Goal: Task Accomplishment & Management: Use online tool/utility

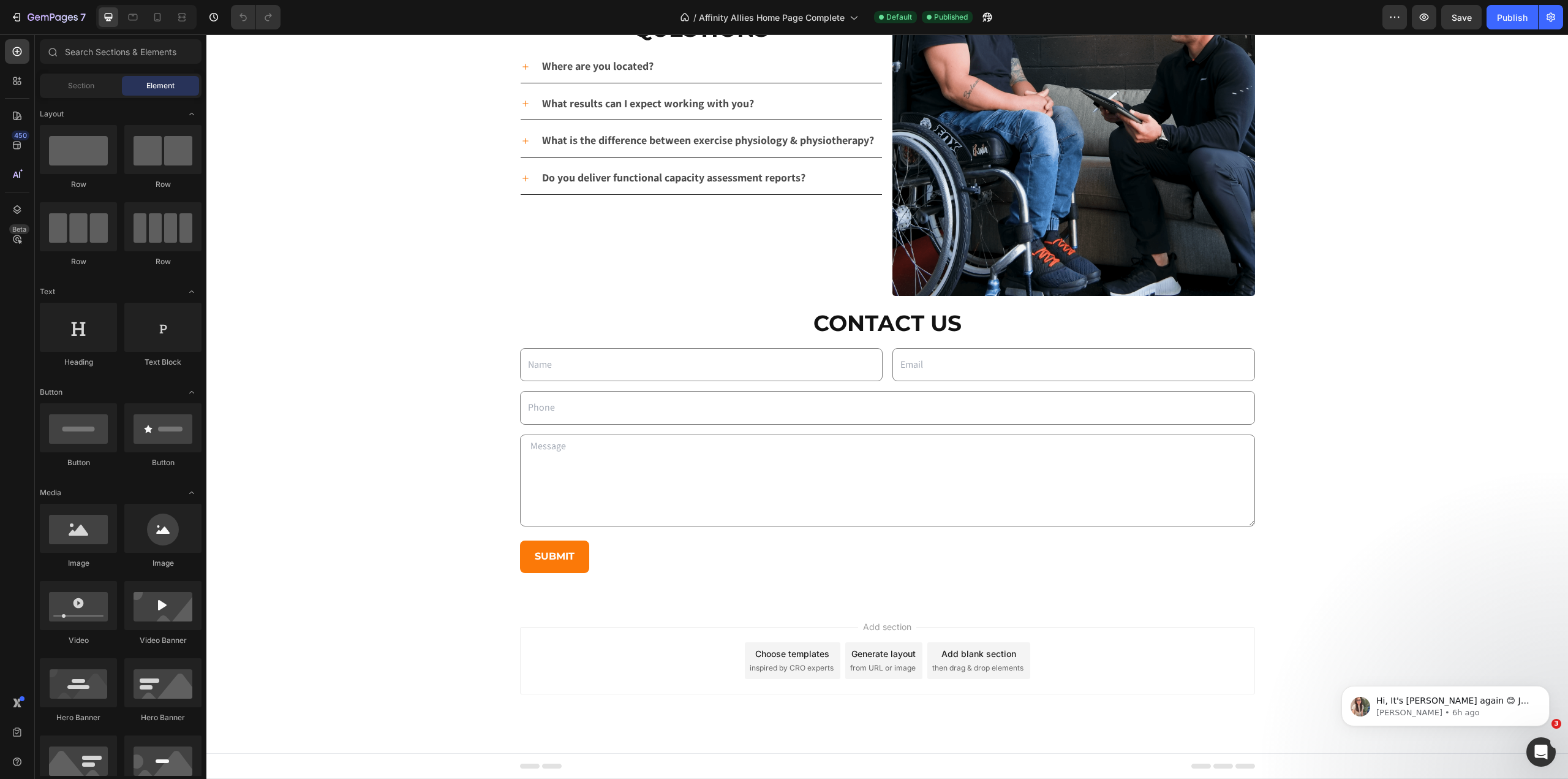
scroll to position [2697, 0]
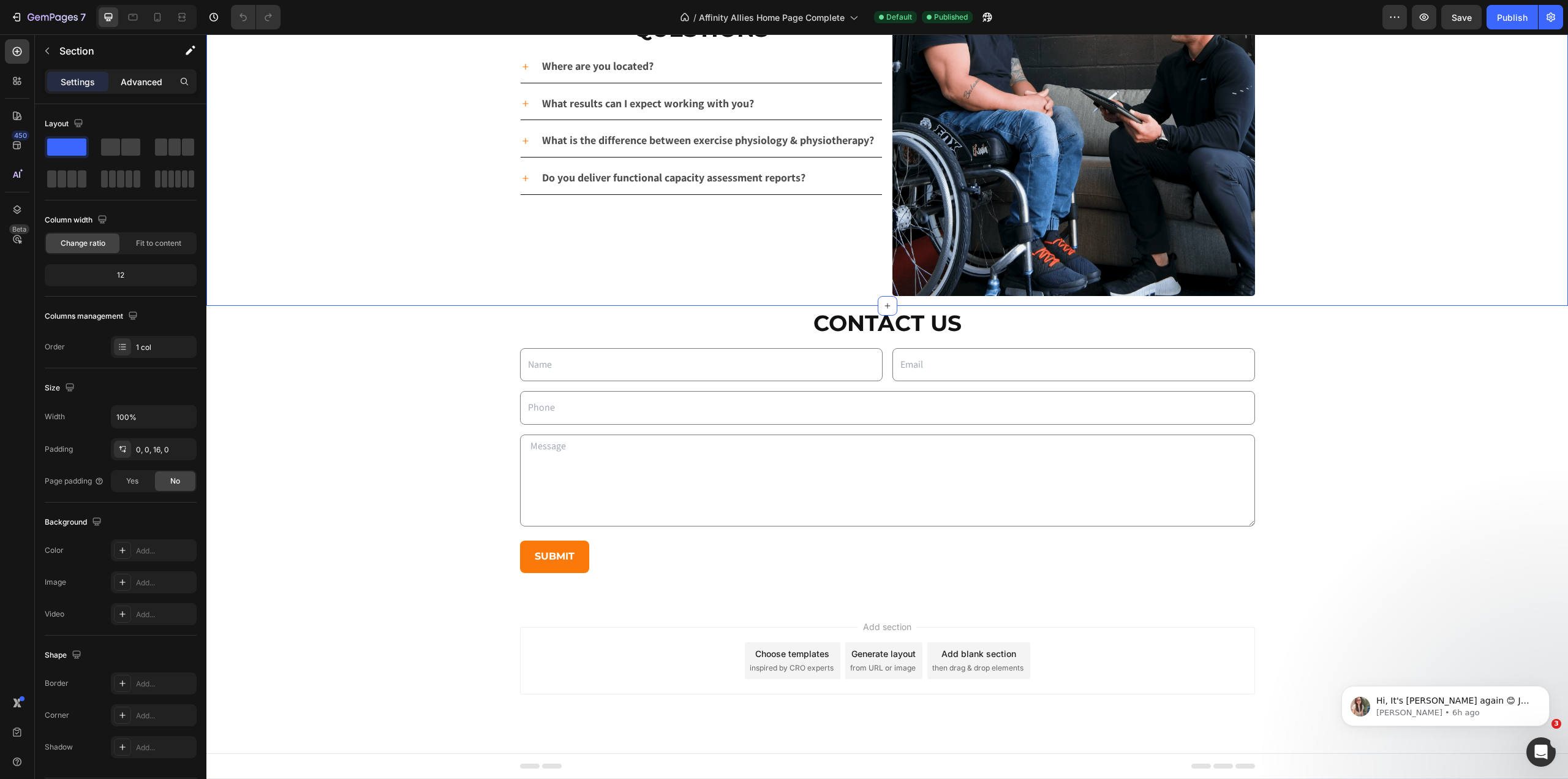
click at [139, 81] on p "Advanced" at bounding box center [141, 82] width 42 height 13
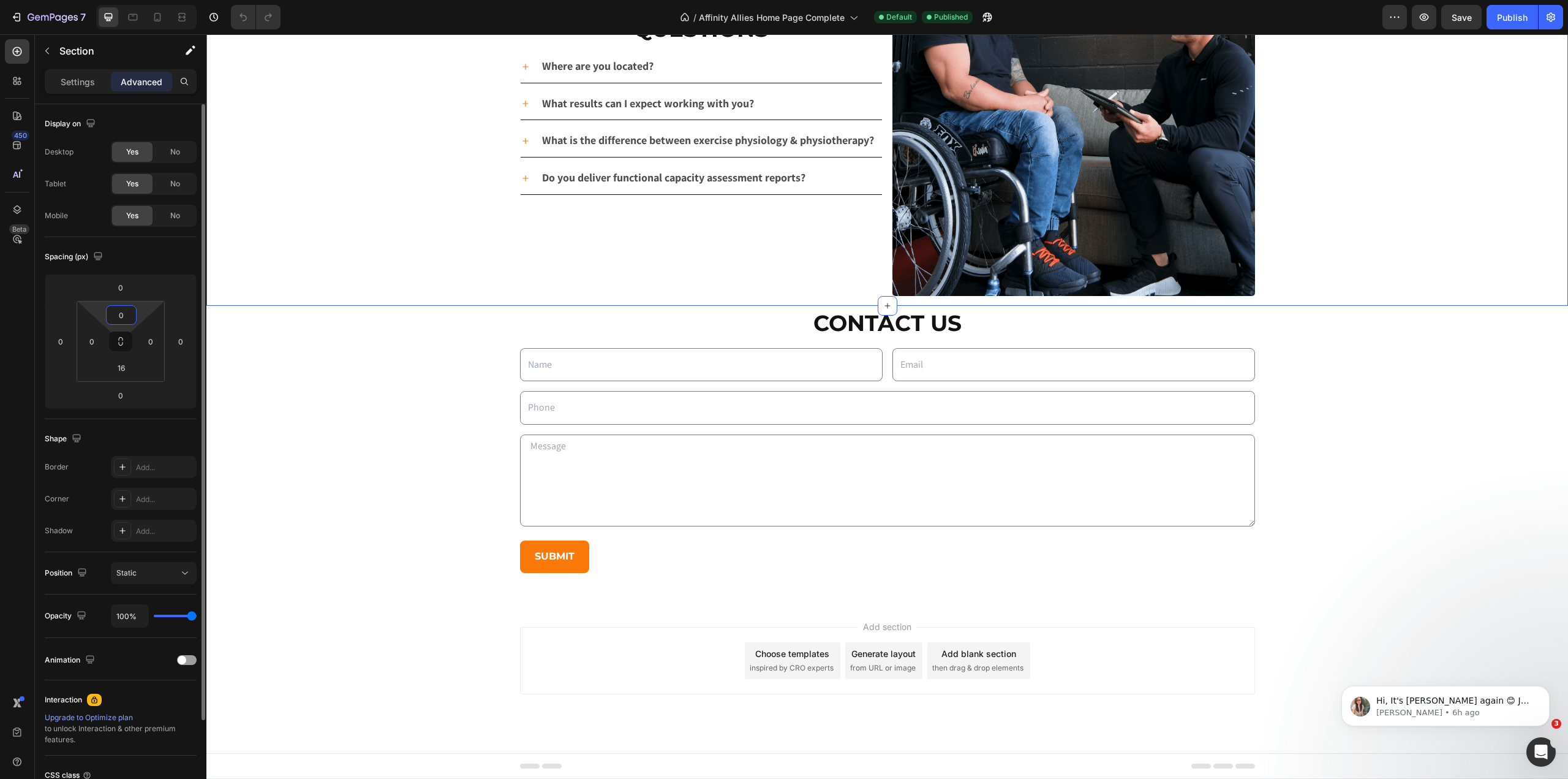
click at [121, 312] on input "0" at bounding box center [121, 315] width 25 height 18
type input "1"
type input "0"
click at [129, 365] on input "16" at bounding box center [121, 368] width 25 height 18
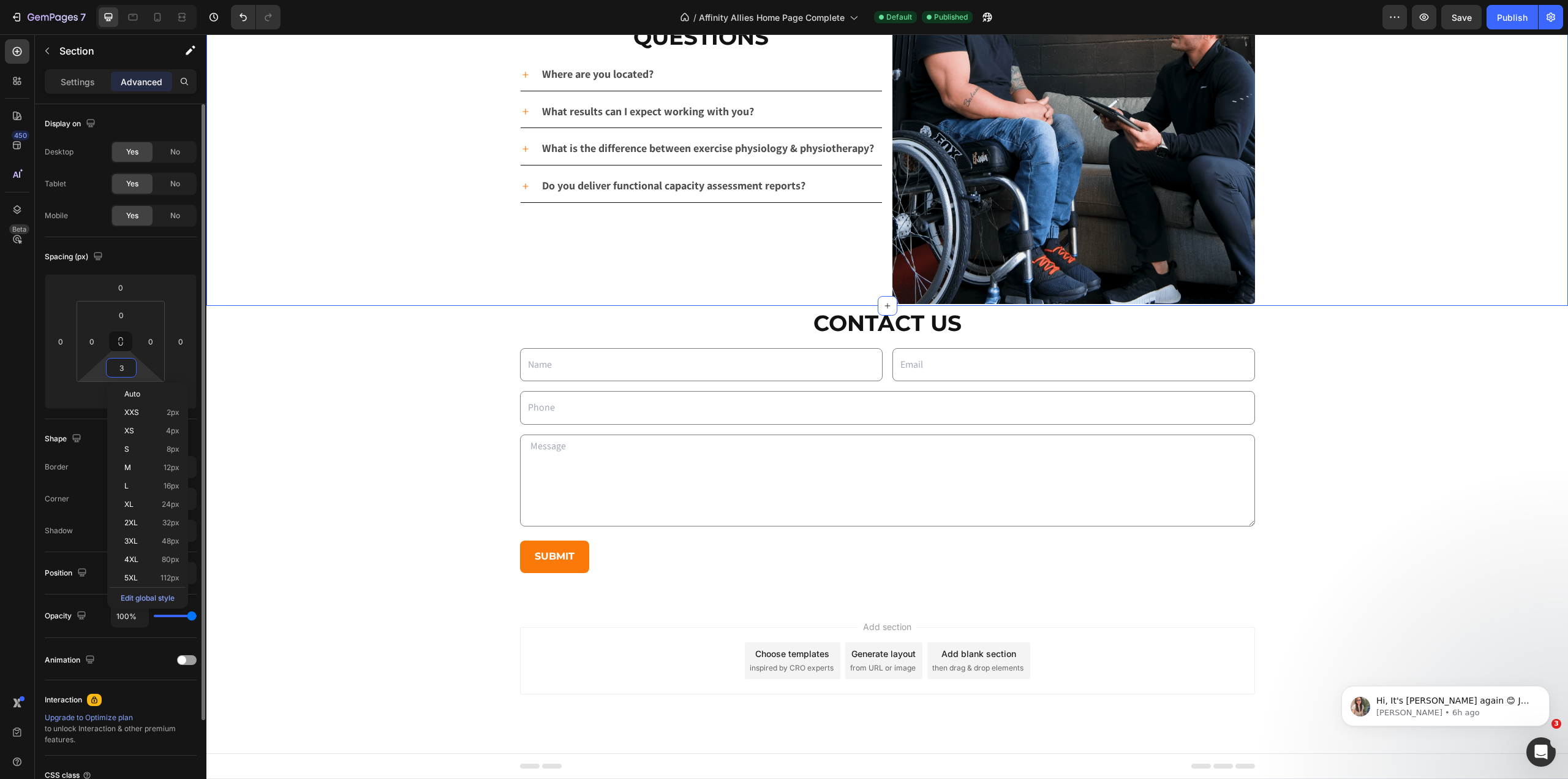
type input "32"
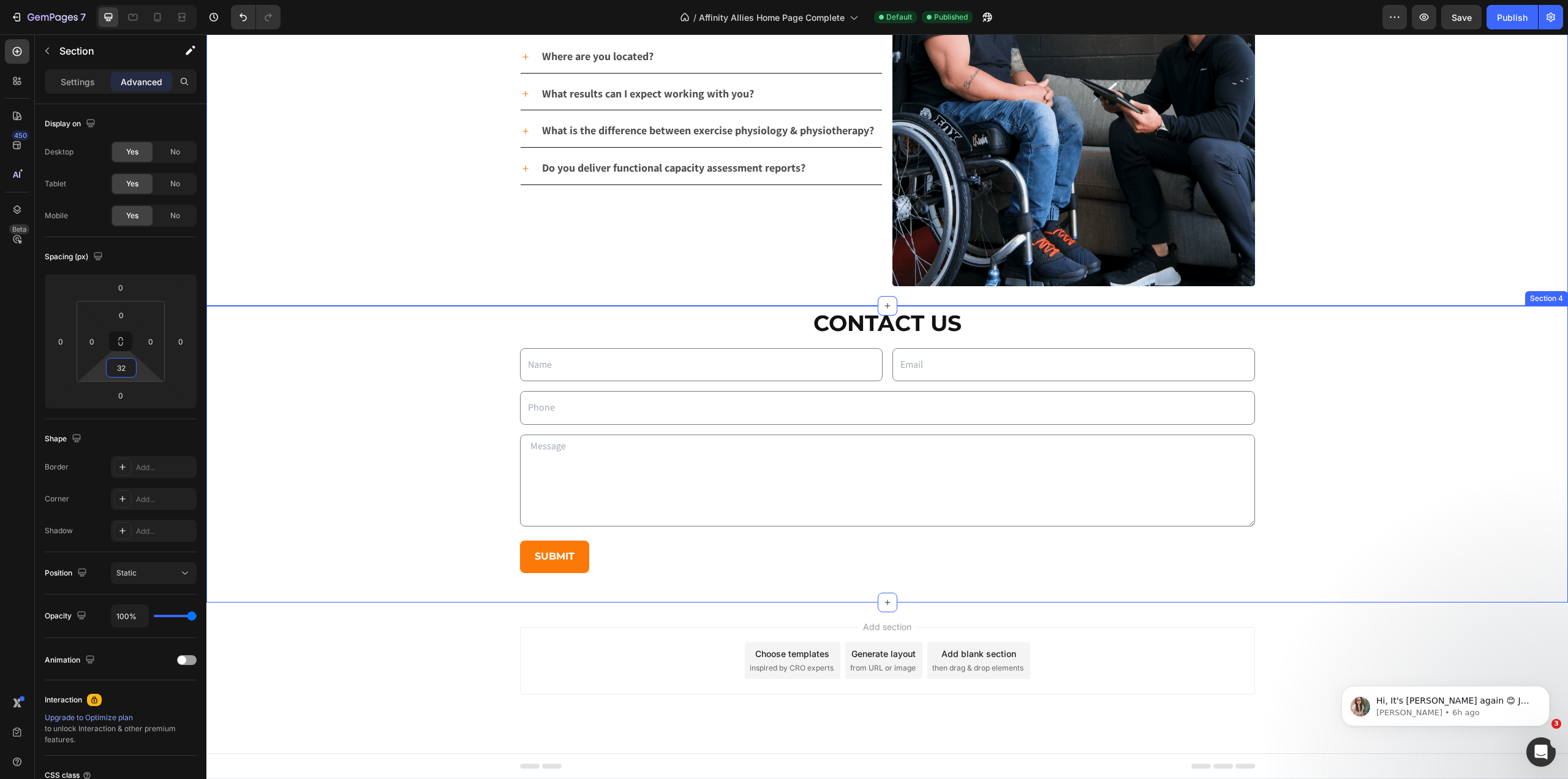
click at [1350, 538] on div "Contact Us Heading Text Field Email Field Row Text Field Row Text Area Row Subm…" at bounding box center [887, 444] width 1362 height 277
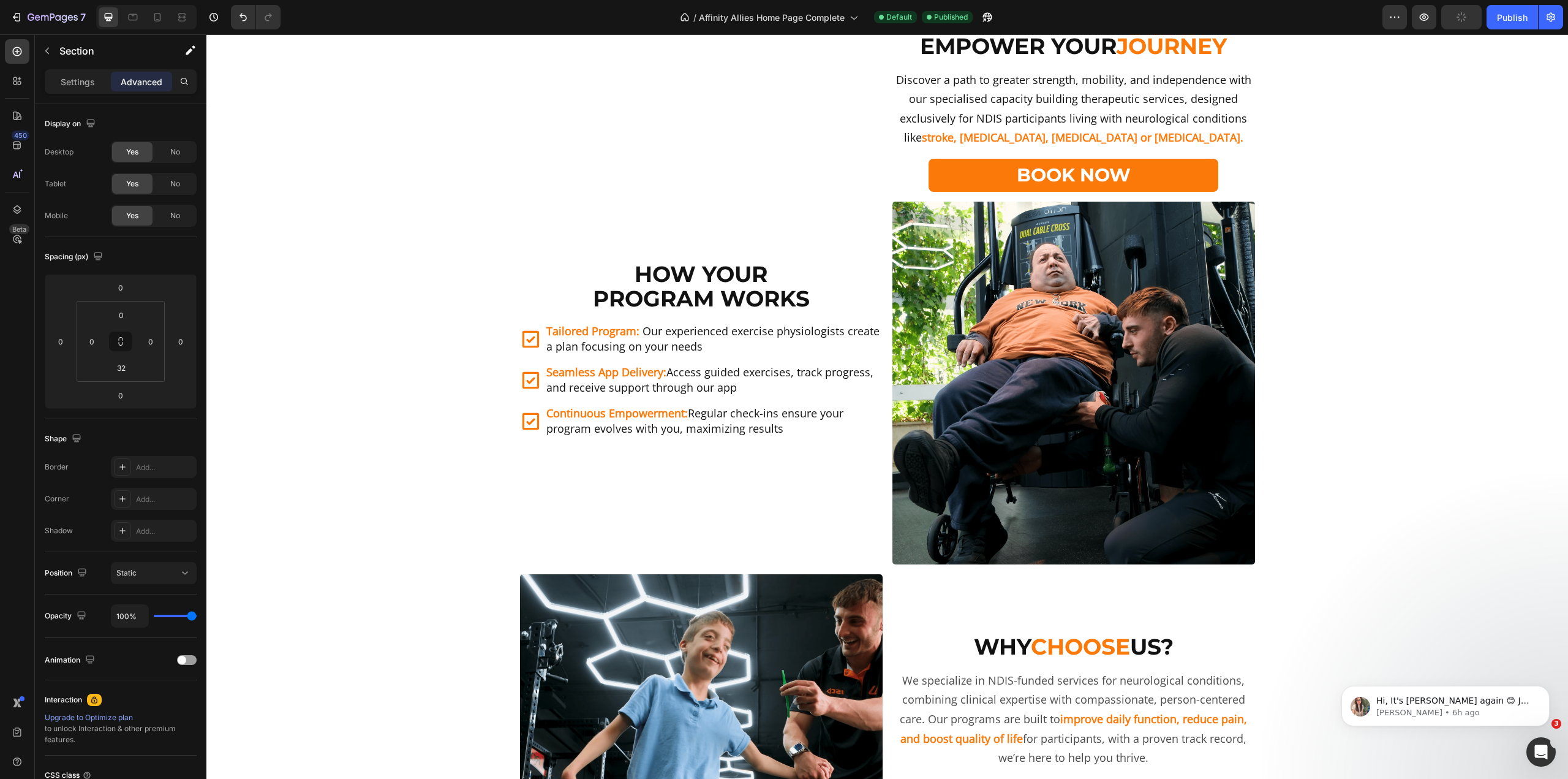
scroll to position [981, 0]
click at [605, 438] on div "Tailored Program: Our experienced exercise physiologists create a plan focusing…" at bounding box center [701, 375] width 363 height 127
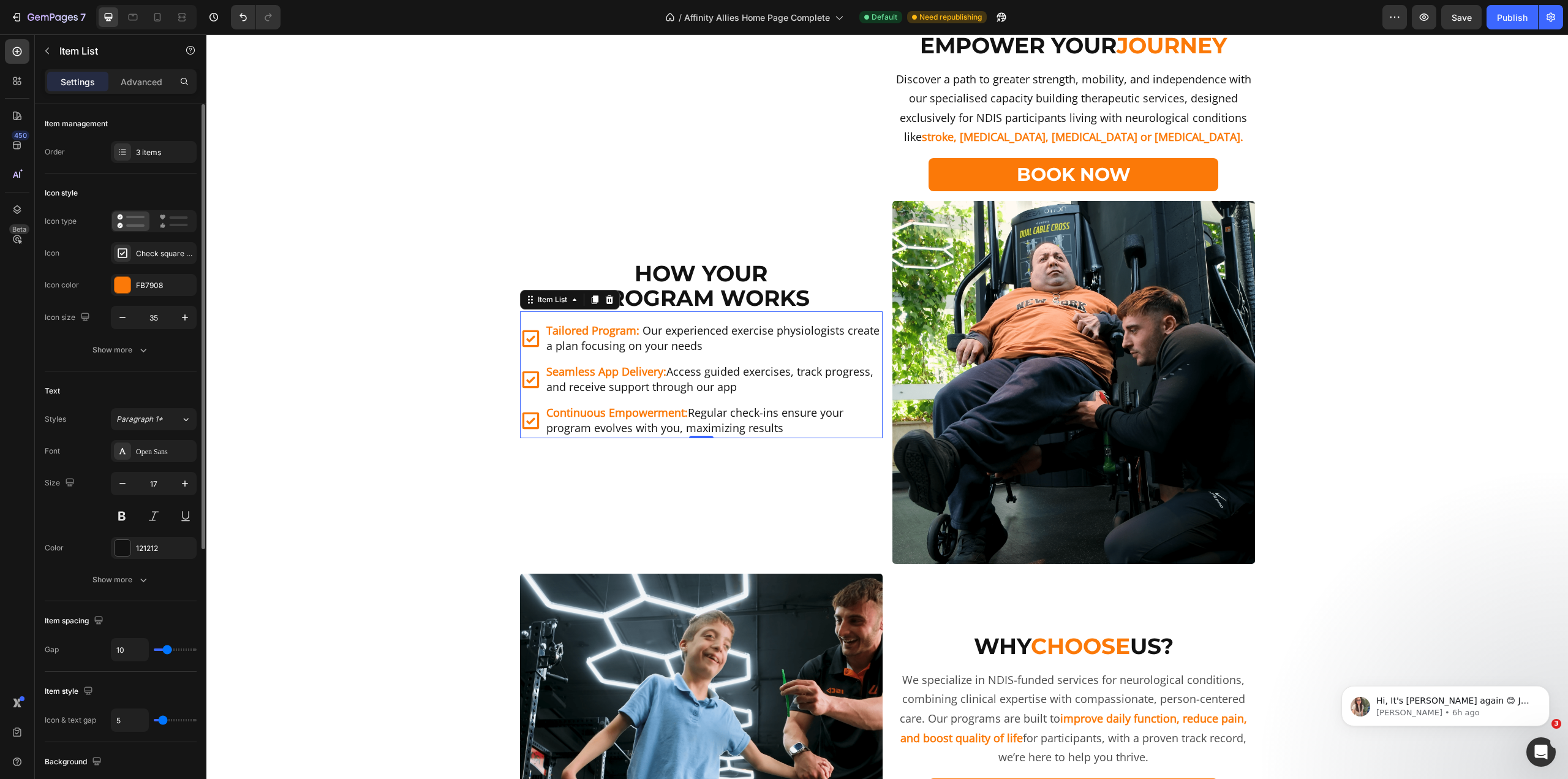
type input "13"
type input "14"
type input "16"
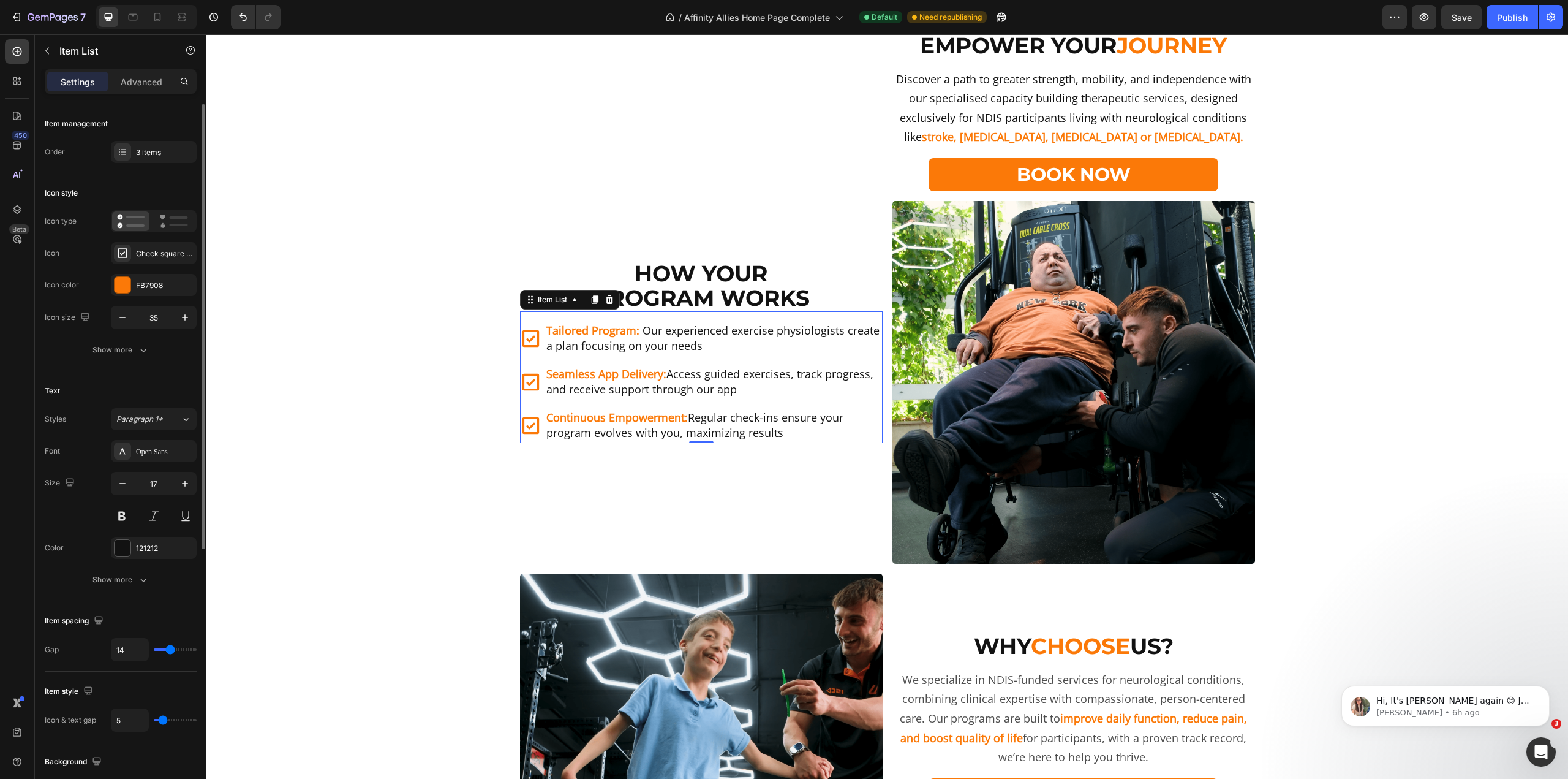
type input "16"
type input "17"
type input "18"
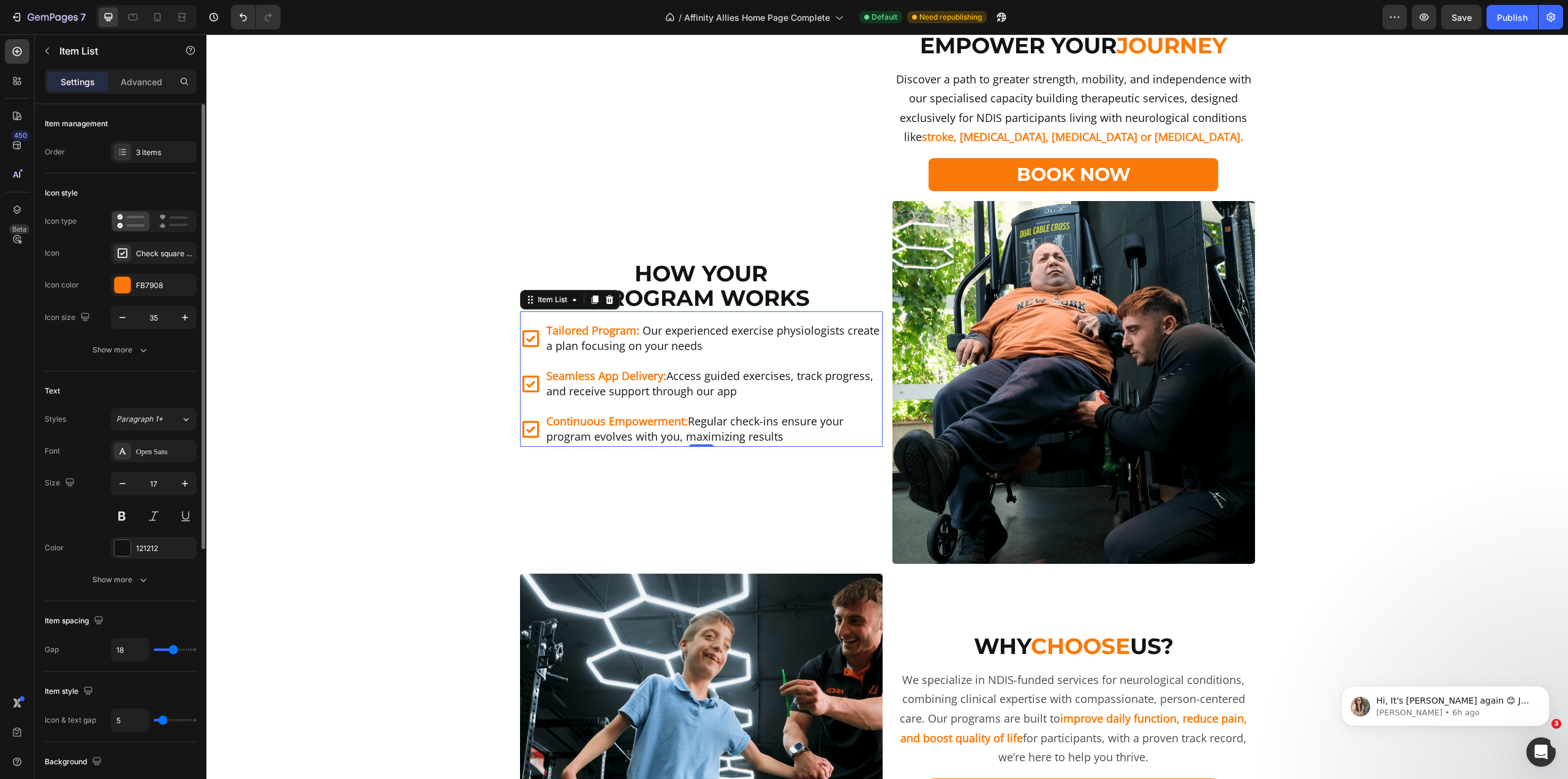
type input "19"
type input "20"
drag, startPoint x: 169, startPoint y: 652, endPoint x: 175, endPoint y: 653, distance: 6.1
type input "20"
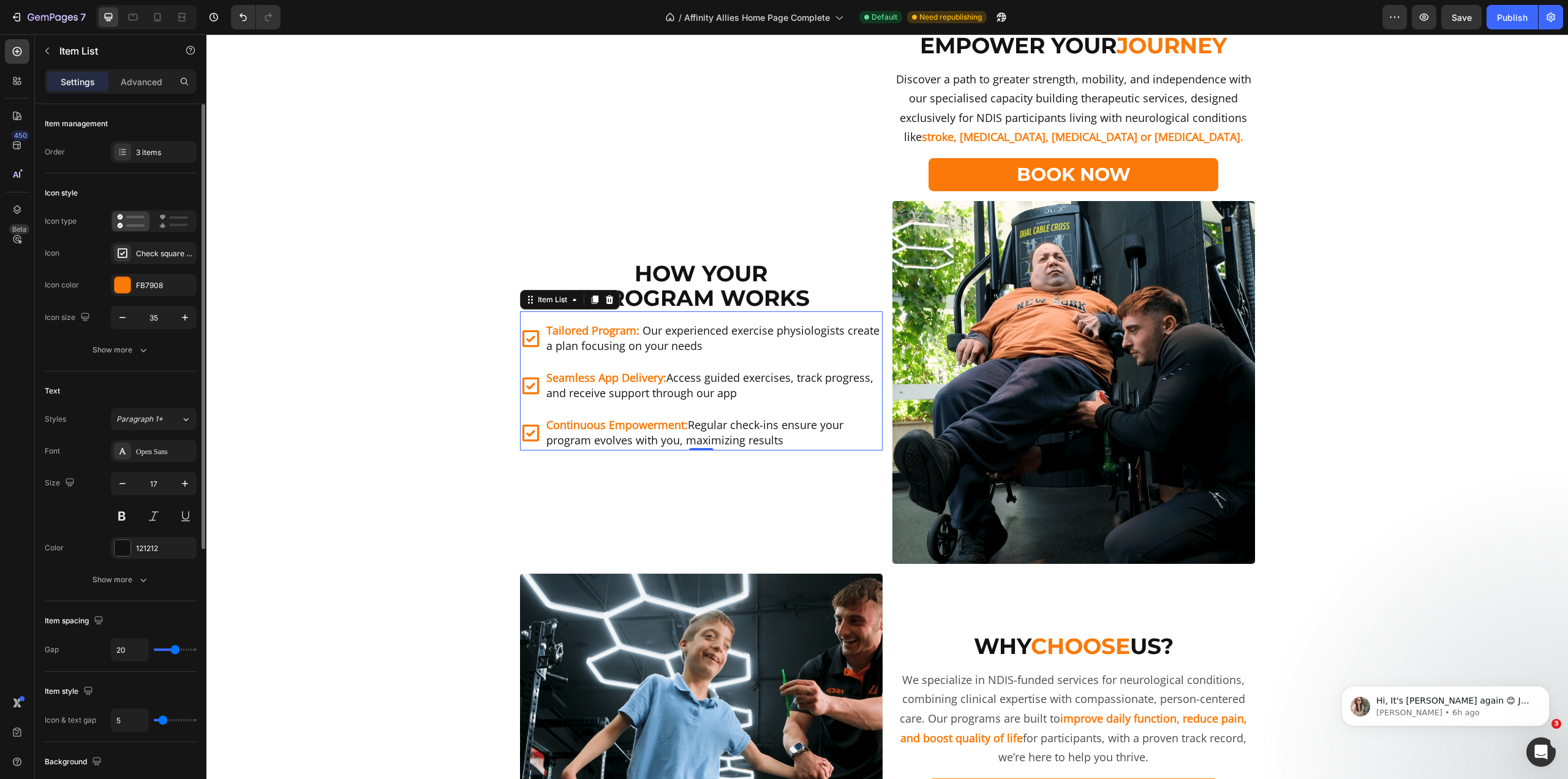
click at [175, 651] on input "range" at bounding box center [175, 649] width 43 height 2
type input "21"
type input "23"
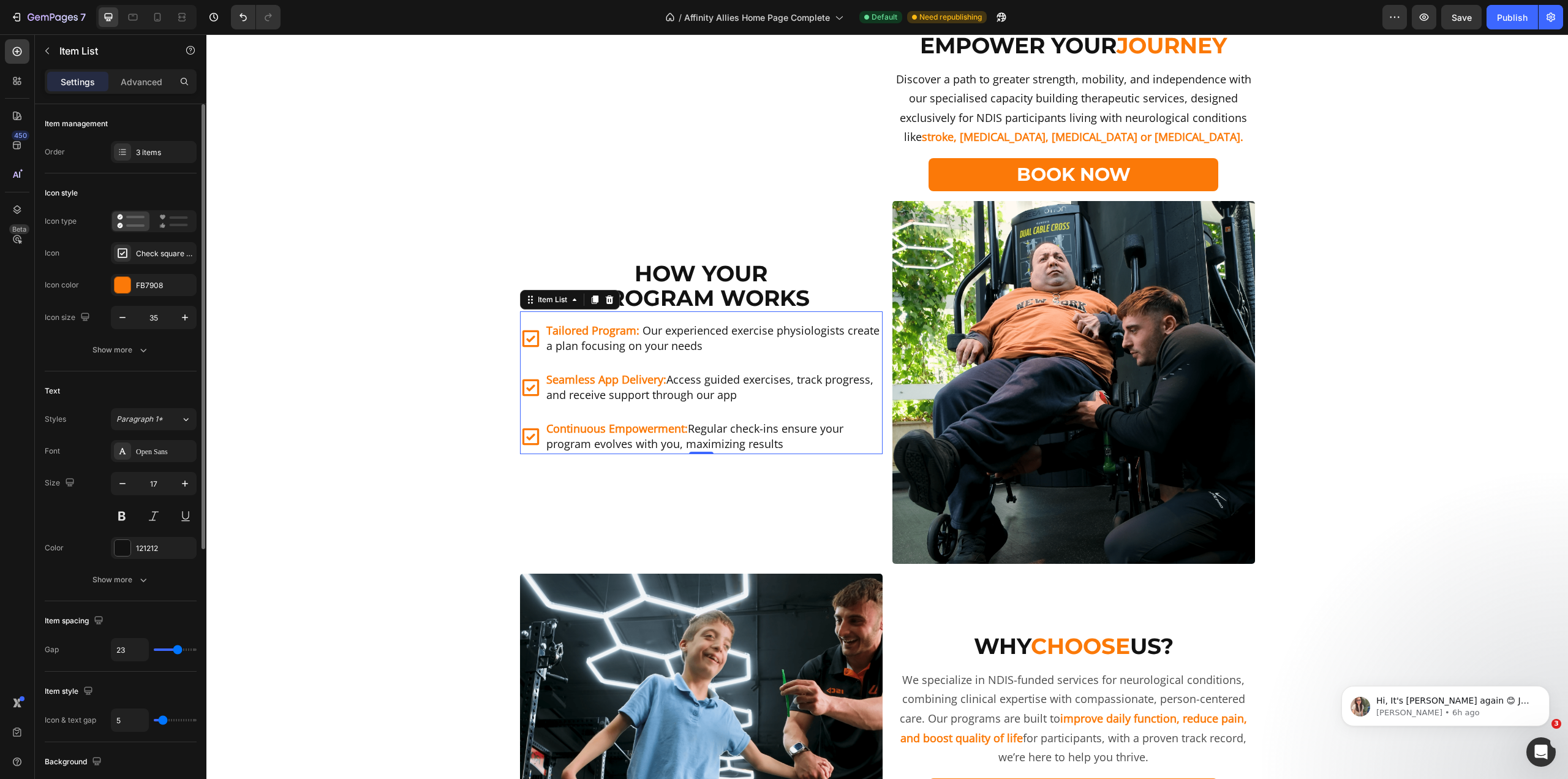
type input "24"
type input "26"
type input "27"
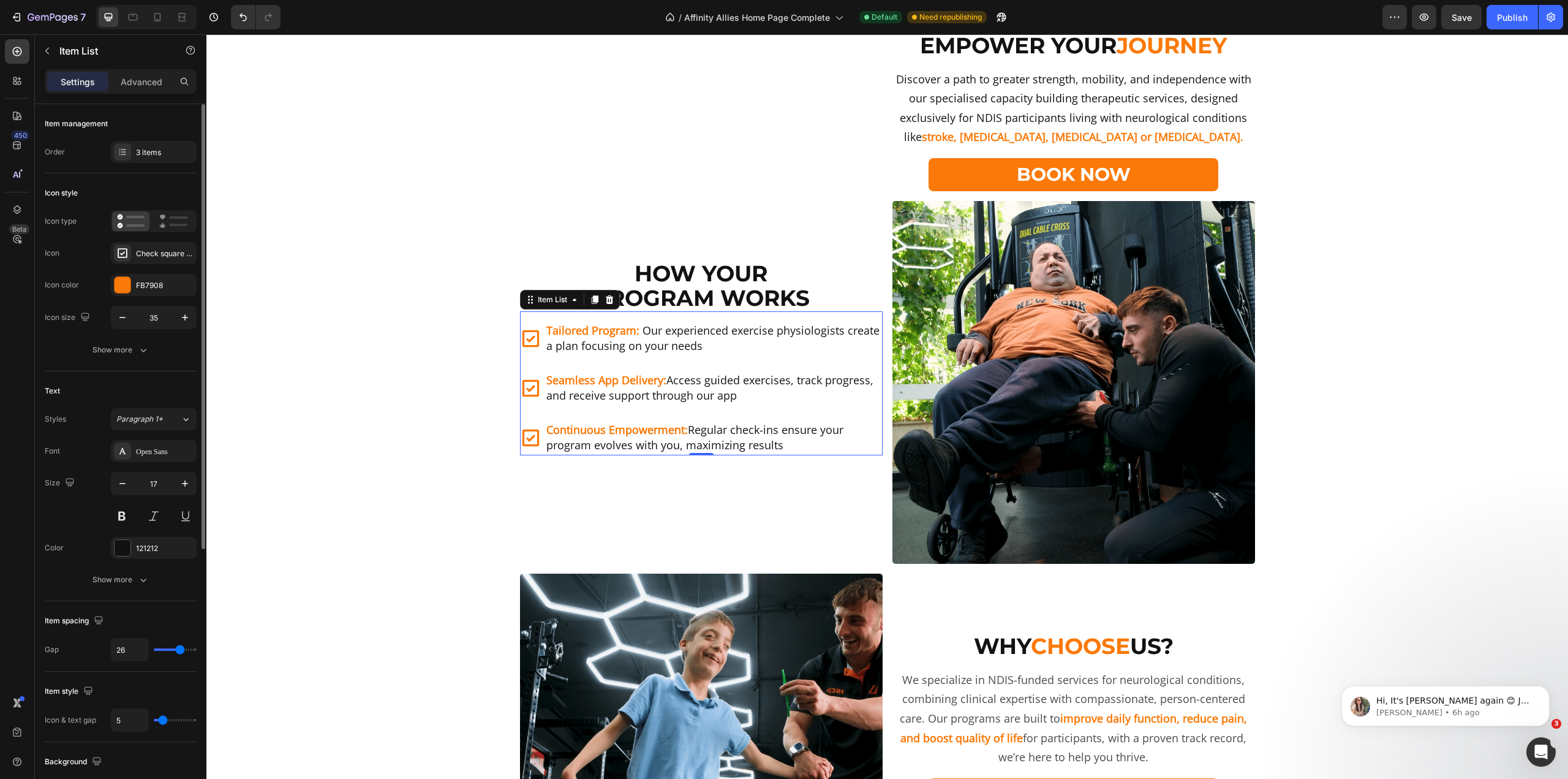
type input "27"
type input "28"
type input "29"
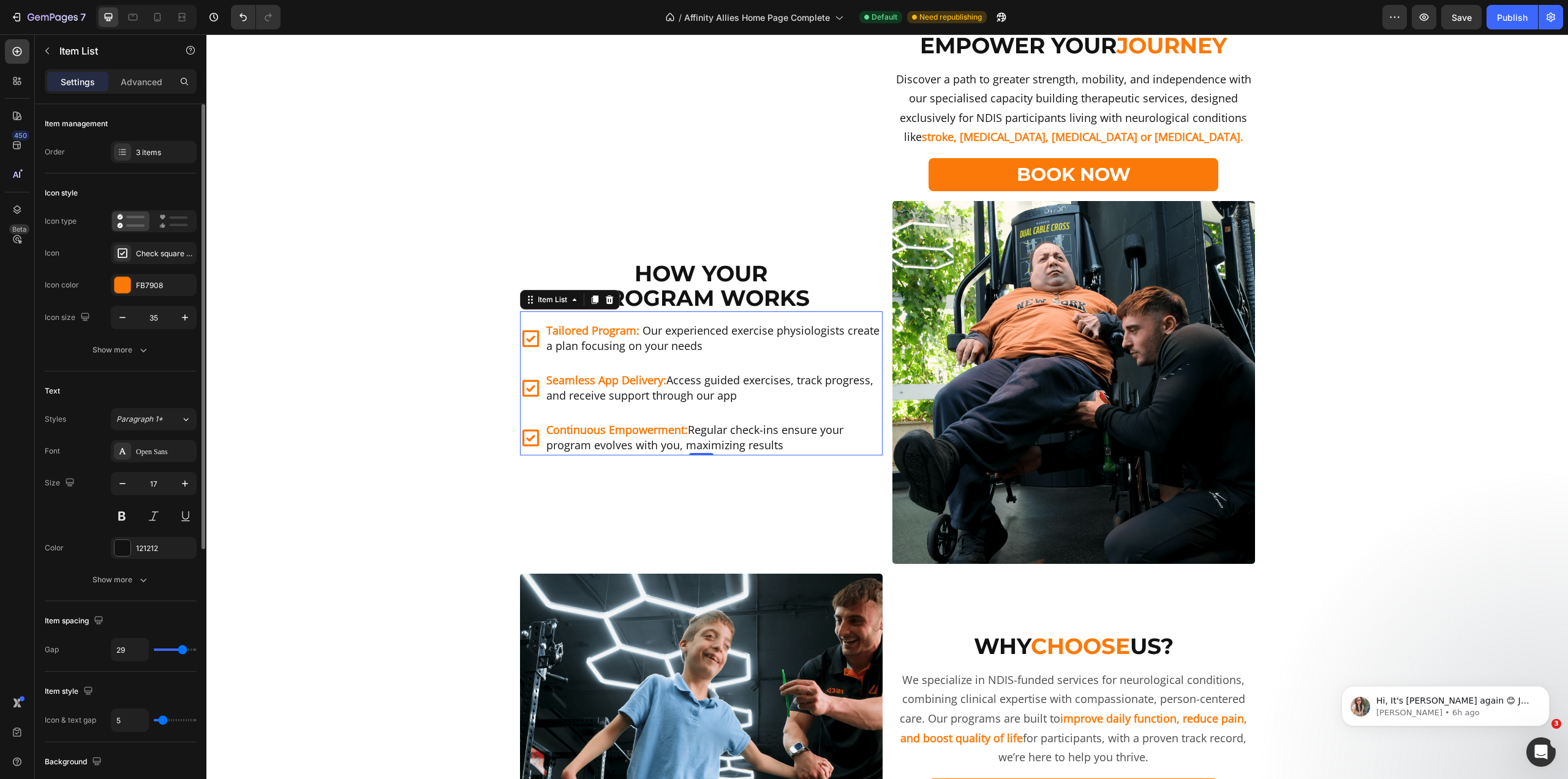
type input "30"
type input "31"
type input "32"
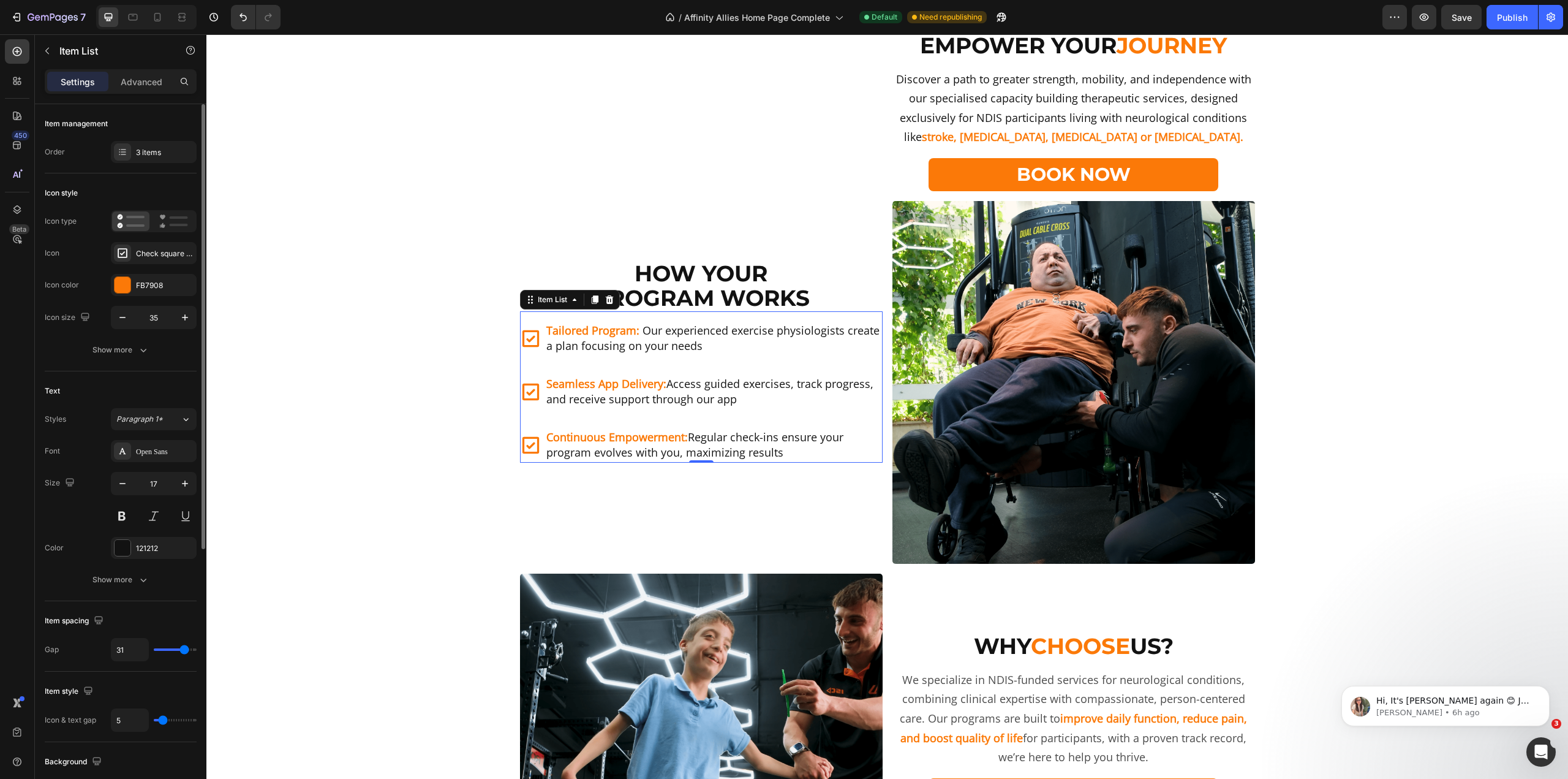
type input "32"
type input "31"
type input "30"
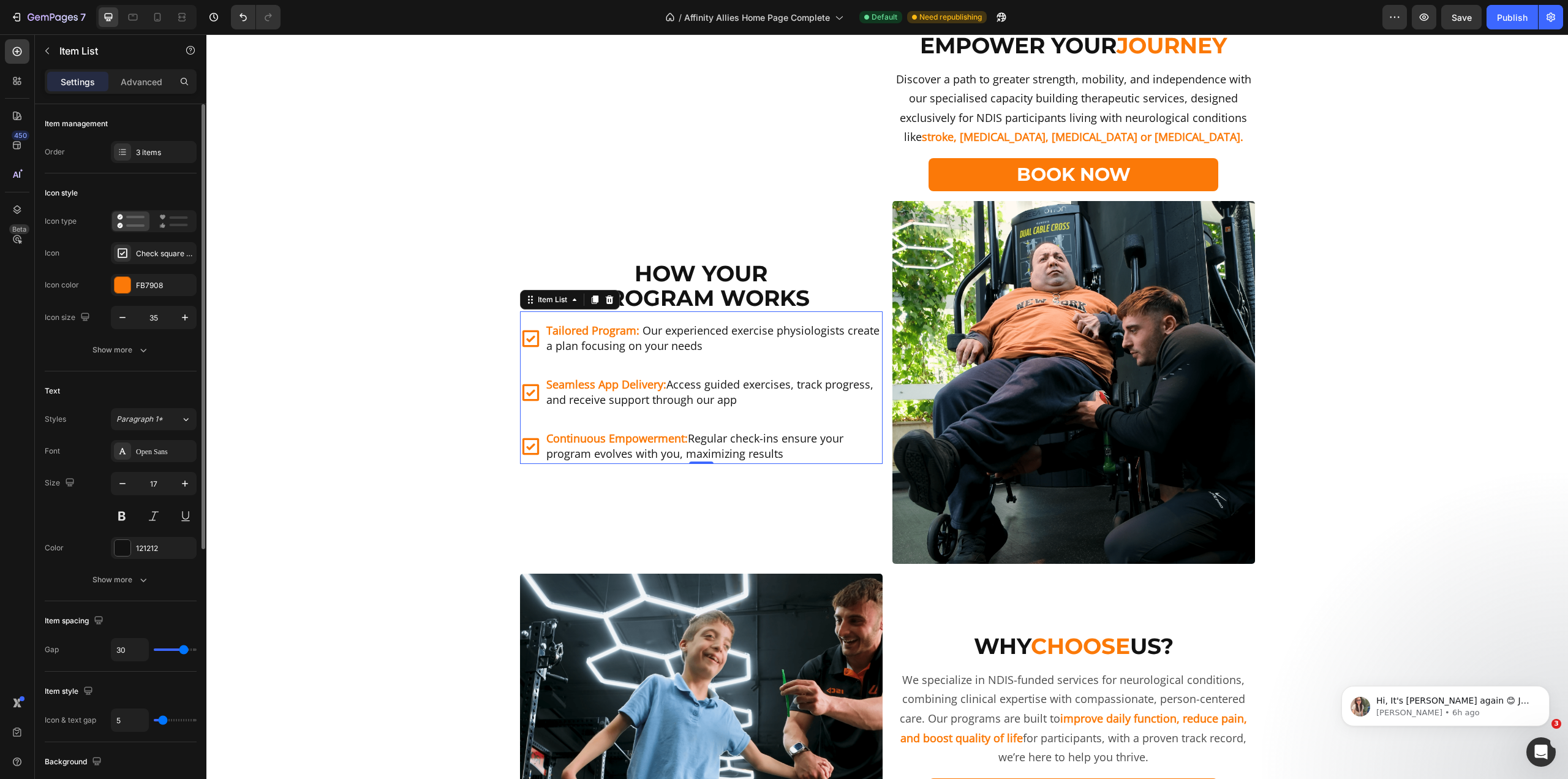
type input "28"
type input "27"
type input "28"
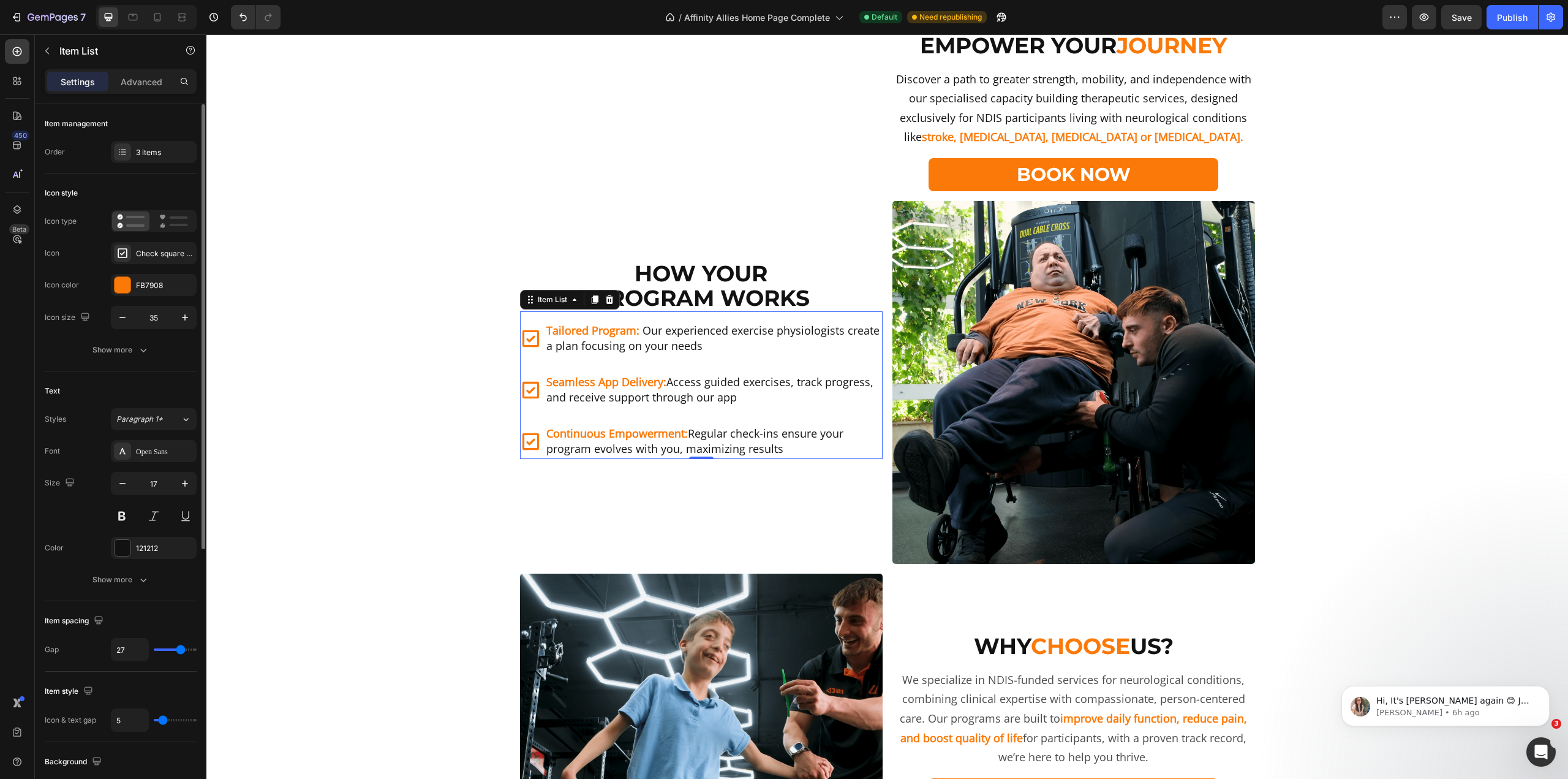
type input "28"
type input "29"
type input "30"
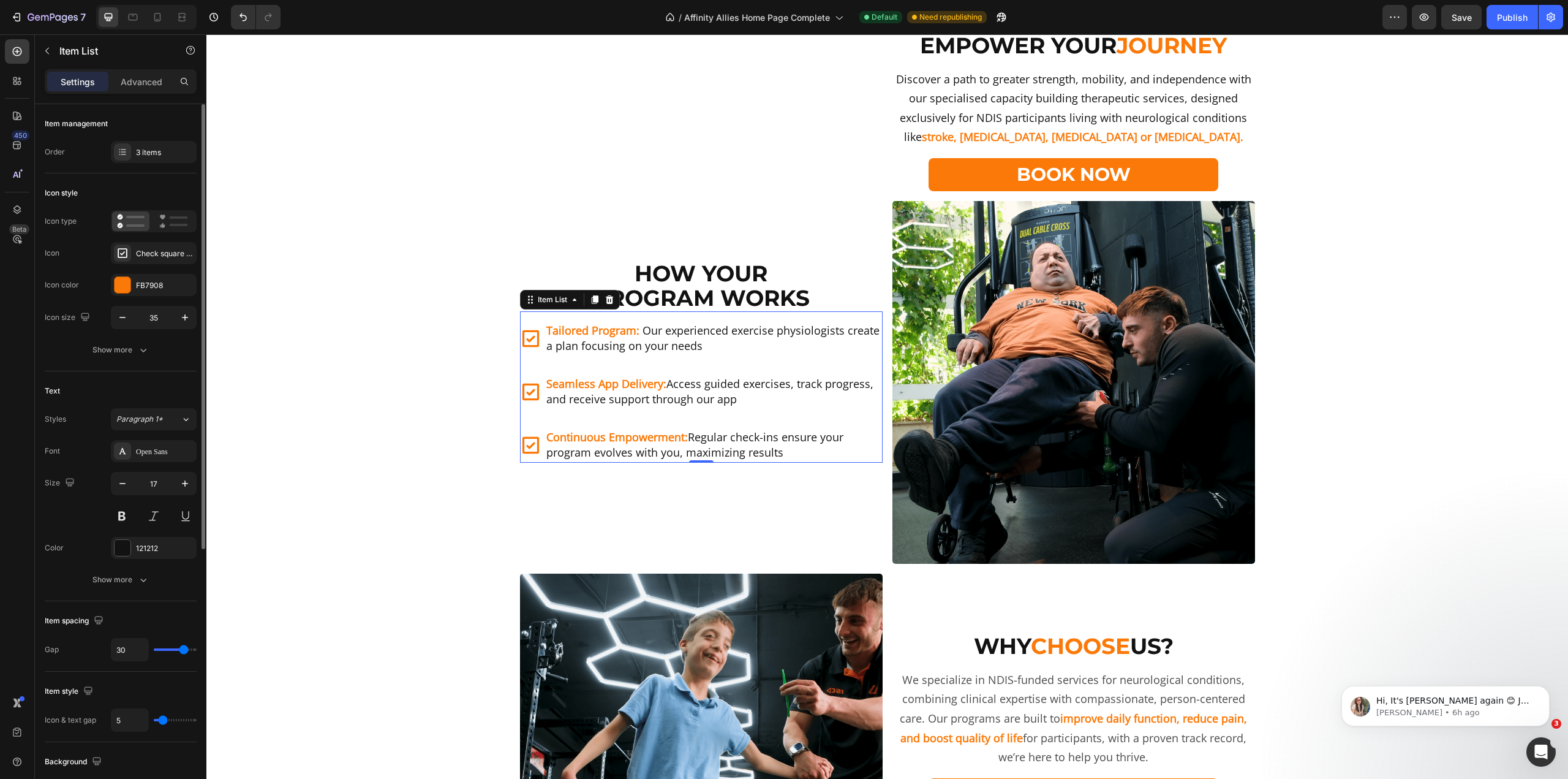
type input "31"
type input "32"
drag, startPoint x: 175, startPoint y: 649, endPoint x: 185, endPoint y: 651, distance: 10.2
type input "32"
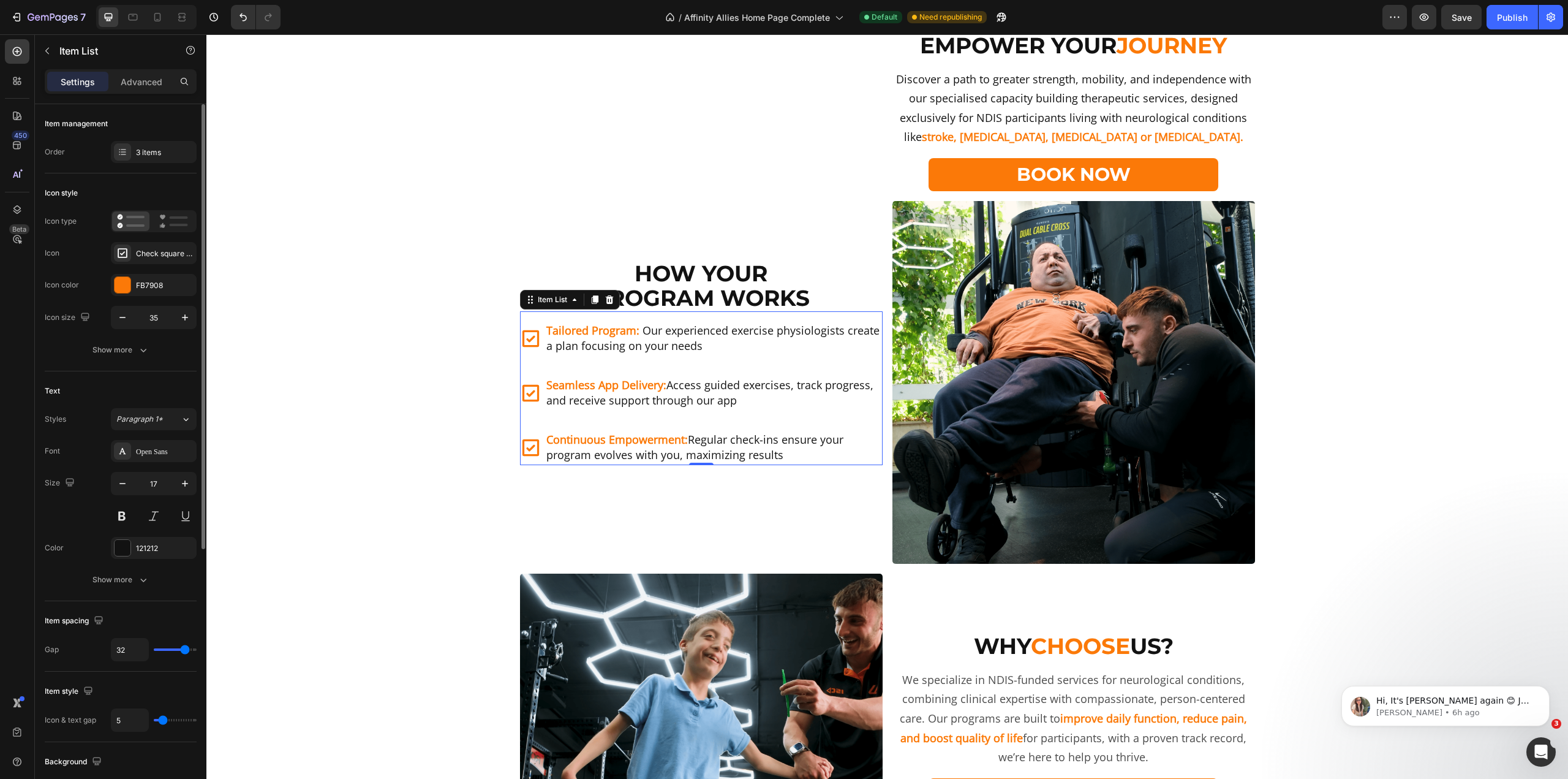
click at [185, 651] on input "range" at bounding box center [175, 649] width 43 height 2
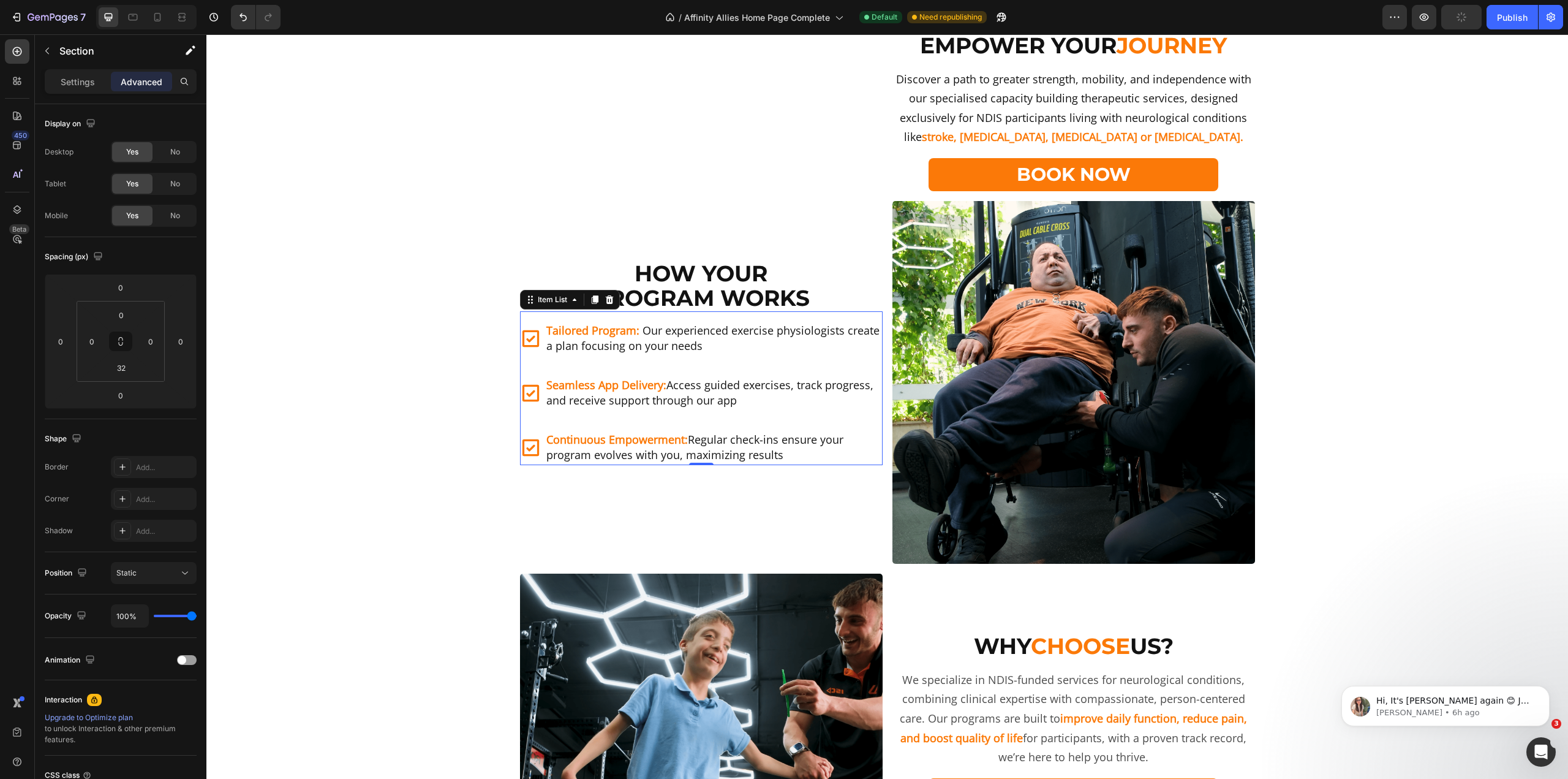
click at [670, 459] on div "Tailored Program: Our experienced exercise physiologists create a plan focusing…" at bounding box center [701, 388] width 363 height 154
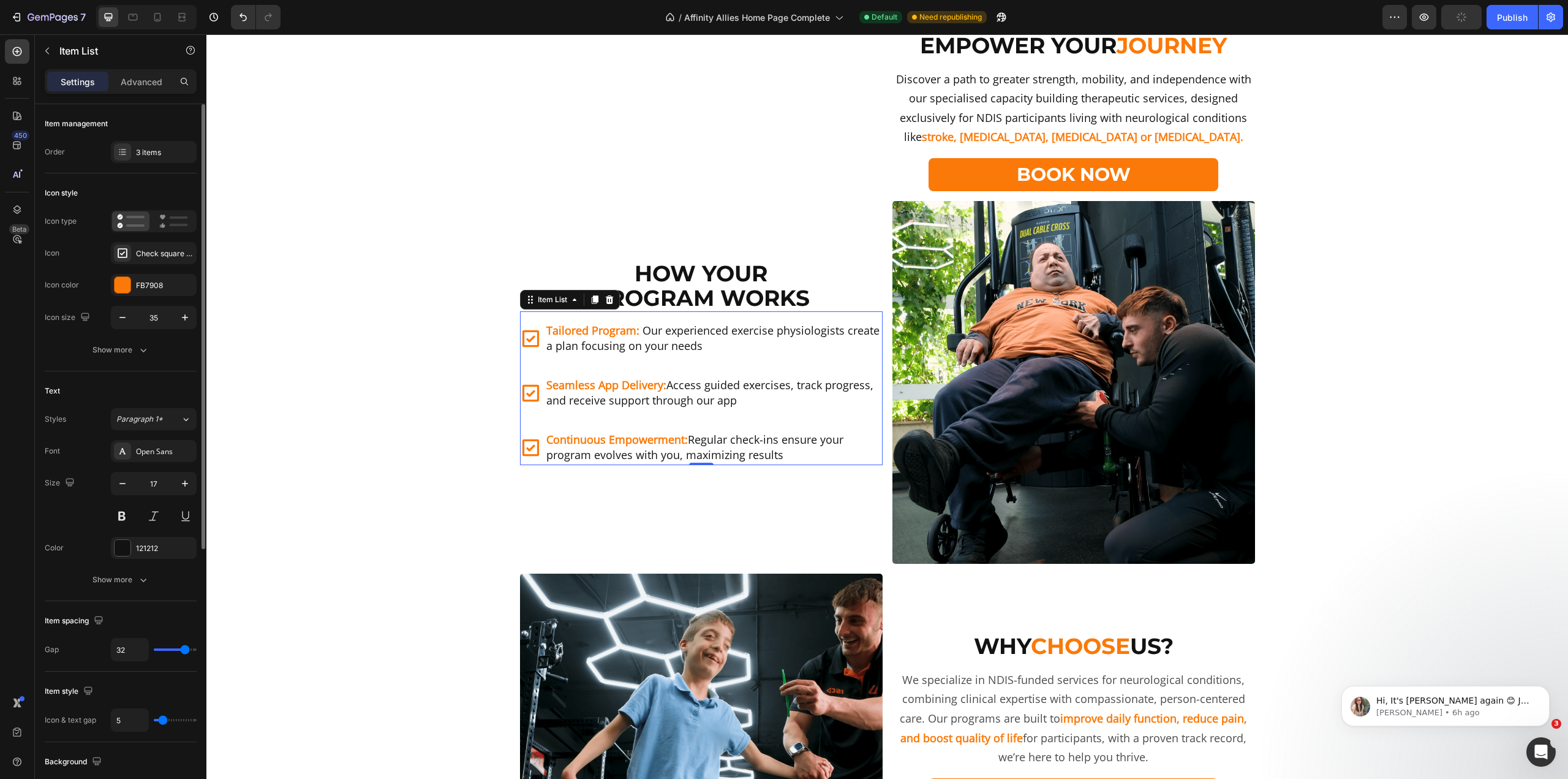
type input "29"
type input "25"
type input "21"
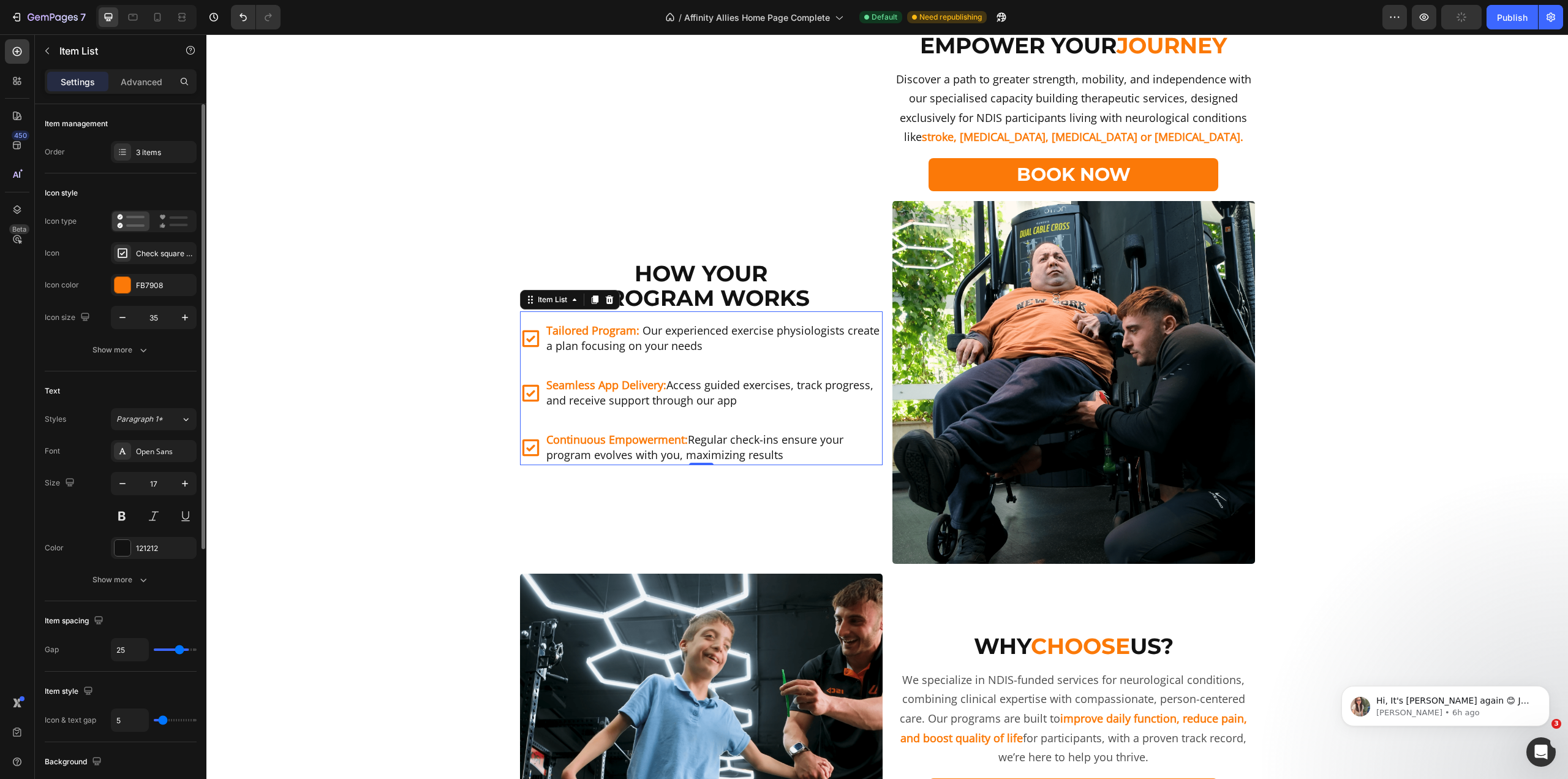
type input "21"
type input "17"
type input "16"
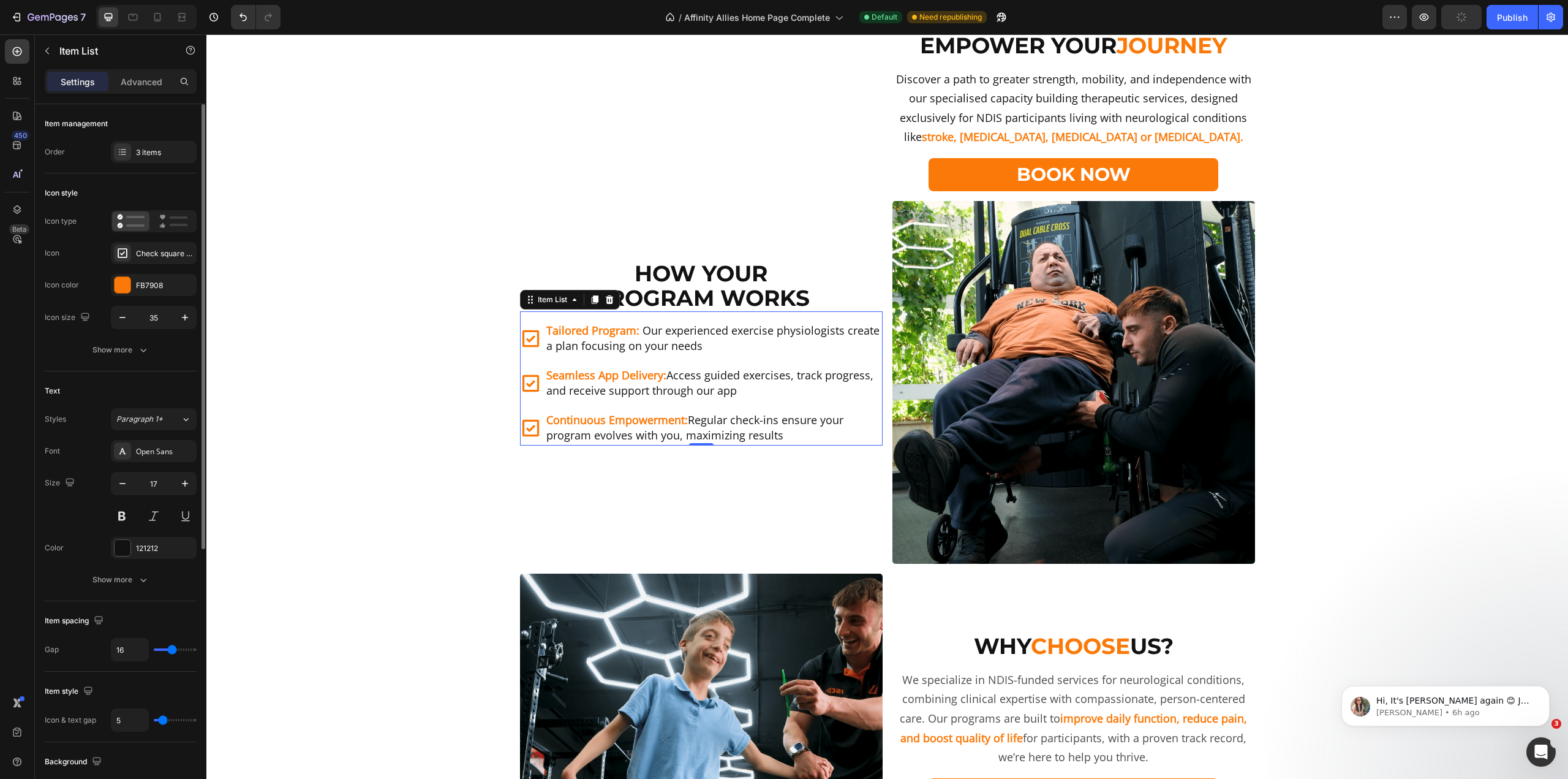
type input "14"
type input "13"
type input "15"
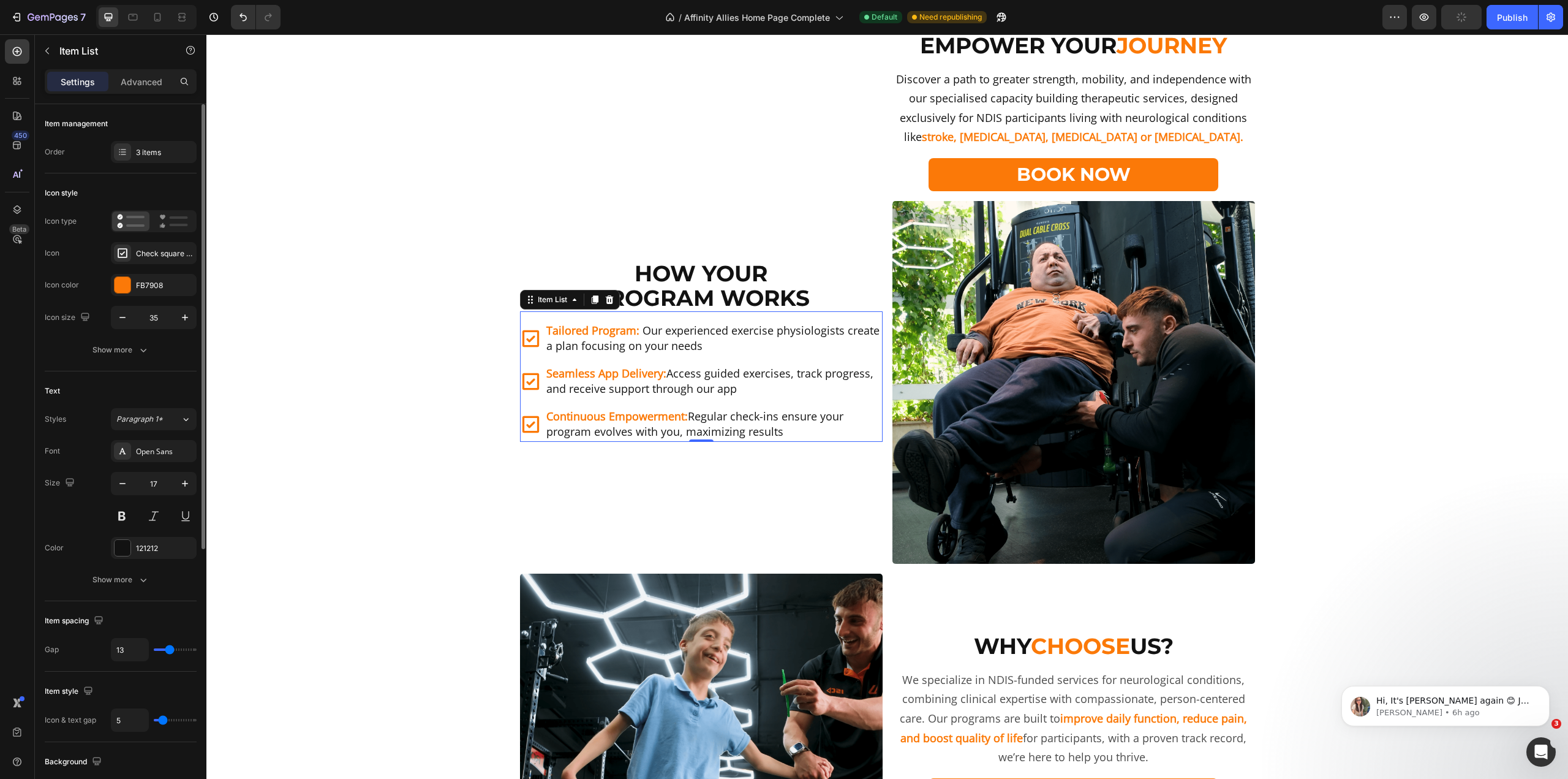
type input "15"
type input "16"
type input "17"
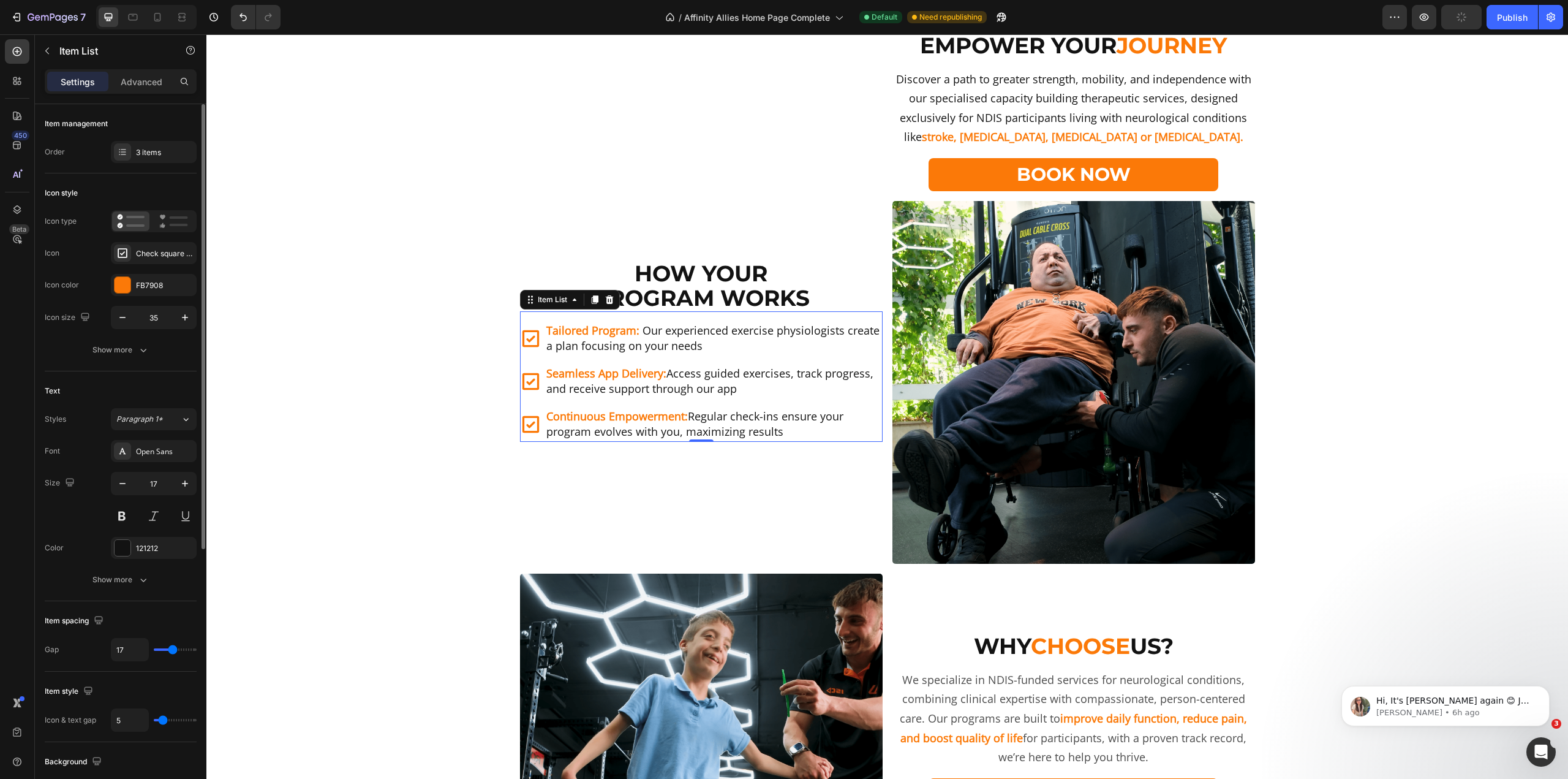
type input "18"
type input "19"
type input "20"
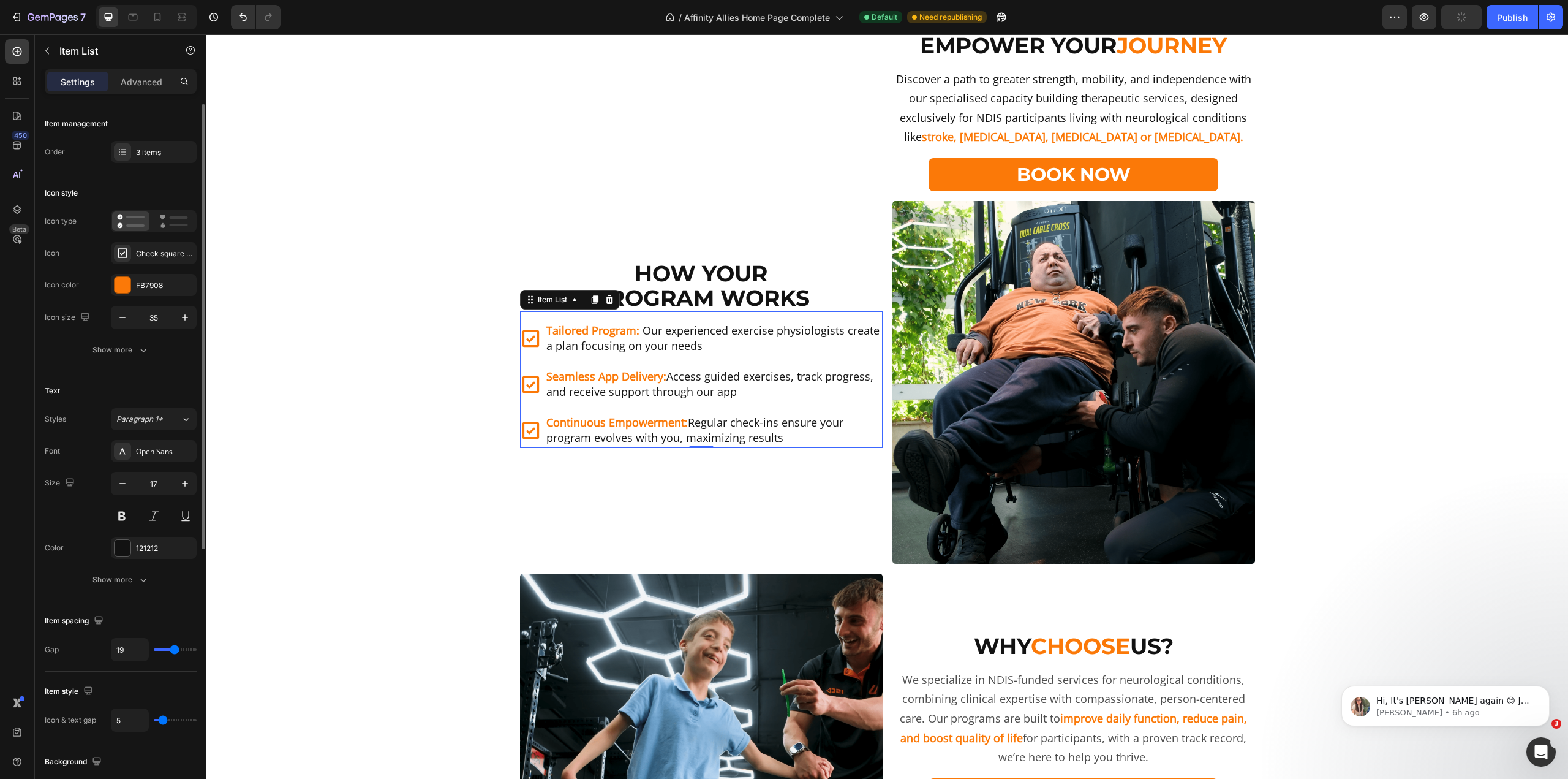
type input "20"
type input "21"
type input "20"
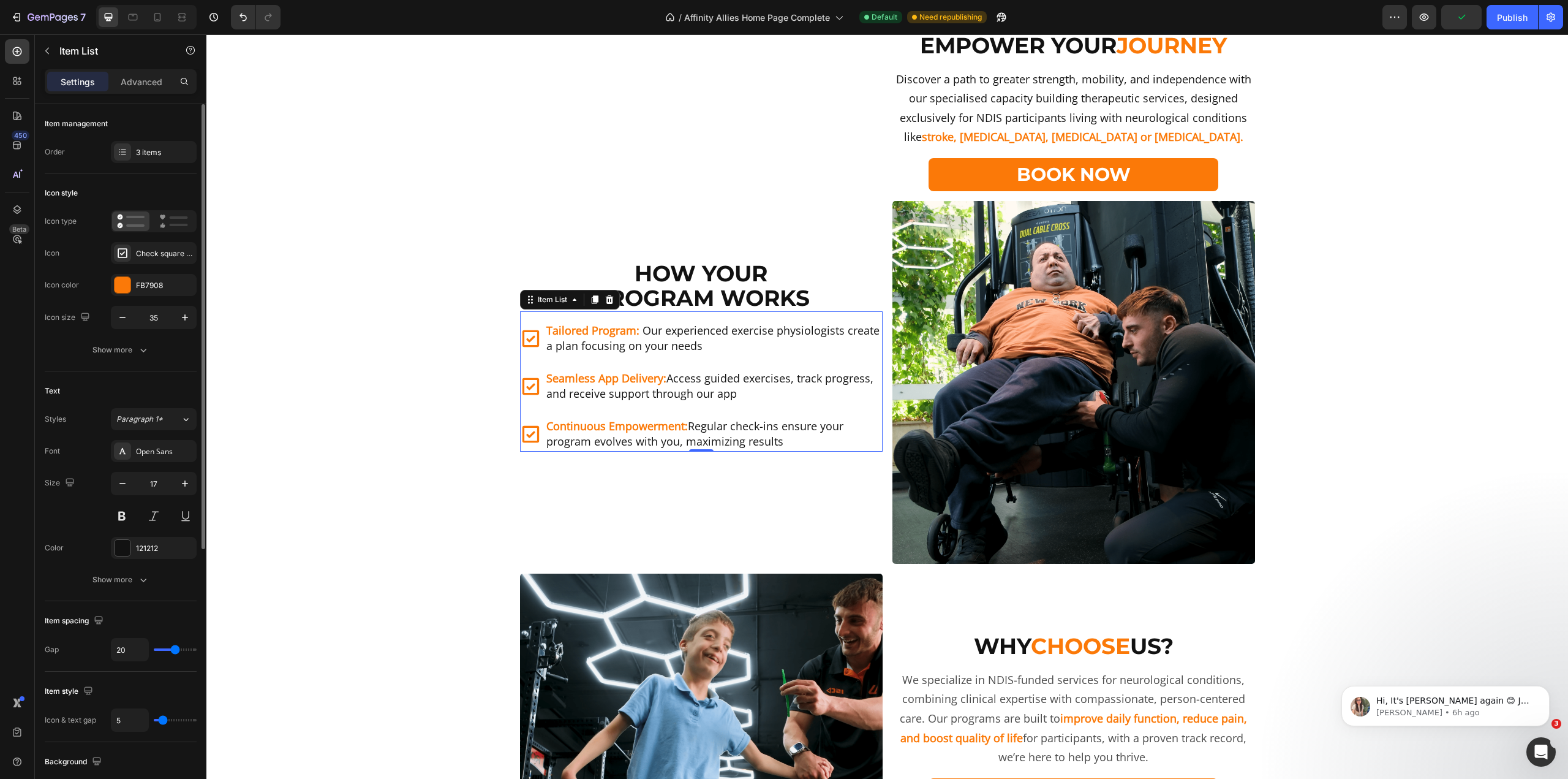
type input "18"
type input "17"
type input "16"
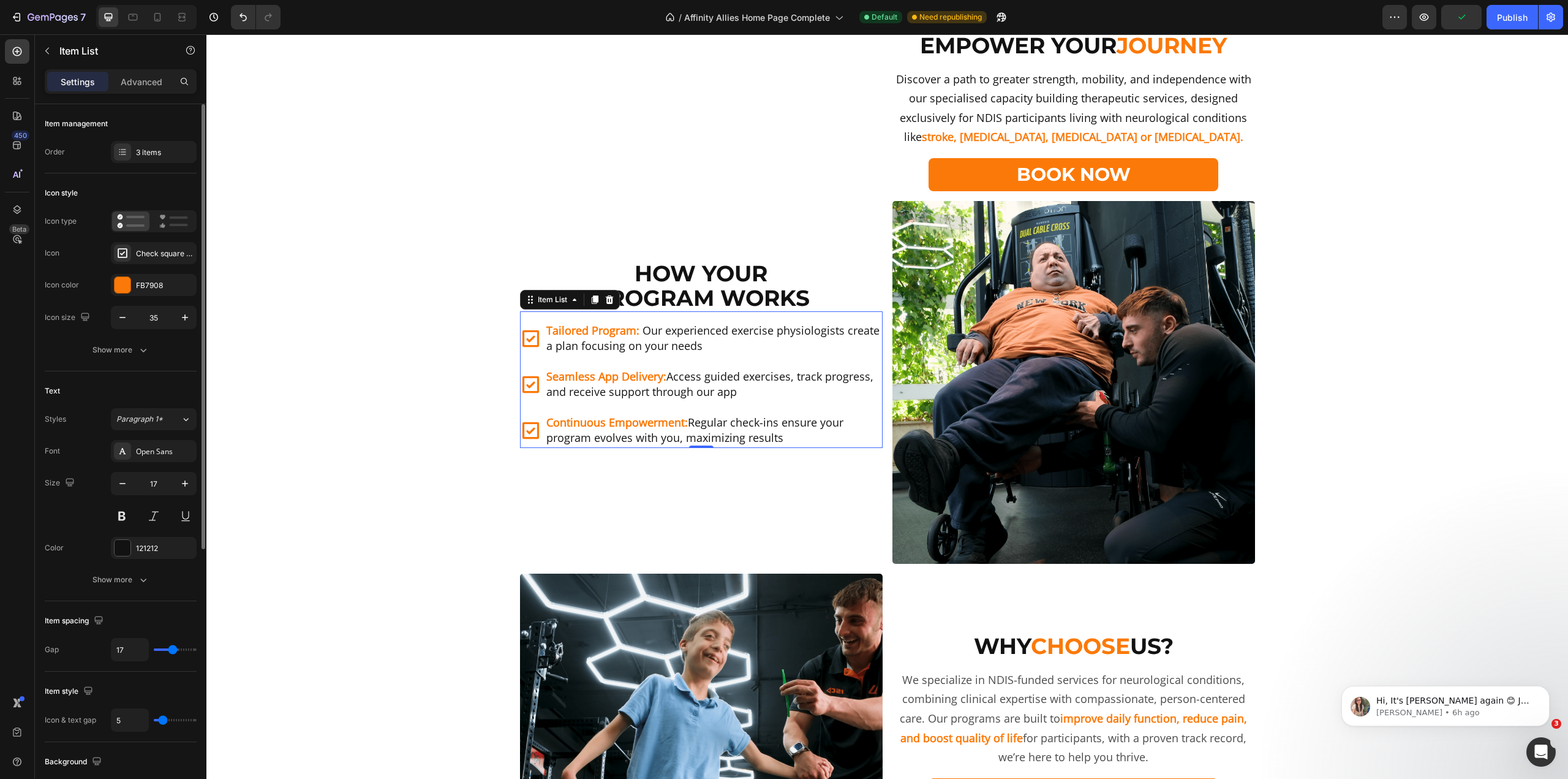
type input "16"
type input "17"
type input "18"
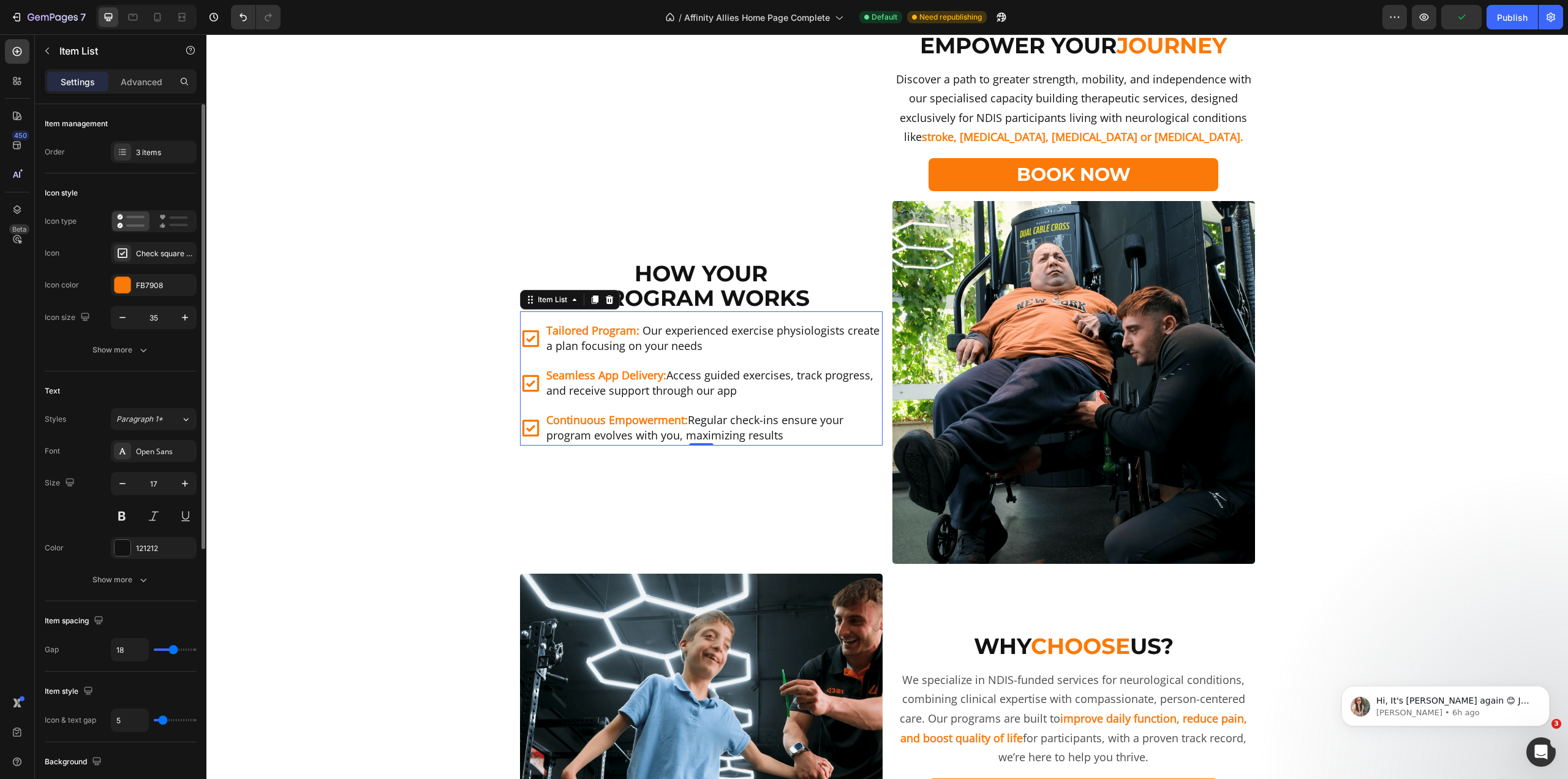
type input "19"
type input "20"
type input "19"
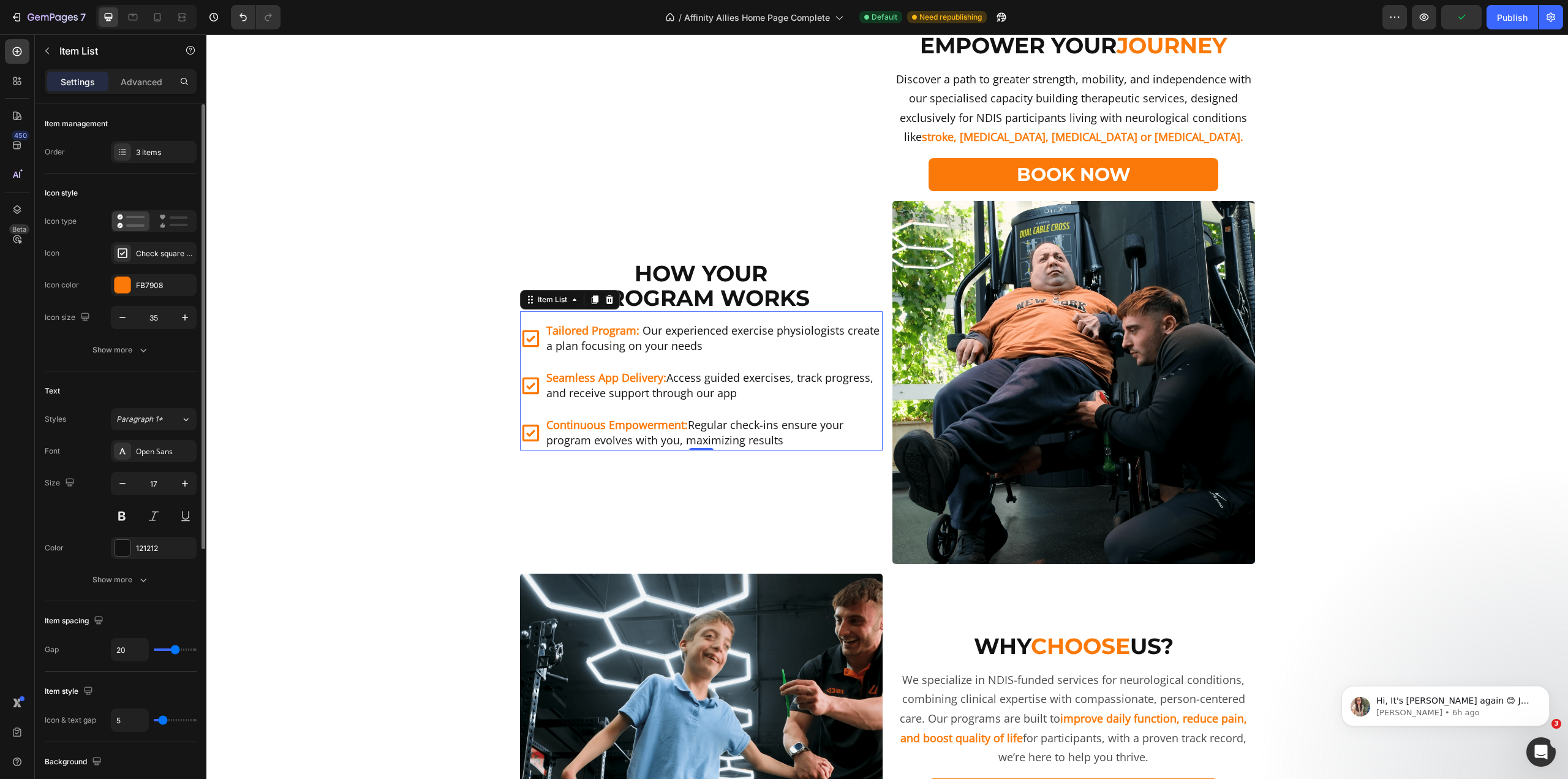
type input "19"
type input "18"
type input "17"
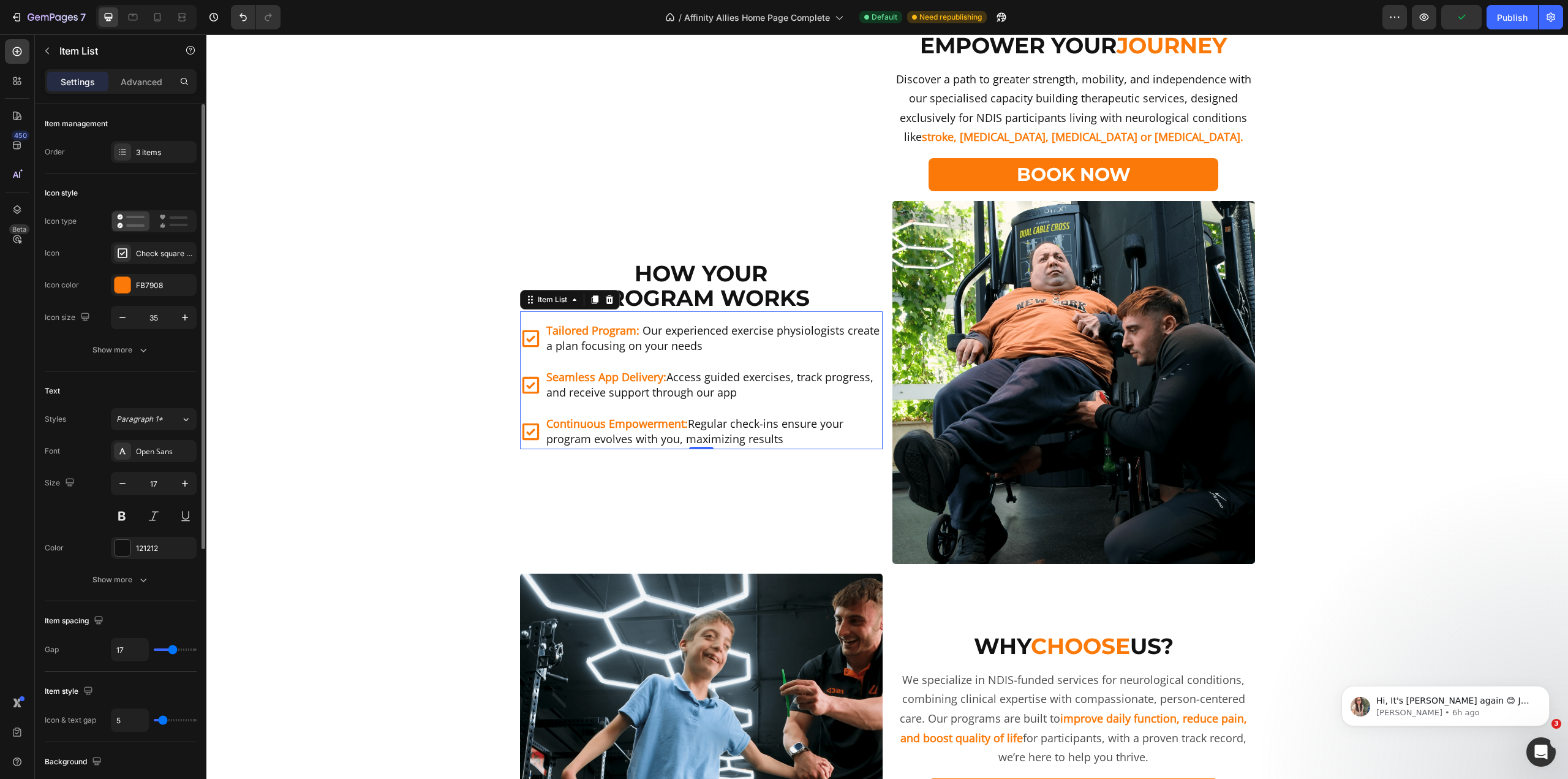
type input "16"
drag, startPoint x: 183, startPoint y: 650, endPoint x: 172, endPoint y: 654, distance: 11.7
type input "16"
click at [172, 651] on input "range" at bounding box center [175, 649] width 43 height 2
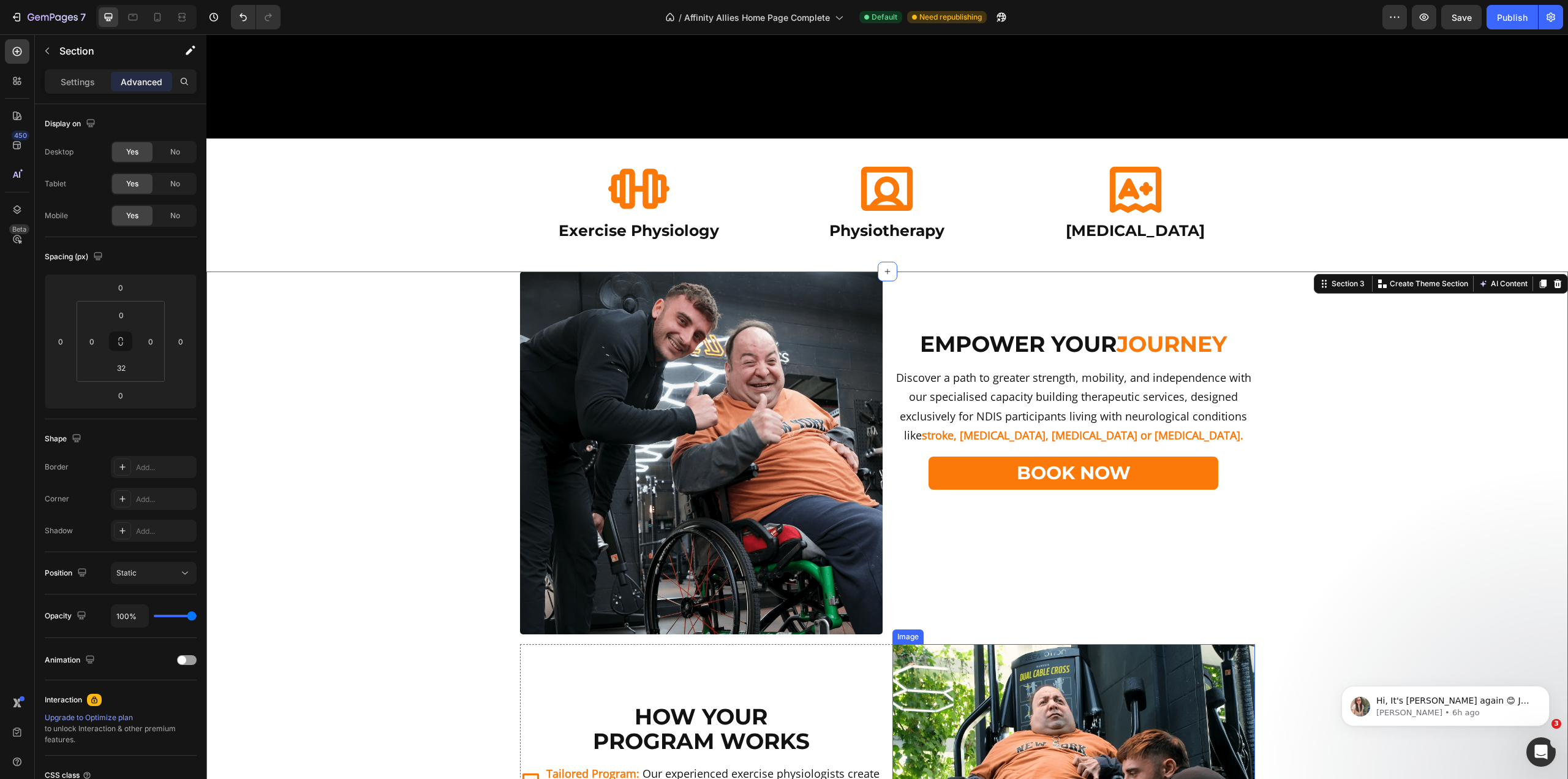
scroll to position [674, 0]
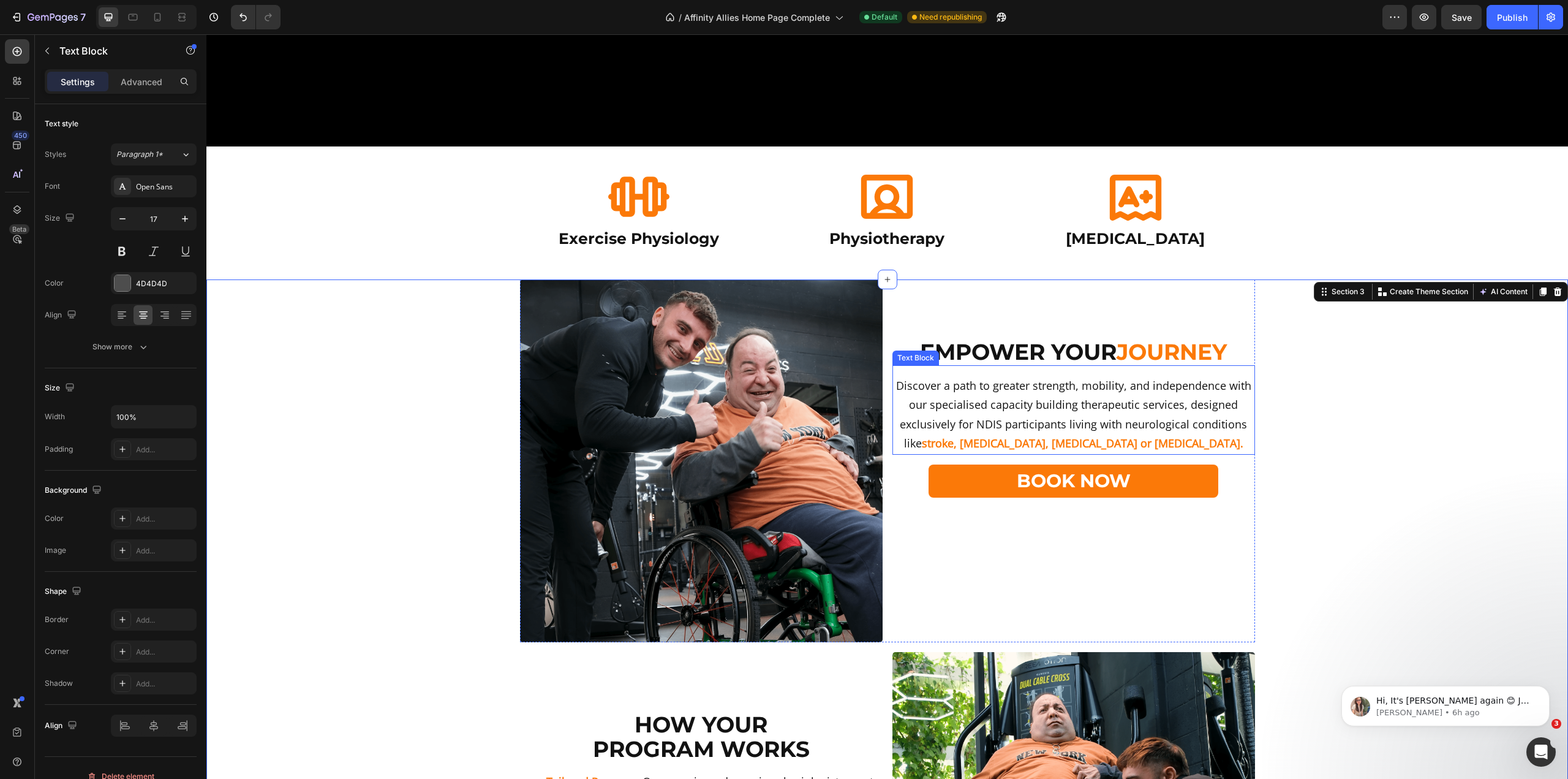
click at [1039, 366] on div "Discover a path to greater strength, mobility, and independence with our specia…" at bounding box center [1074, 410] width 363 height 89
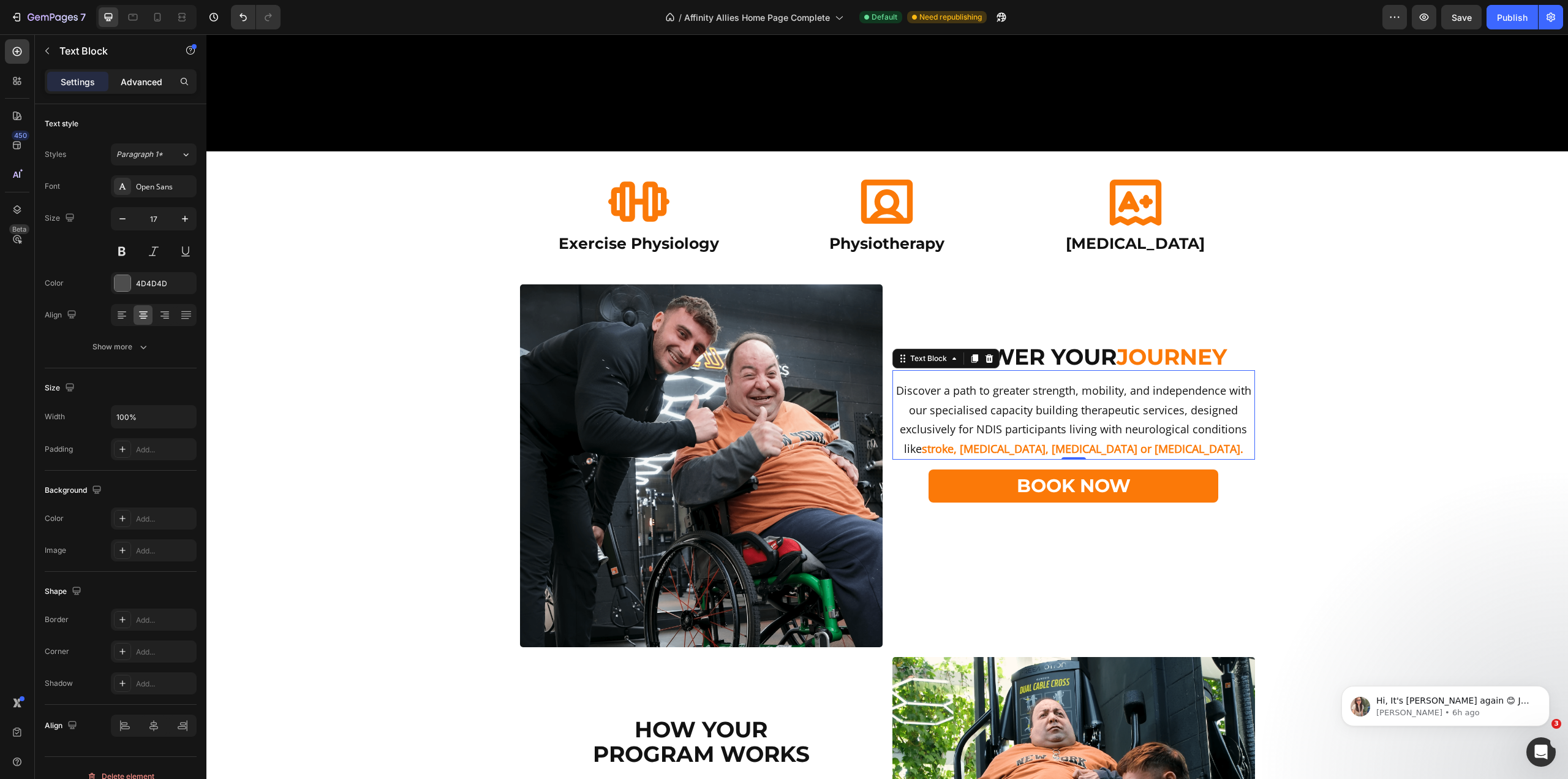
click at [139, 78] on p "Advanced" at bounding box center [141, 82] width 42 height 13
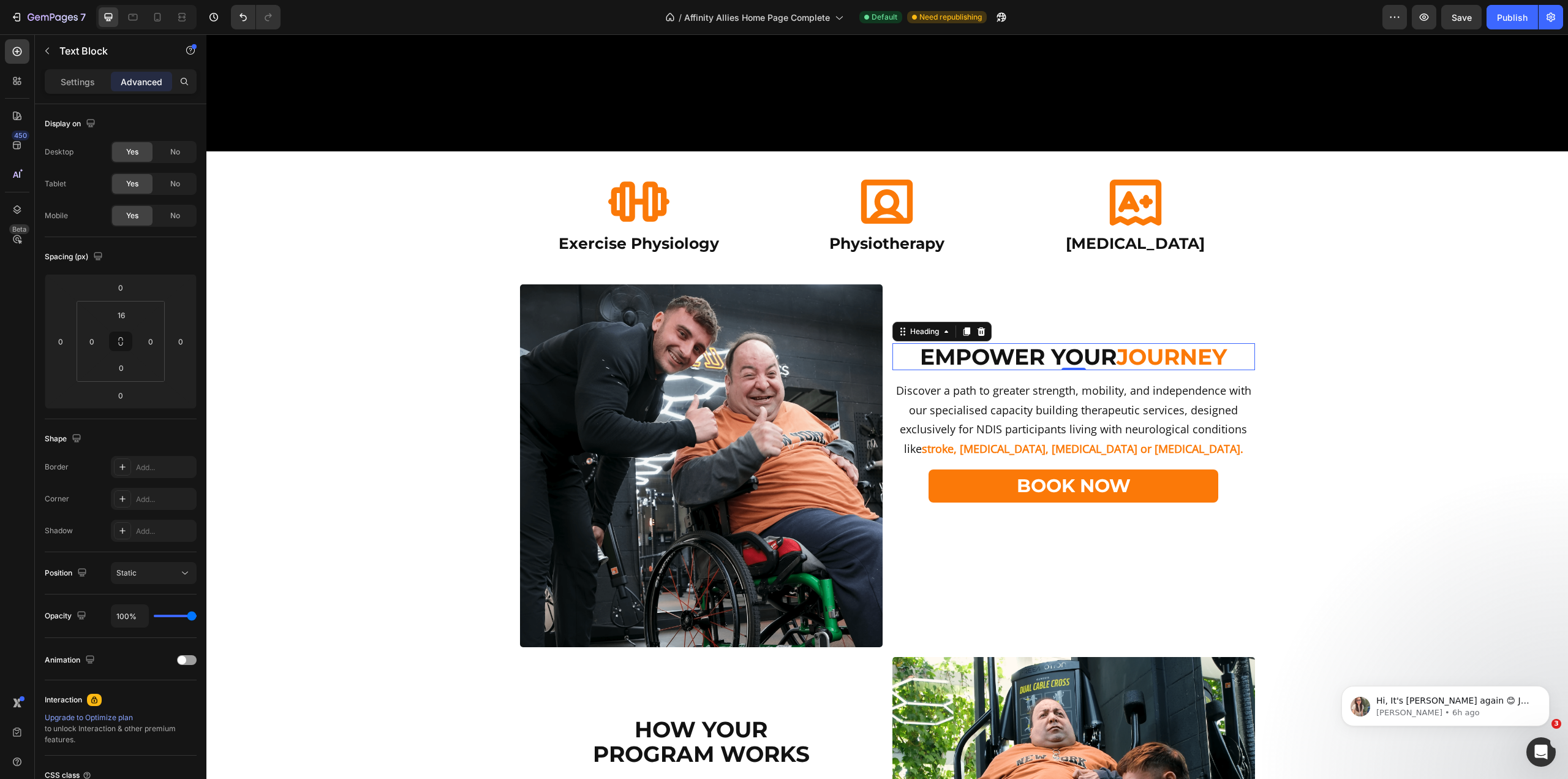
click at [1152, 352] on span "Journey" at bounding box center [1171, 357] width 110 height 27
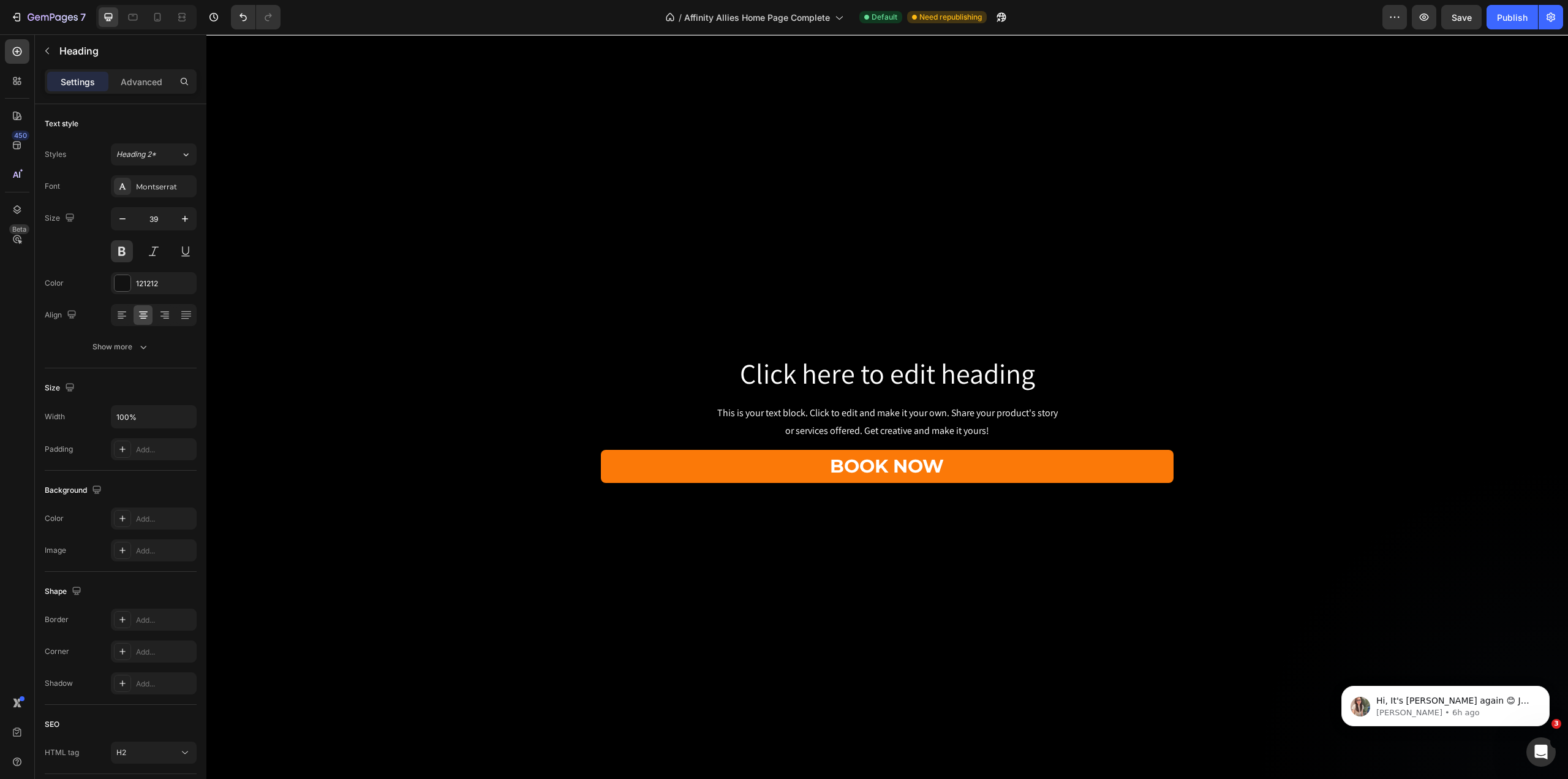
scroll to position [0, 0]
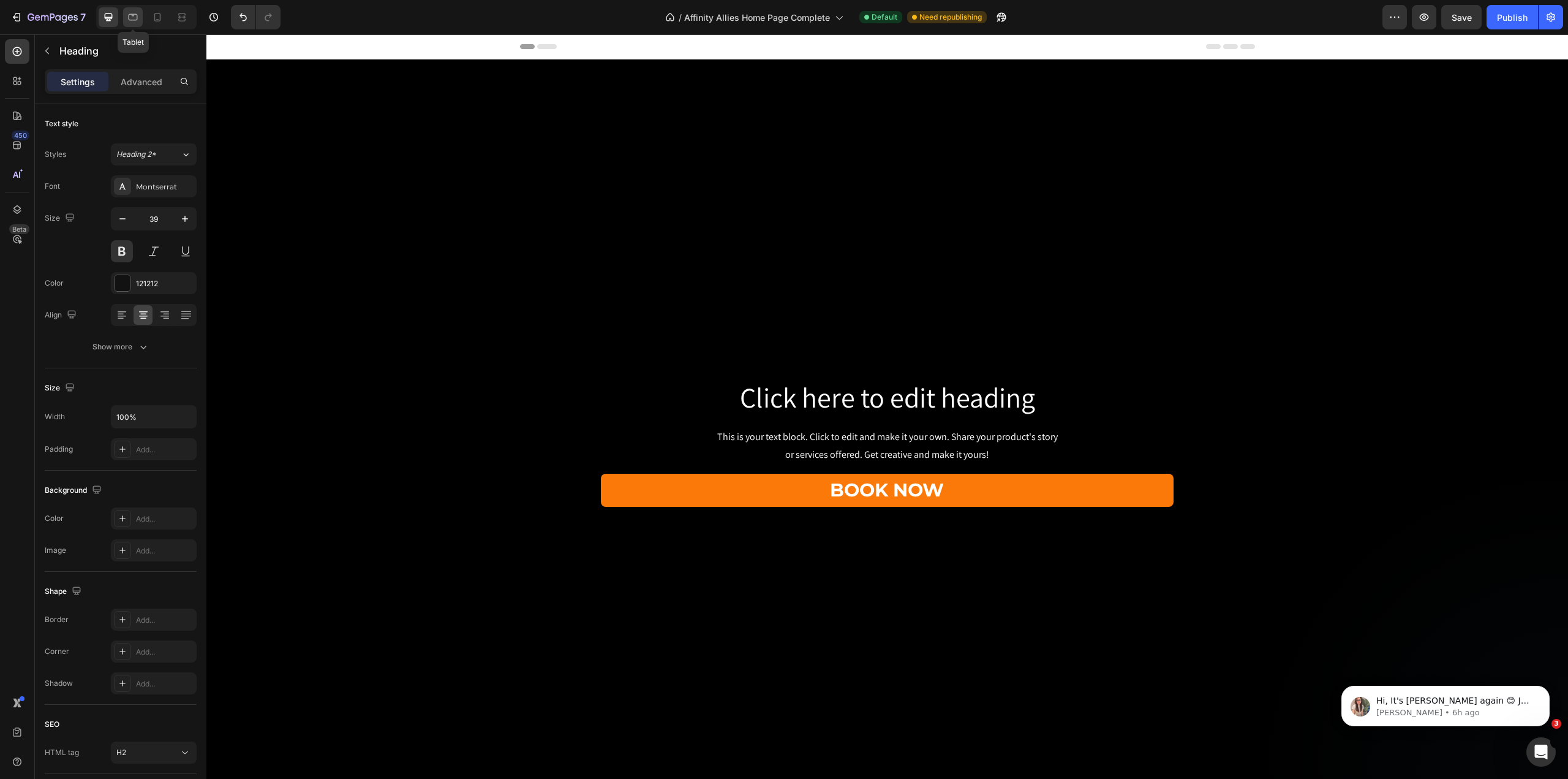
click at [142, 20] on div at bounding box center [133, 17] width 20 height 20
type input "36"
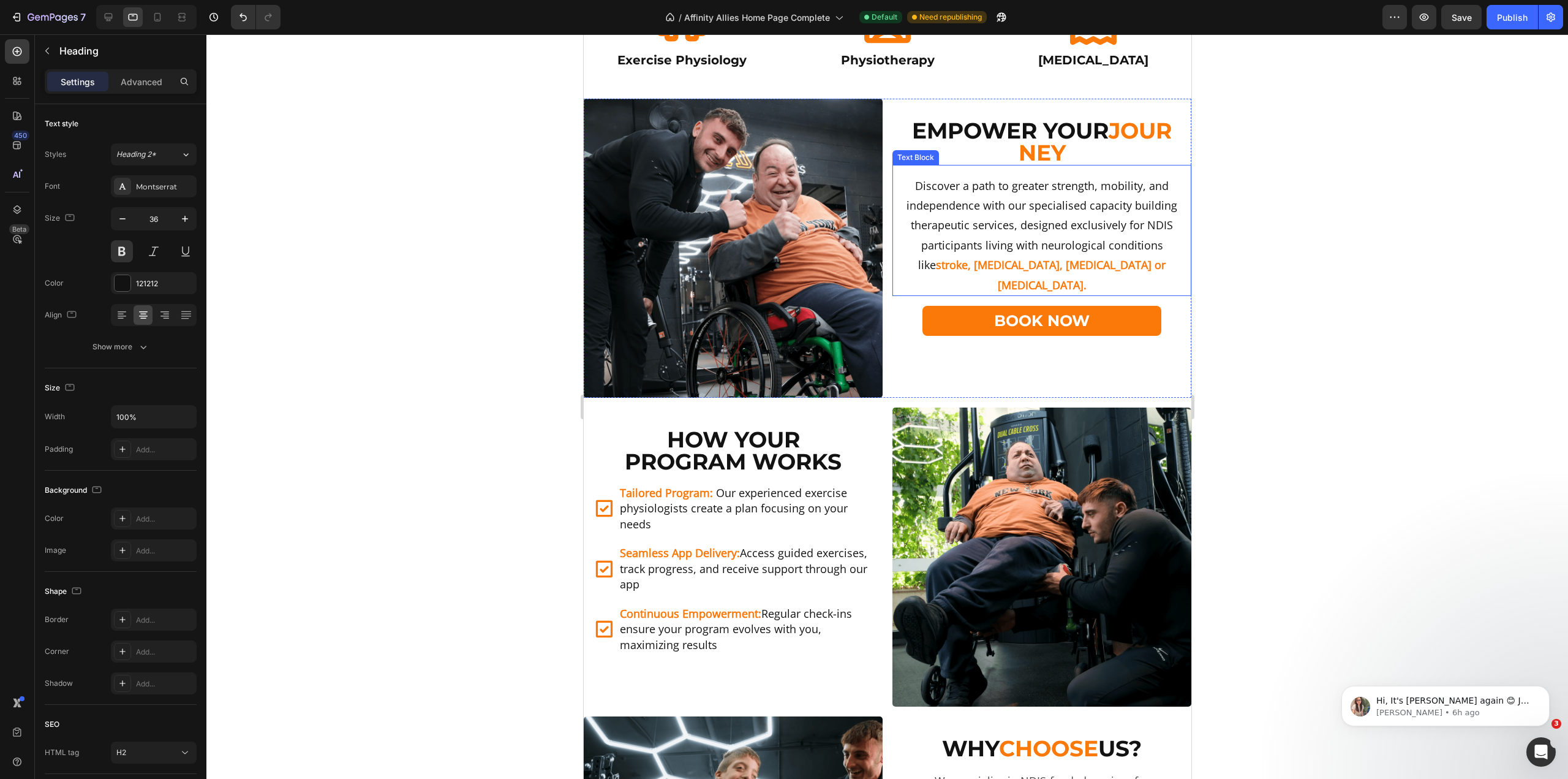
scroll to position [429, 0]
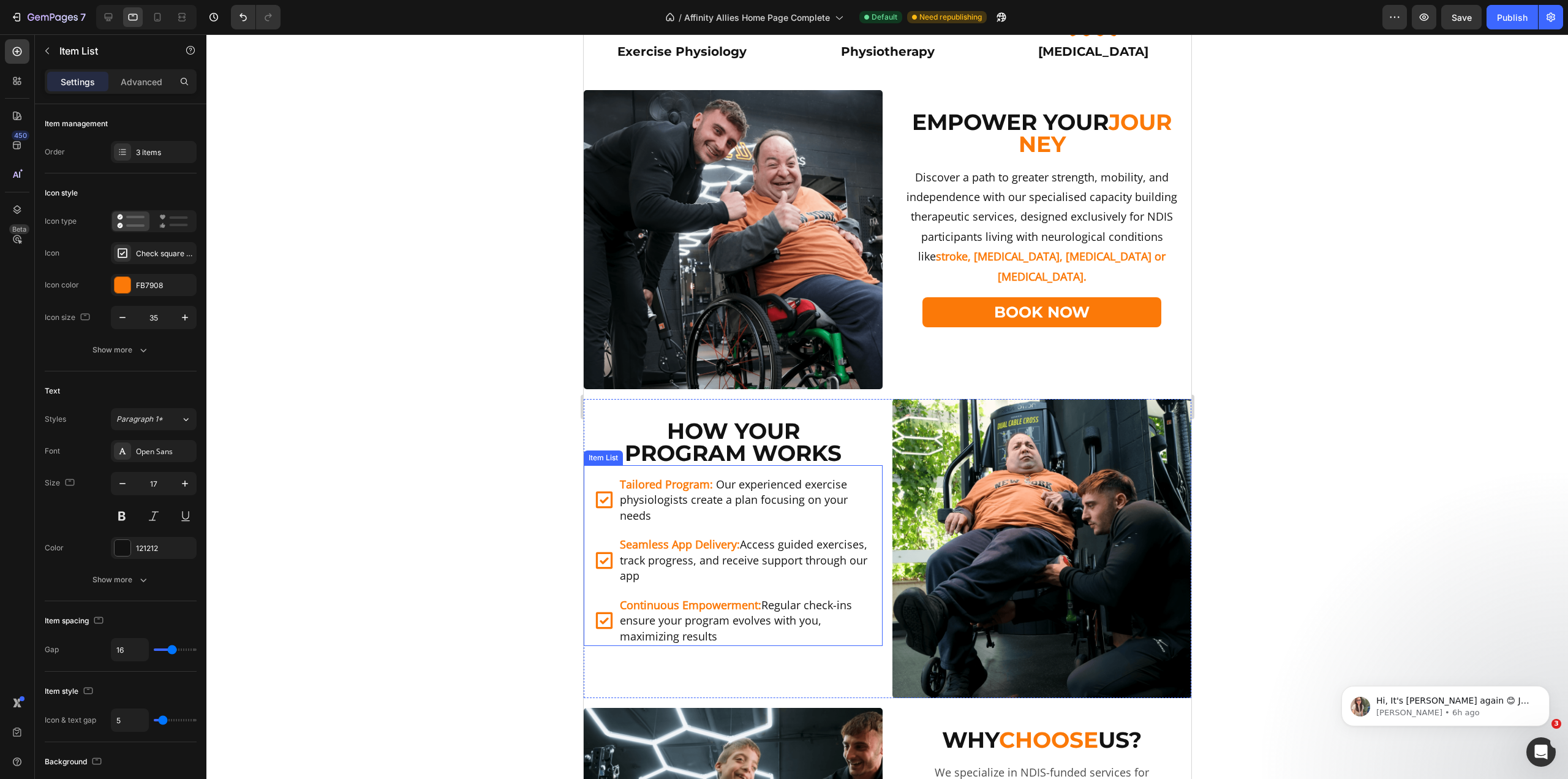
click at [613, 453] on div "Item List" at bounding box center [603, 457] width 34 height 11
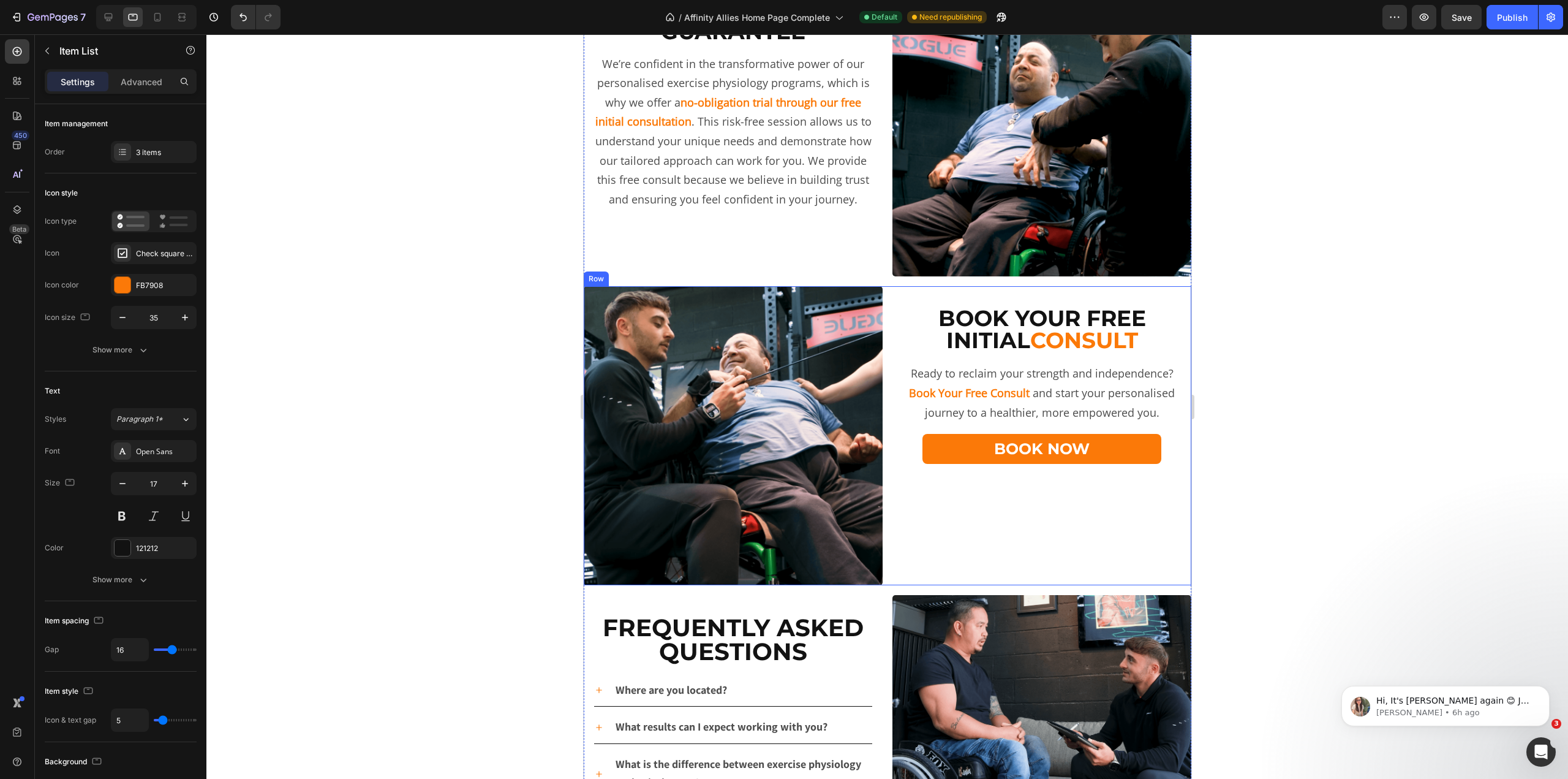
scroll to position [1471, 0]
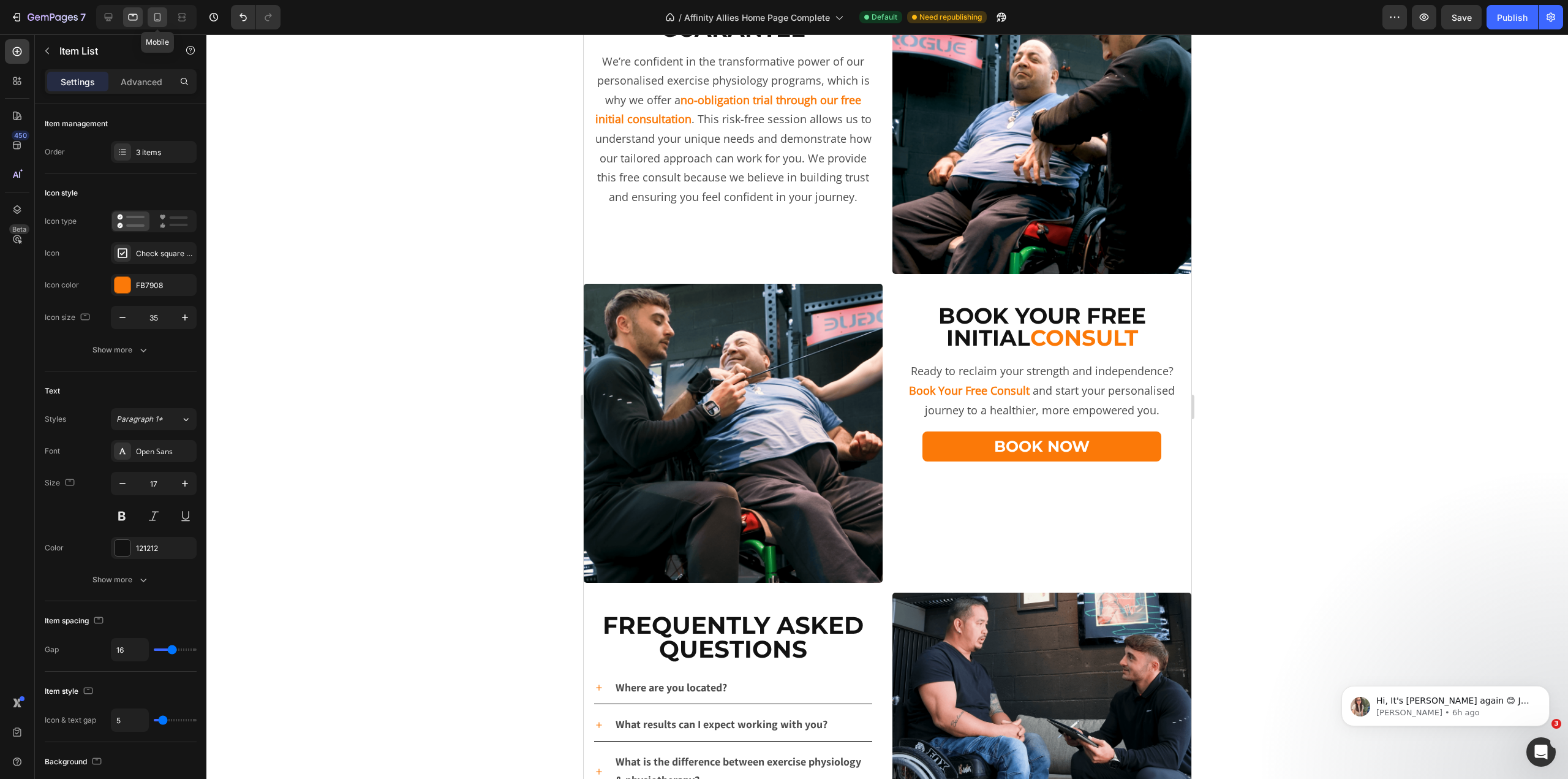
click at [151, 20] on icon at bounding box center [157, 17] width 12 height 12
type input "14"
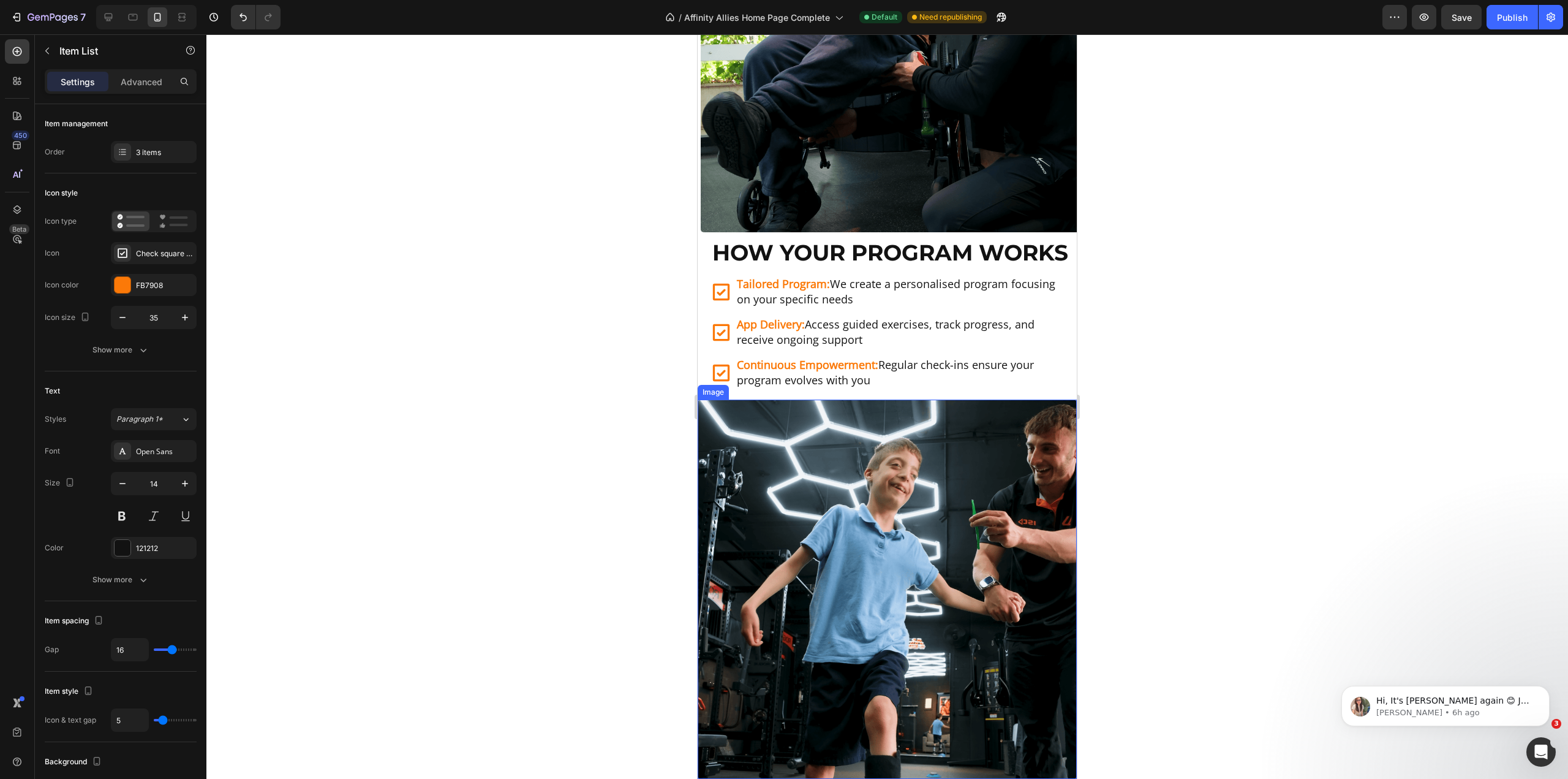
scroll to position [1177, 0]
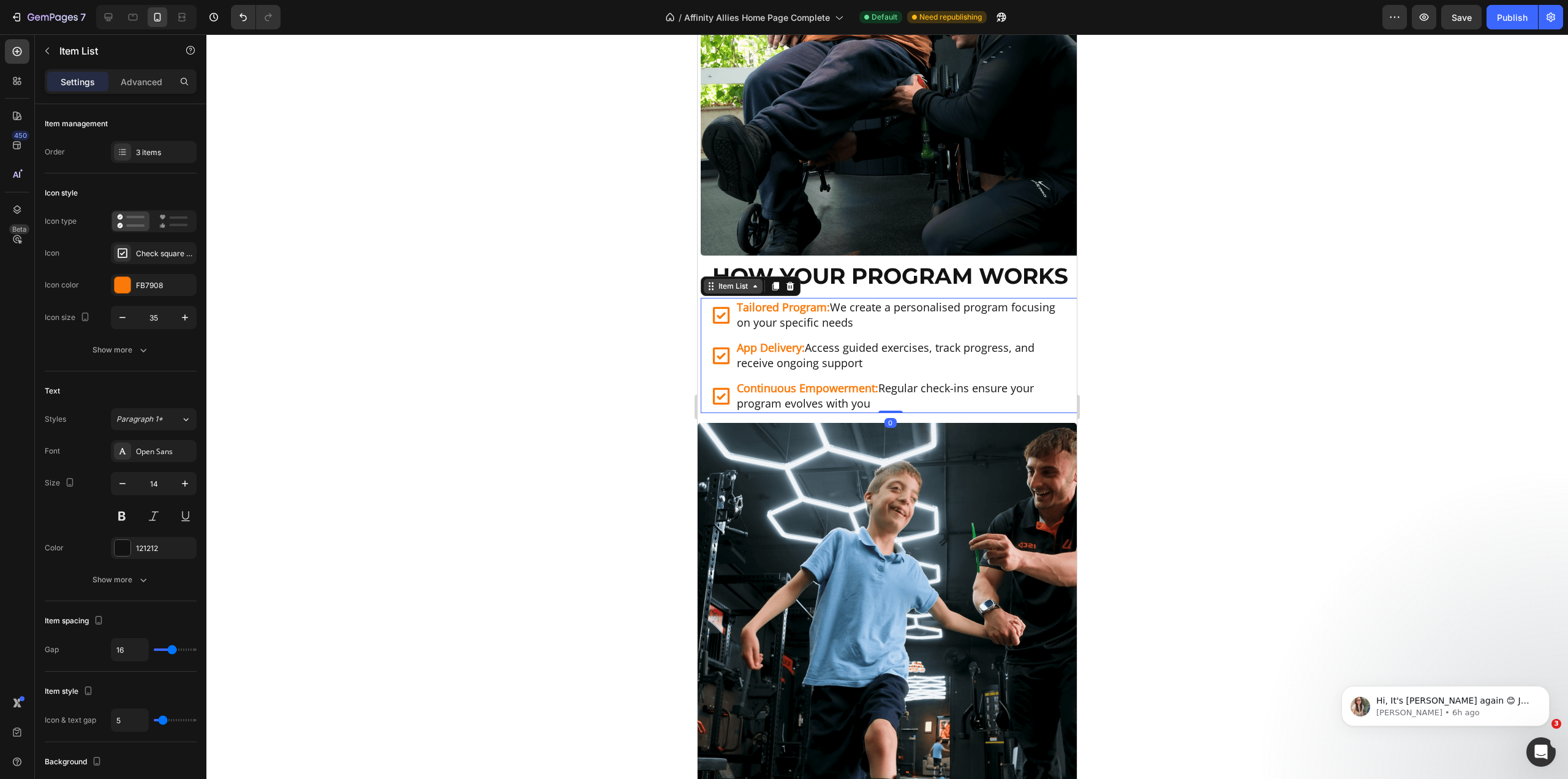
click at [724, 296] on div "Item List" at bounding box center [751, 286] width 100 height 20
type input "9"
type input "10"
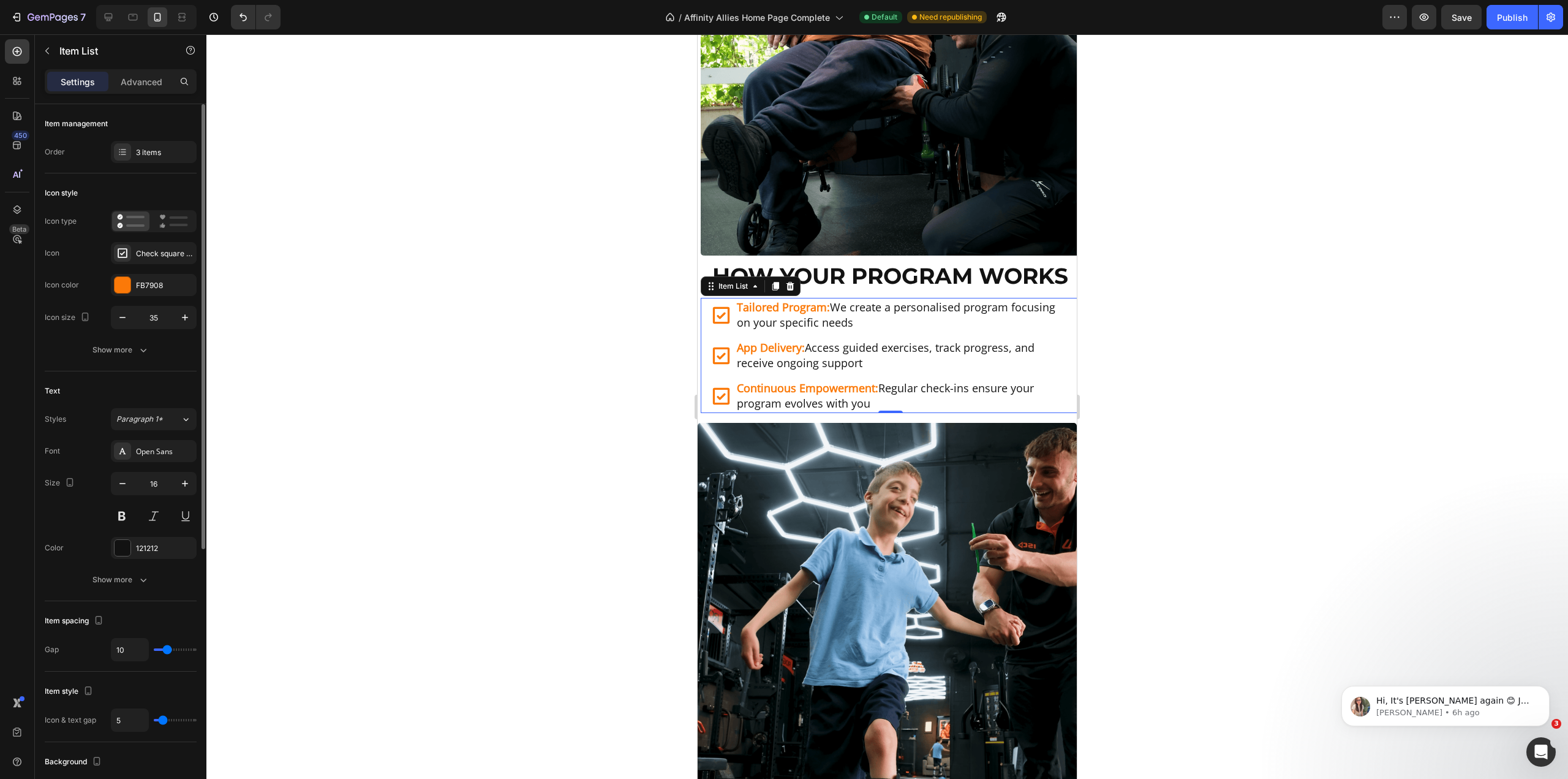
type input "11"
type input "12"
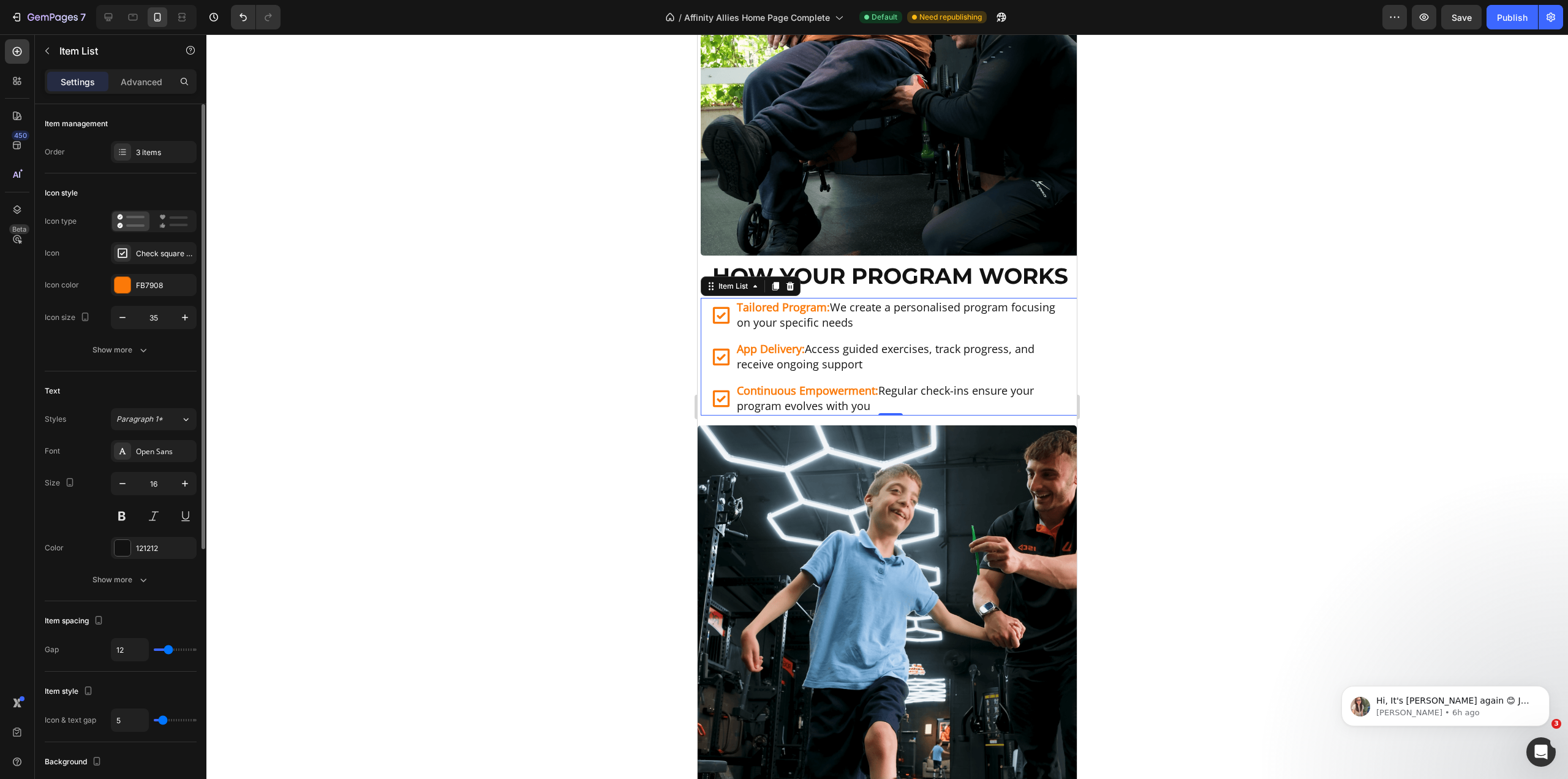
type input "13"
type input "14"
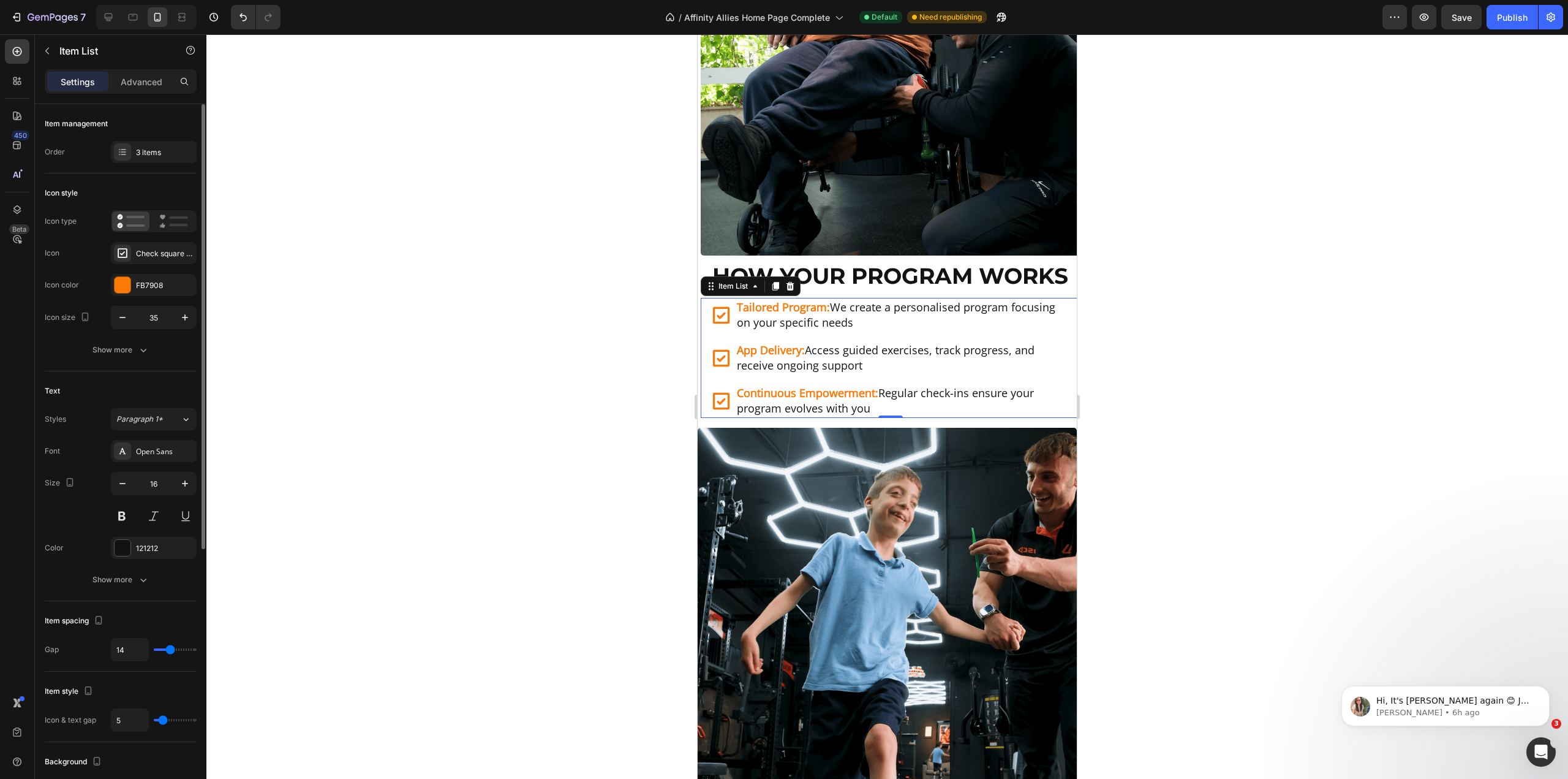
type input "15"
type input "16"
type input "17"
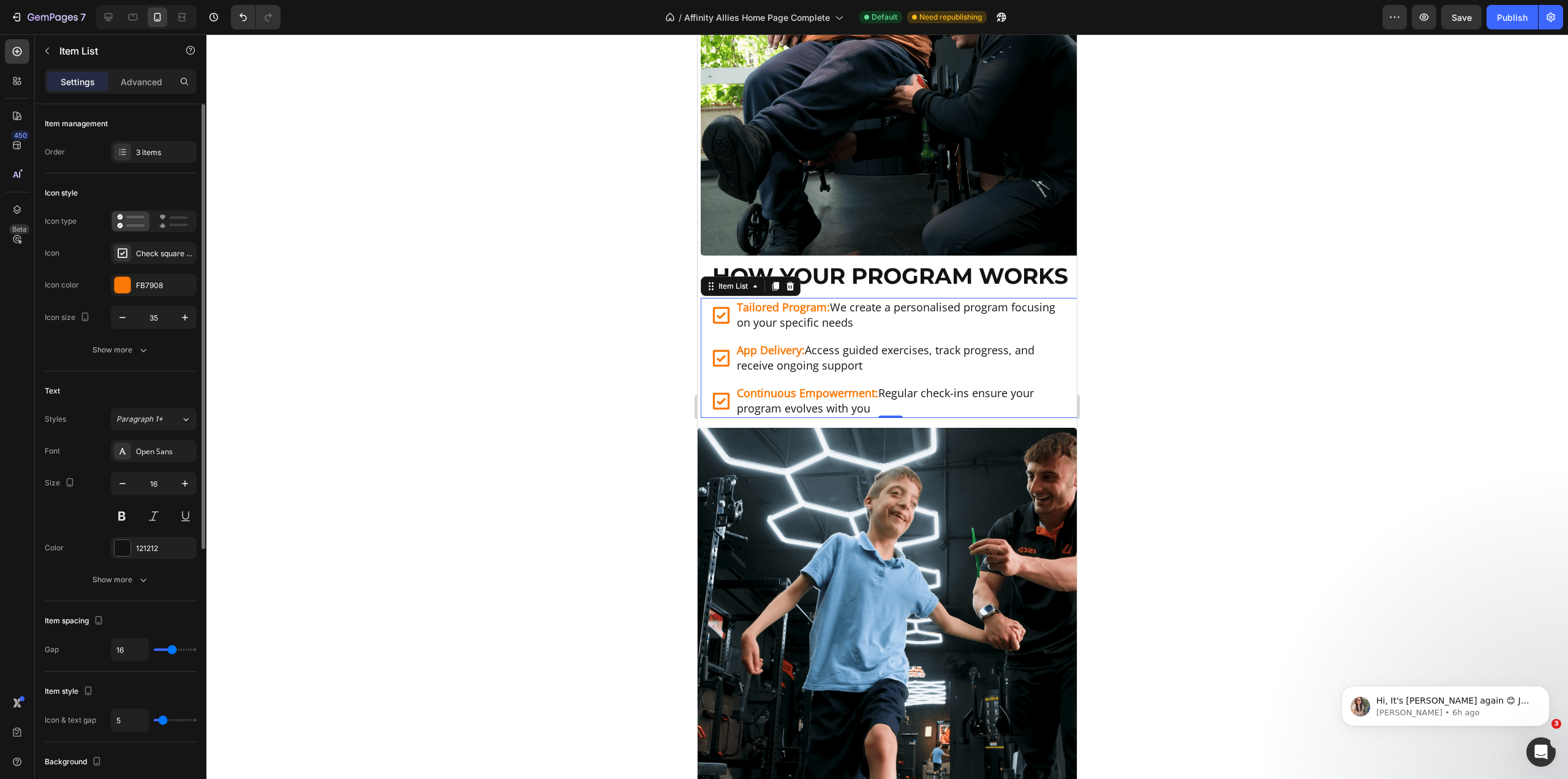
type input "17"
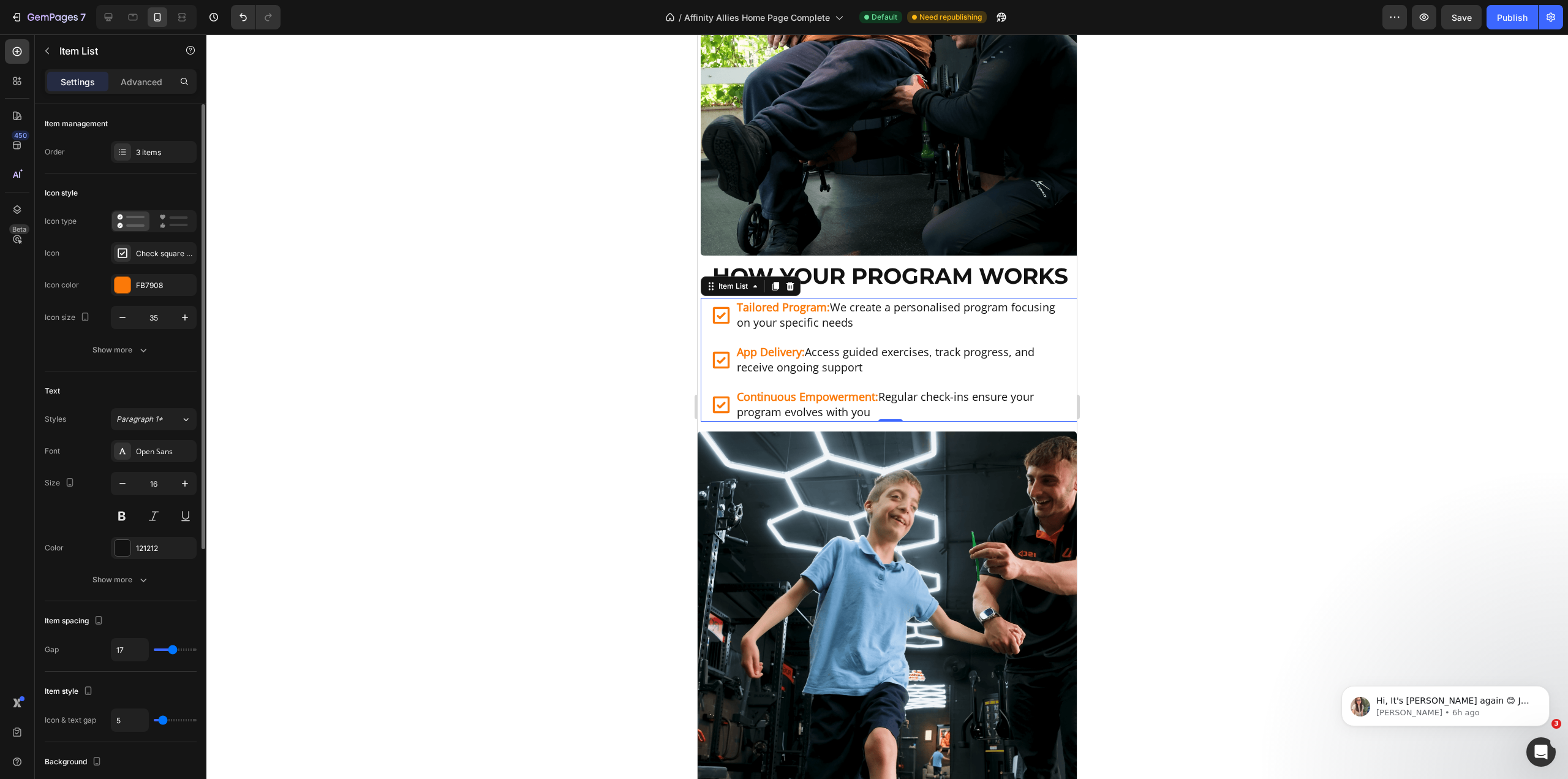
type input "16"
type input "14"
type input "13"
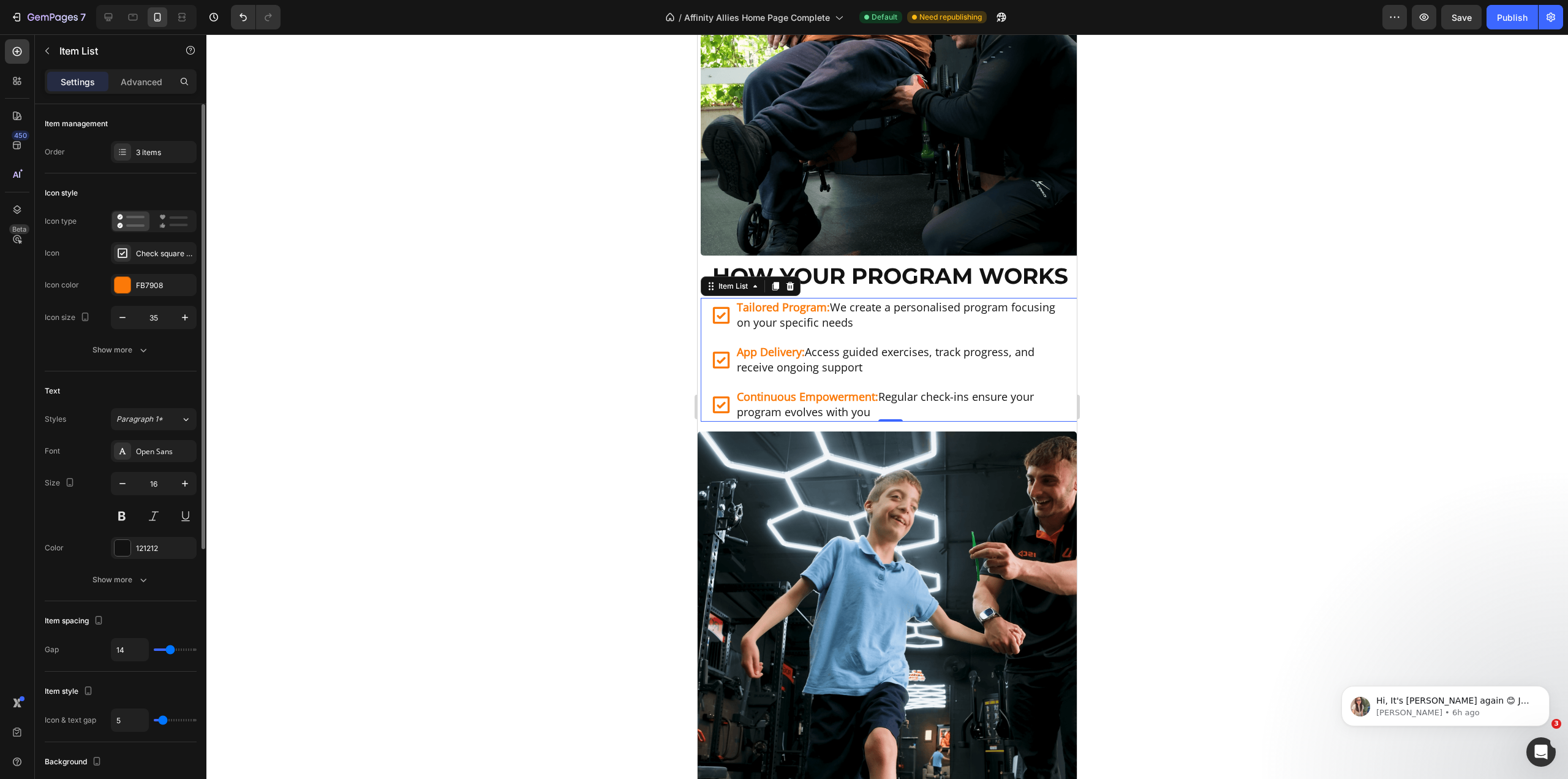
type input "13"
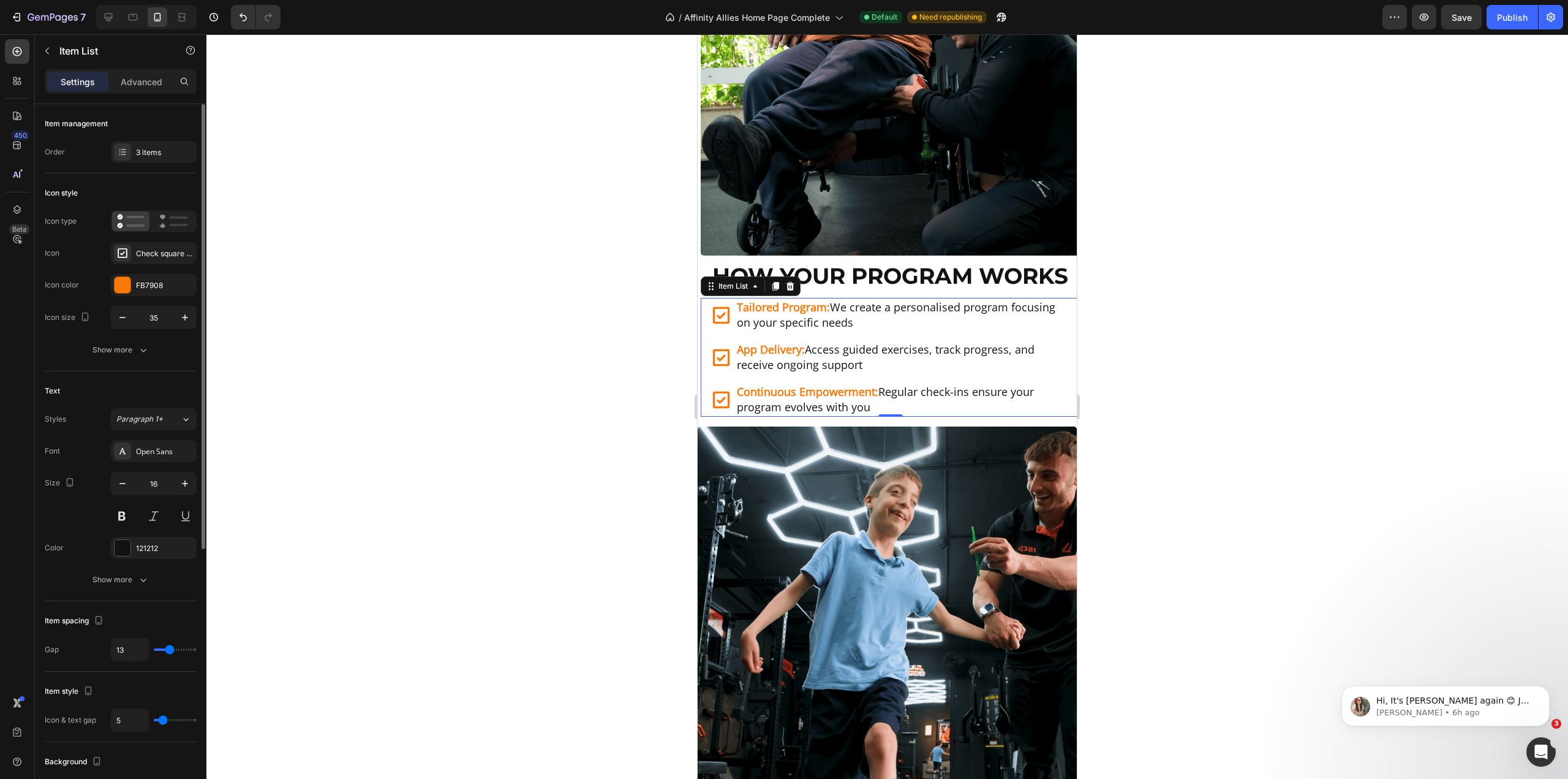
type input "16"
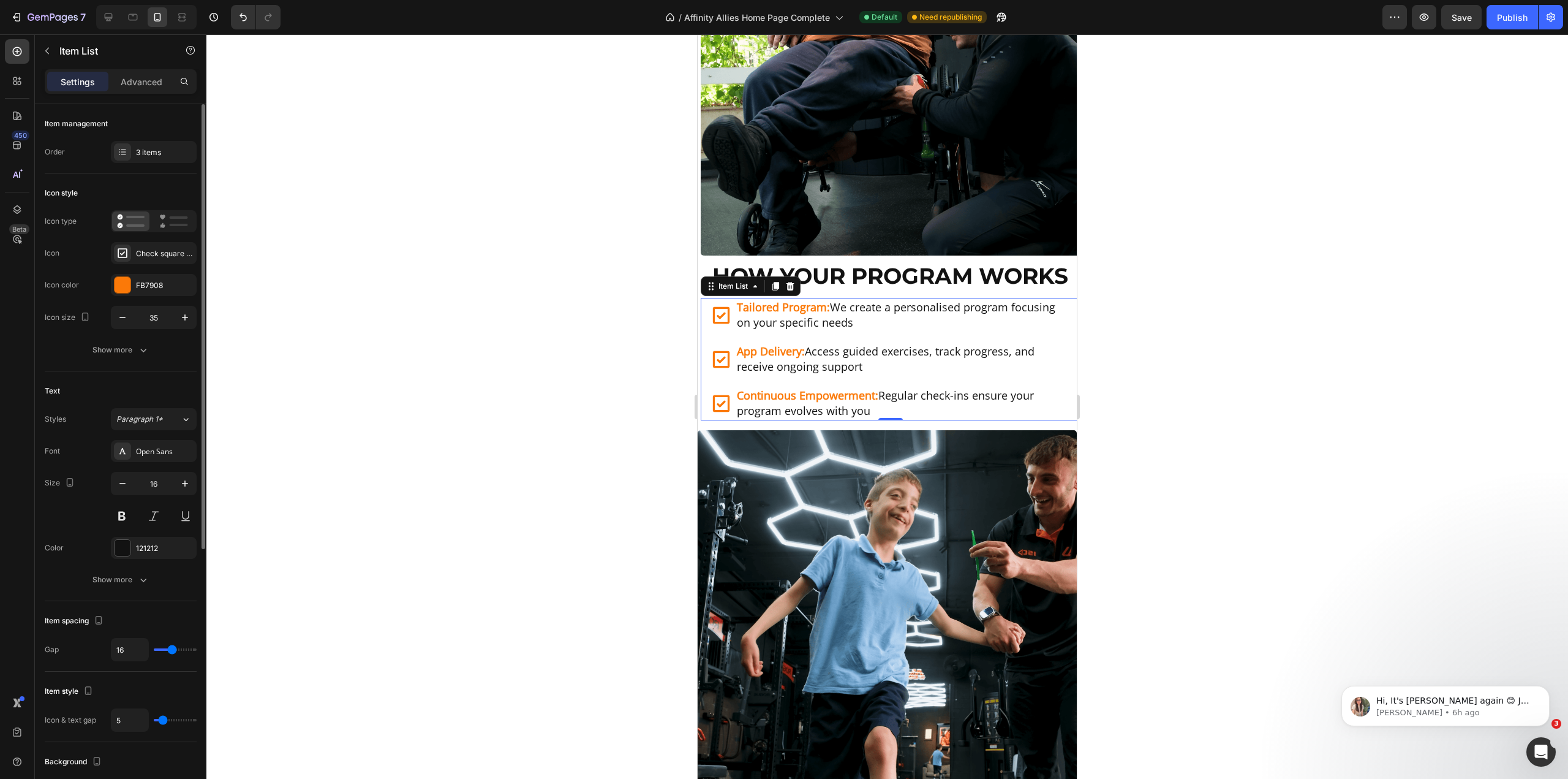
drag, startPoint x: 166, startPoint y: 649, endPoint x: 172, endPoint y: 654, distance: 7.8
type input "16"
click at [172, 651] on input "range" at bounding box center [175, 649] width 43 height 2
type input "3"
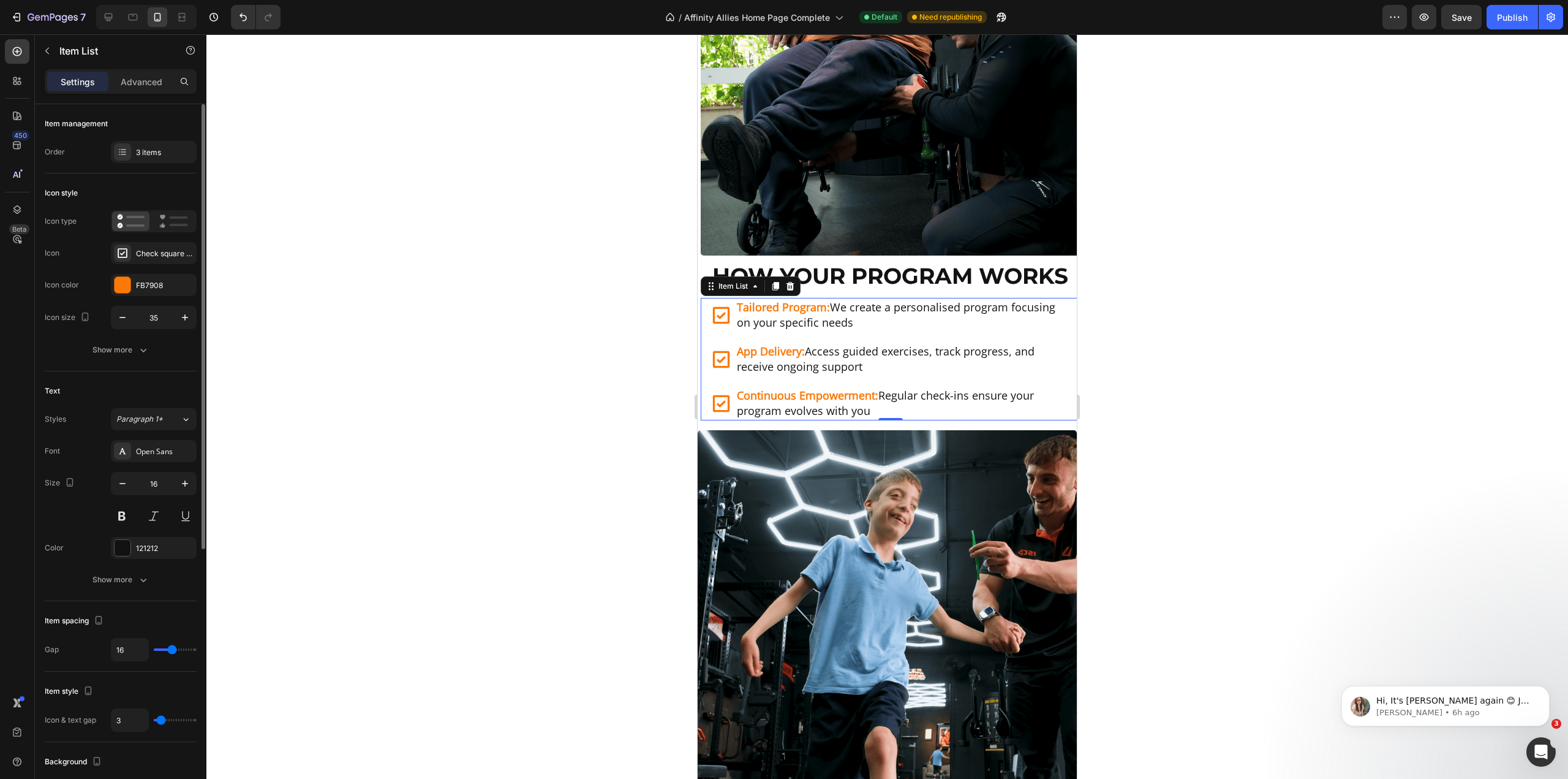
type input "4"
type input "5"
type input "7"
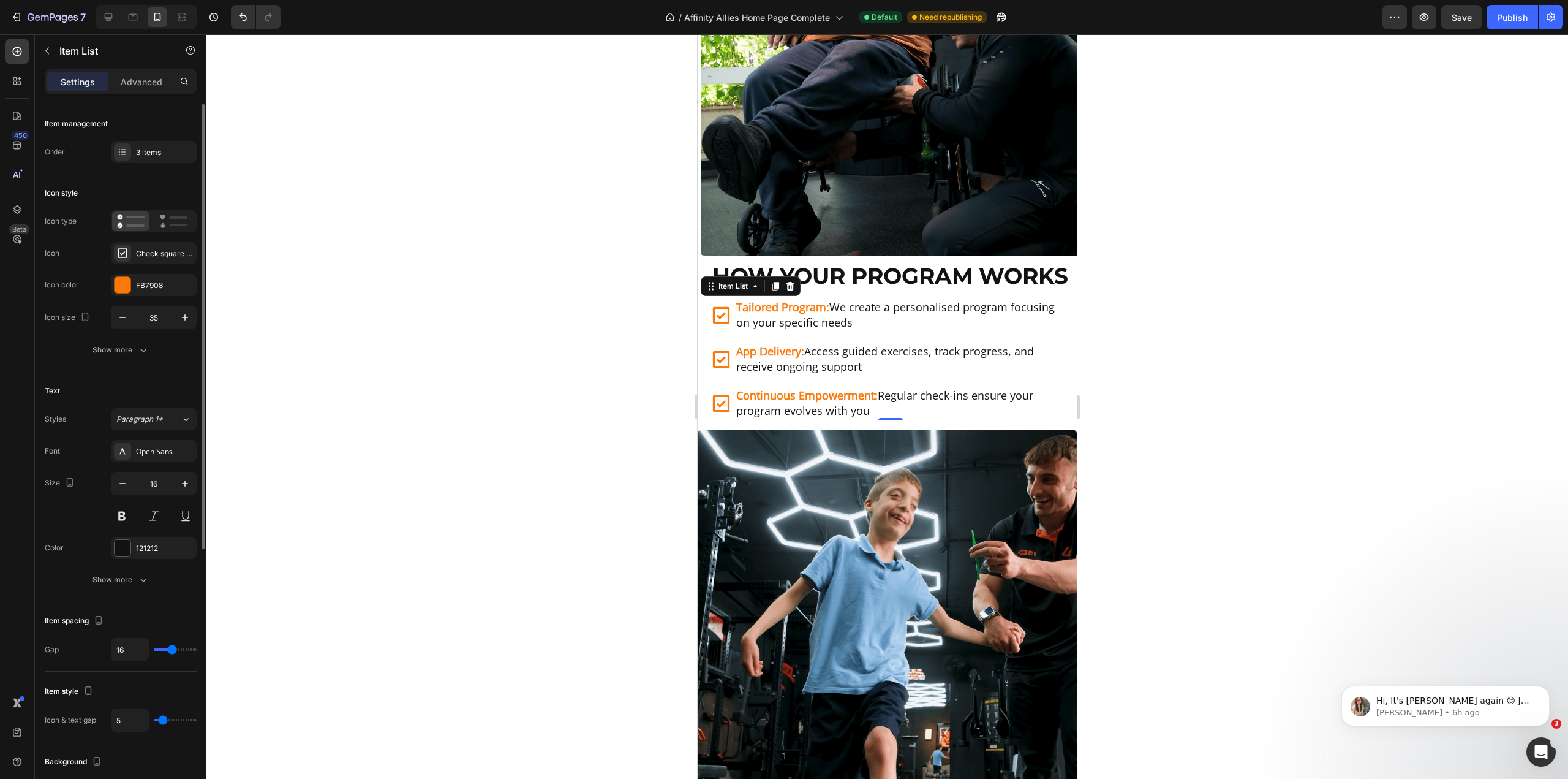
type input "7"
type input "8"
type input "9"
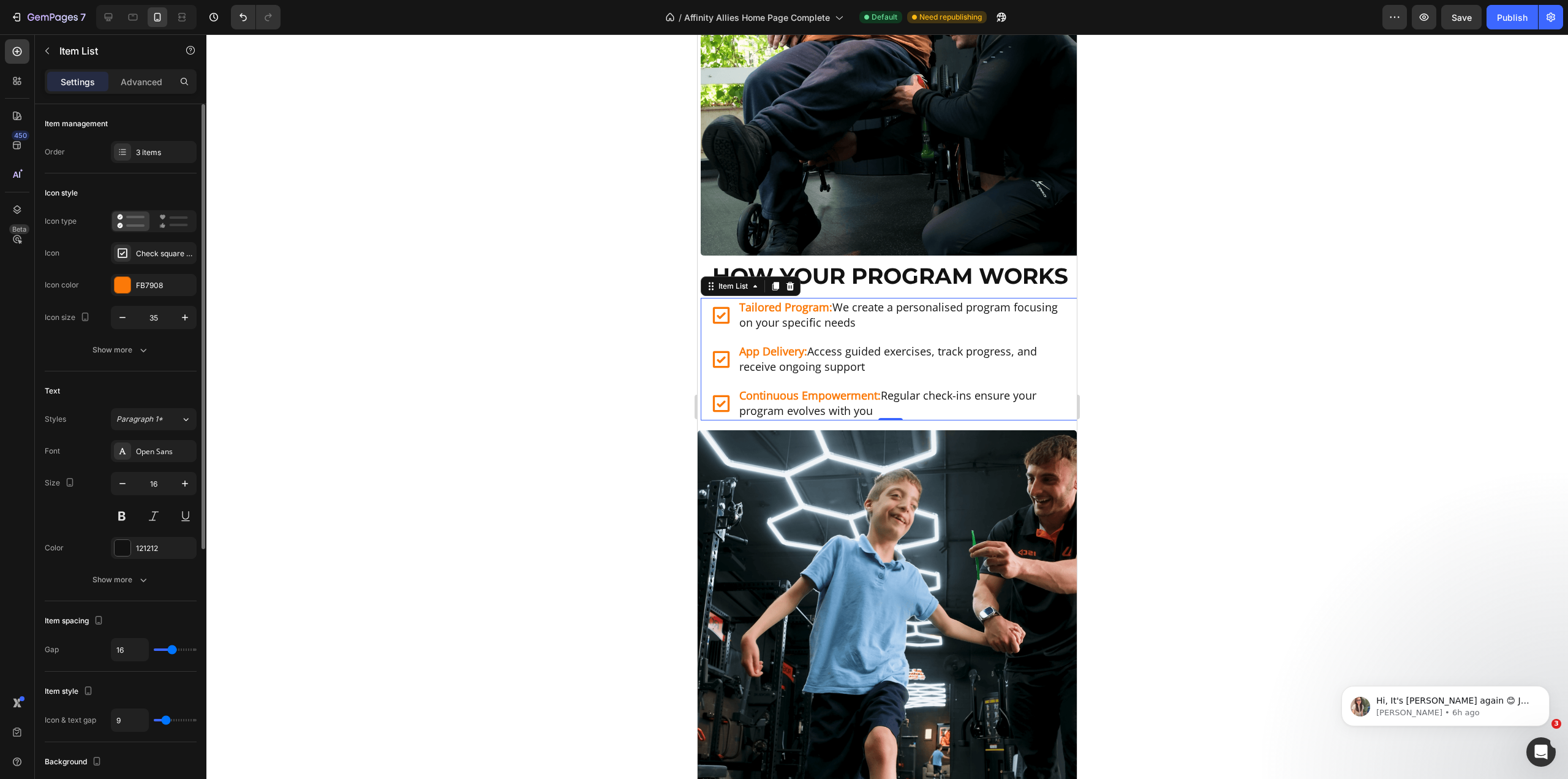
type input "10"
type input "7"
type input "6"
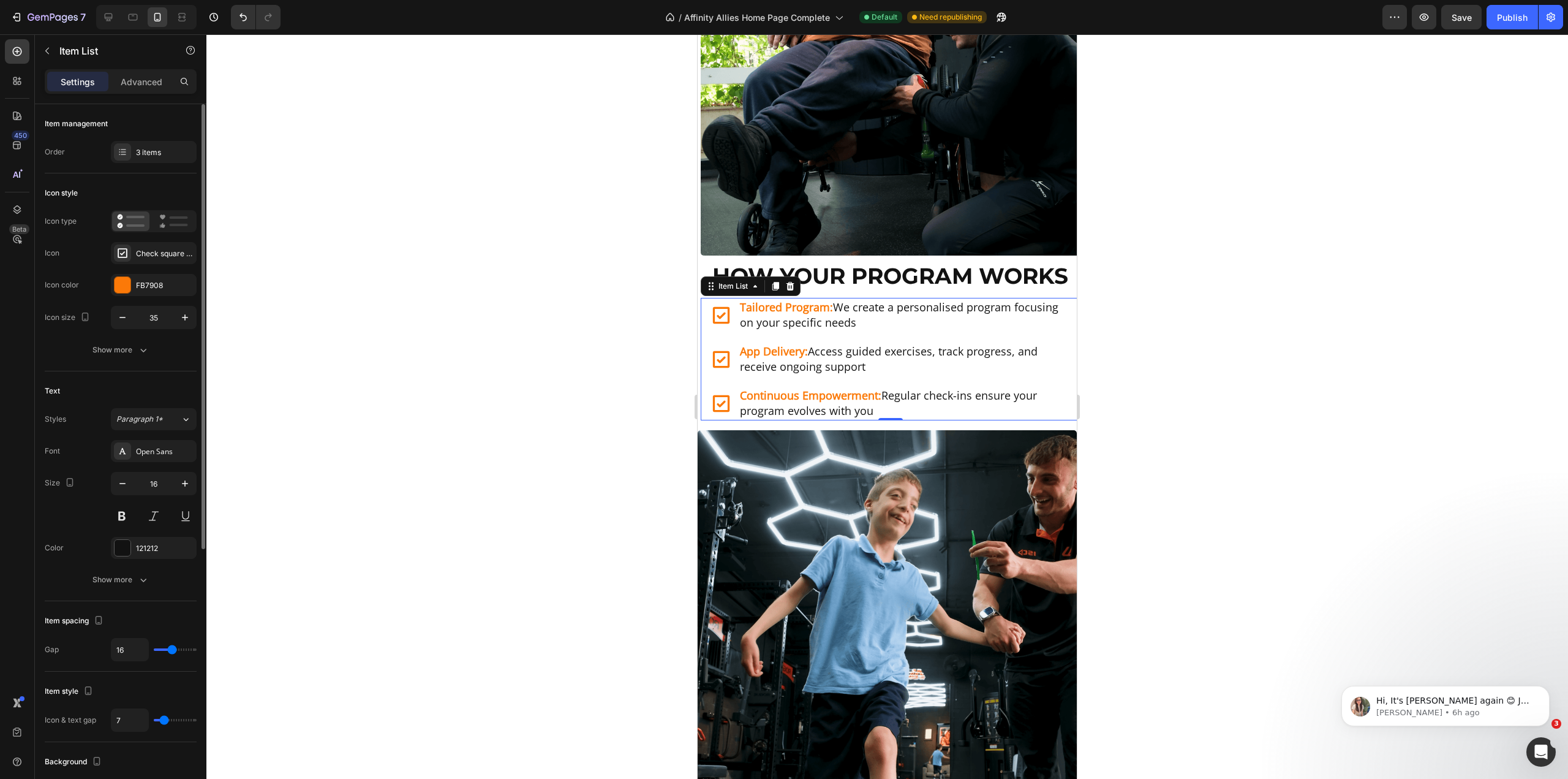
type input "6"
type input "5"
type input "4"
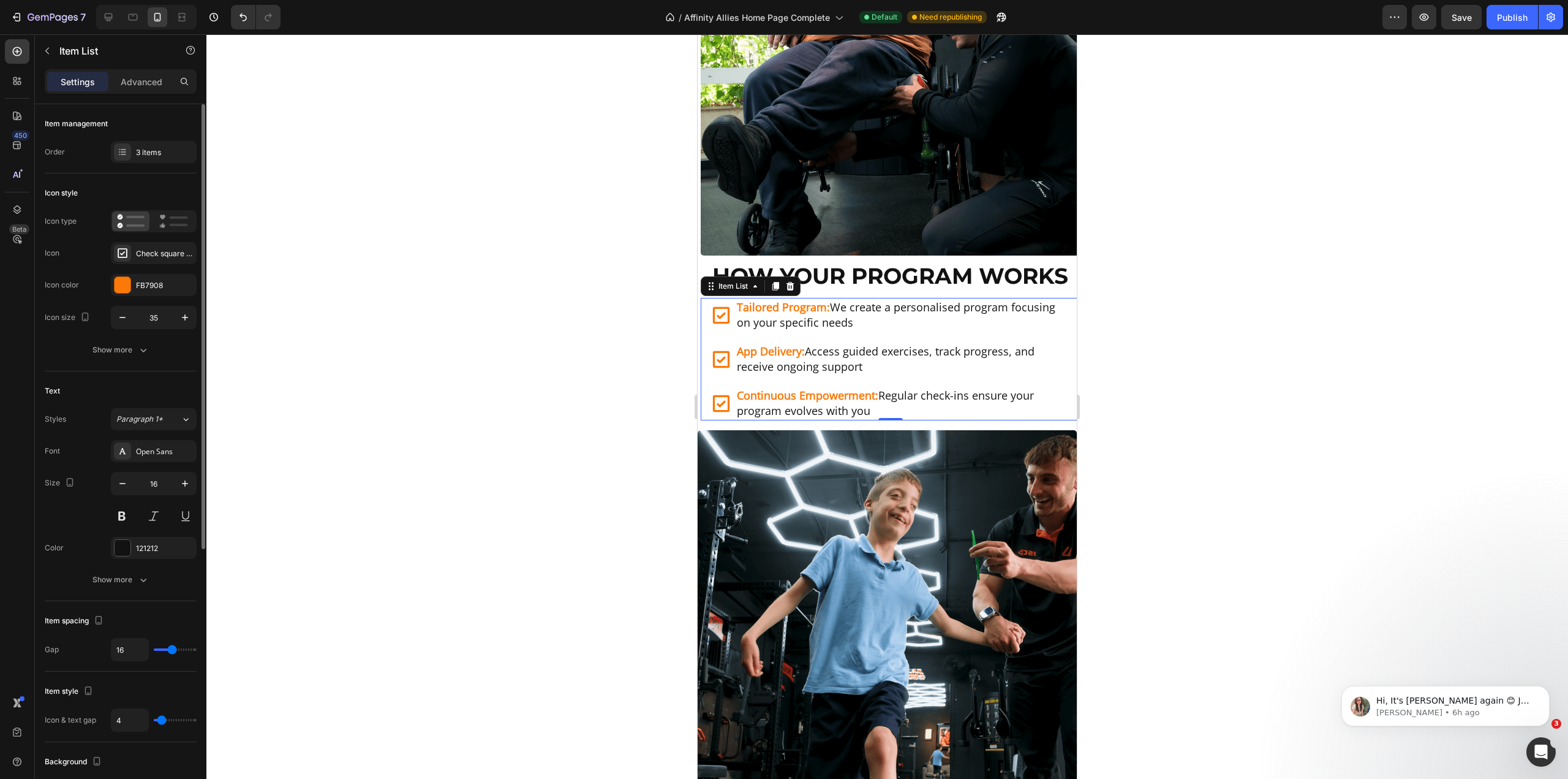
type input "3"
type input "4"
type input "5"
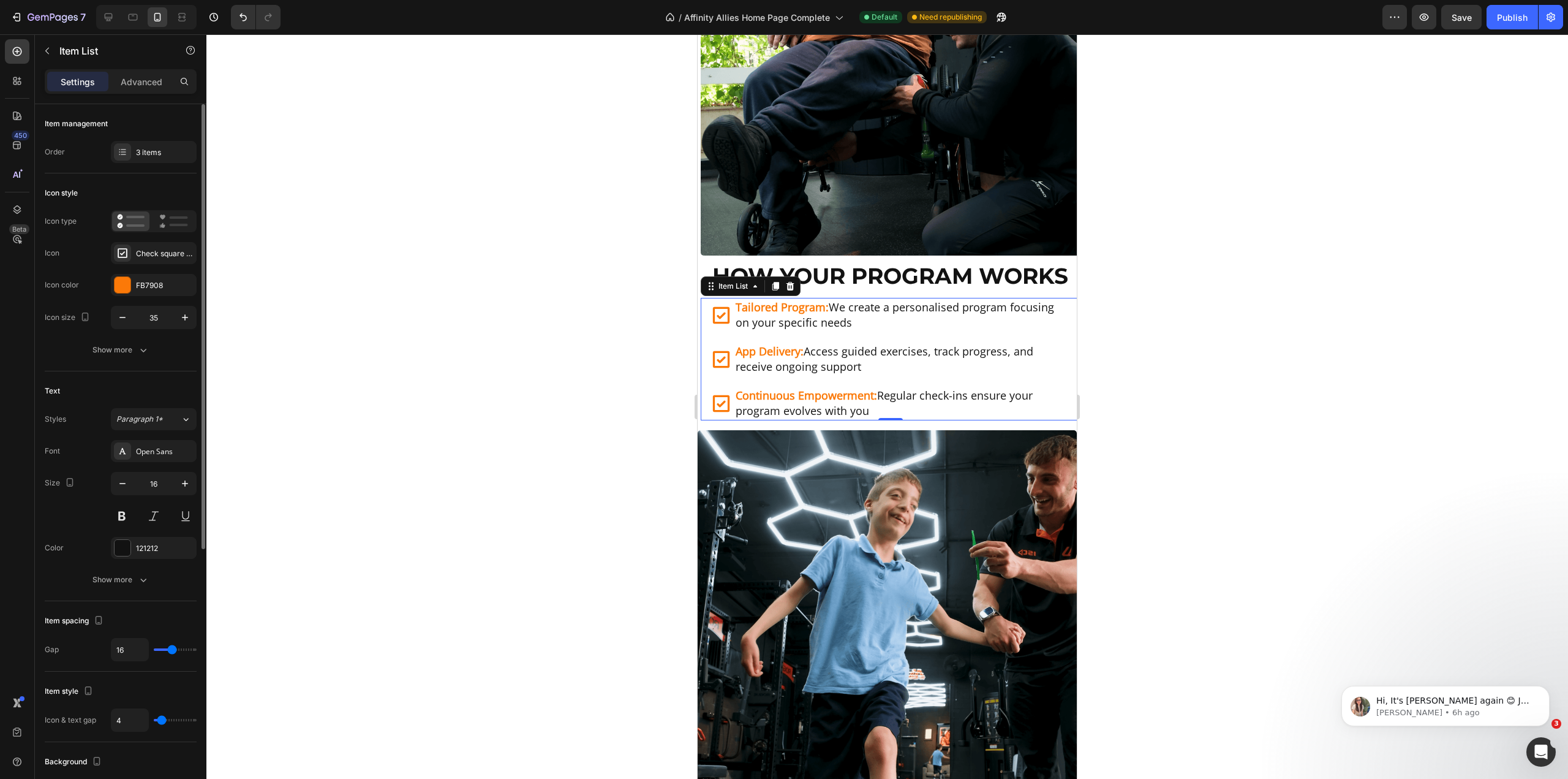
type input "5"
type input "6"
click at [164, 721] on input "range" at bounding box center [175, 720] width 43 height 2
click at [138, 12] on icon at bounding box center [133, 17] width 12 height 12
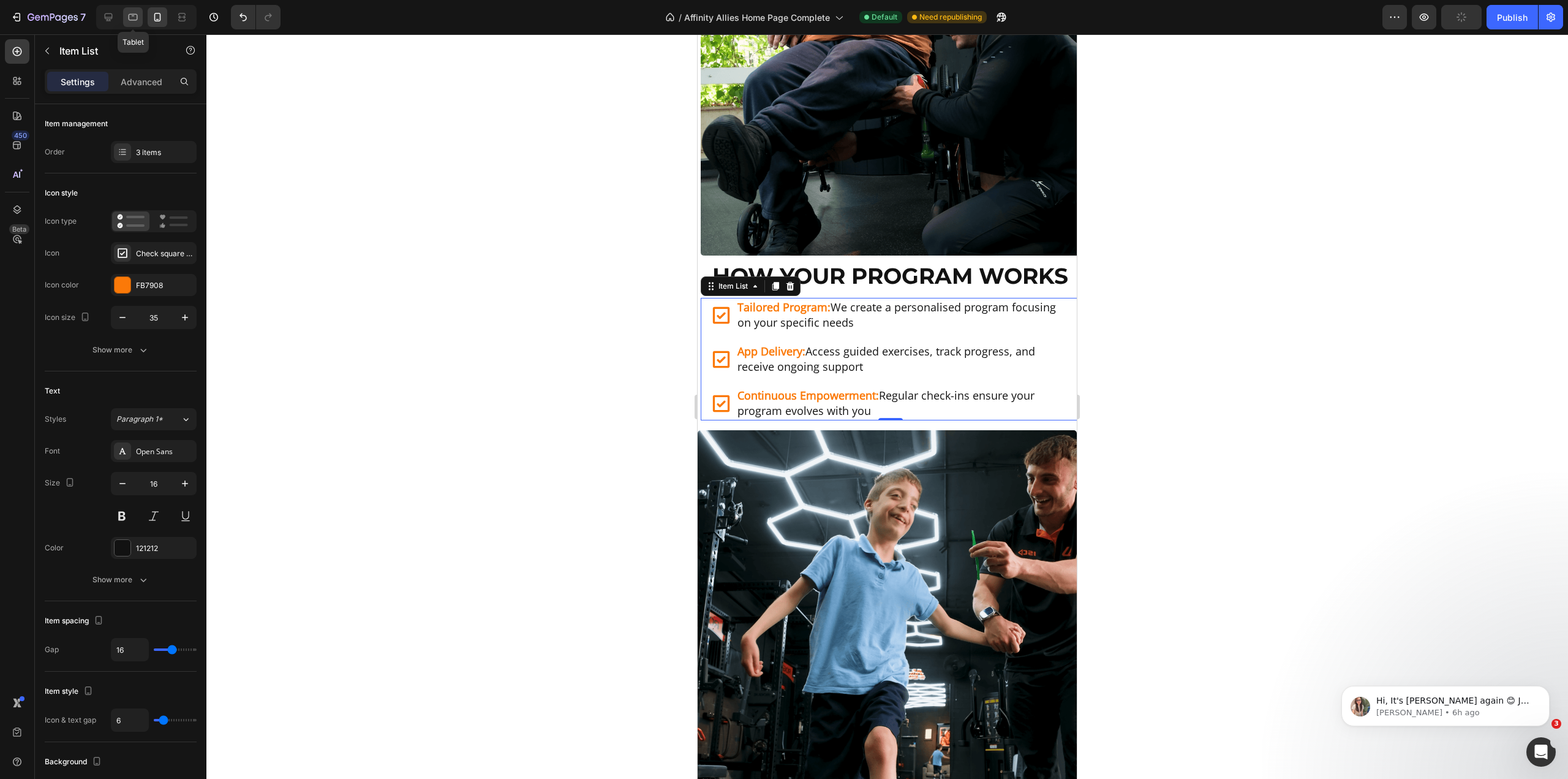
type input "10"
type input "5"
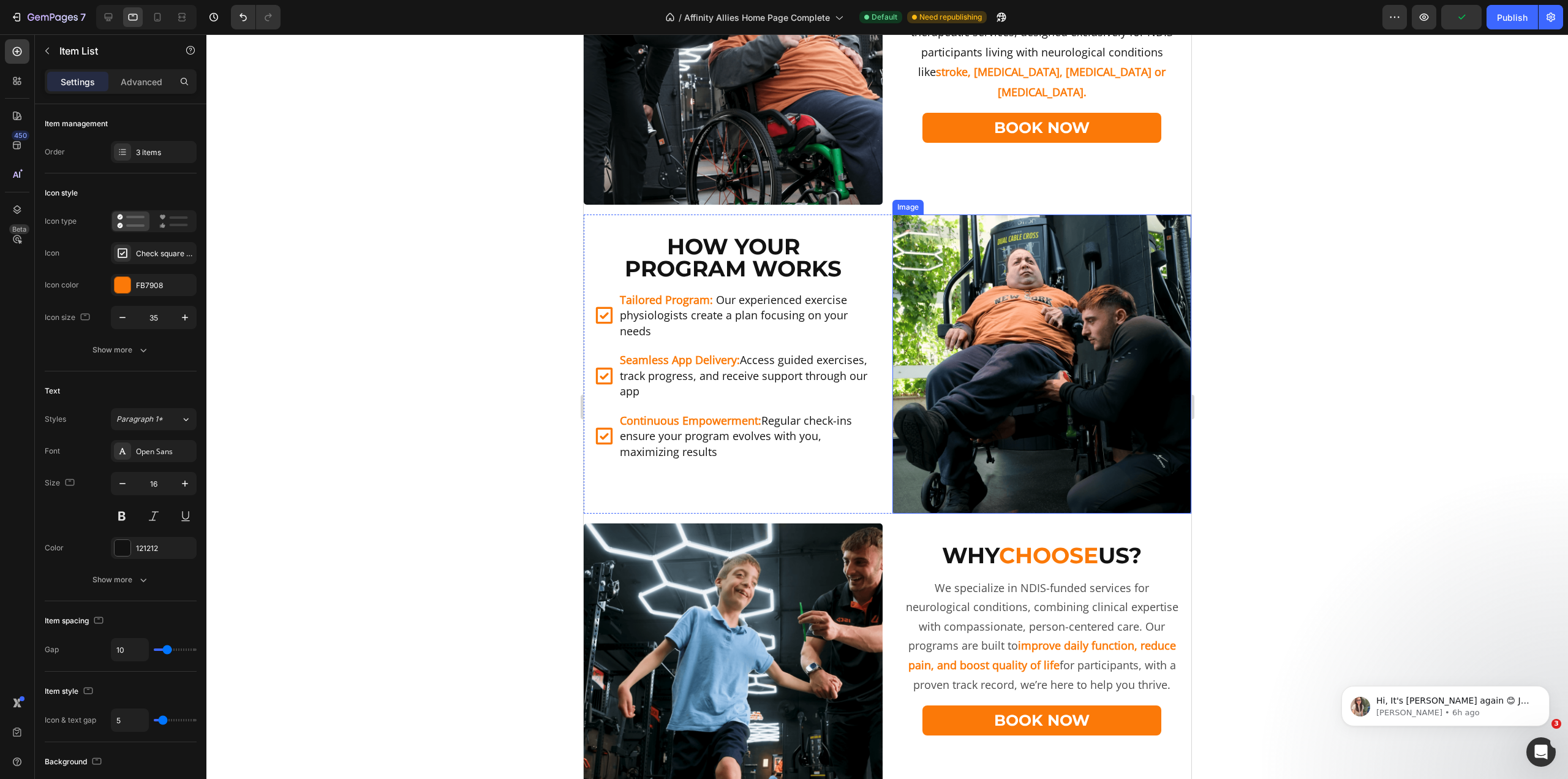
scroll to position [613, 0]
click at [613, 335] on div "Tailored Program: Our experienced exercise physiologists create a plan focusing…" at bounding box center [733, 316] width 279 height 51
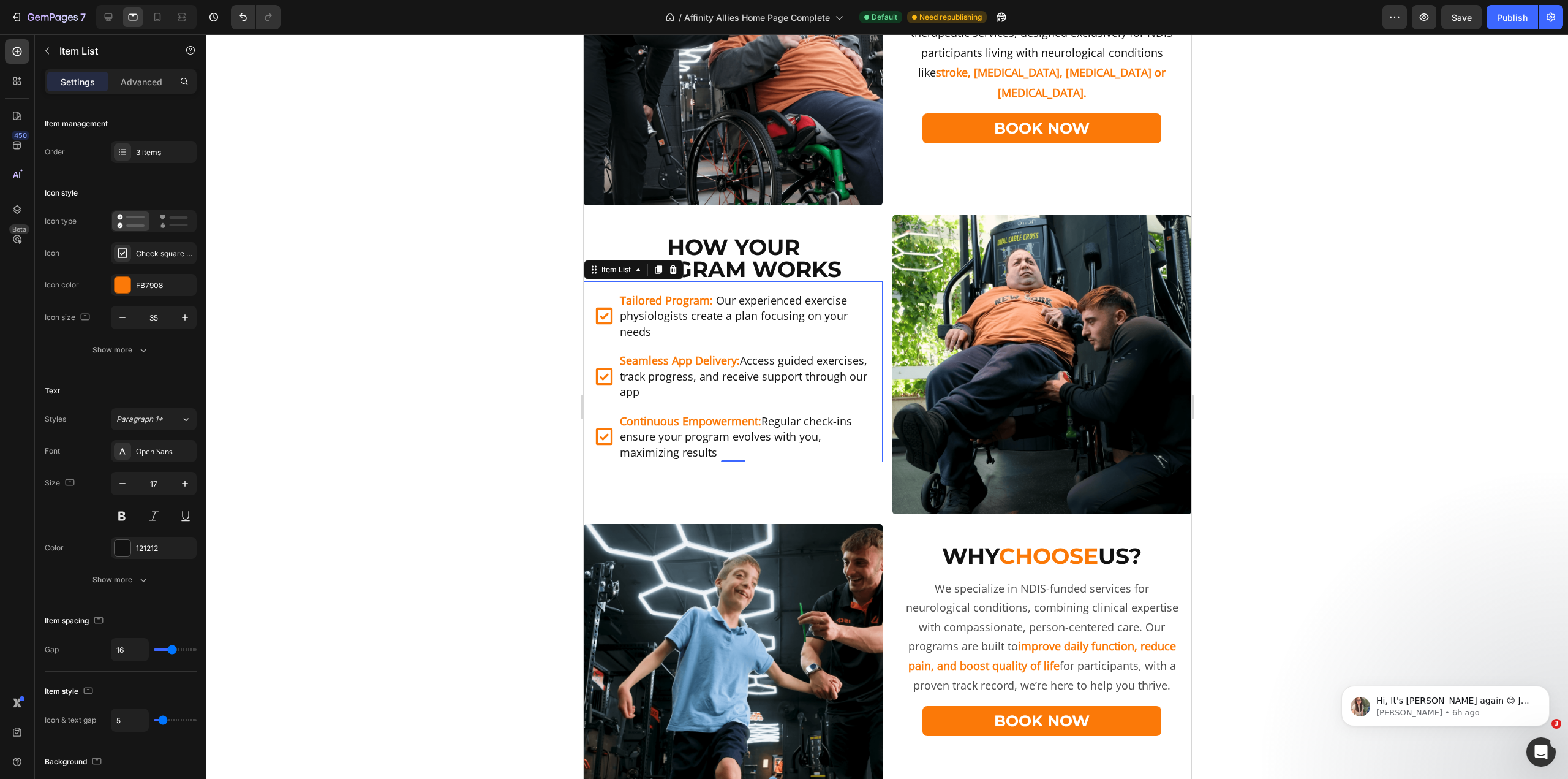
click at [450, 260] on div at bounding box center [887, 406] width 1362 height 745
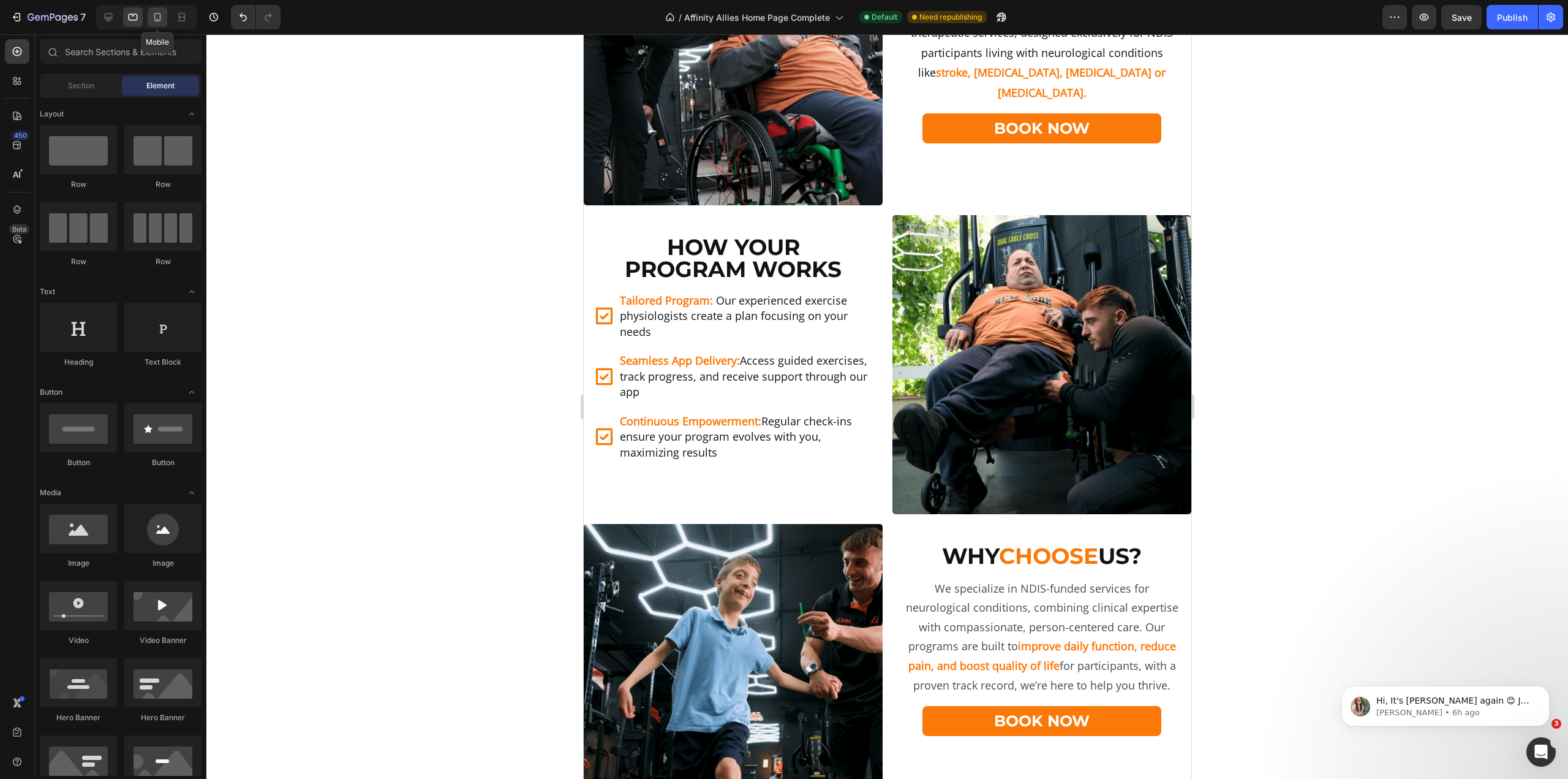
click at [161, 15] on icon at bounding box center [157, 17] width 12 height 12
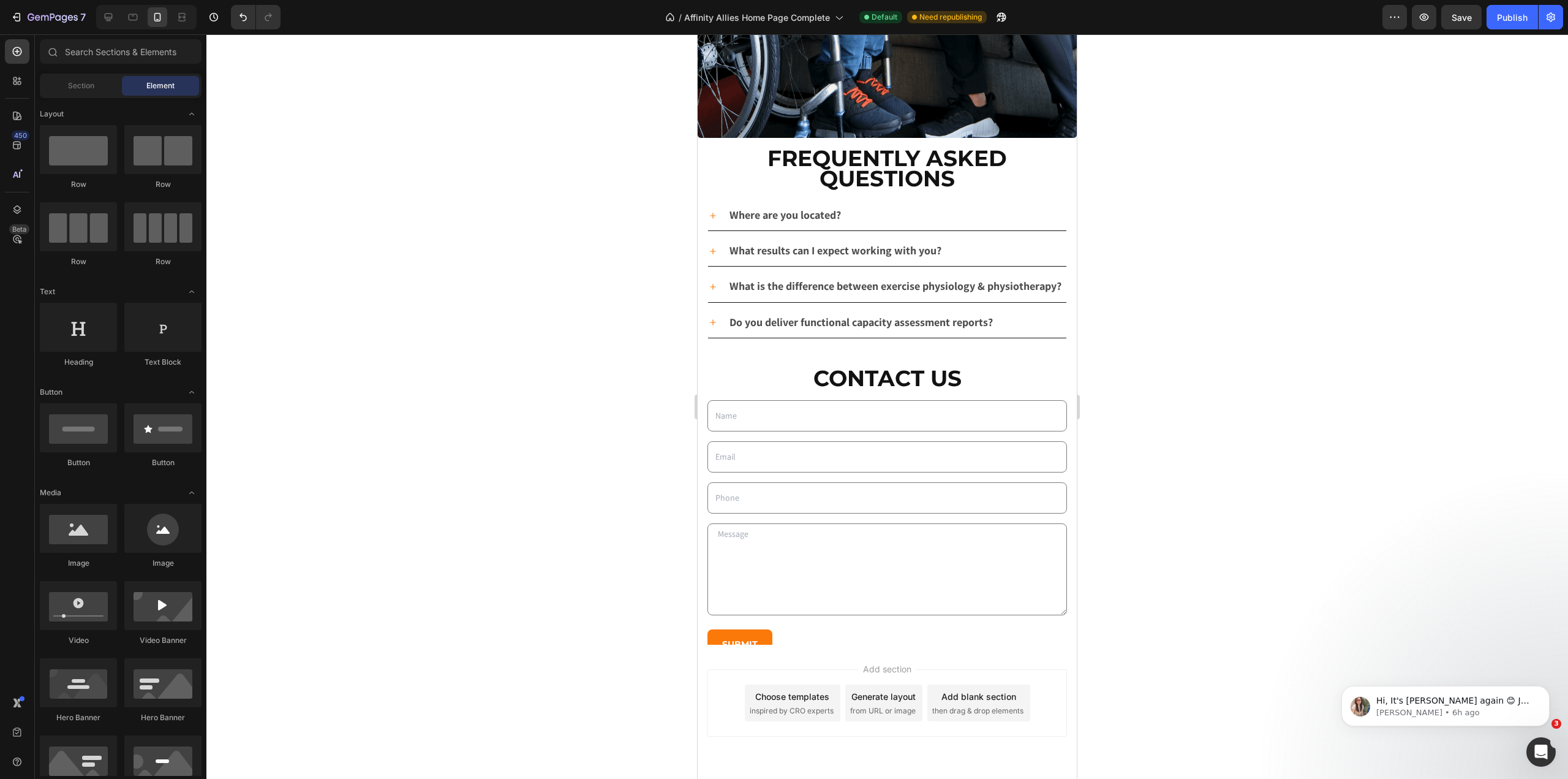
scroll to position [3498, 0]
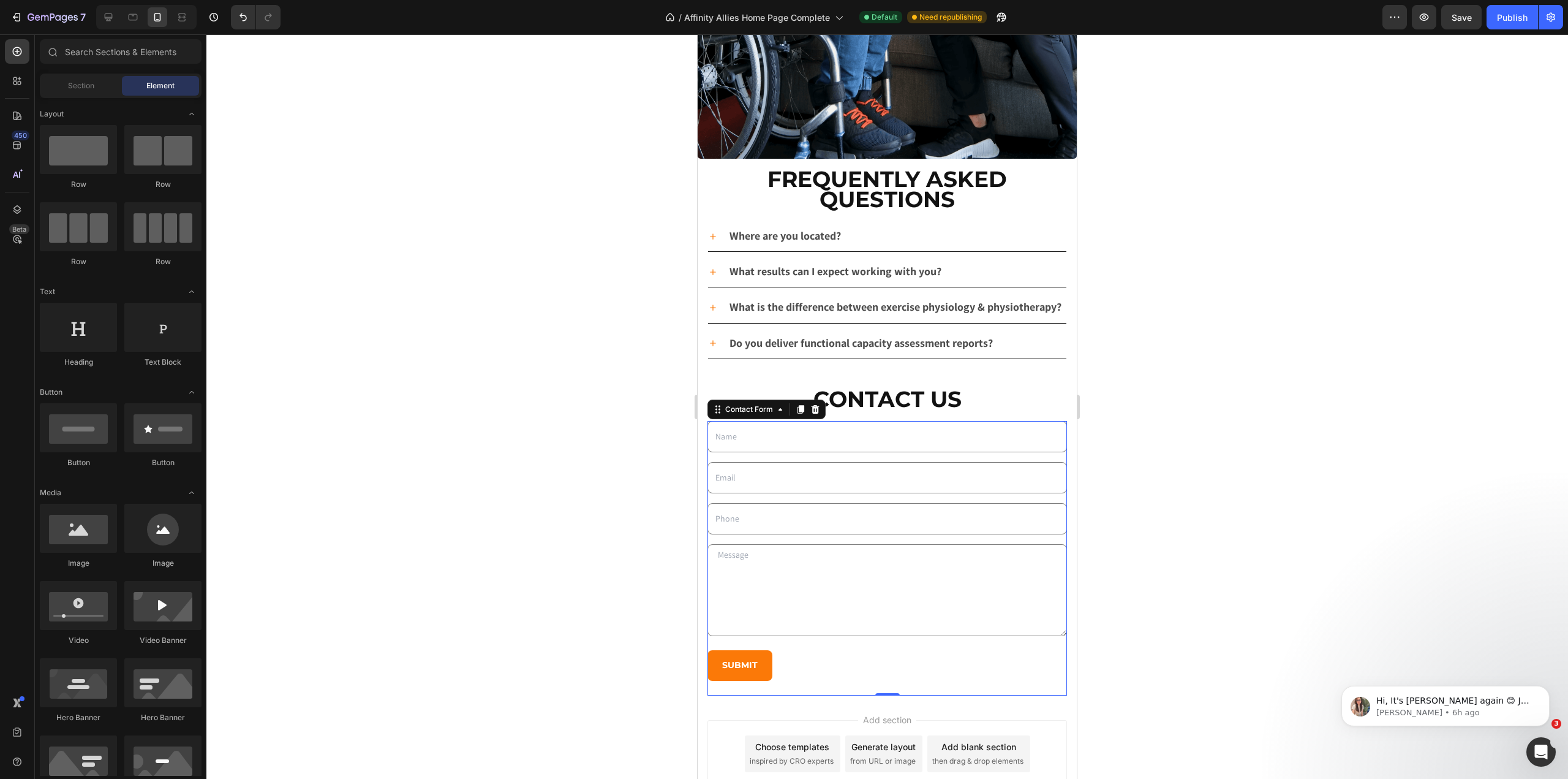
click at [796, 680] on div "Text Field Email Field Row Text Field Row Text Area Row Submit Submit Button Co…" at bounding box center [887, 558] width 359 height 275
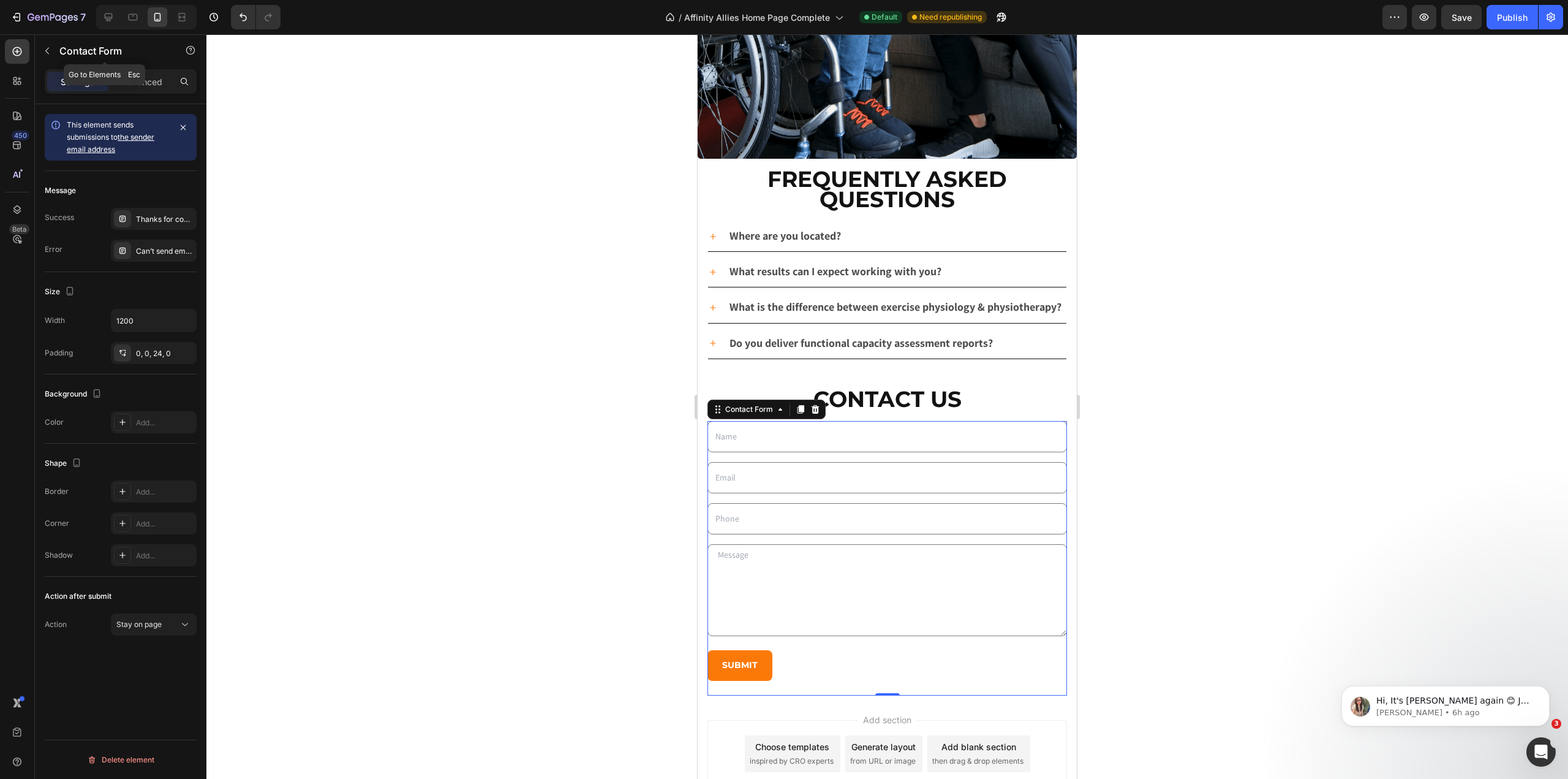
click at [158, 64] on div "Contact Form" at bounding box center [104, 51] width 139 height 32
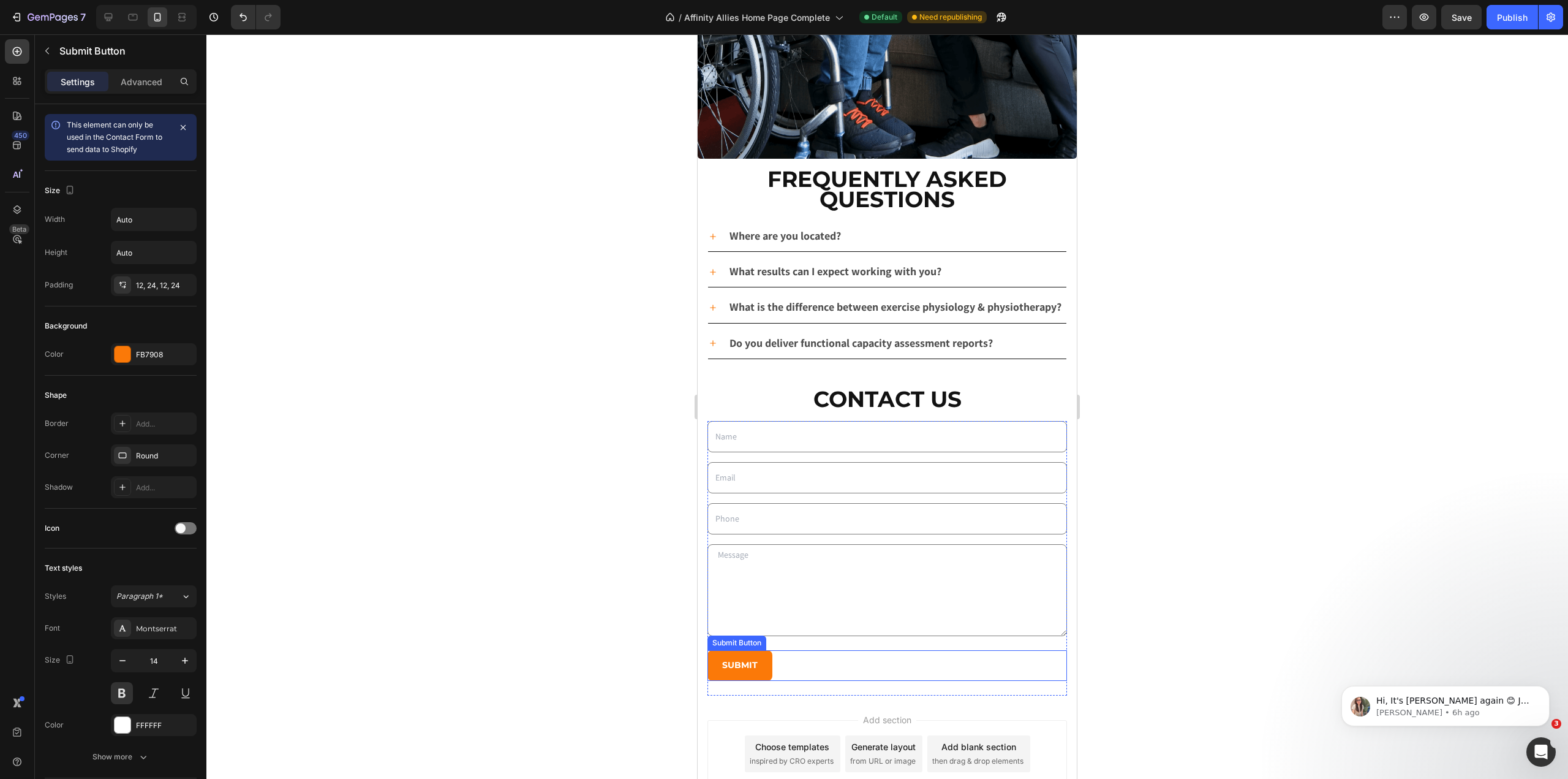
click at [800, 666] on div "Submit Submit Button" at bounding box center [887, 665] width 359 height 30
click at [797, 690] on div "Text Field Email Field Row Text Field Row Text Area Row Submit Submit Button Co…" at bounding box center [887, 558] width 359 height 275
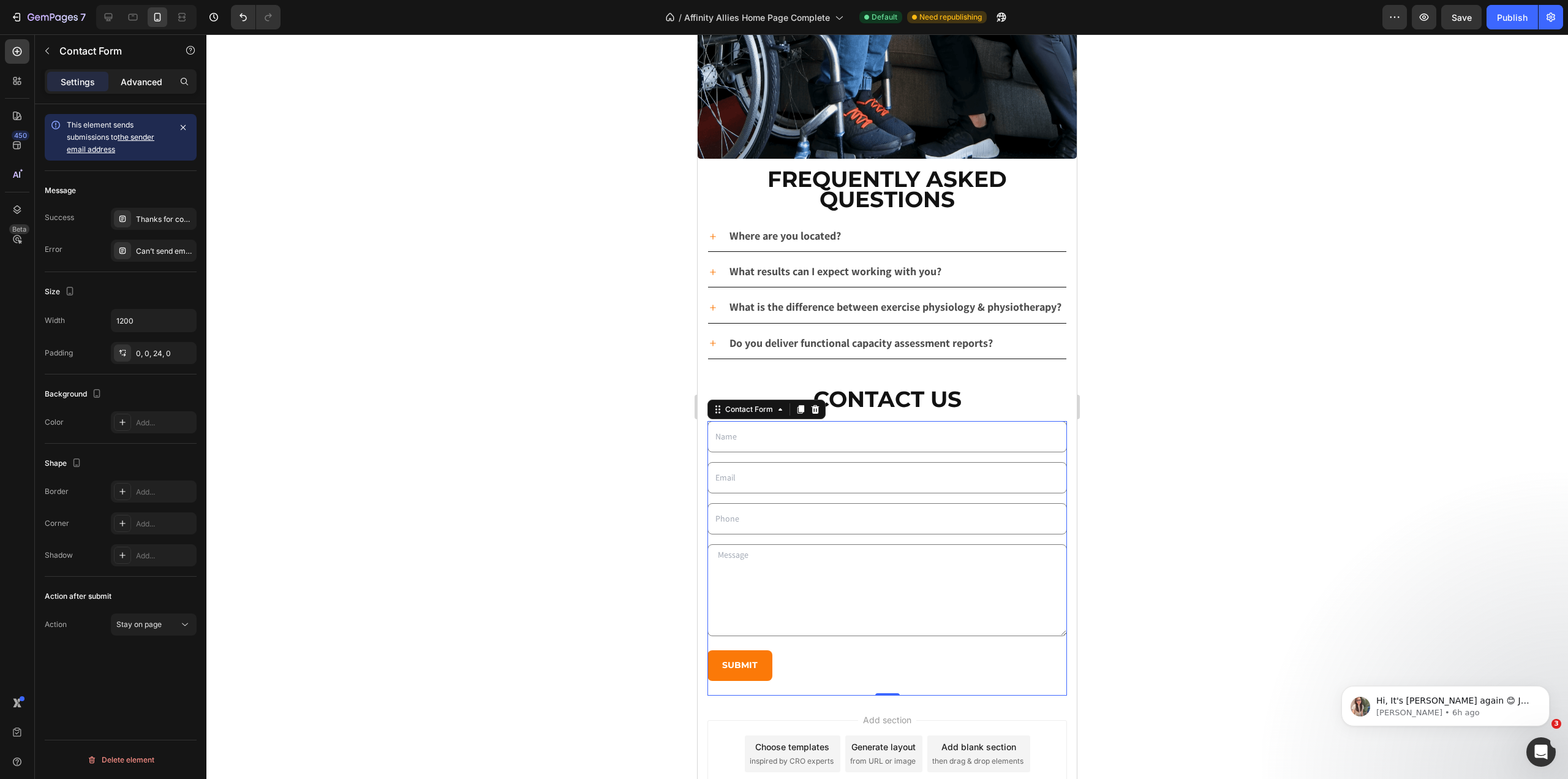
click at [137, 80] on p "Advanced" at bounding box center [141, 82] width 42 height 13
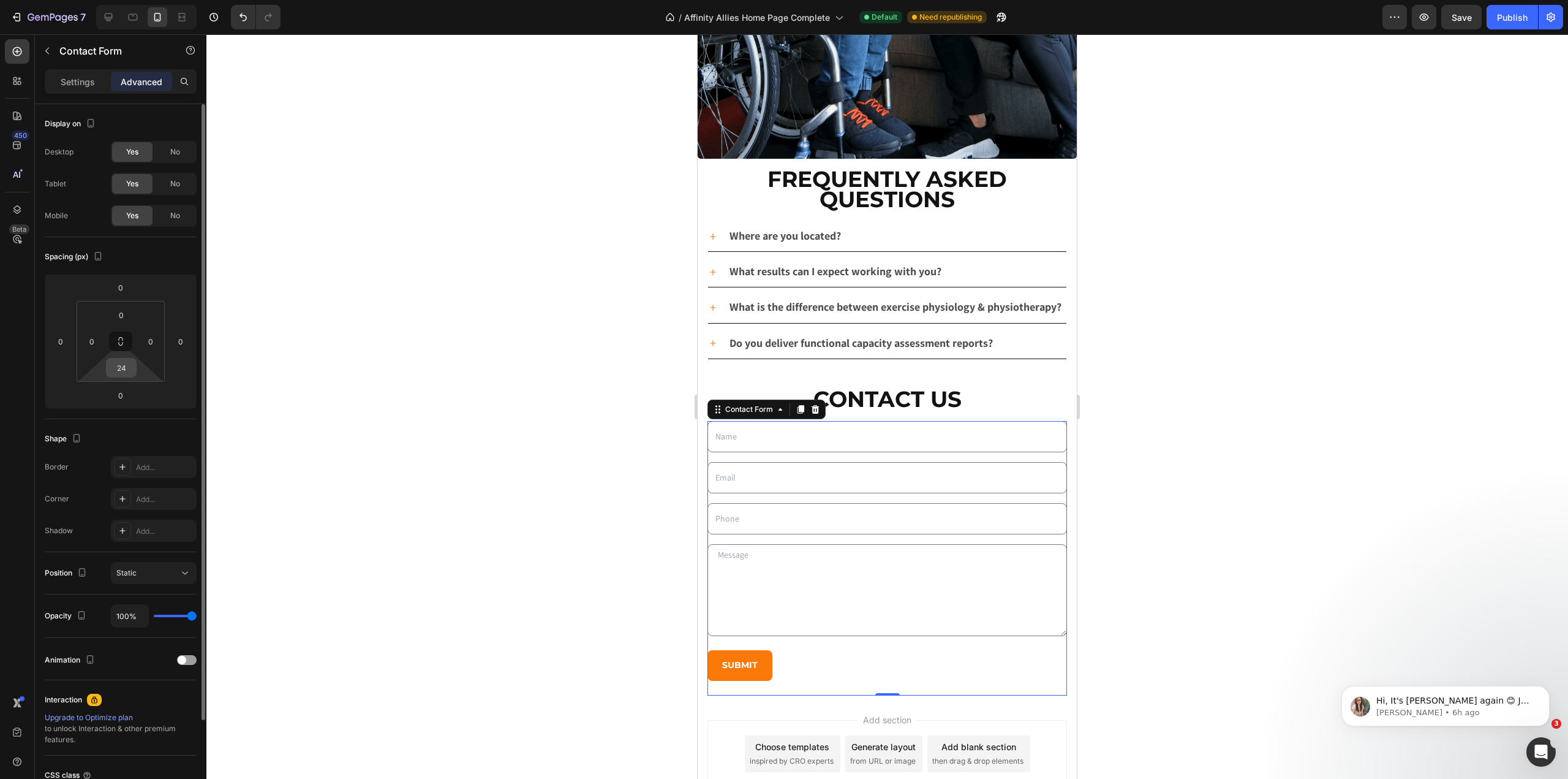
click at [123, 375] on input "24" at bounding box center [121, 368] width 25 height 18
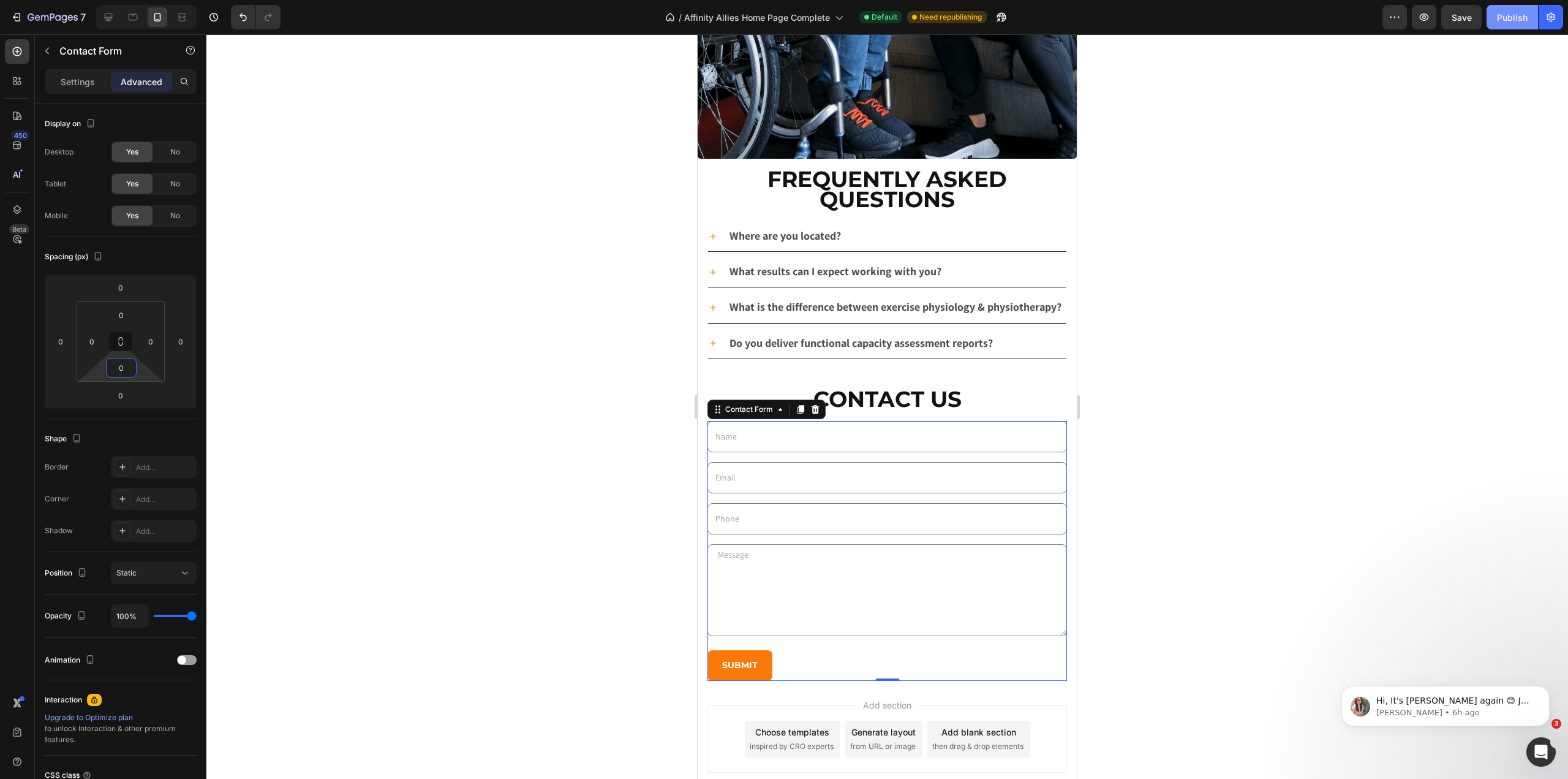
type input "0"
click at [1521, 12] on div "Publish" at bounding box center [1512, 18] width 31 height 13
drag, startPoint x: 28, startPoint y: 18, endPoint x: 358, endPoint y: 139, distance: 351.5
click at [358, 139] on div at bounding box center [887, 406] width 1362 height 745
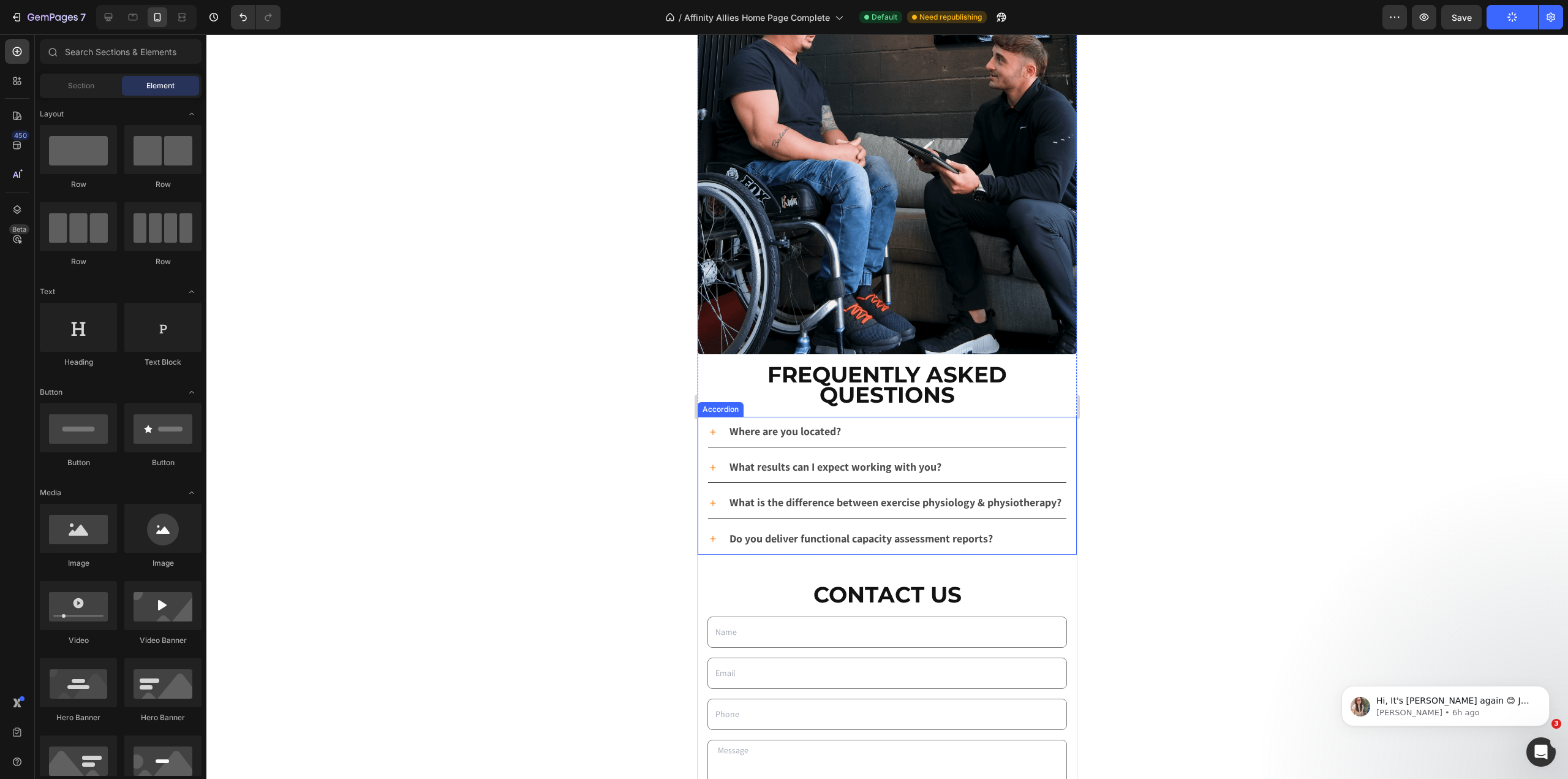
scroll to position [3314, 0]
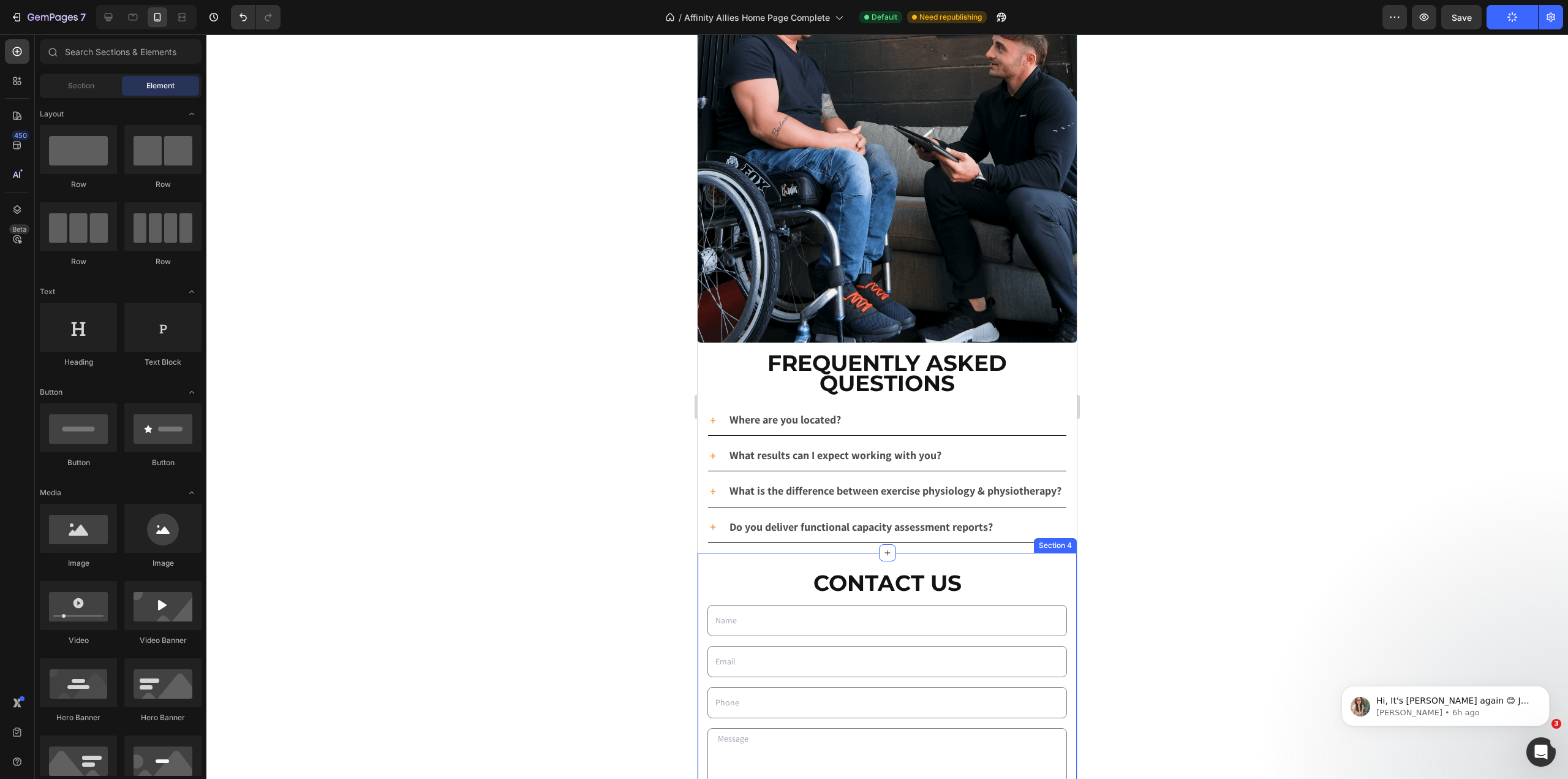
click at [909, 557] on div "Contact Us Heading Text Field Email Field Row Text Field Row Text Area Row Subm…" at bounding box center [887, 709] width 379 height 312
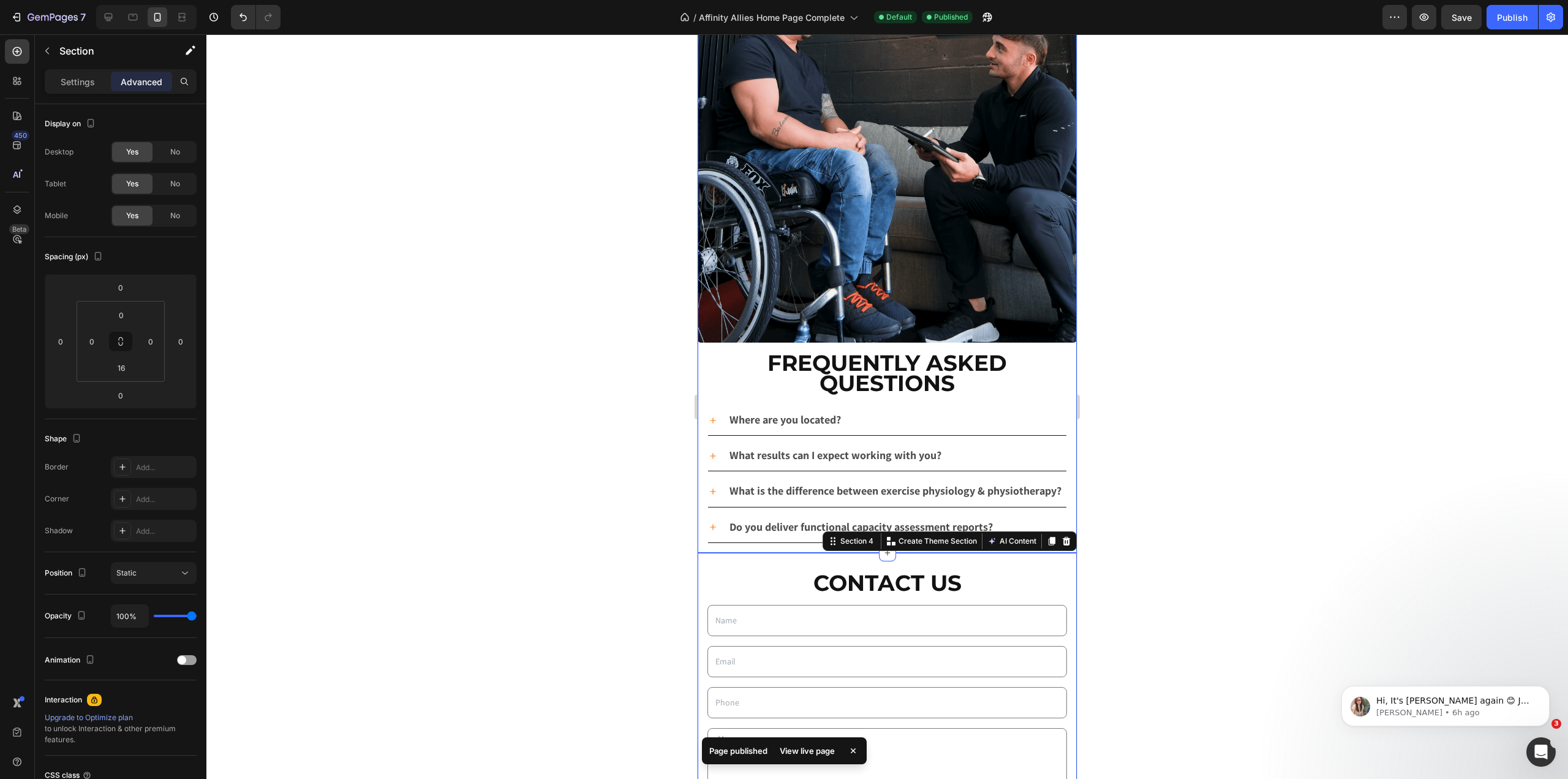
click at [479, 358] on div at bounding box center [887, 406] width 1362 height 745
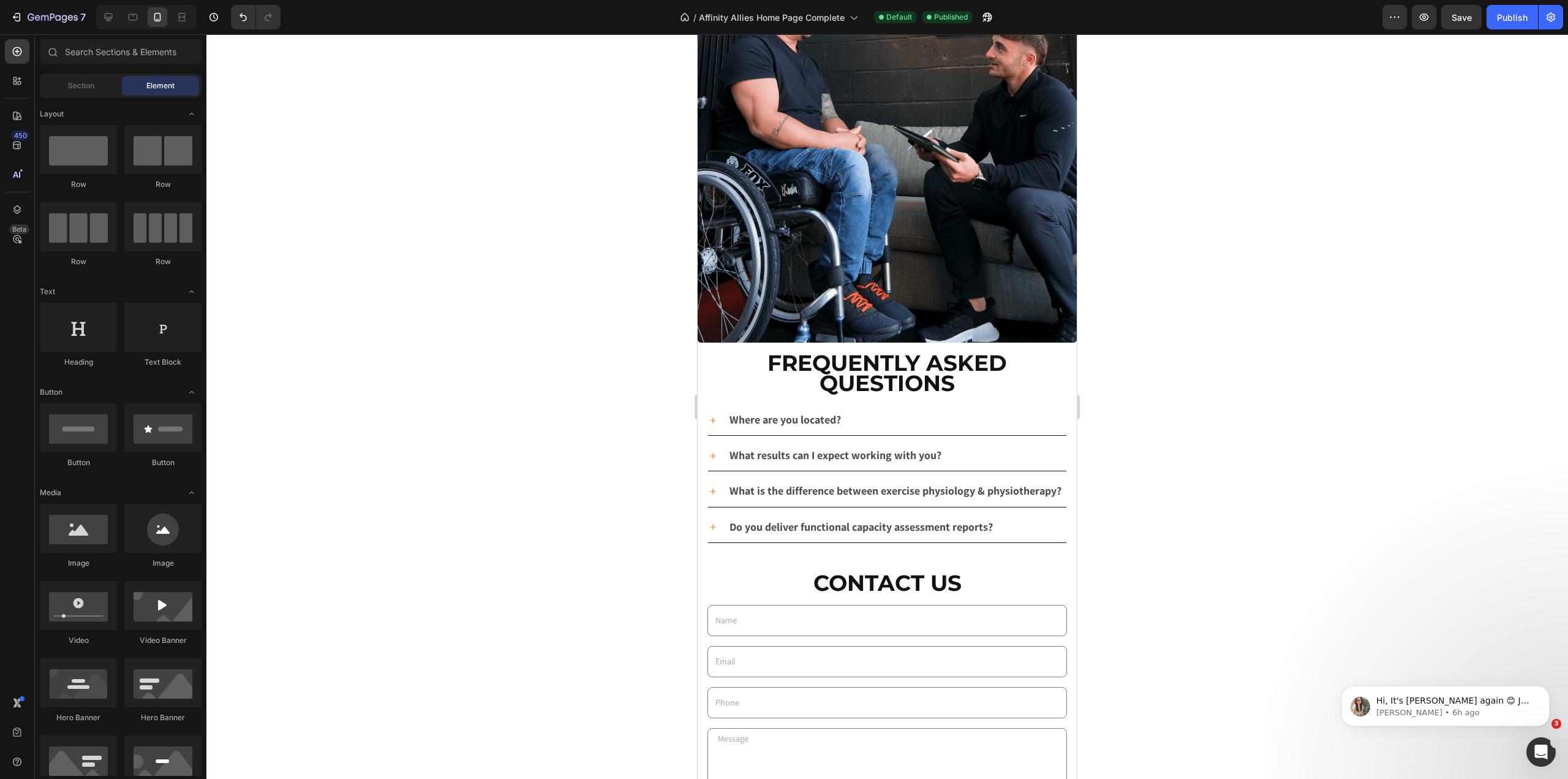
click at [36, 2] on div "7 Version history / Affinity Allies Home Page Complete Default Published Previe…" at bounding box center [784, 18] width 1568 height 35
click at [44, 17] on icon "button" at bounding box center [53, 18] width 50 height 10
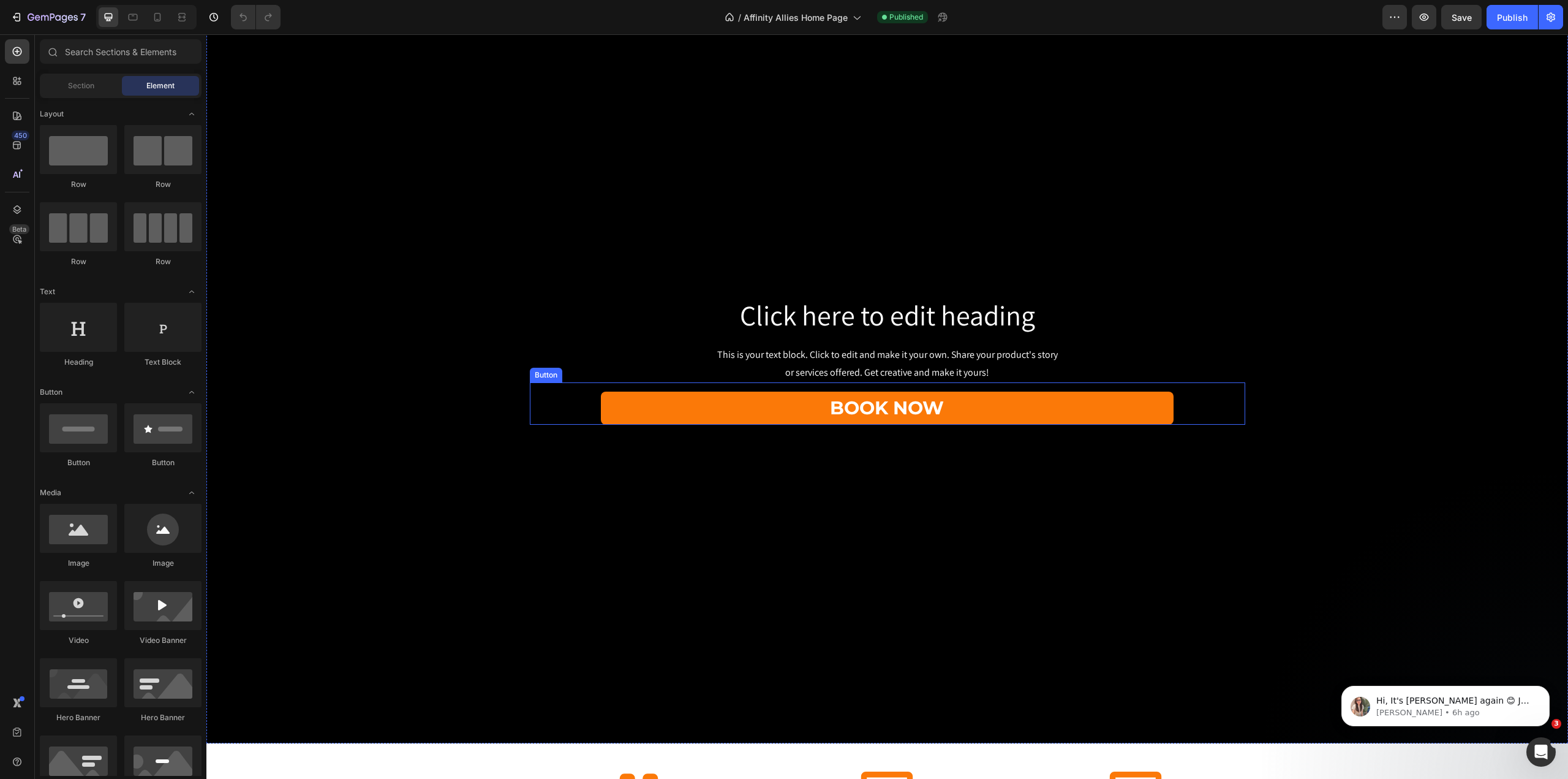
scroll to position [368, 0]
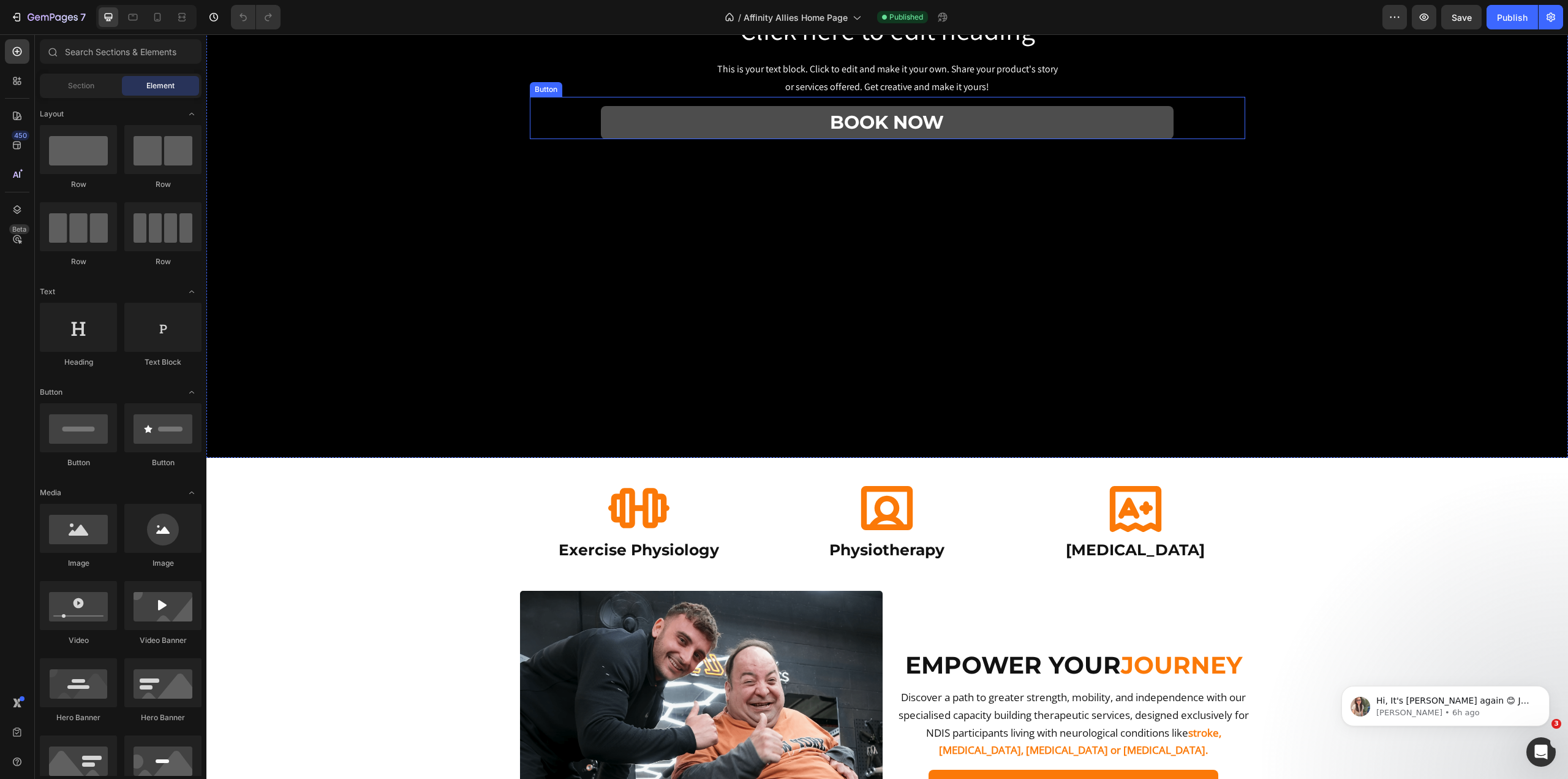
click at [730, 124] on link "Book Now" at bounding box center [887, 122] width 572 height 33
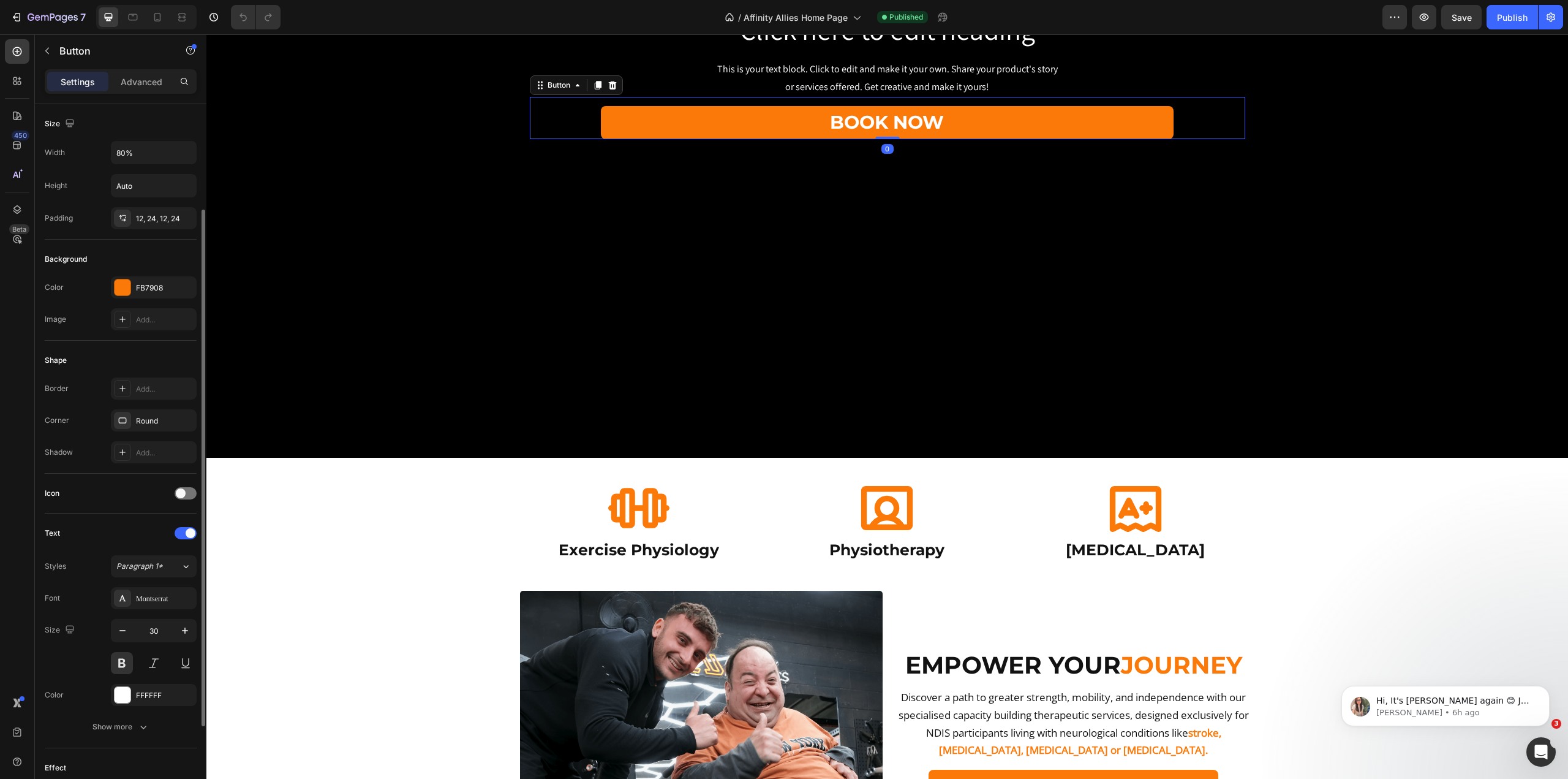
scroll to position [184, 0]
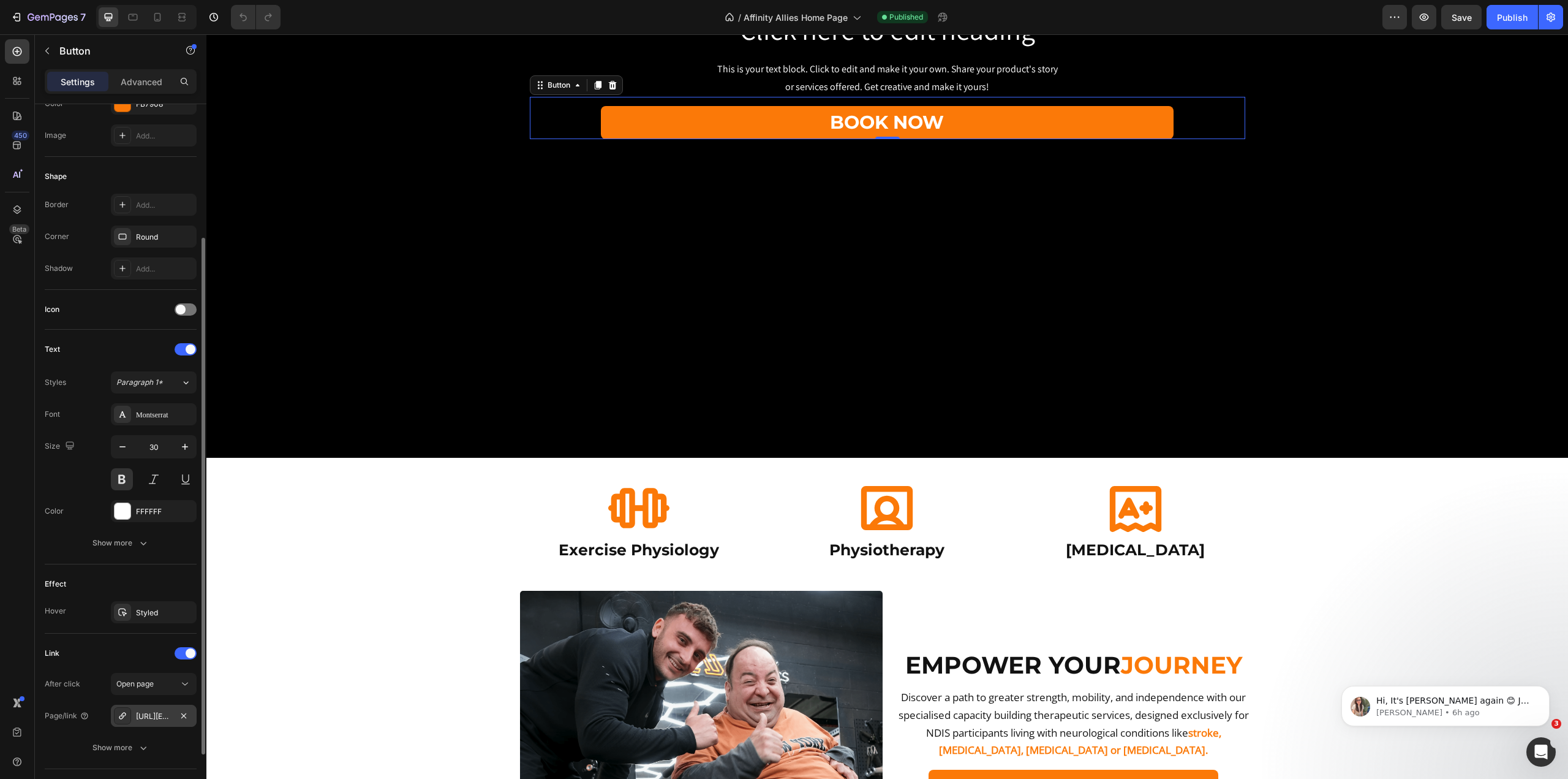
click at [153, 712] on div "https://outlook.office.com/book/FreeInitialConsult@NETORG19592406.onmicrosoft.c…" at bounding box center [153, 716] width 36 height 11
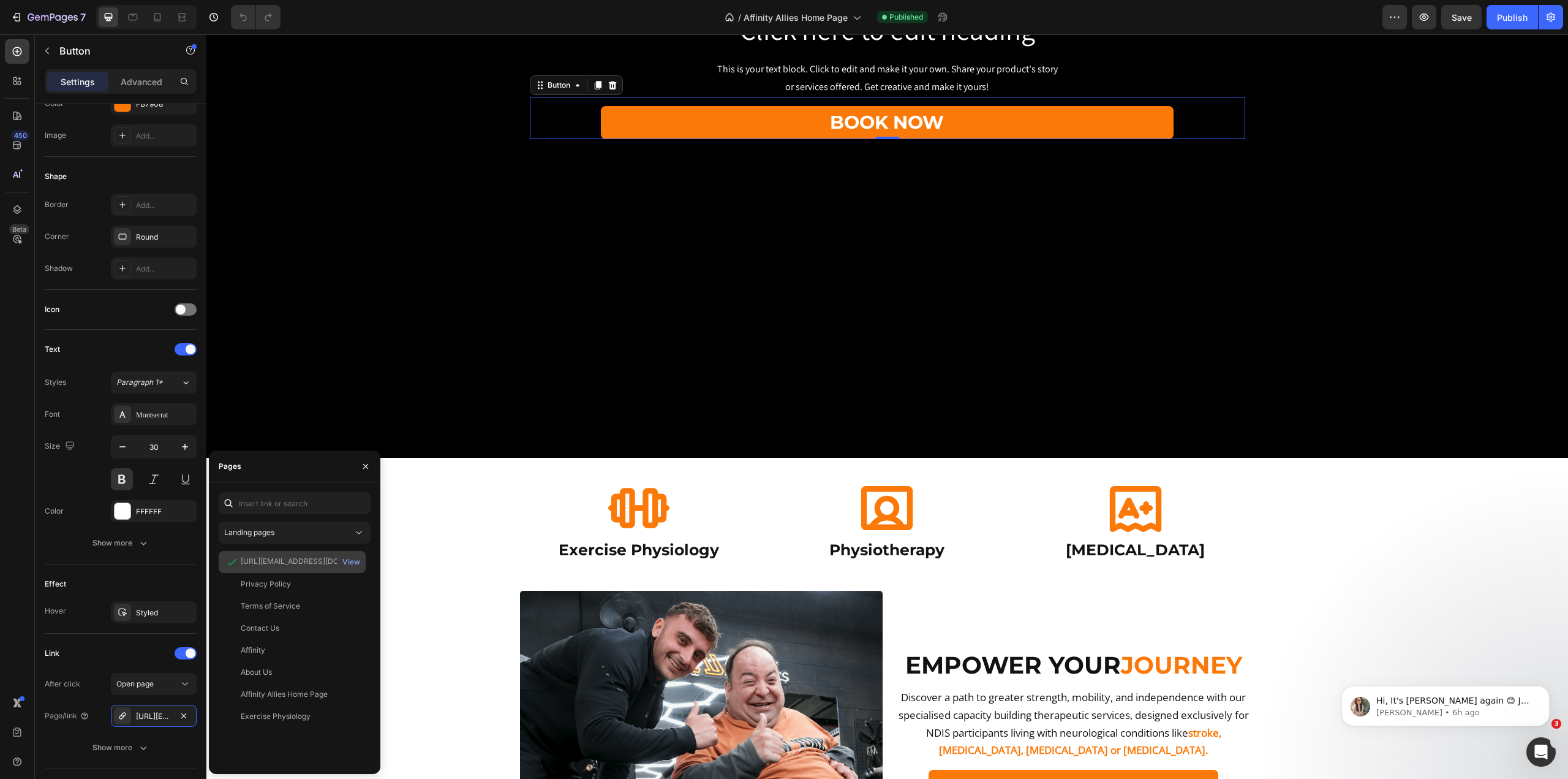
click at [296, 563] on div "https://outlook.office.com/book/FreeInitialConsult@NETORG19592406.onmicrosoft.c…" at bounding box center [299, 561] width 118 height 11
click at [351, 564] on div "View" at bounding box center [351, 562] width 18 height 11
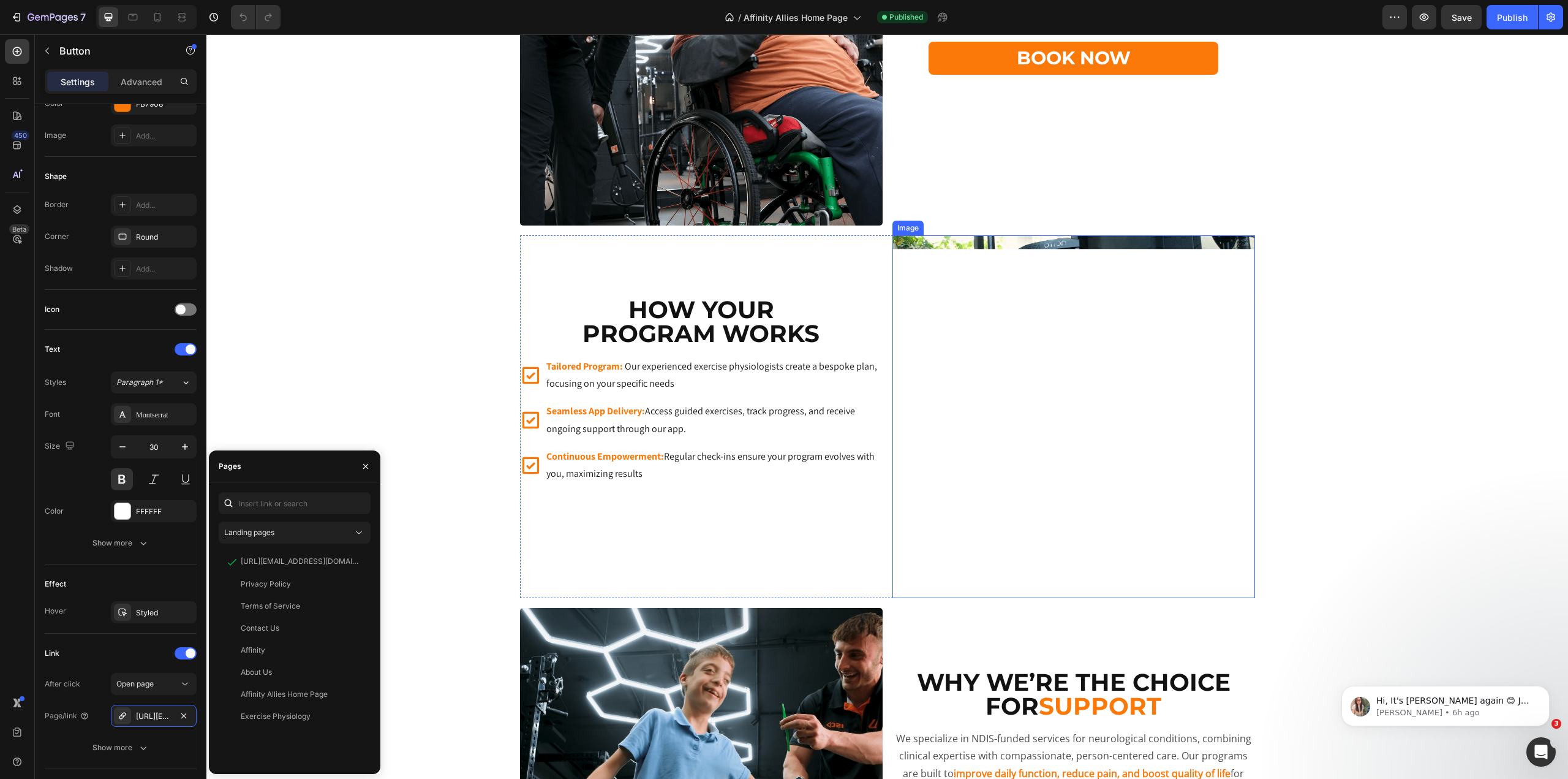
scroll to position [1103, 0]
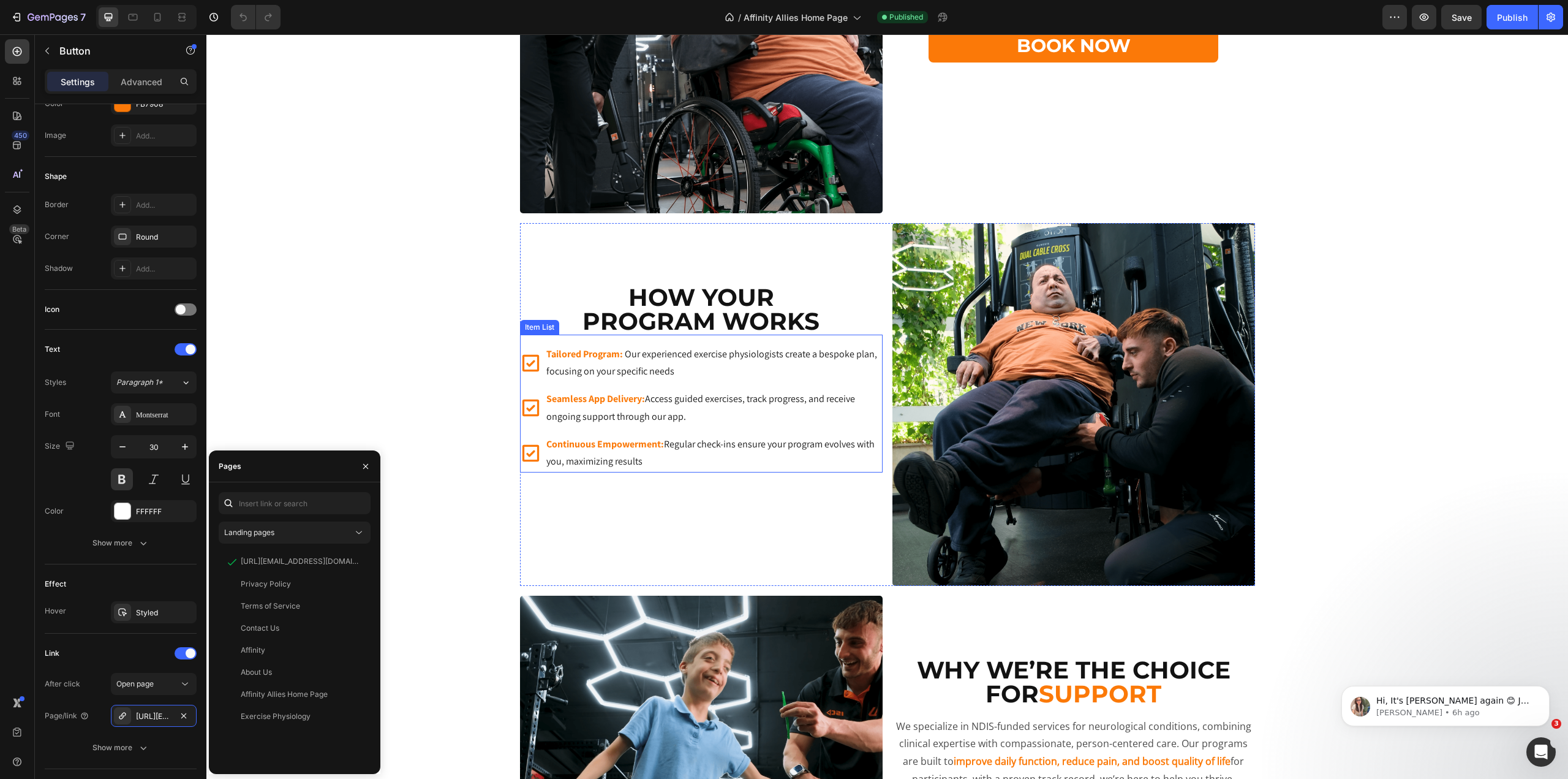
click at [631, 344] on div "Tailored Program: Our experienced exercise physiologists create a bespoke plan,…" at bounding box center [714, 364] width 338 height 39
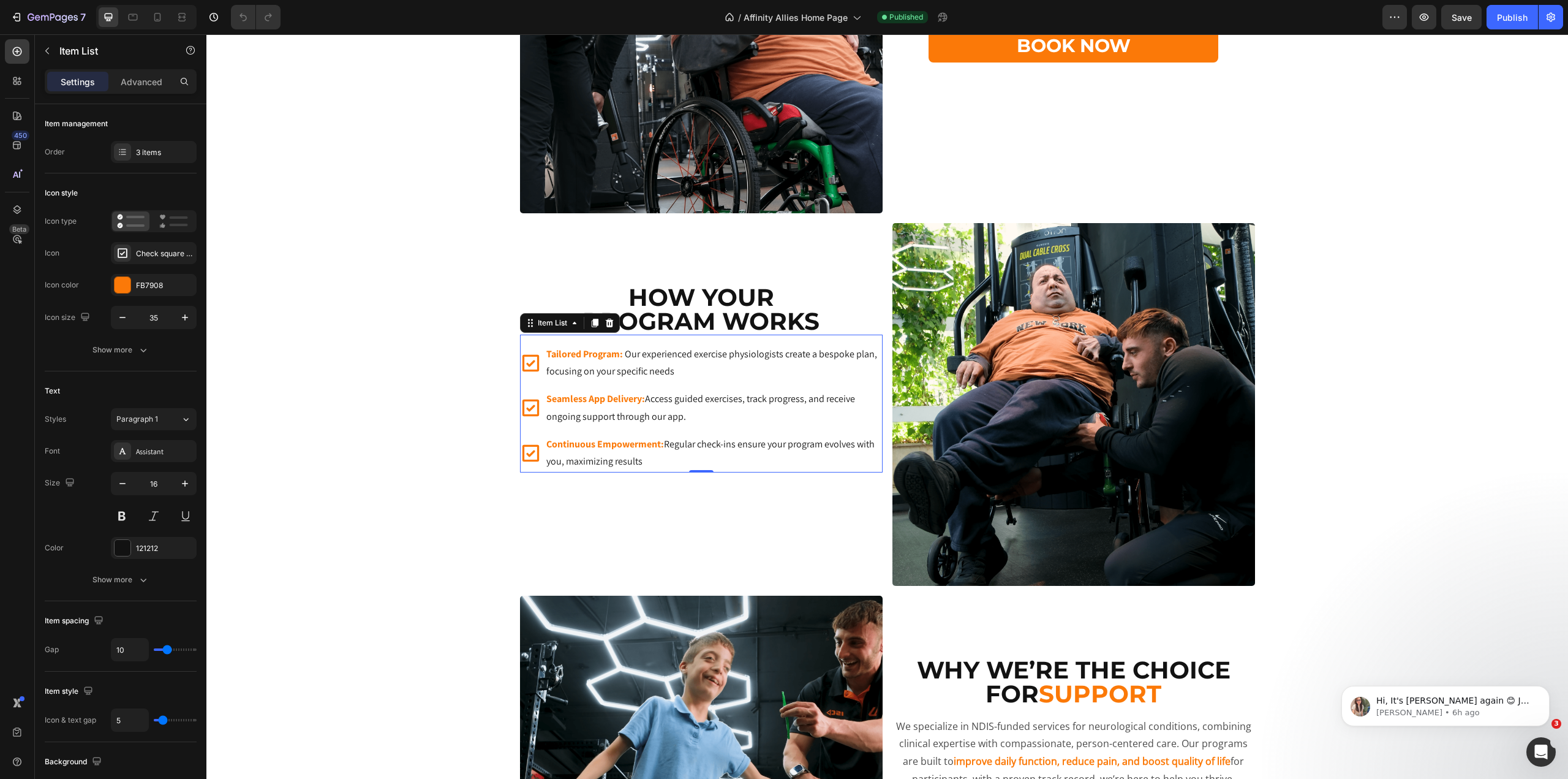
click at [662, 365] on p "Tailored Program: Our experienced exercise physiologists create a bespoke plan,…" at bounding box center [714, 363] width 334 height 36
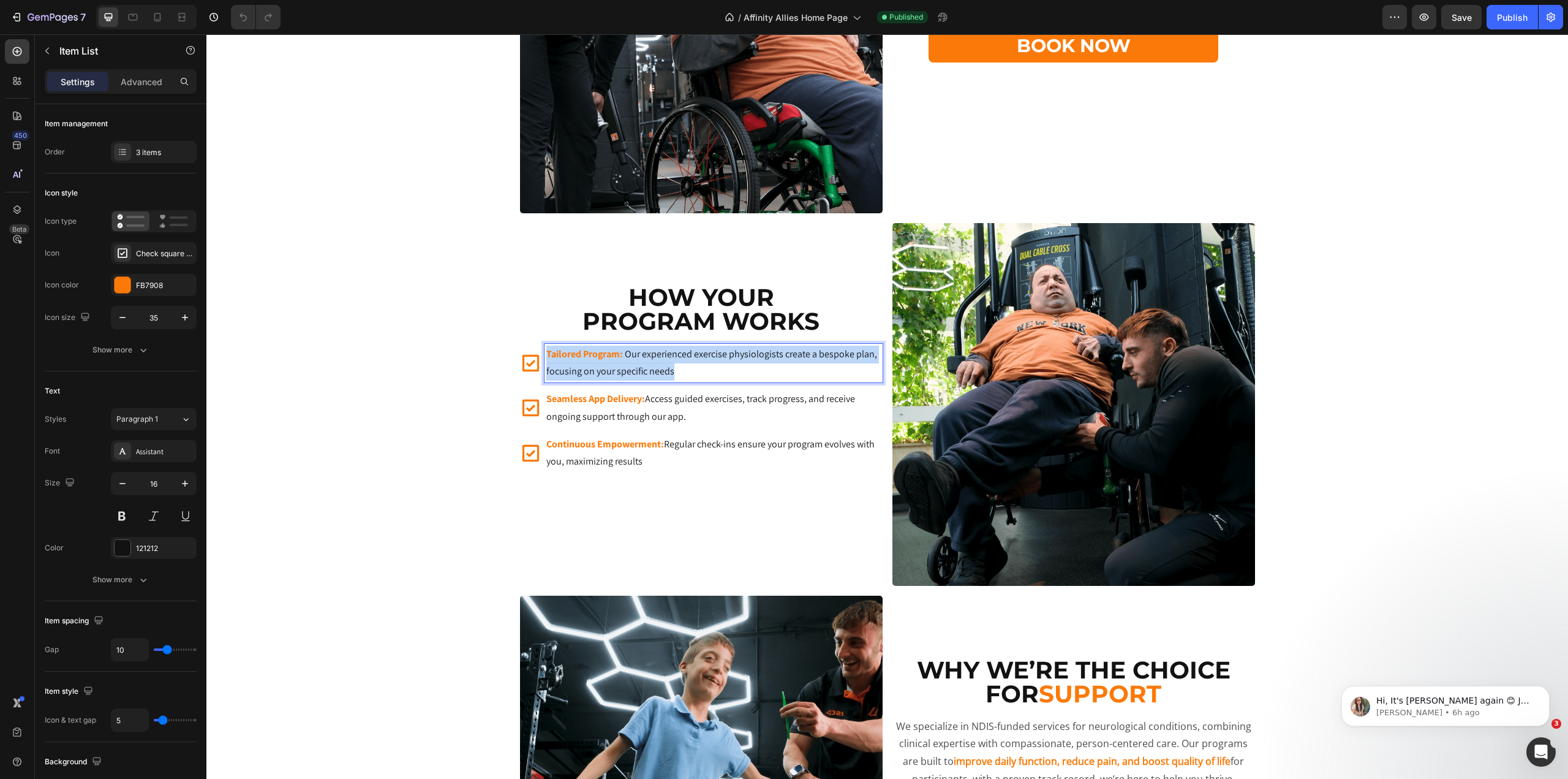
click at [662, 365] on p "Tailored Program: Our experienced exercise physiologists create a bespoke plan,…" at bounding box center [714, 363] width 334 height 36
click at [611, 332] on icon "Editor contextual toolbar" at bounding box center [612, 328] width 12 height 12
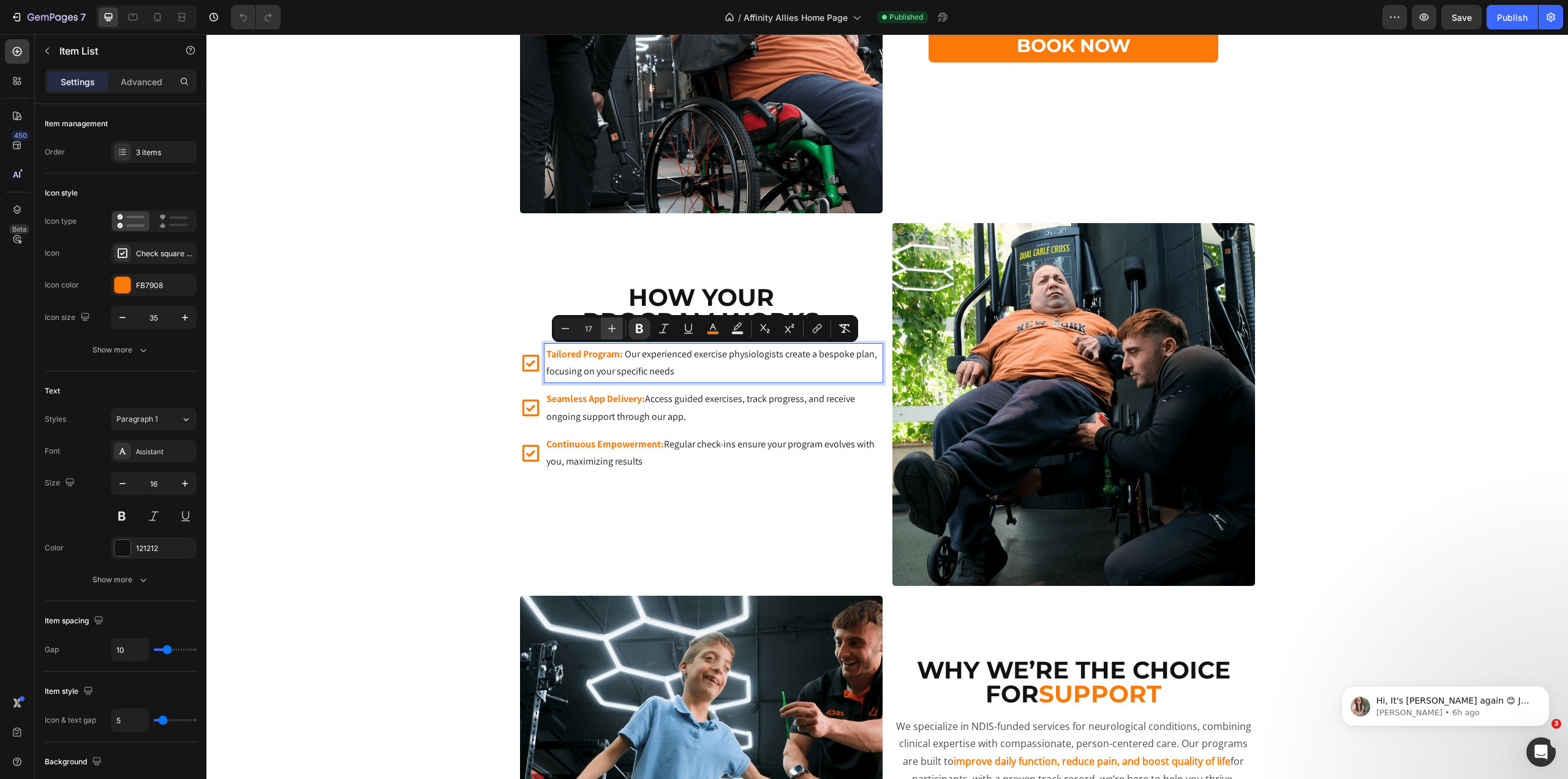
click at [611, 332] on icon "Editor contextual toolbar" at bounding box center [612, 328] width 12 height 12
type input "18"
click at [640, 415] on p "Seamless App Delivery: Access guided exercises, track progress, and receive ong…" at bounding box center [714, 409] width 334 height 36
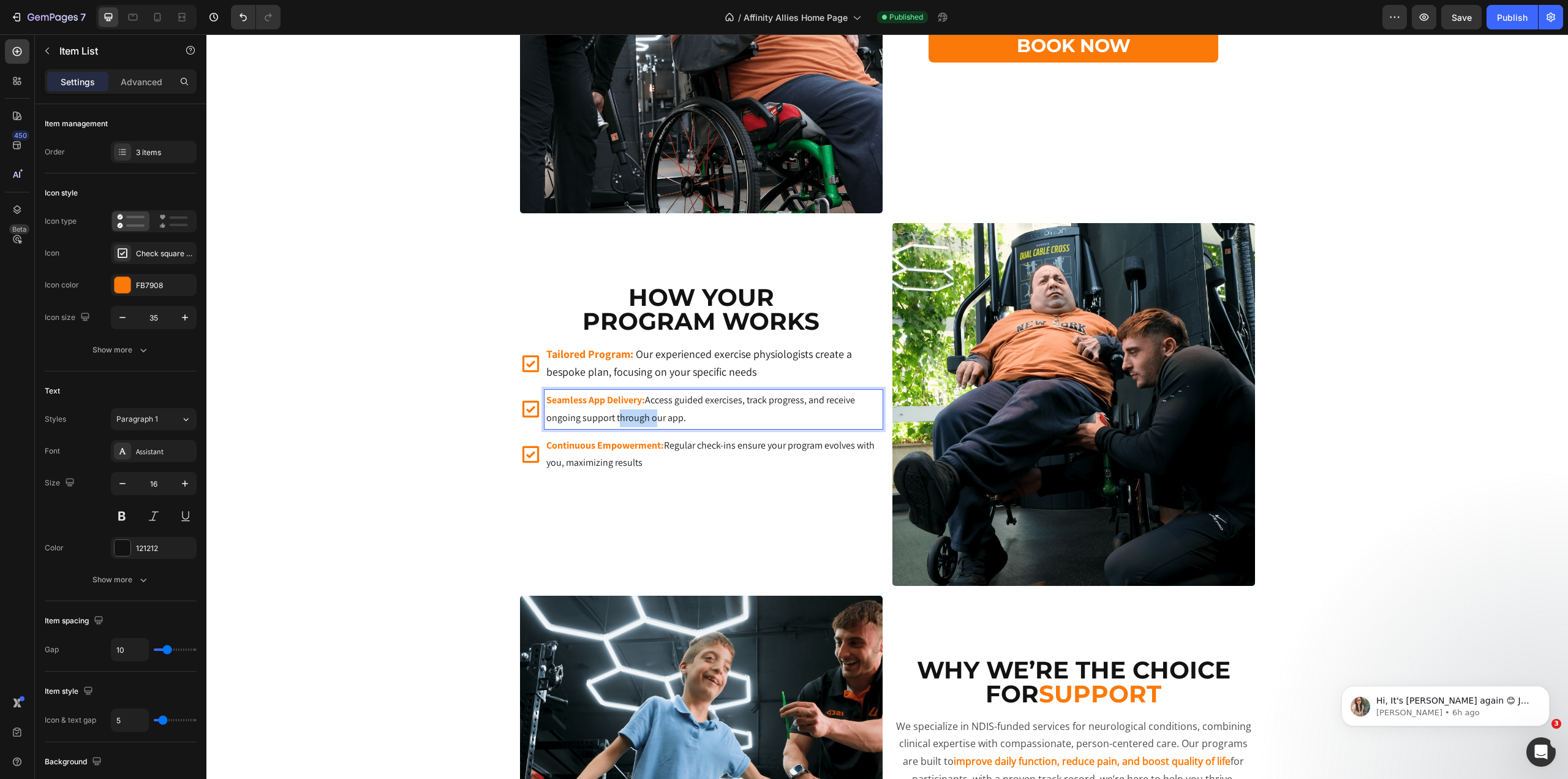
click at [640, 415] on p "Seamless App Delivery: Access guided exercises, track progress, and receive ong…" at bounding box center [714, 409] width 334 height 36
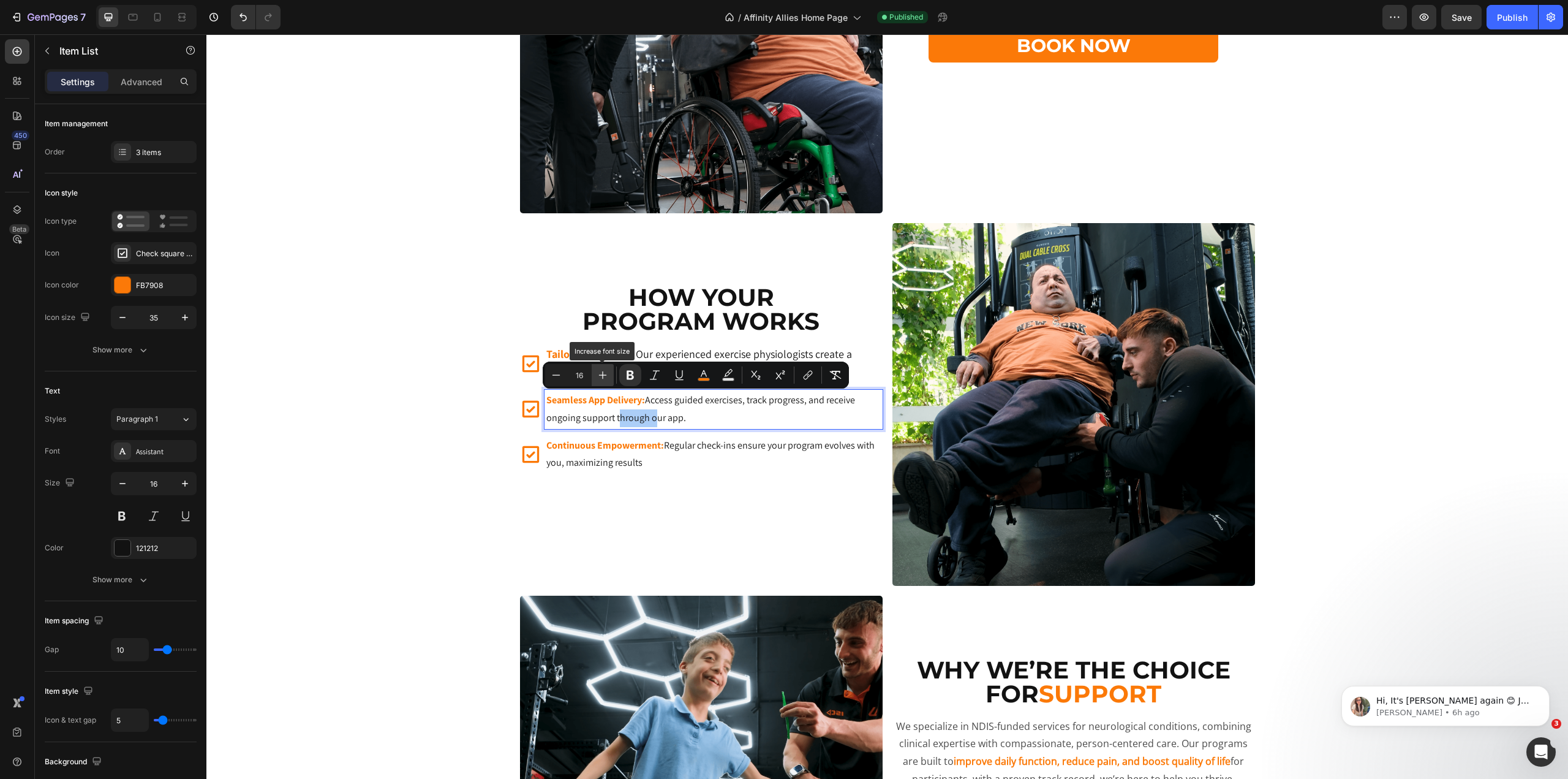
click at [606, 376] on icon "Editor contextual toolbar" at bounding box center [603, 375] width 12 height 12
type input "18"
click at [598, 454] on p "Continuous Empowerment: Regular check-ins ensure your program evolves with you,…" at bounding box center [714, 456] width 334 height 36
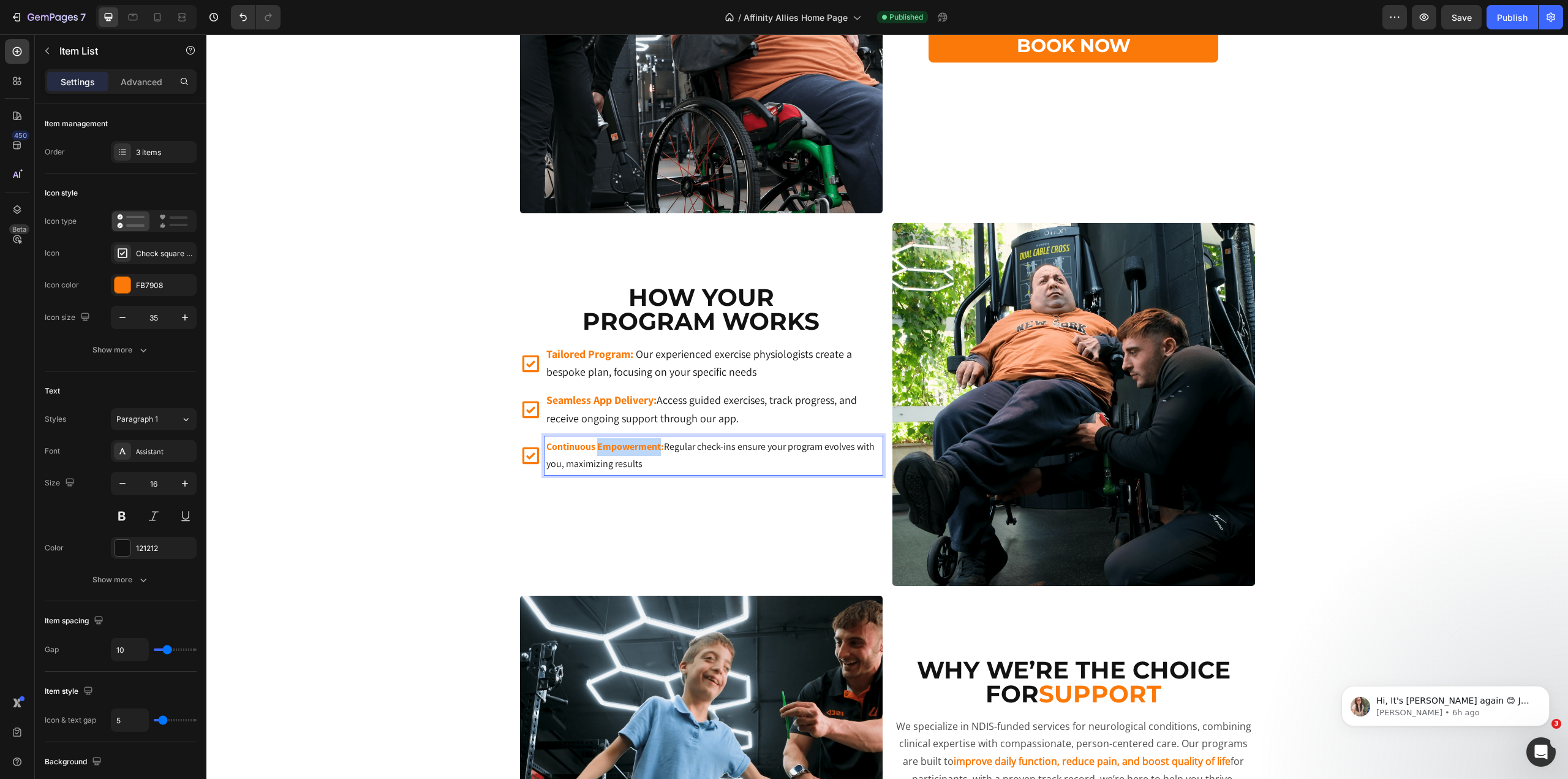
click at [598, 454] on p "Continuous Empowerment: Regular check-ins ensure your program evolves with you,…" at bounding box center [714, 456] width 334 height 36
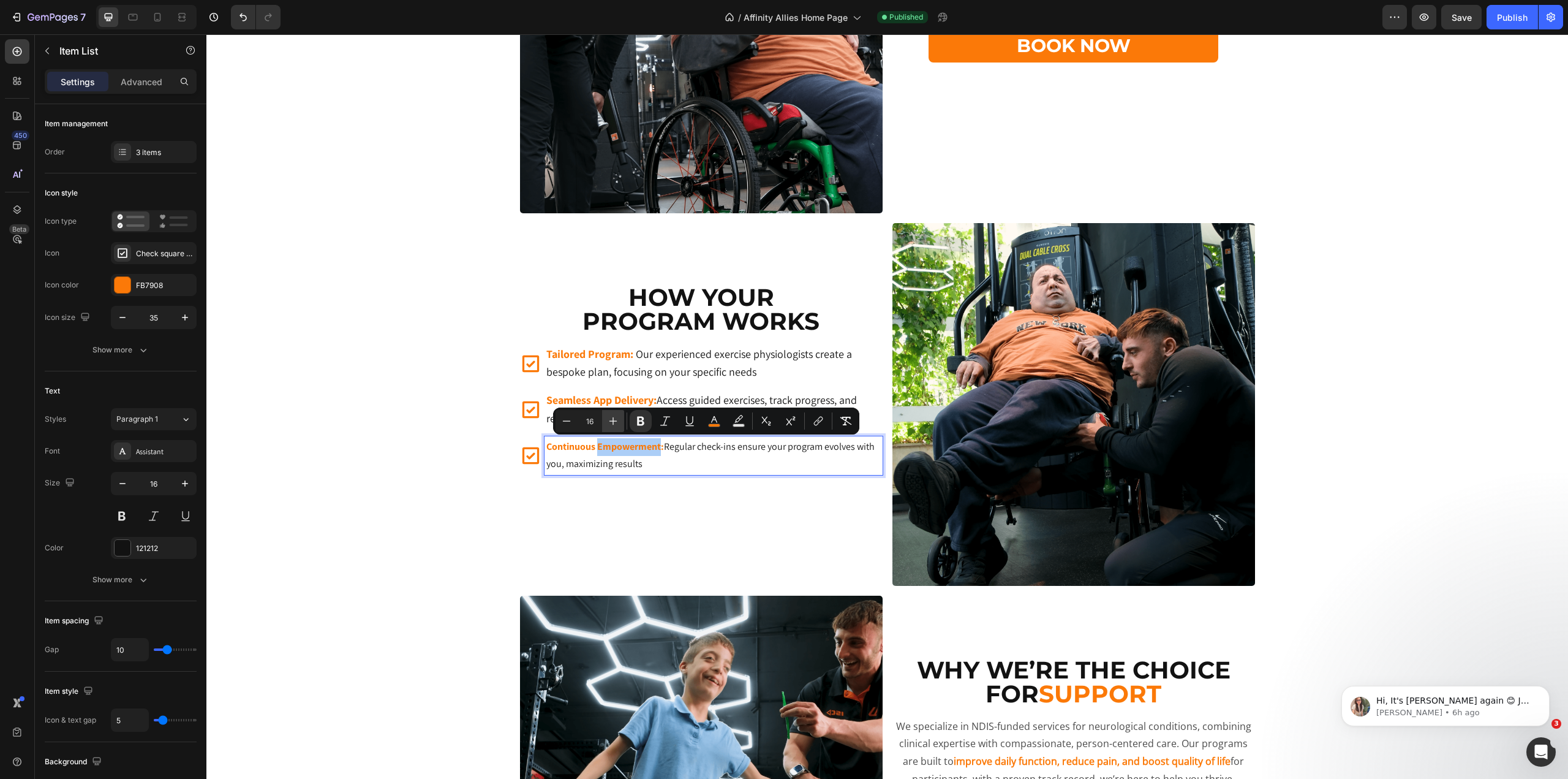
click at [615, 426] on icon "Editor contextual toolbar" at bounding box center [613, 421] width 12 height 12
type input "18"
click at [784, 254] on div "How Your Program Works Heading Tailored Program: Our experienced exercise physi…" at bounding box center [701, 404] width 363 height 363
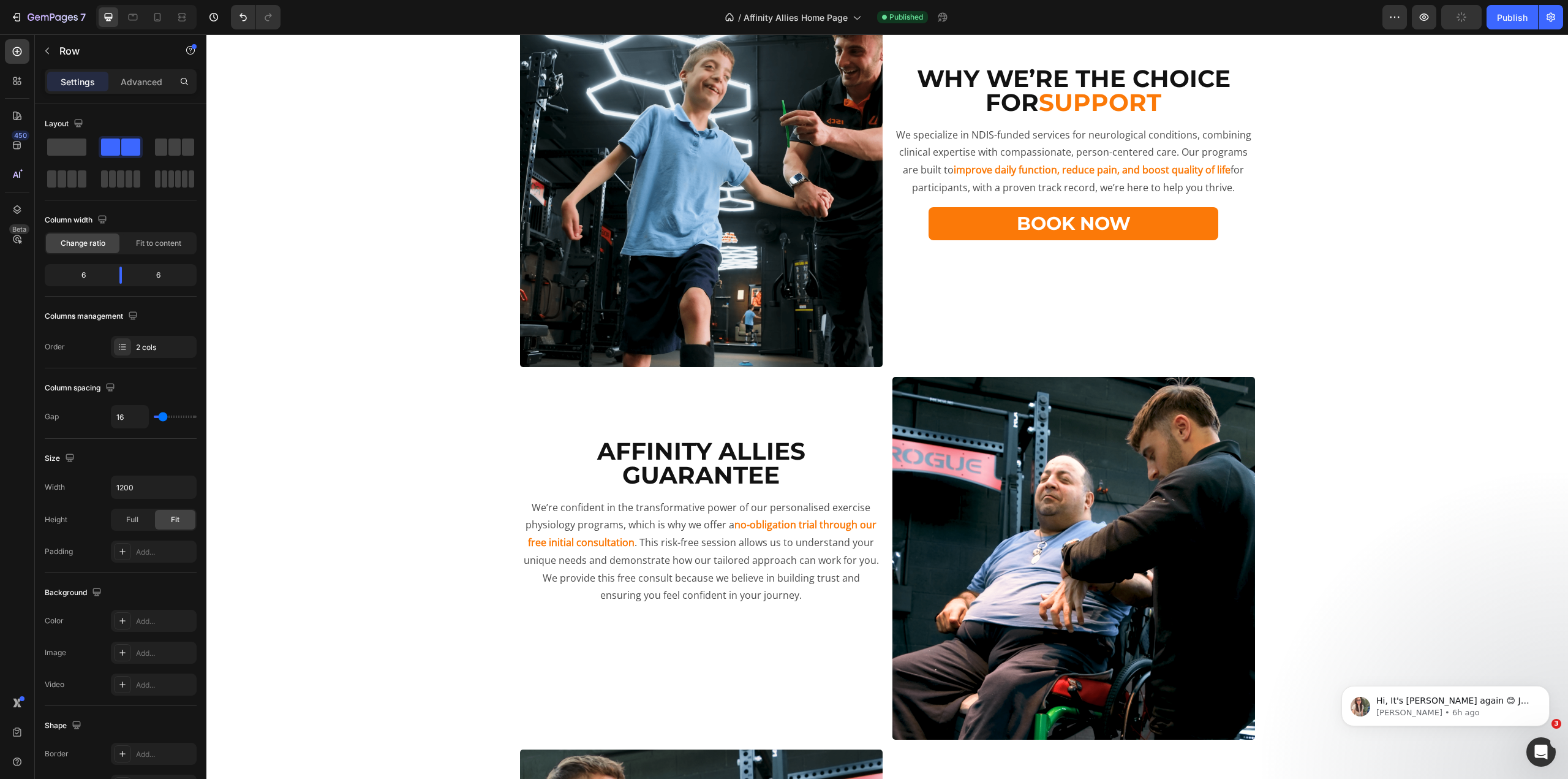
scroll to position [1655, 0]
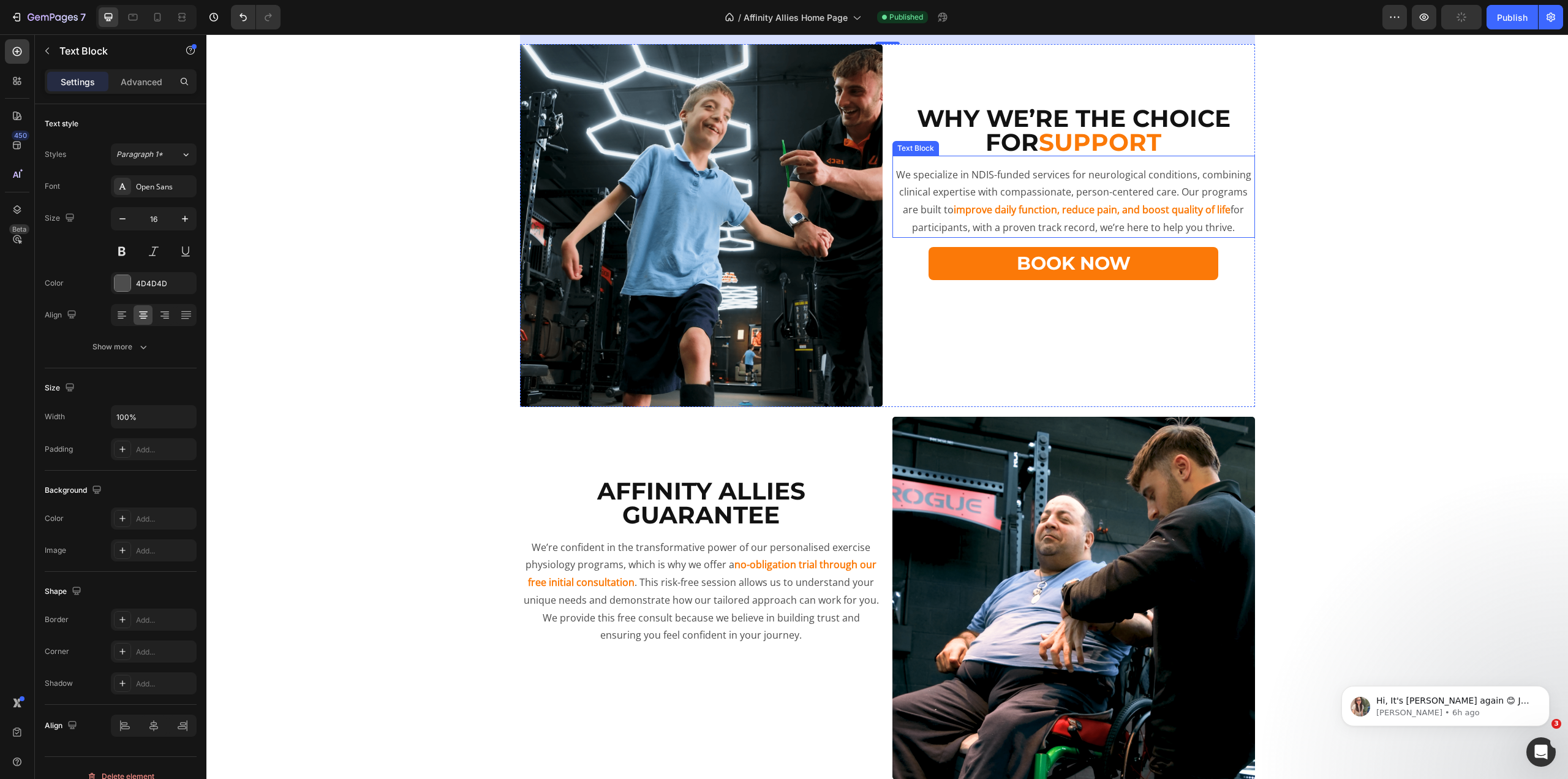
click at [998, 179] on p "We specialize in NDIS-funded services for neurological conditions, combining cl…" at bounding box center [1074, 201] width 360 height 70
click at [998, 183] on p "We specialize in NDIS-funded services for neurological conditions, combining cl…" at bounding box center [1074, 201] width 360 height 70
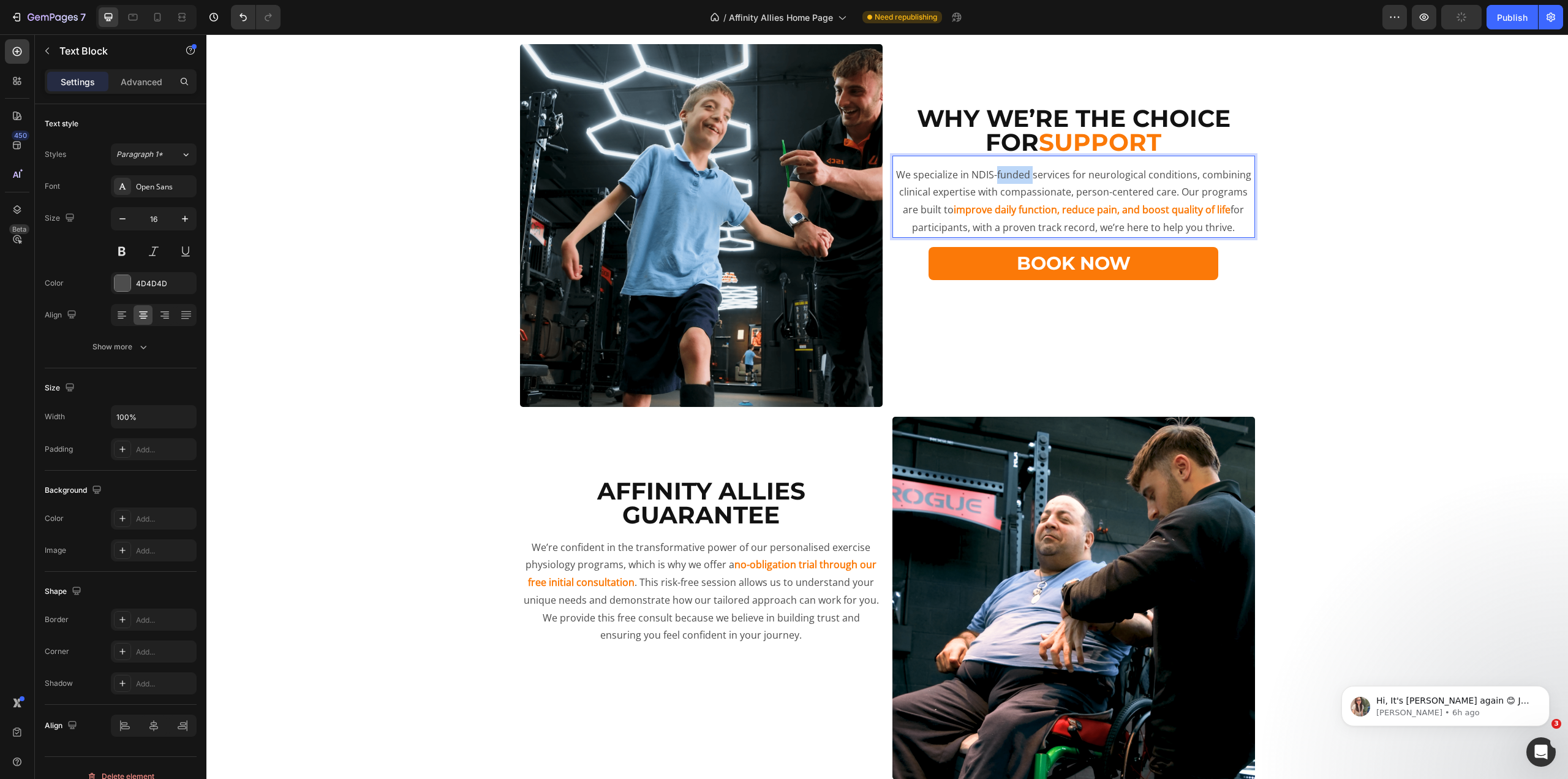
click at [998, 183] on p "We specialize in NDIS-funded services for neurological conditions, combining cl…" at bounding box center [1074, 201] width 360 height 70
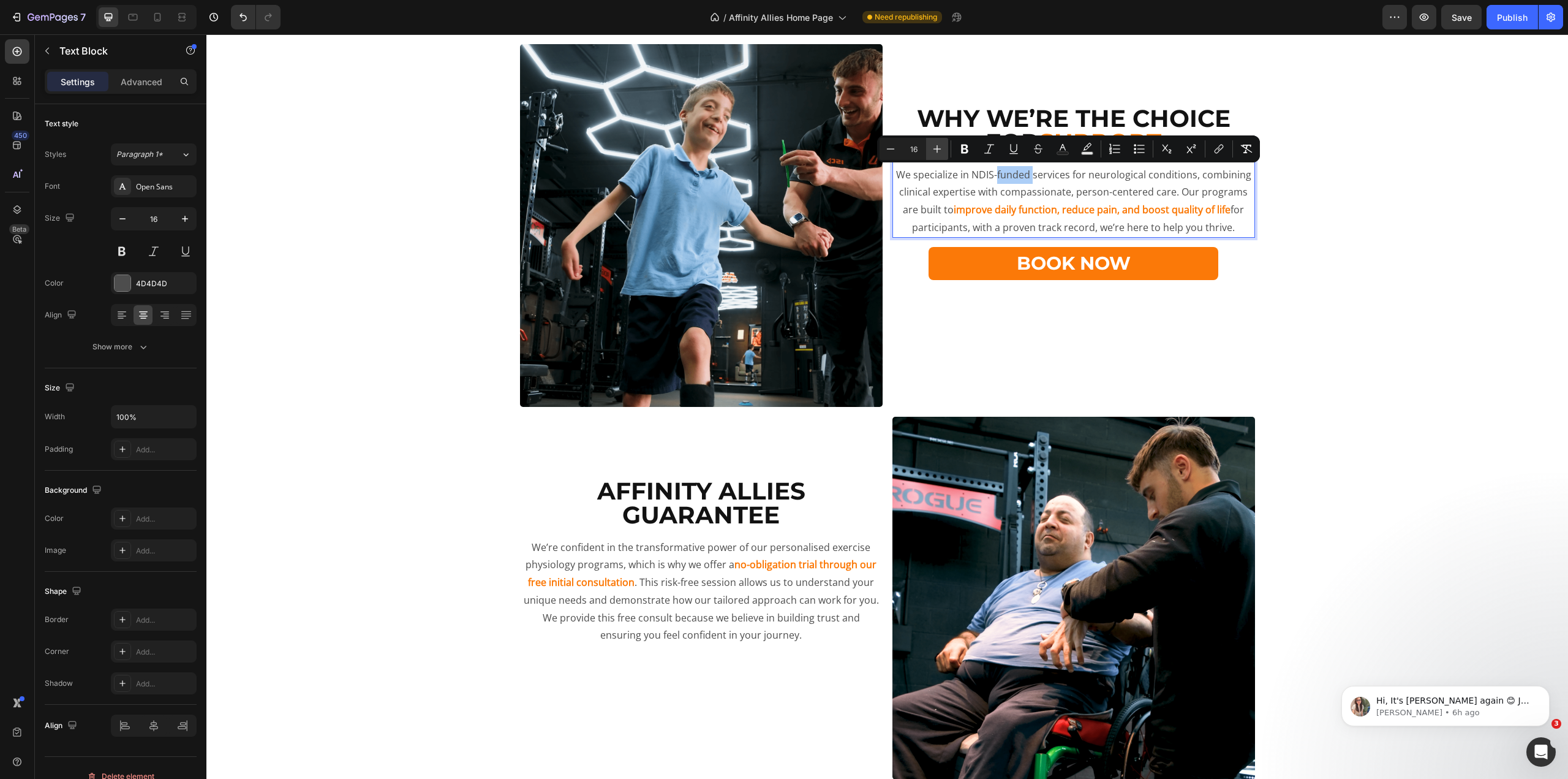
click at [931, 151] on icon "Editor contextual toolbar" at bounding box center [937, 148] width 12 height 12
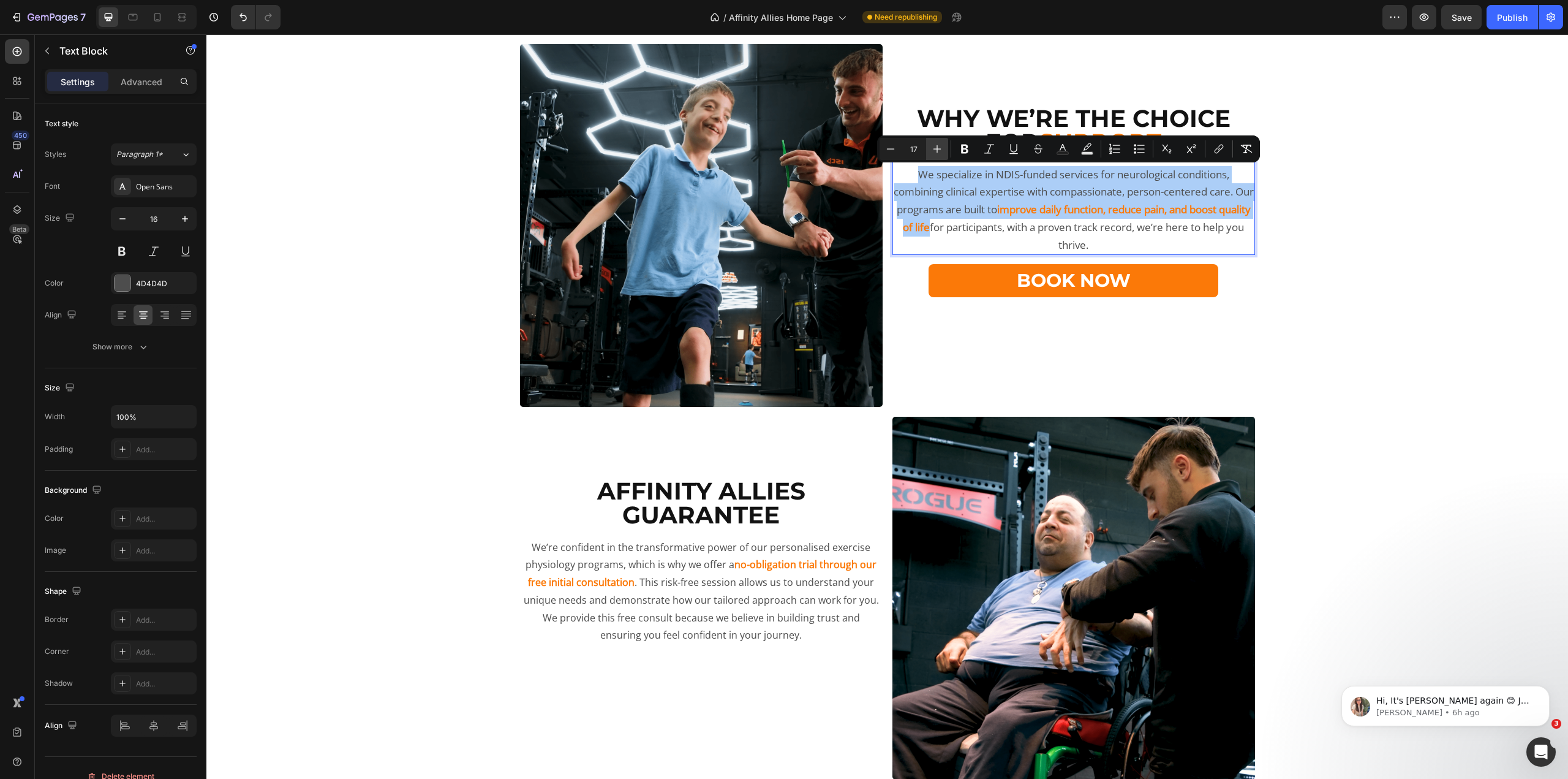
click at [931, 151] on icon "Editor contextual toolbar" at bounding box center [937, 148] width 12 height 12
type input "18"
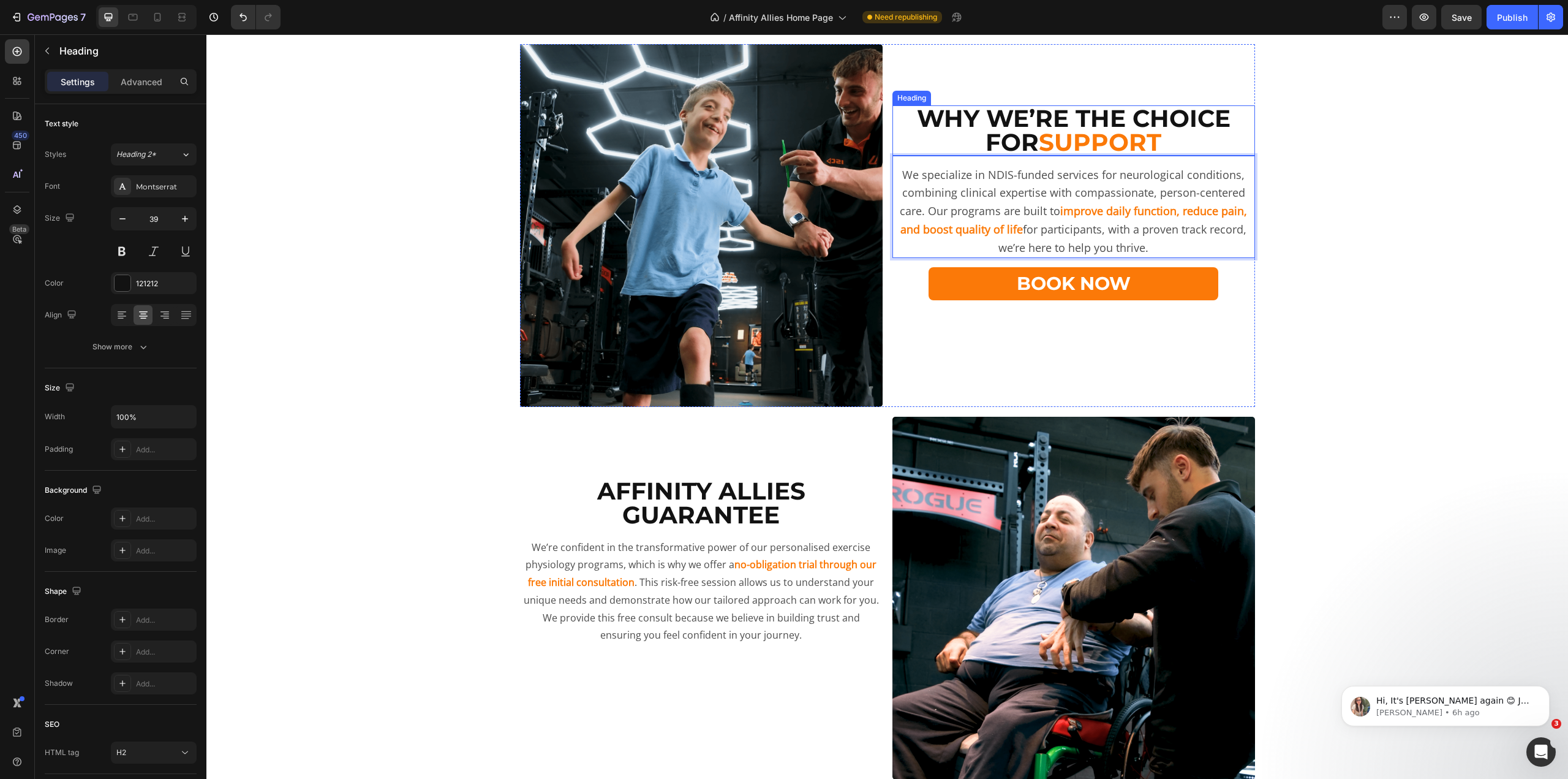
click at [1001, 120] on h2 "Why We’re the Choice for Support" at bounding box center [1074, 130] width 363 height 50
click at [1001, 120] on p "Why We’re the Choice for Support" at bounding box center [1074, 130] width 360 height 48
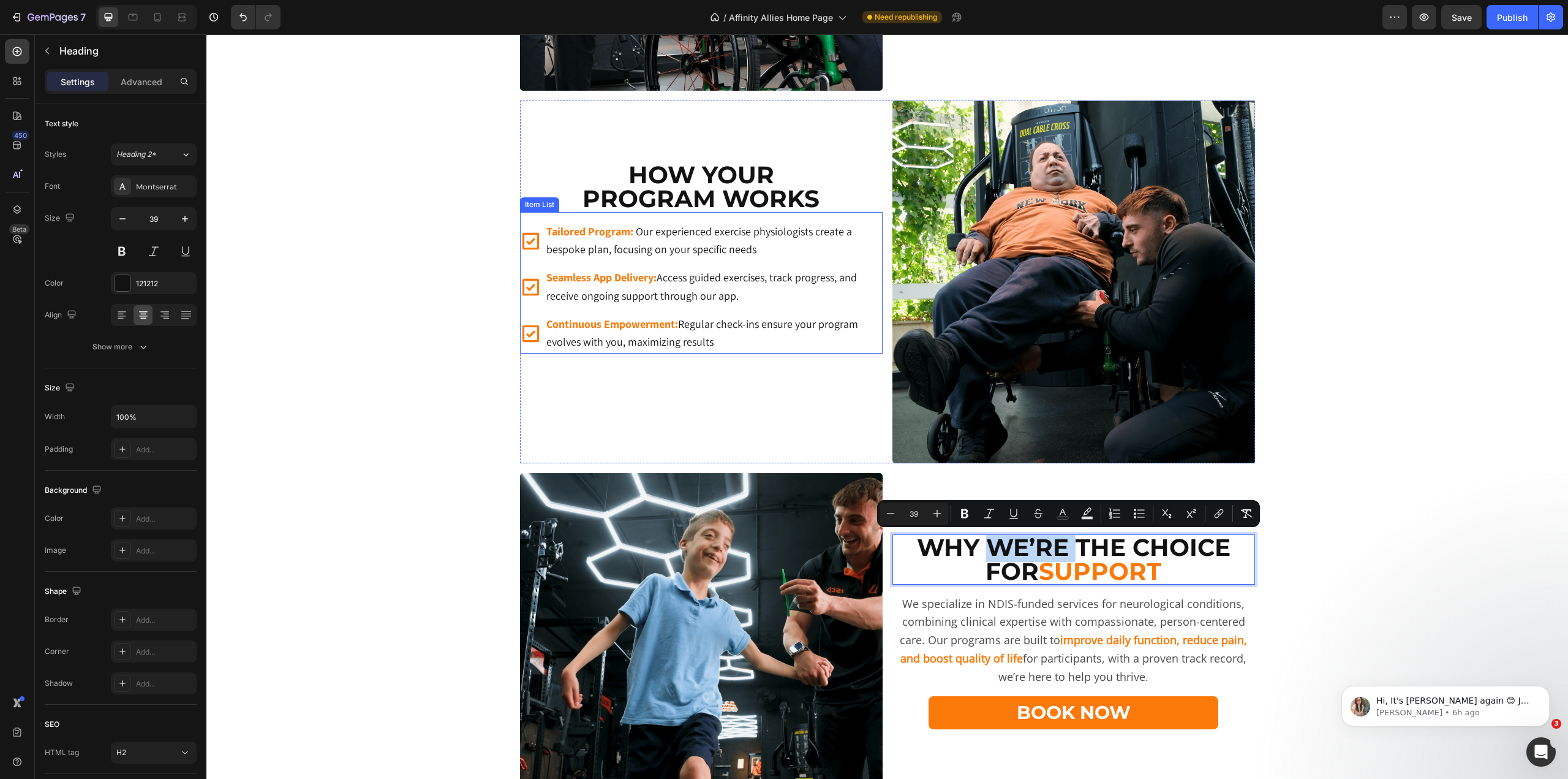
scroll to position [778, 0]
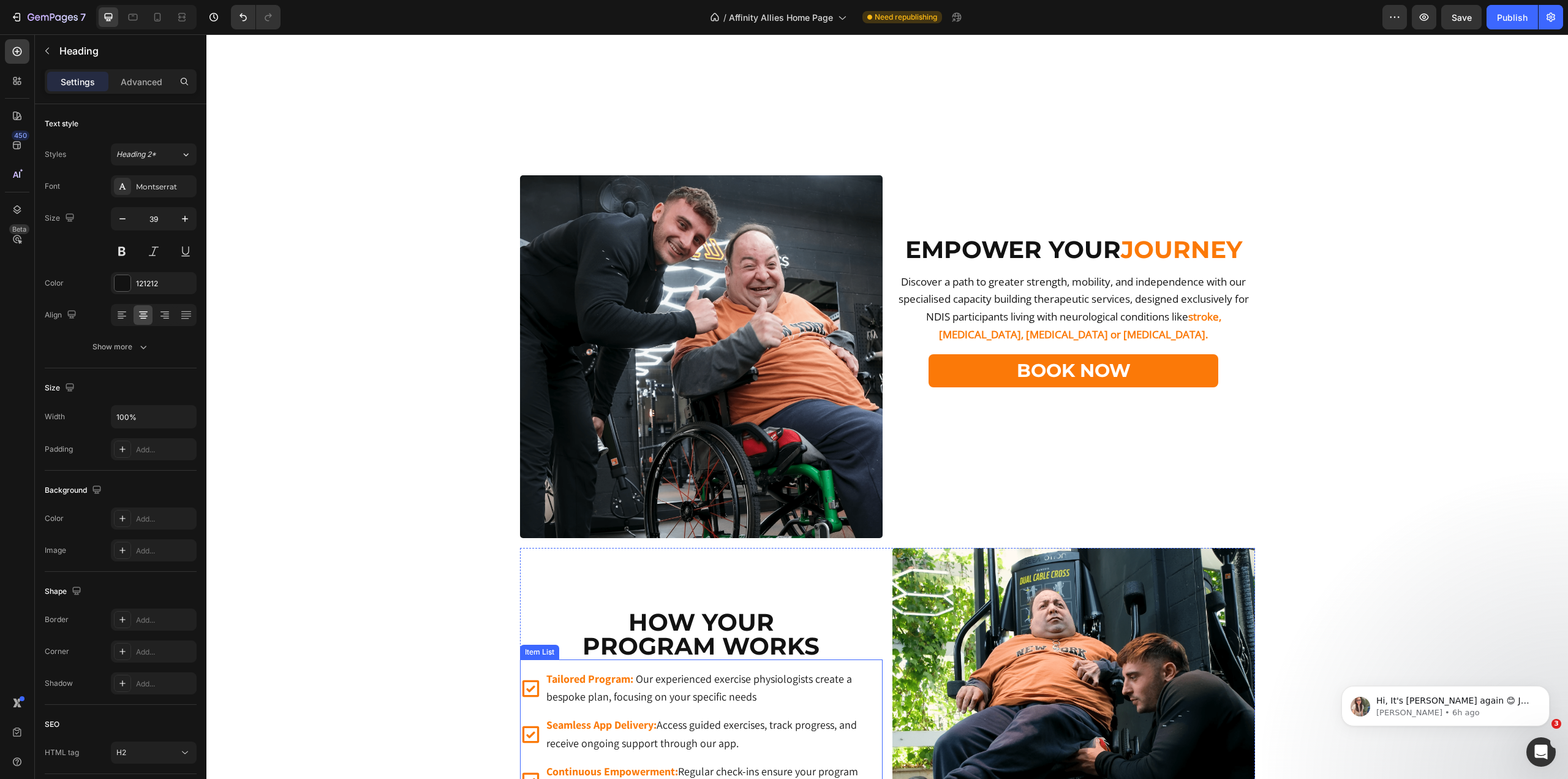
type input "16"
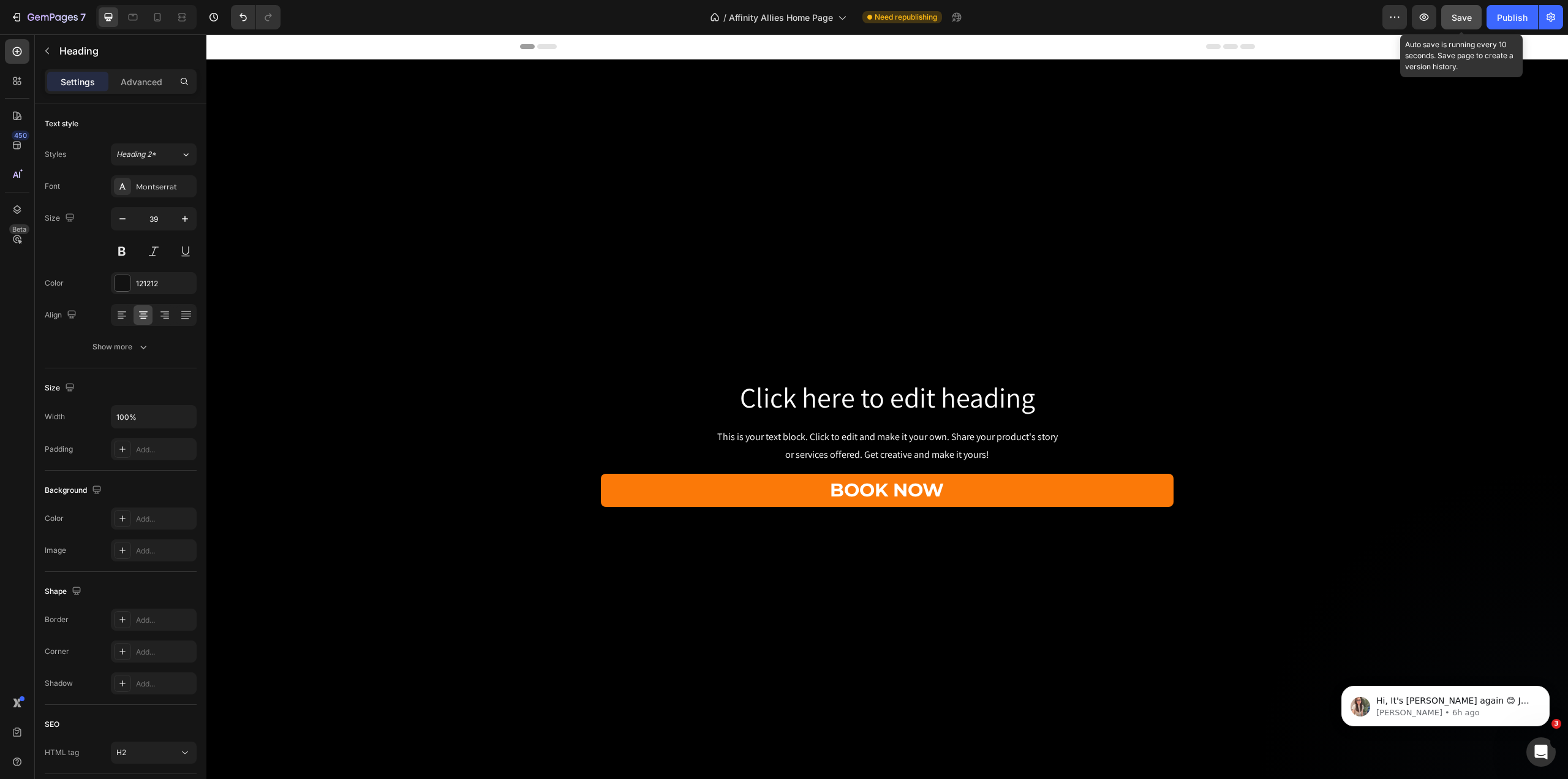
click at [1480, 20] on button "Save" at bounding box center [1461, 18] width 40 height 25
click at [58, 17] on icon "button" at bounding box center [53, 18] width 50 height 10
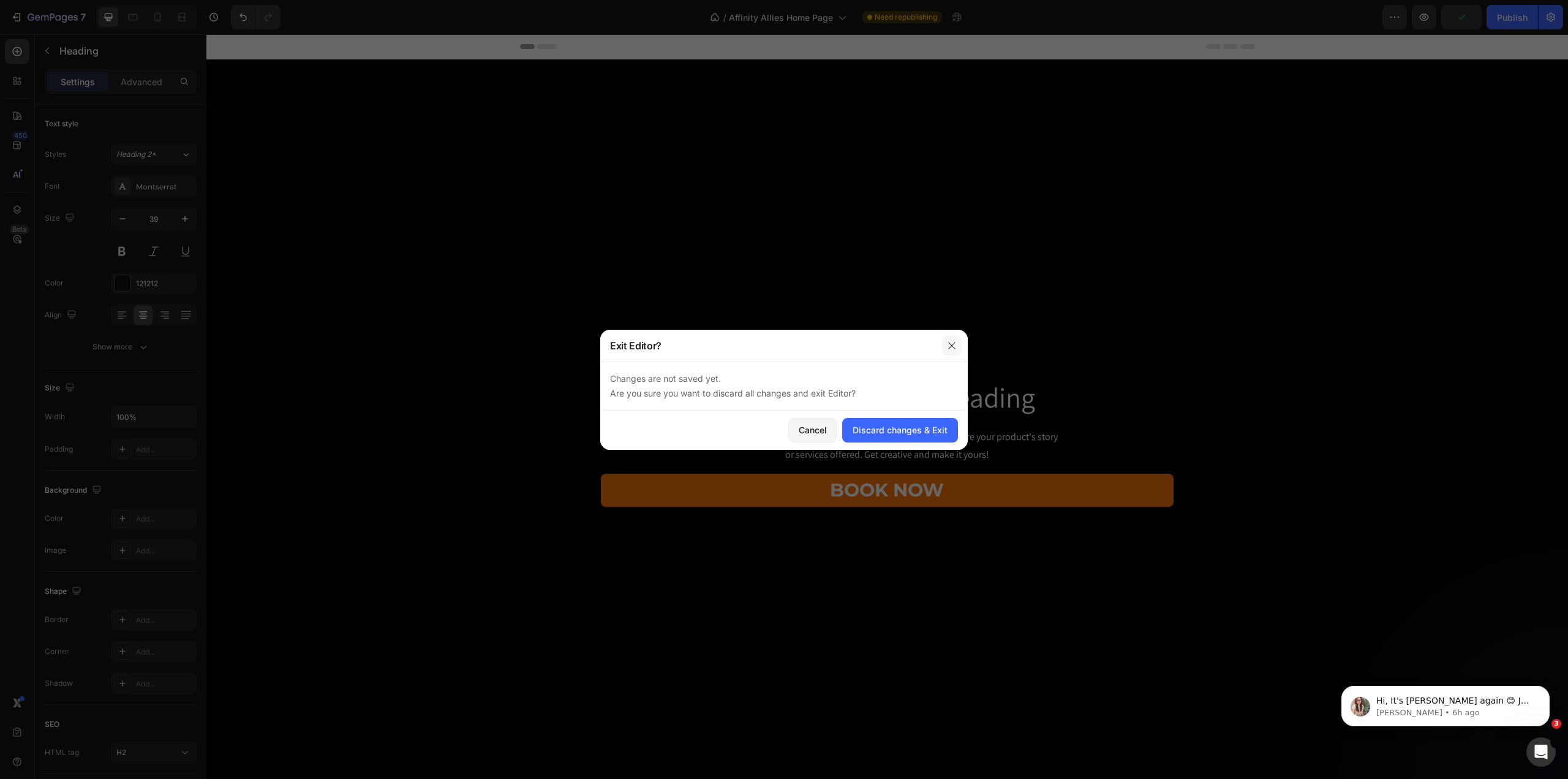
click at [954, 349] on icon "button" at bounding box center [952, 345] width 9 height 10
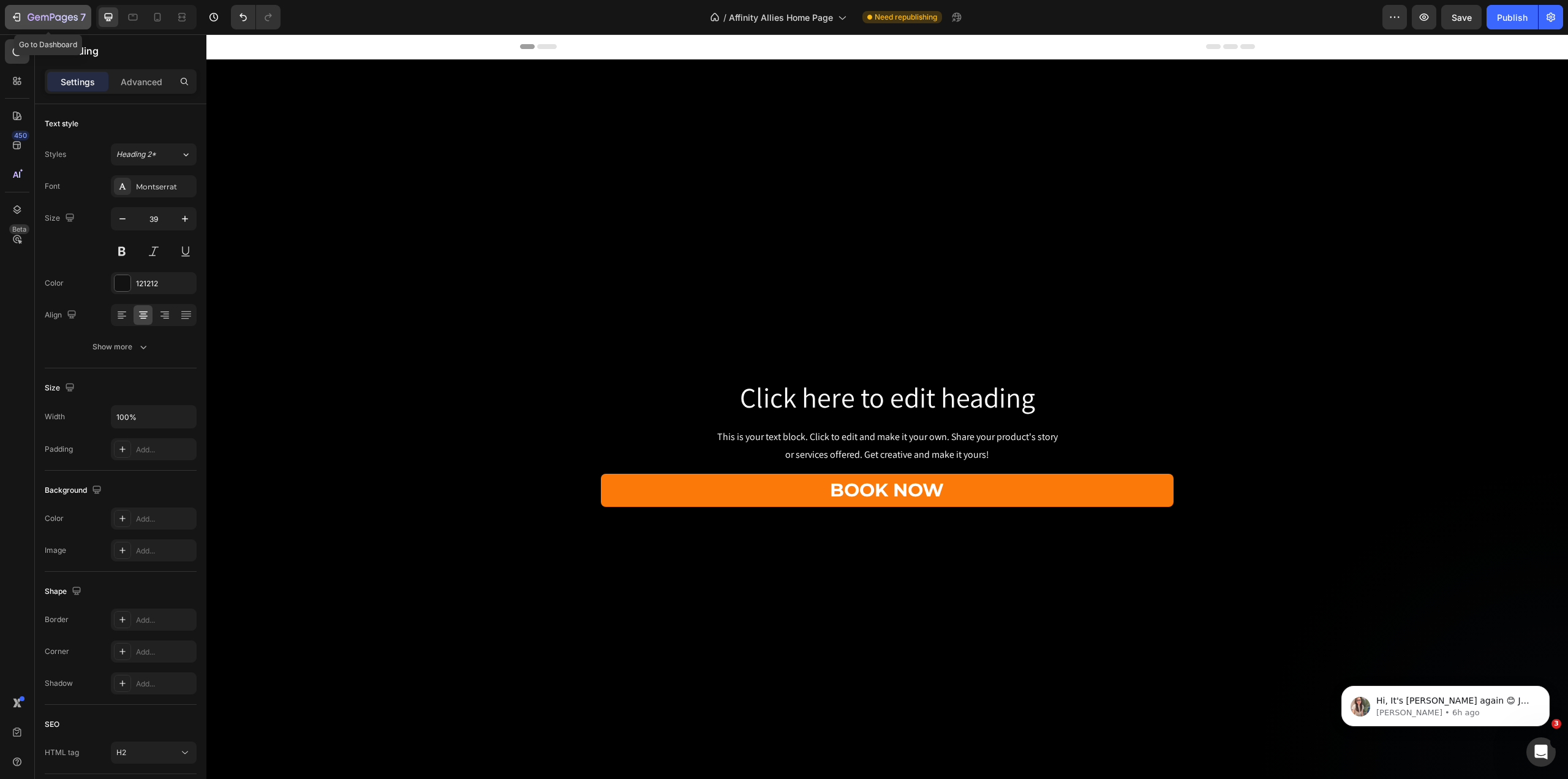
click at [54, 15] on icon "button" at bounding box center [53, 17] width 5 height 7
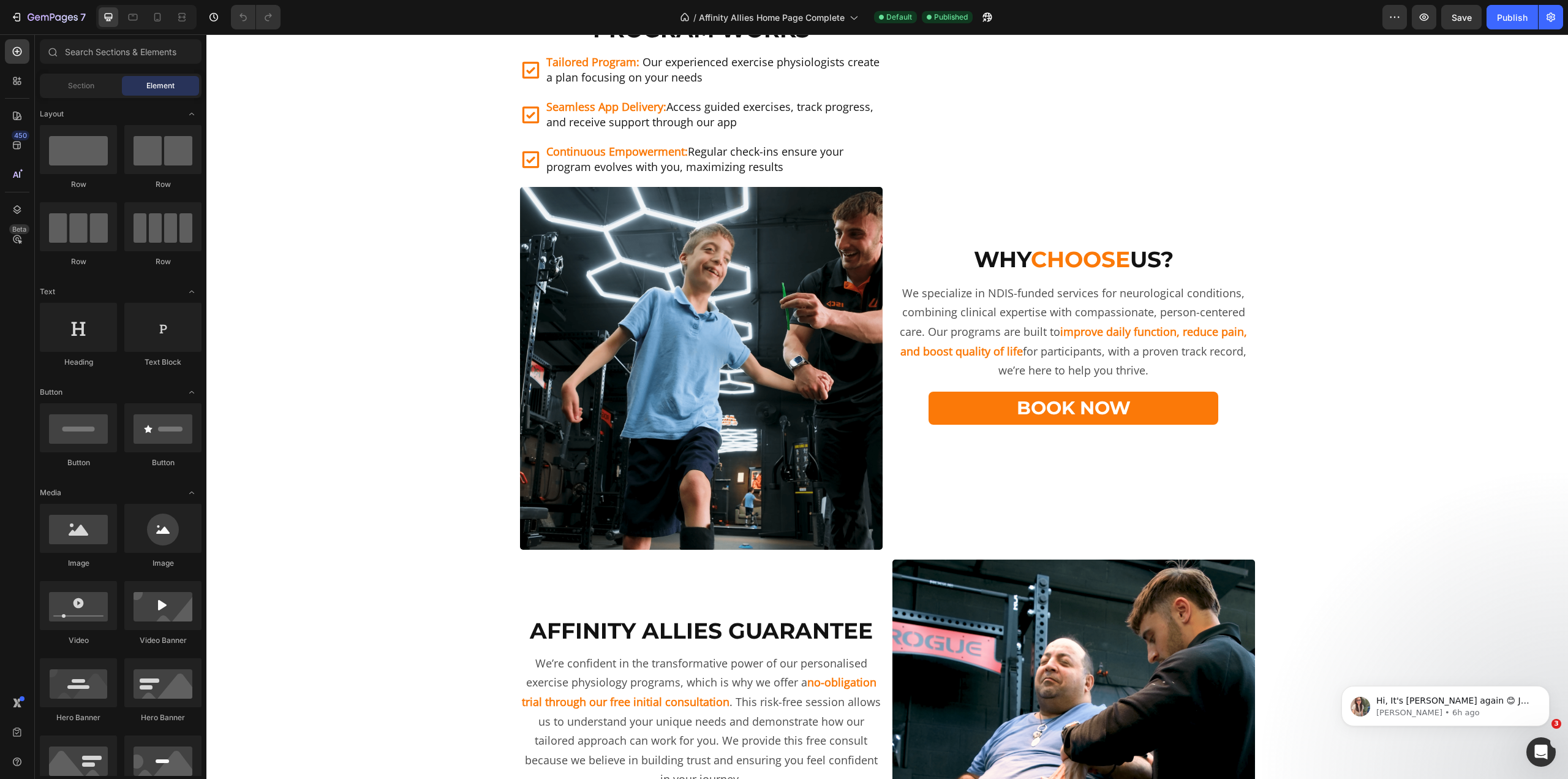
scroll to position [1201, 0]
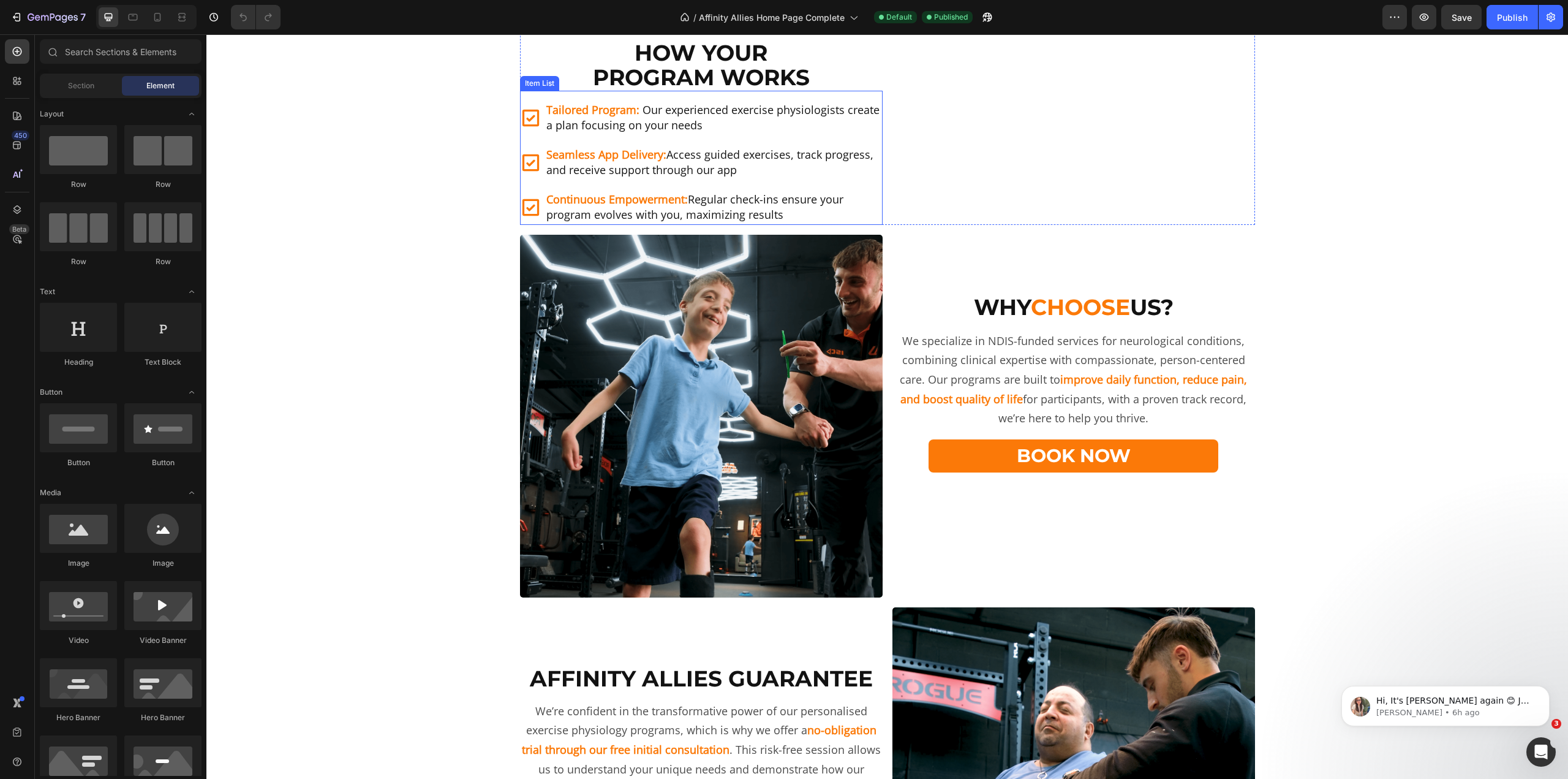
click at [672, 225] on div "Tailored Program: Our experienced exercise physiologists create a plan focusing…" at bounding box center [701, 158] width 363 height 134
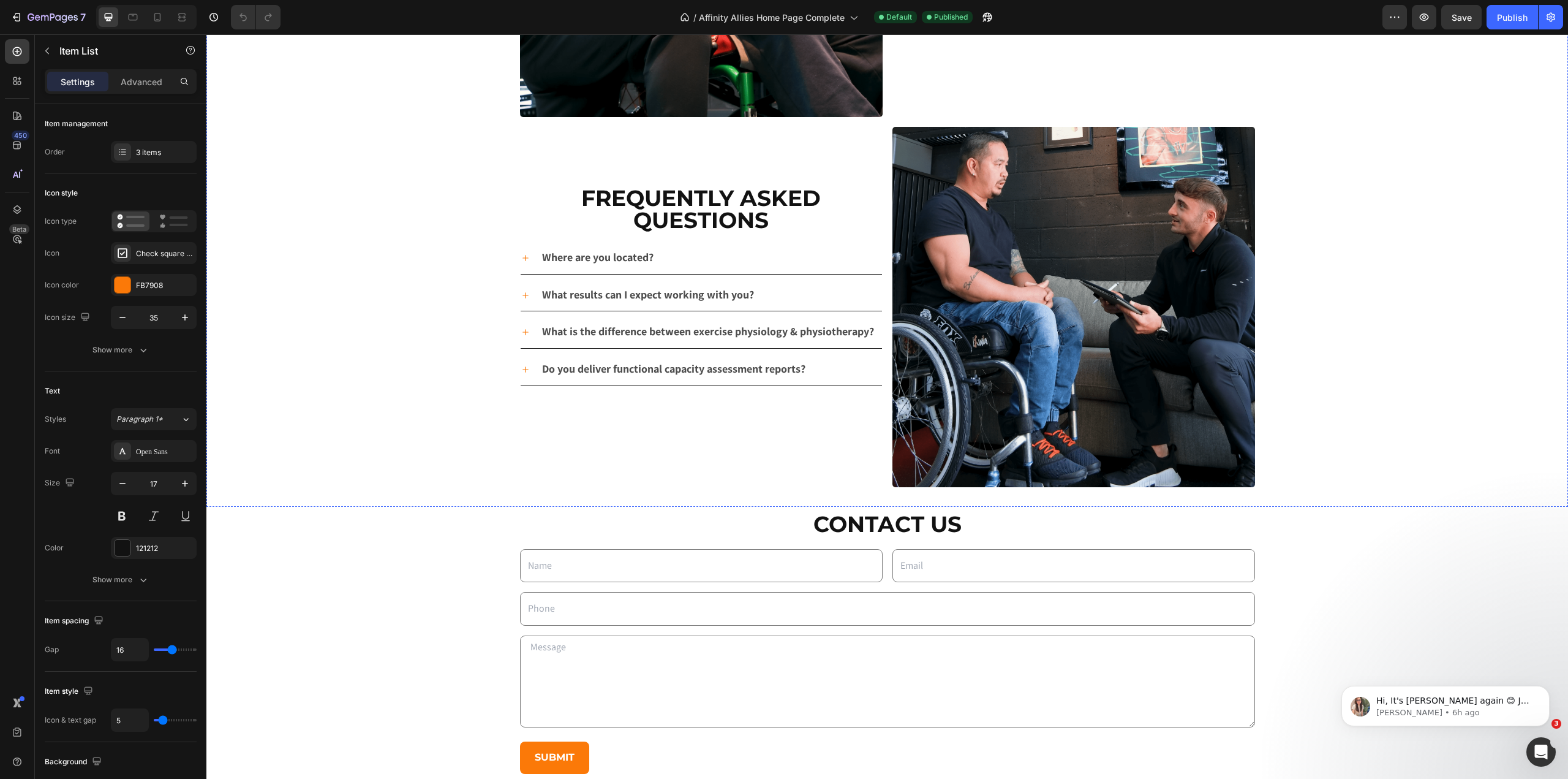
scroll to position [2672, 0]
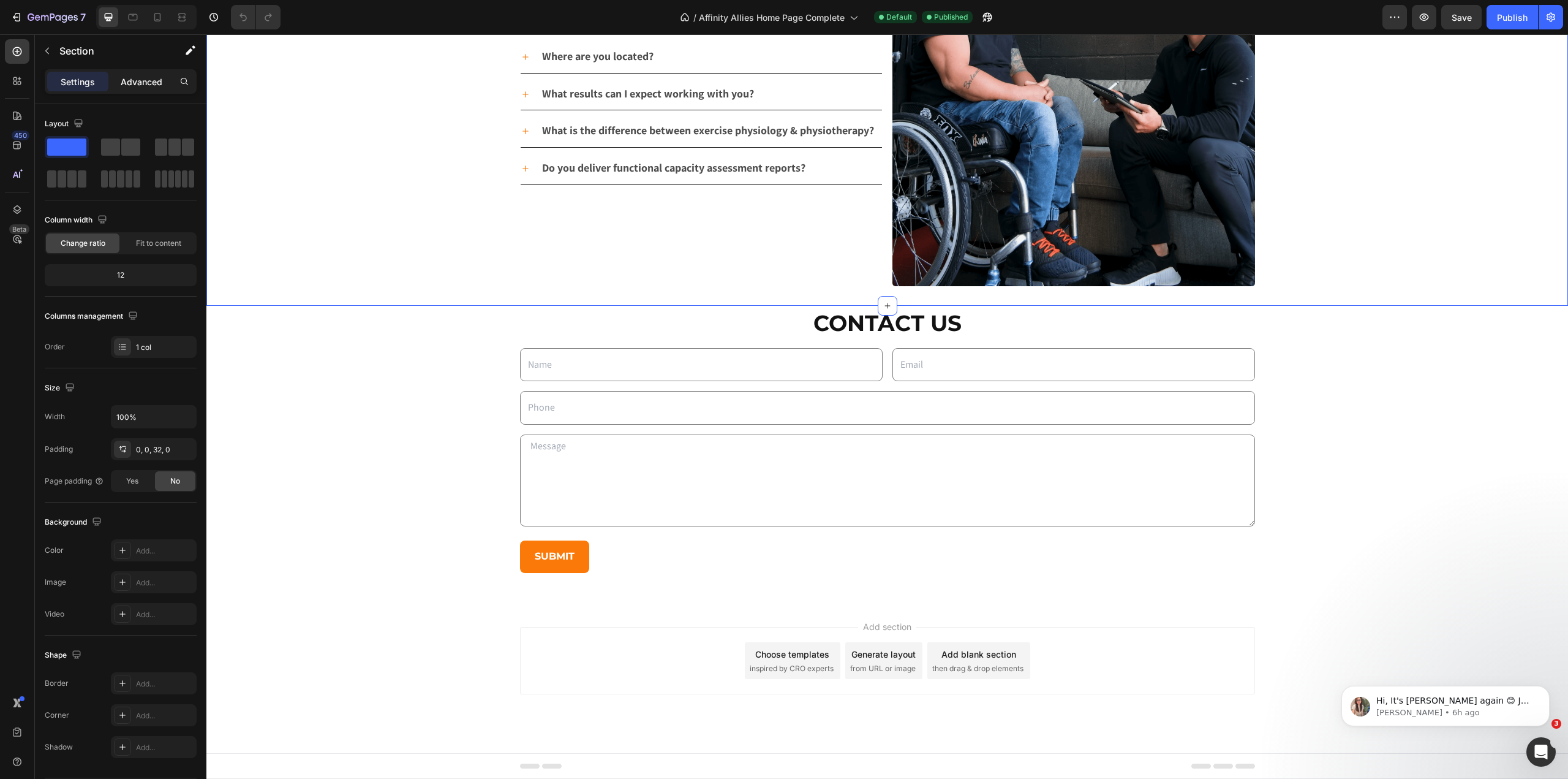
click at [145, 83] on p "Advanced" at bounding box center [141, 82] width 42 height 13
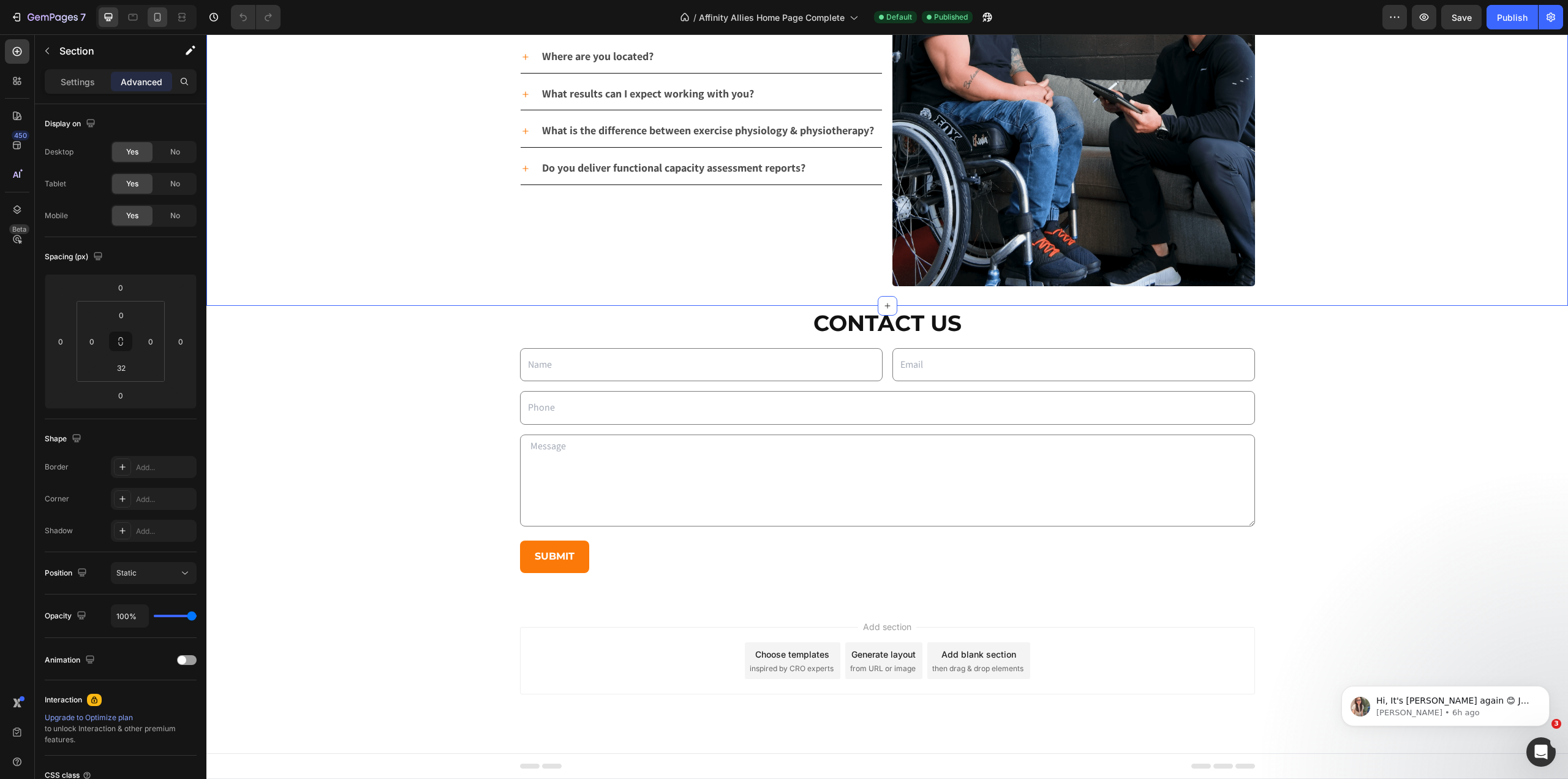
click at [148, 20] on div at bounding box center [157, 17] width 20 height 20
type input "16"
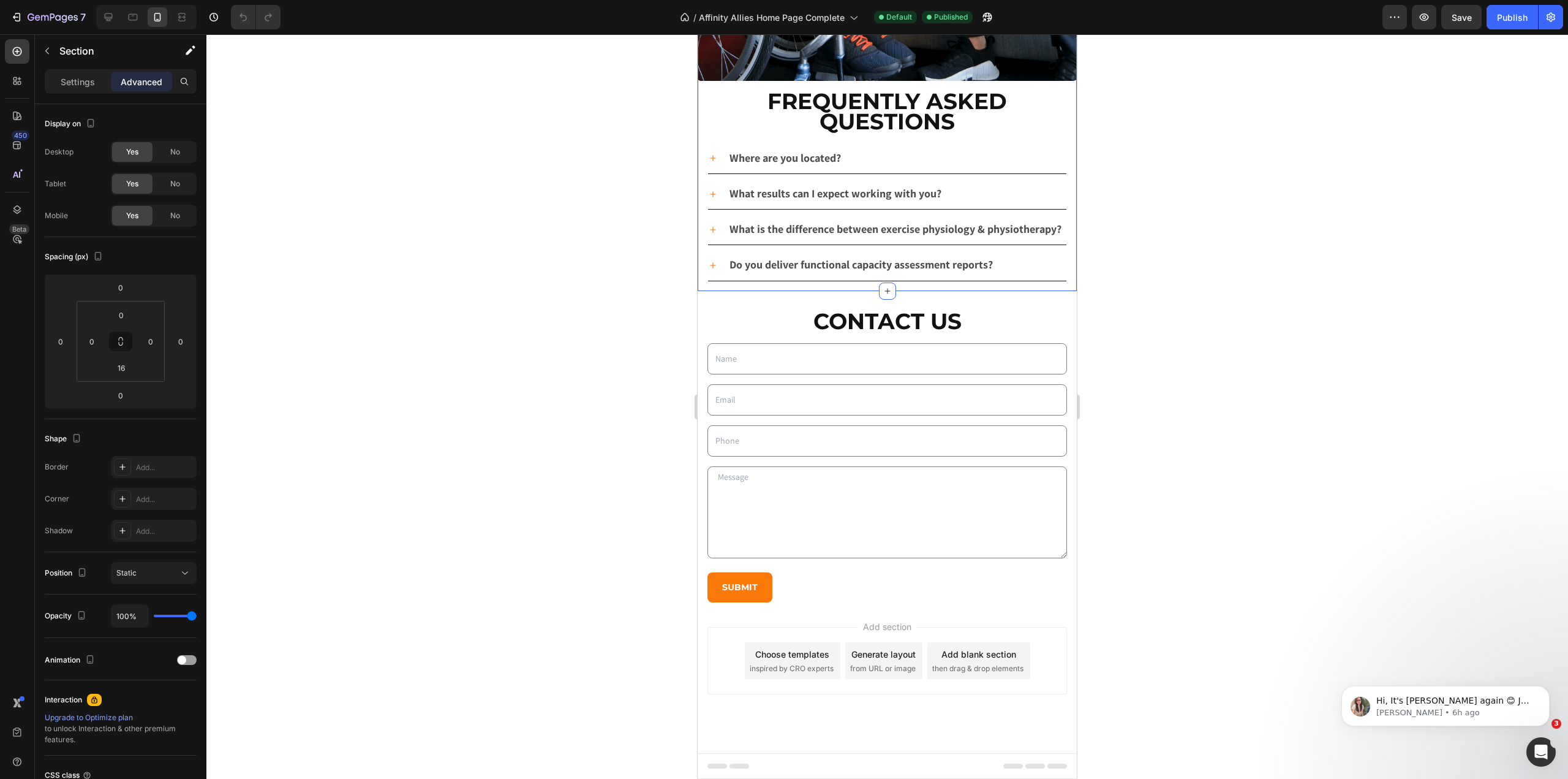
scroll to position [4009, 0]
click at [414, 269] on div at bounding box center [887, 406] width 1362 height 745
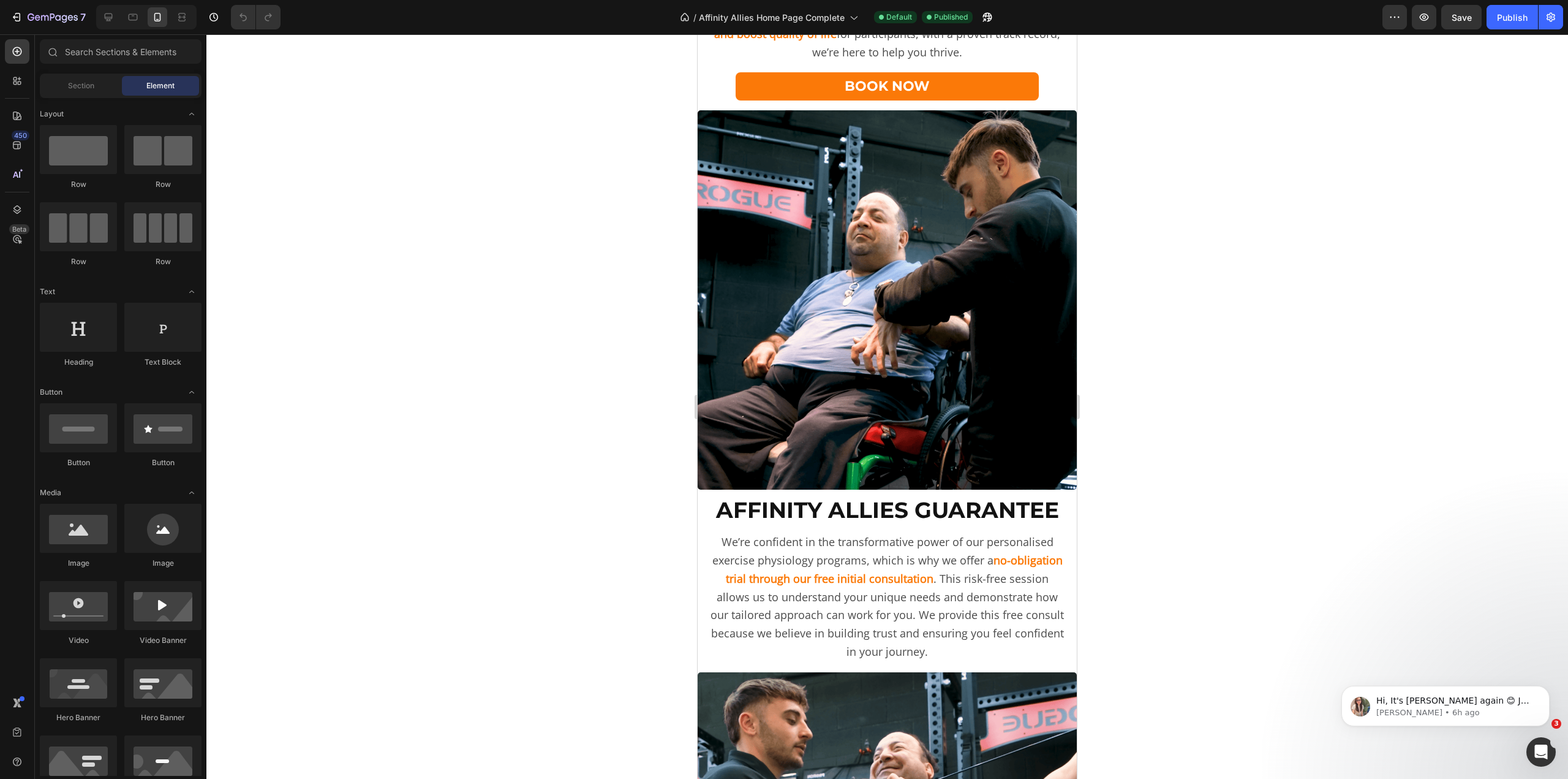
scroll to position [1679, 0]
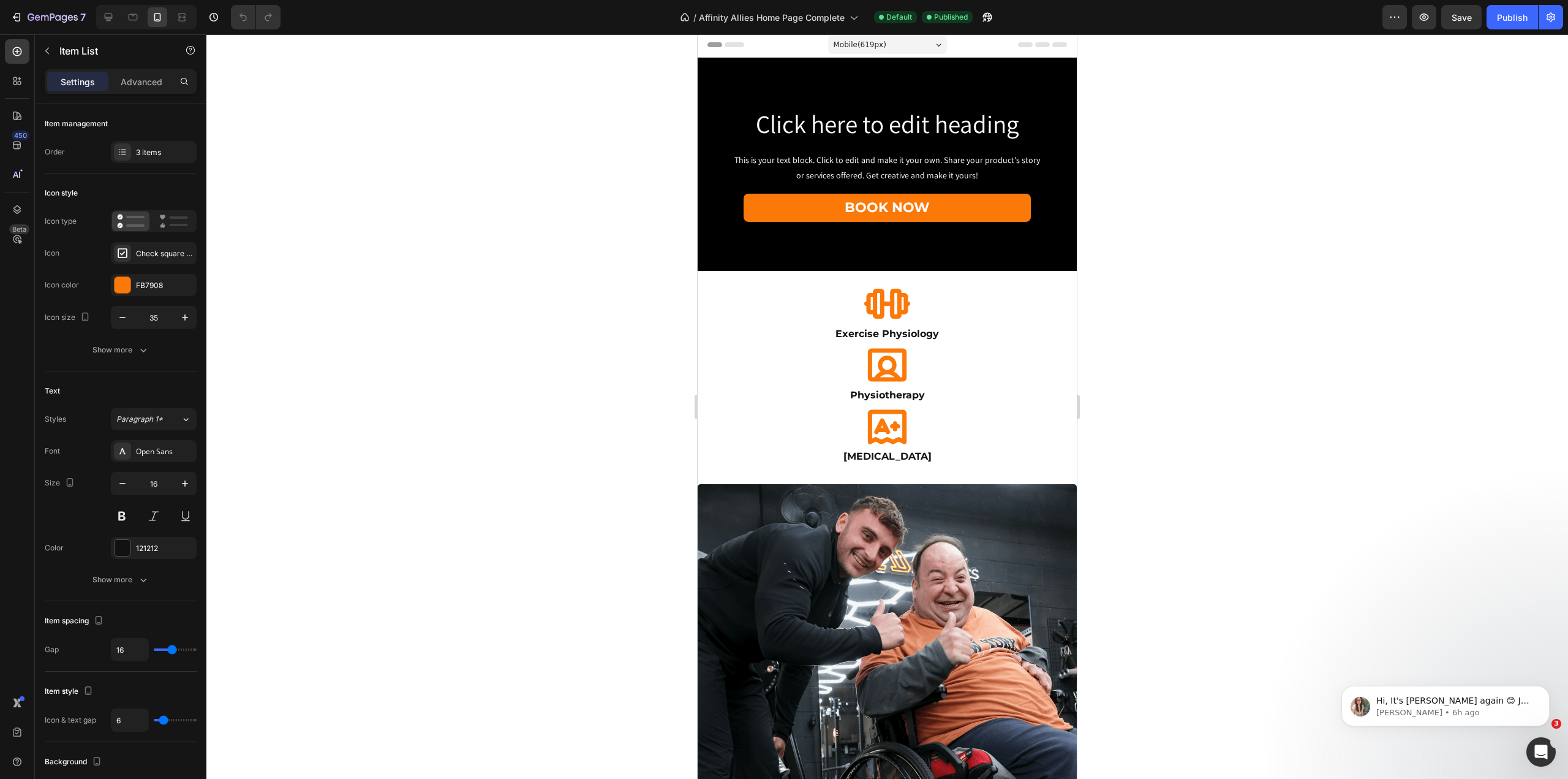
scroll to position [0, 0]
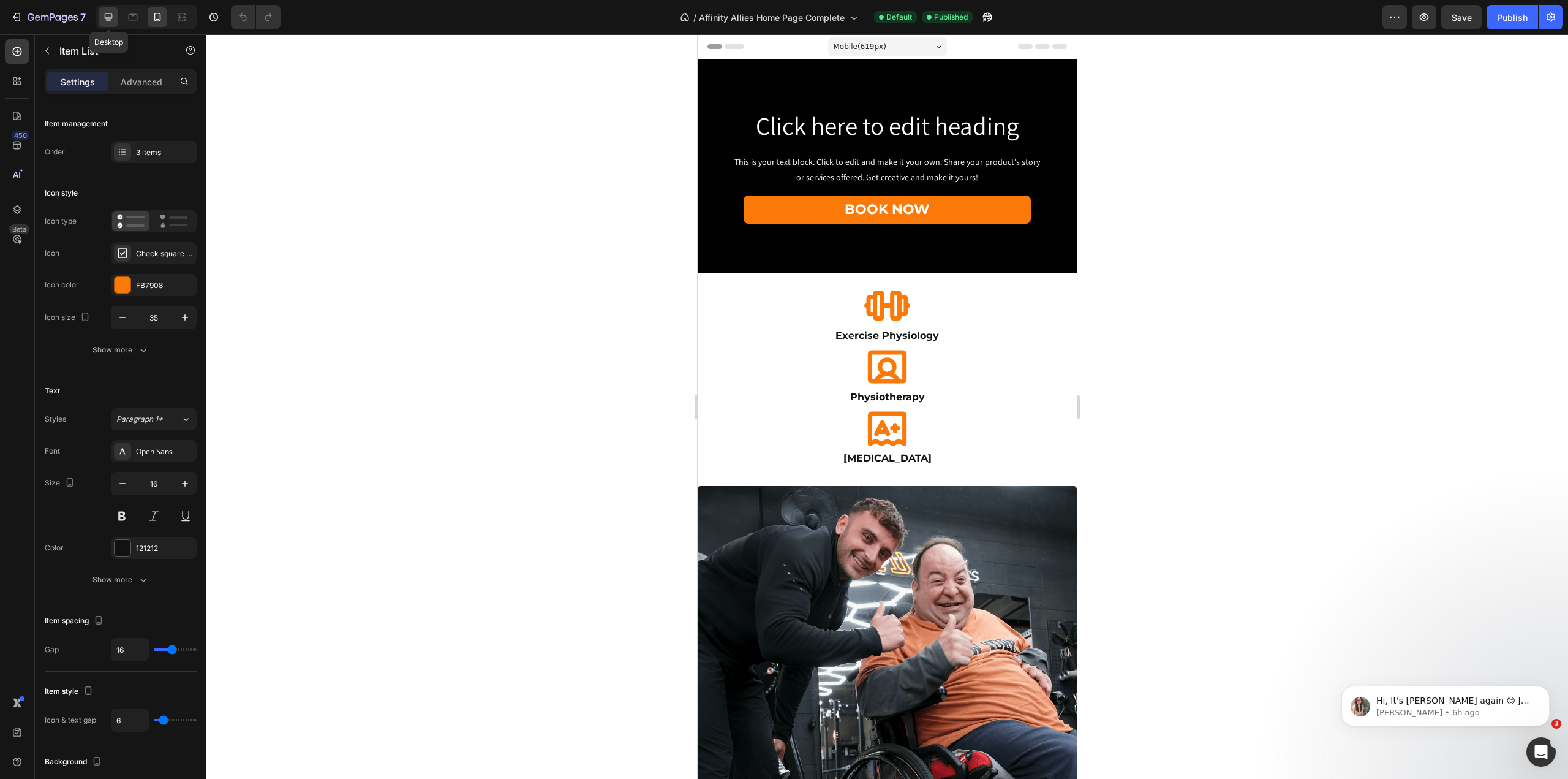
click at [102, 20] on div at bounding box center [108, 17] width 20 height 20
type input "10"
type input "5"
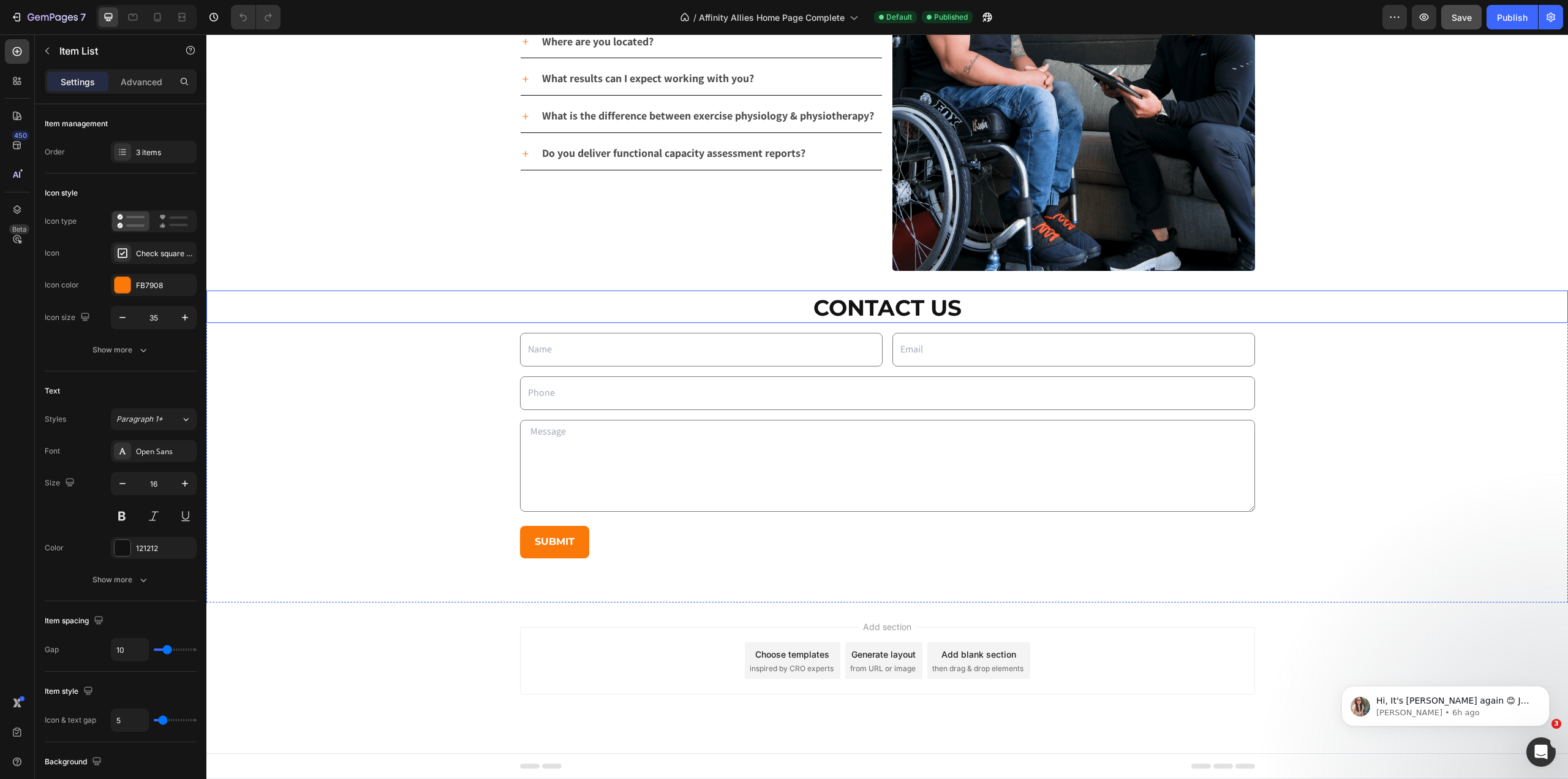
scroll to position [2891, 0]
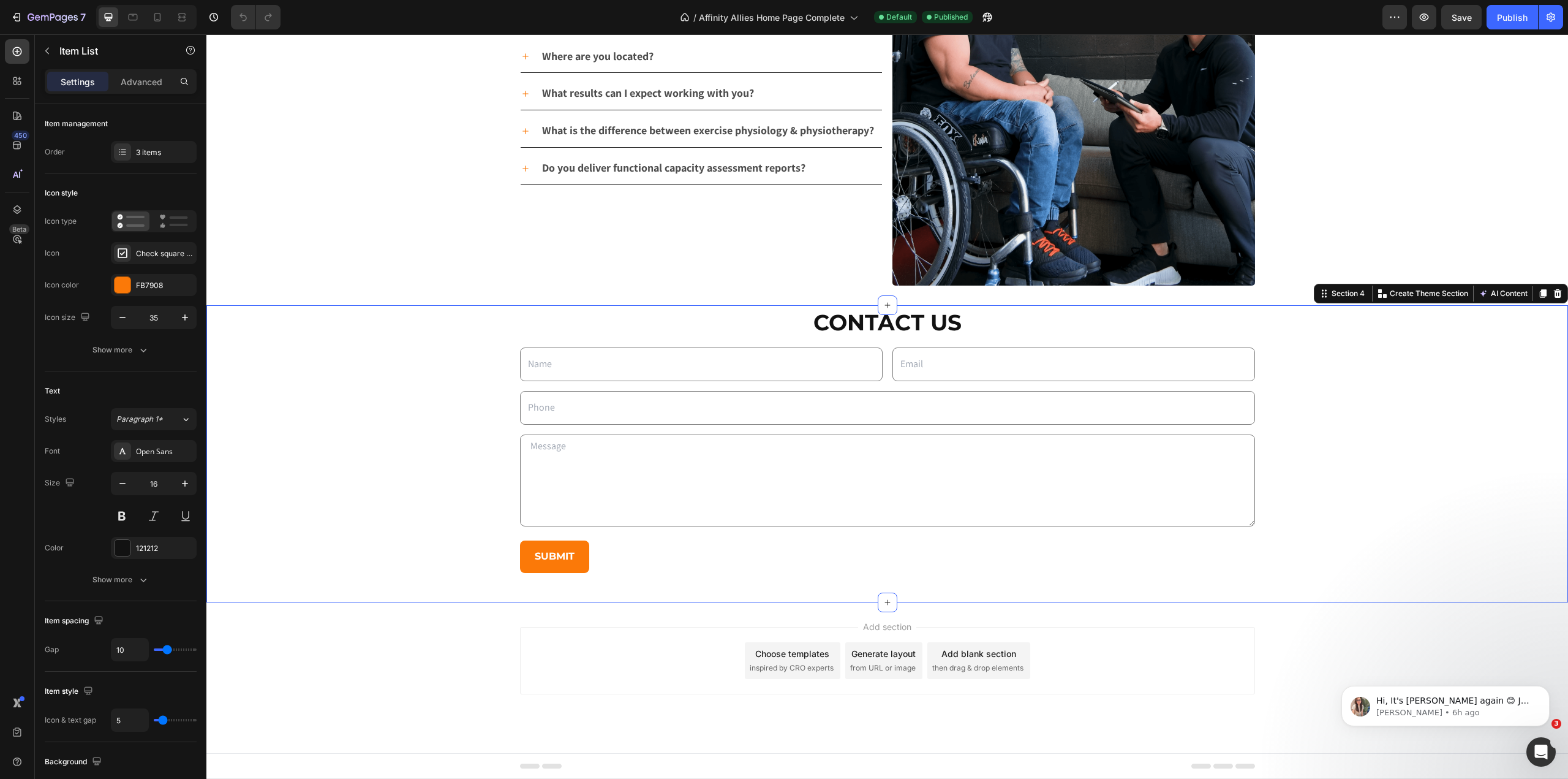
click at [689, 588] on div "Contact Us Heading Text Field Email Field Row Text Field Row Text Area Row Subm…" at bounding box center [887, 454] width 1362 height 297
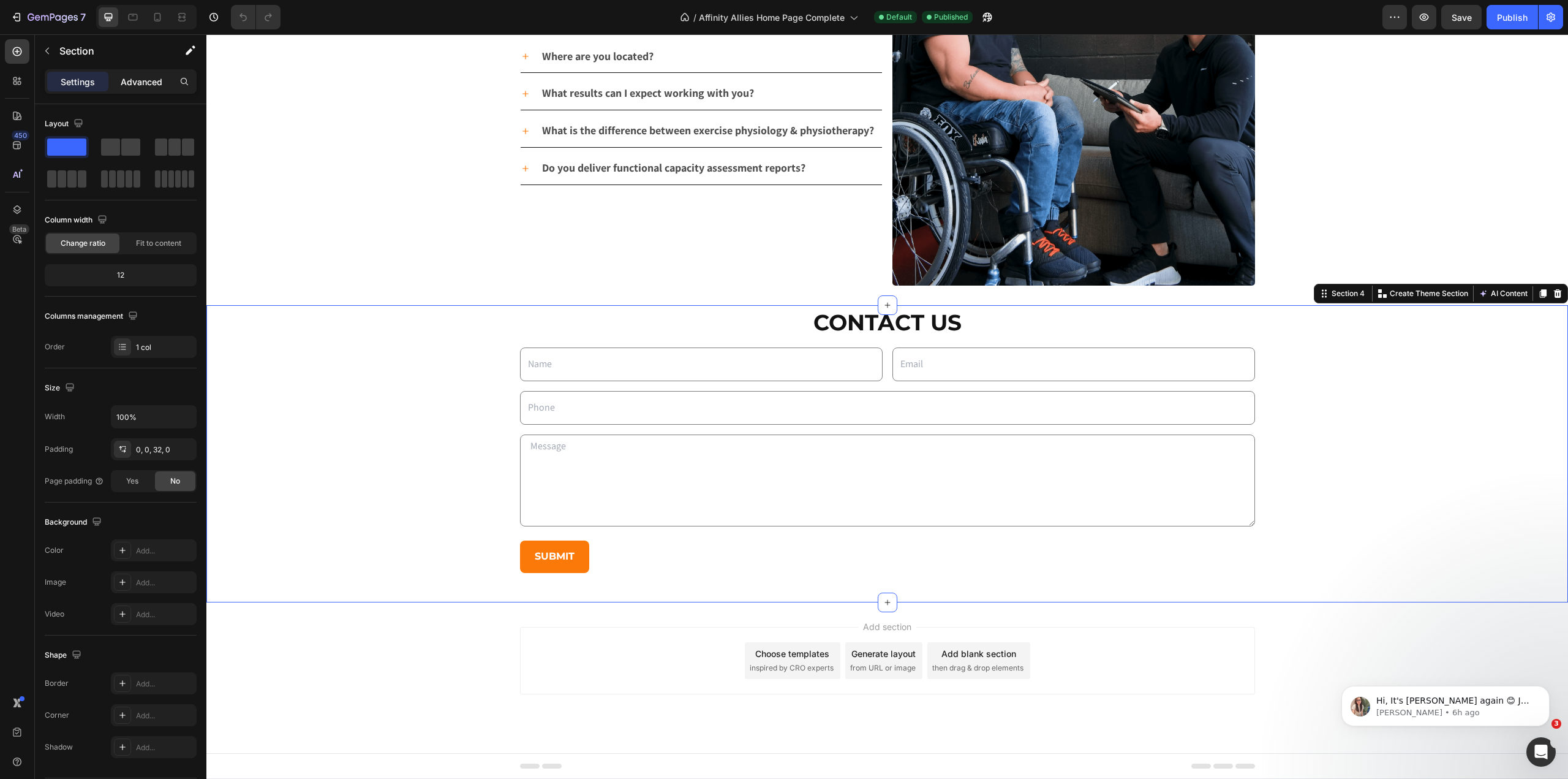
click at [150, 83] on p "Advanced" at bounding box center [141, 82] width 42 height 13
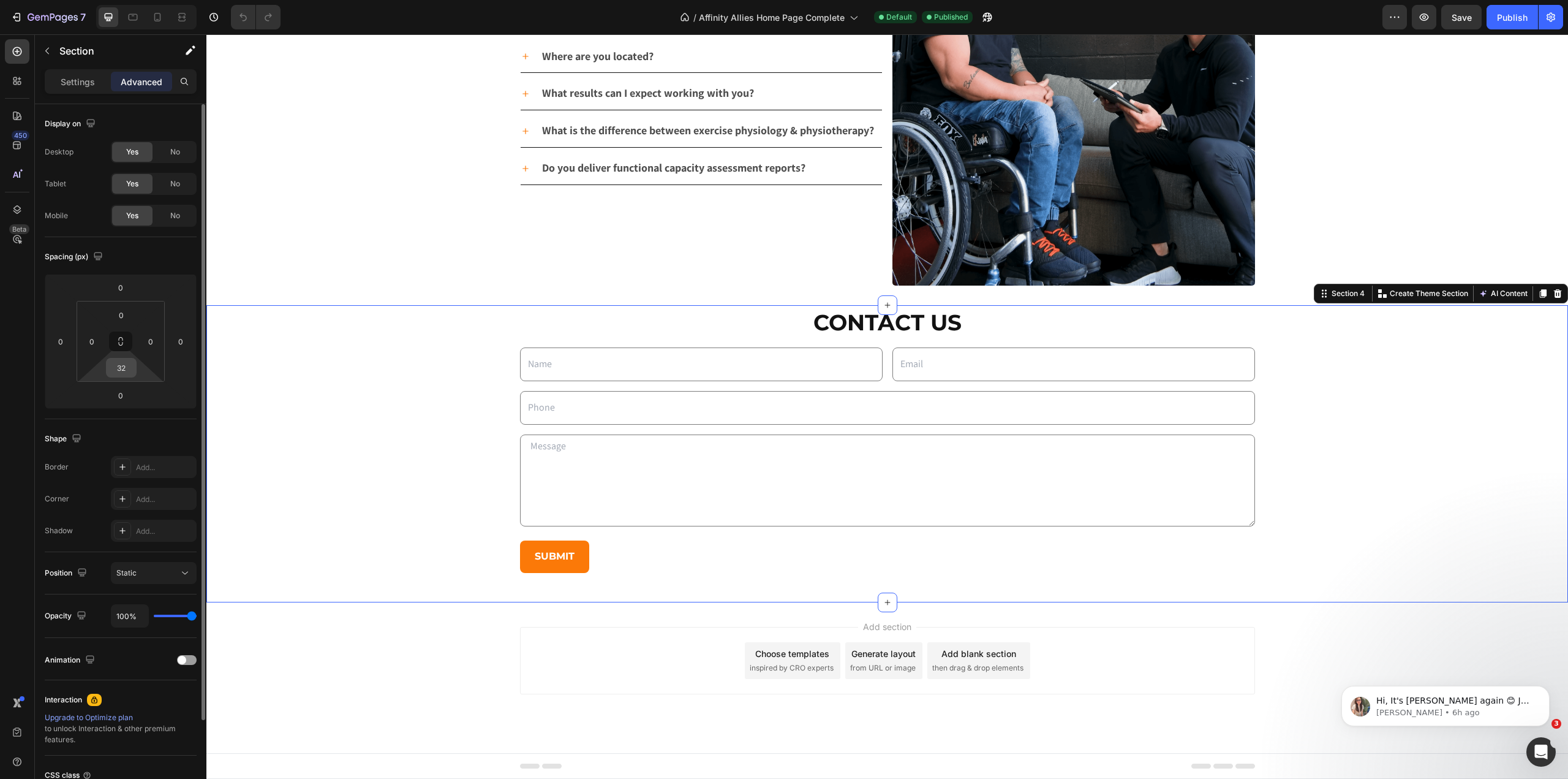
click at [119, 360] on input "32" at bounding box center [121, 368] width 25 height 18
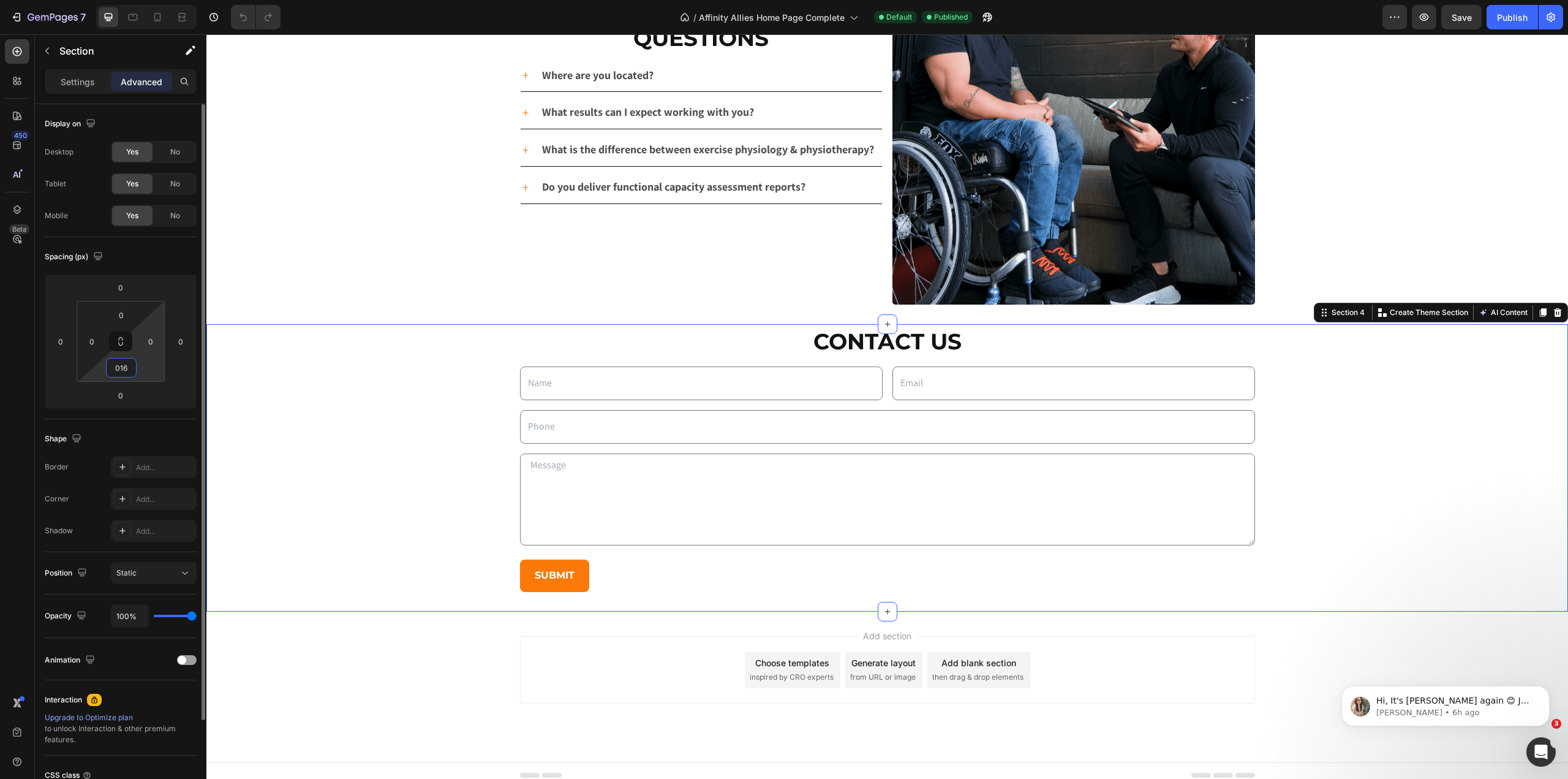
scroll to position [2881, 0]
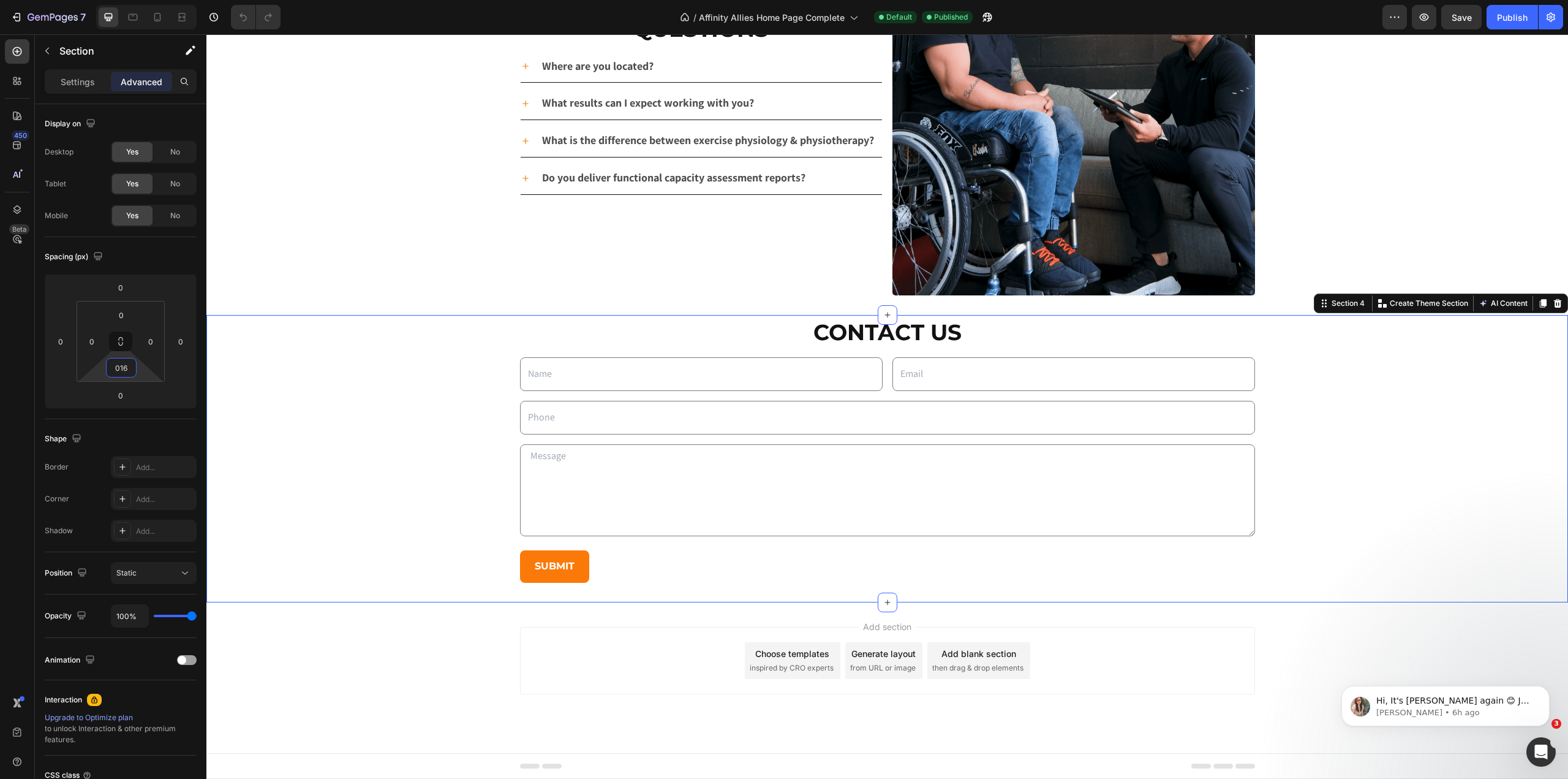
type input "16"
click at [245, 449] on div "Contact Us Heading Text Field Email Field Row Text Field Row Text Area Row Subm…" at bounding box center [887, 453] width 1362 height 277
click at [1514, 20] on div "Publish" at bounding box center [1512, 18] width 31 height 13
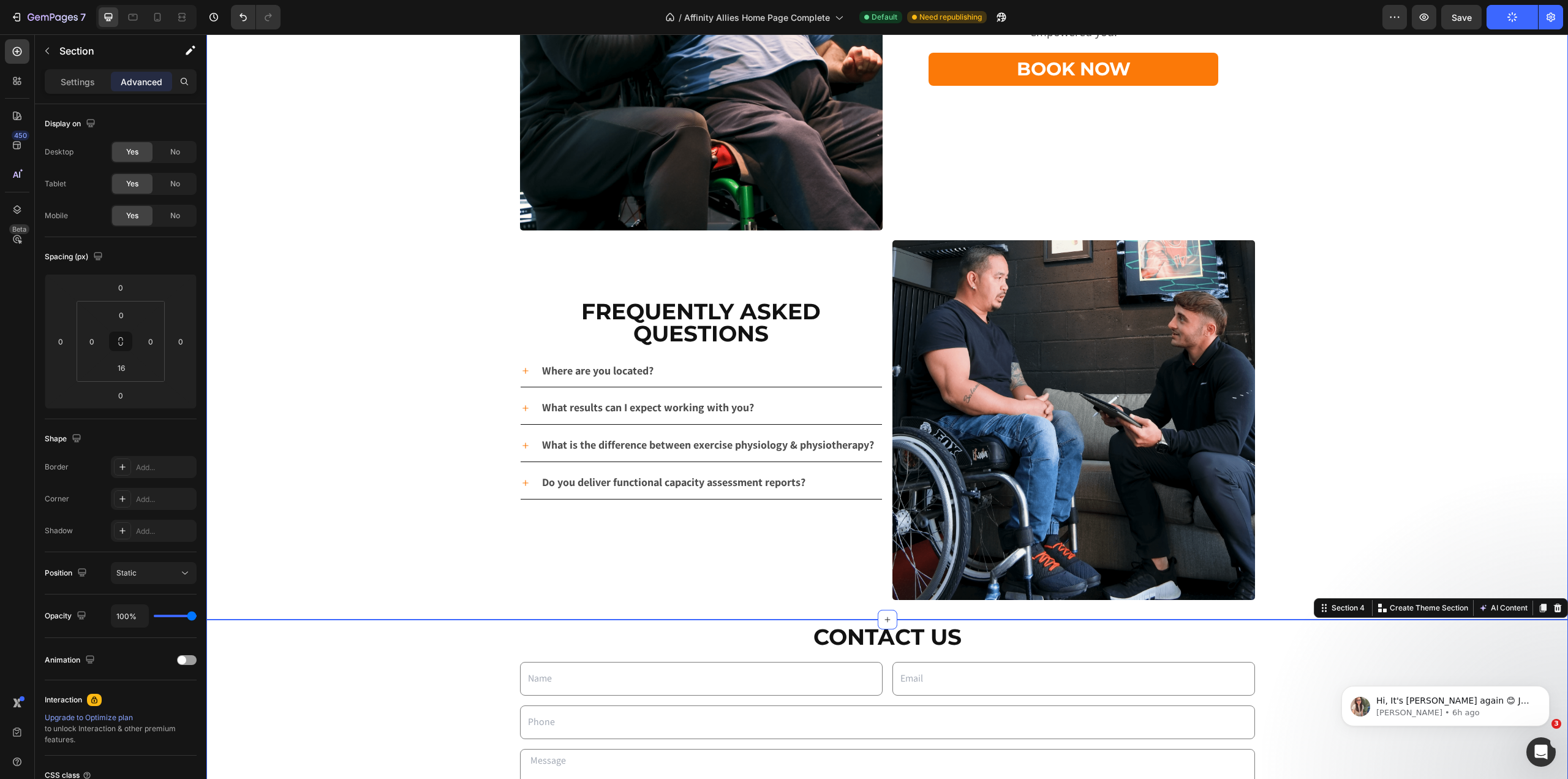
scroll to position [2575, 0]
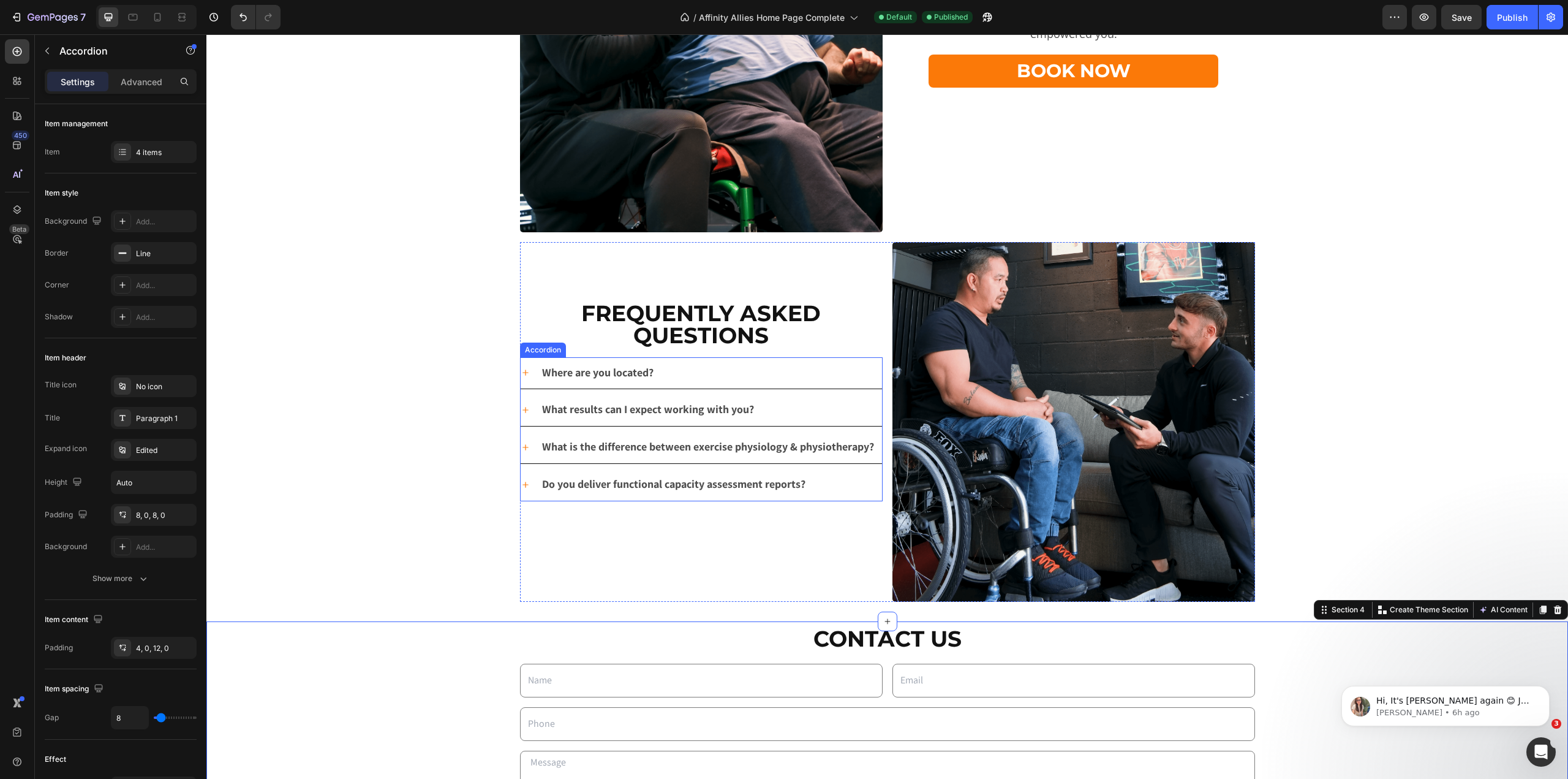
click at [524, 374] on icon at bounding box center [525, 372] width 9 height 10
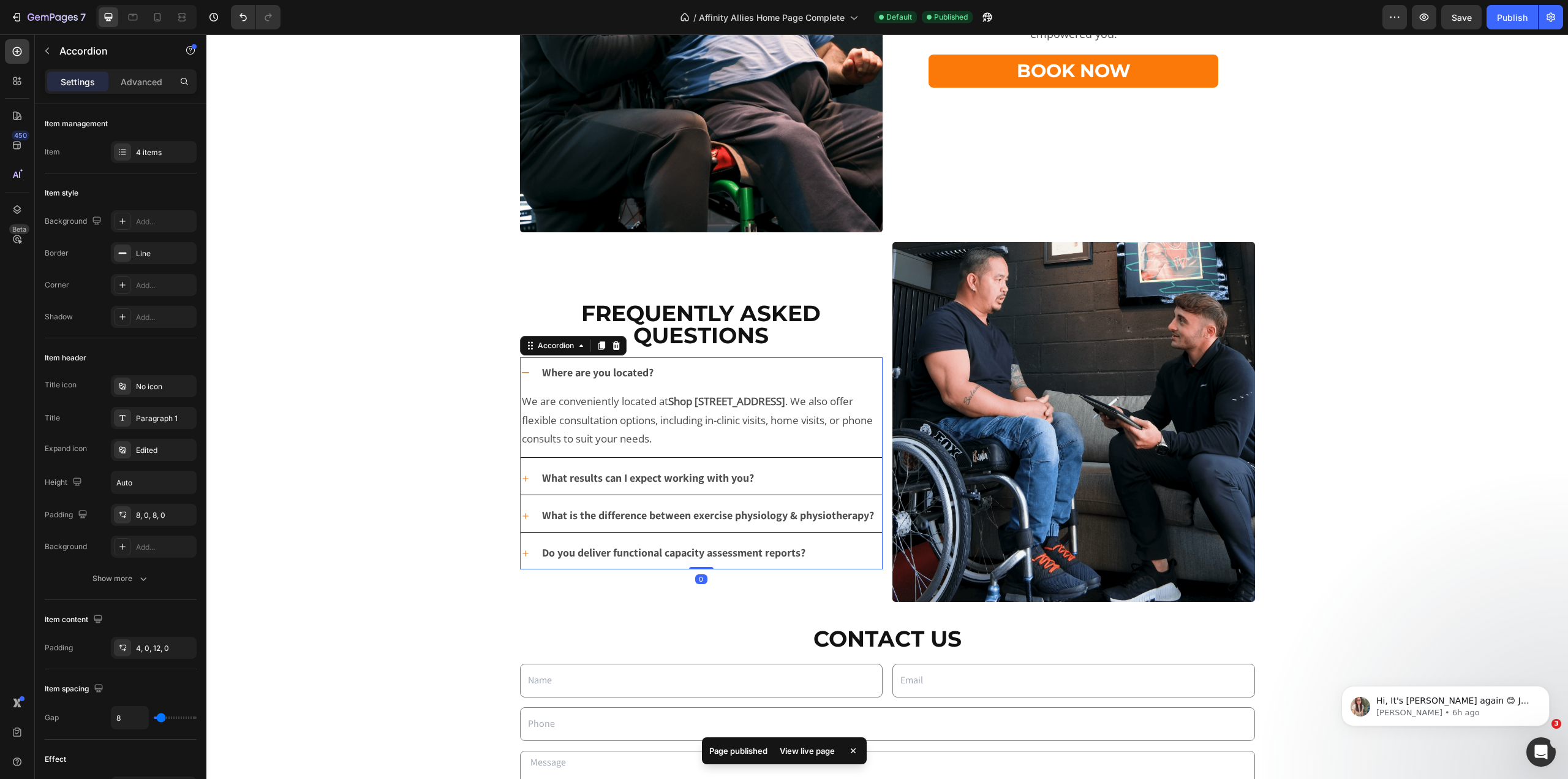
click at [521, 374] on icon at bounding box center [525, 372] width 9 height 10
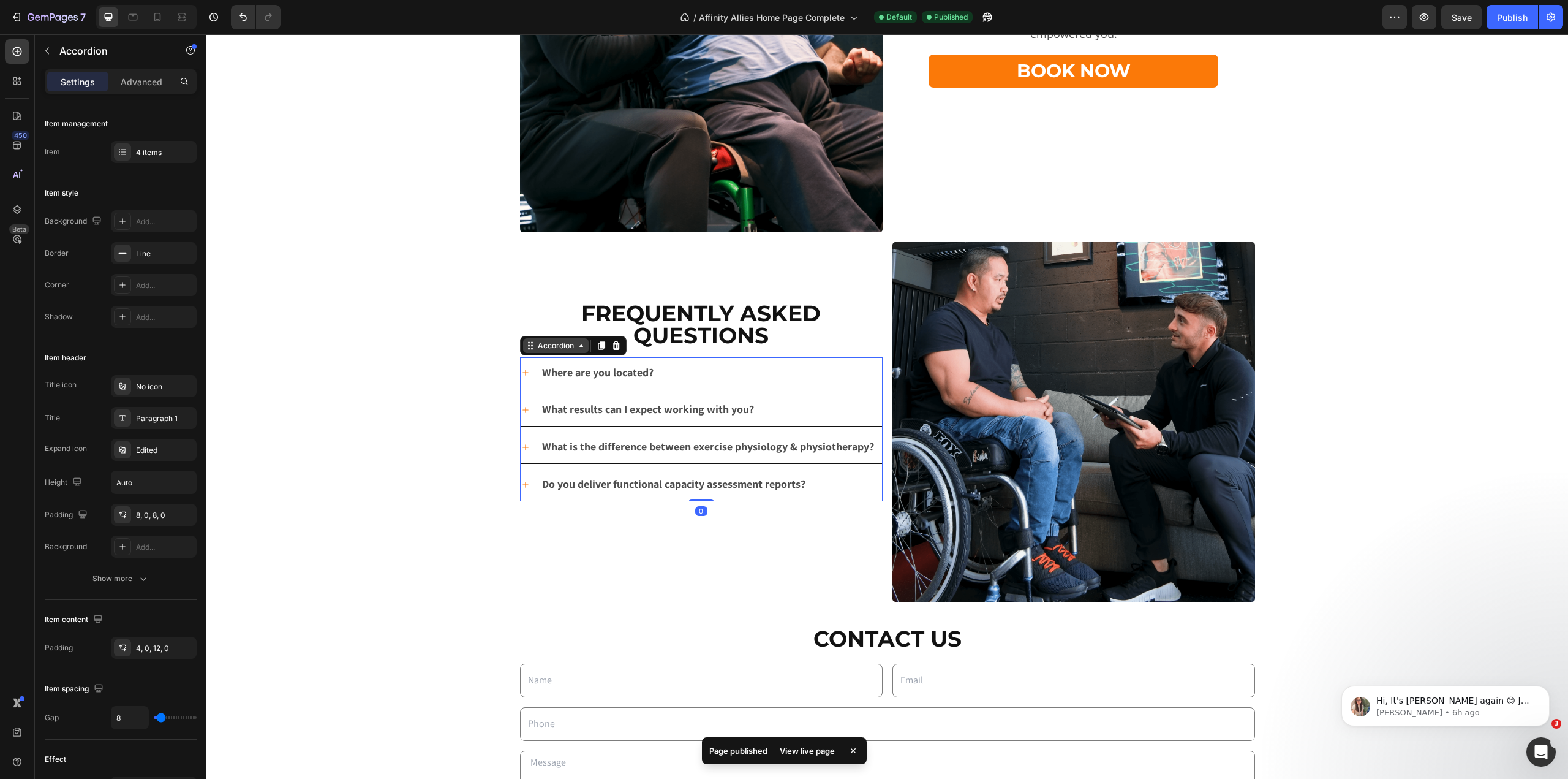
click at [546, 345] on div "Accordion" at bounding box center [556, 346] width 41 height 11
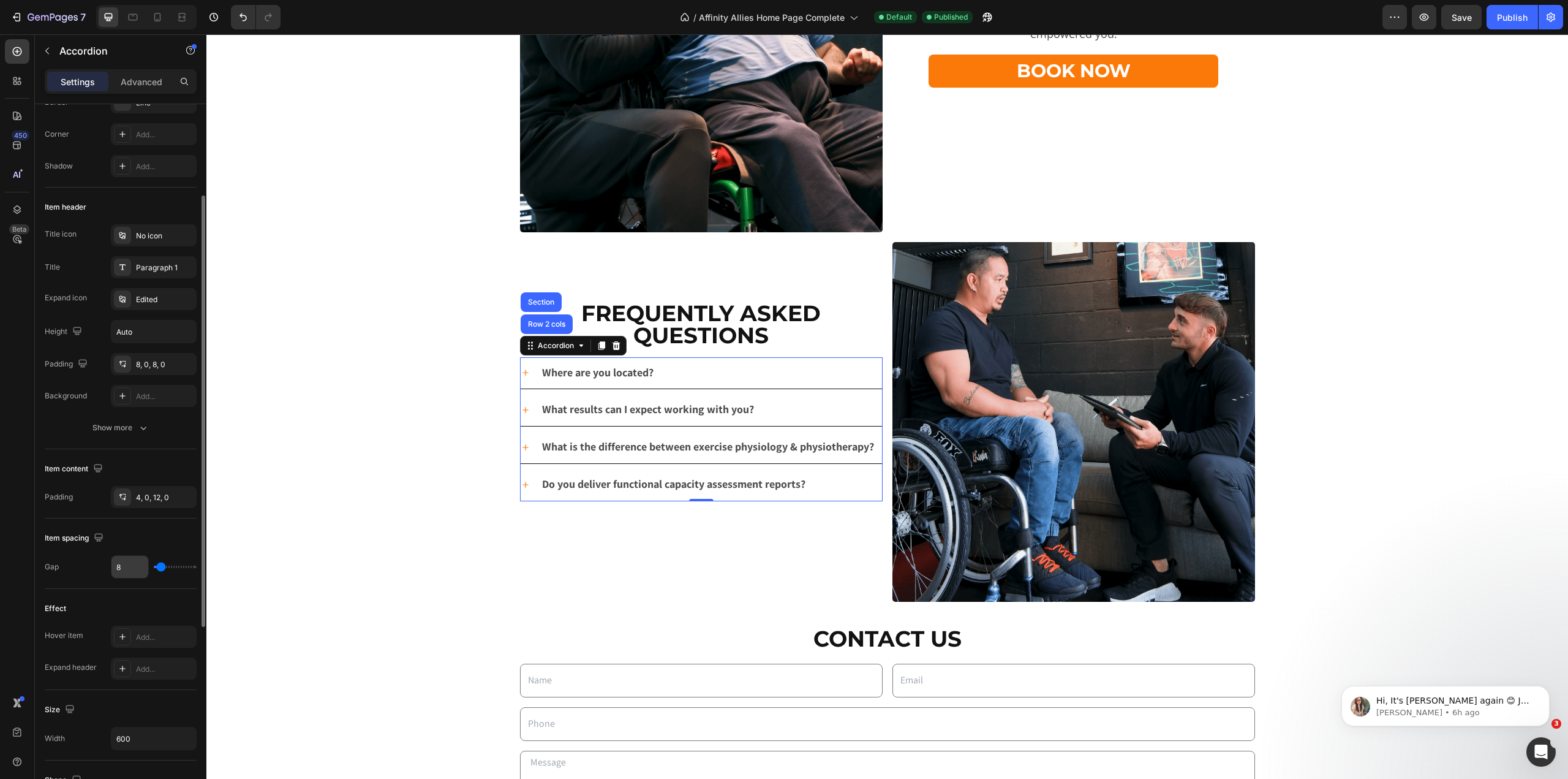
scroll to position [0, 0]
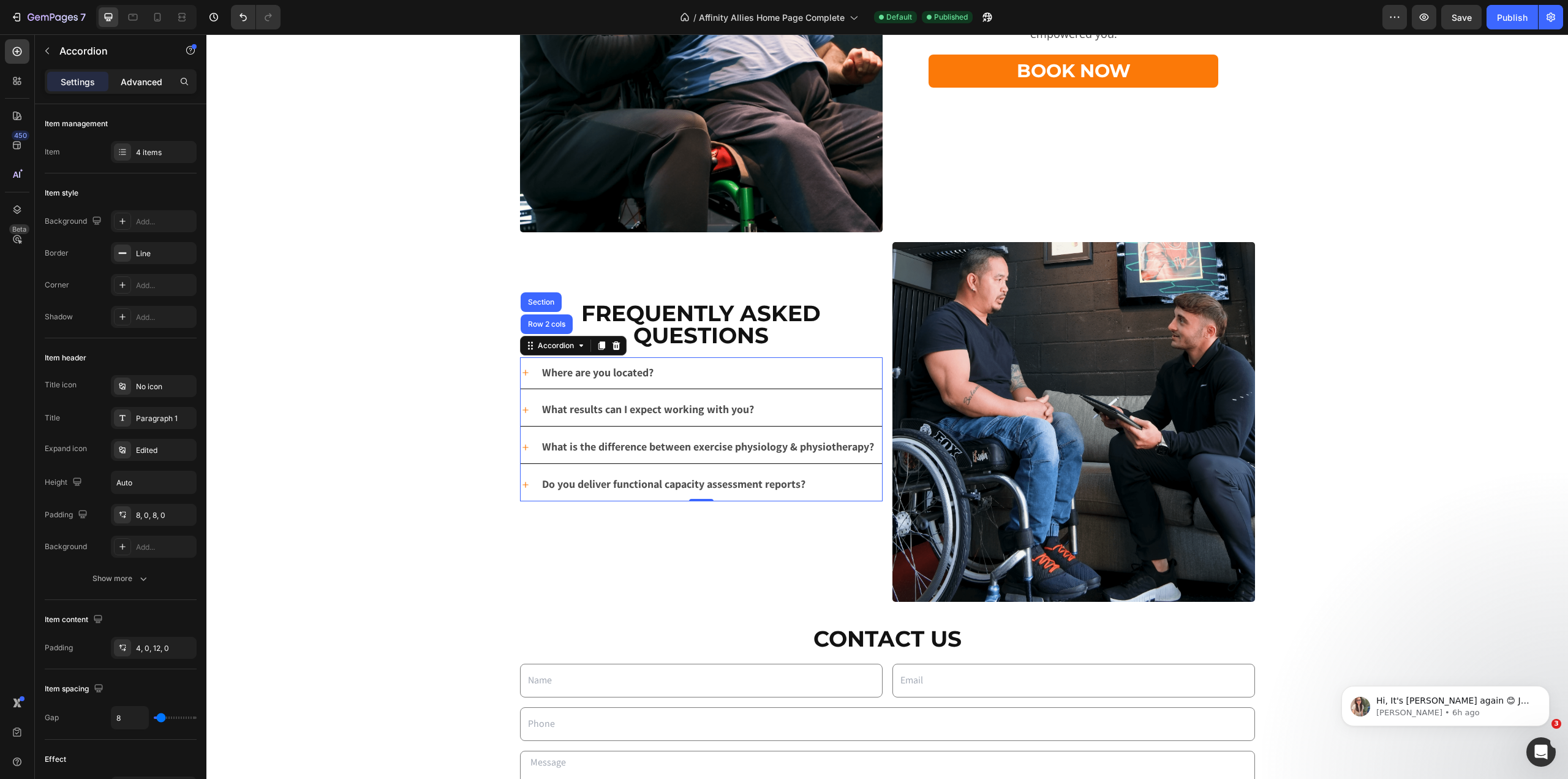
click at [123, 85] on p "Advanced" at bounding box center [141, 82] width 42 height 13
type input "100%"
type input "100"
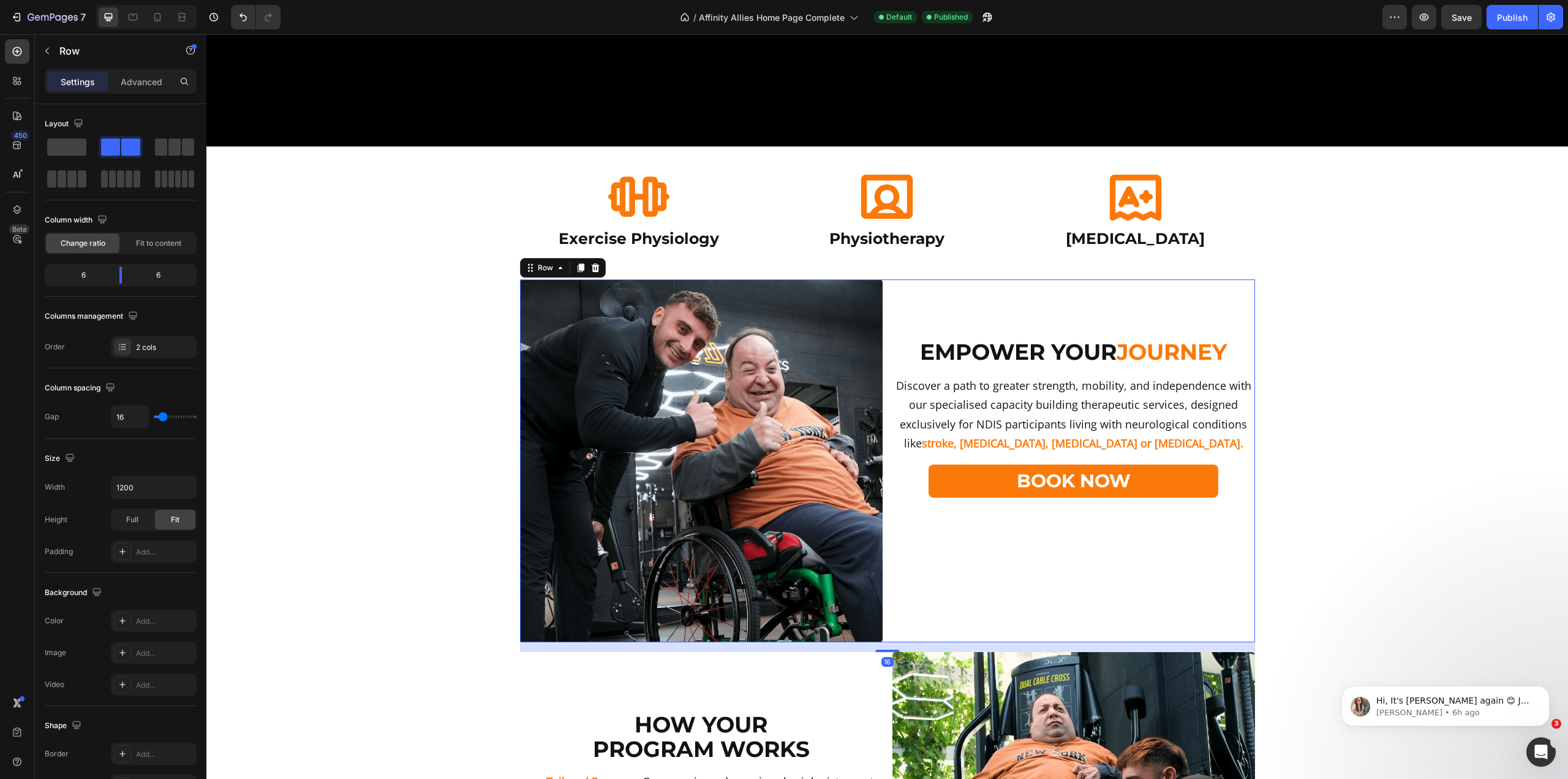
scroll to position [614, 0]
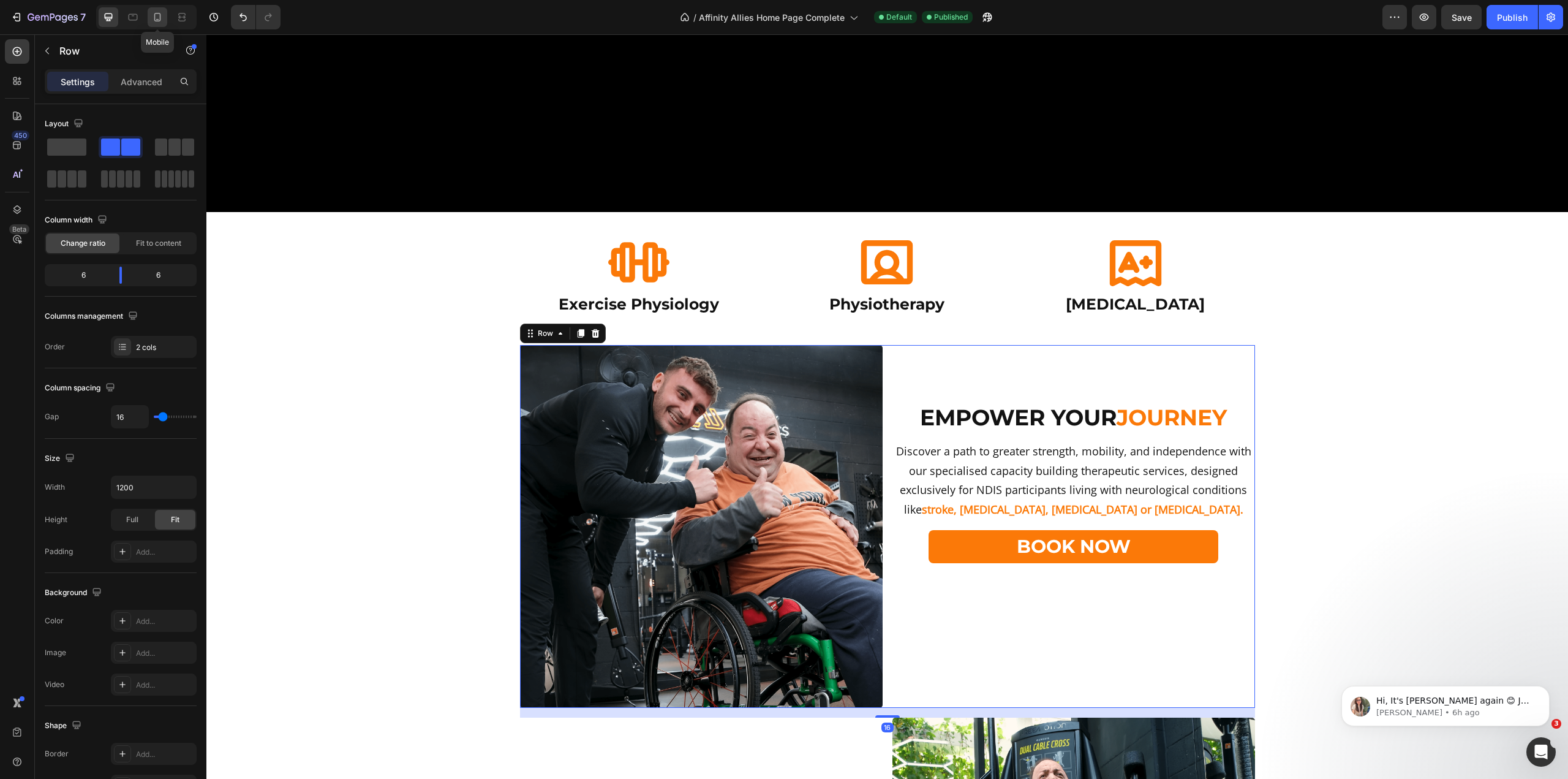
click at [153, 18] on icon at bounding box center [157, 17] width 12 height 12
type input "0"
type input "100%"
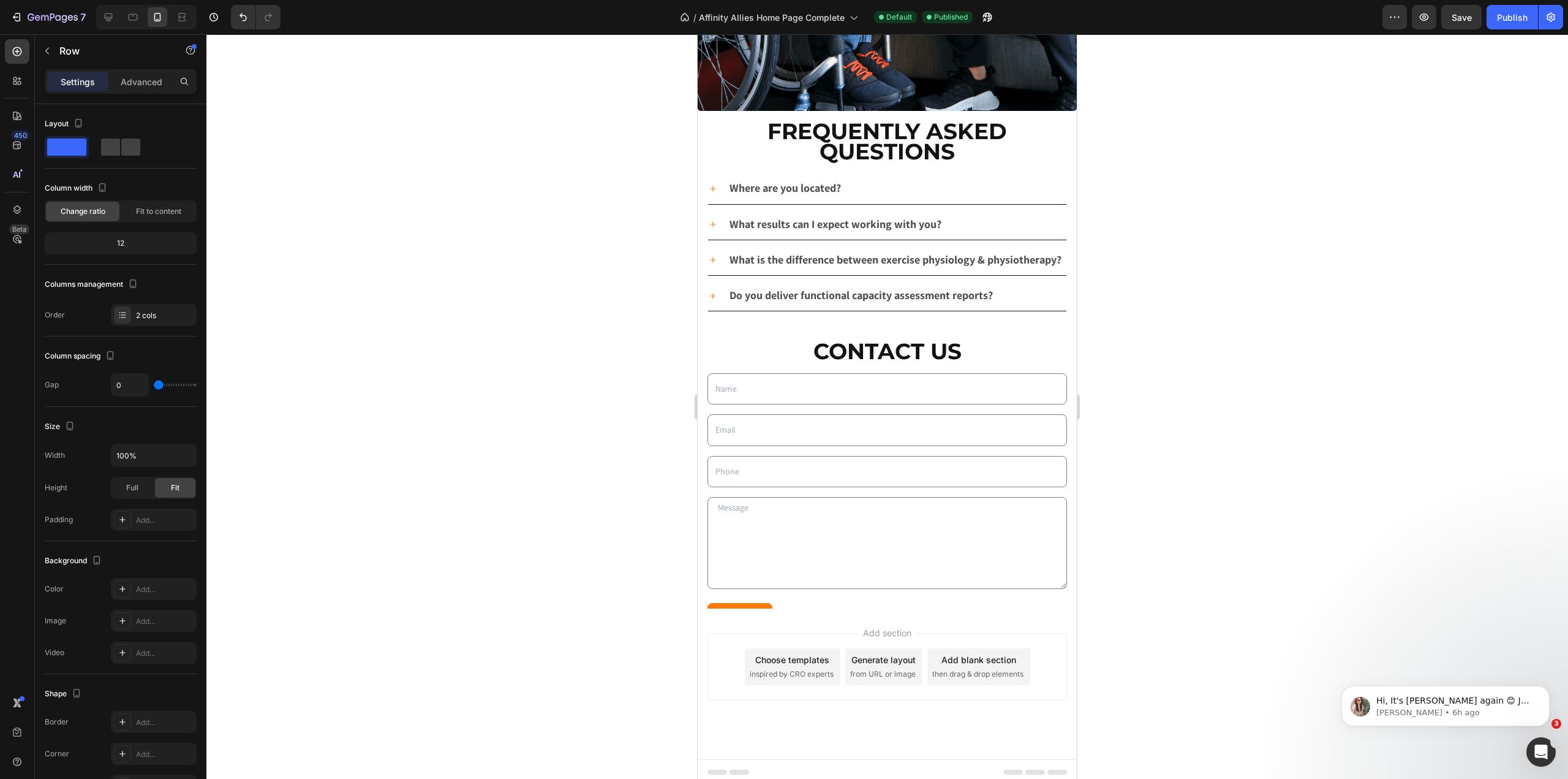
scroll to position [3838, 0]
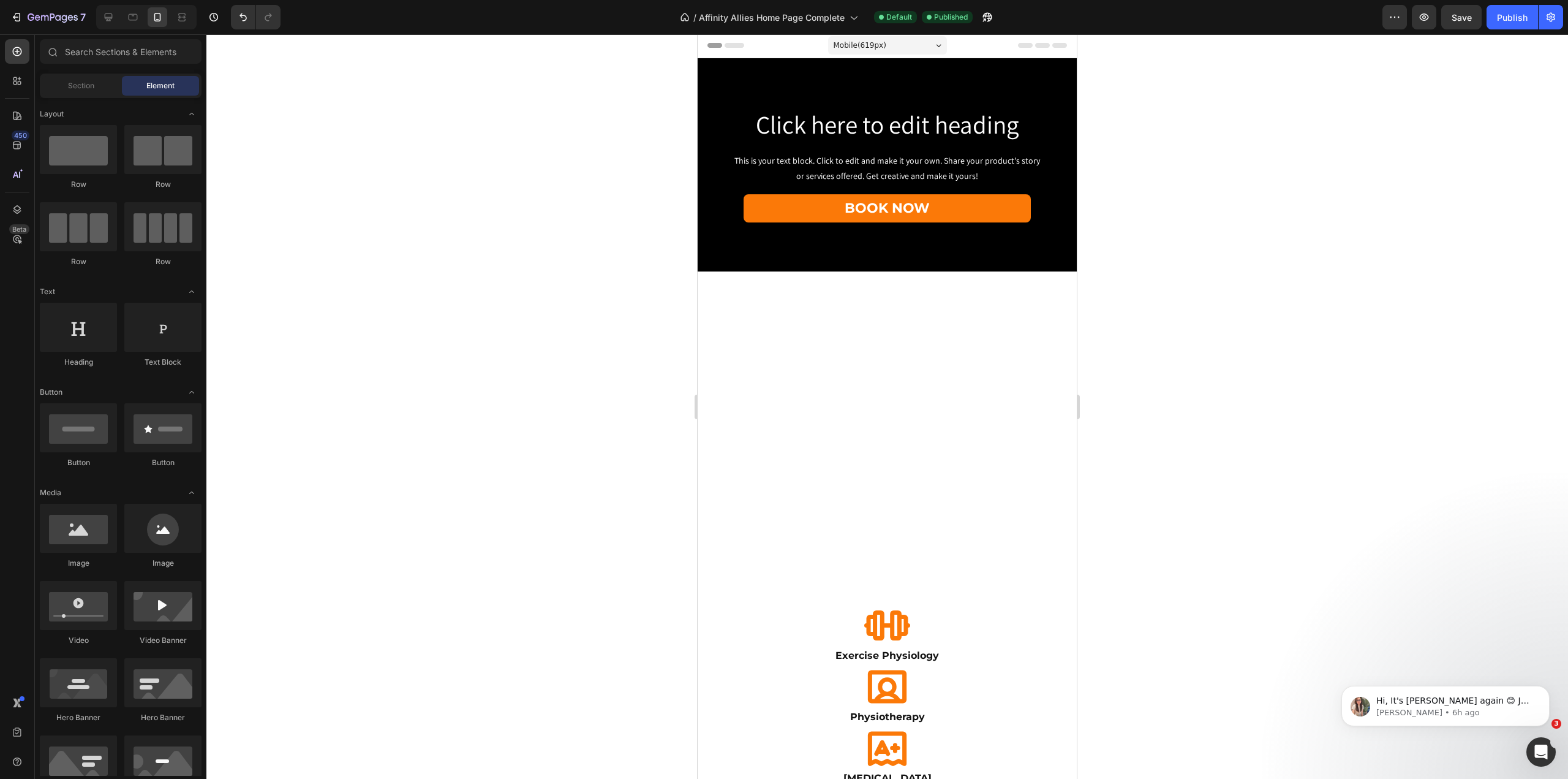
scroll to position [0, 0]
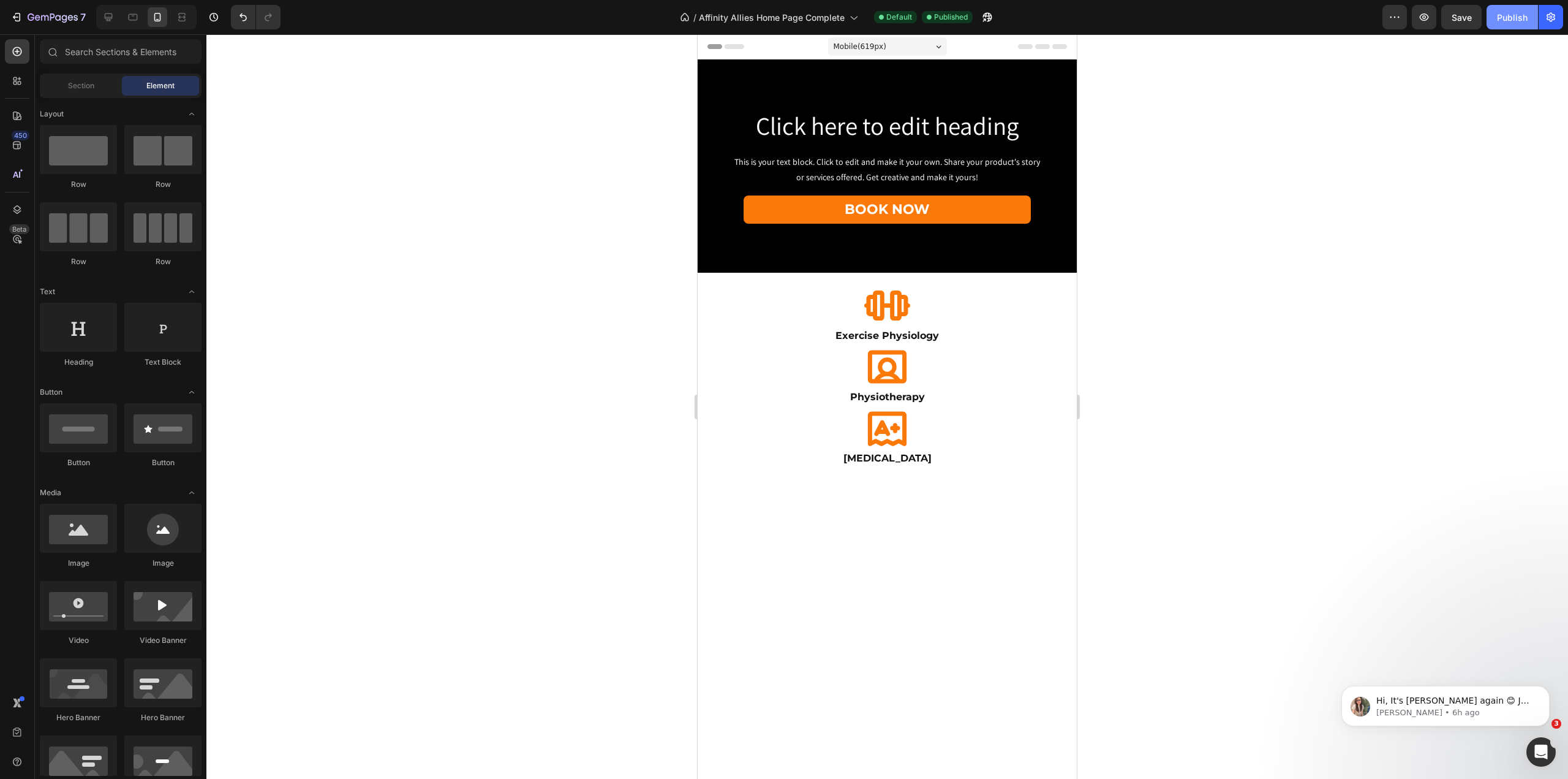
click at [1511, 17] on div "Publish" at bounding box center [1512, 18] width 31 height 13
click at [55, 12] on div "7" at bounding box center [57, 17] width 58 height 15
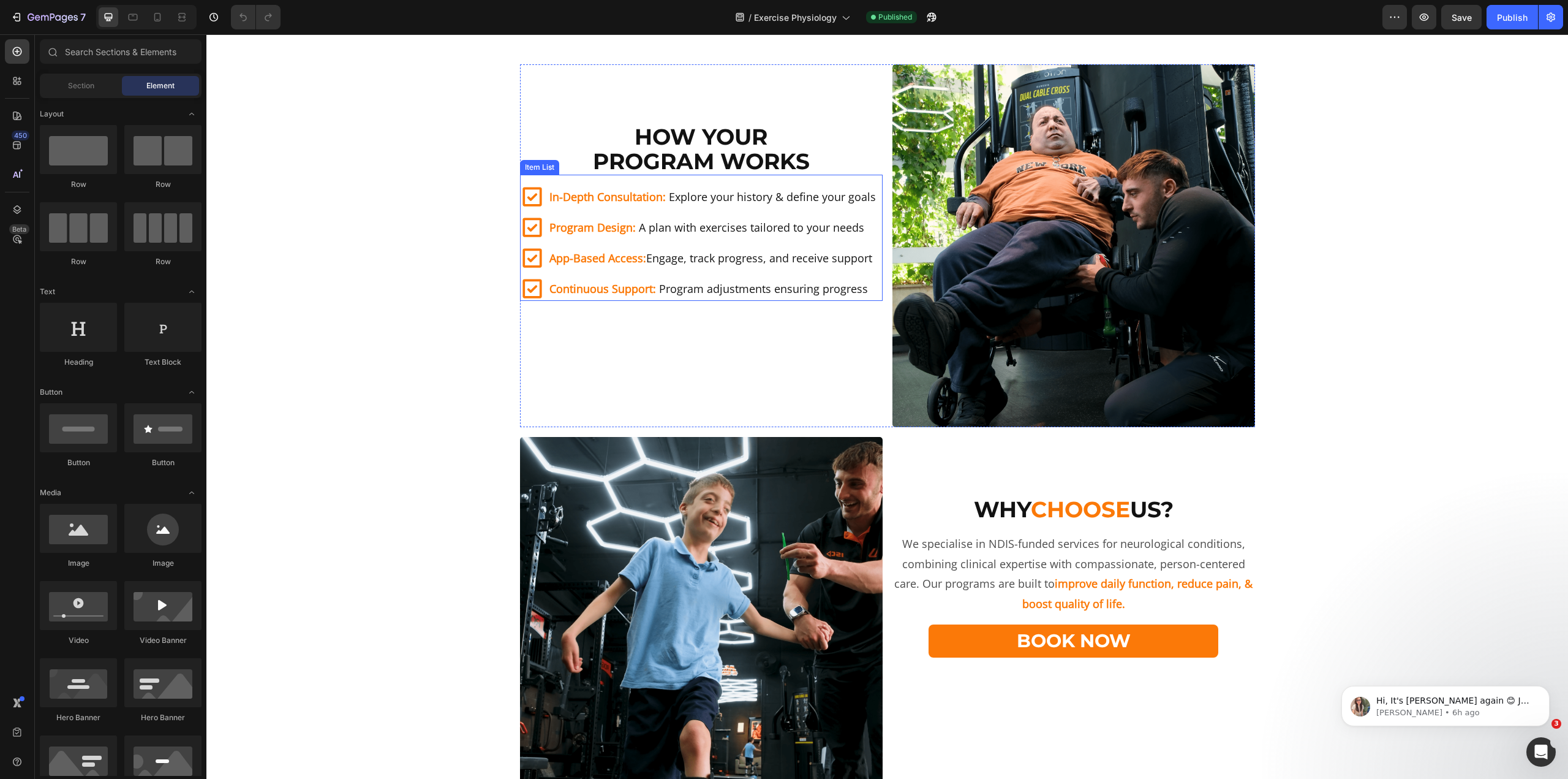
click at [586, 209] on div "In-Depth Consultation: Explore your history & define your goals" at bounding box center [699, 197] width 358 height 25
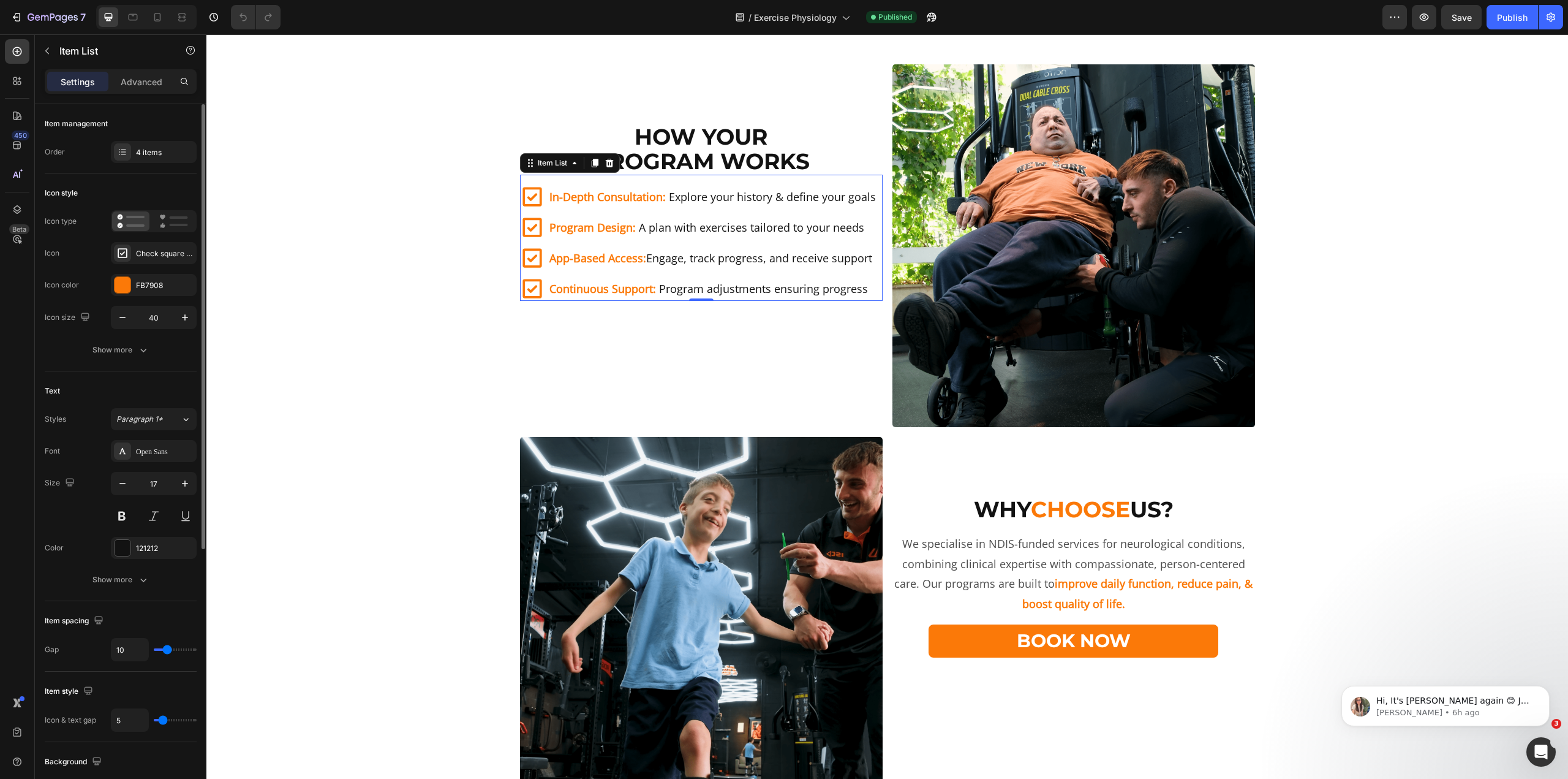
click at [169, 645] on div "10" at bounding box center [153, 650] width 85 height 23
type input "12"
type input "13"
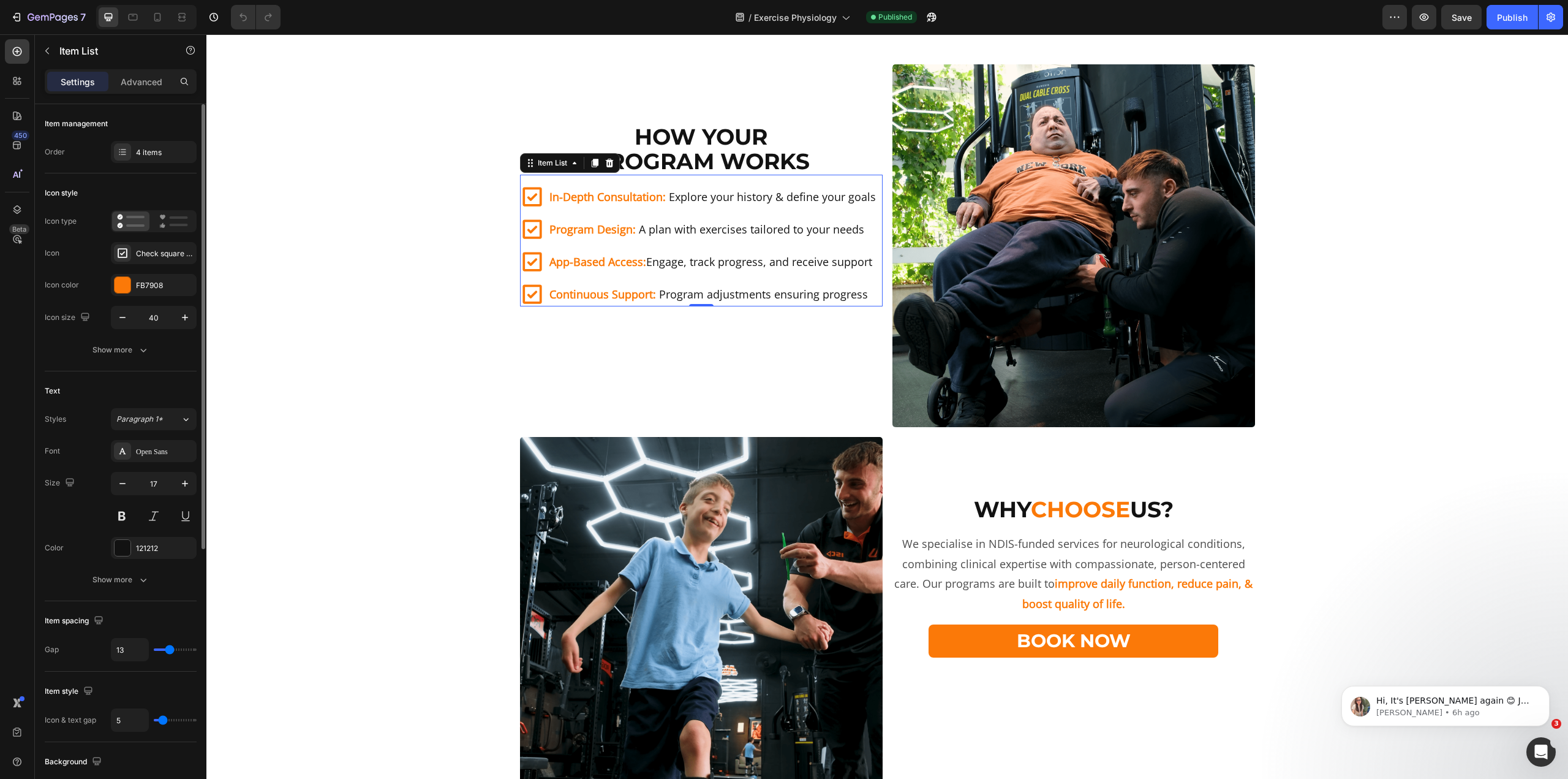
type input "14"
type input "15"
type input "16"
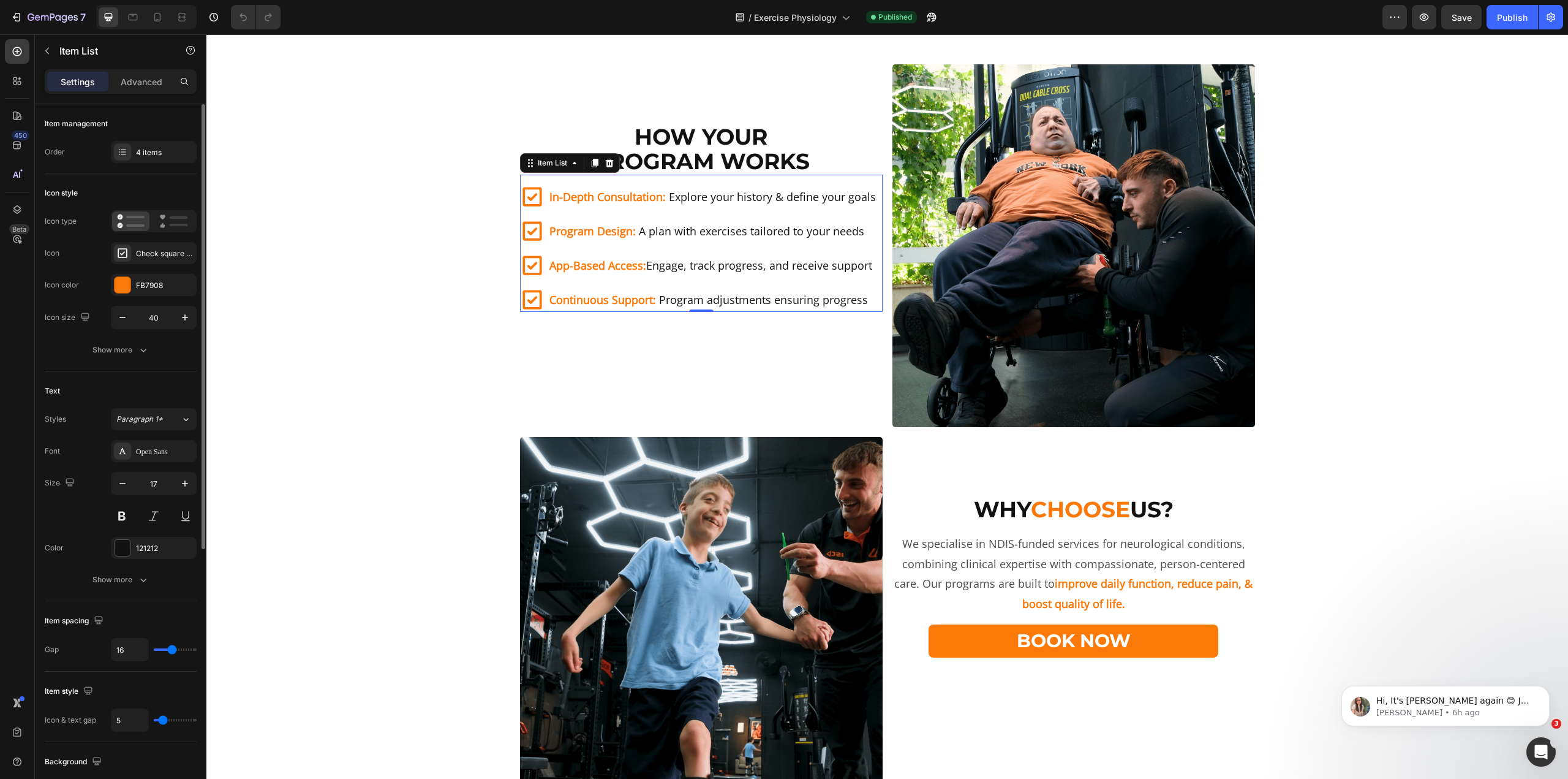
drag, startPoint x: 167, startPoint y: 648, endPoint x: 172, endPoint y: 655, distance: 8.6
type input "16"
click at [172, 651] on input "range" at bounding box center [175, 649] width 43 height 2
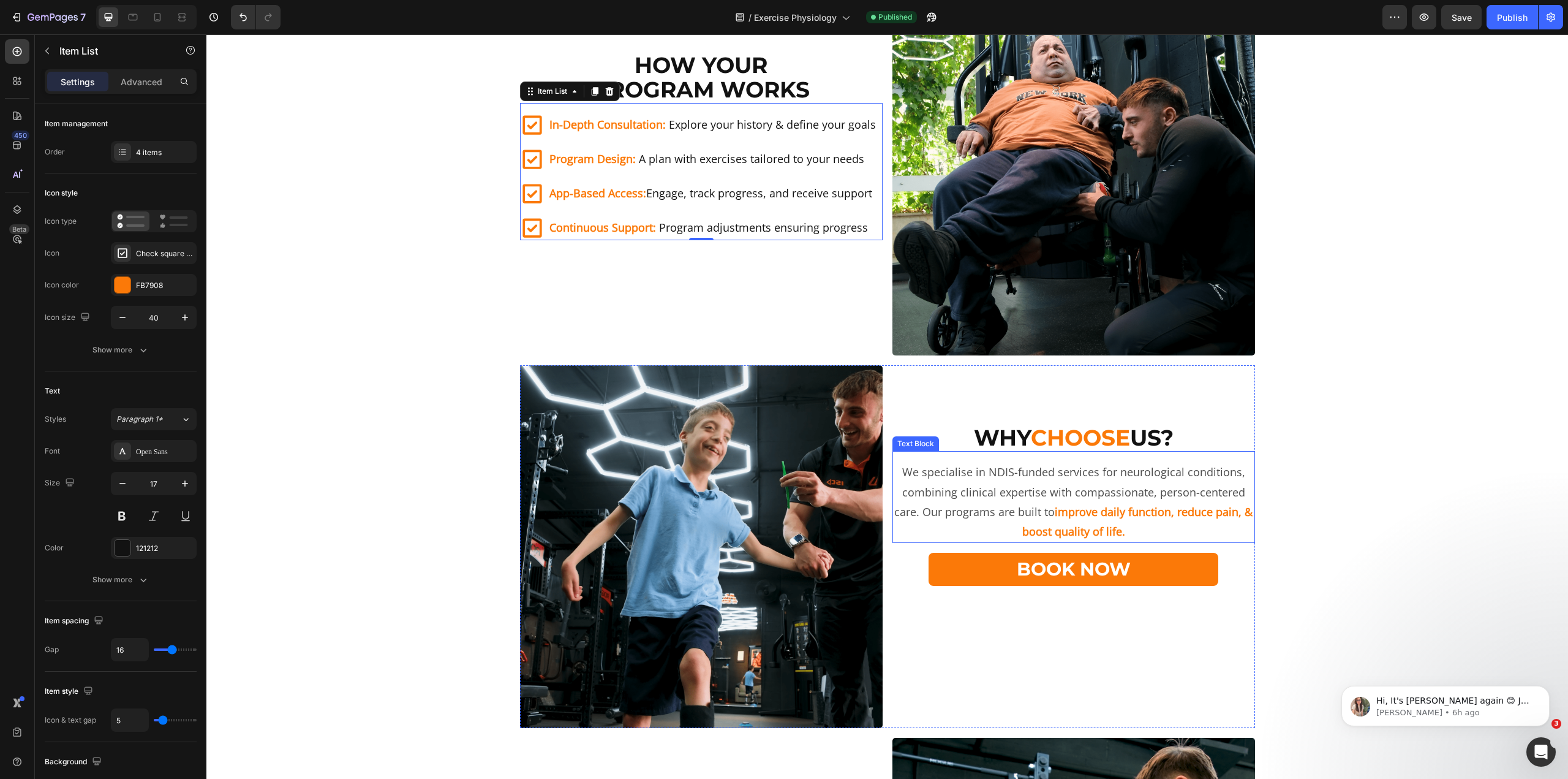
click at [993, 501] on p "We specialise in NDIS-funded services for neurological conditions, combining cl…" at bounding box center [1074, 501] width 360 height 80
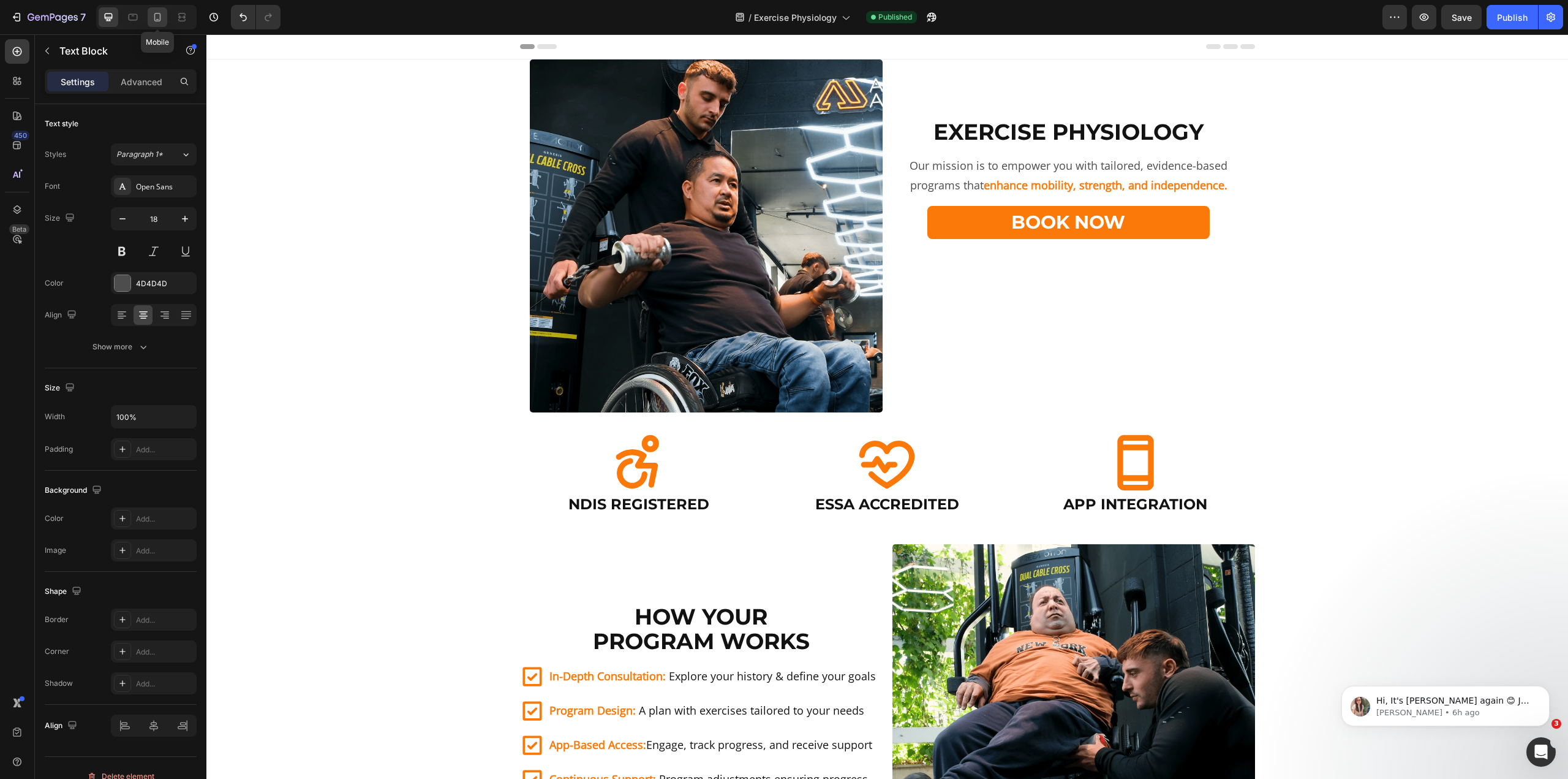
click at [165, 19] on div at bounding box center [157, 17] width 20 height 20
type input "17"
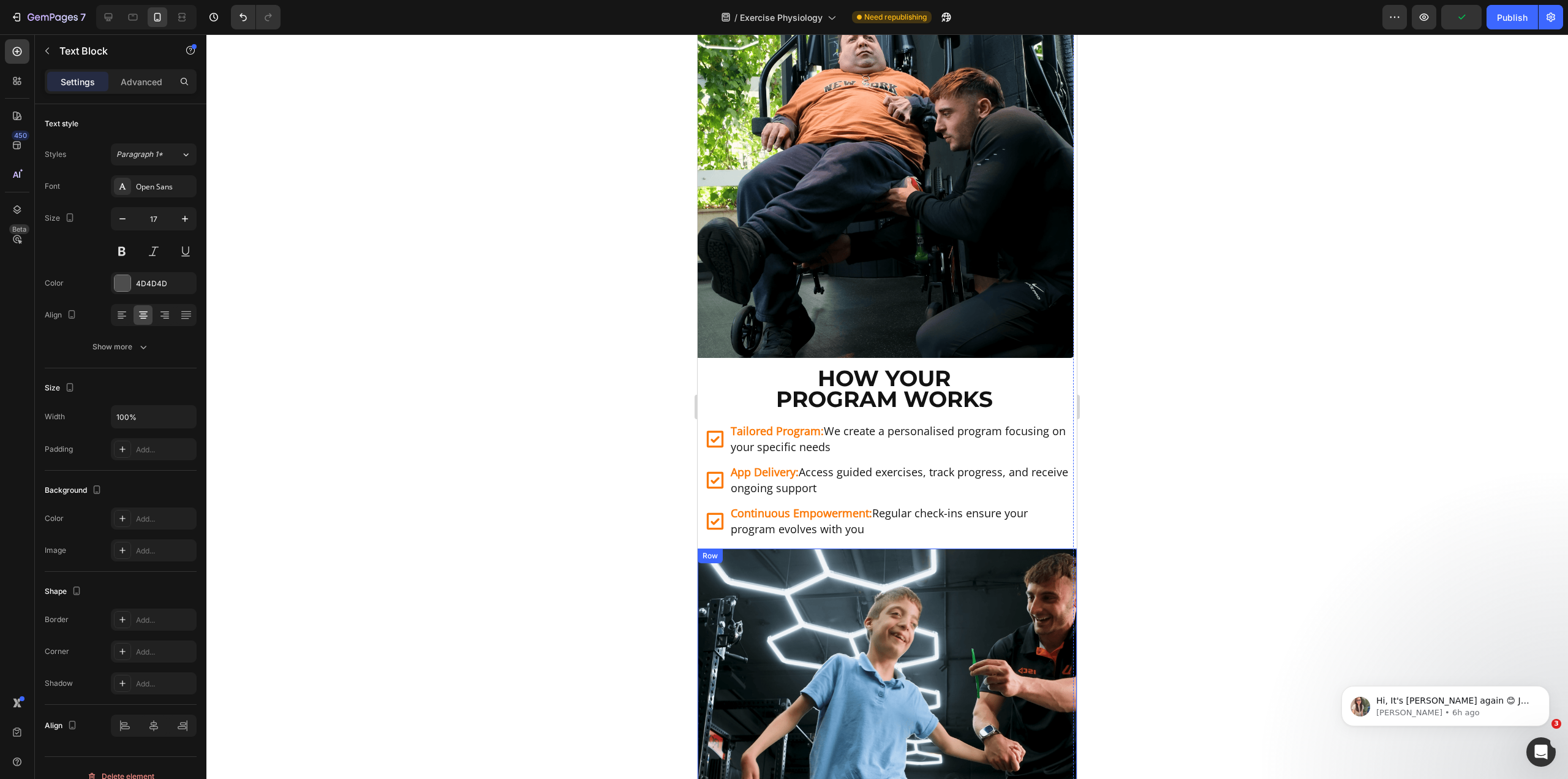
scroll to position [771, 0]
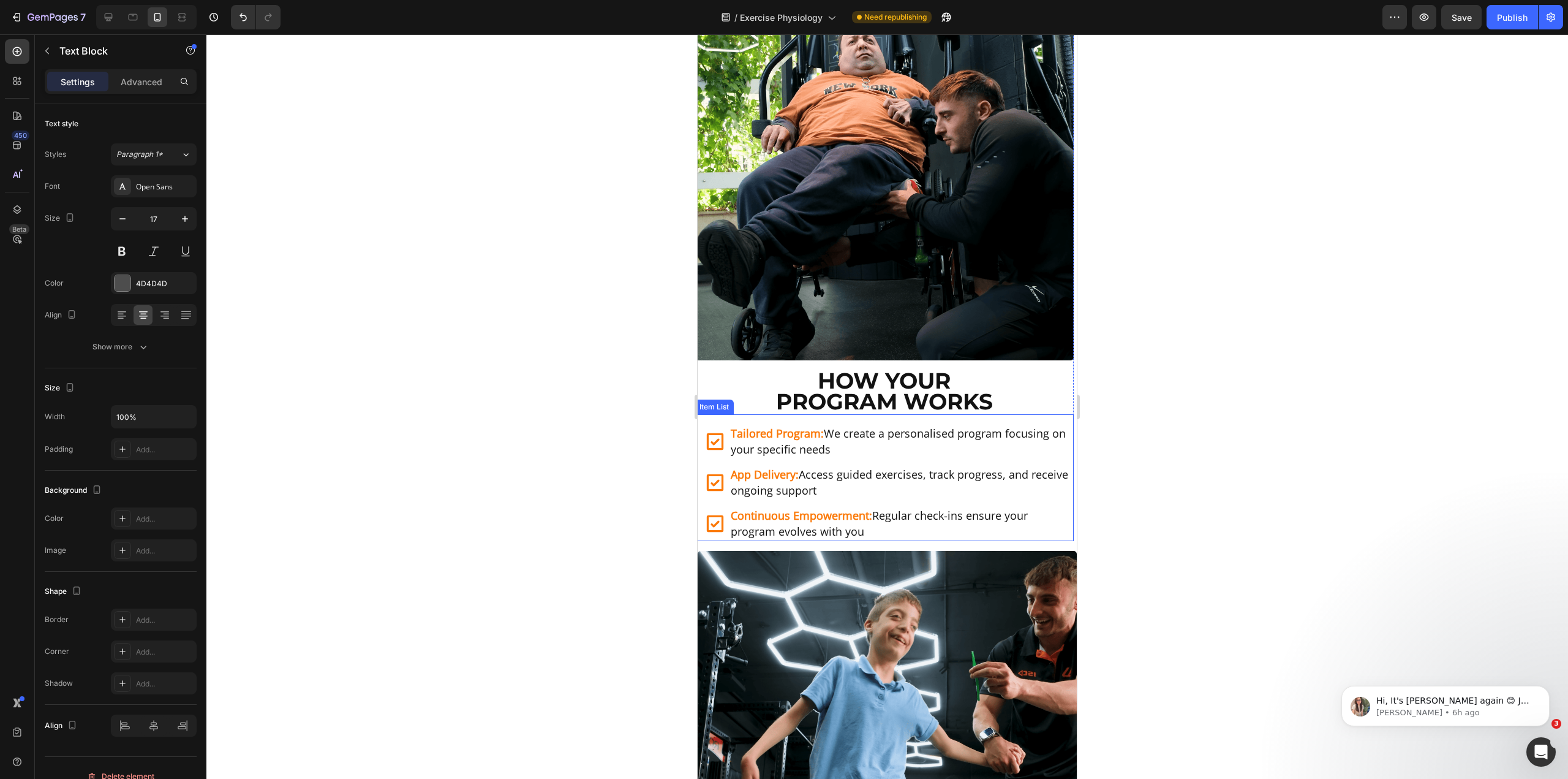
click at [773, 414] on div "Tailored Program: We create a personalised program focusing on your specific ne…" at bounding box center [884, 478] width 379 height 127
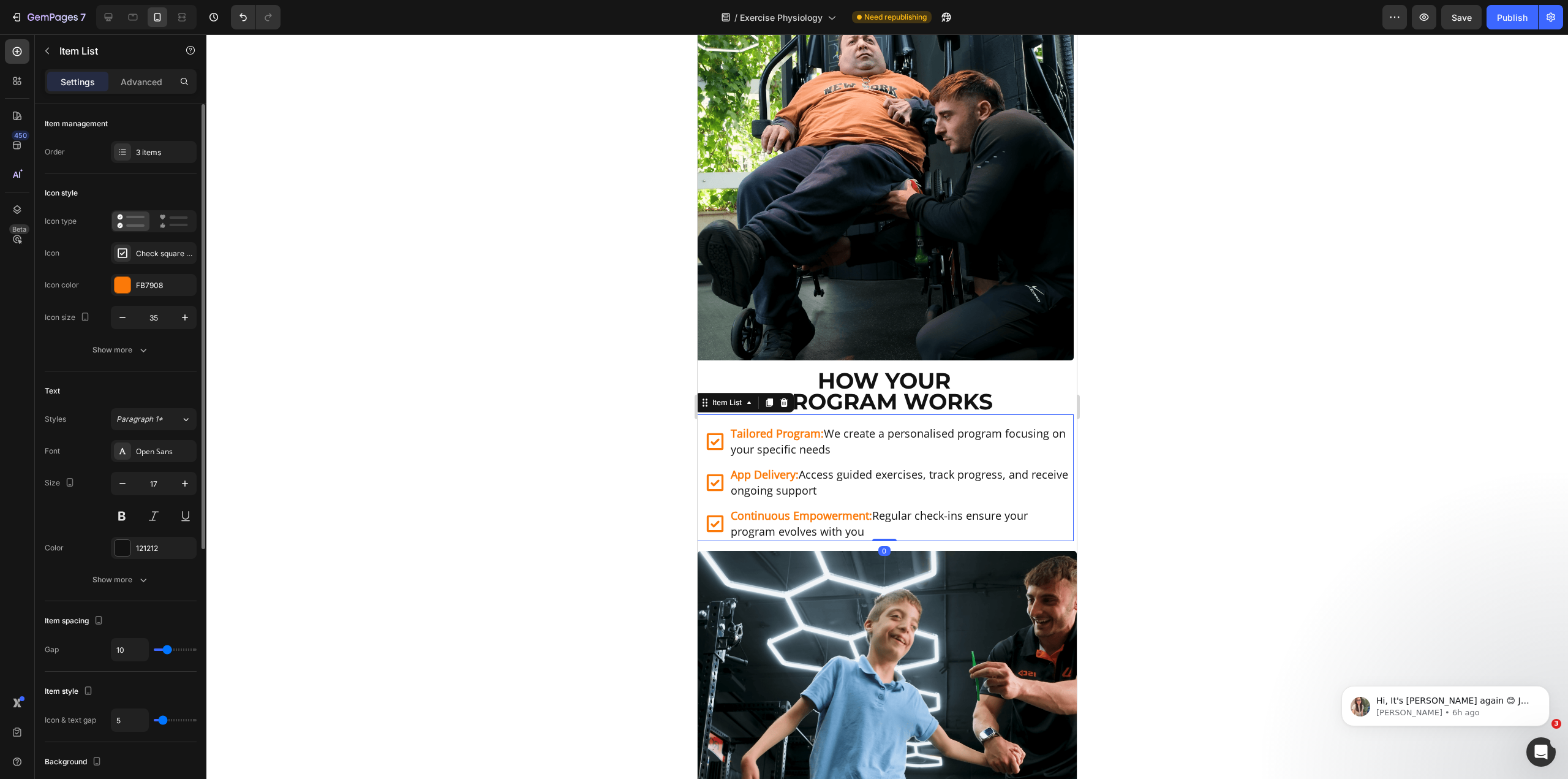
type input "9"
type input "10"
type input "11"
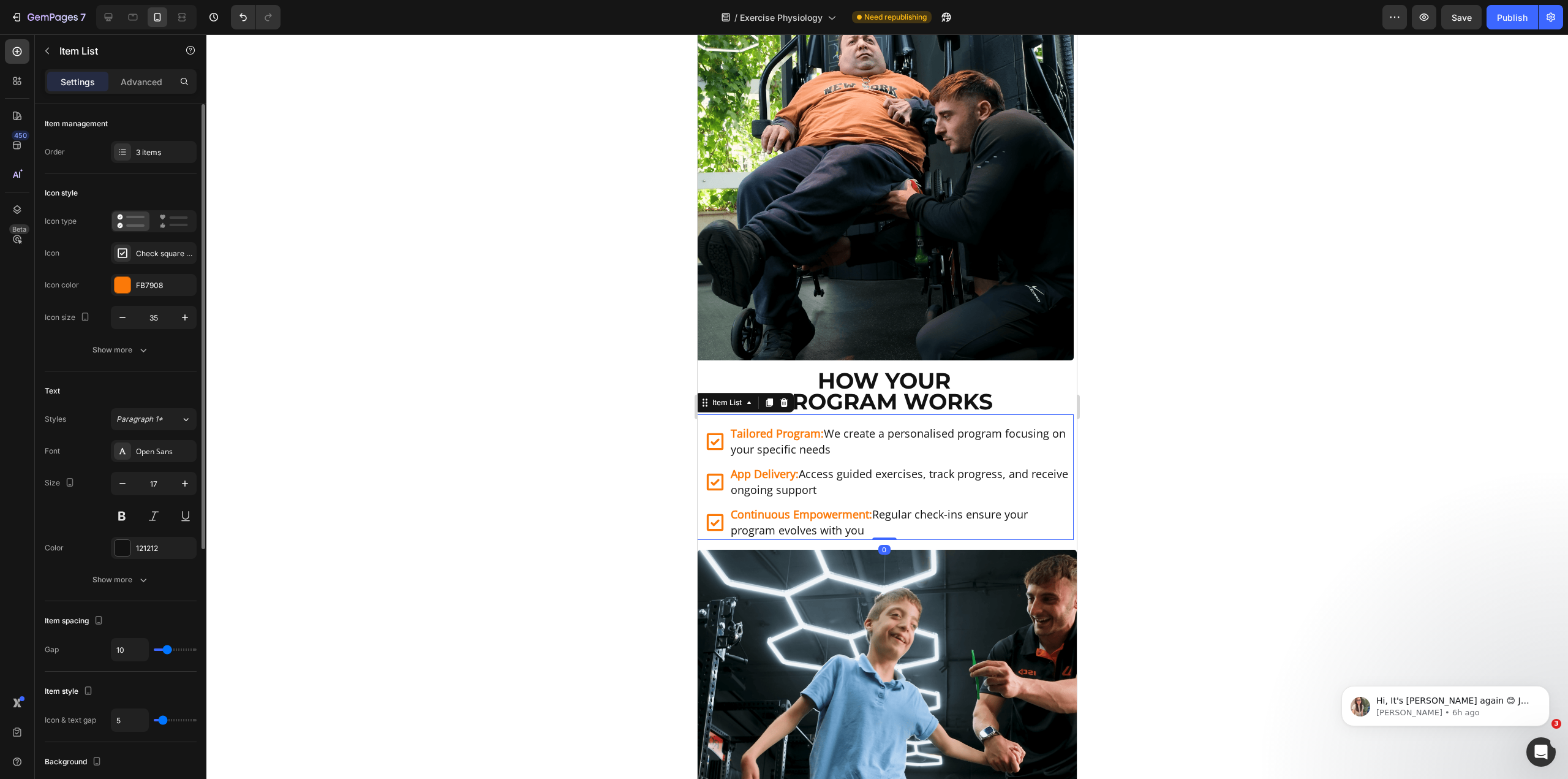
type input "11"
type input "12"
type input "13"
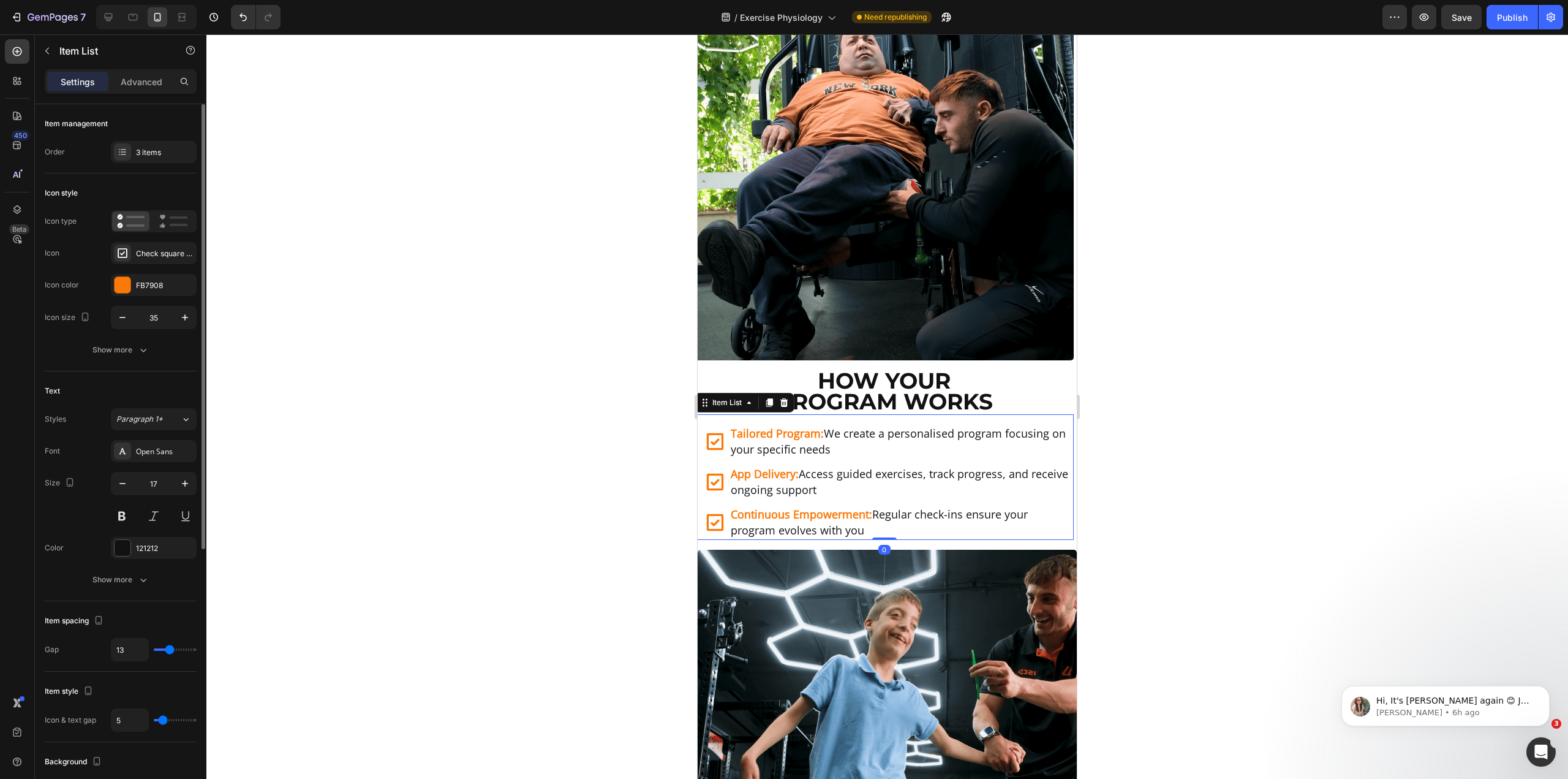
type input "14"
type input "16"
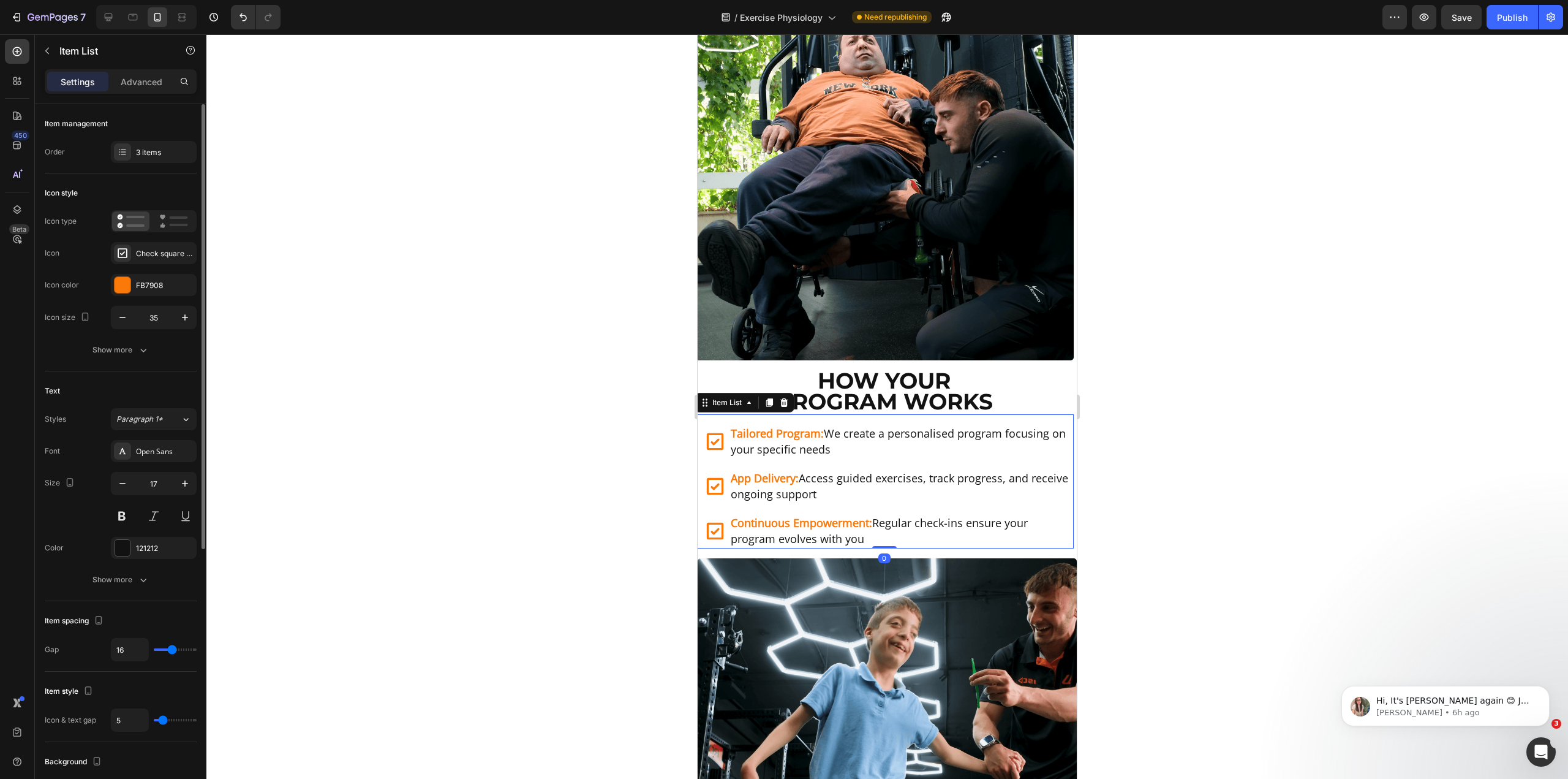
type input "17"
type input "16"
drag, startPoint x: 165, startPoint y: 646, endPoint x: 172, endPoint y: 652, distance: 9.2
type input "16"
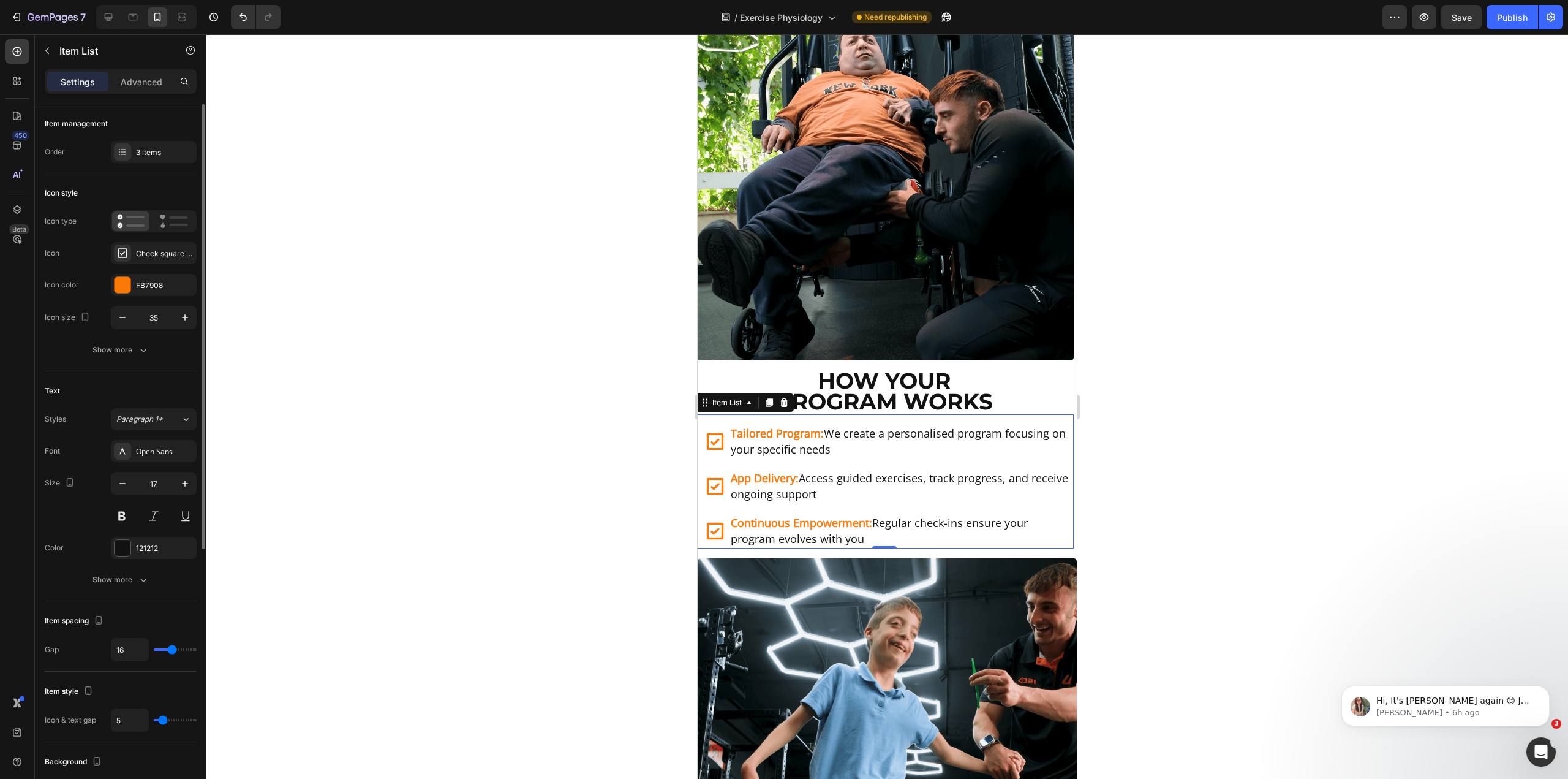
click at [172, 651] on input "range" at bounding box center [175, 649] width 43 height 2
click at [617, 485] on div at bounding box center [887, 406] width 1362 height 745
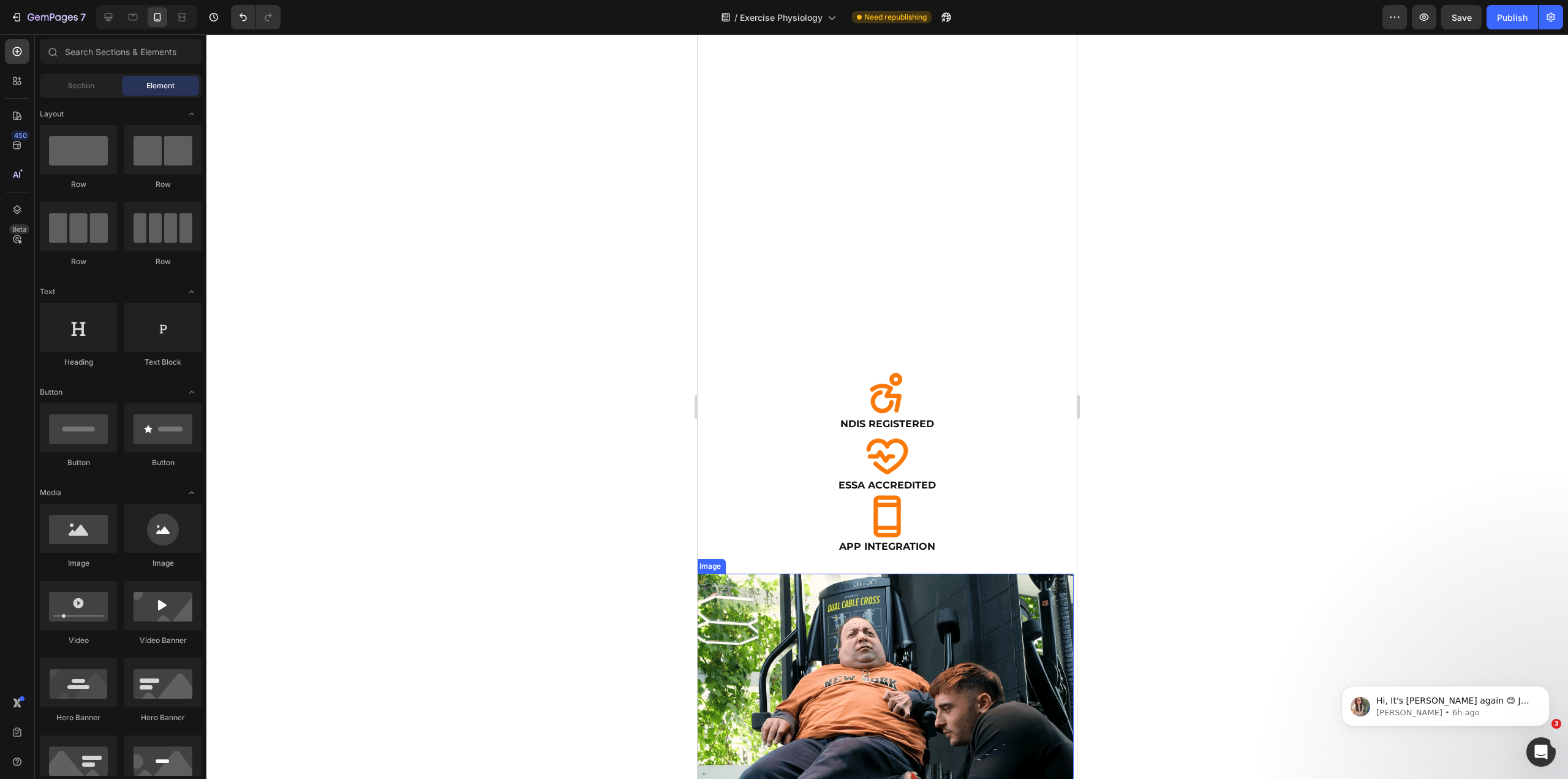
scroll to position [158, 0]
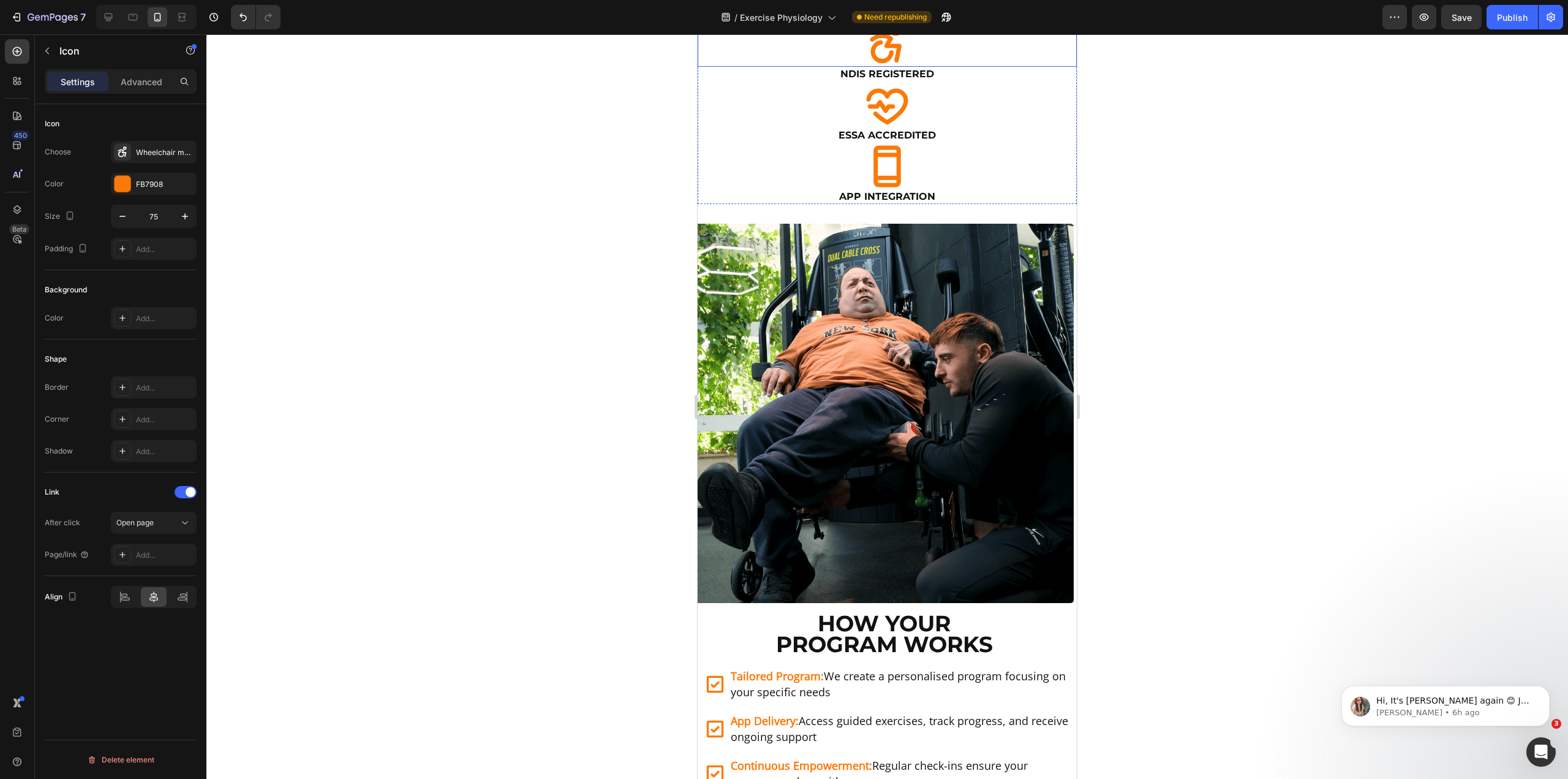
click at [781, 66] on div "Icon" at bounding box center [887, 44] width 379 height 46
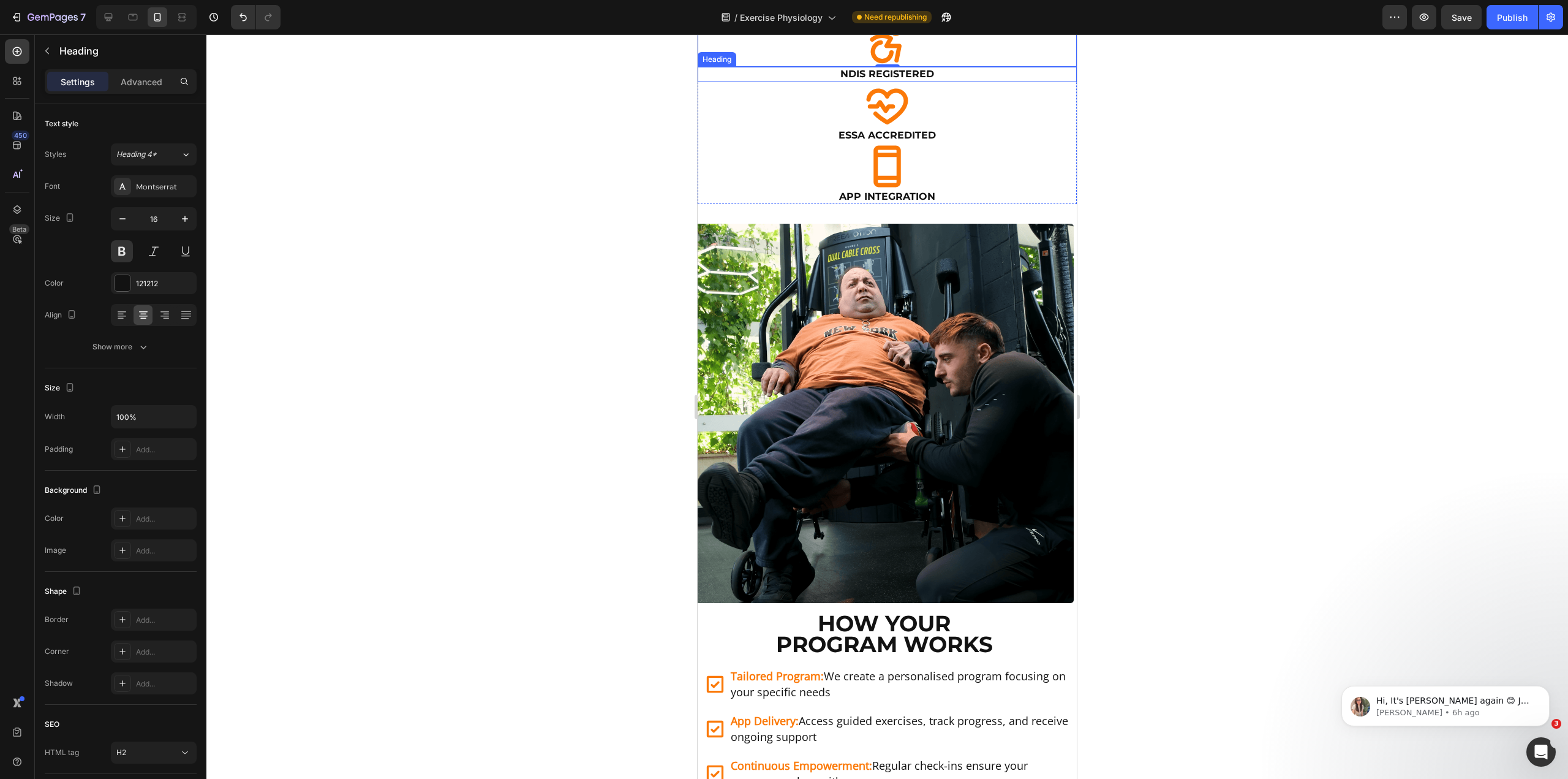
click at [749, 82] on h2 "NDIS Registered" at bounding box center [887, 74] width 379 height 15
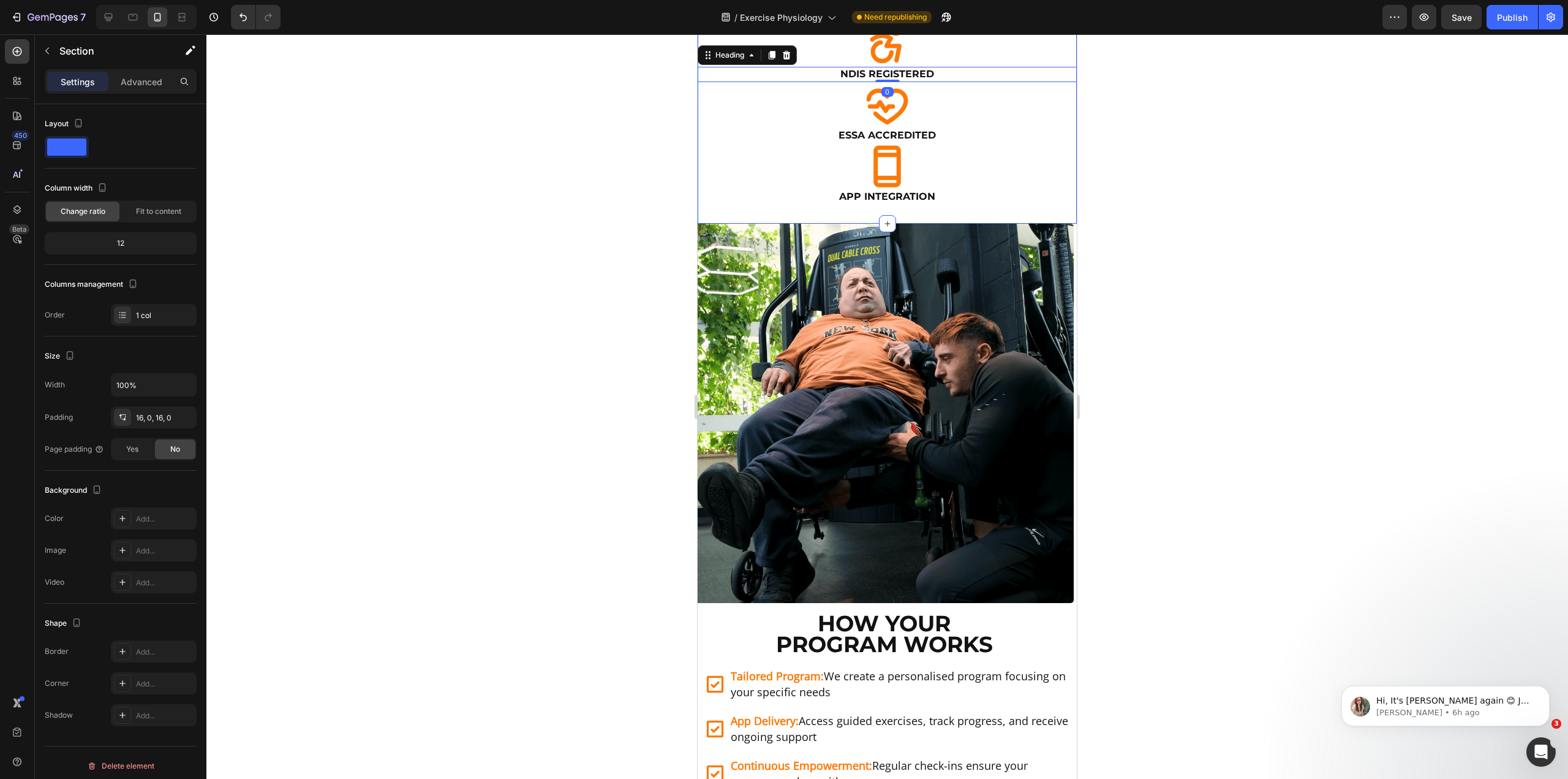
click at [723, 224] on div "Icon NDIS Registered Heading 0 Icon ESSA Accredited Heading Icon App Integratio…" at bounding box center [887, 117] width 379 height 213
click at [1035, 224] on div "Icon NDIS Registered Heading Icon ESSA Accredited Heading Icon App Integration …" at bounding box center [887, 117] width 379 height 213
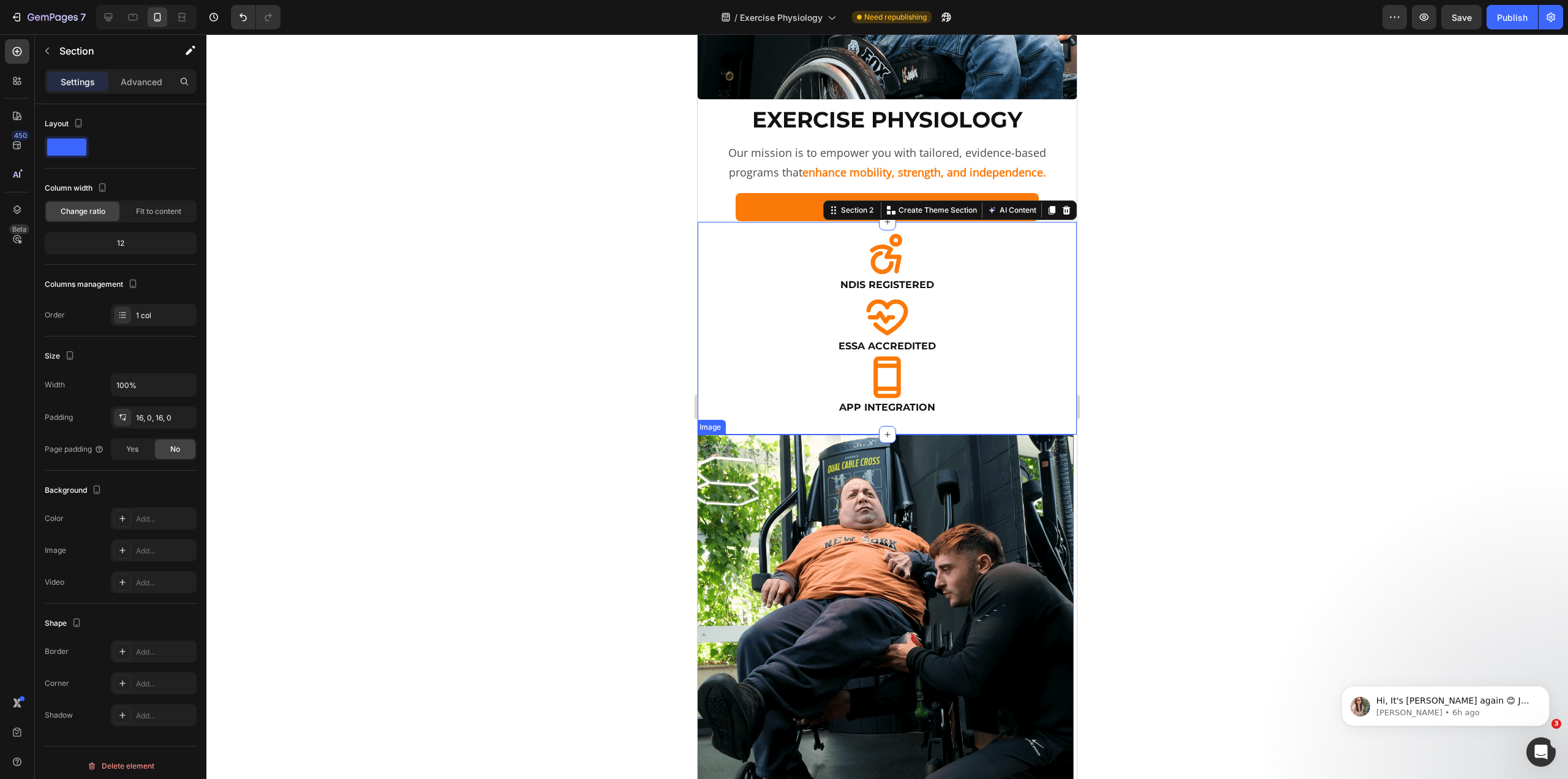
scroll to position [281, 0]
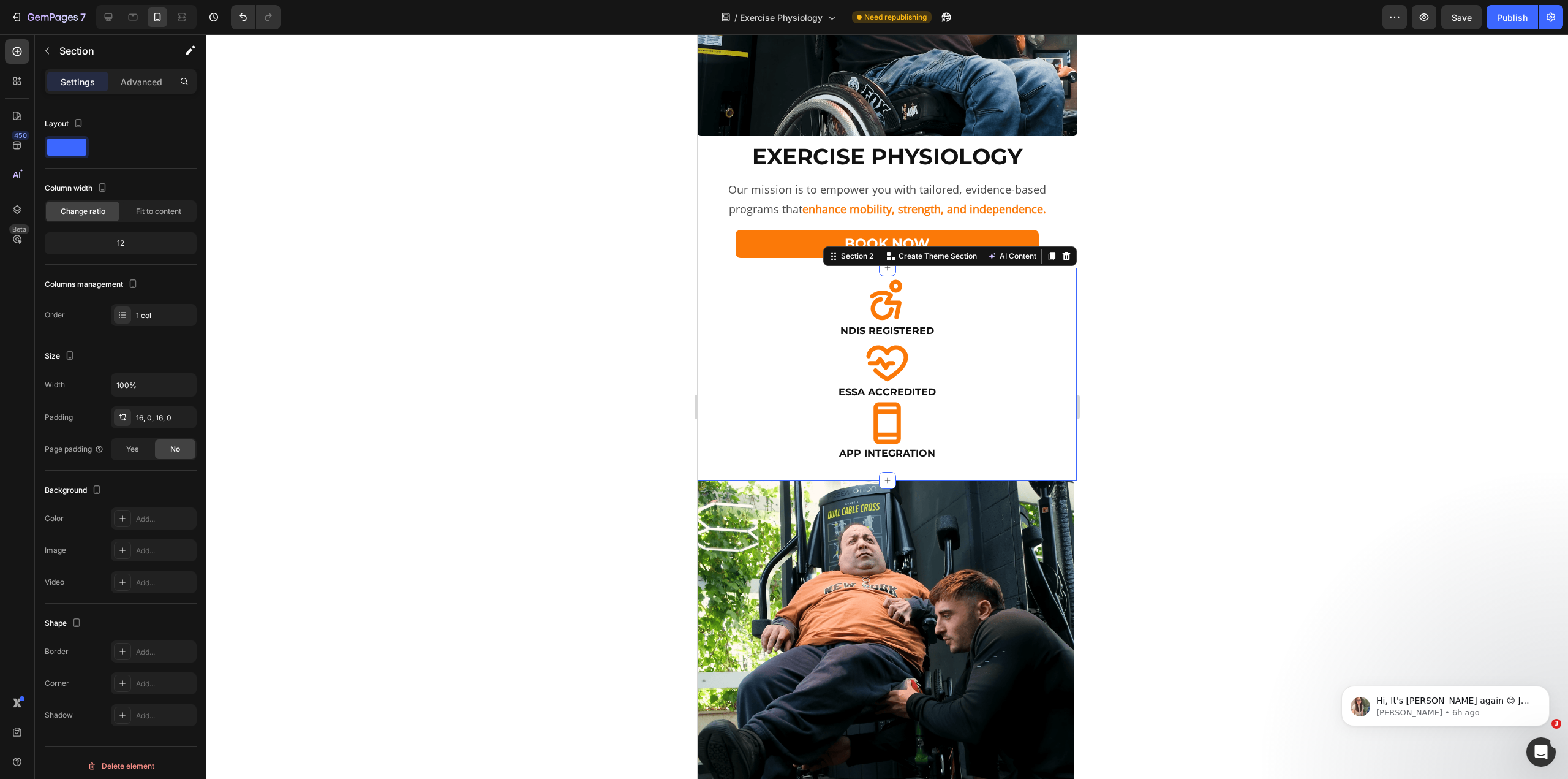
click at [732, 268] on div "Icon NDIS Registered Heading Icon ESSA Accredited Heading Icon App Integration …" at bounding box center [887, 374] width 379 height 213
click at [892, 324] on h2 "NDIS Registered" at bounding box center [887, 331] width 379 height 15
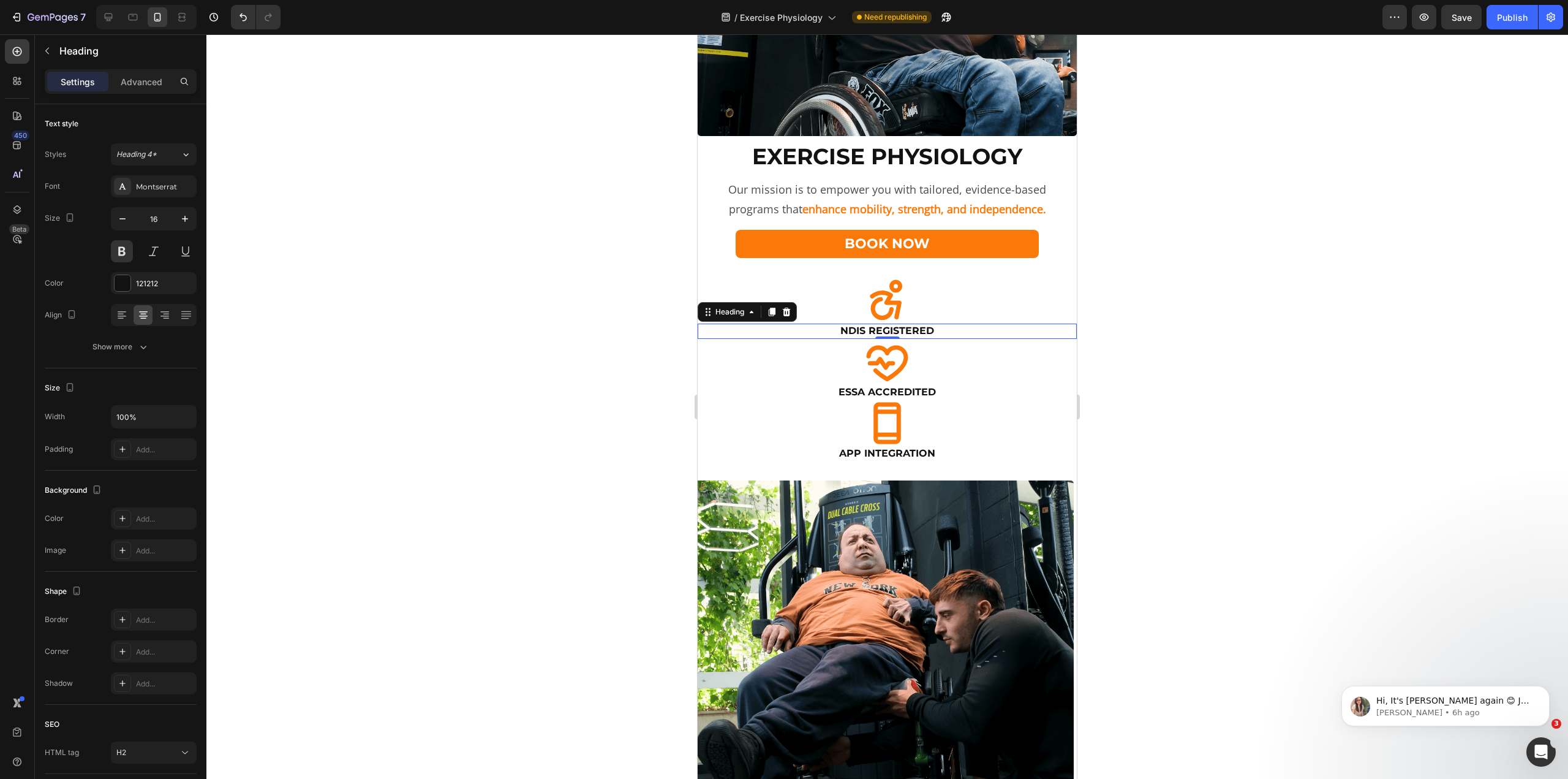
click at [143, 93] on div "Settings Advanced" at bounding box center [121, 82] width 152 height 25
click at [145, 88] on div "Advanced" at bounding box center [142, 81] width 61 height 20
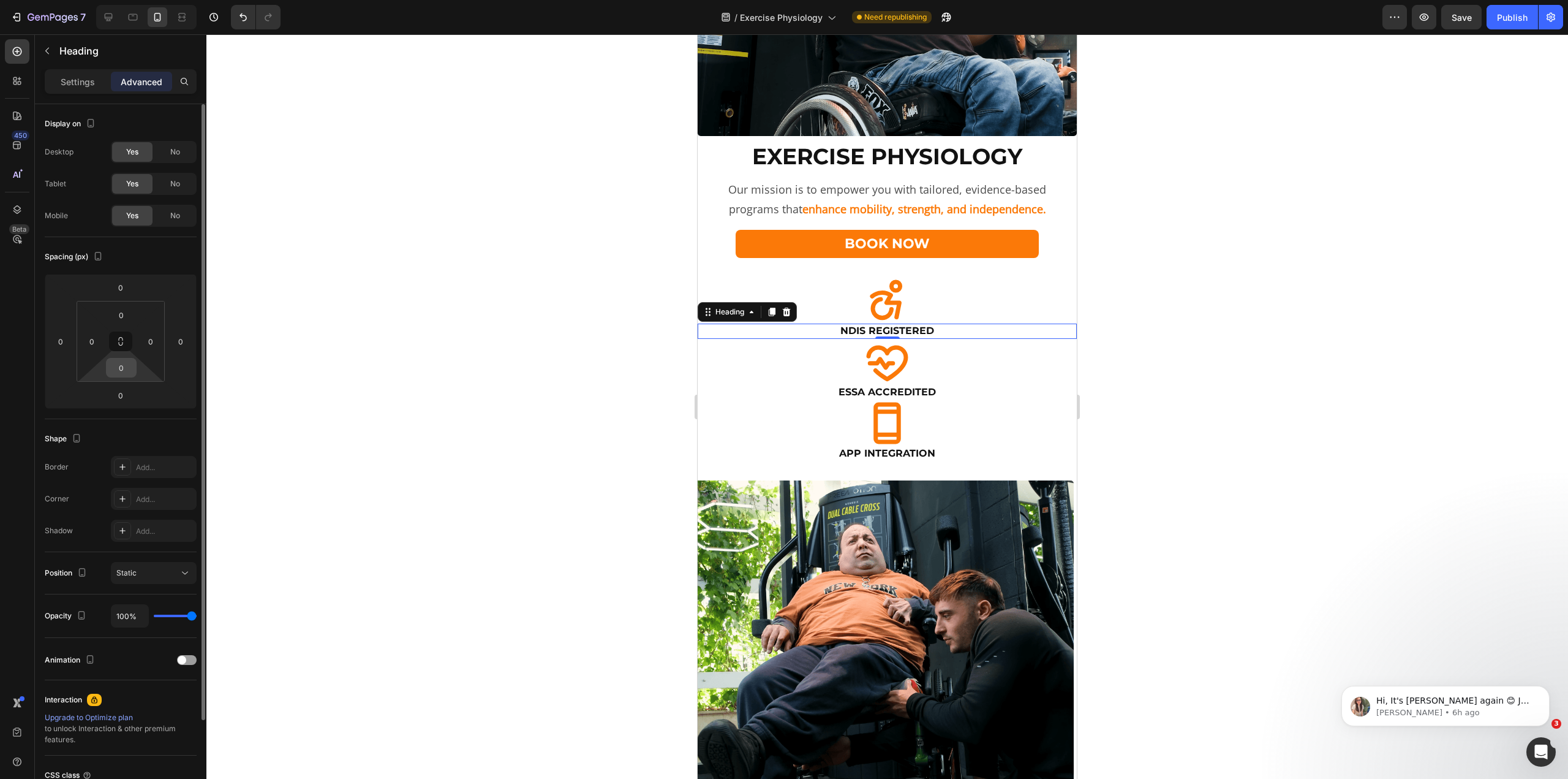
click at [111, 368] on input "0" at bounding box center [121, 368] width 25 height 18
type input "8"
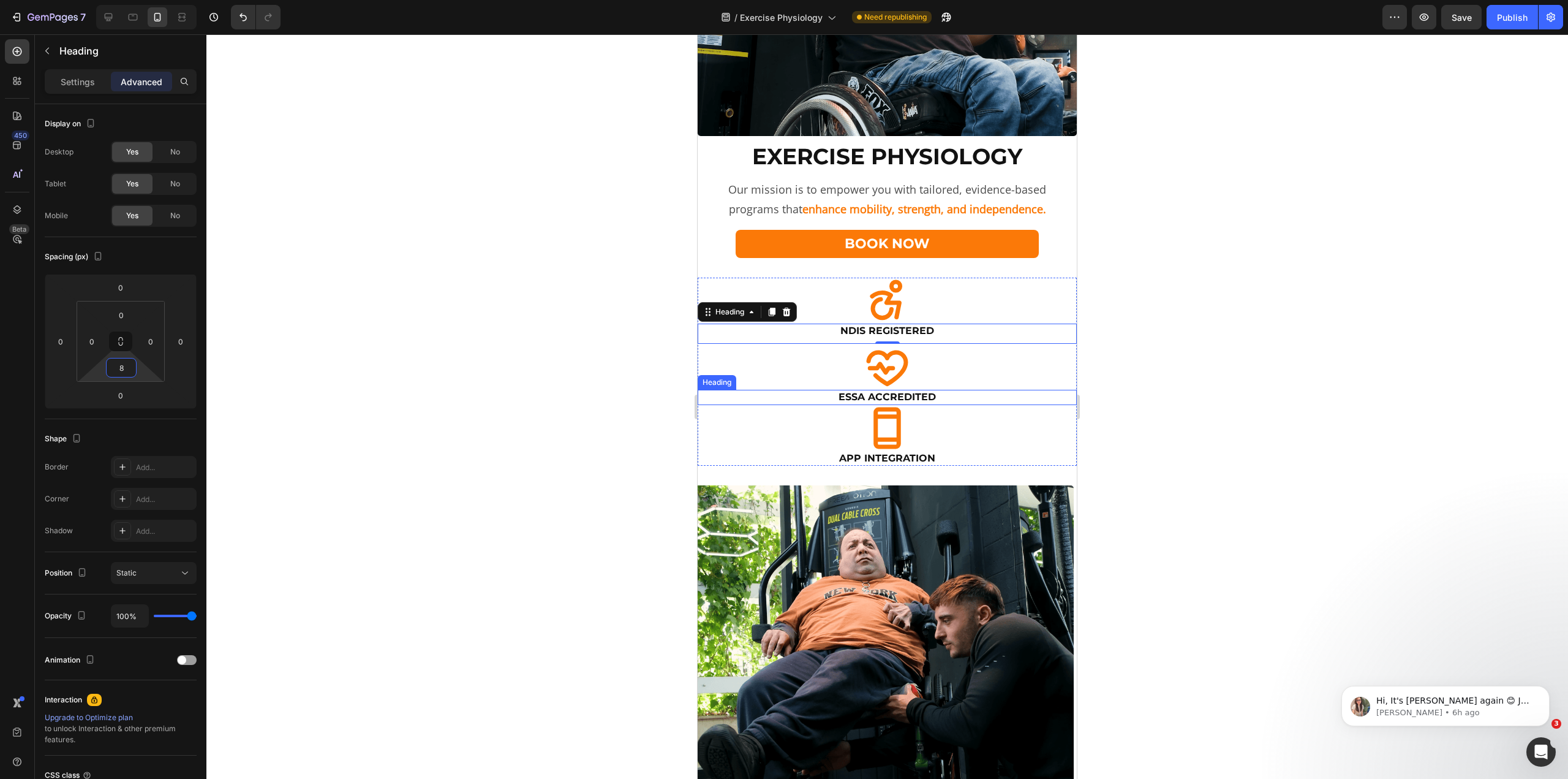
click at [885, 390] on h2 "ESSA Accredited" at bounding box center [887, 397] width 379 height 15
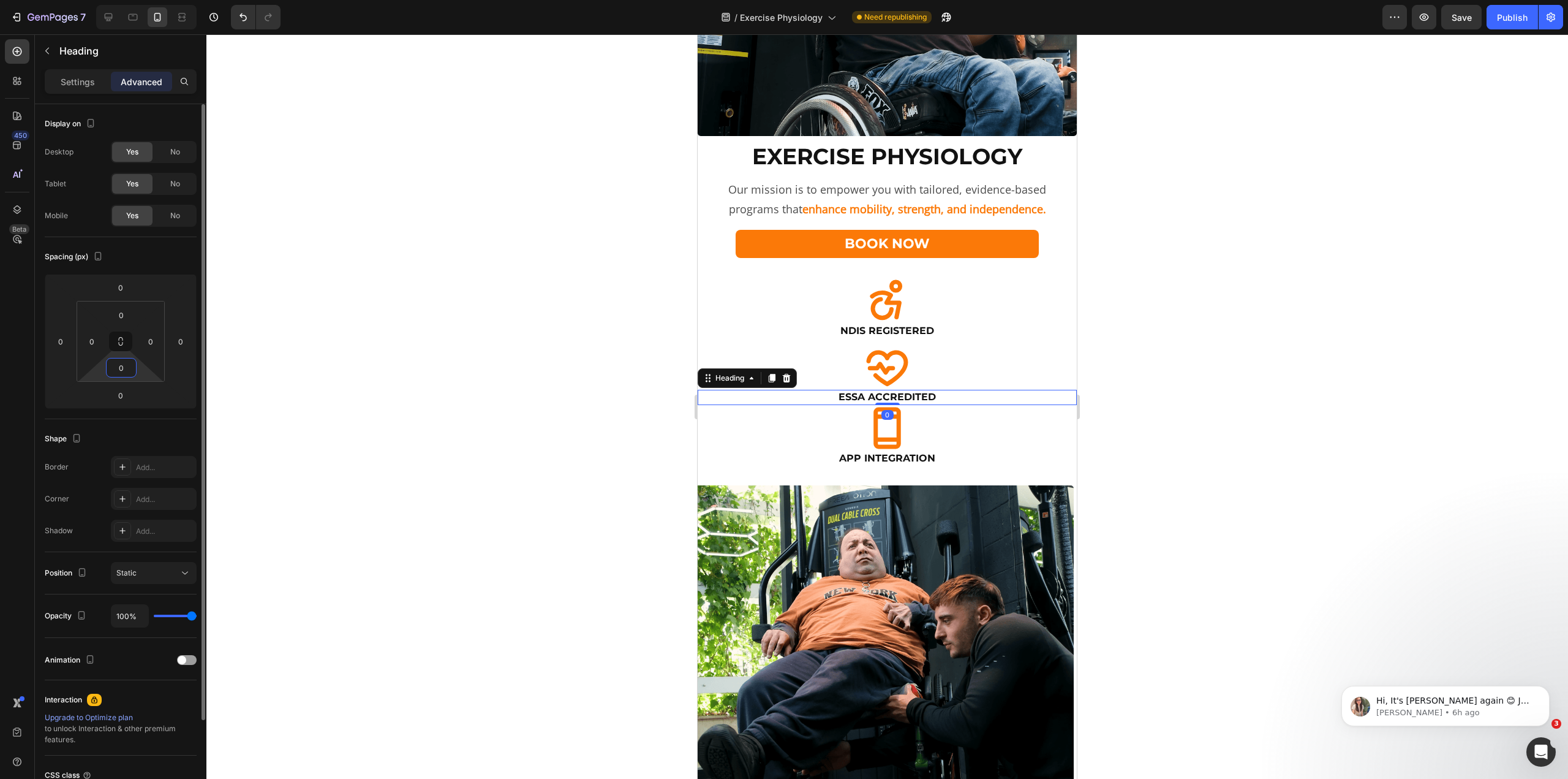
click at [129, 371] on input "0" at bounding box center [121, 368] width 25 height 18
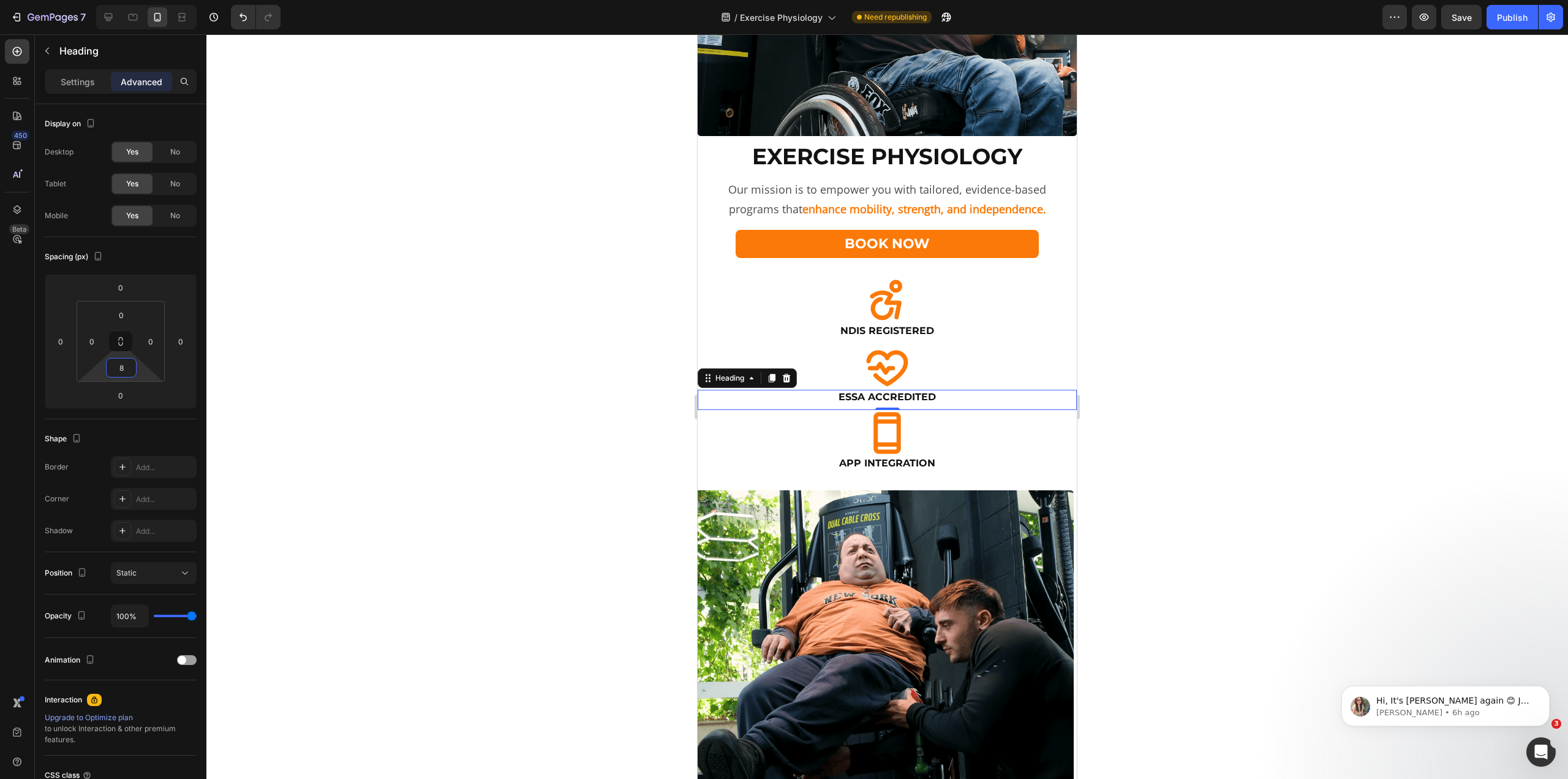
type input "8"
click at [487, 315] on div at bounding box center [887, 406] width 1362 height 745
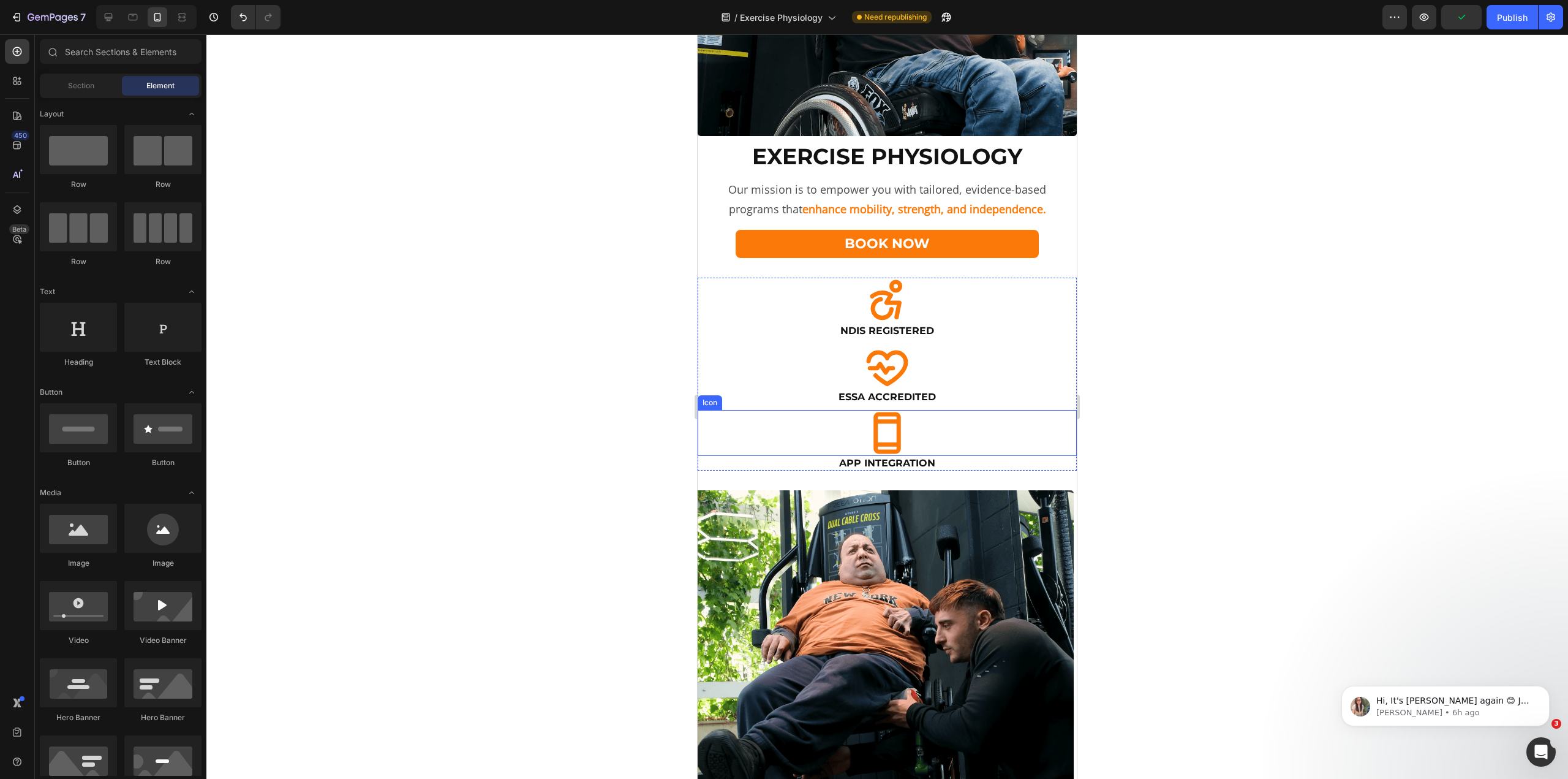
click at [890, 417] on icon at bounding box center [887, 433] width 46 height 46
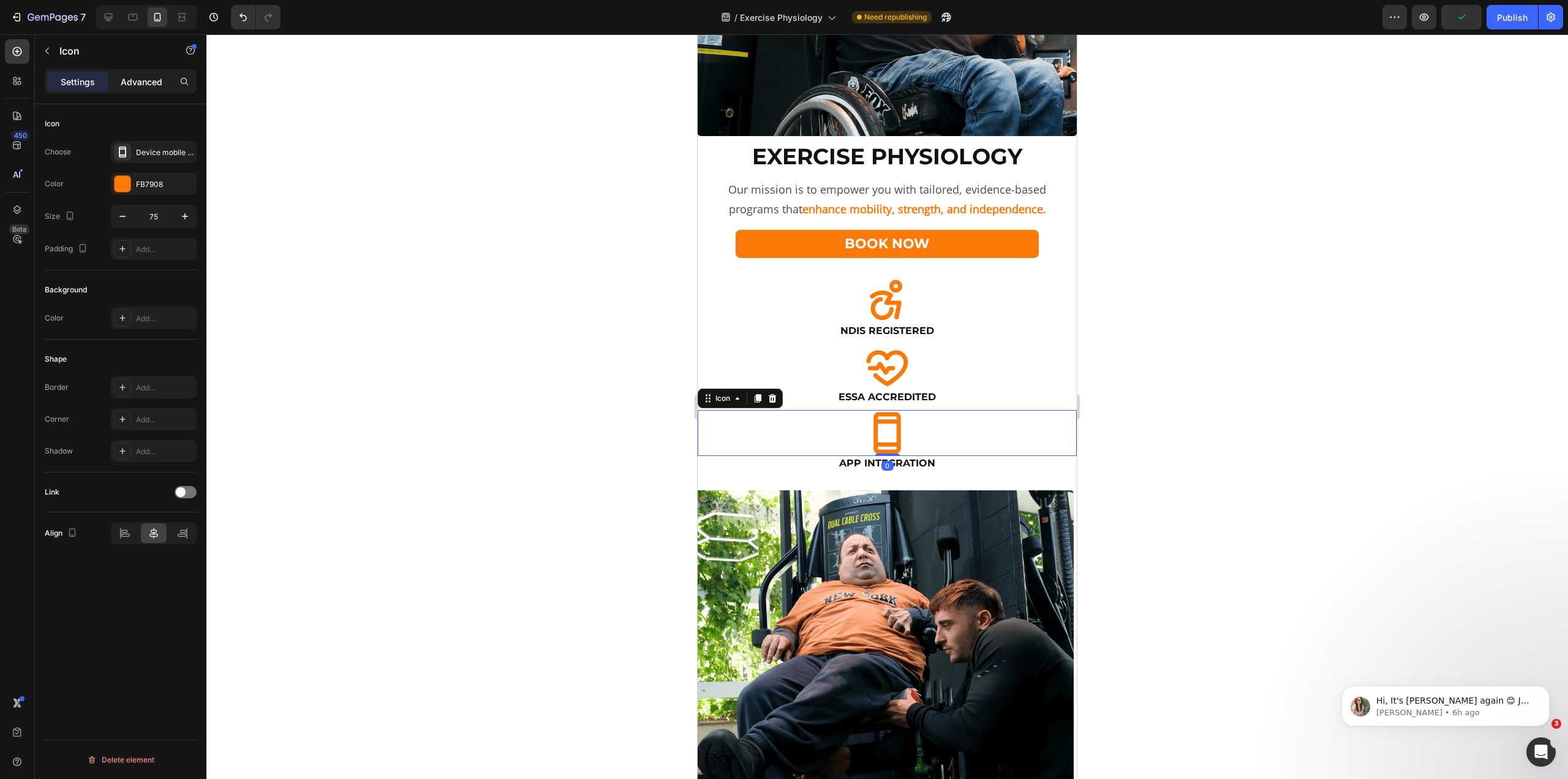
click at [146, 83] on p "Advanced" at bounding box center [141, 82] width 42 height 13
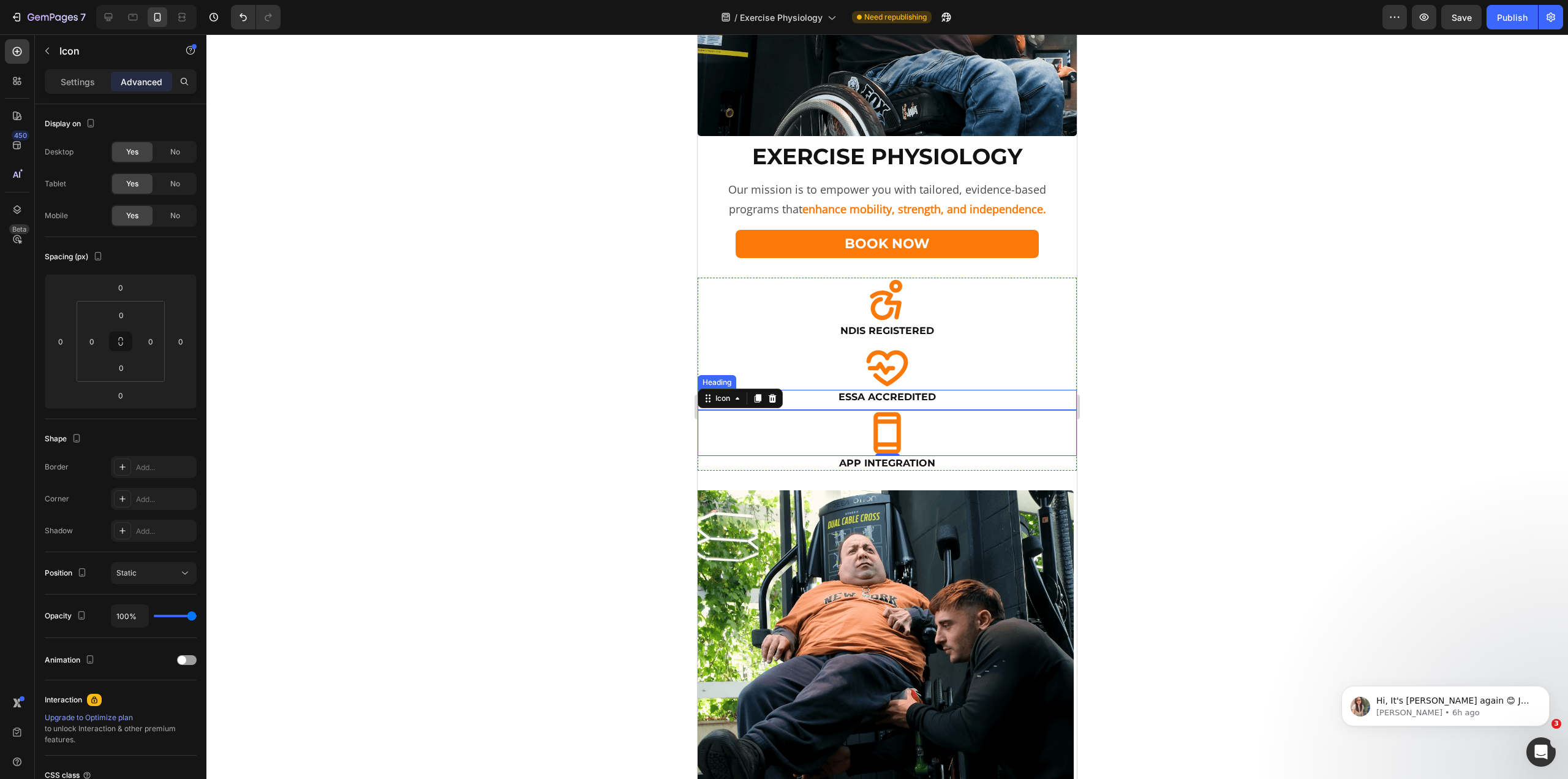
click at [876, 390] on h2 "ESSA Accredited" at bounding box center [887, 397] width 379 height 15
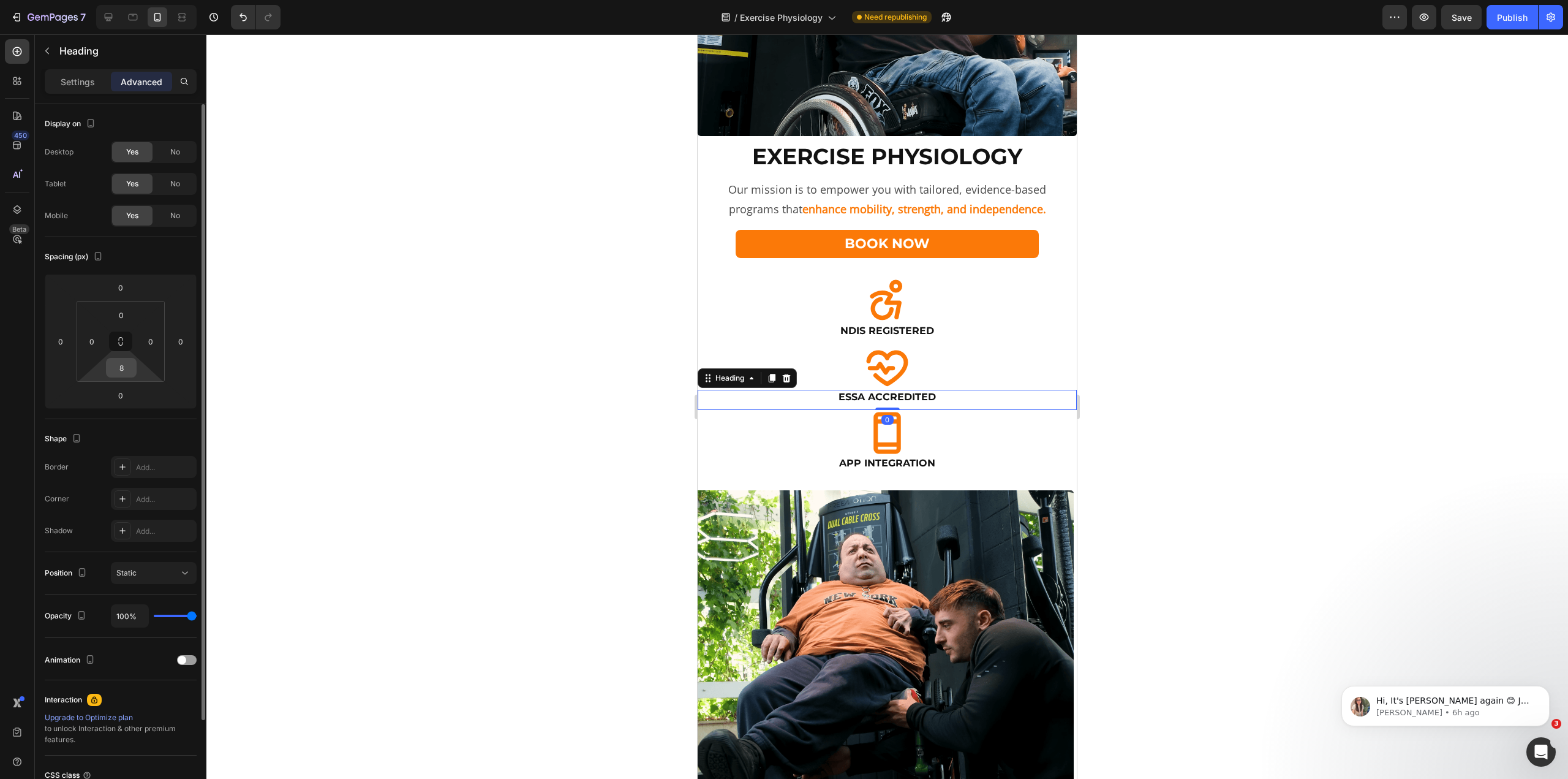
click at [115, 369] on input "8" at bounding box center [121, 368] width 25 height 18
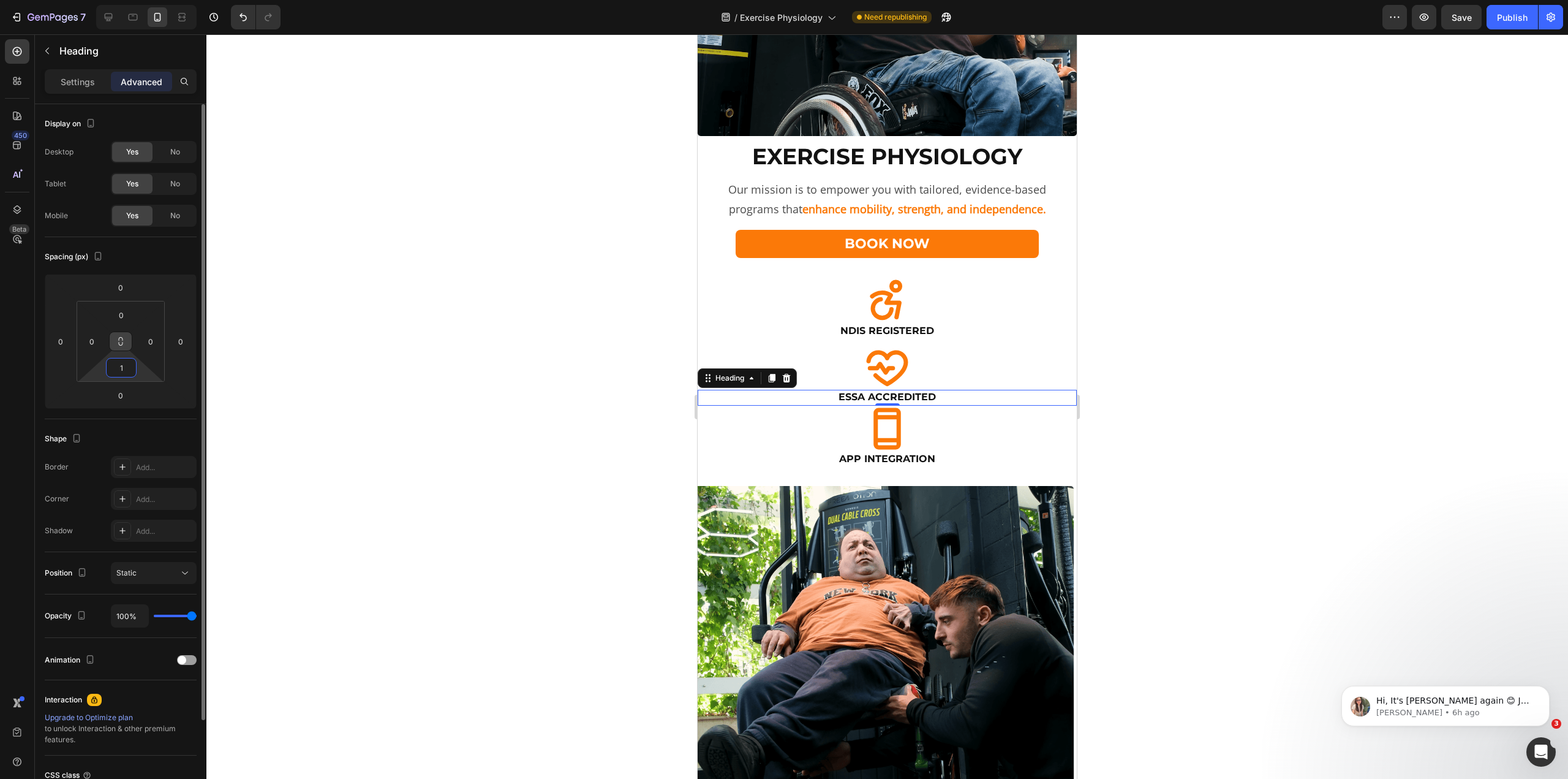
type input "16"
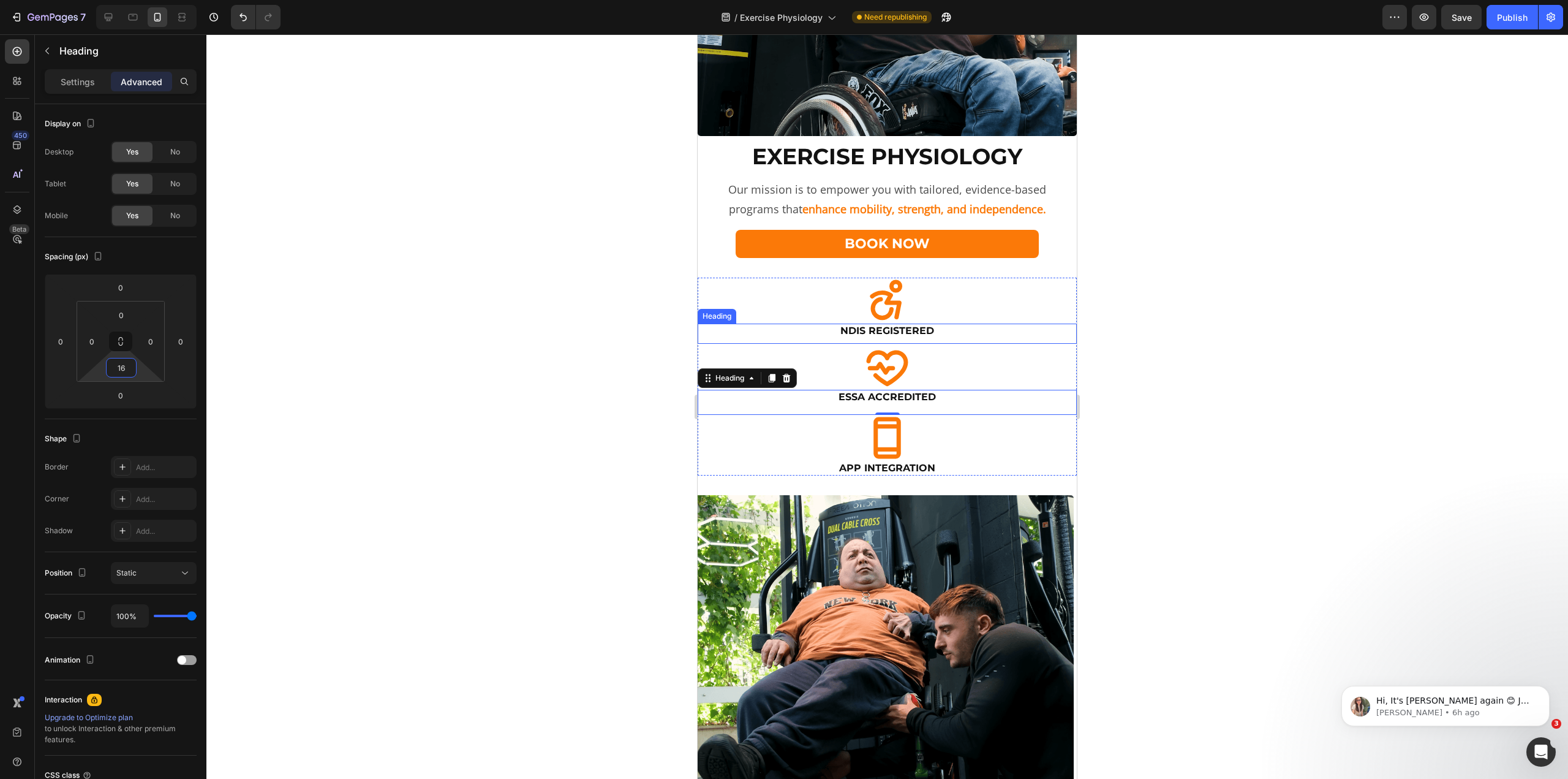
click at [868, 324] on h2 "NDIS Registered" at bounding box center [887, 331] width 379 height 15
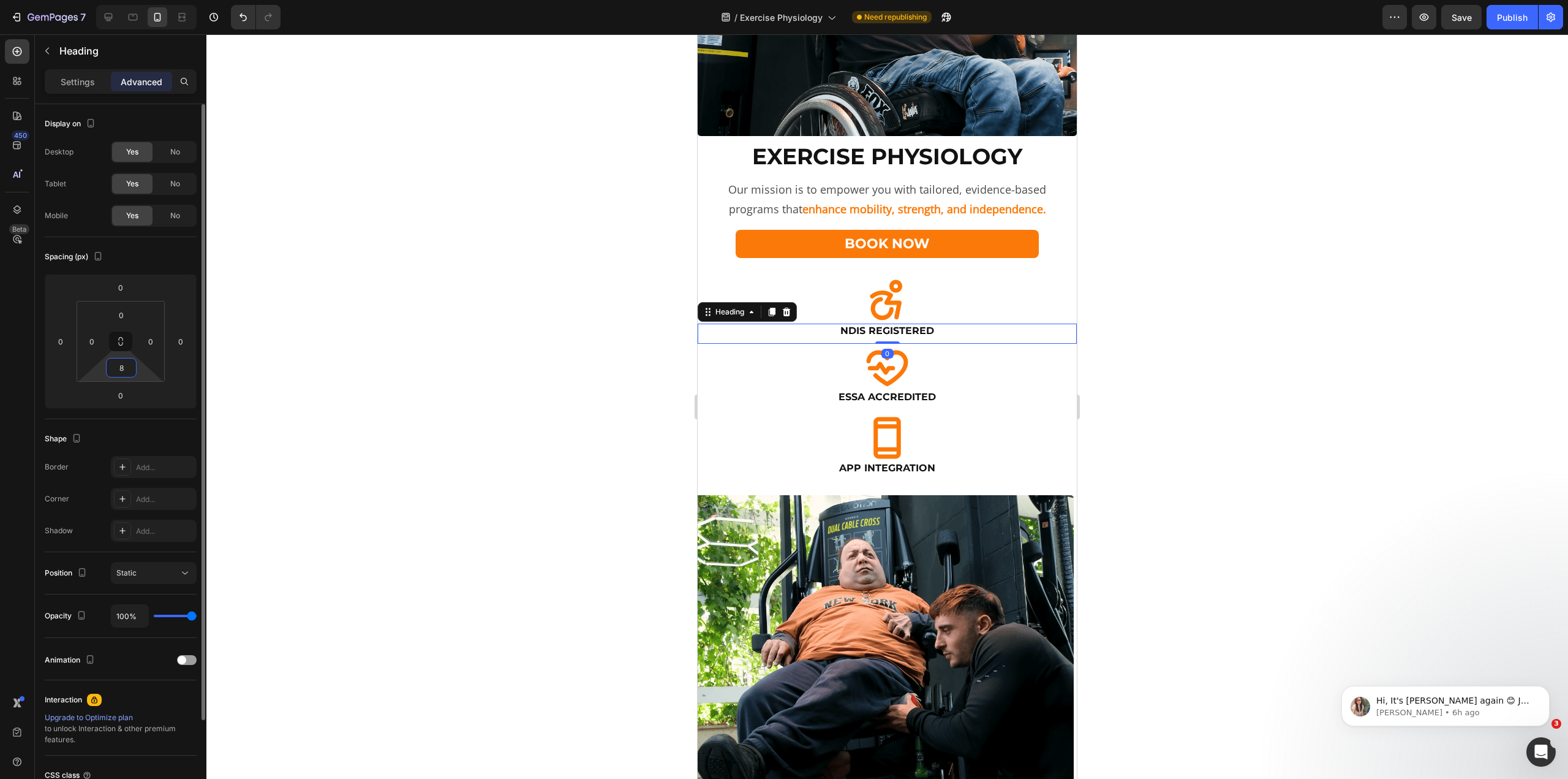
click at [110, 367] on input "8" at bounding box center [121, 368] width 25 height 18
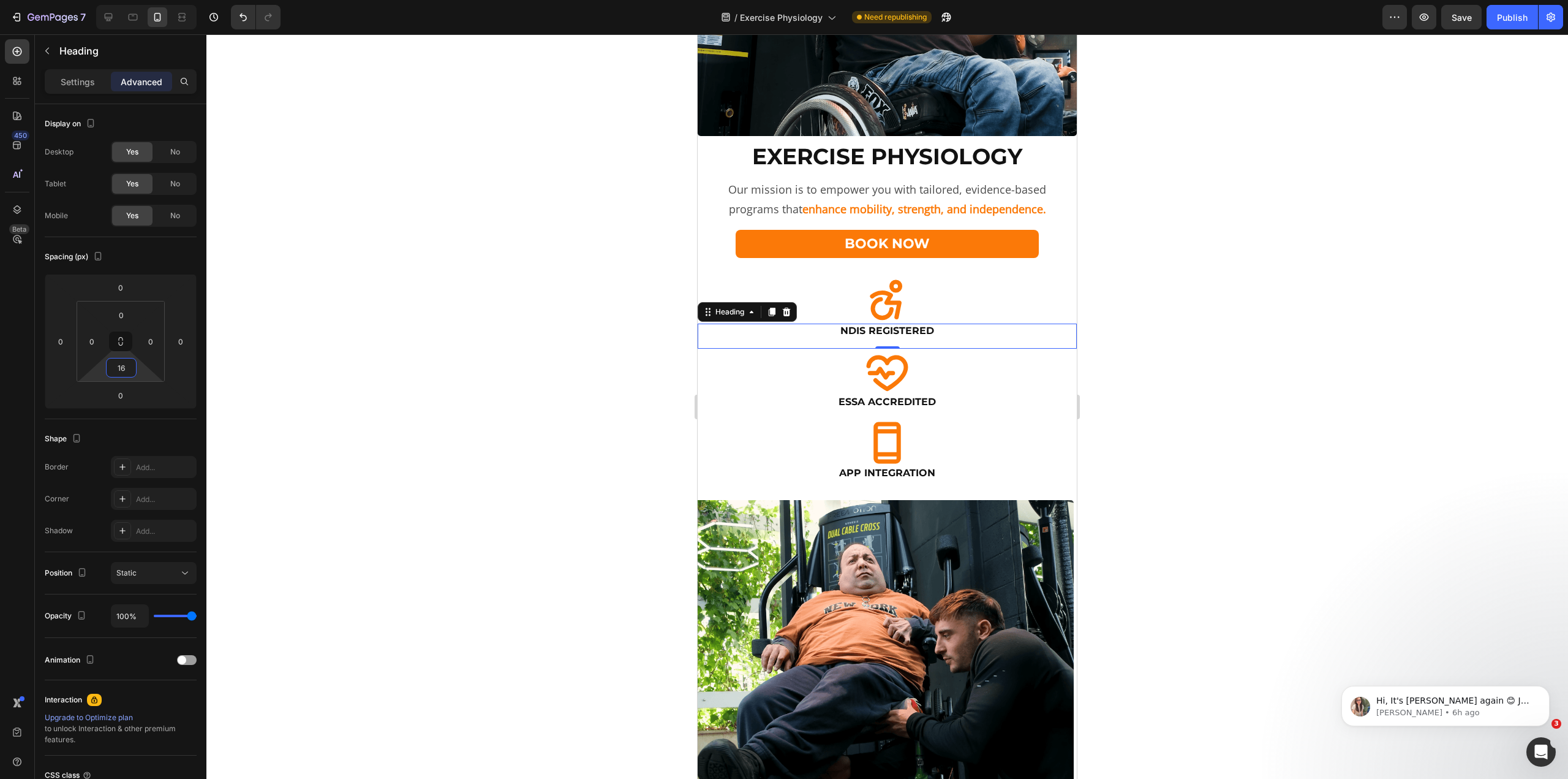
type input "16"
click at [465, 281] on div at bounding box center [887, 406] width 1362 height 745
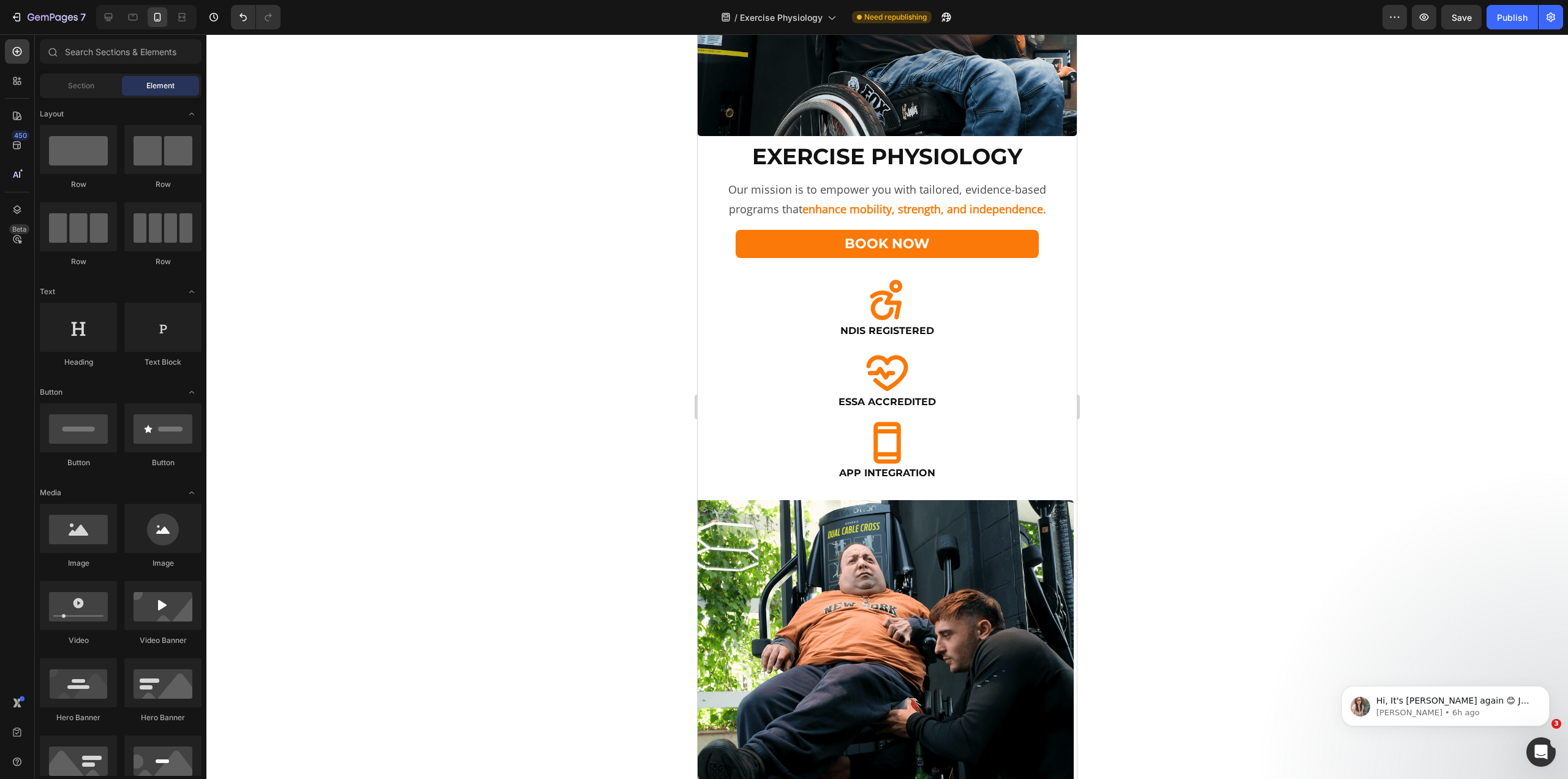
click at [487, 258] on div at bounding box center [887, 406] width 1362 height 745
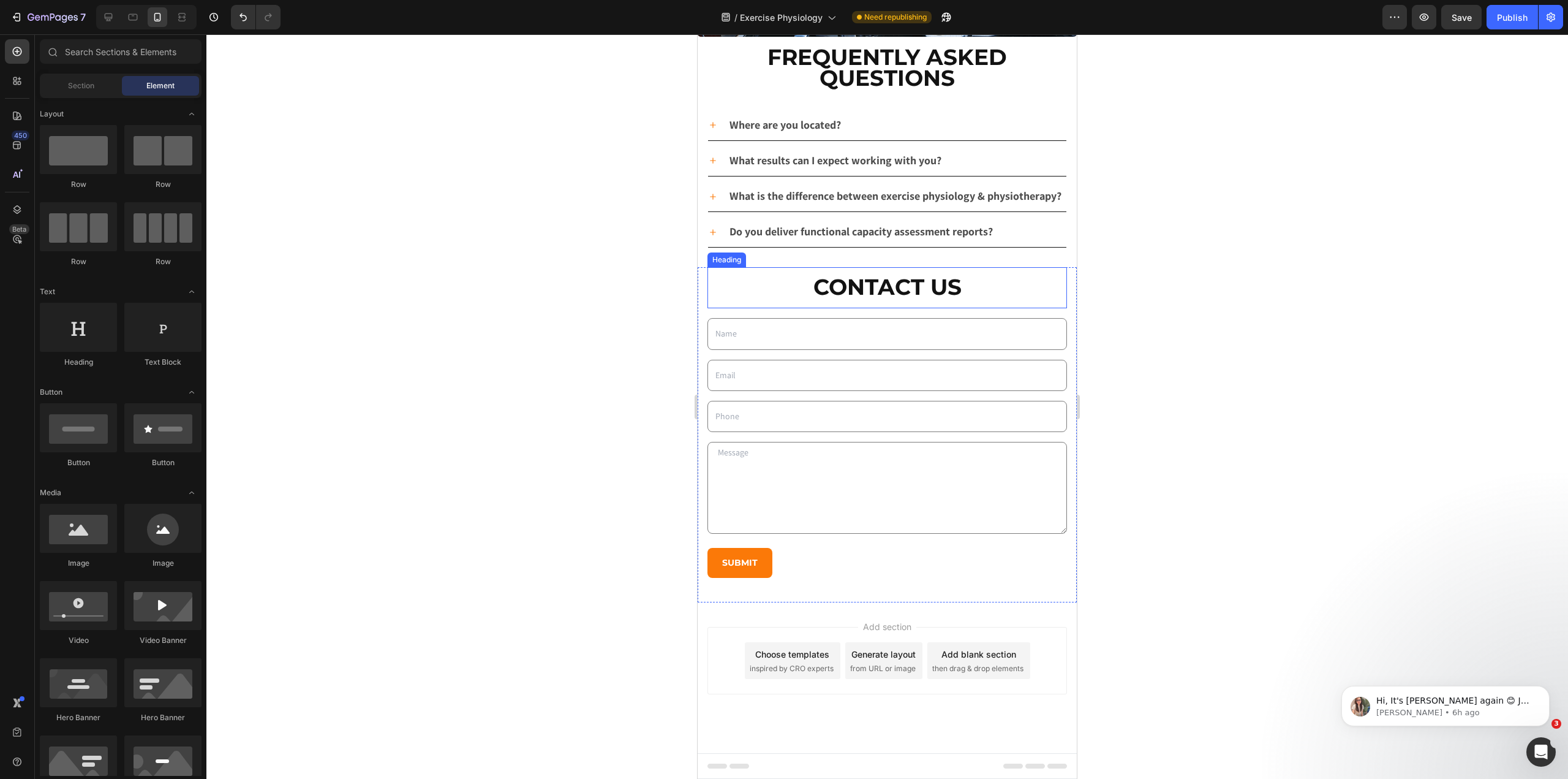
scroll to position [3294, 0]
click at [809, 588] on div "Text Field Email Field Row Text Field Row Text Area Row Submit Submit Button Co…" at bounding box center [887, 455] width 359 height 275
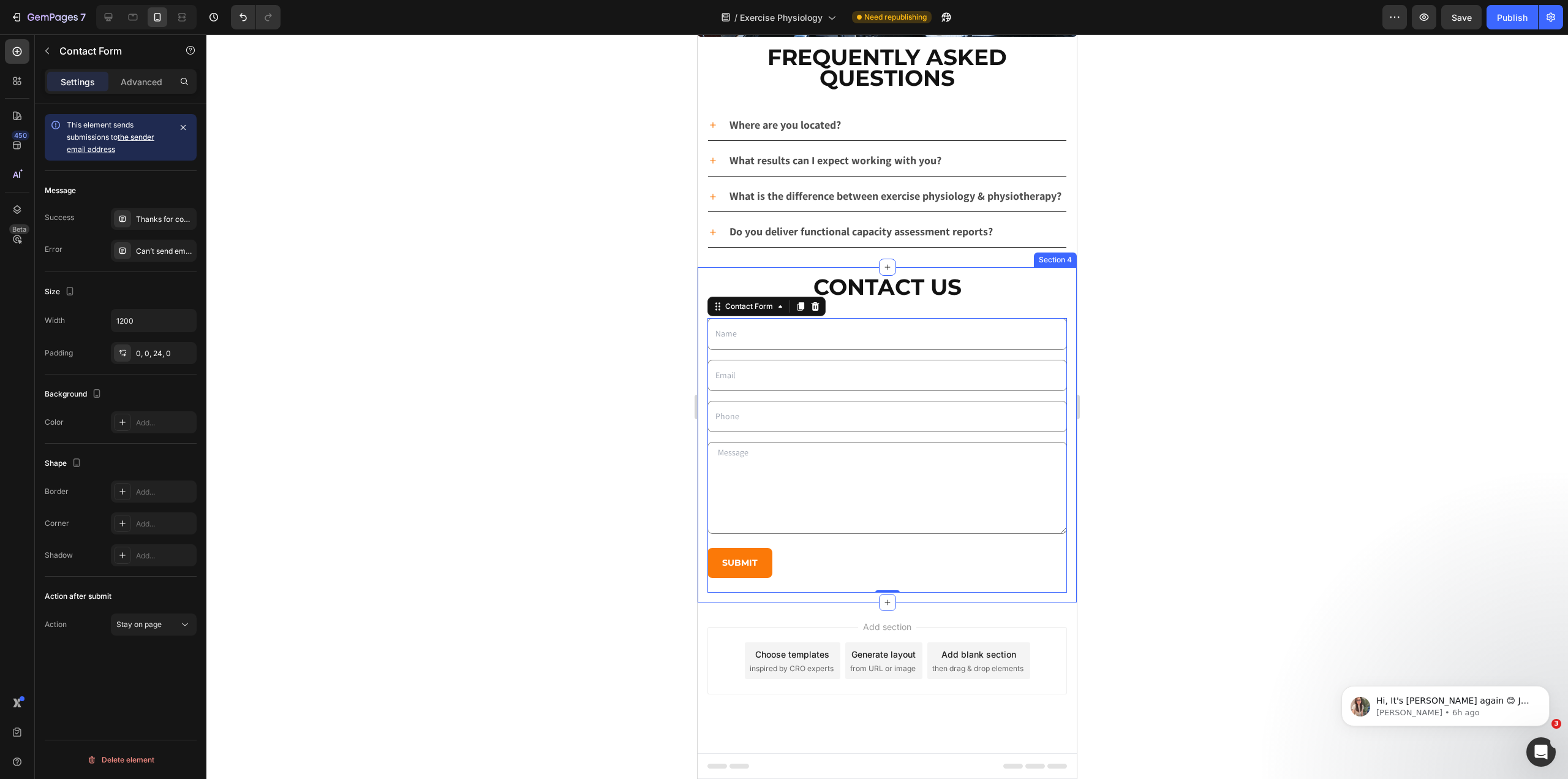
click at [806, 600] on div "Contact Us Heading Text Field Email Field Row Text Field Row Text Area Row Subm…" at bounding box center [887, 435] width 379 height 335
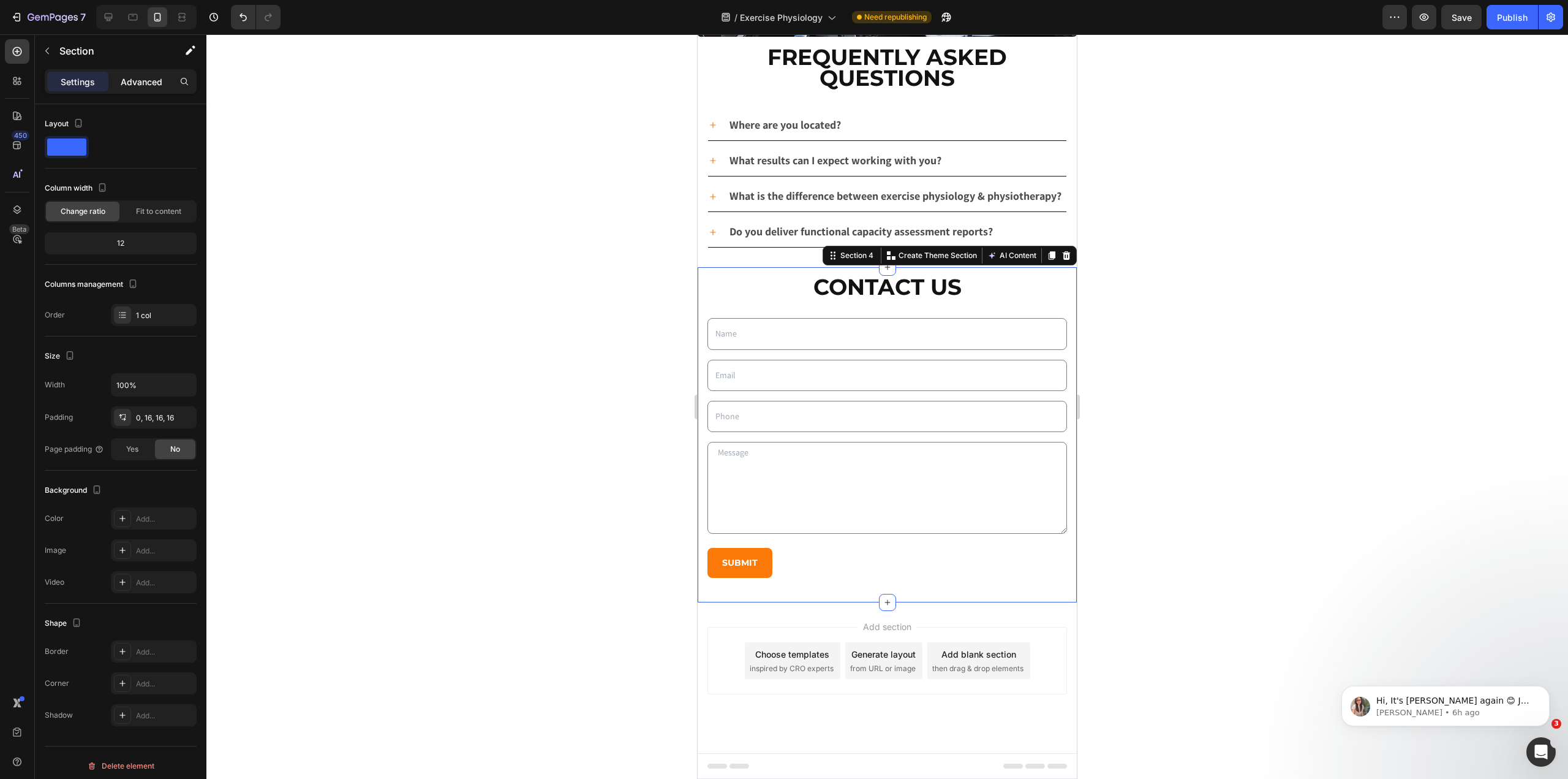
click at [153, 72] on div "Advanced" at bounding box center [142, 81] width 61 height 20
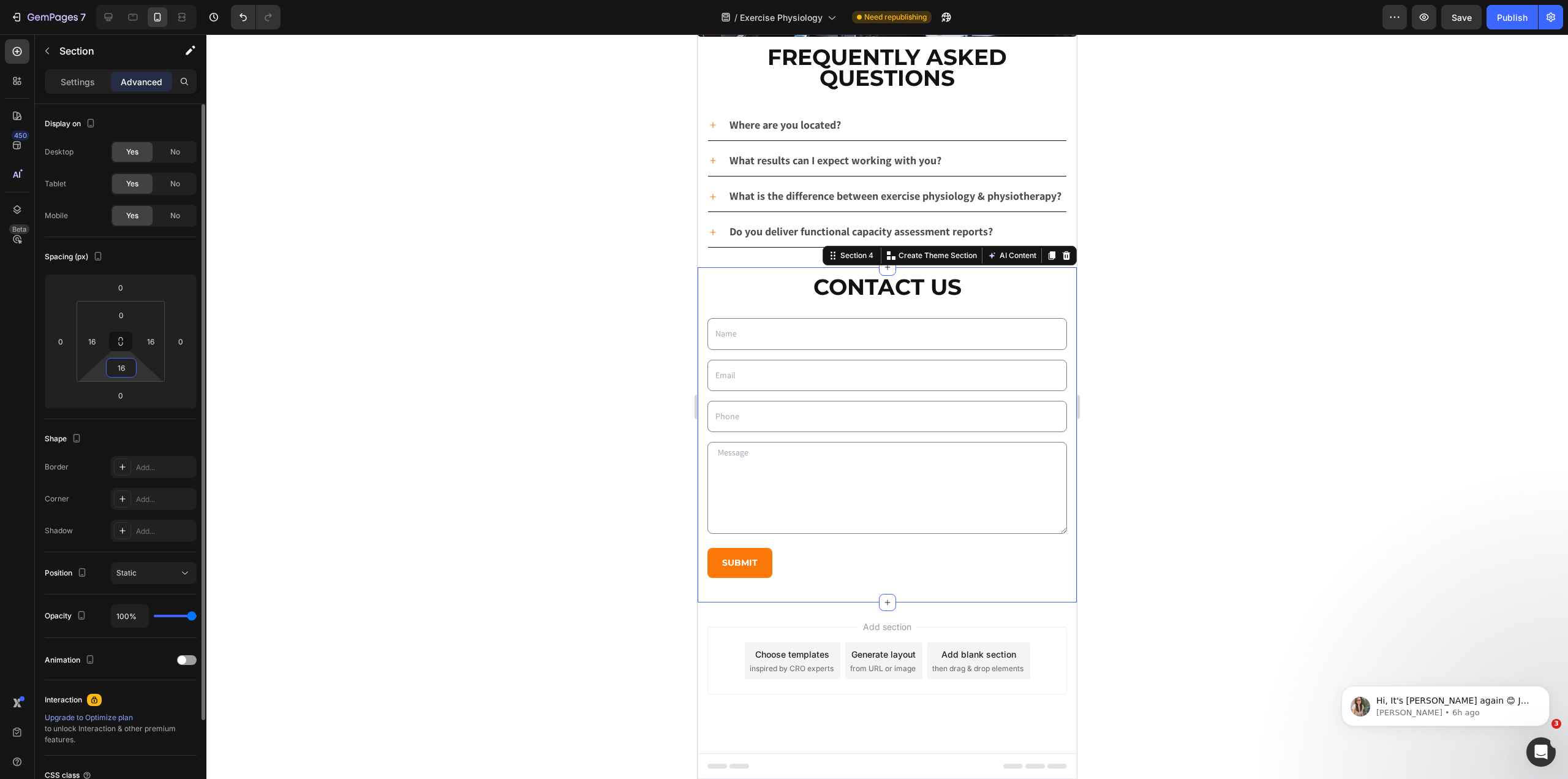
click at [121, 370] on input "16" at bounding box center [121, 368] width 25 height 18
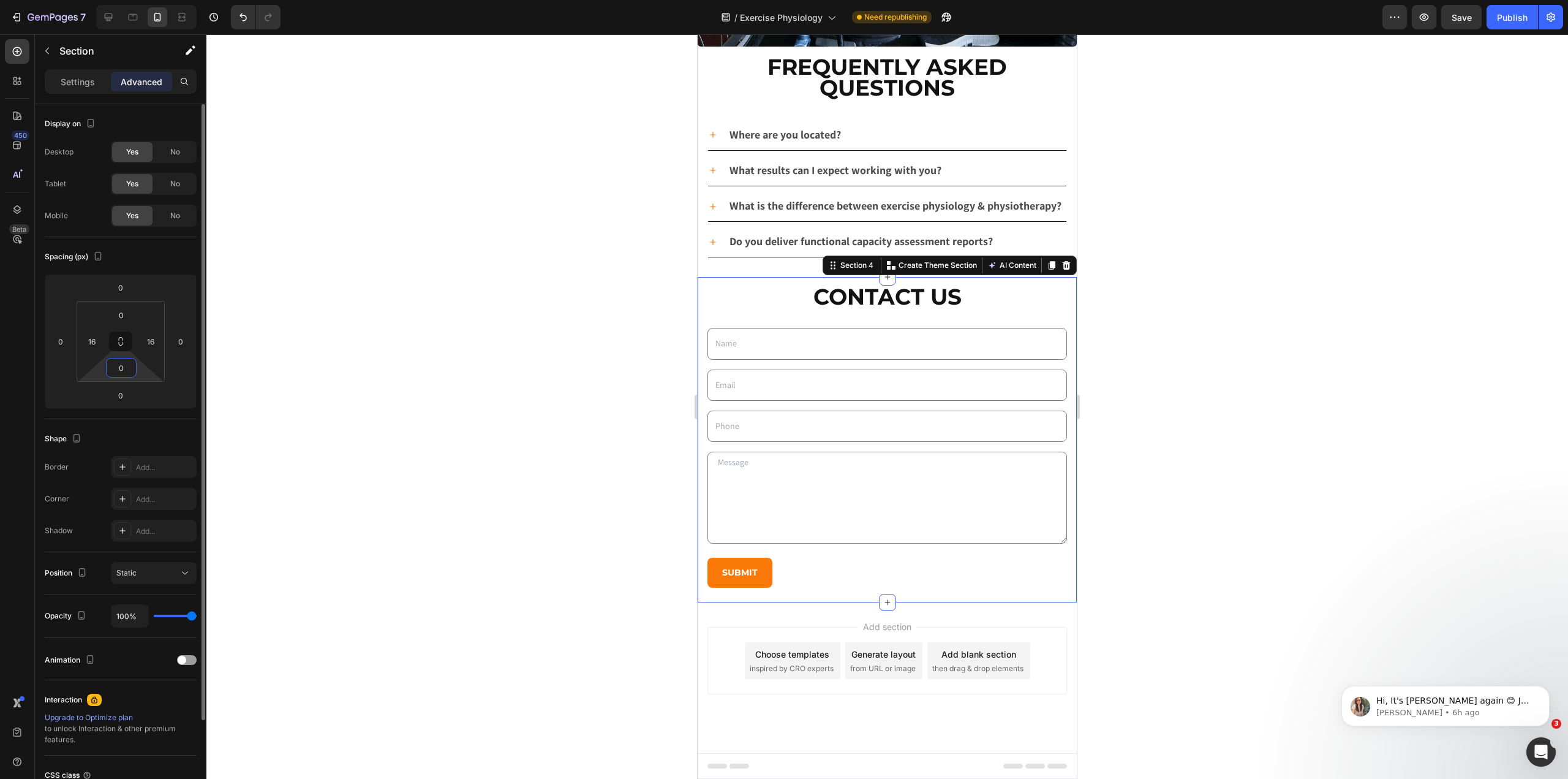
scroll to position [3283, 0]
type input "0"
click at [546, 400] on div at bounding box center [887, 406] width 1362 height 745
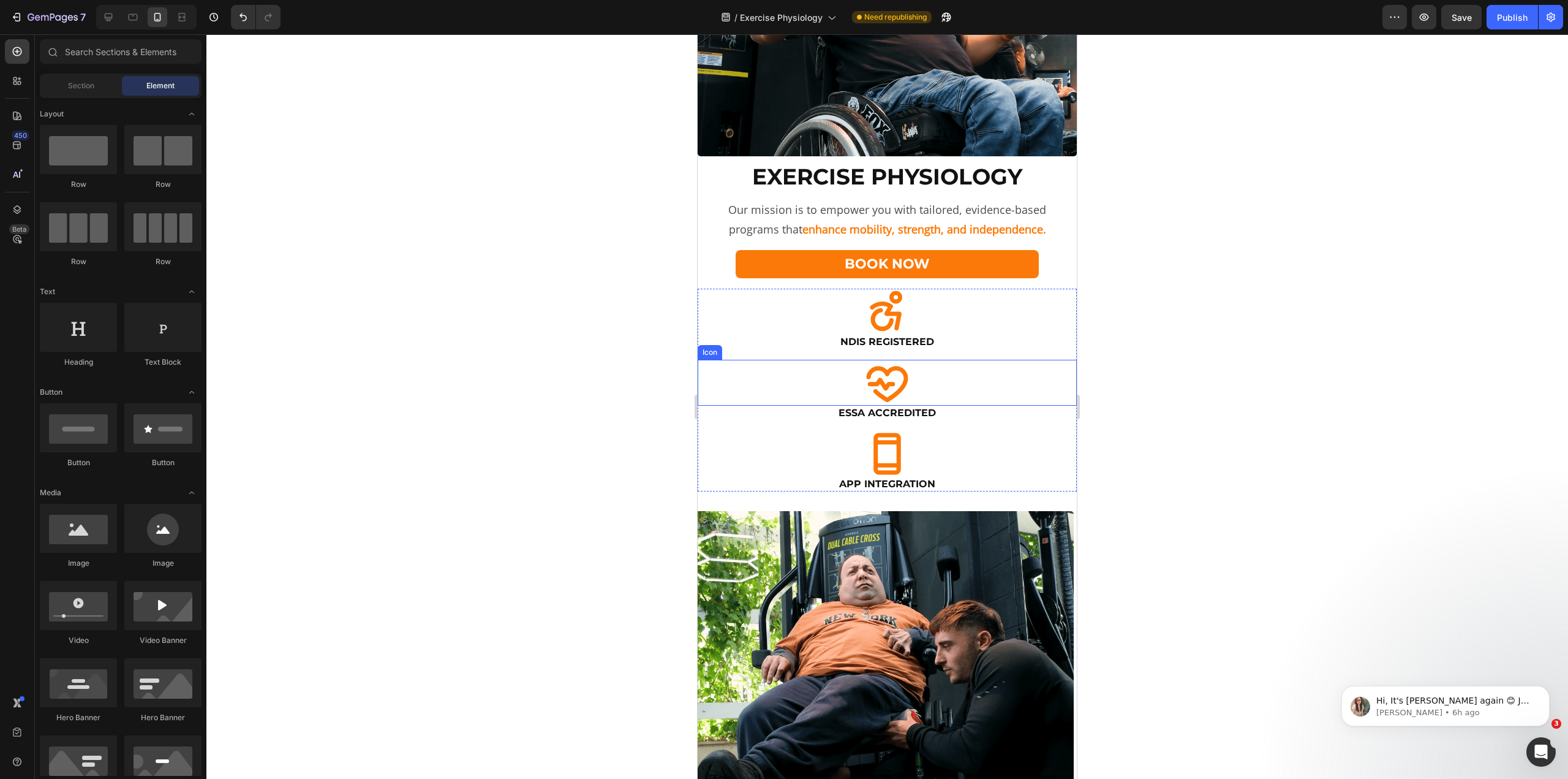
scroll to position [0, 0]
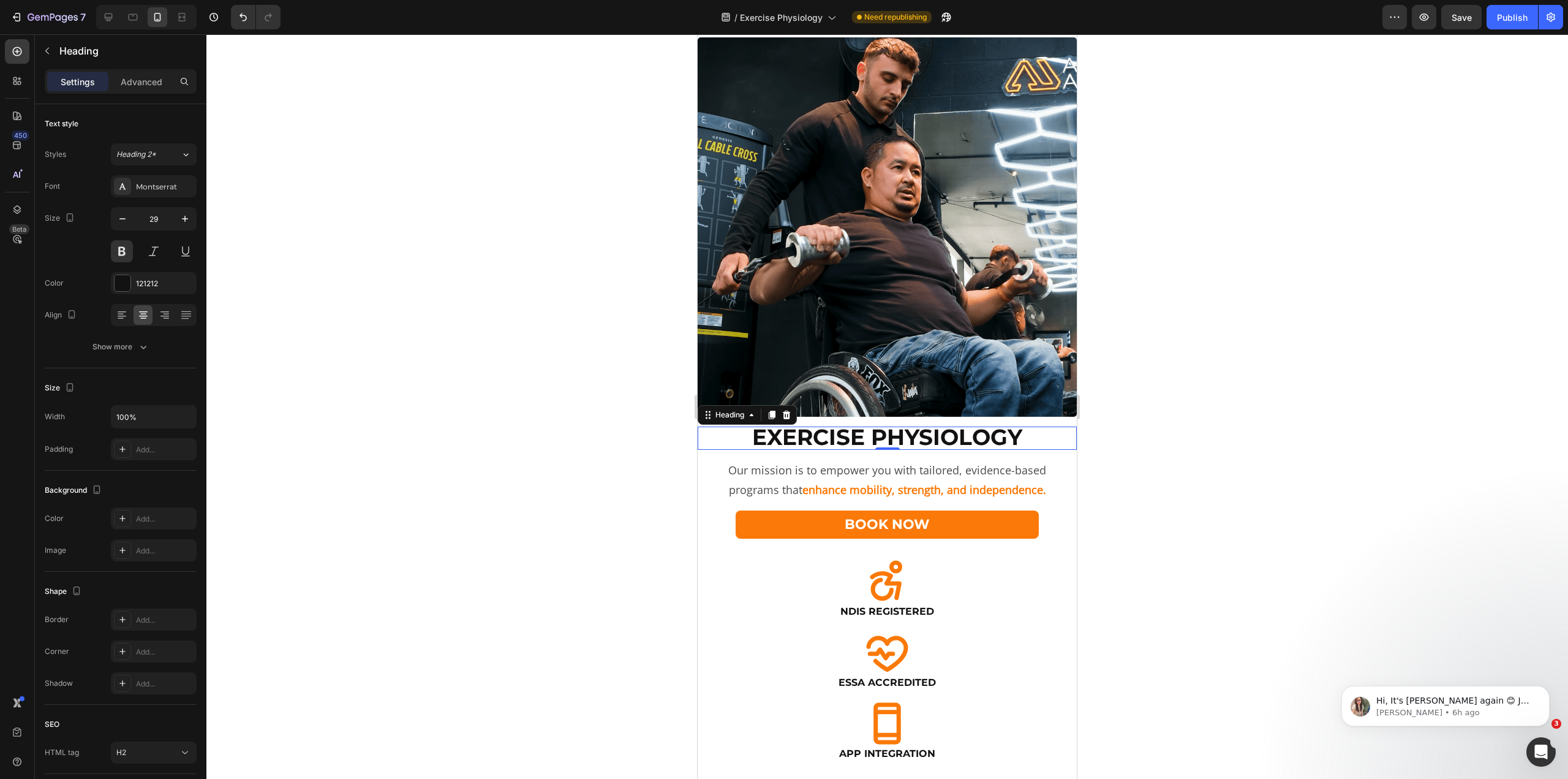
click at [951, 428] on span "Exercise Physiology" at bounding box center [887, 437] width 270 height 27
click at [144, 83] on p "Advanced" at bounding box center [141, 82] width 42 height 13
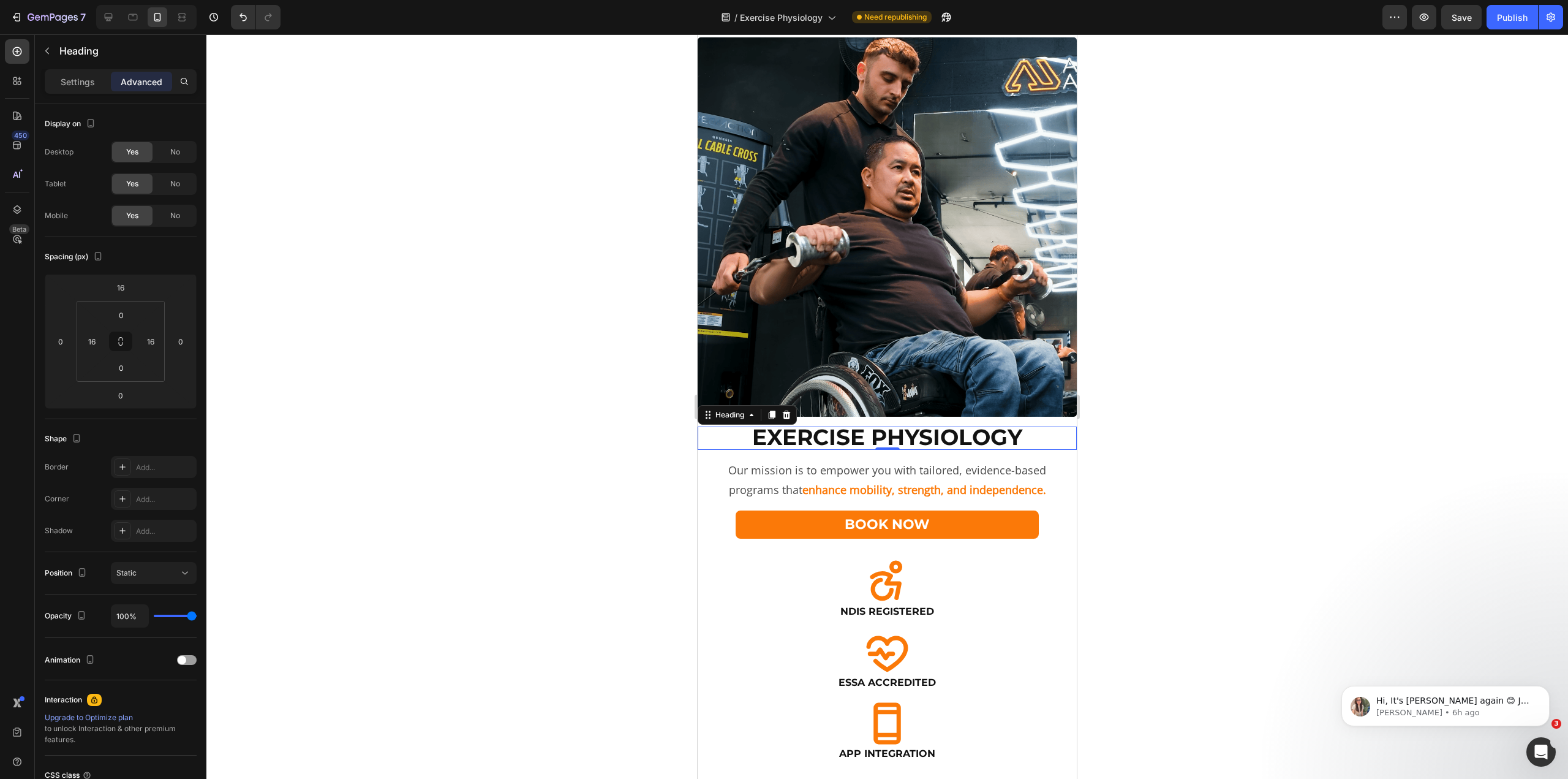
click at [455, 314] on div at bounding box center [887, 406] width 1362 height 745
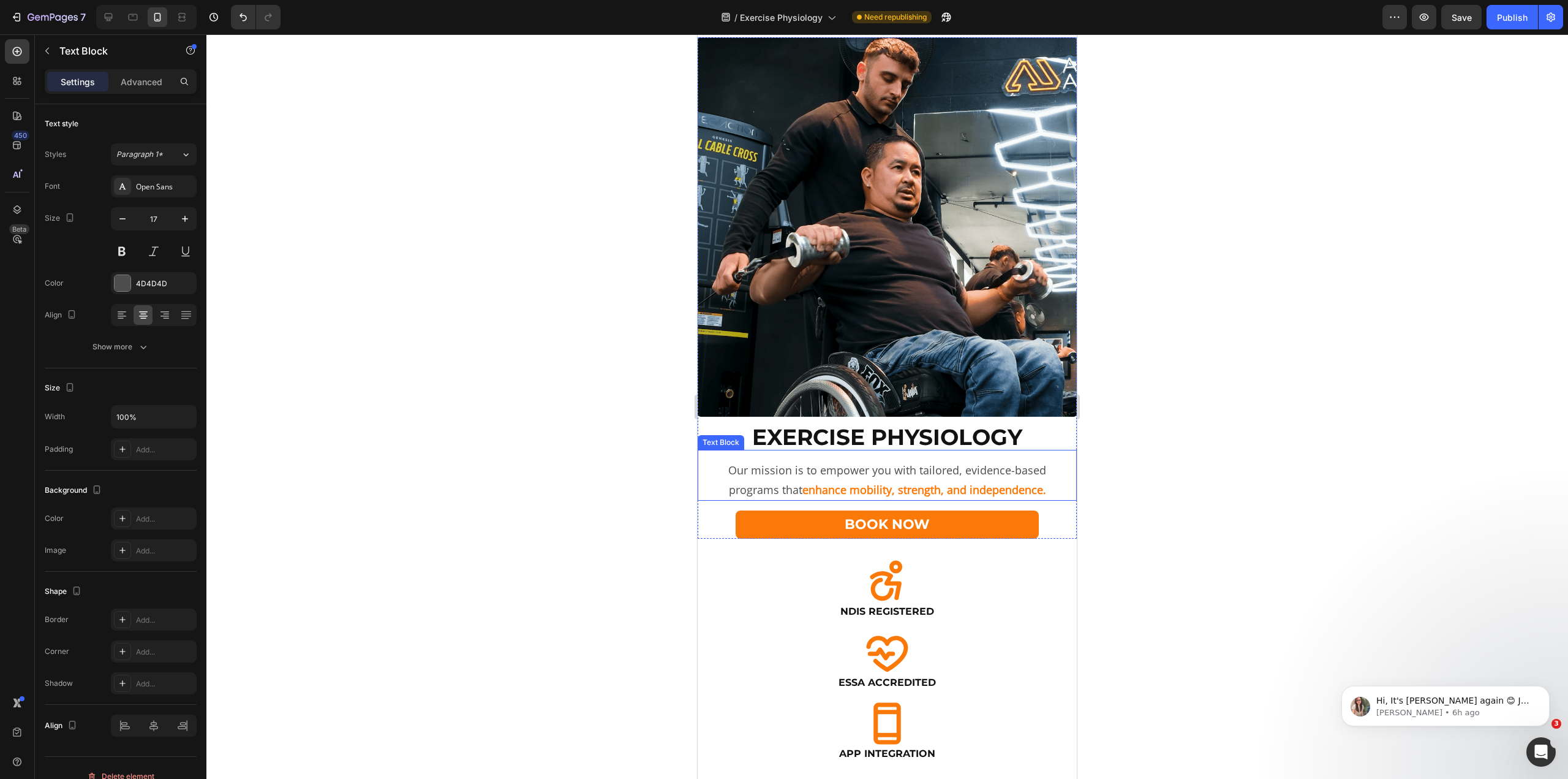
click at [963, 482] on strong "enhance mobility, strength, and independence." at bounding box center [925, 490] width 244 height 15
click at [919, 463] on span "Our mission is to empower you with tailored, evidence-based programs that" at bounding box center [887, 479] width 318 height 34
click at [506, 408] on div at bounding box center [887, 406] width 1362 height 745
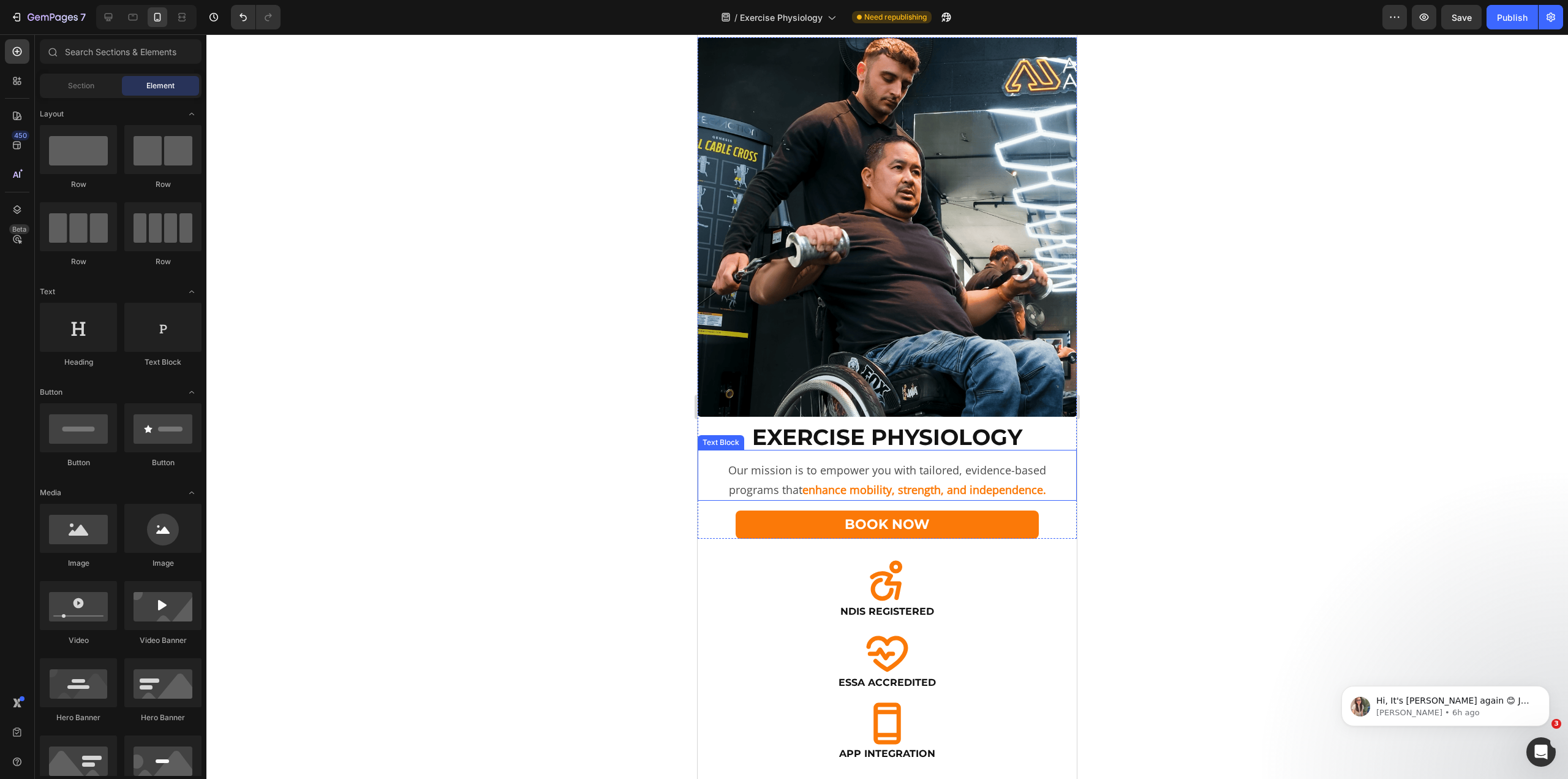
click at [891, 471] on p "Our mission is to empower you with tailored, evidence-based programs that enhan…" at bounding box center [887, 480] width 357 height 39
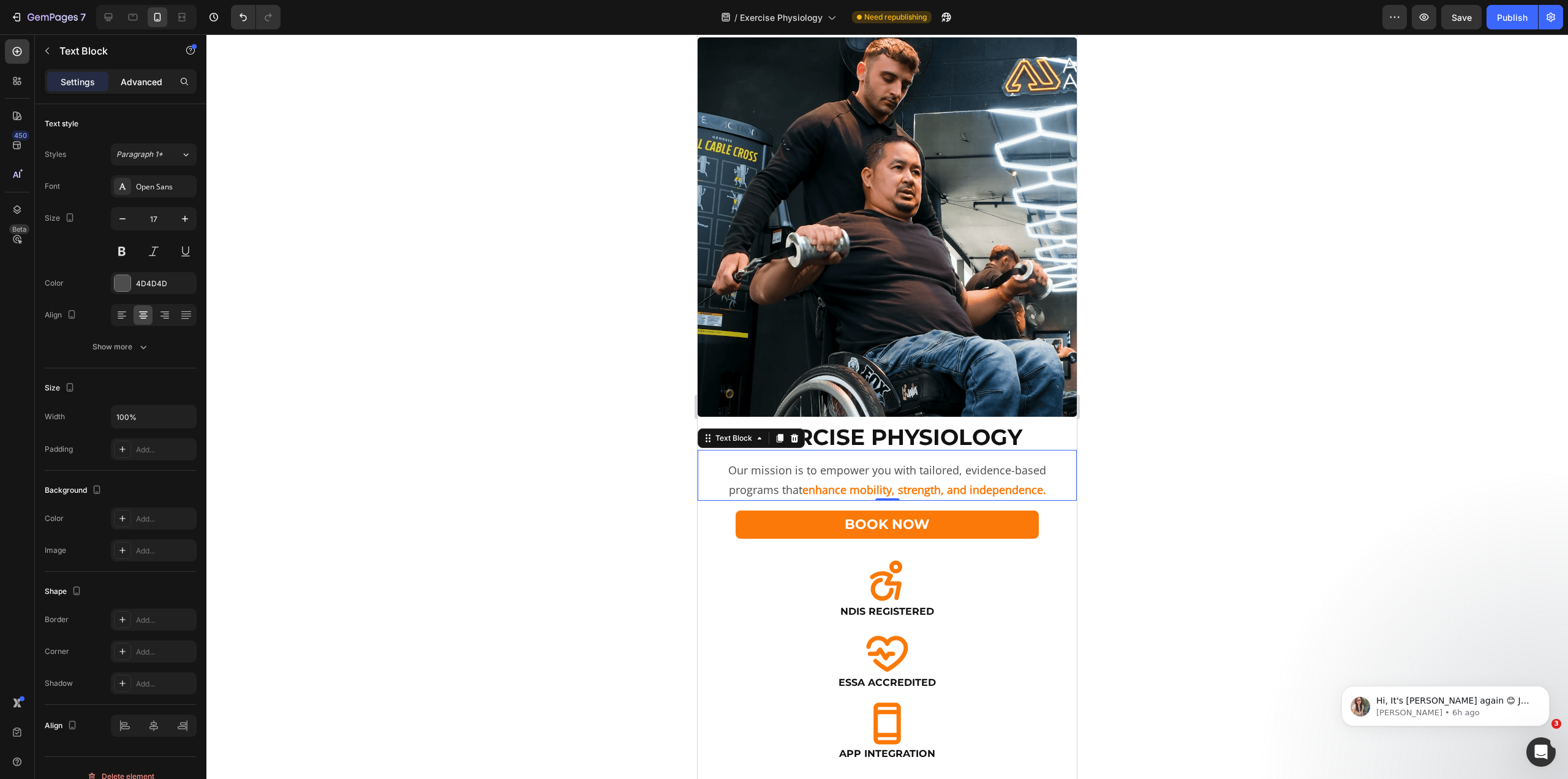
click at [138, 87] on p "Advanced" at bounding box center [141, 82] width 42 height 13
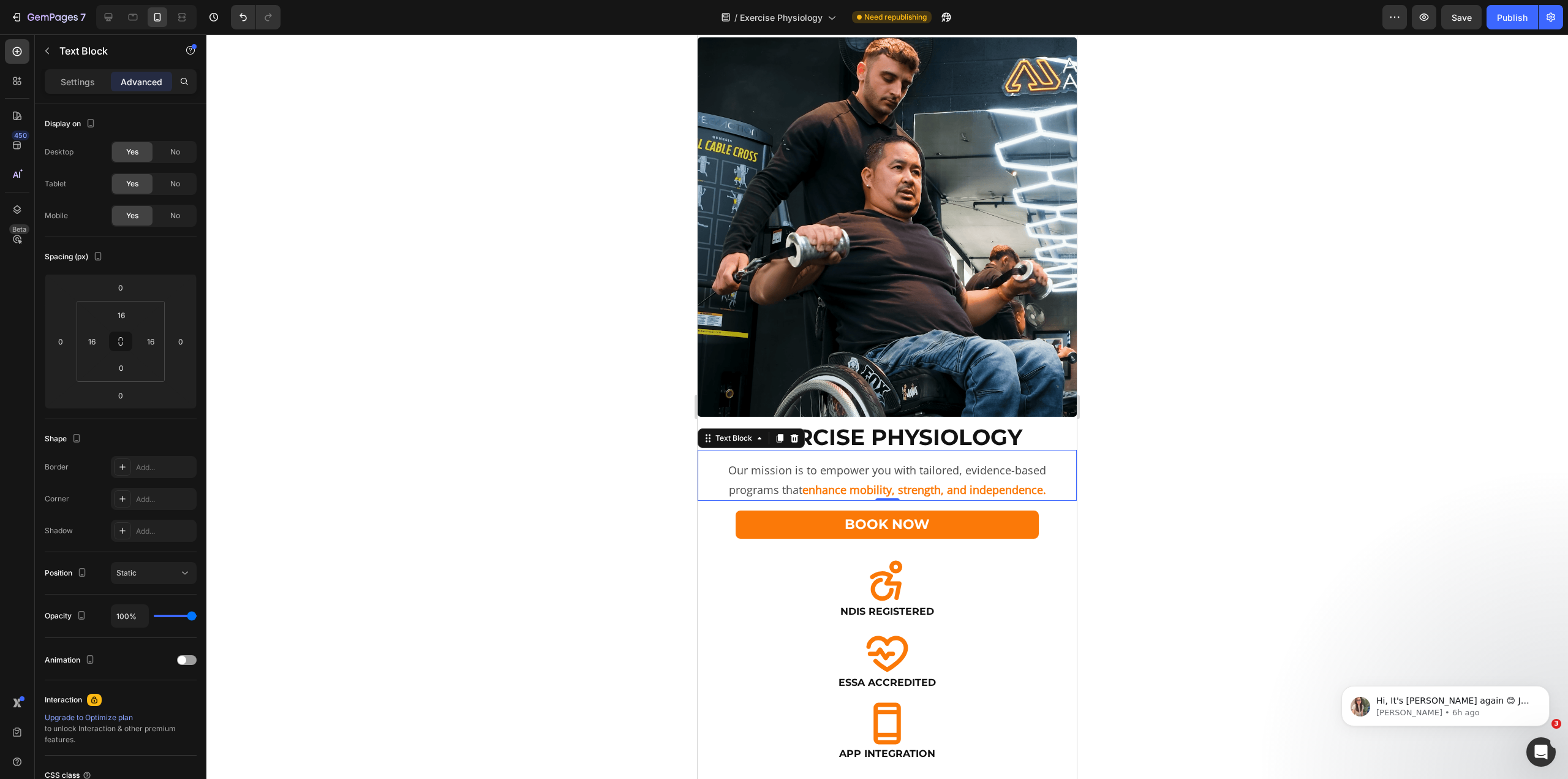
click at [420, 267] on div at bounding box center [887, 406] width 1362 height 745
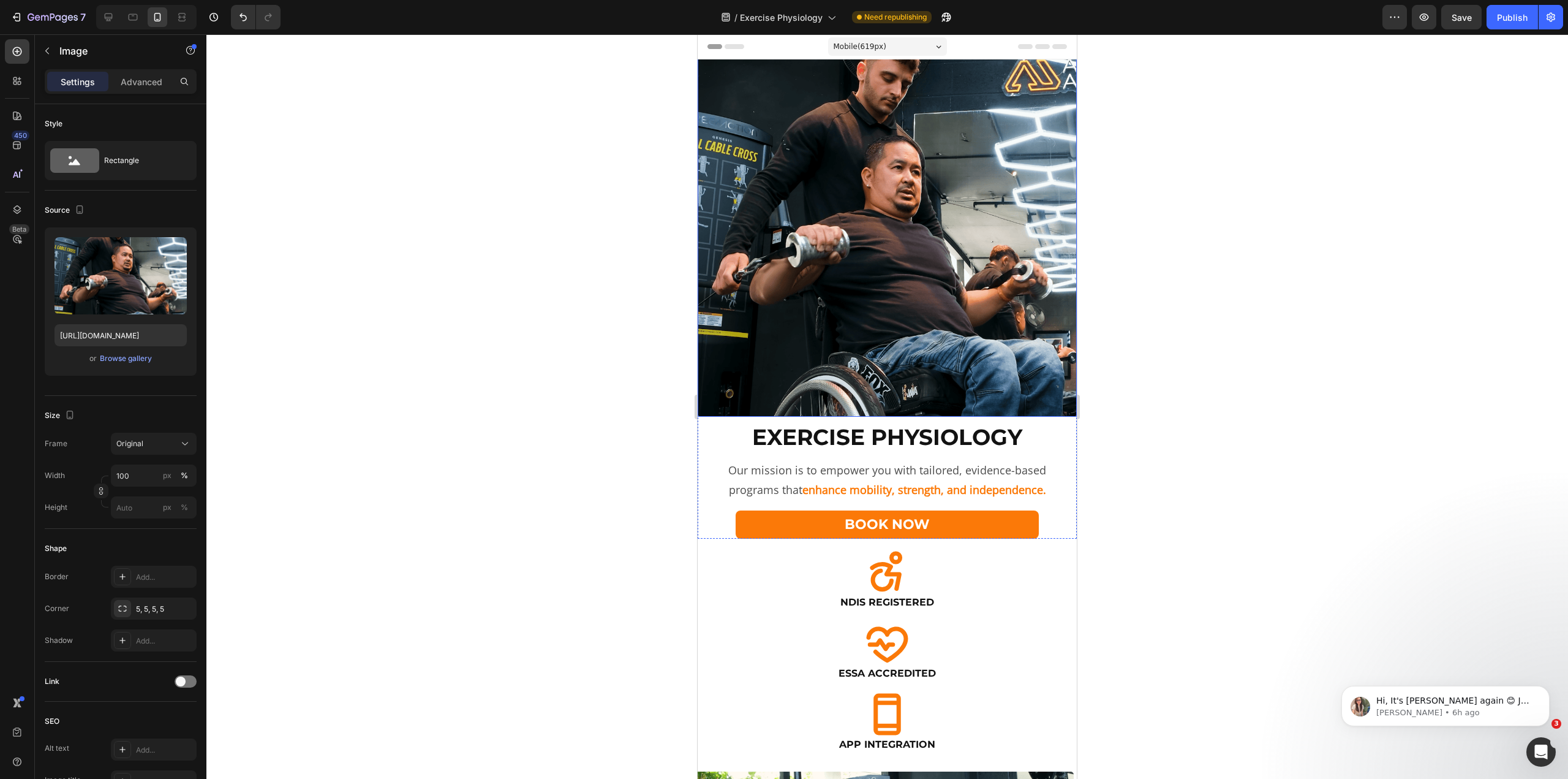
click at [949, 363] on img at bounding box center [887, 227] width 379 height 379
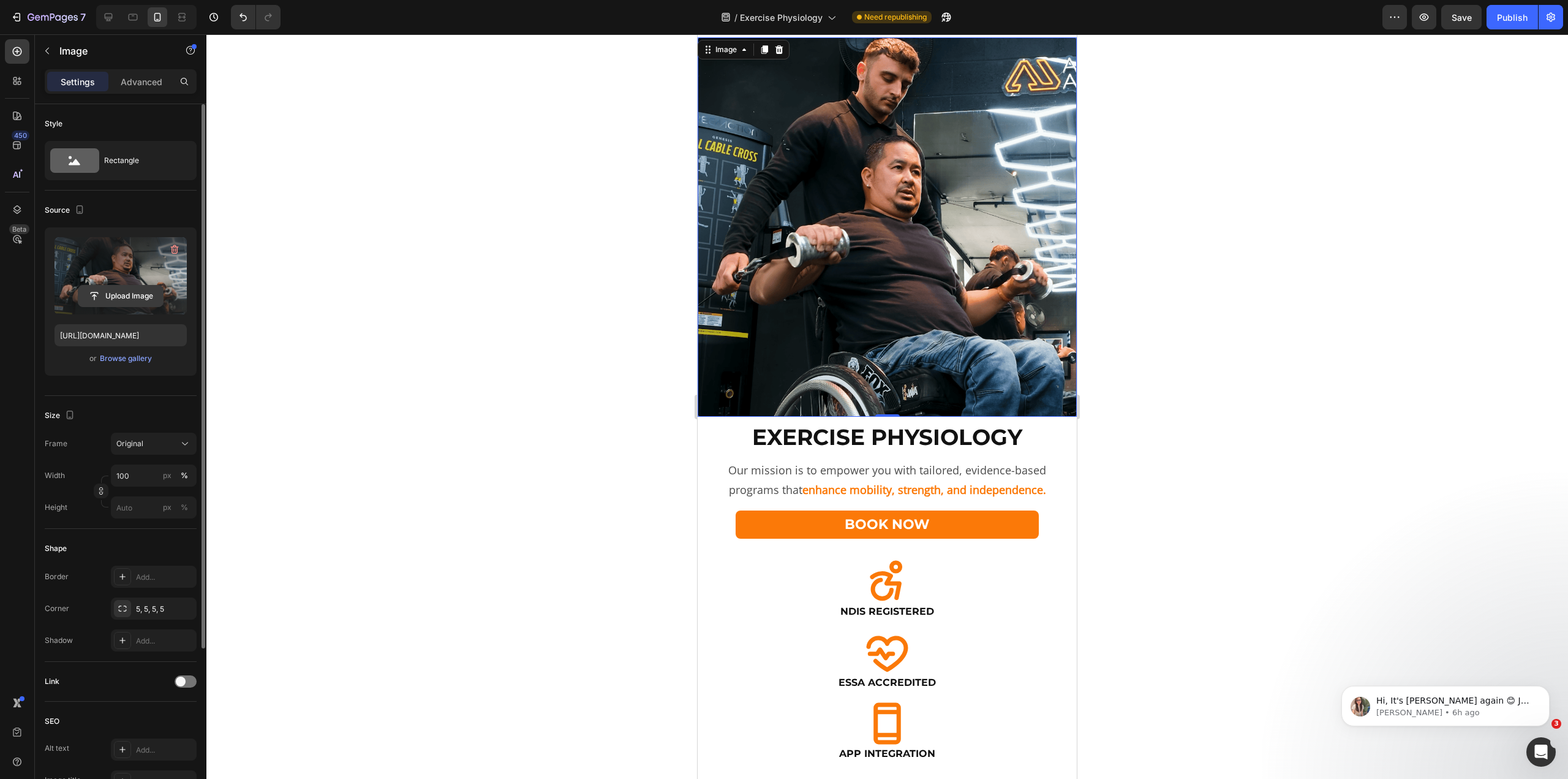
click at [142, 287] on input "file" at bounding box center [121, 296] width 85 height 21
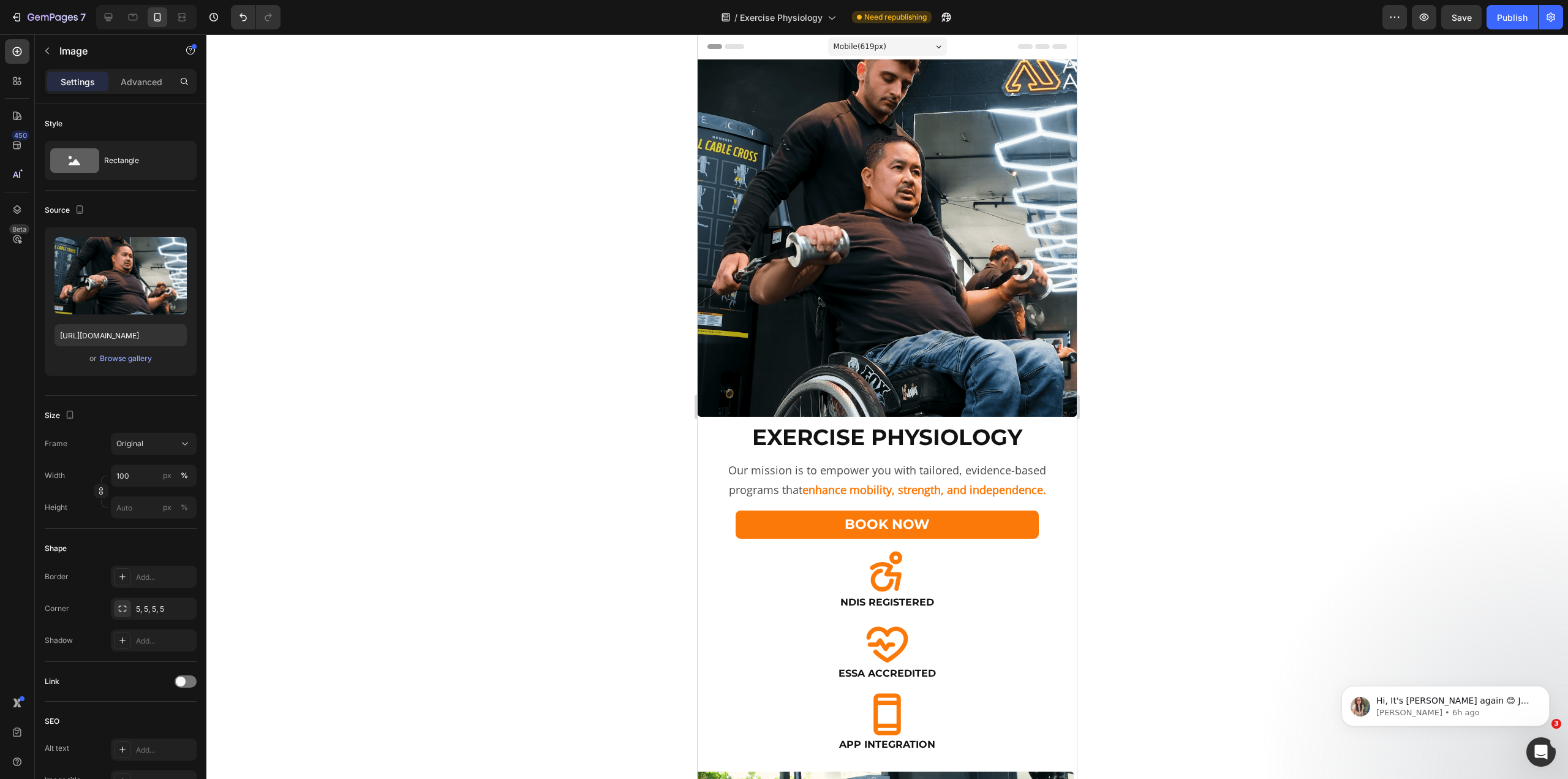
click at [898, 234] on img at bounding box center [887, 227] width 379 height 379
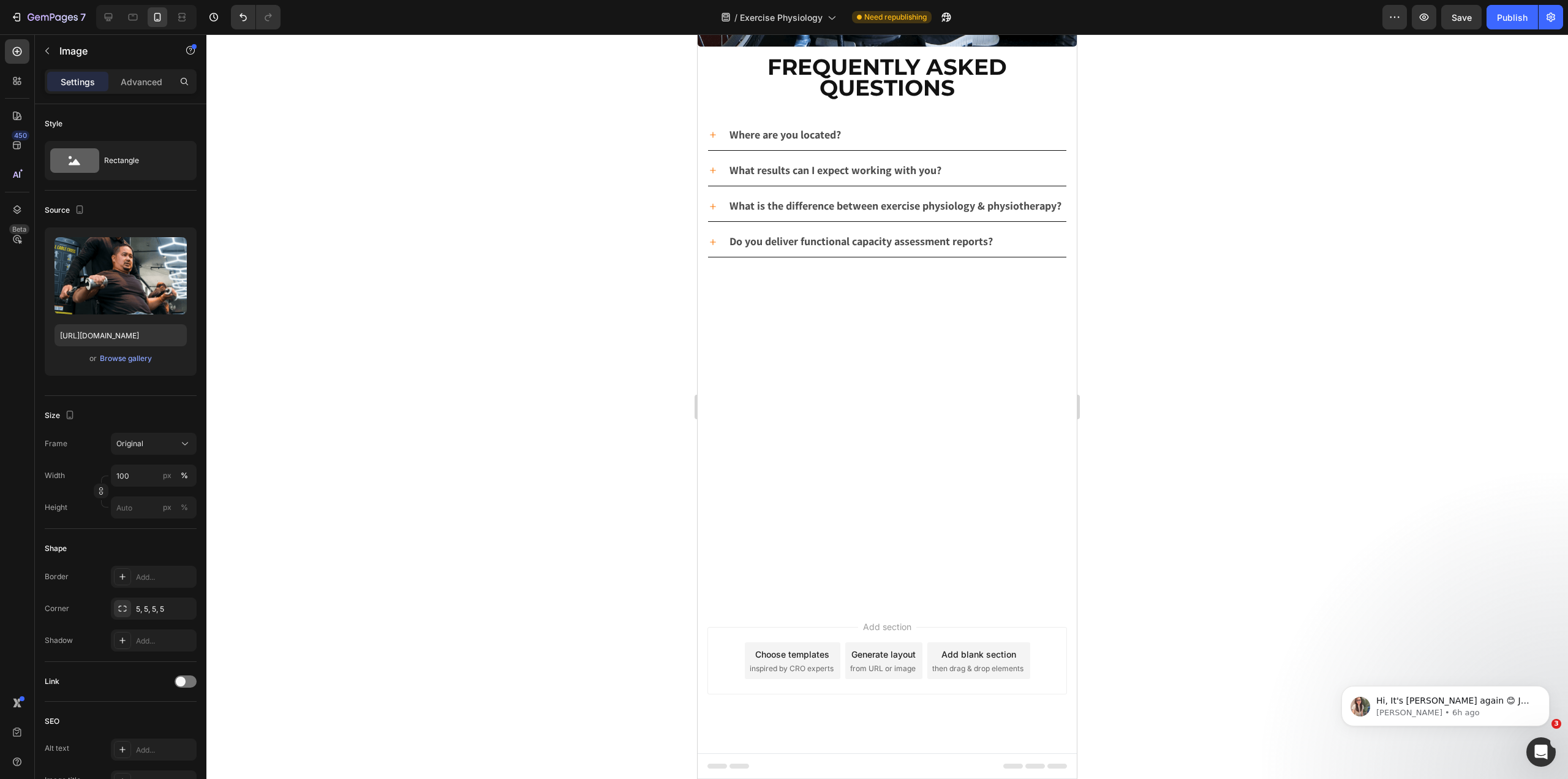
scroll to position [3283, 0]
click at [1495, 15] on button "Publish" at bounding box center [1512, 18] width 51 height 25
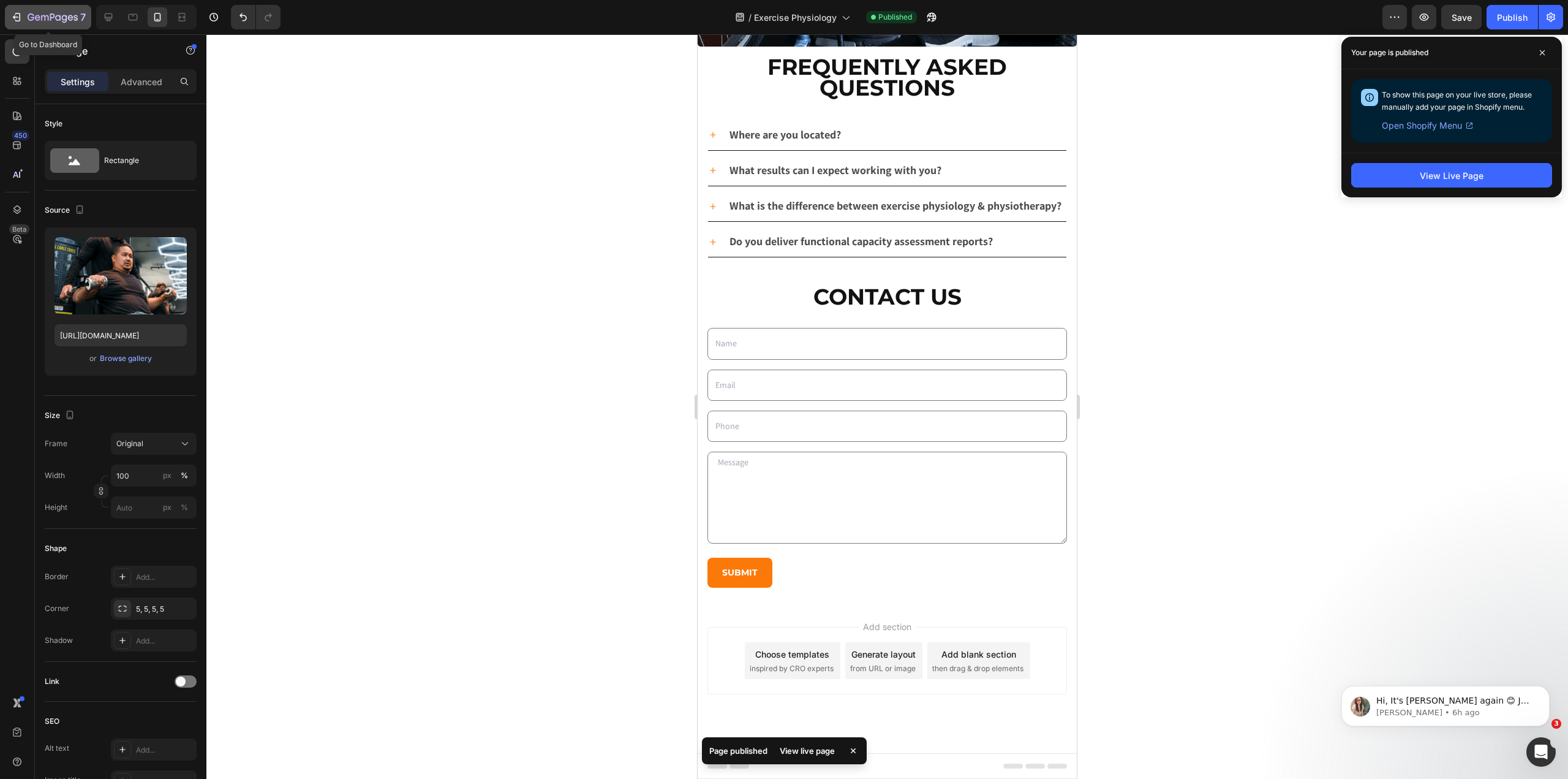
click at [36, 22] on icon "button" at bounding box center [53, 18] width 50 height 10
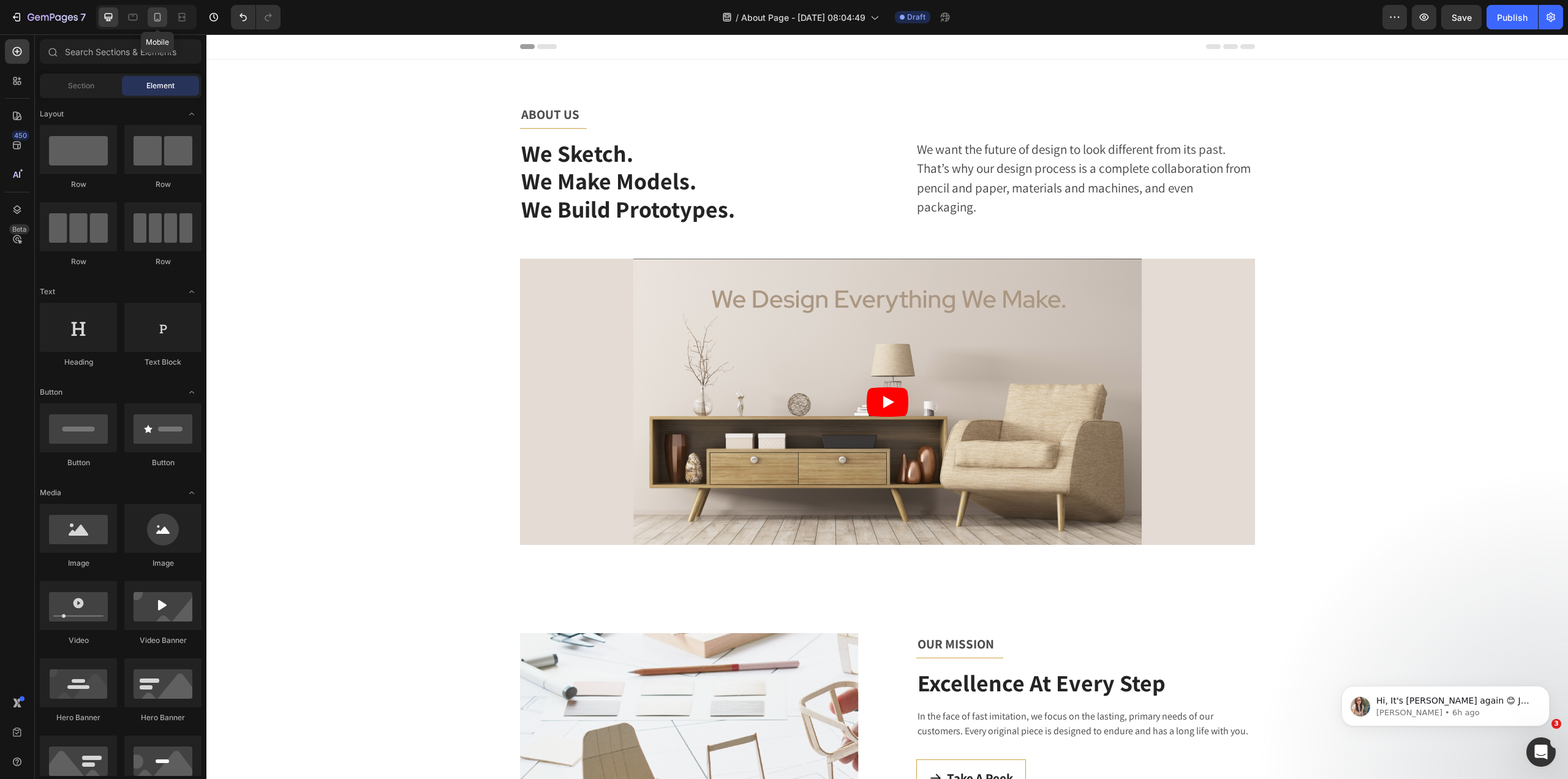
click at [158, 17] on icon at bounding box center [157, 17] width 12 height 12
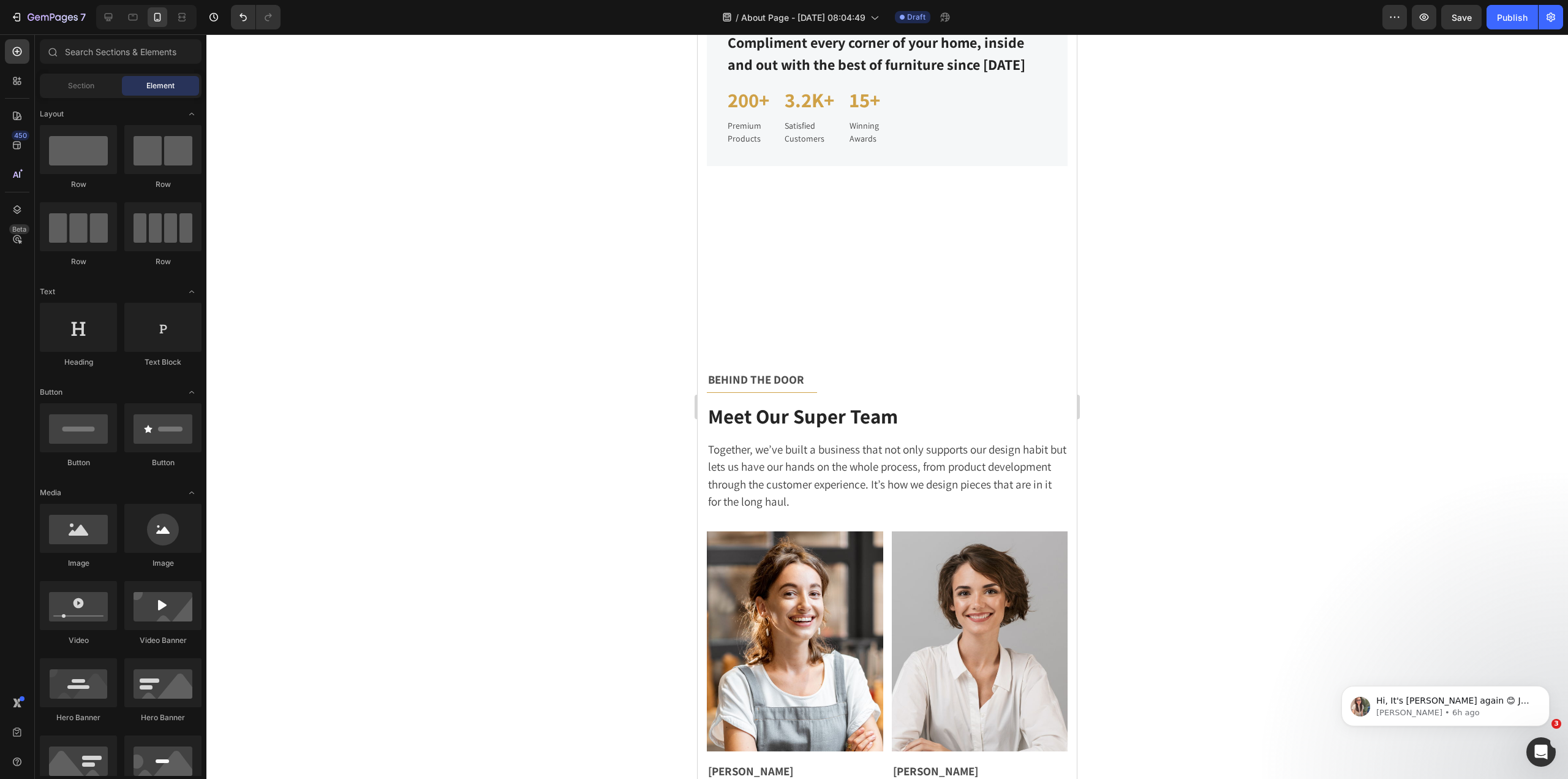
scroll to position [1900, 0]
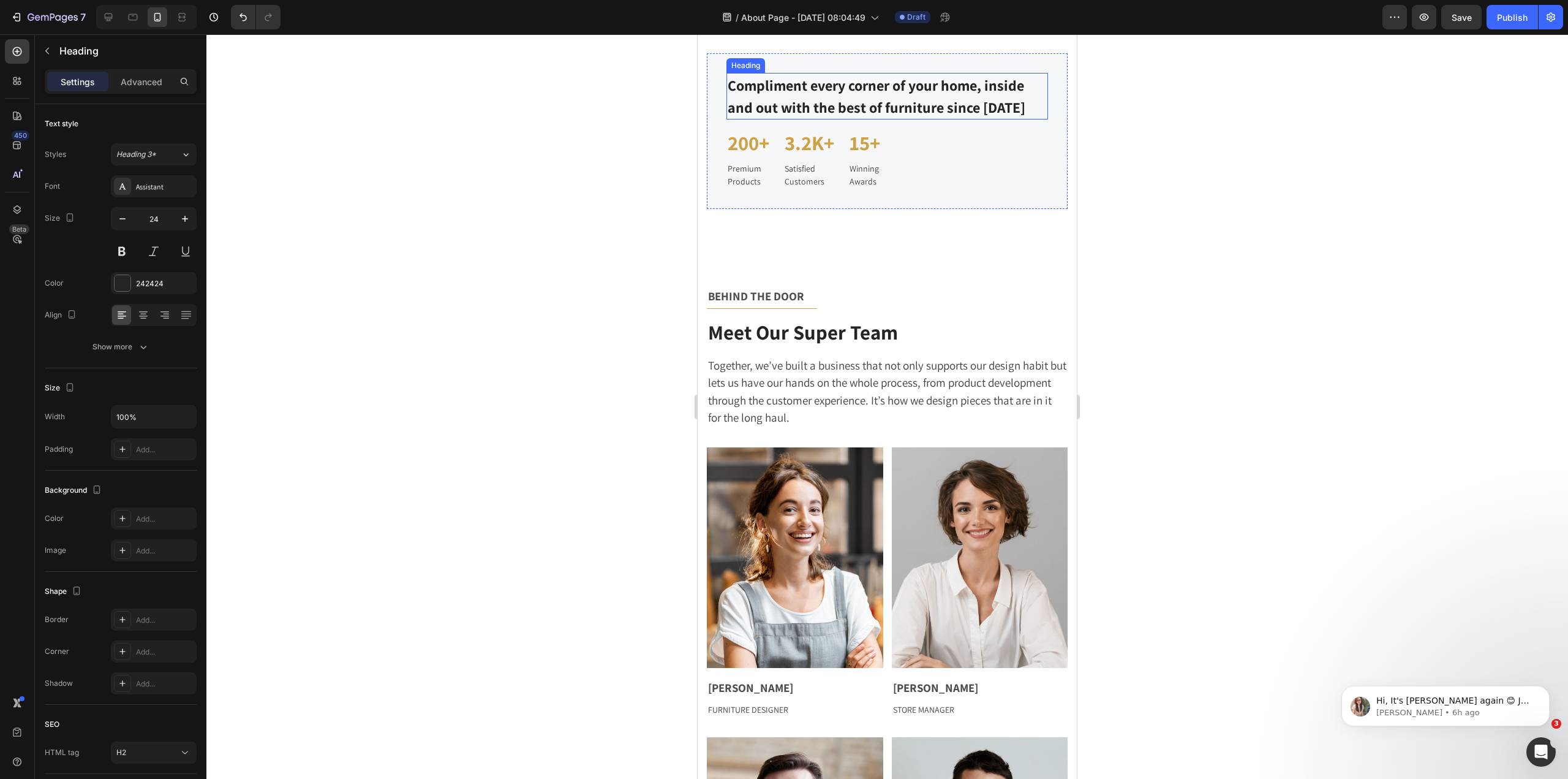
click at [857, 118] on p "Compliment every corner of your home, inside and out with the best of furniture…" at bounding box center [887, 96] width 319 height 44
click at [869, 182] on div "Compliment every corner of your home, inside and out with the best of furniture…" at bounding box center [887, 131] width 361 height 156
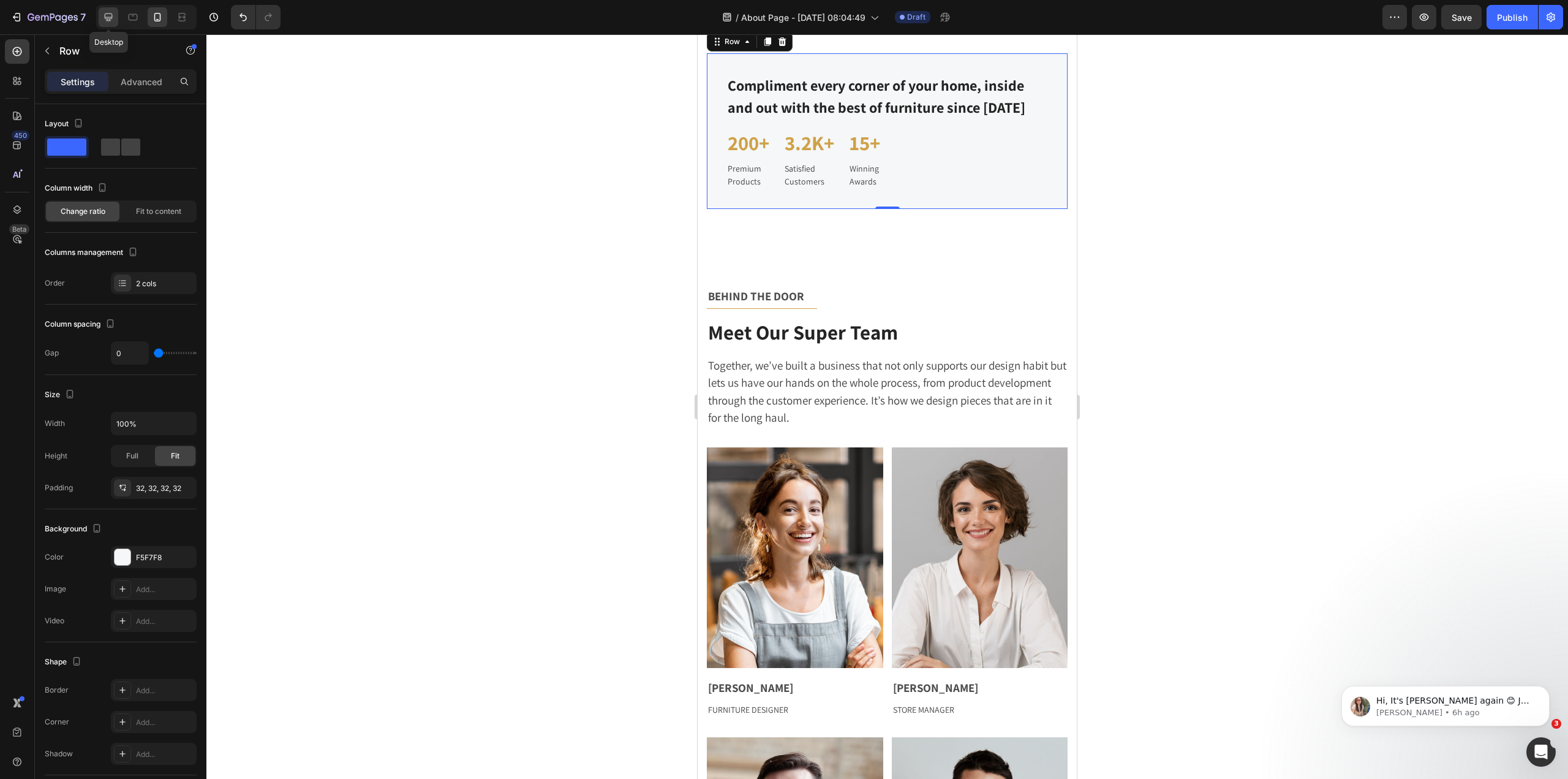
click at [107, 26] on div at bounding box center [108, 17] width 20 height 20
type input "94"
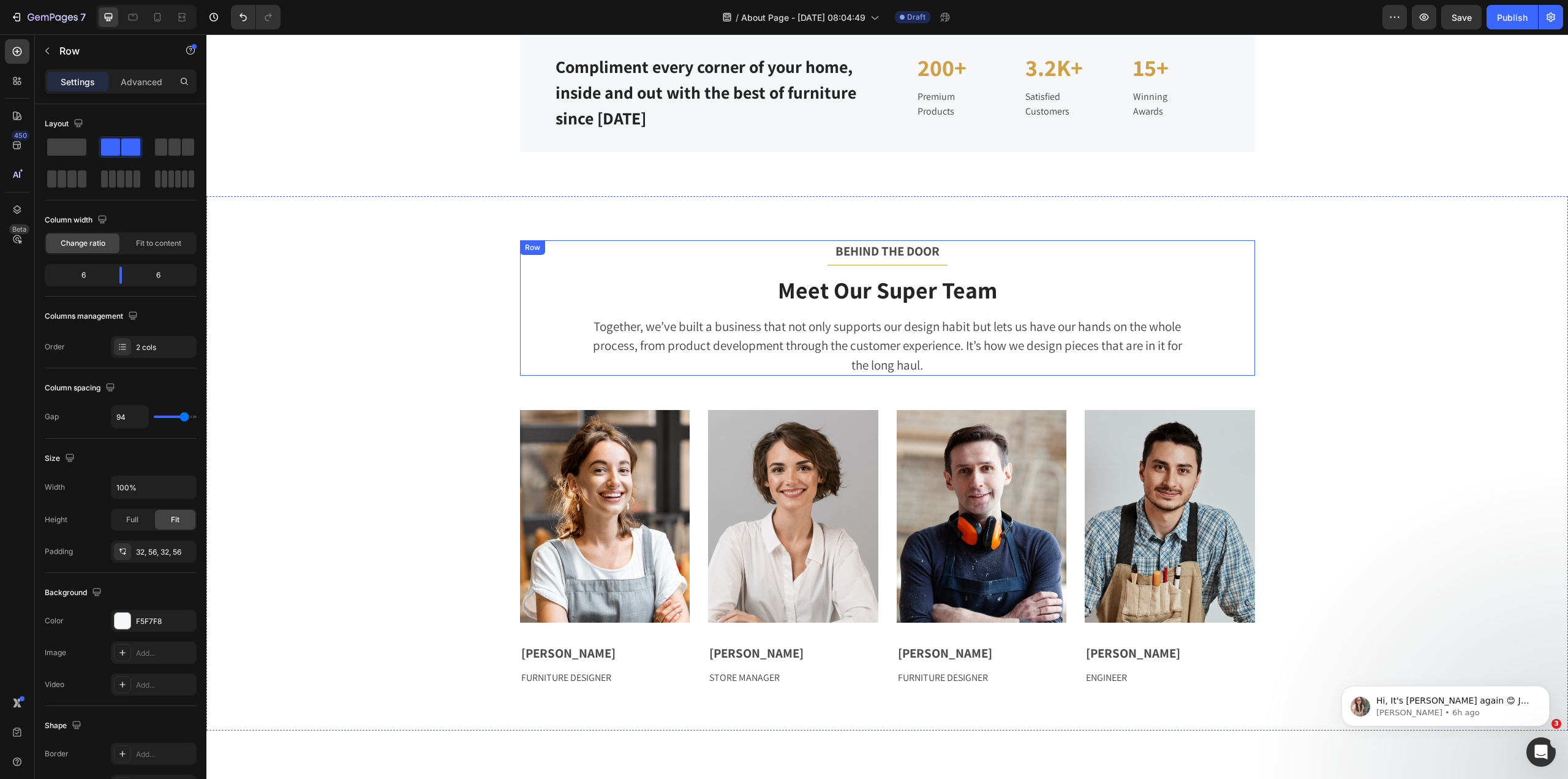
scroll to position [1492, 0]
click at [442, 260] on div "BEHIND THE DOOR Text block Title Line Meet Our Super Team Heading Together, we’…" at bounding box center [887, 464] width 1343 height 446
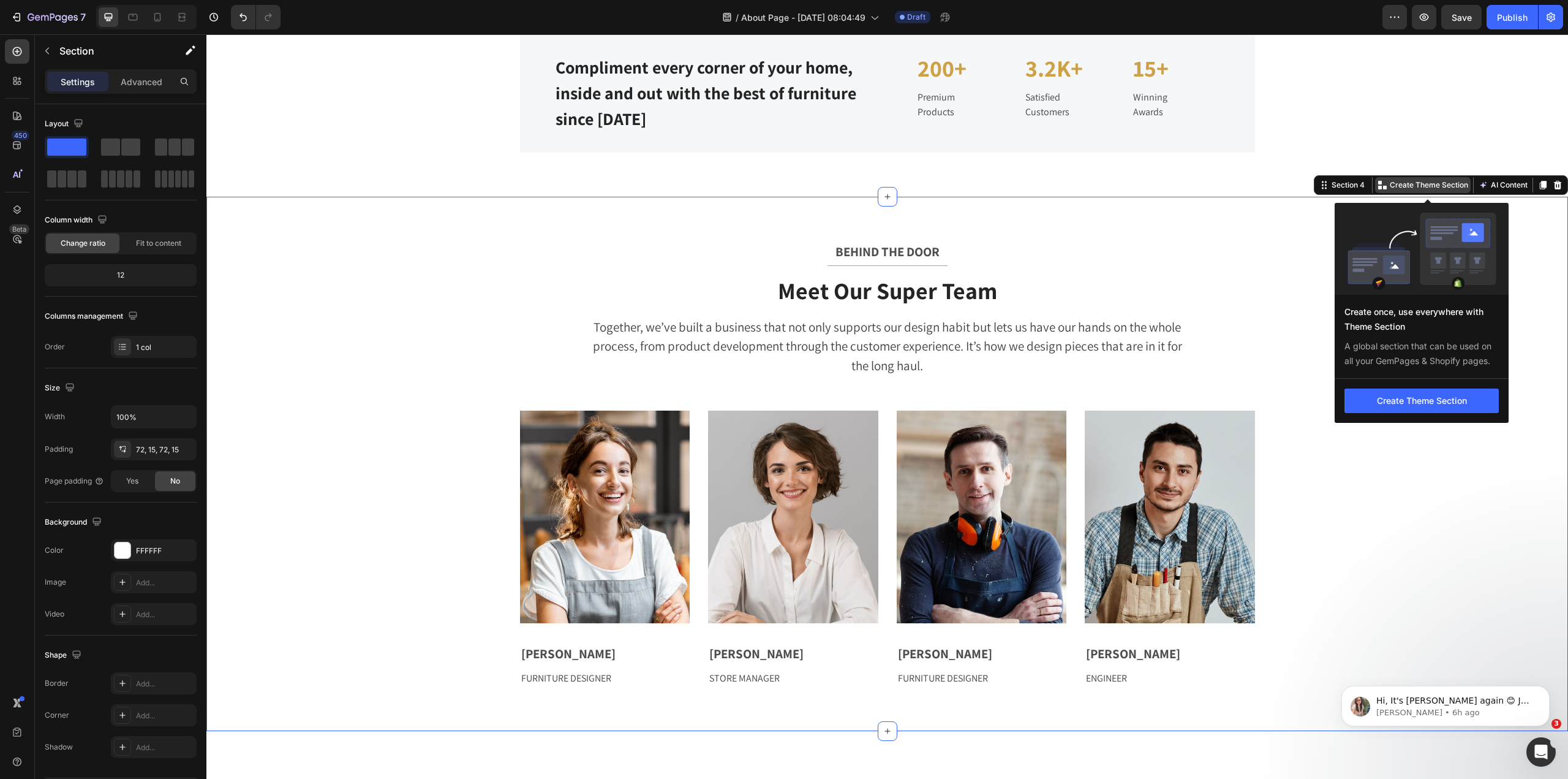
click at [1425, 189] on p "Create Theme Section" at bounding box center [1429, 185] width 78 height 11
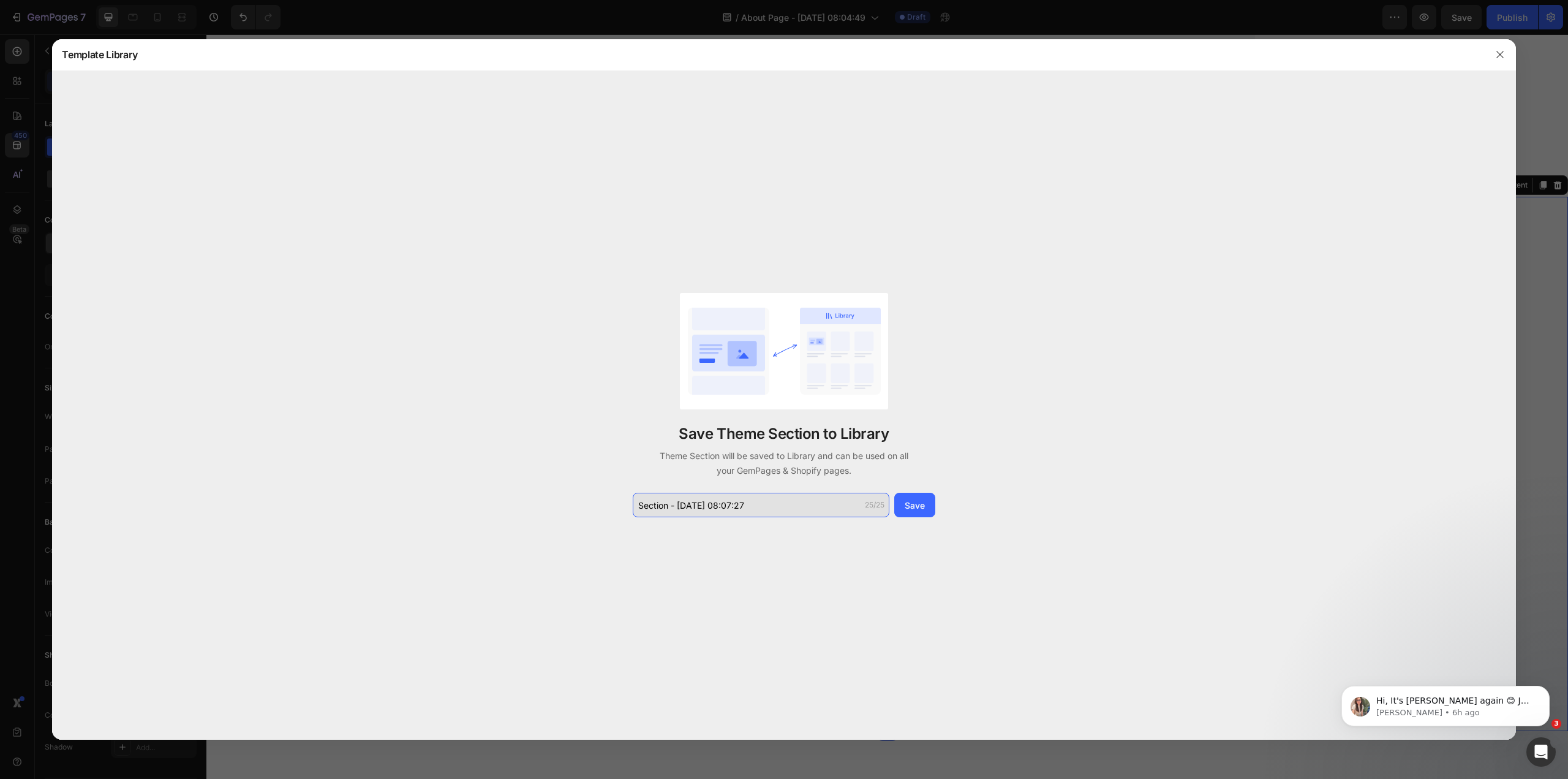
click at [822, 509] on input "Section - Sep 29 08:07:27" at bounding box center [760, 505] width 256 height 25
click at [700, 509] on input "Meet Our TeamTheme" at bounding box center [760, 505] width 256 height 25
type input "Meet Our Team Theme"
click at [914, 509] on div "Save" at bounding box center [915, 506] width 20 height 13
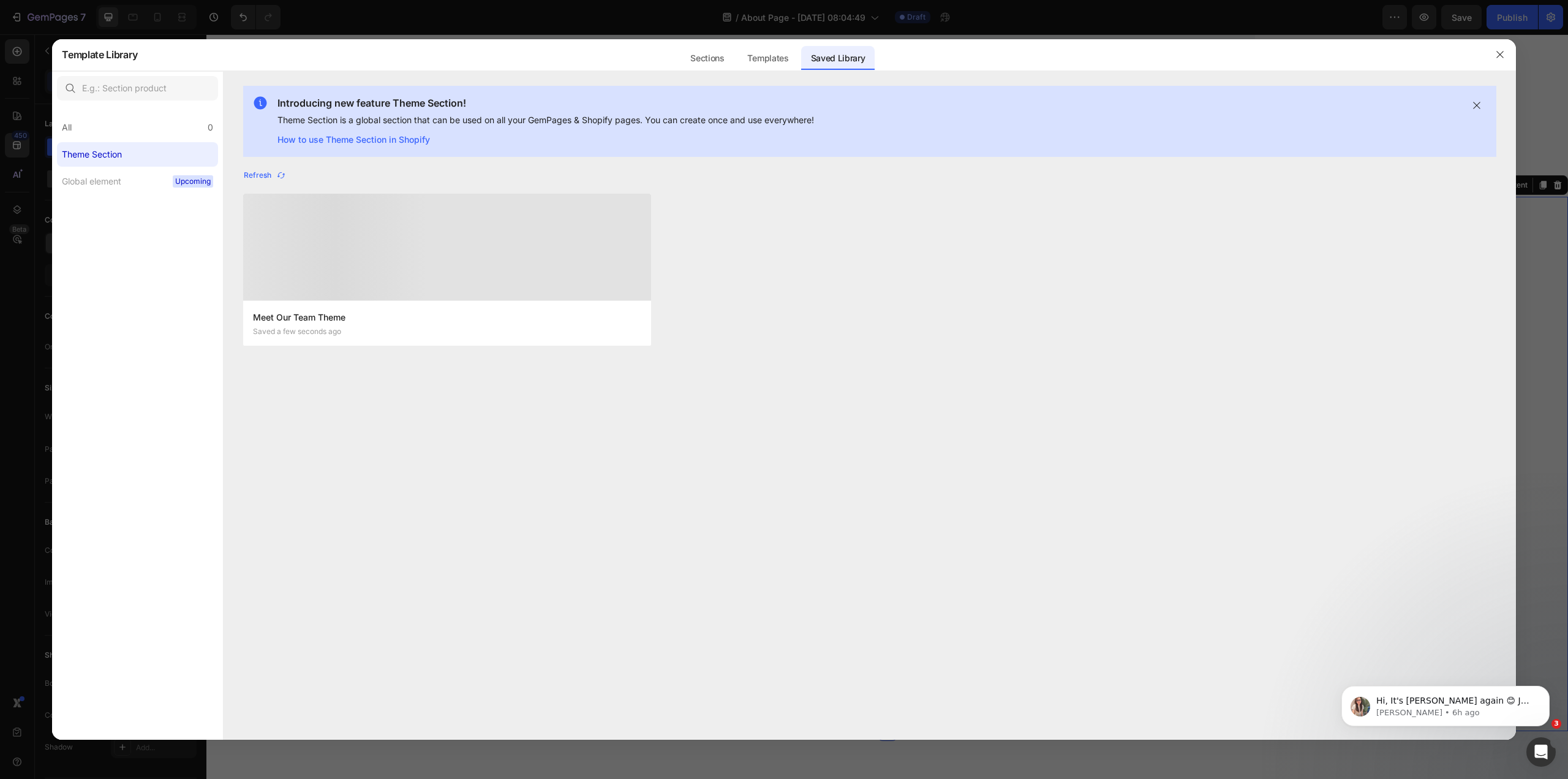
click at [402, 328] on div "Saved a few seconds ago" at bounding box center [447, 332] width 389 height 9
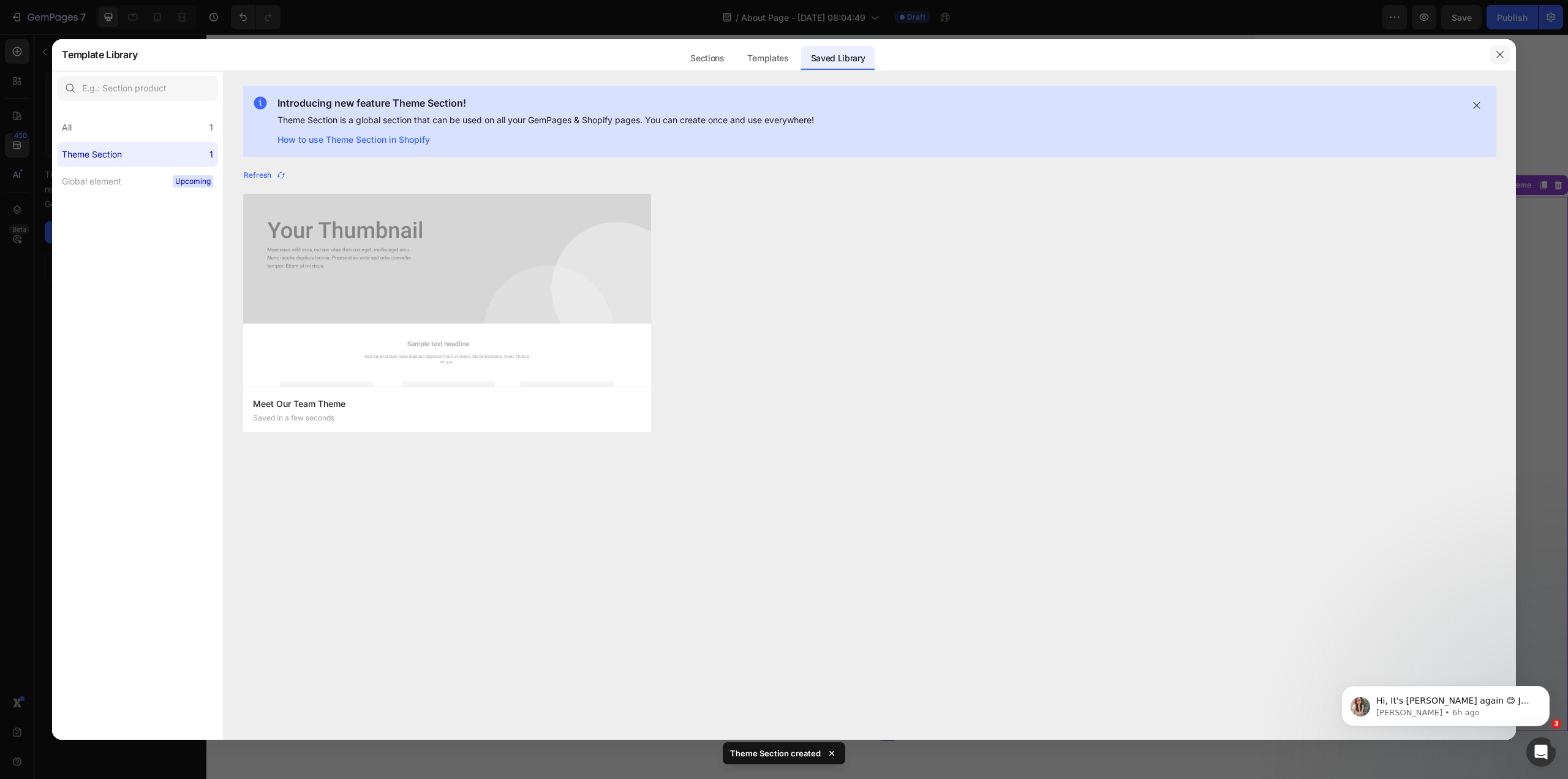
click at [1502, 59] on icon "button" at bounding box center [1499, 54] width 9 height 10
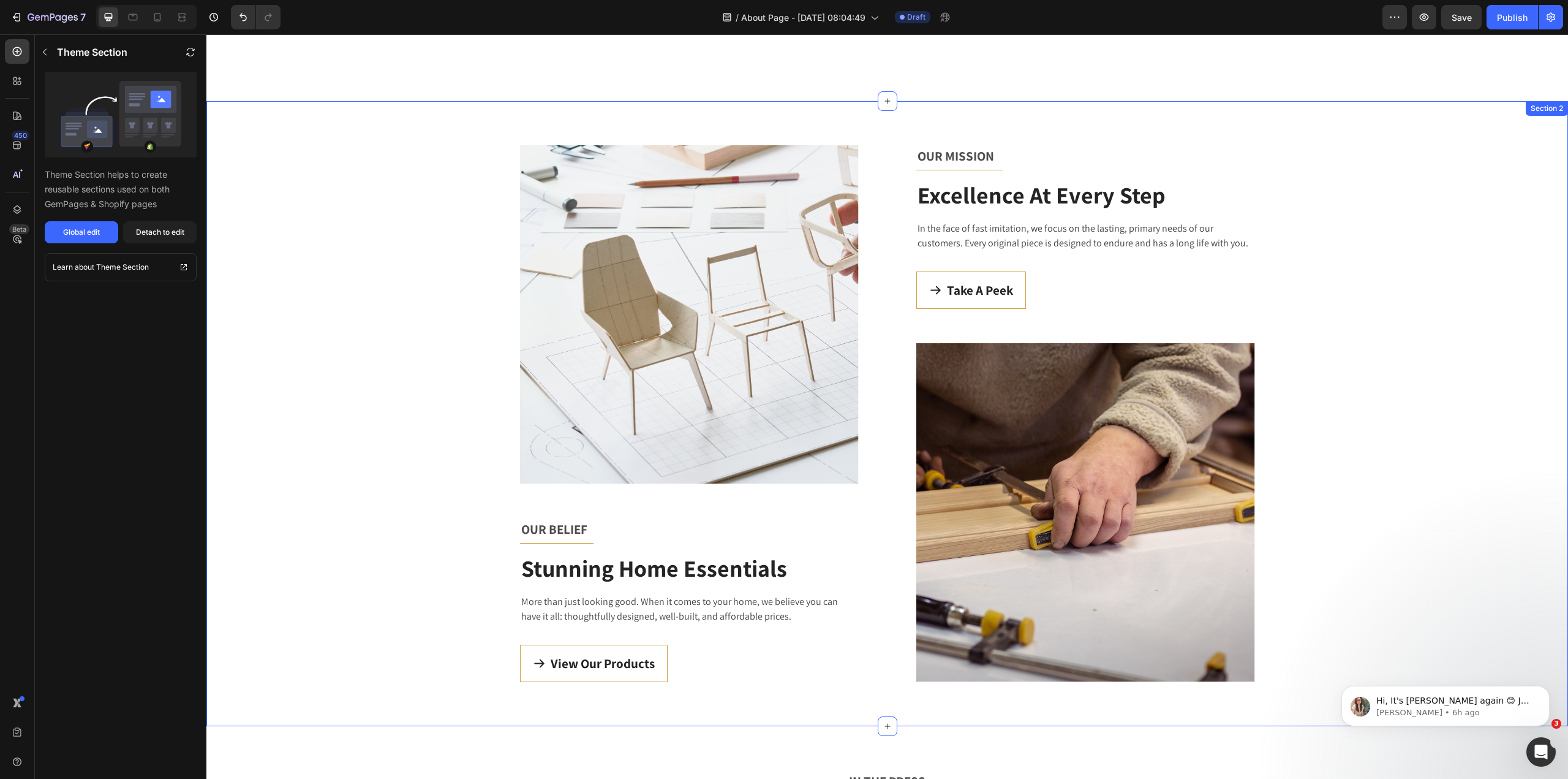
scroll to position [858, 0]
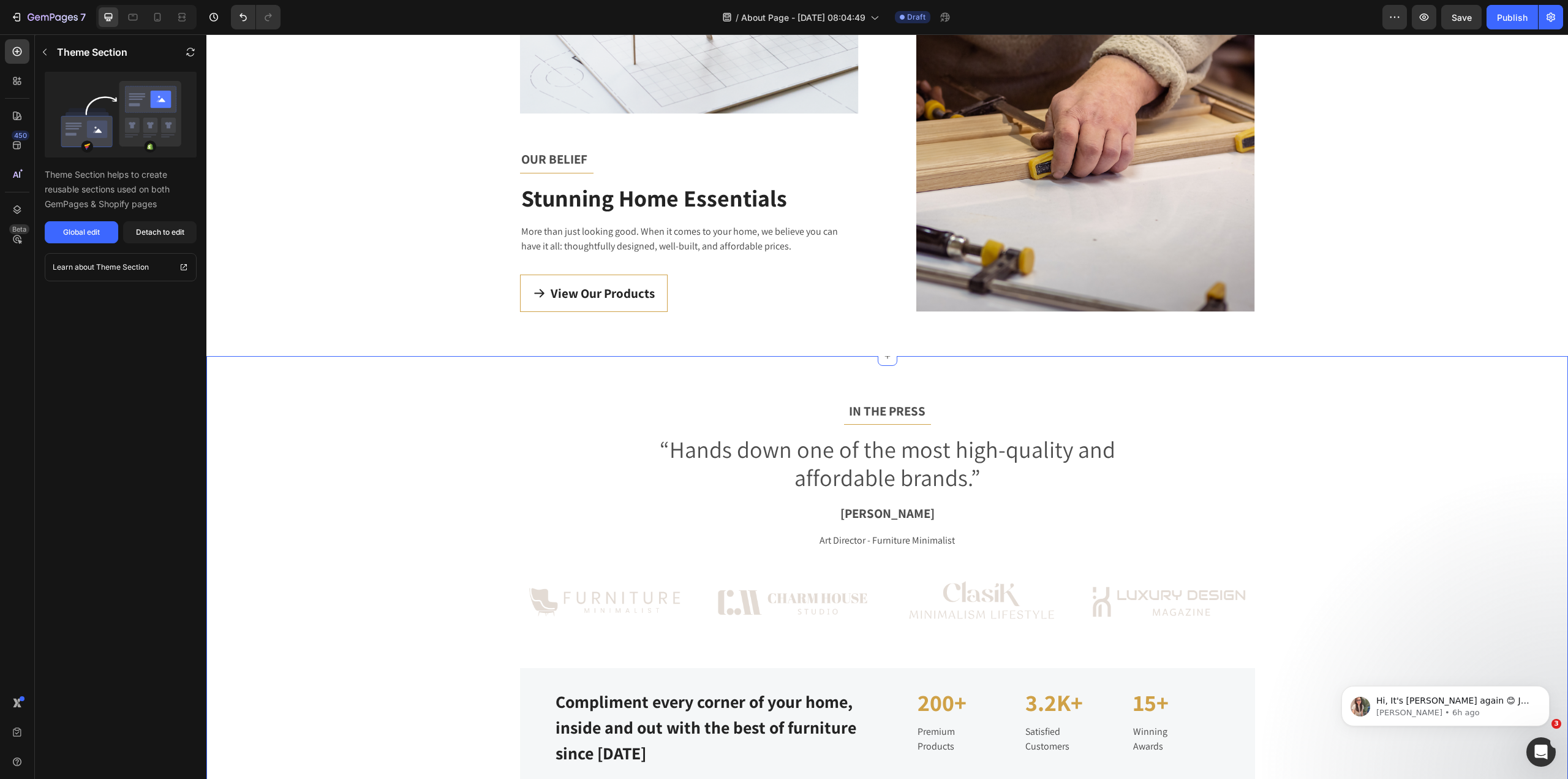
click at [454, 399] on div "IN THE PRESS Text block Title Line “Hands down one of the most high-quality and…" at bounding box center [887, 593] width 1362 height 476
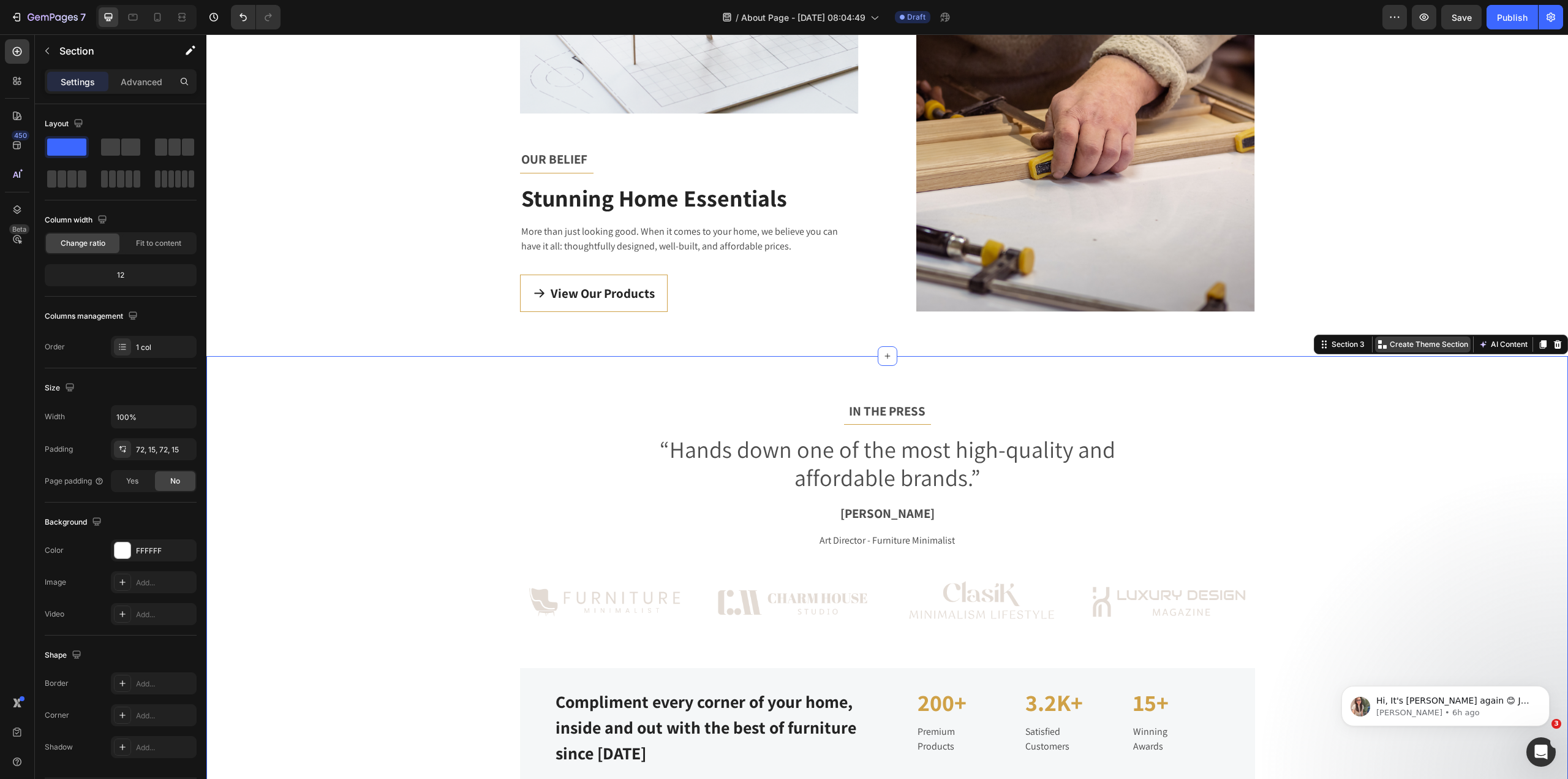
click at [1415, 350] on div "Create Theme Section" at bounding box center [1423, 344] width 96 height 16
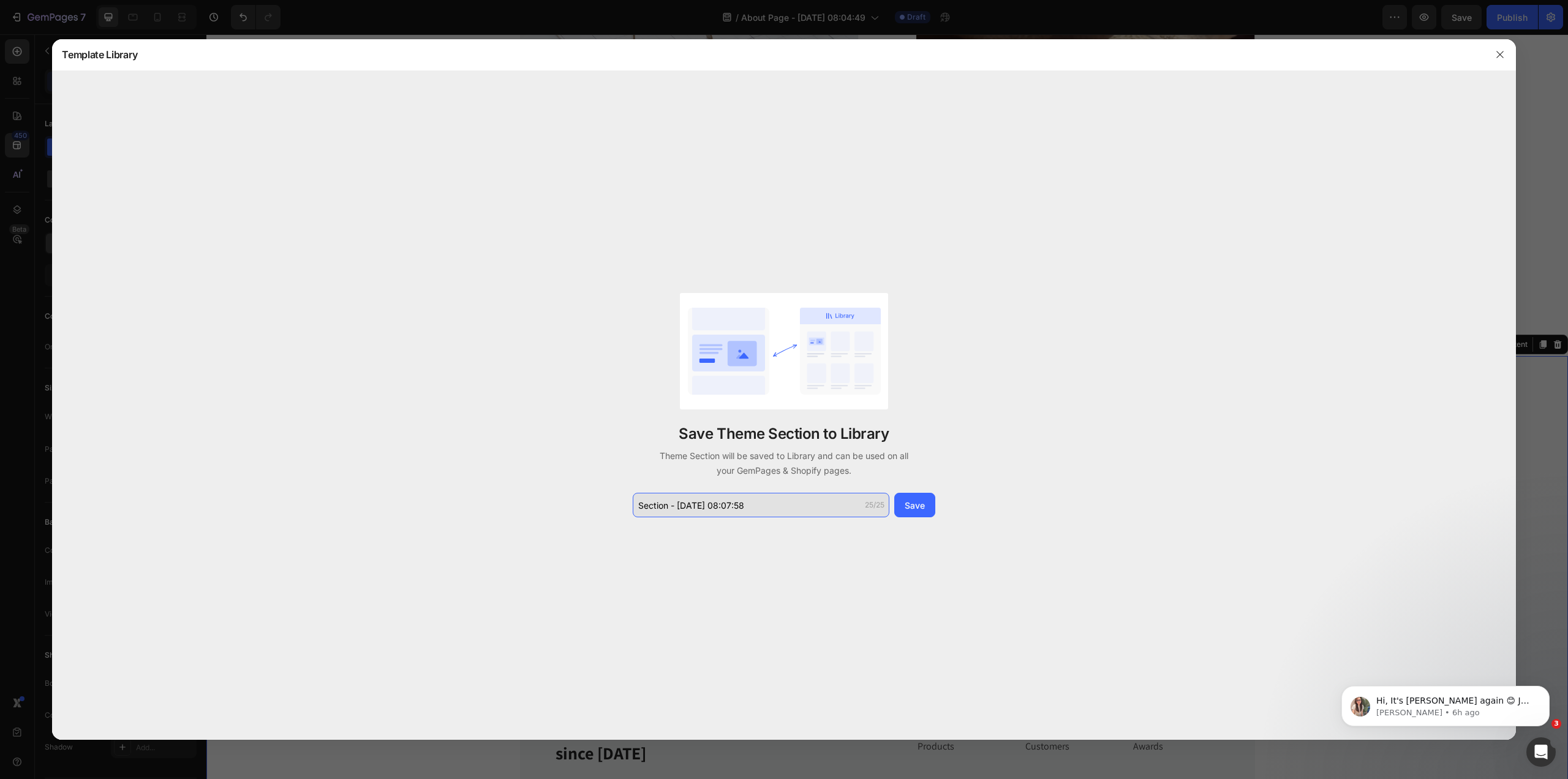
click at [792, 498] on input "Section - Sep 29 08:07:58" at bounding box center [760, 505] width 256 height 25
type input "E"
type input "Reviews"
click at [909, 502] on div "Save" at bounding box center [915, 506] width 20 height 13
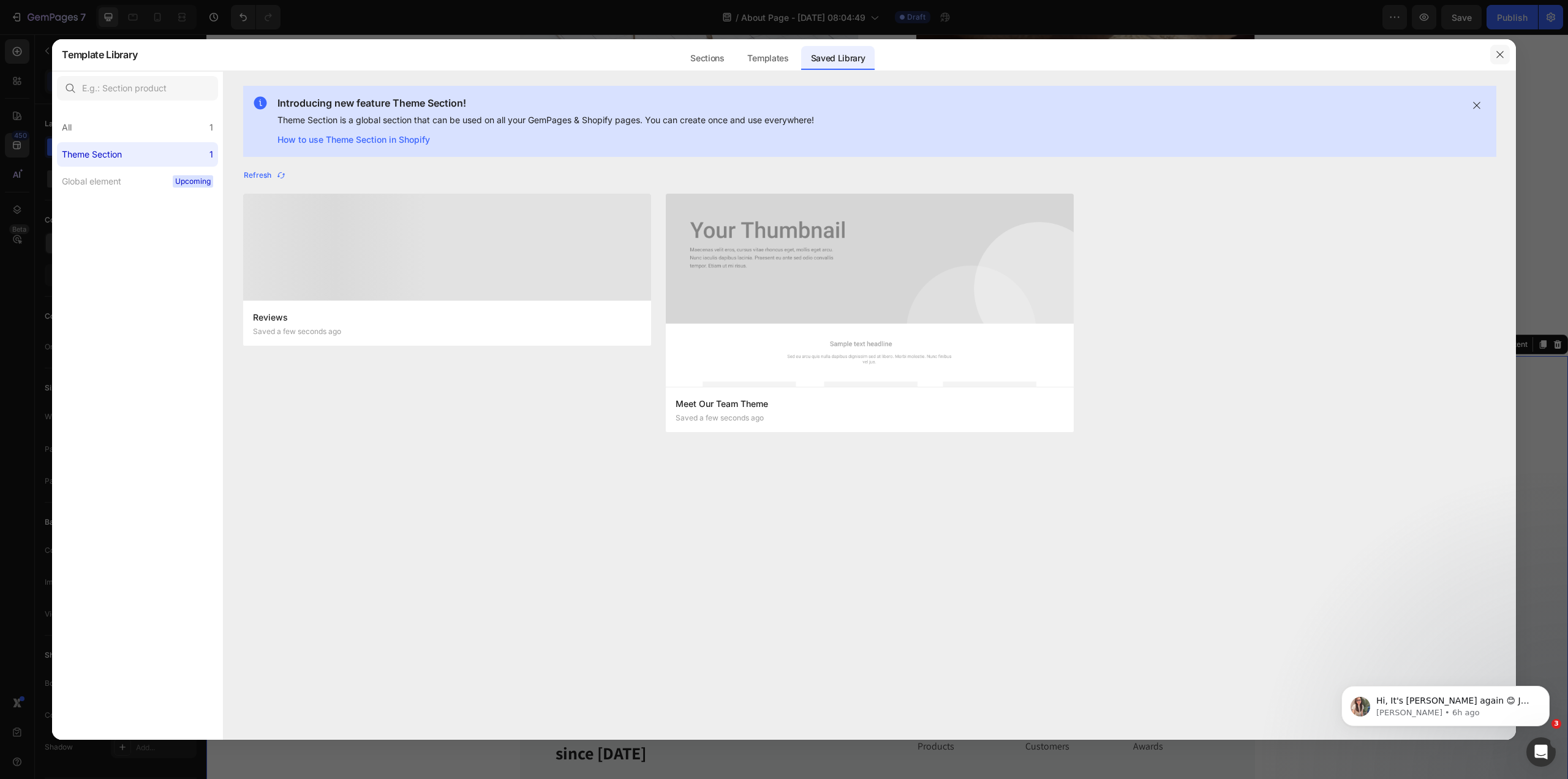
click at [1502, 55] on icon "button" at bounding box center [1499, 54] width 9 height 10
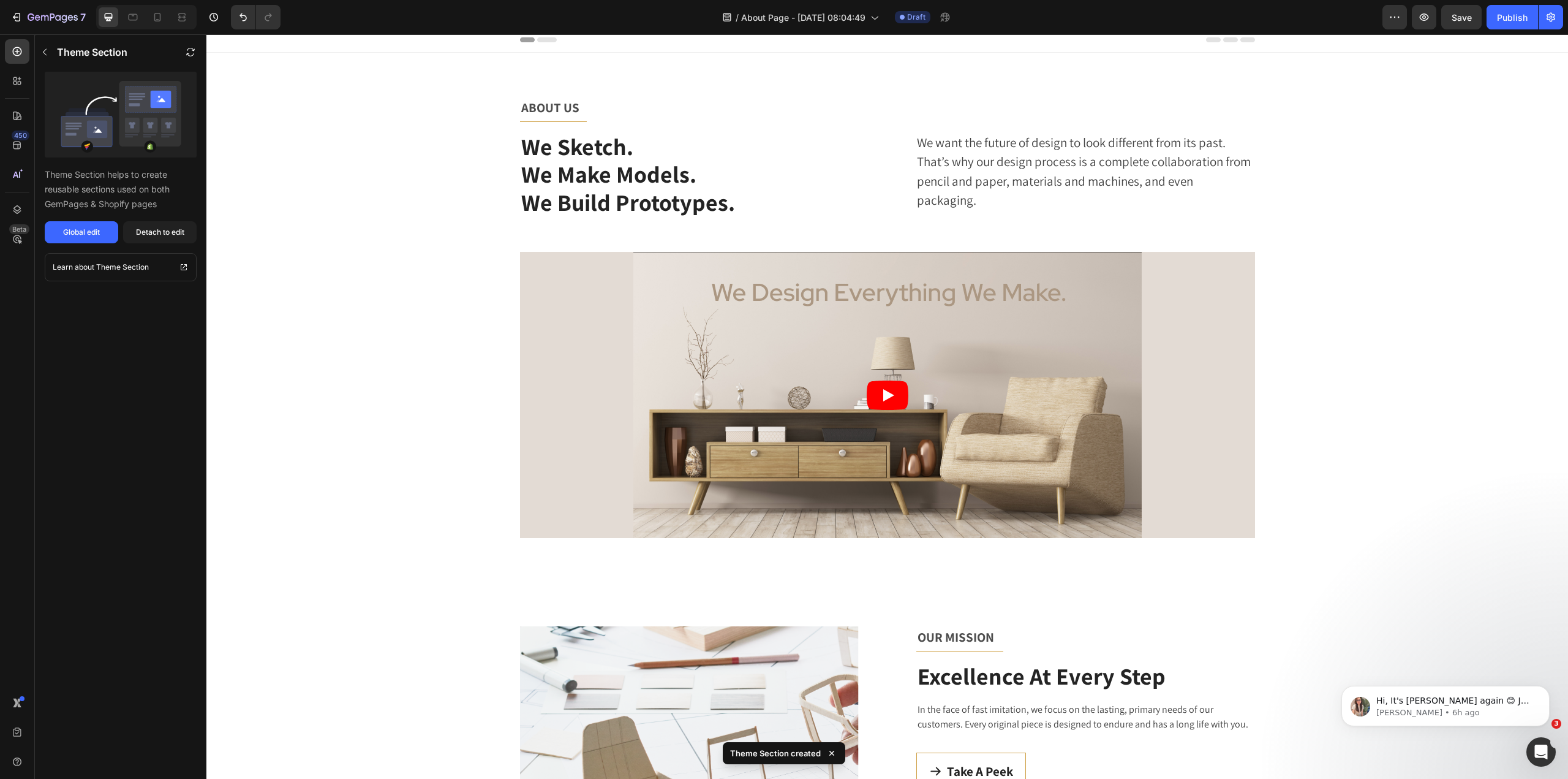
scroll to position [0, 0]
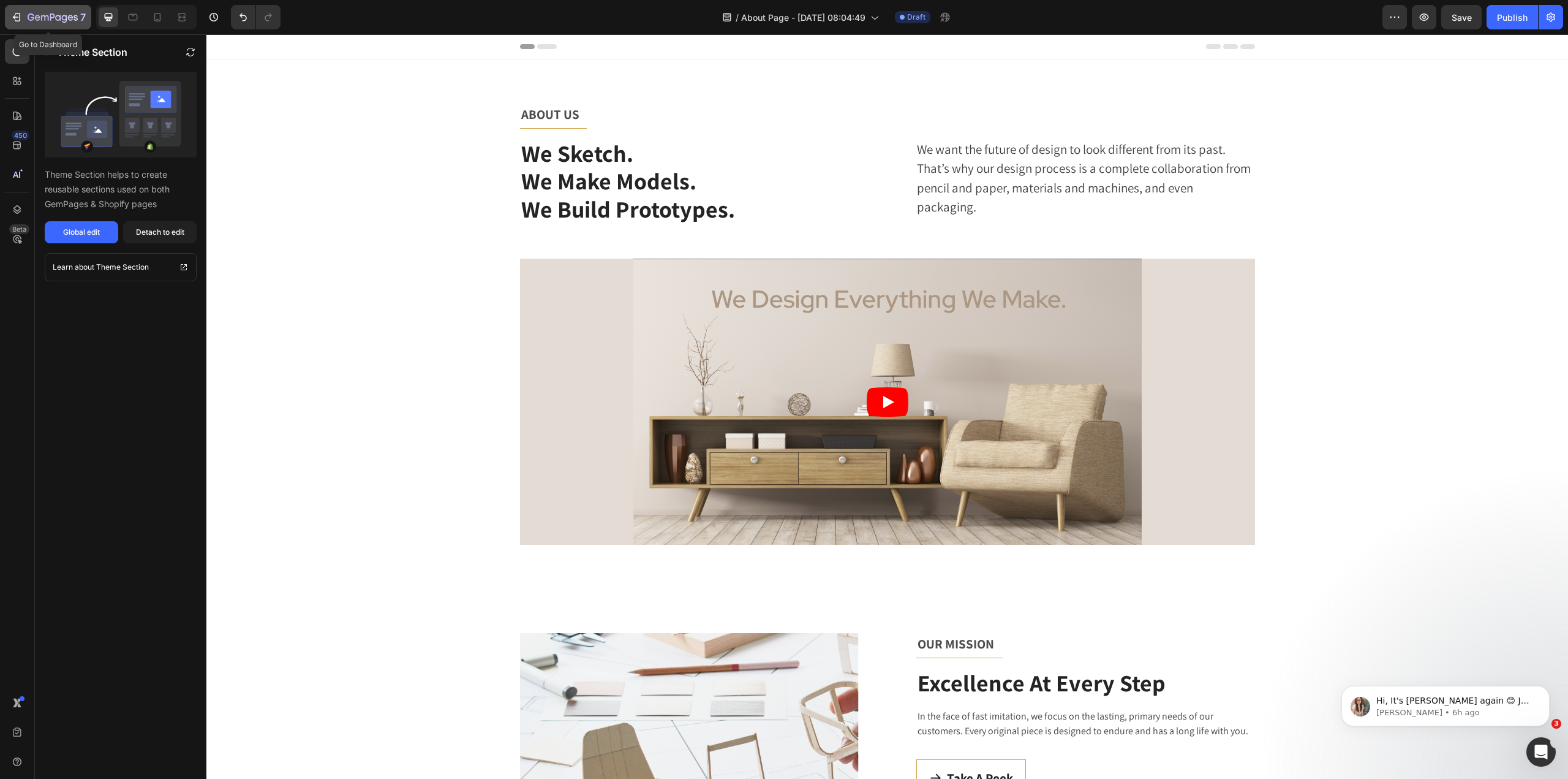
click at [21, 17] on icon "button" at bounding box center [16, 17] width 12 height 12
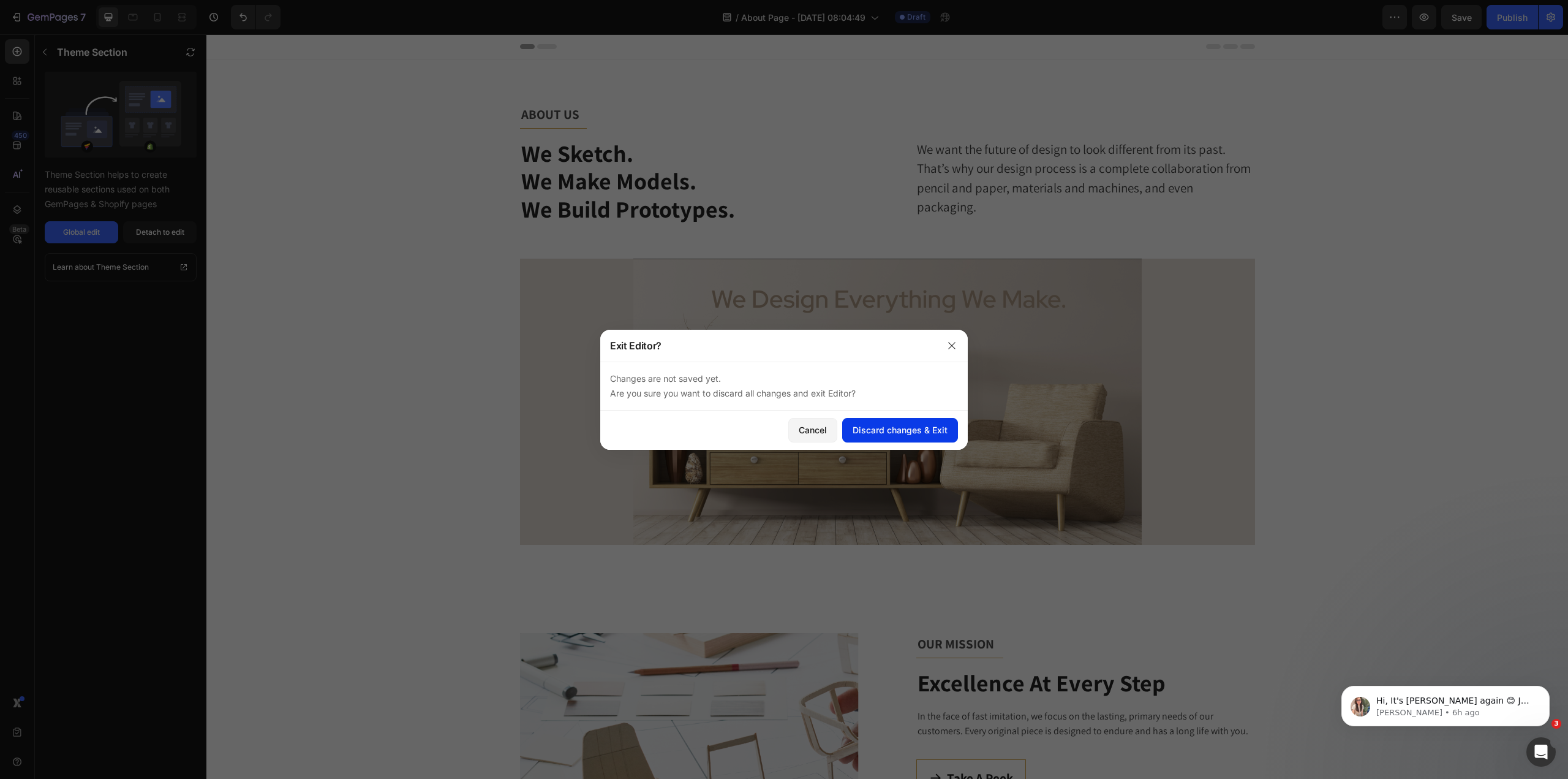
click at [859, 426] on div "Discard changes & Exit" at bounding box center [900, 430] width 95 height 13
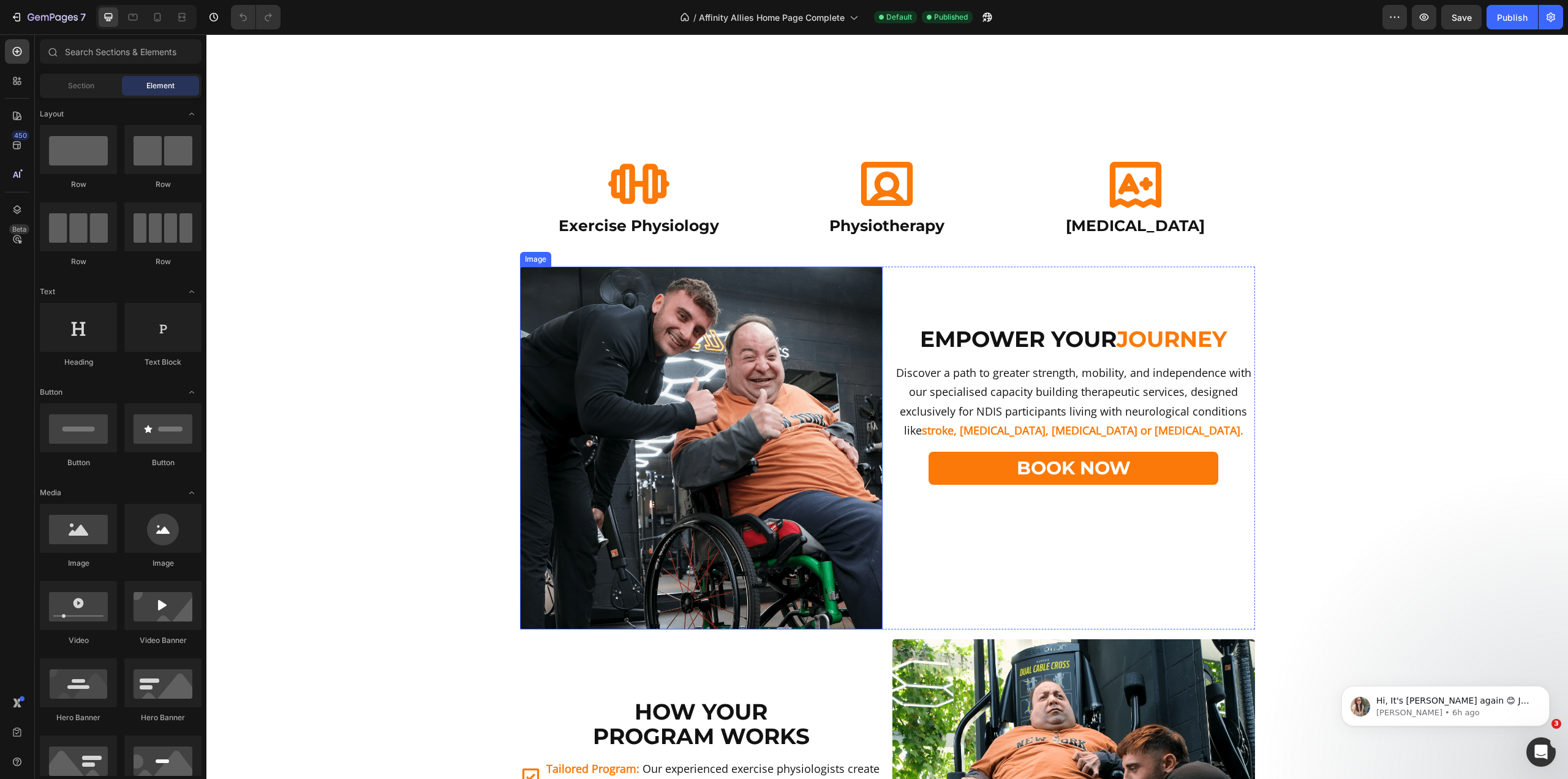
scroll to position [858, 0]
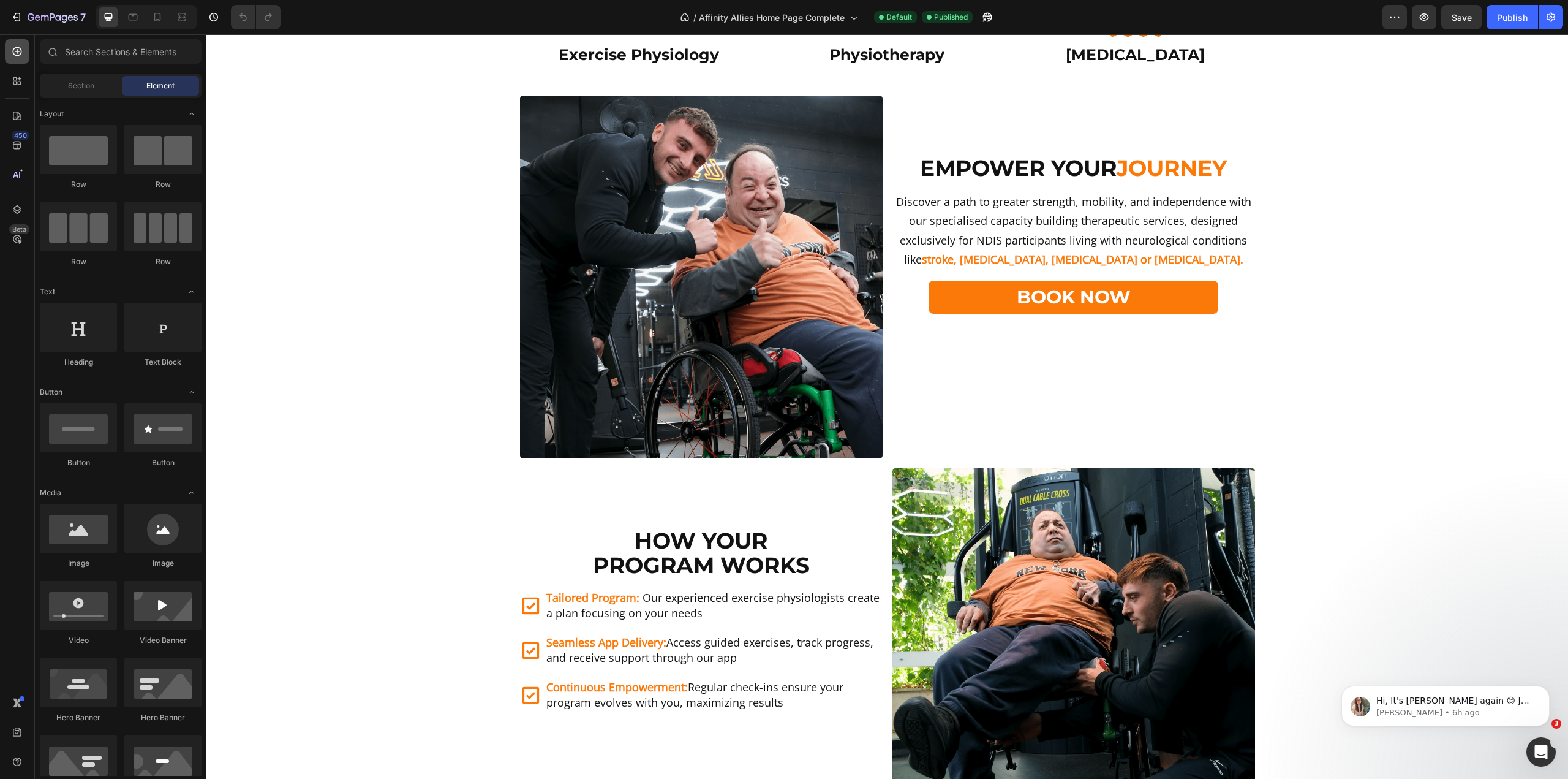
click at [22, 46] on icon at bounding box center [17, 51] width 12 height 12
click at [91, 79] on div "Section" at bounding box center [81, 86] width 77 height 20
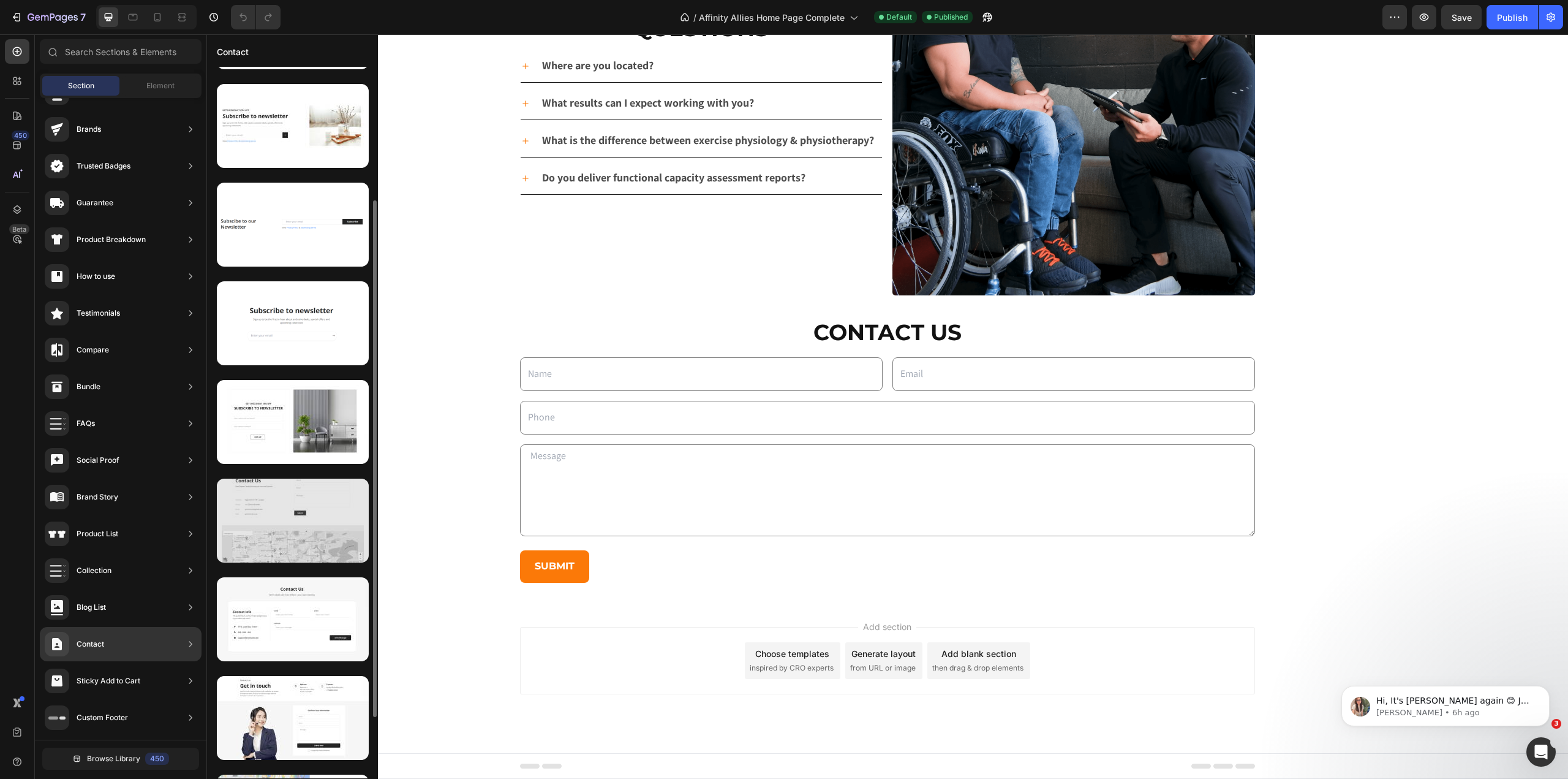
scroll to position [268, 0]
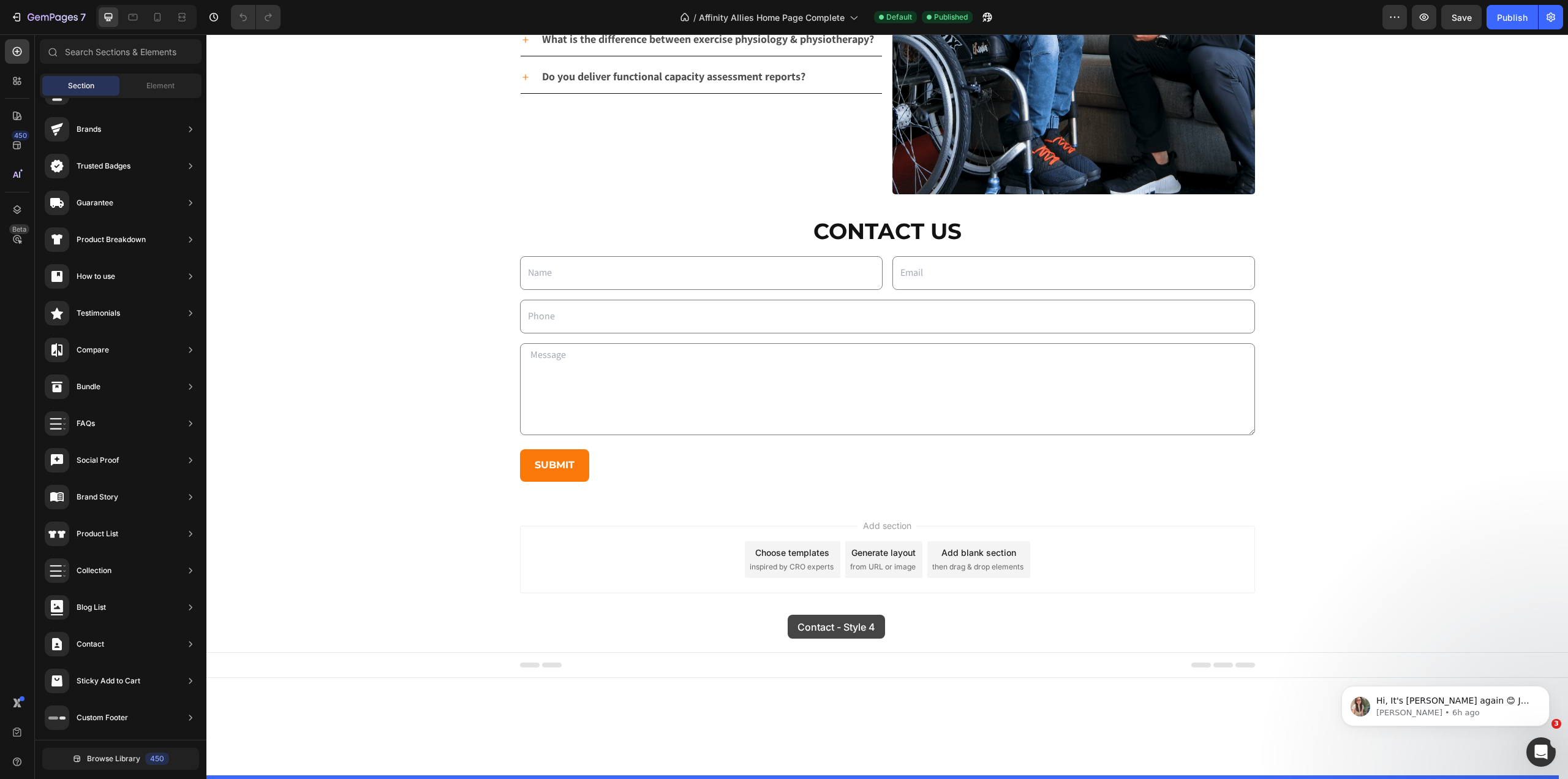
drag, startPoint x: 510, startPoint y: 750, endPoint x: 788, endPoint y: 614, distance: 309.5
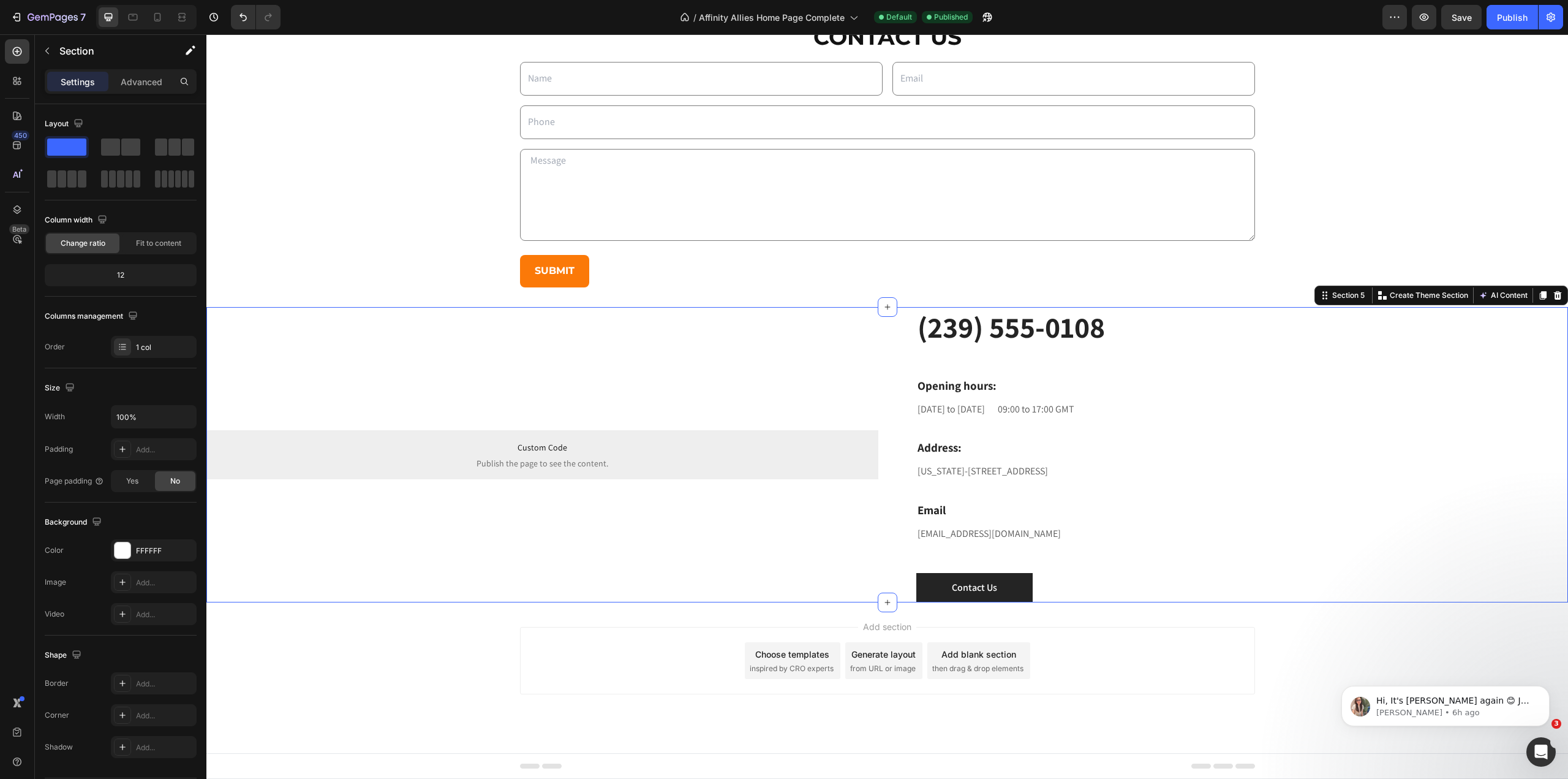
scroll to position [3177, 0]
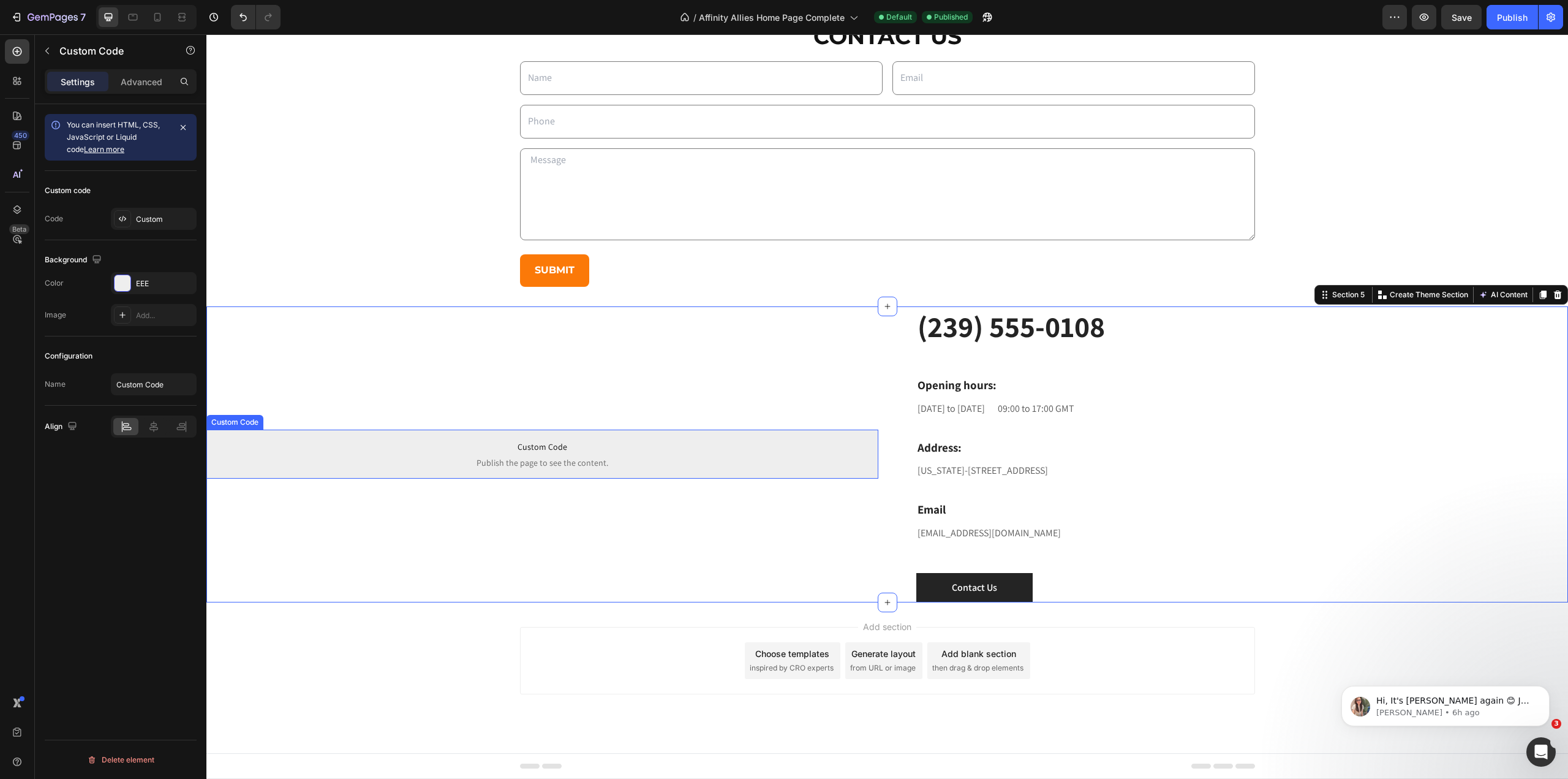
click at [565, 455] on p "Custom Code Publish the page to see the content." at bounding box center [543, 454] width 672 height 49
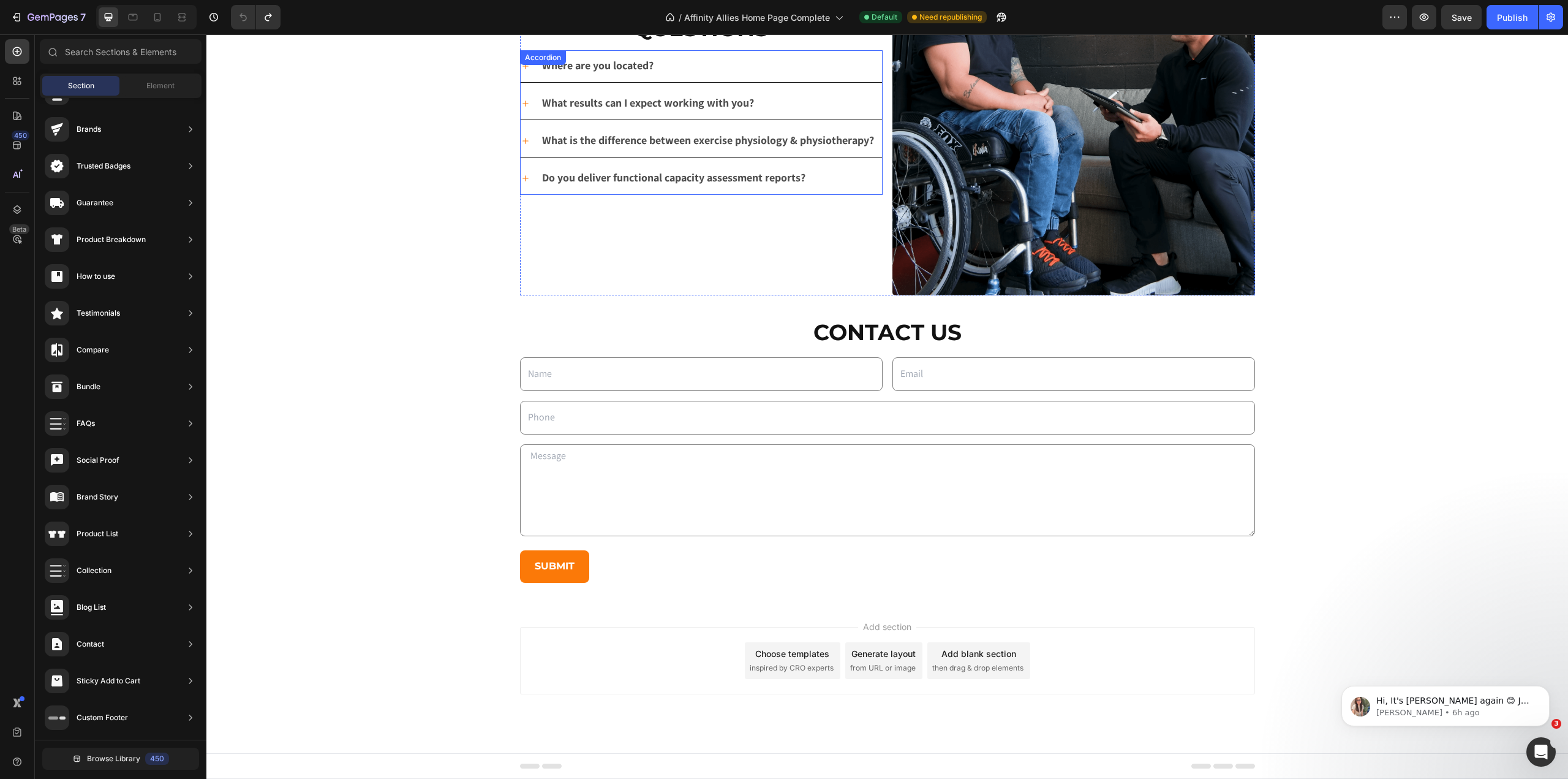
scroll to position [0, 0]
click at [526, 141] on div "What is the difference between exercise physiology & physiotherapy?" at bounding box center [701, 141] width 362 height 32
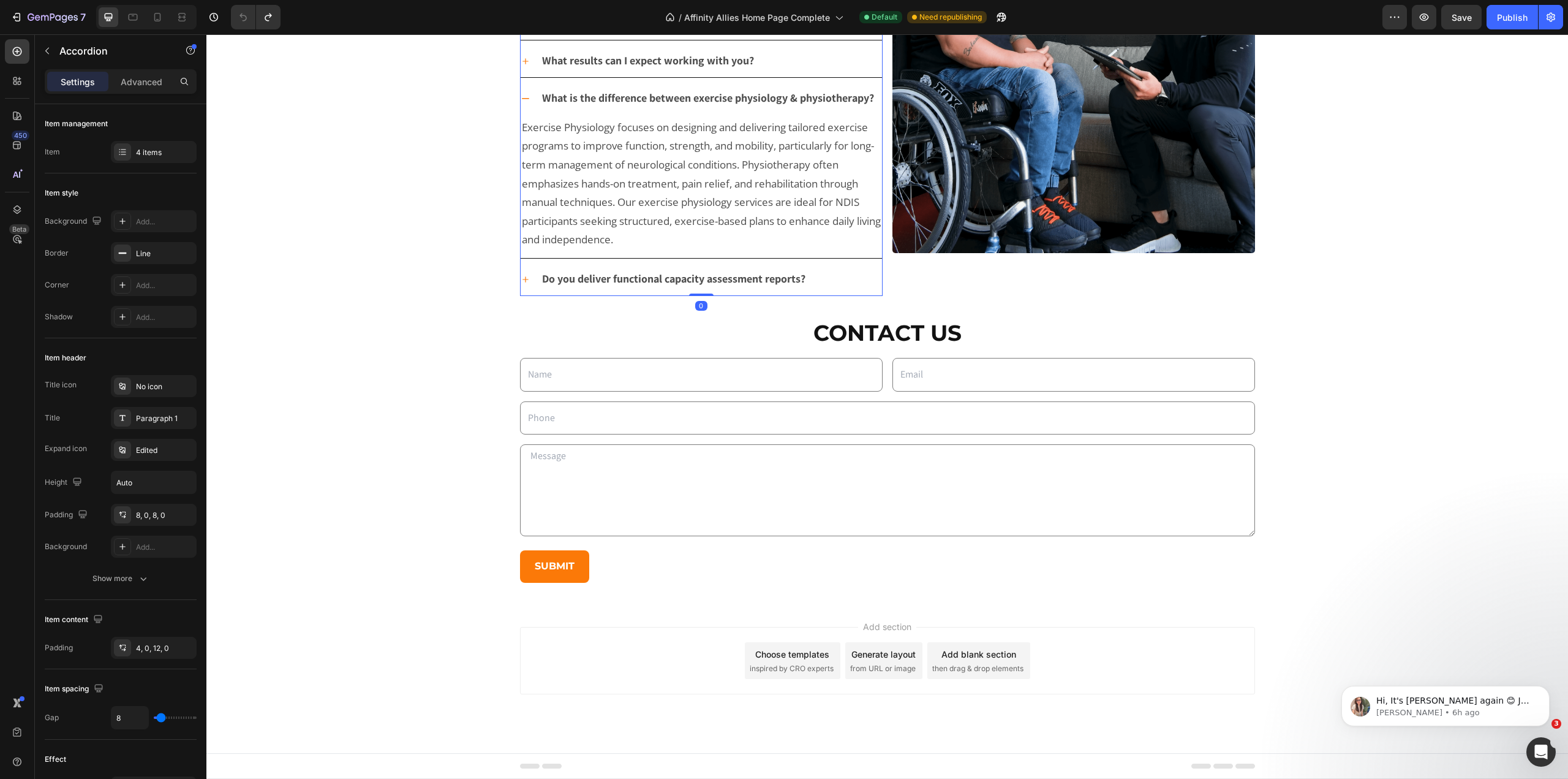
scroll to position [2740, 0]
click at [9, 74] on div at bounding box center [18, 81] width 25 height 25
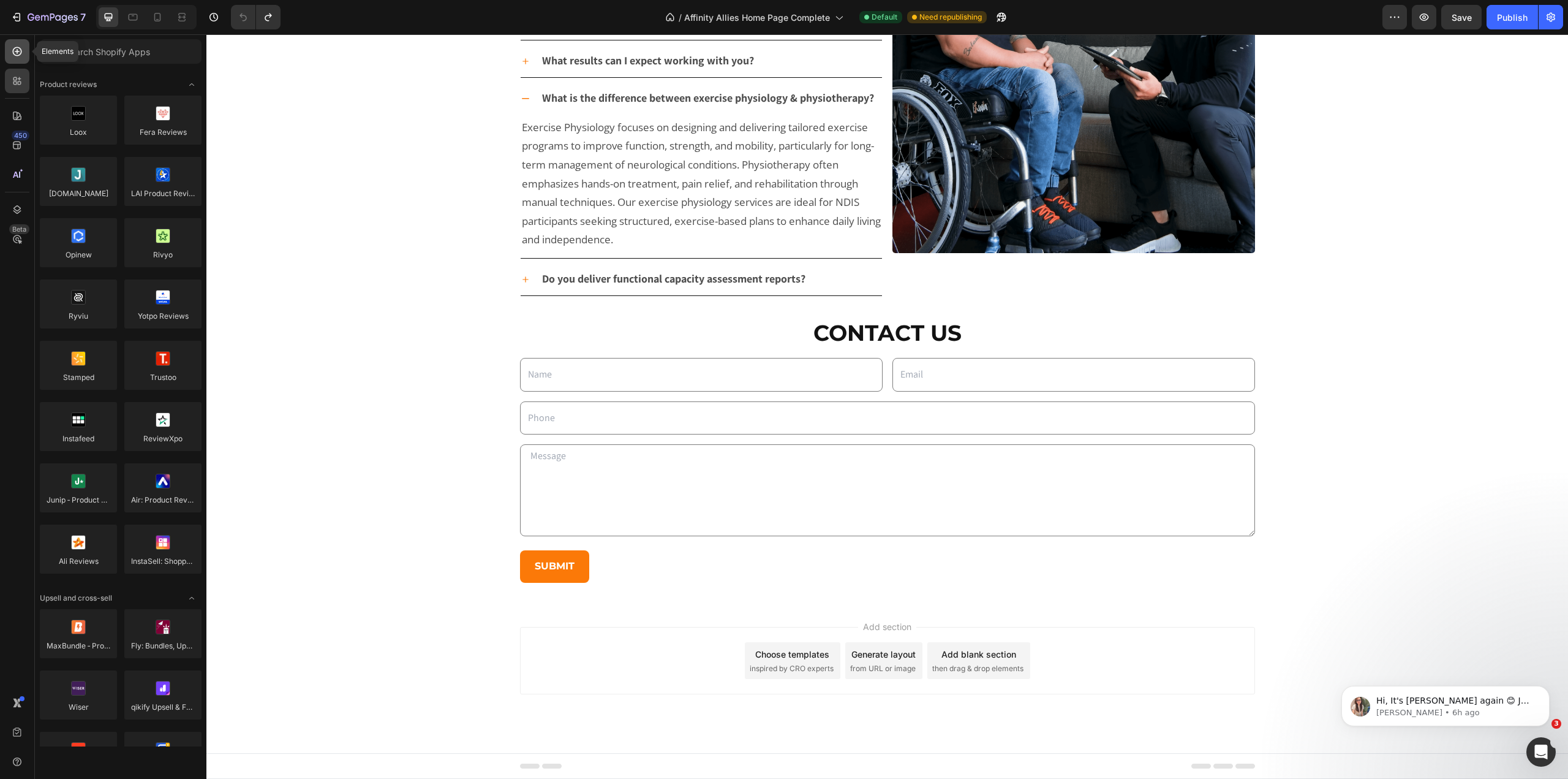
click at [18, 51] on icon at bounding box center [17, 51] width 12 height 12
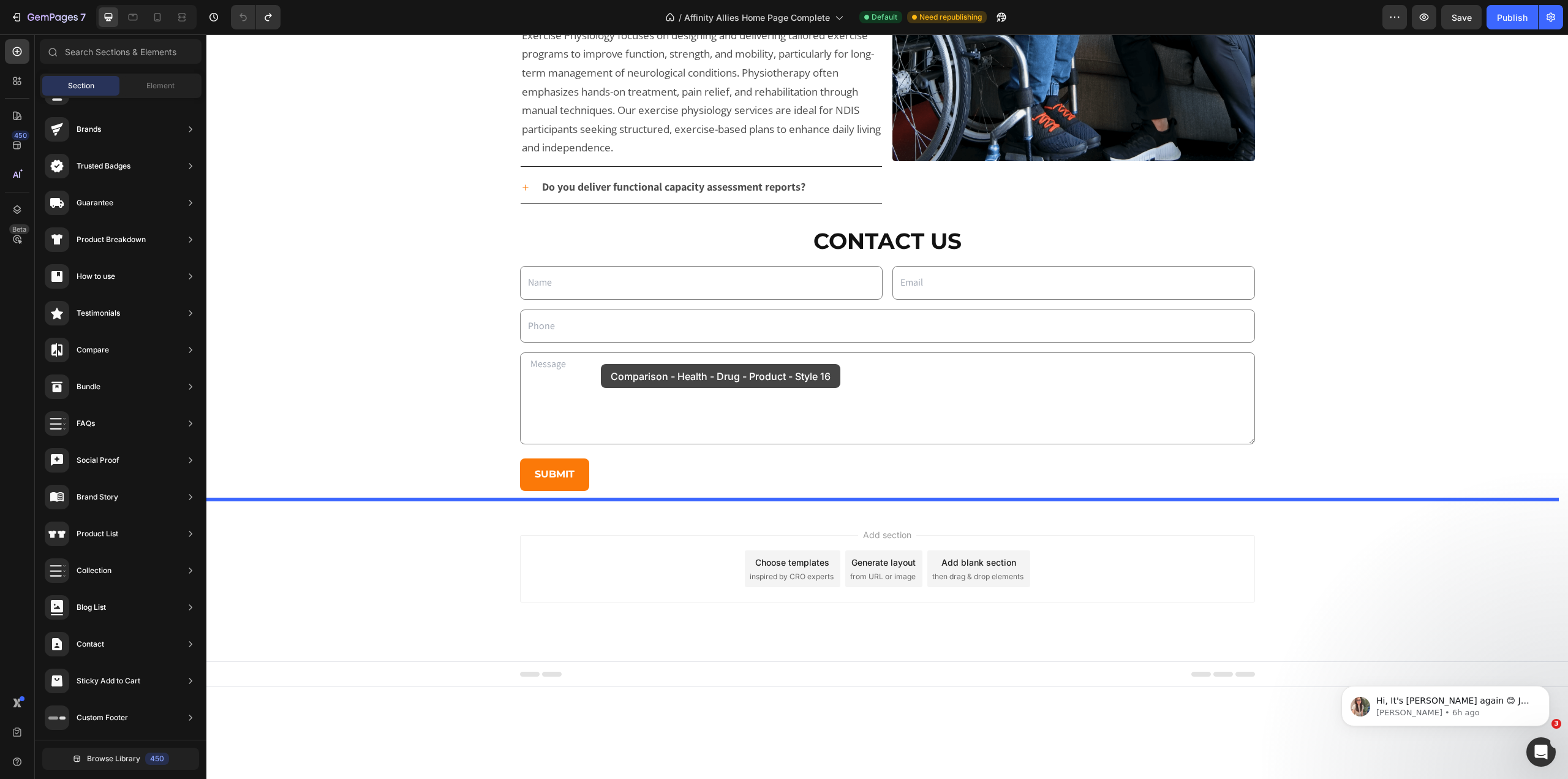
drag, startPoint x: 508, startPoint y: 343, endPoint x: 601, endPoint y: 370, distance: 96.8
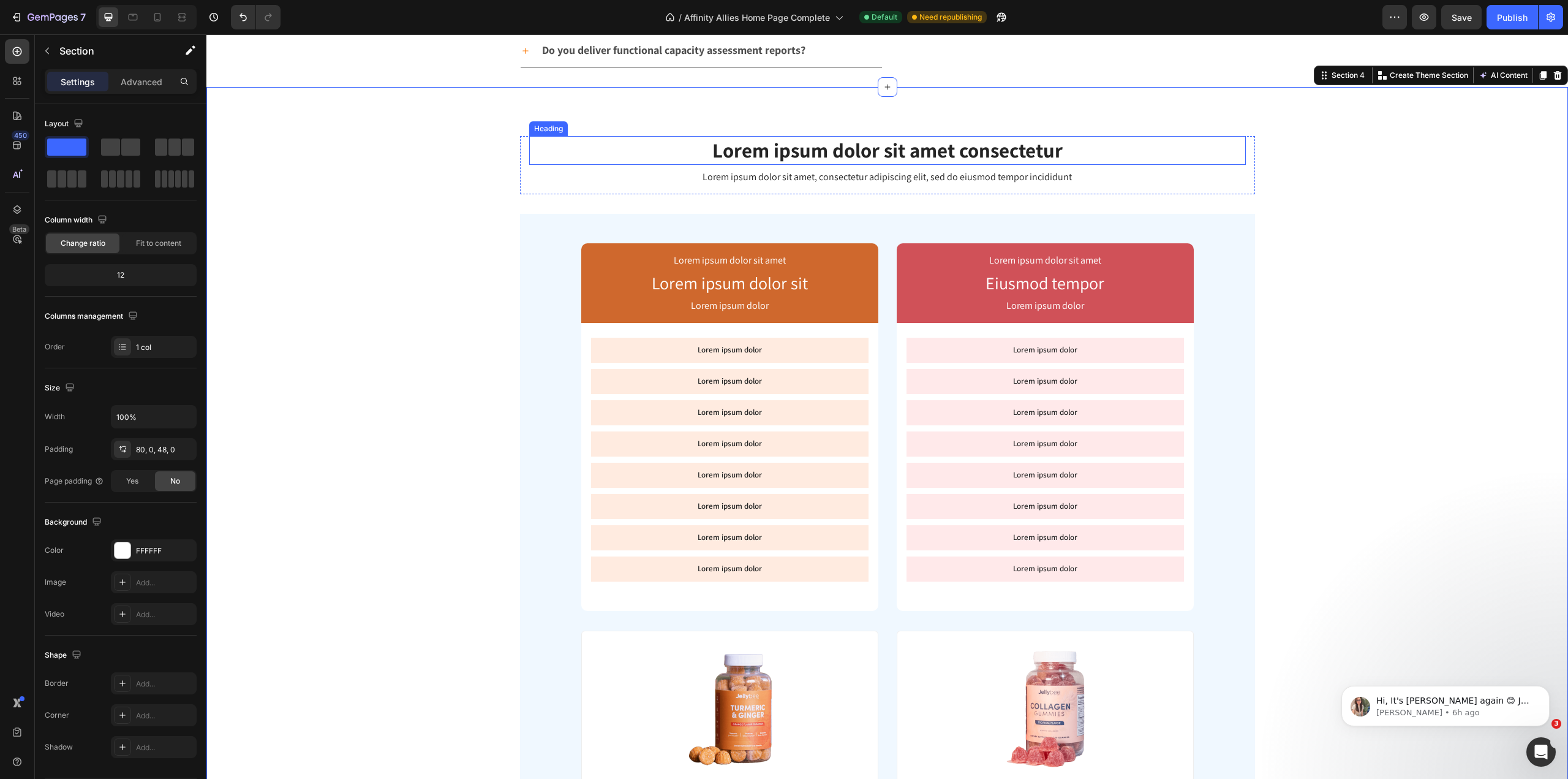
scroll to position [2856, 0]
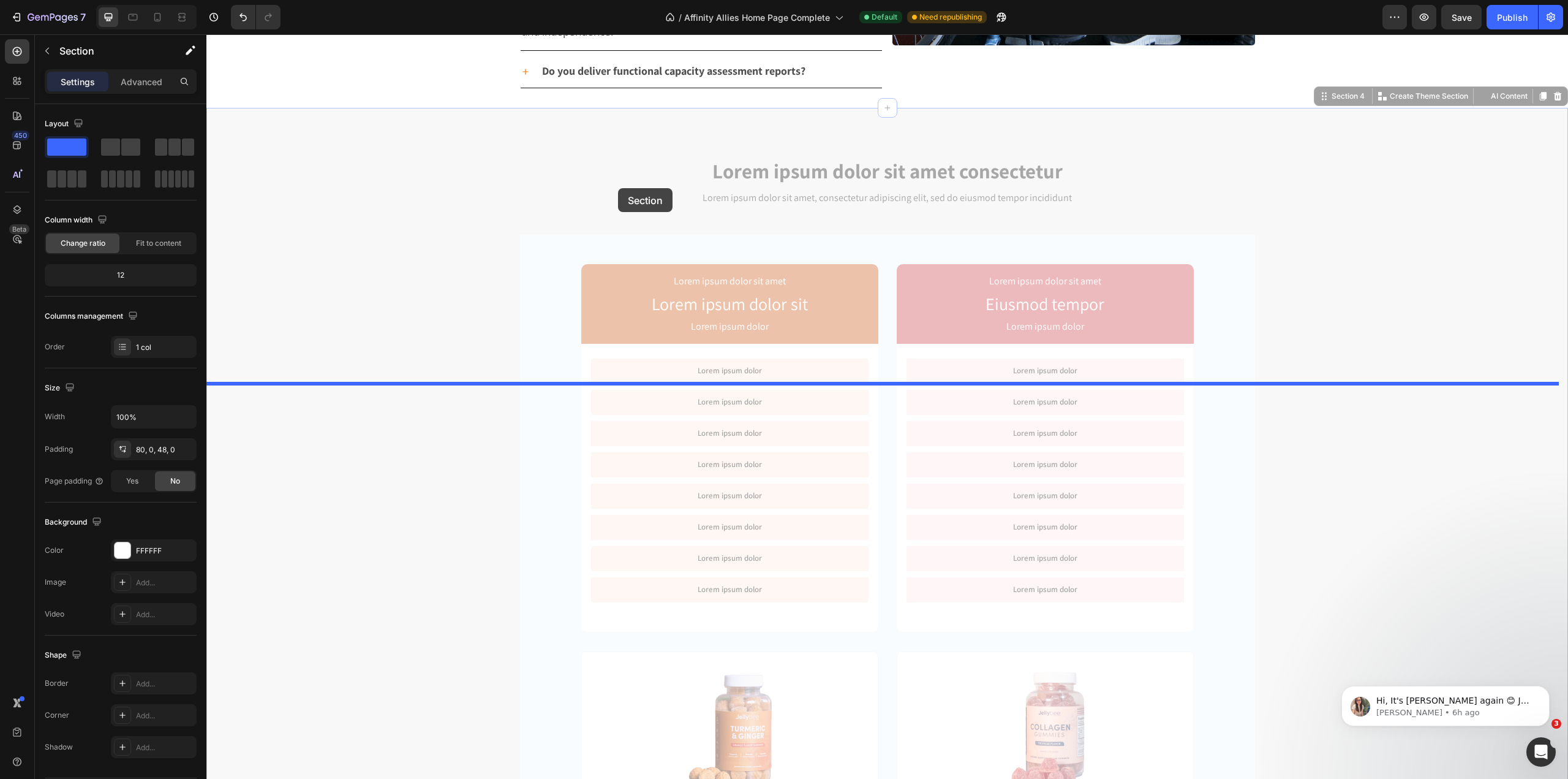
drag, startPoint x: 561, startPoint y: 393, endPoint x: 618, endPoint y: 189, distance: 211.8
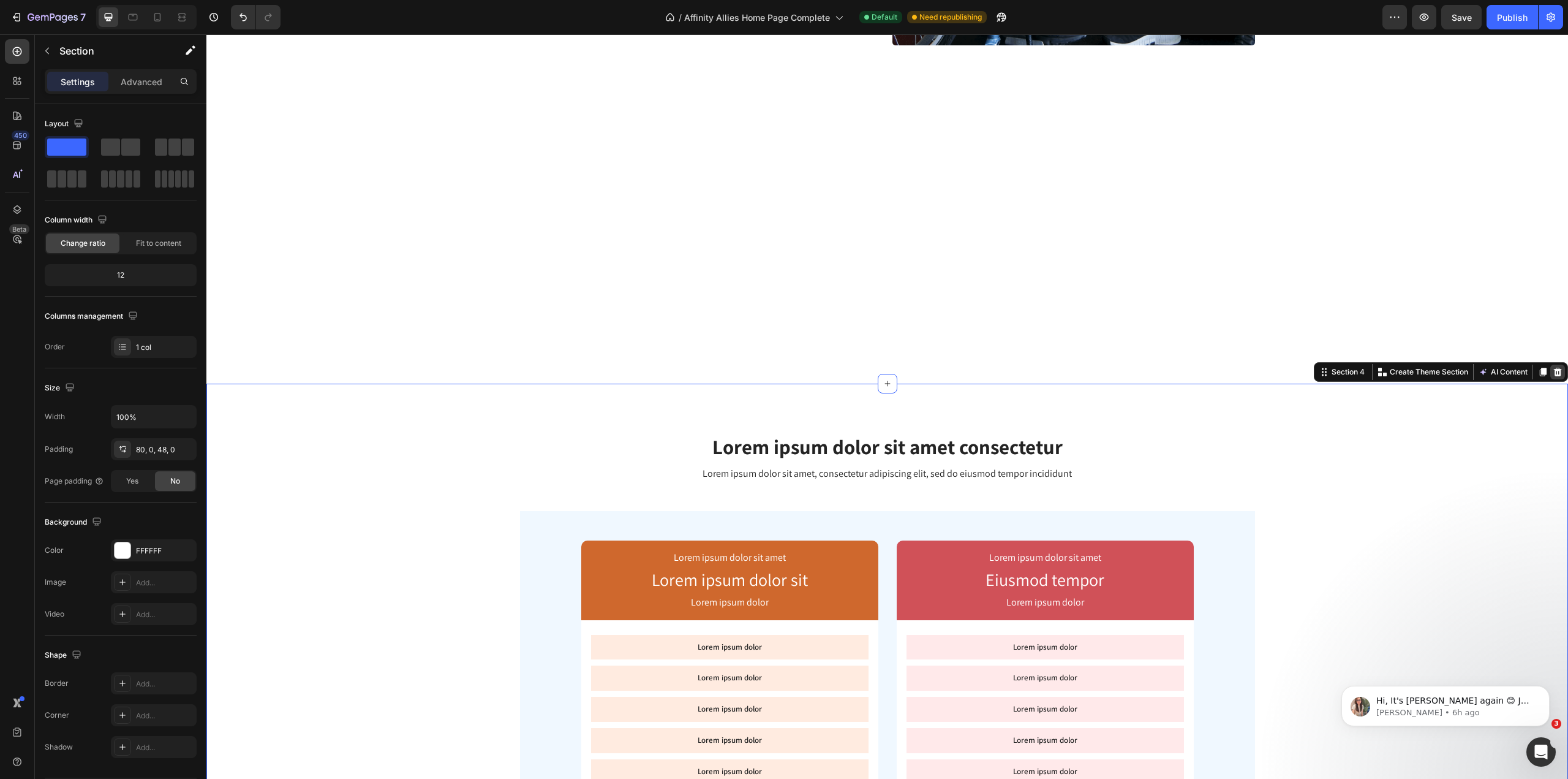
click at [1553, 373] on icon at bounding box center [1557, 371] width 9 height 10
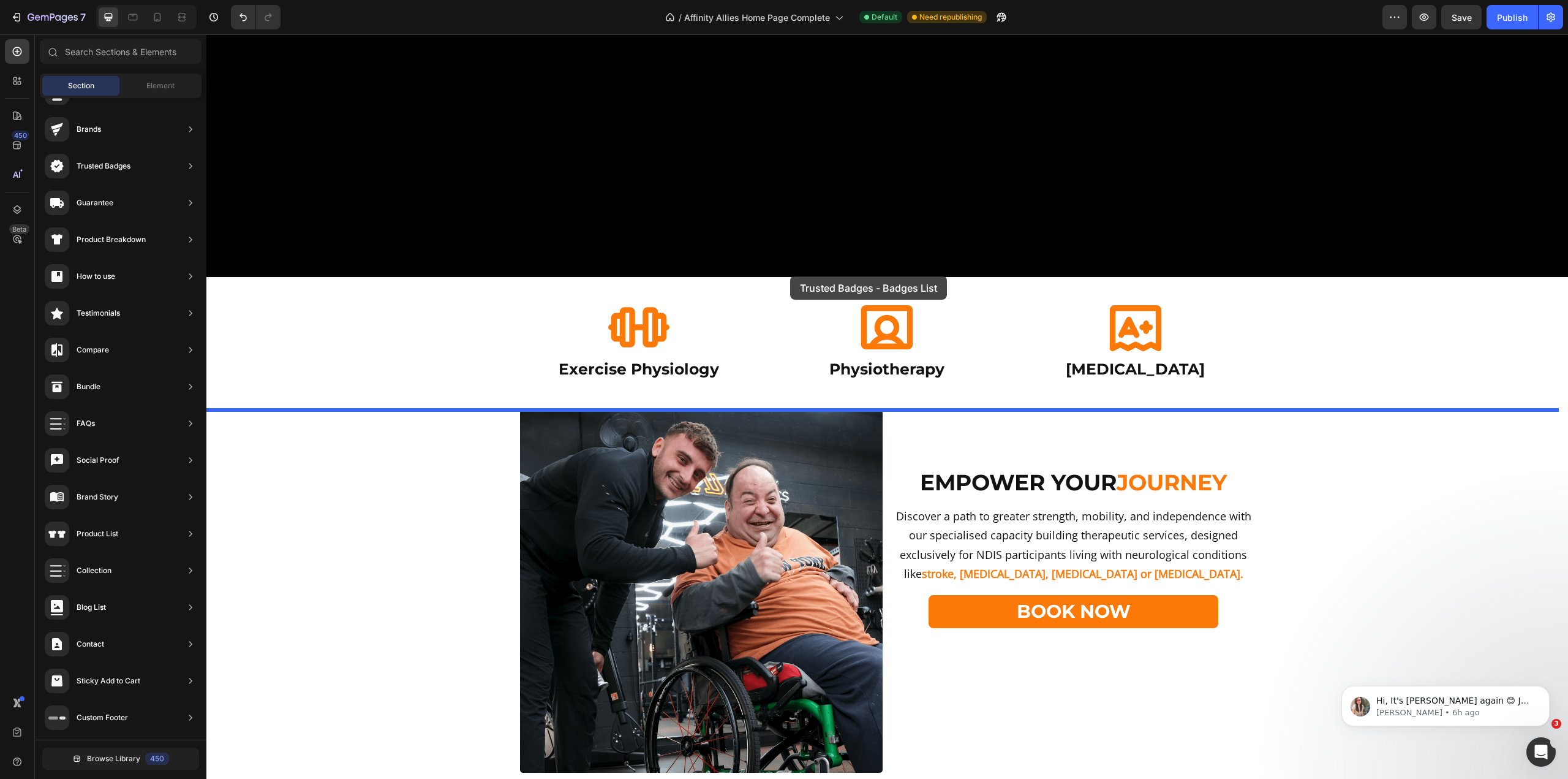
scroll to position [526, 0]
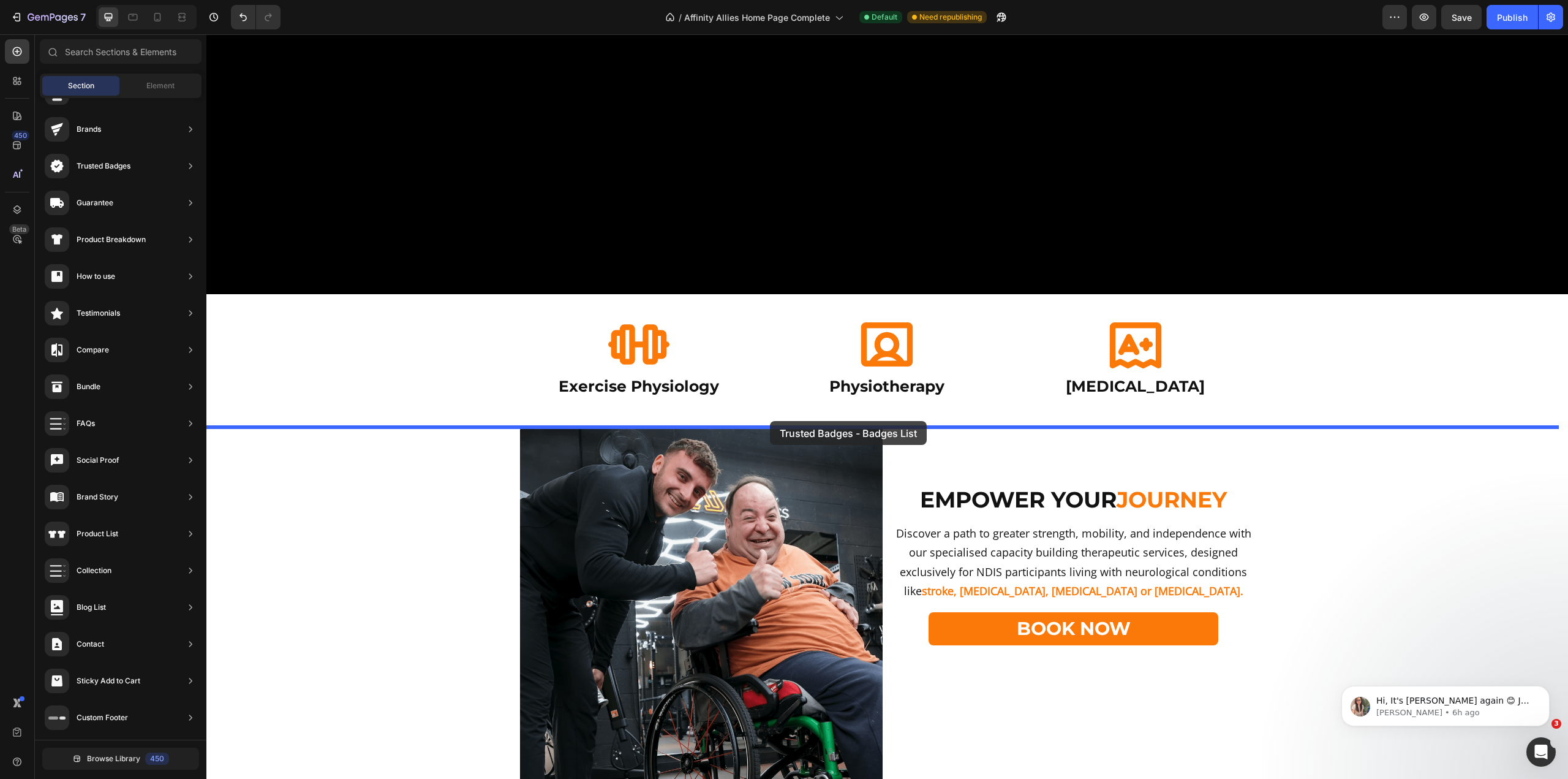
drag, startPoint x: 466, startPoint y: 158, endPoint x: 770, endPoint y: 421, distance: 402.0
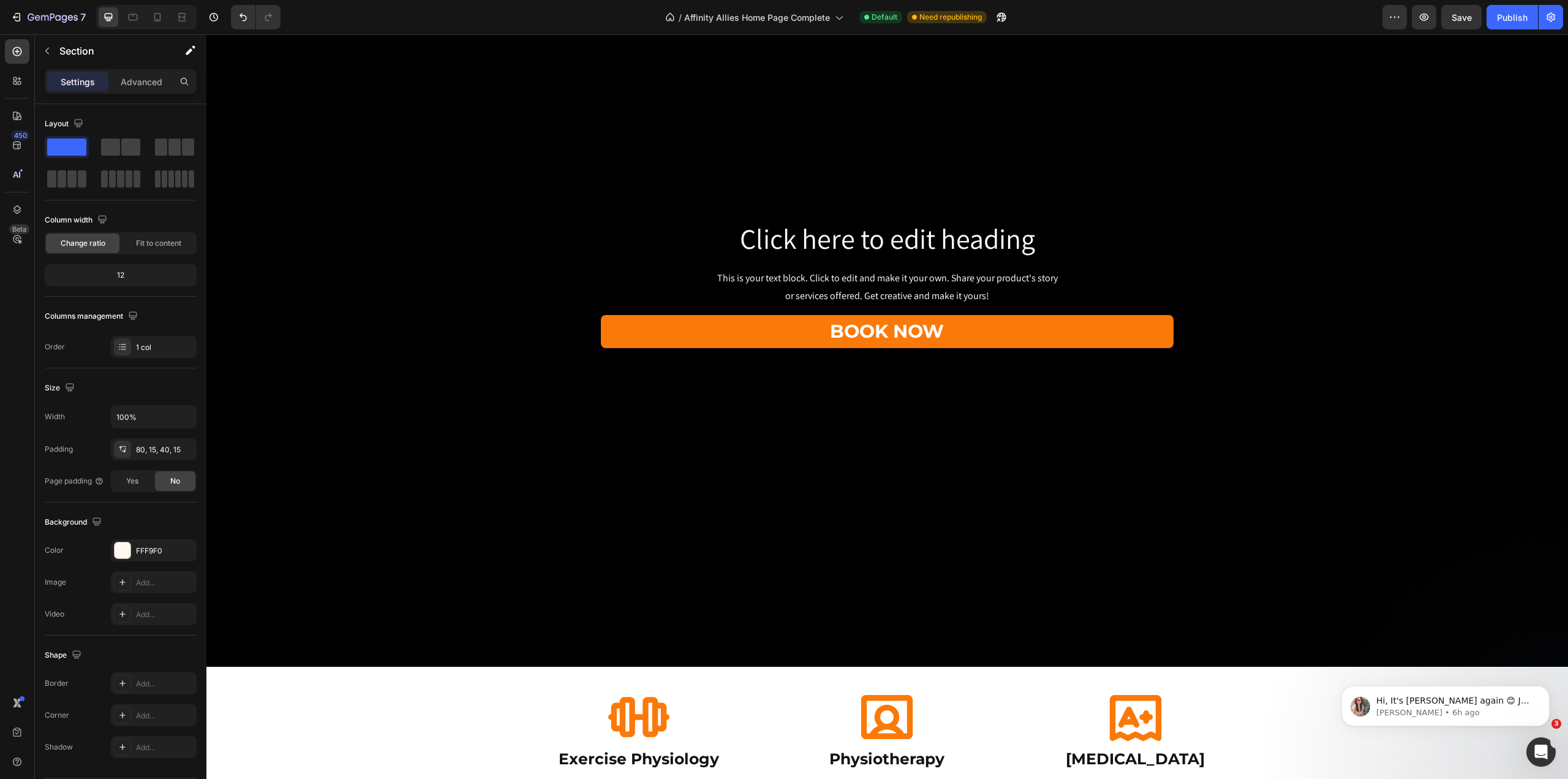
scroll to position [588, 0]
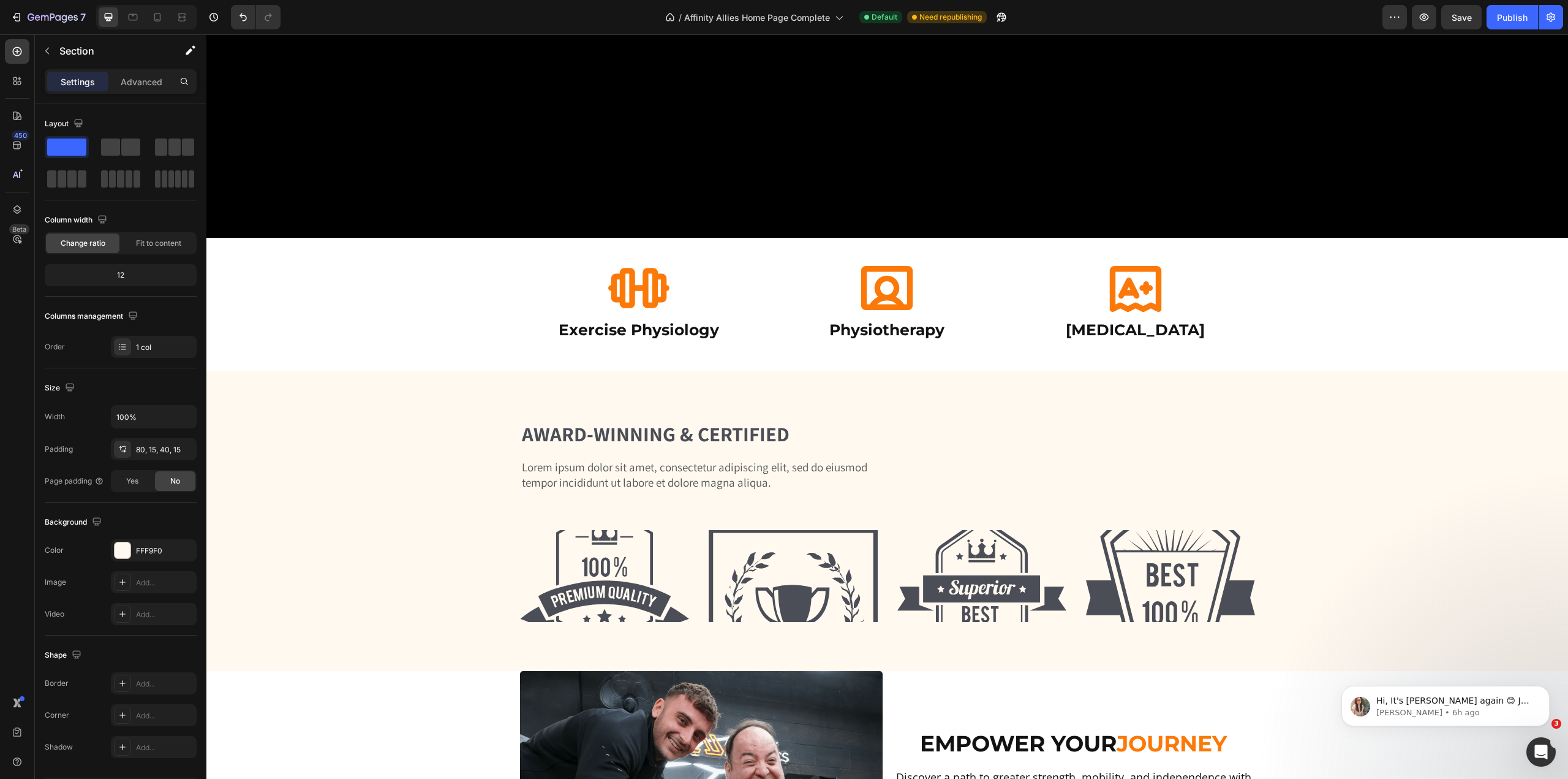
click at [1439, 420] on div "Award-winning & Certified Heading Lorem ipsum dolor sit amet, consectetur adipi…" at bounding box center [887, 533] width 1343 height 227
click at [619, 375] on div "Award-winning & Certified Heading Lorem ipsum dolor sit amet, consectetur adipi…" at bounding box center [887, 520] width 1362 height 300
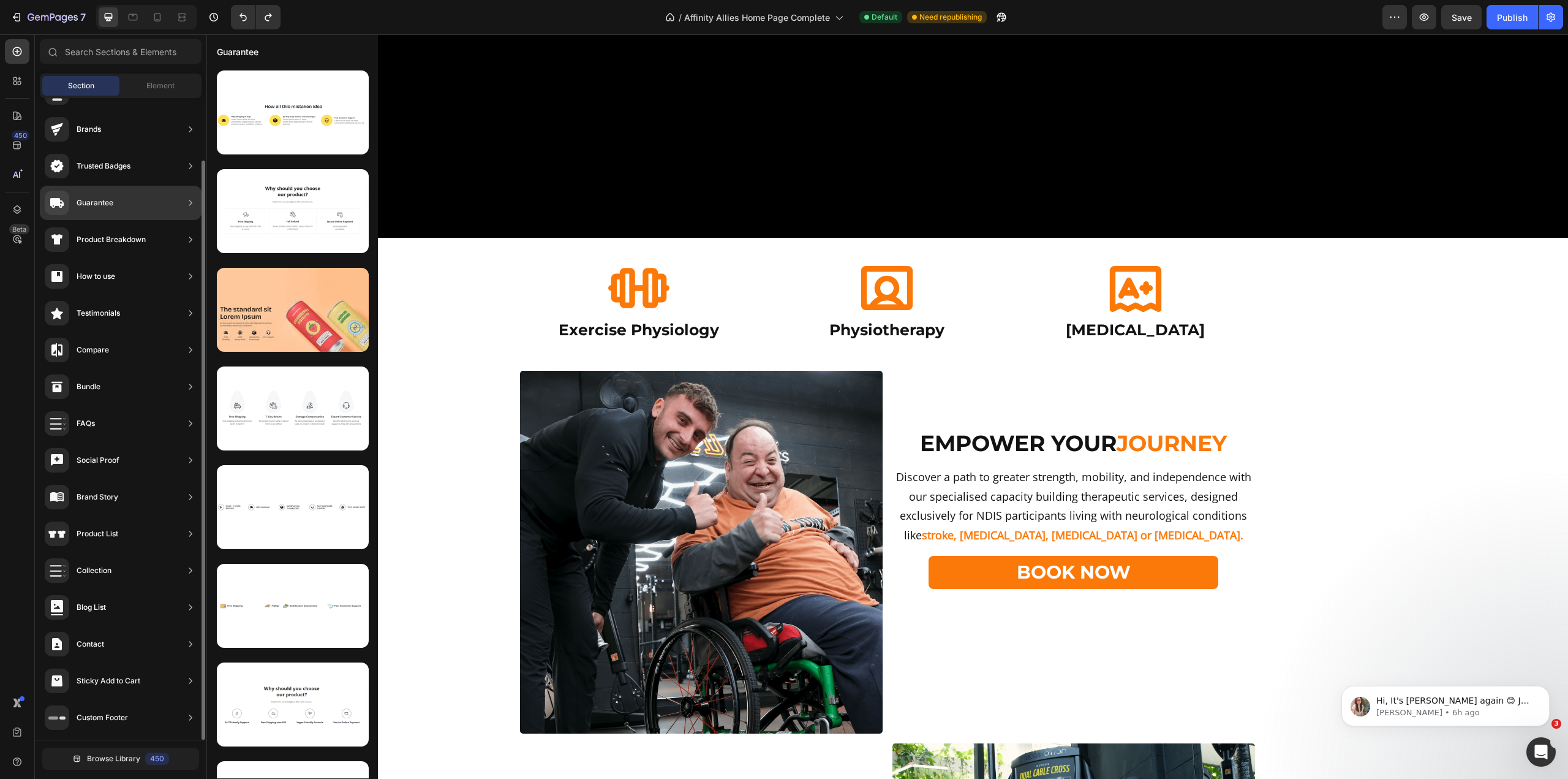
scroll to position [8, 0]
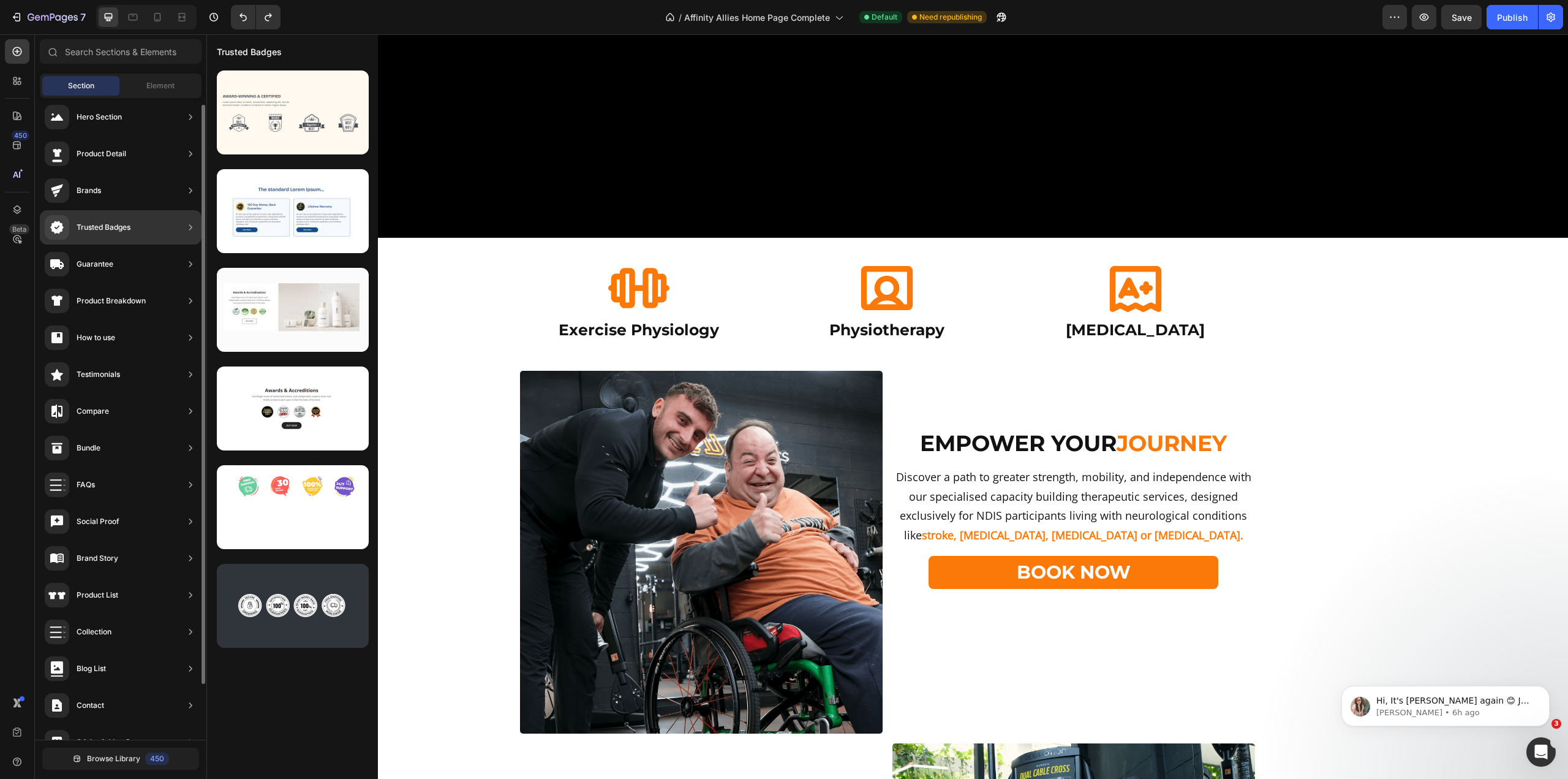
click at [156, 259] on div "Guarantee" at bounding box center [121, 264] width 161 height 34
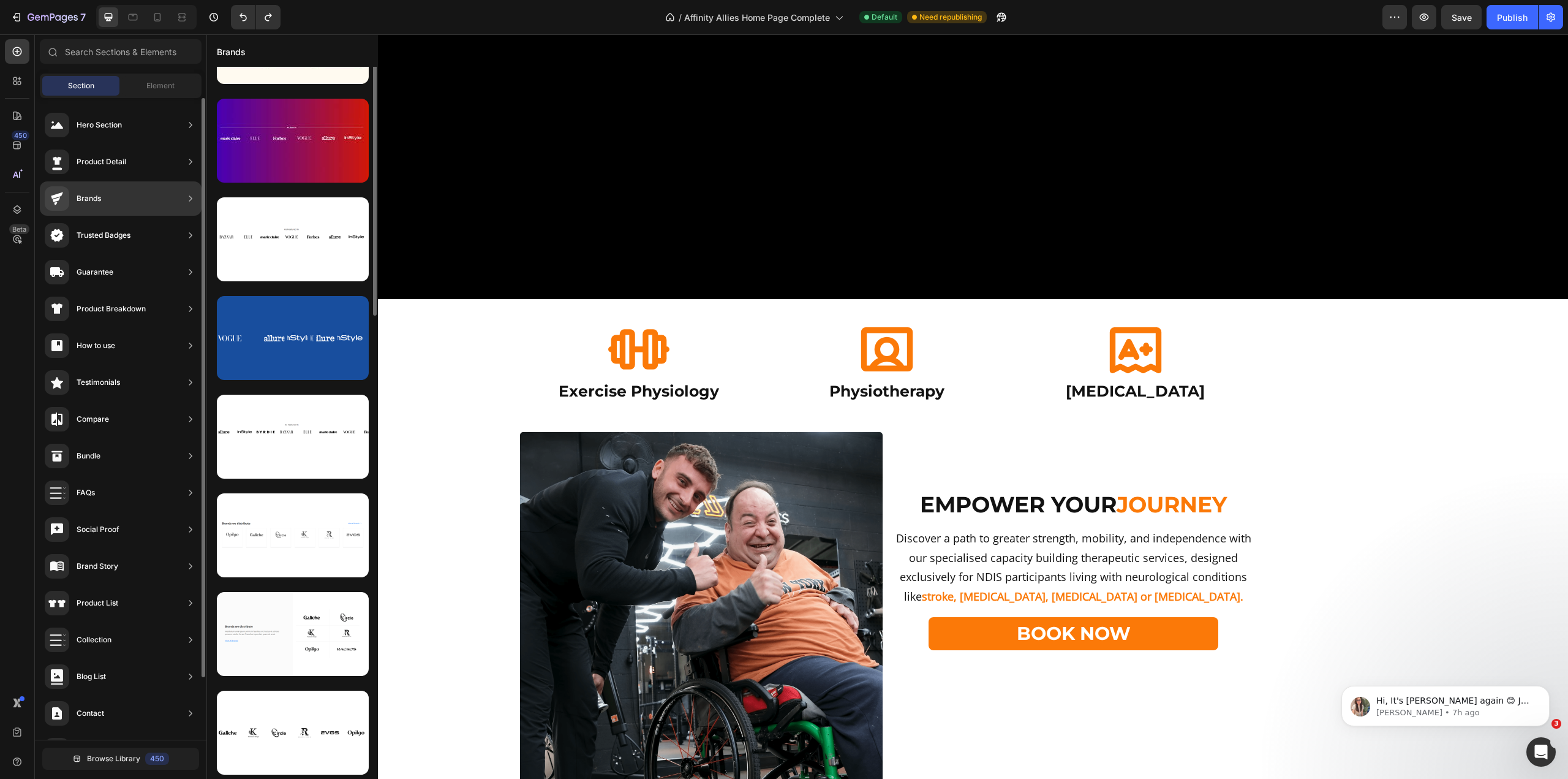
scroll to position [0, 0]
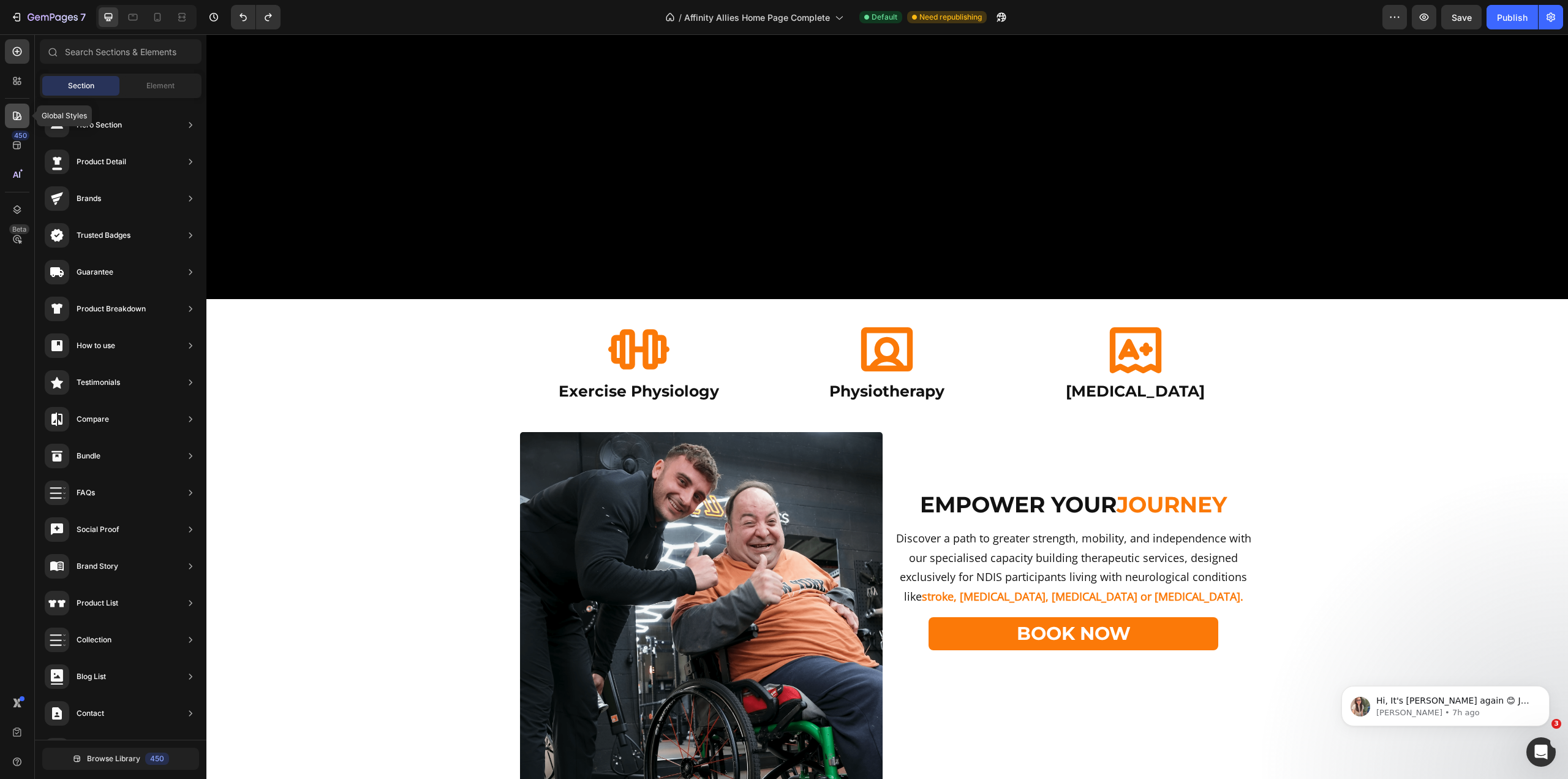
click at [21, 108] on div at bounding box center [18, 116] width 25 height 25
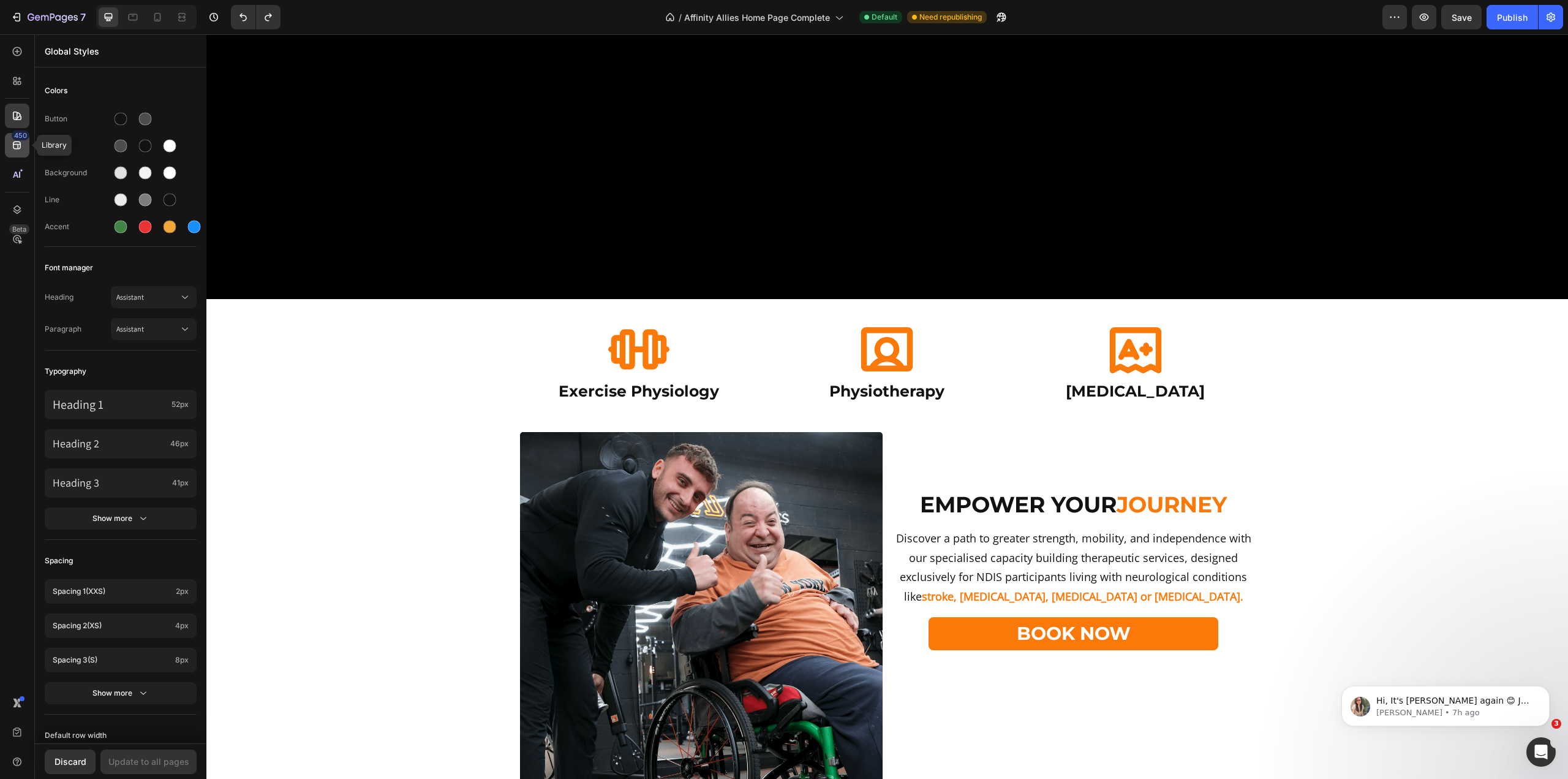
click at [13, 142] on icon at bounding box center [17, 145] width 12 height 12
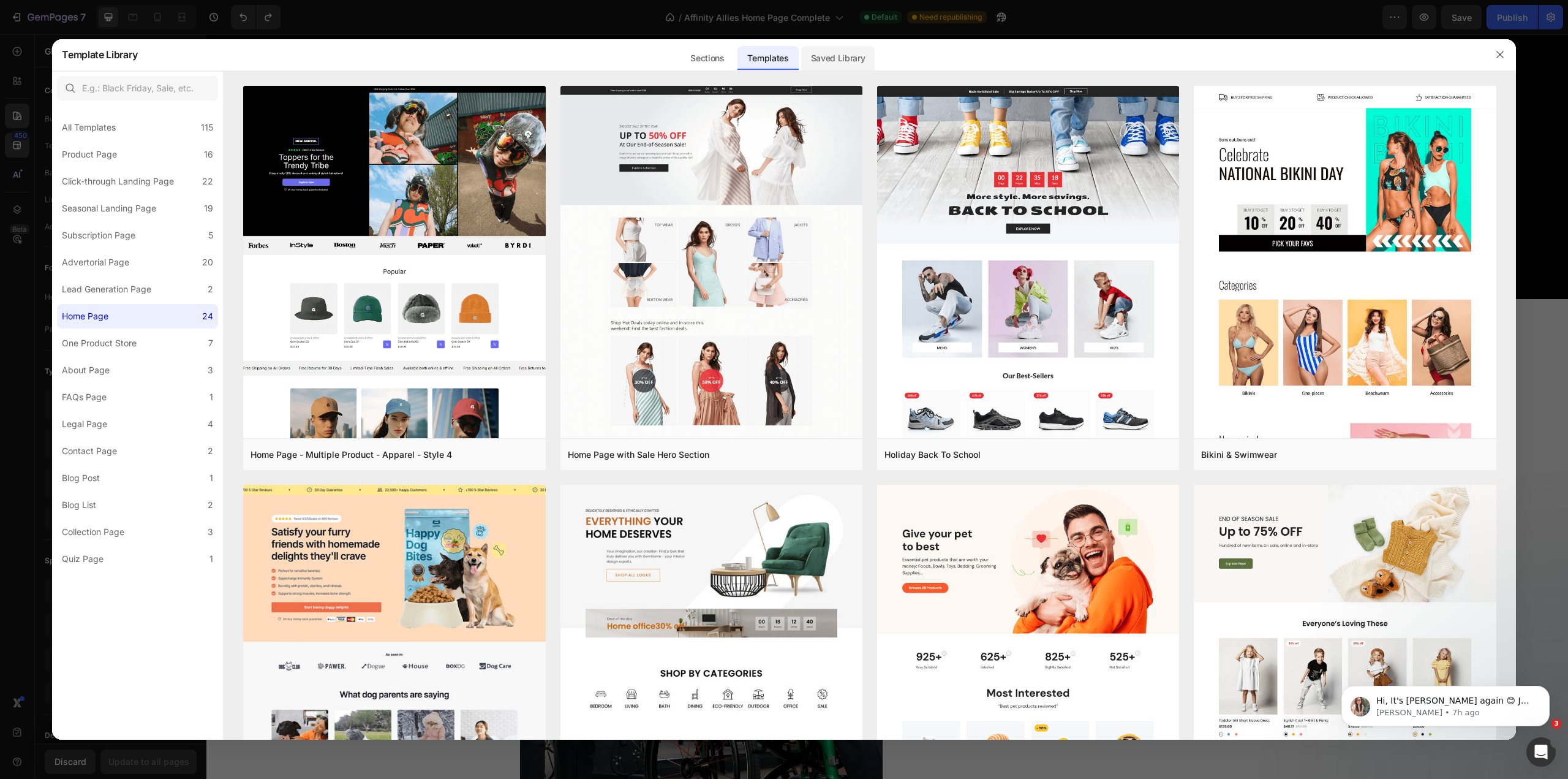
click at [838, 58] on div "Saved Library" at bounding box center [838, 58] width 74 height 25
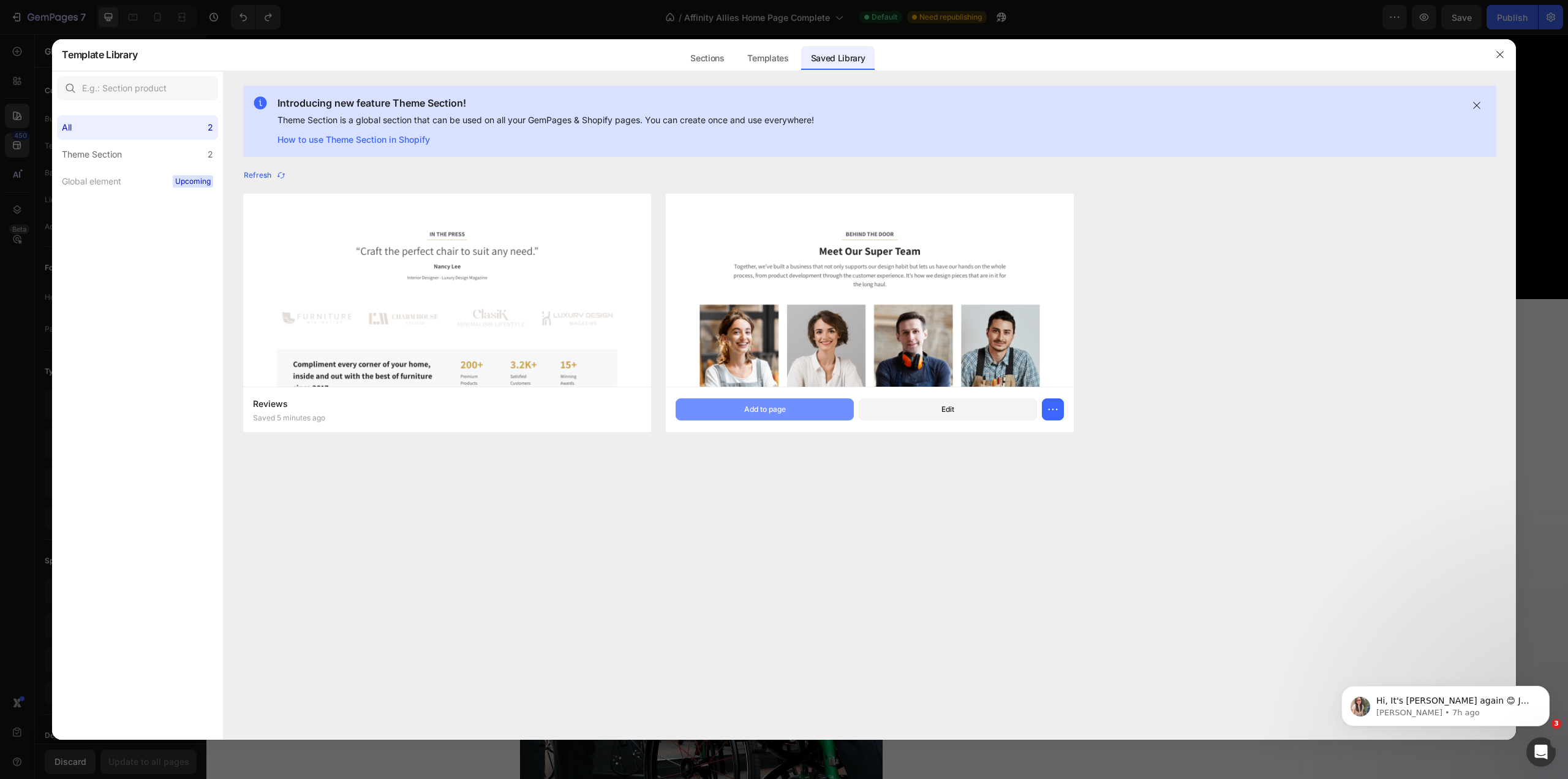
click at [800, 401] on button "Add to page" at bounding box center [765, 409] width 178 height 22
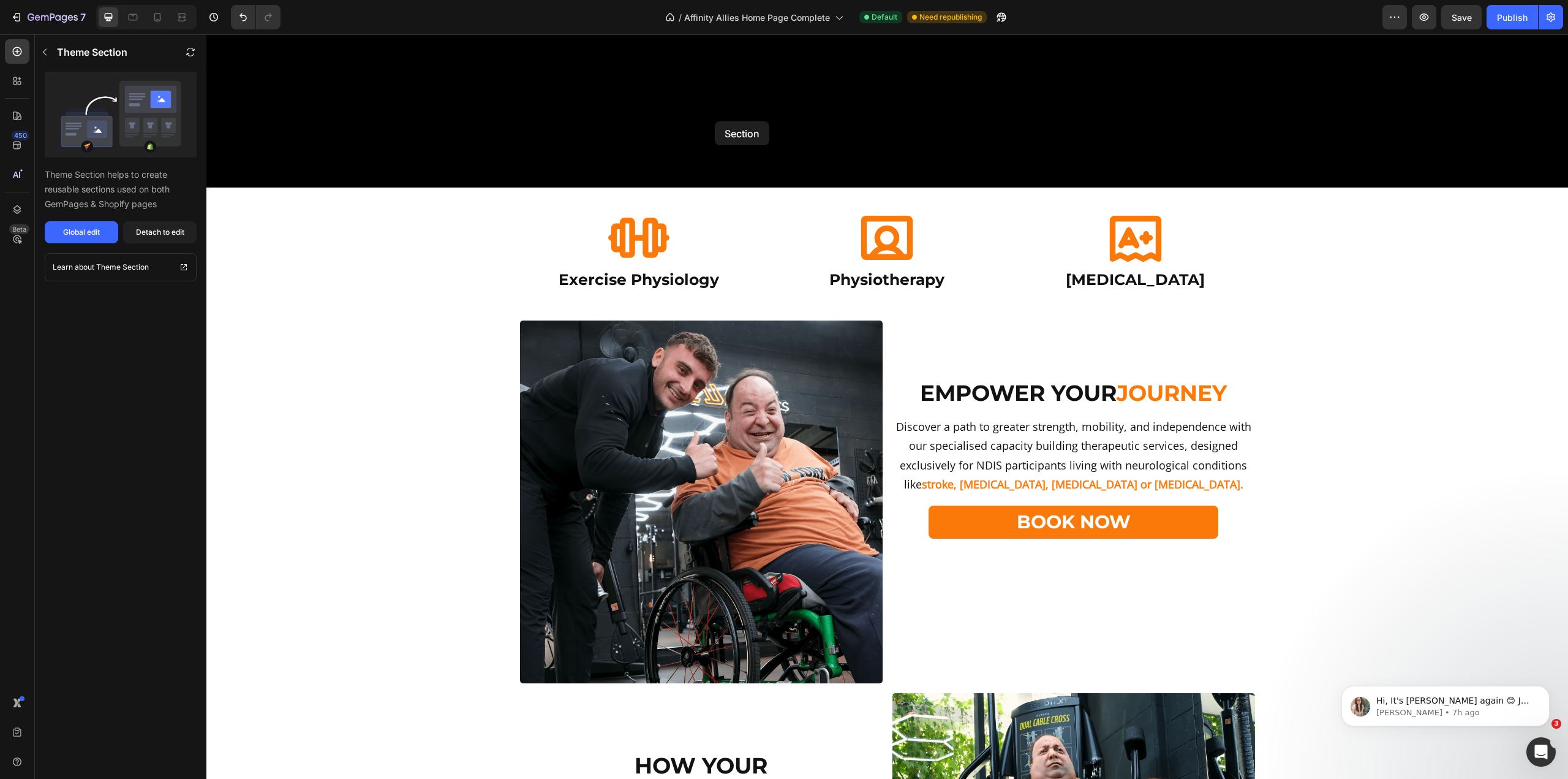
scroll to position [628, 0]
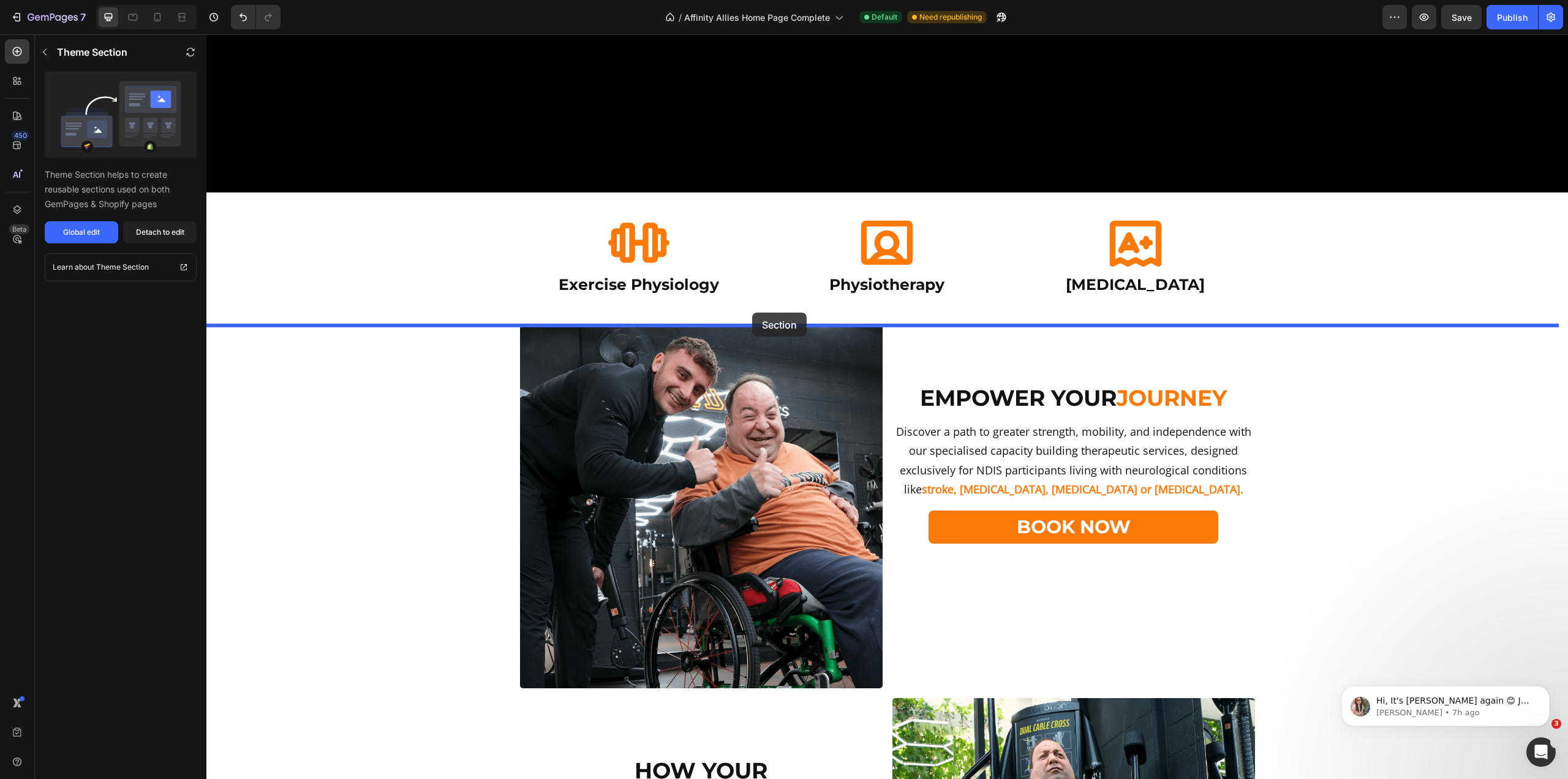
drag, startPoint x: 644, startPoint y: 324, endPoint x: 752, endPoint y: 313, distance: 108.6
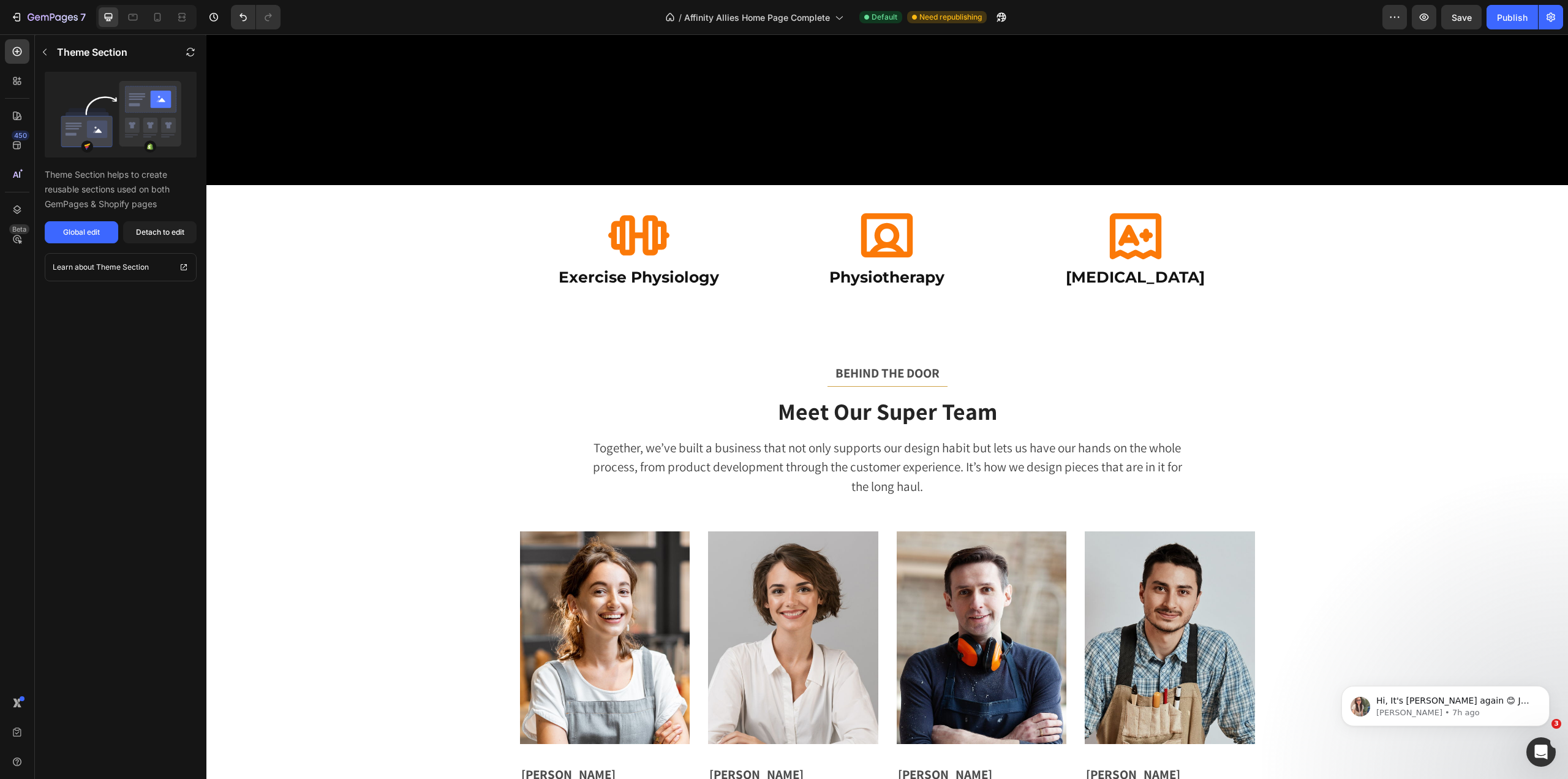
scroll to position [567, 0]
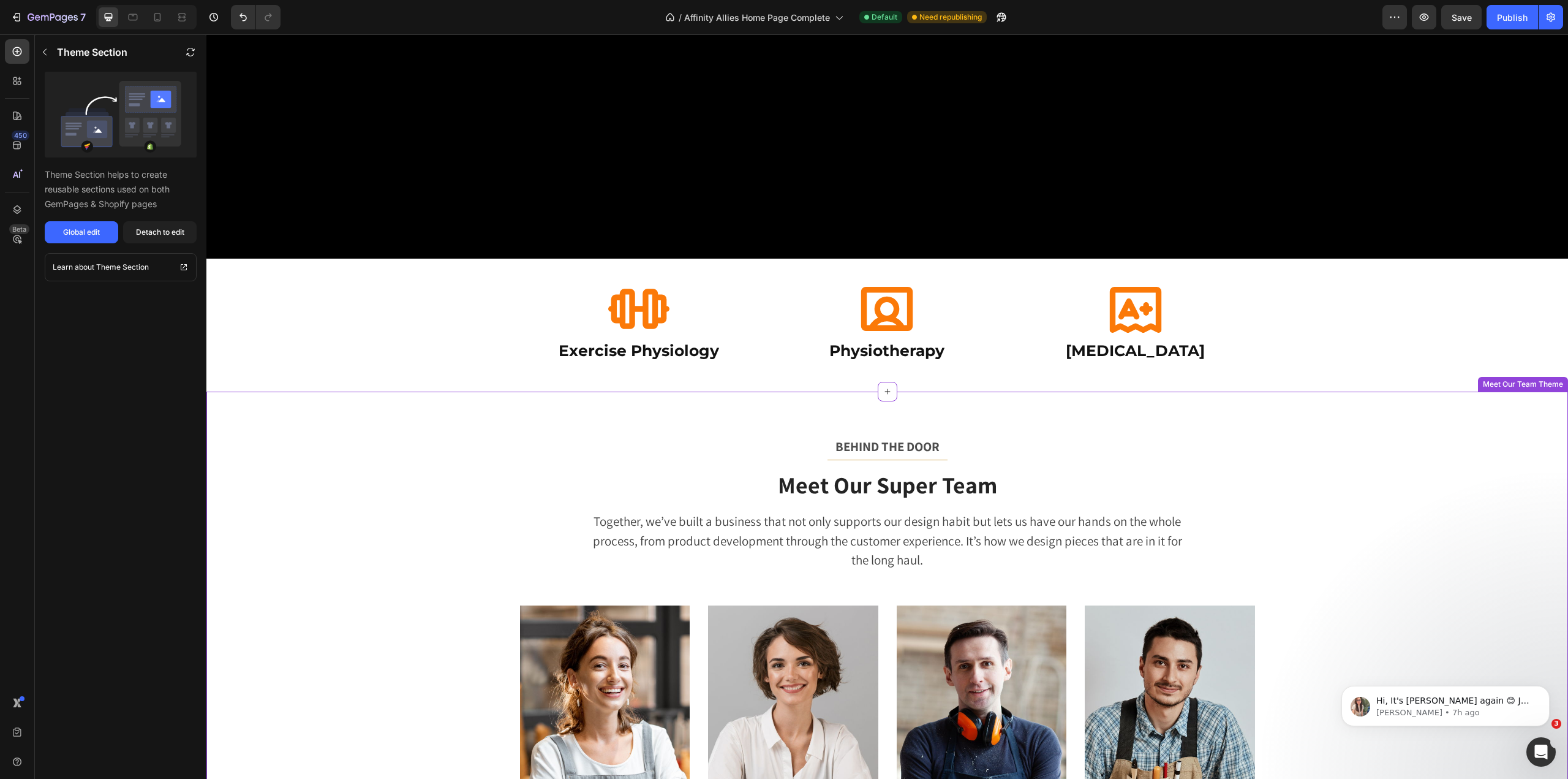
click at [788, 411] on div "BEHIND THE DOOR Text block Title Line Meet Our Super Team Heading Together, we’…" at bounding box center [887, 658] width 1362 height 534
click at [469, 485] on div "BEHIND THE DOOR Text block Title Line Meet Our Super Team Heading Together, we’…" at bounding box center [887, 658] width 1343 height 446
click at [91, 234] on div "Global edit" at bounding box center [81, 232] width 37 height 11
click at [167, 237] on div "Detach to edit" at bounding box center [160, 232] width 48 height 11
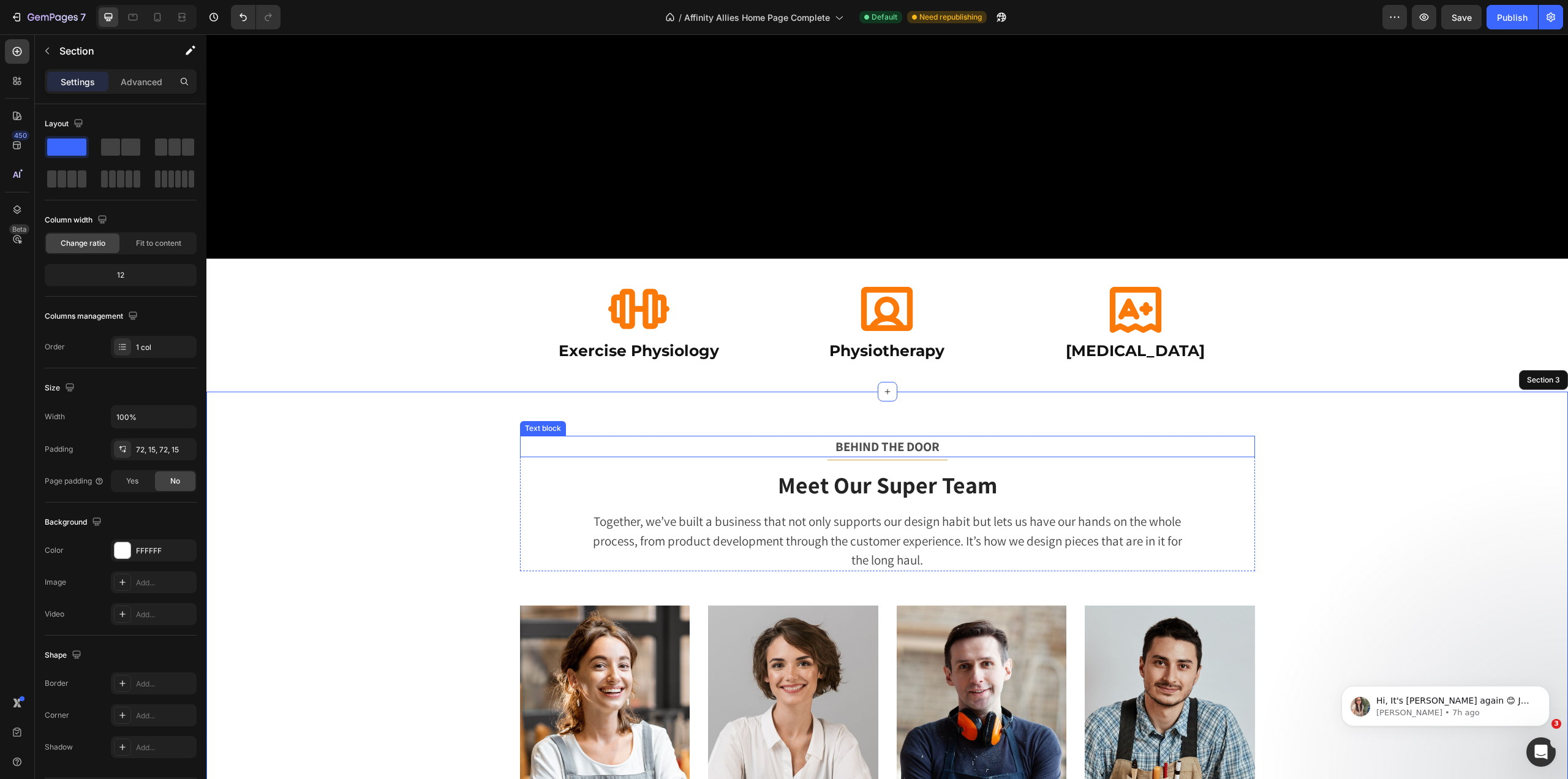
click at [560, 437] on p "BEHIND THE DOOR" at bounding box center [887, 446] width 733 height 20
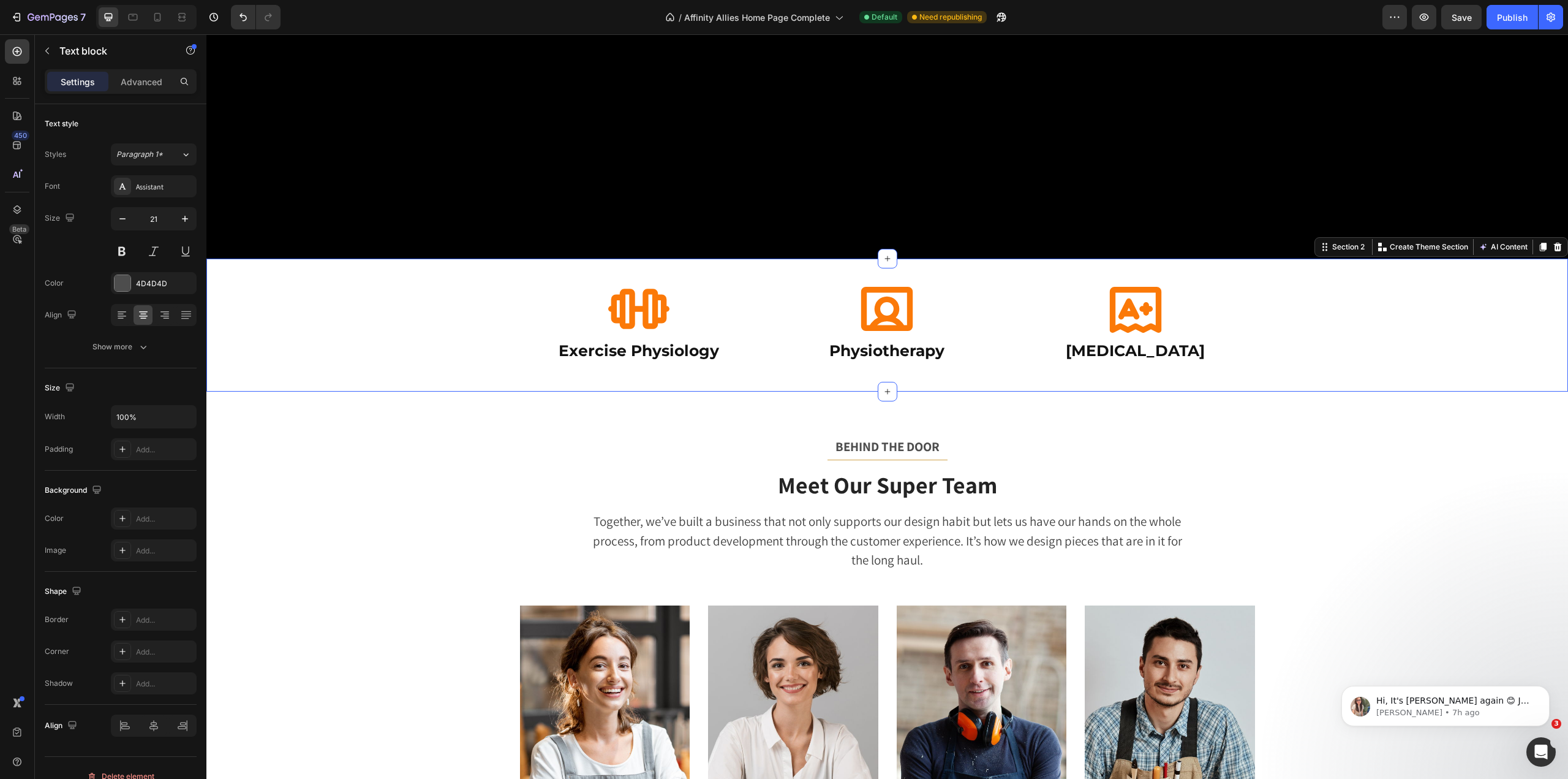
click at [384, 367] on div "Icon Exercise Physiology Heading Icon Physiotherapy Heading Icon [MEDICAL_DATA]…" at bounding box center [887, 325] width 1362 height 133
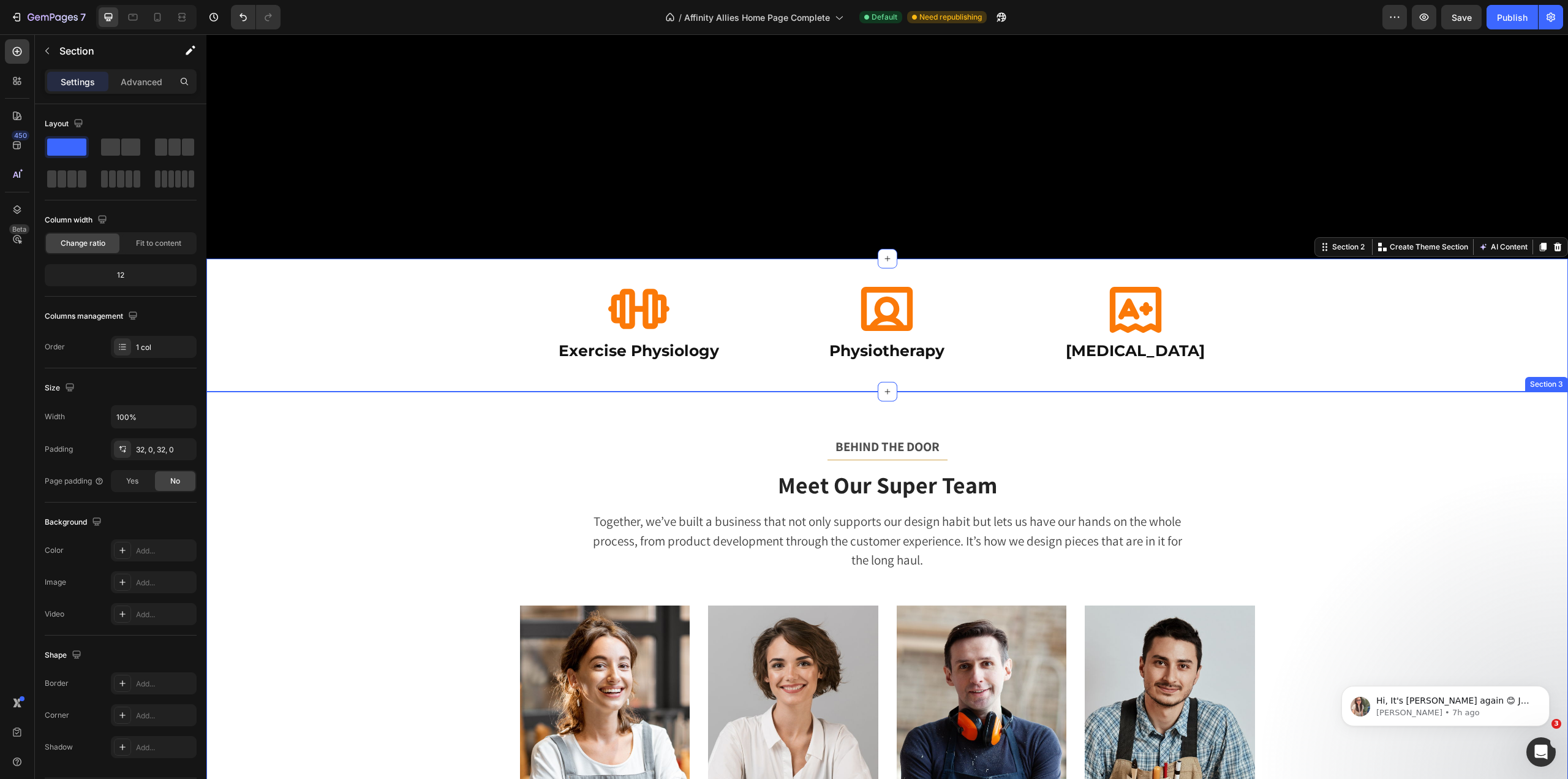
click at [377, 412] on div "BEHIND THE DOOR Text block Title Line Meet Our Super Team Heading Together, we’…" at bounding box center [887, 658] width 1362 height 534
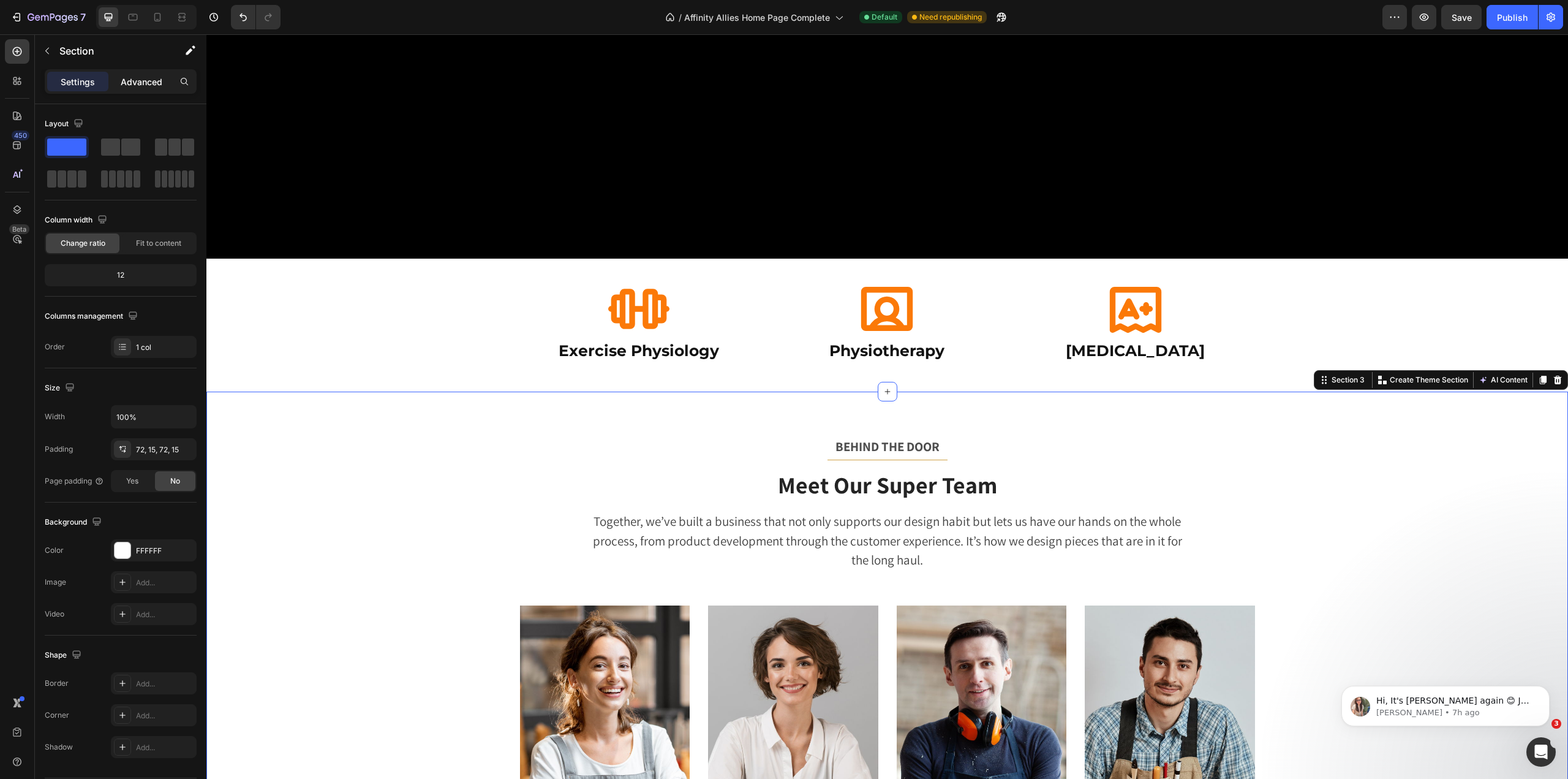
click at [145, 81] on p "Advanced" at bounding box center [141, 82] width 42 height 13
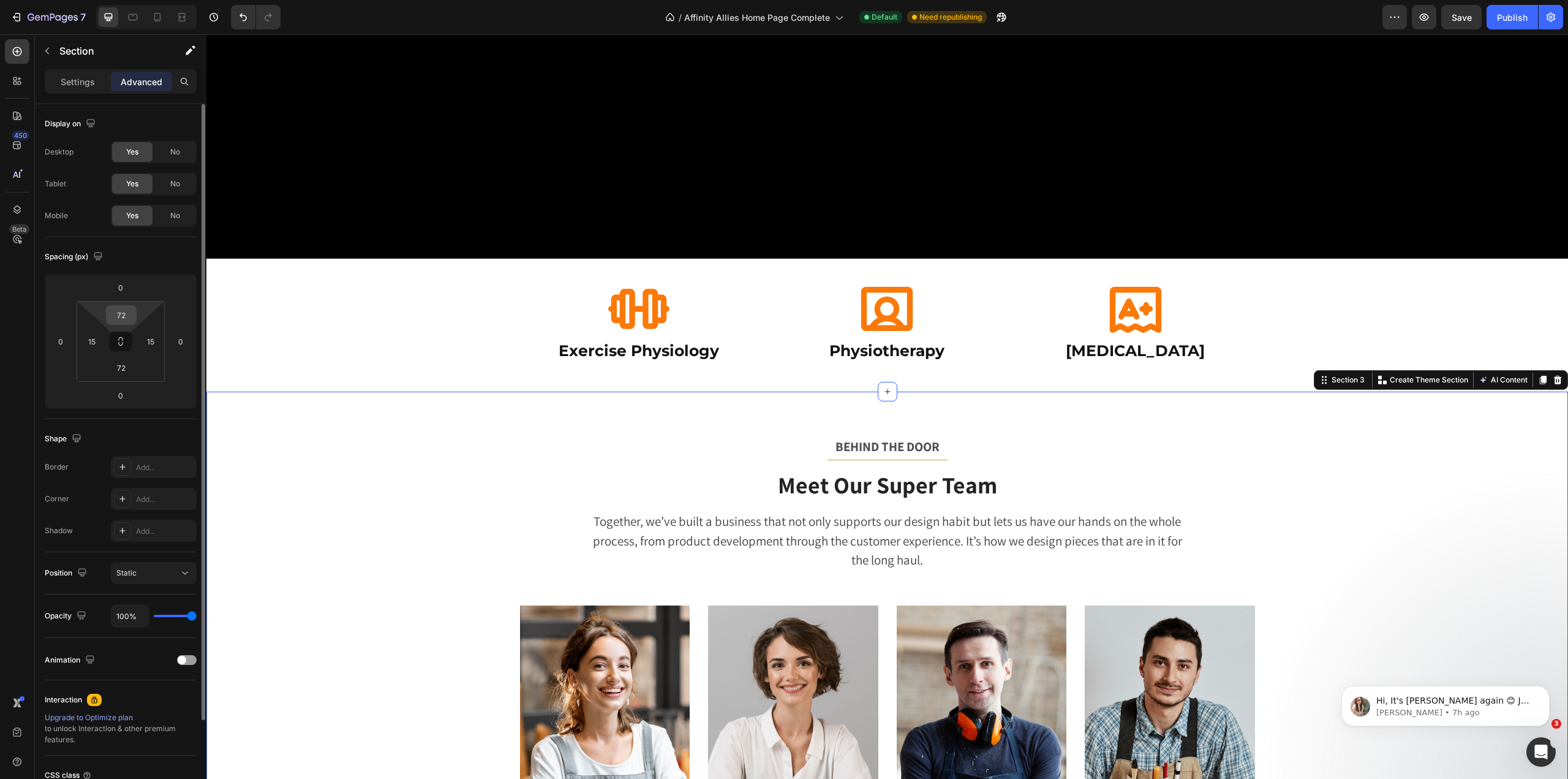
click at [123, 314] on input "72" at bounding box center [121, 315] width 25 height 18
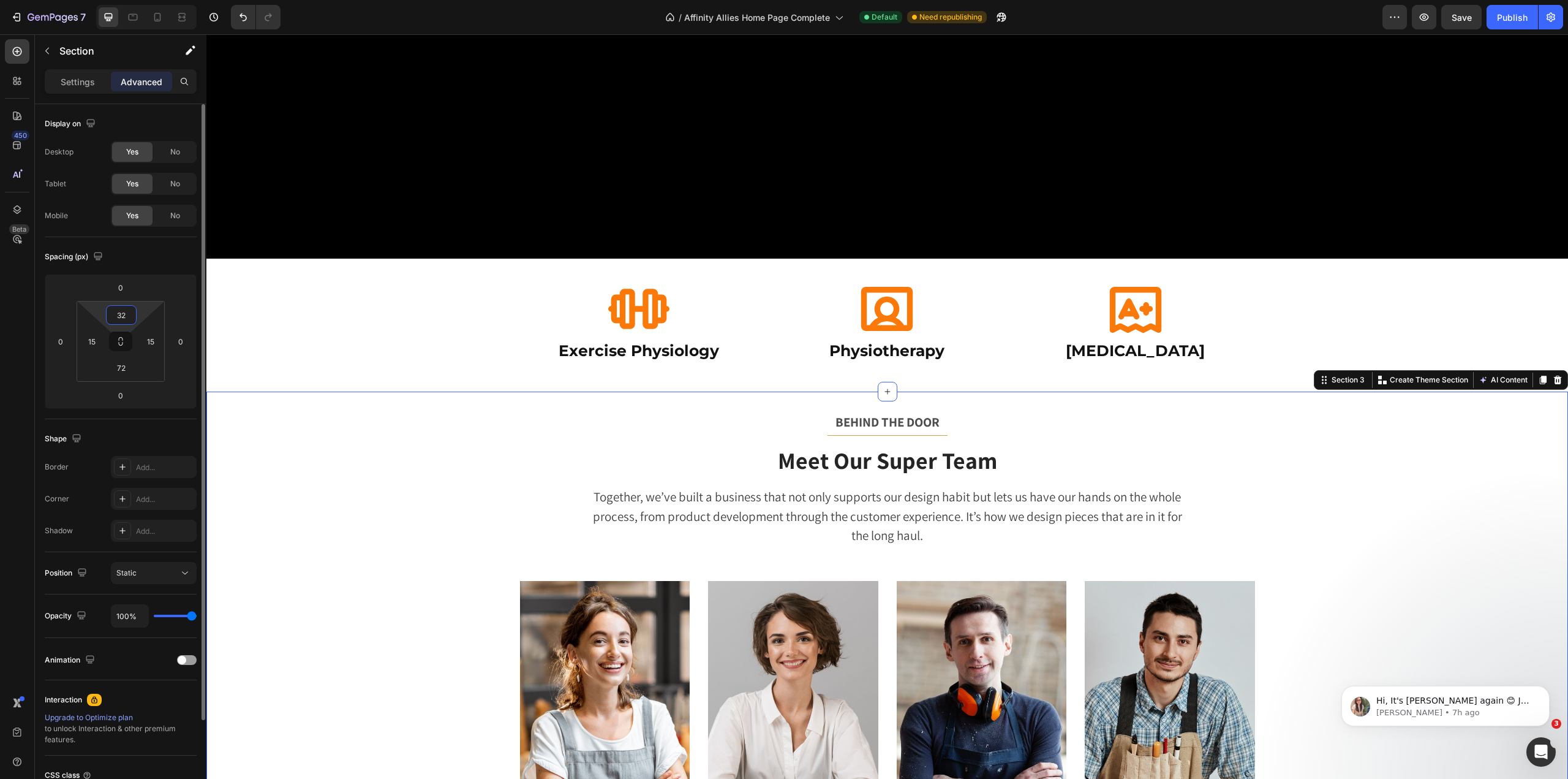
type input "3"
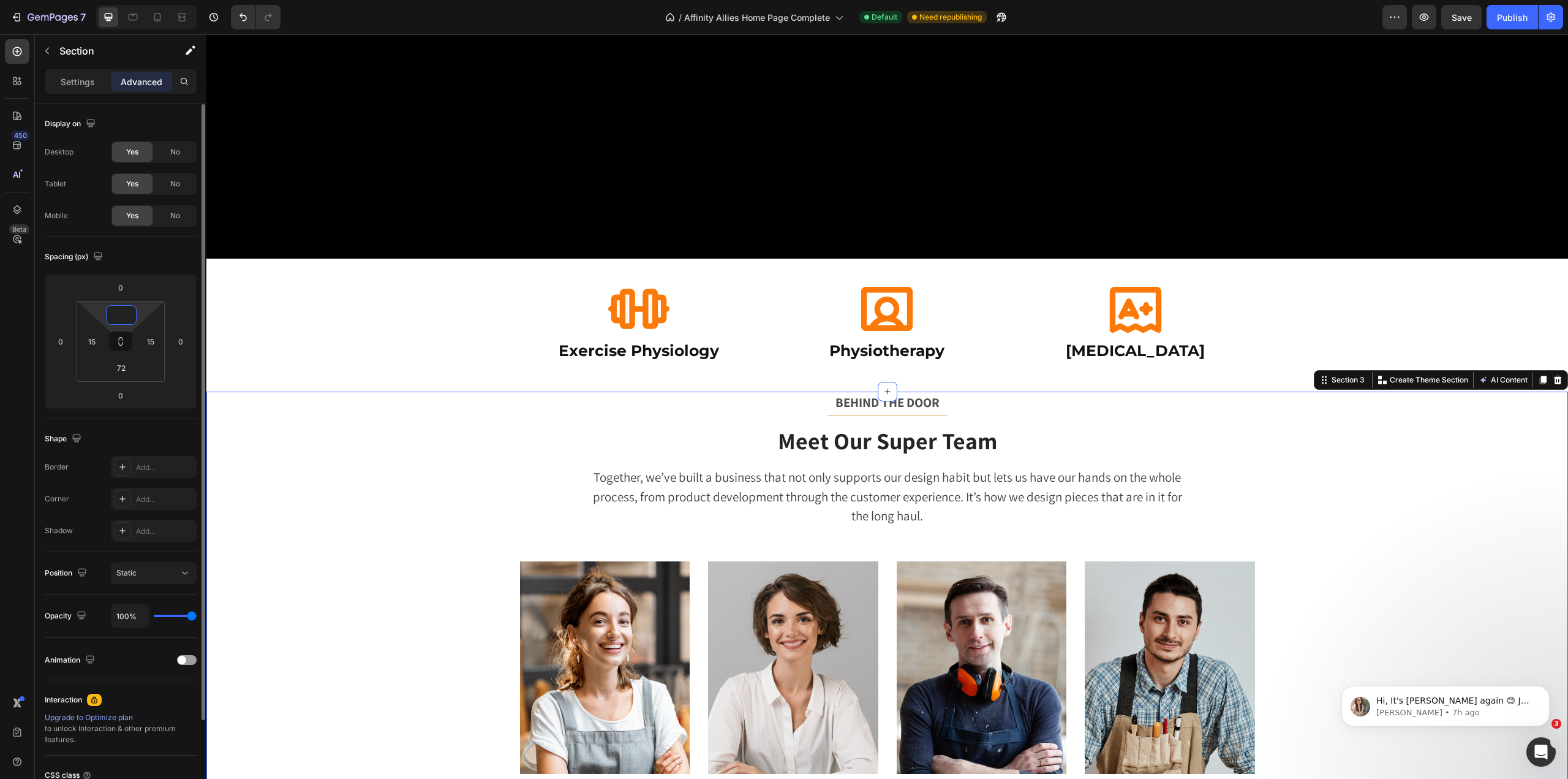
type input "0"
click at [925, 400] on p "BEHIND THE DOOR" at bounding box center [887, 403] width 733 height 20
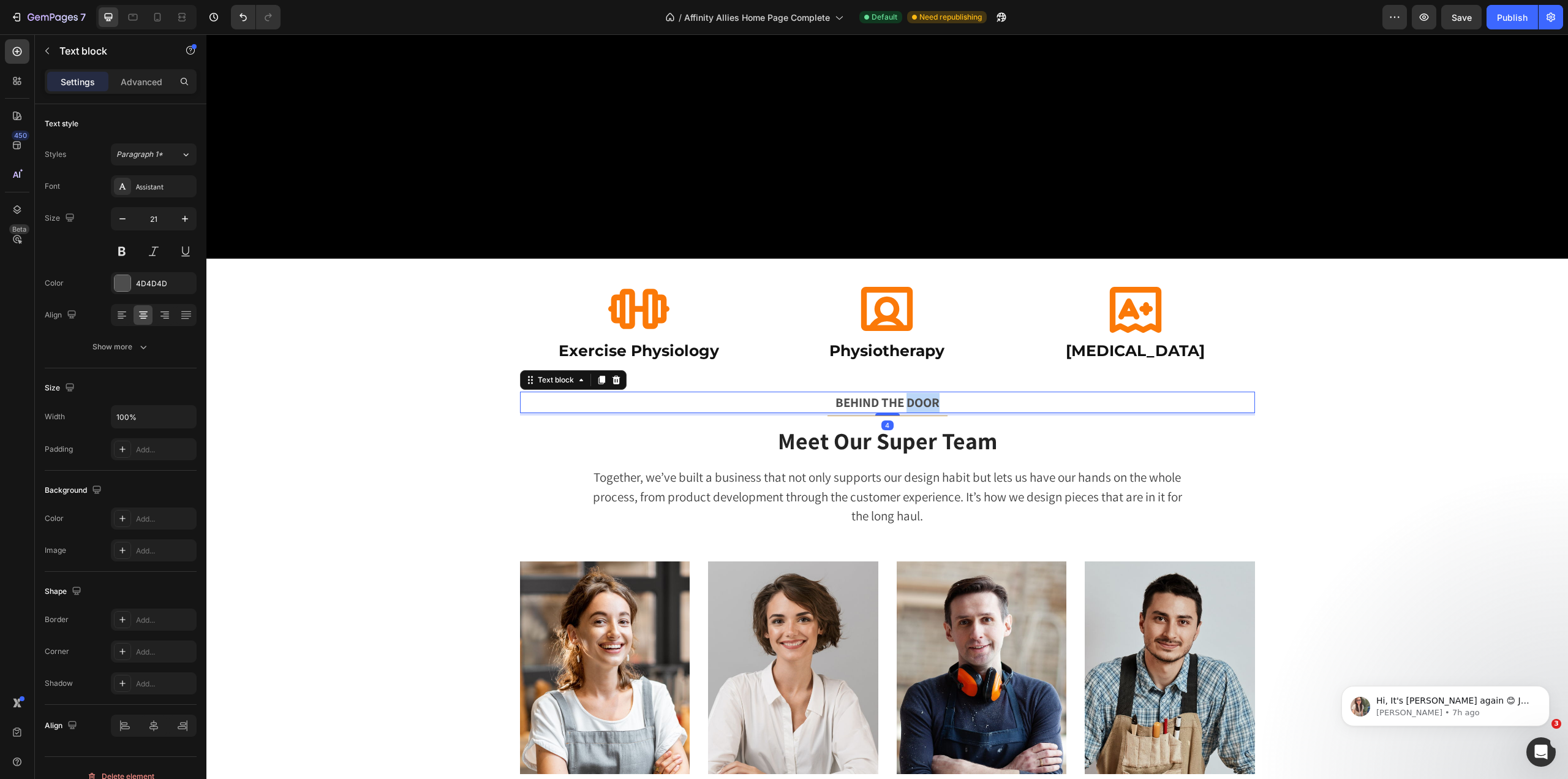
click at [925, 400] on p "BEHIND THE DOOR" at bounding box center [887, 403] width 733 height 20
click at [905, 415] on div "BEHIND THE VISION Text block 4 Title Line Meet Our Super Team Heading Together,…" at bounding box center [887, 459] width 735 height 135
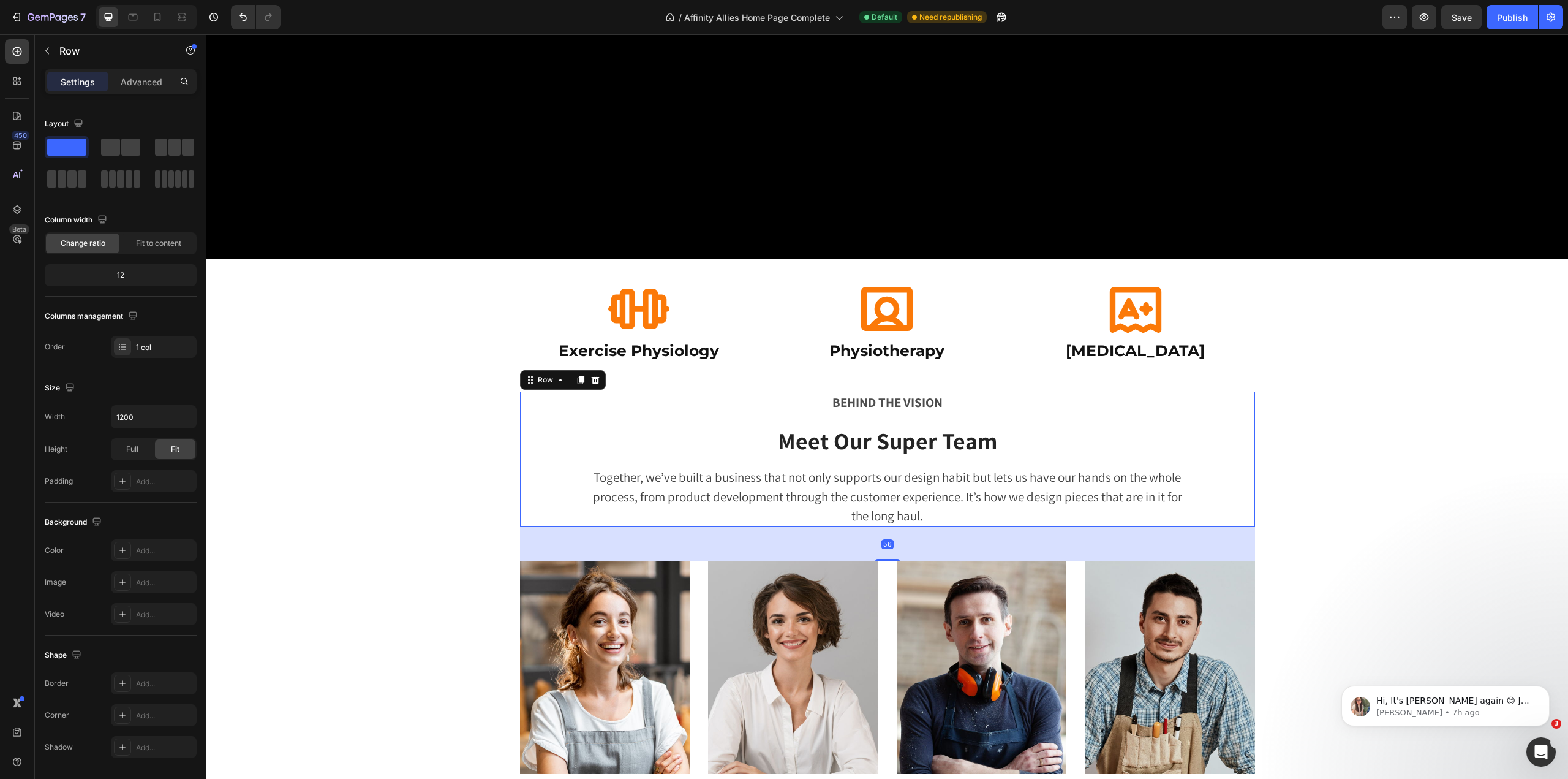
click at [905, 412] on div "BEHIND THE VISION Text block Title Line Meet Our Super Team Heading Together, w…" at bounding box center [887, 459] width 735 height 135
click at [908, 409] on div "BEHIND THE VISION Text block Title Line Meet Our Super Team Heading Together, w…" at bounding box center [887, 459] width 735 height 135
click at [904, 412] on div "BEHIND THE VISION Text block Title Line Meet Our Super Team Heading Together, w…" at bounding box center [887, 459] width 735 height 135
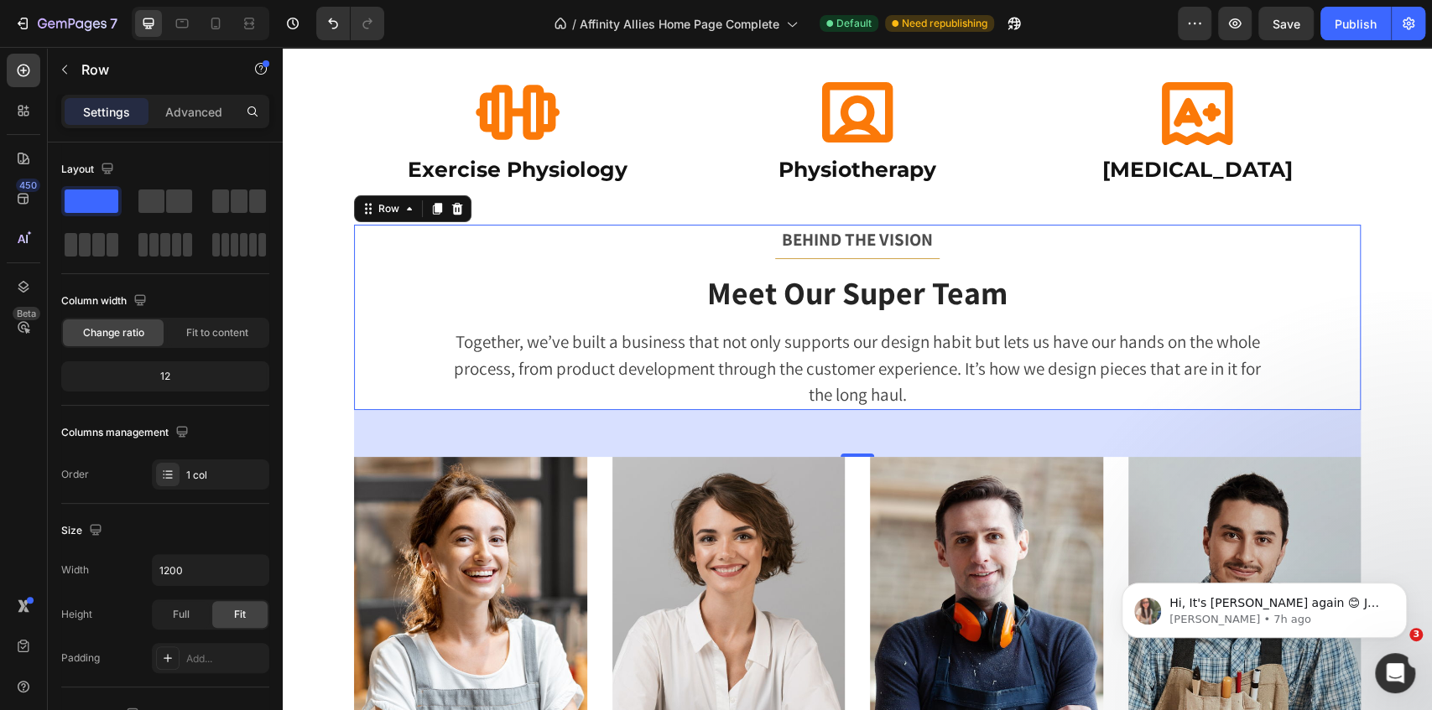
scroll to position [700, 0]
click at [858, 255] on div "BEHIND THE VISION Text block Title Line Meet Our Super Team Heading Together, w…" at bounding box center [857, 316] width 1007 height 185
click at [860, 257] on div "BEHIND THE VISION Text block Title Line Meet Our Super Team Heading Together, w…" at bounding box center [857, 316] width 1007 height 185
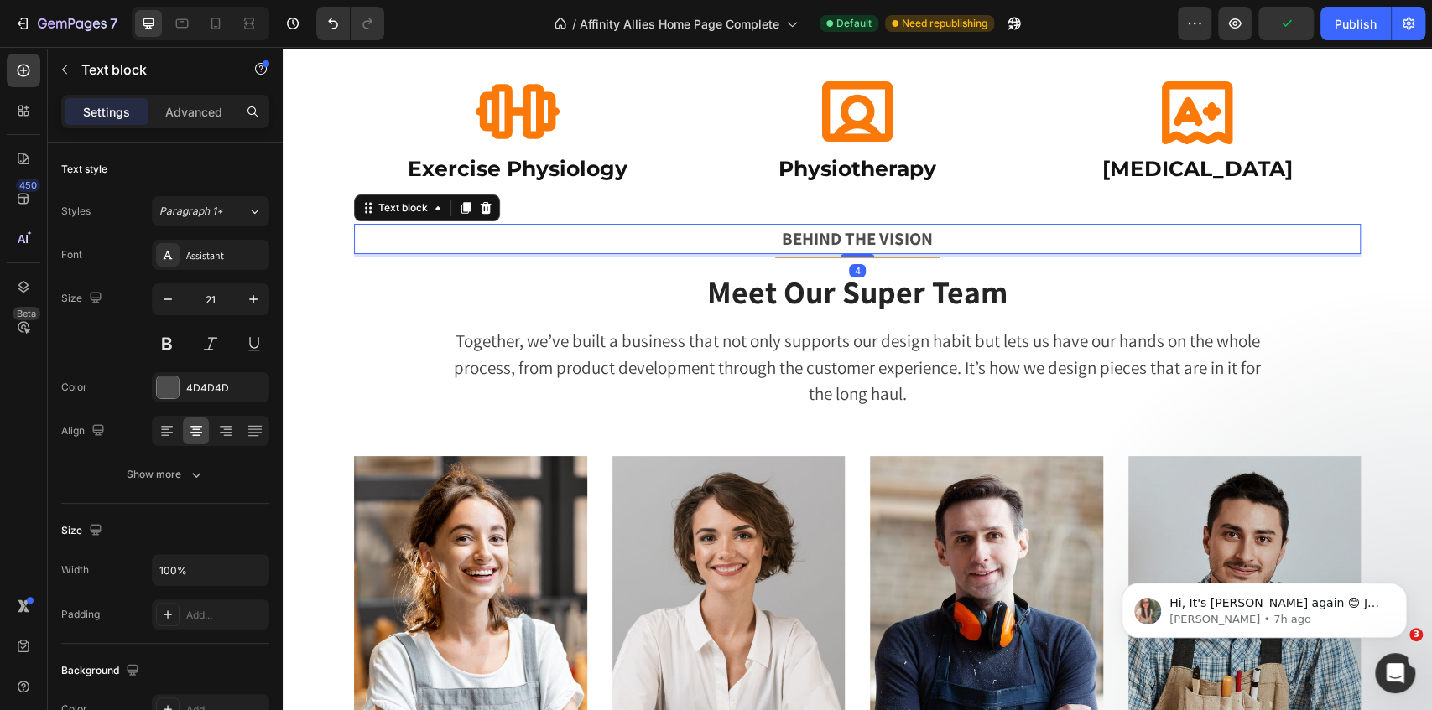
click at [783, 243] on p "BEHIND THE VISION" at bounding box center [857, 239] width 1003 height 27
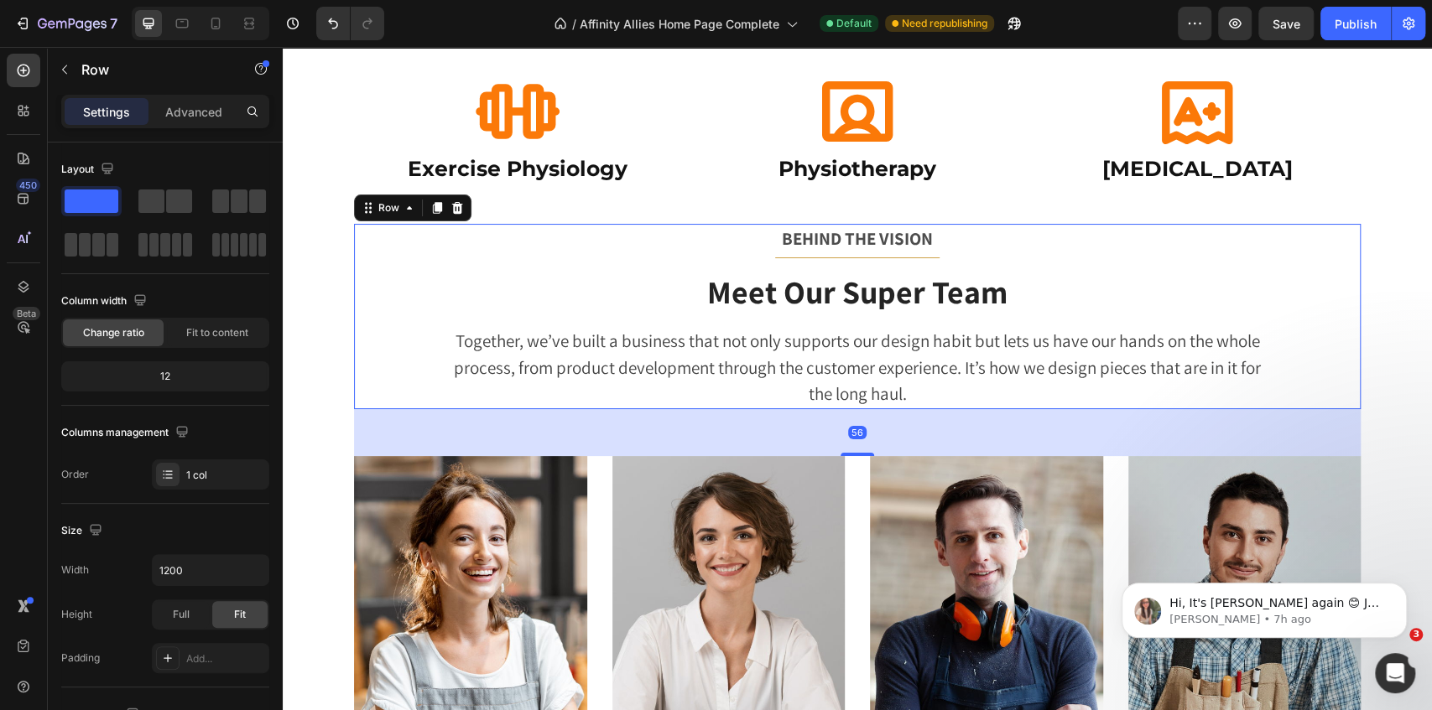
click at [780, 257] on div "BEHIND THE VISION Text block Title Line Meet Our Super Team Heading Together, w…" at bounding box center [857, 316] width 1007 height 185
click at [783, 252] on div "BEHIND THE VISION" at bounding box center [857, 239] width 1007 height 30
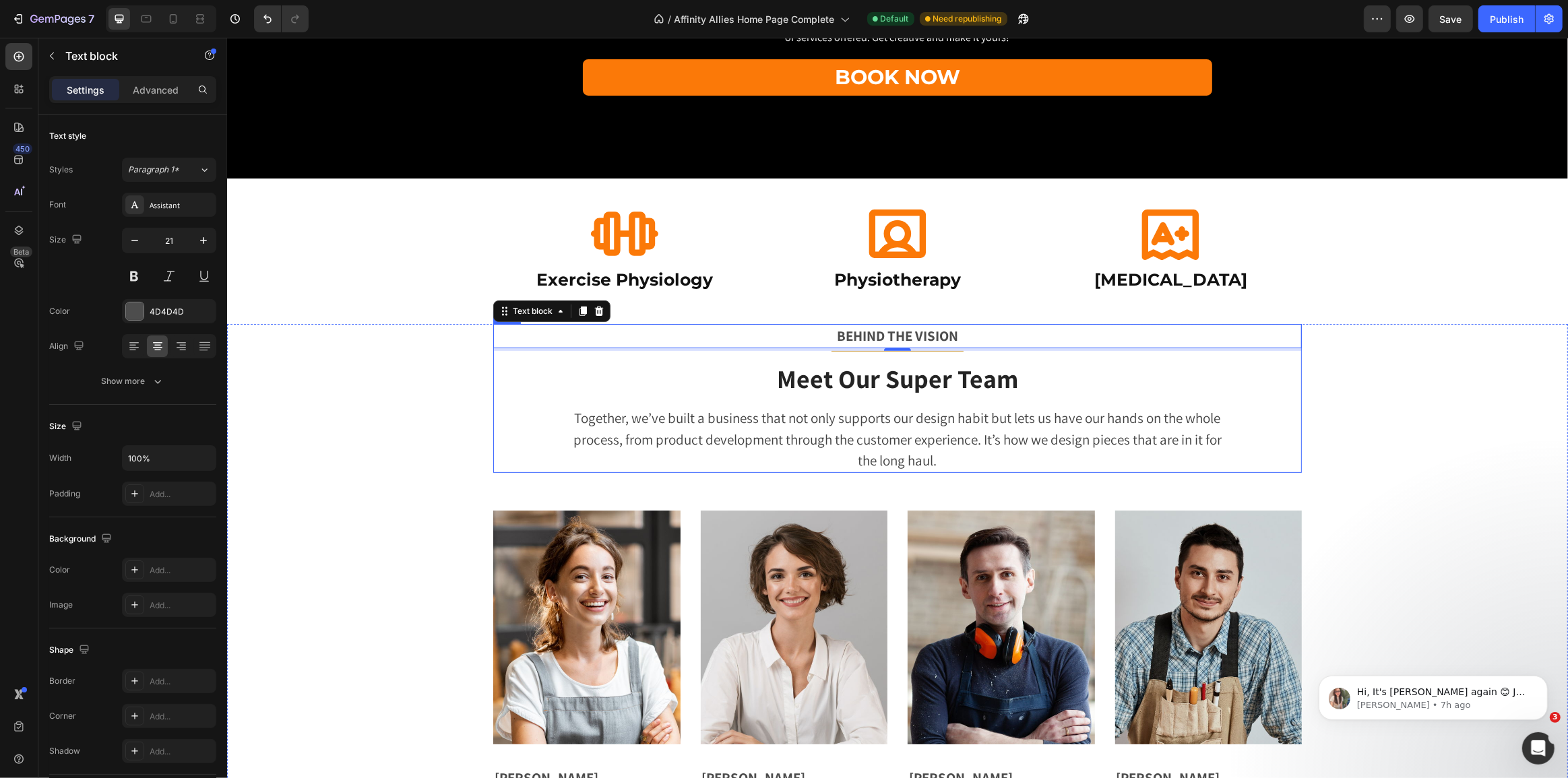
scroll to position [407, 0]
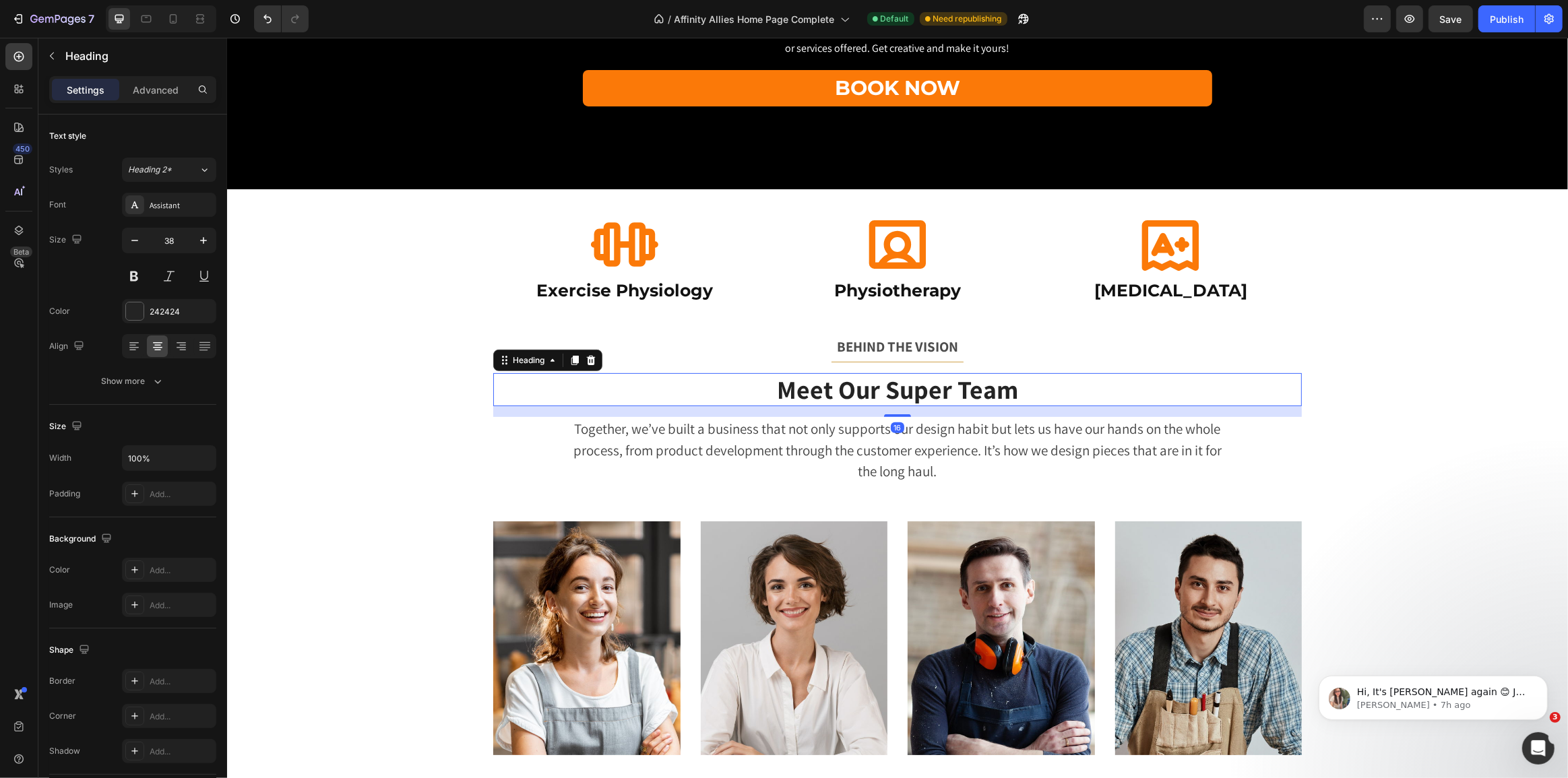
click at [921, 397] on p "Meet Our Super Team" at bounding box center [896, 389] width 806 height 31
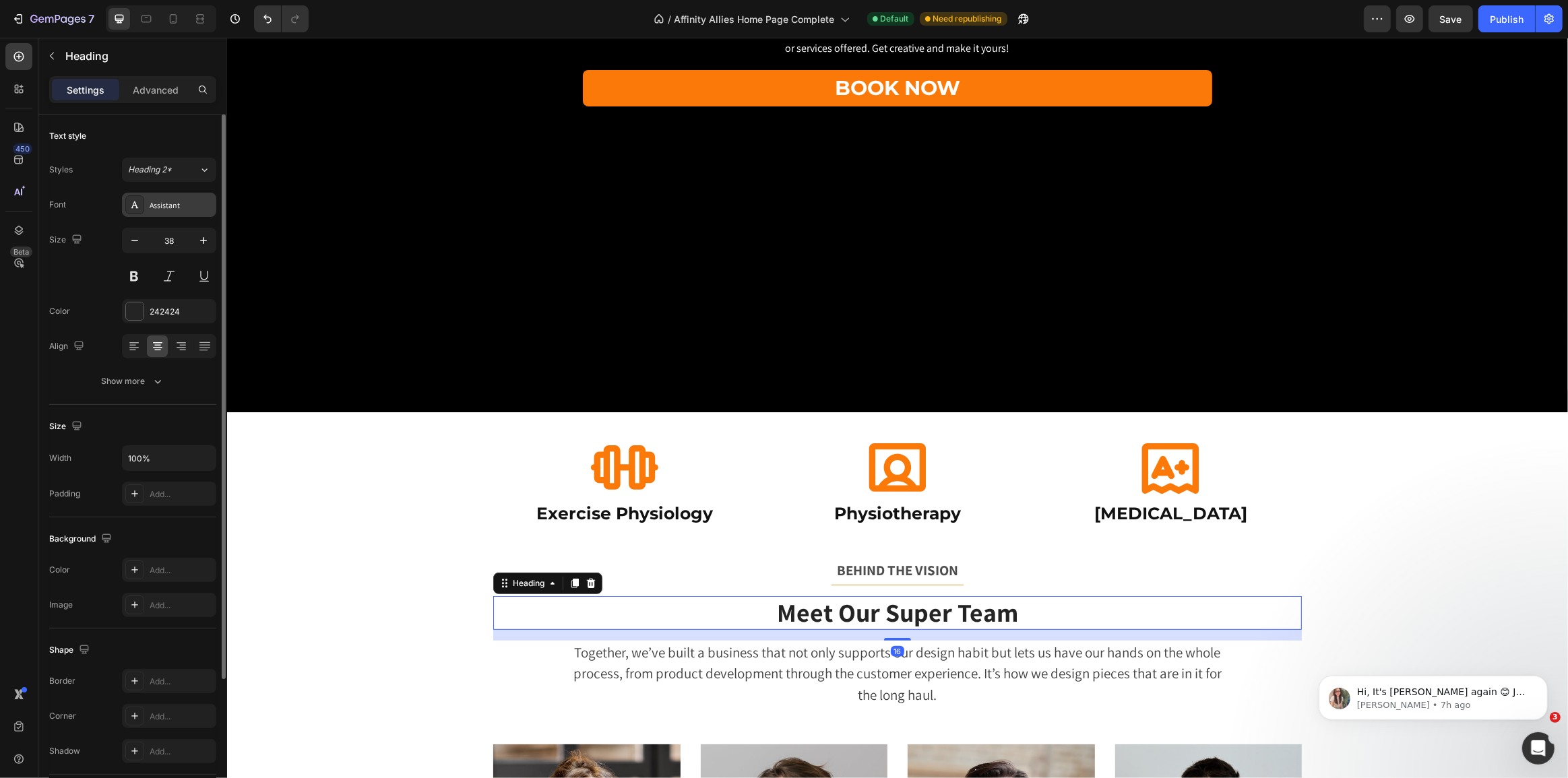
click at [165, 208] on div "Assistant" at bounding box center [181, 205] width 63 height 12
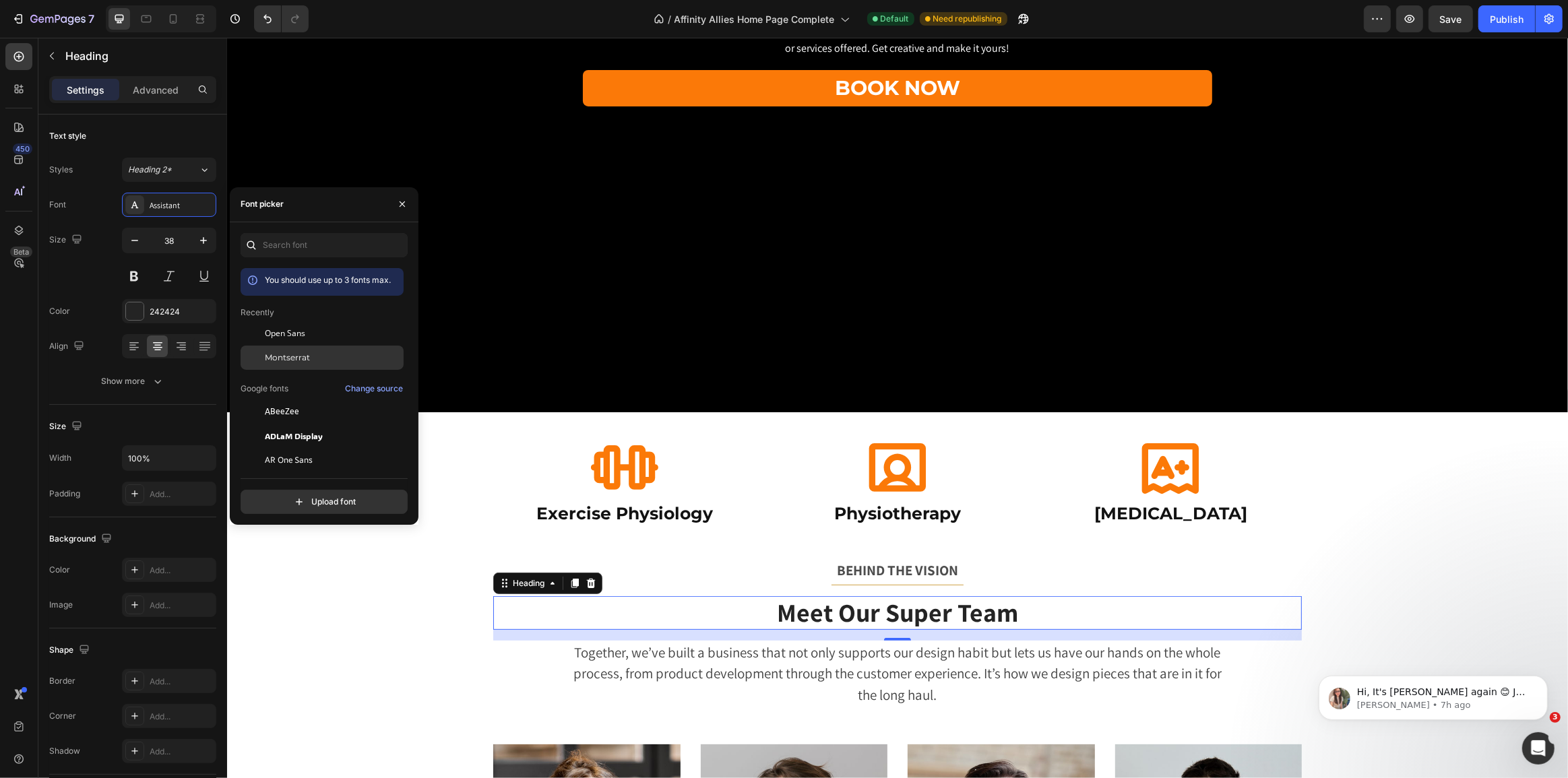
click at [296, 357] on span "Montserrat" at bounding box center [288, 357] width 45 height 12
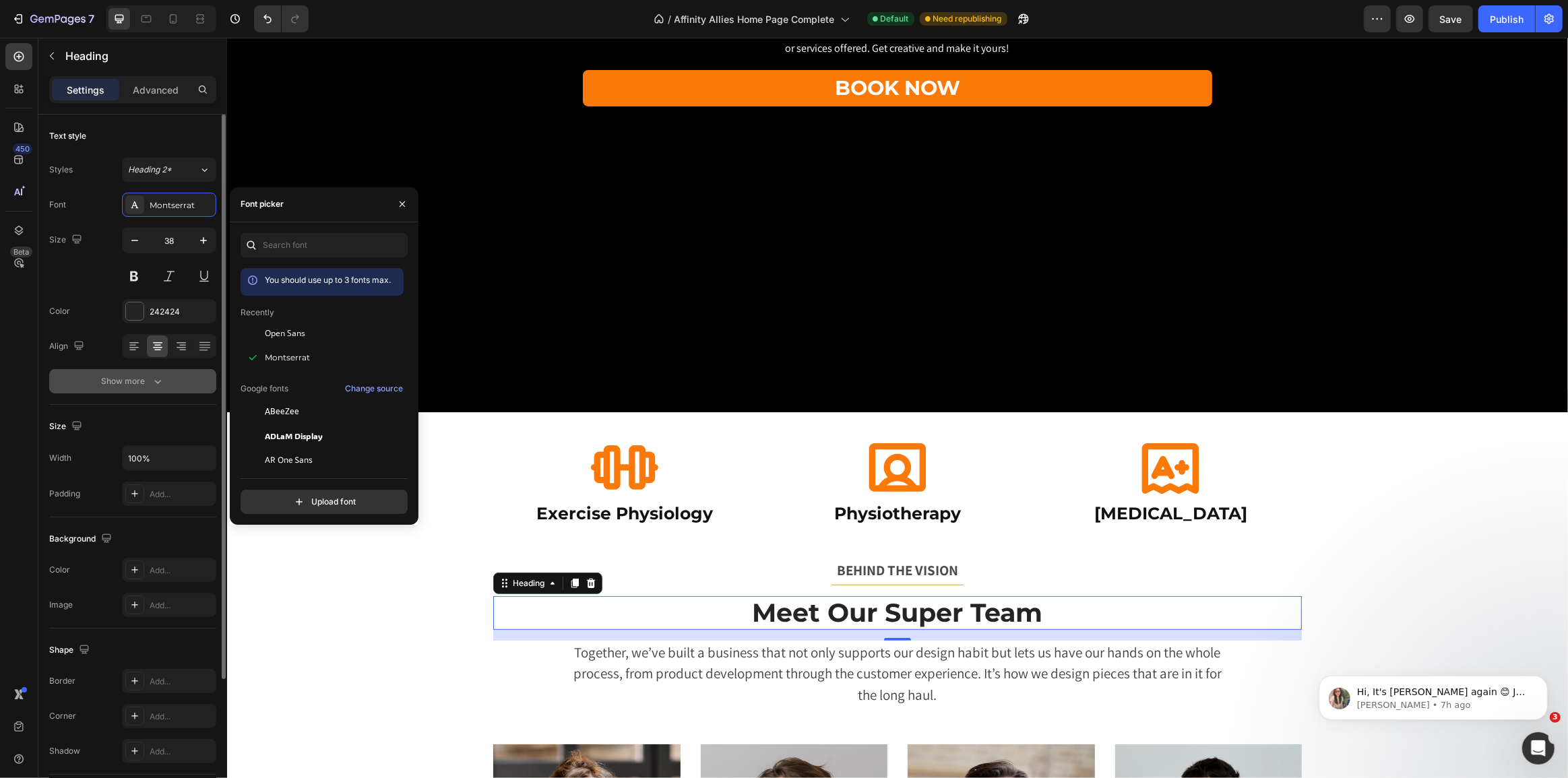
click at [125, 382] on div "Show more" at bounding box center [133, 381] width 63 height 14
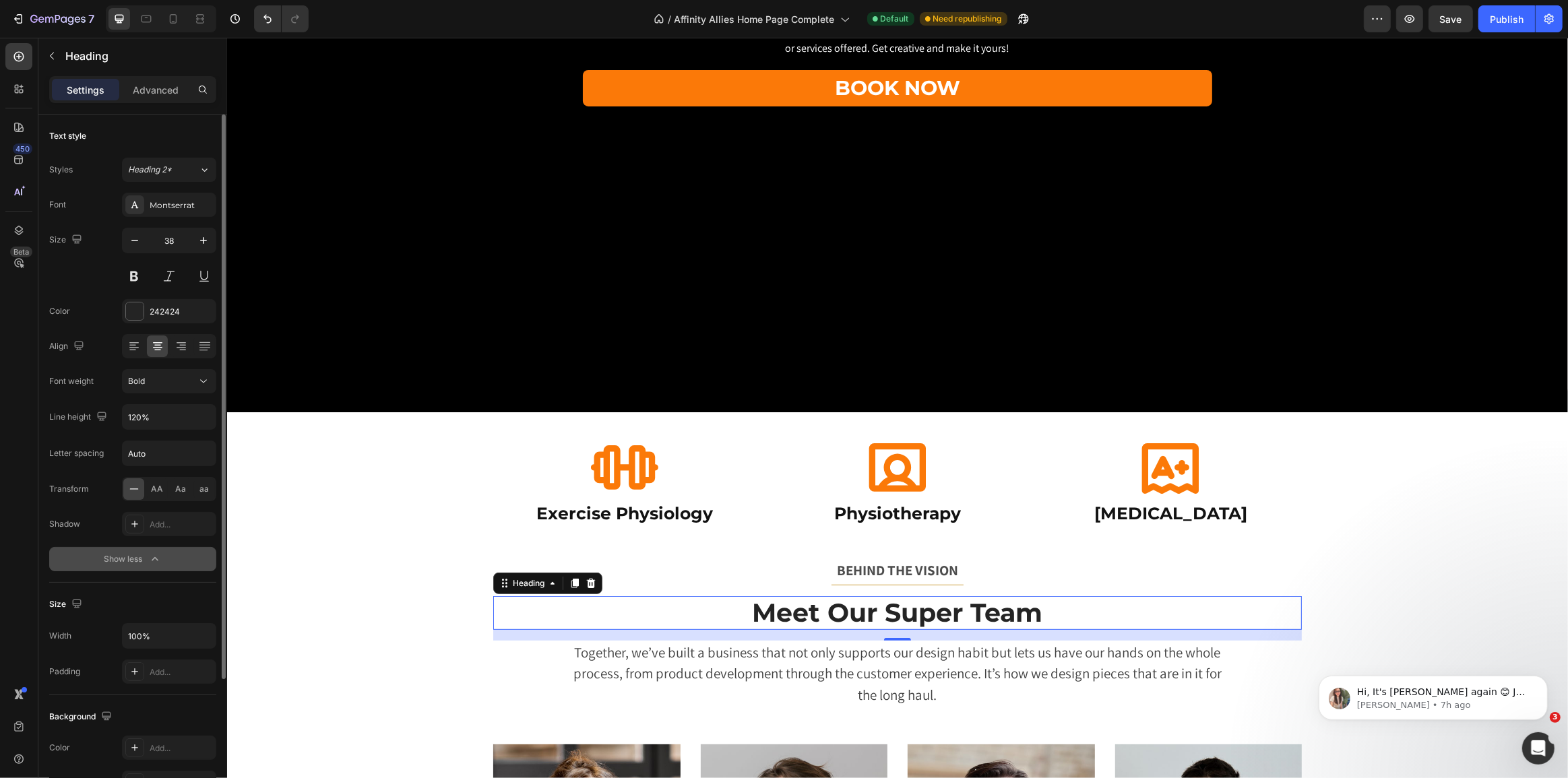
click at [136, 549] on button "Show less" at bounding box center [133, 559] width 167 height 24
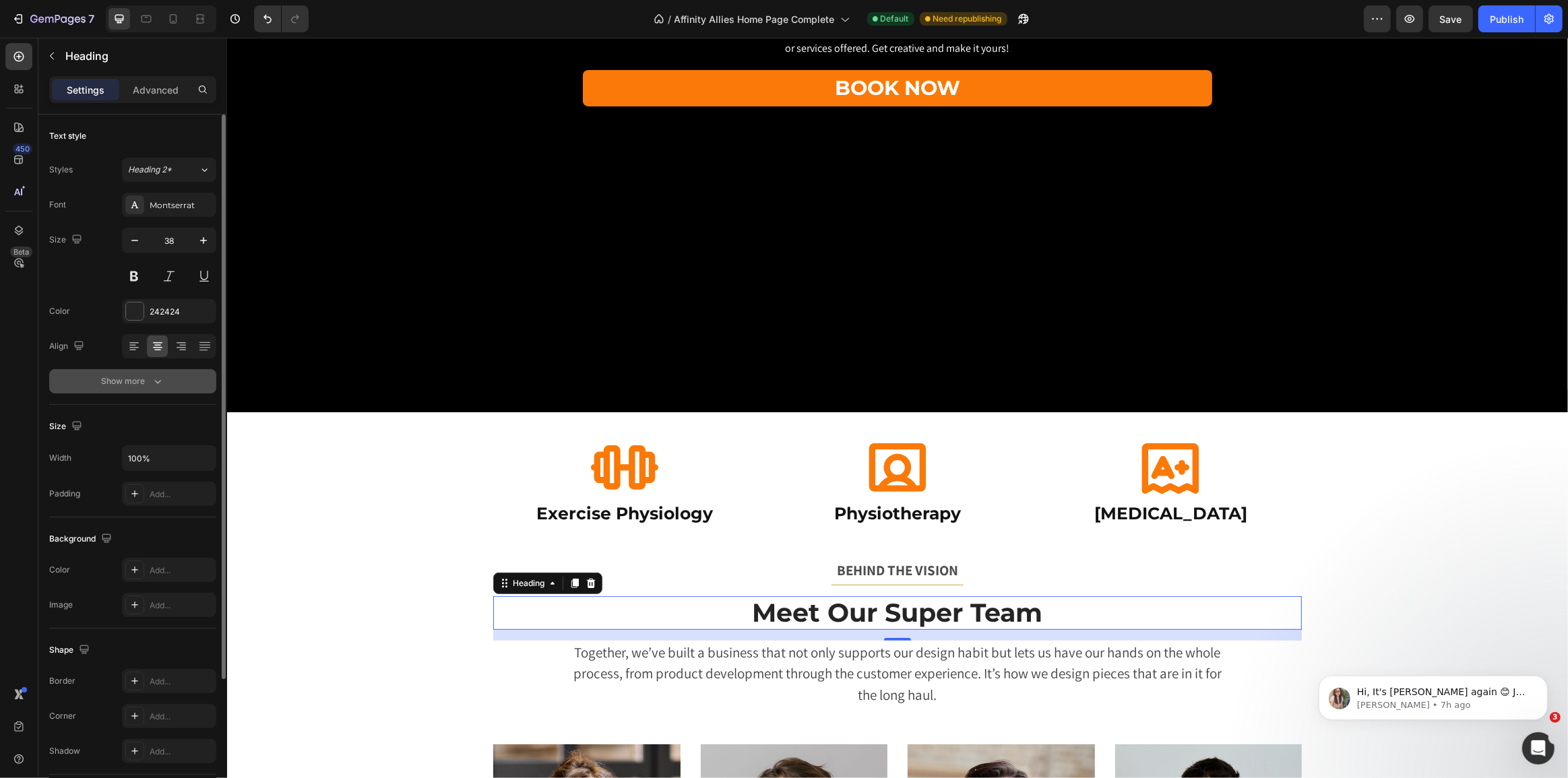
click at [153, 377] on icon "button" at bounding box center [157, 381] width 14 height 14
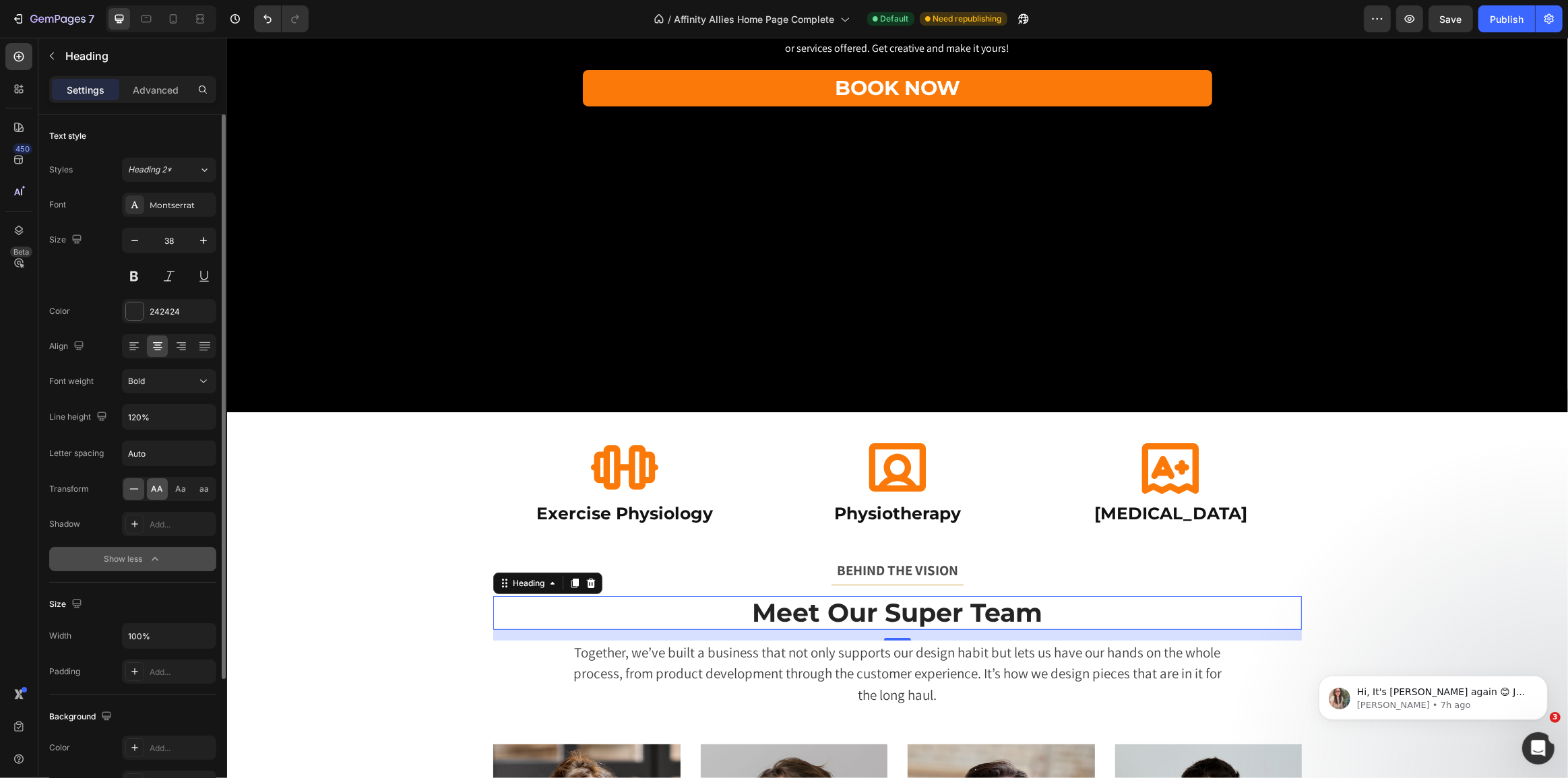
click at [158, 491] on span "AA" at bounding box center [157, 488] width 12 height 12
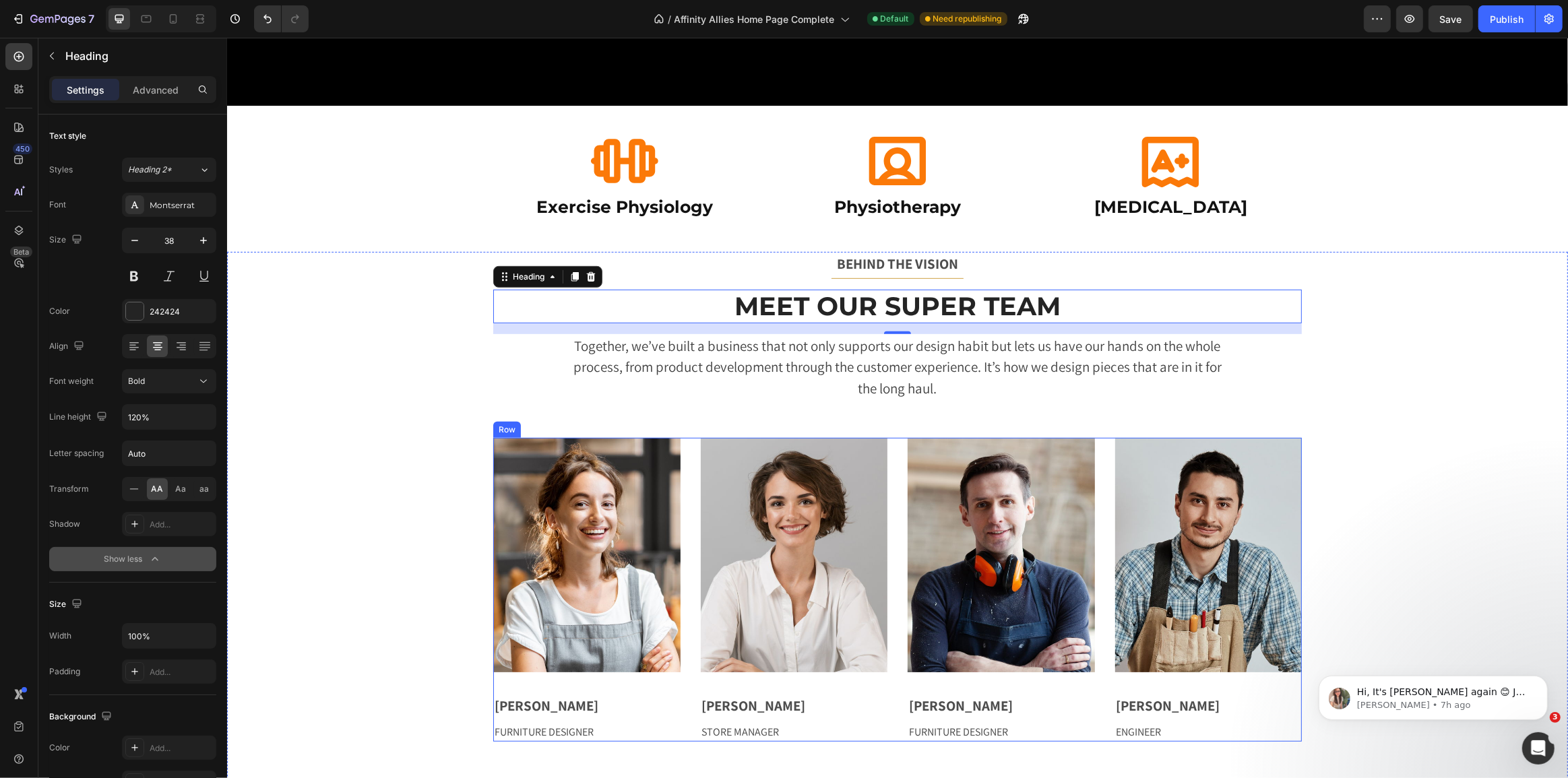
scroll to position [775, 0]
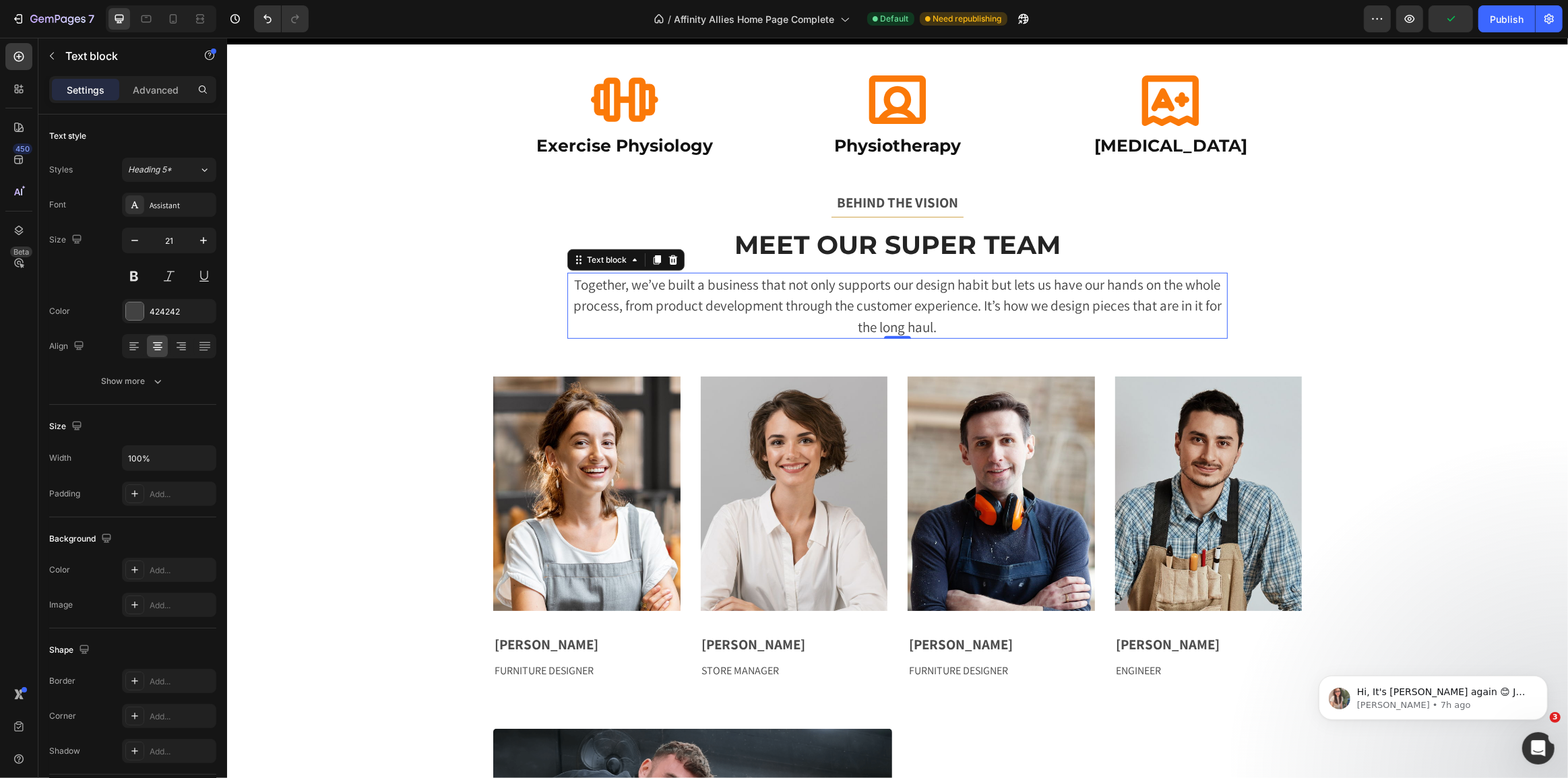
click at [908, 288] on p "Together, we’ve built a business that not only supports our design habit but le…" at bounding box center [896, 306] width 658 height 64
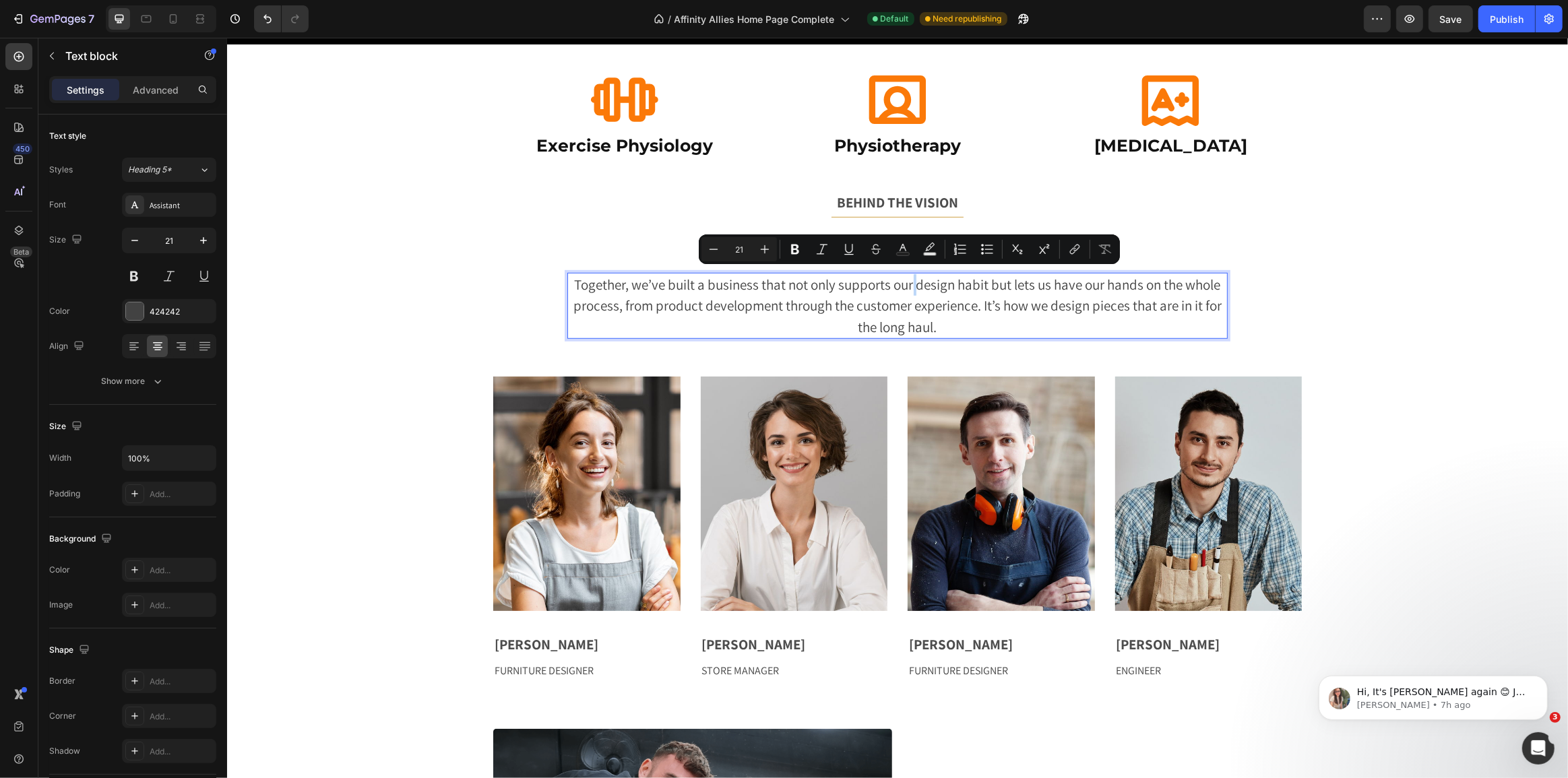
click at [913, 283] on p "Together, we’ve built a business that not only supports our design habit but le…" at bounding box center [896, 306] width 658 height 64
drag, startPoint x: 913, startPoint y: 283, endPoint x: 941, endPoint y: 283, distance: 28.0
click at [941, 283] on p "Together, we’ve built a business that not only supports our design habit but le…" at bounding box center [896, 306] width 658 height 64
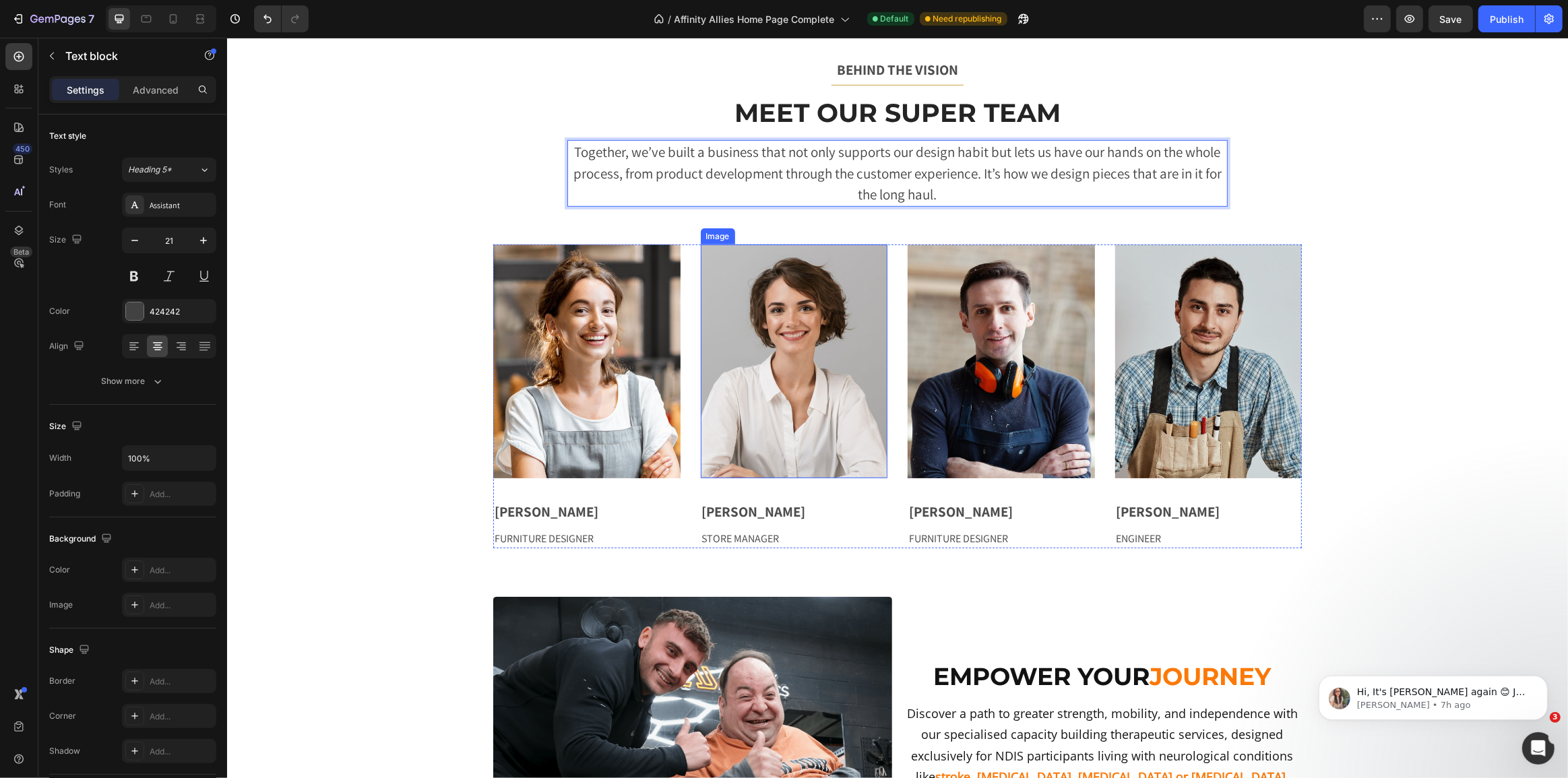
scroll to position [896, 0]
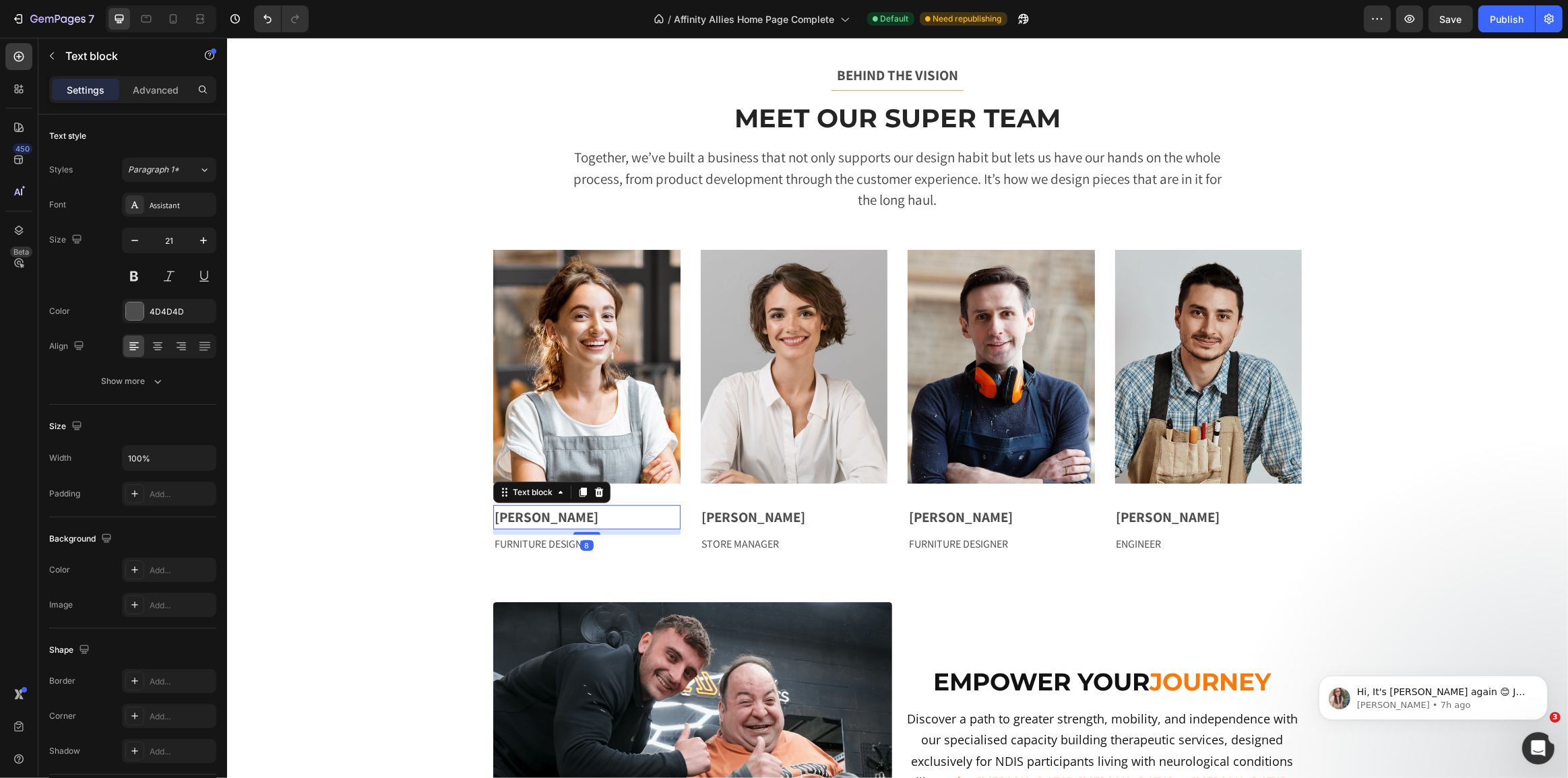
click at [539, 519] on p "[PERSON_NAME]" at bounding box center [586, 517] width 185 height 22
click at [403, 513] on div "BEHIND THE VISION Text block Title Line Meet Our Super Team Heading Together, w…" at bounding box center [896, 308] width 1321 height 490
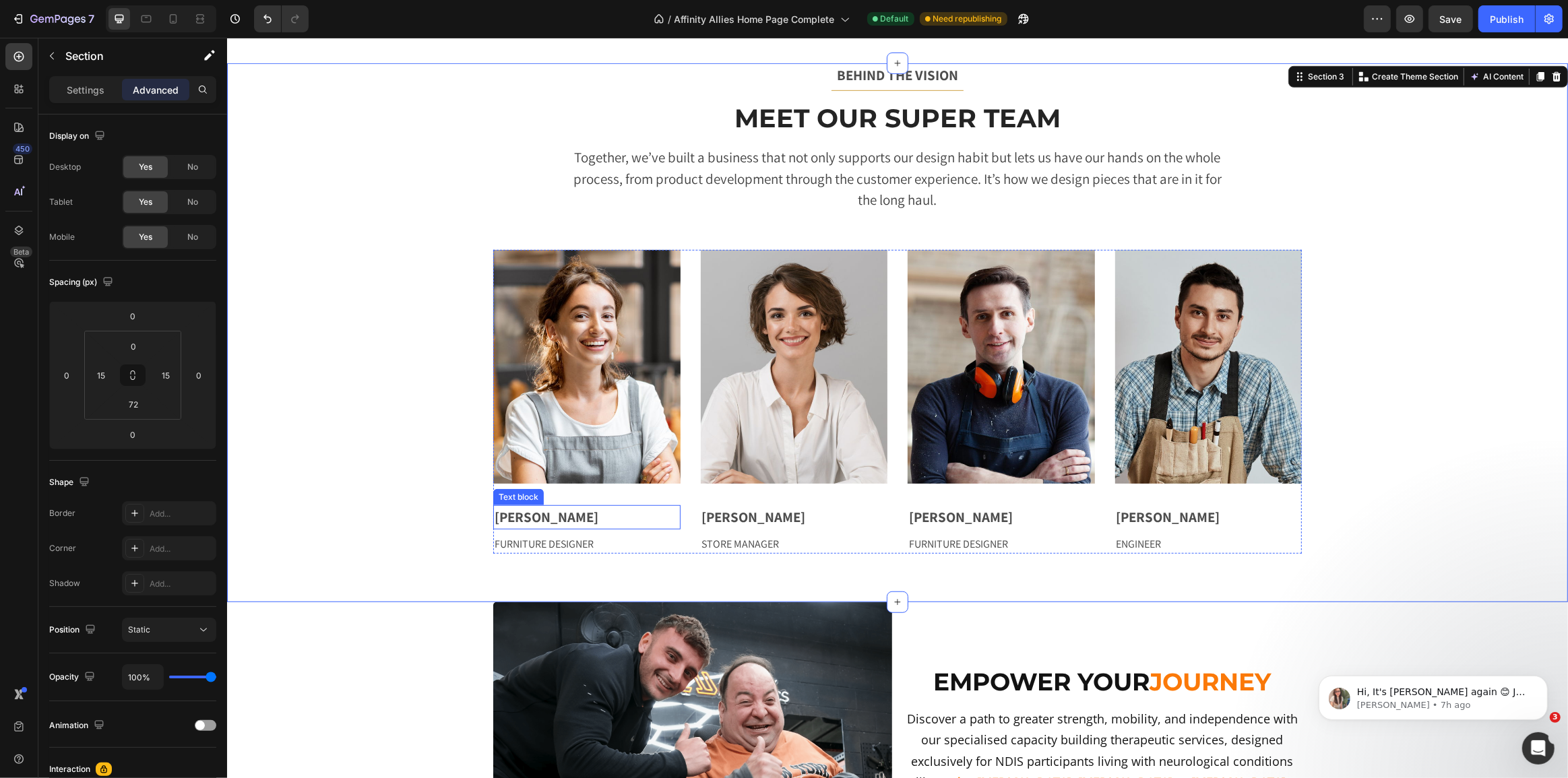
click at [602, 511] on p "[PERSON_NAME]" at bounding box center [586, 517] width 185 height 22
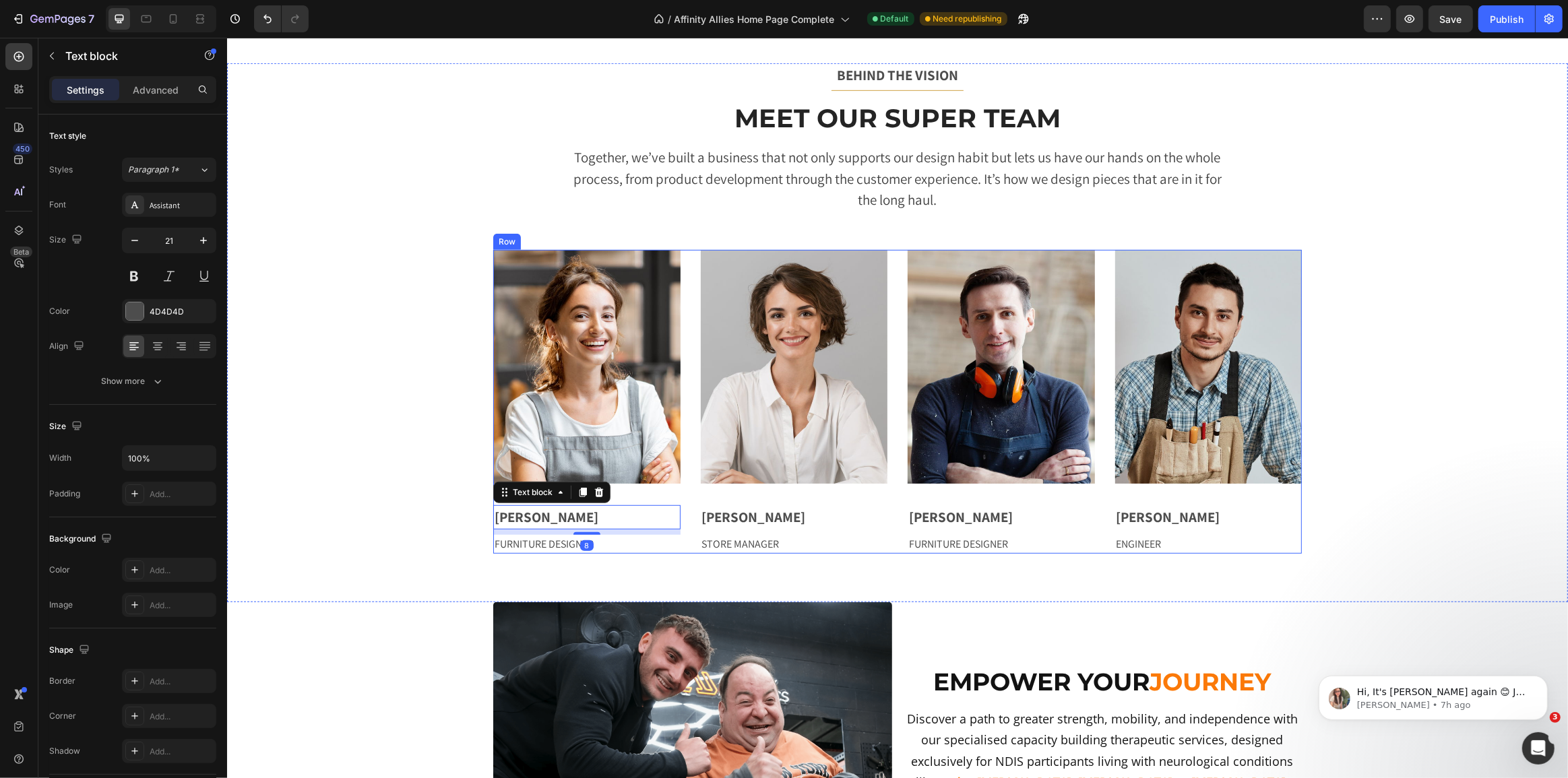
click at [607, 492] on div "Image [PERSON_NAME] Text block 8 FURNITURE DESIGNER Text block" at bounding box center [586, 401] width 187 height 303
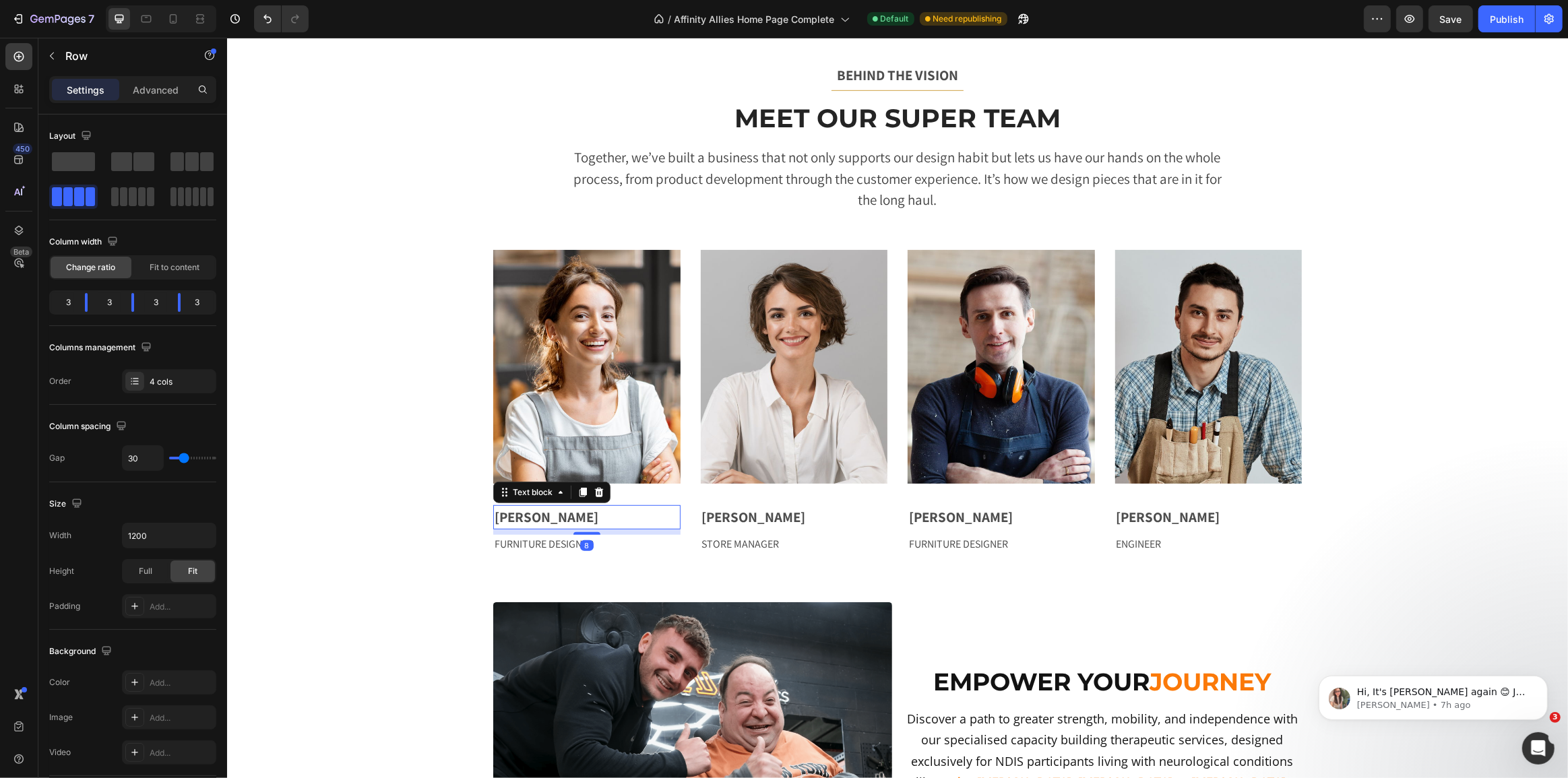
click at [604, 515] on p "[PERSON_NAME]" at bounding box center [586, 517] width 185 height 22
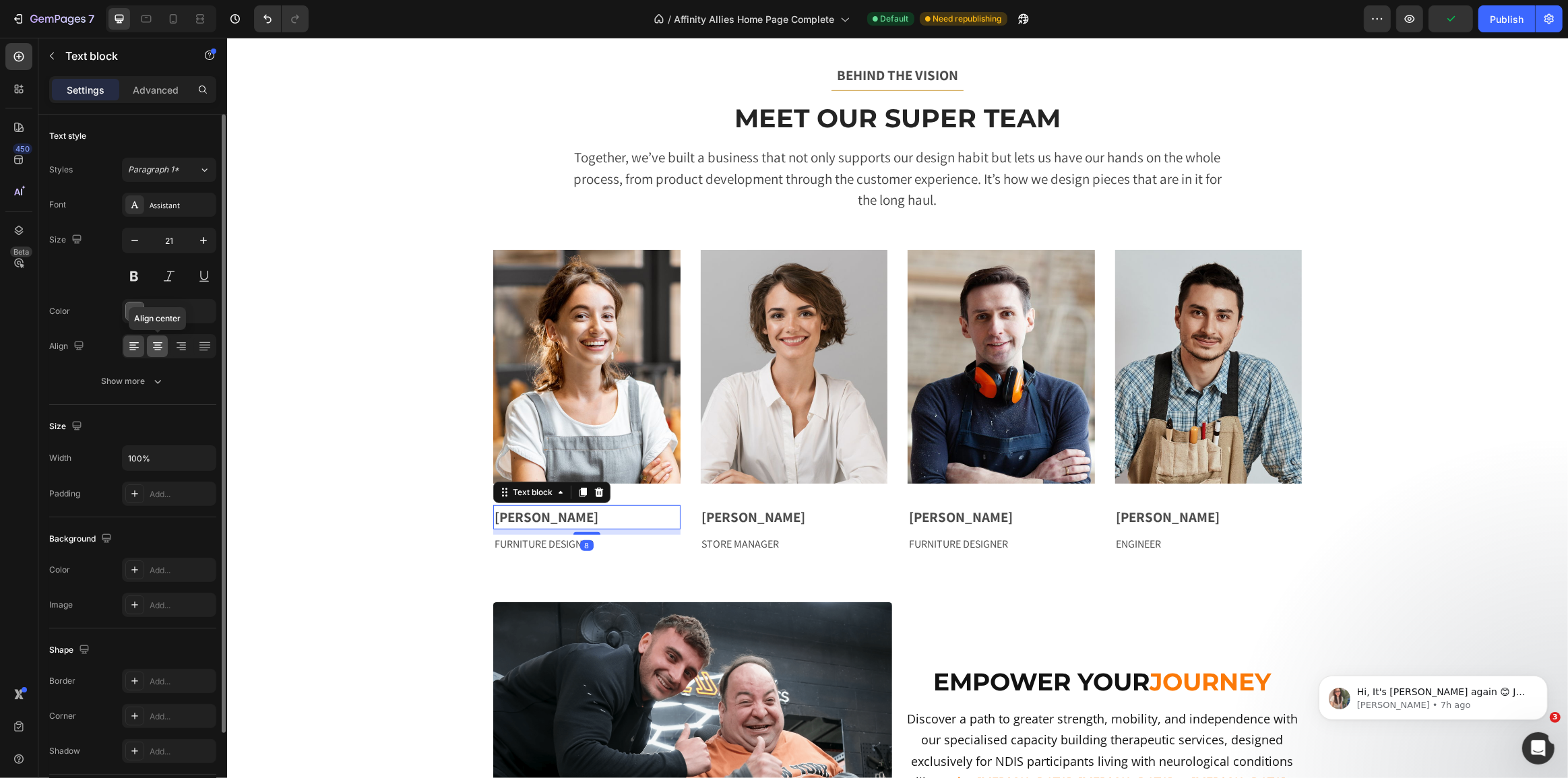
click at [164, 344] on div at bounding box center [157, 346] width 21 height 22
click at [629, 545] on p "FURNITURE DESIGNER" at bounding box center [586, 544] width 185 height 16
click at [164, 347] on div at bounding box center [157, 346] width 21 height 22
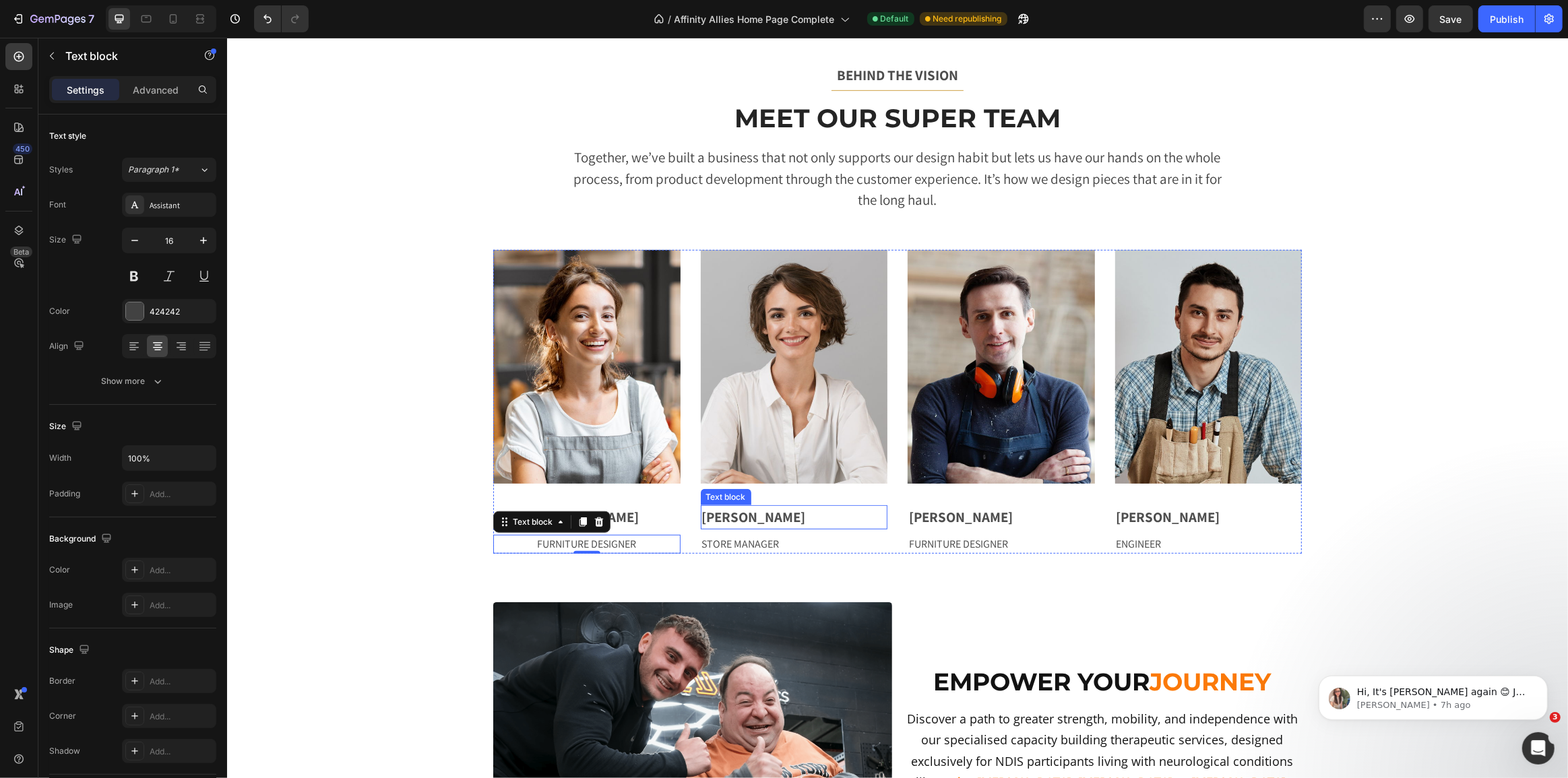
click at [821, 512] on p "[PERSON_NAME]" at bounding box center [794, 517] width 185 height 22
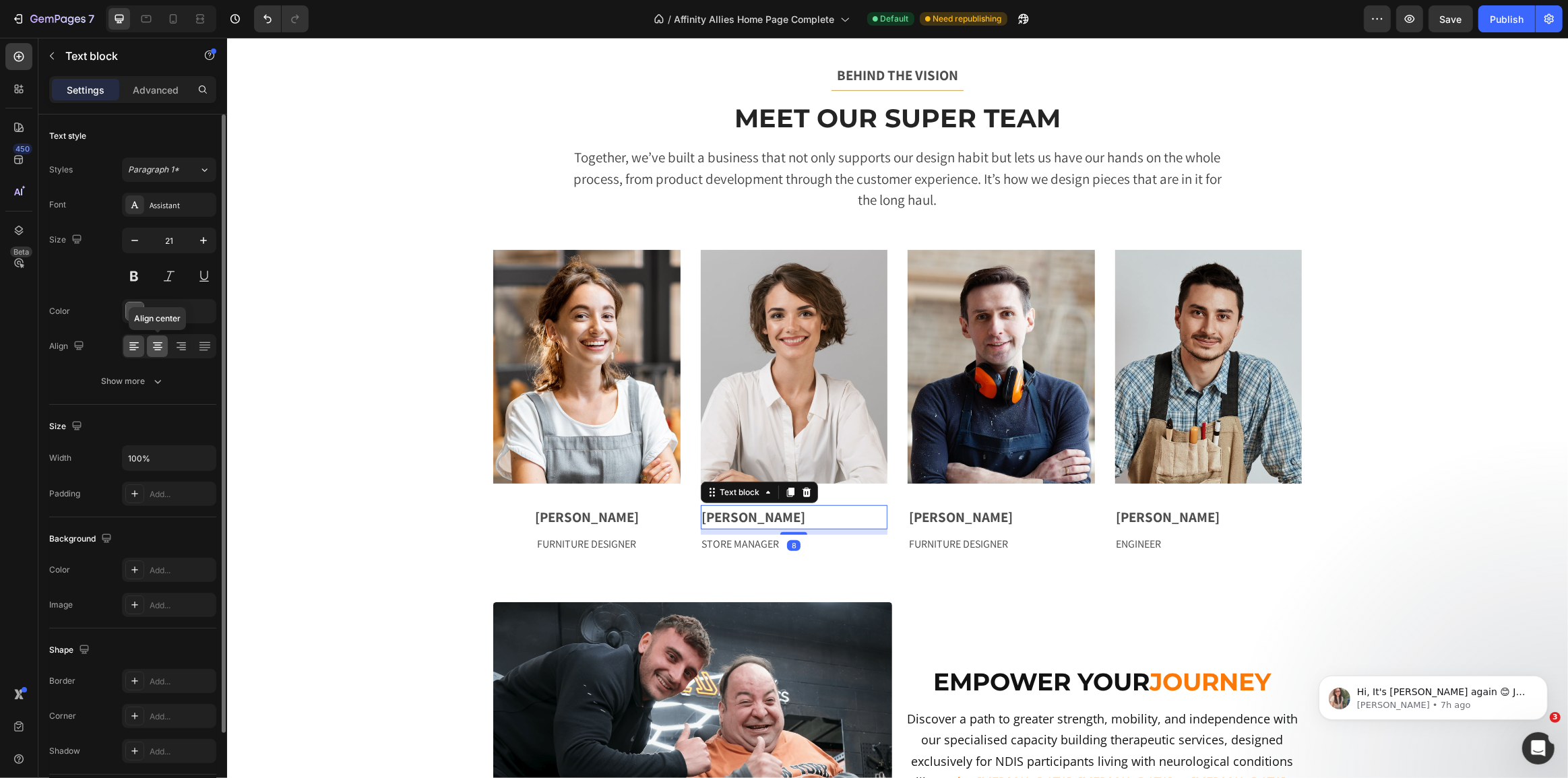
click at [149, 344] on div at bounding box center [157, 346] width 21 height 22
click at [835, 545] on p "STORE MANAGER" at bounding box center [794, 544] width 185 height 16
click at [154, 344] on icon at bounding box center [157, 345] width 6 height 2
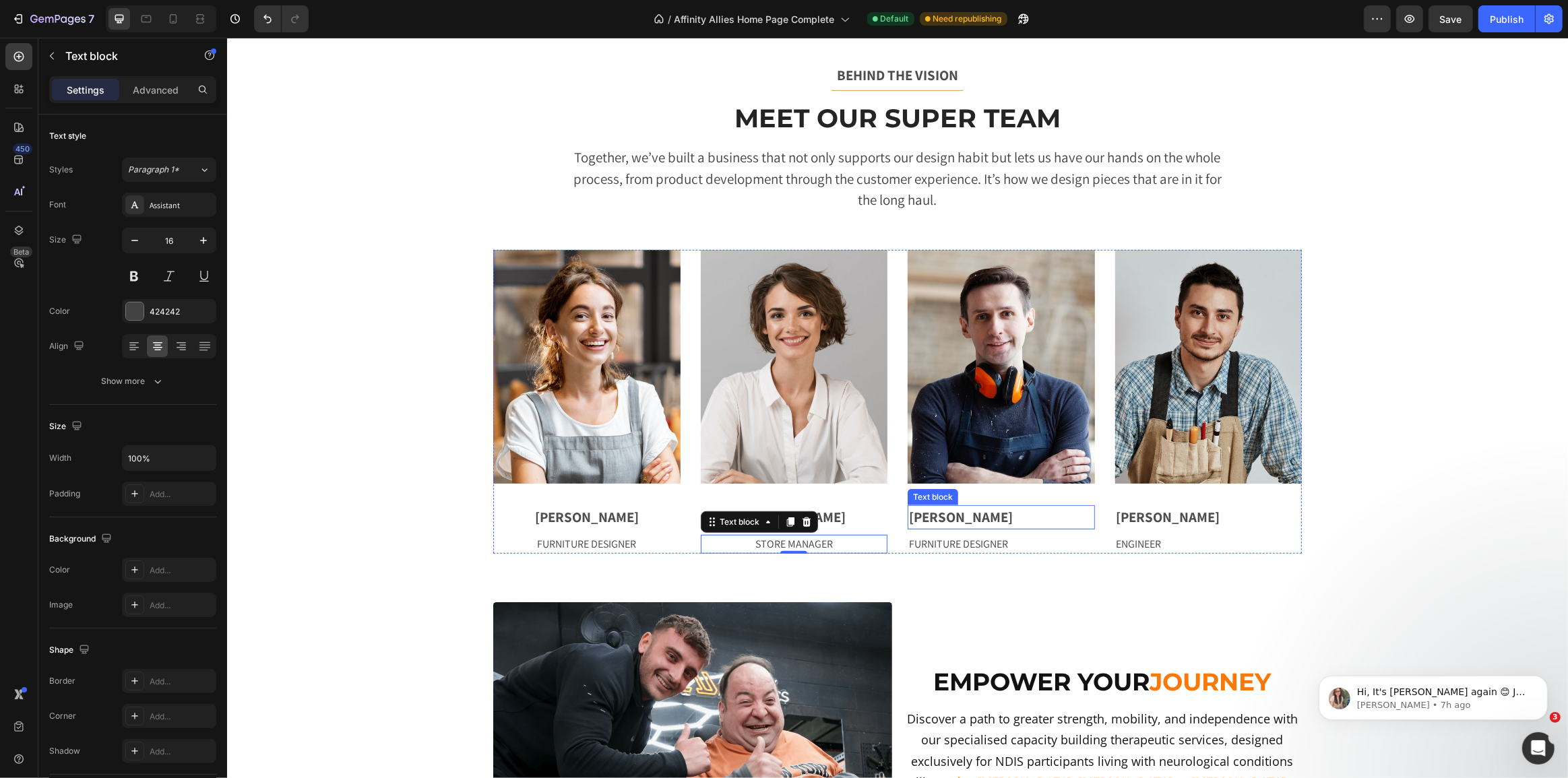
click at [1065, 520] on p "[PERSON_NAME]" at bounding box center [1001, 517] width 185 height 22
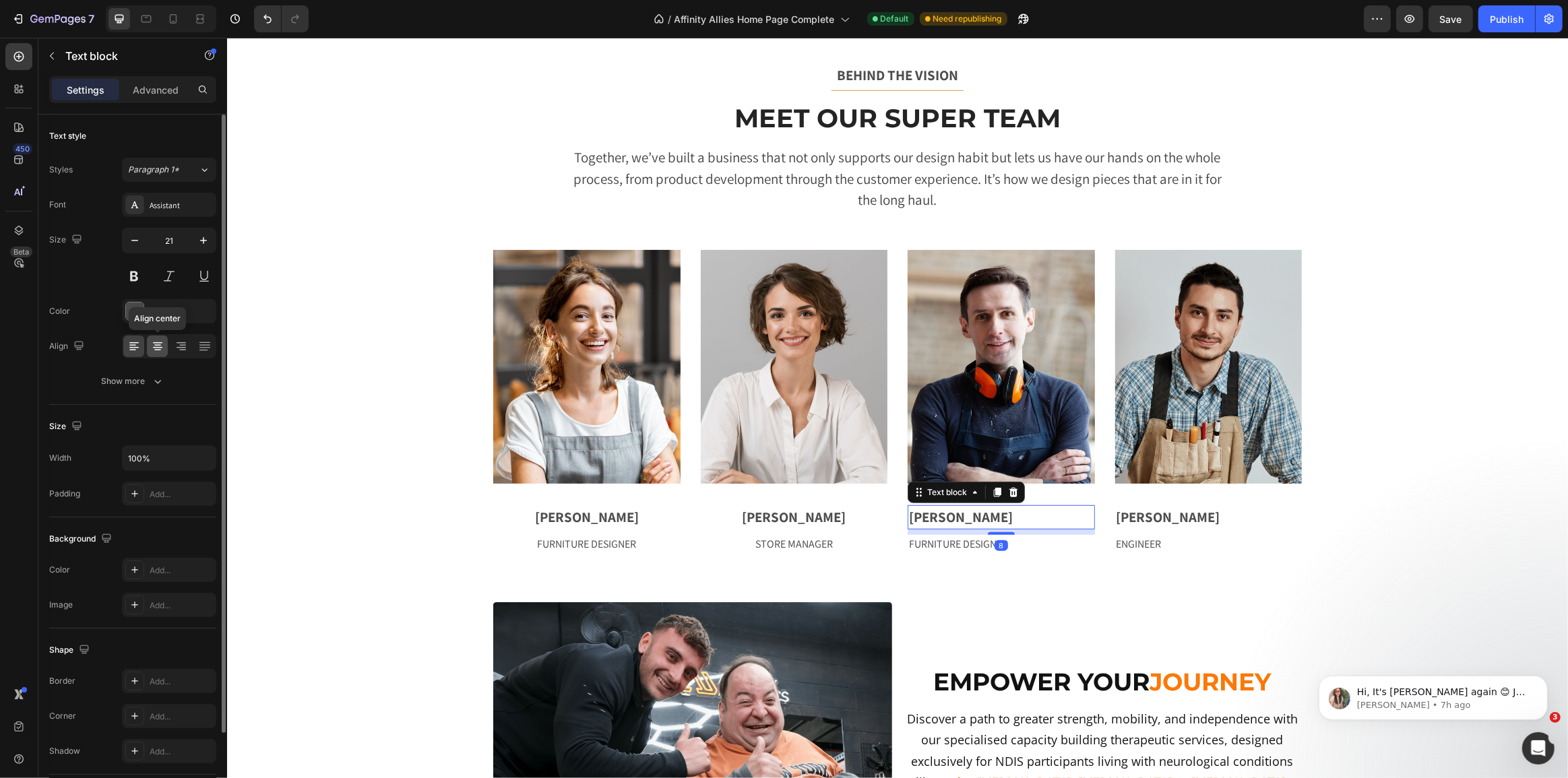
click at [159, 344] on icon at bounding box center [157, 346] width 14 height 14
click at [1034, 545] on p "FURNITURE DESIGNER" at bounding box center [1001, 544] width 185 height 16
click at [156, 340] on icon at bounding box center [157, 346] width 14 height 14
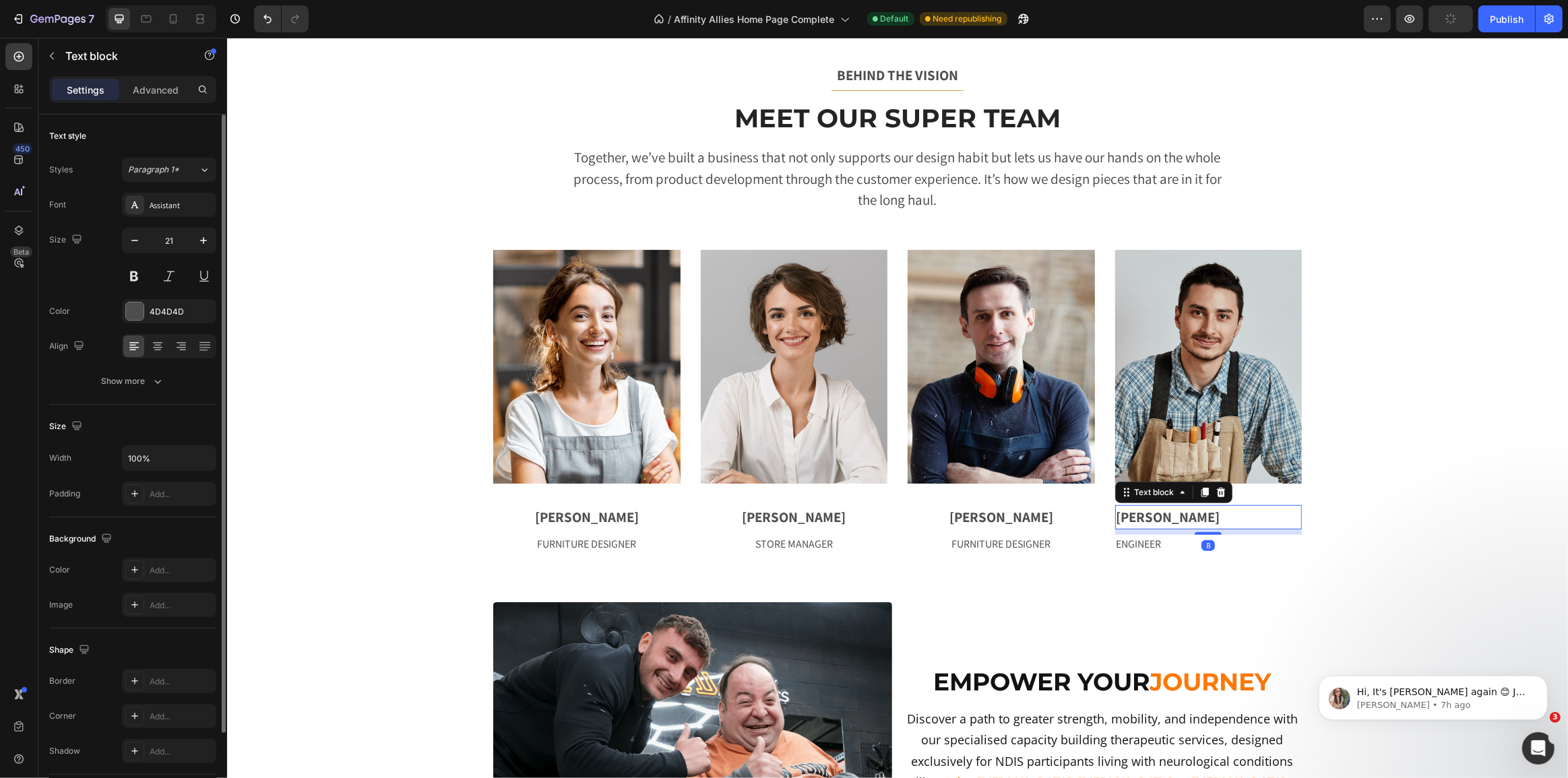
click at [1207, 515] on p "[PERSON_NAME]" at bounding box center [1208, 517] width 185 height 22
click at [165, 350] on div at bounding box center [157, 346] width 21 height 22
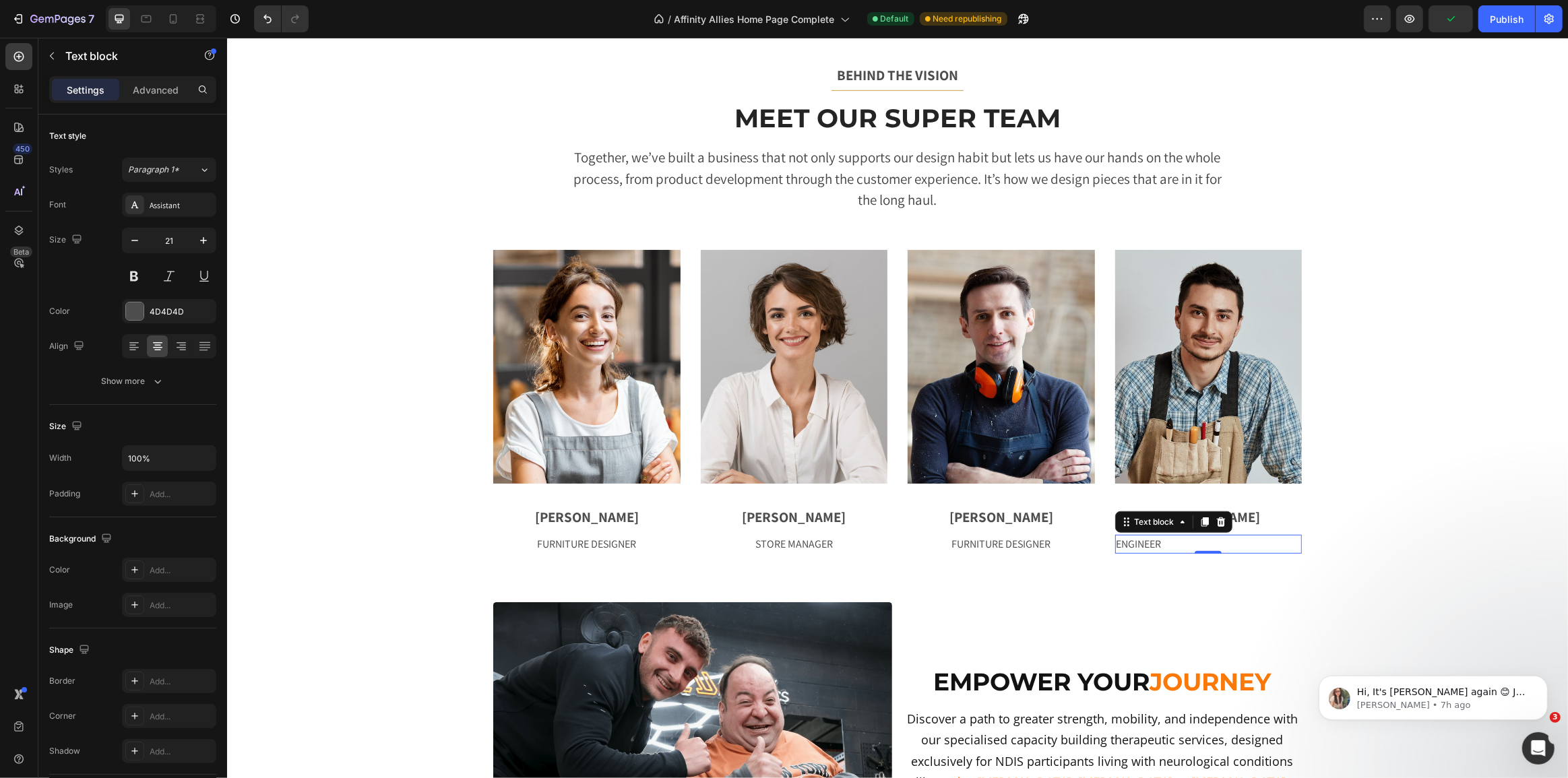
click at [1260, 544] on p "ENGINEER" at bounding box center [1208, 544] width 185 height 16
click at [157, 350] on icon at bounding box center [157, 346] width 14 height 14
click at [557, 357] on img at bounding box center [586, 366] width 187 height 234
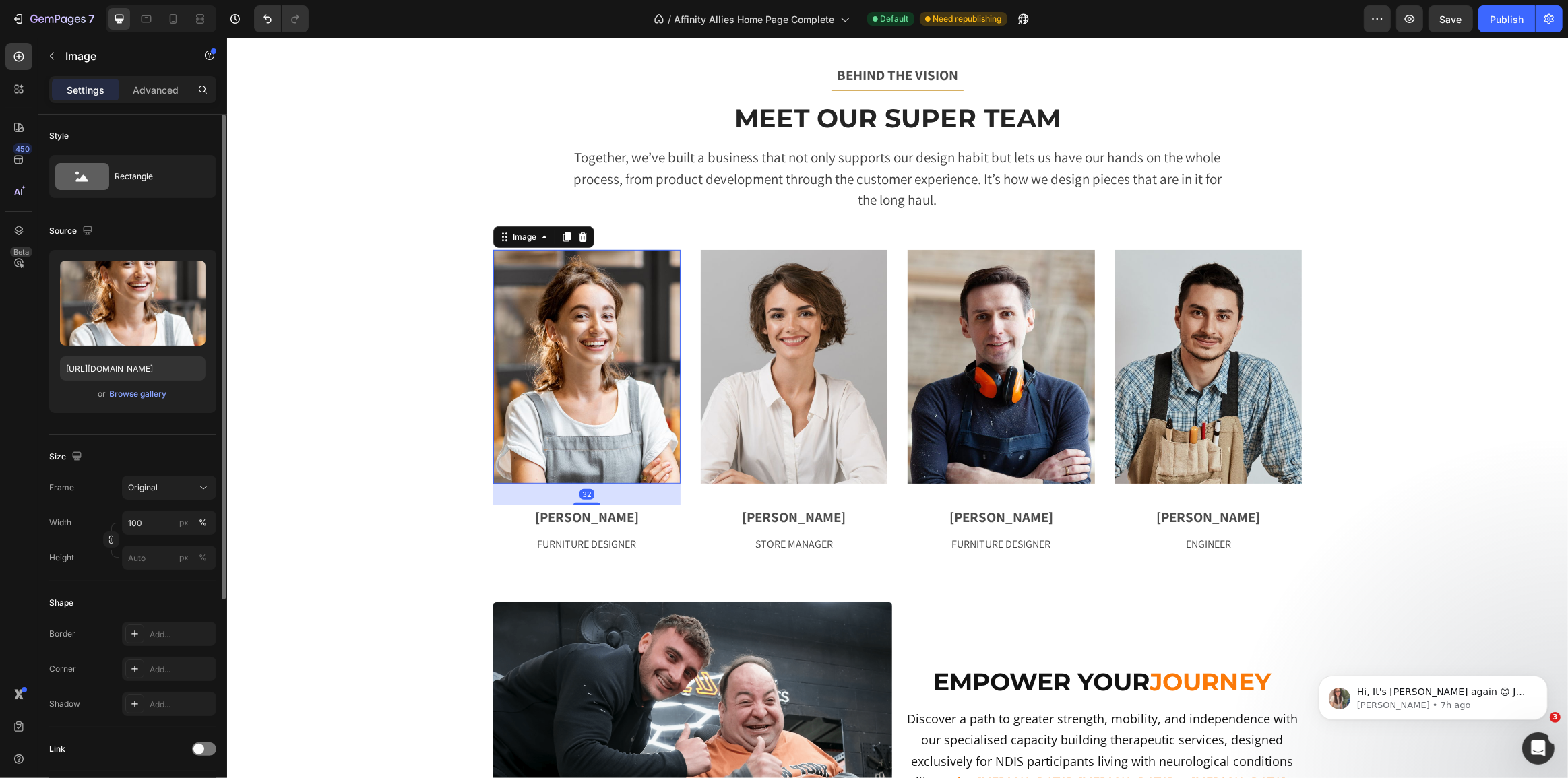
click at [148, 654] on div "Border Add... Corner Add... Shadow Add..." at bounding box center [133, 668] width 167 height 94
click at [151, 658] on div "Add..." at bounding box center [169, 669] width 94 height 24
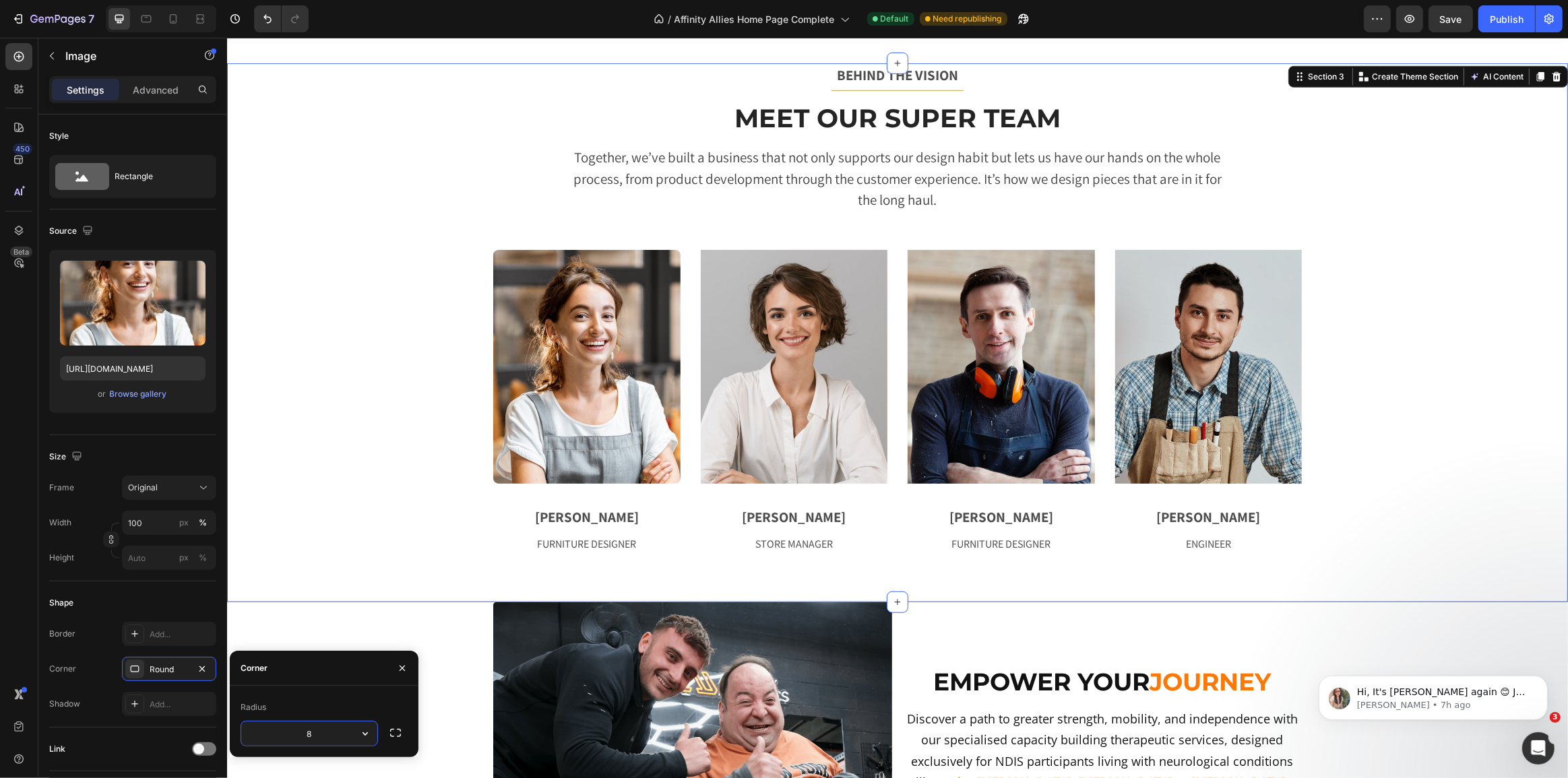
click at [354, 510] on div "BEHIND THE VISION Text block Title Line Meet Our Super Team Heading Together, w…" at bounding box center [896, 308] width 1321 height 490
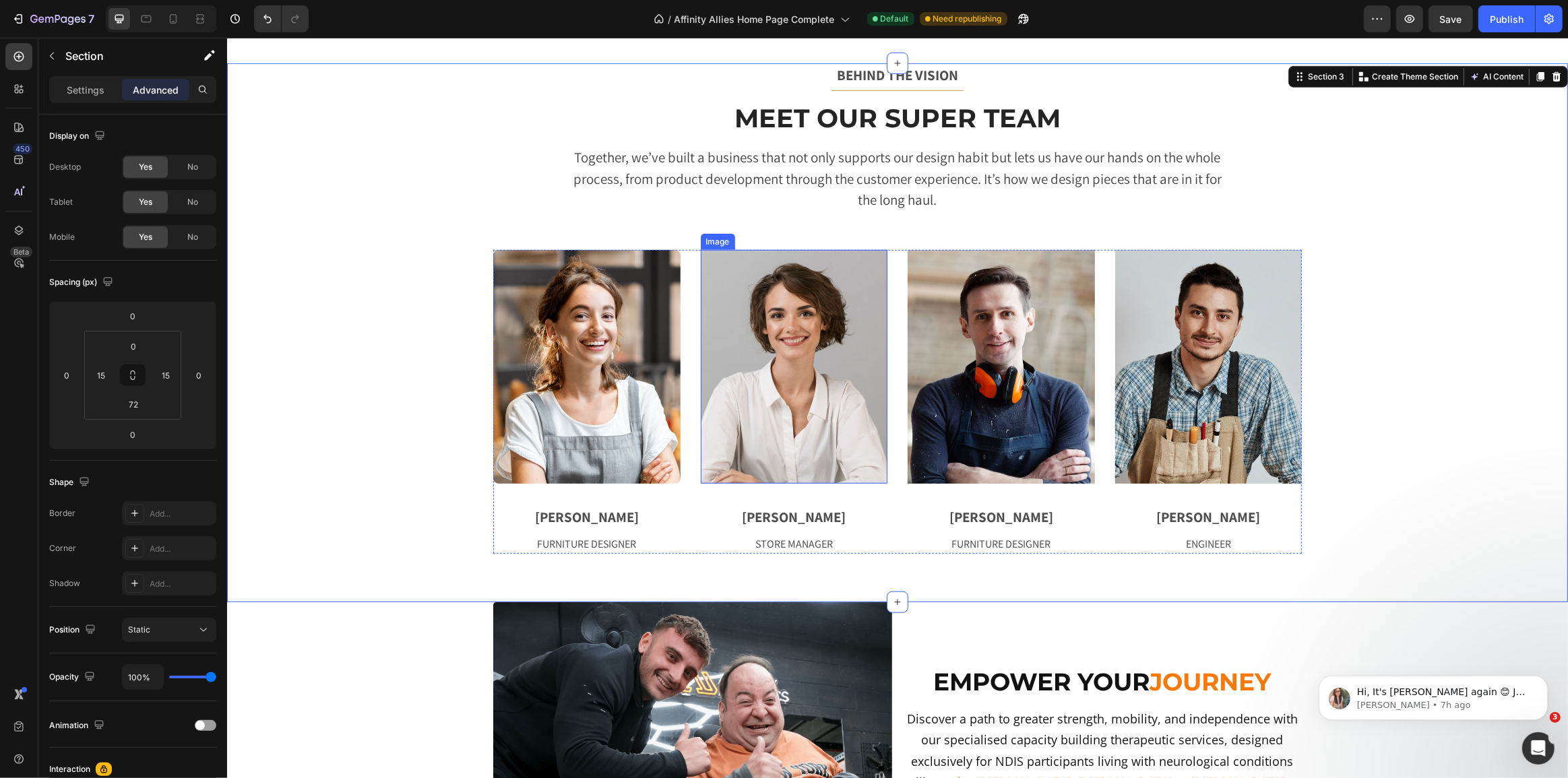
click at [795, 364] on img at bounding box center [793, 366] width 187 height 234
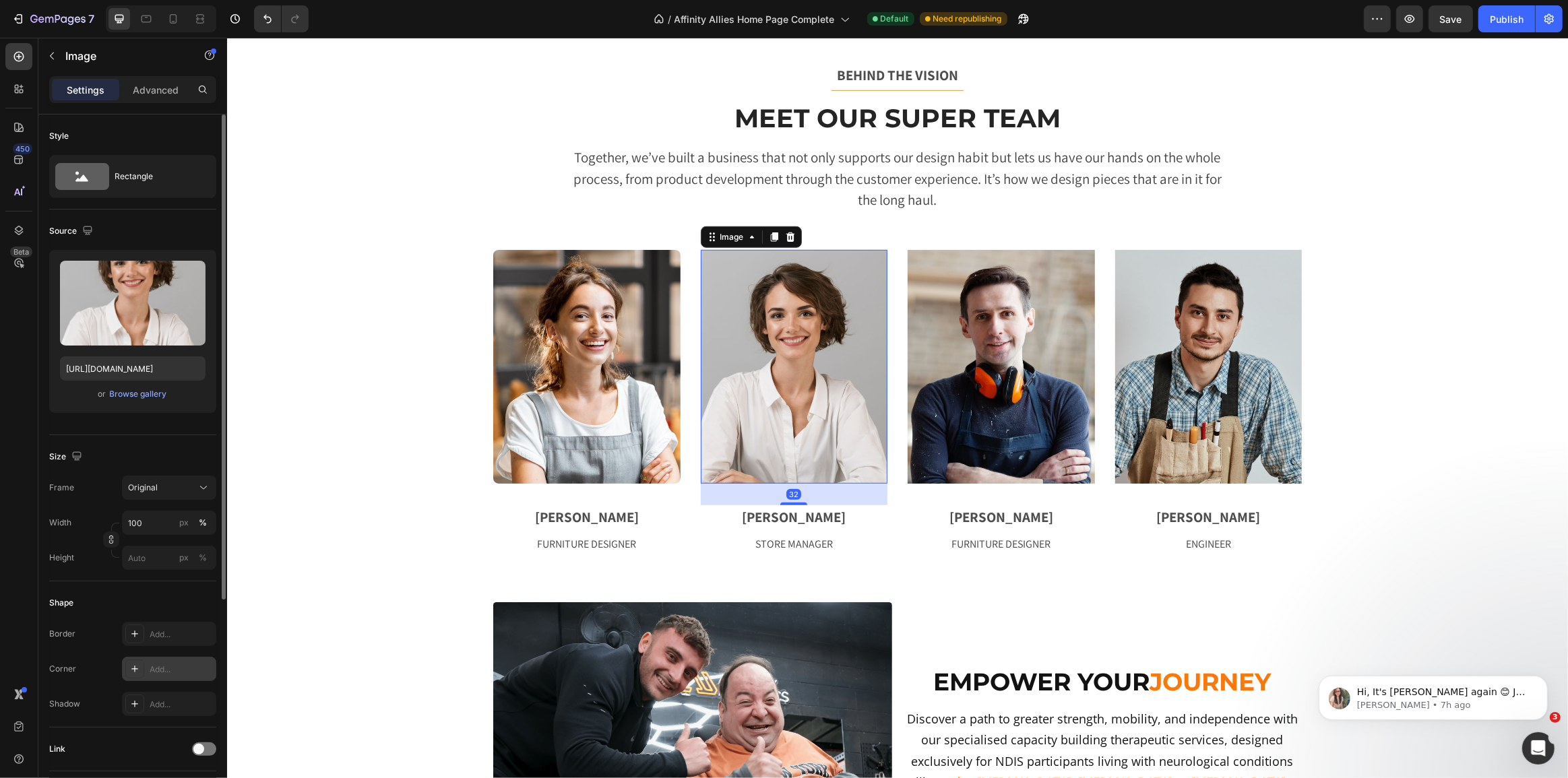
click at [172, 663] on div "Add..." at bounding box center [181, 669] width 63 height 12
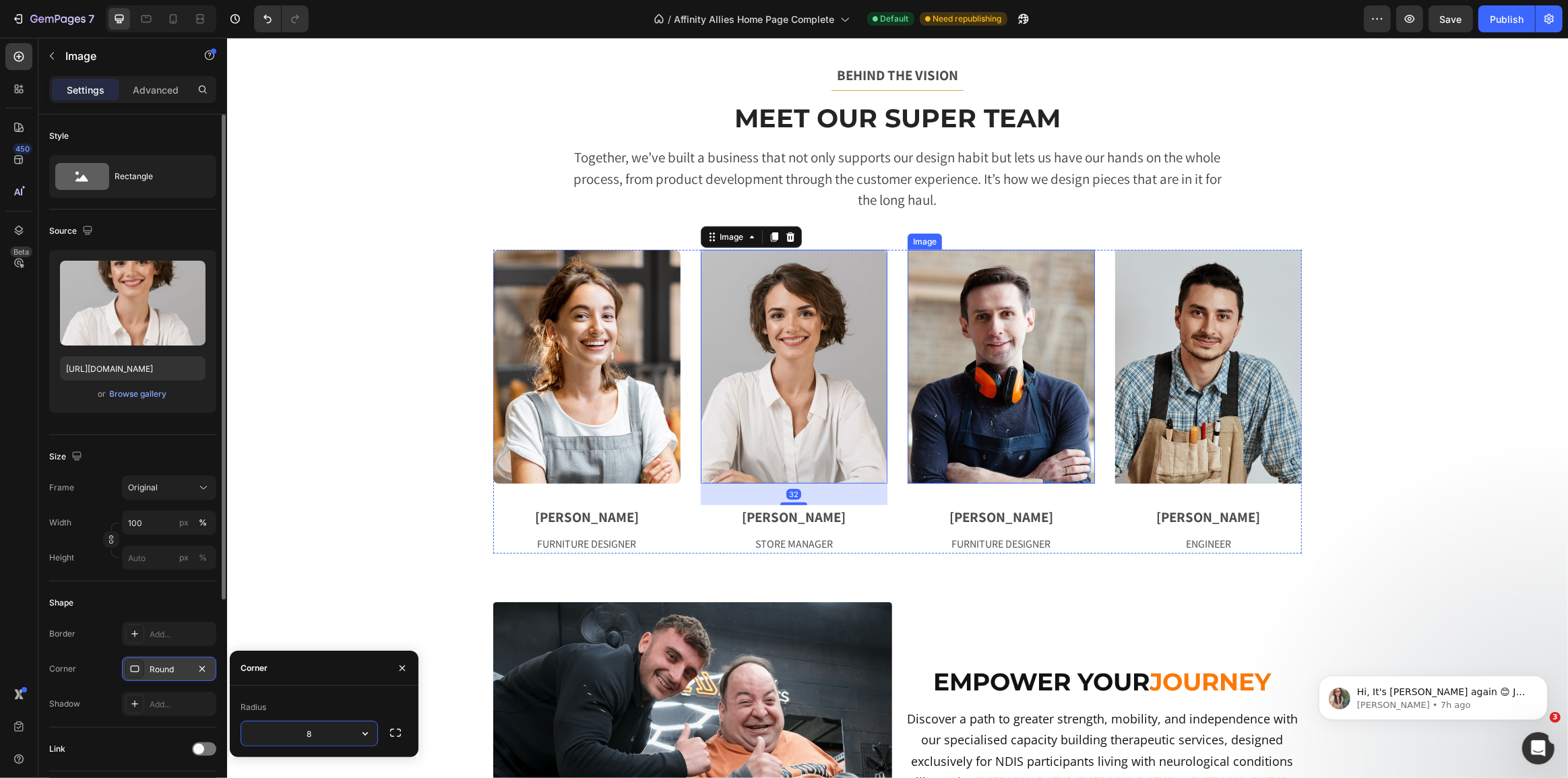
click at [1044, 385] on img at bounding box center [1000, 366] width 187 height 234
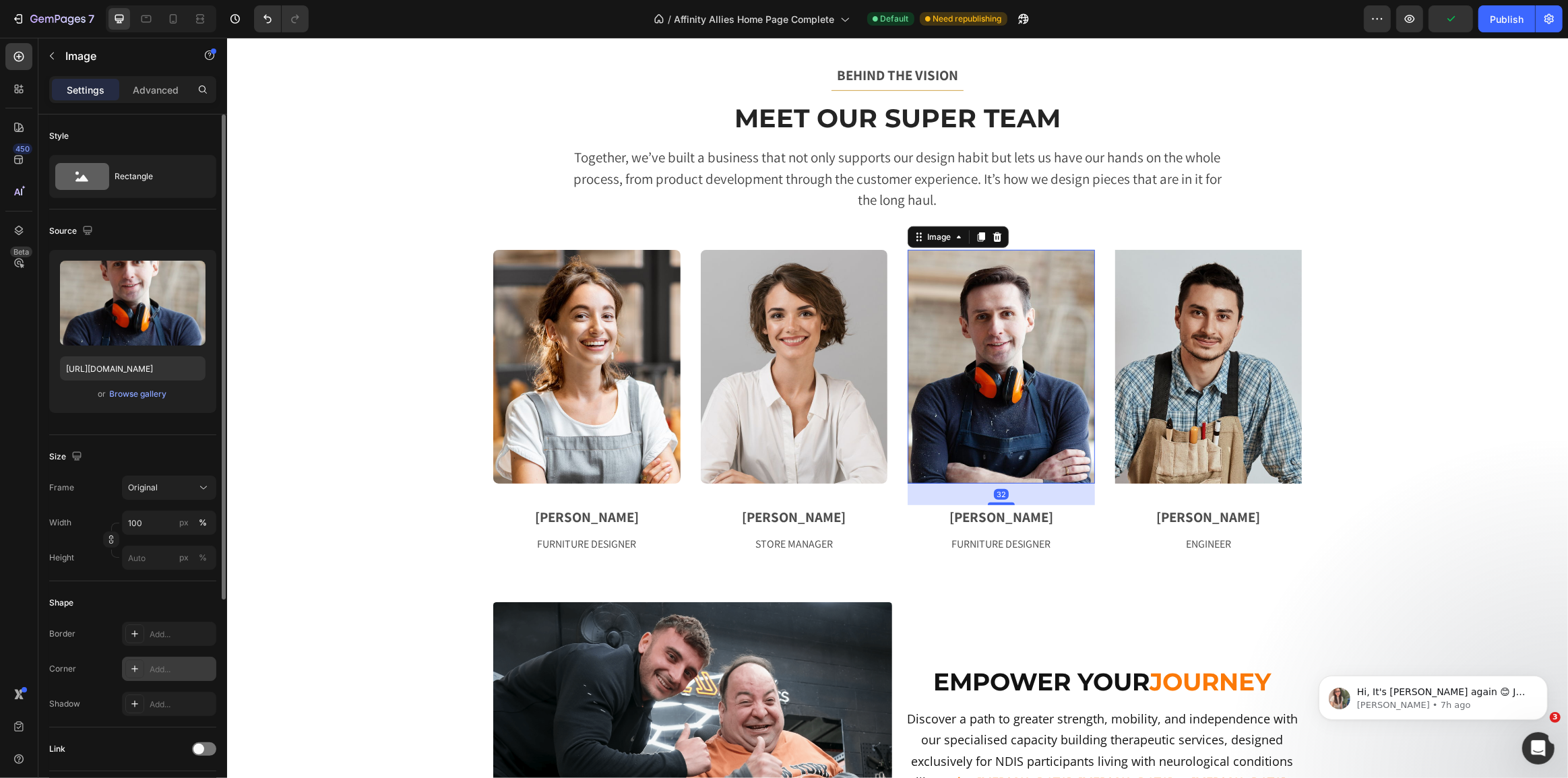
click at [194, 674] on div "Add..." at bounding box center [169, 669] width 94 height 24
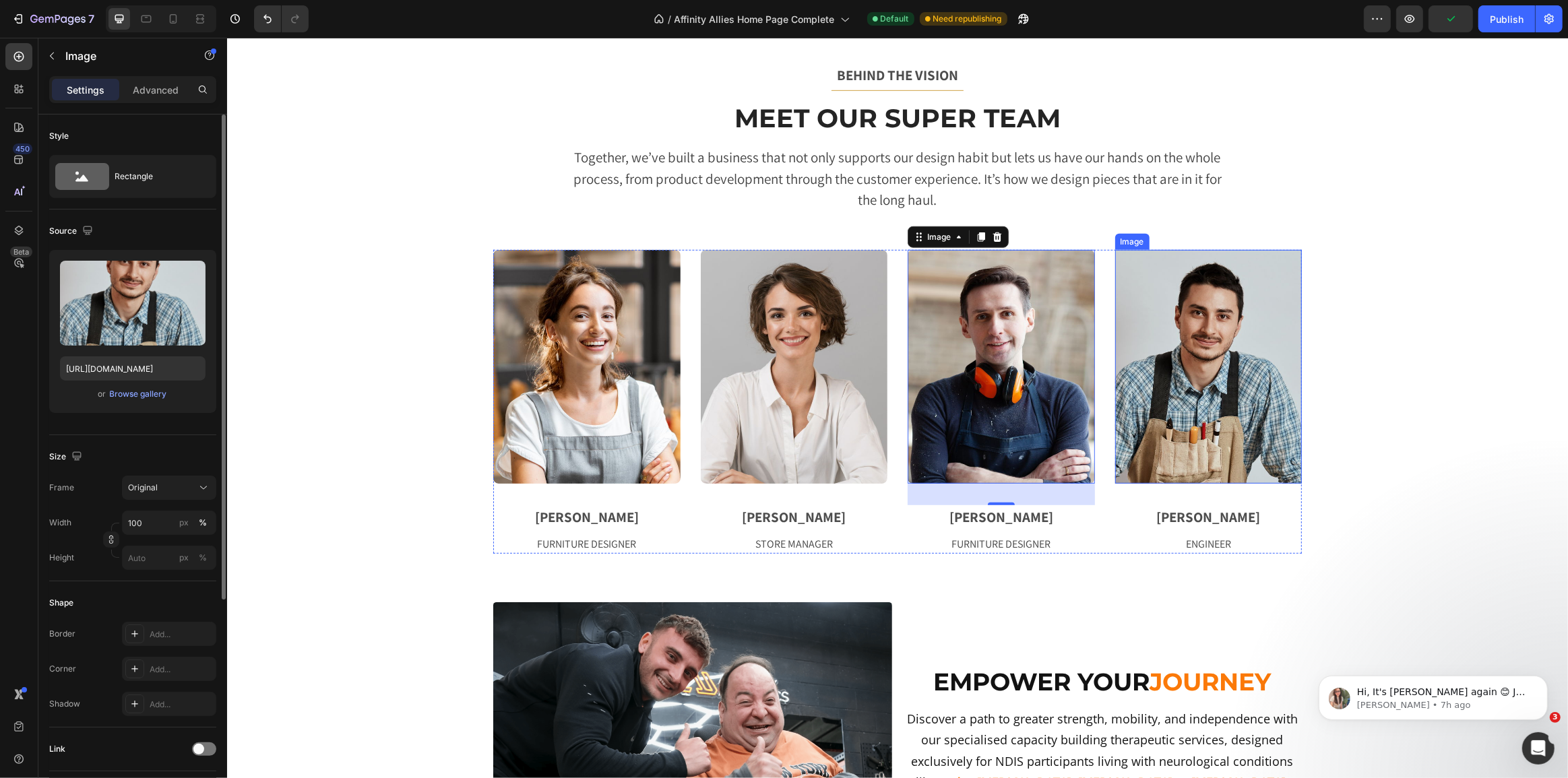
click at [1153, 390] on img at bounding box center [1207, 366] width 187 height 234
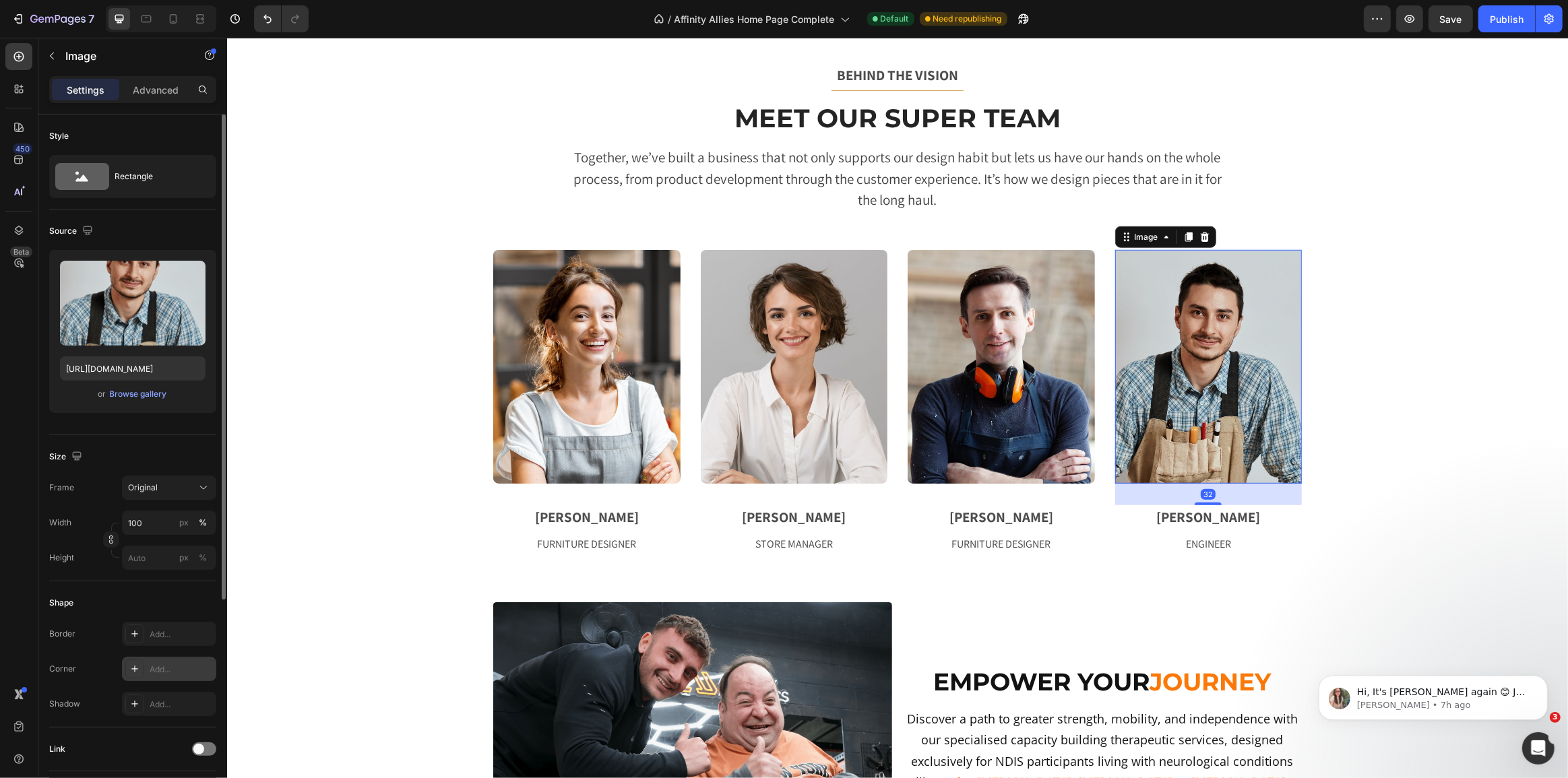
click at [186, 659] on div "Add..." at bounding box center [169, 669] width 94 height 24
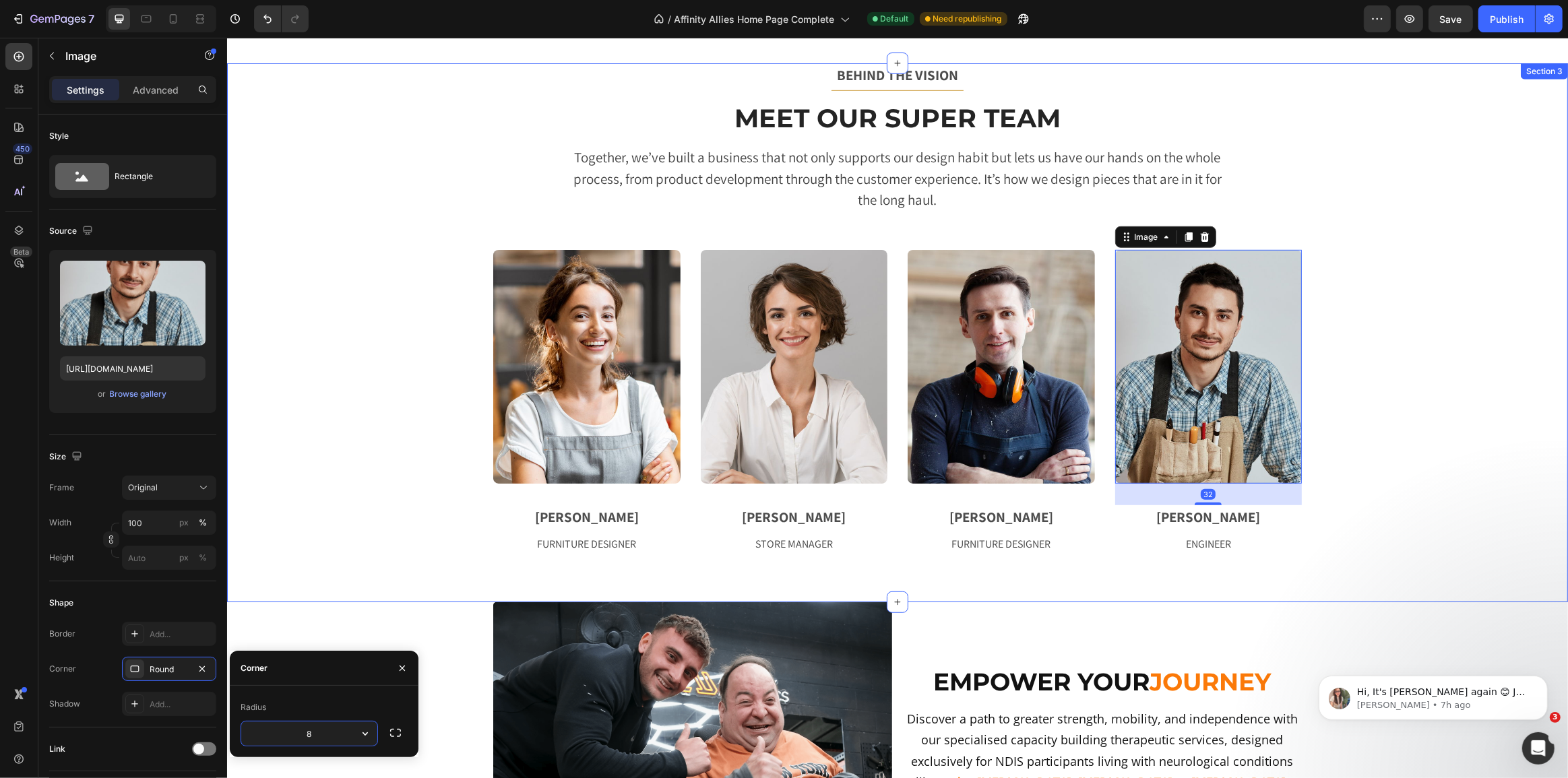
click at [322, 573] on div "BEHIND THE VISION Text block Title Line Meet Our Super Team Heading Together, w…" at bounding box center [896, 332] width 1341 height 538
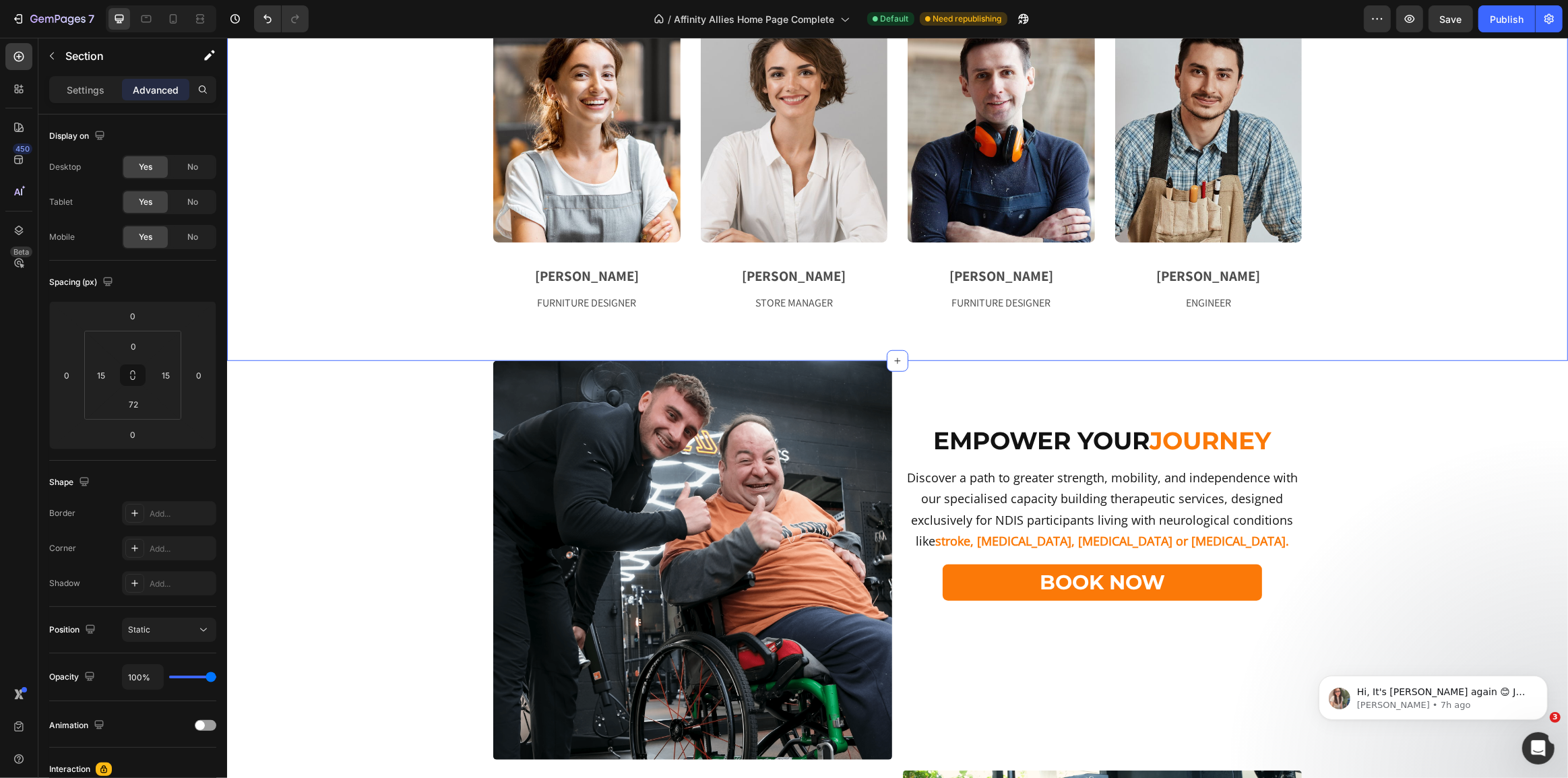
scroll to position [1142, 0]
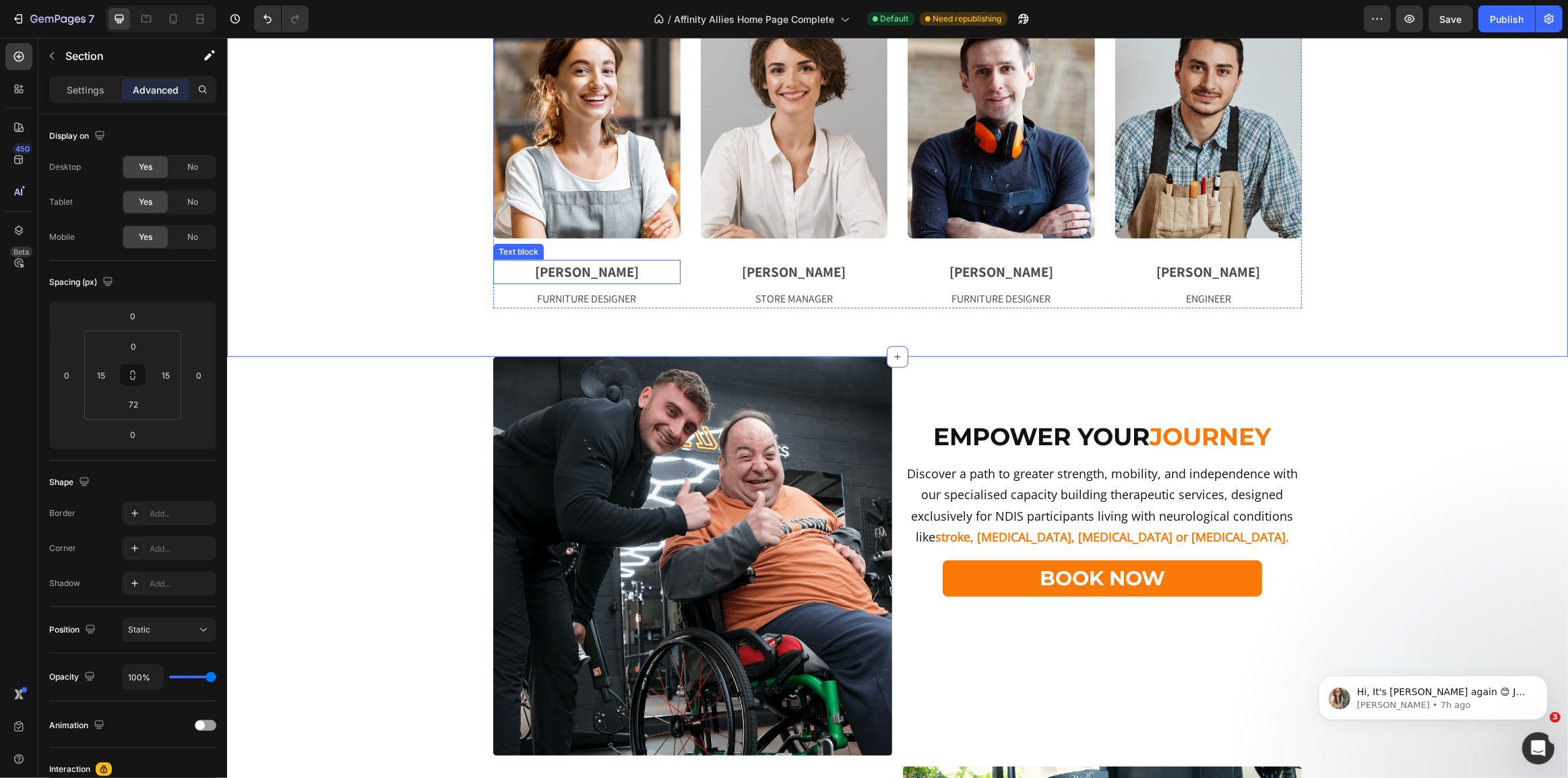
click at [584, 272] on p "[PERSON_NAME]" at bounding box center [586, 271] width 185 height 22
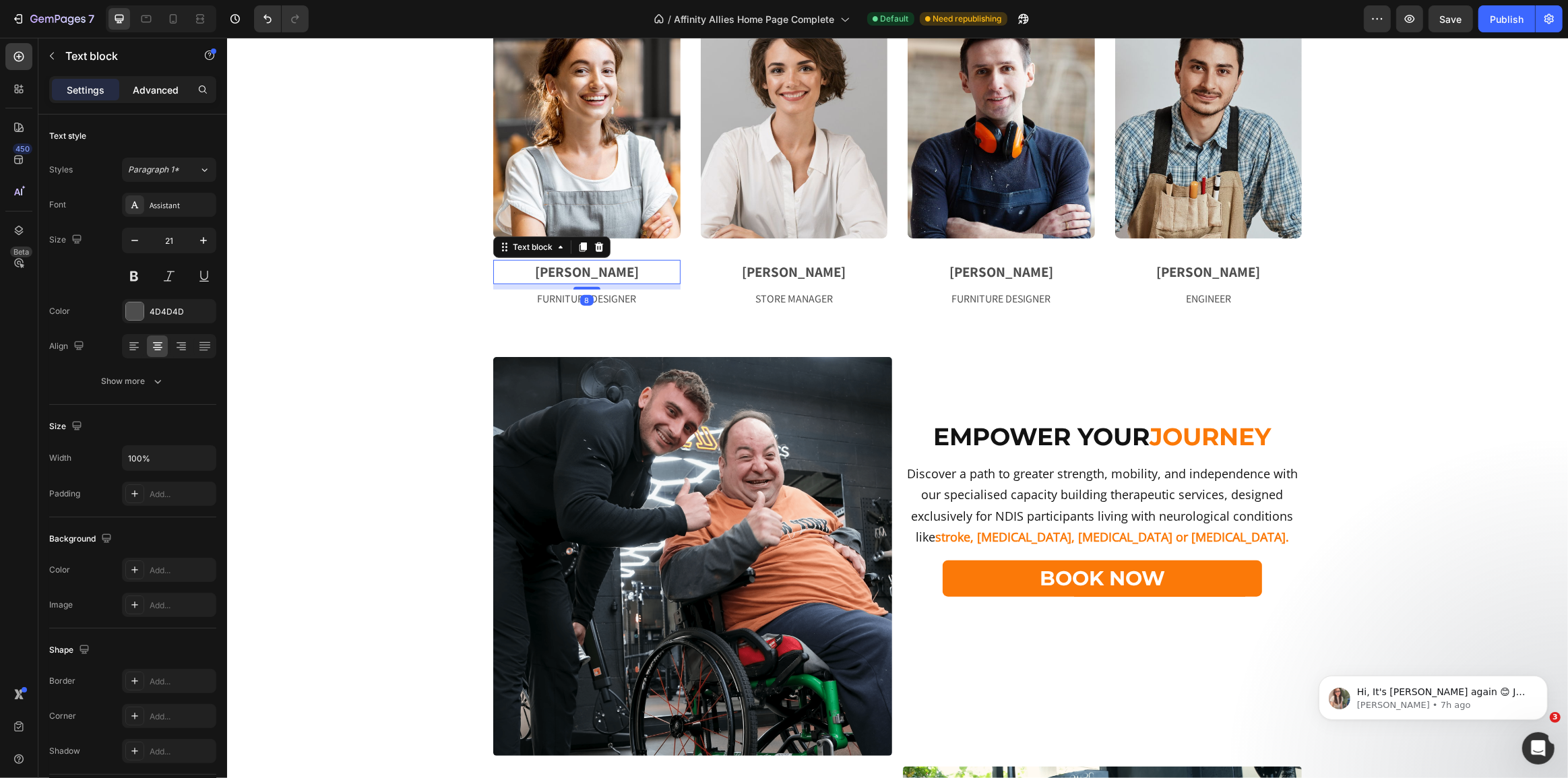
click at [156, 91] on p "Advanced" at bounding box center [155, 90] width 46 height 14
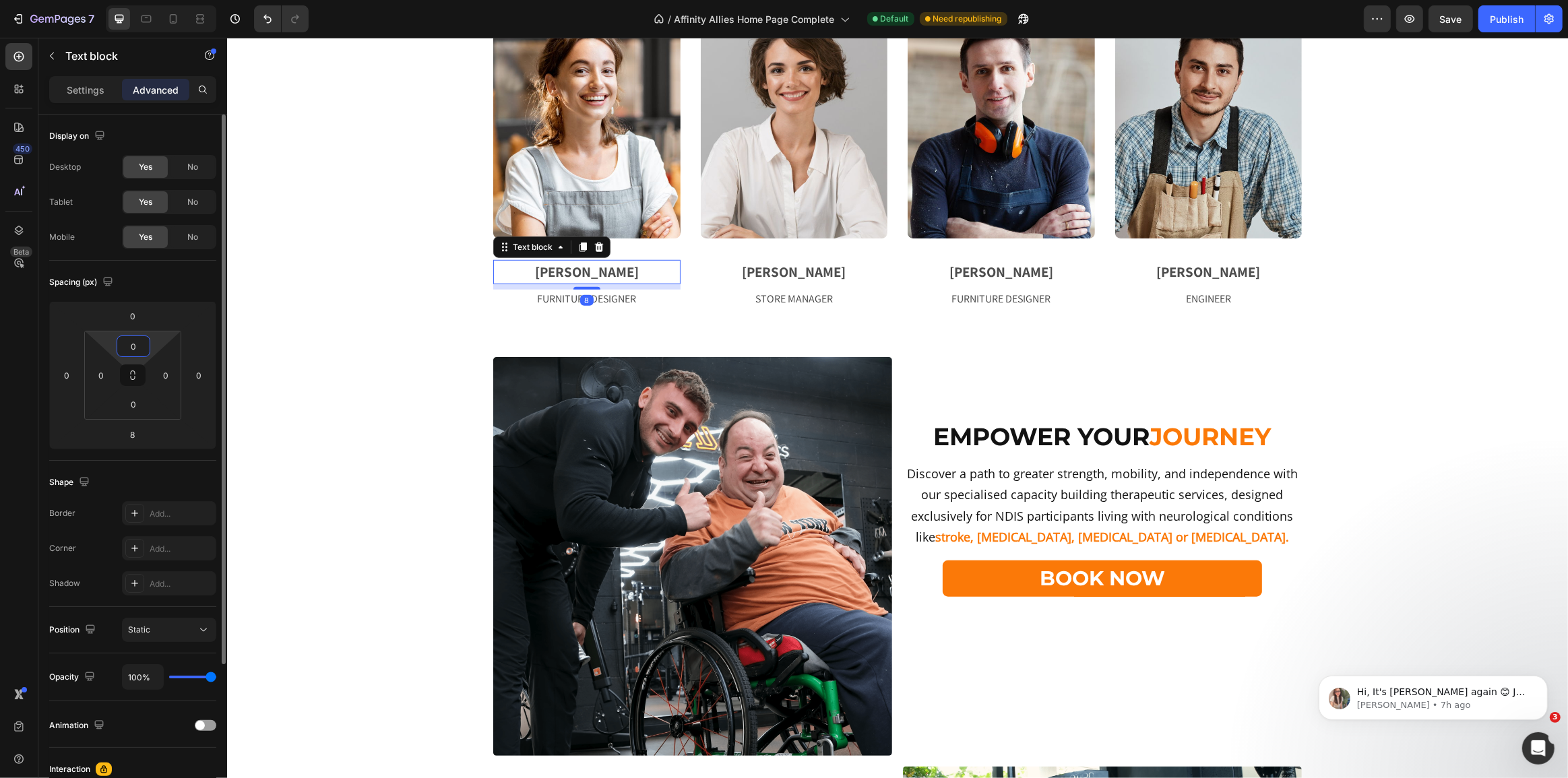
click at [129, 343] on input "0" at bounding box center [133, 346] width 27 height 20
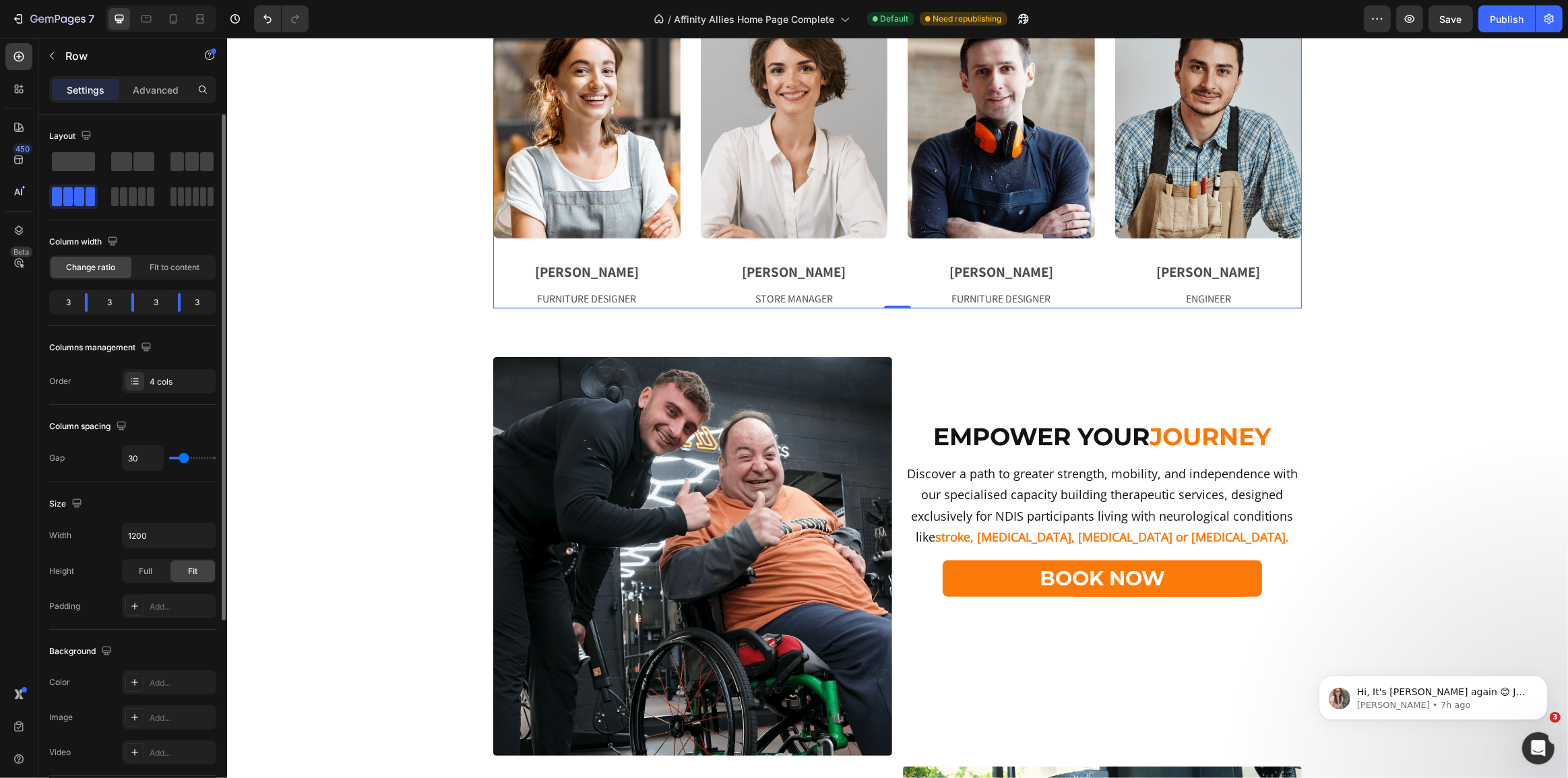
click at [619, 242] on div "Image [PERSON_NAME] Text block FURNITURE DESIGNER Text block" at bounding box center [586, 157] width 187 height 303
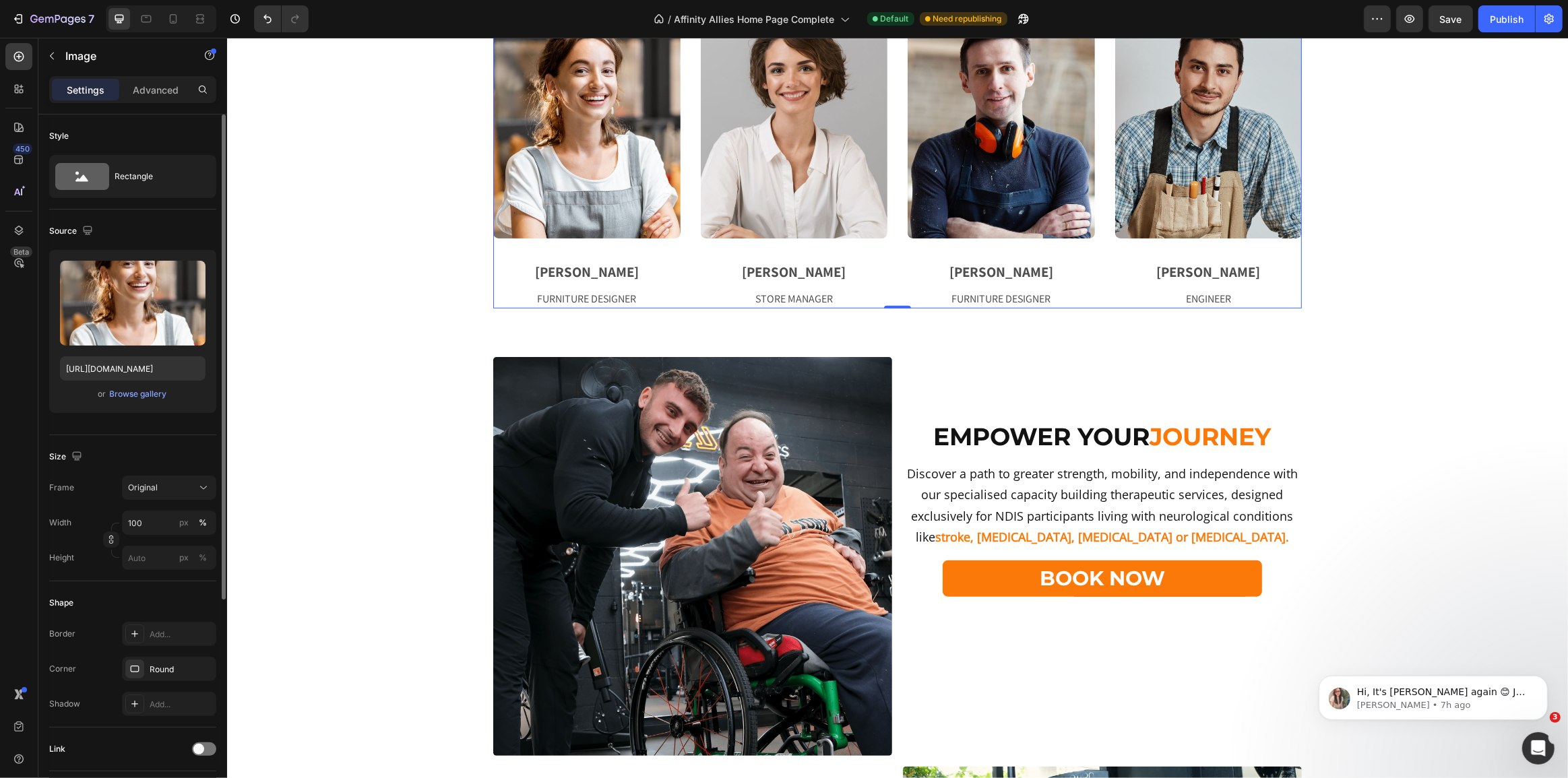
click at [621, 219] on img at bounding box center [586, 121] width 187 height 234
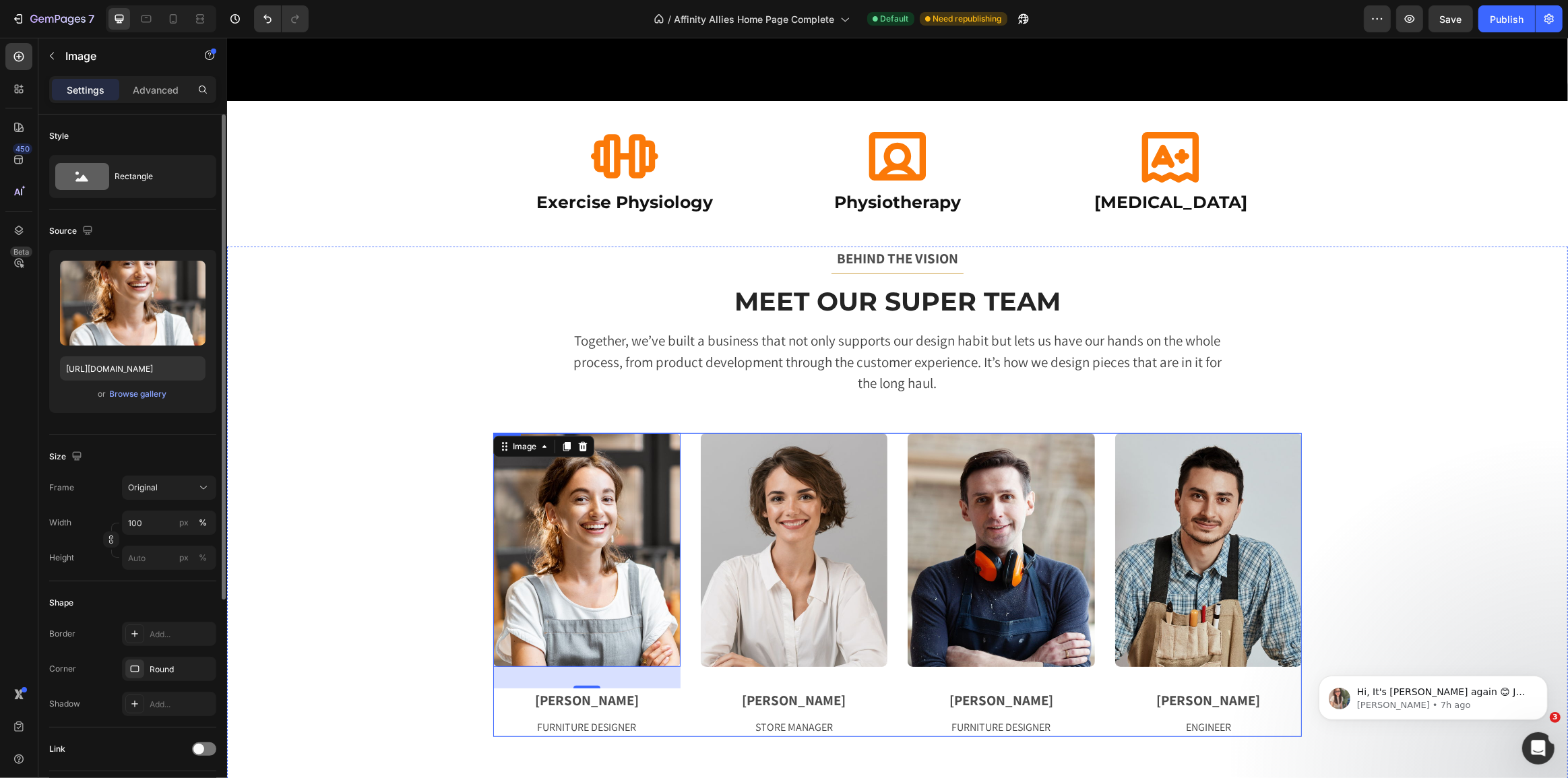
scroll to position [652, 0]
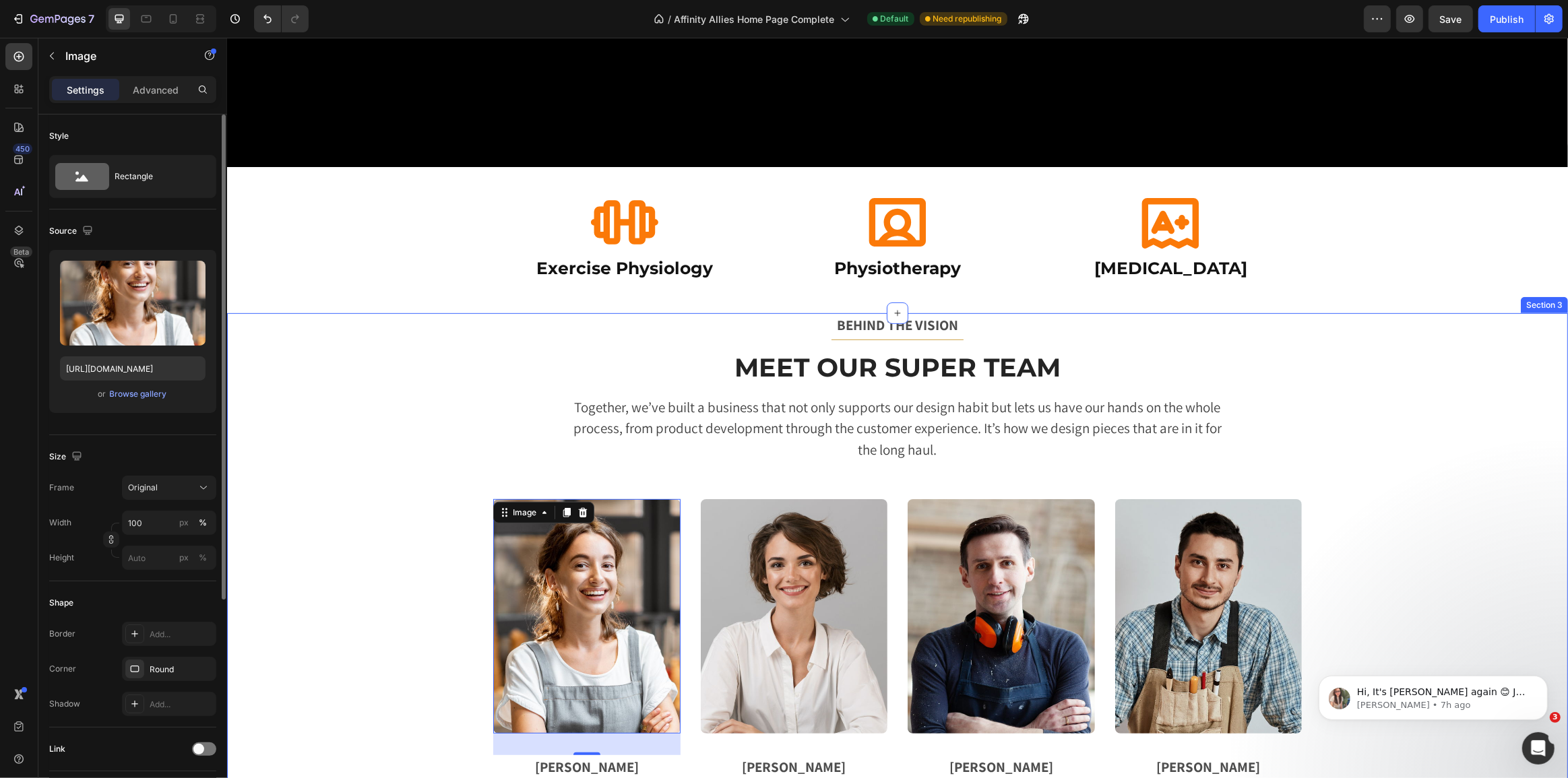
click at [886, 470] on div "BEHIND THE VISION Text block Title Line Meet Our Super Team Heading Together, w…" at bounding box center [896, 558] width 1321 height 490
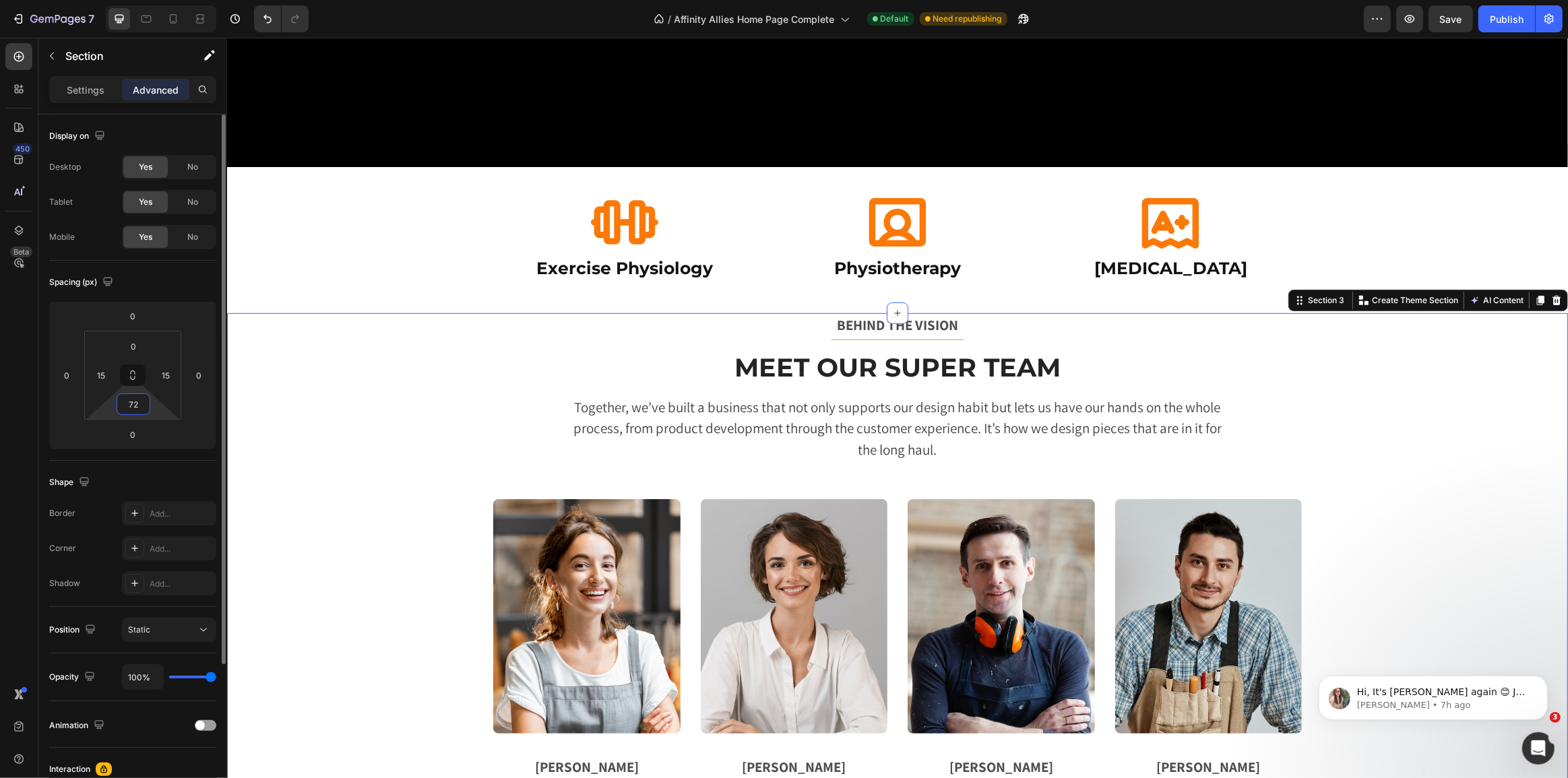
click at [128, 399] on input "72" at bounding box center [133, 404] width 27 height 20
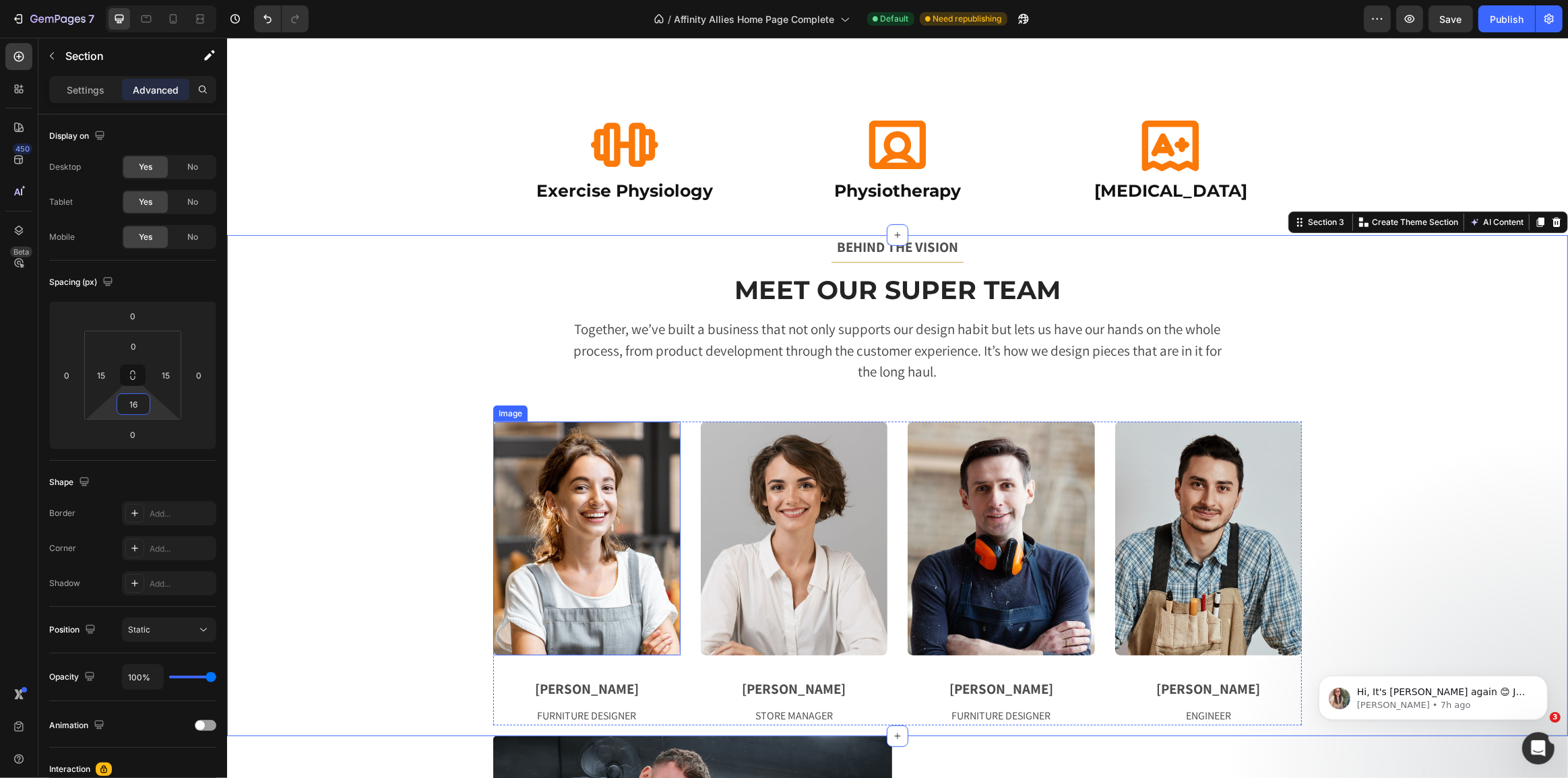
scroll to position [958, 0]
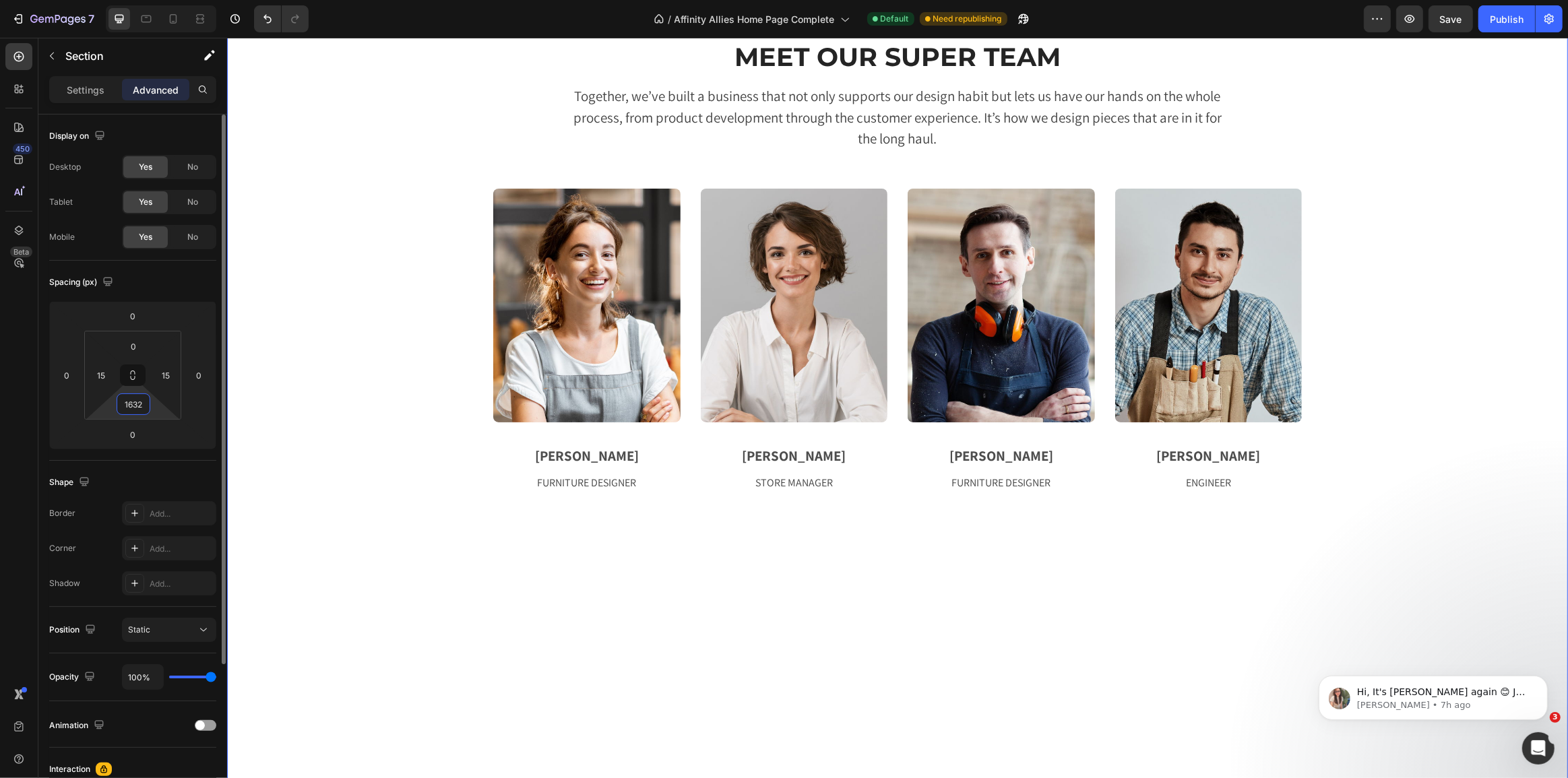
click at [135, 407] on input "1632" at bounding box center [133, 404] width 27 height 20
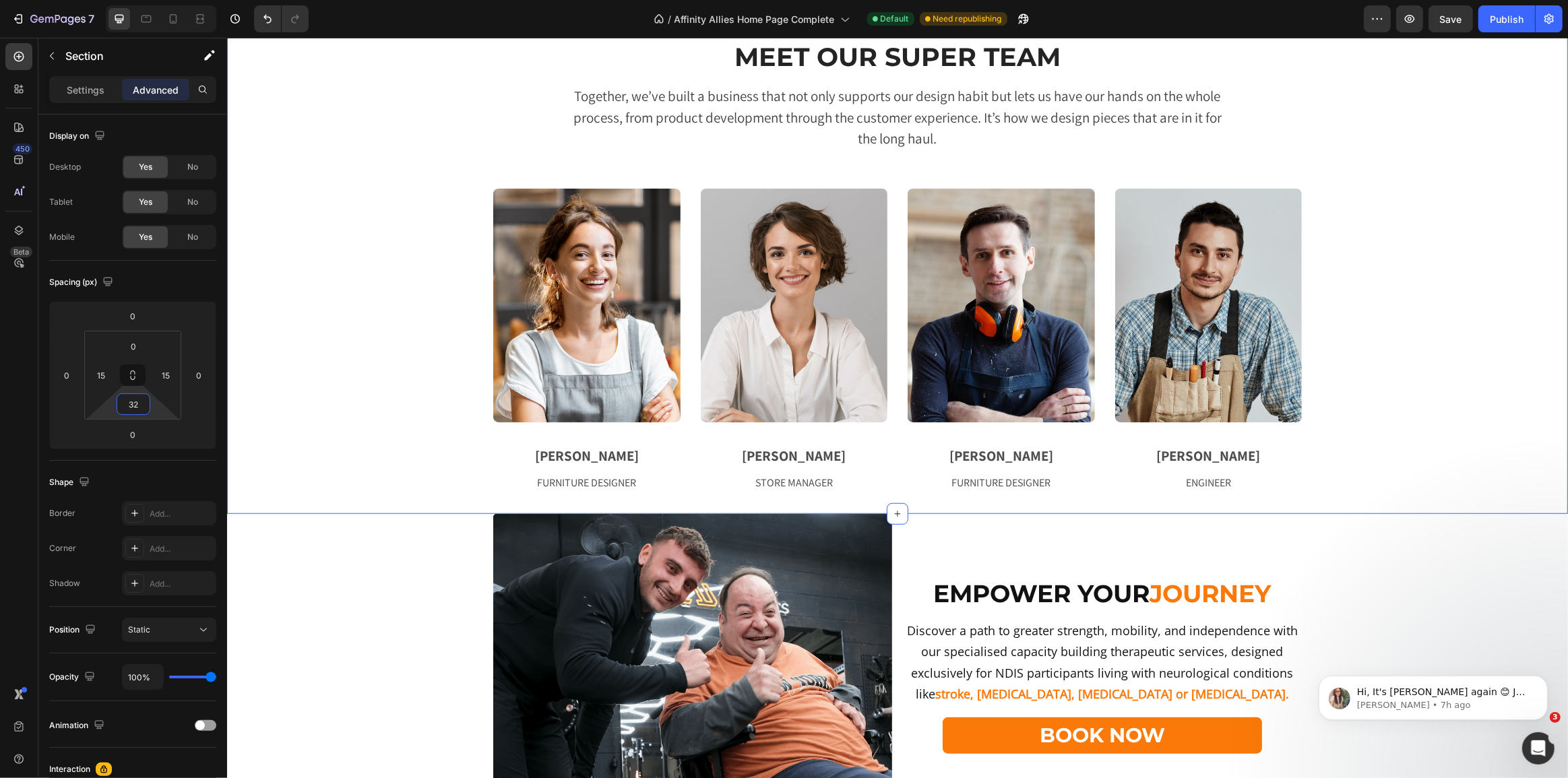
type input "3"
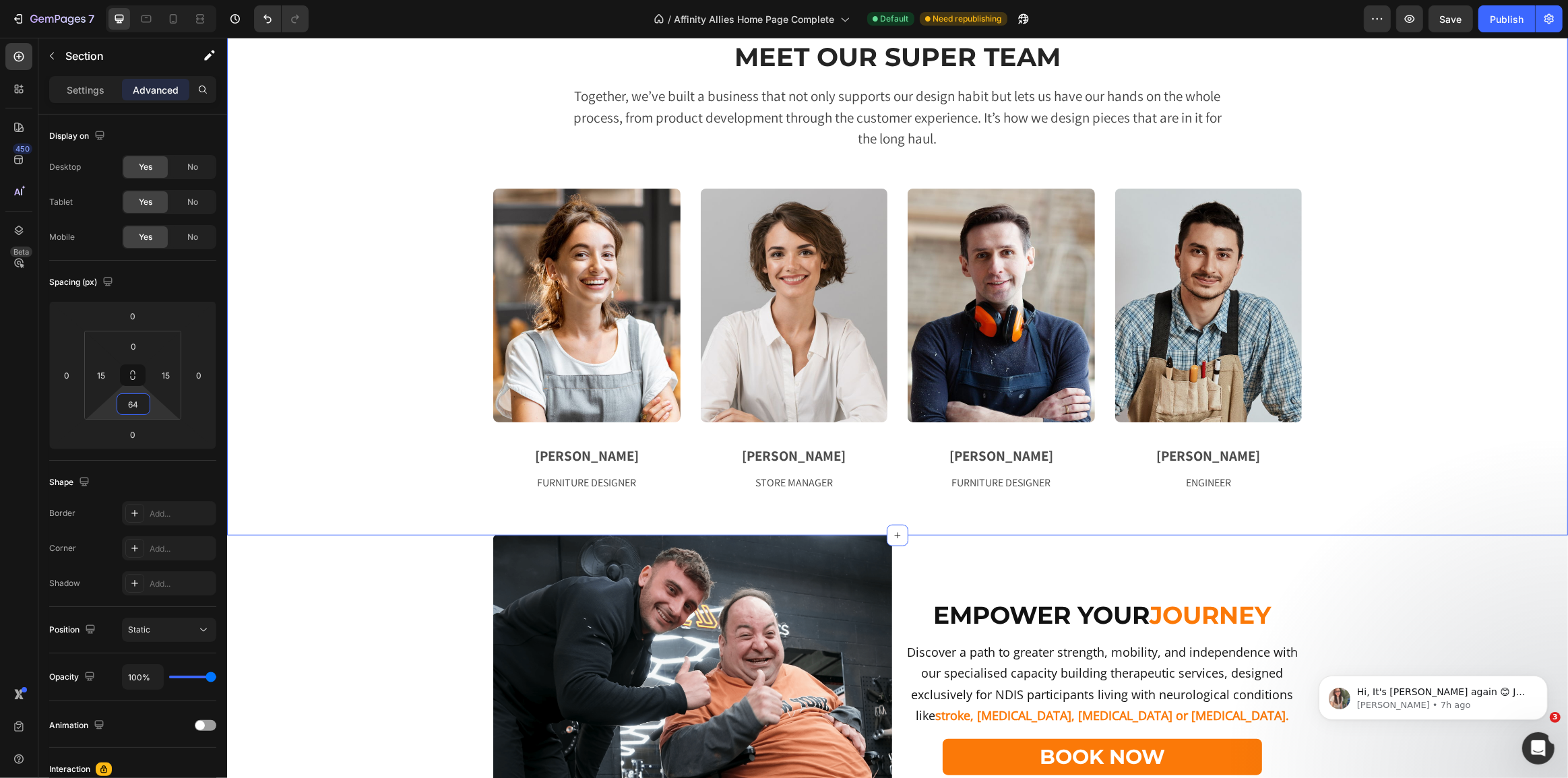
type input "64"
click at [374, 418] on div "BEHIND THE VISION Text block Title Line Meet Our Super Team Heading Together, w…" at bounding box center [896, 247] width 1321 height 490
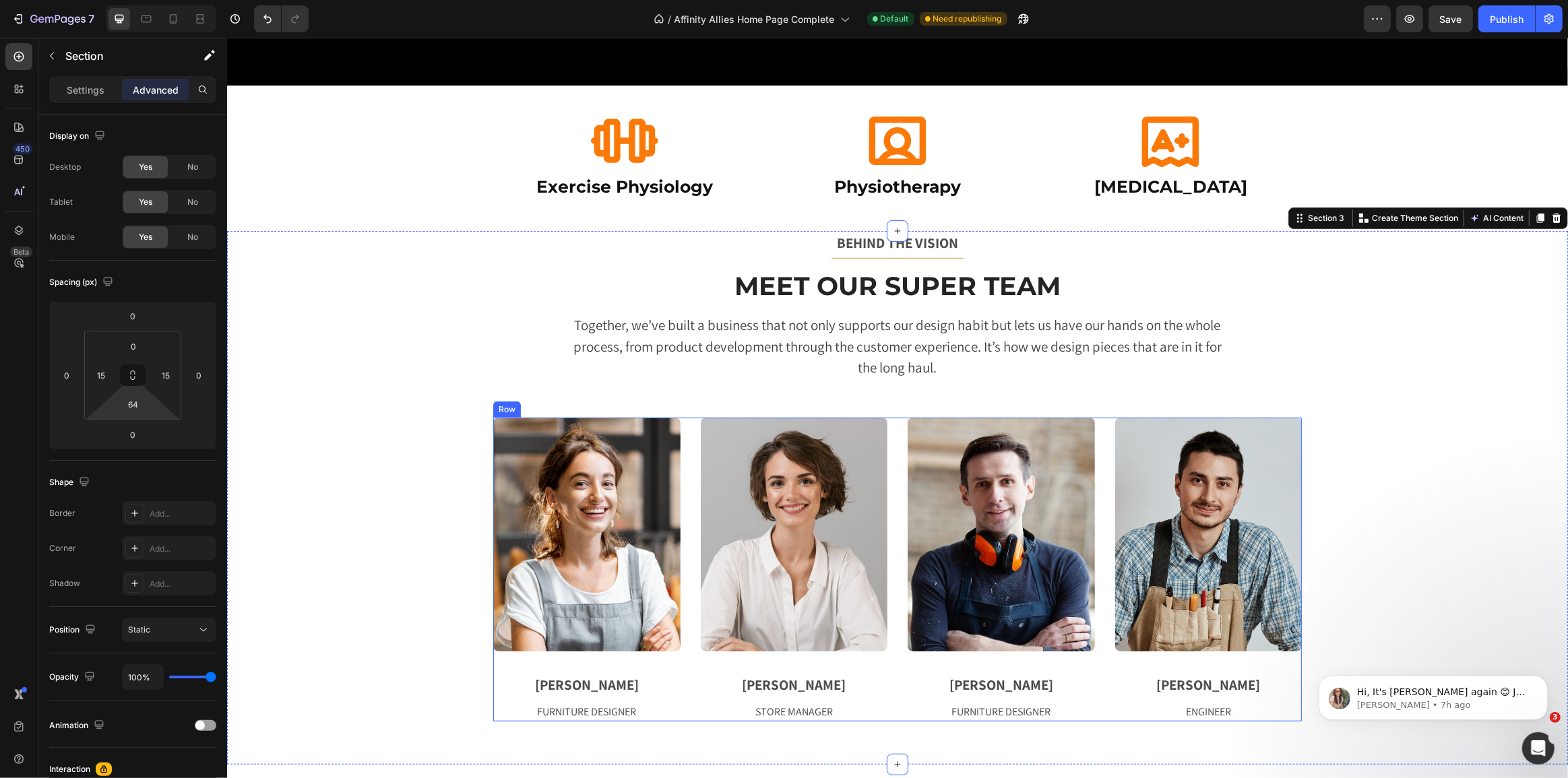
scroll to position [652, 0]
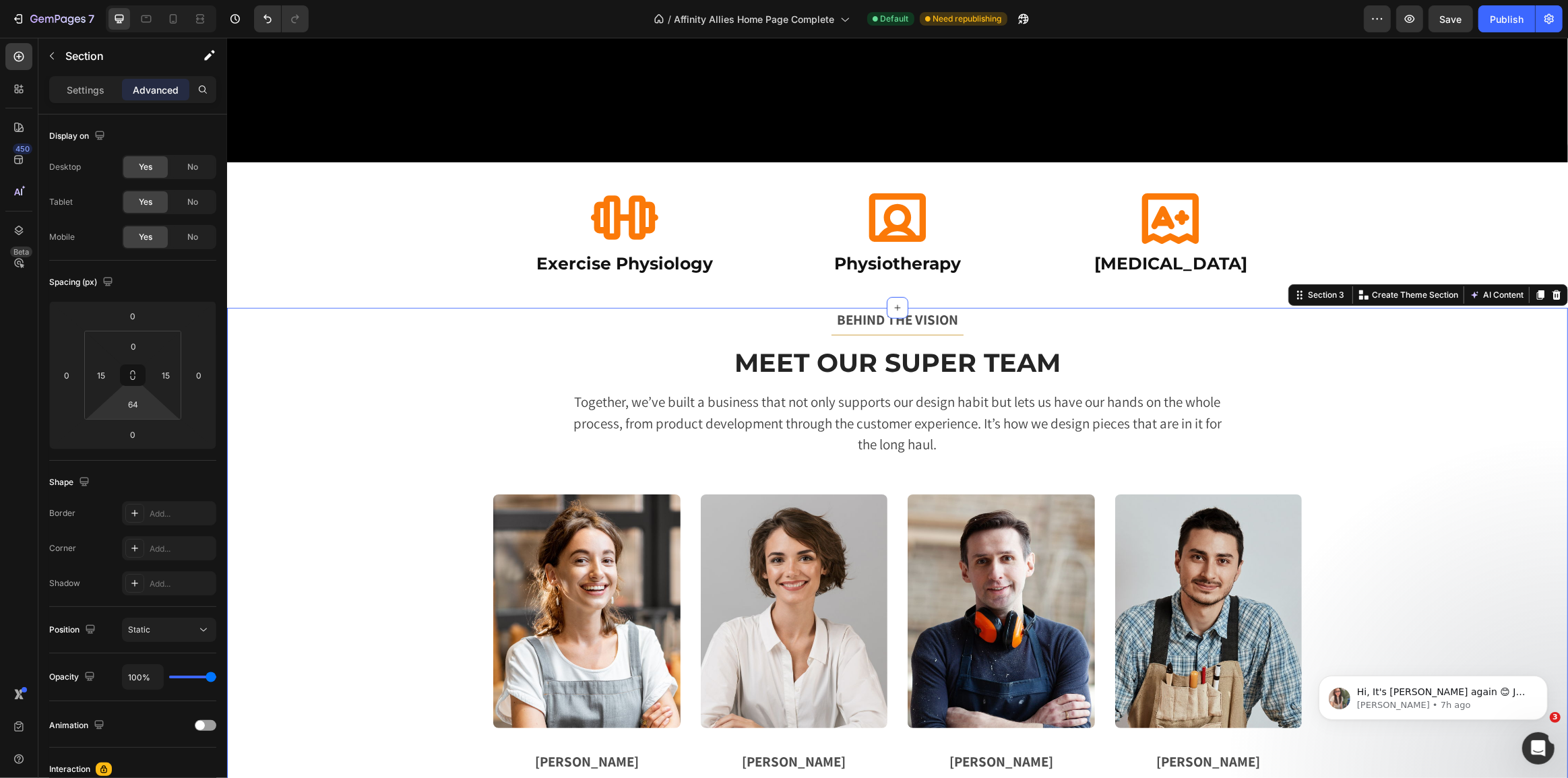
click at [875, 473] on div "BEHIND THE VISION Text block Title Line Meet Our Super Team Heading Together, w…" at bounding box center [896, 552] width 1321 height 490
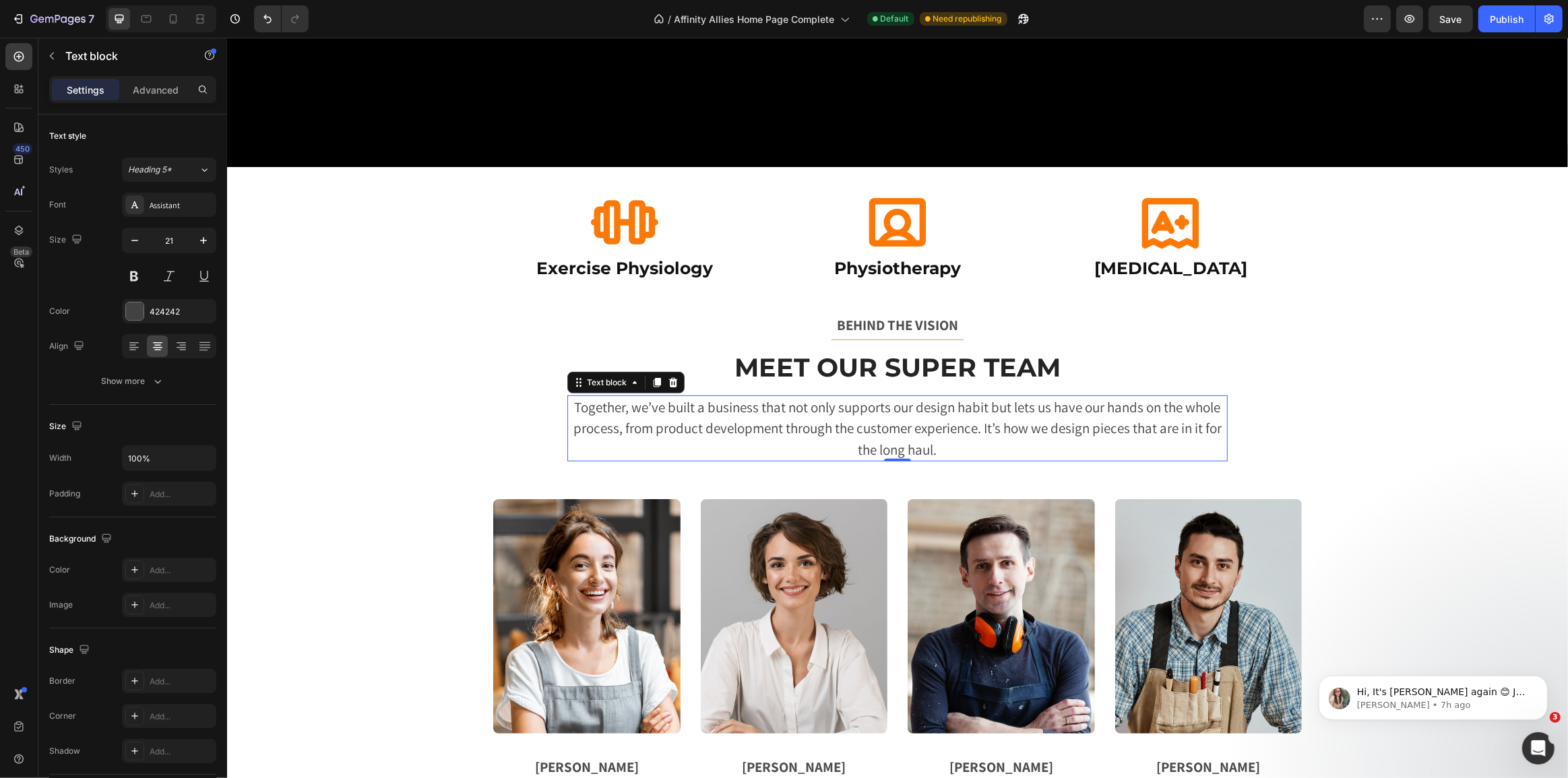
click at [863, 437] on p "Together, we’ve built a business that not only supports our design habit but le…" at bounding box center [896, 429] width 658 height 64
click at [165, 86] on p "Advanced" at bounding box center [155, 90] width 46 height 14
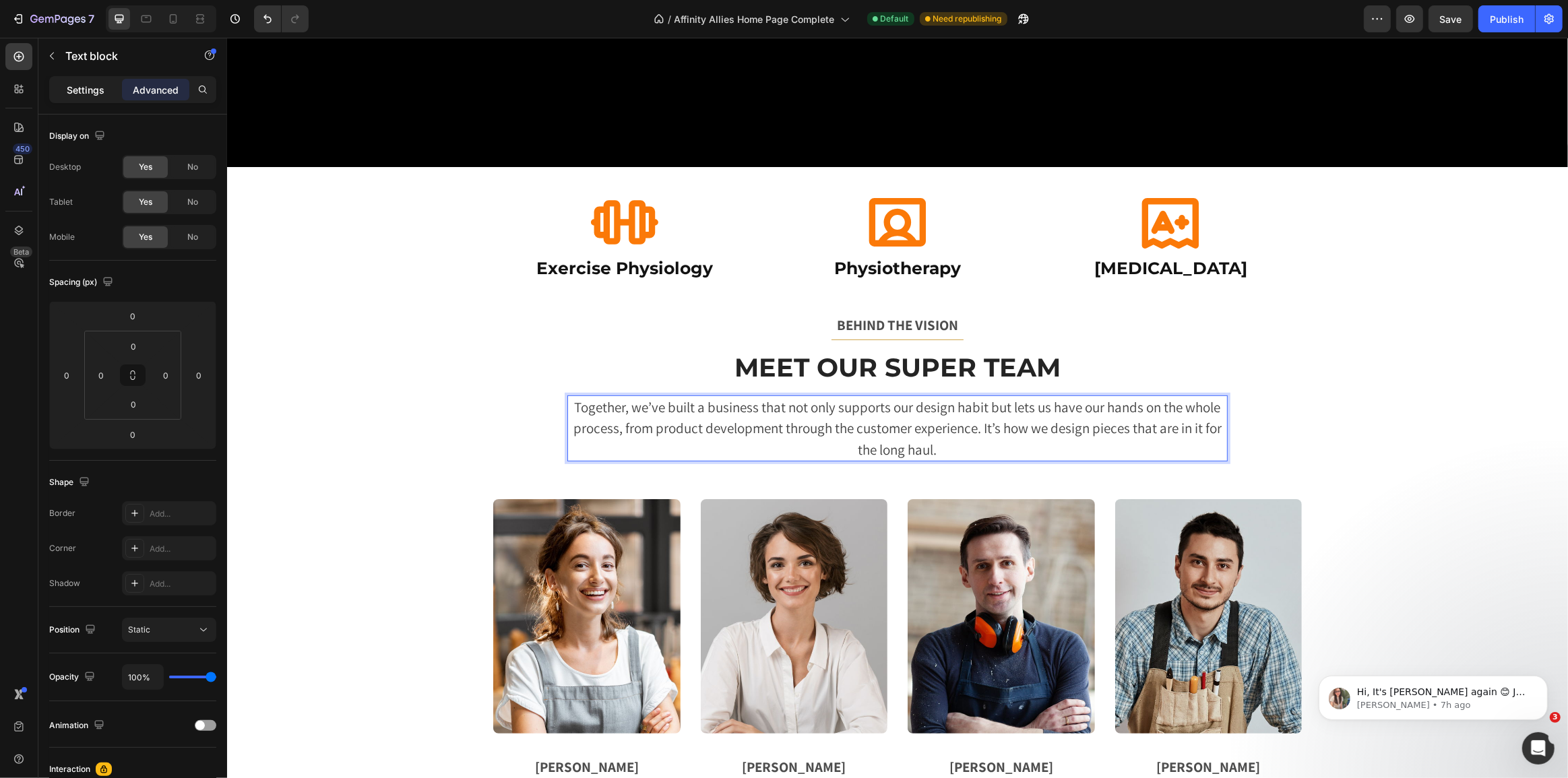
click at [76, 92] on p "Settings" at bounding box center [85, 90] width 38 height 14
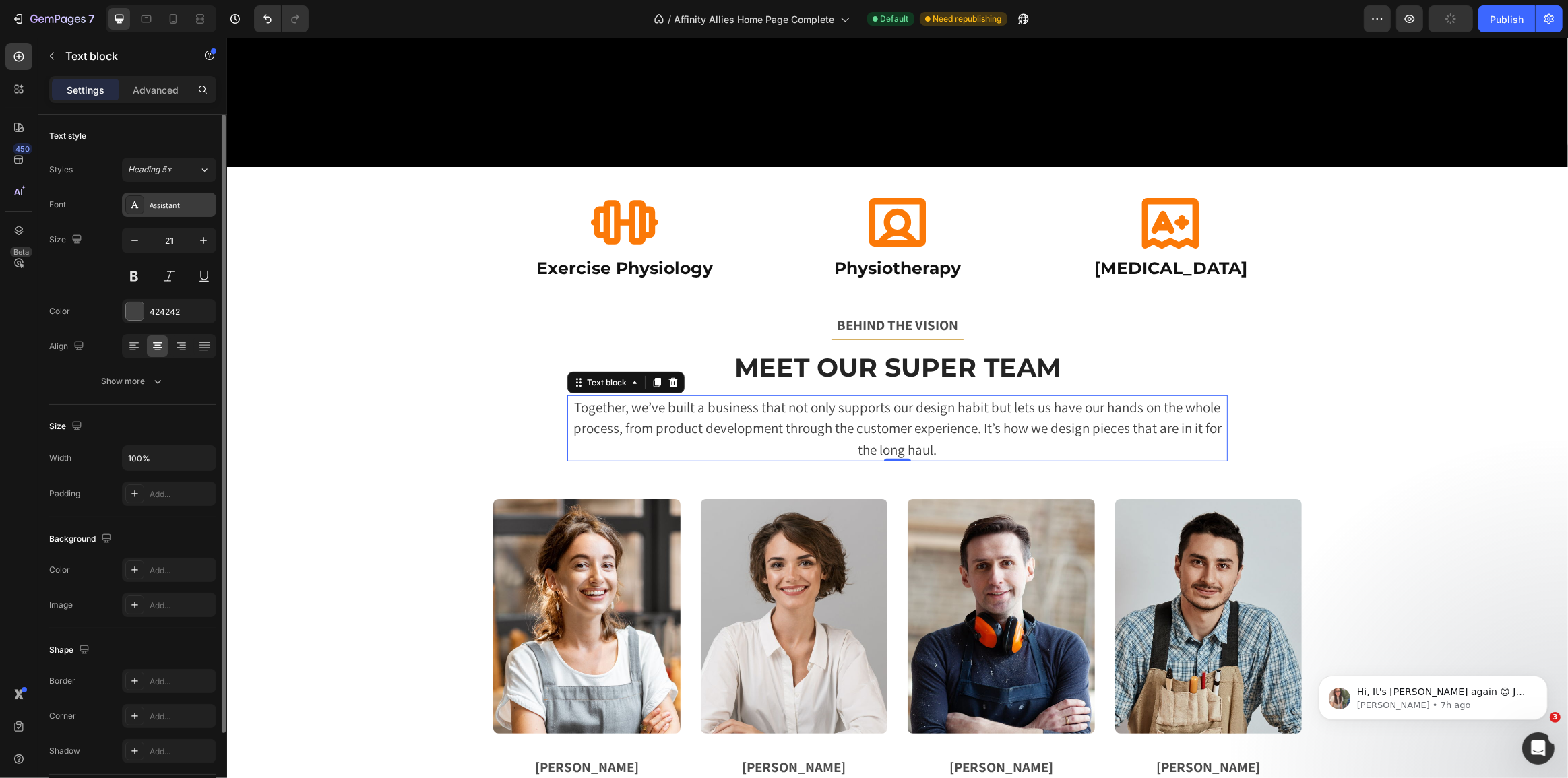
click at [188, 202] on div "Assistant" at bounding box center [181, 205] width 63 height 12
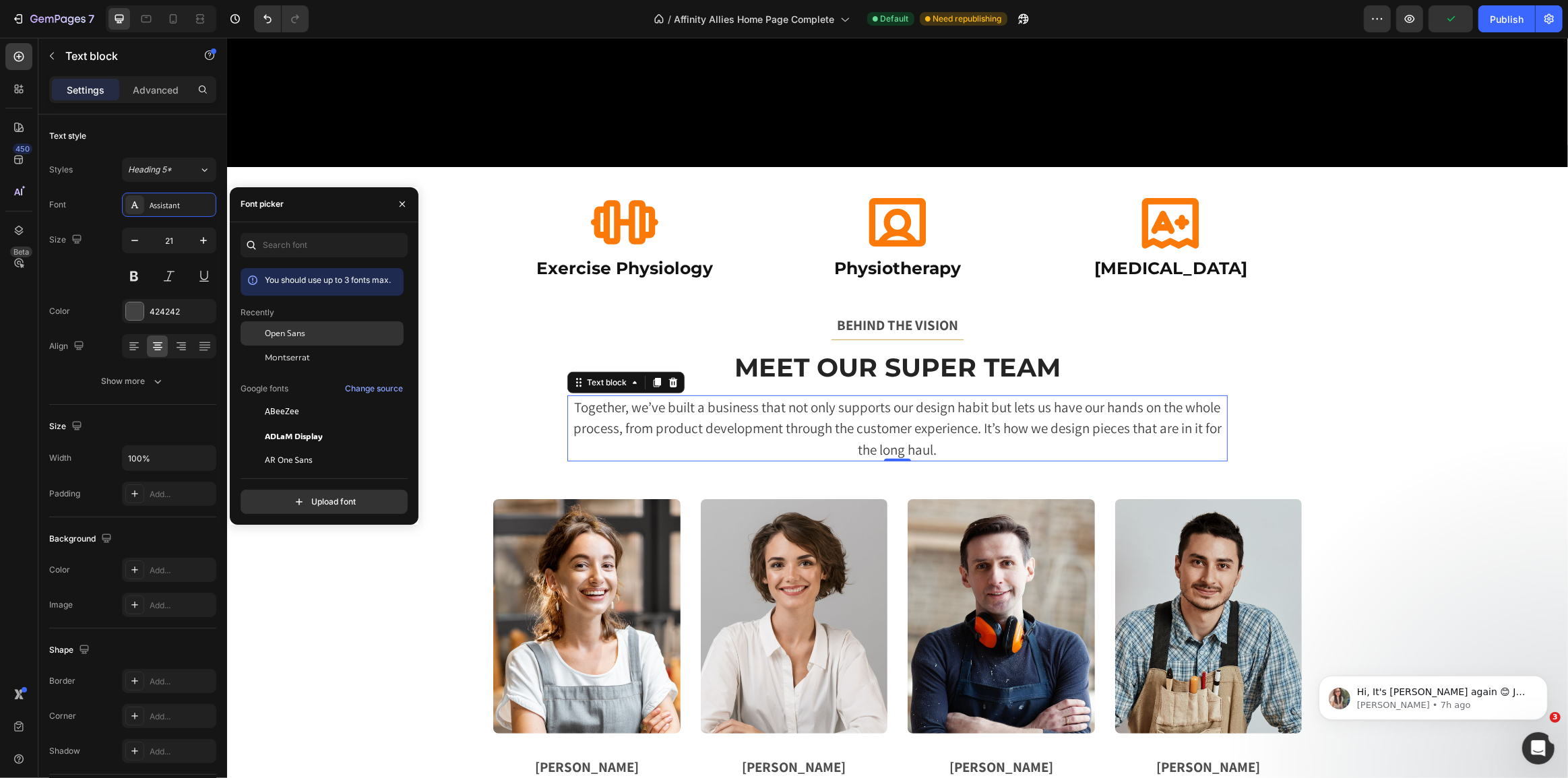
click at [307, 336] on div "Open Sans" at bounding box center [333, 333] width 136 height 12
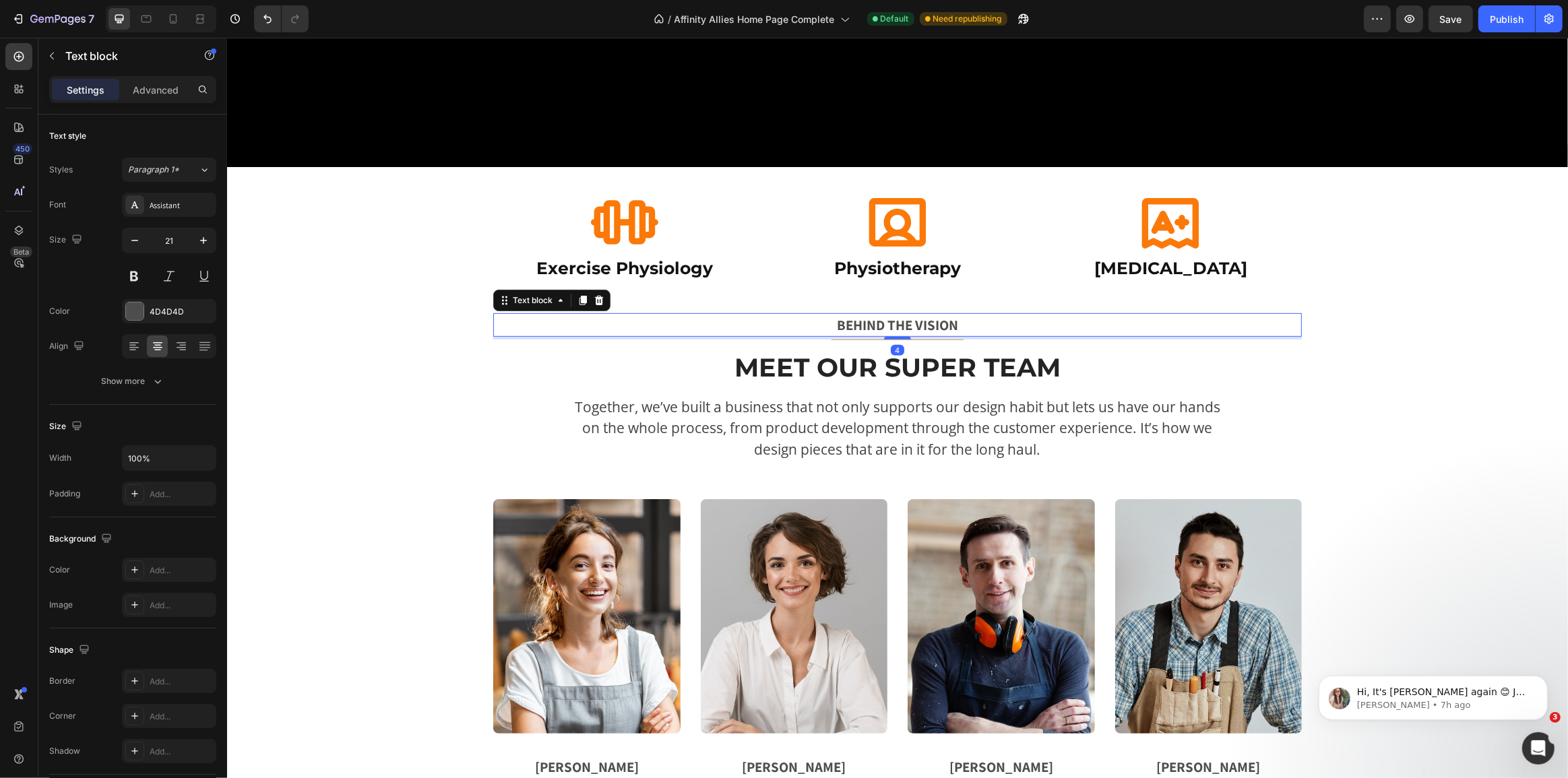
click at [871, 317] on p "BEHIND THE VISION" at bounding box center [896, 325] width 806 height 22
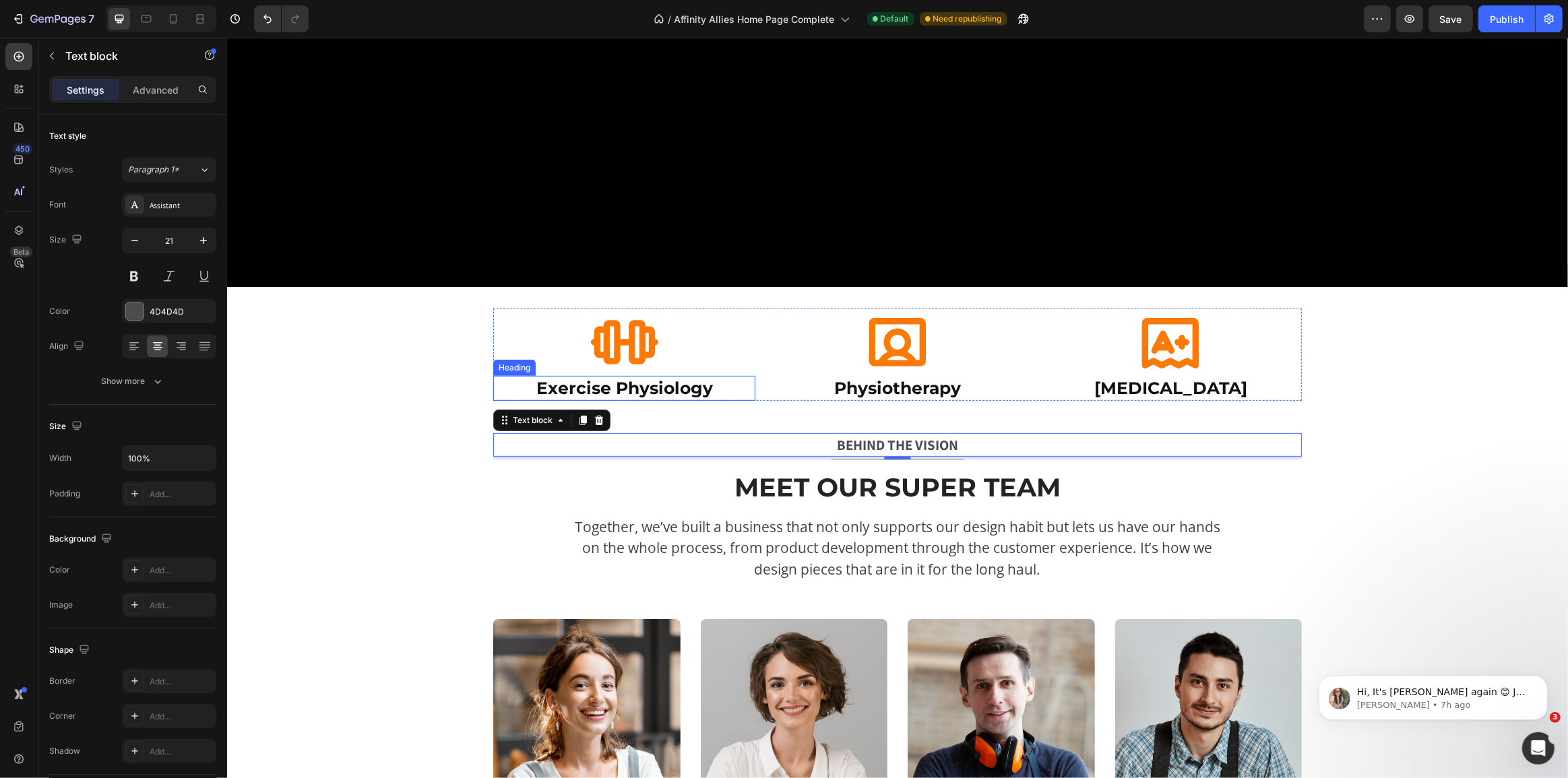
scroll to position [529, 0]
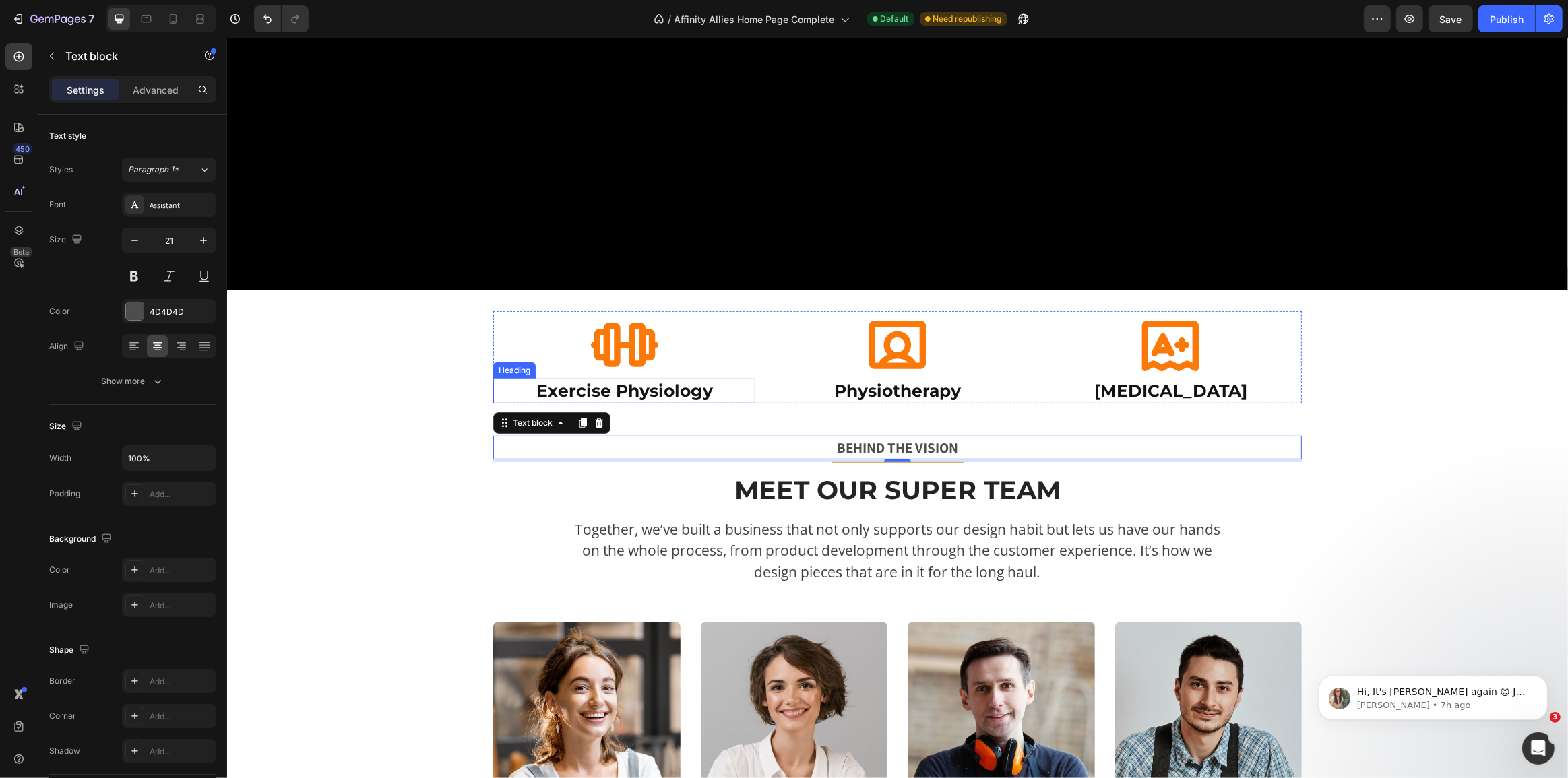
click at [667, 390] on h2 "Exercise Physiology" at bounding box center [623, 390] width 262 height 25
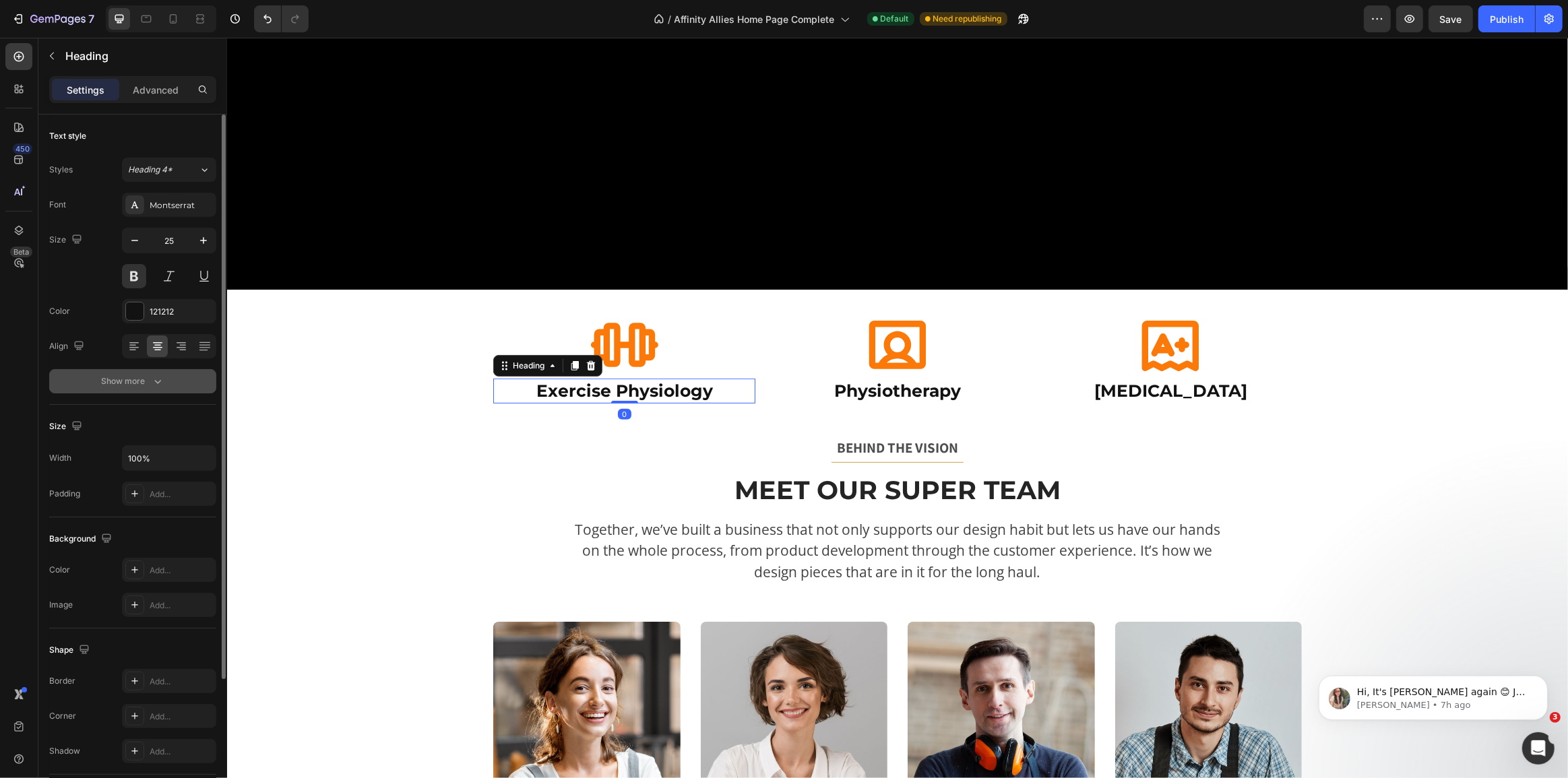
click at [153, 388] on button "Show more" at bounding box center [133, 381] width 167 height 24
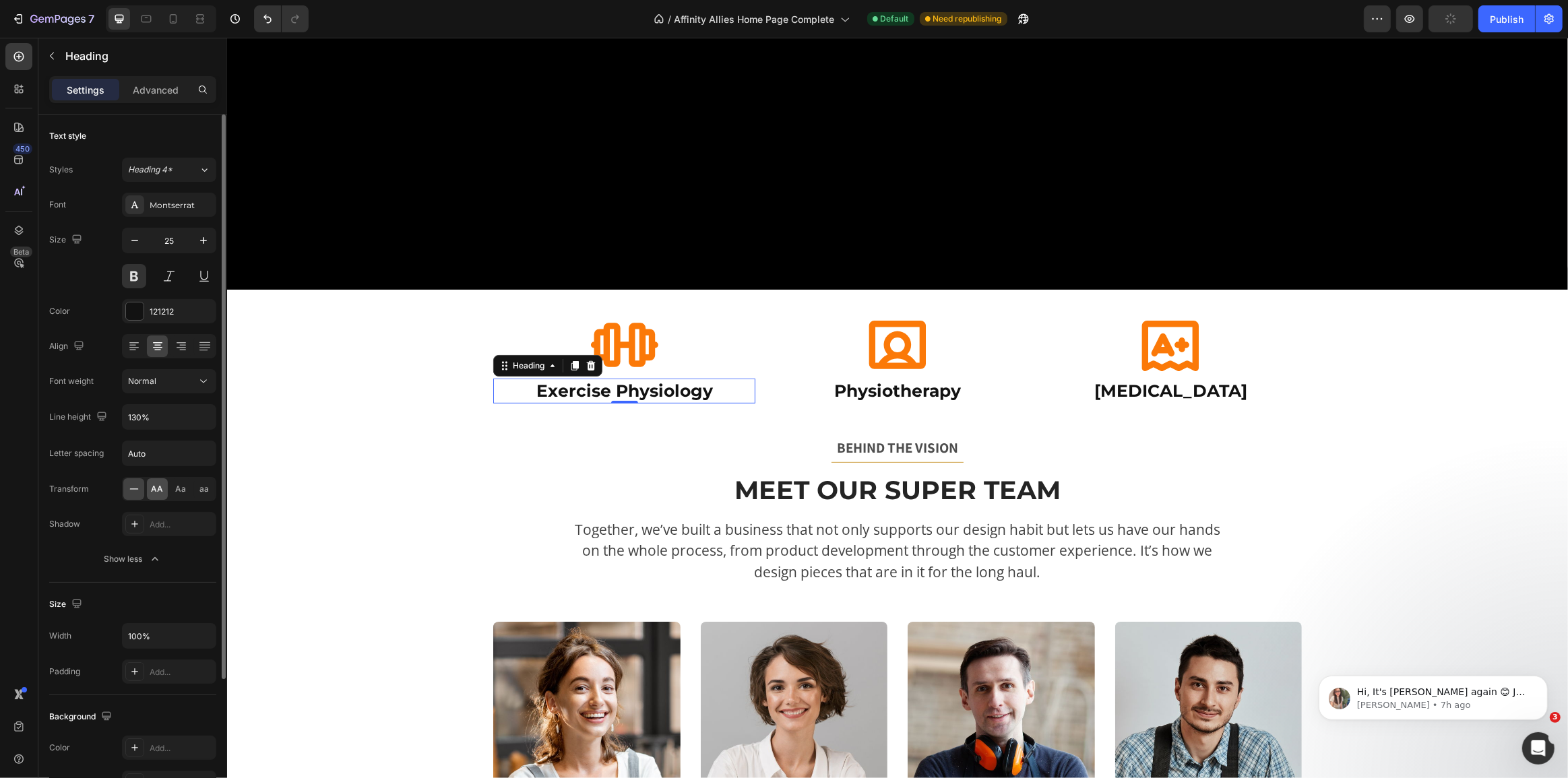
click at [164, 491] on div "AA" at bounding box center [157, 489] width 21 height 22
click at [129, 242] on icon "button" at bounding box center [134, 240] width 14 height 14
type input "22"
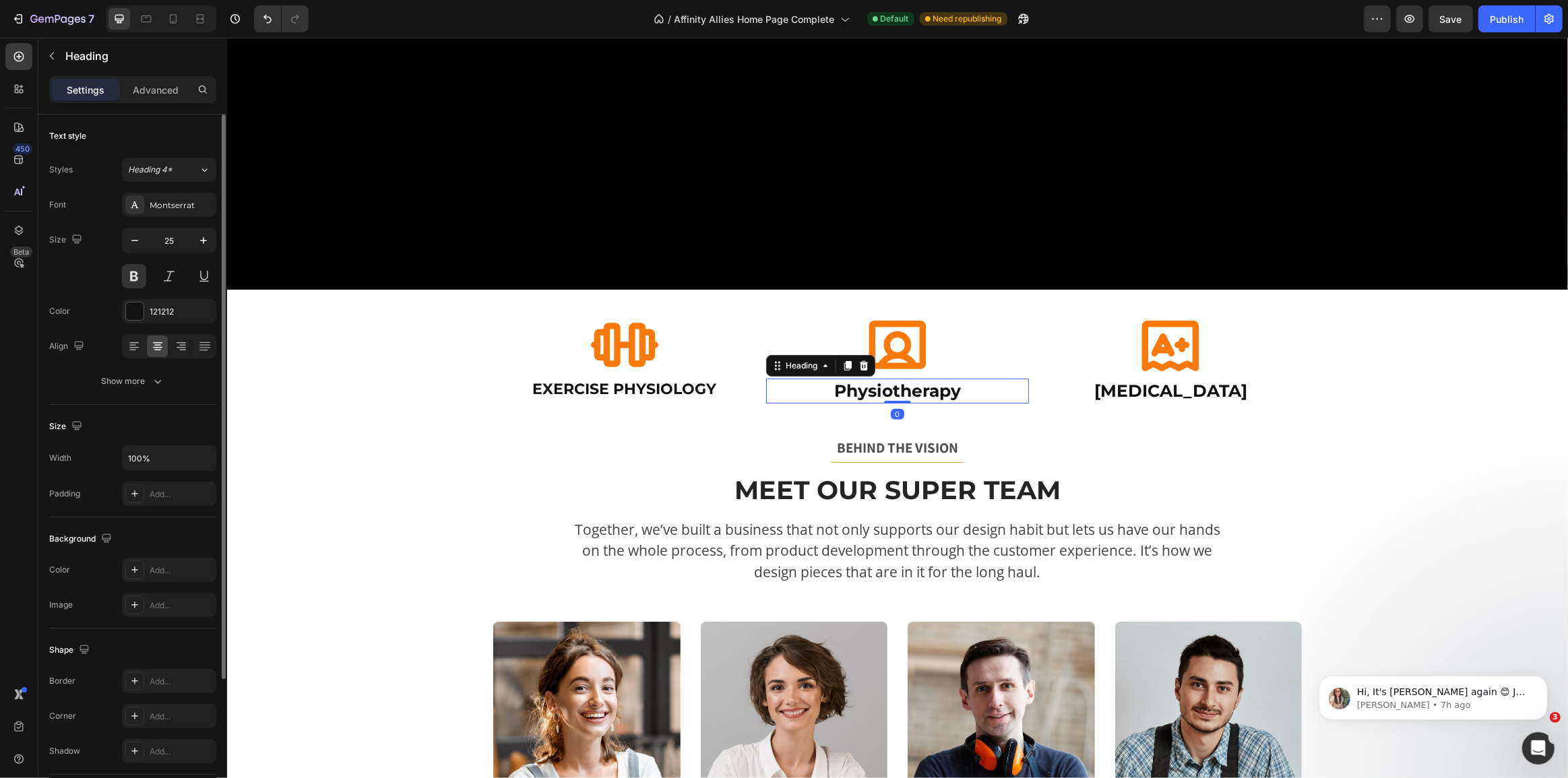
click at [935, 390] on h2 "Physiotherapy" at bounding box center [896, 390] width 262 height 25
click at [136, 245] on icon "button" at bounding box center [134, 240] width 14 height 14
type input "22"
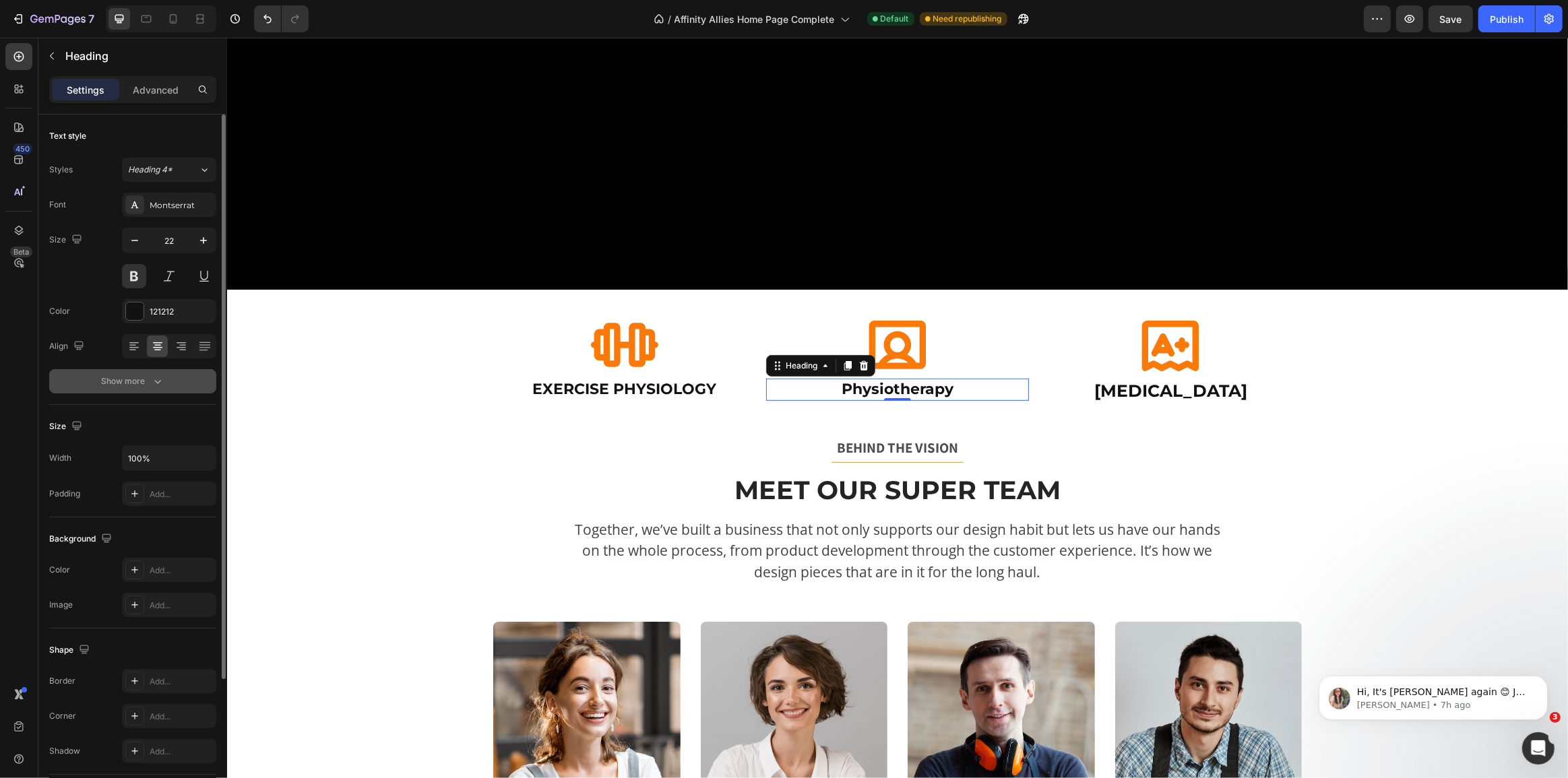
click at [137, 381] on div "Show more" at bounding box center [133, 381] width 63 height 14
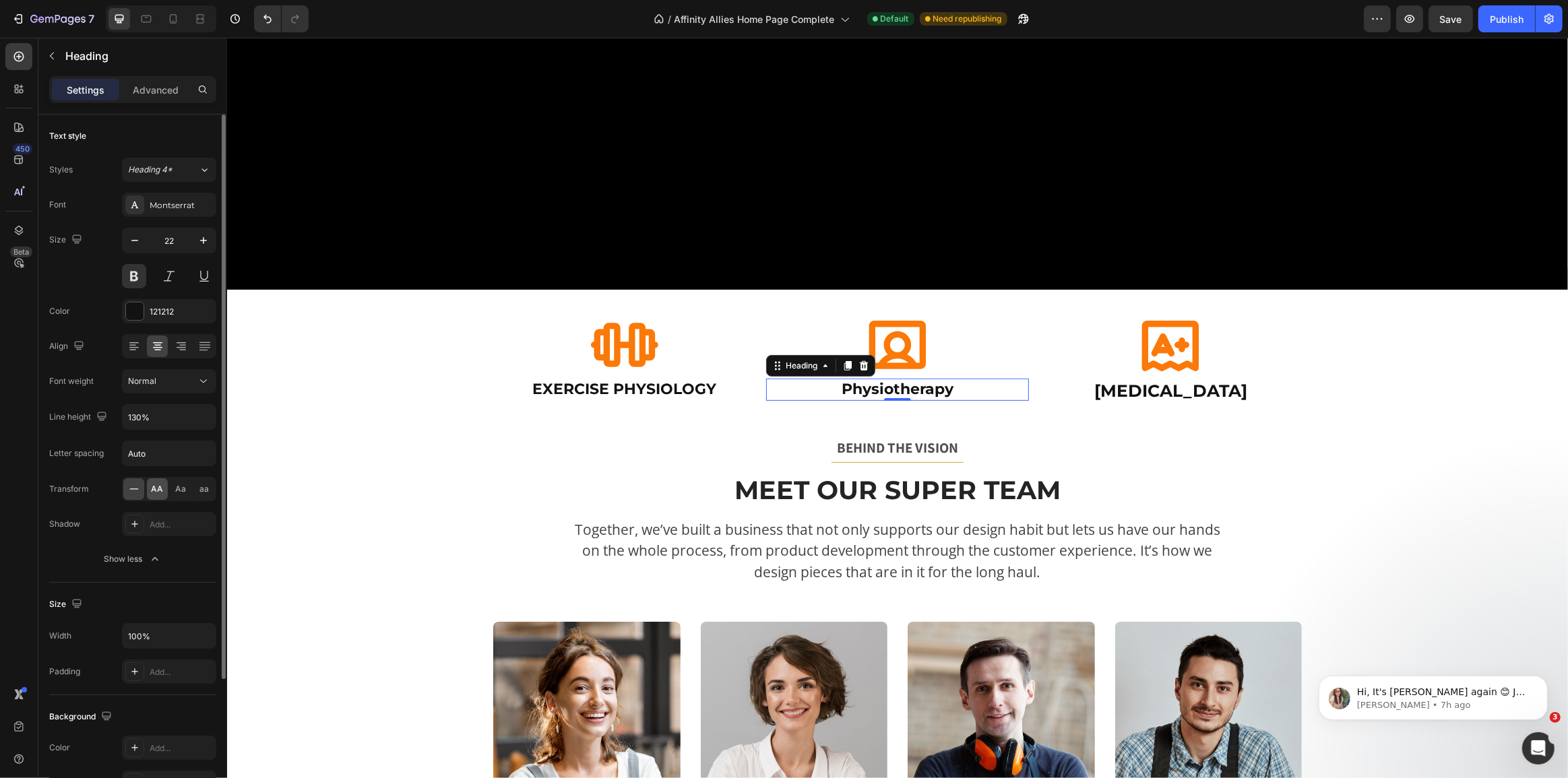
click at [159, 491] on span "AA" at bounding box center [157, 488] width 12 height 12
click at [1153, 391] on h2 "[MEDICAL_DATA]" at bounding box center [1170, 390] width 262 height 25
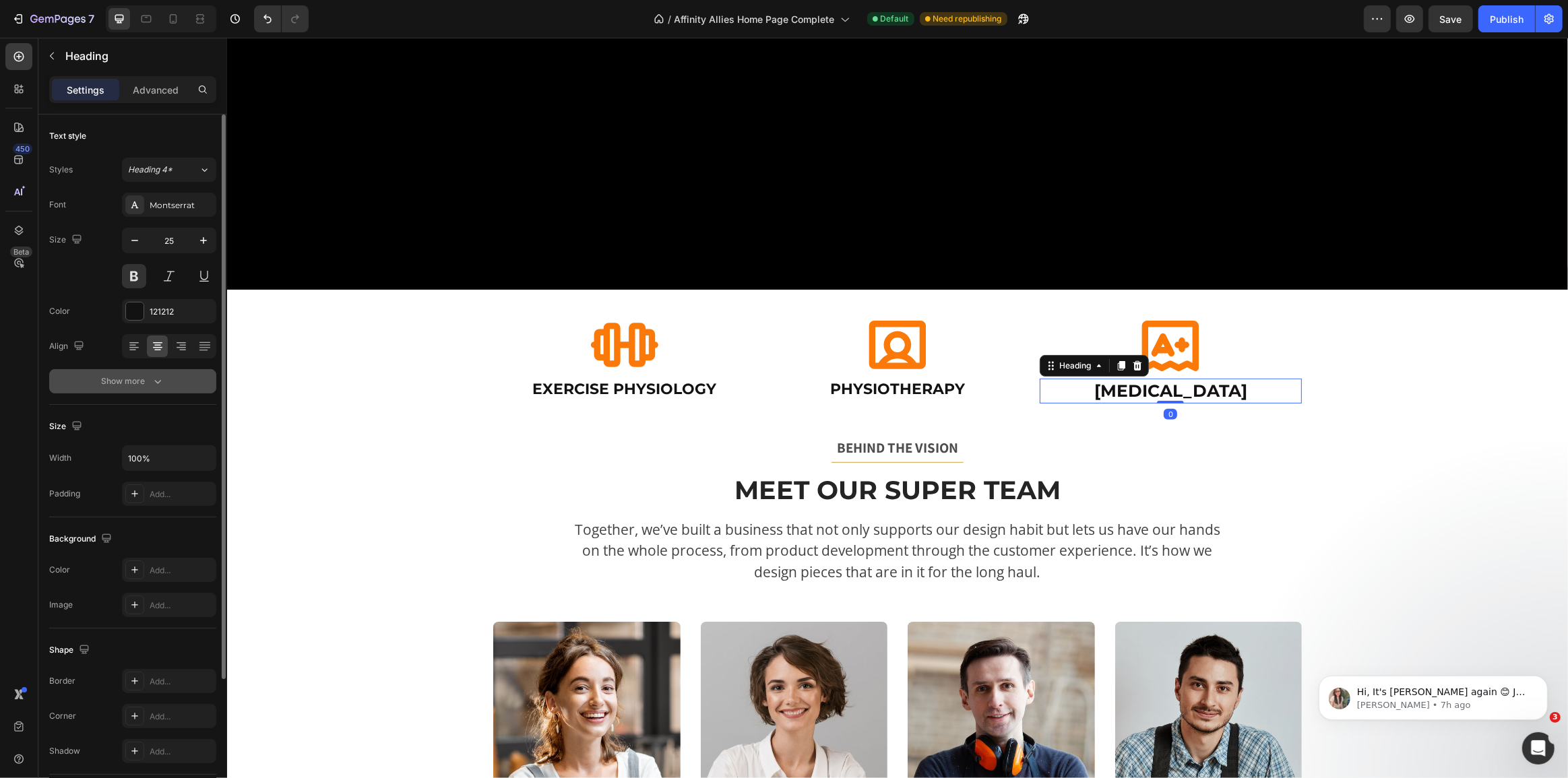
click at [145, 374] on div "Show more" at bounding box center [133, 381] width 63 height 14
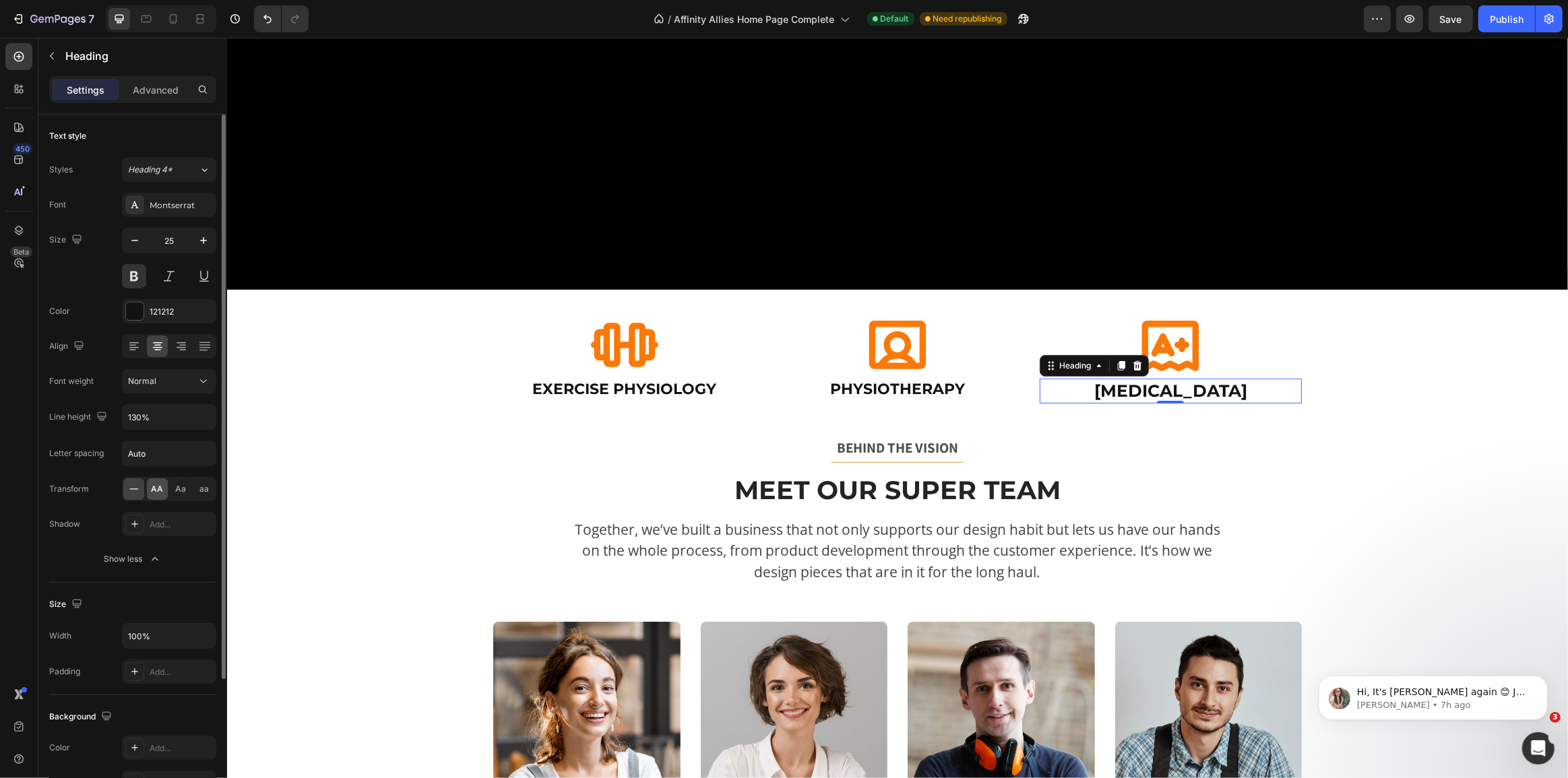
click at [157, 483] on span "AA" at bounding box center [157, 488] width 12 height 12
click at [137, 246] on icon "button" at bounding box center [134, 240] width 14 height 14
type input "22"
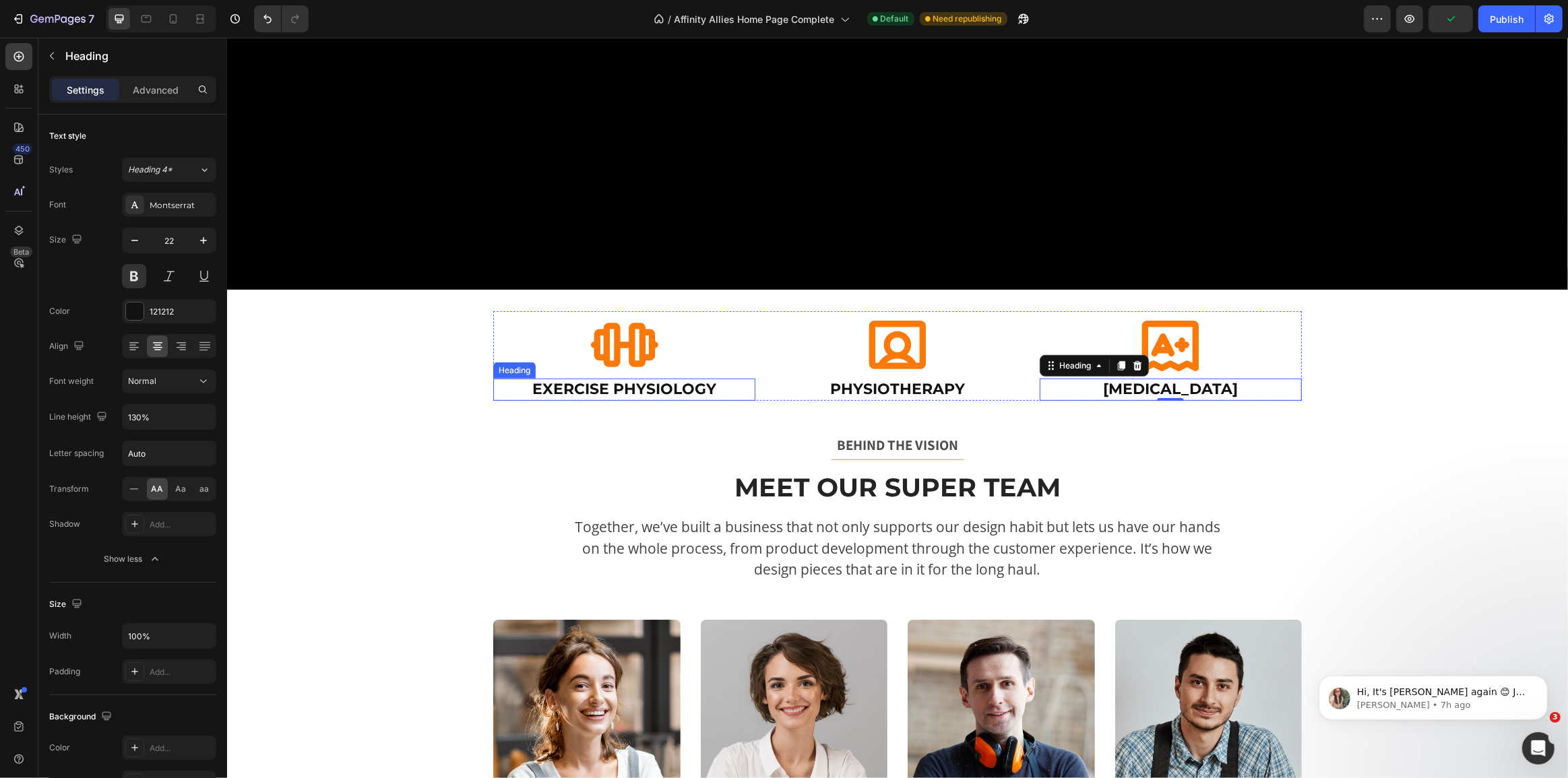
click at [678, 389] on h2 "Exercise Physiology" at bounding box center [623, 389] width 262 height 22
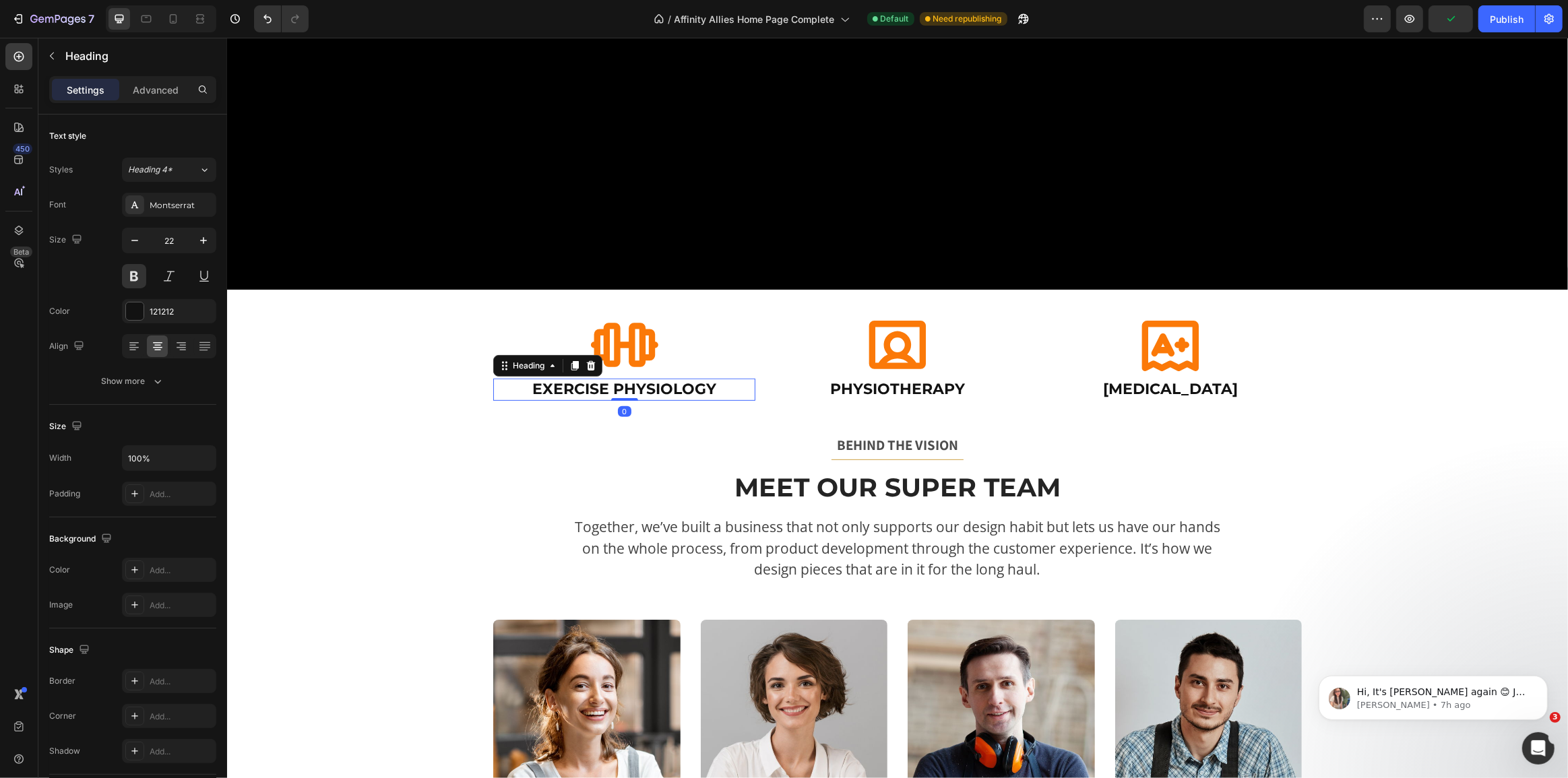
click at [678, 389] on h2 "Exercise Physiology" at bounding box center [623, 389] width 262 height 22
click at [678, 389] on p "Exercise Physiology" at bounding box center [623, 389] width 259 height 19
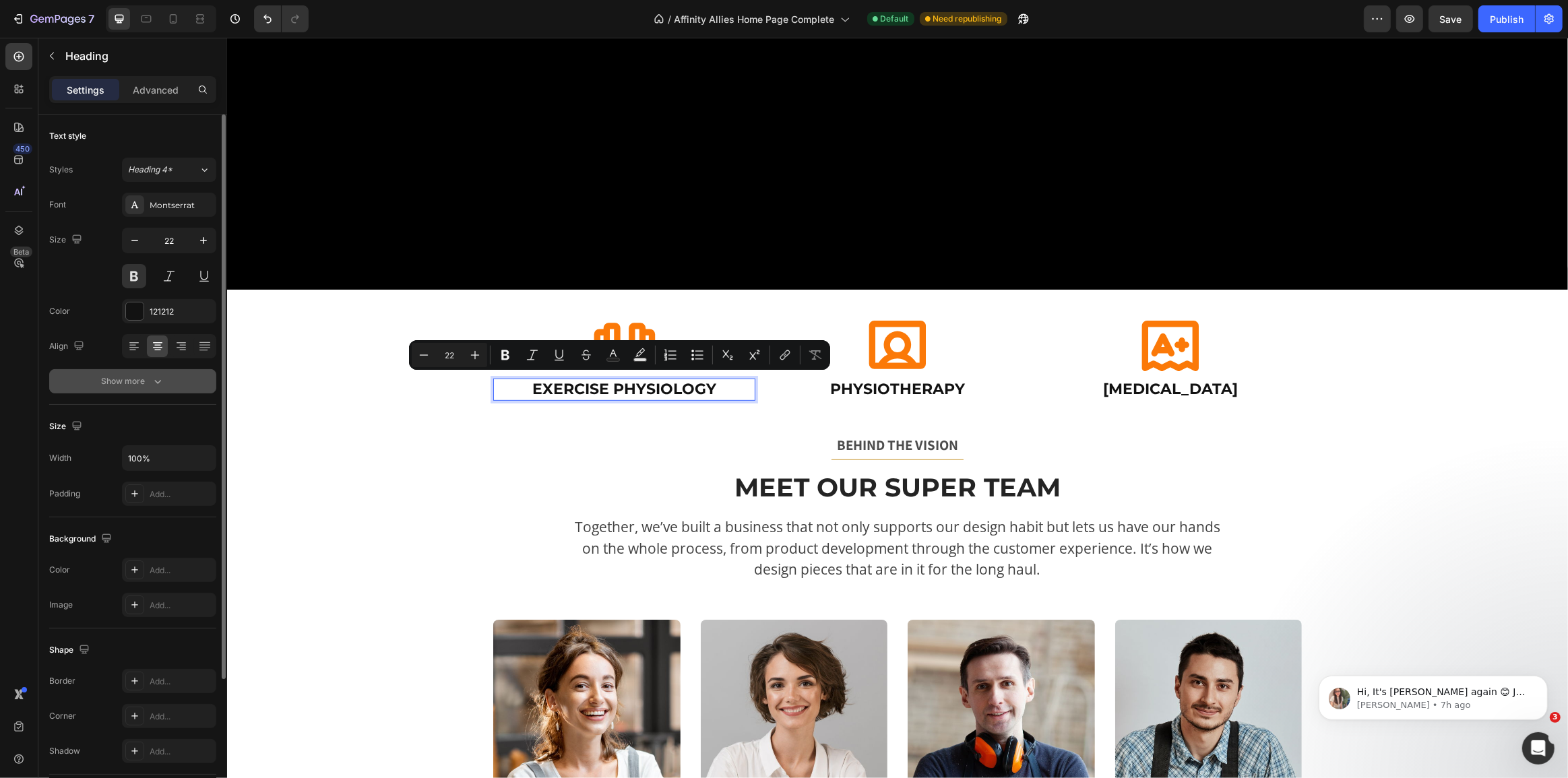
click at [149, 389] on button "Show more" at bounding box center [133, 381] width 167 height 24
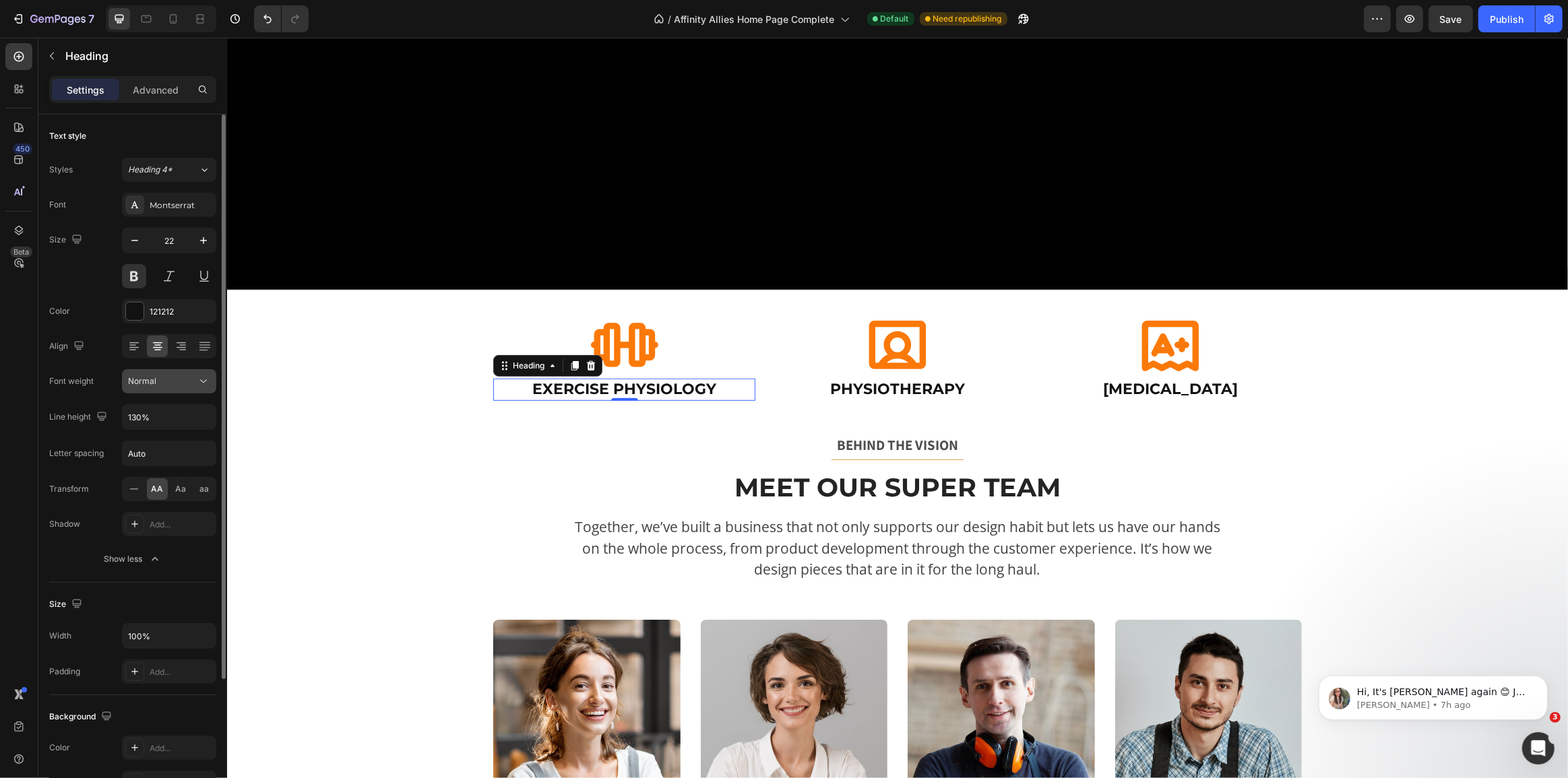
click at [157, 384] on div "Normal" at bounding box center [162, 381] width 69 height 12
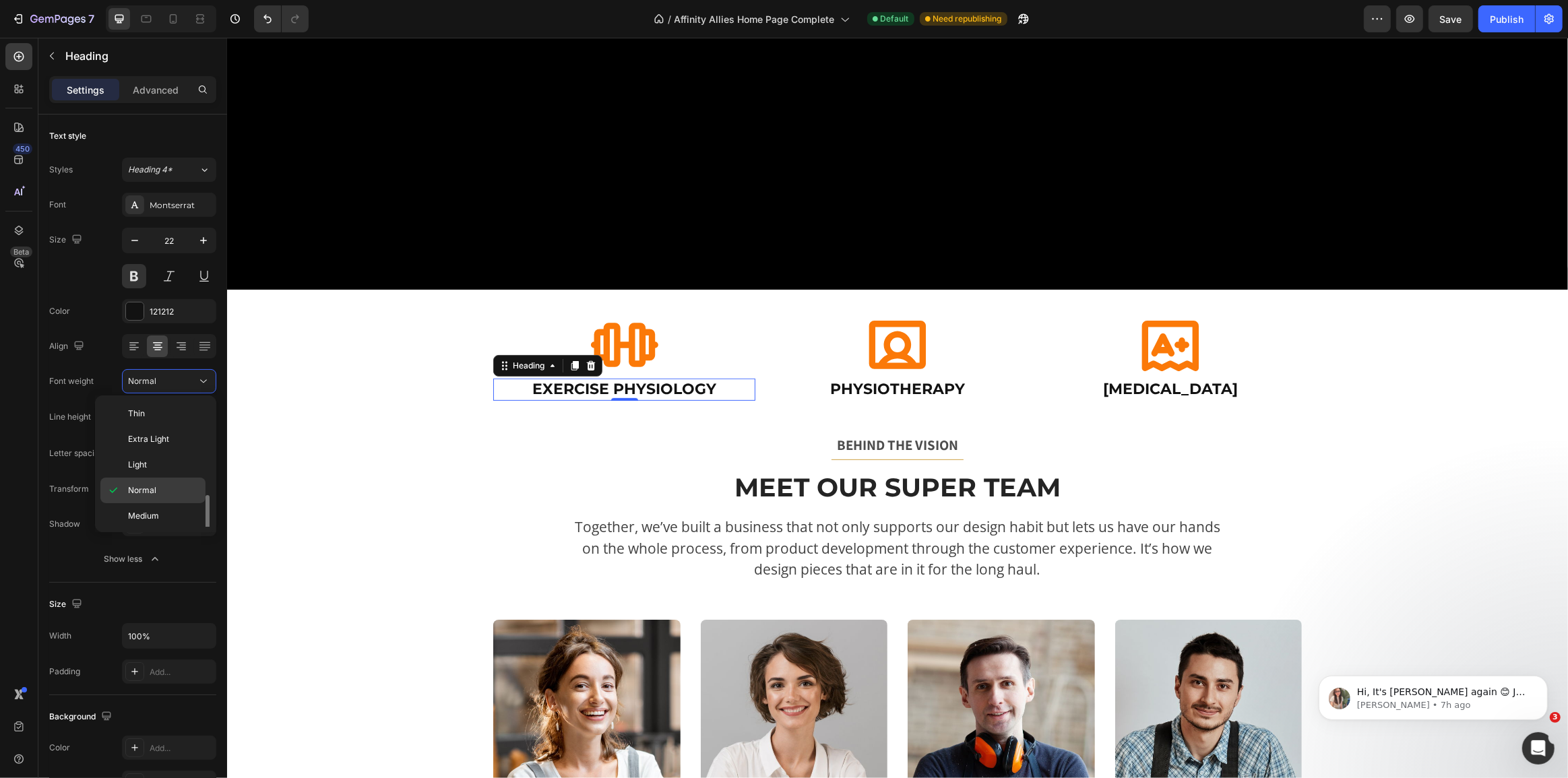
scroll to position [60, 0]
click at [150, 483] on span "Semi Bold" at bounding box center [147, 480] width 39 height 12
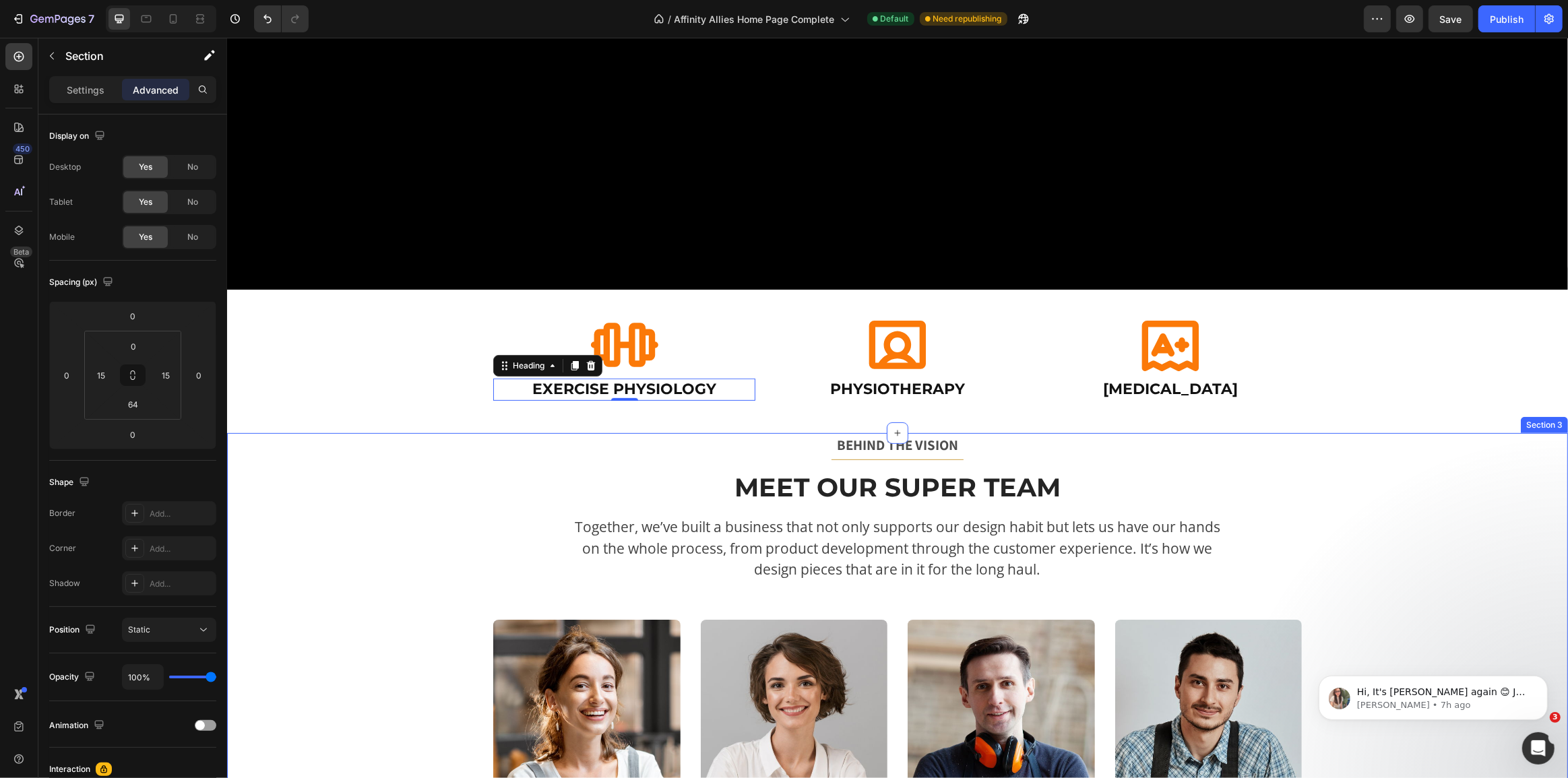
click at [382, 507] on div "BEHIND THE VISION Text block Title Line Meet Our Super Team Heading Together, w…" at bounding box center [896, 678] width 1321 height 490
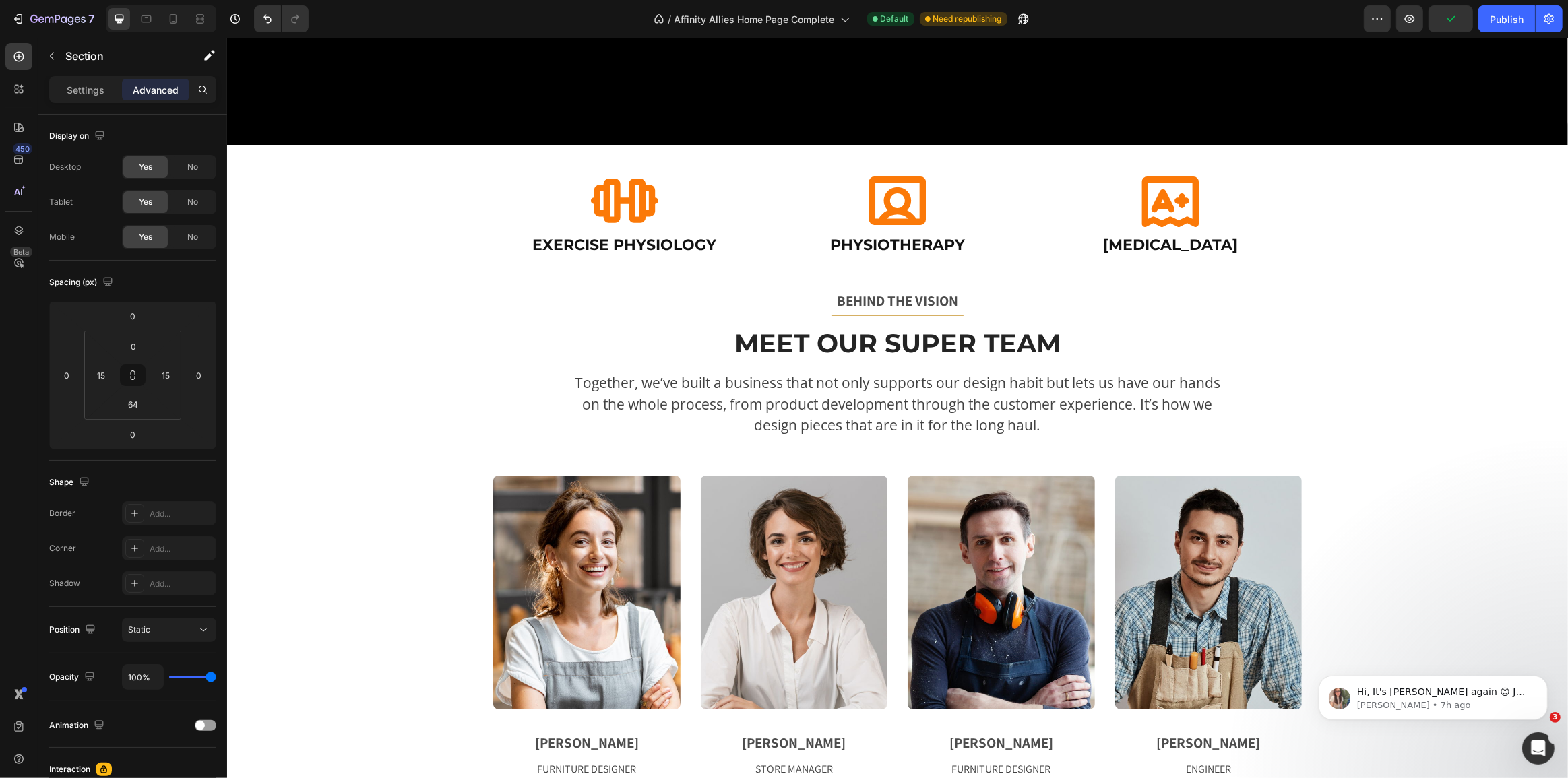
scroll to position [734, 0]
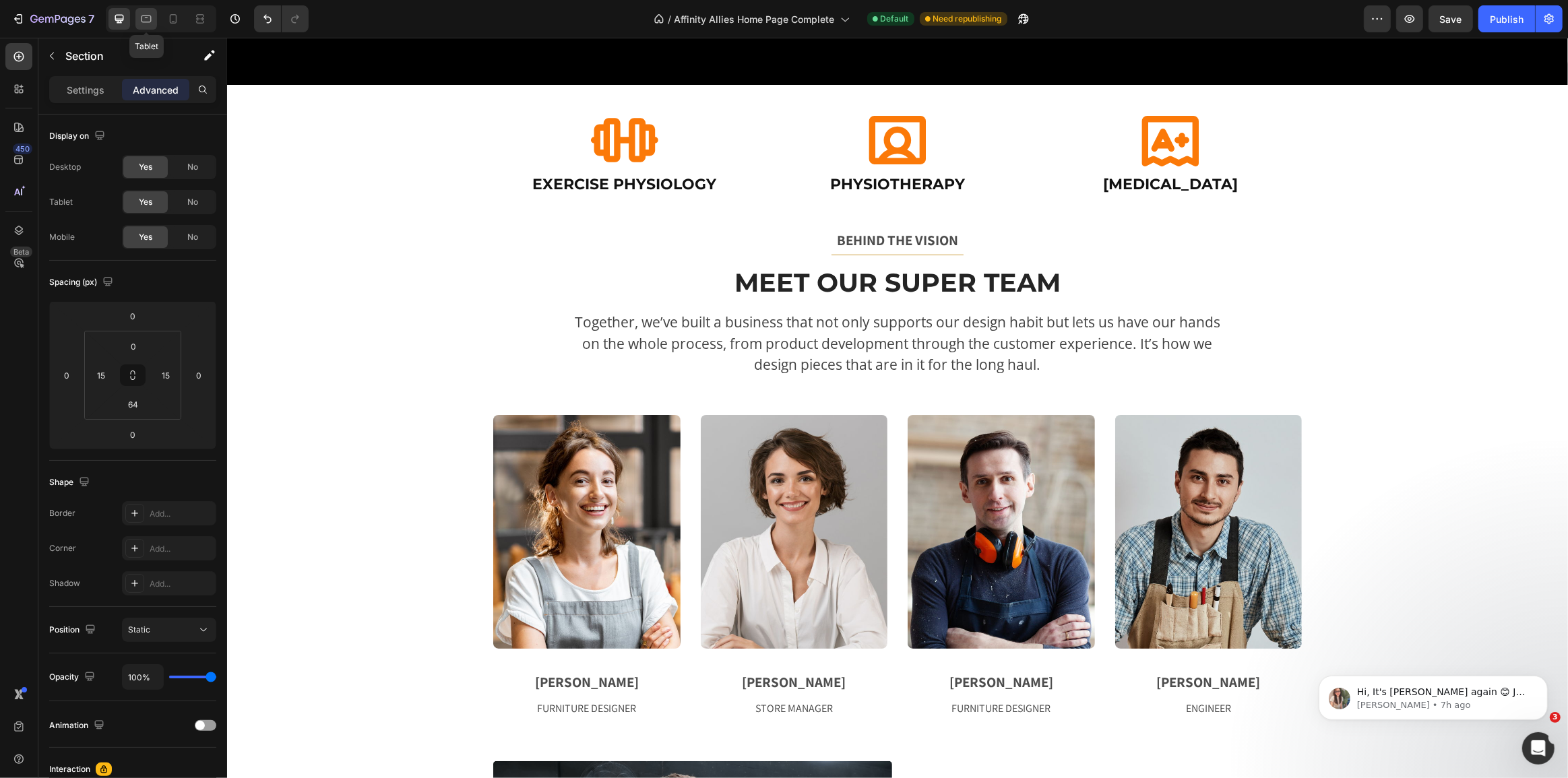
click at [152, 19] on icon at bounding box center [146, 18] width 14 height 14
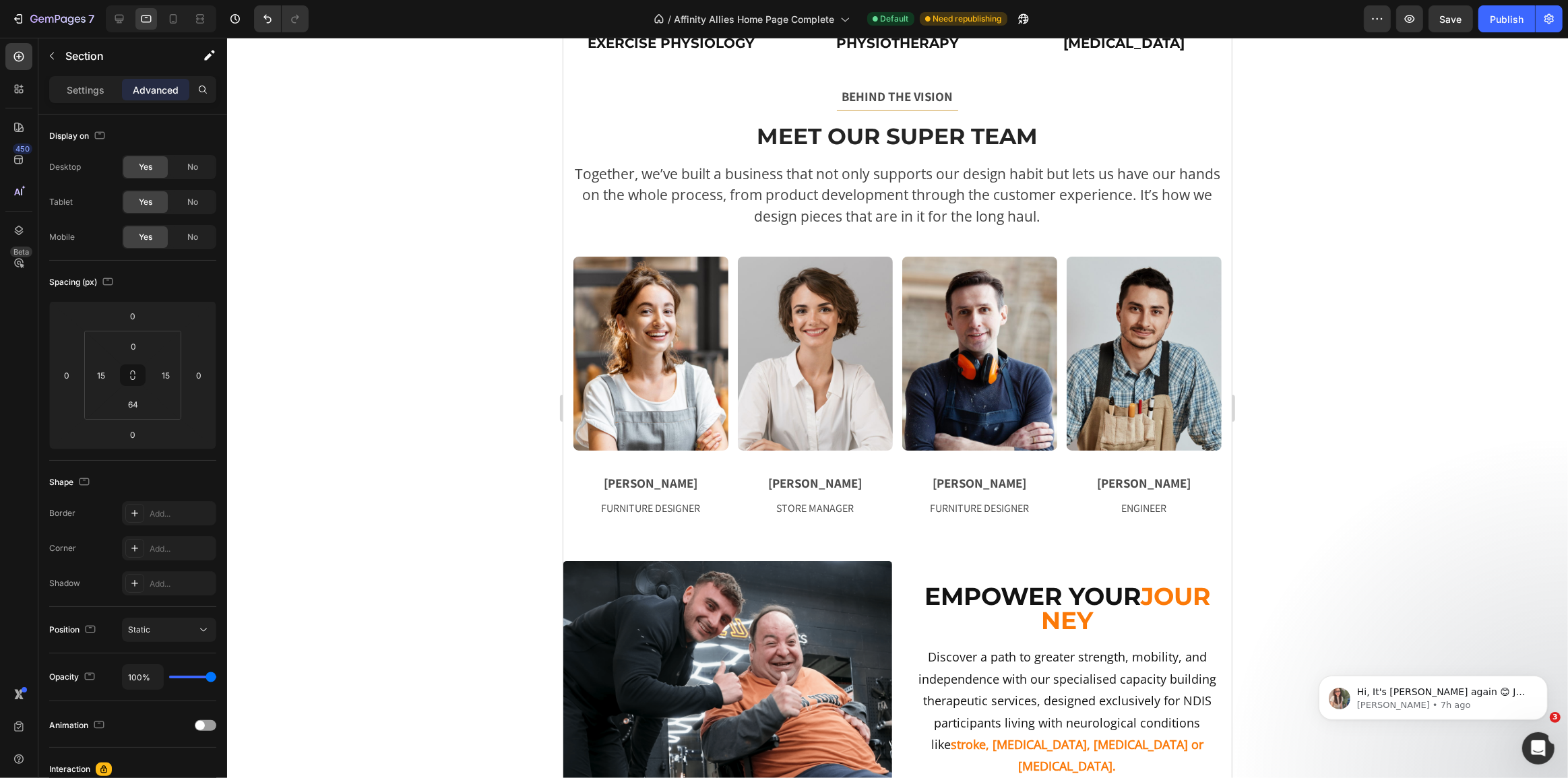
scroll to position [779, 0]
click at [157, 22] on div at bounding box center [161, 19] width 111 height 27
click at [173, 18] on icon at bounding box center [173, 18] width 14 height 14
type input "63"
type input "0"
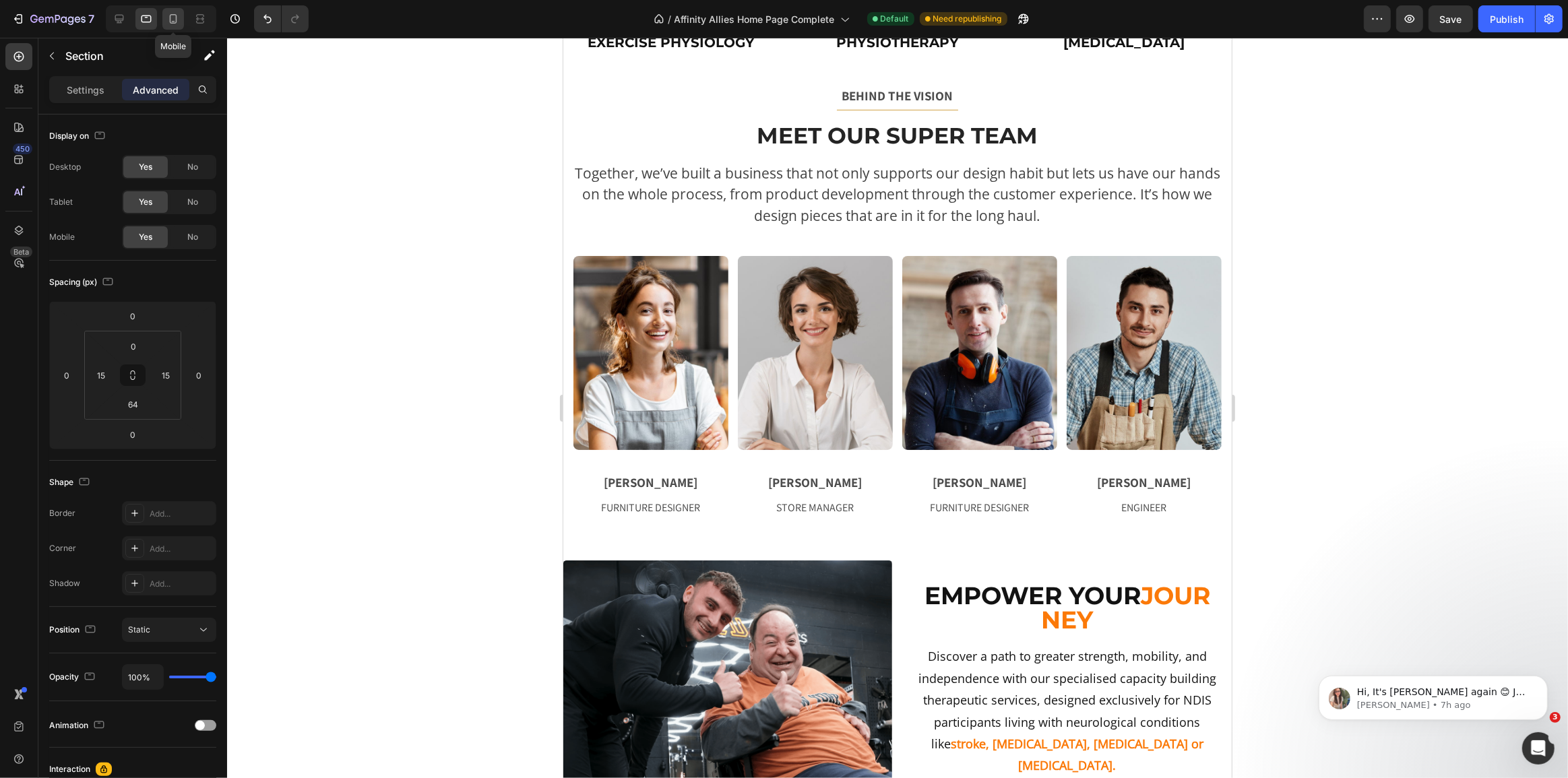
type input "63"
type input "0"
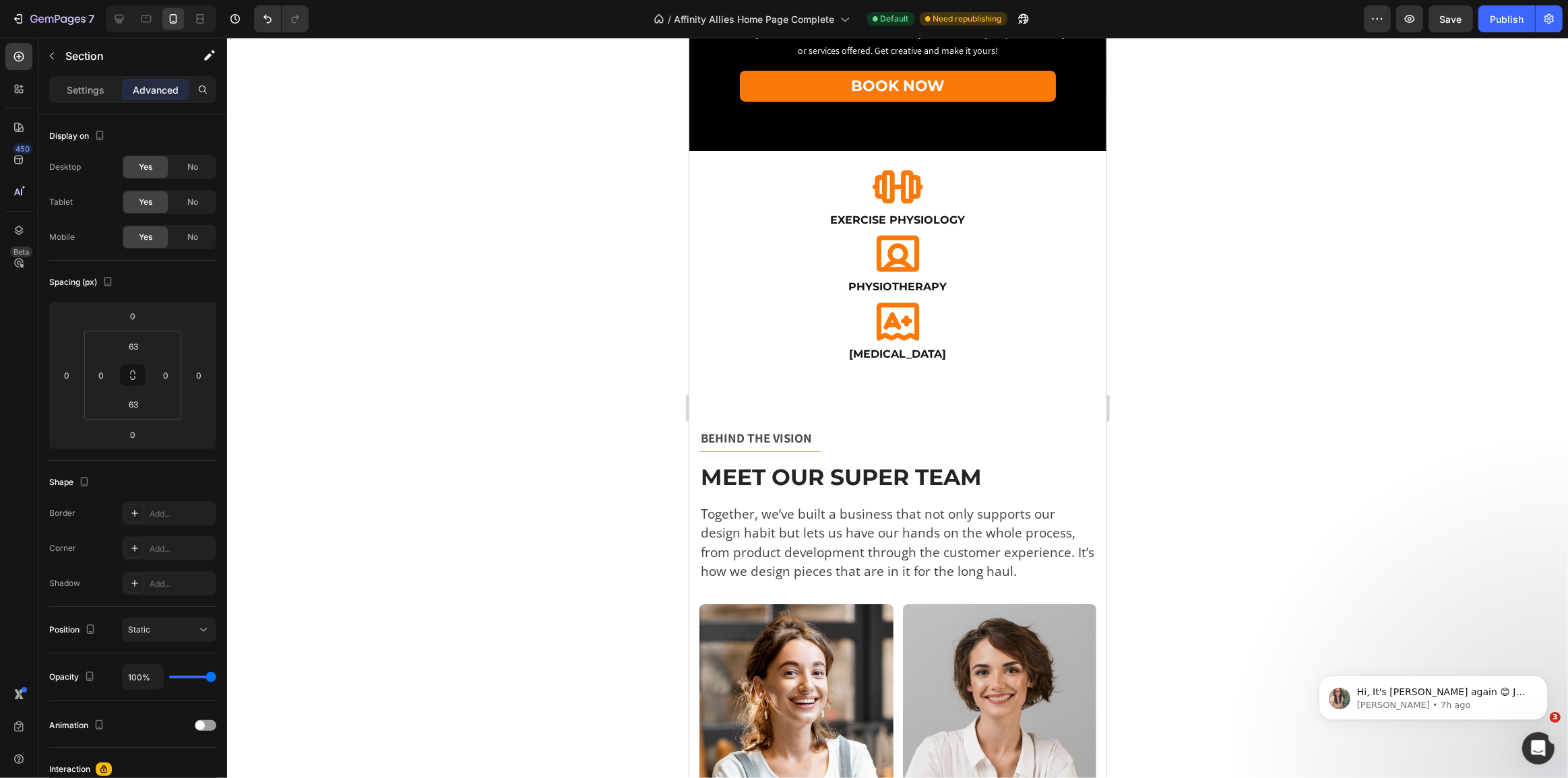
scroll to position [144, 0]
click at [783, 438] on p "BEHIND THE VISION" at bounding box center [896, 438] width 394 height 19
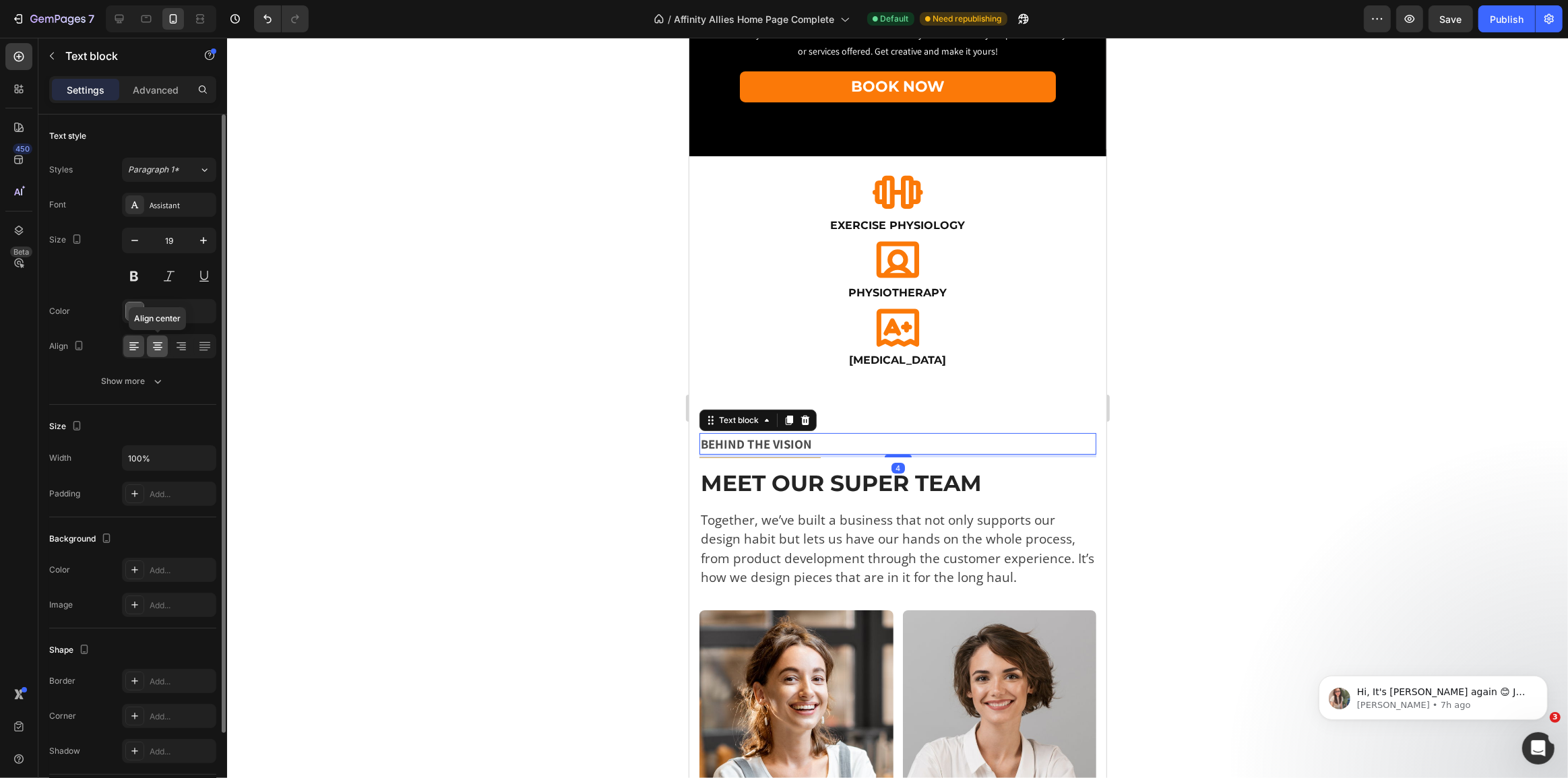
click at [159, 344] on icon at bounding box center [157, 346] width 14 height 14
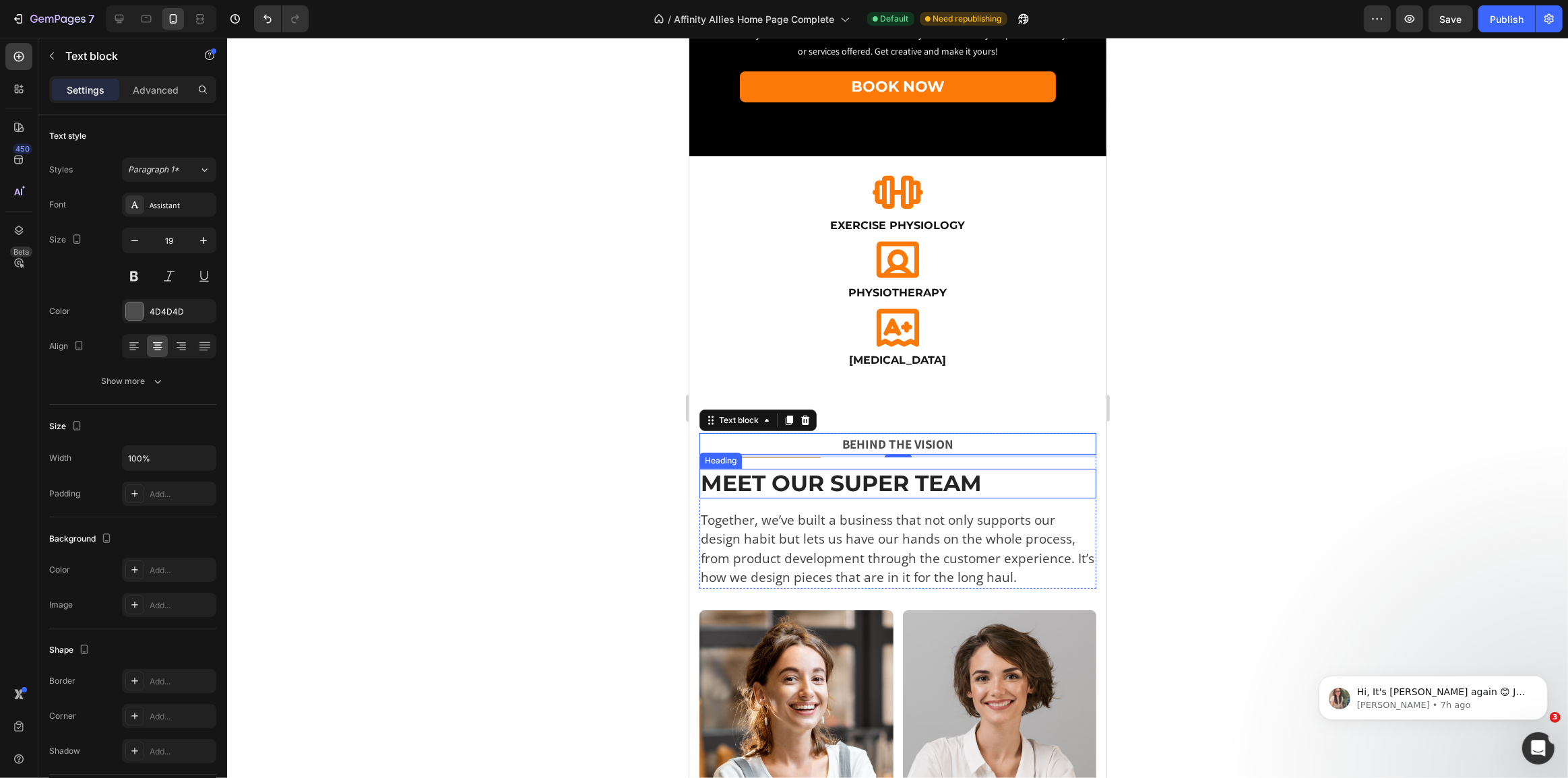
click at [802, 475] on p "Meet Our Super Team" at bounding box center [896, 483] width 394 height 27
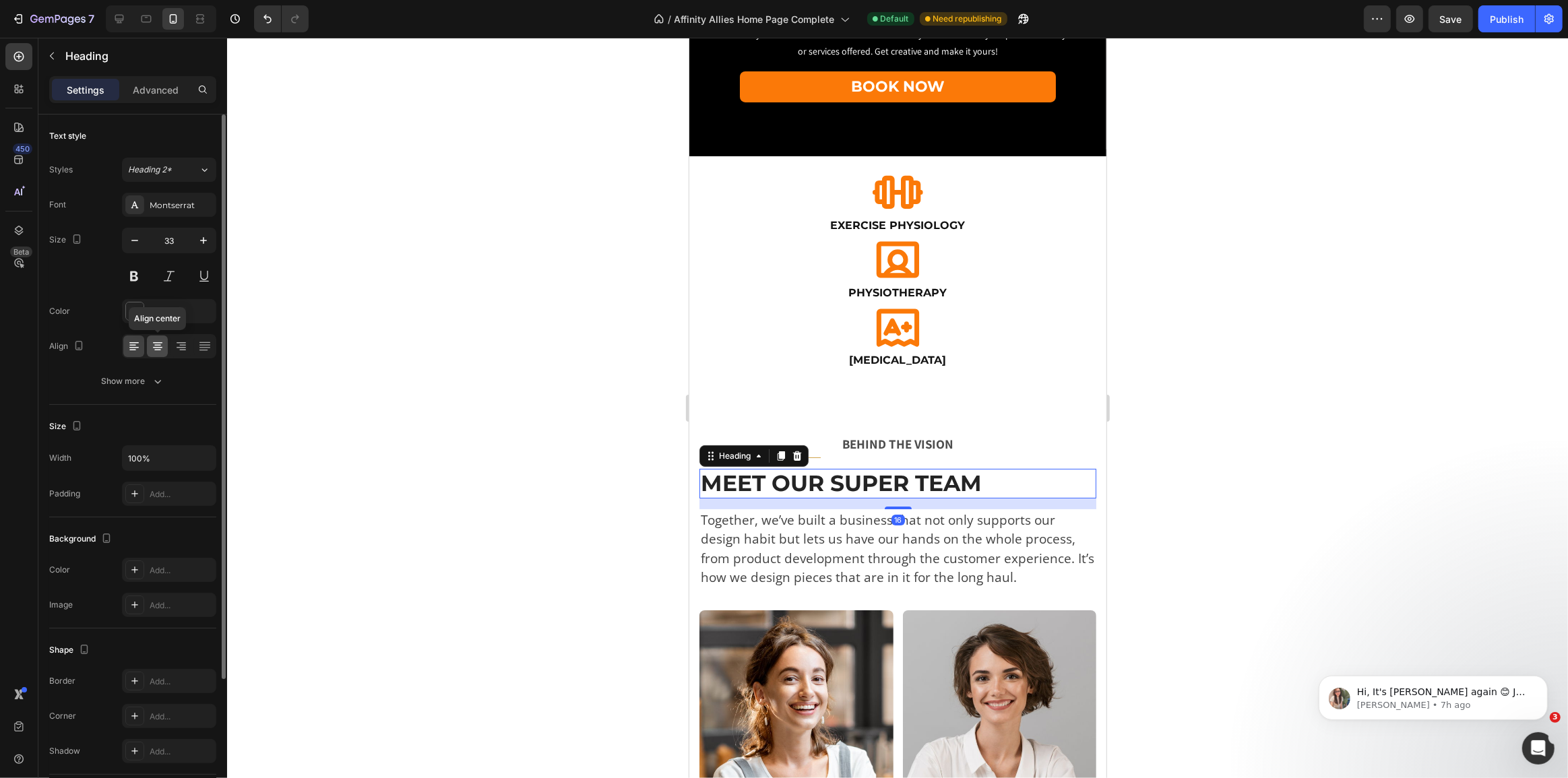
click at [160, 349] on icon at bounding box center [157, 350] width 6 height 2
click at [780, 532] on p "Together, we’ve built a business that not only supports our design habit but le…" at bounding box center [896, 549] width 394 height 77
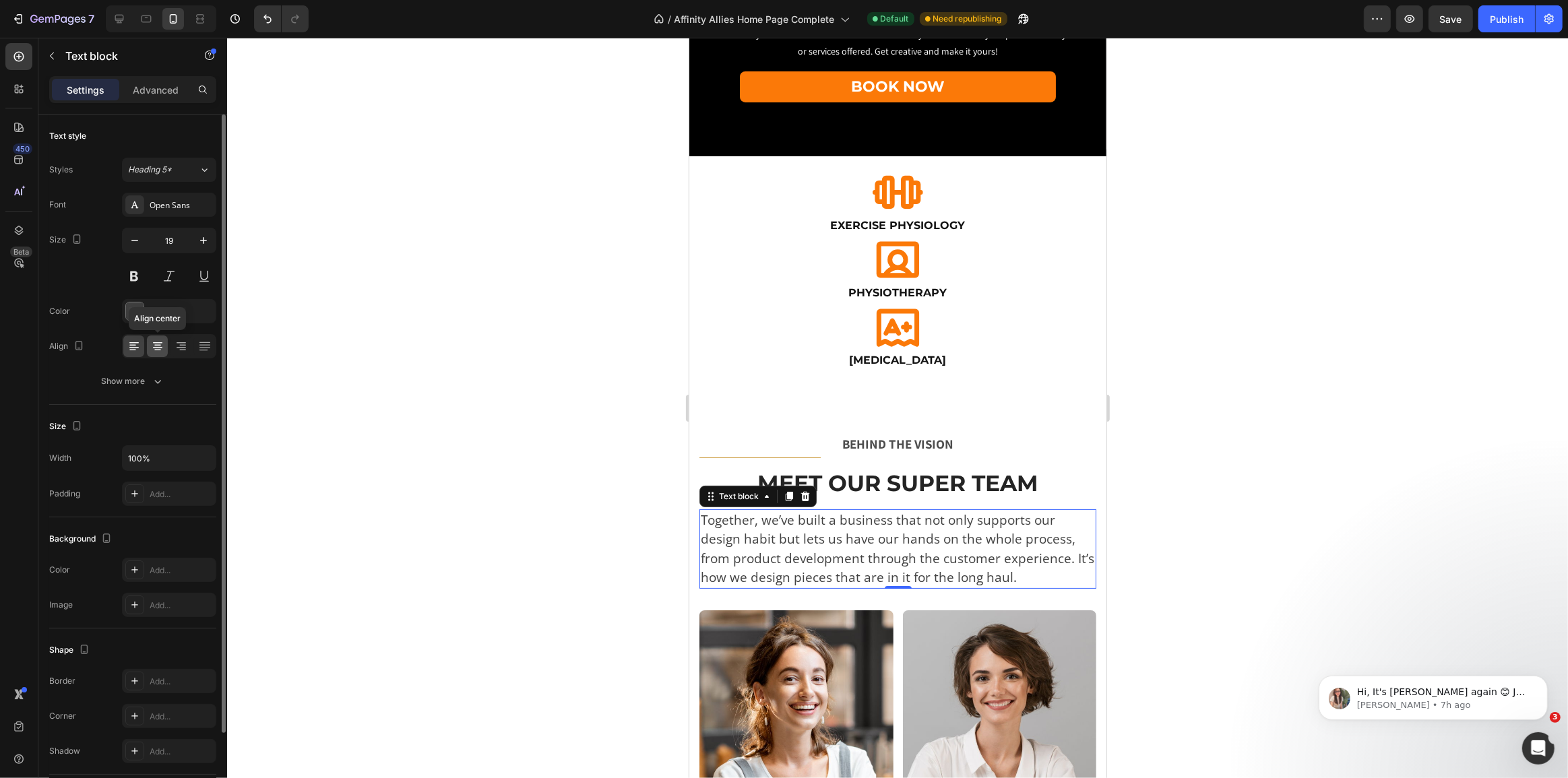
click at [166, 347] on div at bounding box center [157, 346] width 21 height 22
click at [137, 240] on icon "button" at bounding box center [135, 241] width 6 height 2
type input "18"
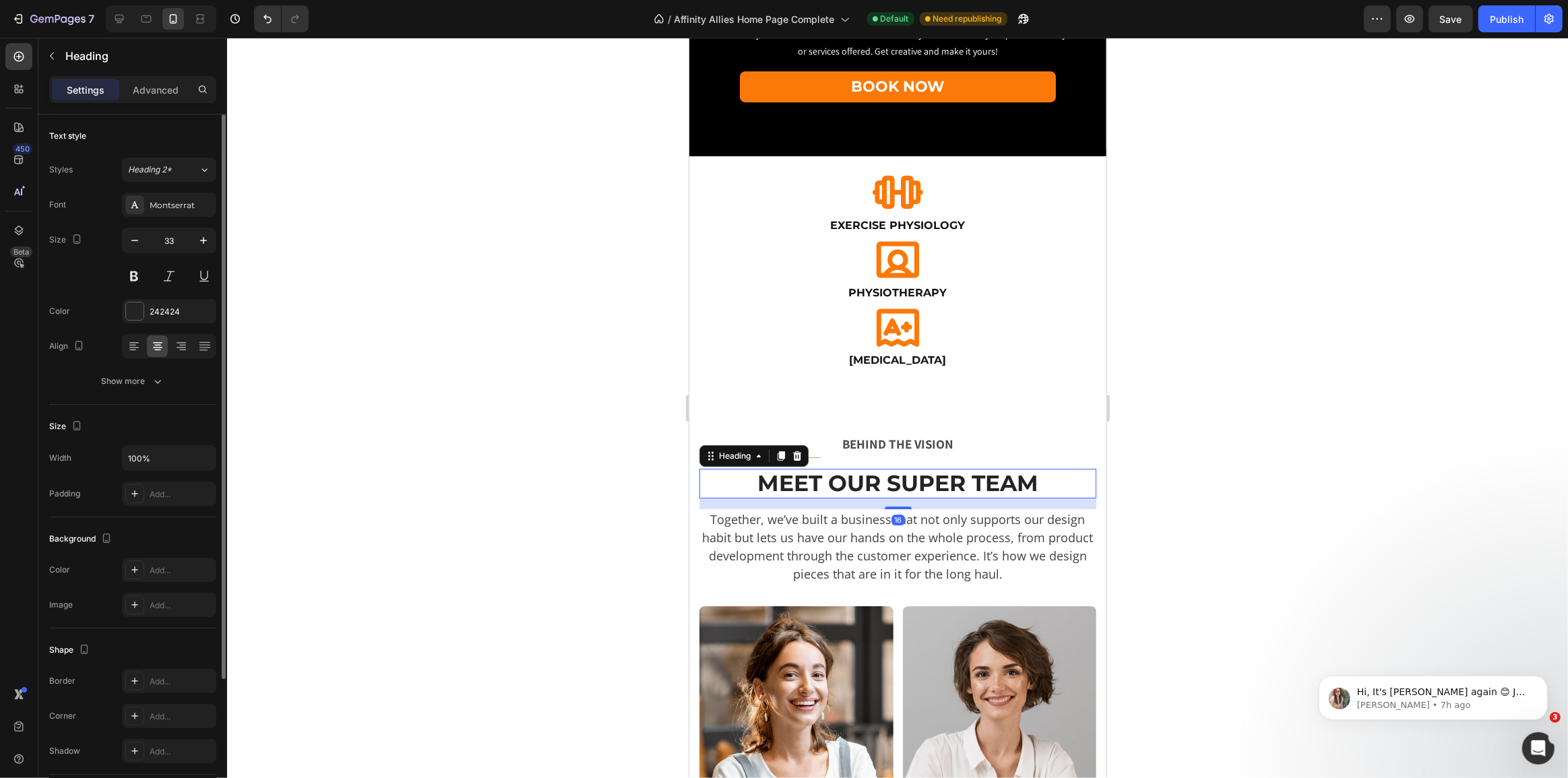
click at [884, 471] on p "Meet Our Super Team" at bounding box center [896, 483] width 394 height 27
click at [141, 238] on button "button" at bounding box center [135, 240] width 24 height 24
click at [202, 246] on icon "button" at bounding box center [203, 240] width 14 height 14
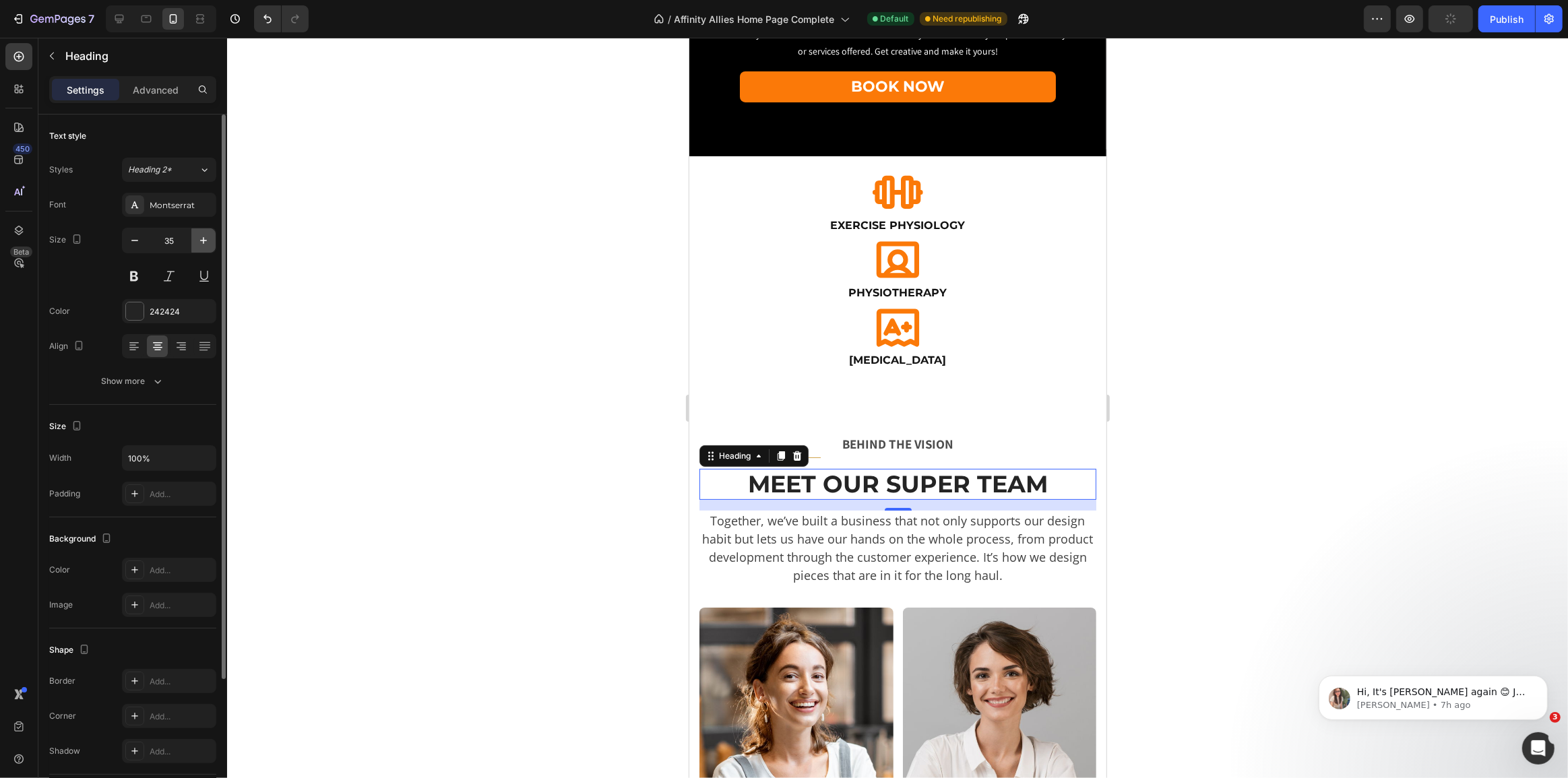
click at [202, 246] on icon "button" at bounding box center [203, 240] width 14 height 14
type input "36"
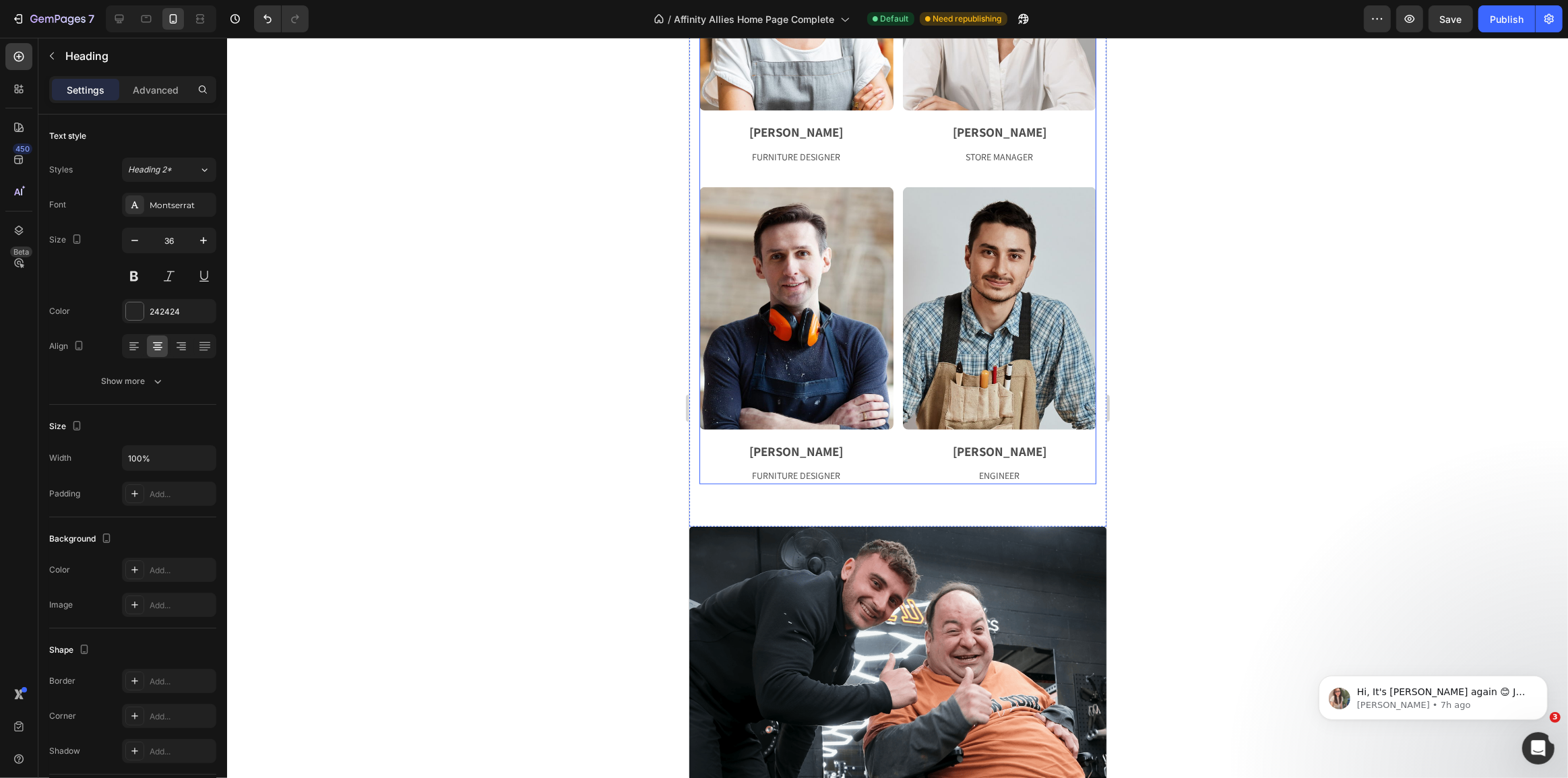
scroll to position [1246, 0]
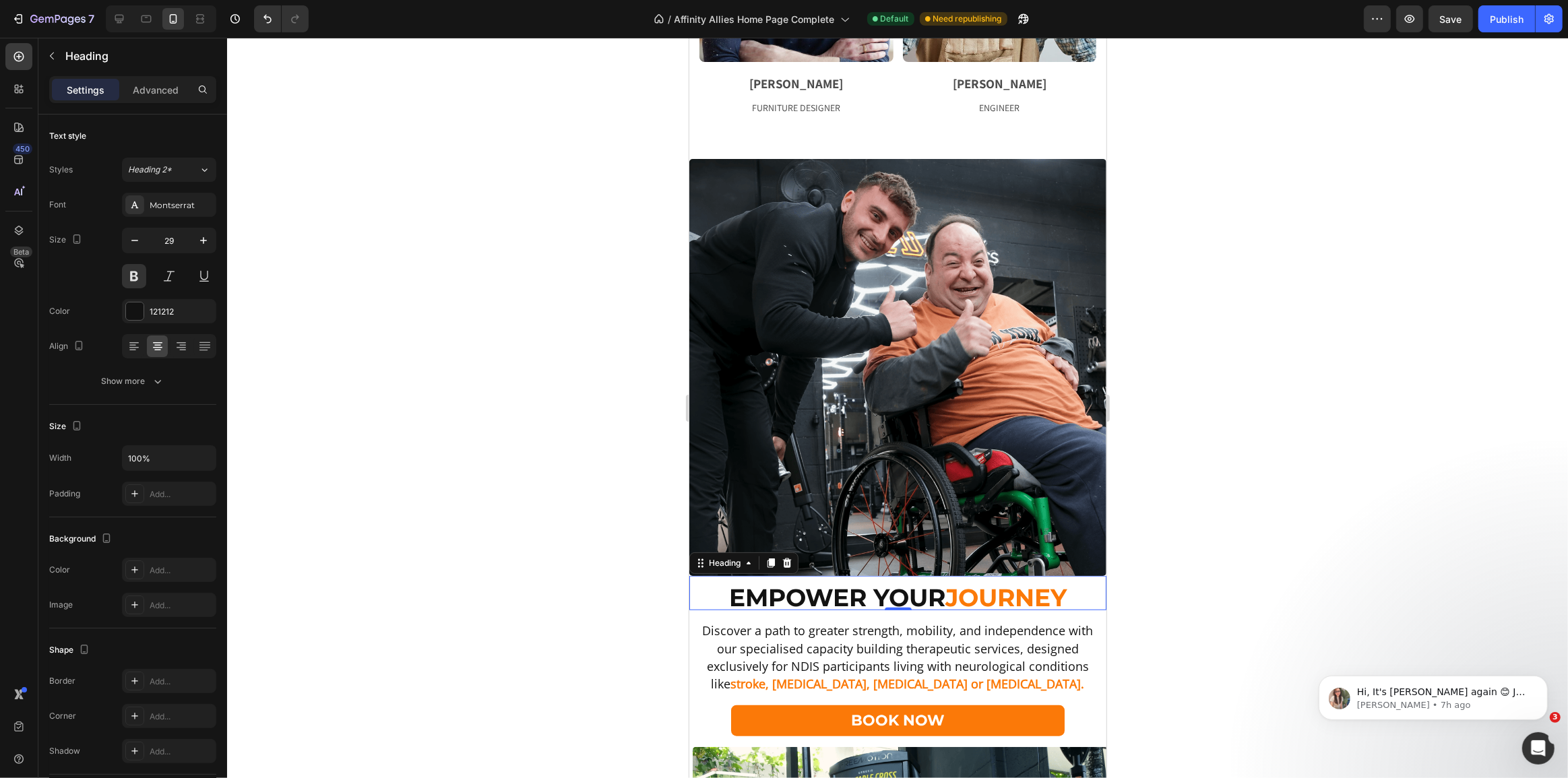
click at [912, 583] on span "Empower Your" at bounding box center [836, 597] width 216 height 30
click at [908, 583] on span "Empower Your" at bounding box center [836, 597] width 216 height 30
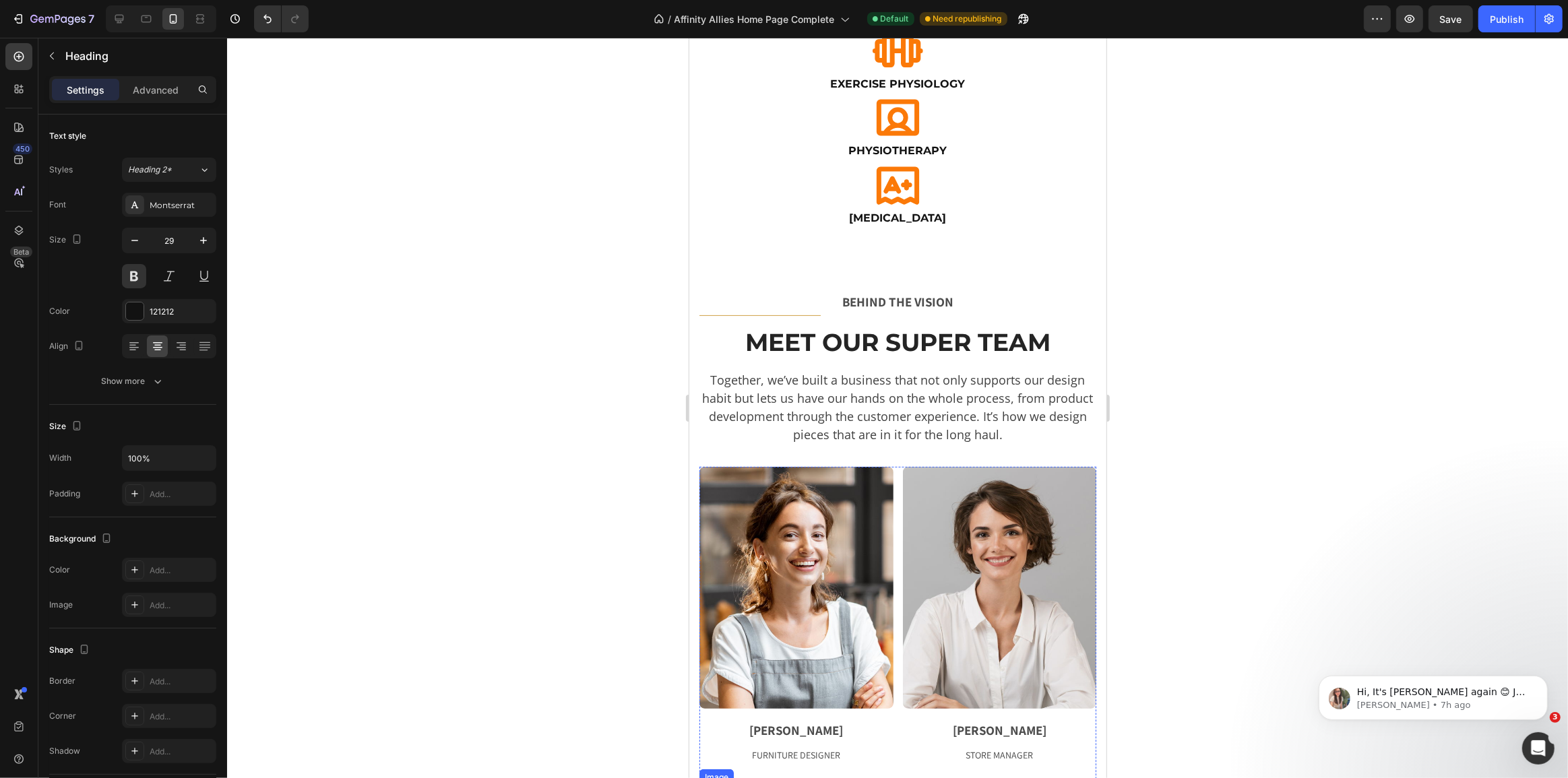
scroll to position [266, 0]
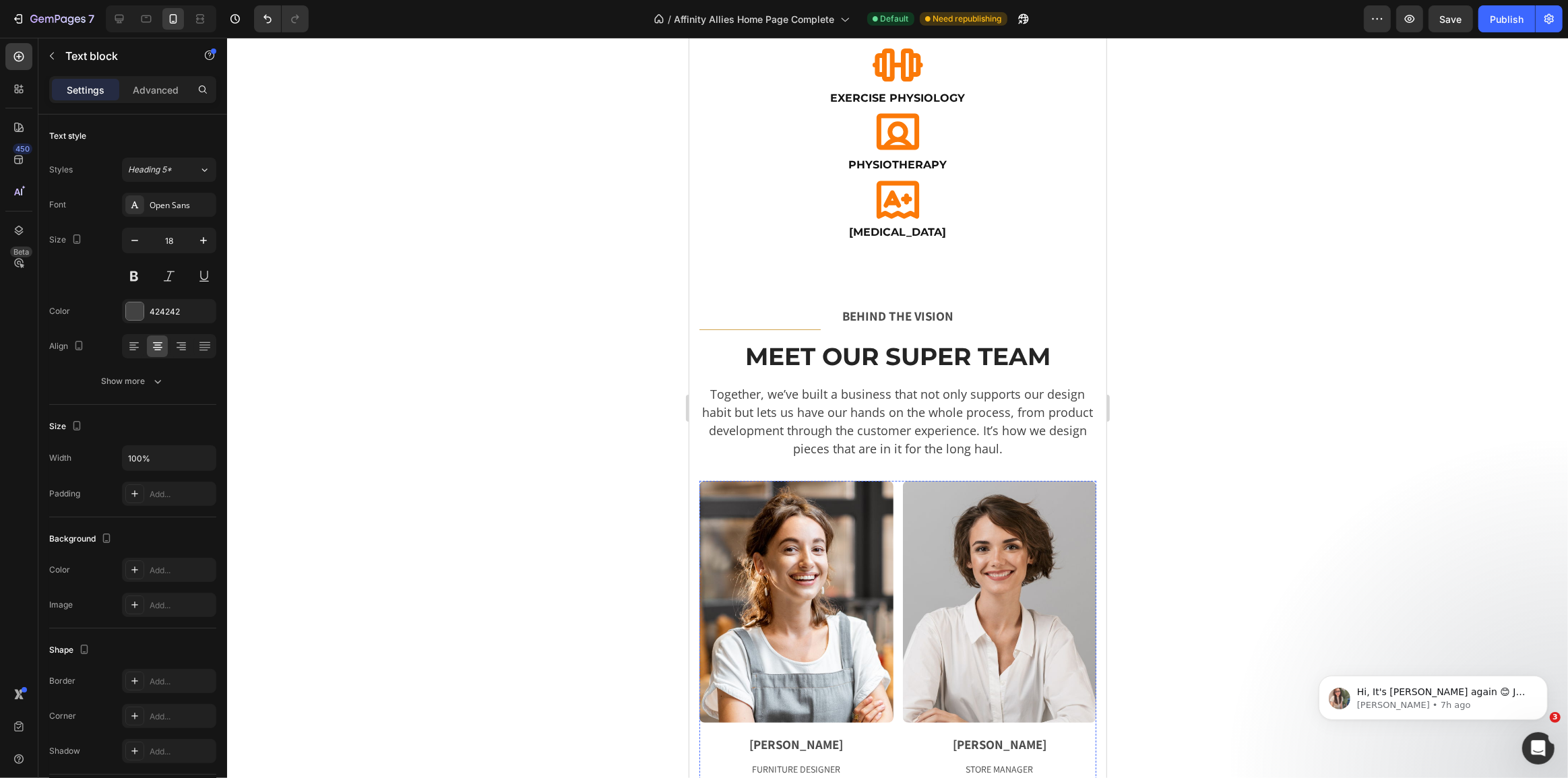
click at [859, 432] on p "Together, we’ve built a business that not only supports our design habit but le…" at bounding box center [896, 422] width 394 height 73
click at [903, 315] on p "BEHIND THE VISION" at bounding box center [896, 316] width 394 height 19
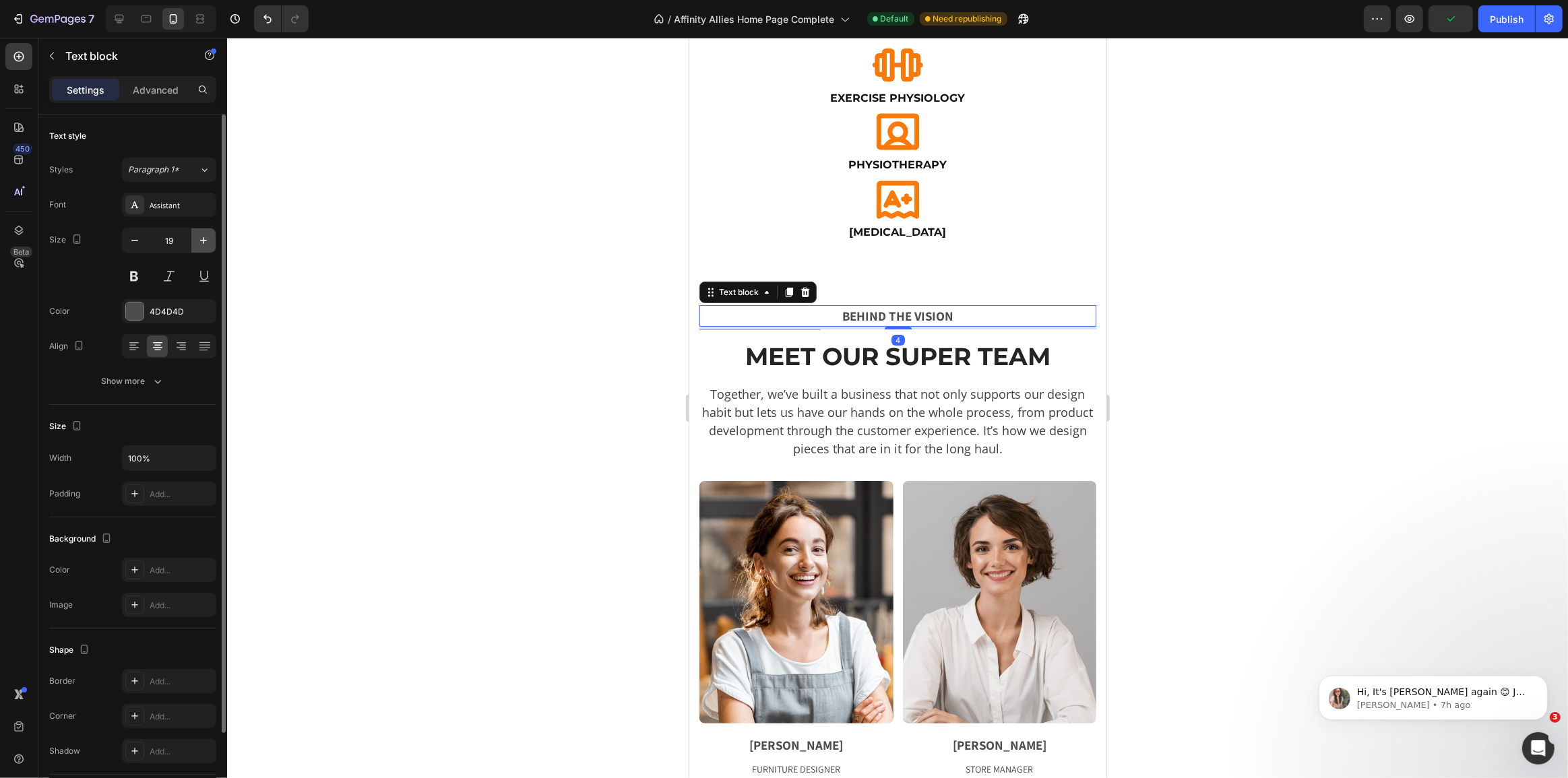
click at [197, 240] on icon "button" at bounding box center [203, 240] width 14 height 14
type input "20"
click at [760, 332] on div "BEHIND THE VISION Text block 4 Title Line Meet Our Super Team Heading Together,…" at bounding box center [897, 382] width 397 height 155
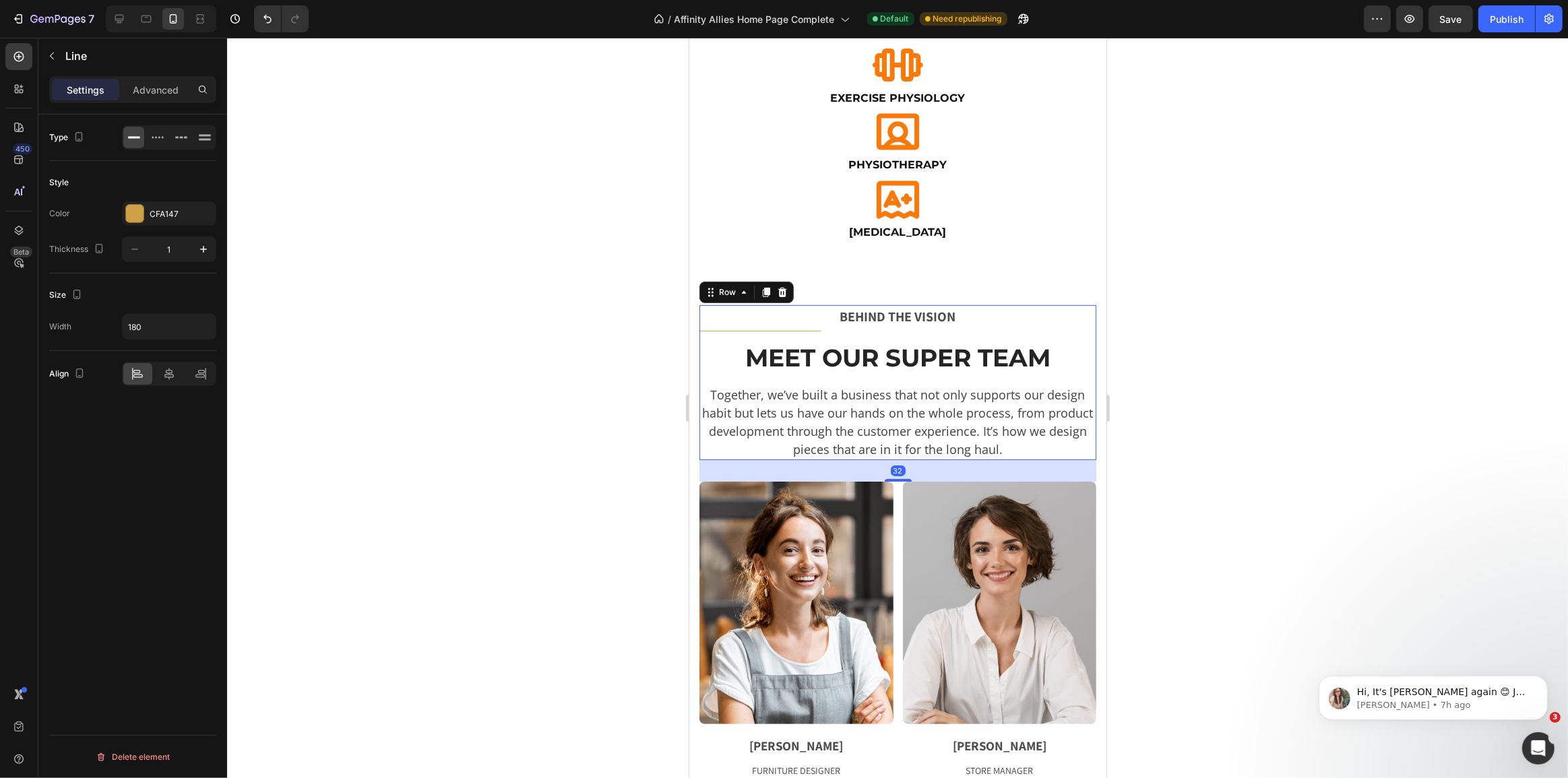
click at [762, 331] on div at bounding box center [759, 331] width 121 height 1
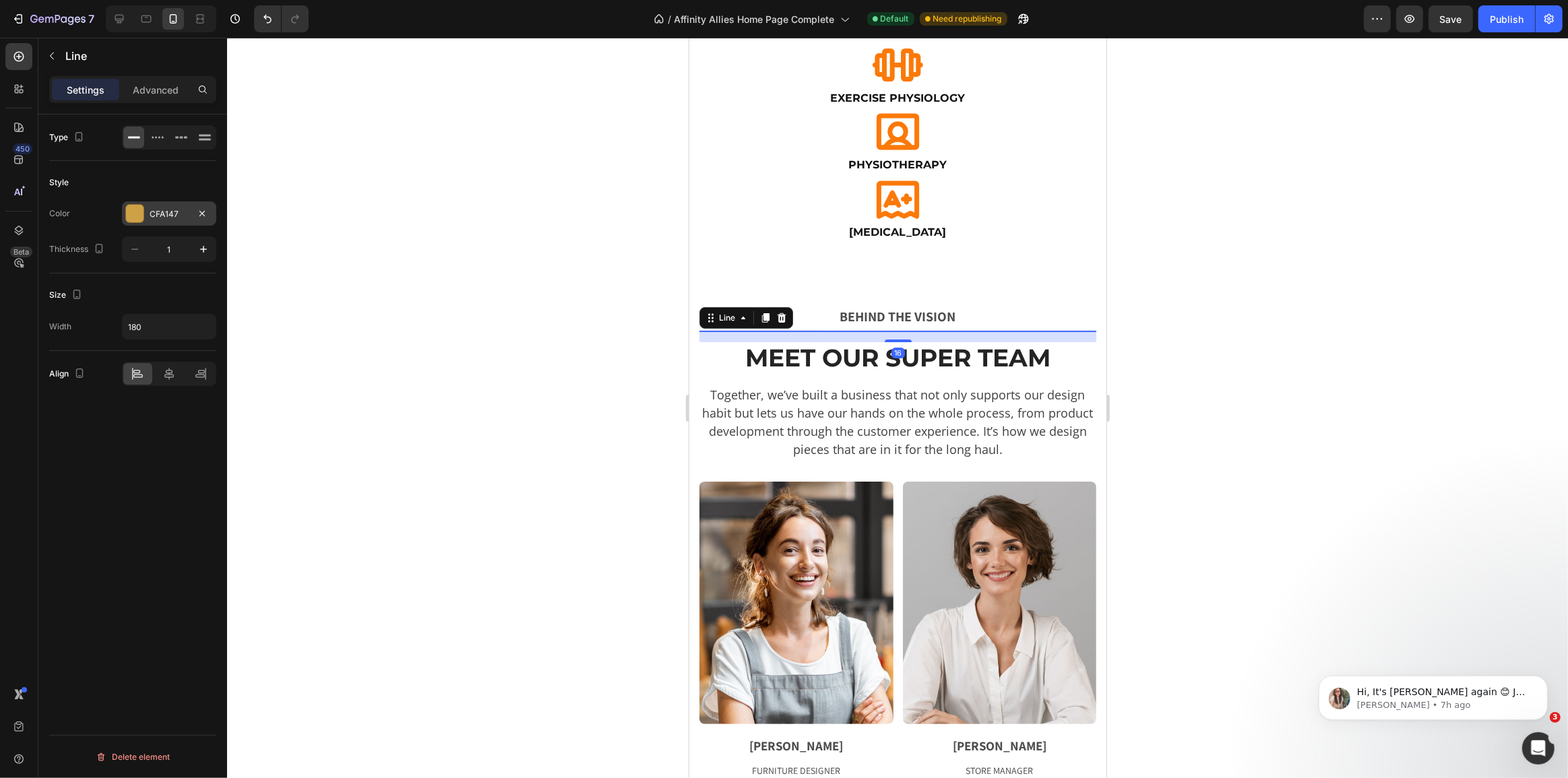
click at [166, 219] on div "CFA147" at bounding box center [169, 214] width 39 height 12
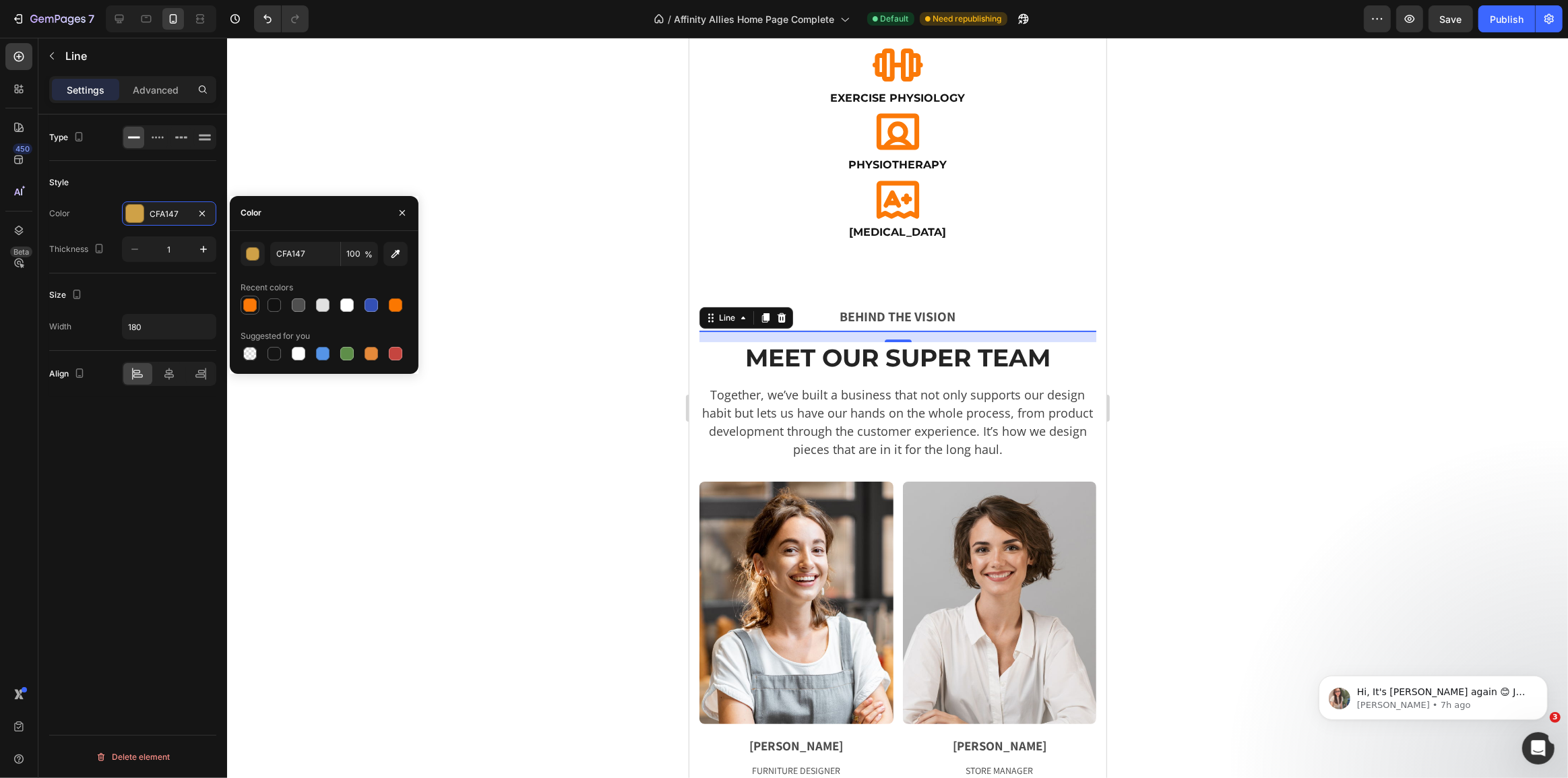
click at [251, 307] on div at bounding box center [250, 305] width 14 height 14
type input "FB7908"
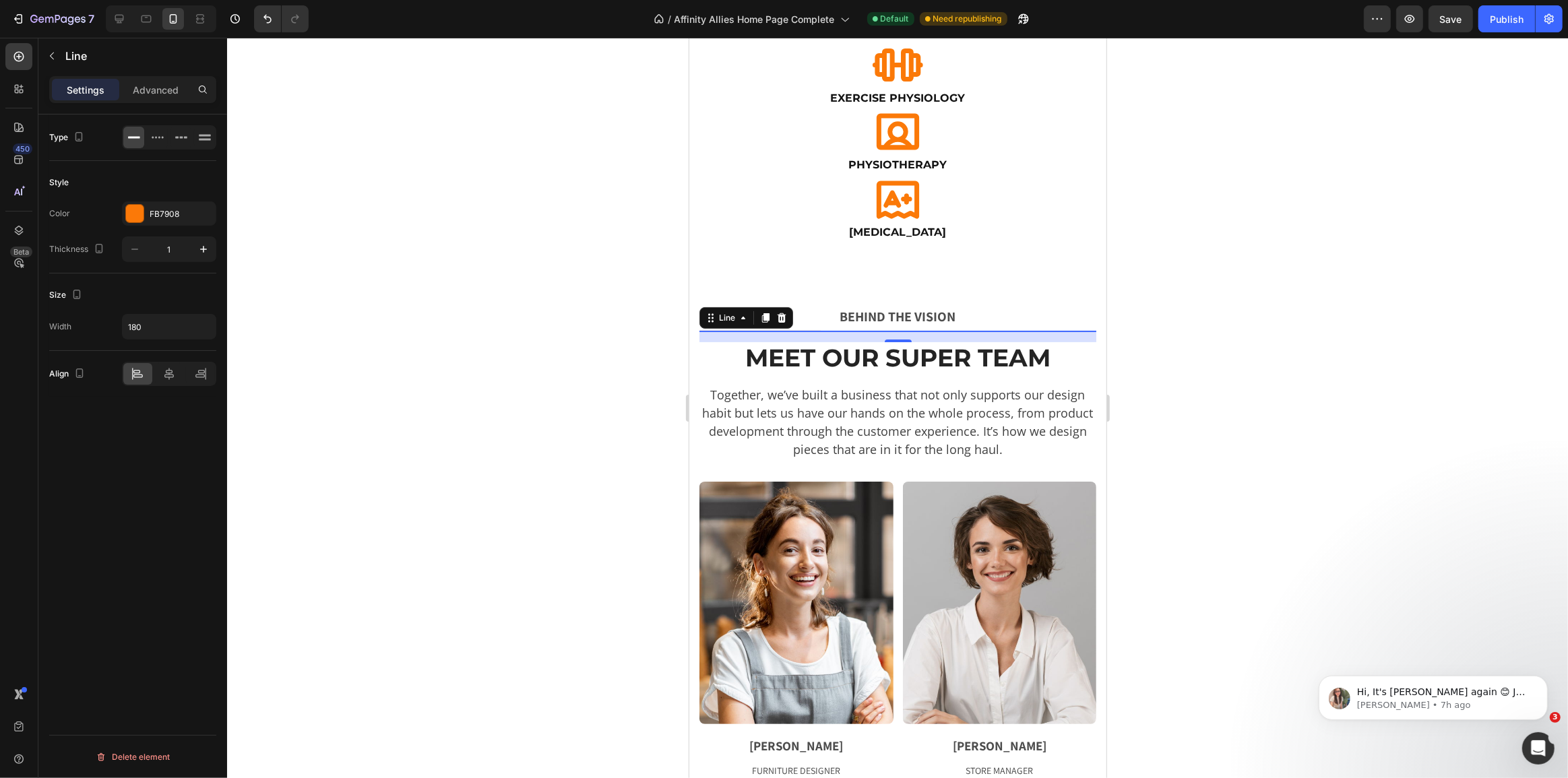
click at [157, 165] on div "Style Color FB7908 Thickness 1" at bounding box center [133, 217] width 167 height 112
click at [166, 368] on icon at bounding box center [169, 373] width 14 height 14
click at [553, 374] on div at bounding box center [897, 408] width 1341 height 740
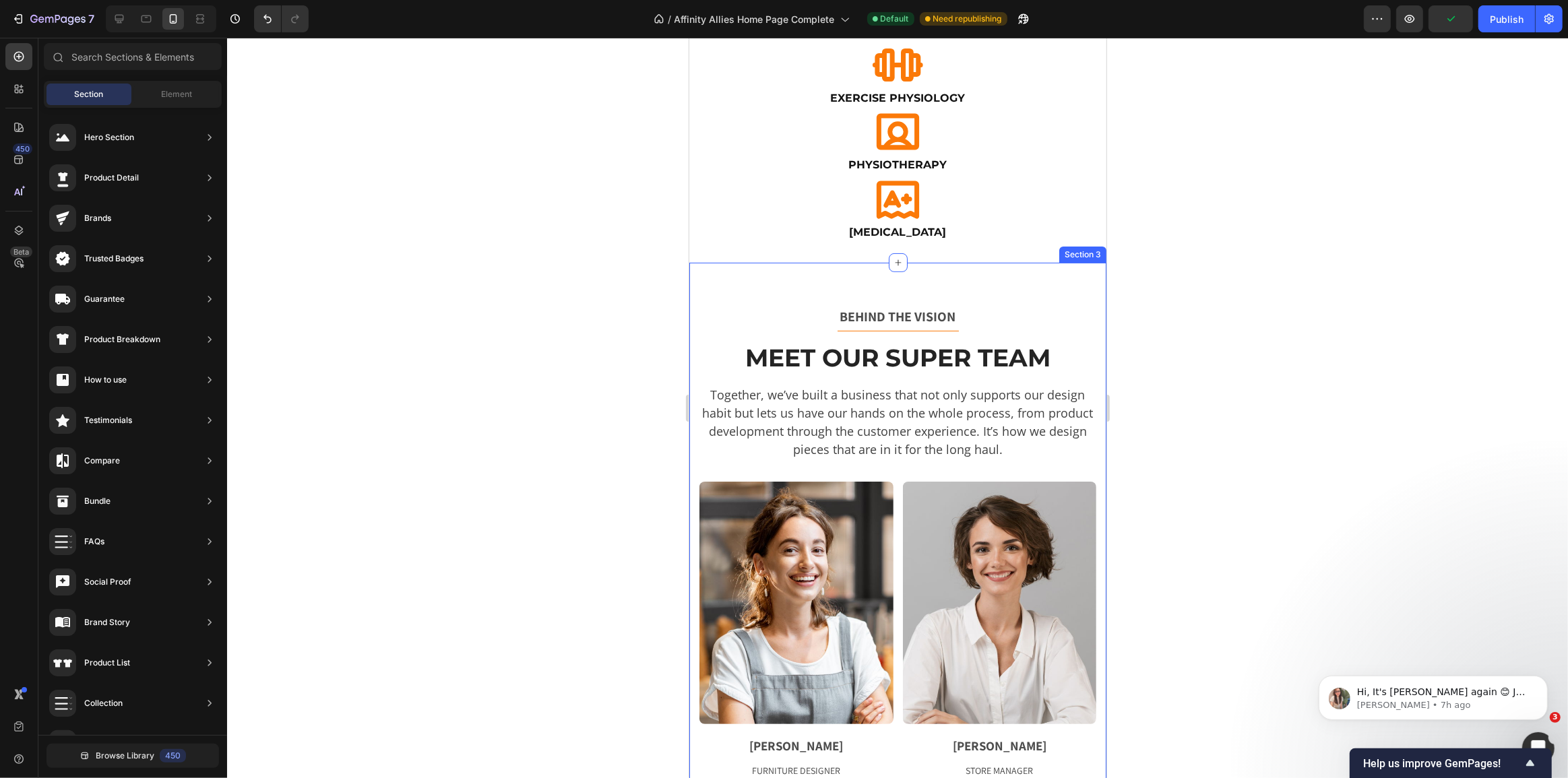
click at [945, 293] on div "BEHIND THE VISION Text block Title Line Meet Our Super Team Heading Together, w…" at bounding box center [896, 701] width 417 height 878
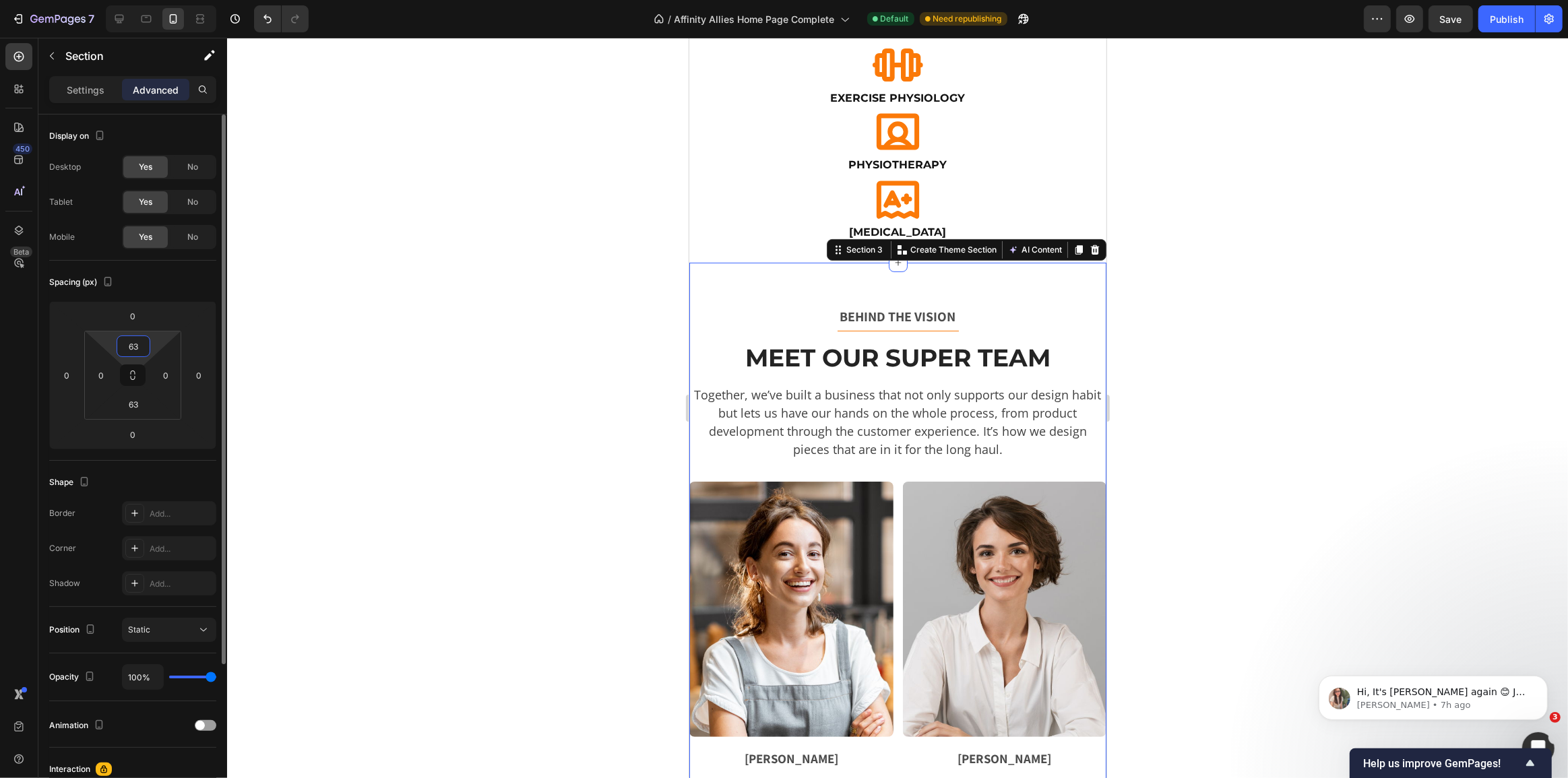
click at [137, 350] on input "63" at bounding box center [133, 346] width 27 height 20
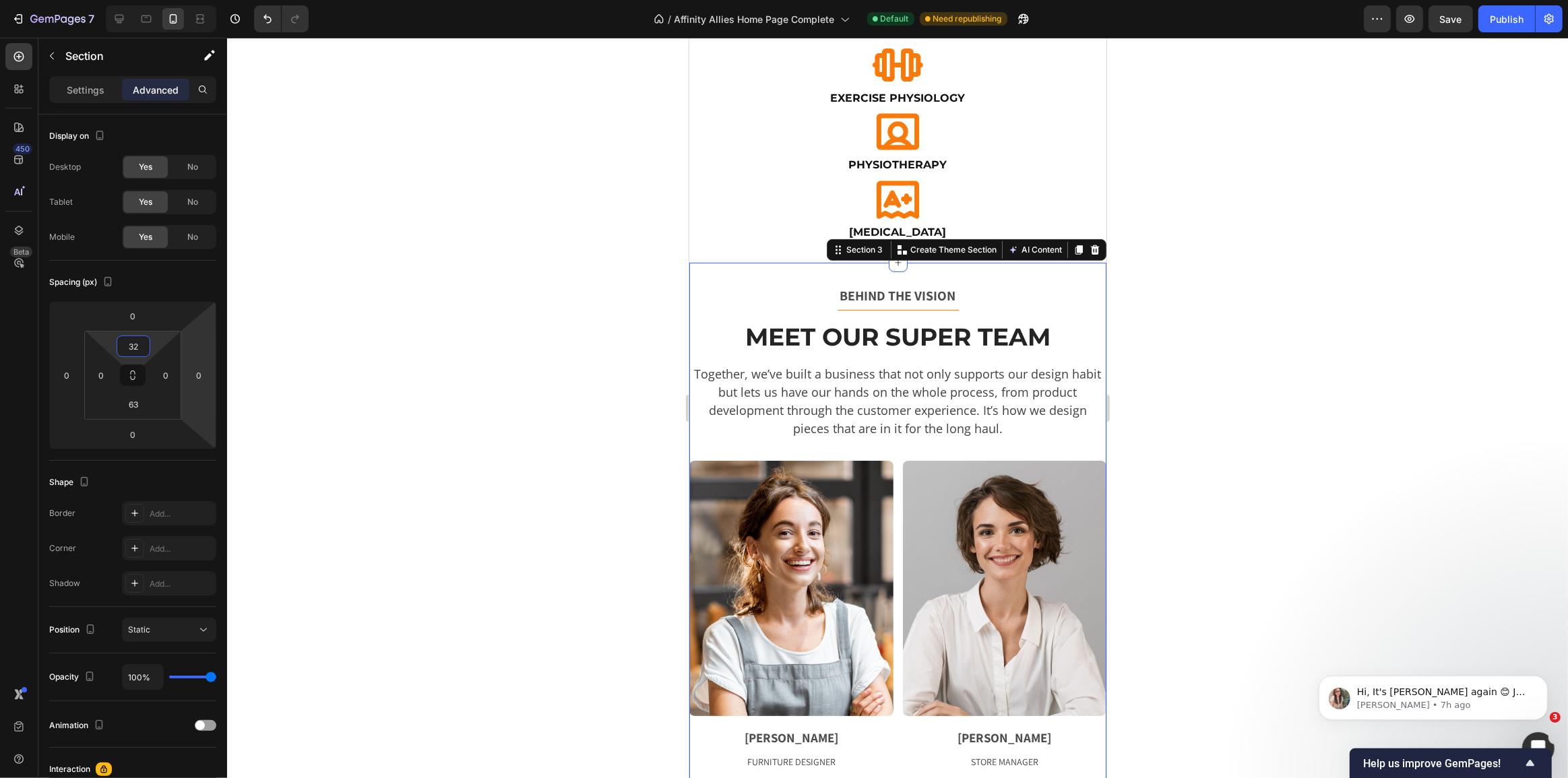
type input "32"
click at [446, 305] on div at bounding box center [897, 408] width 1341 height 740
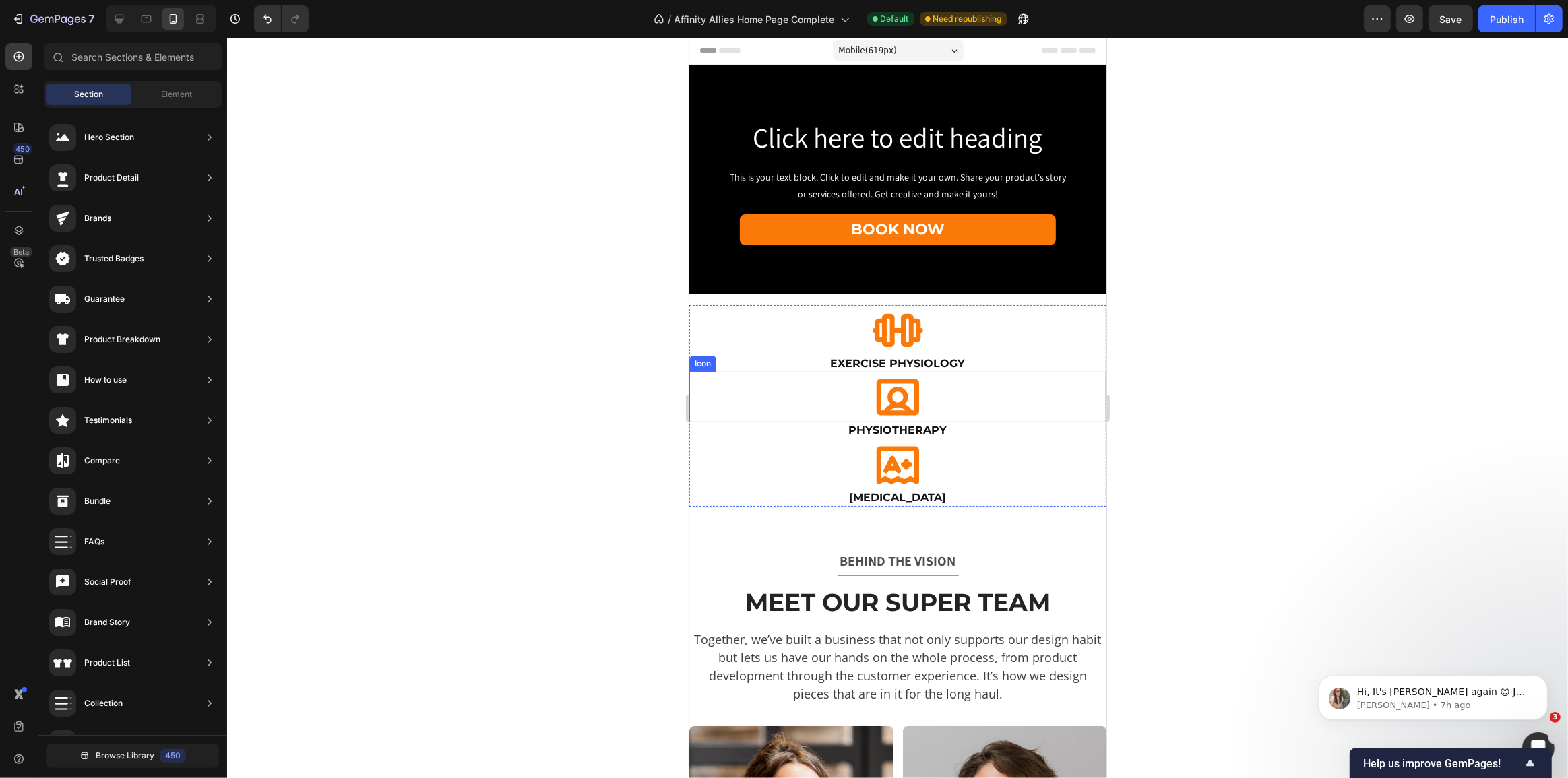
scroll to position [0, 0]
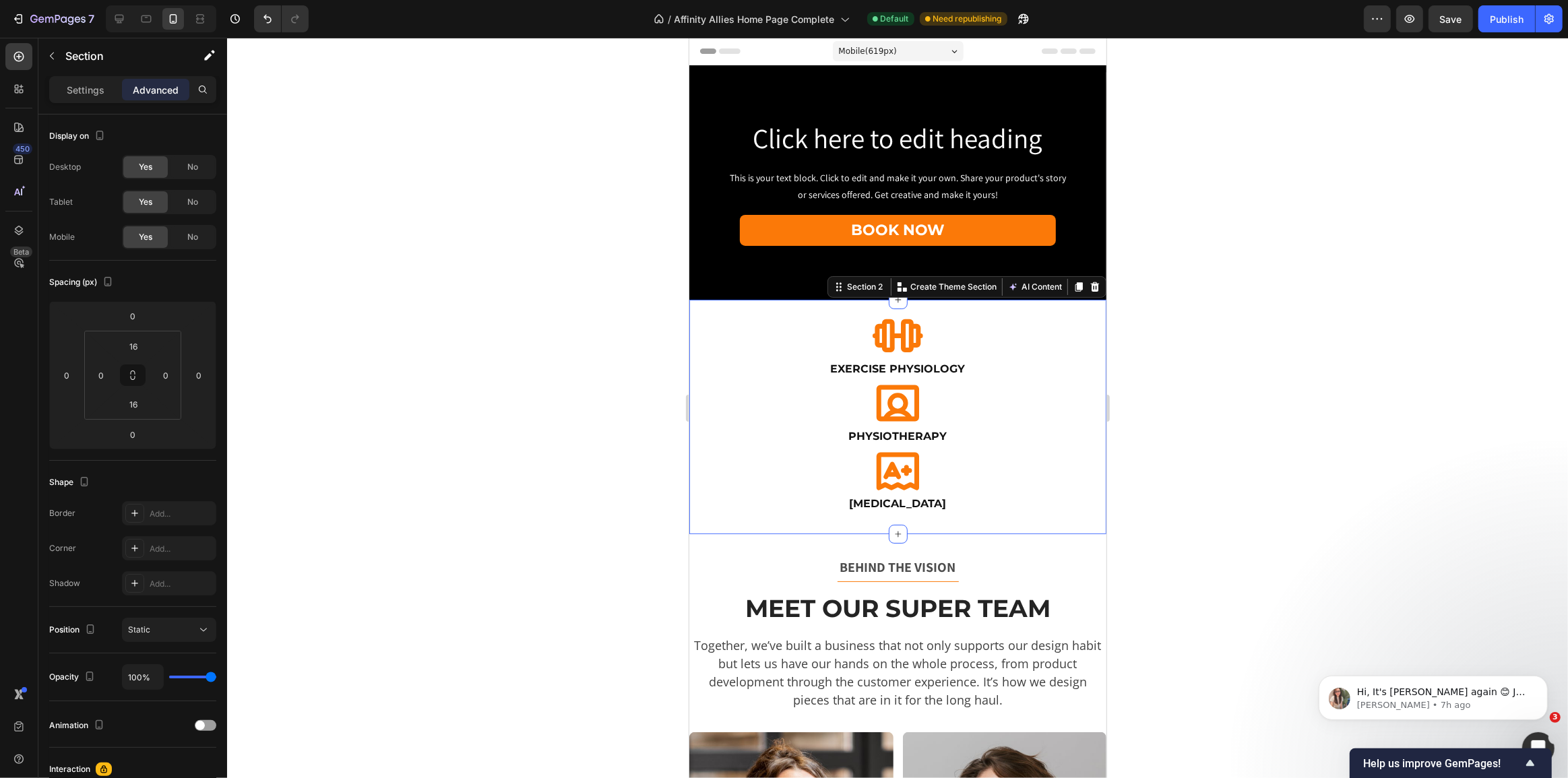
click at [912, 525] on div "Icon Exercise Physiology Heading Icon Physiotherapy Heading Icon Occupational T…" at bounding box center [896, 416] width 417 height 234
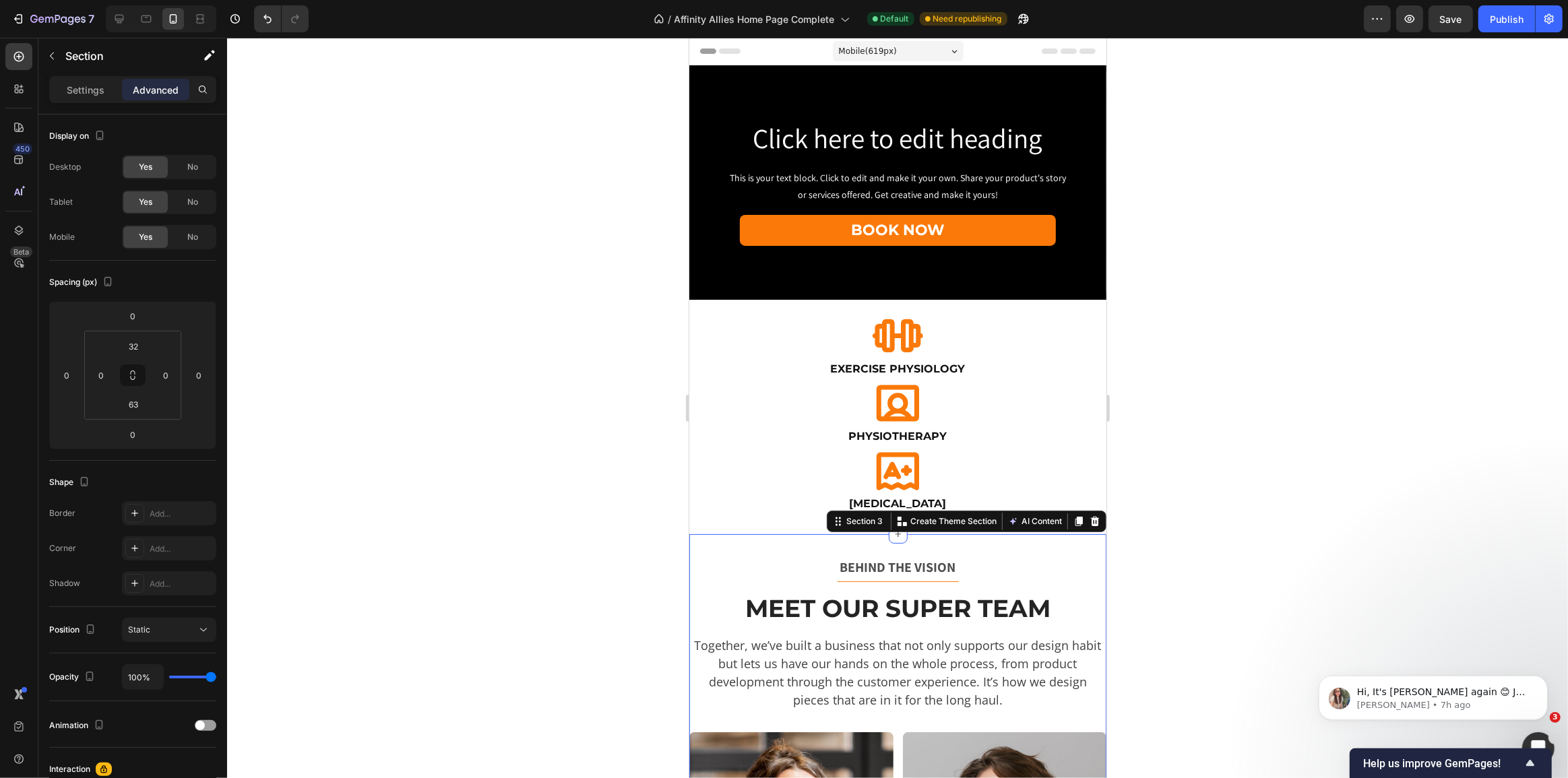
click at [144, 341] on input "32" at bounding box center [133, 346] width 27 height 20
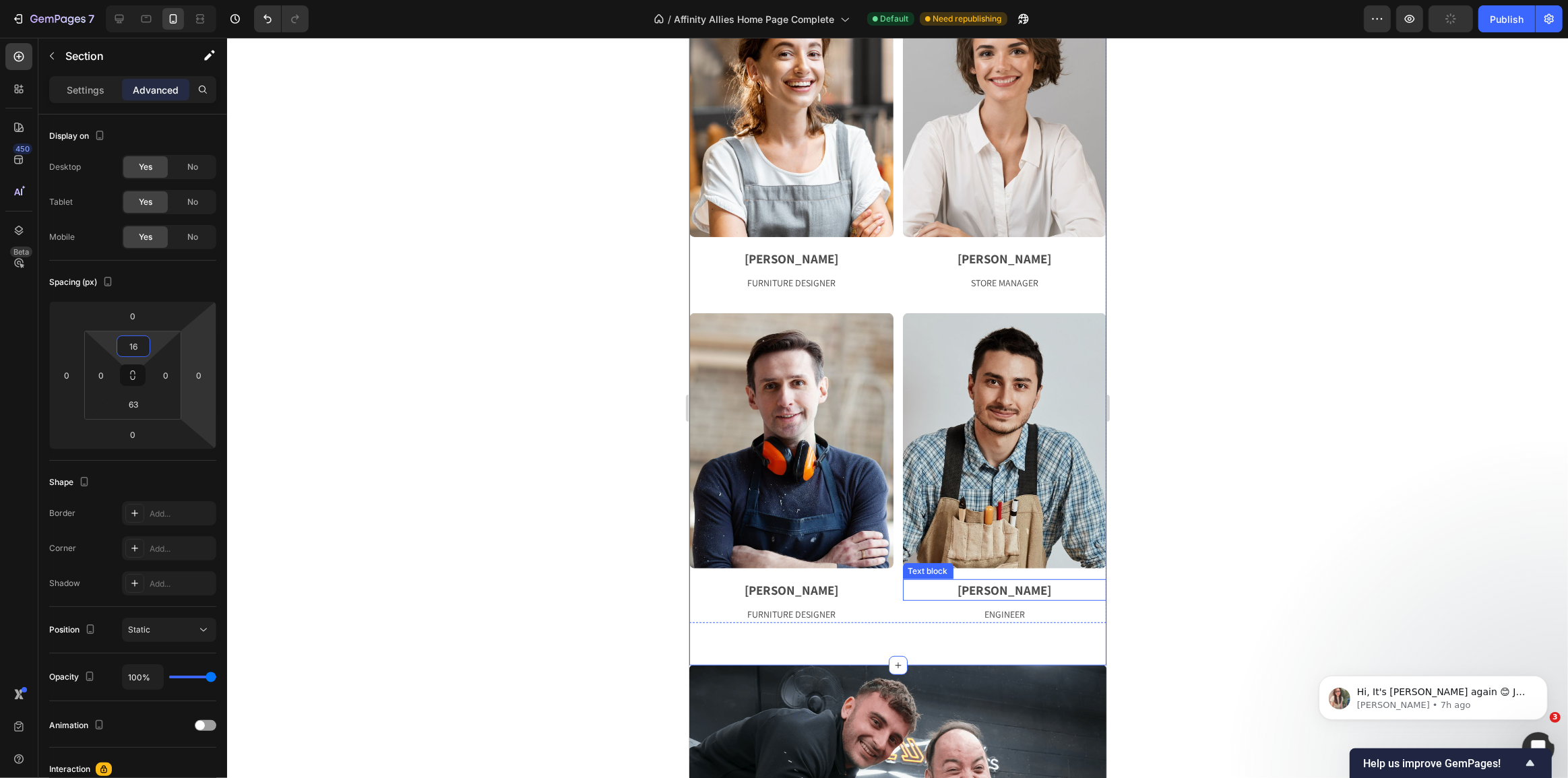
scroll to position [796, 0]
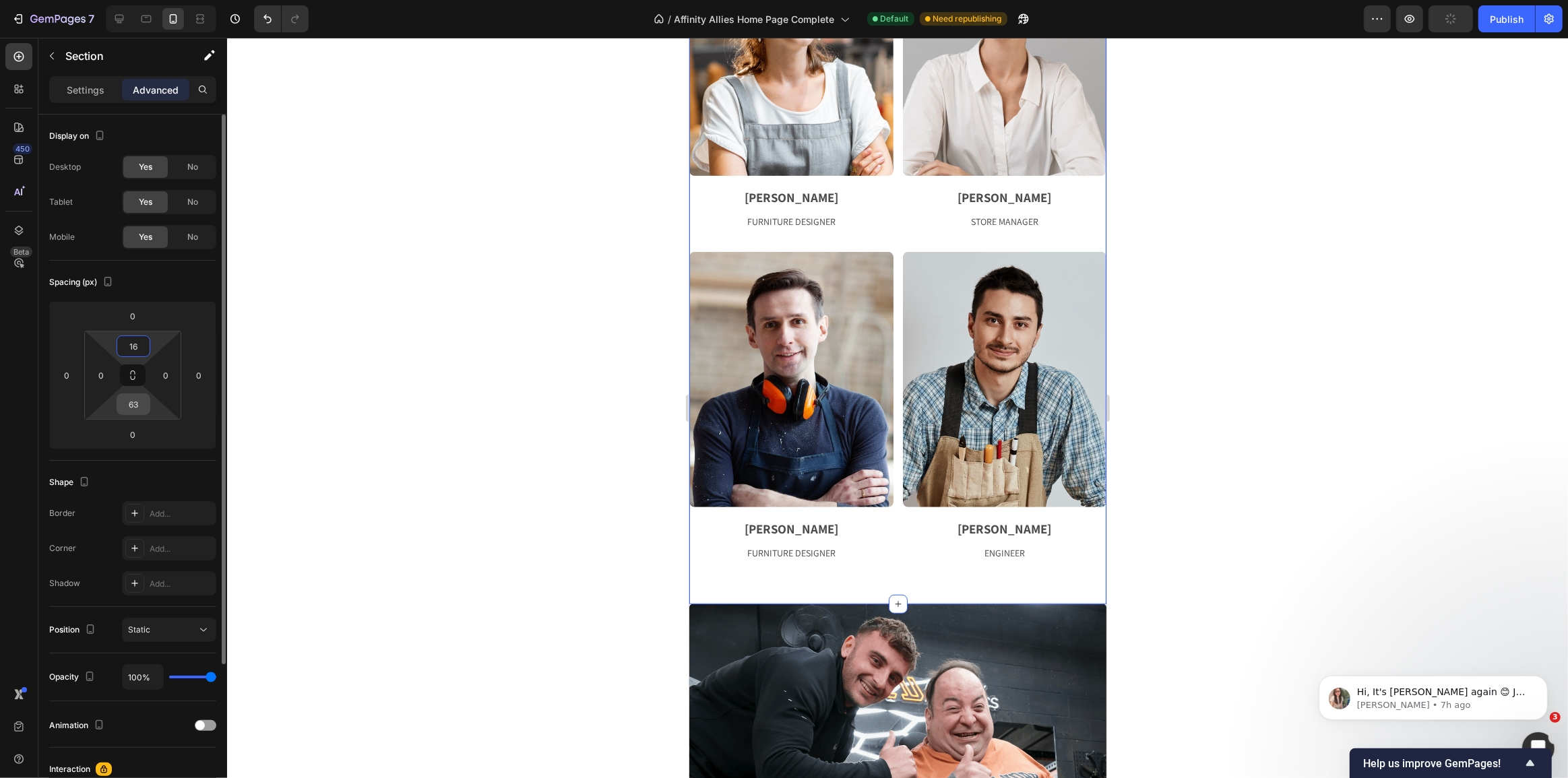
type input "16"
click at [135, 400] on input "63" at bounding box center [133, 404] width 27 height 20
type input "64"
click at [566, 381] on div at bounding box center [897, 408] width 1341 height 740
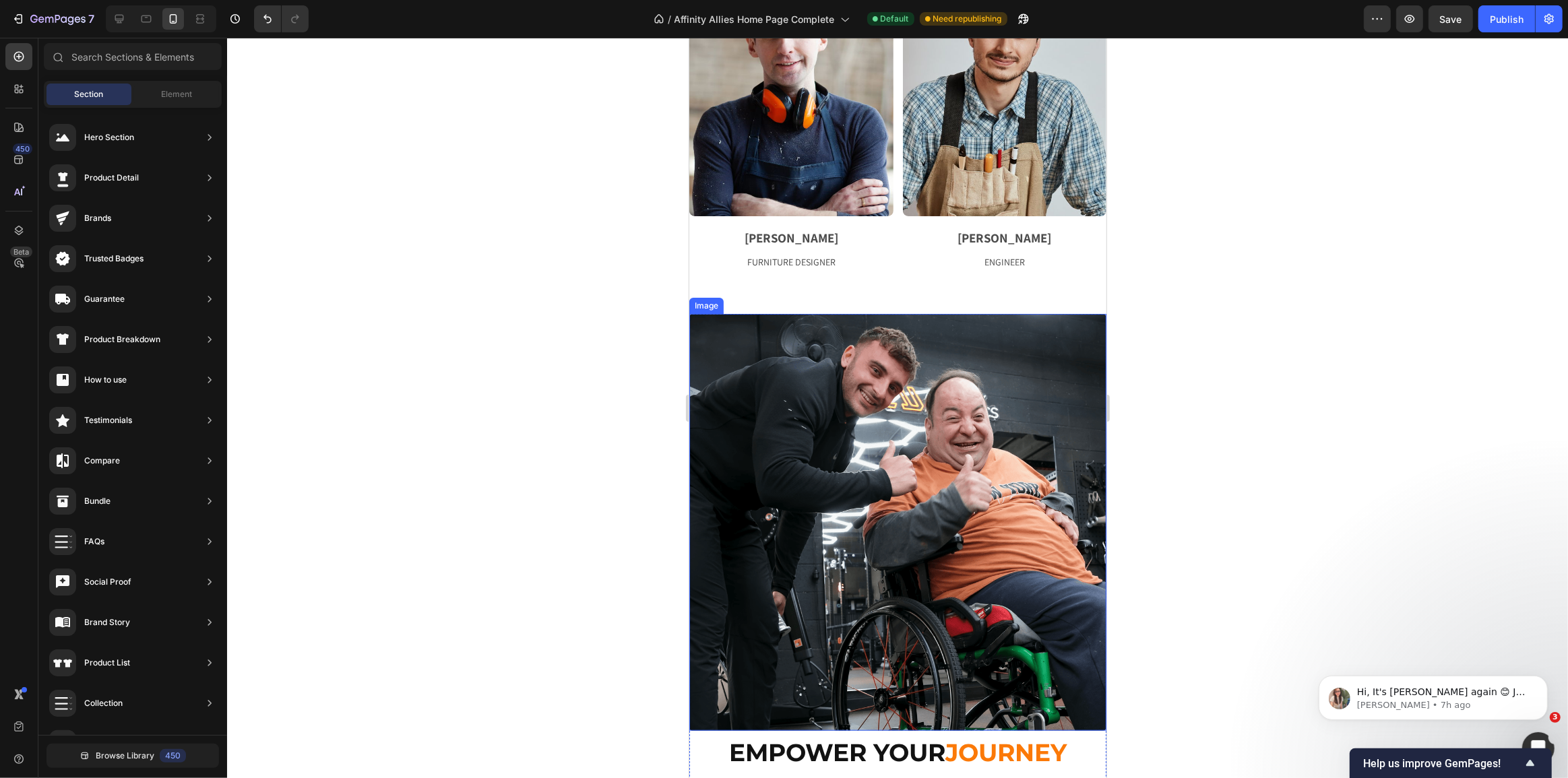
scroll to position [1102, 0]
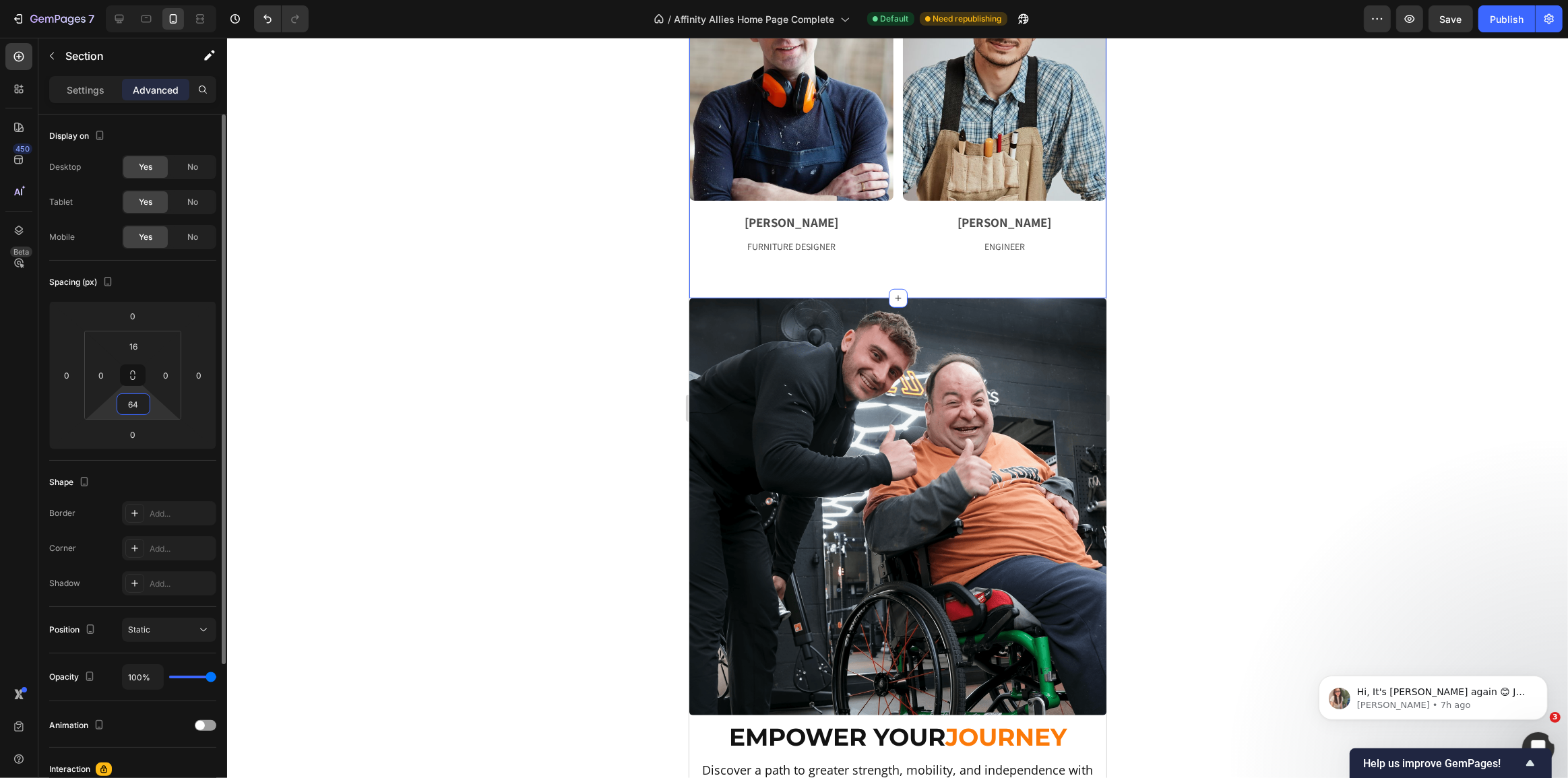
click at [143, 406] on input "64" at bounding box center [133, 404] width 27 height 20
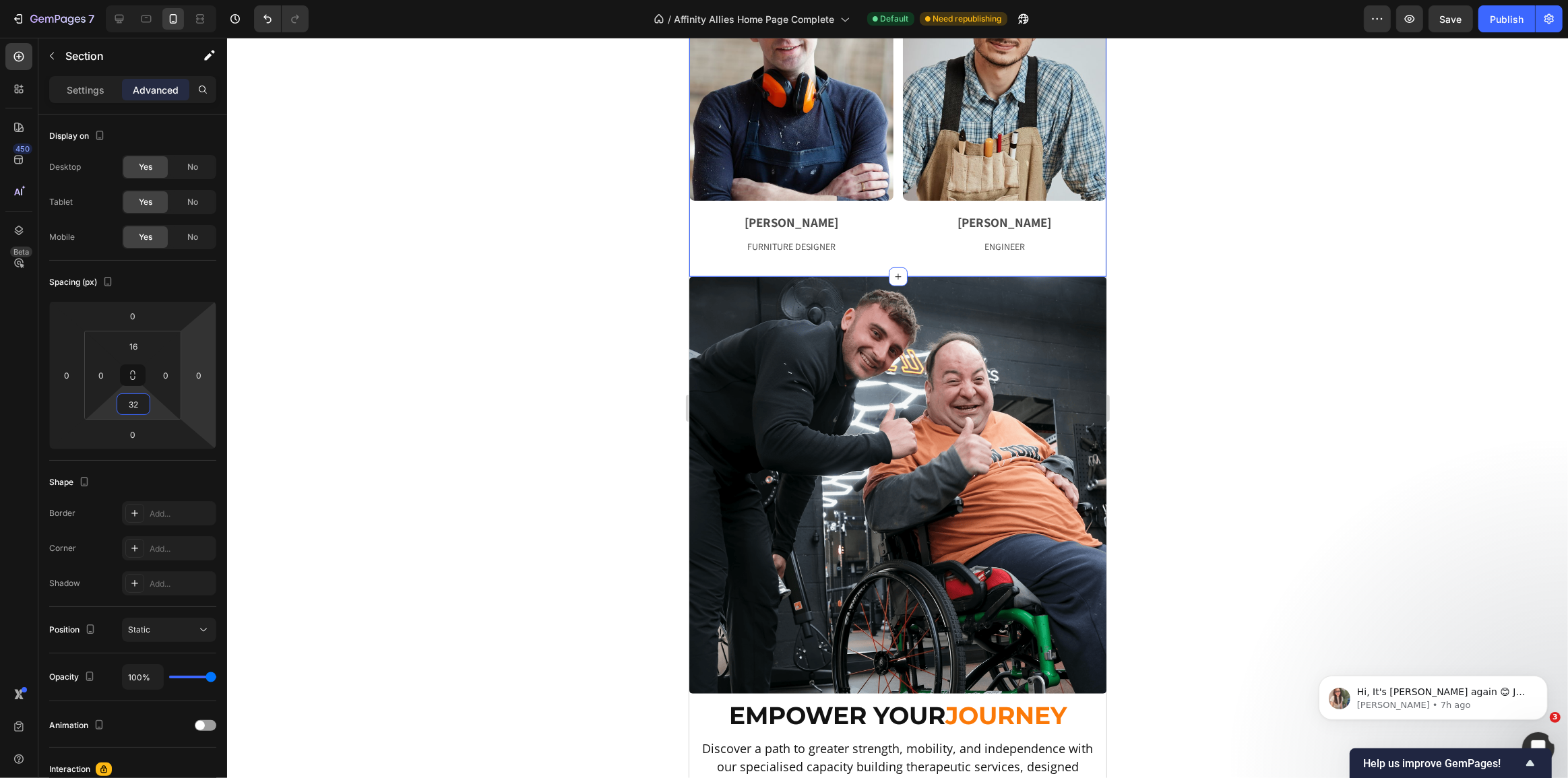
type input "32"
click at [487, 249] on div at bounding box center [897, 408] width 1341 height 740
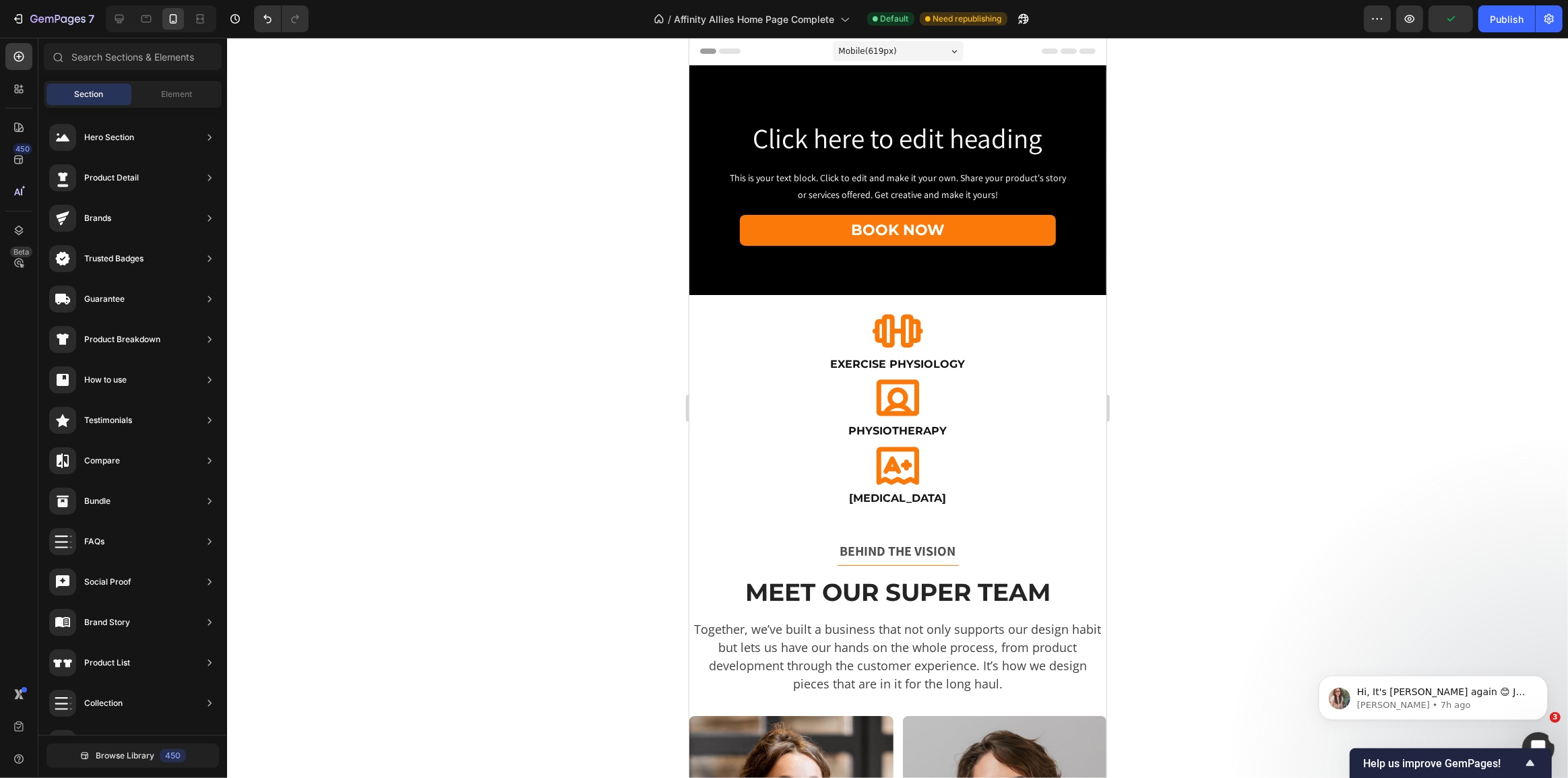
scroll to position [0, 0]
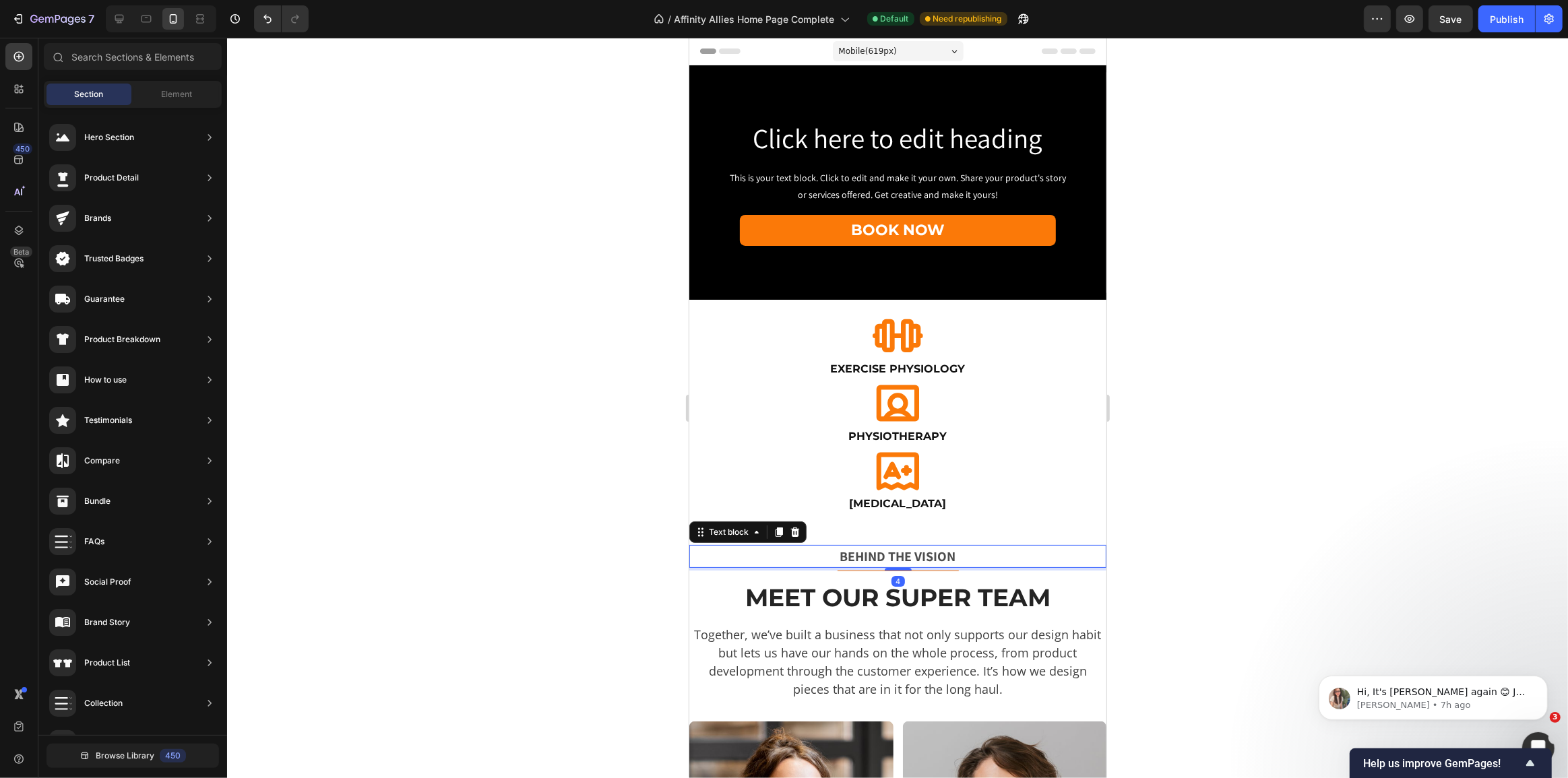
click at [714, 552] on p "BEHIND THE VISION" at bounding box center [897, 556] width 414 height 20
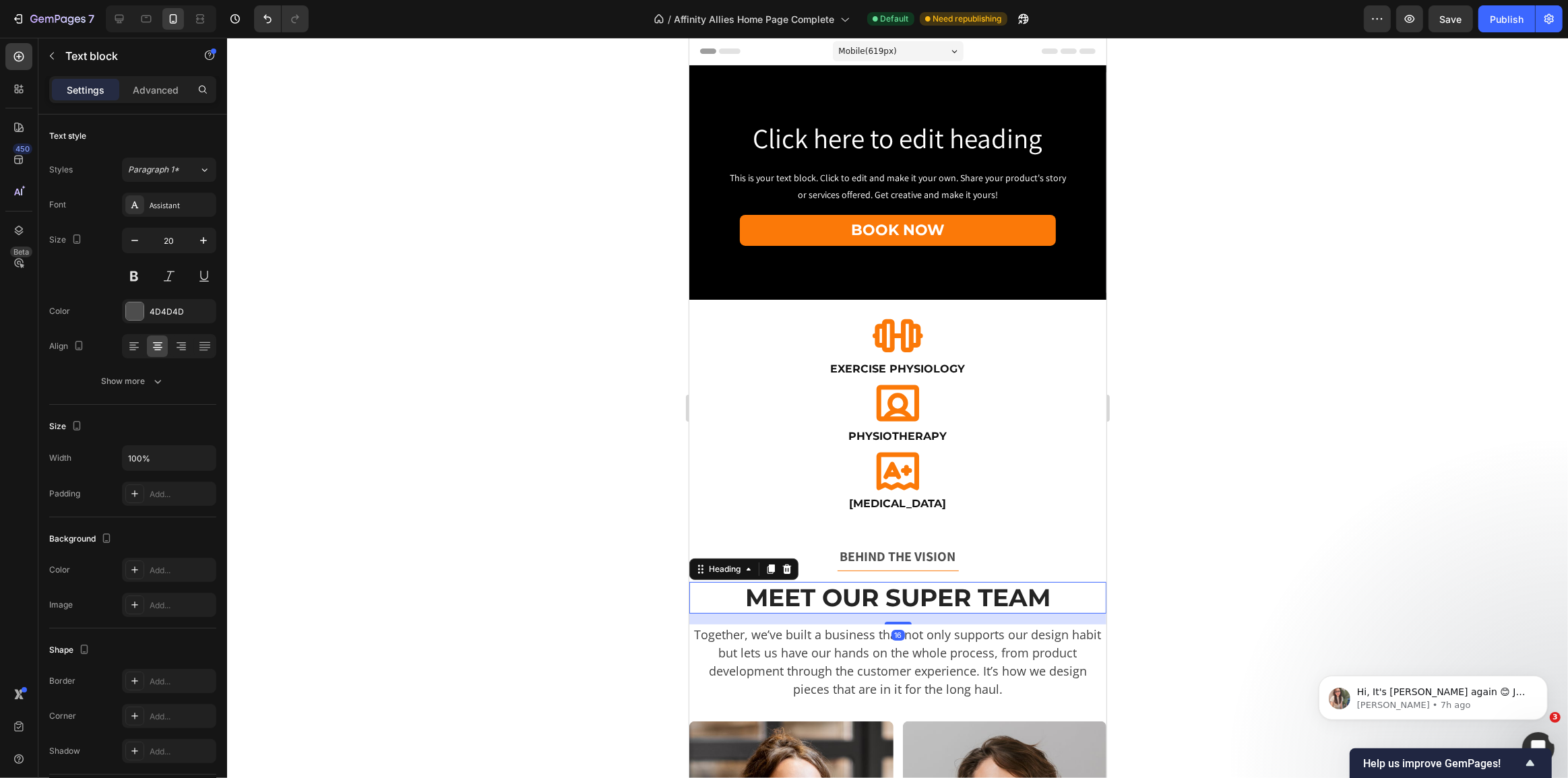
click at [697, 583] on p "Meet Our Super Team" at bounding box center [897, 597] width 414 height 29
click at [148, 88] on p "Advanced" at bounding box center [155, 90] width 46 height 14
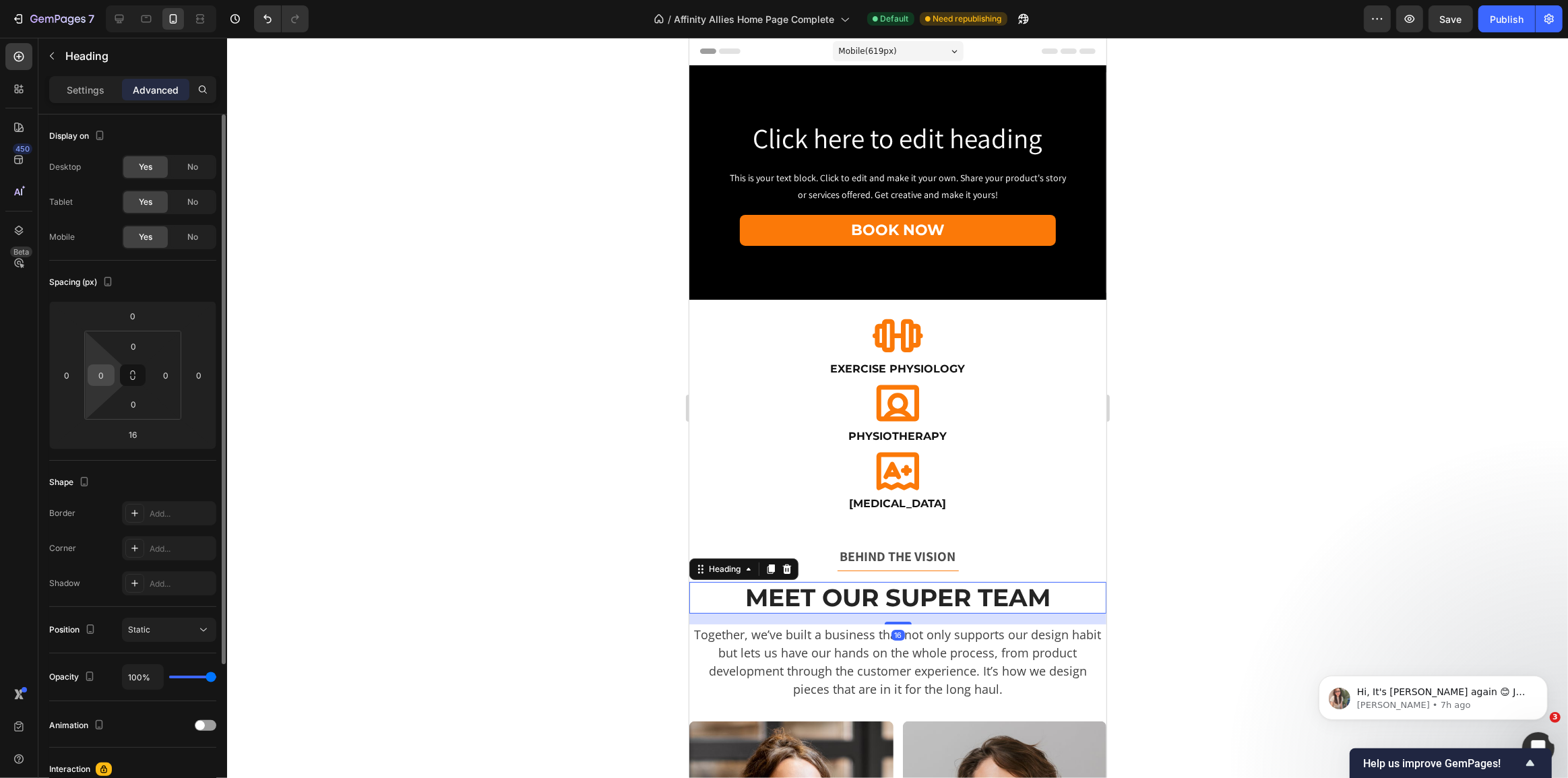
click at [94, 373] on input "0" at bounding box center [100, 375] width 20 height 20
type input "16"
click at [169, 368] on input "0" at bounding box center [165, 375] width 20 height 20
type input "16"
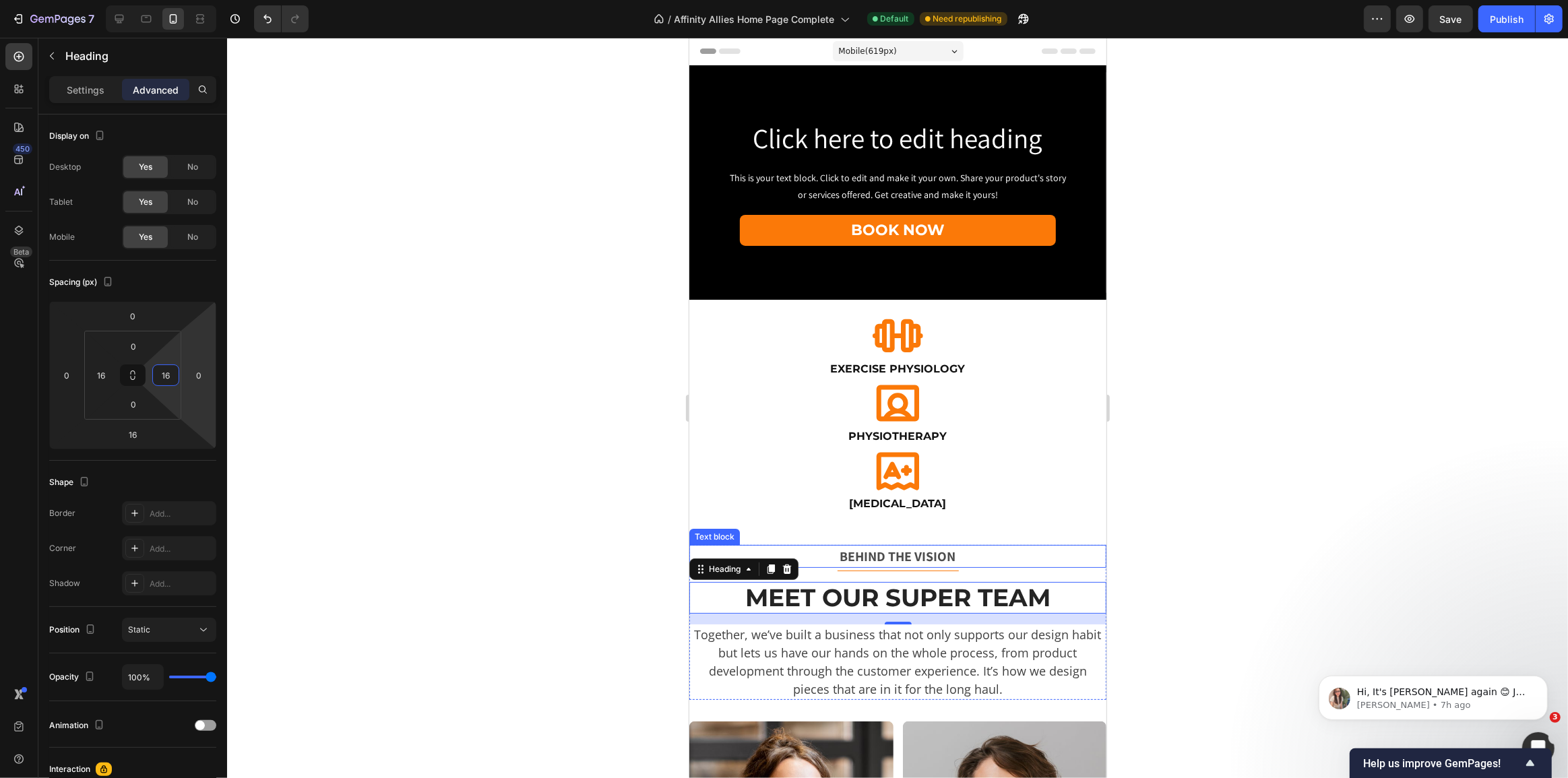
click at [814, 546] on p "BEHIND THE VISION" at bounding box center [897, 556] width 414 height 20
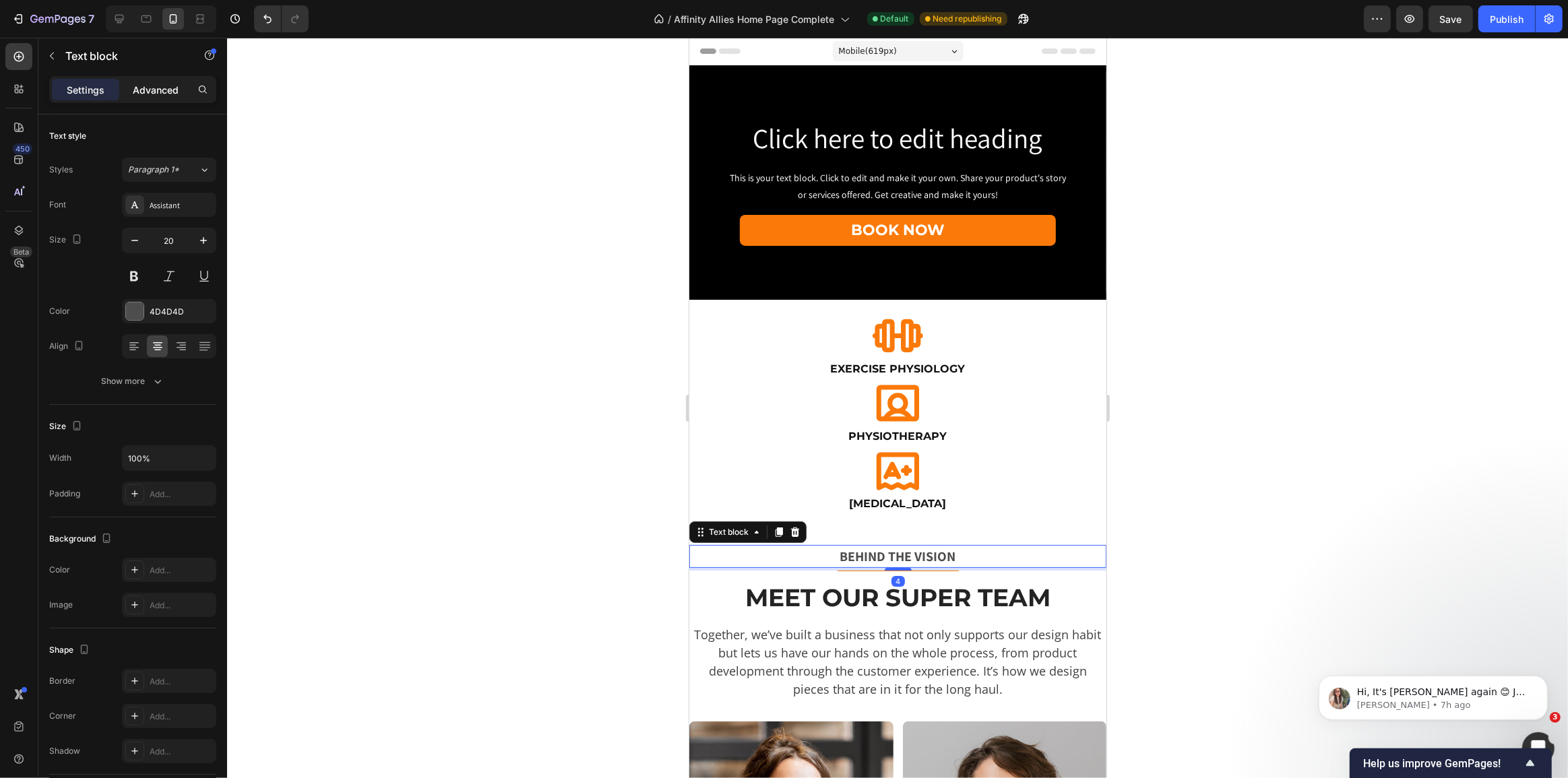
click at [146, 84] on p "Advanced" at bounding box center [155, 90] width 46 height 14
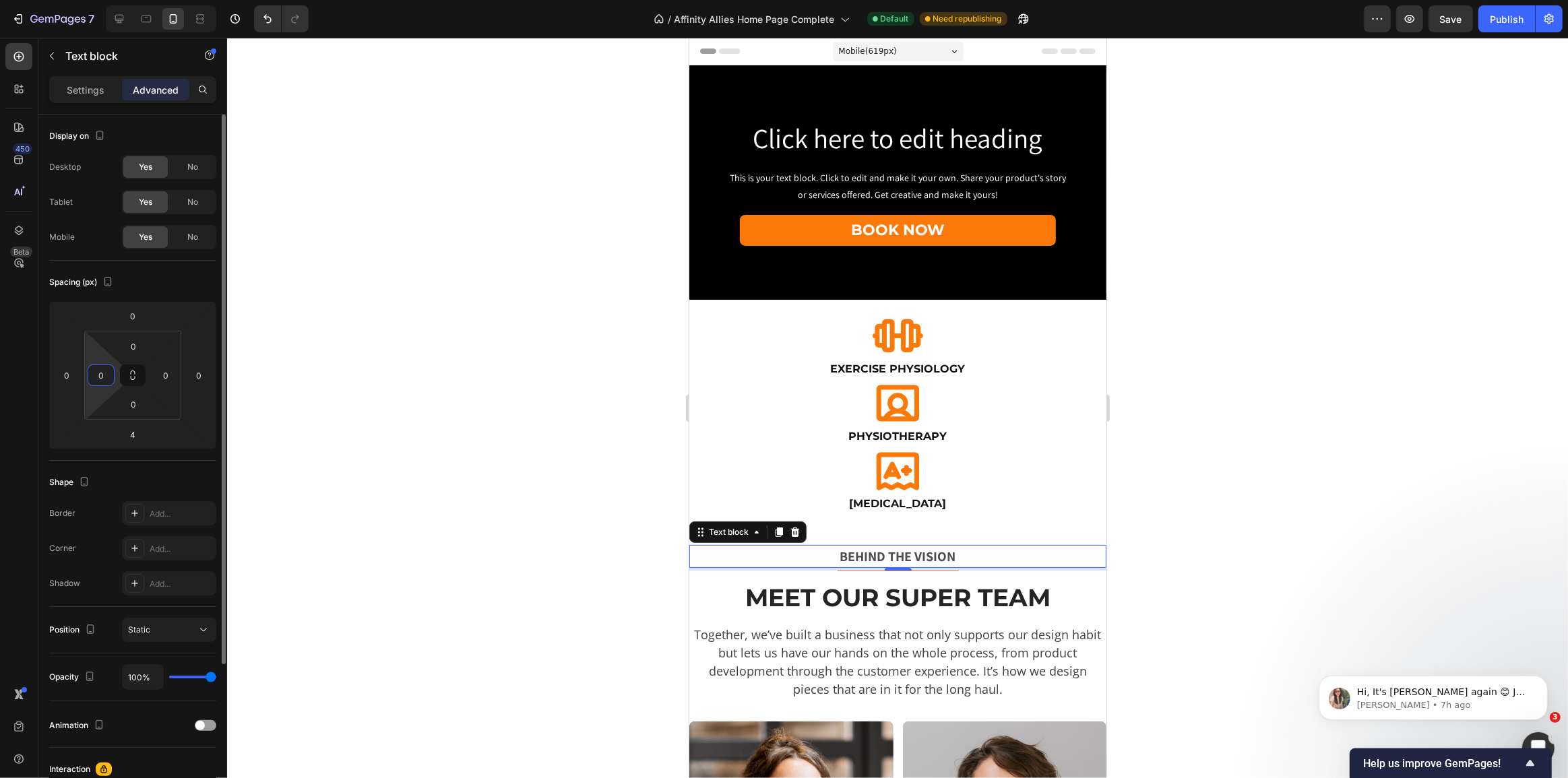
click at [108, 369] on input "0" at bounding box center [100, 375] width 20 height 20
type input "16"
click at [156, 373] on input "0" at bounding box center [165, 375] width 20 height 20
type input "16"
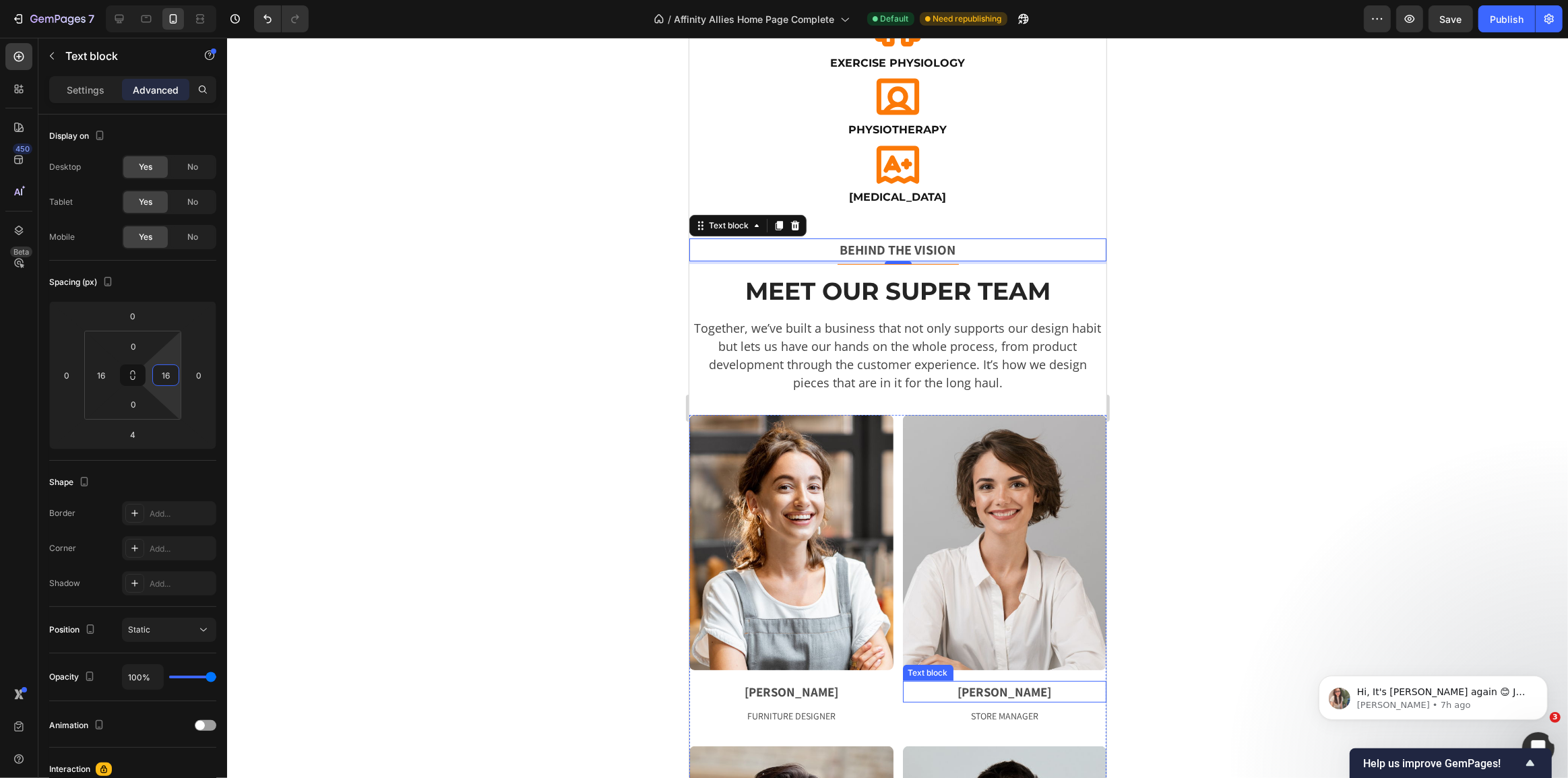
scroll to position [306, 0]
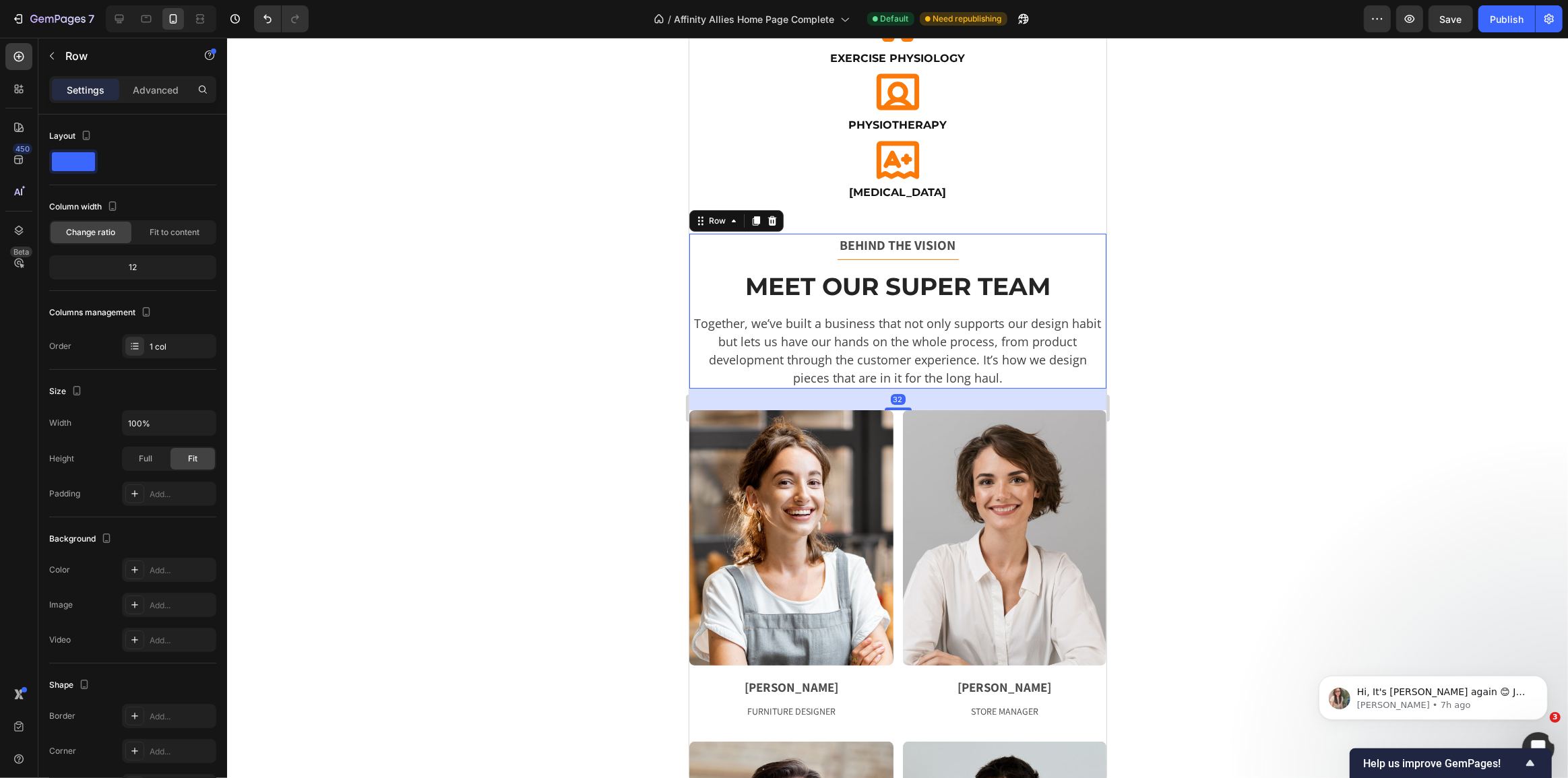
click at [780, 263] on div "BEHIND THE VISION Text block Title Line Meet Our Super Team Heading Together, w…" at bounding box center [896, 311] width 417 height 155
click at [890, 260] on div "BEHIND THE VISION Text block Title Line Meet Our Super Team Heading Together, w…" at bounding box center [896, 311] width 417 height 155
click at [783, 402] on div "32" at bounding box center [896, 399] width 417 height 22
click at [464, 483] on div at bounding box center [897, 408] width 1341 height 740
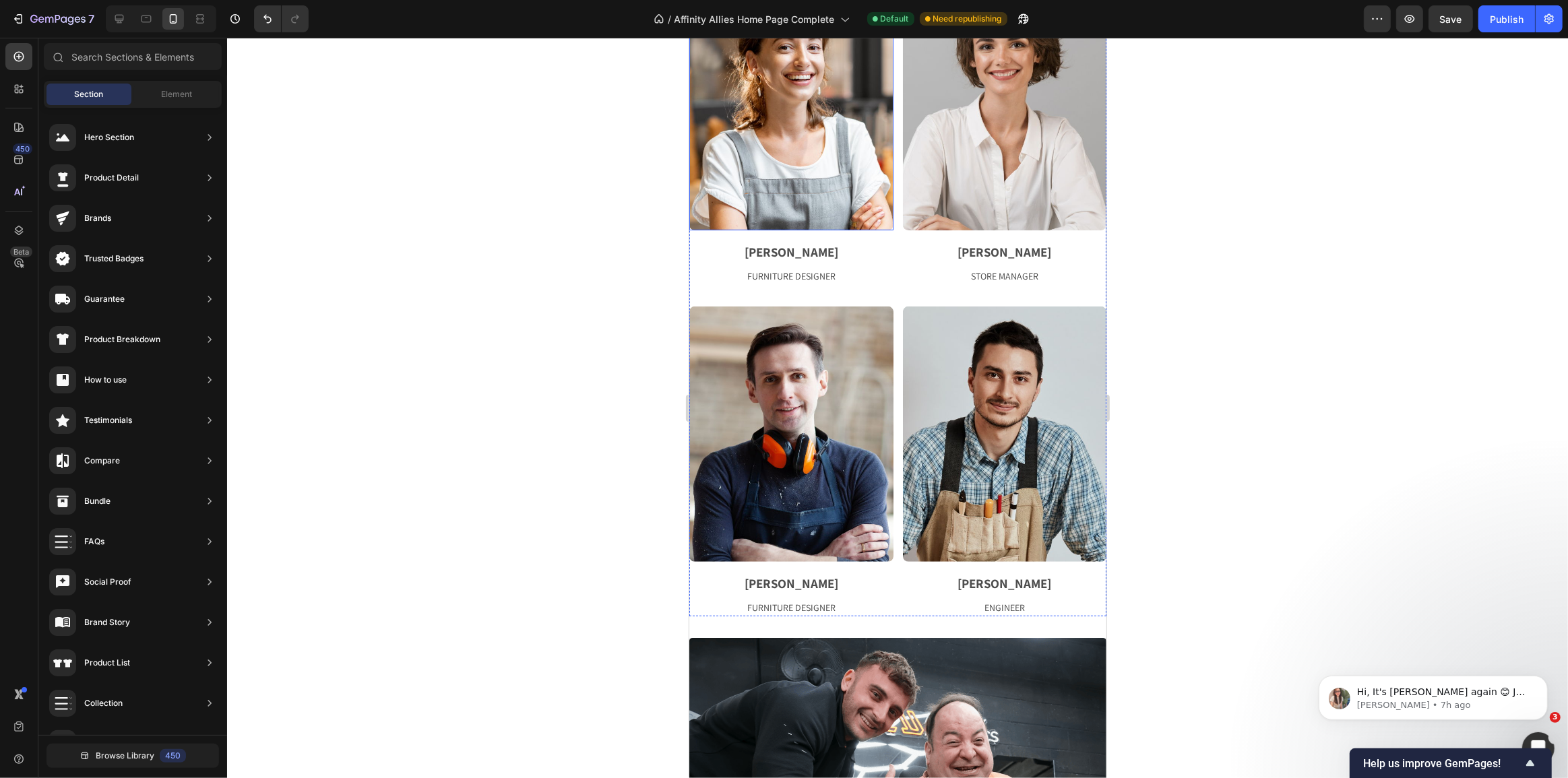
scroll to position [857, 0]
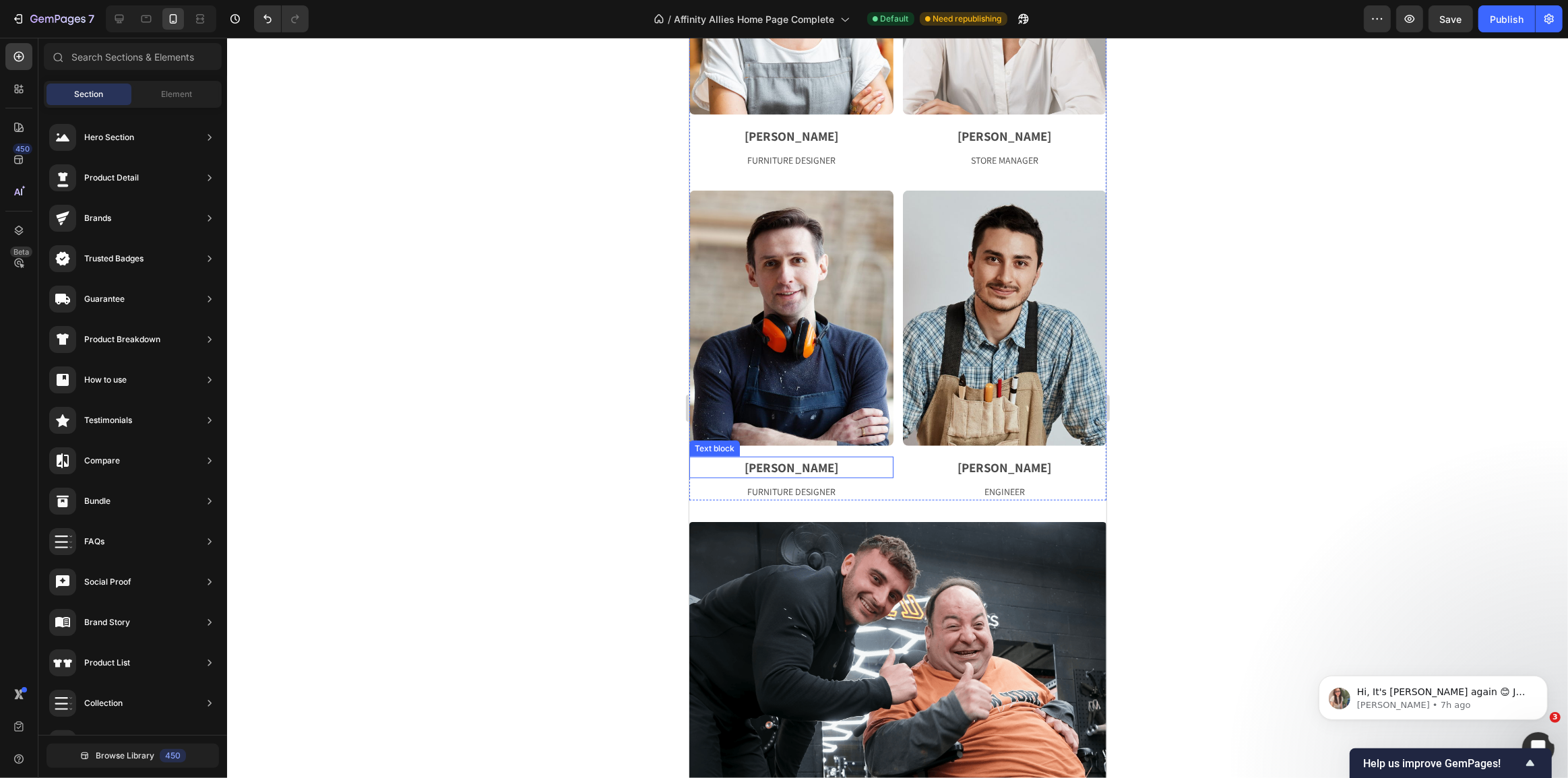
click at [763, 459] on p "[PERSON_NAME]" at bounding box center [790, 467] width 202 height 19
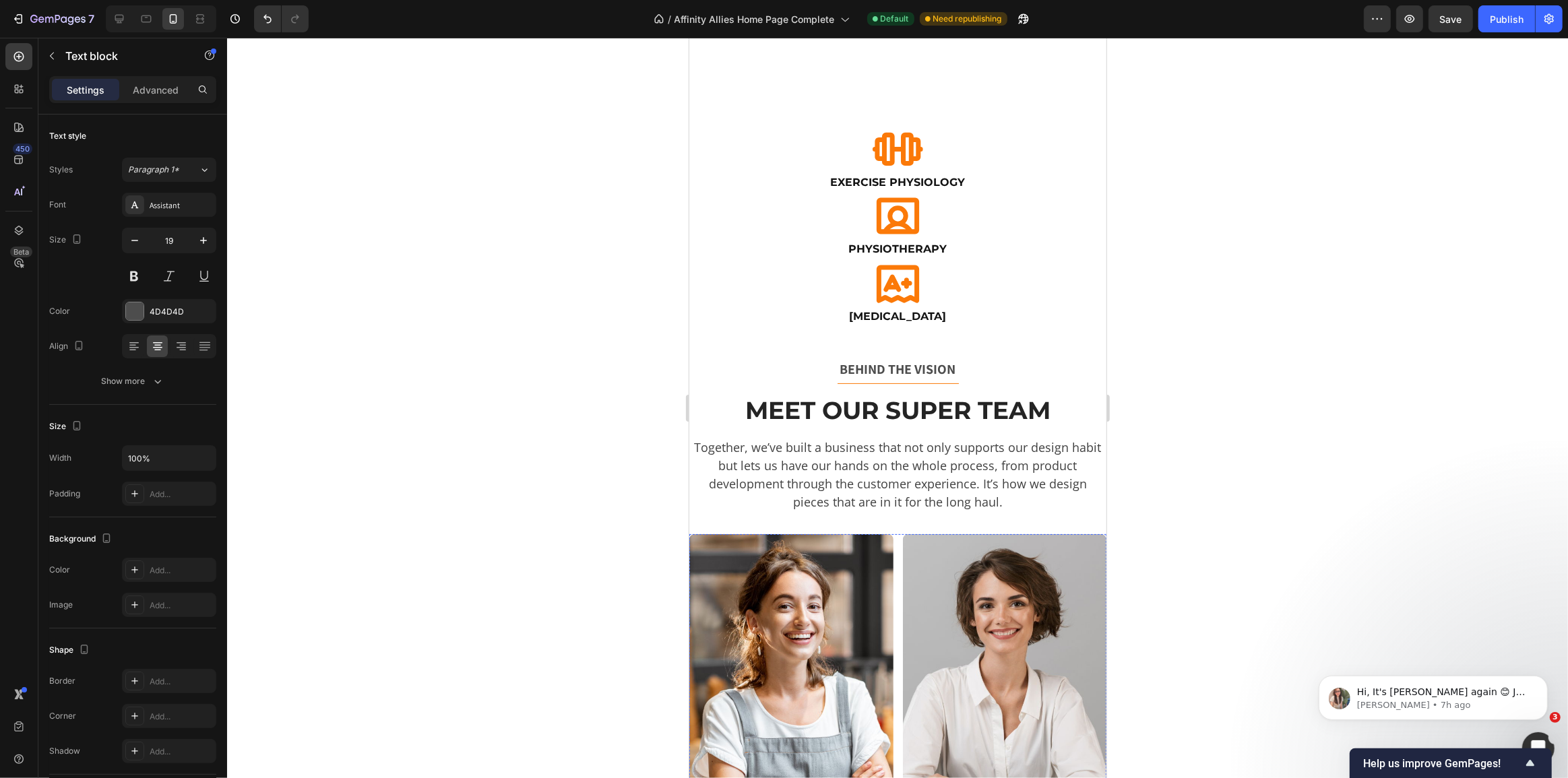
scroll to position [306, 0]
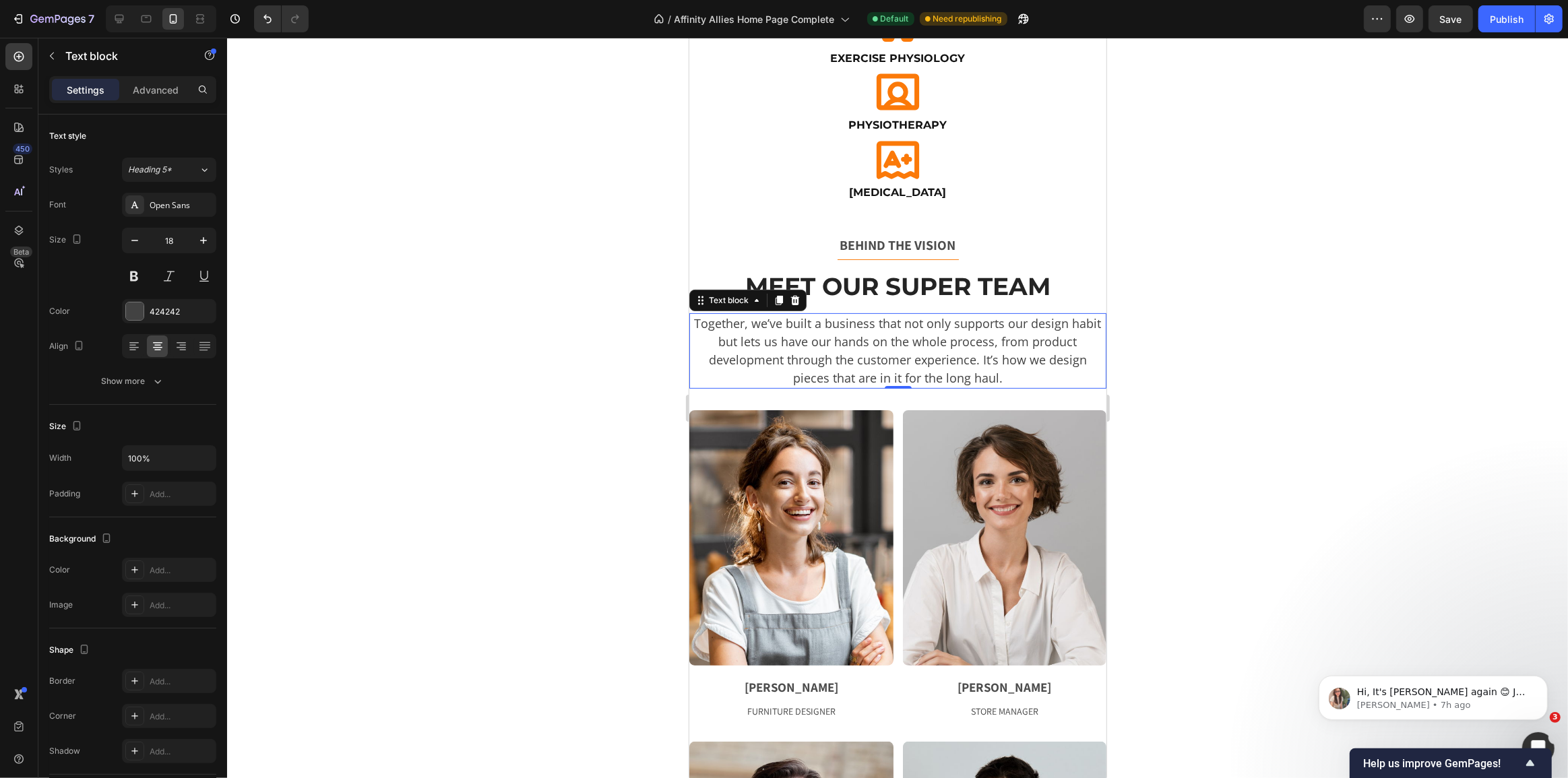
click at [820, 373] on p "Together, we’ve built a business that not only supports our design habit but le…" at bounding box center [897, 351] width 414 height 73
click at [165, 90] on p "Advanced" at bounding box center [155, 90] width 46 height 14
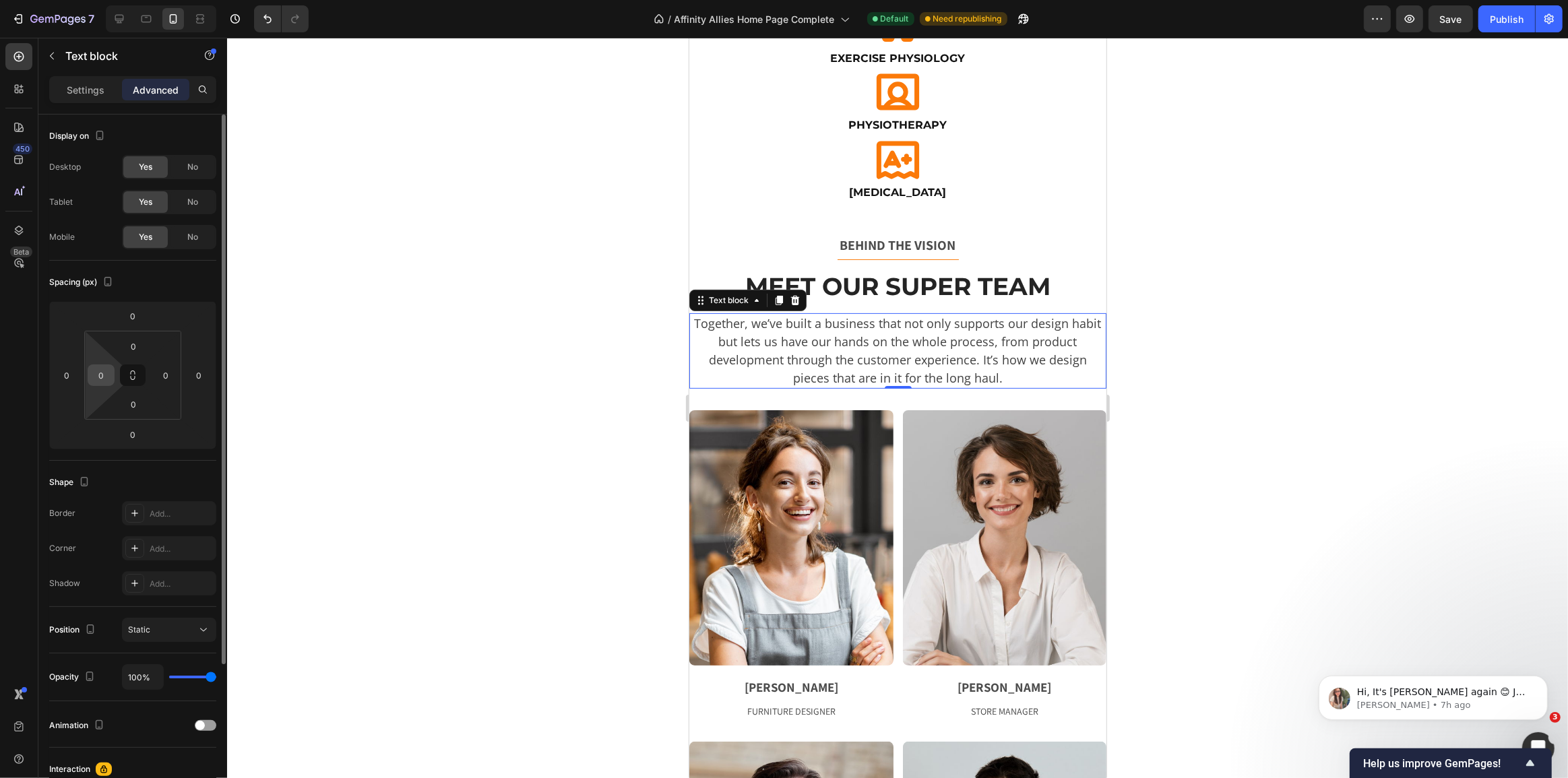
click at [105, 377] on input "0" at bounding box center [100, 375] width 20 height 20
type input "16"
click at [161, 372] on input "0" at bounding box center [165, 375] width 20 height 20
type input "16"
click at [493, 281] on div at bounding box center [897, 408] width 1341 height 740
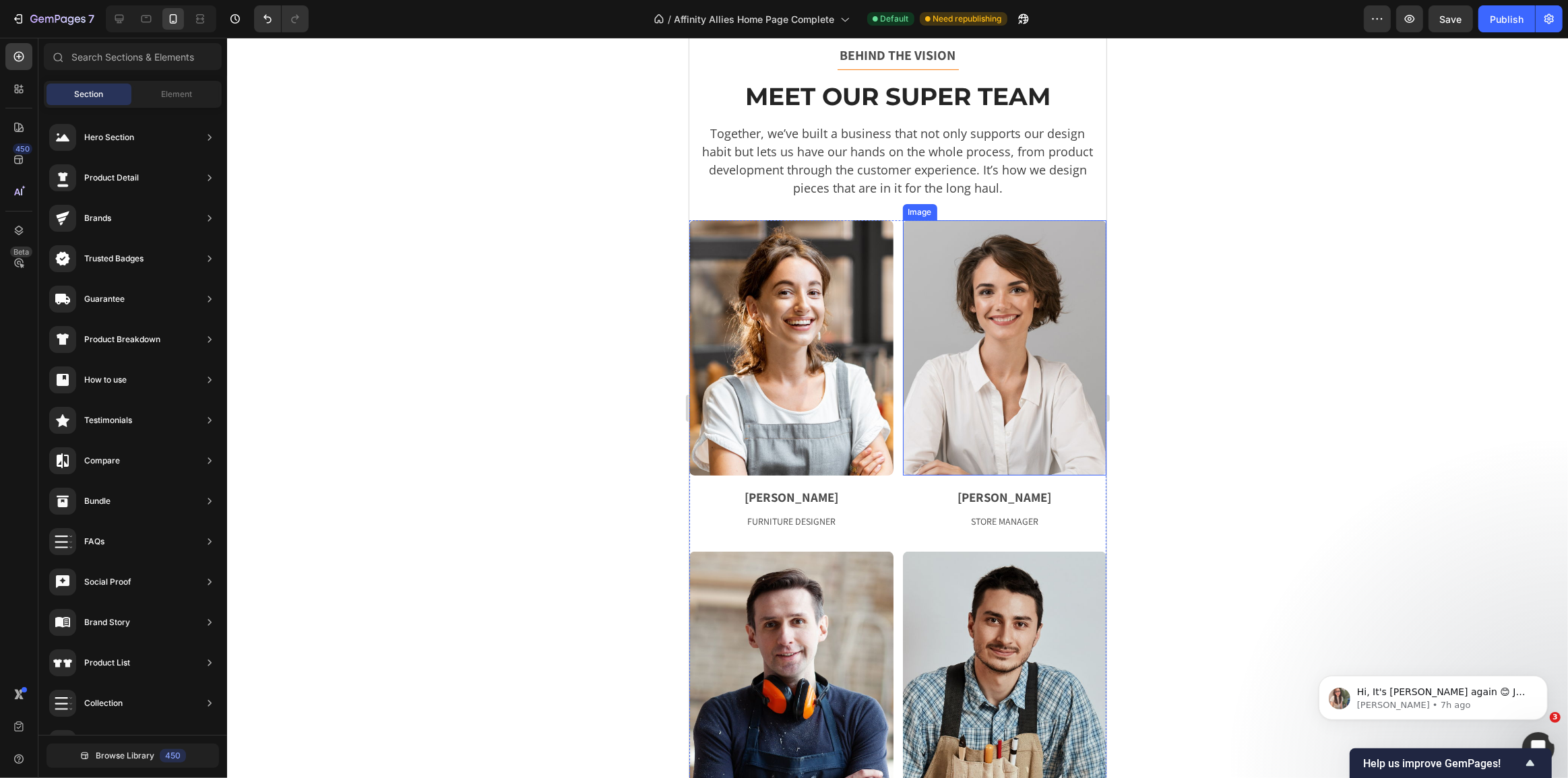
scroll to position [490, 0]
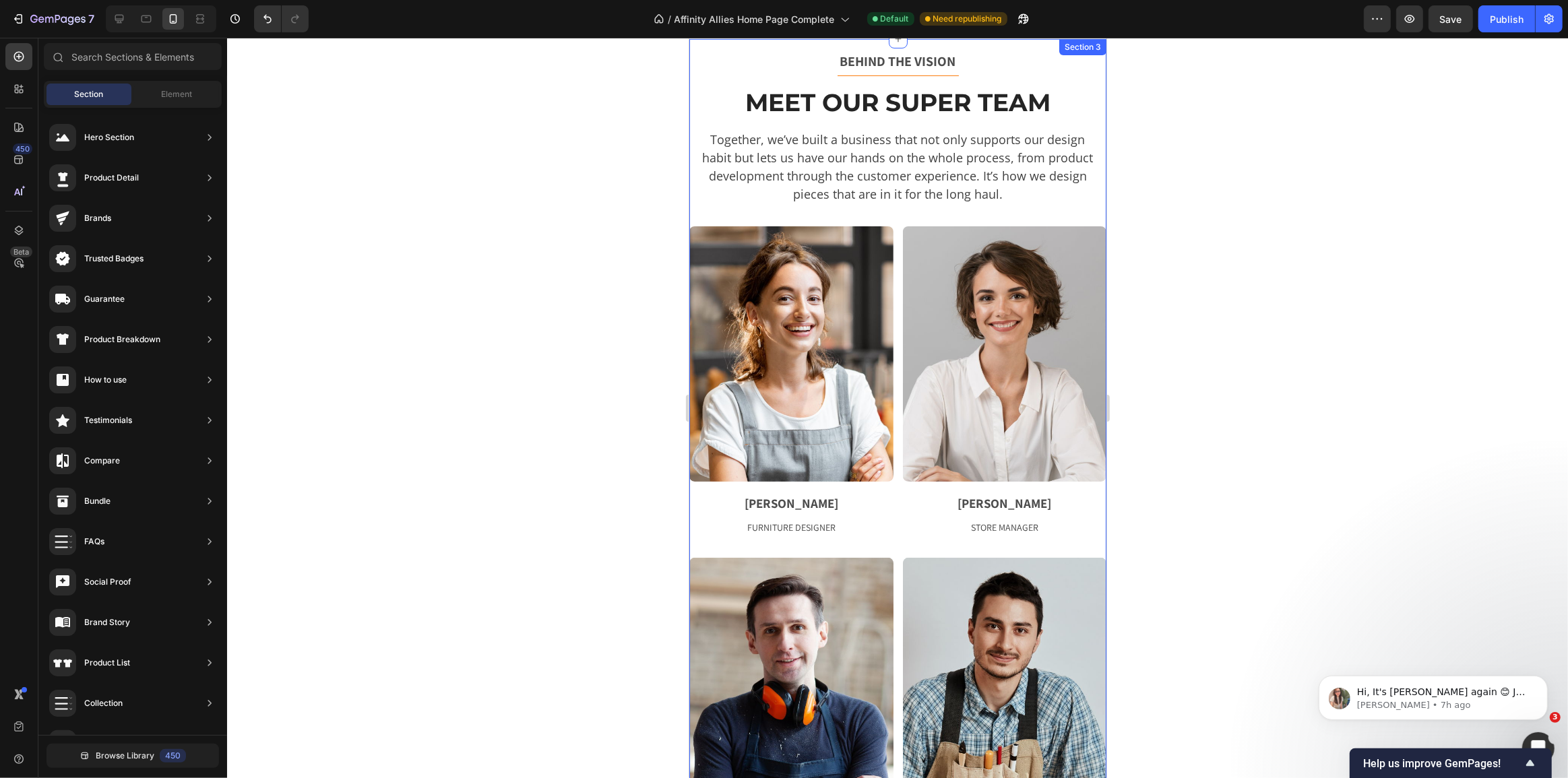
click at [840, 211] on div "BEHIND THE VISION Text block Title Line Meet Our Super Team Heading Together, w…" at bounding box center [896, 458] width 417 height 818
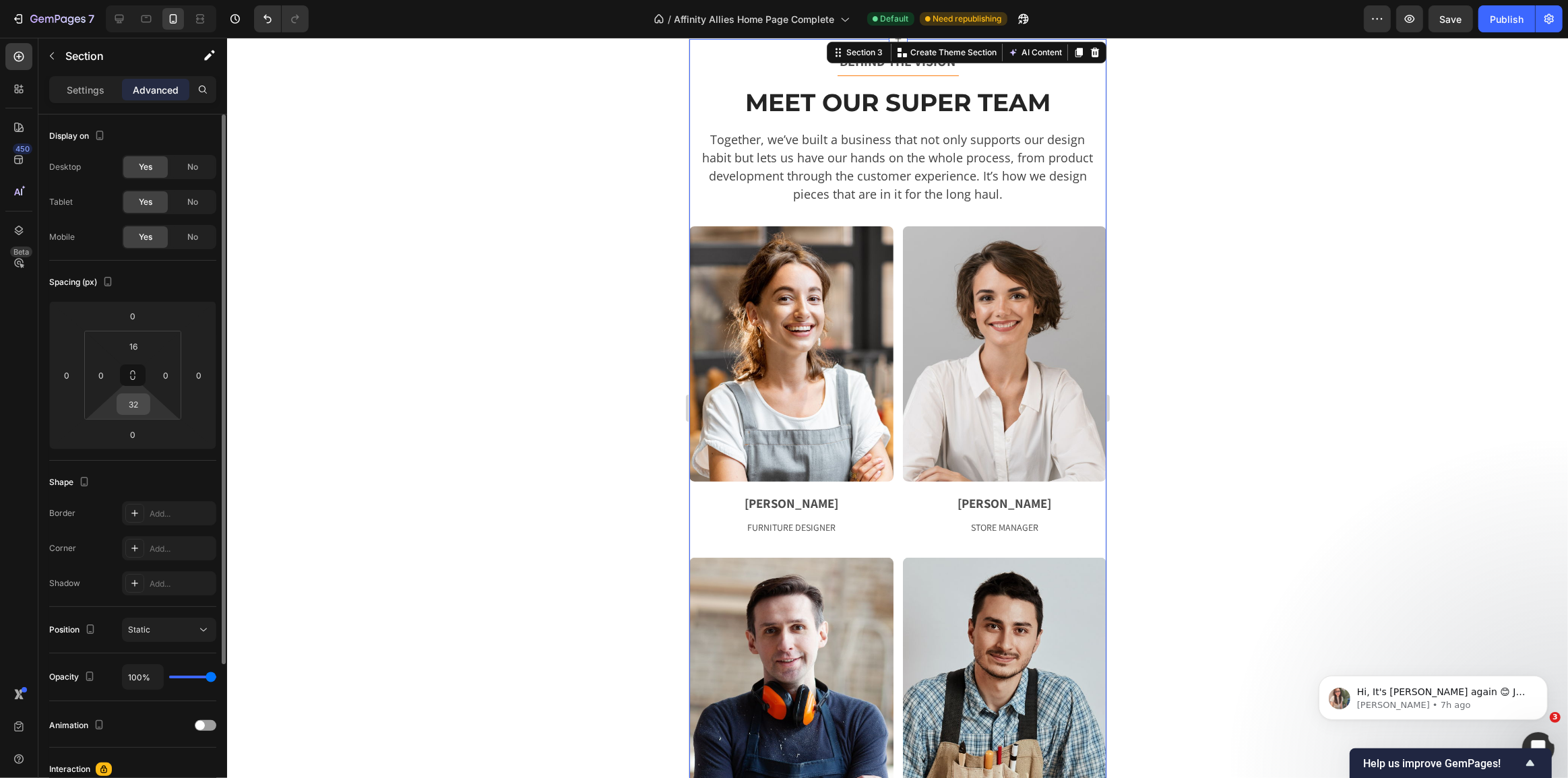
click at [132, 406] on input "32" at bounding box center [133, 404] width 27 height 20
type input "1"
type input "32"
click at [519, 403] on div at bounding box center [897, 408] width 1341 height 740
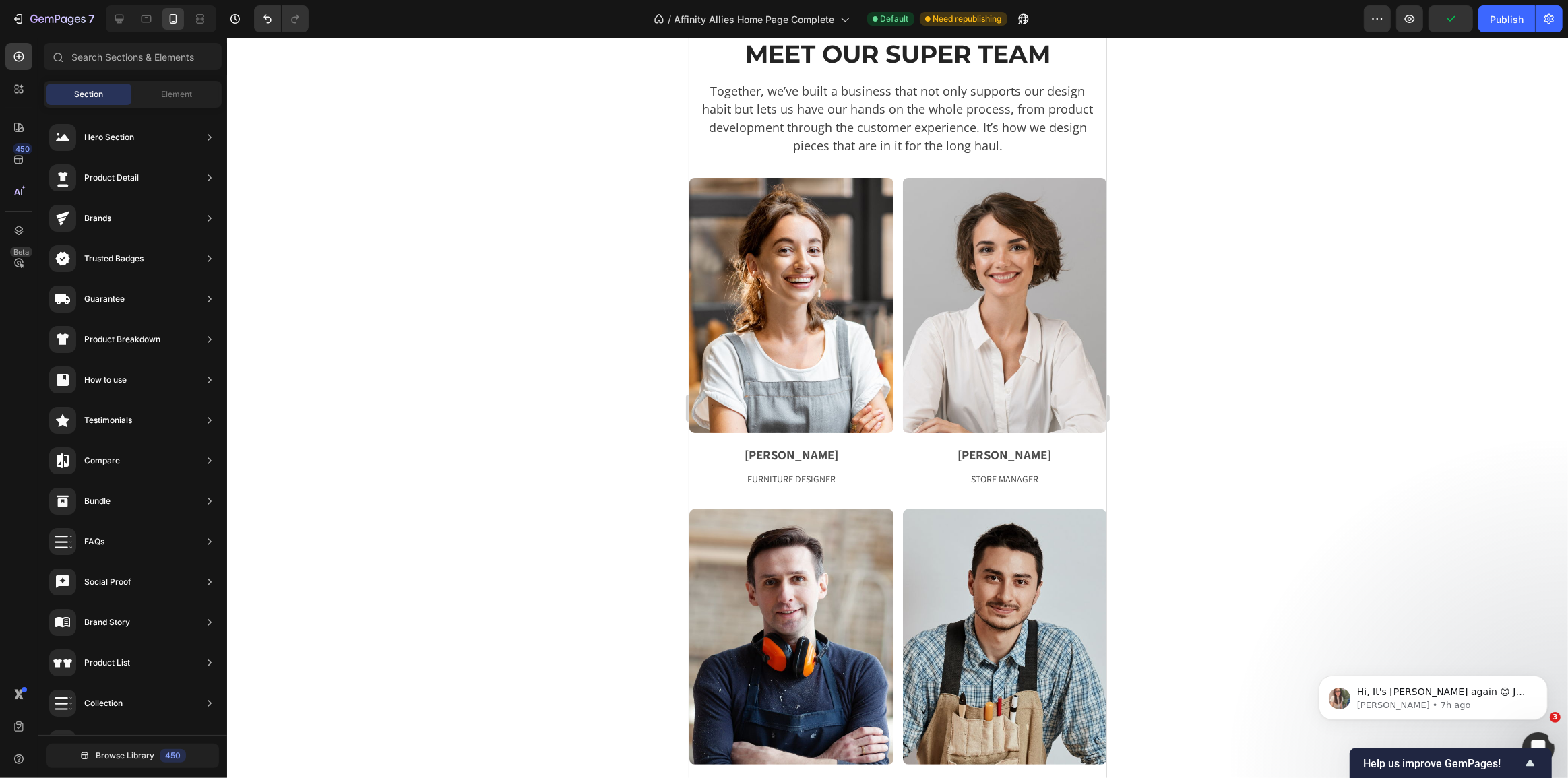
scroll to position [551, 0]
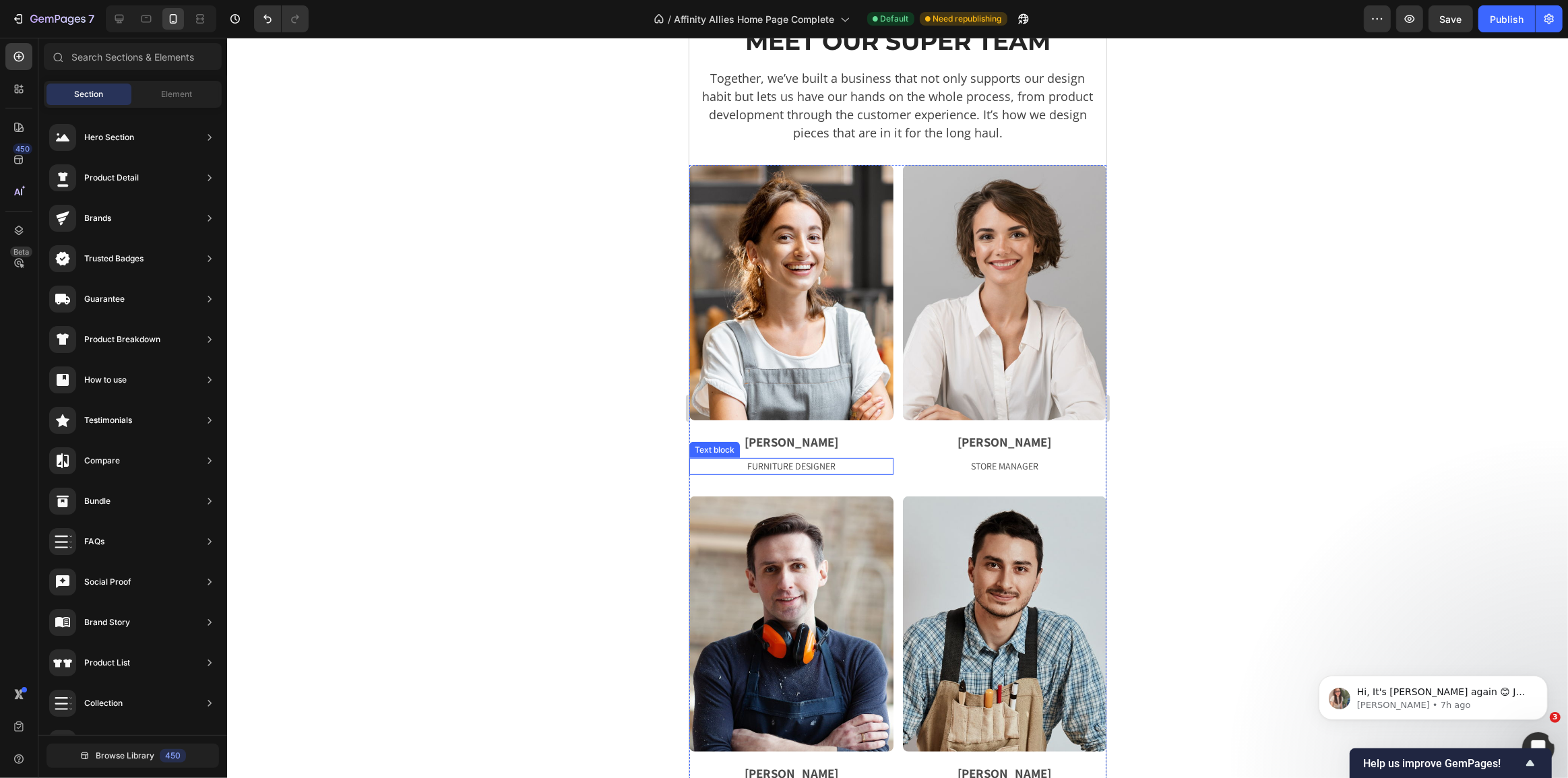
click at [794, 460] on p "FURNITURE DESIGNER" at bounding box center [790, 466] width 202 height 14
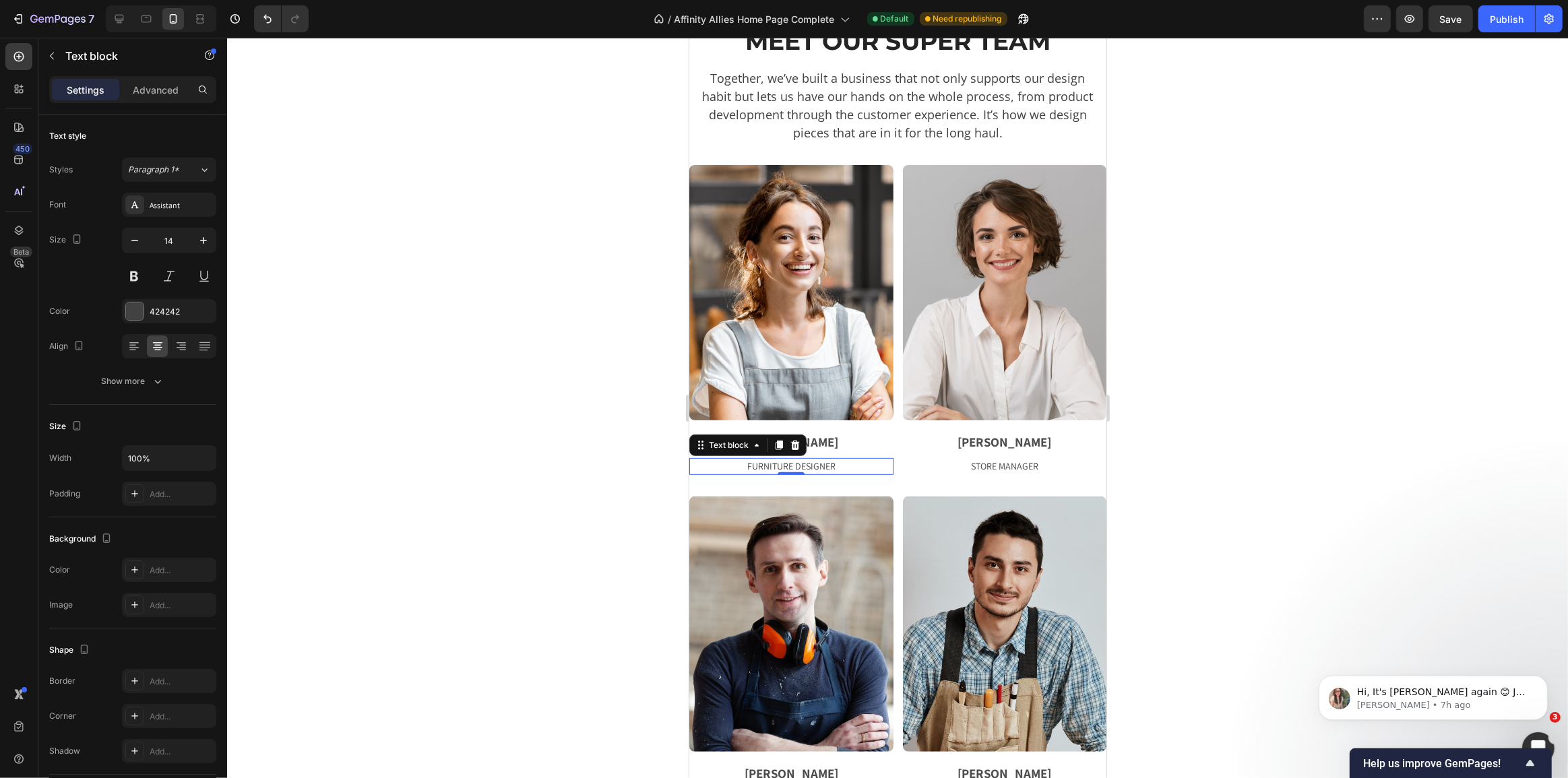
click at [794, 460] on p "FURNITURE DESIGNER" at bounding box center [790, 466] width 202 height 14
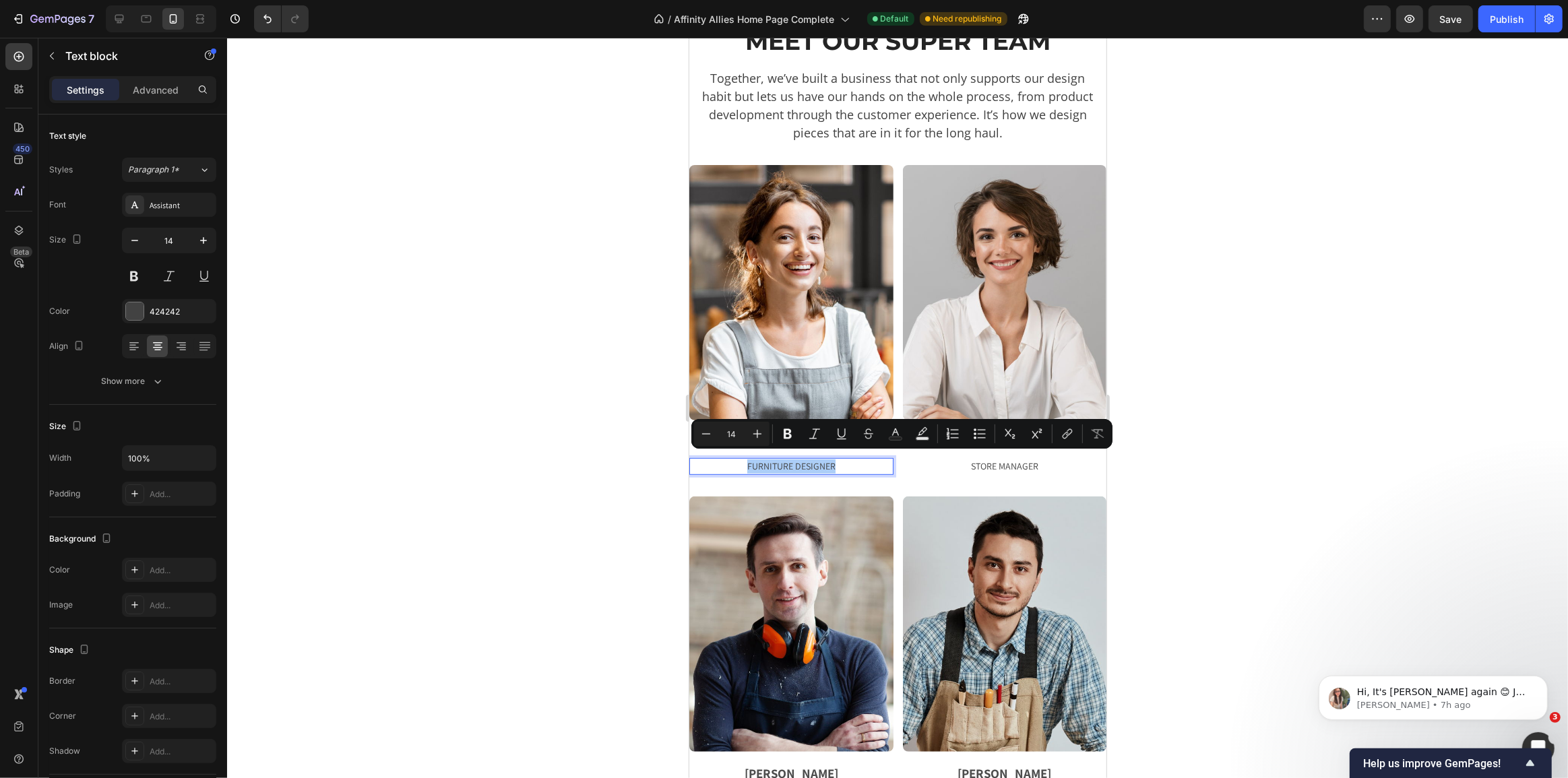
click at [560, 410] on div at bounding box center [897, 408] width 1341 height 740
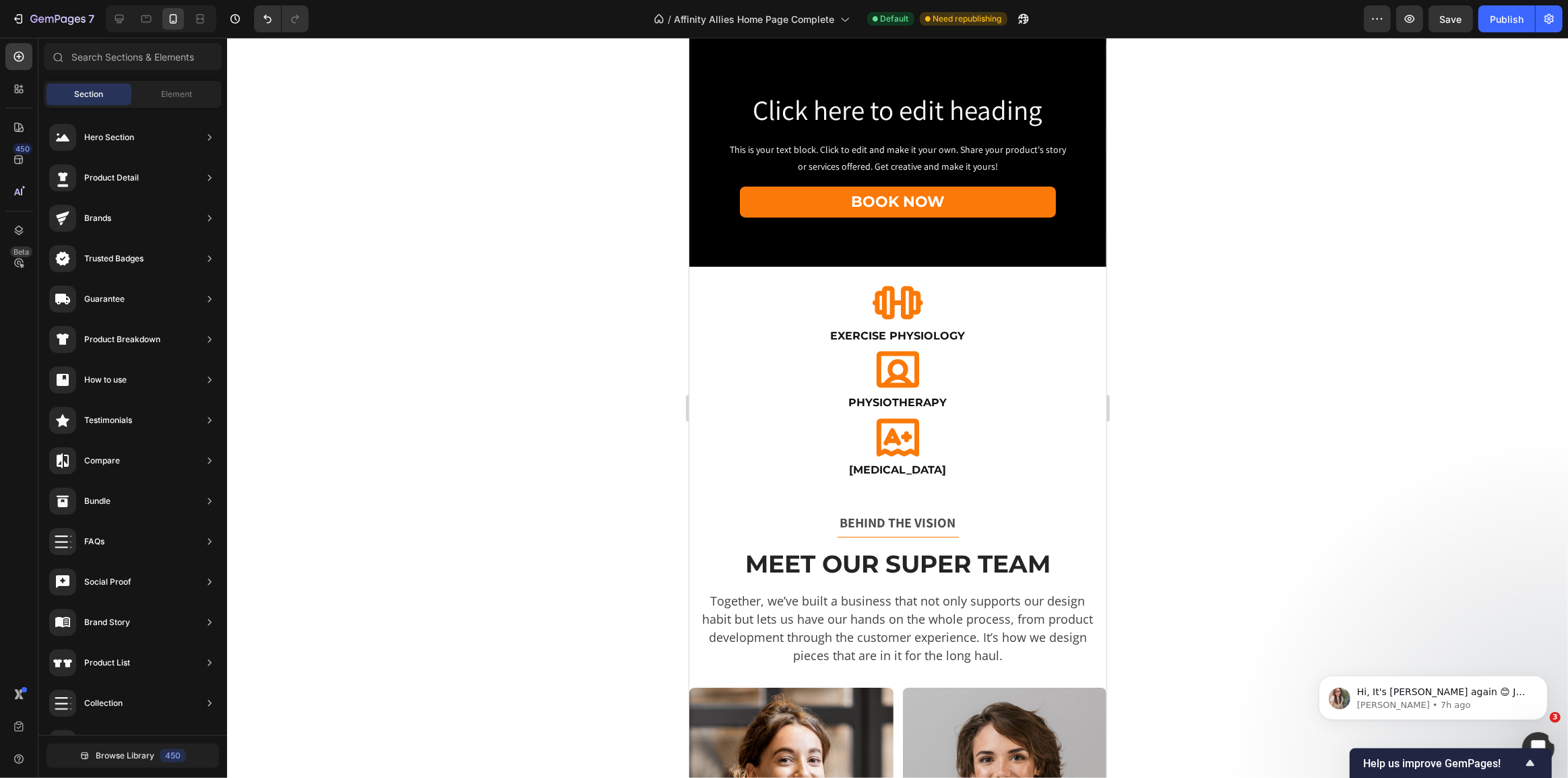
scroll to position [0, 0]
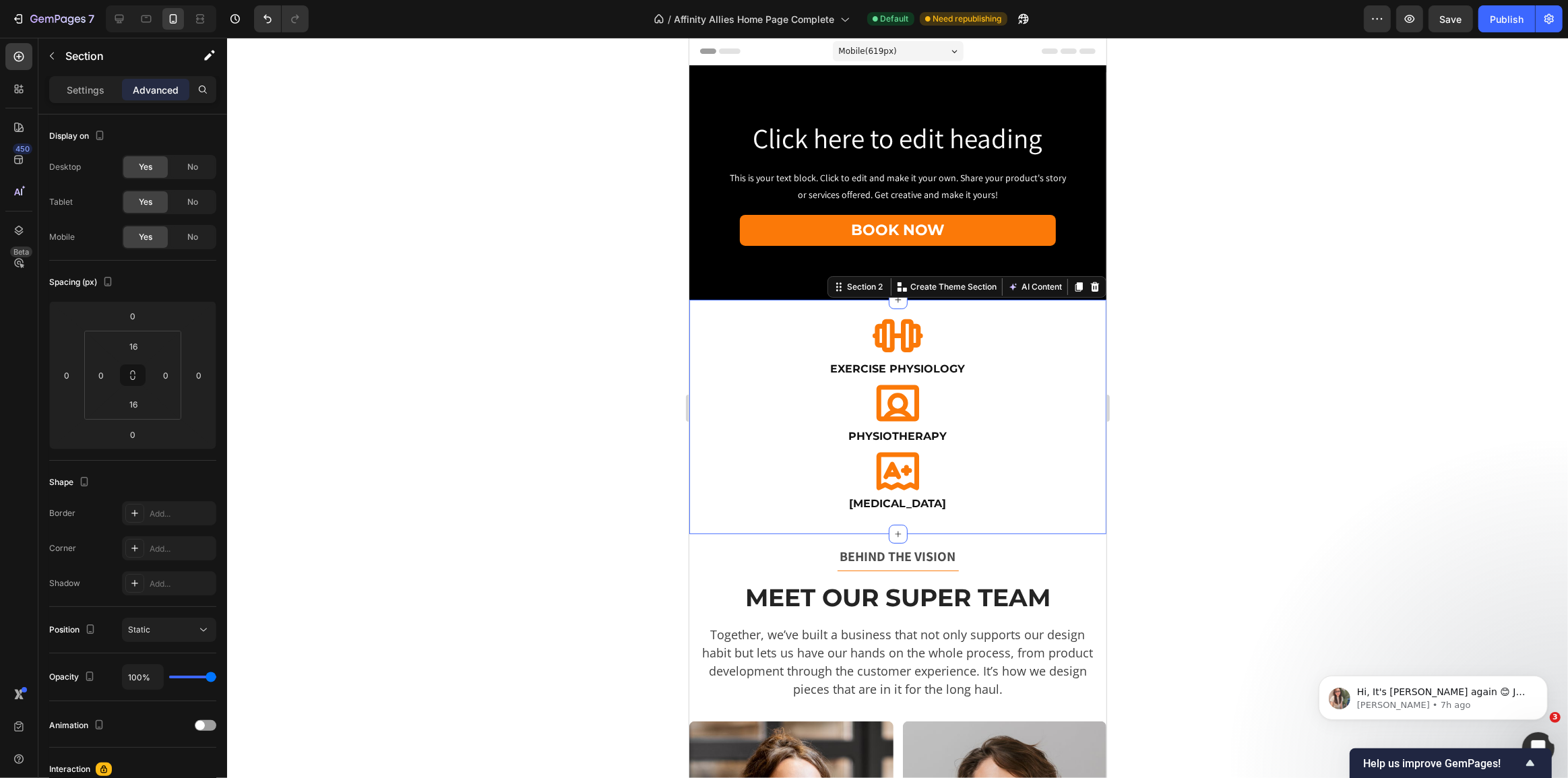
click at [909, 515] on div "Icon Exercise Physiology Heading Icon Physiotherapy Heading Icon Occupational T…" at bounding box center [896, 417] width 417 height 212
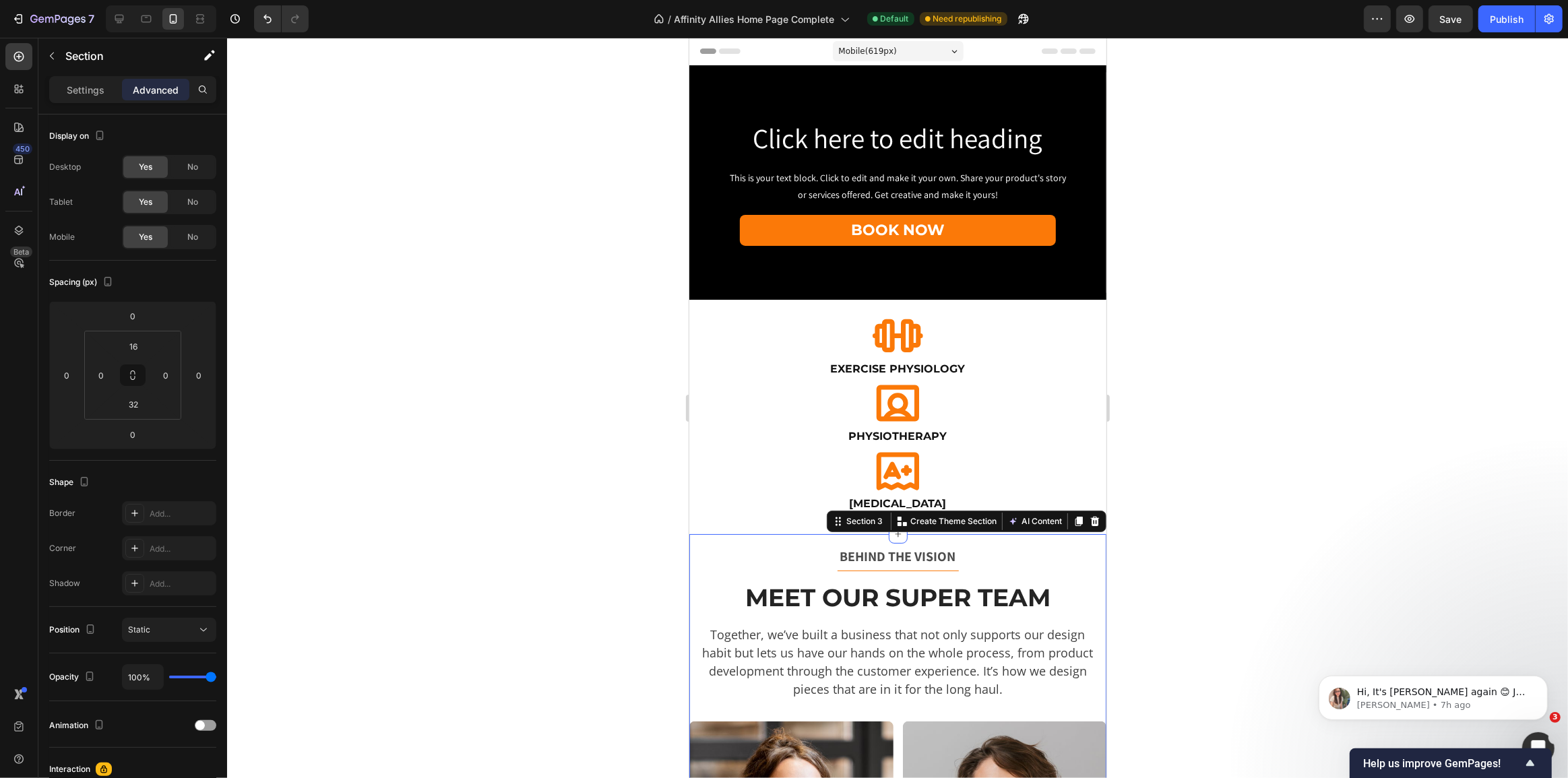
click at [129, 348] on input "16" at bounding box center [133, 346] width 27 height 20
type input "0"
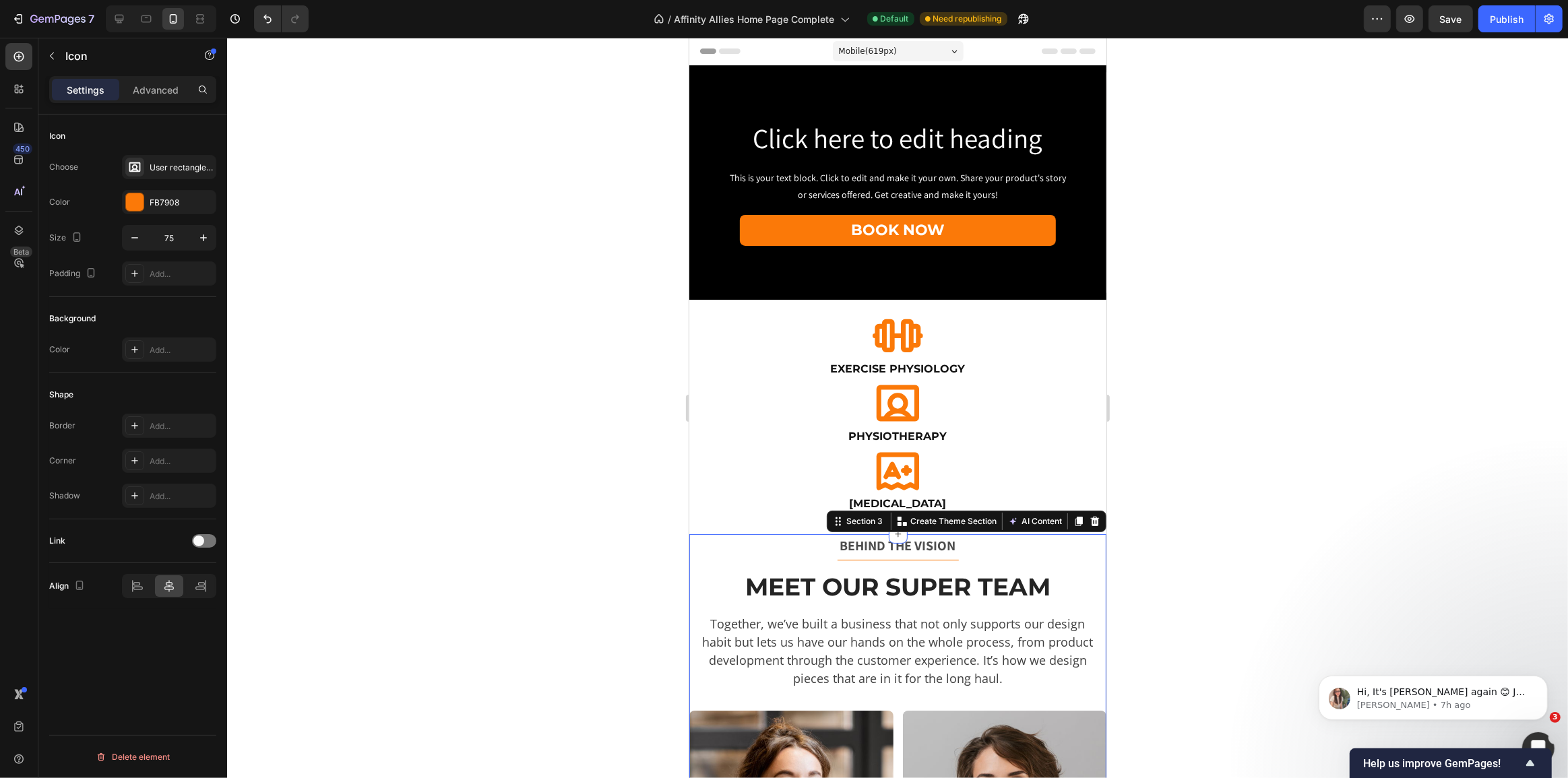
click at [741, 411] on div "Icon" at bounding box center [896, 403] width 417 height 51
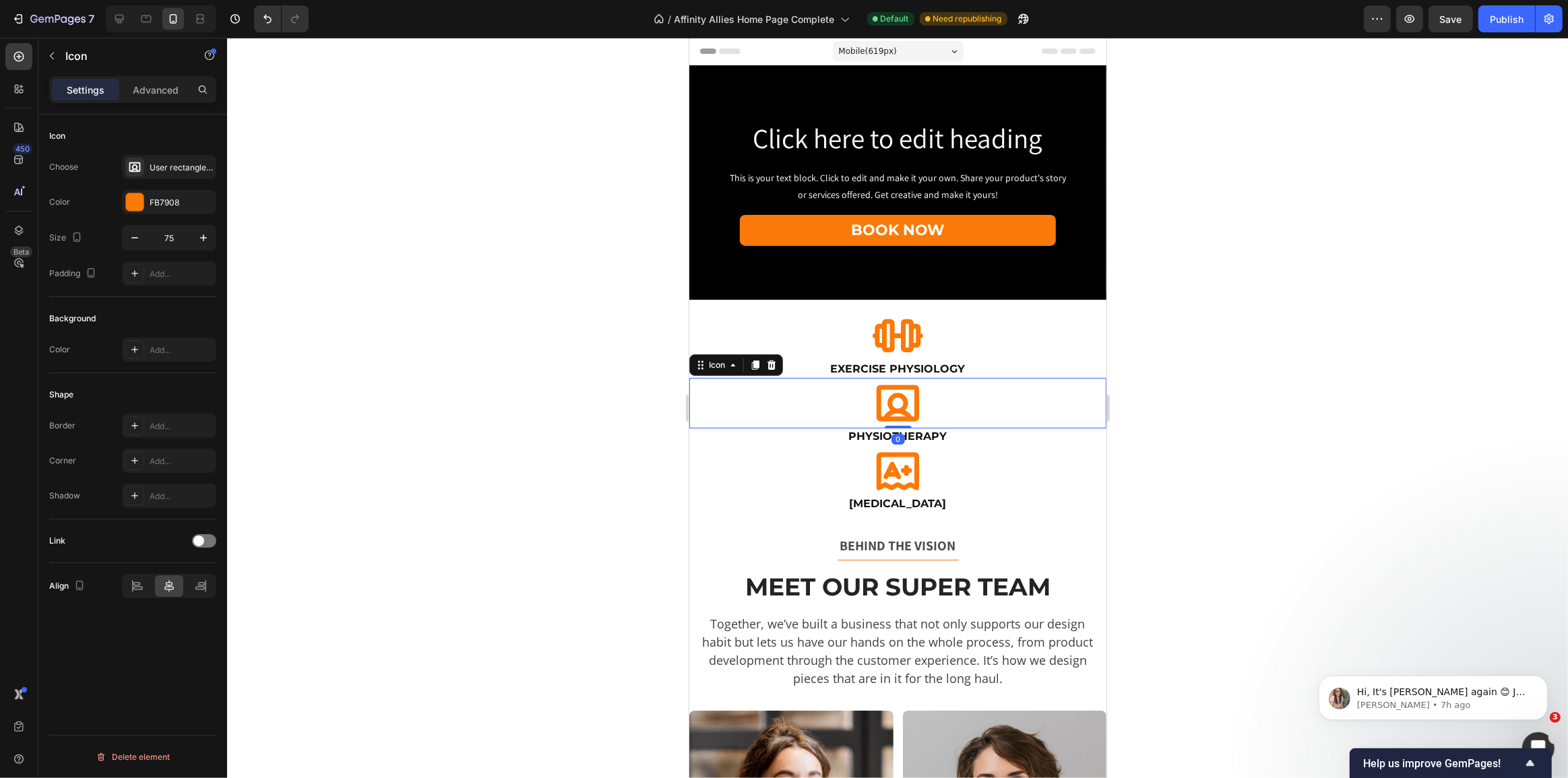
click at [484, 399] on div at bounding box center [897, 408] width 1341 height 740
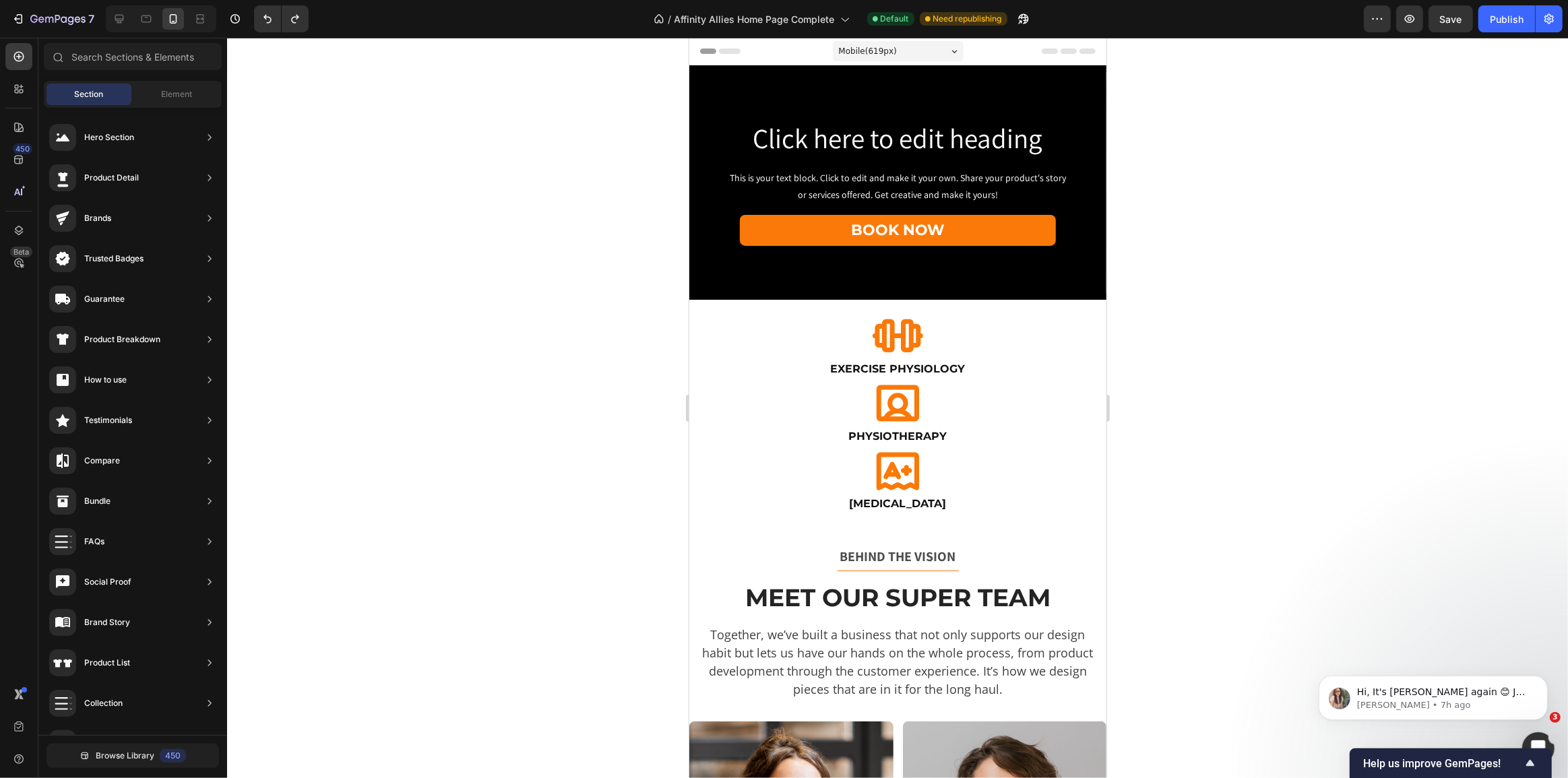
click at [508, 488] on div at bounding box center [897, 408] width 1341 height 740
click at [924, 301] on div "Icon Exercise Physiology Heading Icon Physiotherapy Heading Icon Occupational T…" at bounding box center [896, 416] width 417 height 234
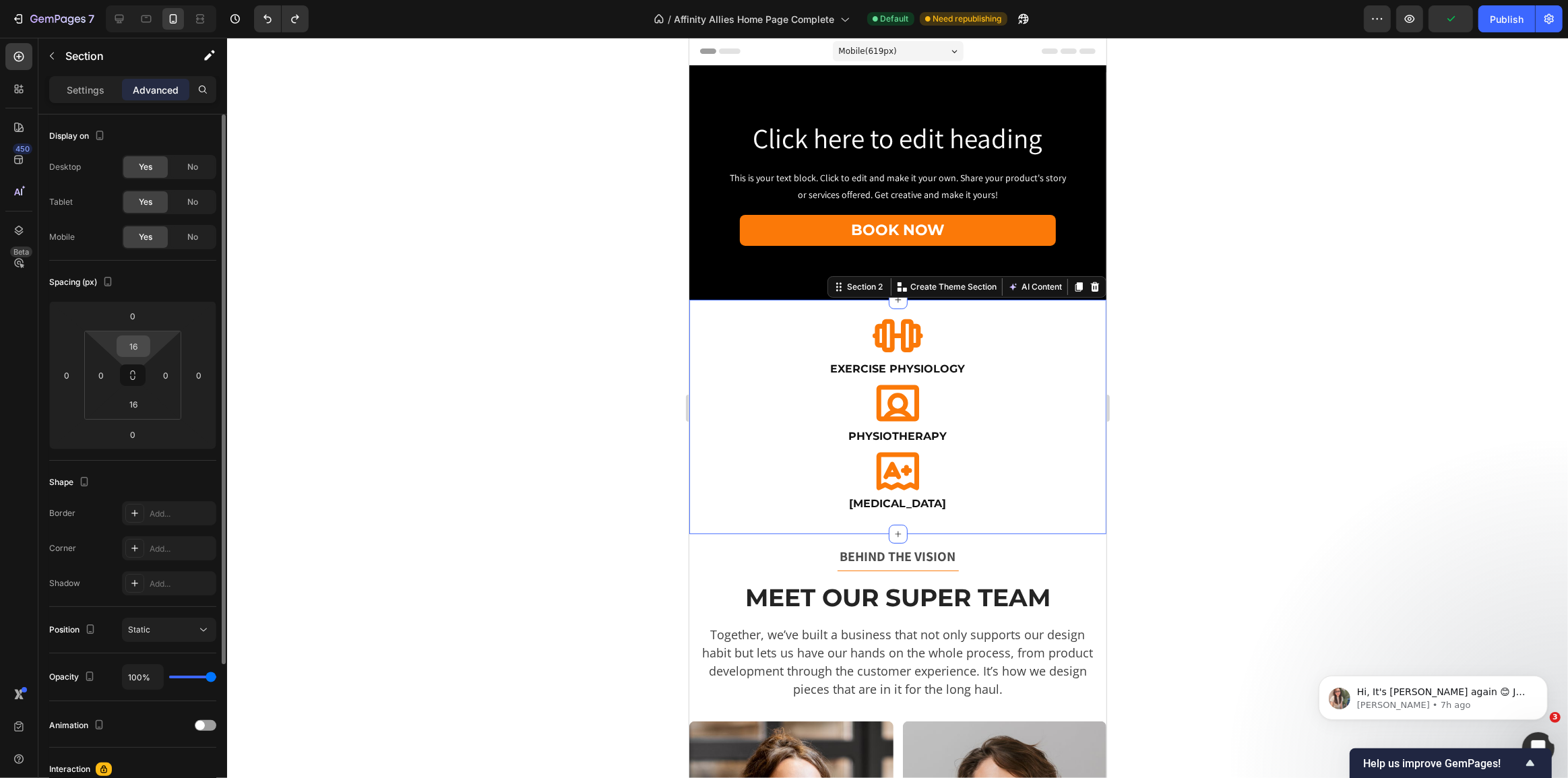
click at [143, 345] on input "16" at bounding box center [133, 346] width 27 height 20
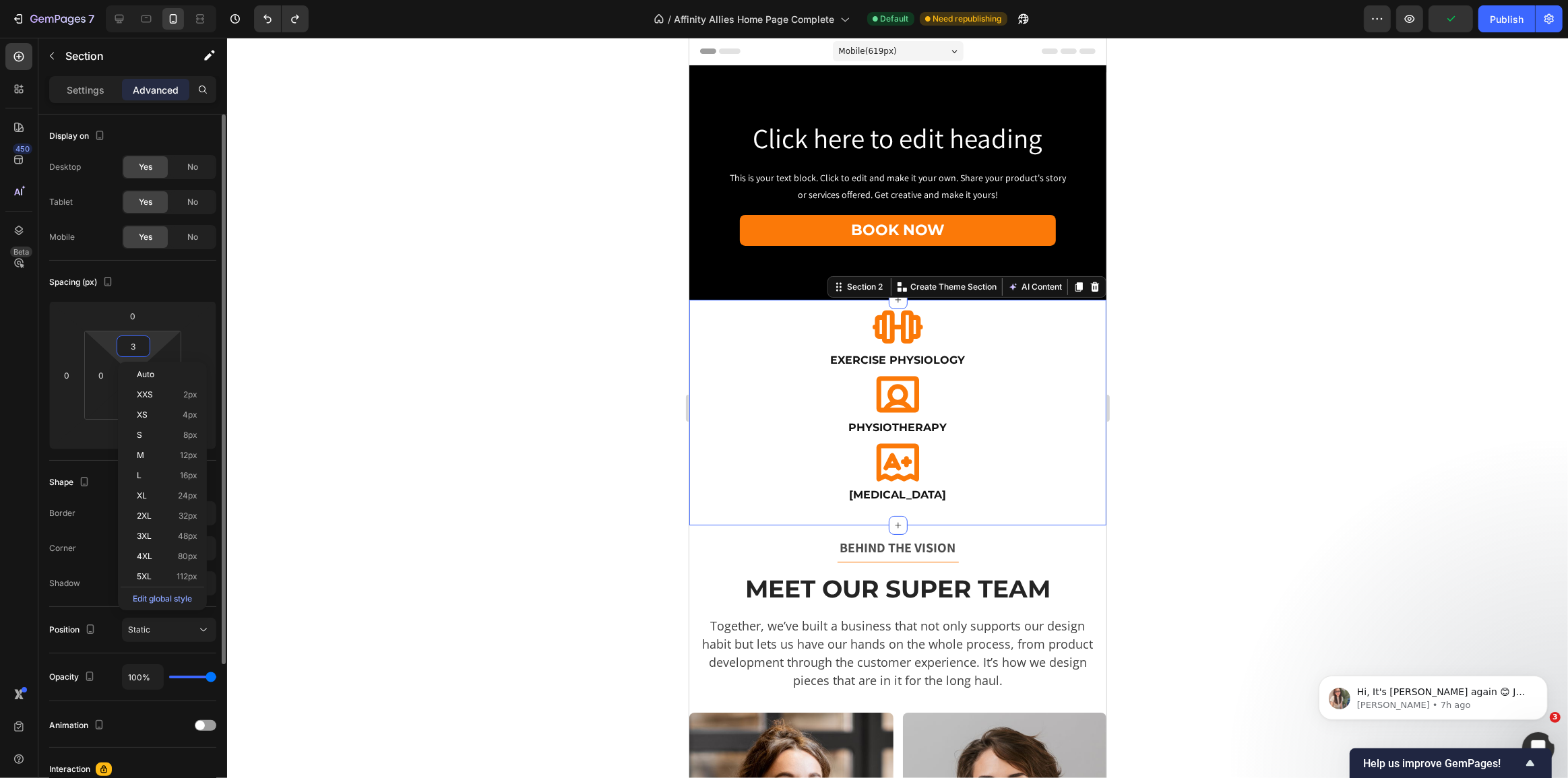
type input "32"
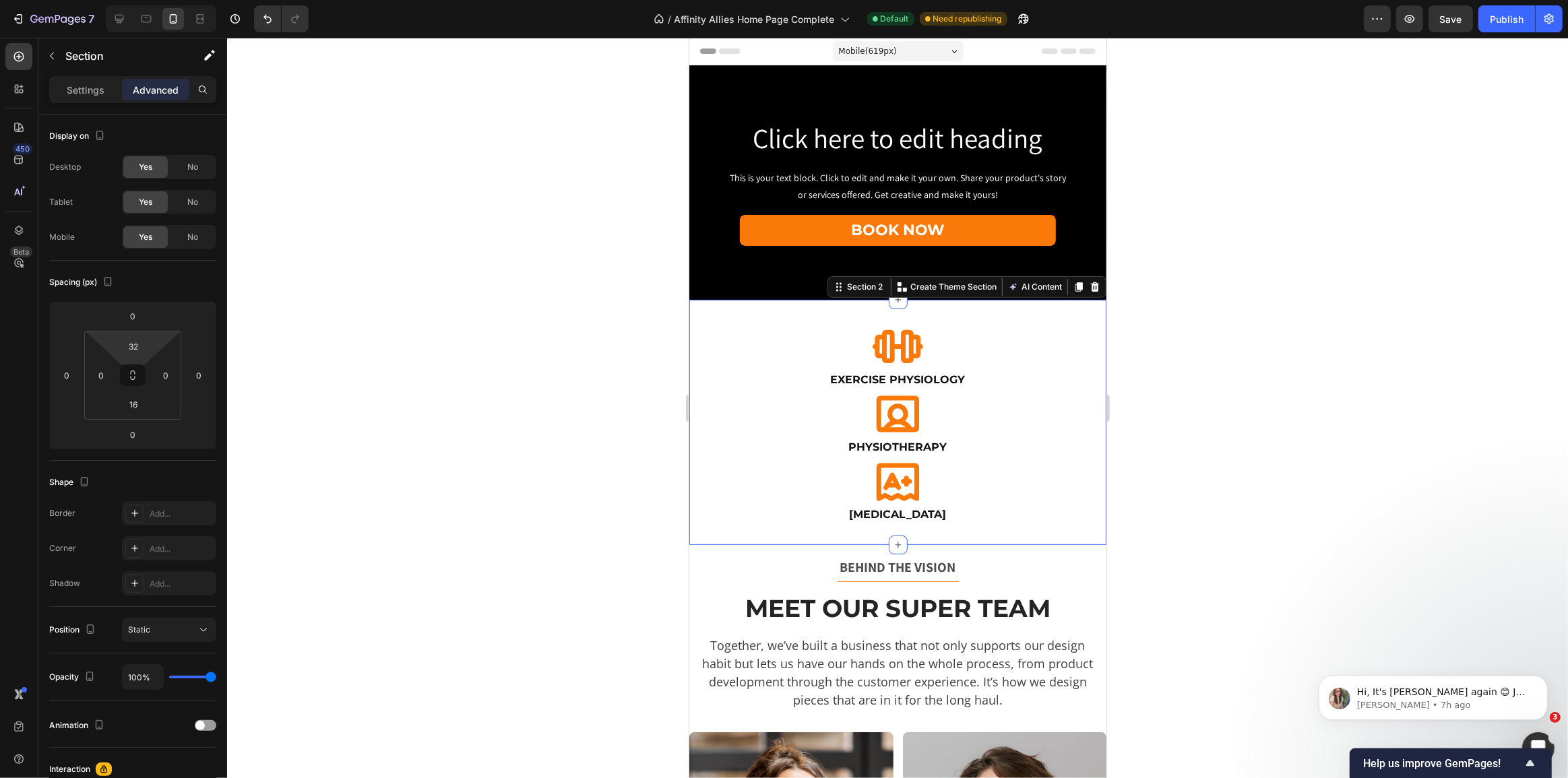
click at [360, 390] on div at bounding box center [897, 408] width 1341 height 740
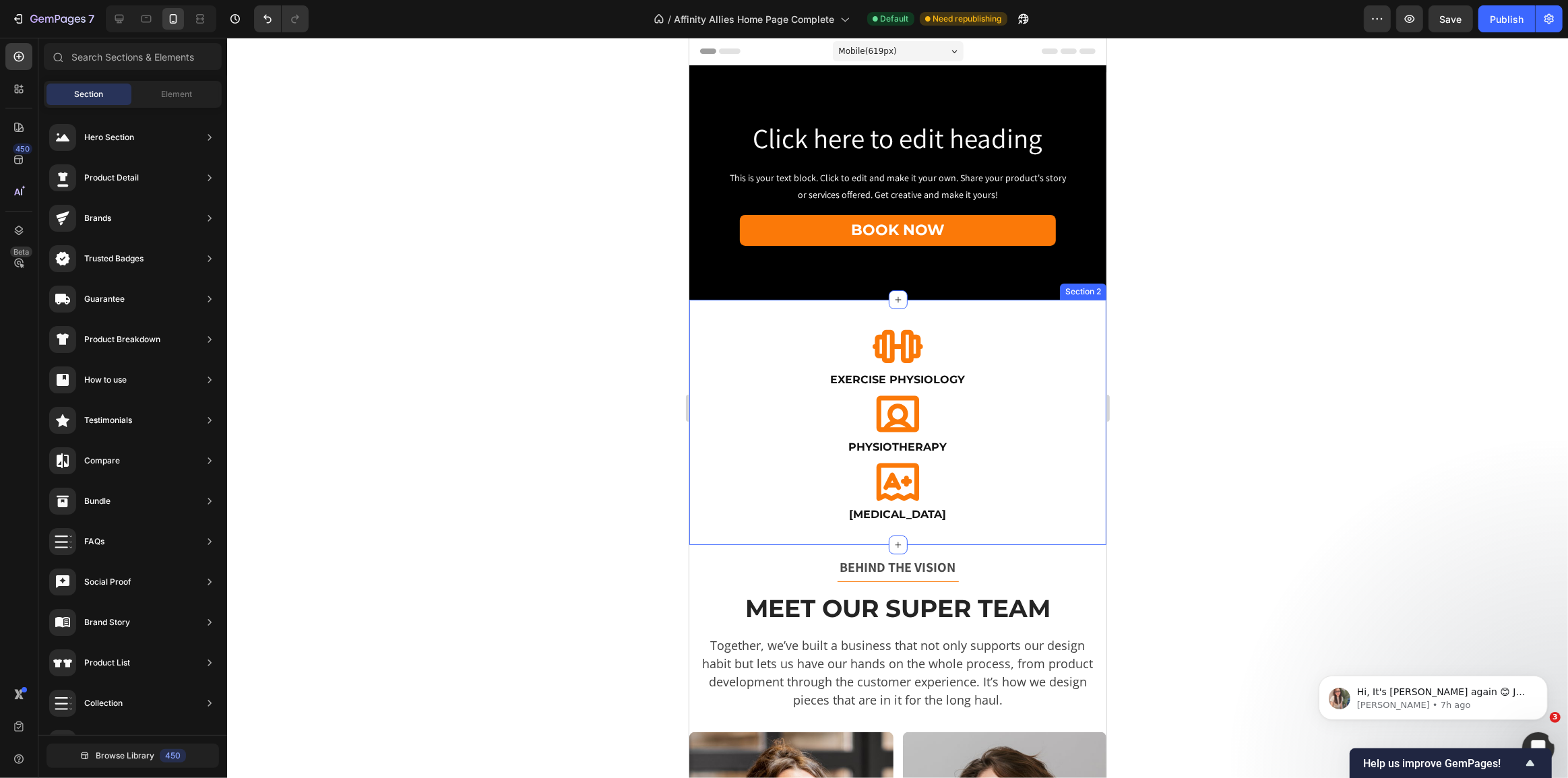
click at [861, 537] on div "Icon Exercise Physiology Heading Icon Physiotherapy Heading Icon Occupational T…" at bounding box center [896, 422] width 417 height 244
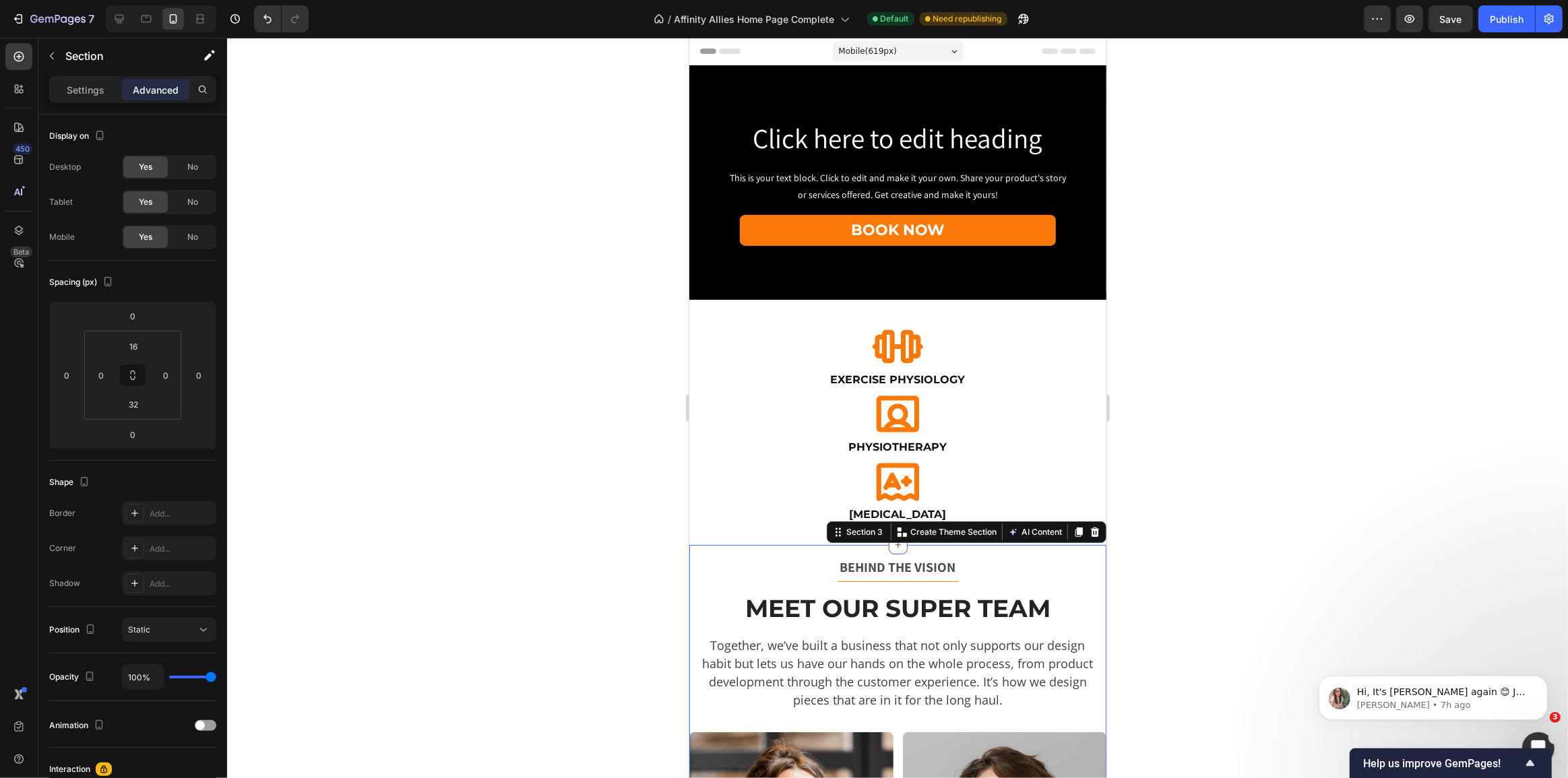
click at [463, 449] on div at bounding box center [897, 408] width 1341 height 740
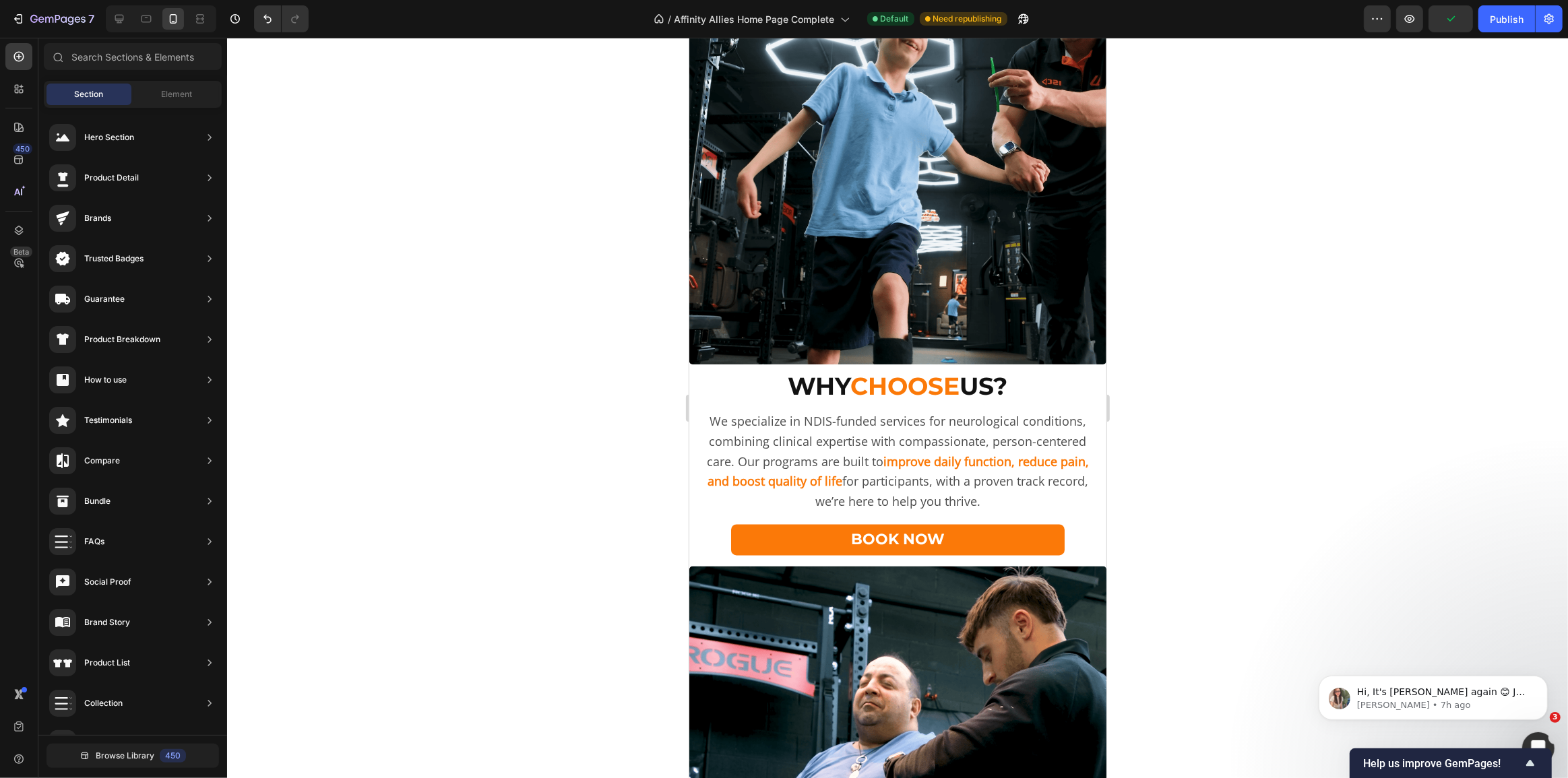
scroll to position [2816, 0]
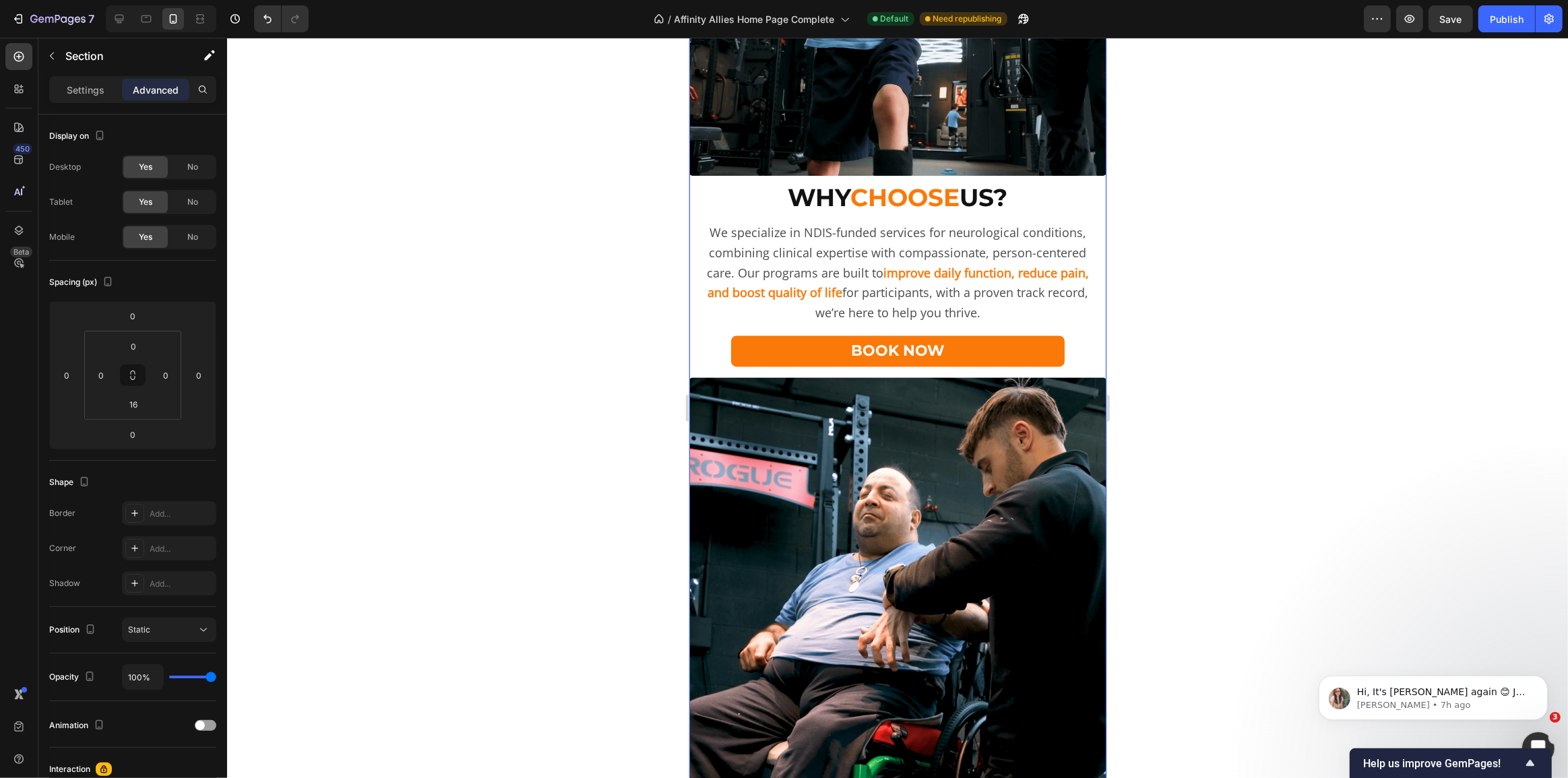
click at [917, 382] on div "Image Empower Your Journey Heading Discover a path to greater strength, mobilit…" at bounding box center [896, 396] width 417 height 3668
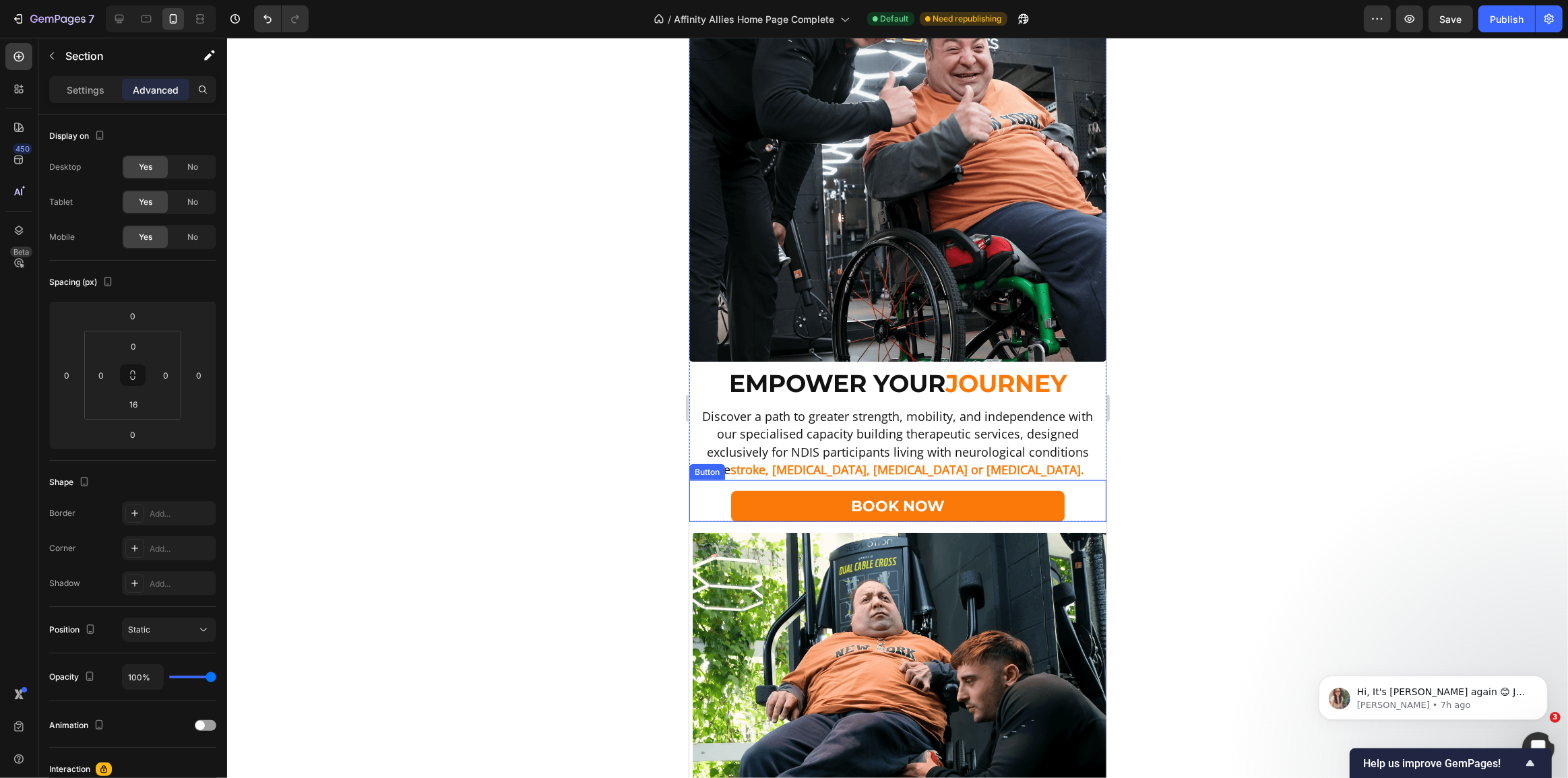
scroll to position [1468, 0]
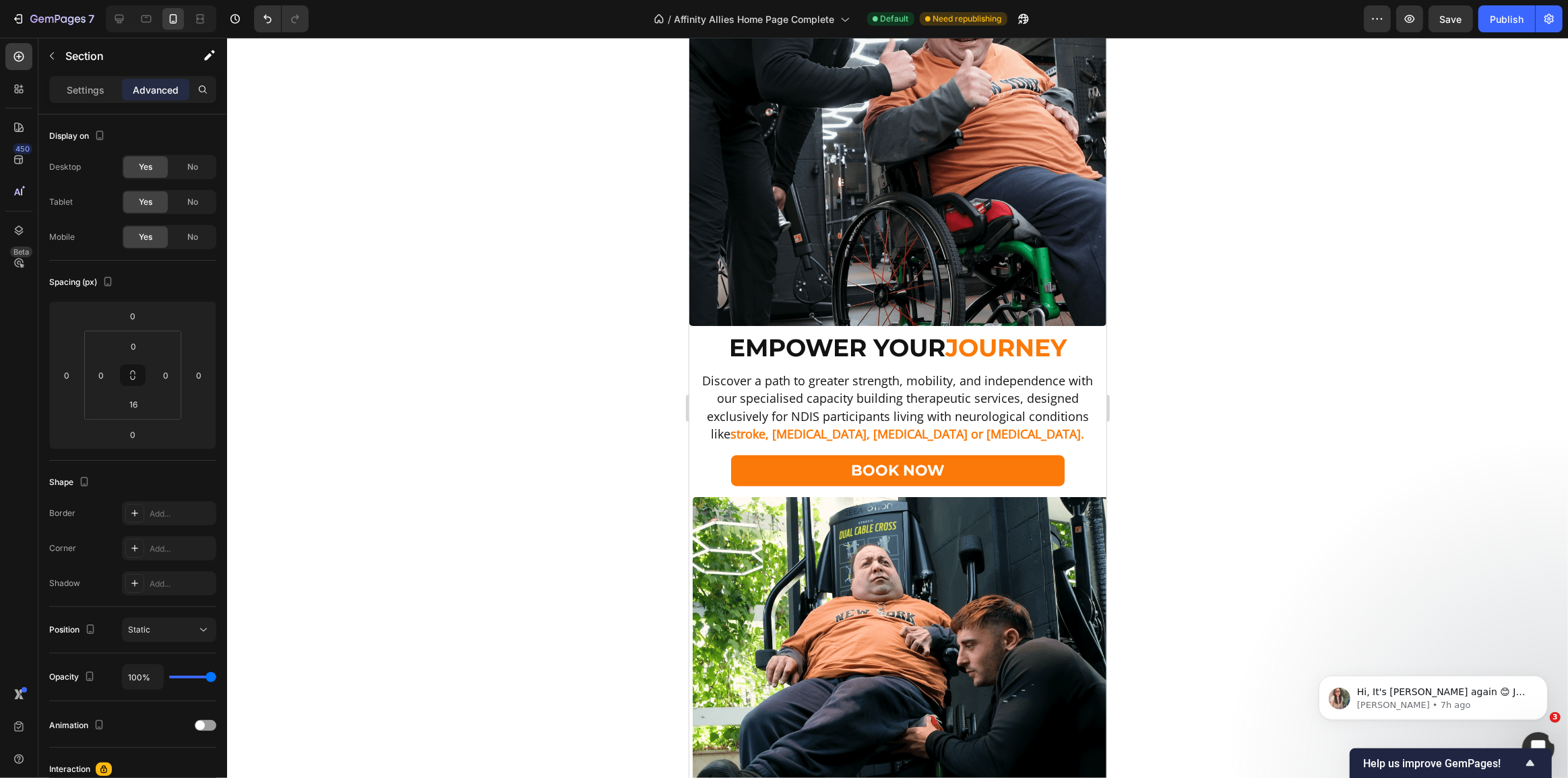
click at [129, 408] on input "16" at bounding box center [133, 404] width 27 height 20
type input "32"
click at [533, 445] on div at bounding box center [897, 408] width 1341 height 740
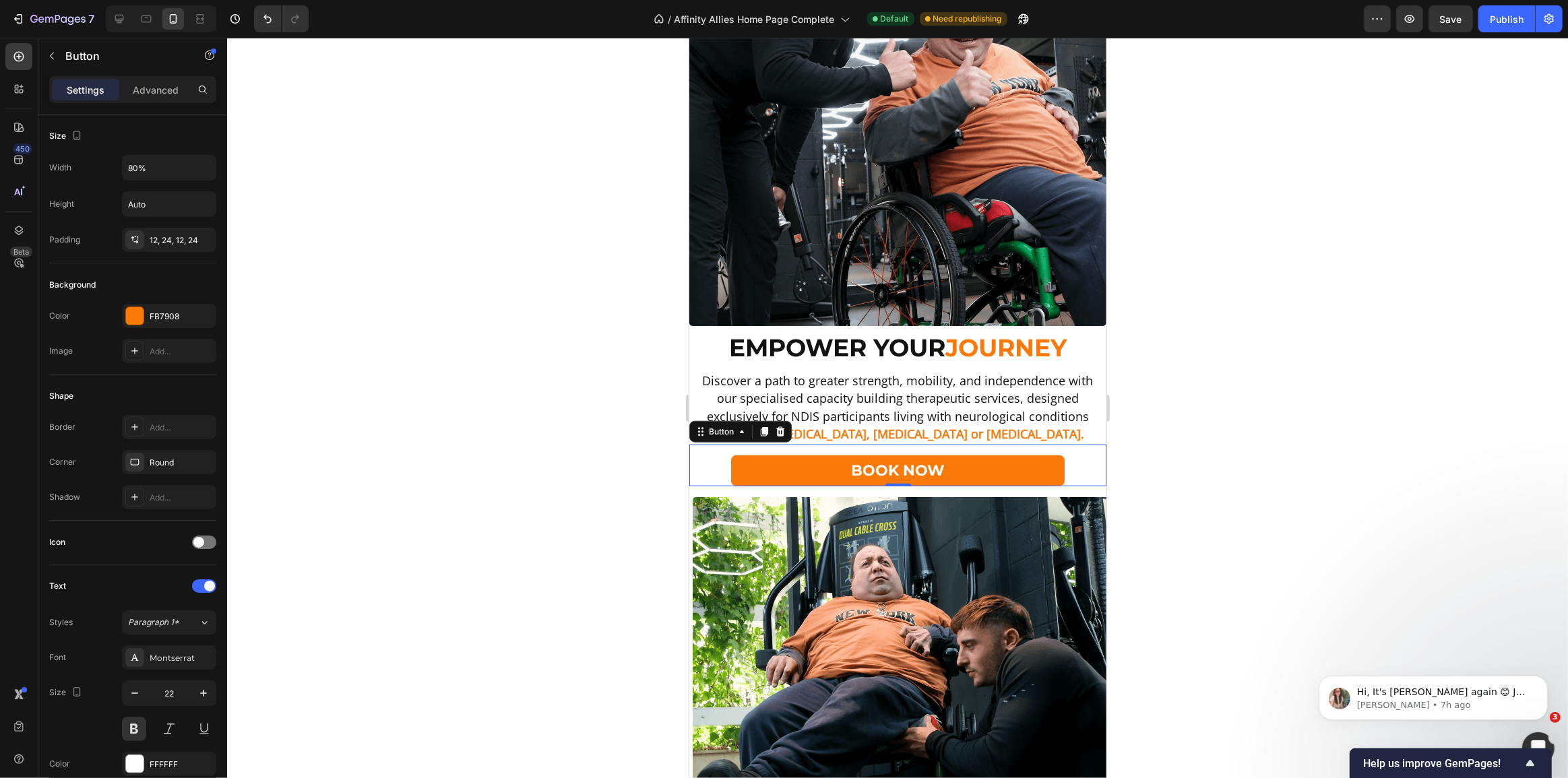
click at [919, 459] on div "Book Now Button 0" at bounding box center [896, 466] width 417 height 42
click at [144, 84] on p "Advanced" at bounding box center [155, 90] width 46 height 14
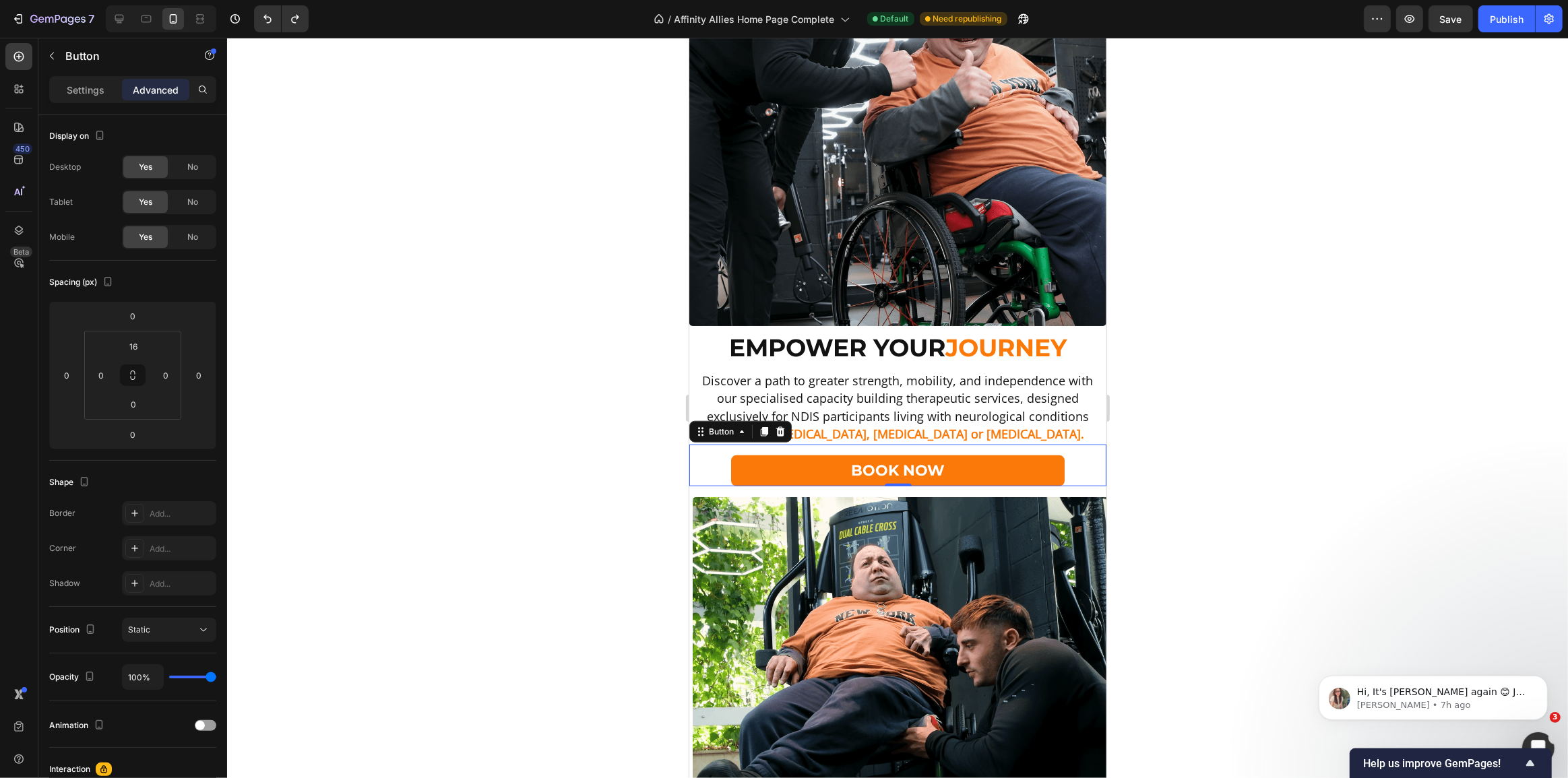
click at [1238, 187] on div at bounding box center [897, 408] width 1341 height 740
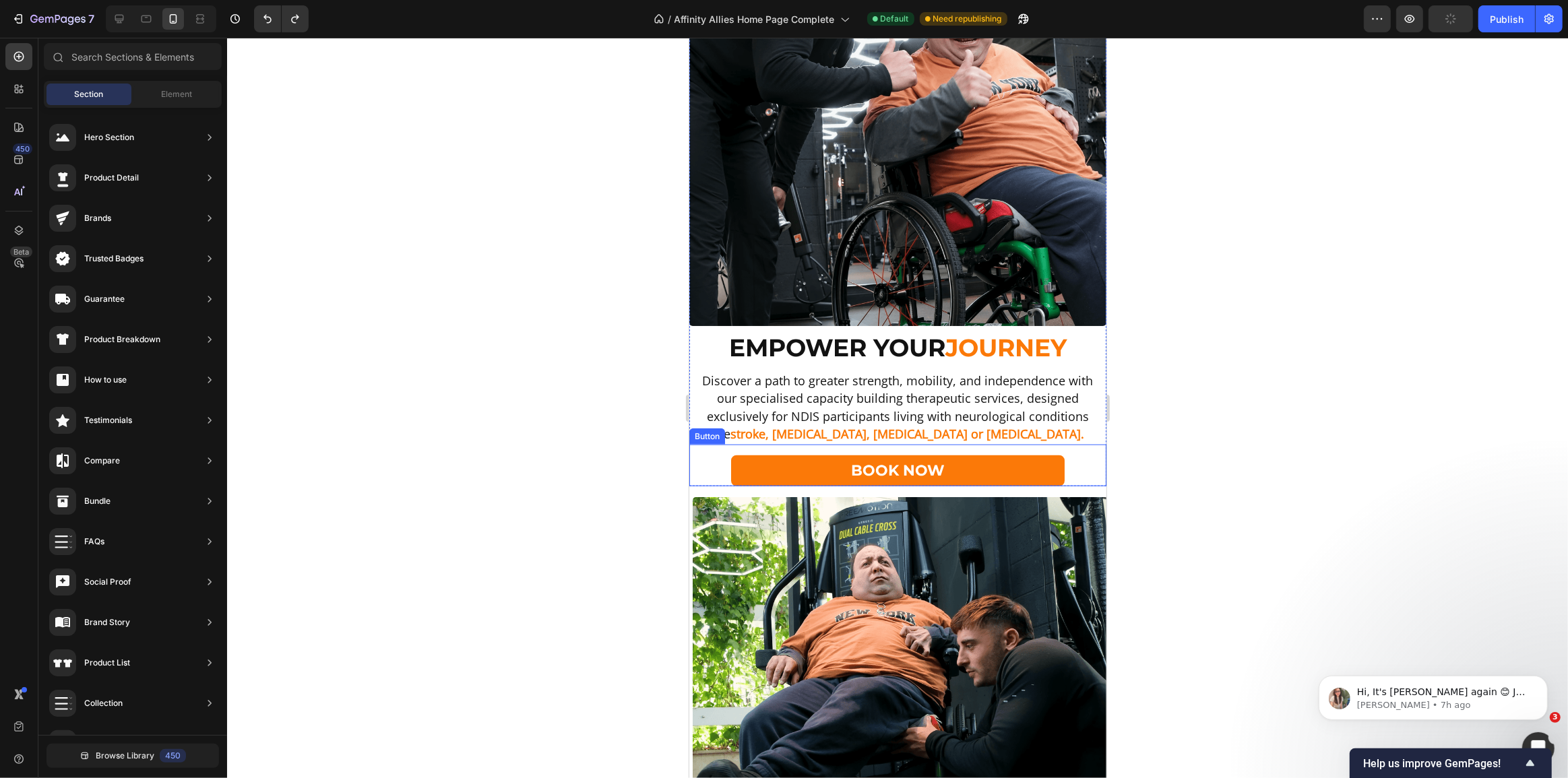
click at [936, 462] on div "Book Now Button" at bounding box center [896, 466] width 417 height 42
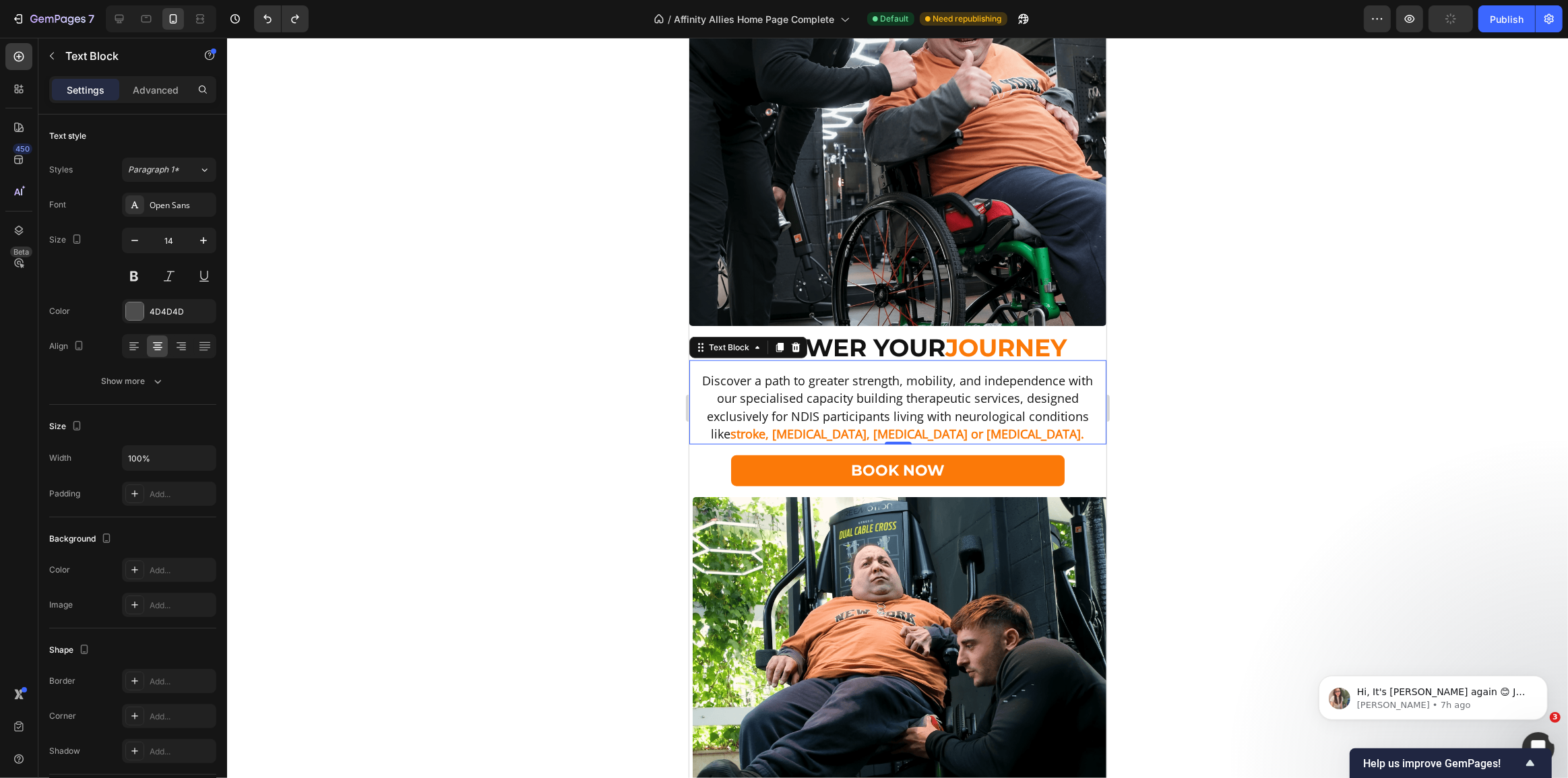
click at [966, 430] on strong "stroke, spinal cord injury, multiple sclerosis or brain injury." at bounding box center [907, 434] width 353 height 16
click at [158, 92] on p "Advanced" at bounding box center [155, 90] width 46 height 14
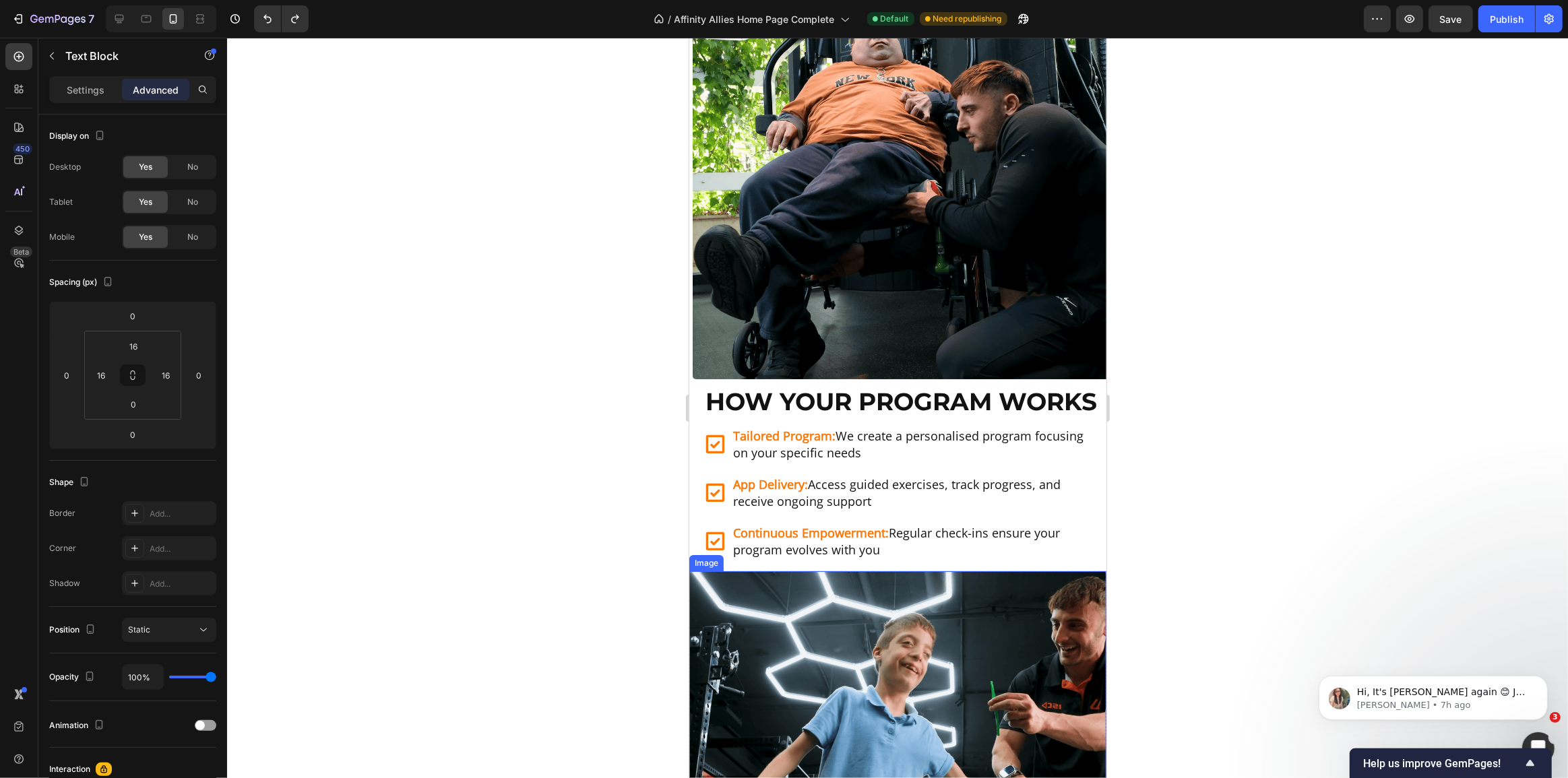
scroll to position [2020, 0]
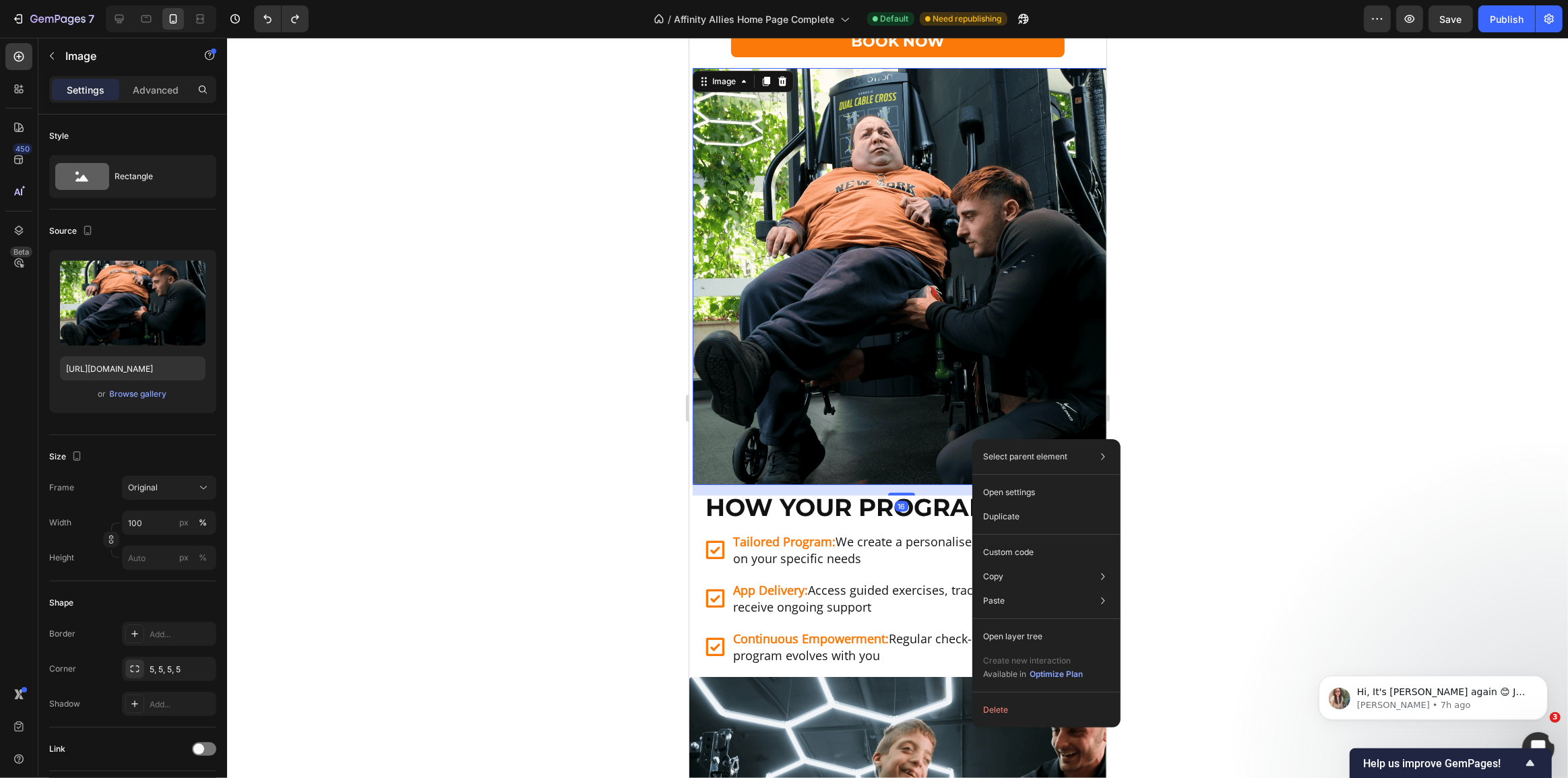
click at [529, 431] on div at bounding box center [897, 408] width 1341 height 740
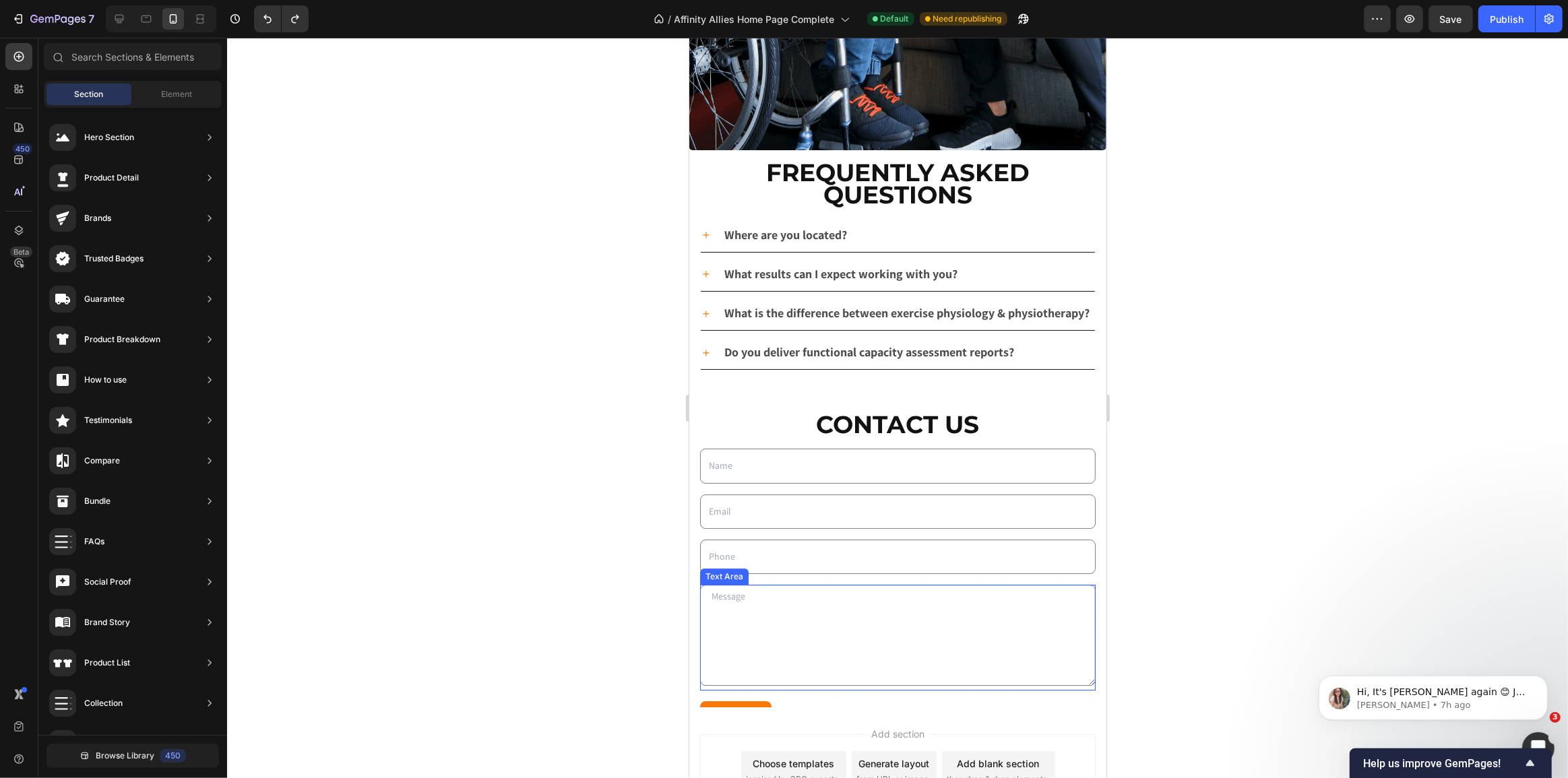
scroll to position [4605, 0]
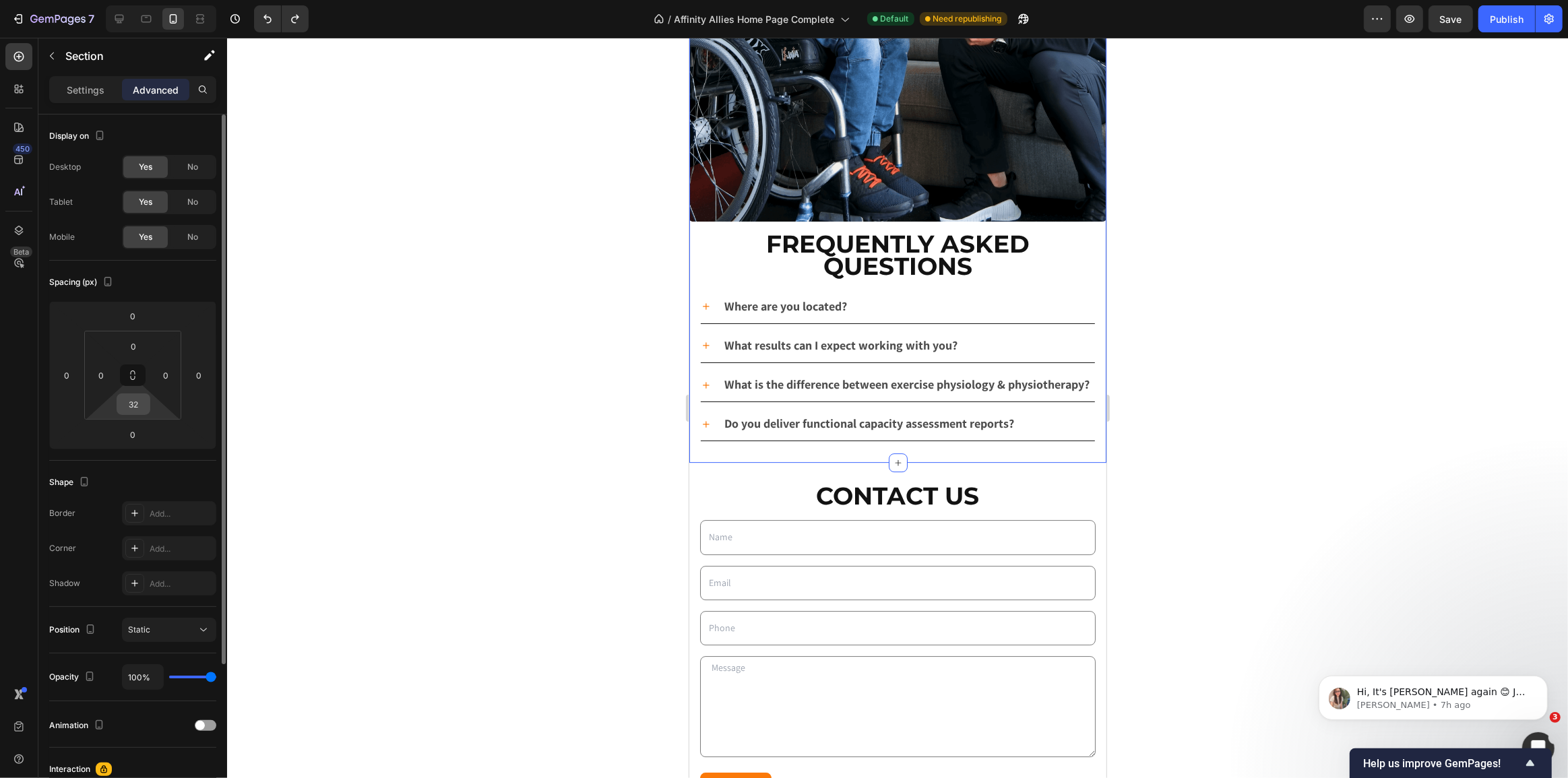
click at [148, 404] on div "32" at bounding box center [133, 404] width 34 height 22
click at [140, 404] on input "32" at bounding box center [133, 404] width 27 height 20
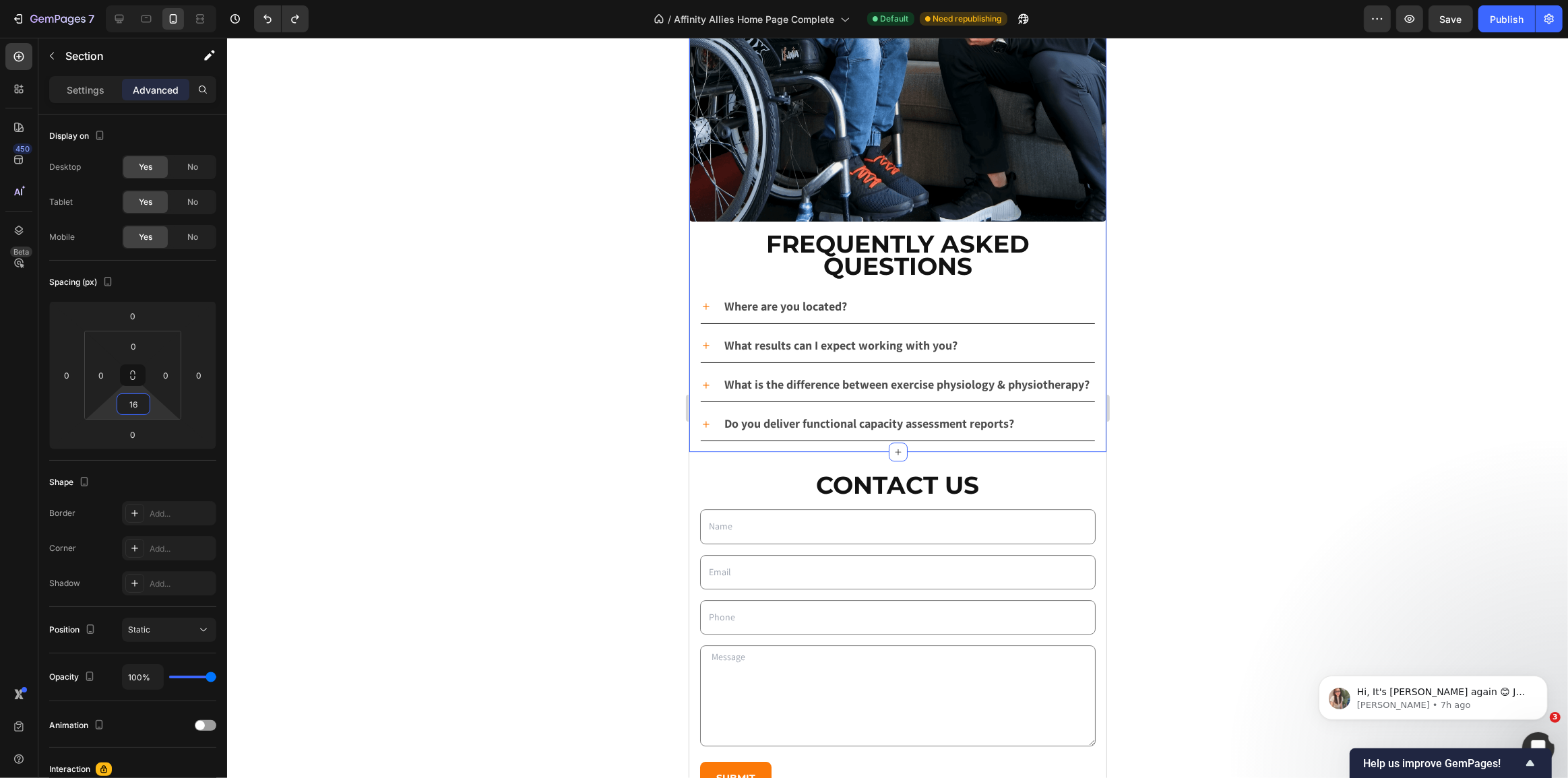
type input "16"
click at [452, 385] on div at bounding box center [897, 408] width 1341 height 740
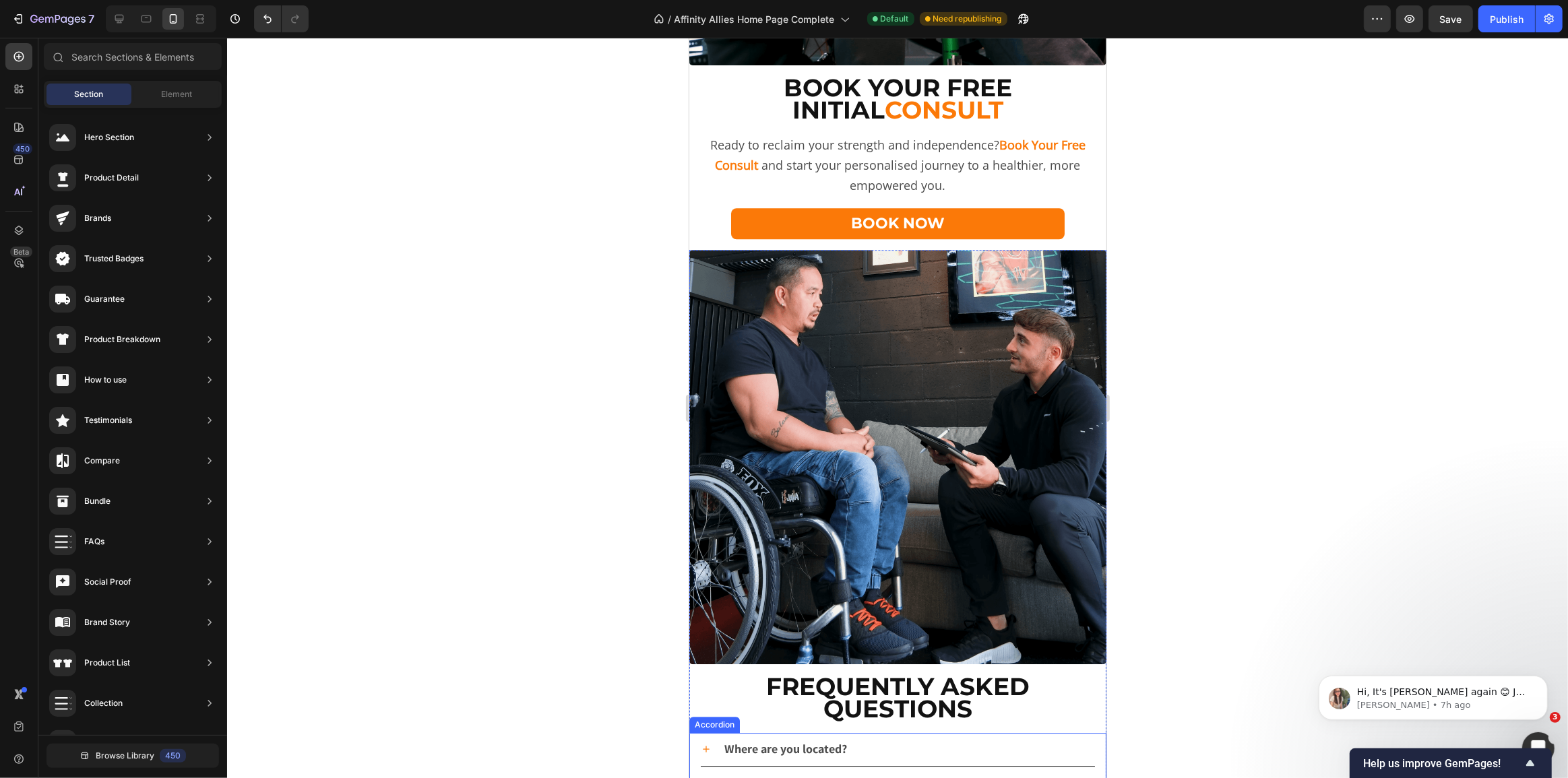
scroll to position [4054, 0]
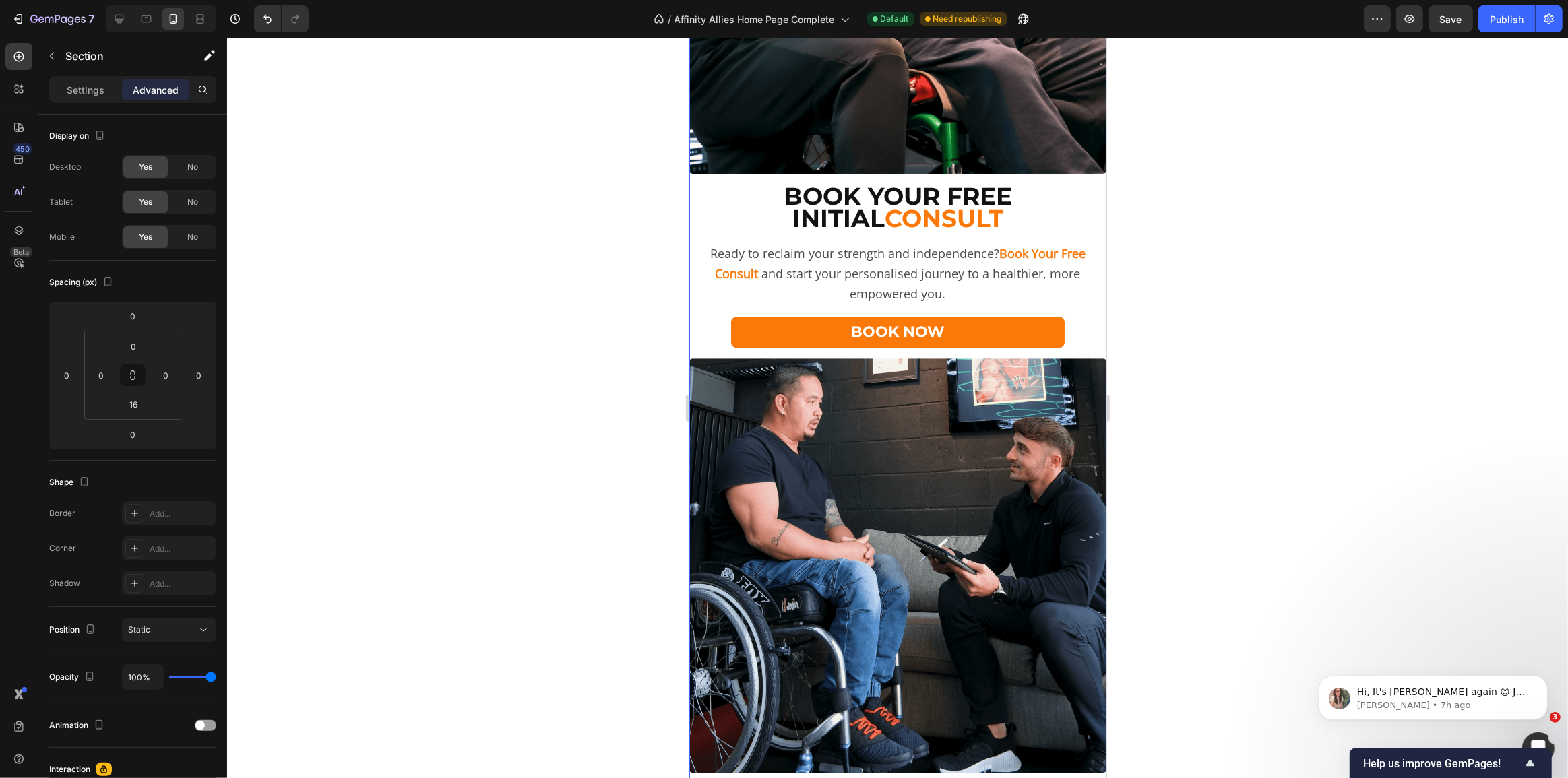
click at [132, 404] on input "16" at bounding box center [133, 404] width 27 height 20
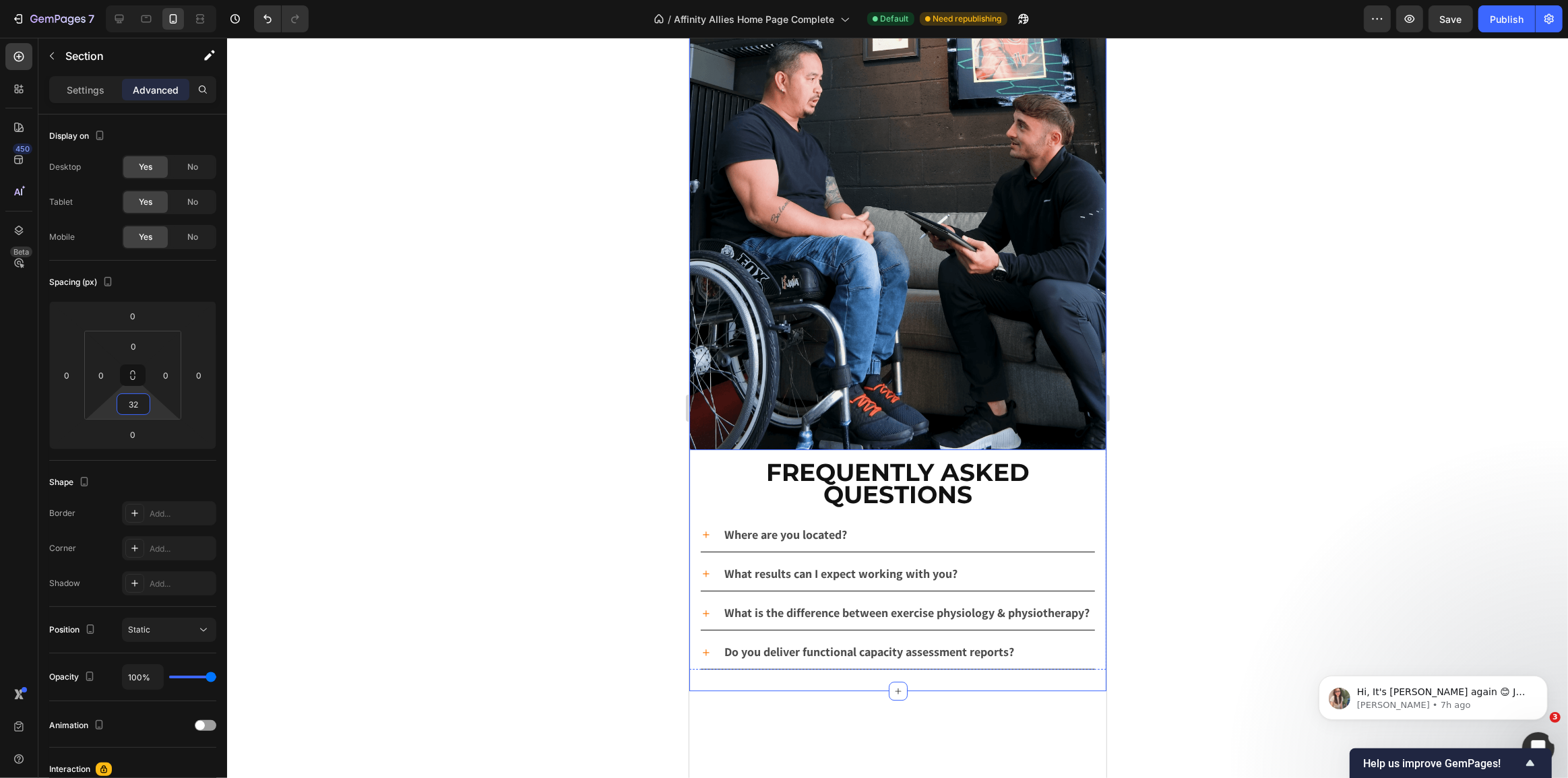
scroll to position [4421, 0]
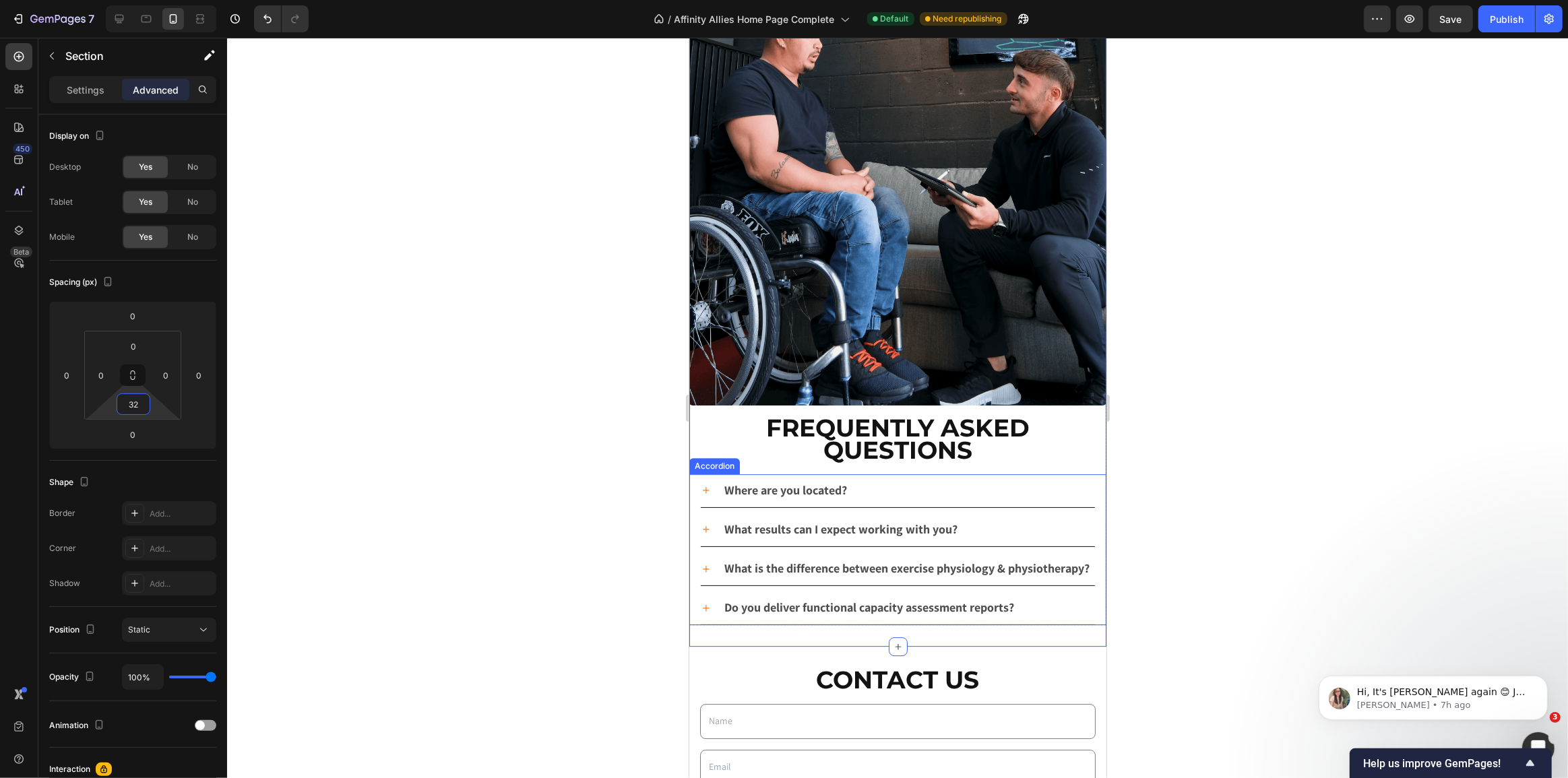
type input "3"
type input "16"
click at [343, 378] on div at bounding box center [897, 408] width 1341 height 740
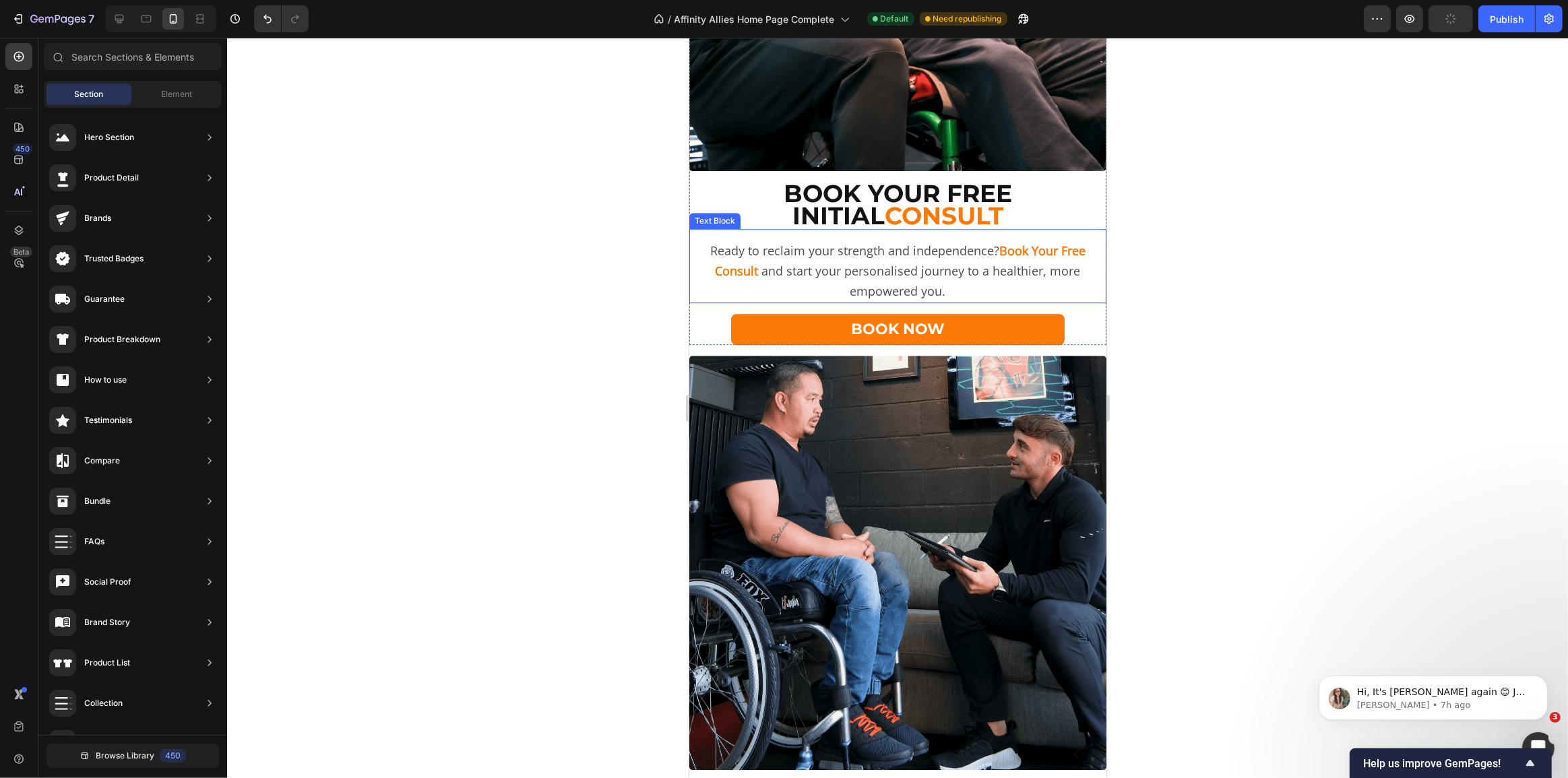
scroll to position [4054, 0]
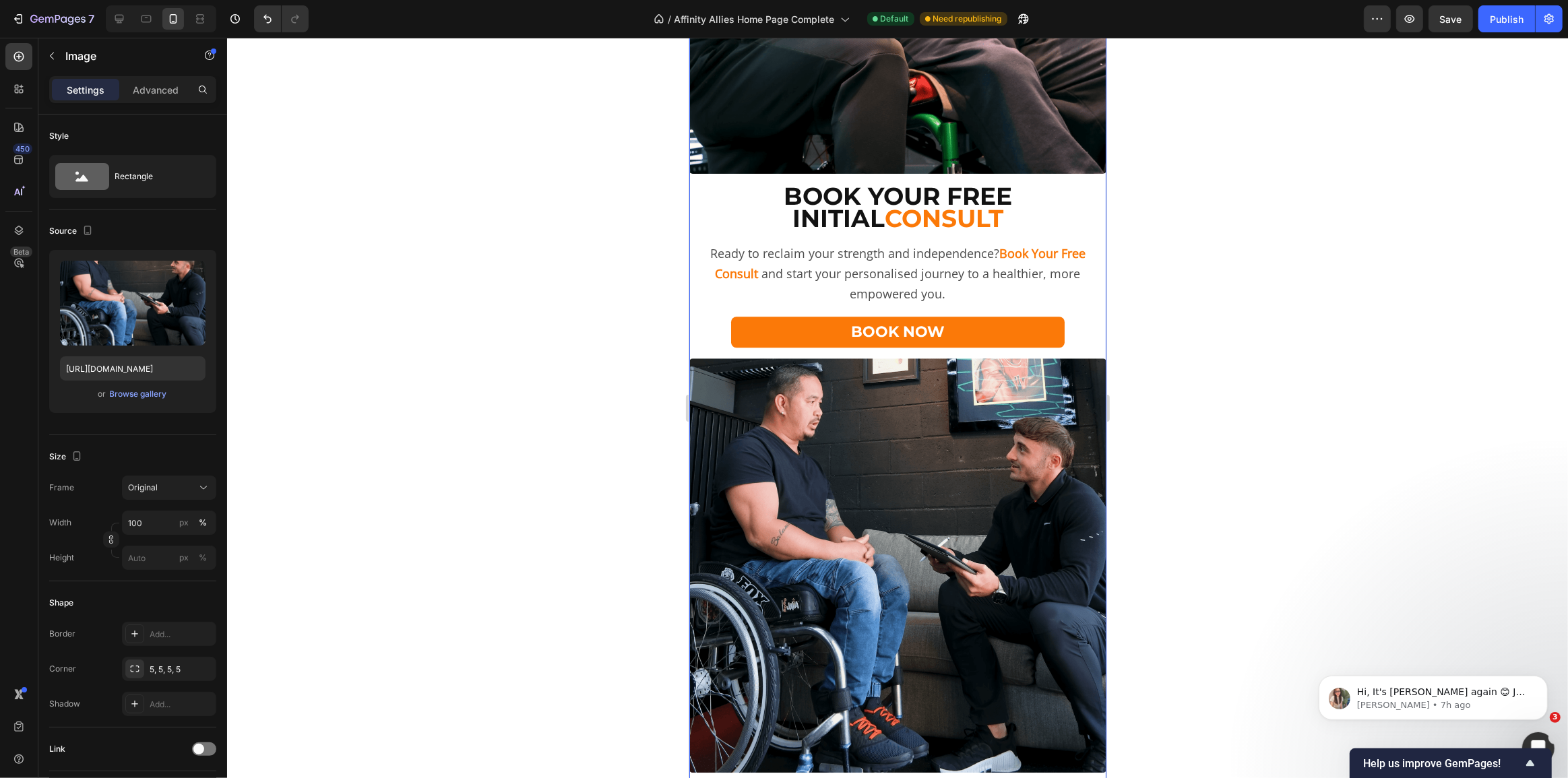
click at [794, 378] on img at bounding box center [896, 565] width 417 height 414
click at [153, 92] on p "Advanced" at bounding box center [155, 90] width 46 height 14
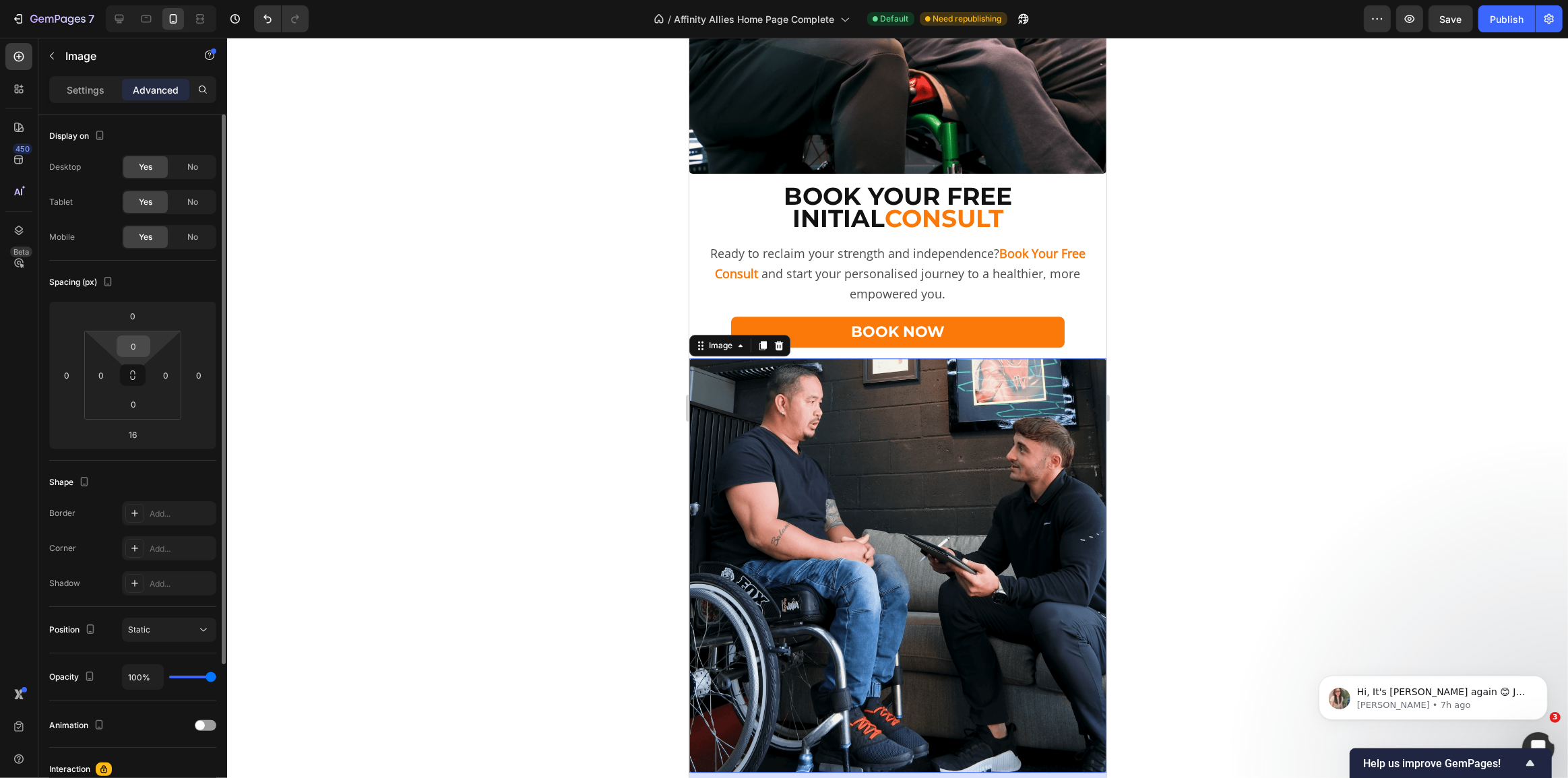
click at [128, 340] on input "0" at bounding box center [133, 346] width 27 height 20
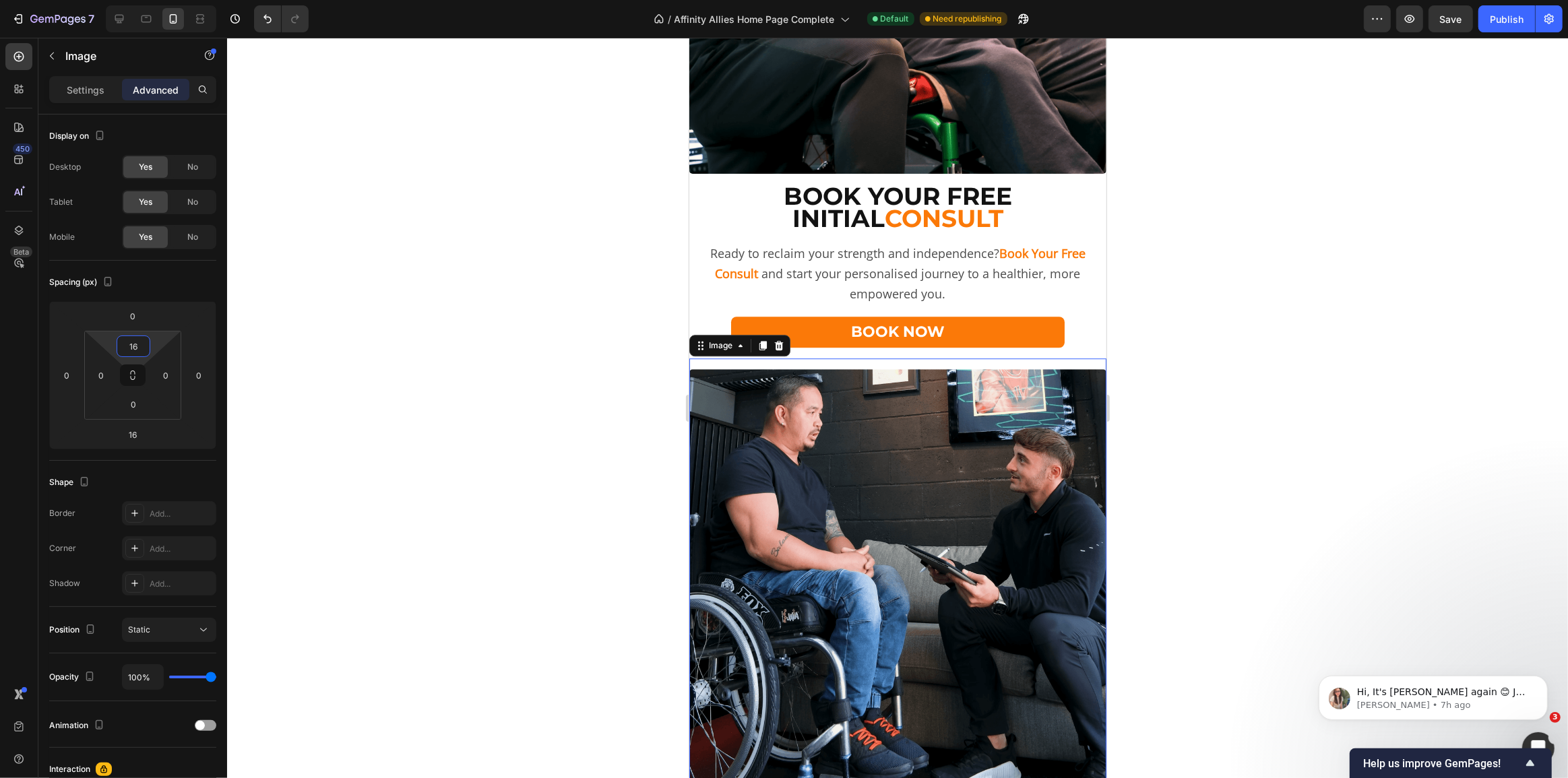
type input "16"
click at [517, 242] on div at bounding box center [897, 408] width 1341 height 740
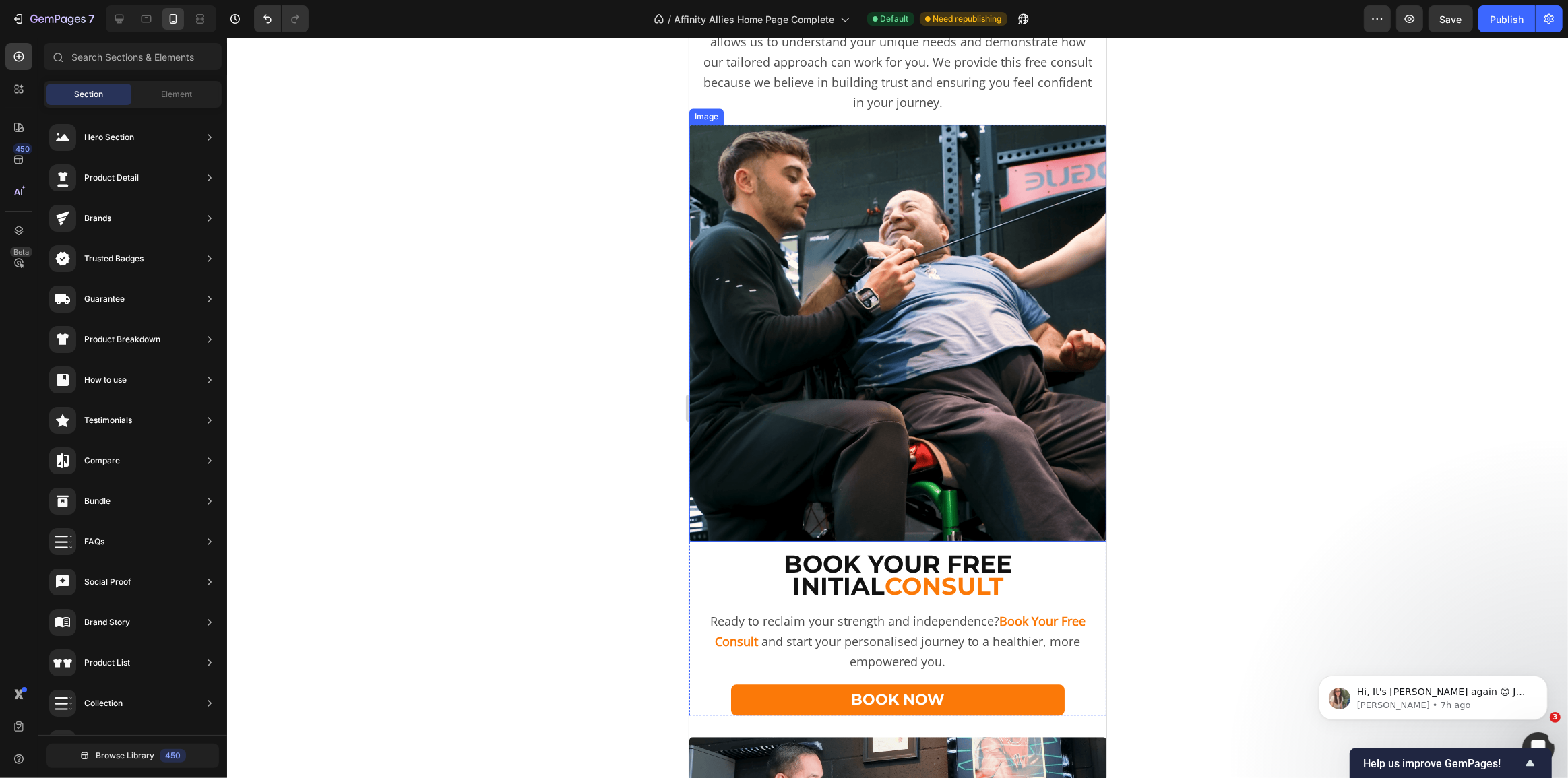
scroll to position [3502, 0]
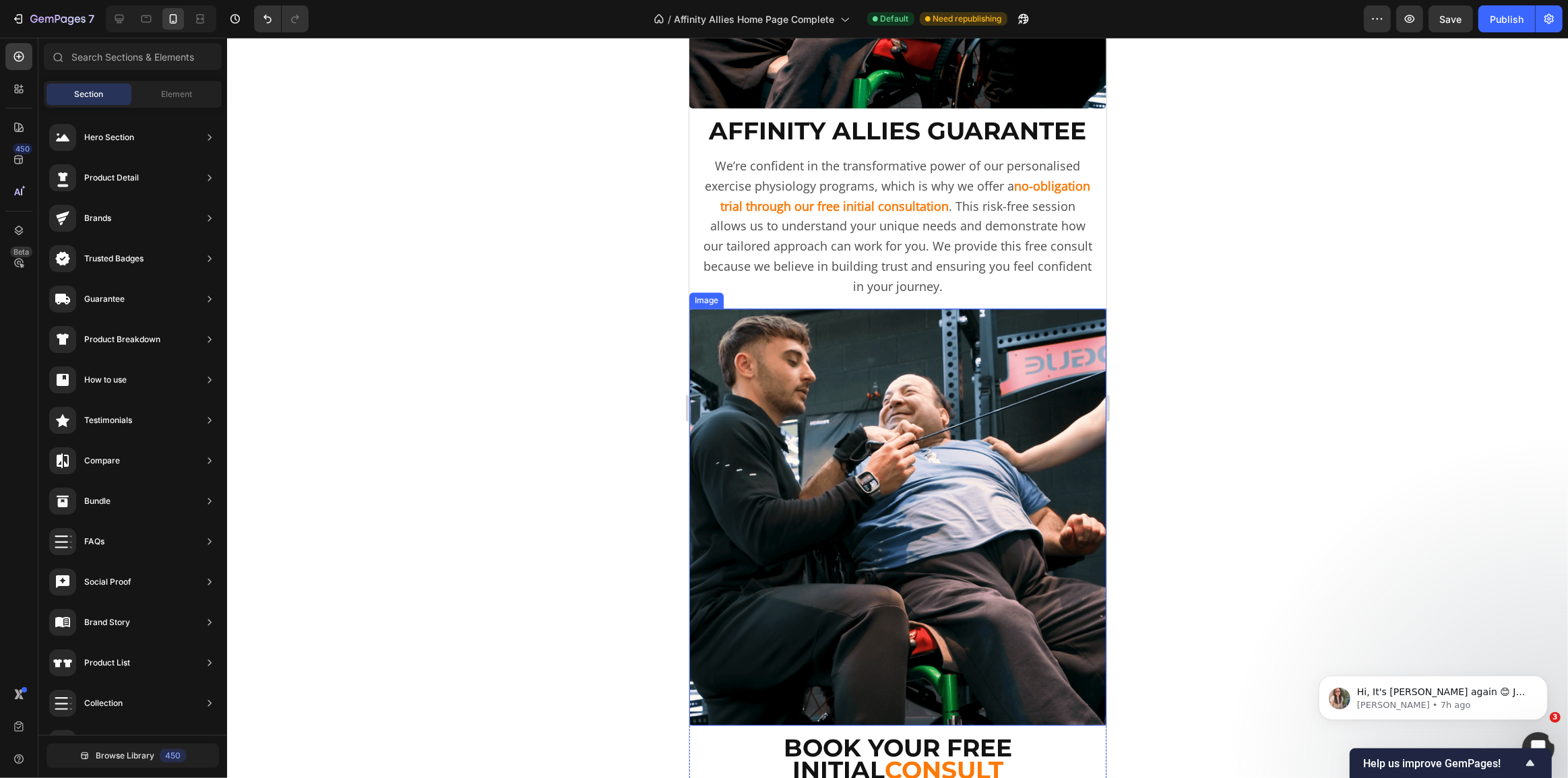
click at [875, 373] on img at bounding box center [896, 516] width 417 height 417
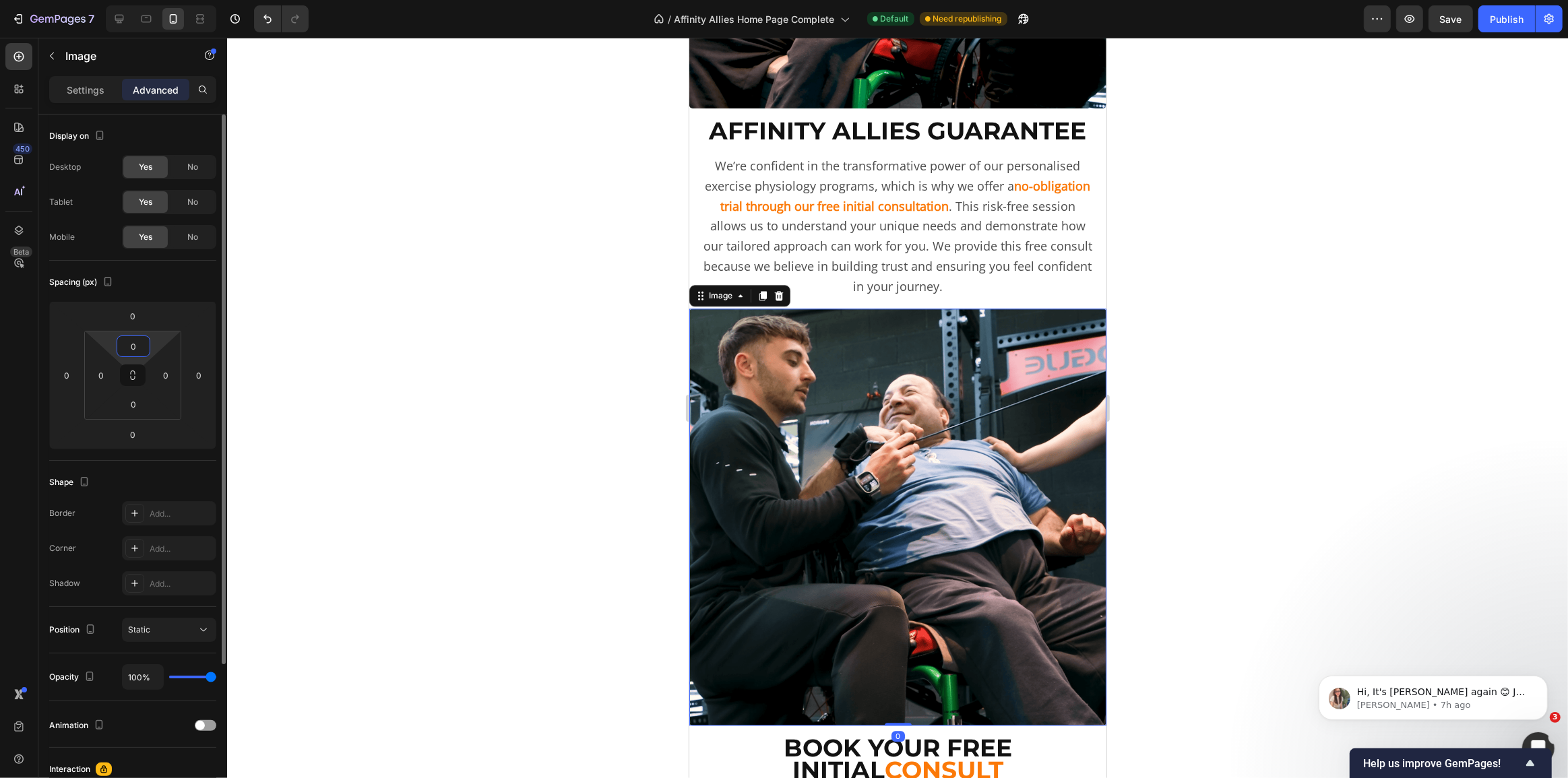
click at [132, 349] on input "0" at bounding box center [133, 346] width 27 height 20
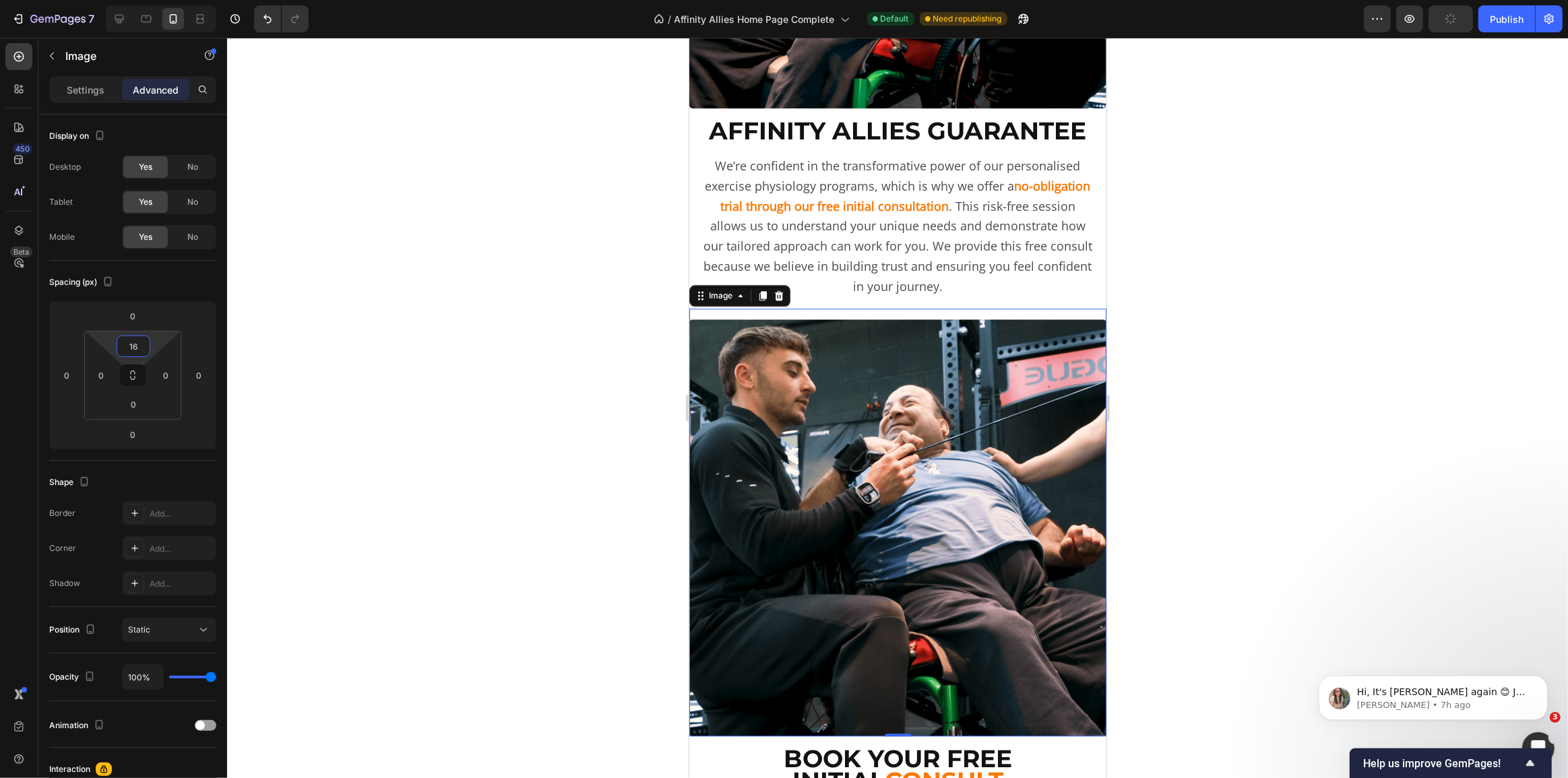
type input "16"
click at [540, 350] on div at bounding box center [897, 408] width 1341 height 740
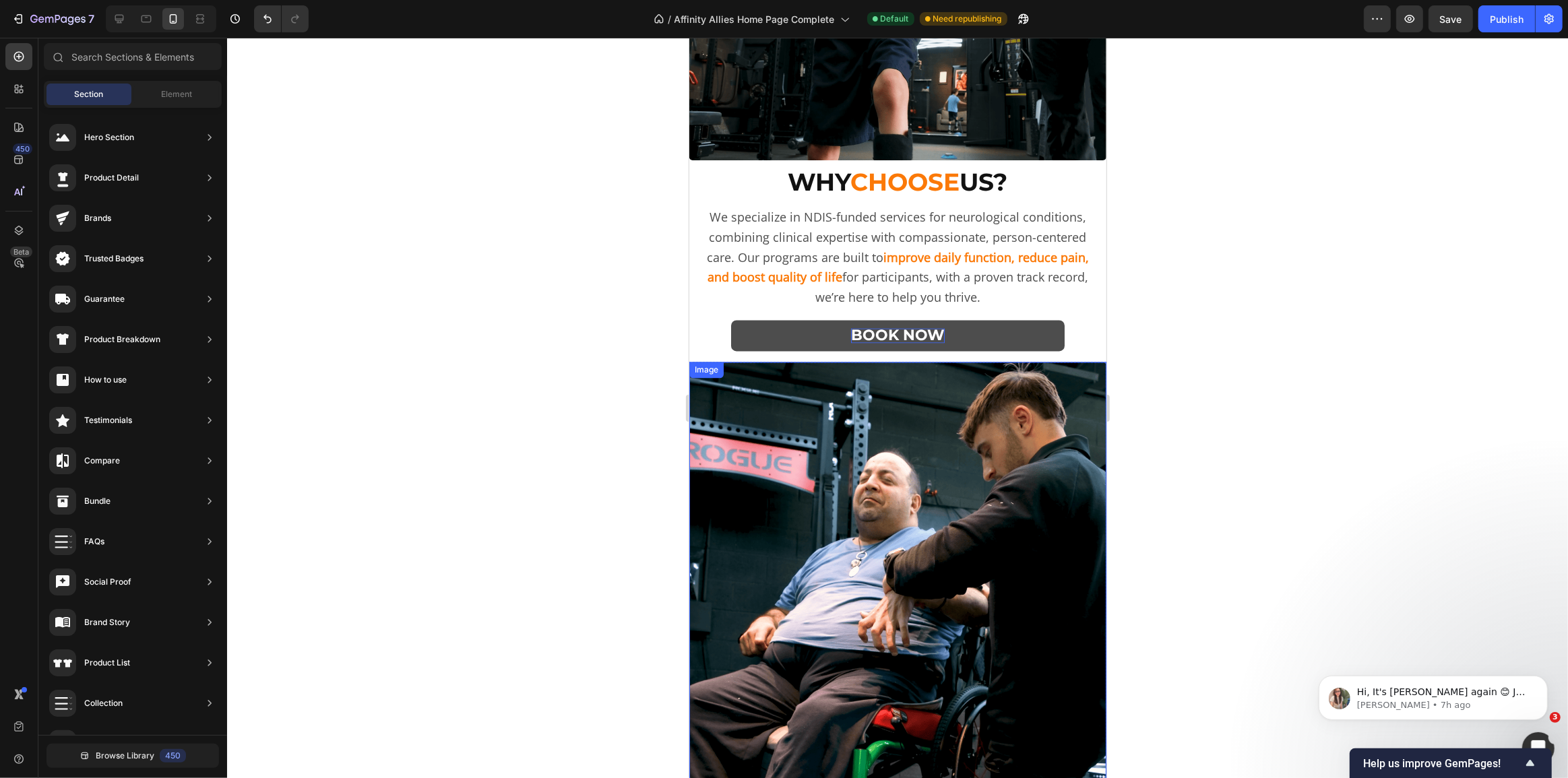
scroll to position [2829, 0]
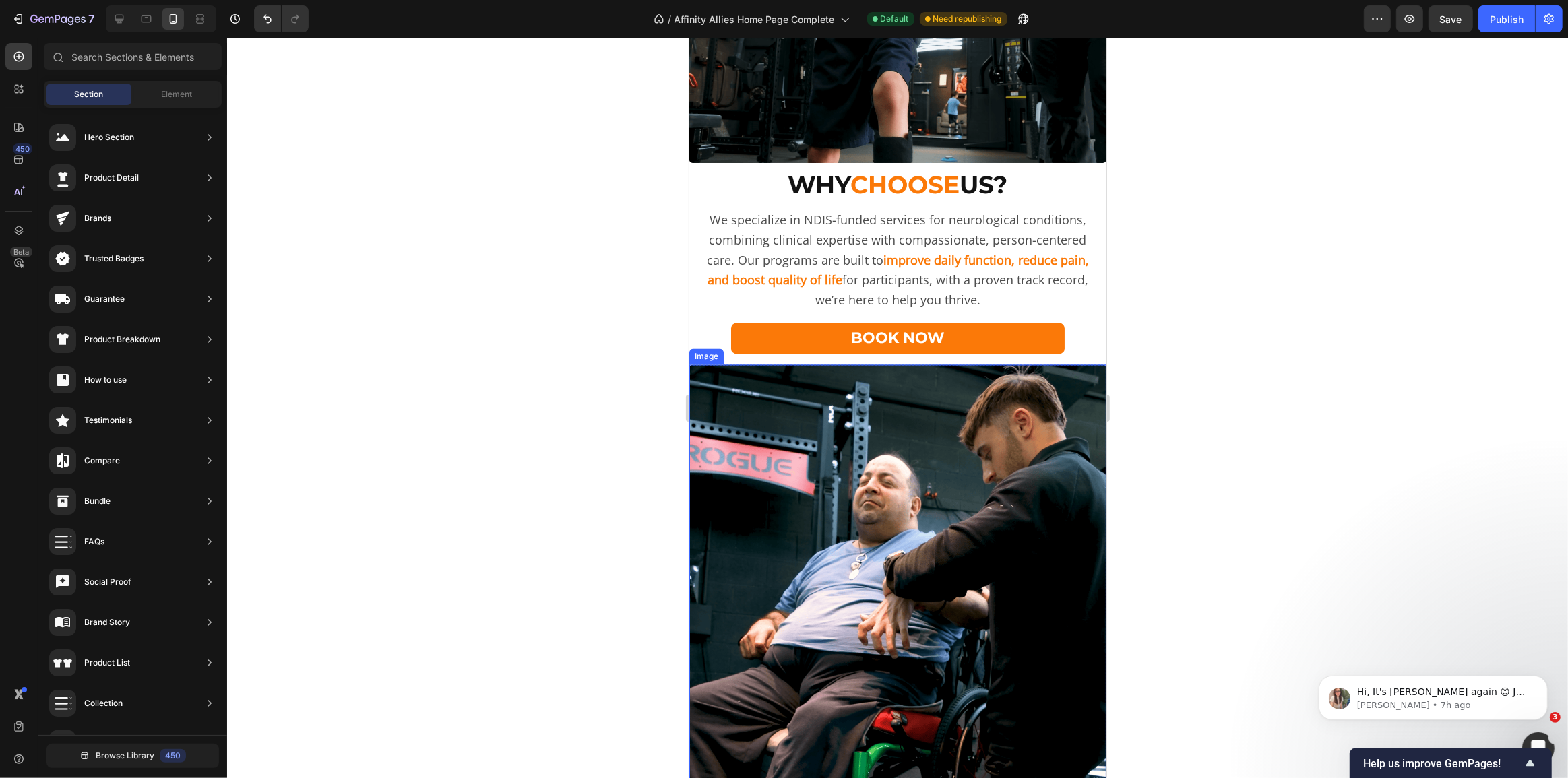
click at [855, 420] on img at bounding box center [896, 573] width 417 height 417
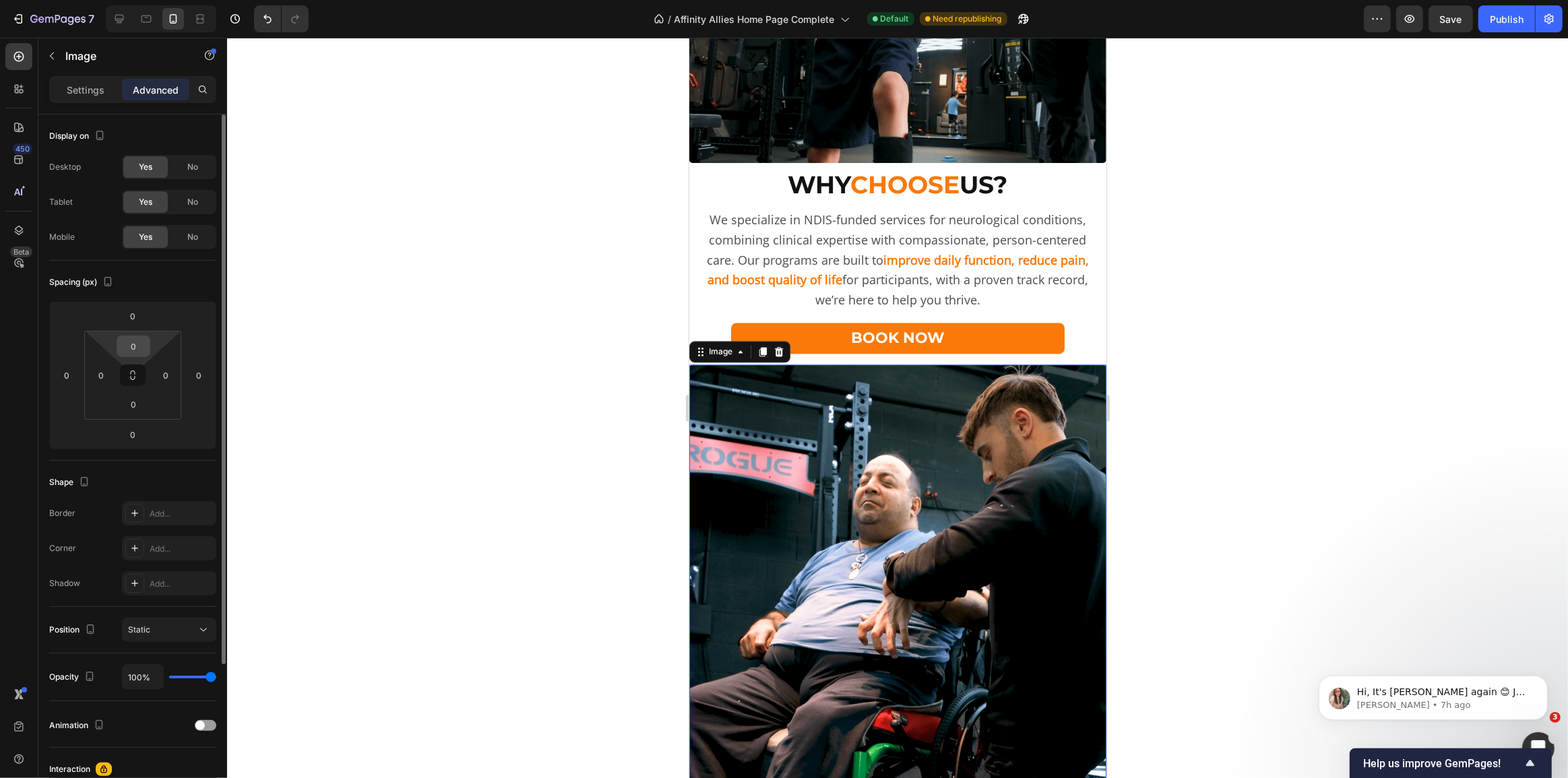
click at [136, 348] on input "0" at bounding box center [133, 346] width 27 height 20
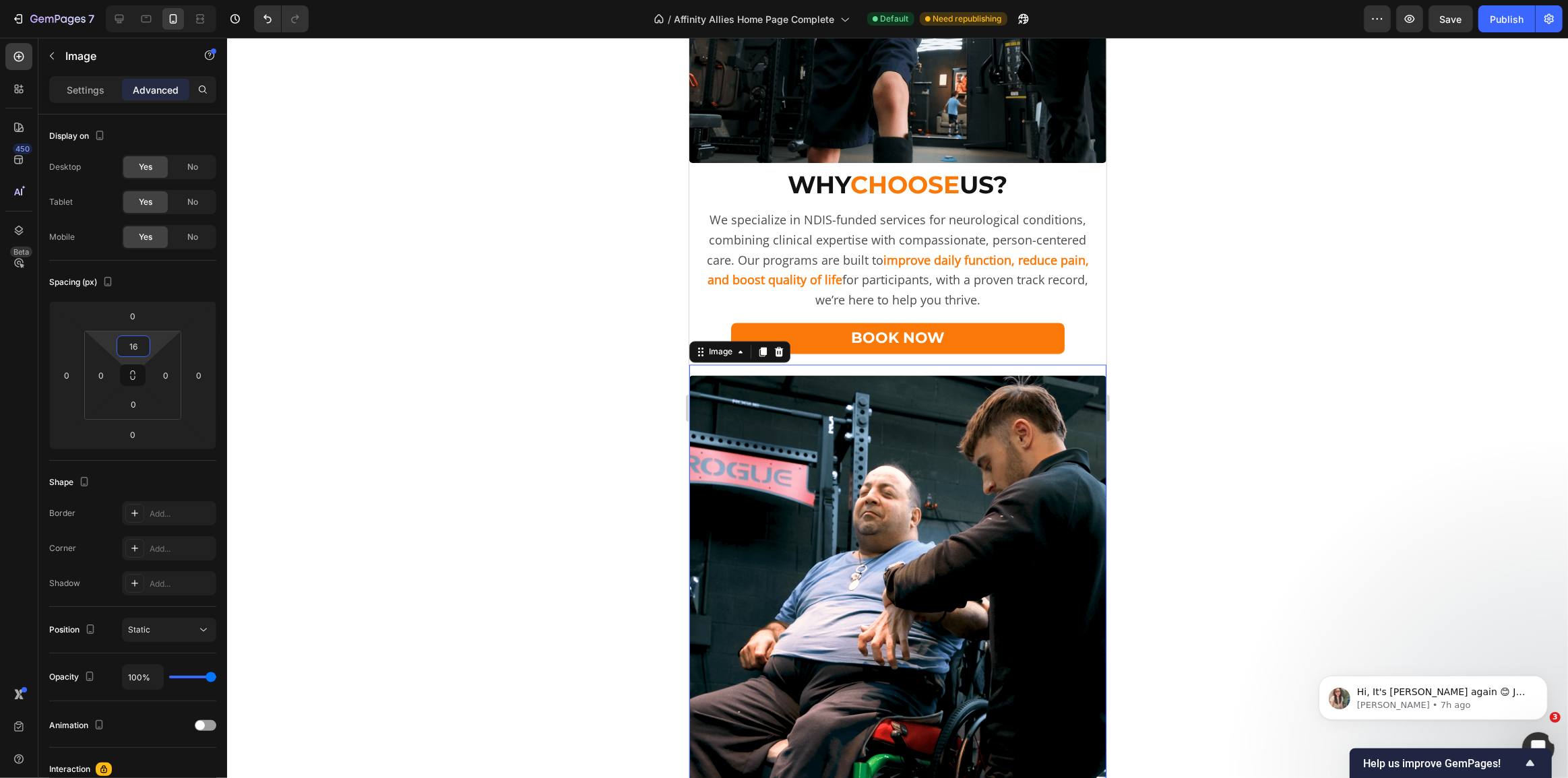
type input "16"
click at [434, 369] on div at bounding box center [897, 408] width 1341 height 740
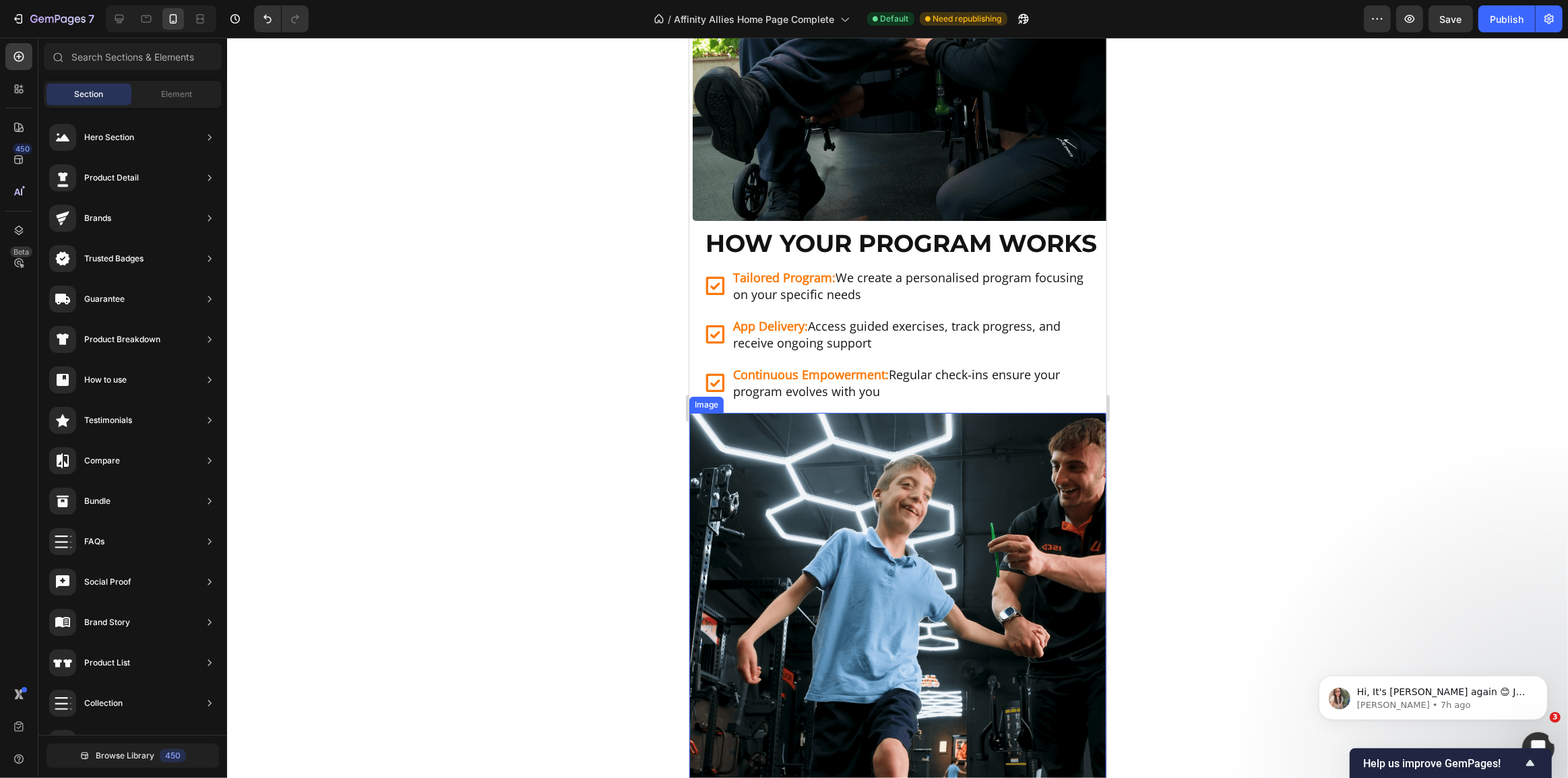
scroll to position [2155, 0]
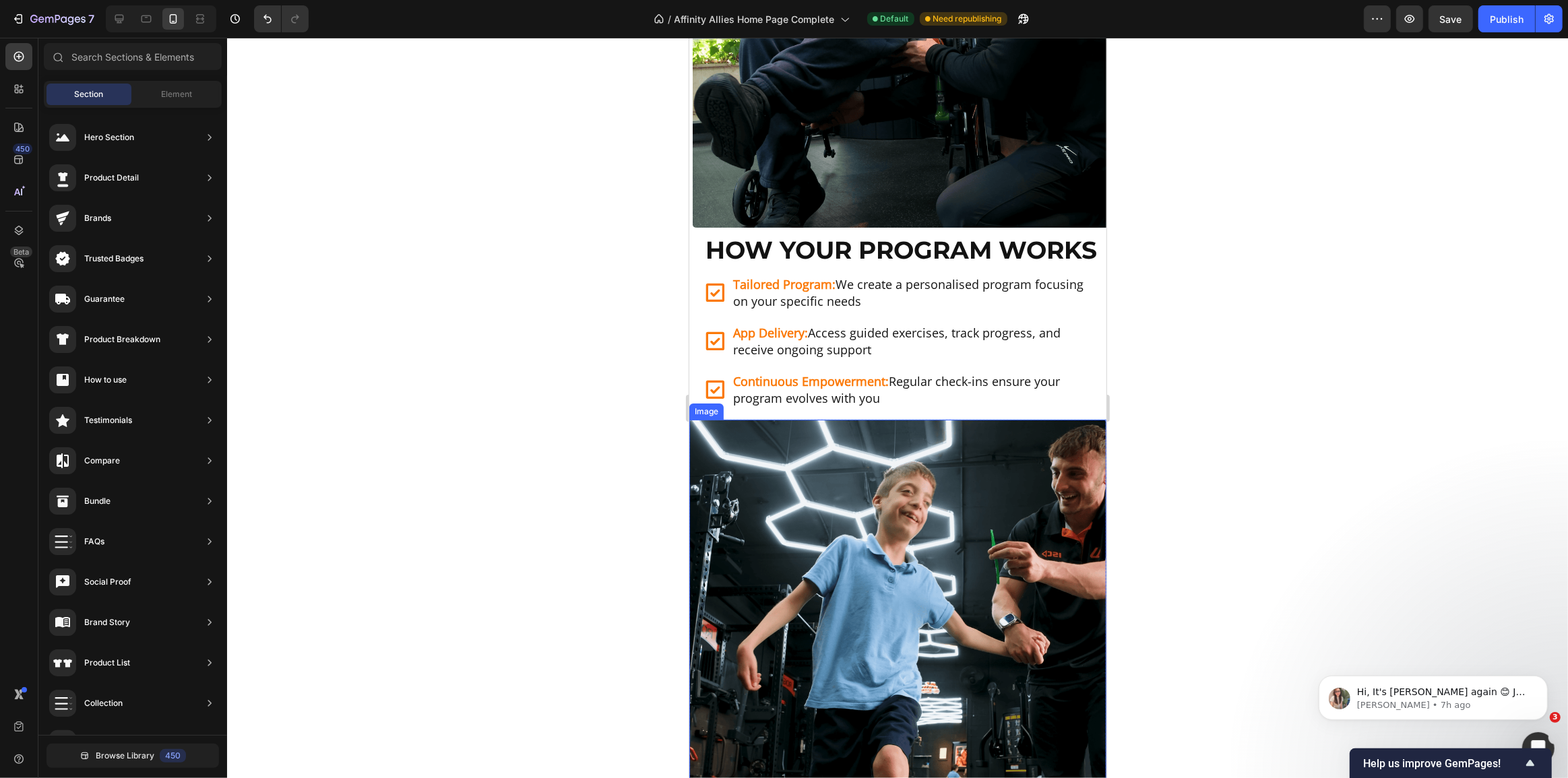
click at [855, 475] on img at bounding box center [896, 628] width 417 height 417
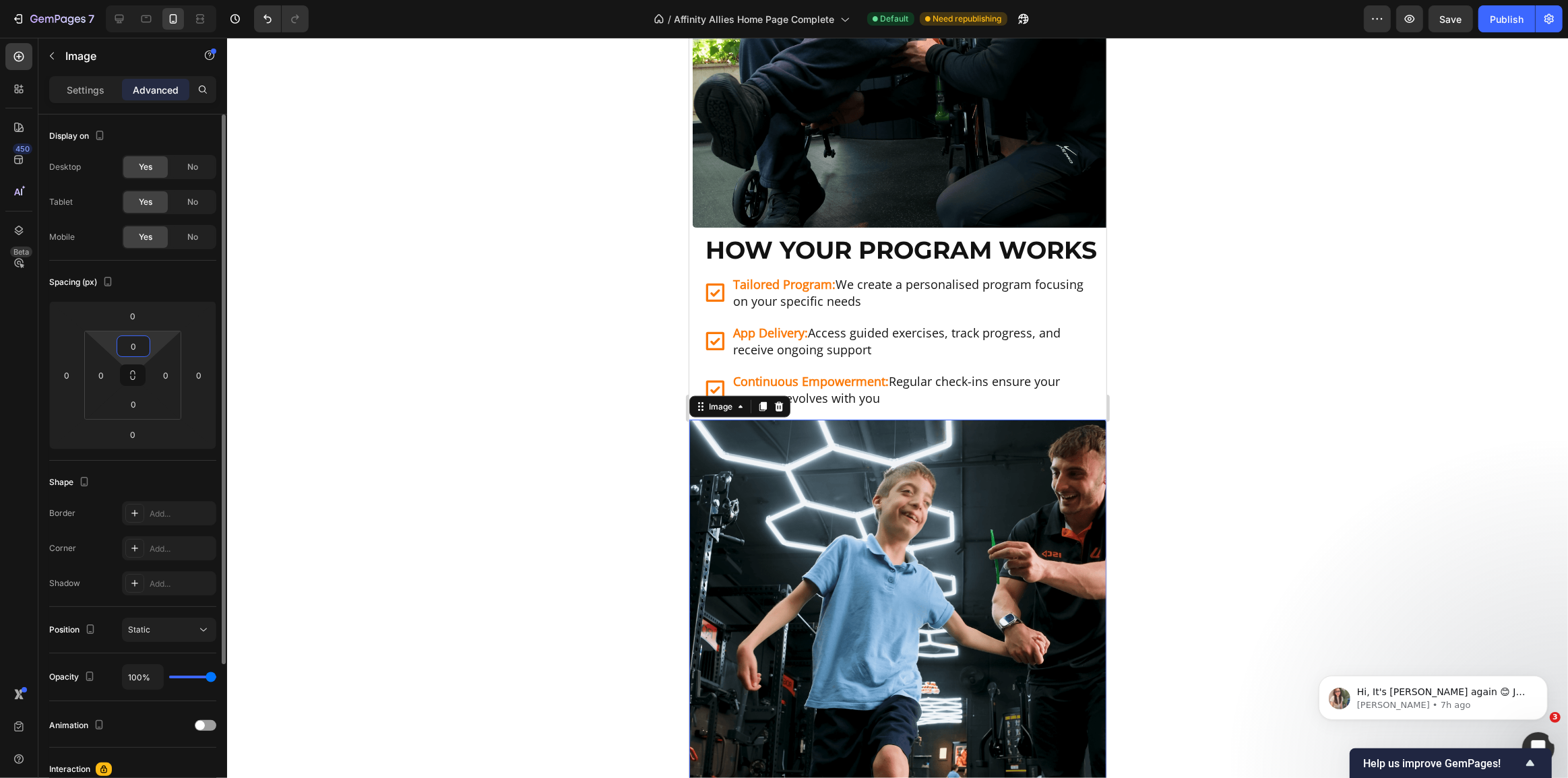
click at [137, 344] on input "0" at bounding box center [133, 346] width 27 height 20
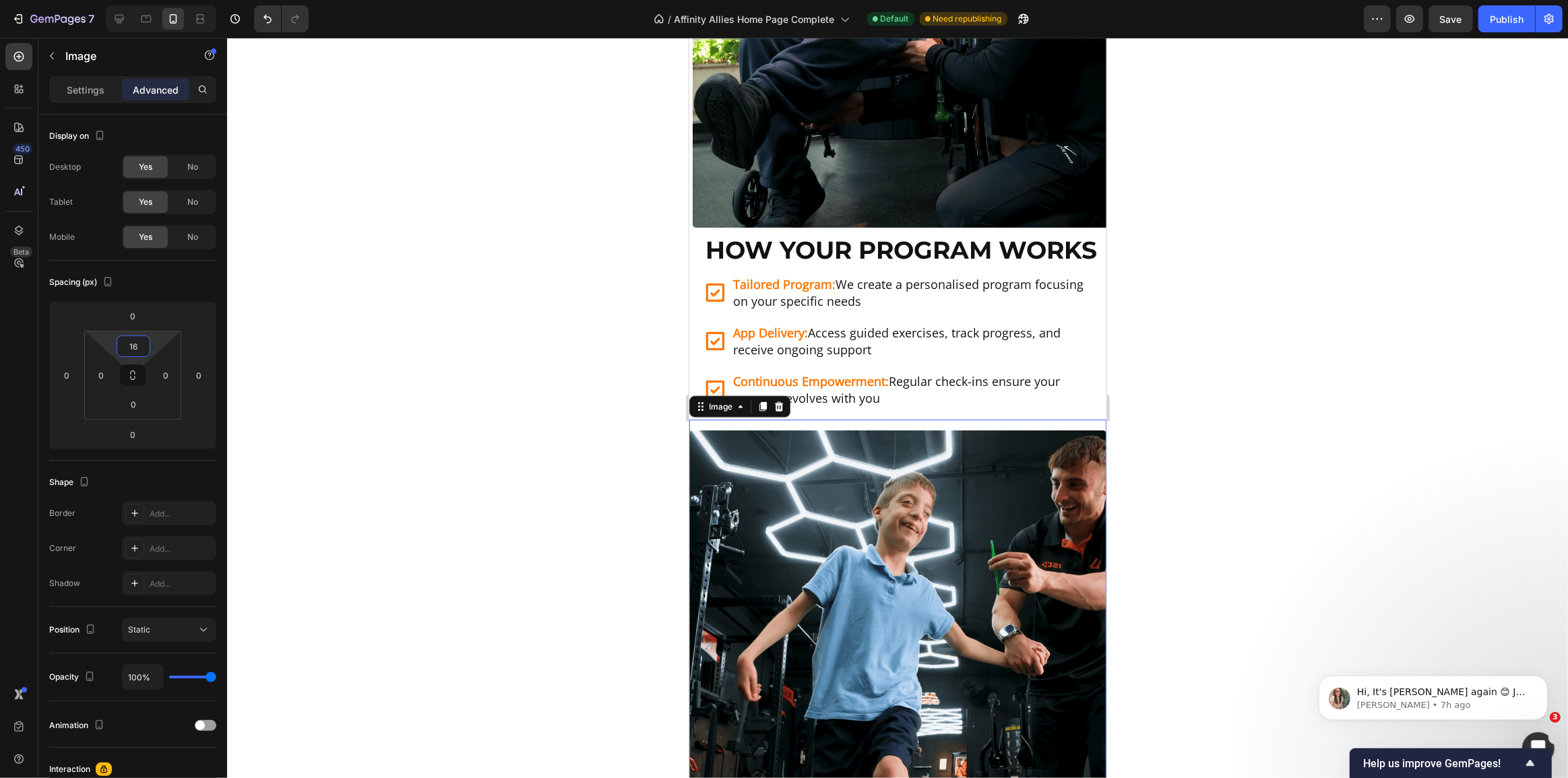
type input "16"
click at [437, 364] on div at bounding box center [897, 408] width 1341 height 740
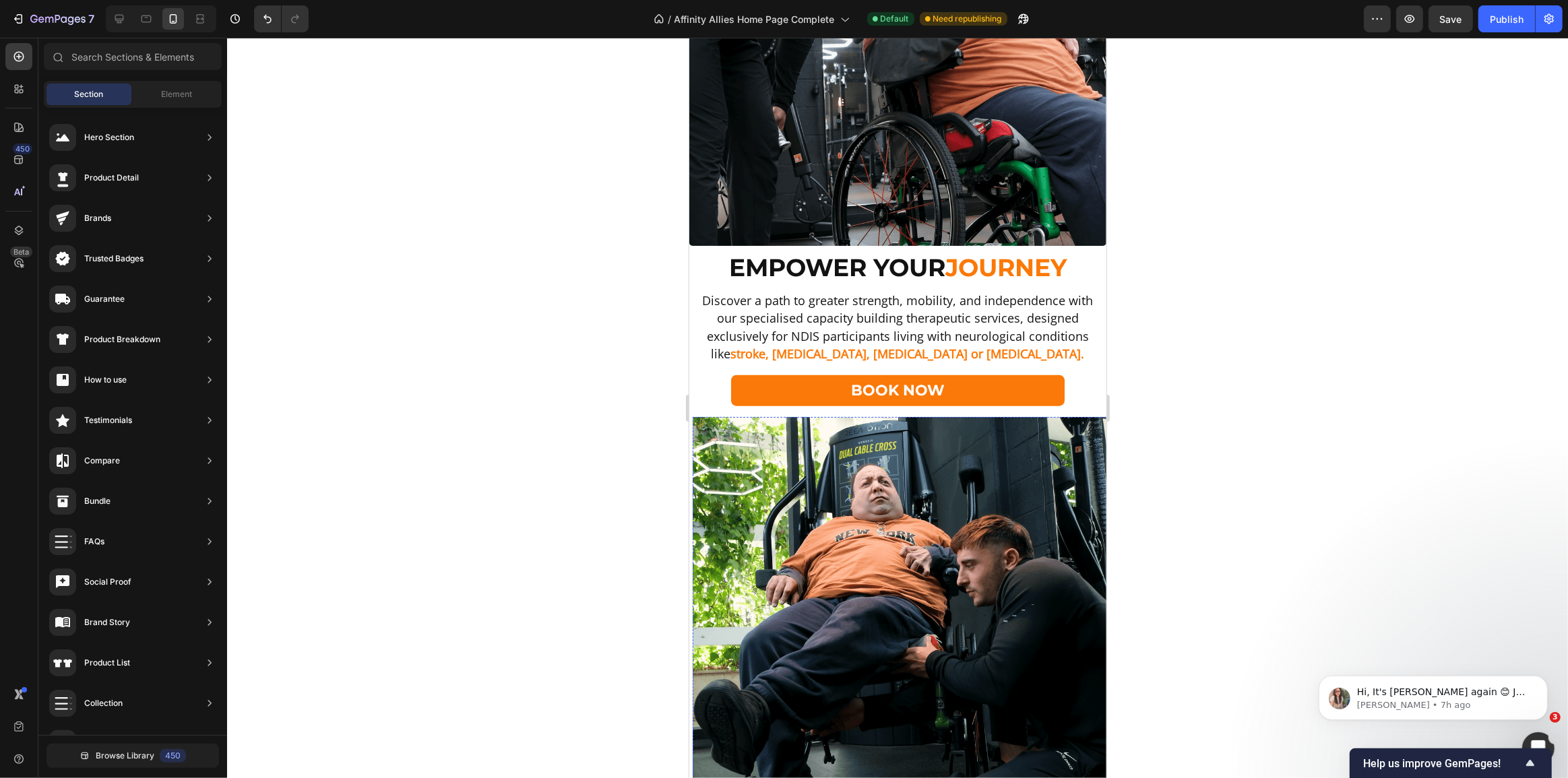
scroll to position [1543, 0]
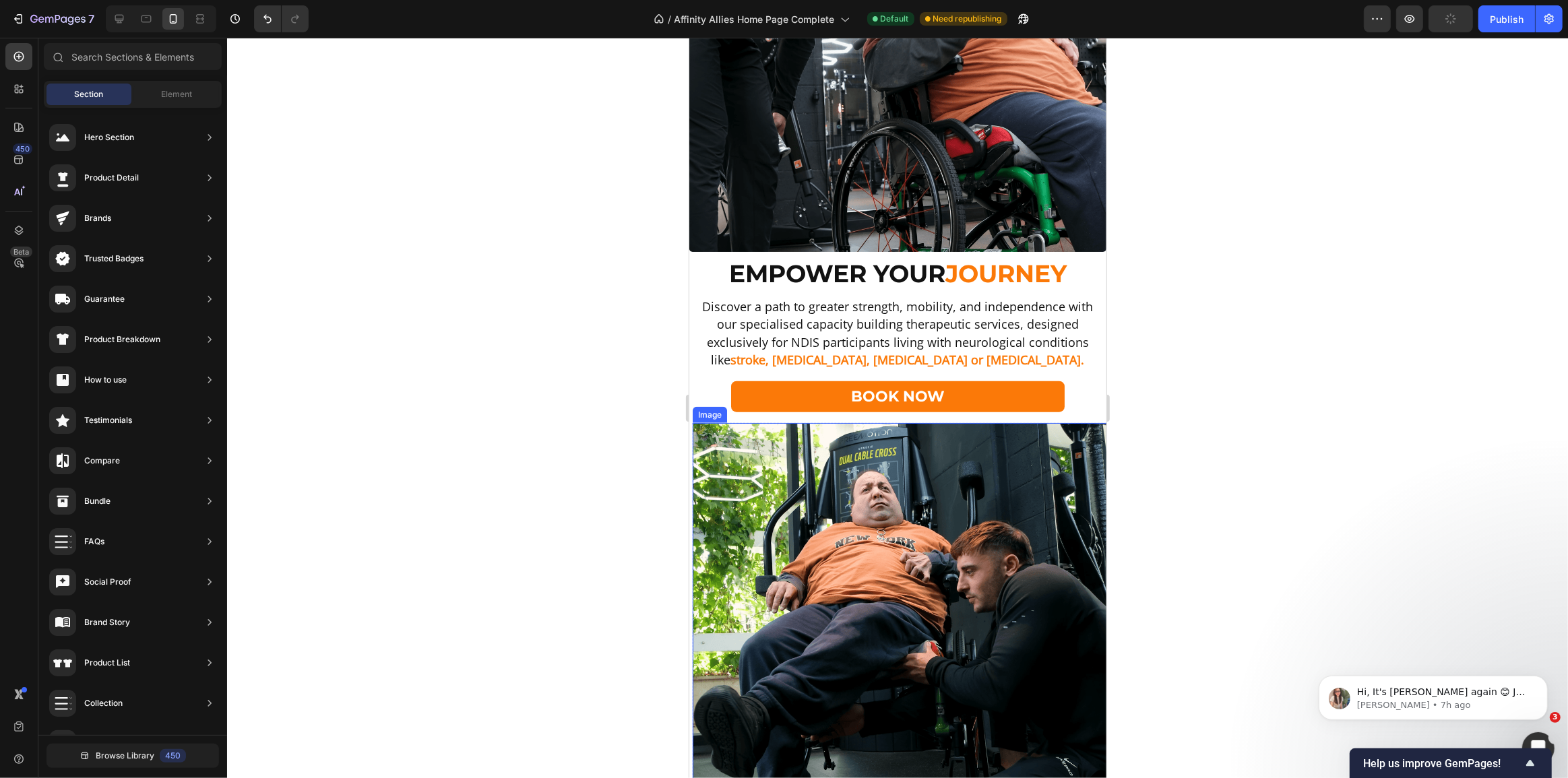
click at [817, 500] on img at bounding box center [900, 631] width 417 height 417
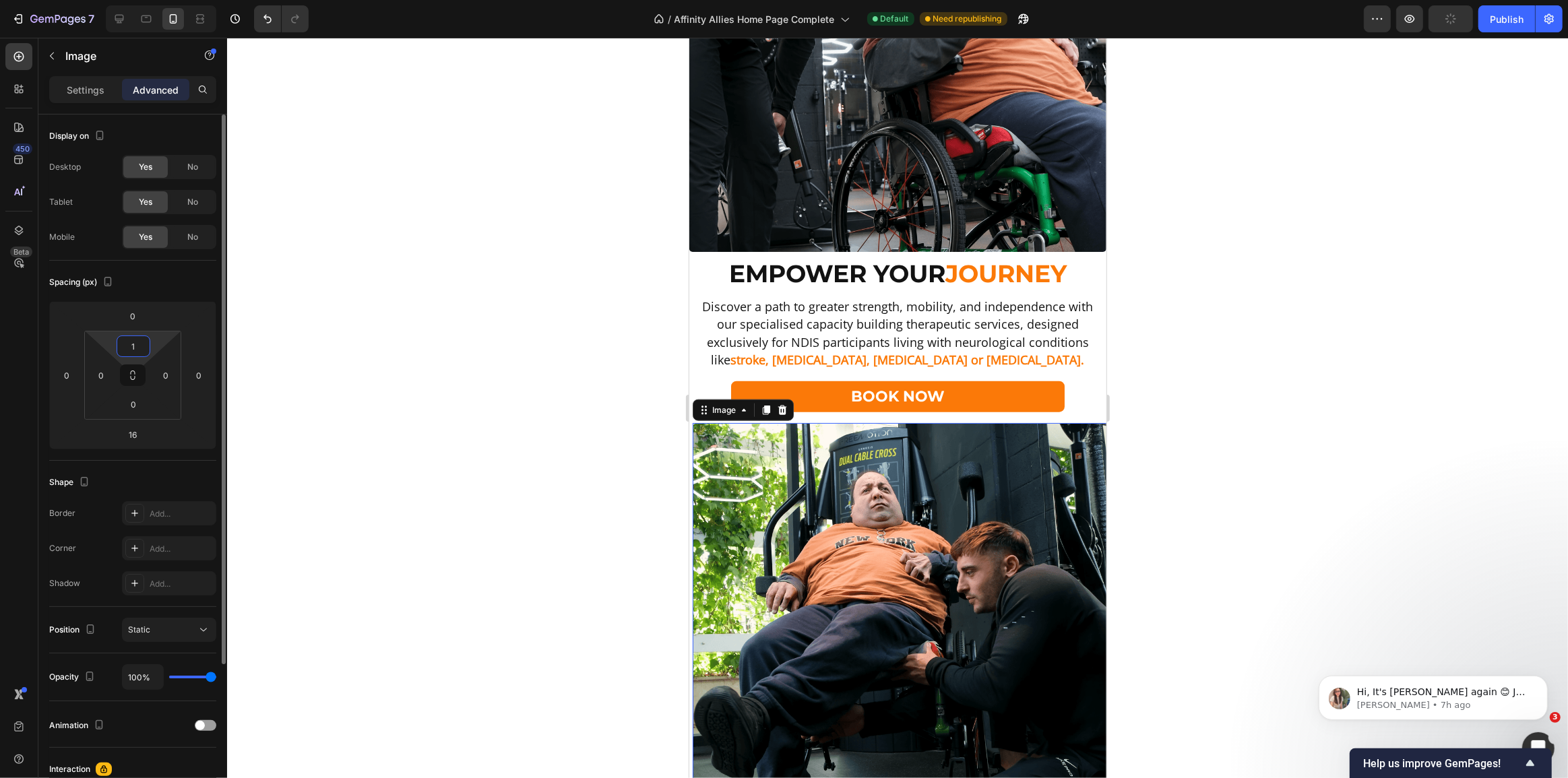
click at [136, 342] on input "1" at bounding box center [133, 346] width 27 height 20
type input "16"
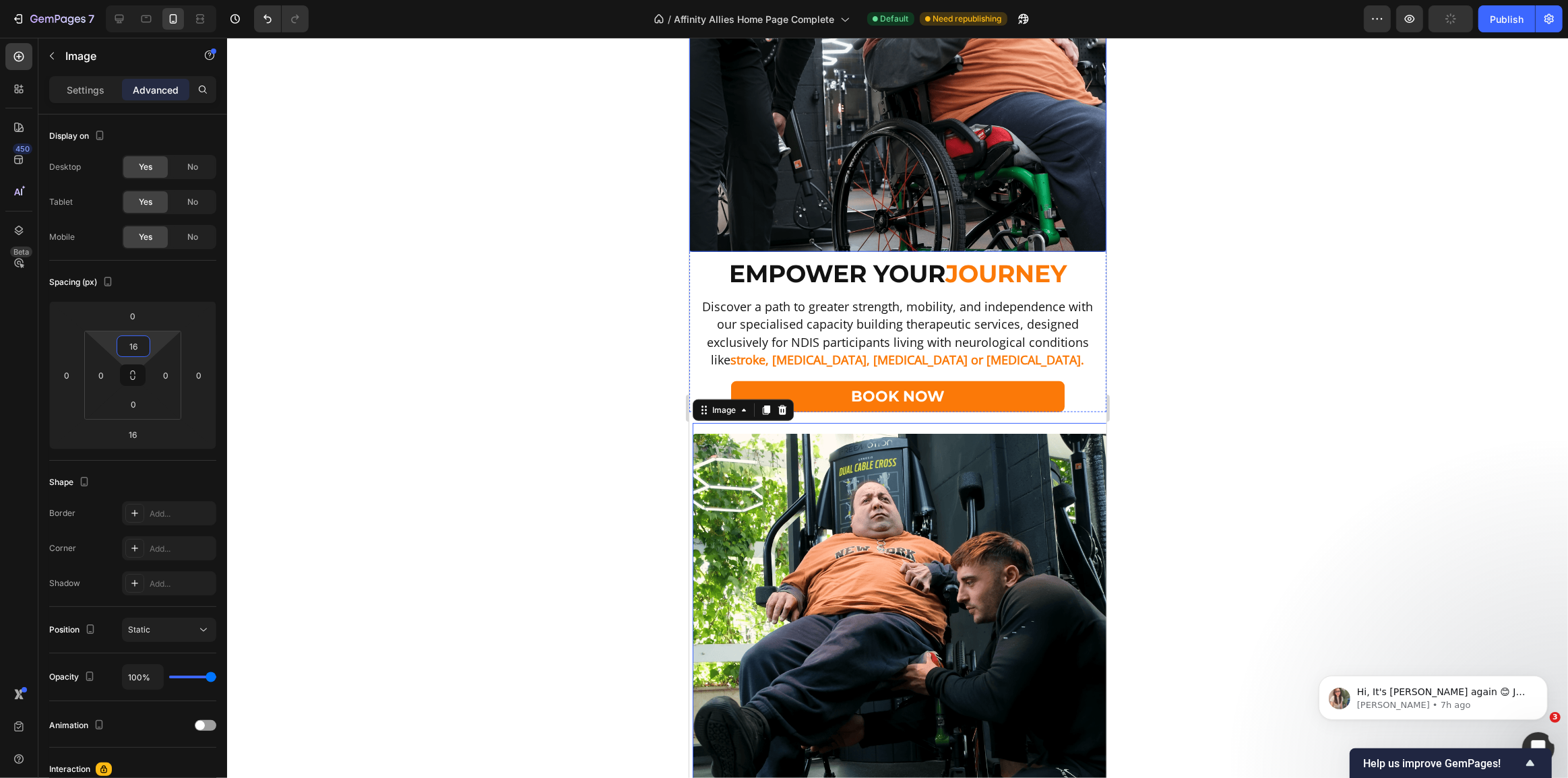
click at [872, 165] on img at bounding box center [896, 43] width 417 height 417
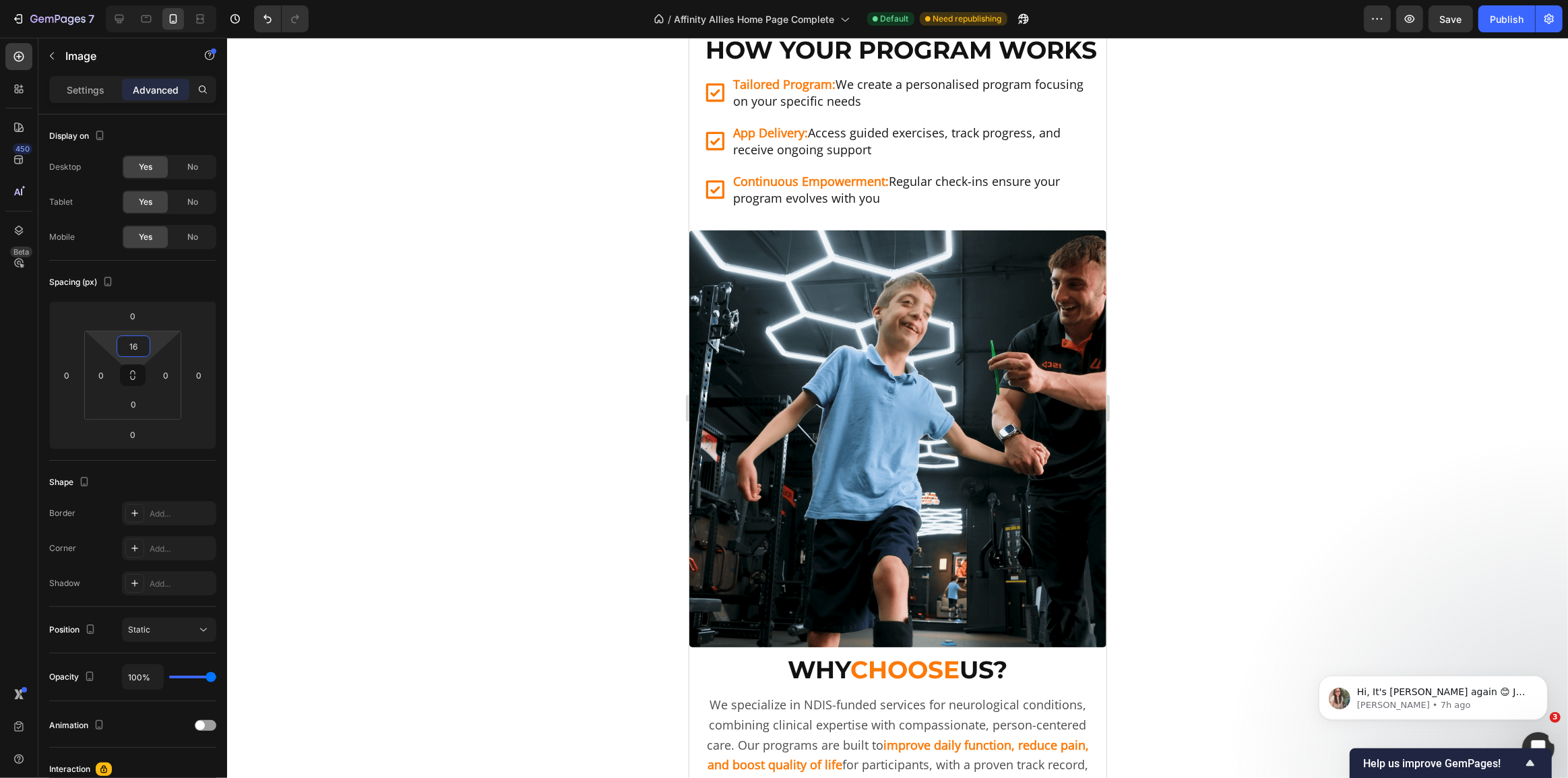
click at [516, 390] on div at bounding box center [897, 408] width 1341 height 740
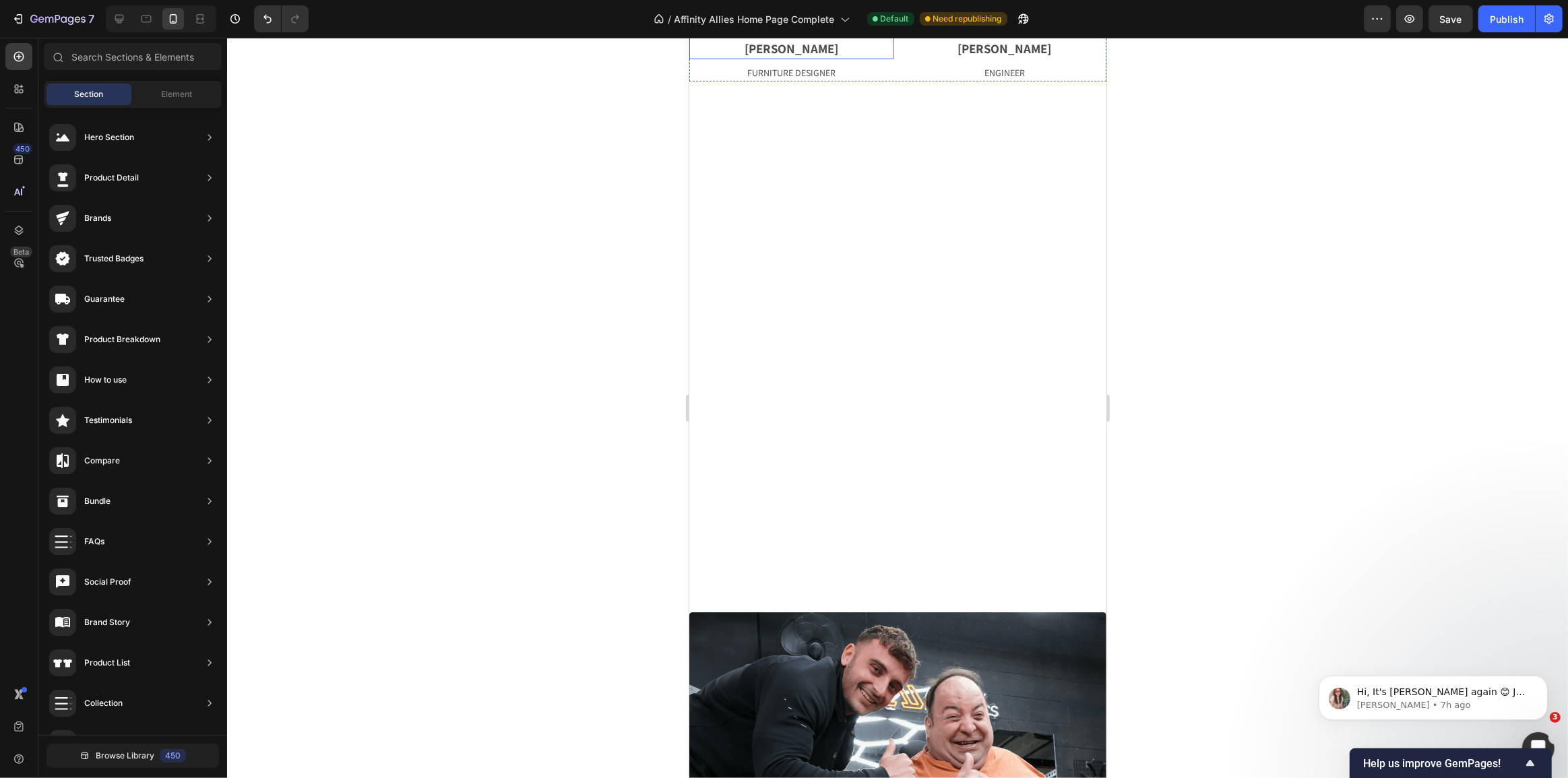
scroll to position [747, 0]
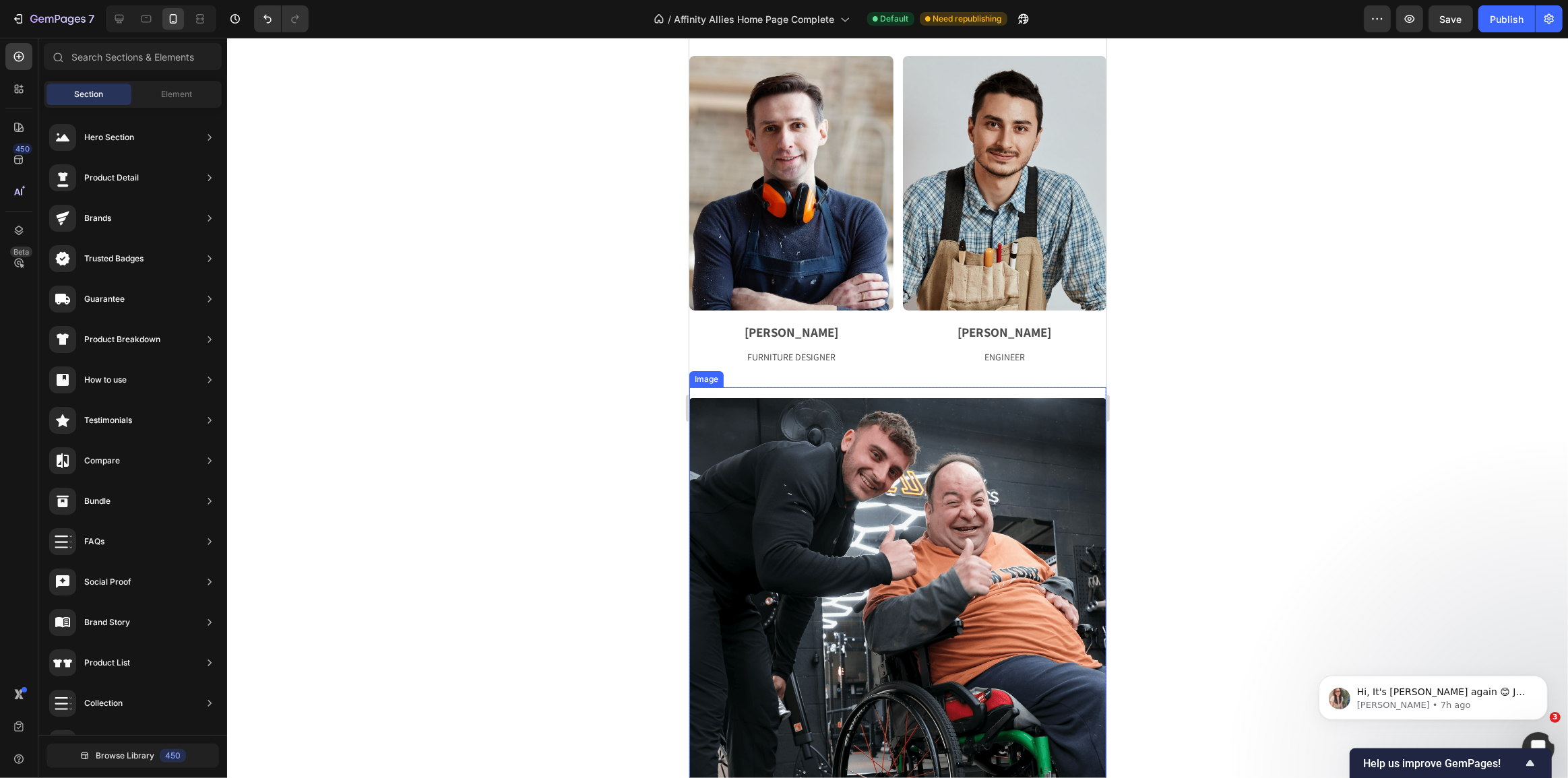
click at [880, 650] on img at bounding box center [896, 606] width 417 height 417
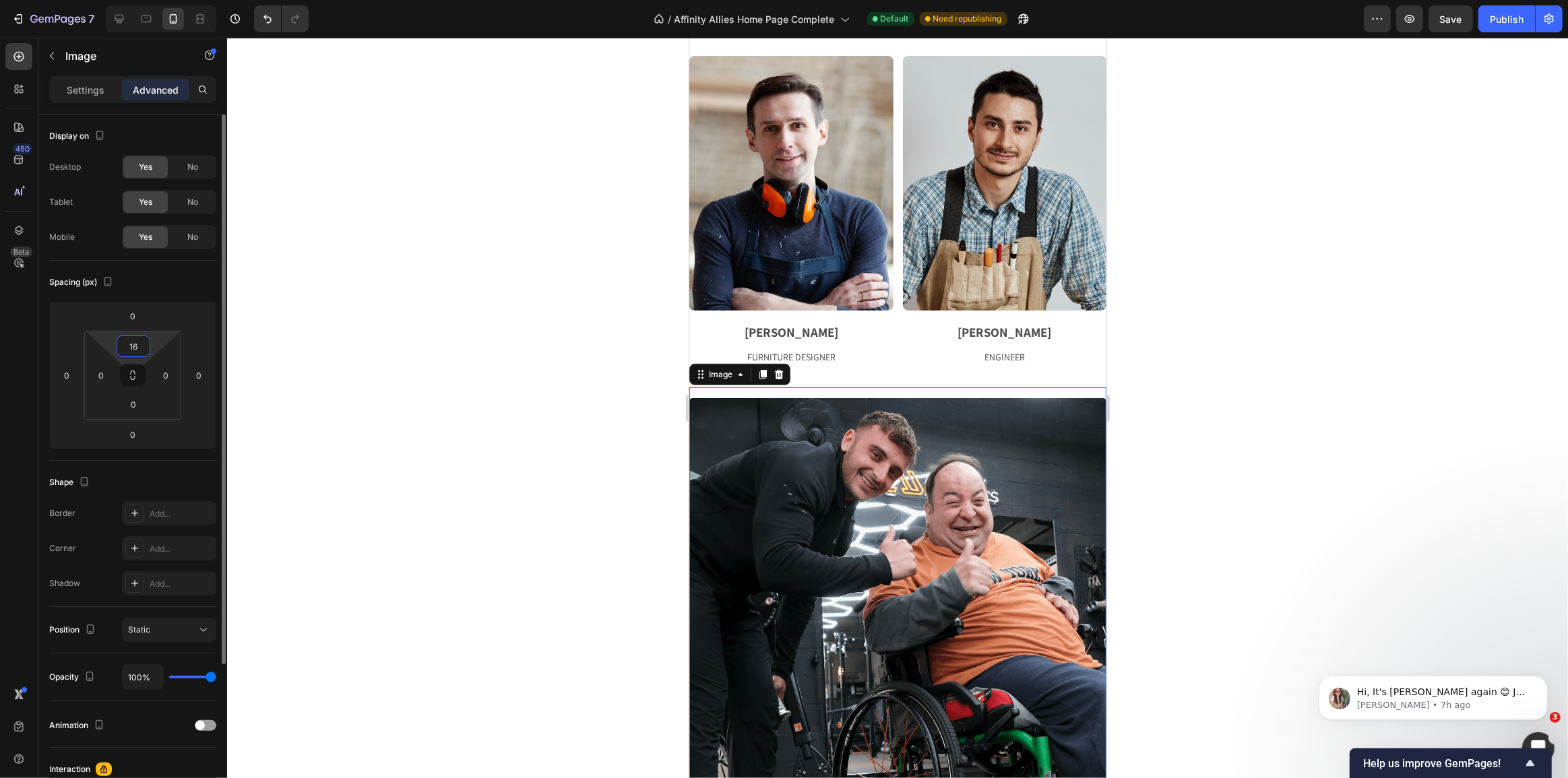
click at [137, 344] on input "16" at bounding box center [133, 346] width 27 height 20
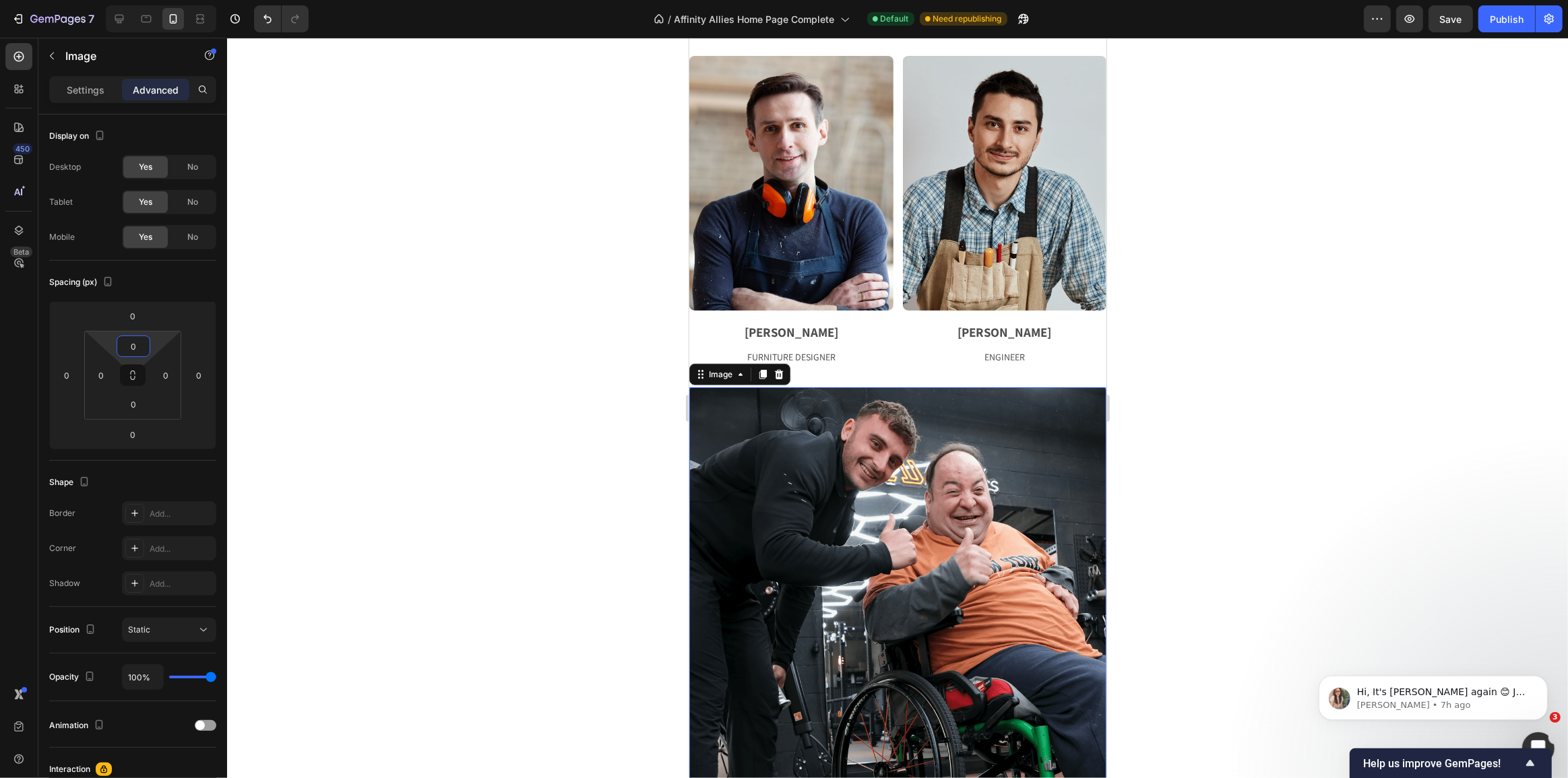
type input "0"
drag, startPoint x: 360, startPoint y: 419, endPoint x: 396, endPoint y: 424, distance: 36.3
click at [361, 419] on div at bounding box center [897, 408] width 1341 height 740
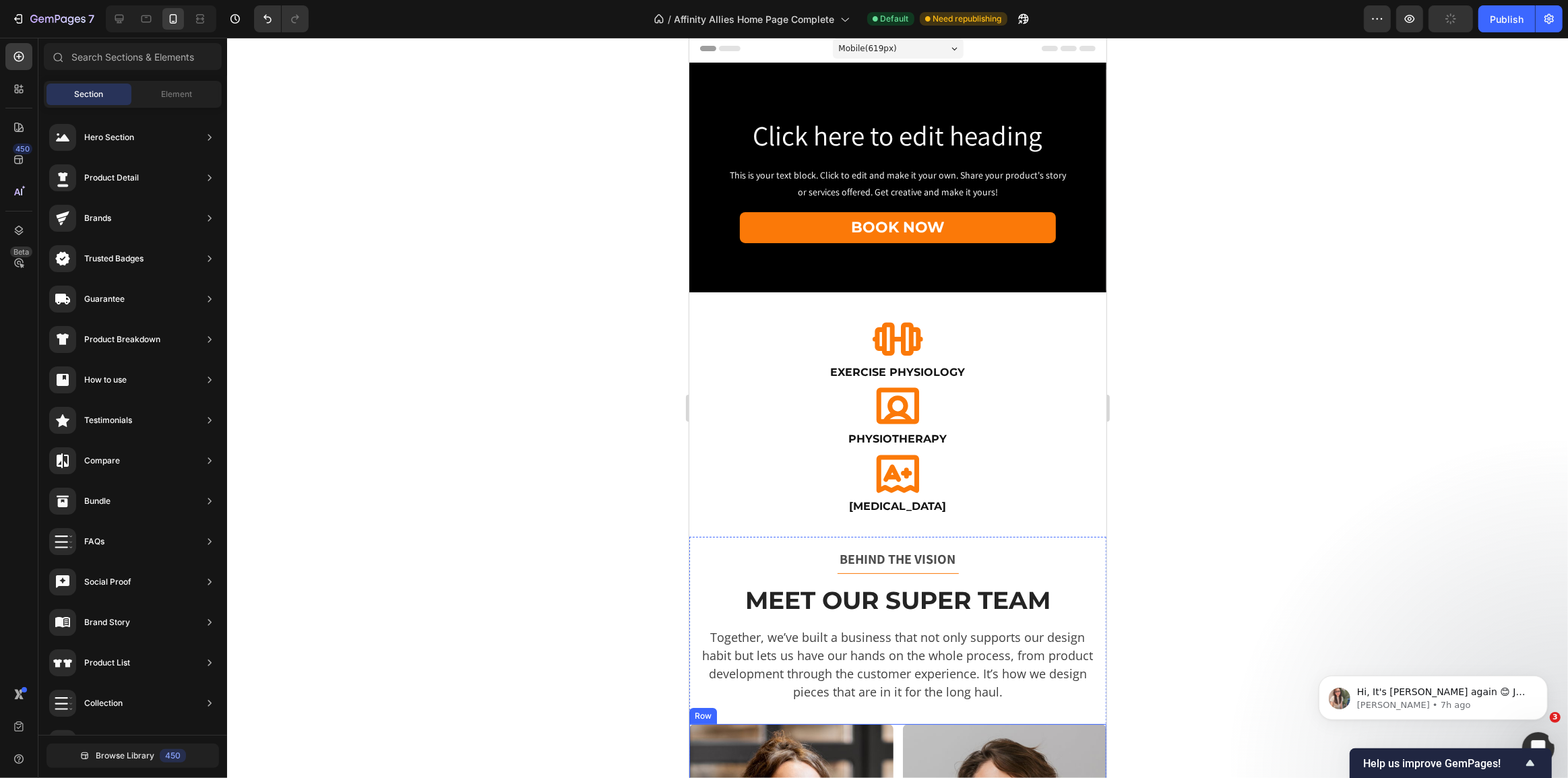
scroll to position [0, 0]
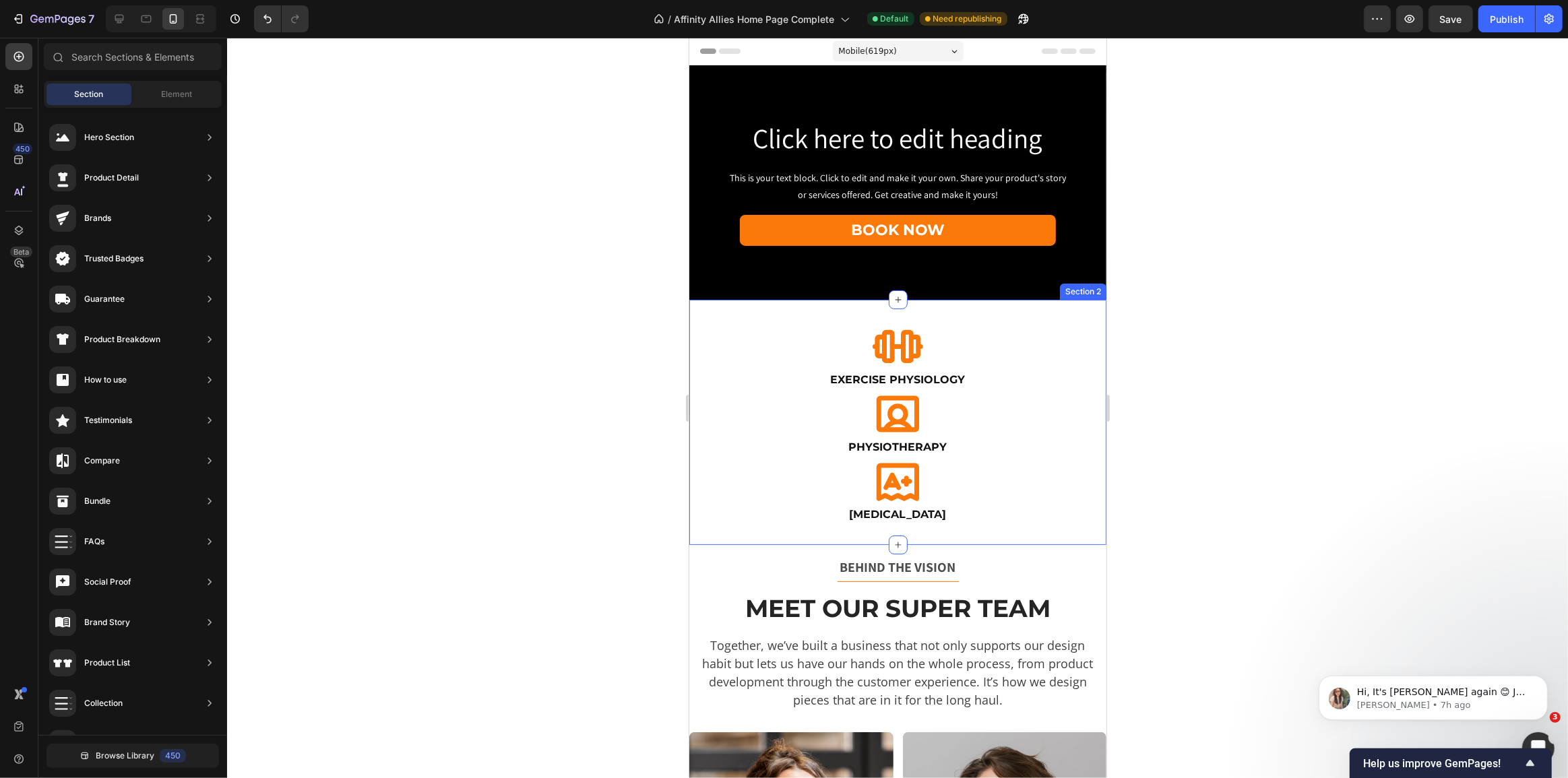
click at [958, 532] on div "Icon Exercise Physiology Heading Icon Physiotherapy Heading Icon [MEDICAL_DATA]…" at bounding box center [896, 422] width 417 height 244
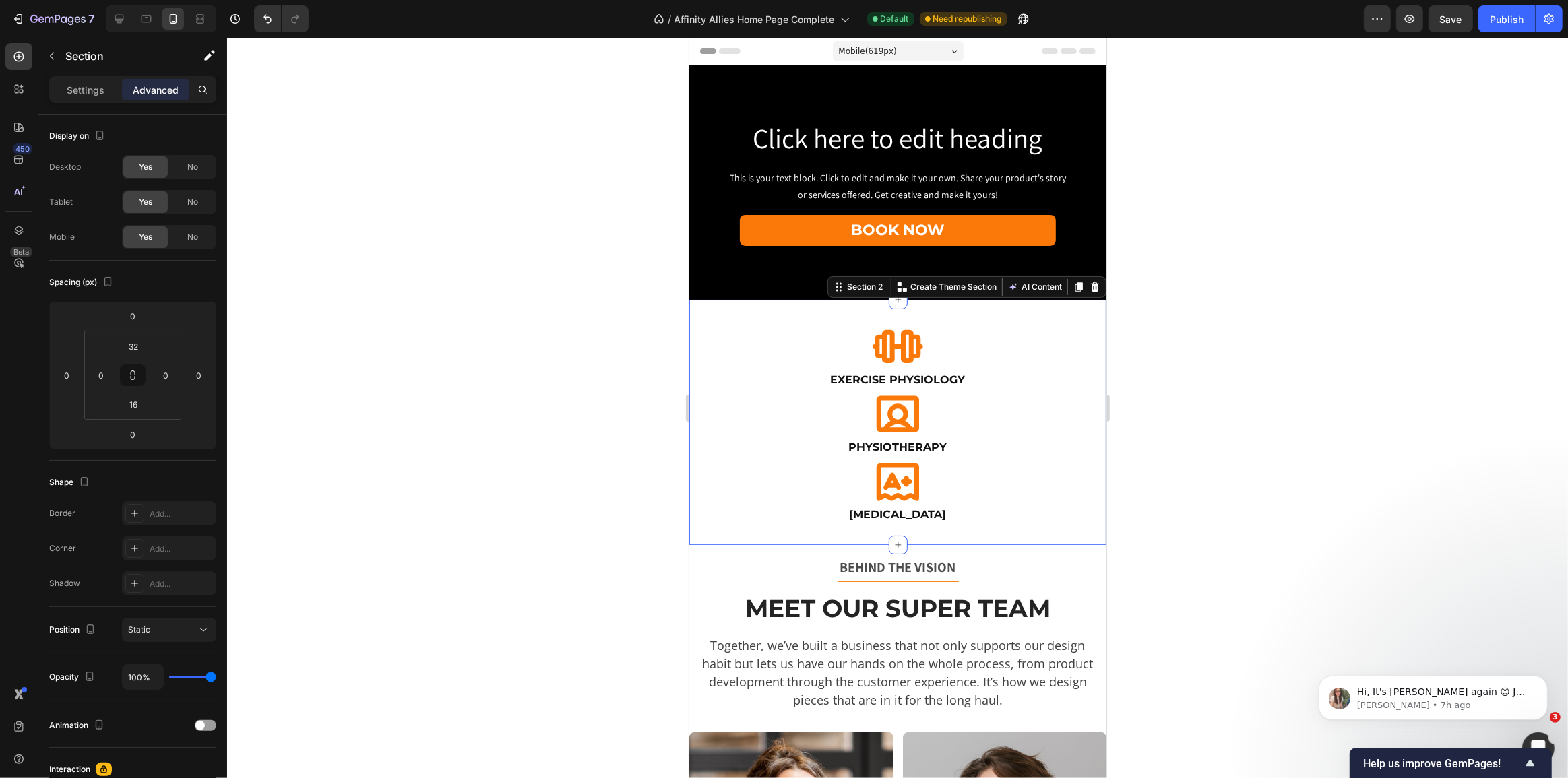
click at [782, 525] on div "Icon Exercise Physiology Heading Icon Physiotherapy Heading Icon [MEDICAL_DATA]…" at bounding box center [896, 427] width 417 height 212
click at [777, 557] on p "BEHIND THE VISION" at bounding box center [896, 567] width 393 height 20
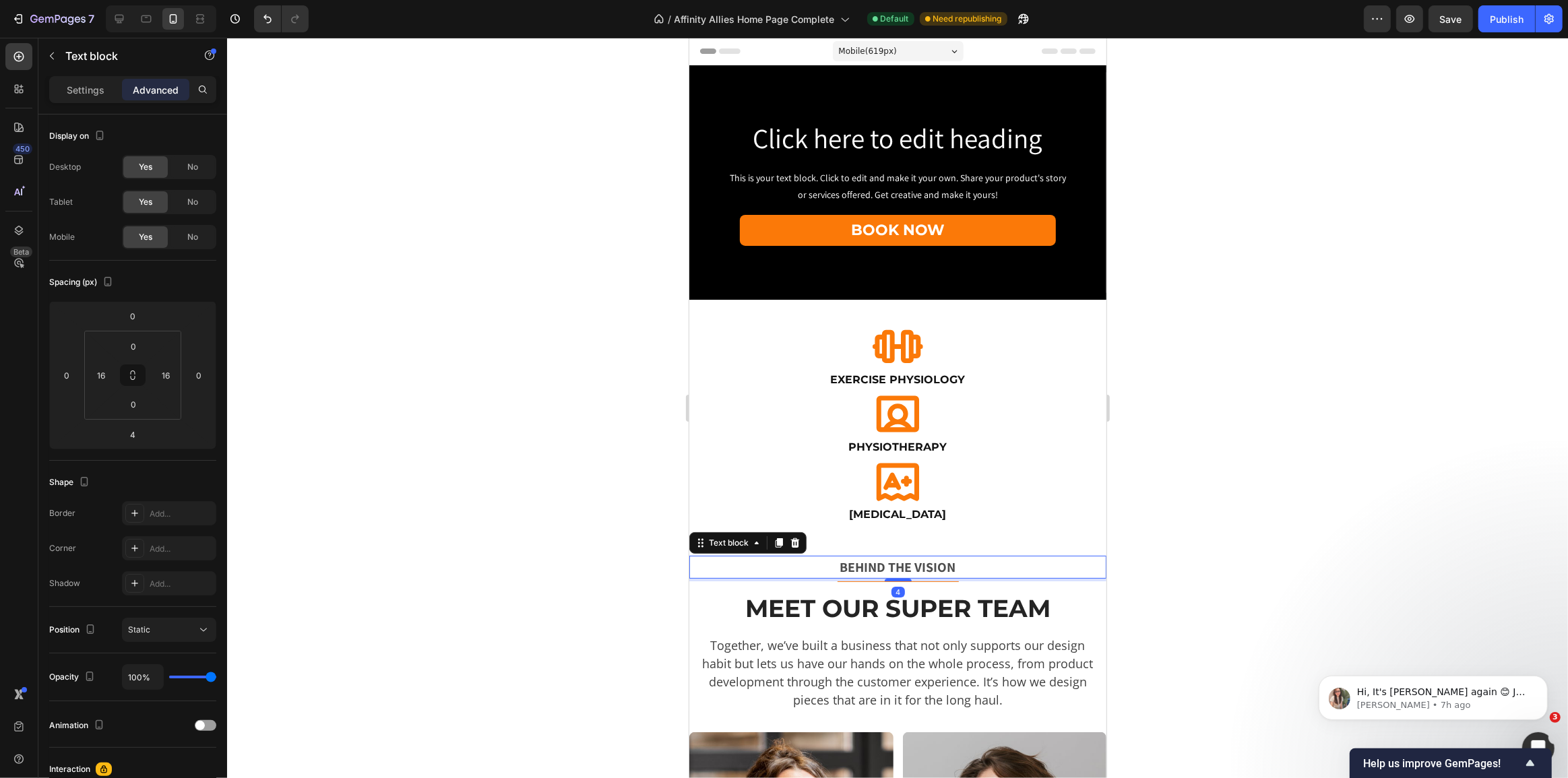
click at [544, 533] on div at bounding box center [897, 408] width 1341 height 740
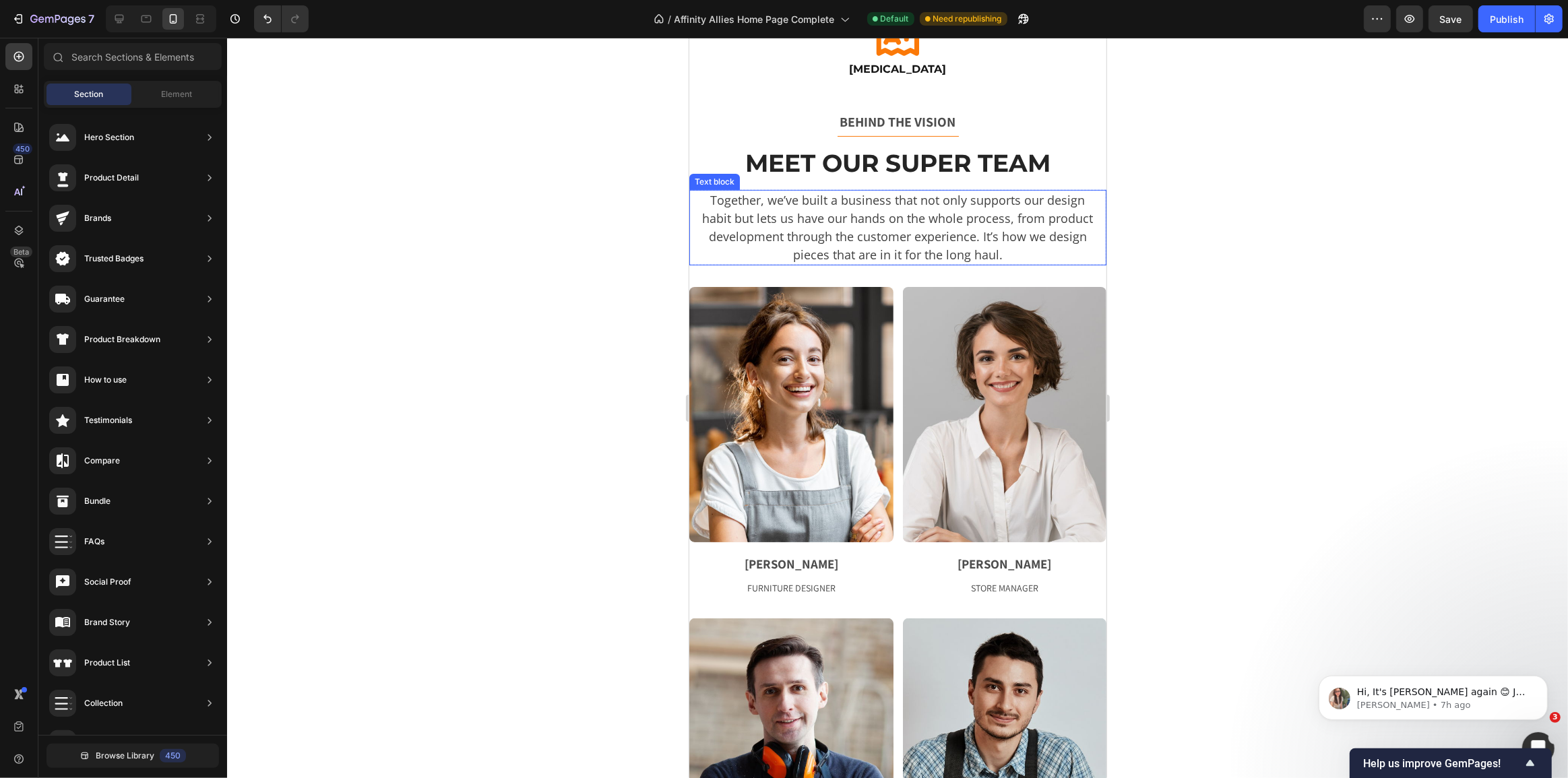
scroll to position [490, 0]
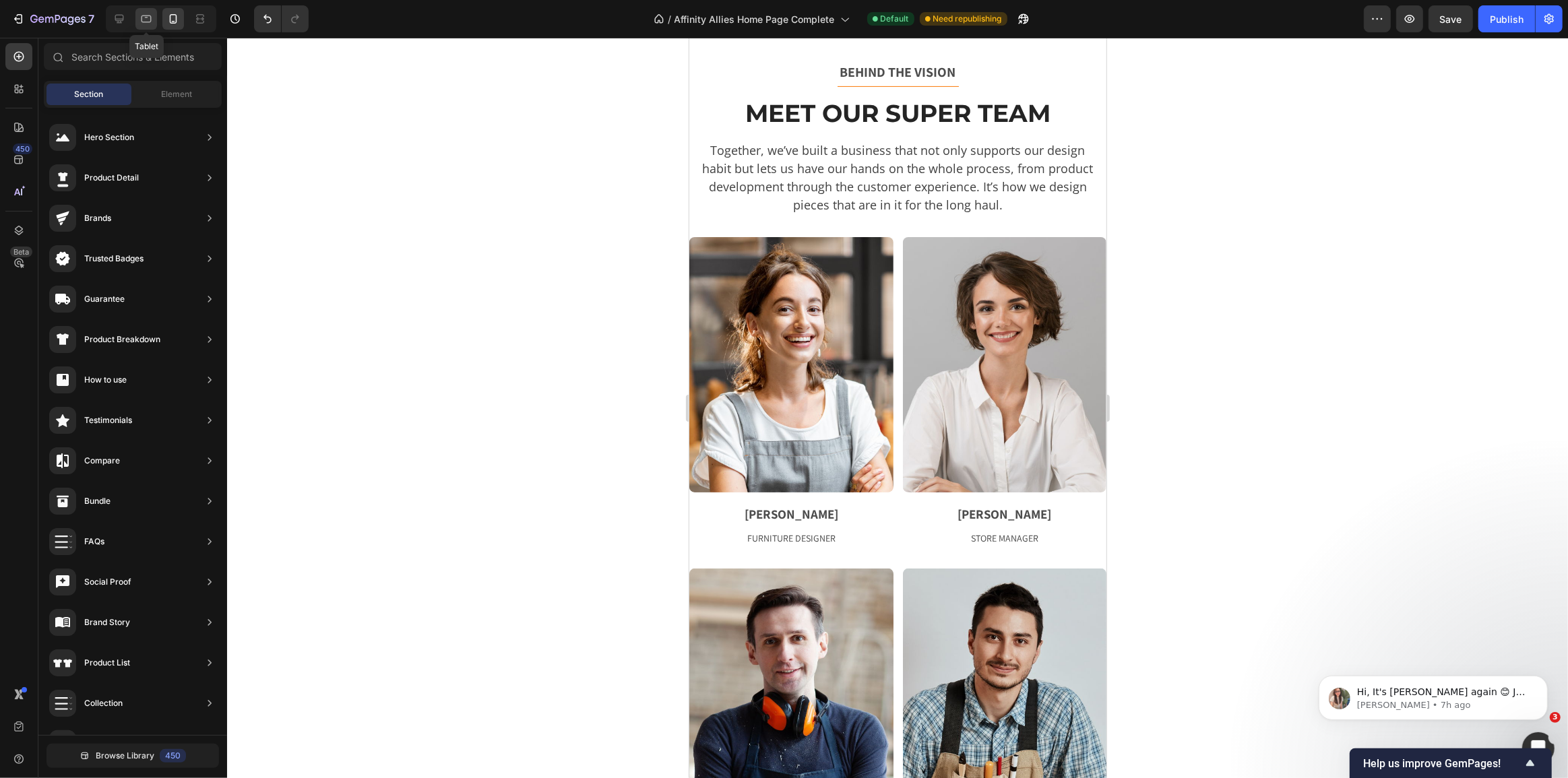
click at [141, 14] on icon at bounding box center [146, 18] width 14 height 14
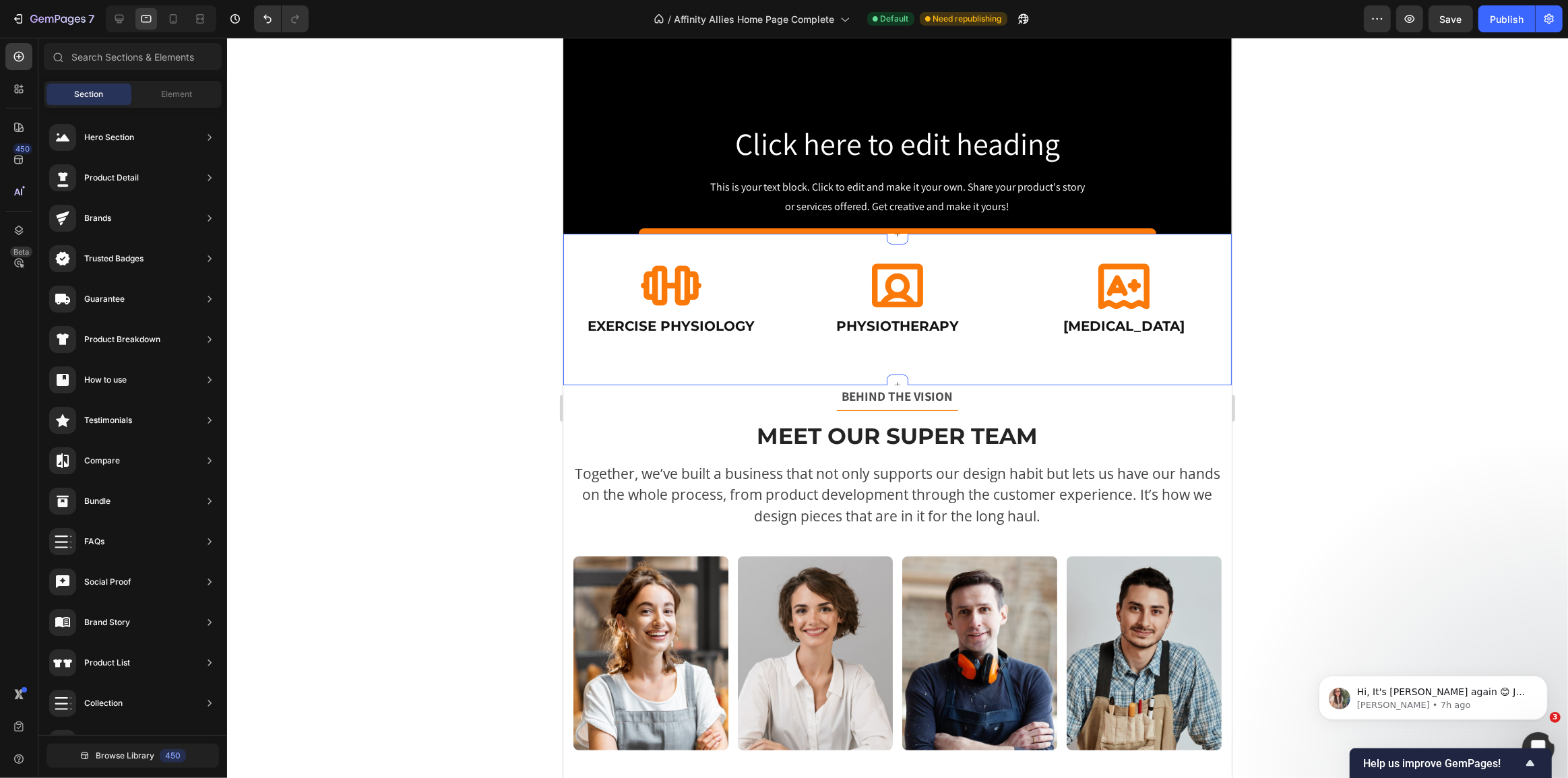
scroll to position [60, 0]
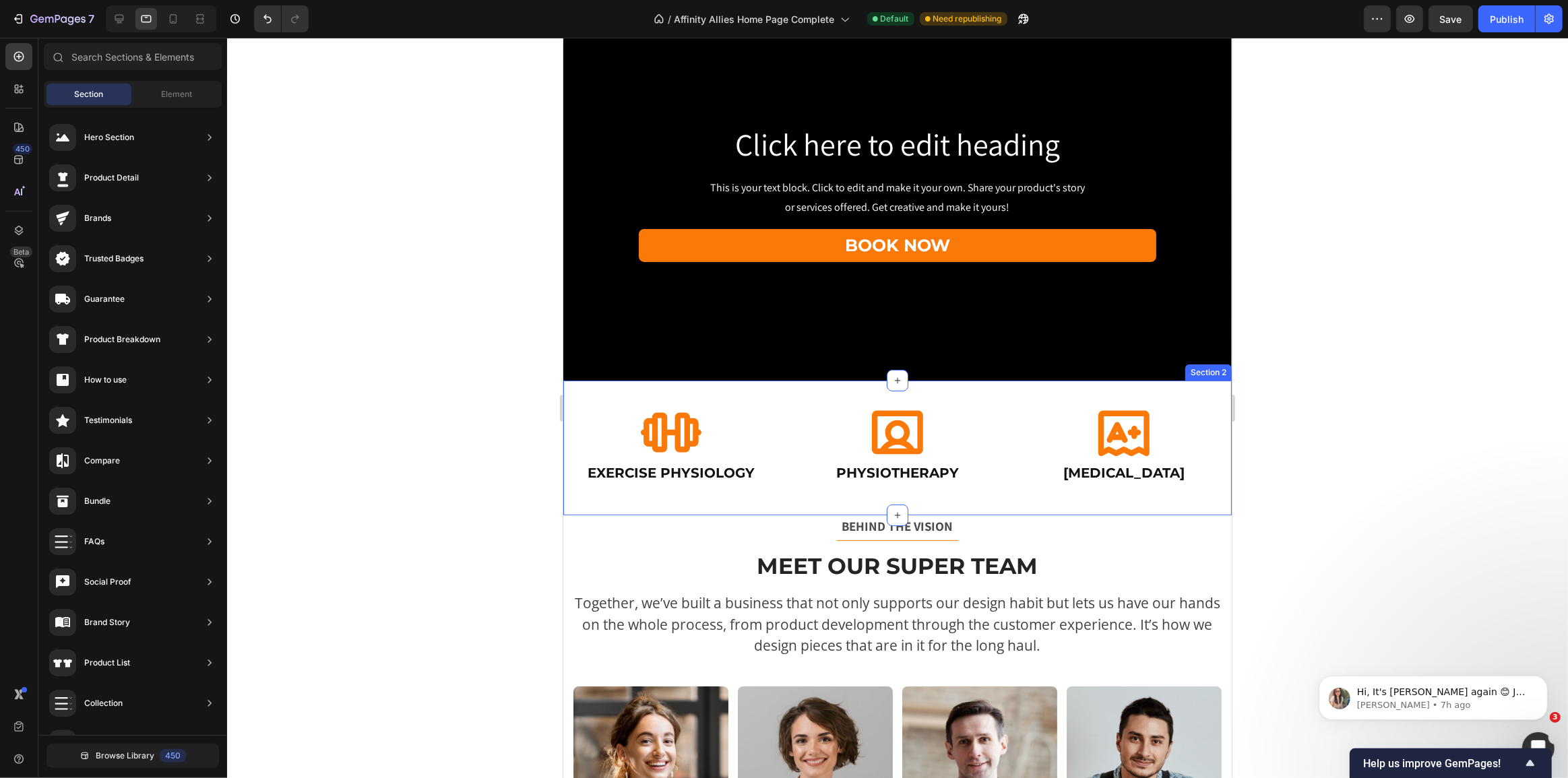
click at [638, 494] on div "Icon Exercise Physiology Heading Icon Physiotherapy Heading Icon [MEDICAL_DATA]…" at bounding box center [896, 448] width 668 height 135
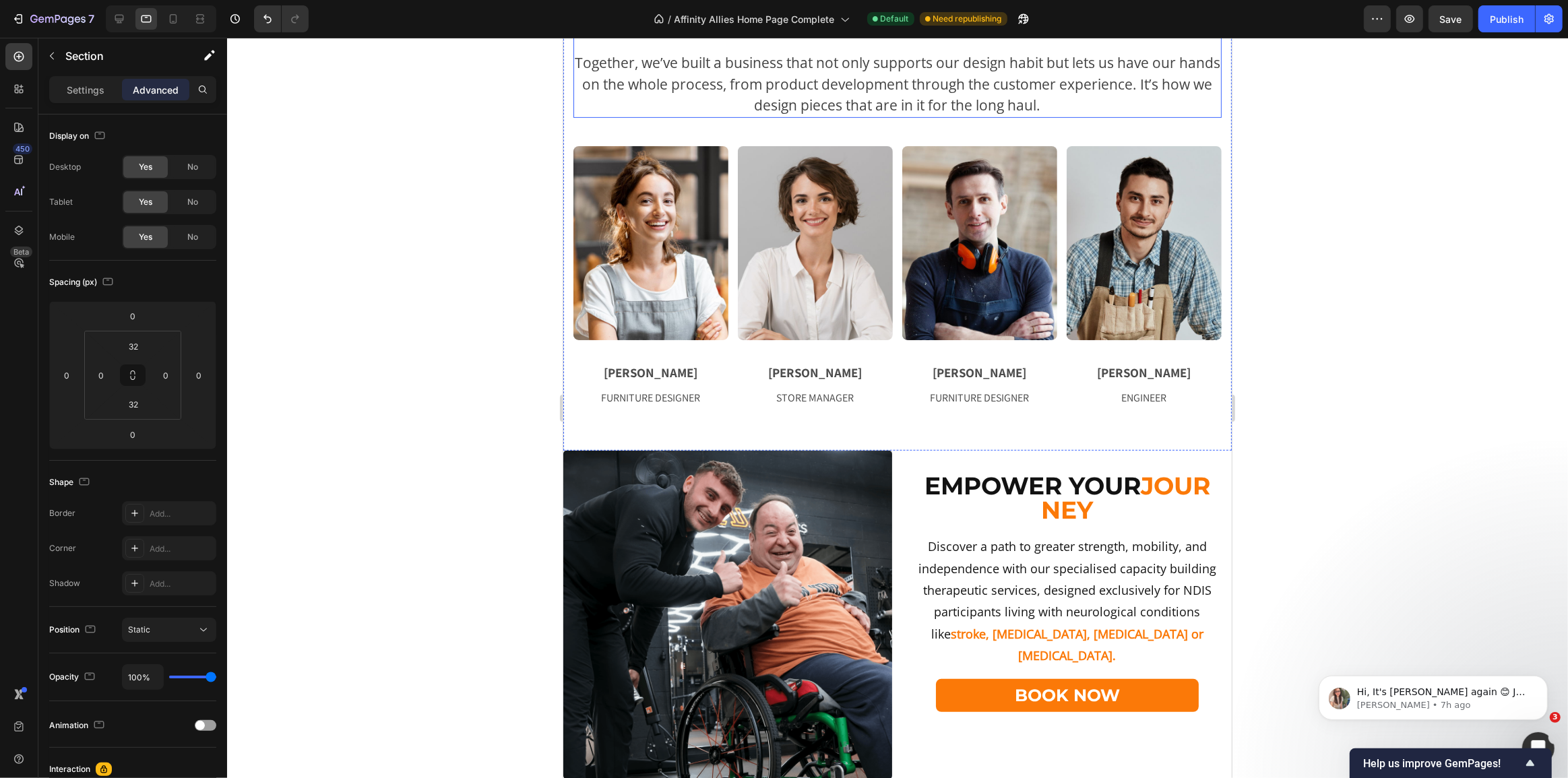
scroll to position [857, 0]
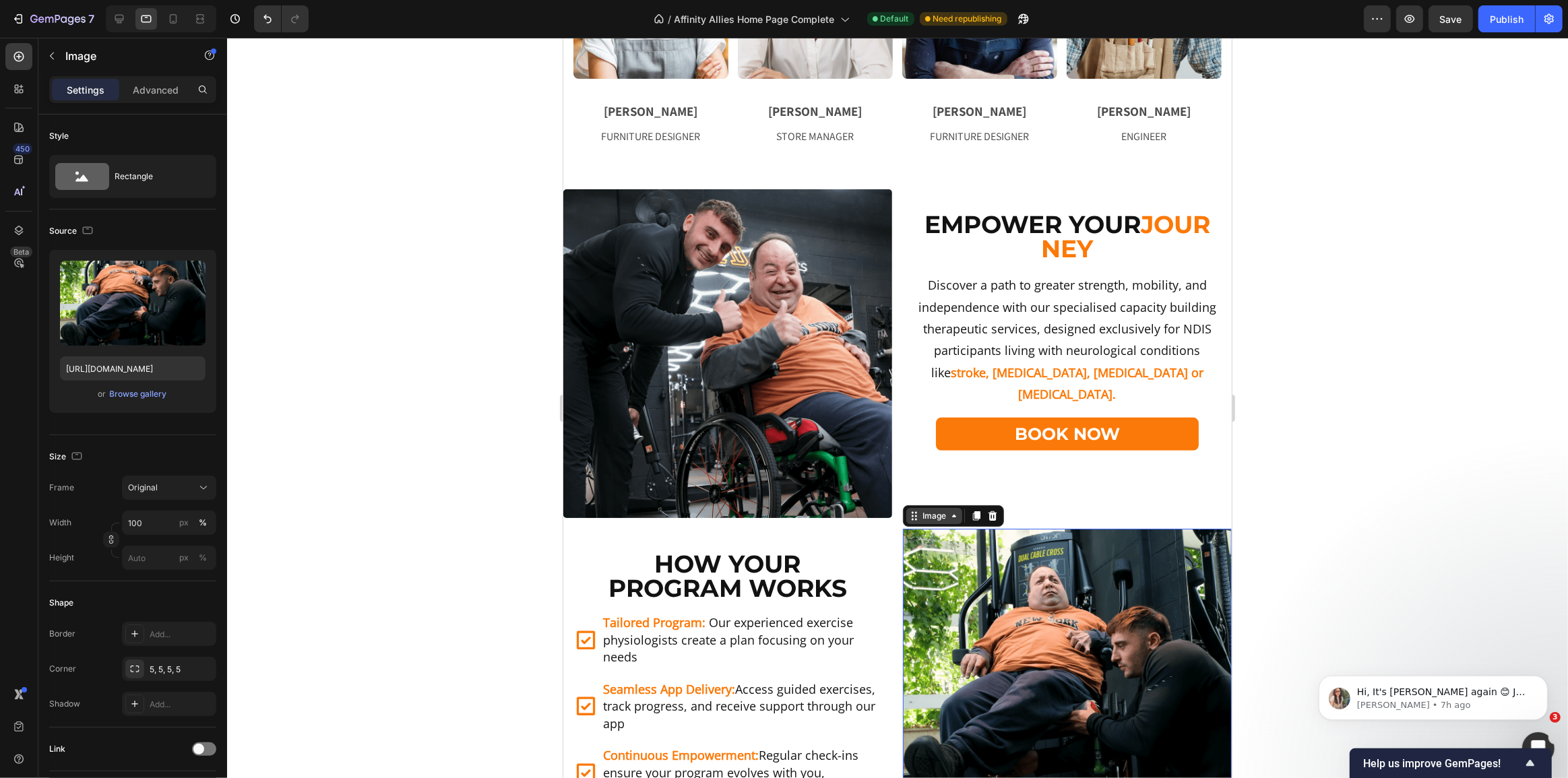
click at [921, 513] on div "Image" at bounding box center [933, 515] width 29 height 12
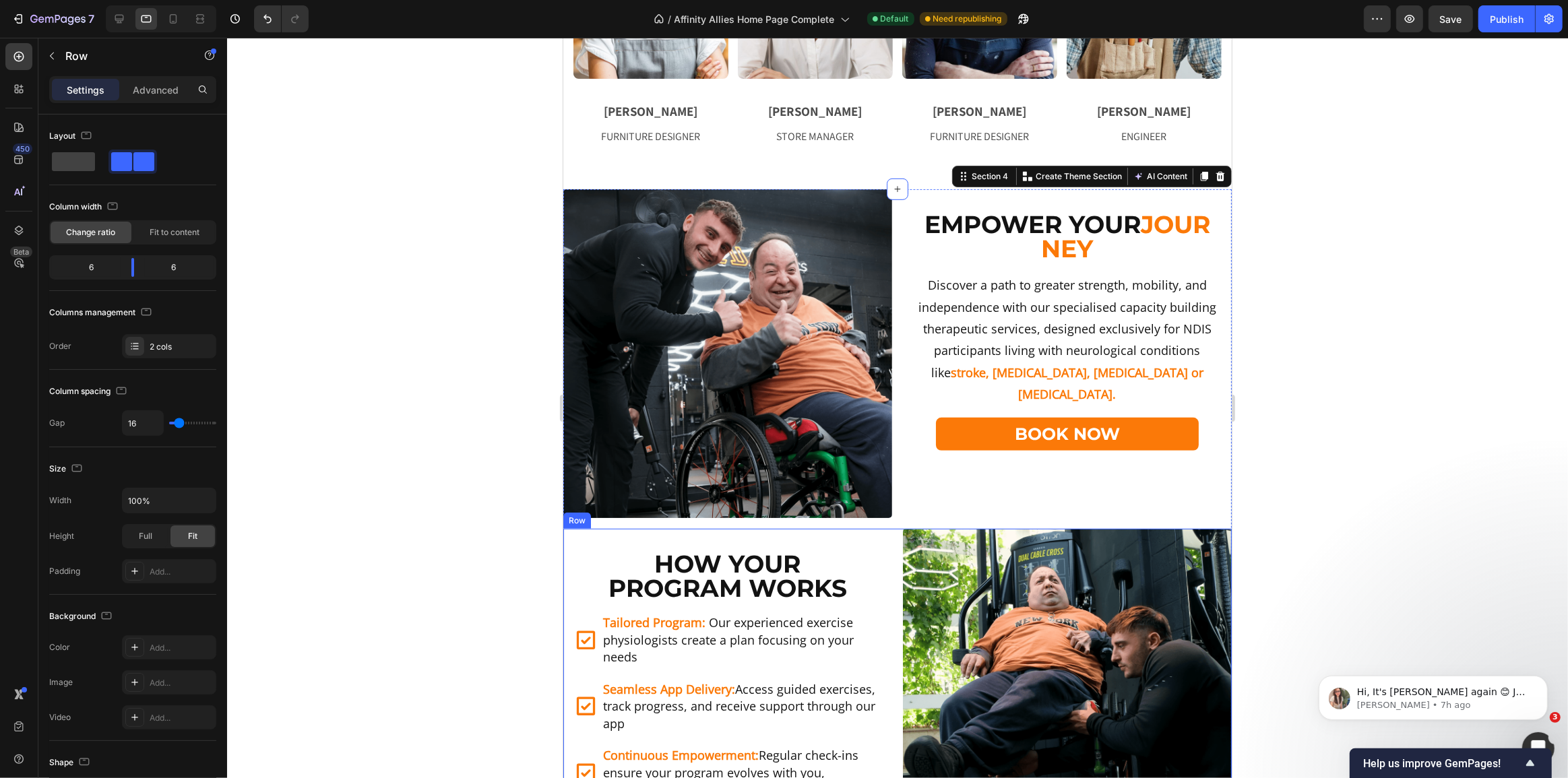
click at [816, 540] on div "How Your Program Works Heading Tailored Program: Our experienced exercise physi…" at bounding box center [726, 692] width 329 height 328
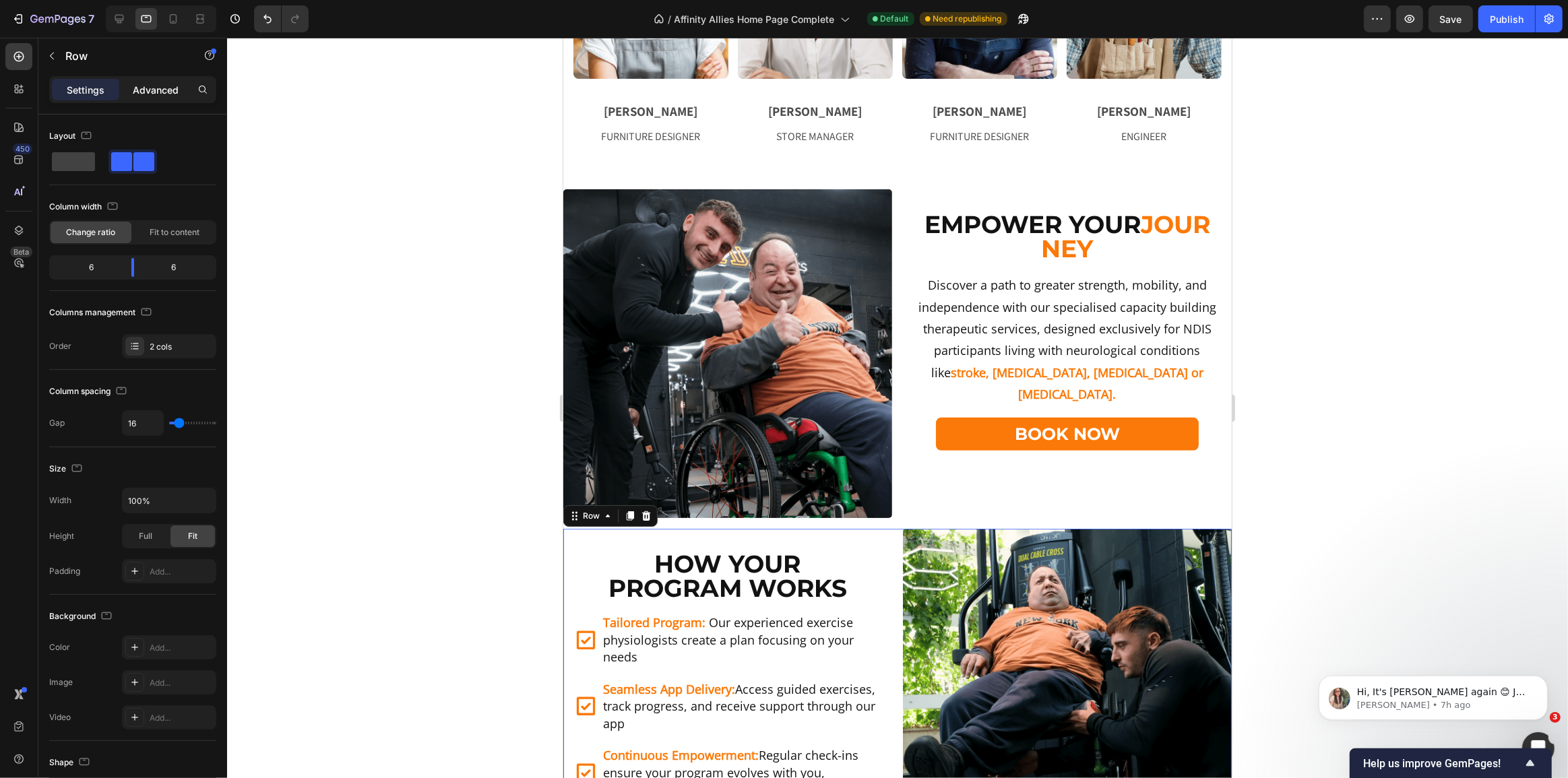
click at [161, 92] on p "Advanced" at bounding box center [155, 90] width 46 height 14
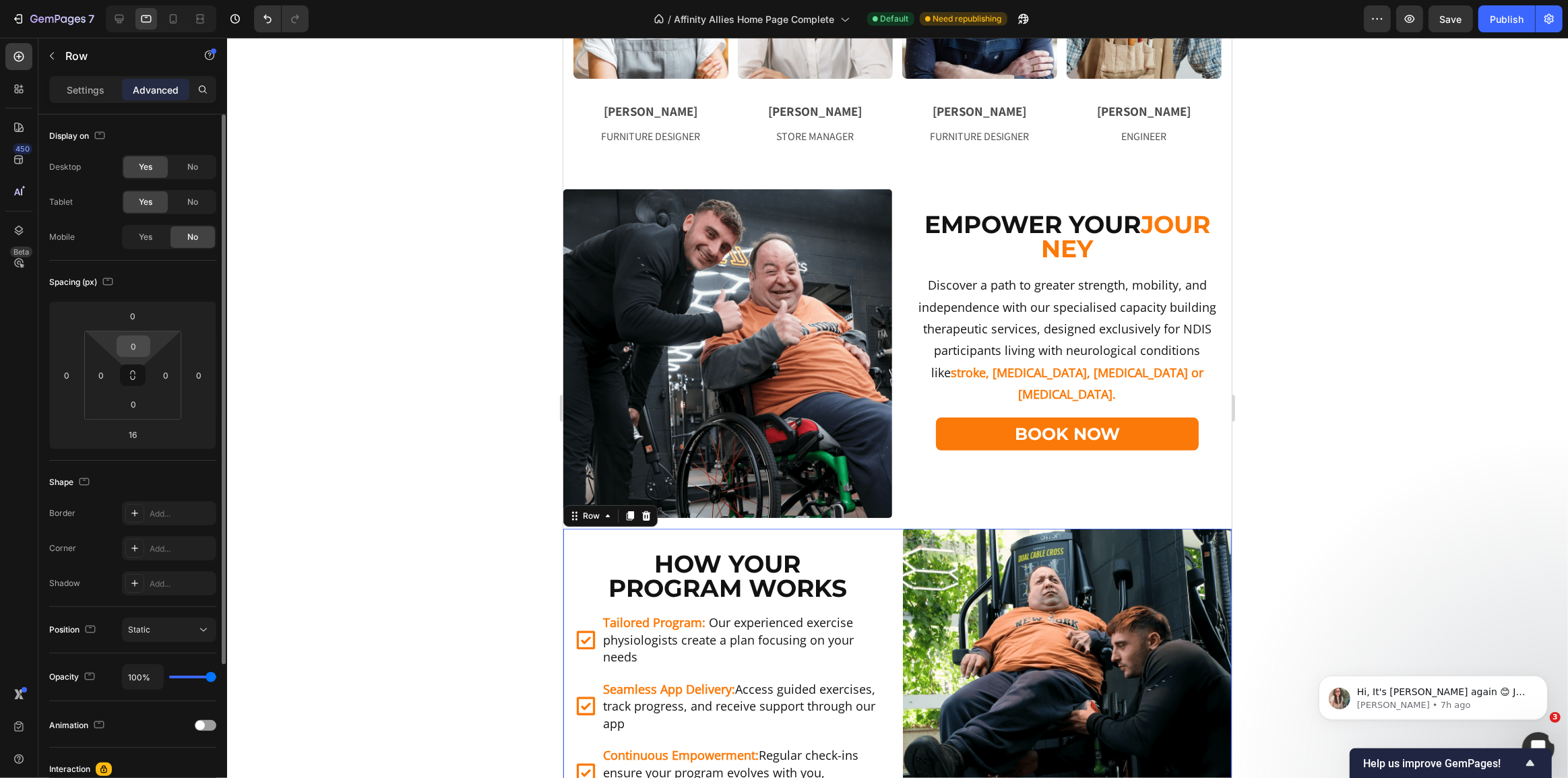
click at [137, 355] on input "0" at bounding box center [133, 346] width 27 height 20
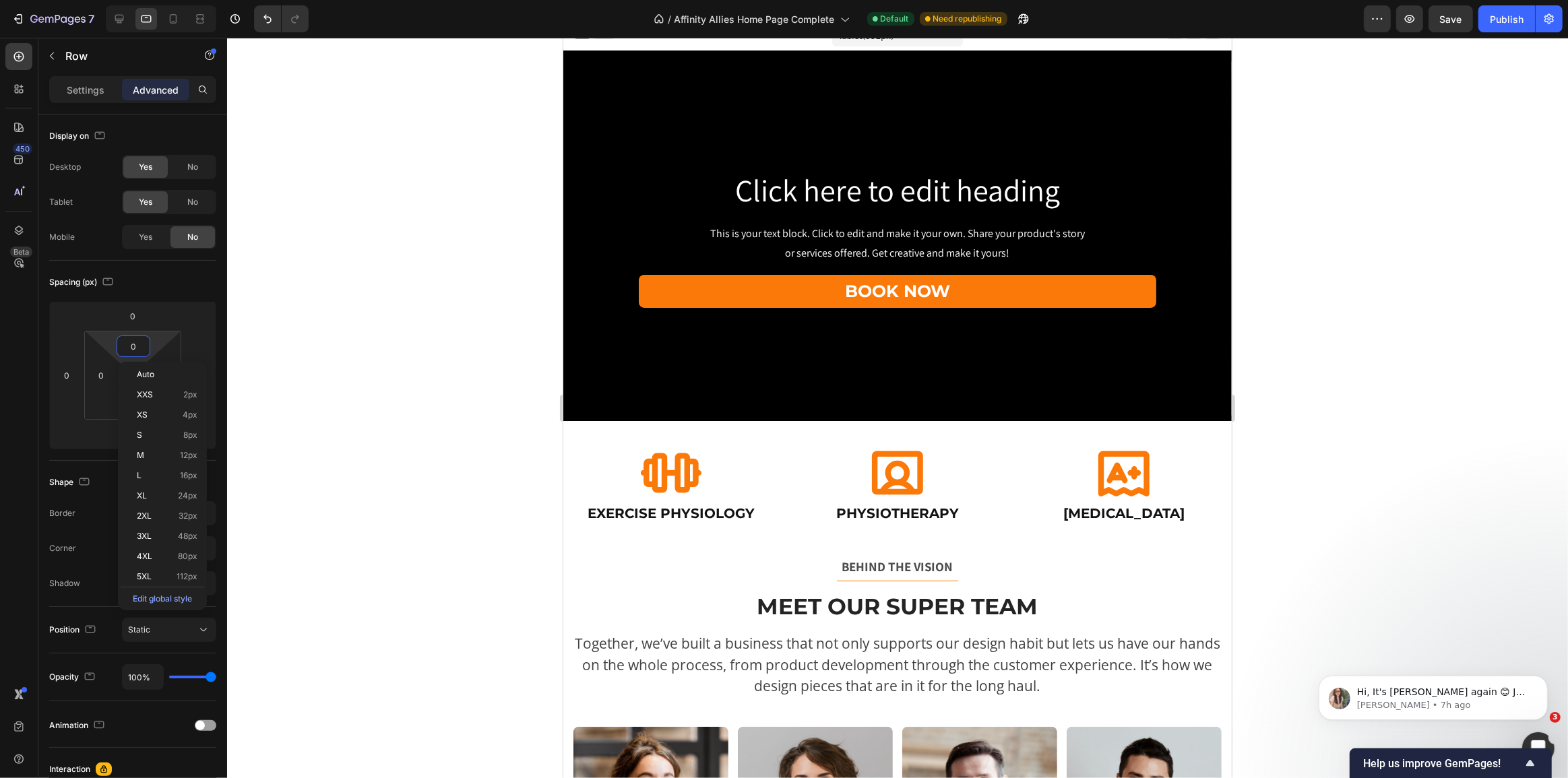
scroll to position [0, 0]
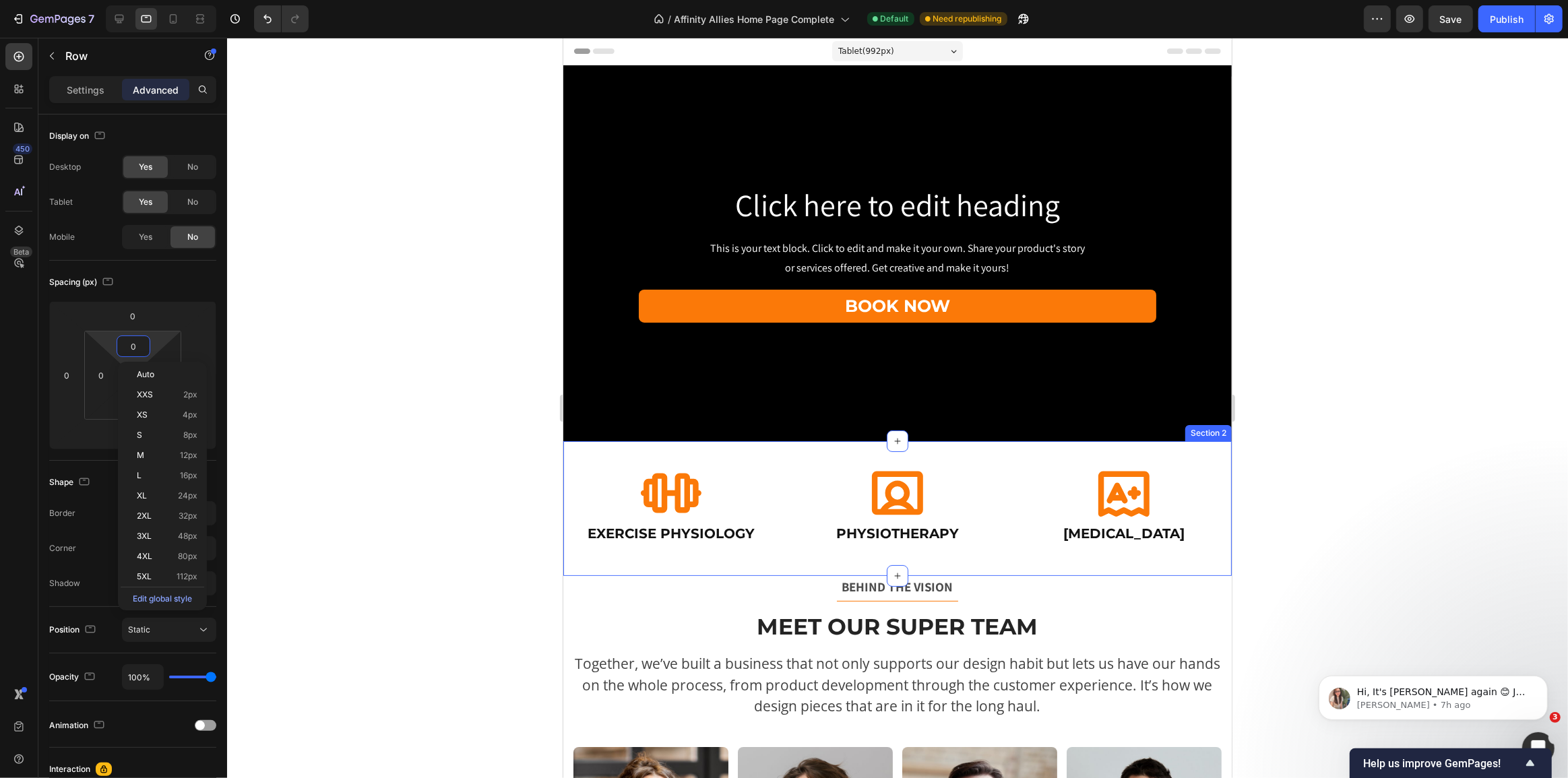
click at [909, 546] on div "Icon Exercise Physiology Heading Icon Physiotherapy Heading Icon [MEDICAL_DATA]…" at bounding box center [896, 508] width 668 height 92
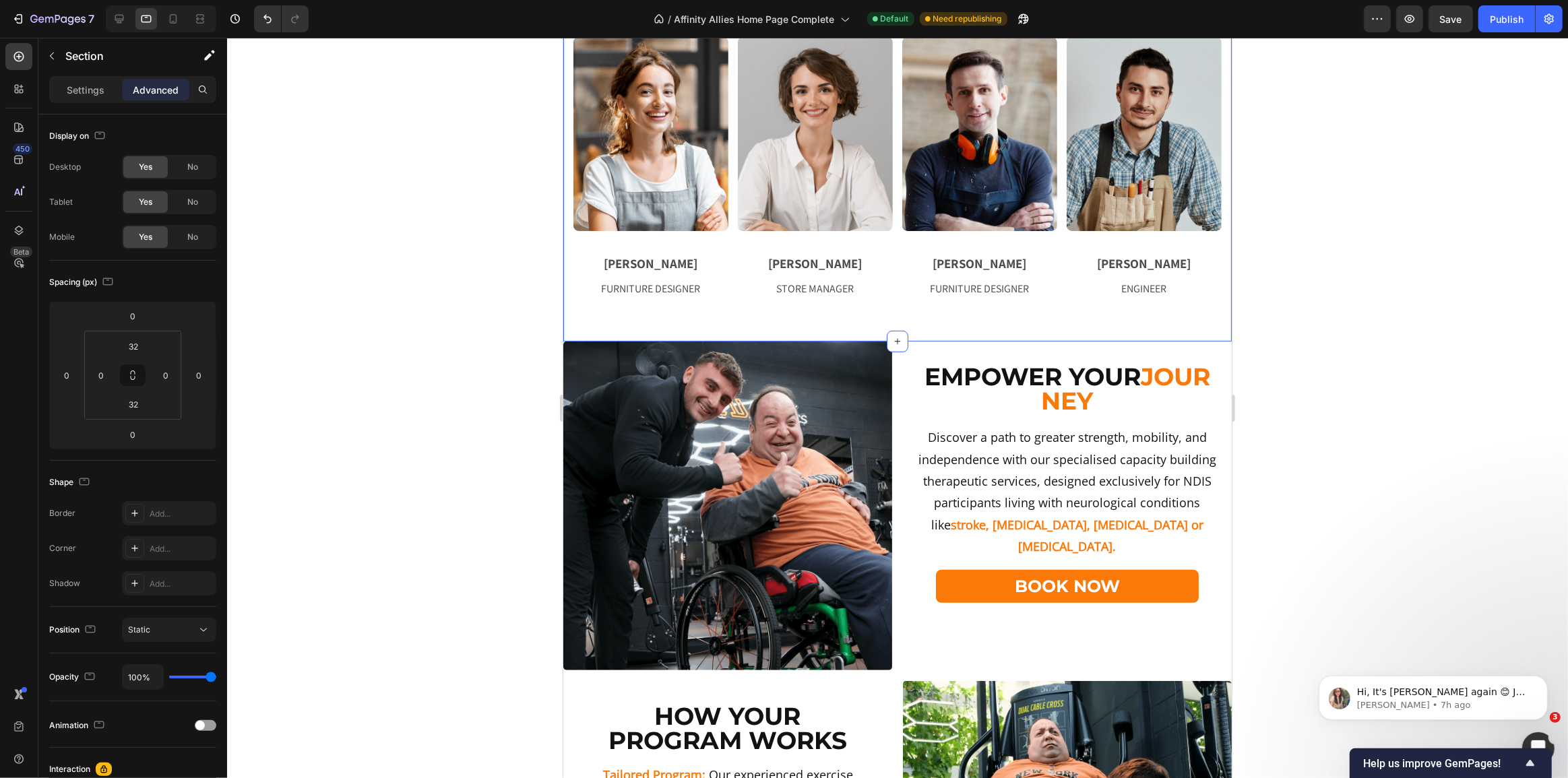
scroll to position [734, 0]
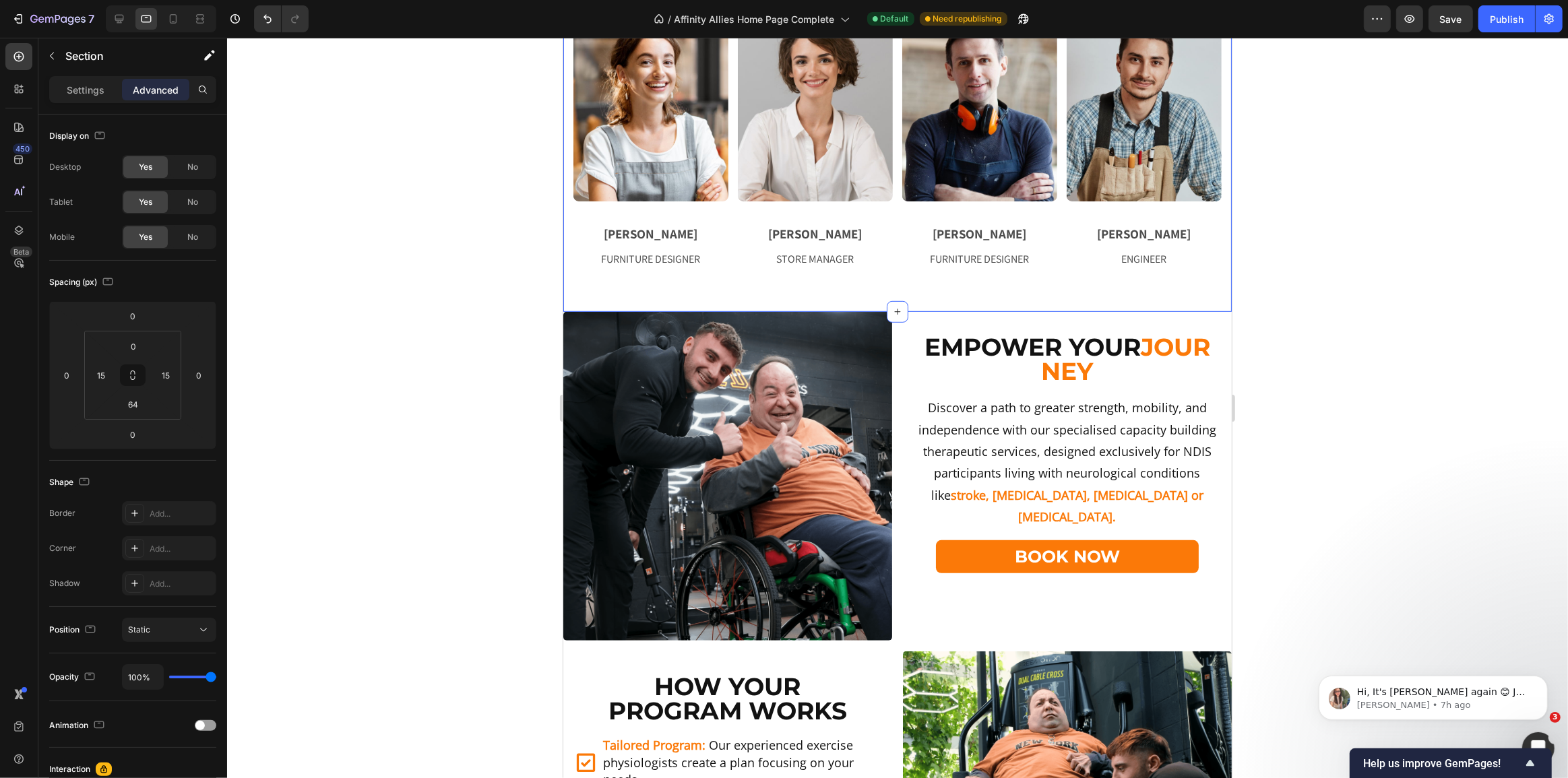
click at [832, 282] on div "BEHIND THE VISION Text block Title Line Meet Our Super Team Heading Together, w…" at bounding box center [896, 74] width 668 height 475
click at [135, 404] on input "64" at bounding box center [133, 404] width 27 height 20
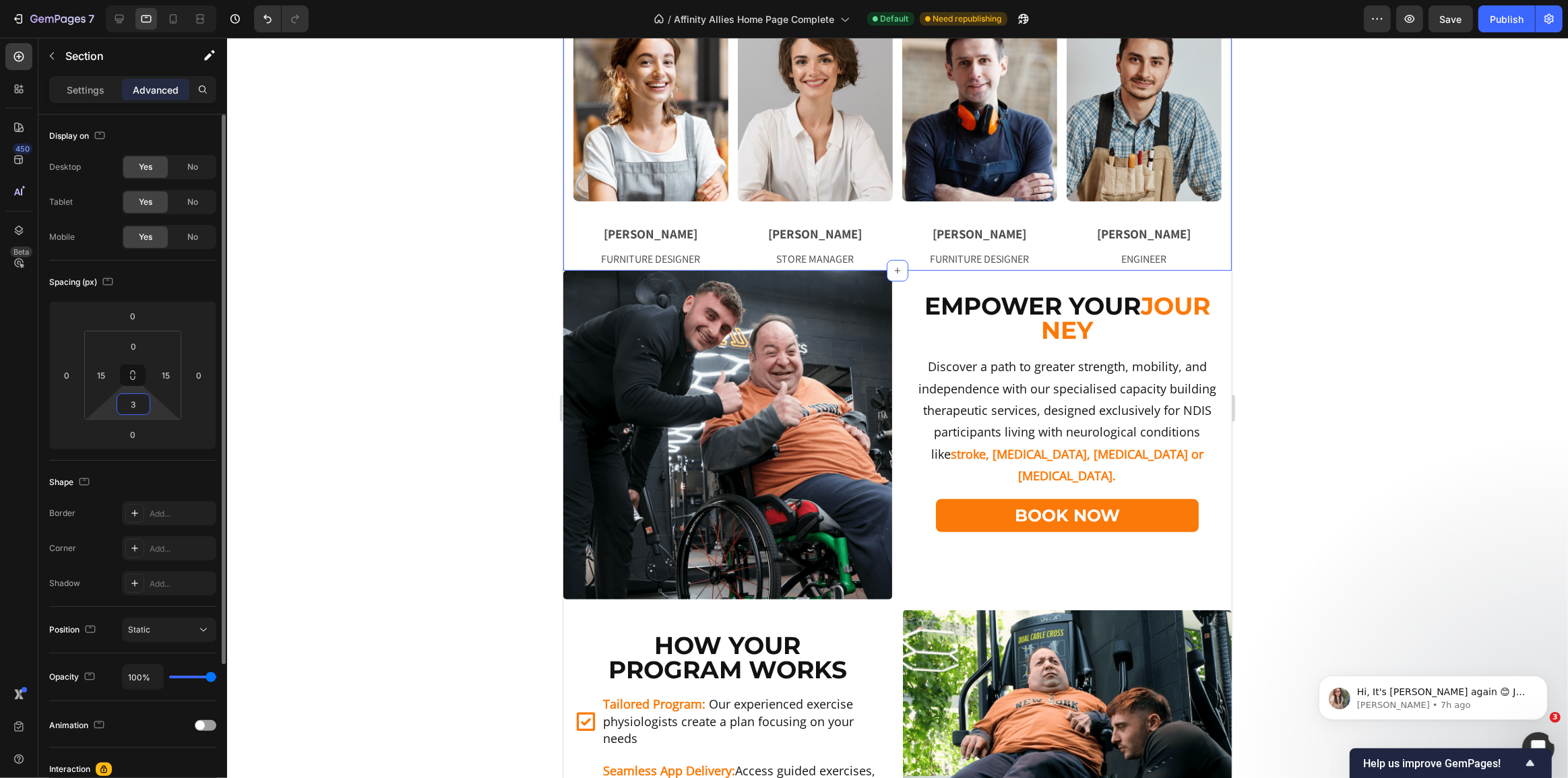
type input "32"
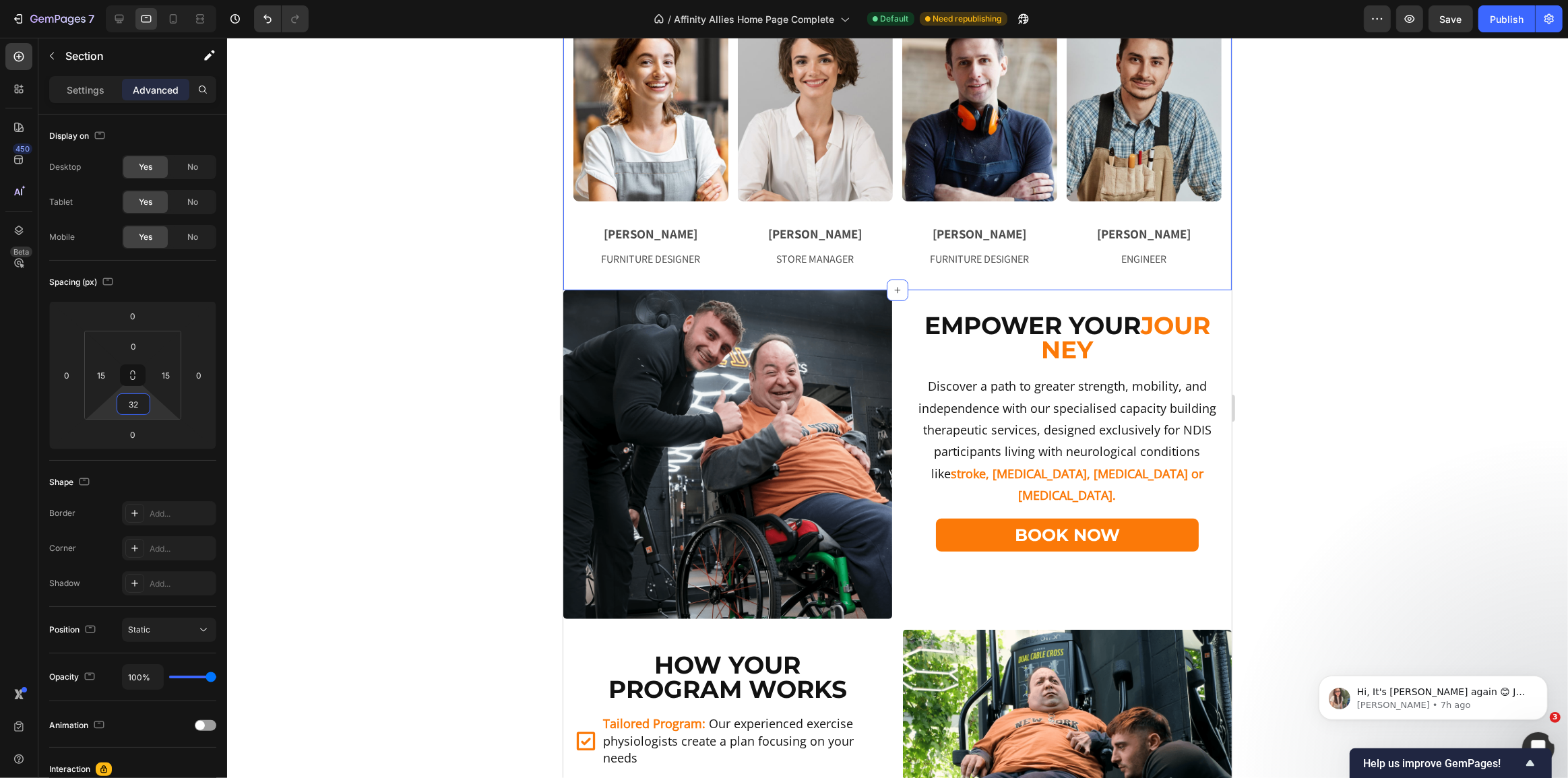
click at [343, 399] on div at bounding box center [897, 408] width 1341 height 740
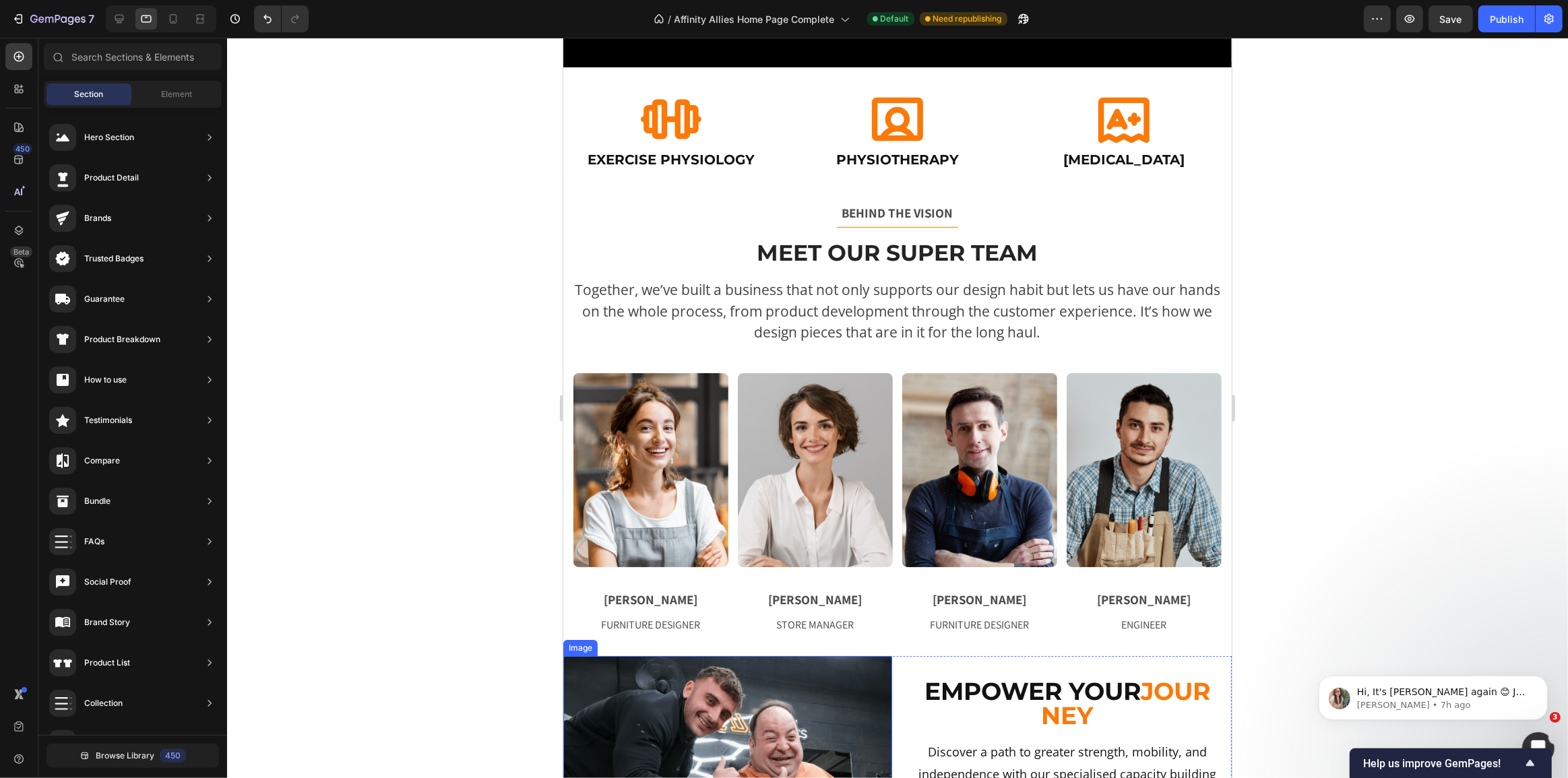
scroll to position [367, 0]
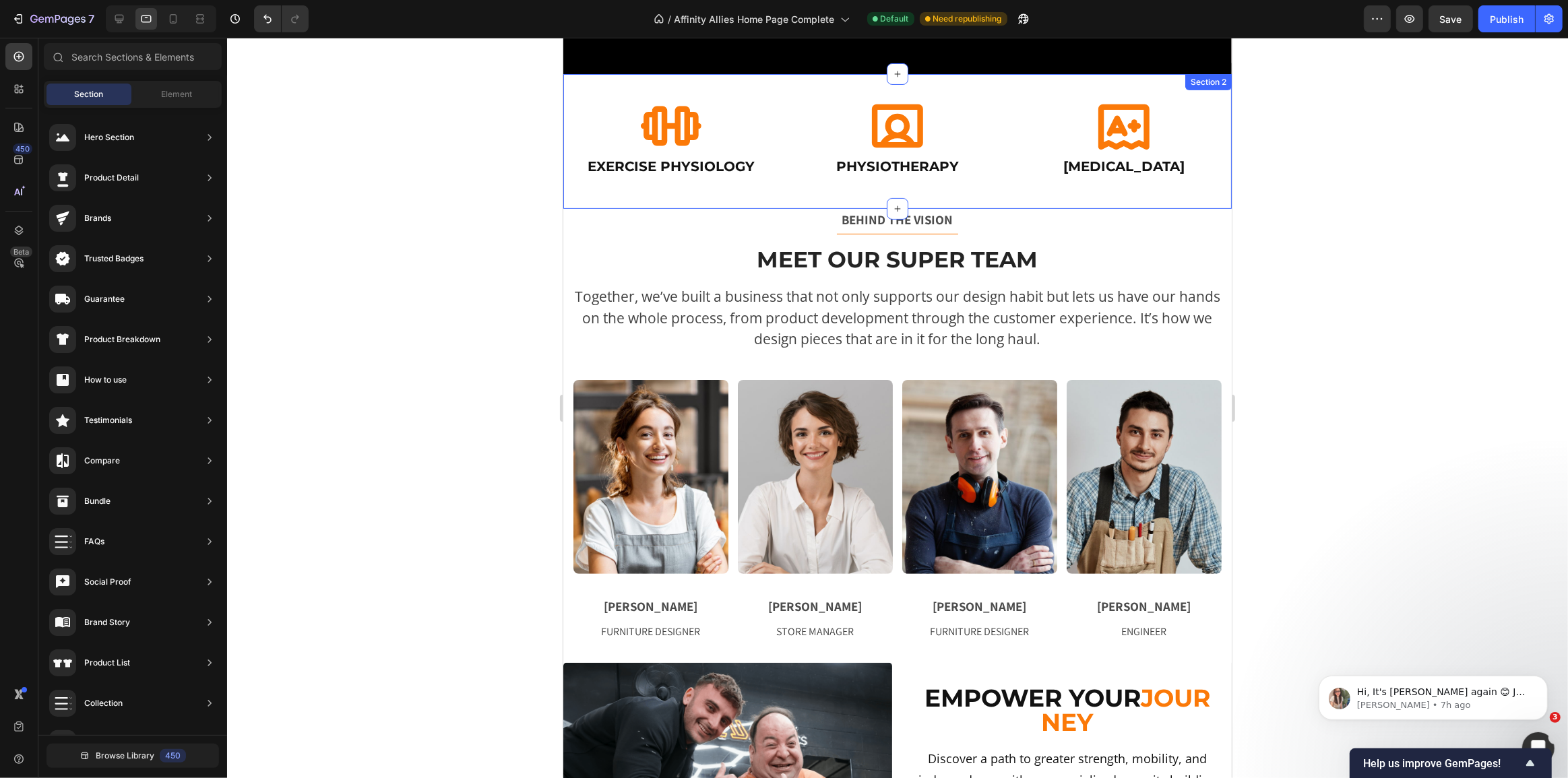
click at [873, 198] on div "Icon Exercise Physiology Heading Icon Physiotherapy Heading Icon [MEDICAL_DATA]…" at bounding box center [896, 141] width 668 height 135
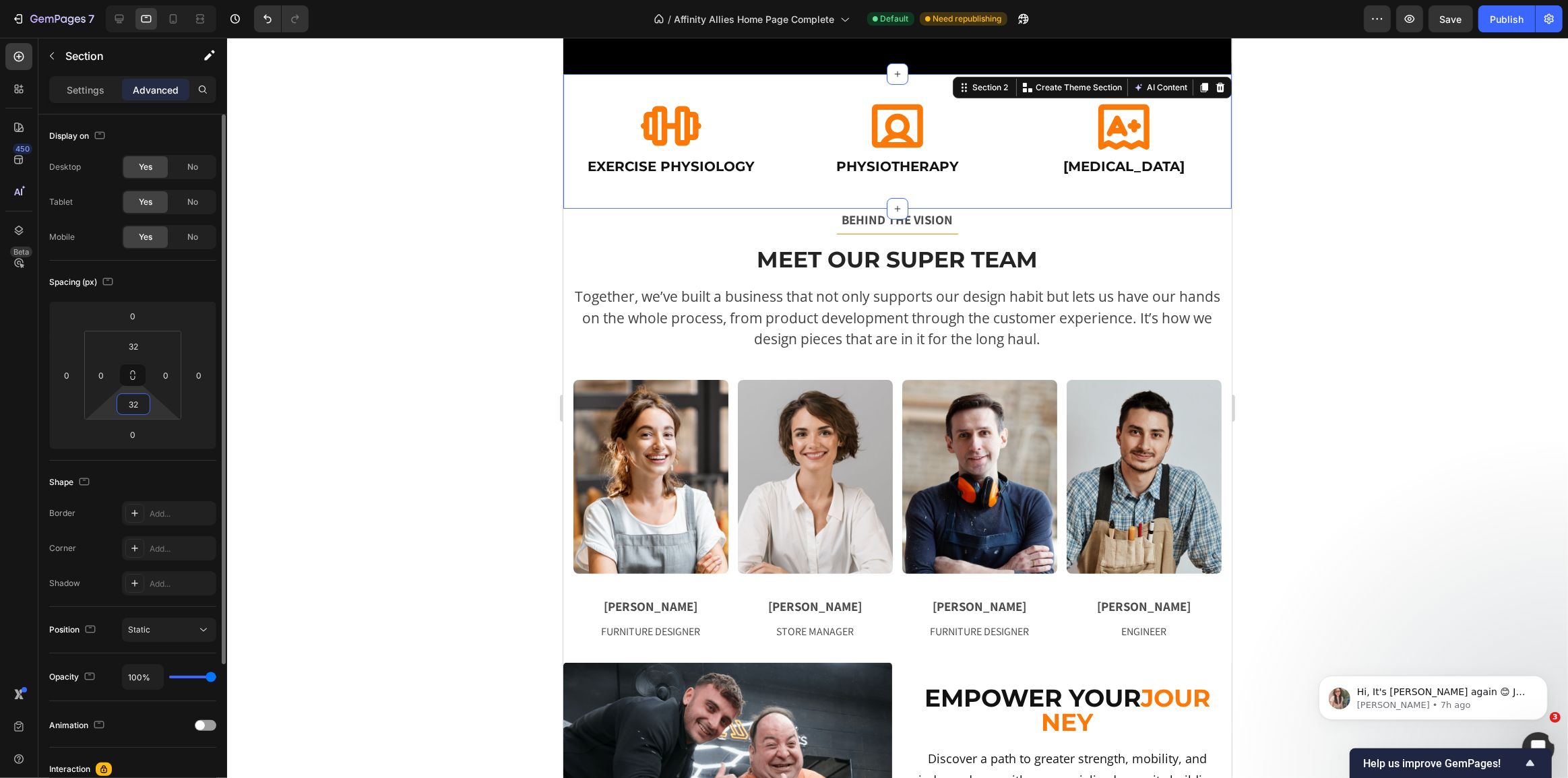
click at [138, 404] on input "32" at bounding box center [133, 404] width 27 height 20
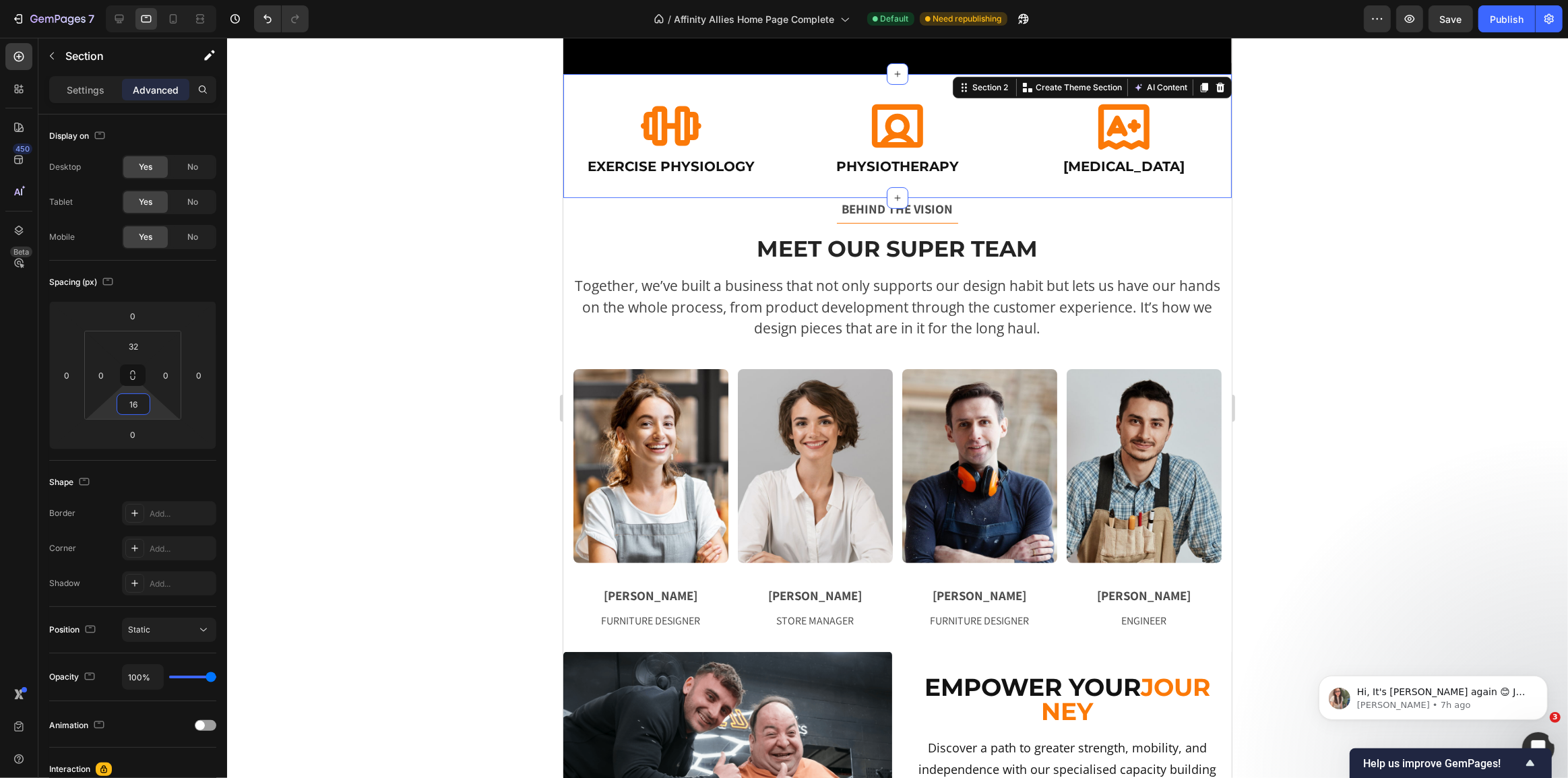
type input "16"
click at [491, 230] on div at bounding box center [897, 408] width 1341 height 740
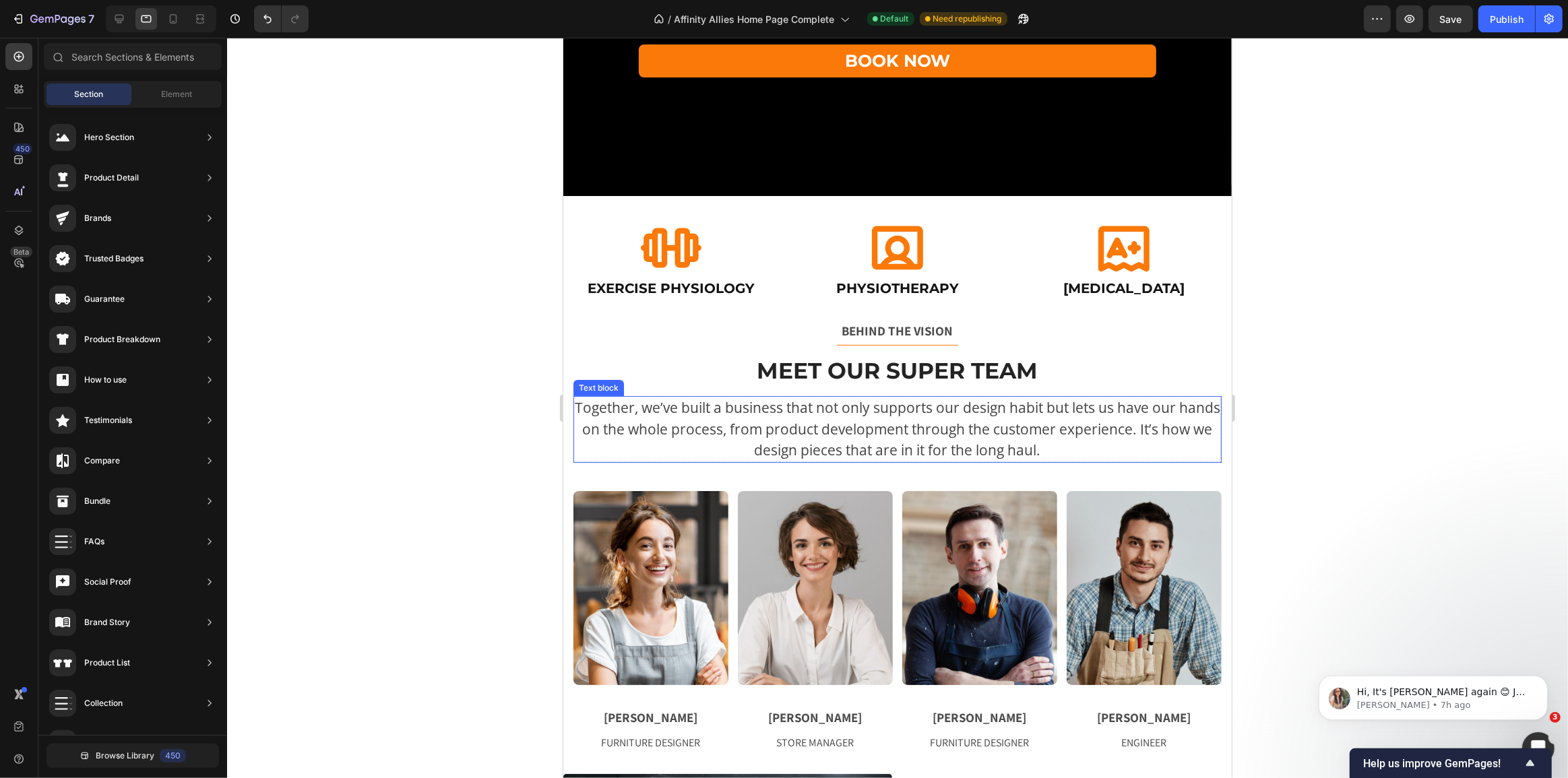
scroll to position [244, 0]
click at [730, 322] on p "BEHIND THE VISION" at bounding box center [897, 332] width 646 height 19
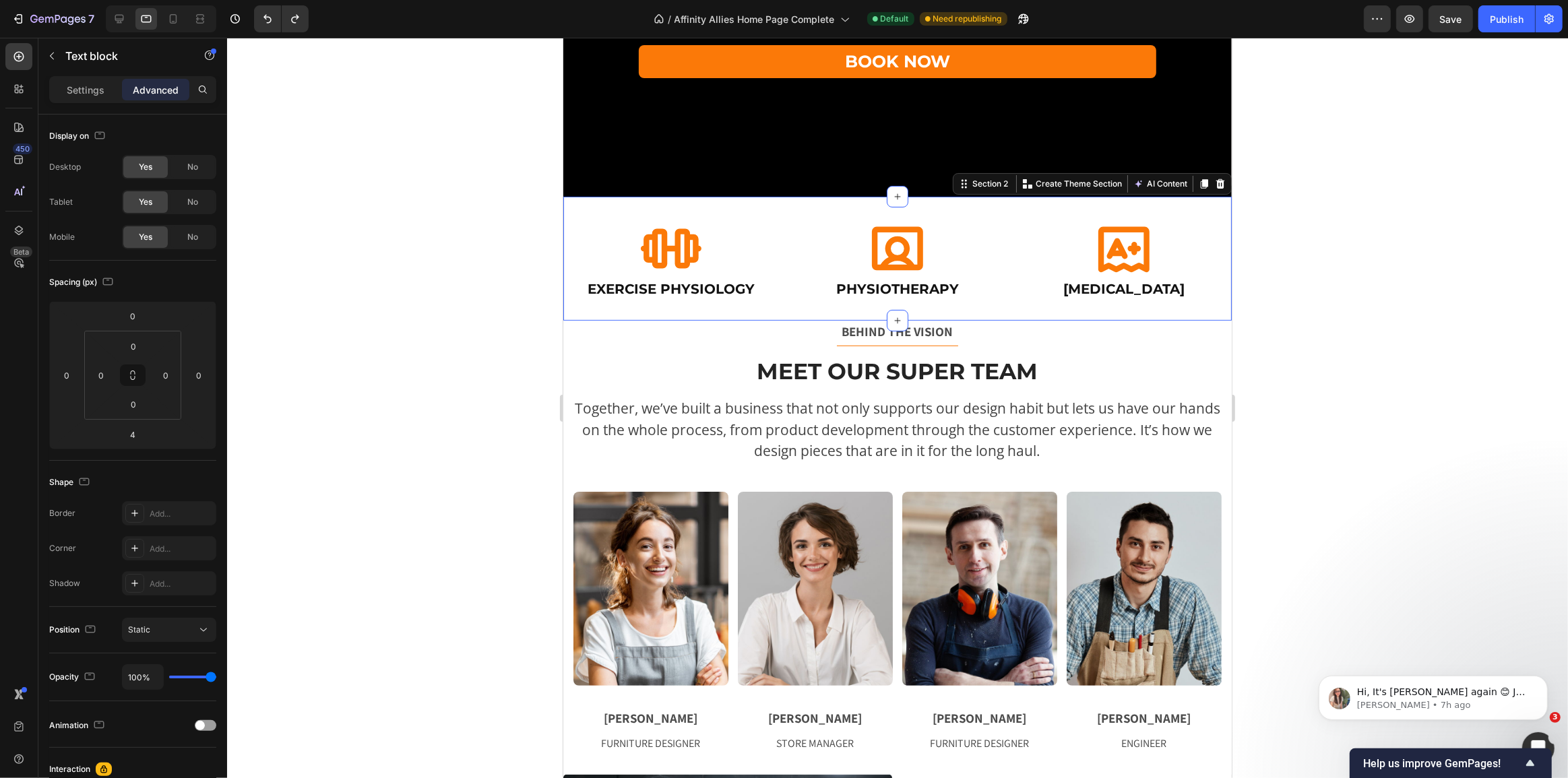
click at [741, 303] on div "Icon Exercise Physiology Heading Icon Physiotherapy Heading Icon [MEDICAL_DATA]…" at bounding box center [896, 264] width 668 height 92
click at [132, 401] on input "16" at bounding box center [133, 404] width 27 height 20
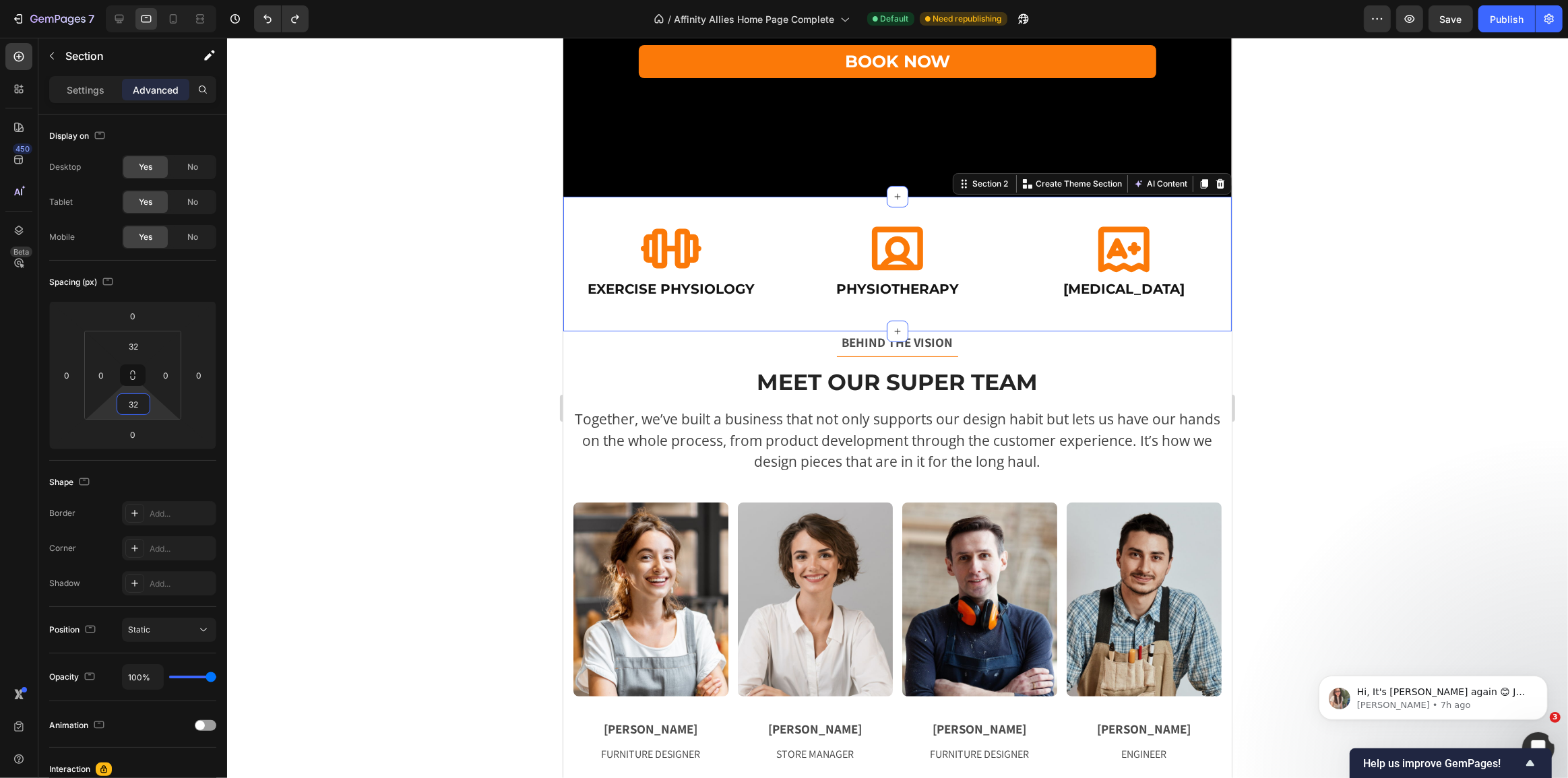
type input "32"
click at [361, 422] on div at bounding box center [897, 408] width 1341 height 740
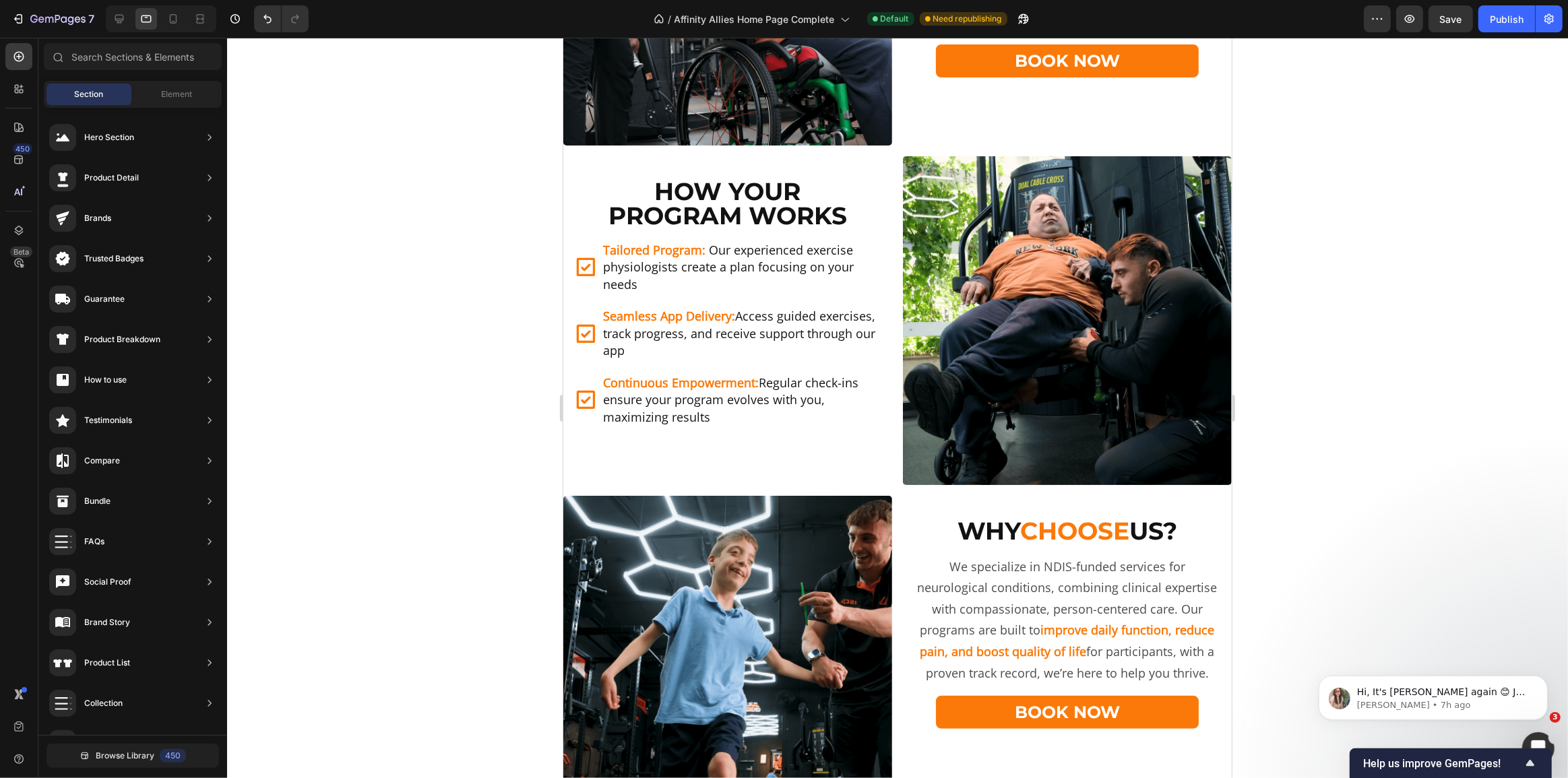
scroll to position [0, 0]
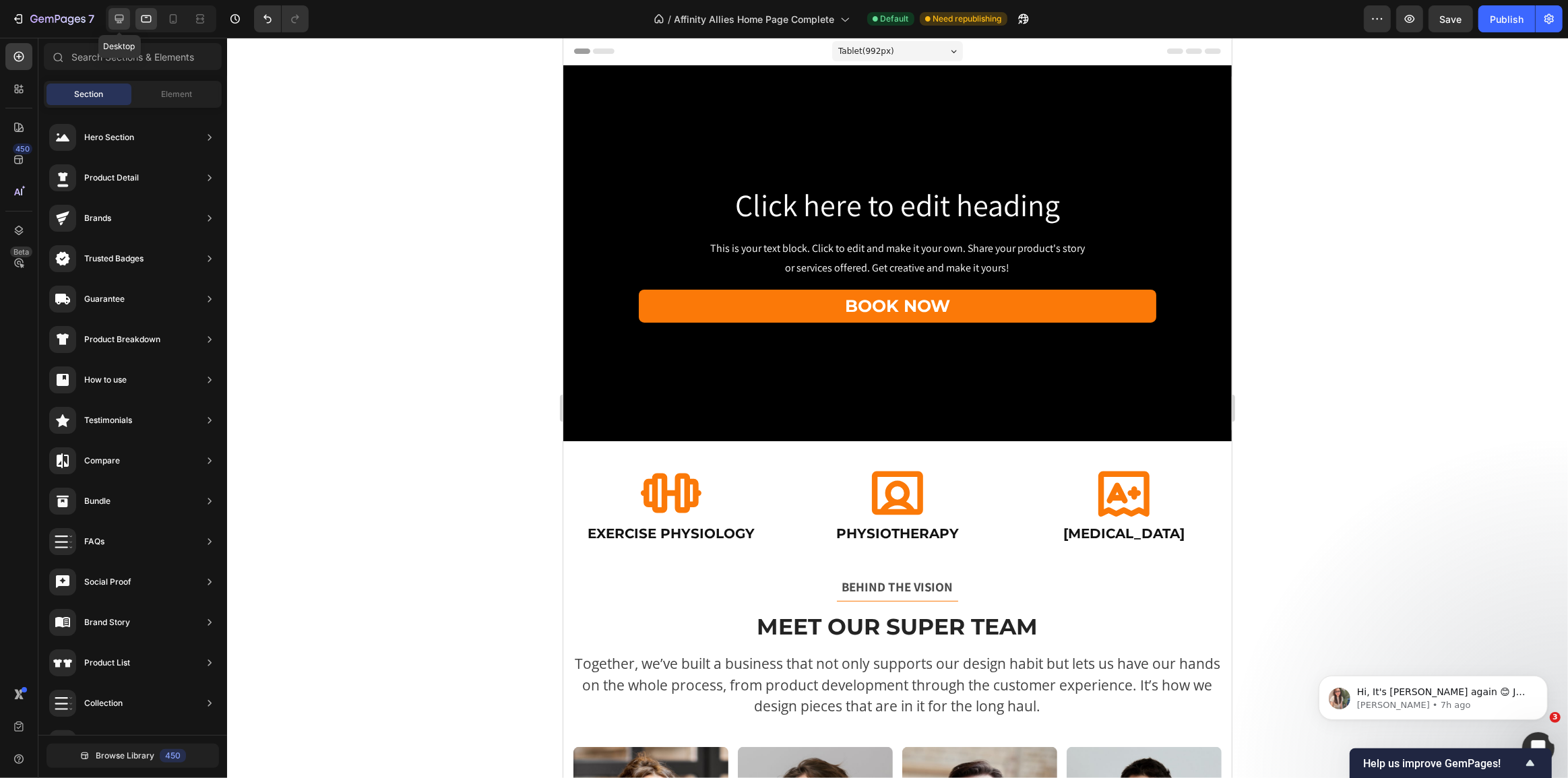
click at [128, 25] on div at bounding box center [119, 18] width 22 height 22
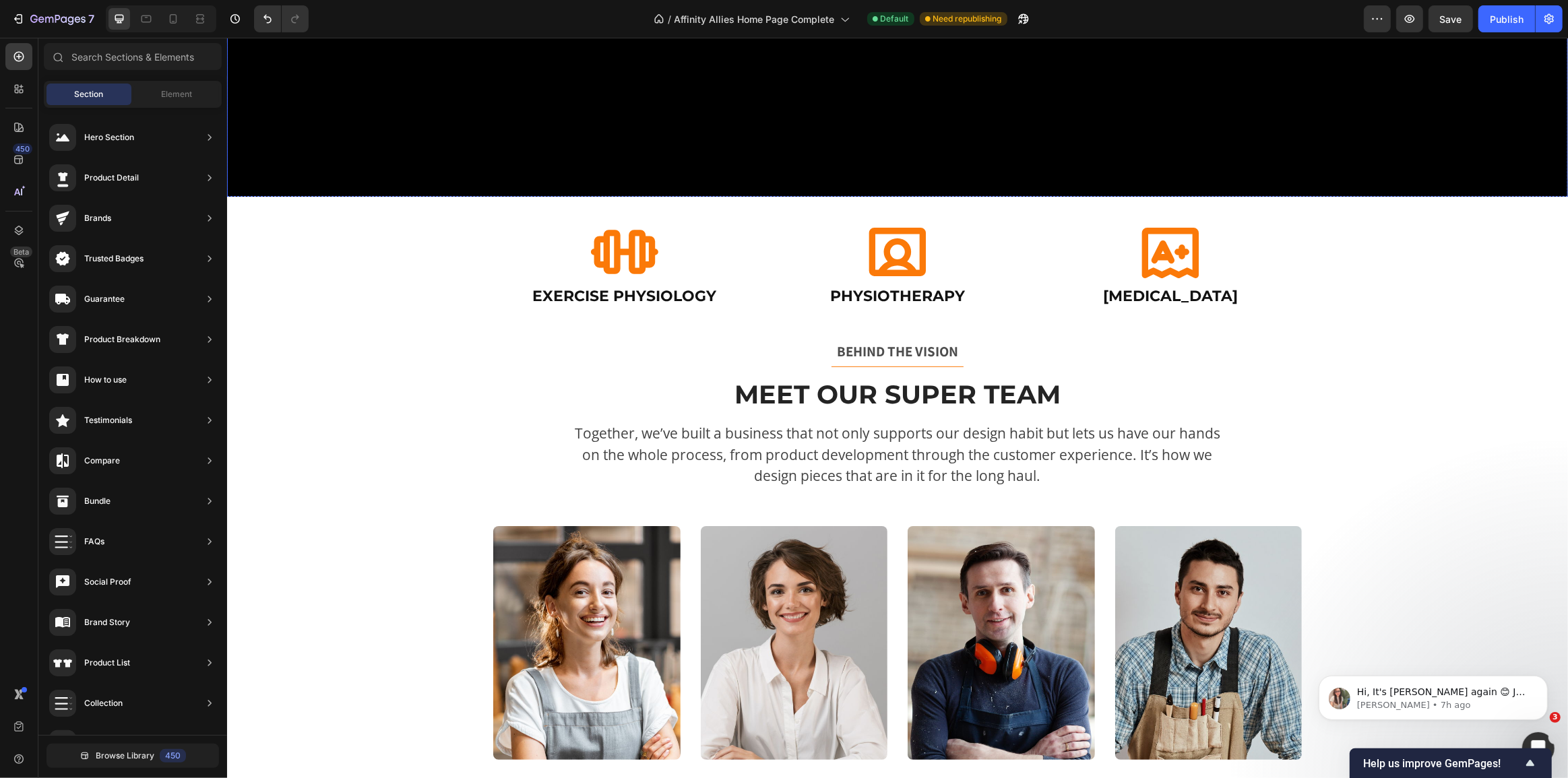
scroll to position [612, 0]
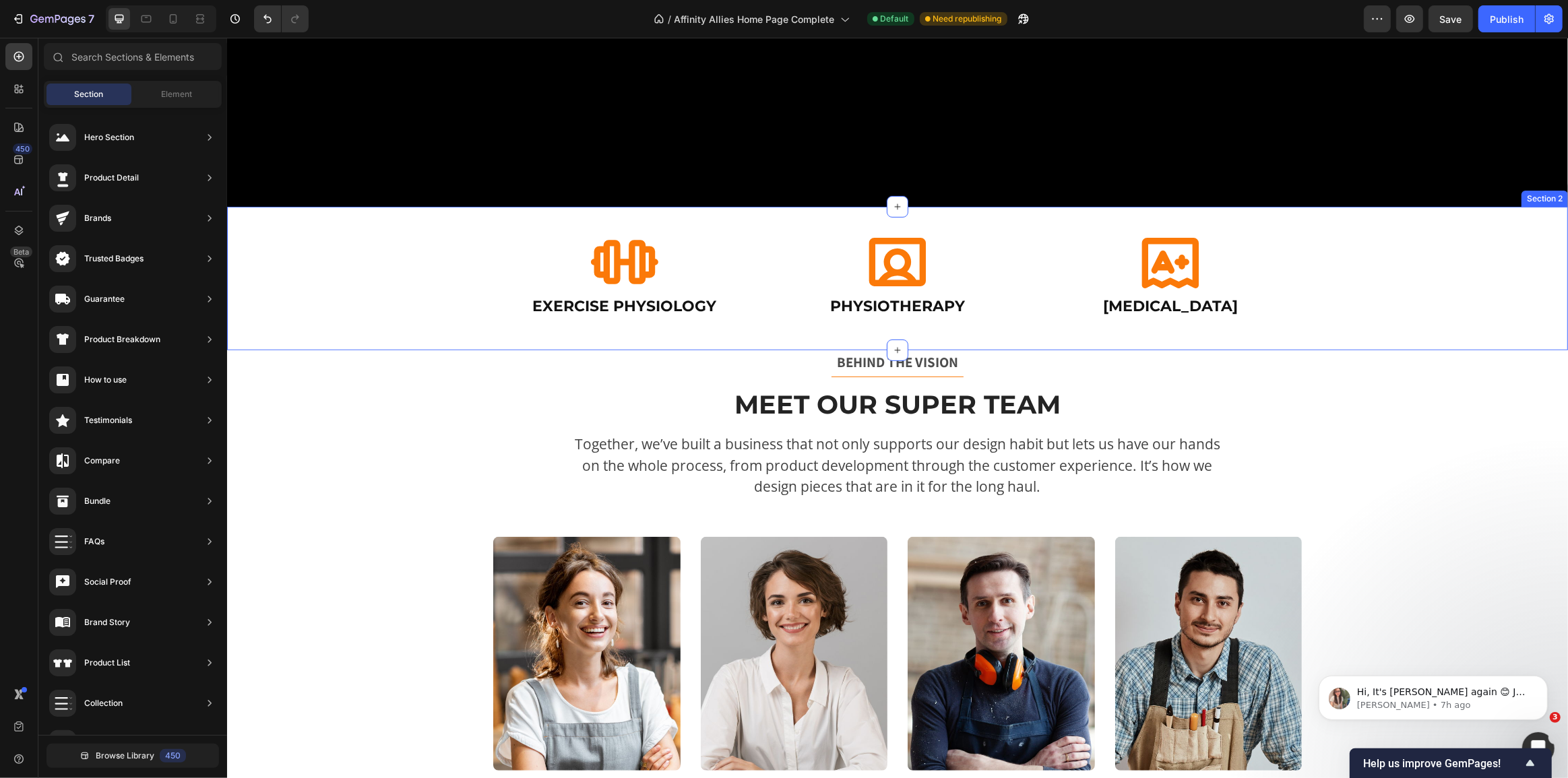
click at [746, 335] on div "Icon Exercise Physiology Heading Icon Physiotherapy Heading Icon [MEDICAL_DATA]…" at bounding box center [896, 279] width 1341 height 144
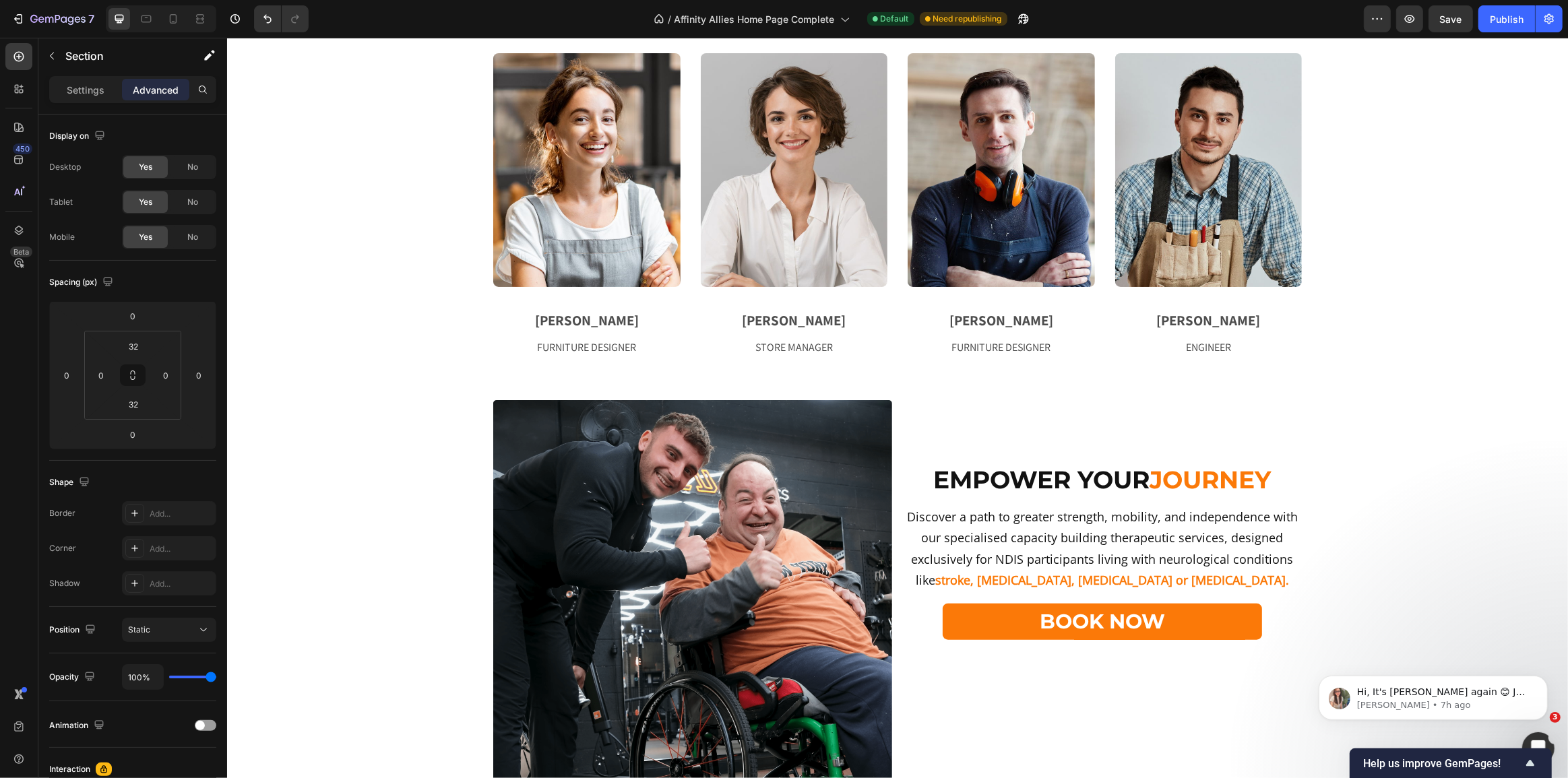
scroll to position [1102, 0]
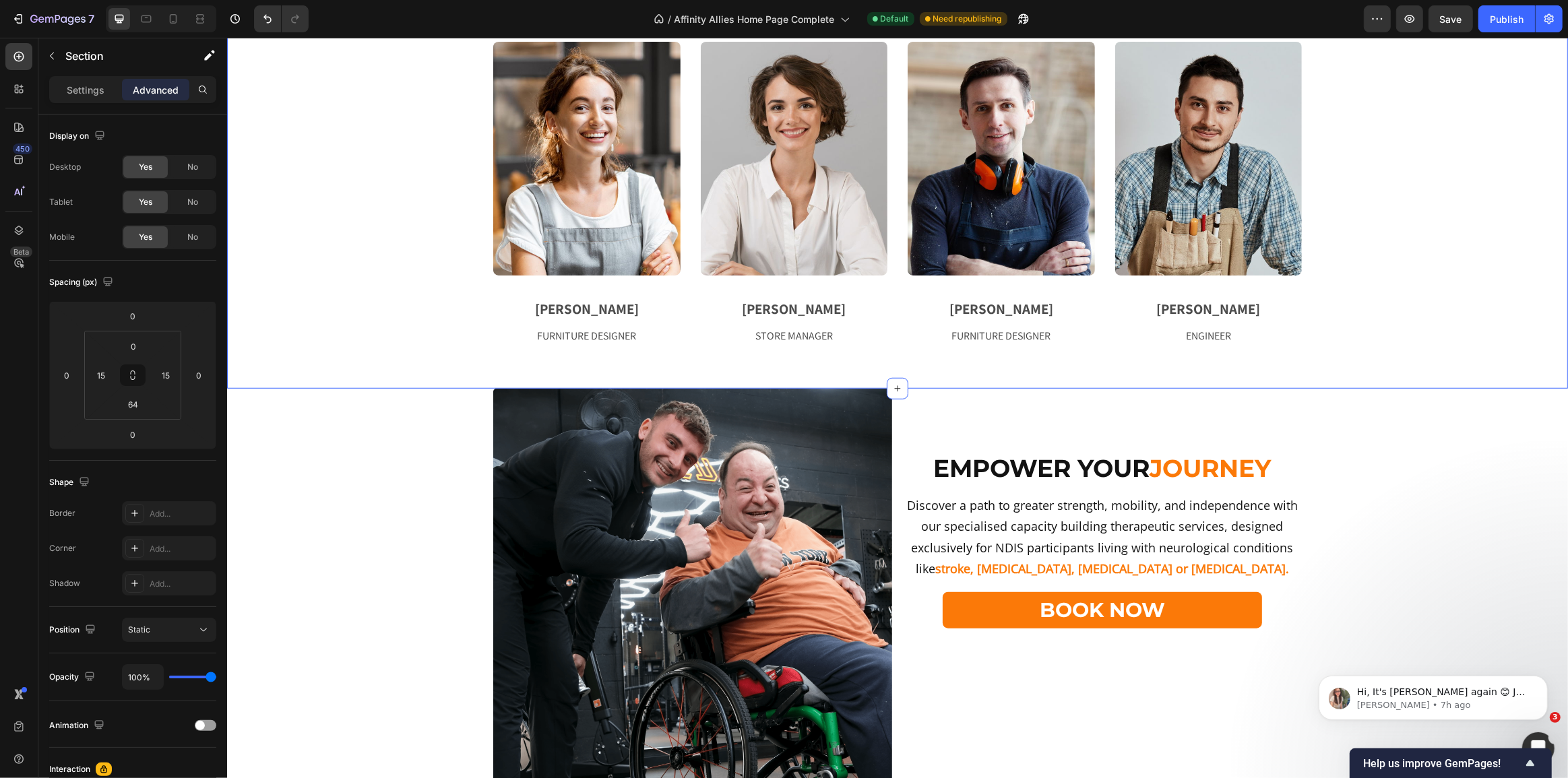
click at [731, 374] on div "BEHIND THE VISION Text block Title Line Meet Our Super Team Heading Together, w…" at bounding box center [896, 121] width 1341 height 532
click at [133, 411] on input "64" at bounding box center [133, 404] width 27 height 20
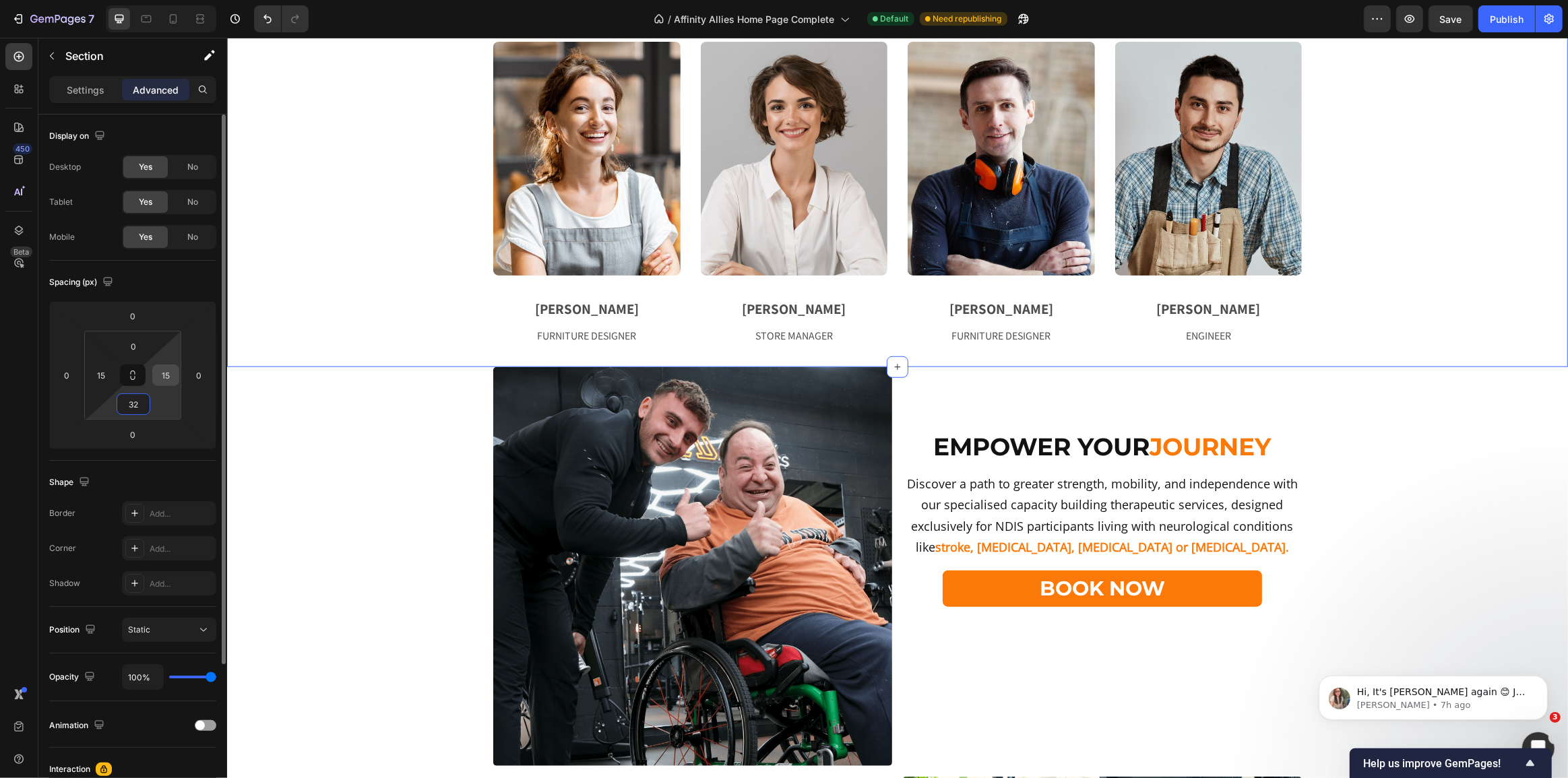
type input "32"
click at [165, 373] on input "15" at bounding box center [165, 375] width 20 height 20
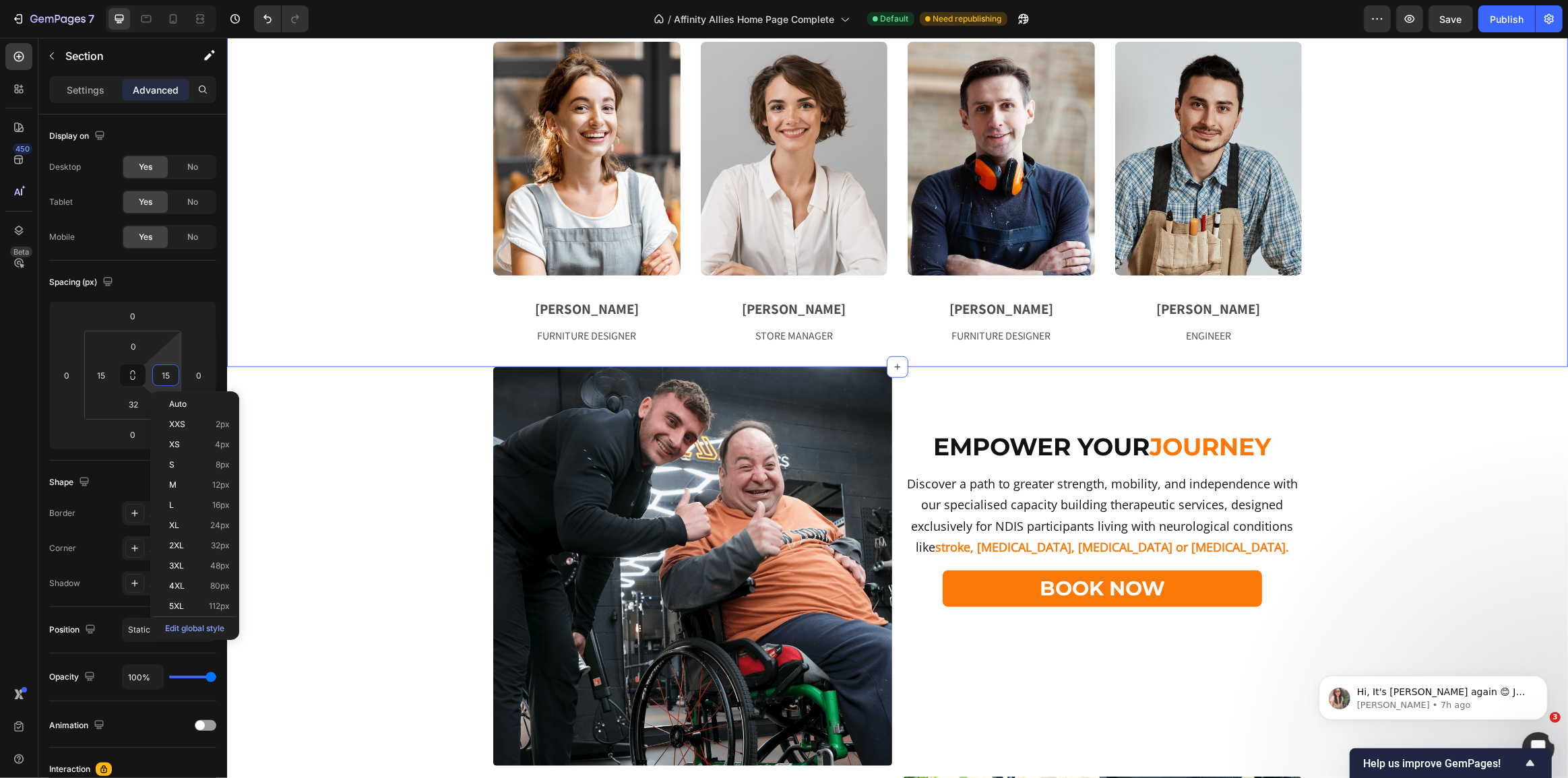
click at [303, 353] on div "BEHIND THE VISION Text block Title Line Meet Our Super Team Heading Together, w…" at bounding box center [896, 111] width 1341 height 511
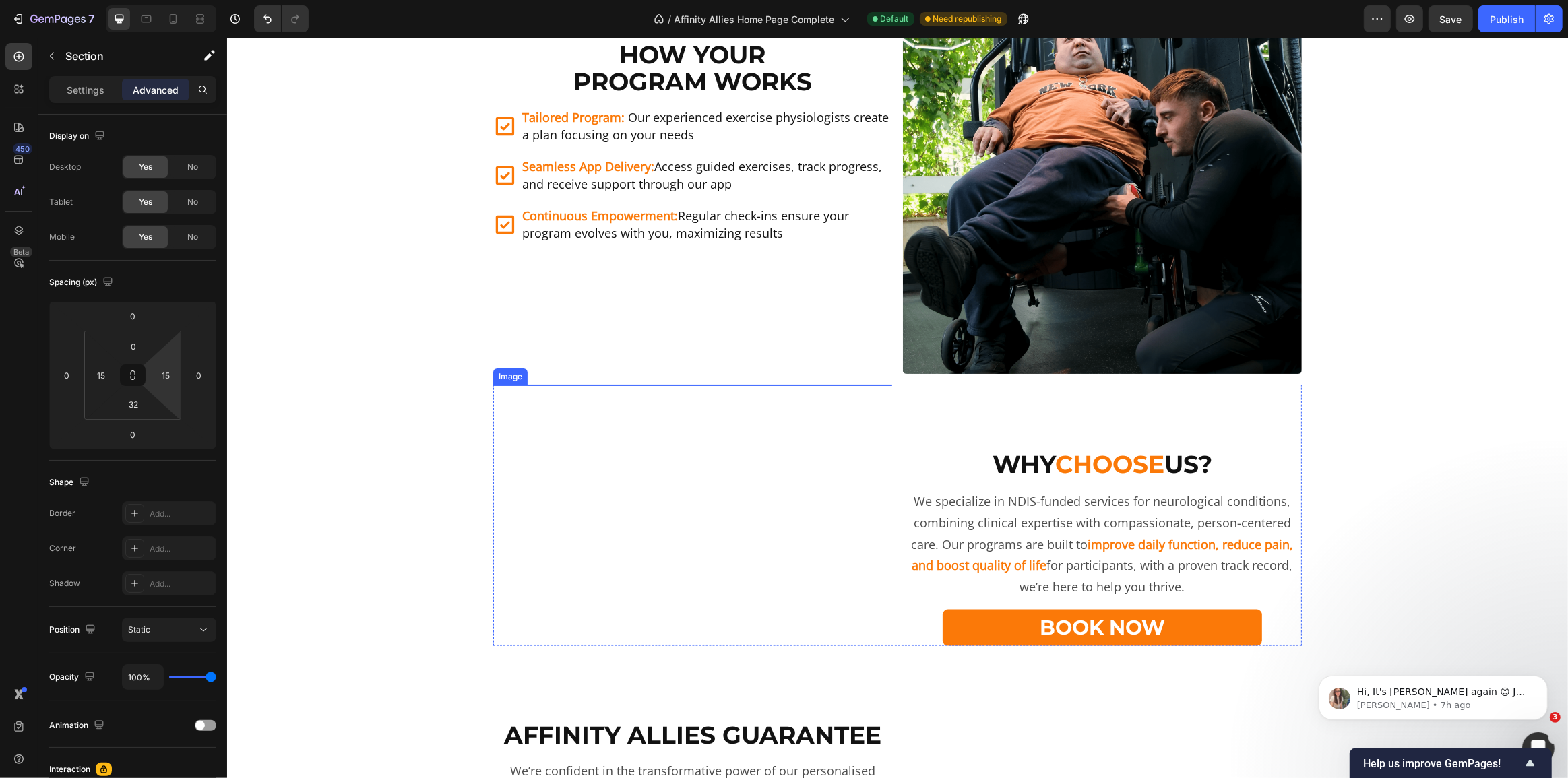
scroll to position [1898, 0]
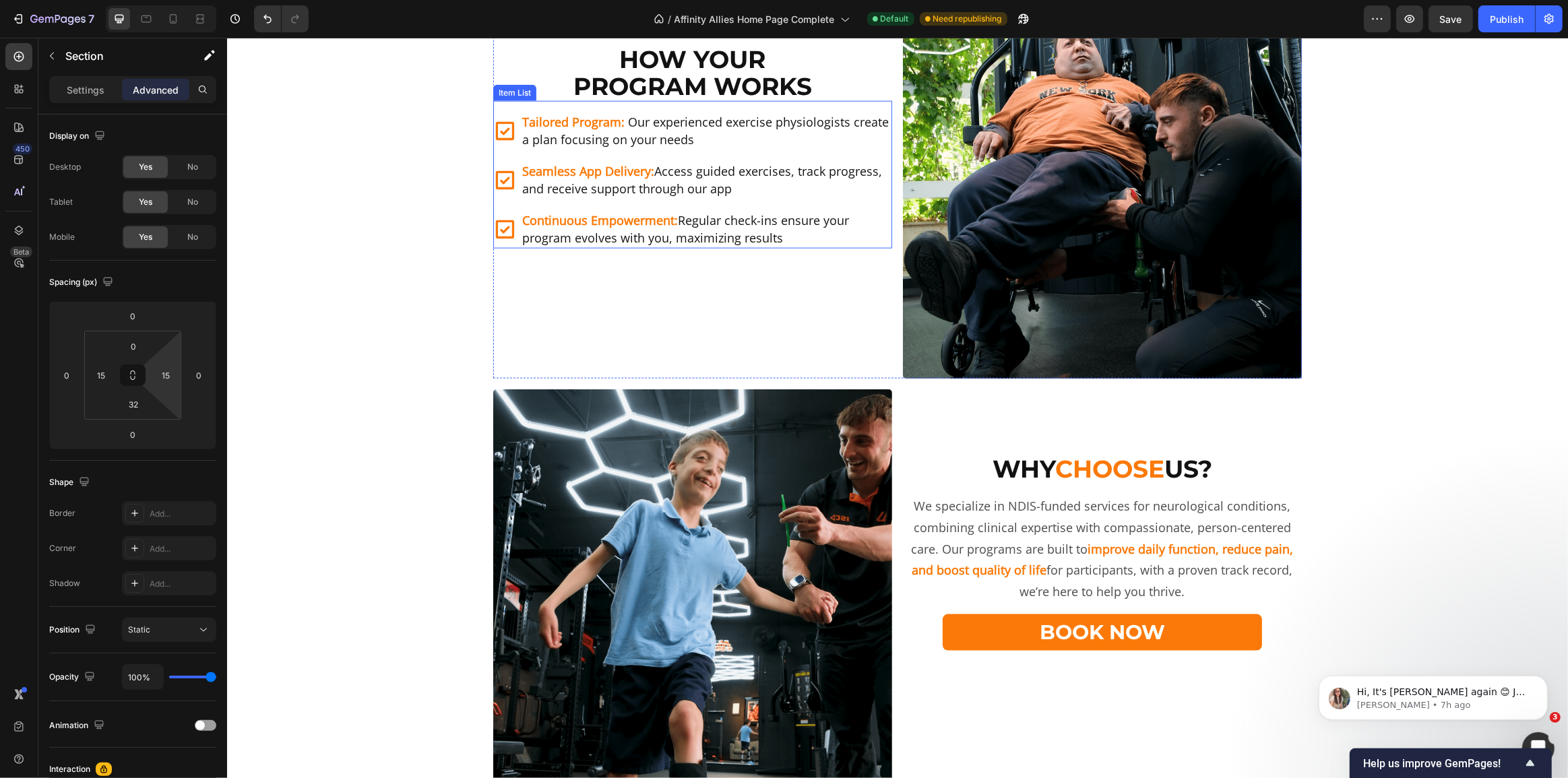
click at [753, 157] on div "Tailored Program: Our experienced exercise physiologists create a plan focusing…" at bounding box center [692, 180] width 399 height 136
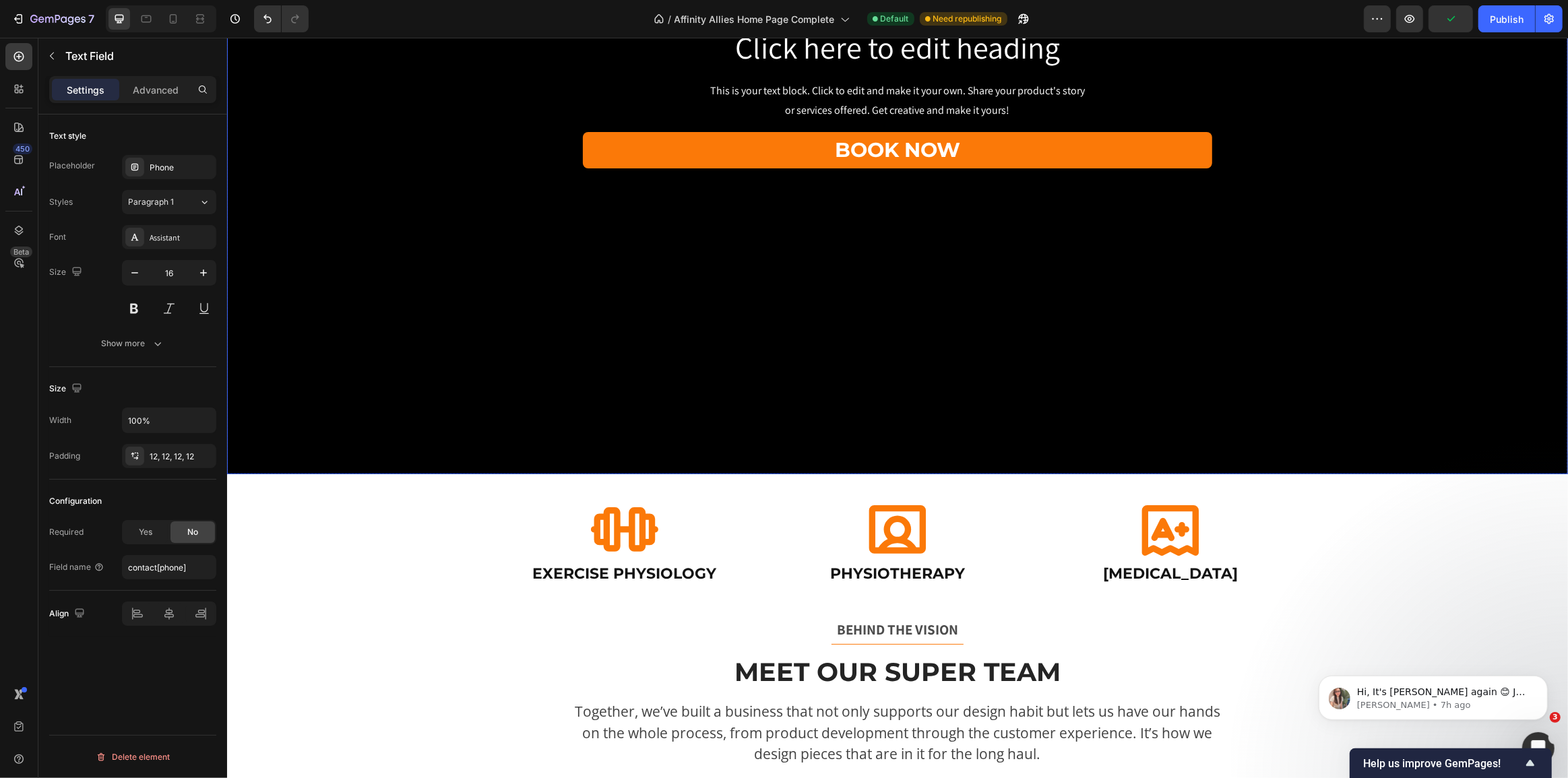
scroll to position [428, 0]
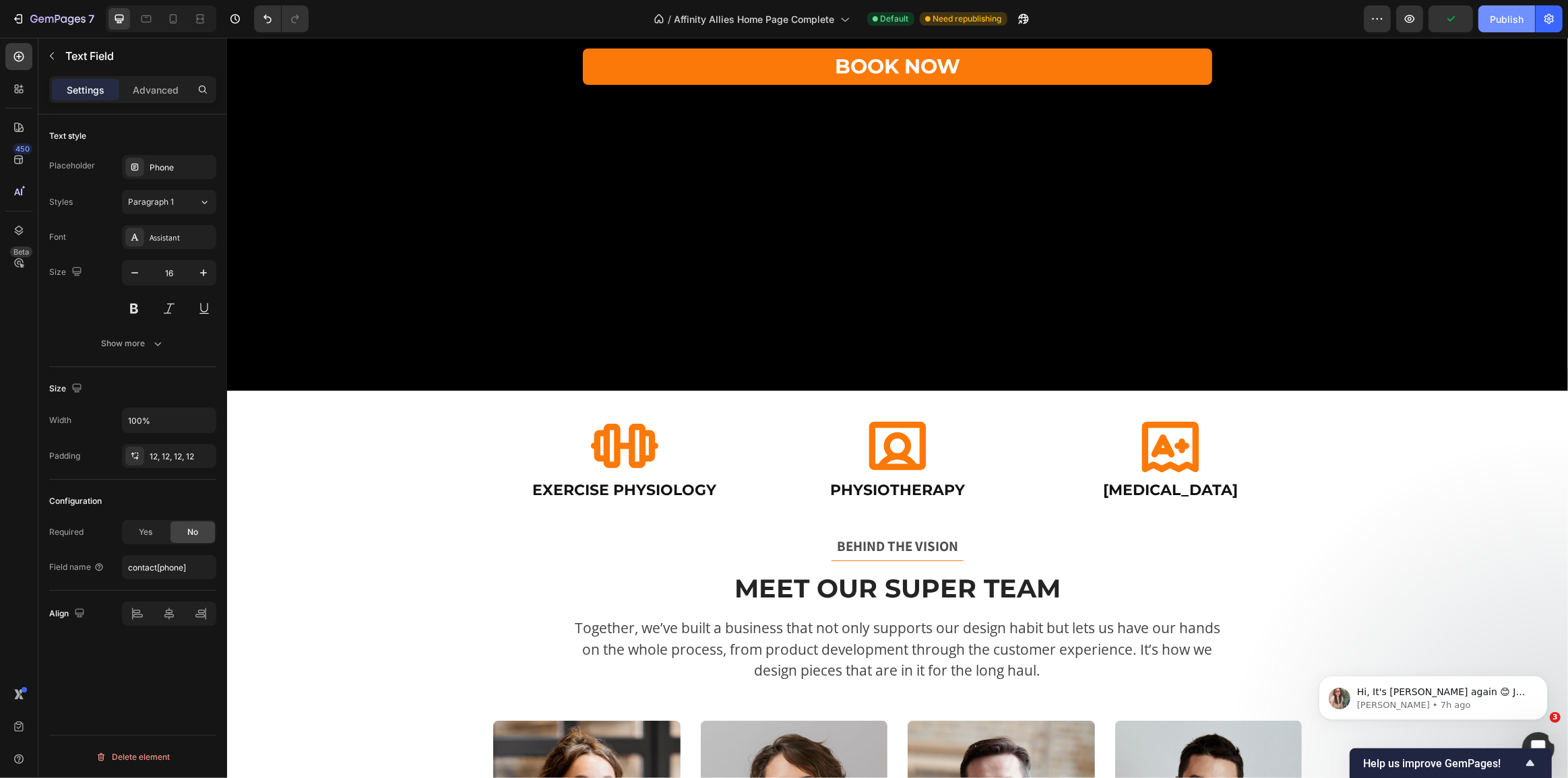
click at [1501, 21] on div "Publish" at bounding box center [1507, 19] width 34 height 14
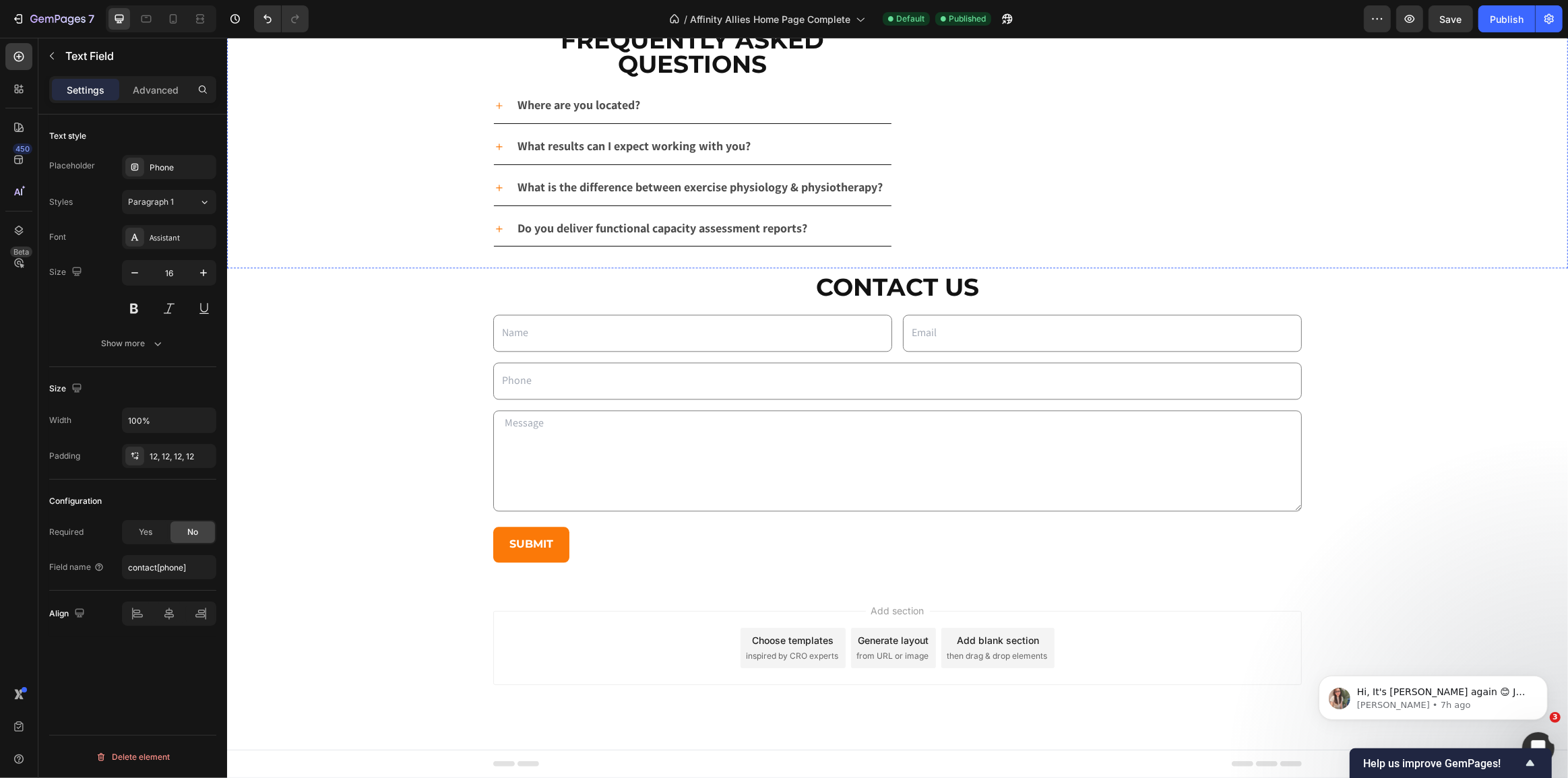
scroll to position [3664, 0]
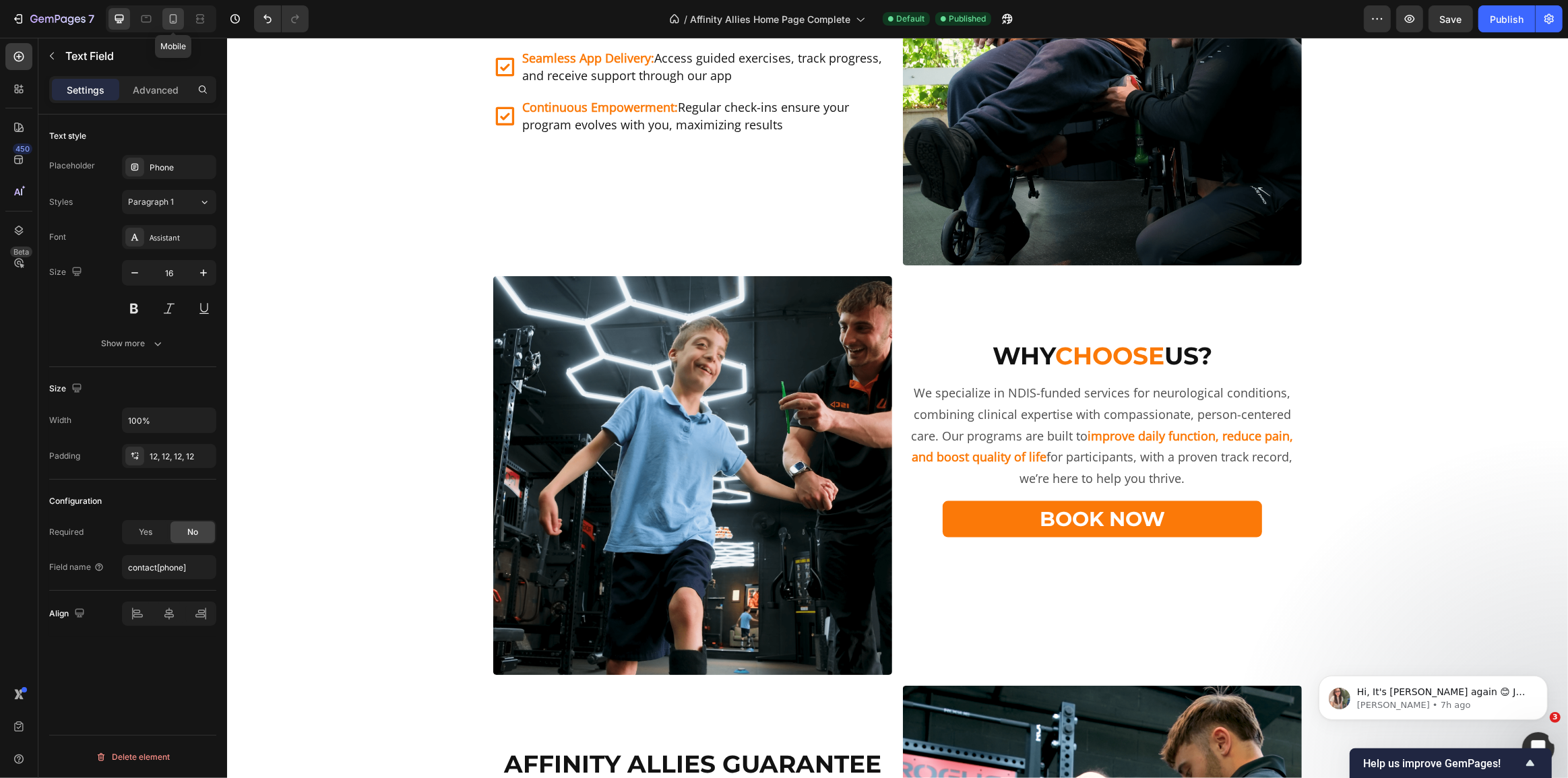
click at [178, 25] on icon at bounding box center [173, 18] width 14 height 14
type input "14"
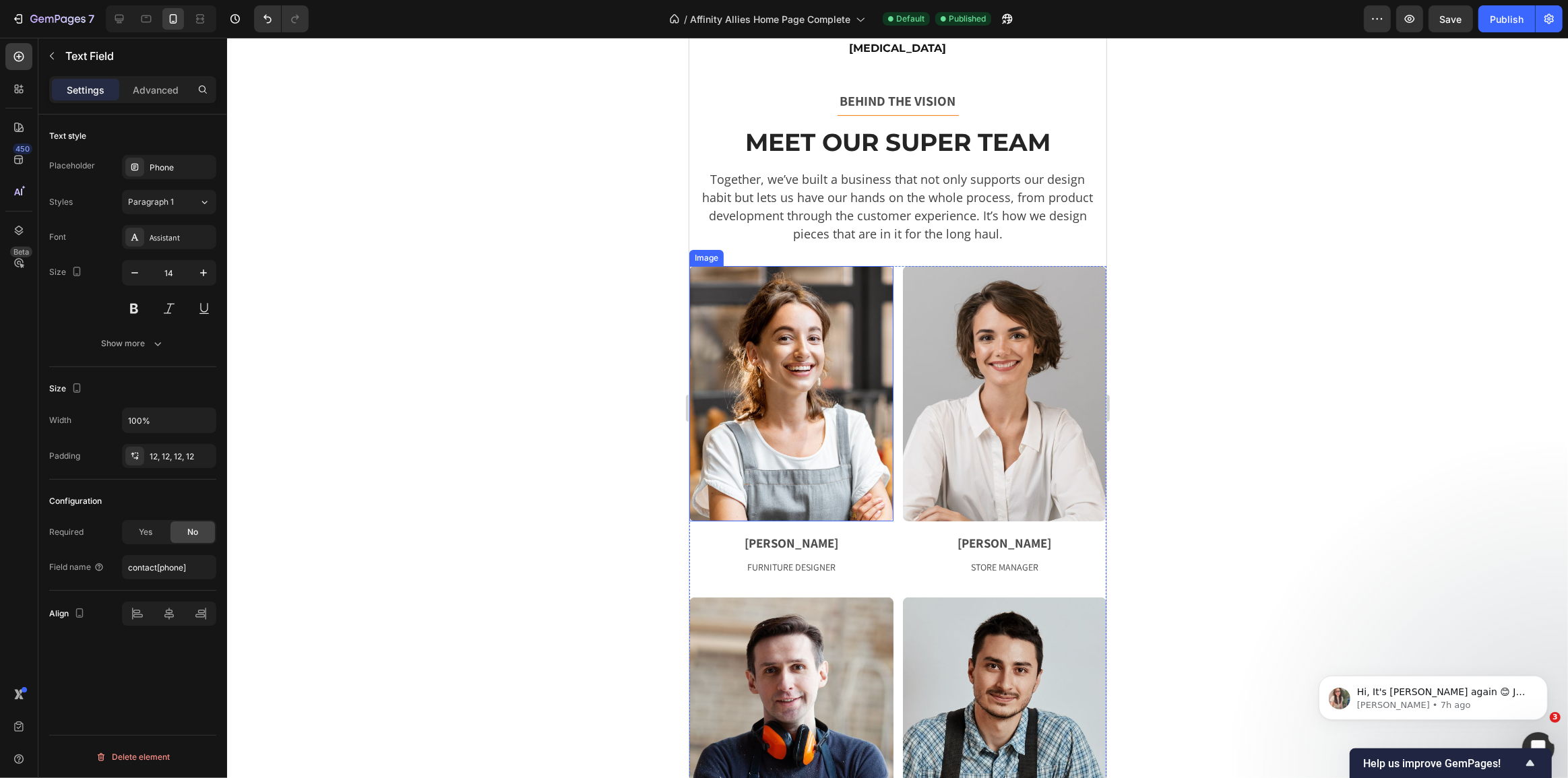
scroll to position [490, 0]
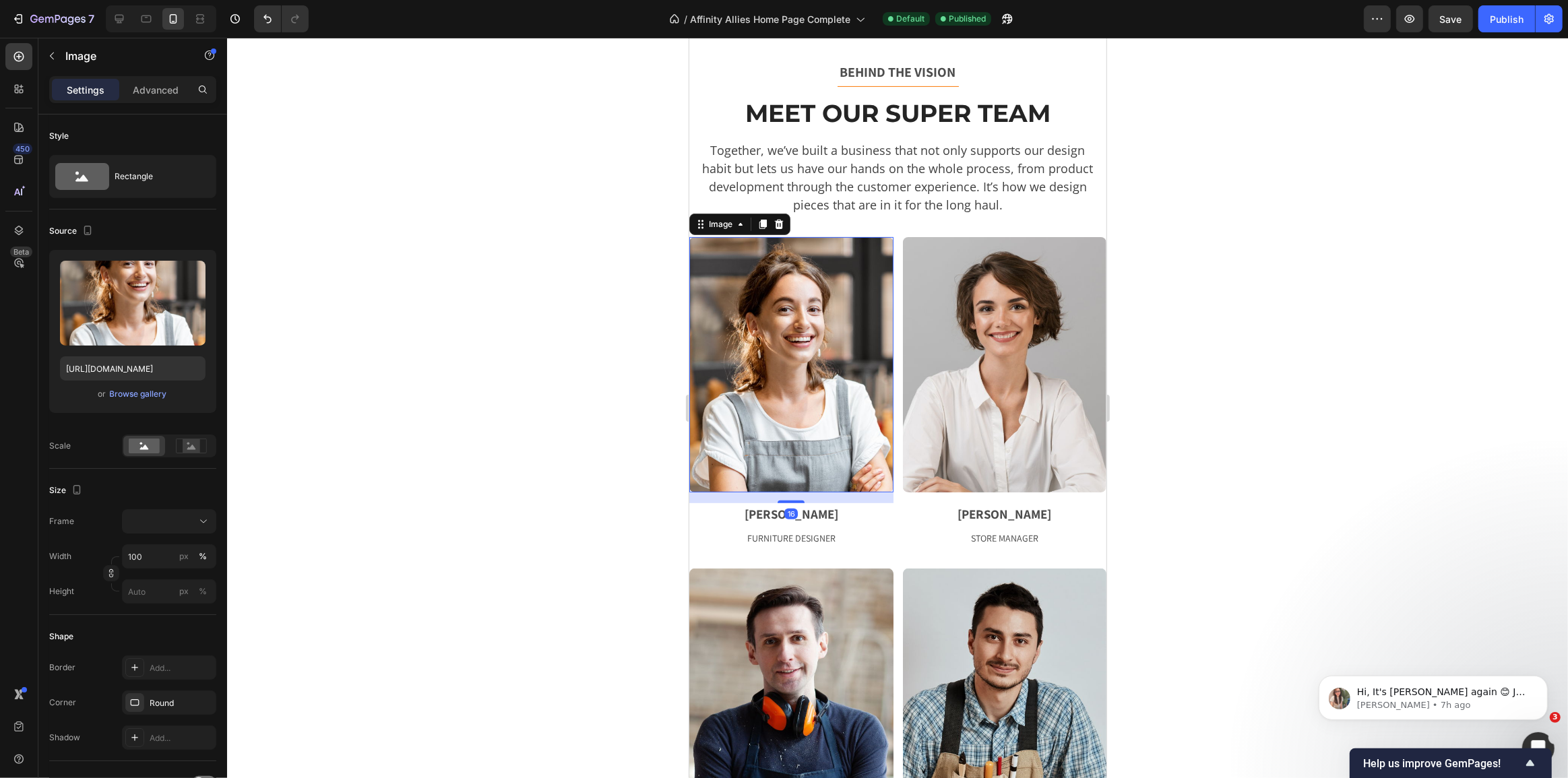
click at [866, 384] on img at bounding box center [790, 365] width 204 height 255
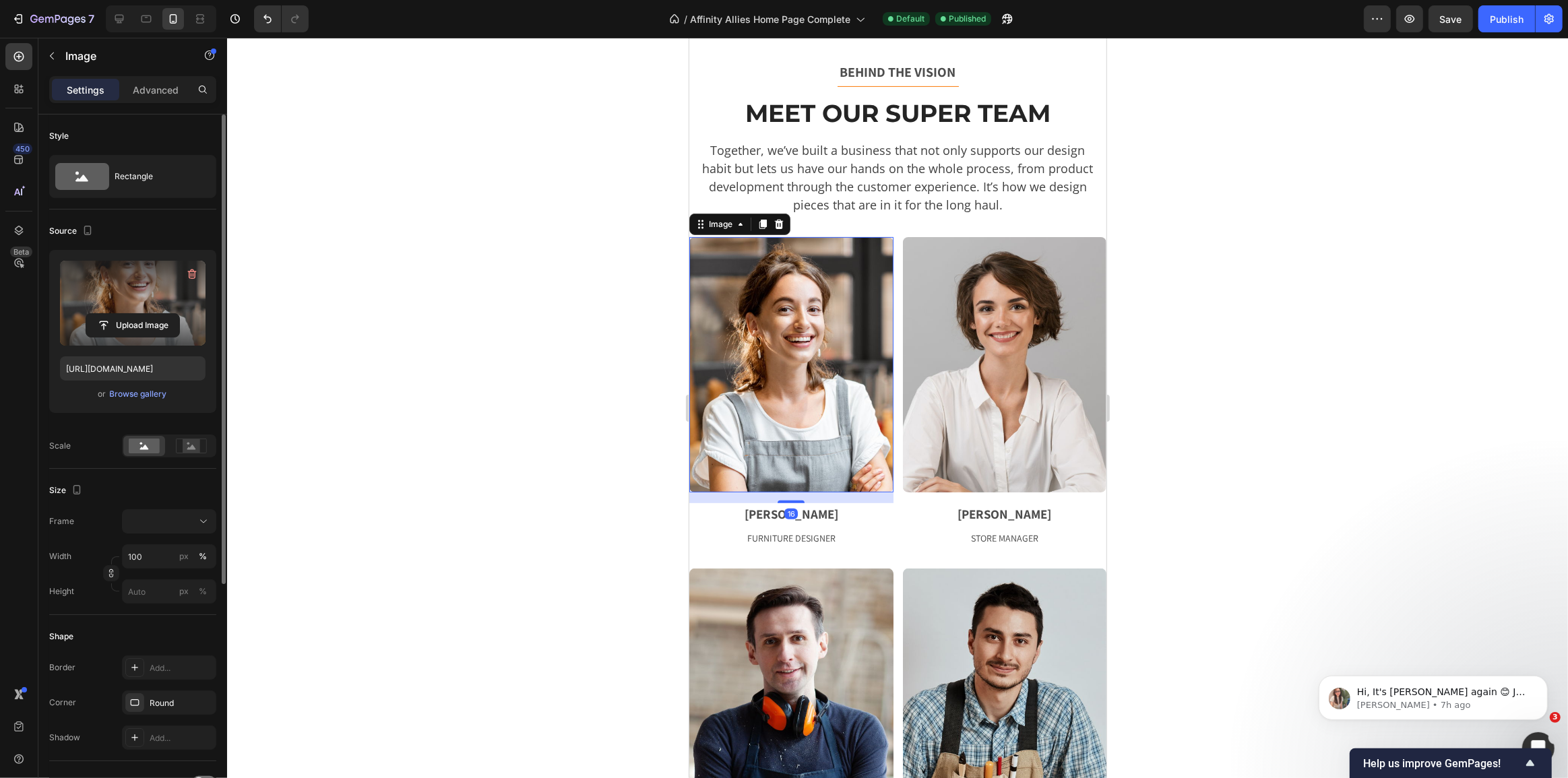
click at [190, 323] on div "Upload Image" at bounding box center [133, 325] width 145 height 24
click at [157, 326] on input "file" at bounding box center [133, 325] width 93 height 23
type input "[URL][DOMAIN_NAME]"
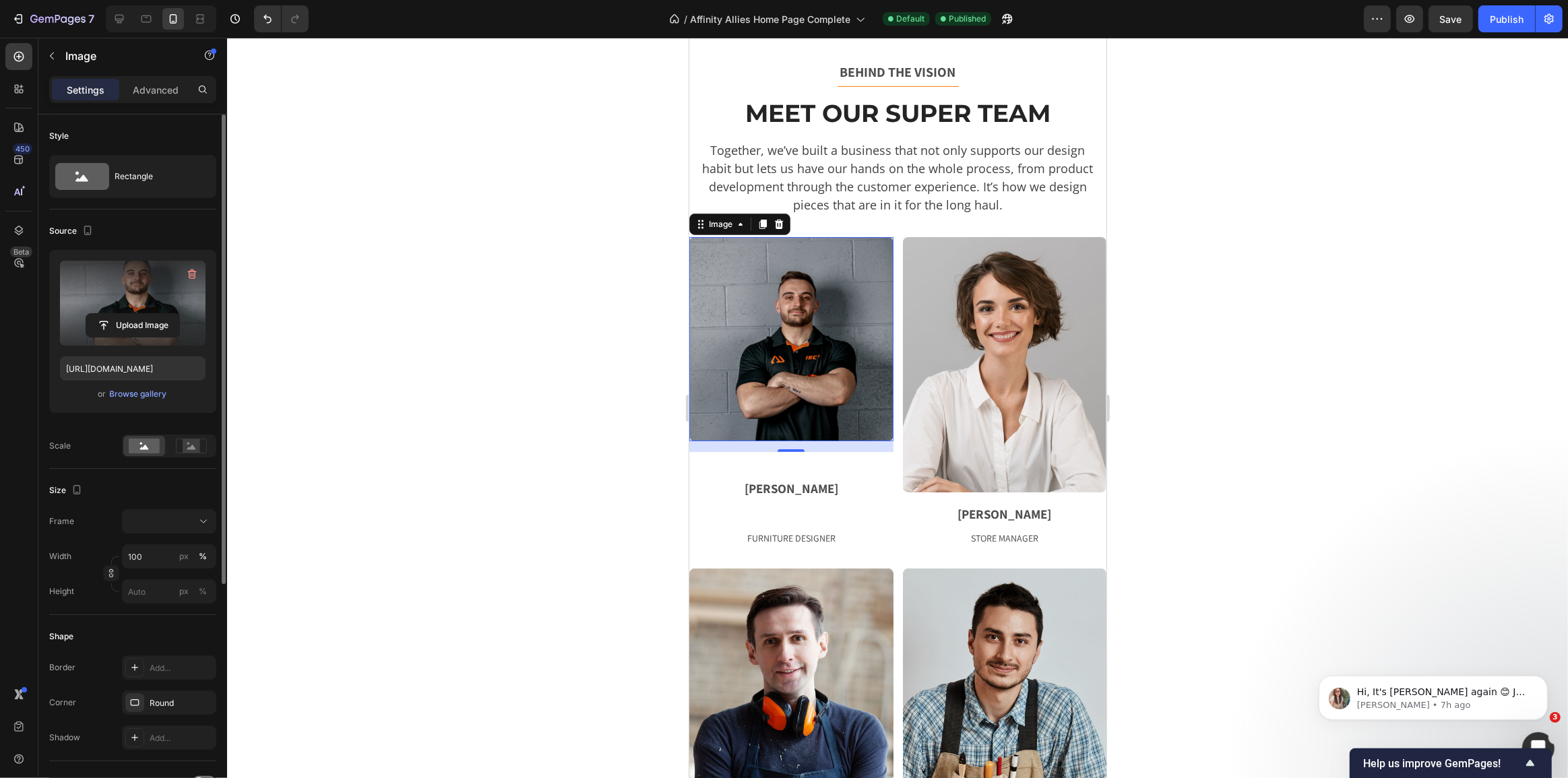
click at [562, 365] on div at bounding box center [897, 408] width 1341 height 740
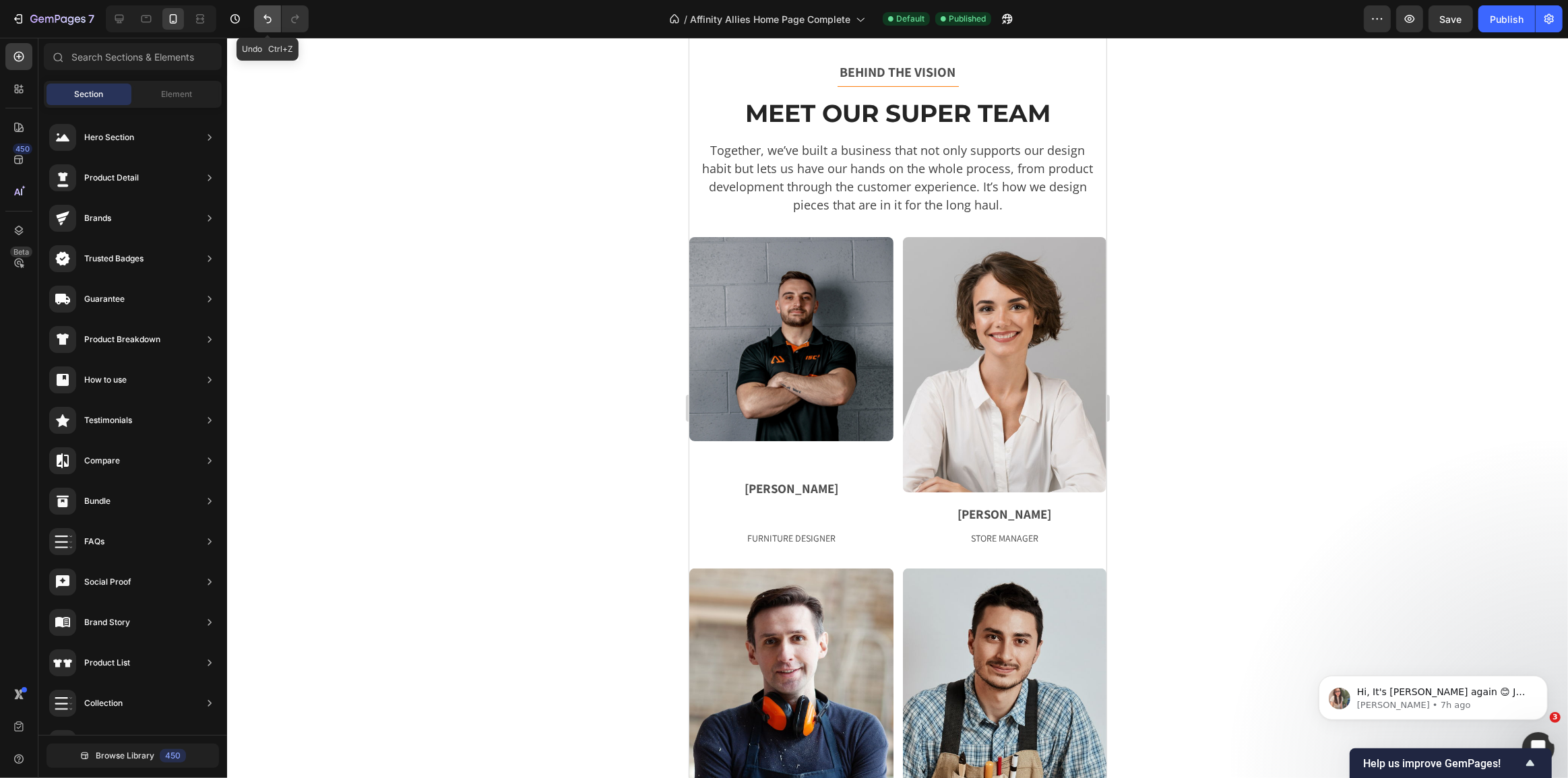
click at [271, 21] on icon "Undo/Redo" at bounding box center [267, 18] width 14 height 14
click at [266, 22] on icon "Undo/Redo" at bounding box center [267, 18] width 14 height 14
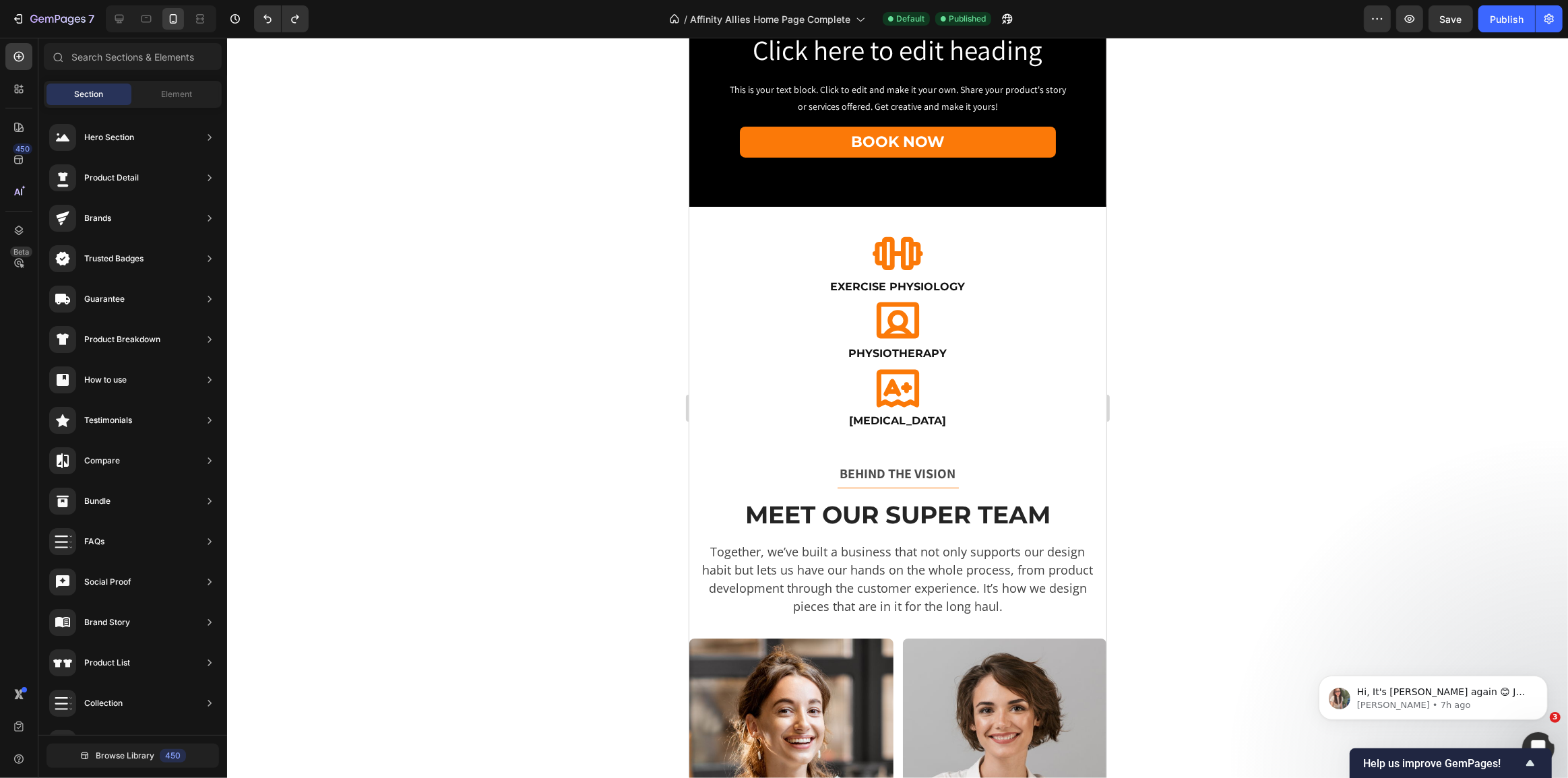
scroll to position [0, 0]
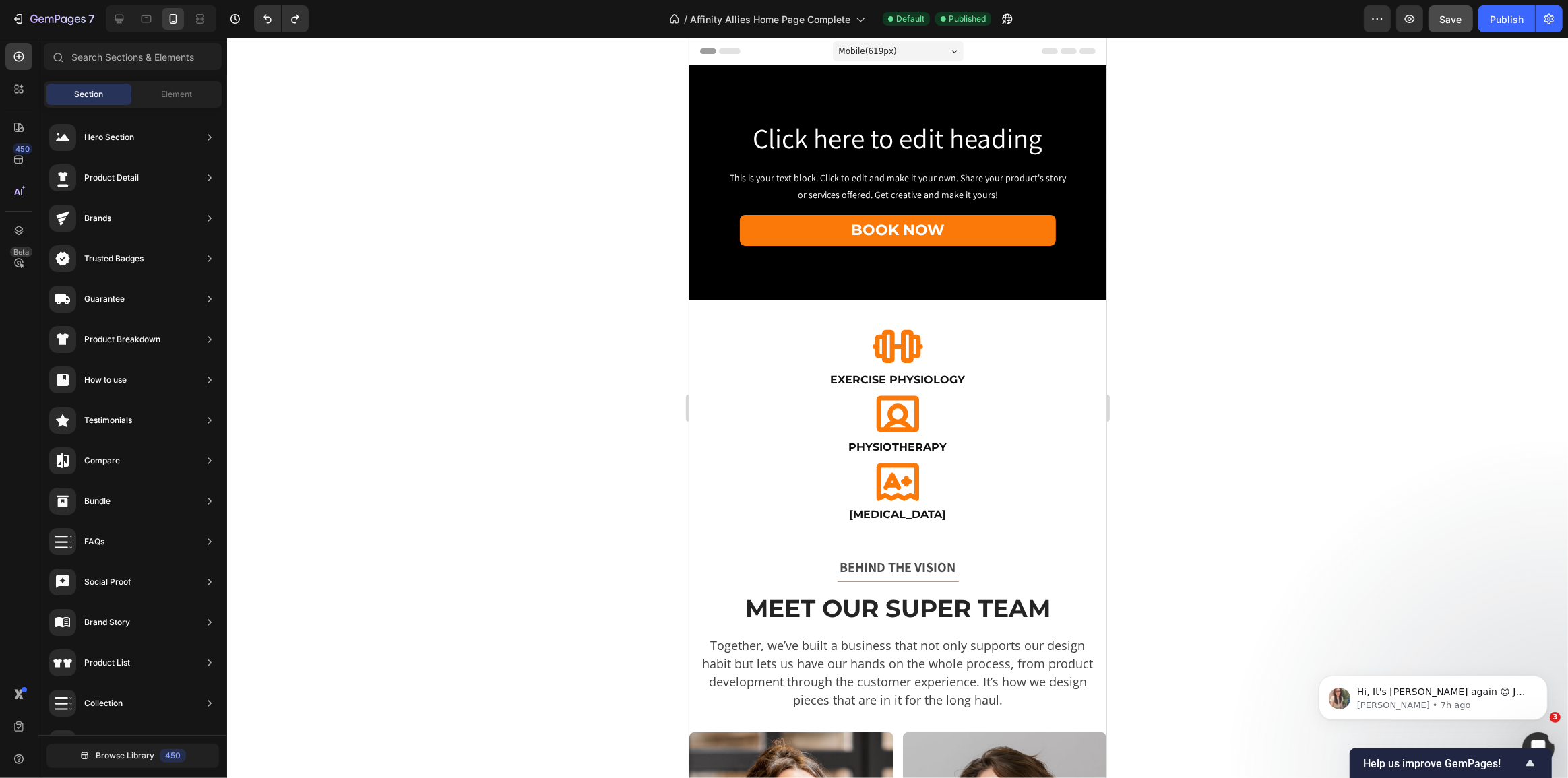
click at [1443, 16] on span "Save" at bounding box center [1451, 19] width 22 height 11
click at [1503, 18] on div "Publish" at bounding box center [1507, 19] width 34 height 14
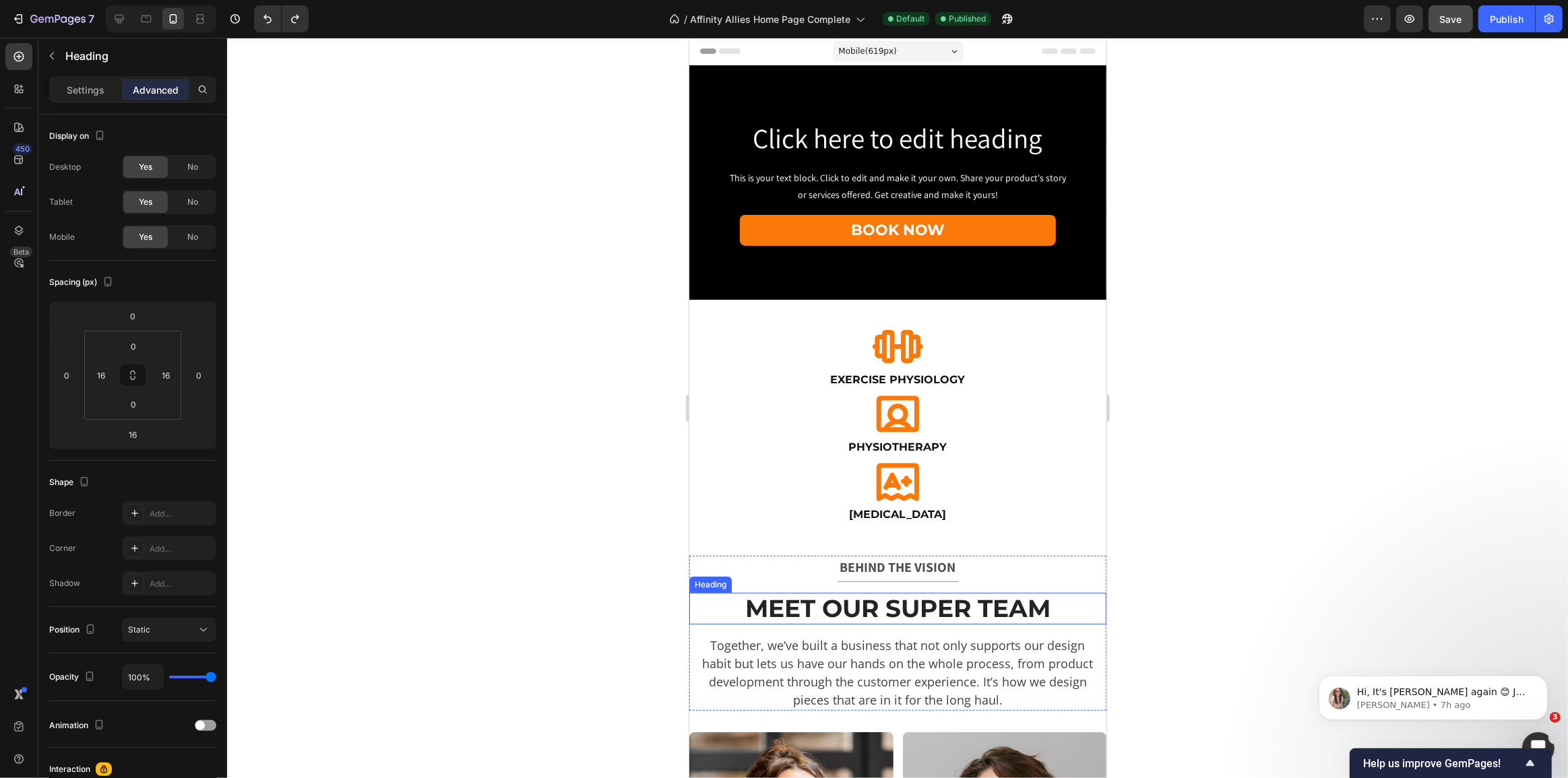
click at [919, 599] on p "Meet Our Super Team" at bounding box center [896, 609] width 393 height 29
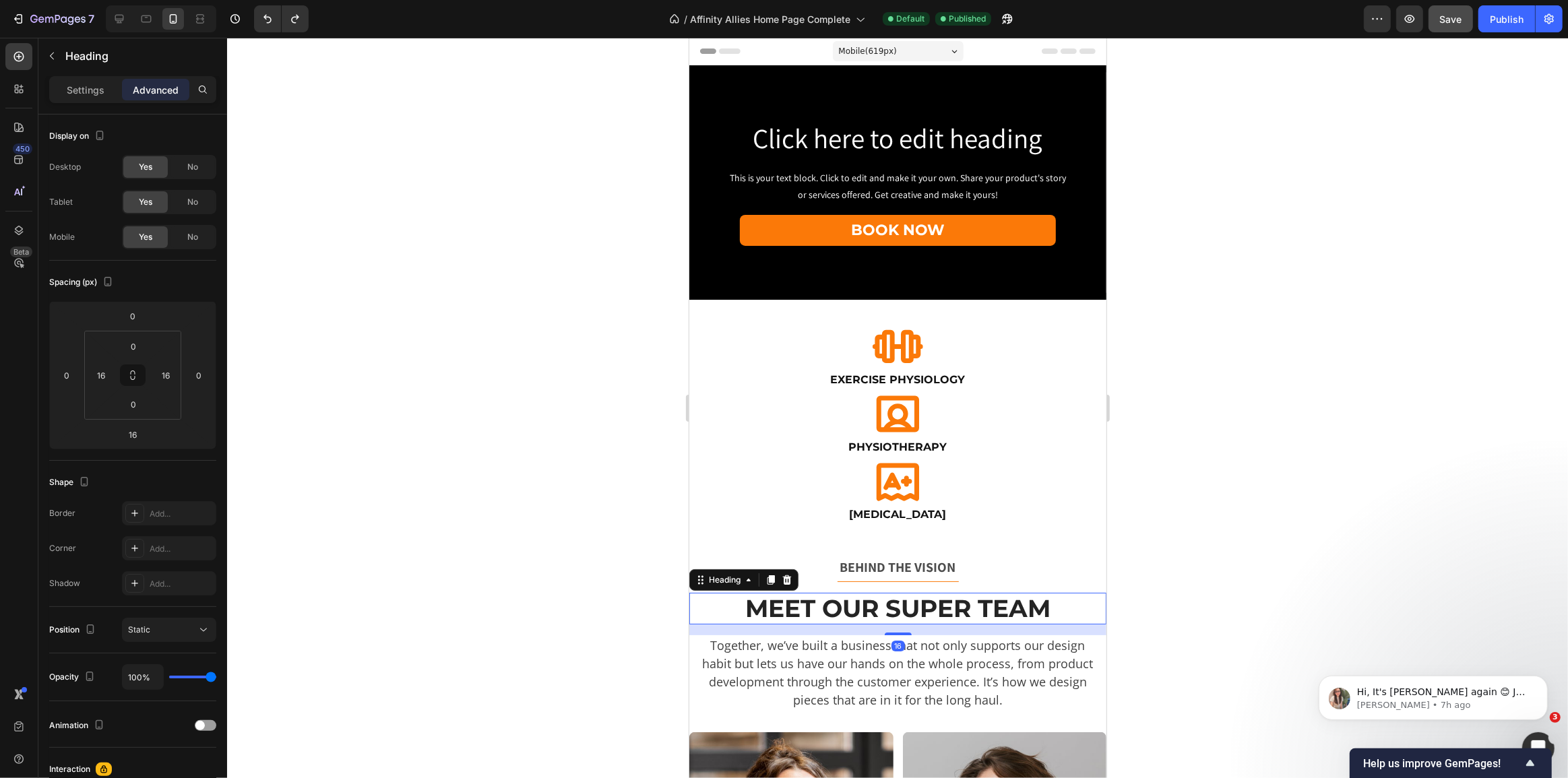
click at [892, 601] on p "Meet Our Super Team" at bounding box center [896, 609] width 393 height 29
click at [888, 601] on p "Meet Our Super Team" at bounding box center [896, 609] width 393 height 29
click at [882, 603] on p "Meet Our Super Team" at bounding box center [896, 609] width 393 height 29
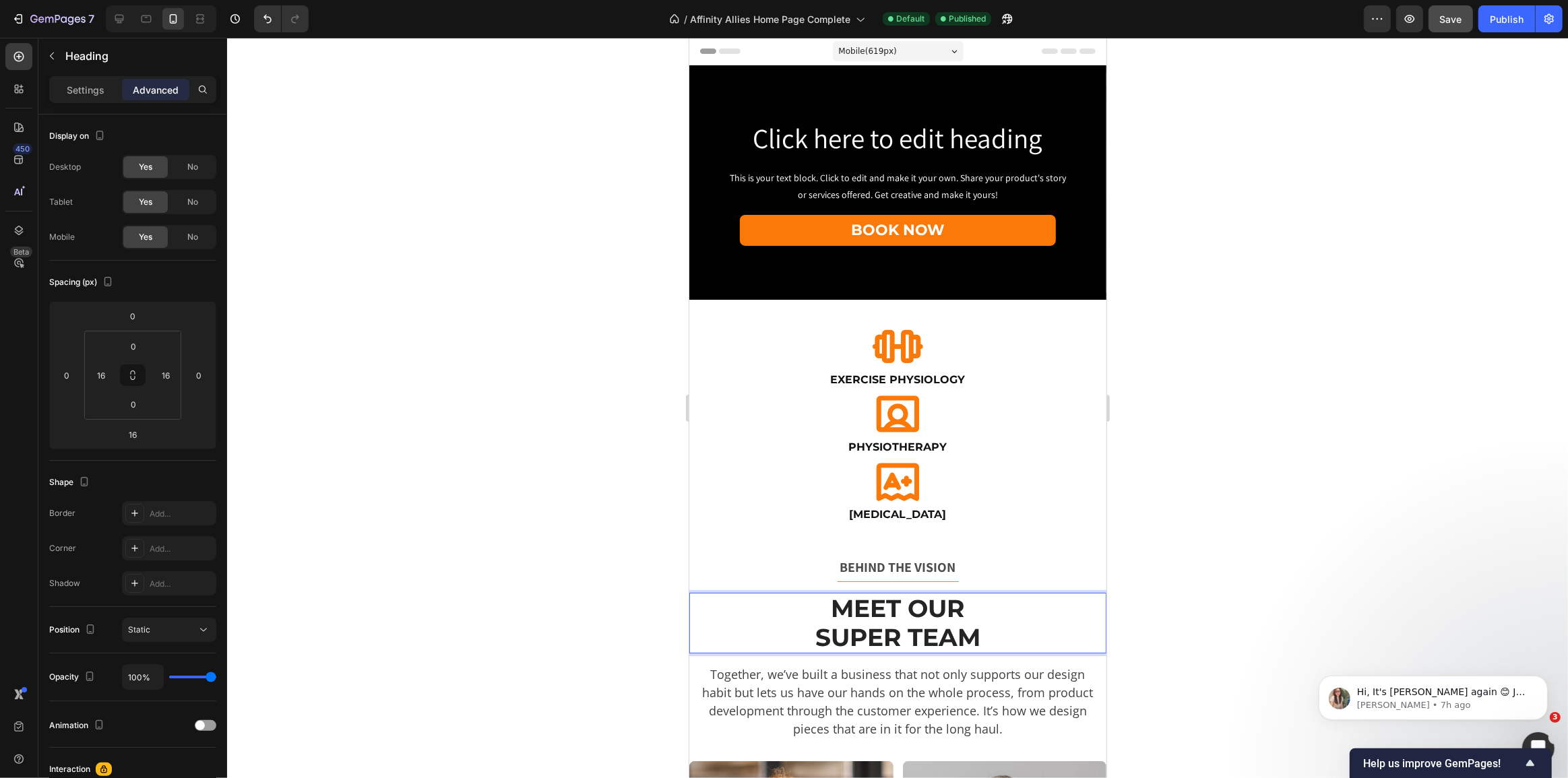
click at [624, 499] on div at bounding box center [897, 408] width 1341 height 740
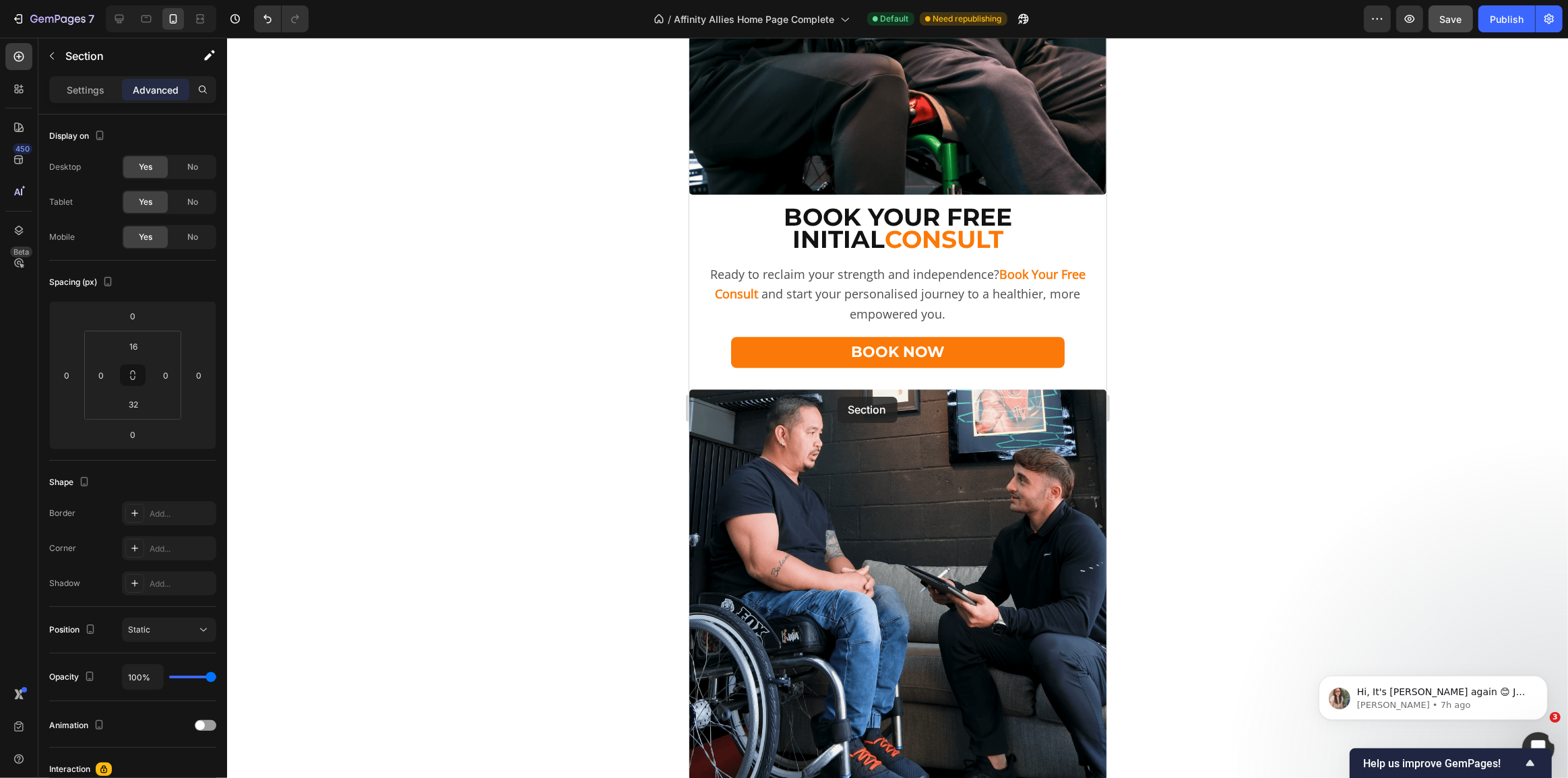
scroll to position [4101, 0]
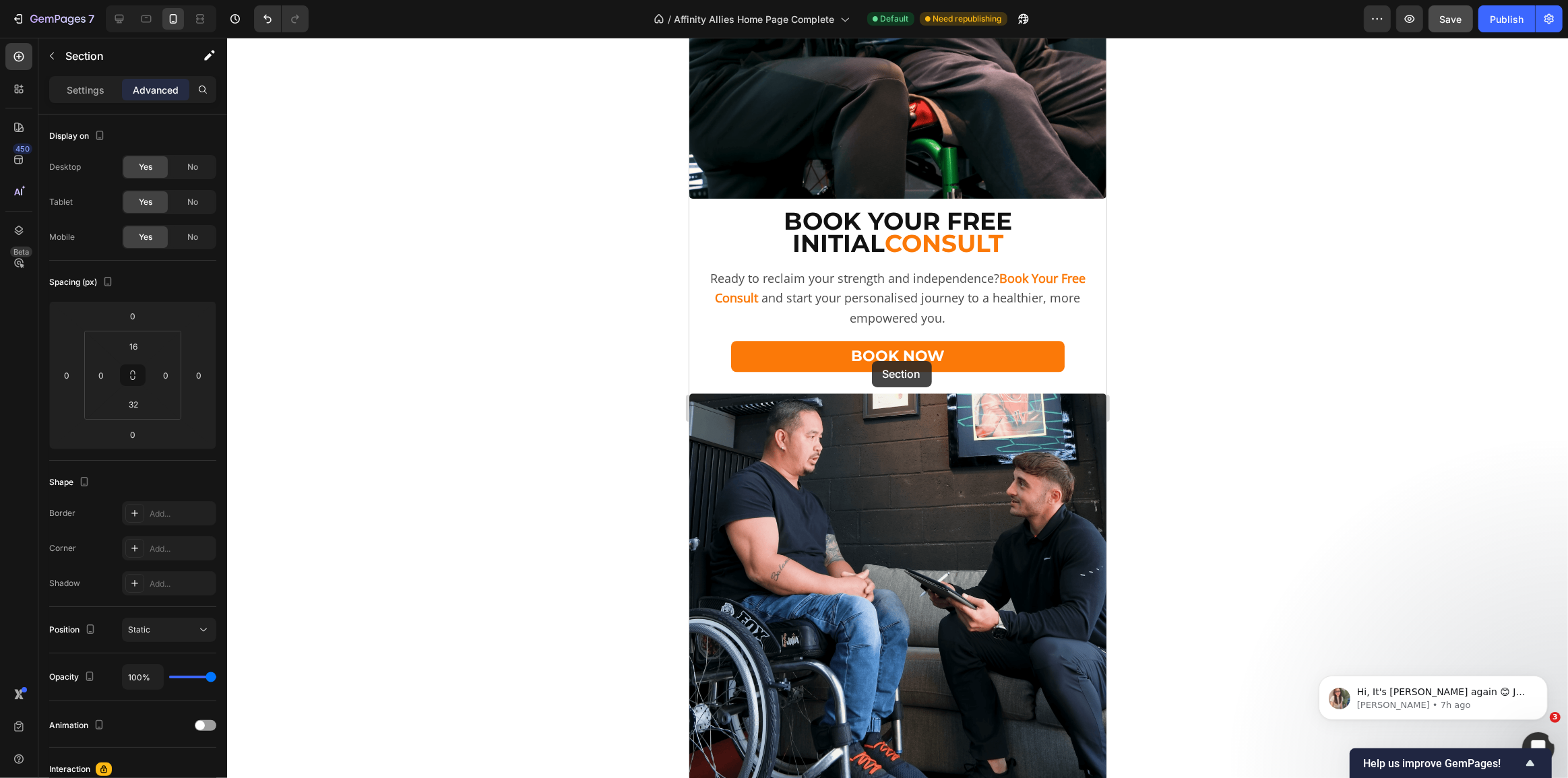
drag, startPoint x: 741, startPoint y: 297, endPoint x: 872, endPoint y: 361, distance: 145.8
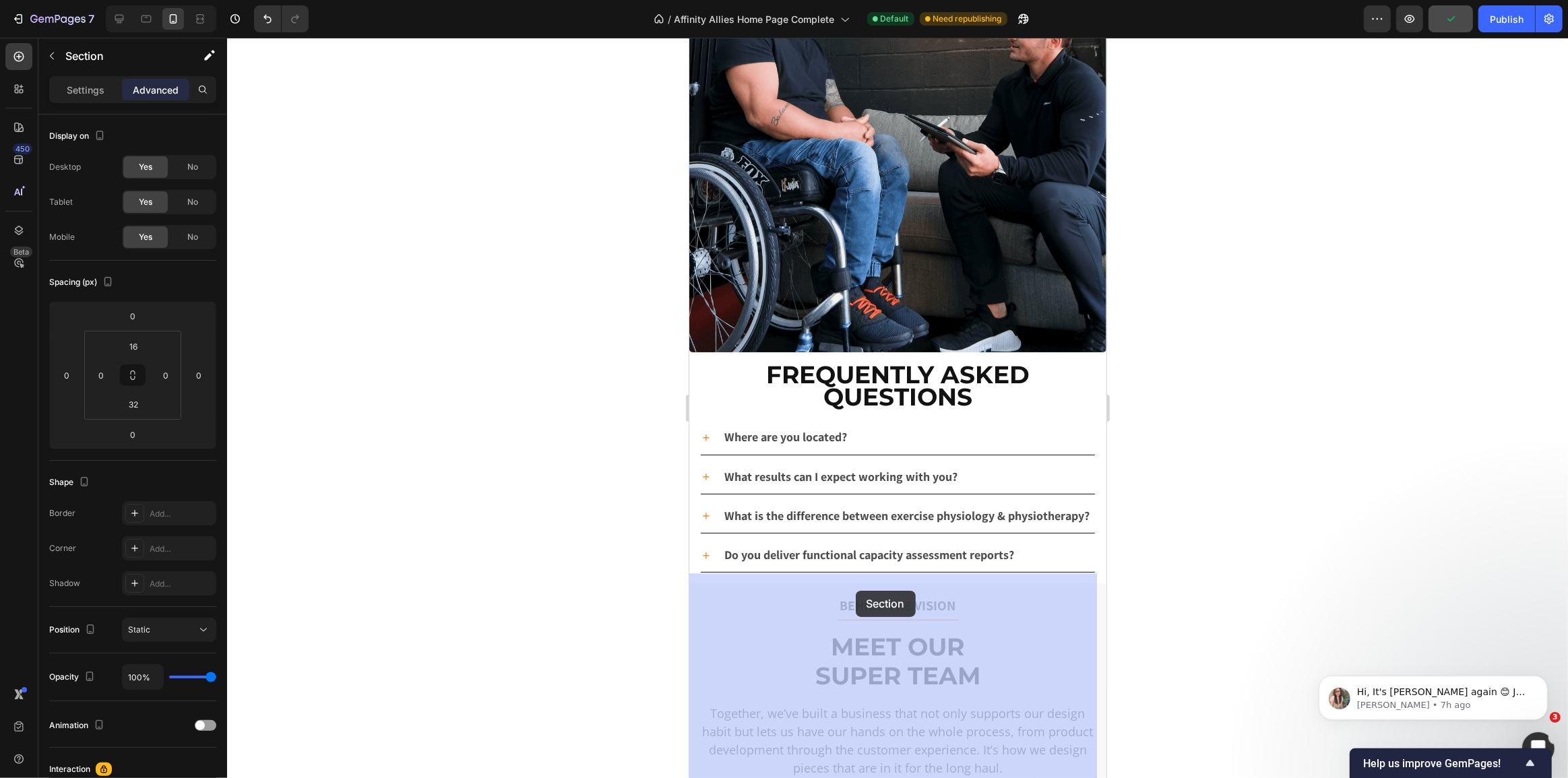
scroll to position [3772, 0]
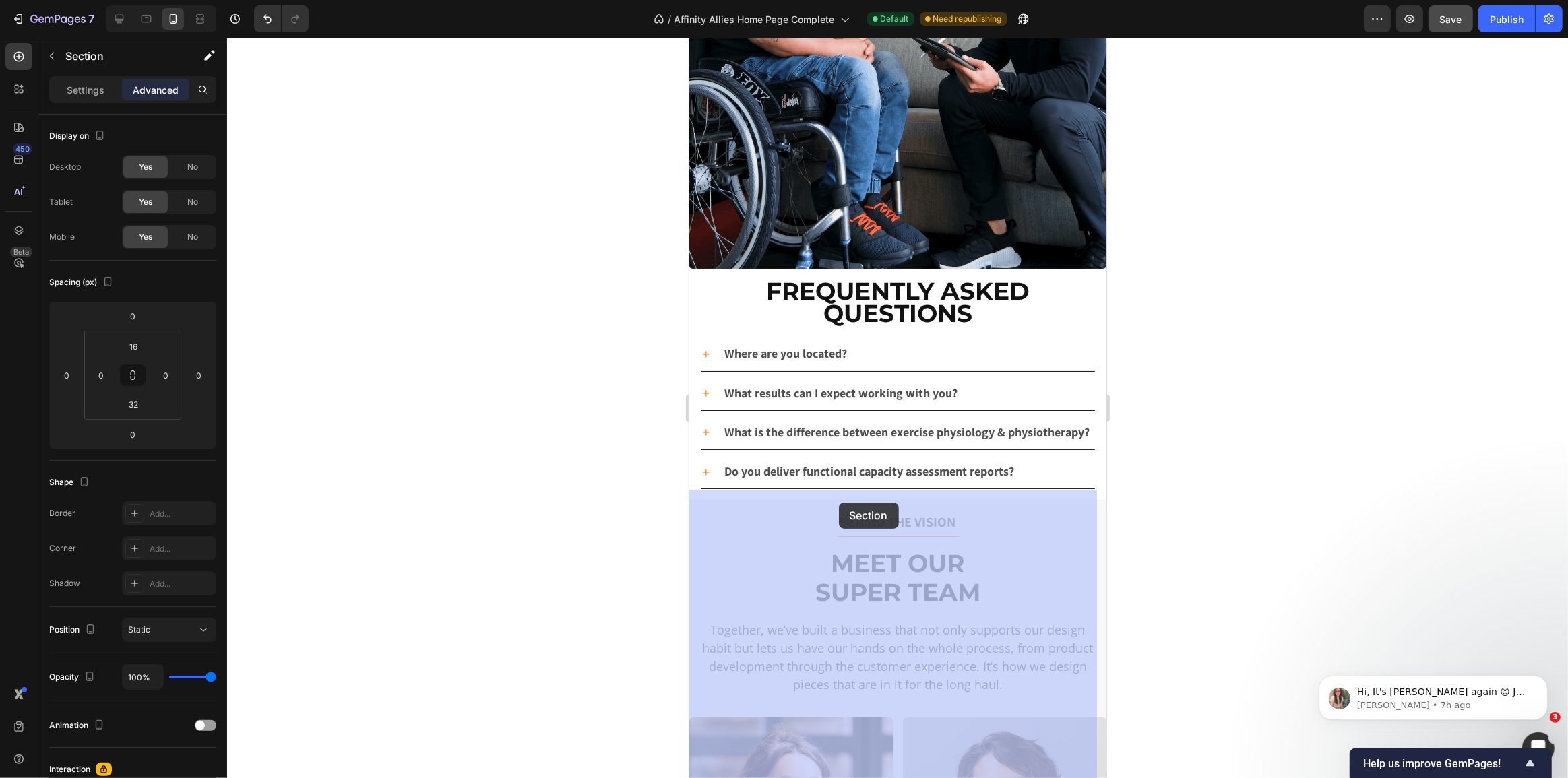
drag, startPoint x: 762, startPoint y: 511, endPoint x: 838, endPoint y: 503, distance: 76.4
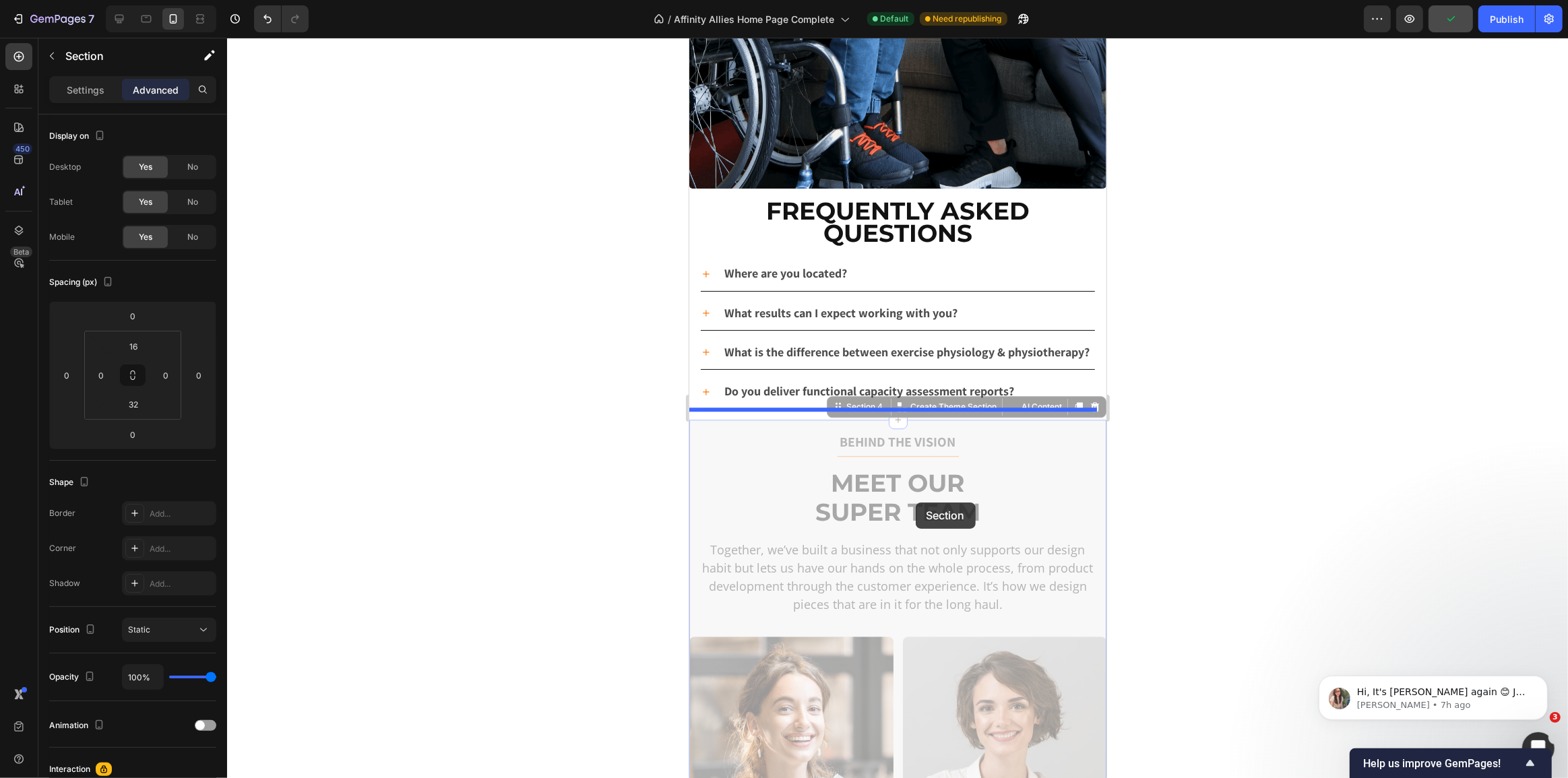
scroll to position [3956, 0]
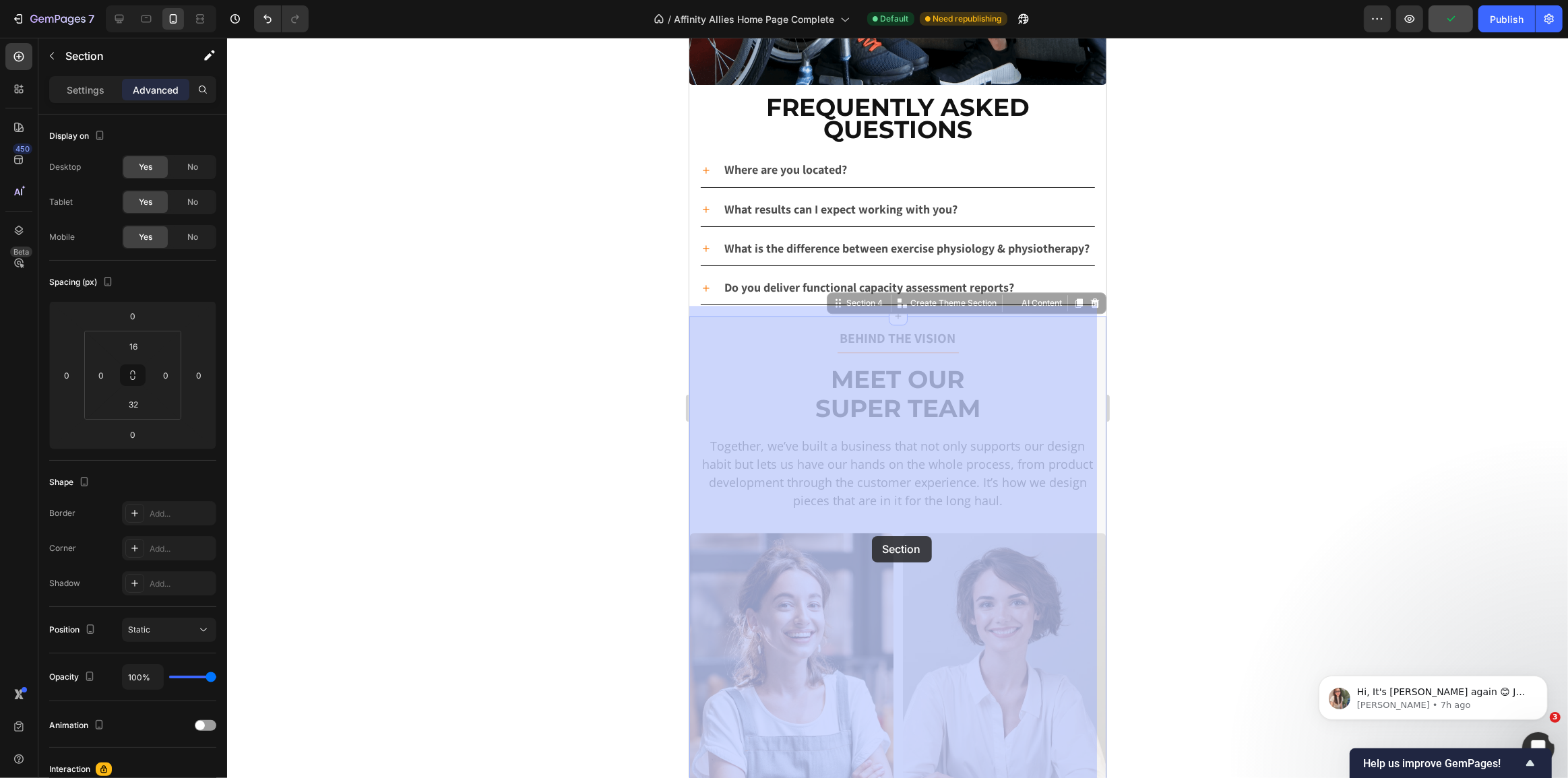
drag, startPoint x: 790, startPoint y: 428, endPoint x: 871, endPoint y: 535, distance: 134.2
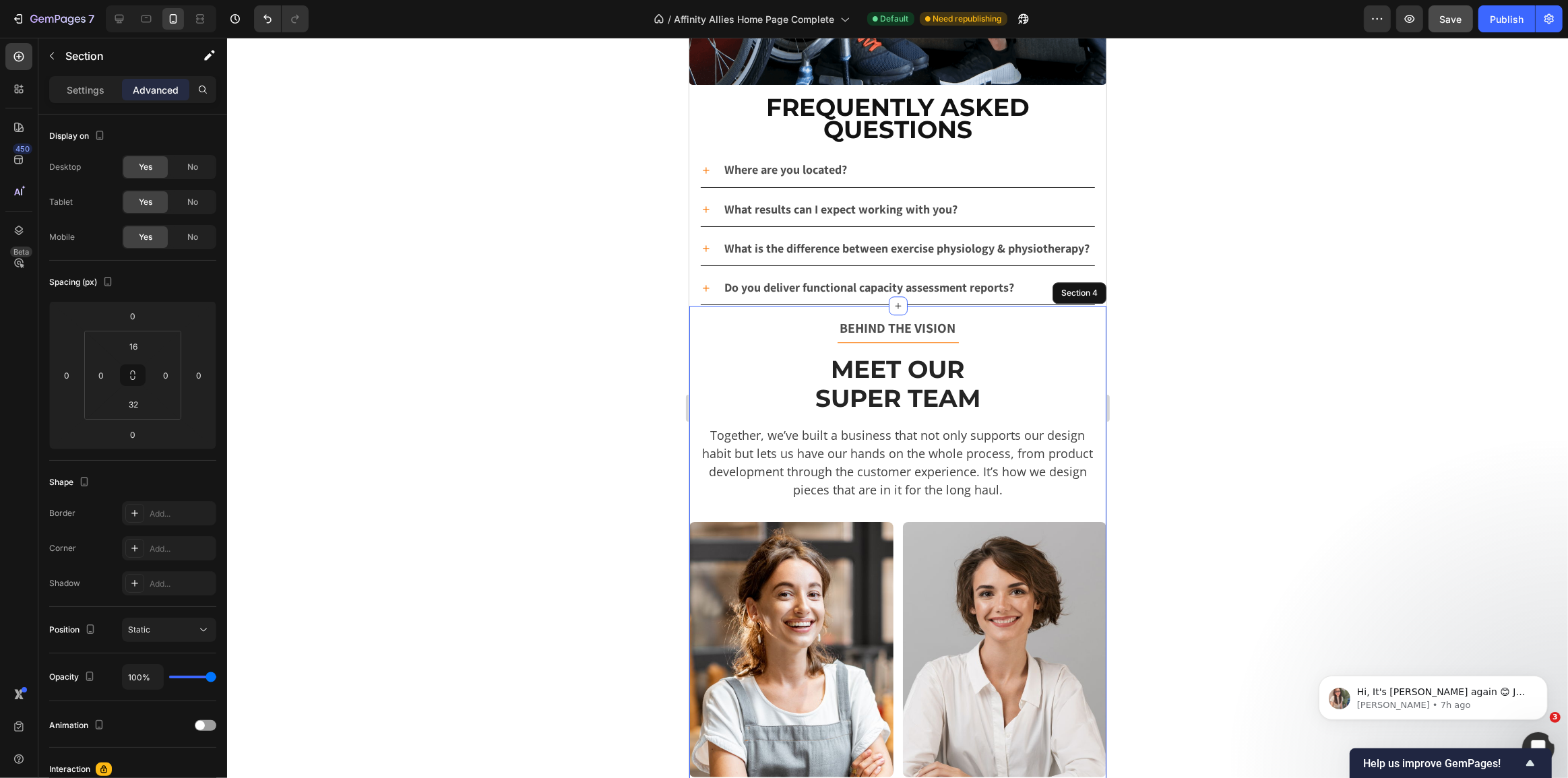
click at [479, 340] on div at bounding box center [897, 408] width 1341 height 740
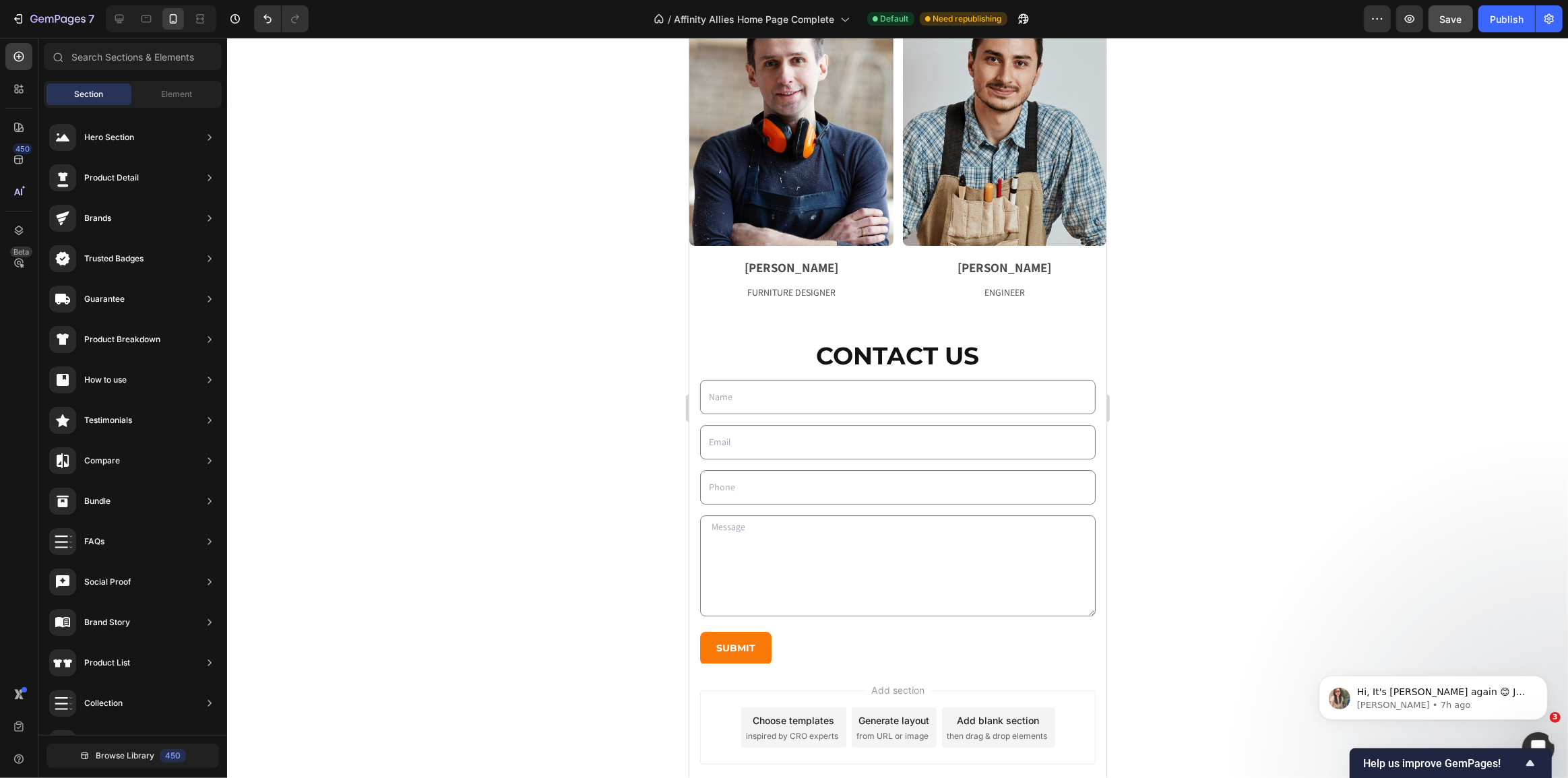
scroll to position [4886, 0]
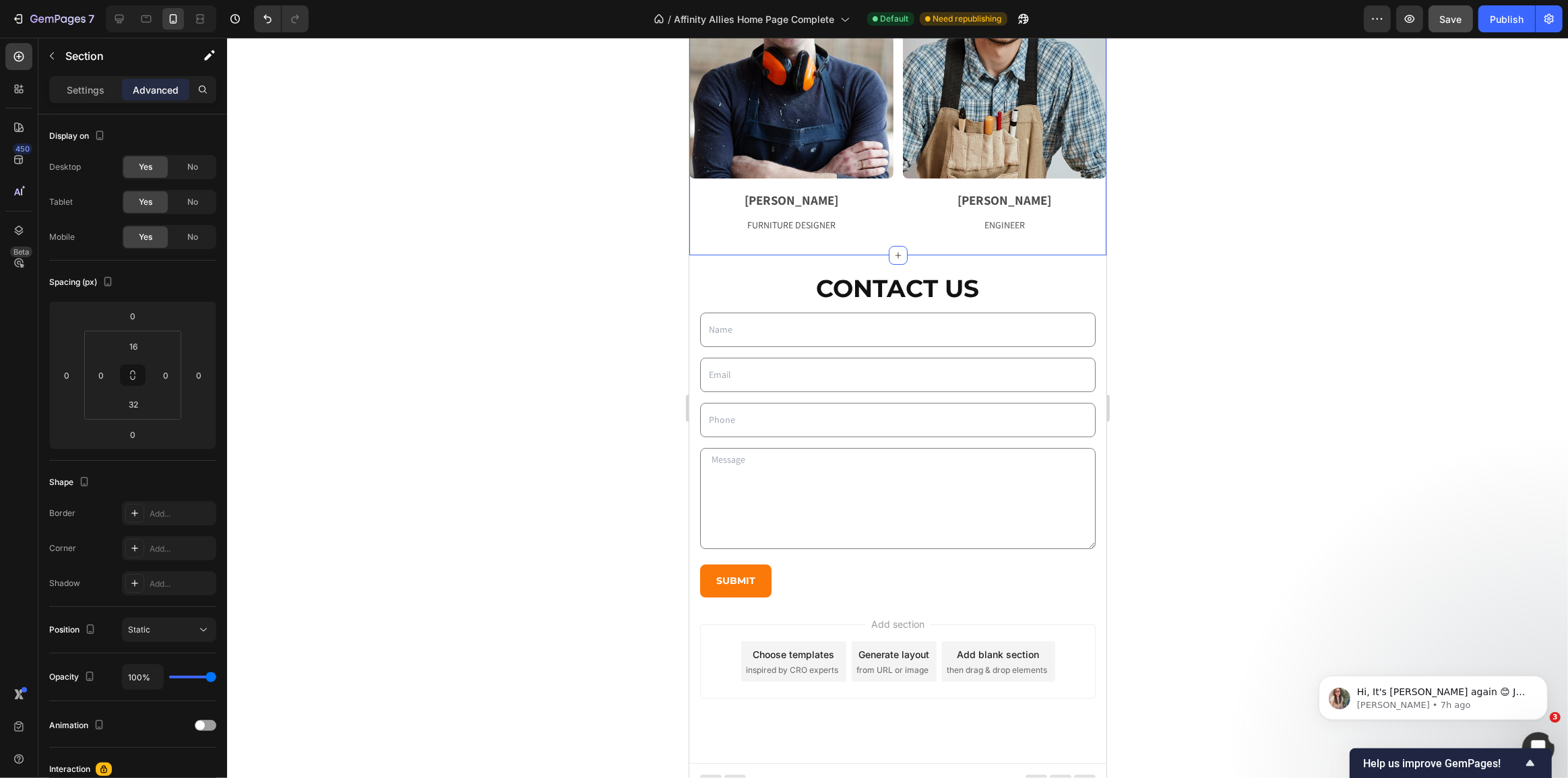
click at [146, 403] on input "32" at bounding box center [133, 404] width 27 height 20
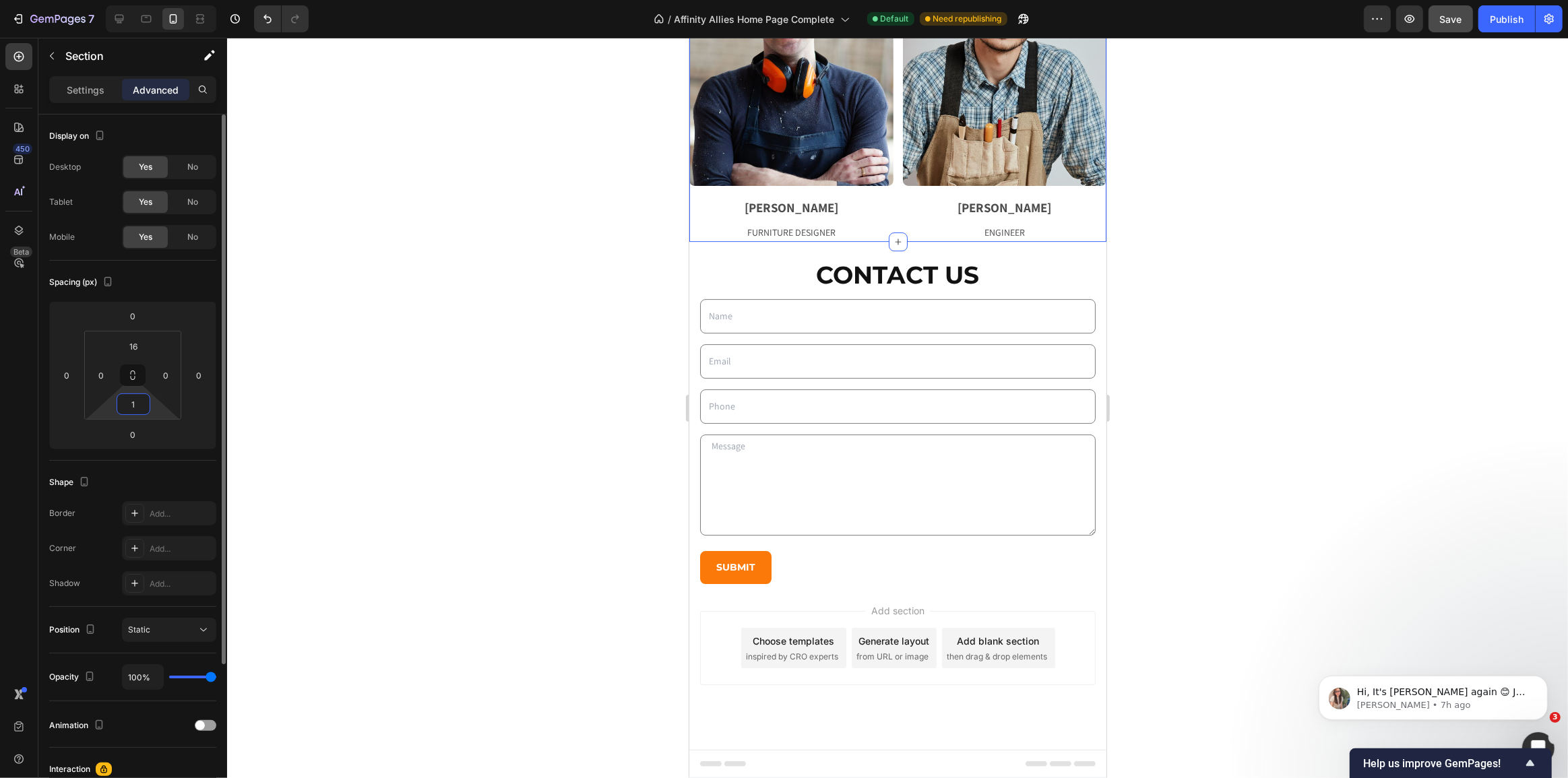
scroll to position [4865, 0]
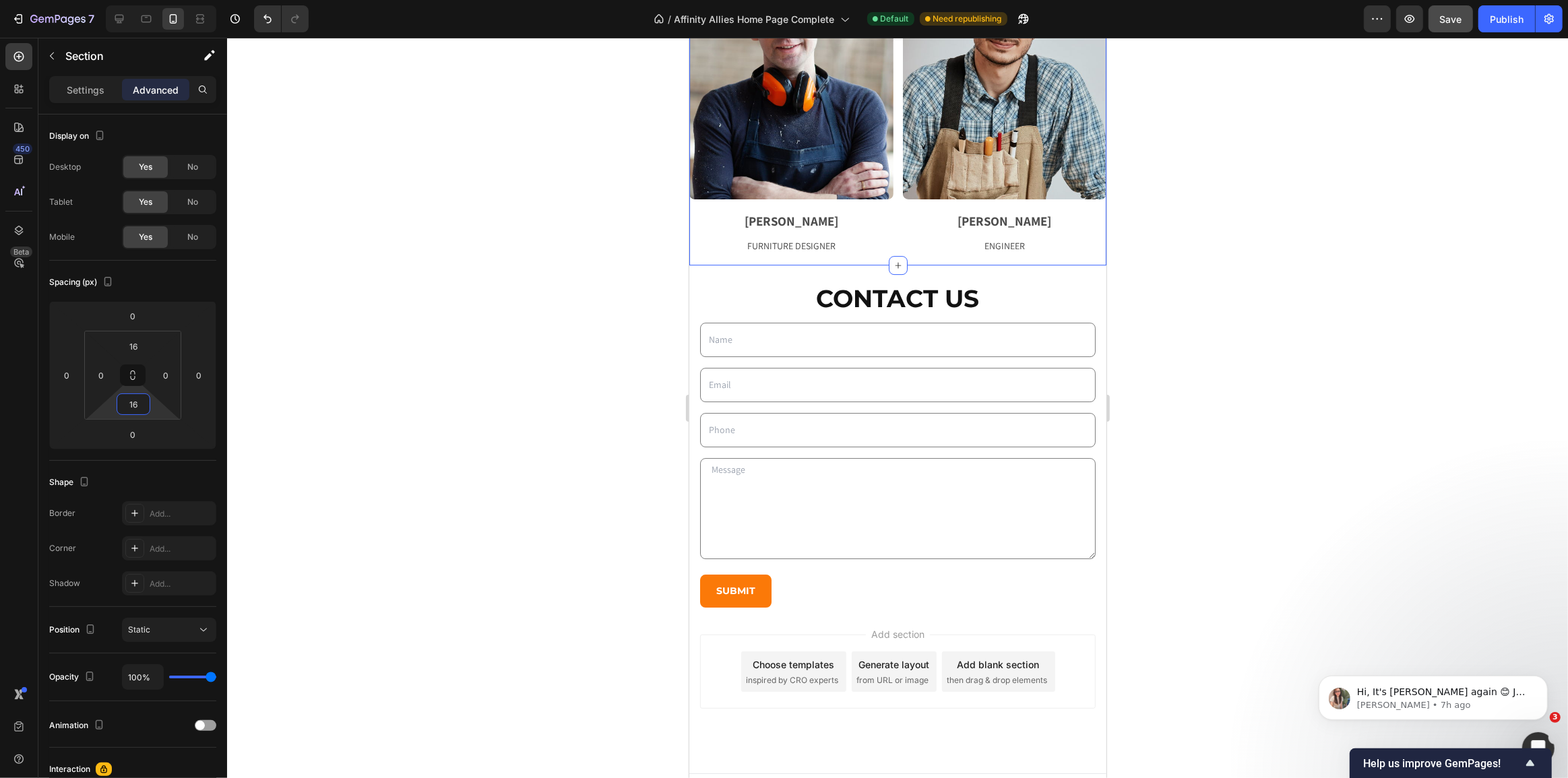
type input "16"
click at [623, 407] on div at bounding box center [897, 408] width 1341 height 740
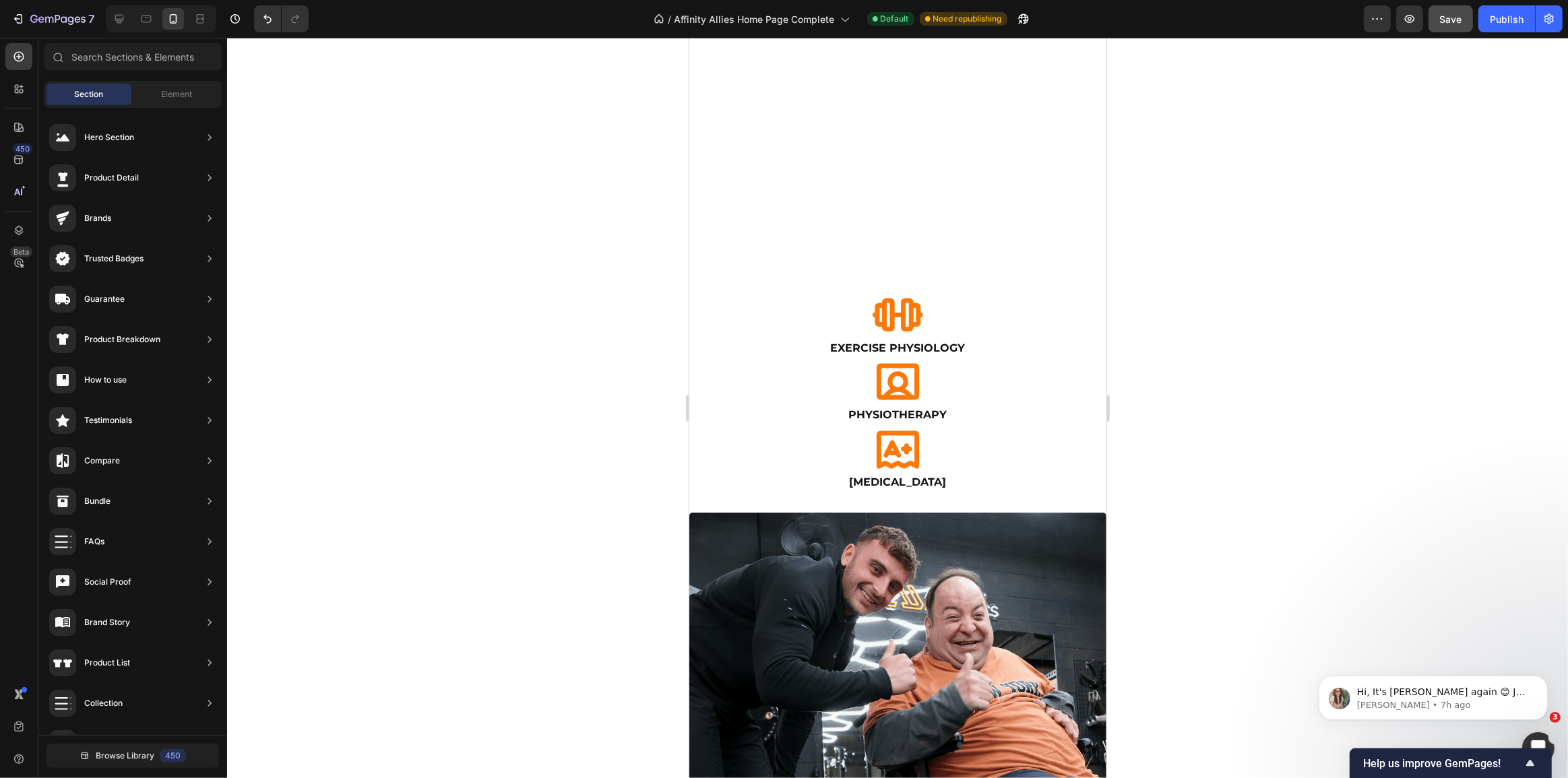
scroll to position [0, 0]
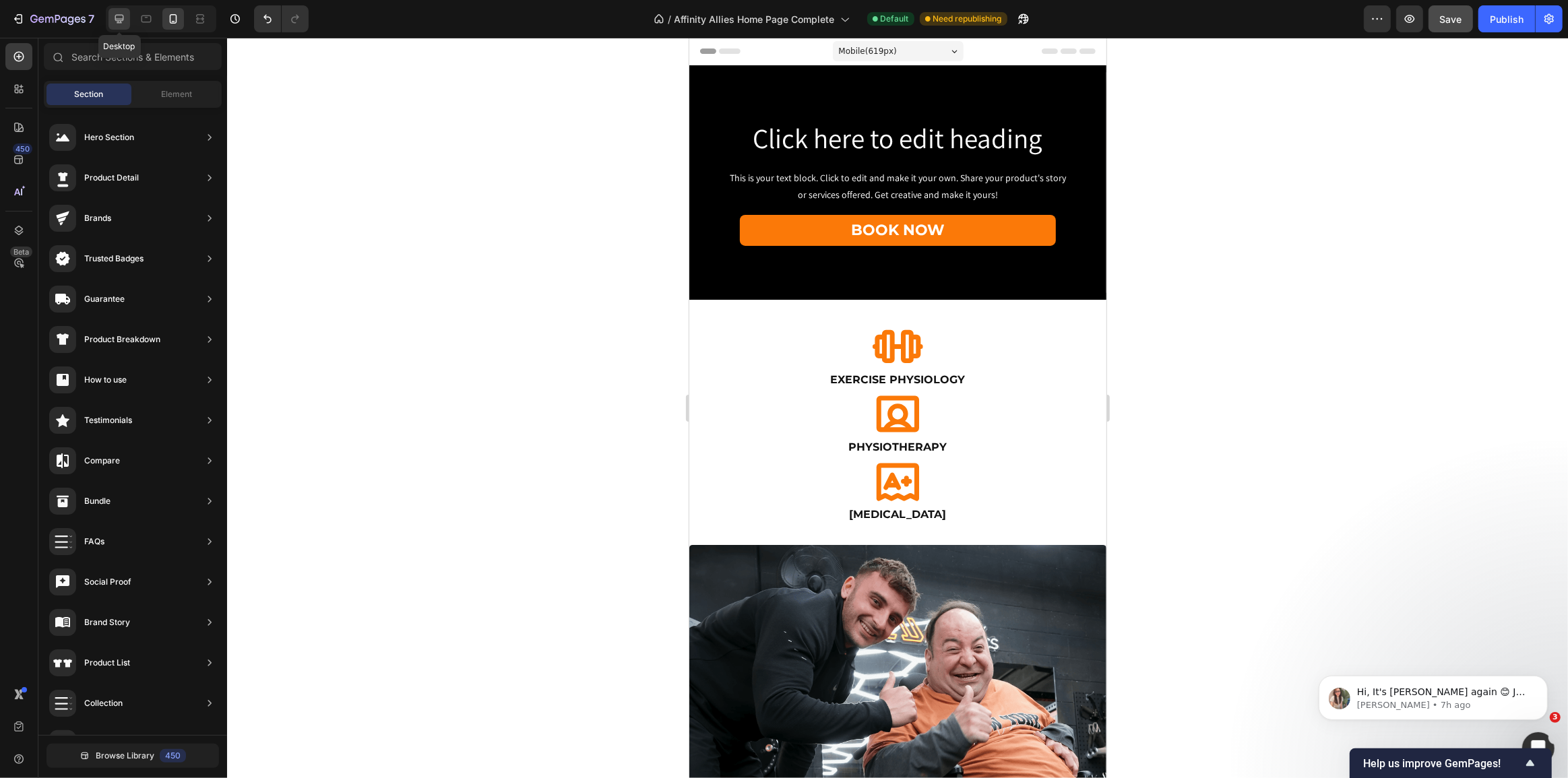
click at [119, 13] on icon at bounding box center [119, 18] width 14 height 14
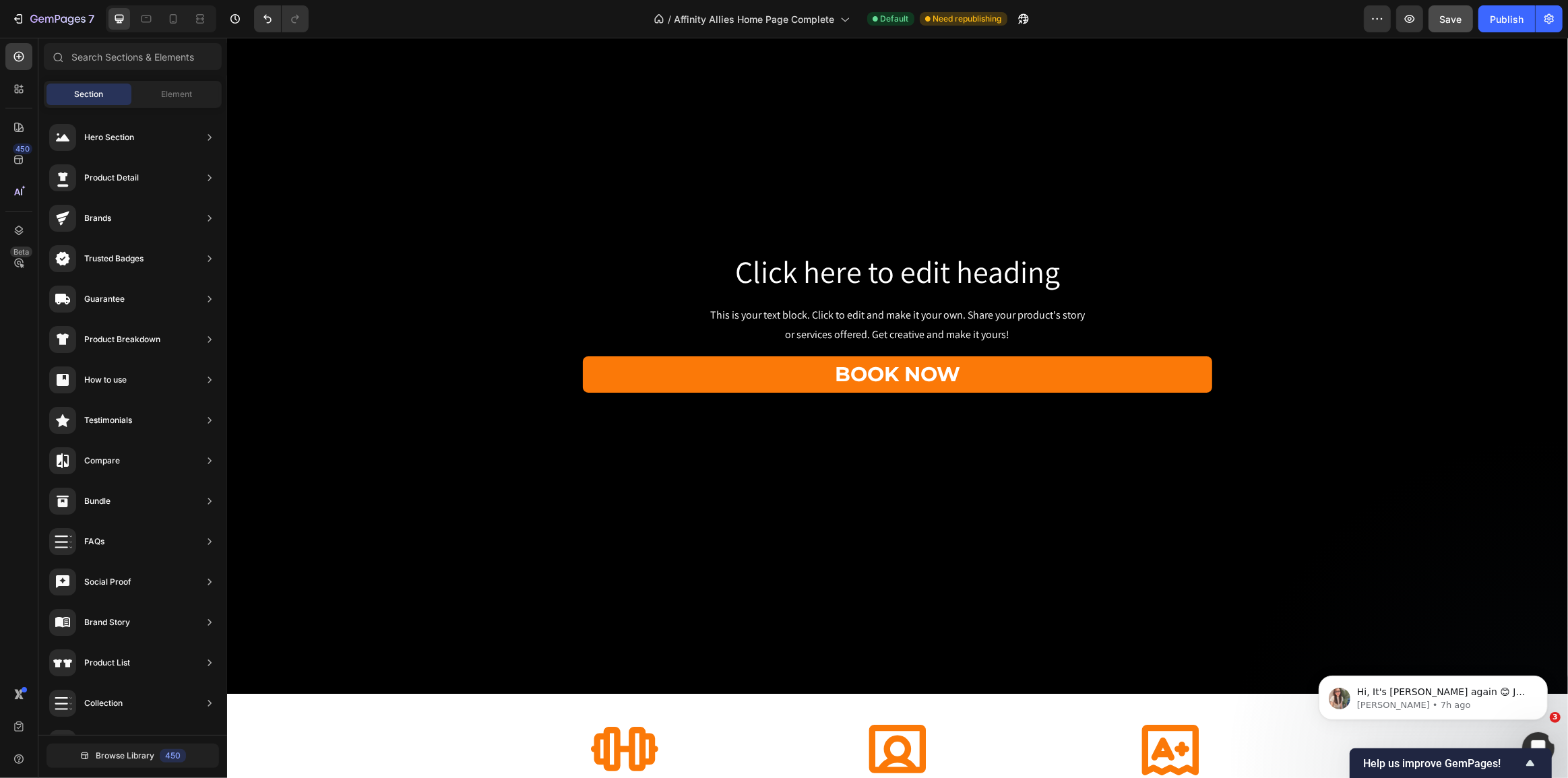
scroll to position [108, 0]
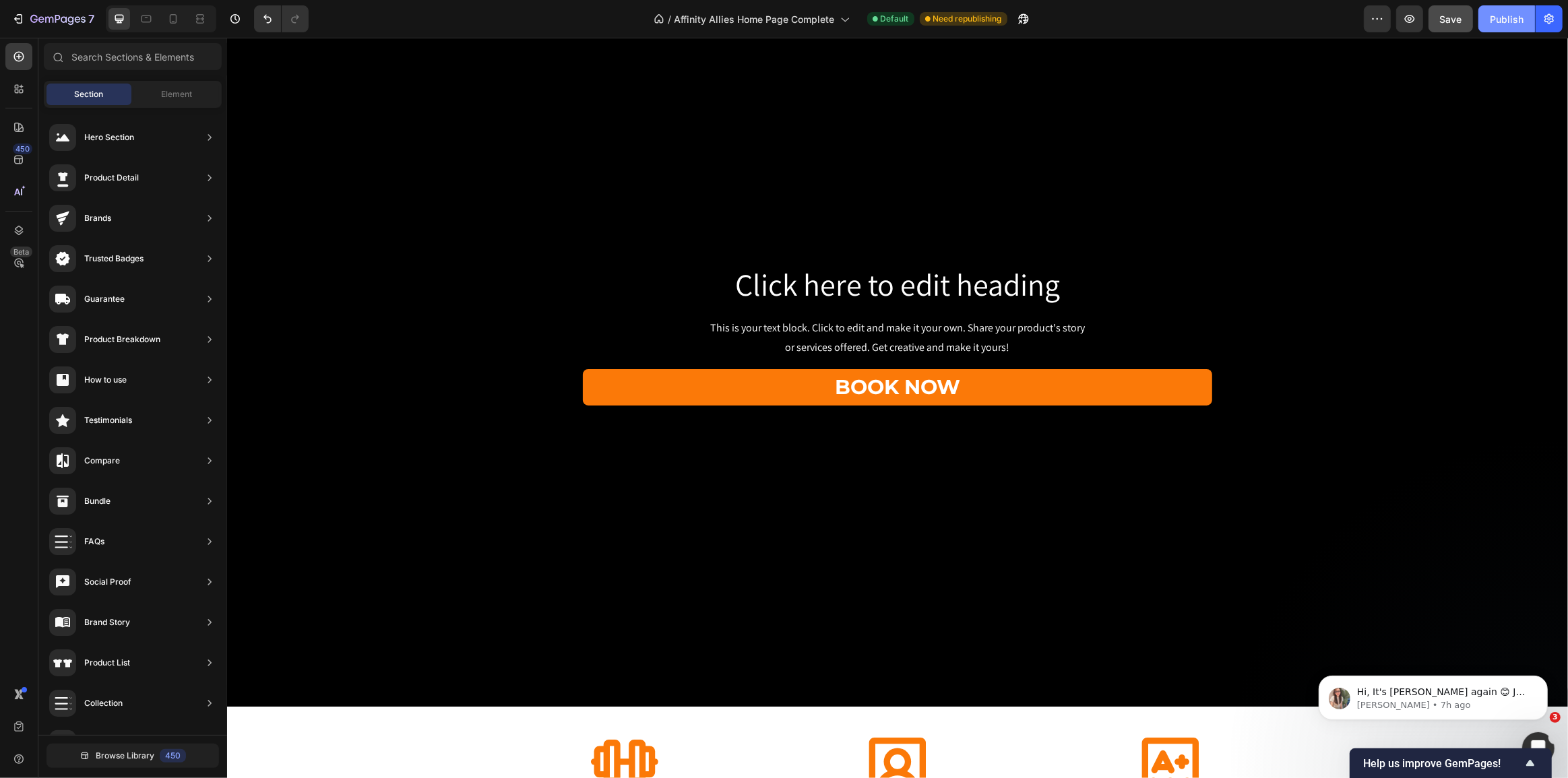
click at [1496, 21] on div "Publish" at bounding box center [1507, 19] width 34 height 14
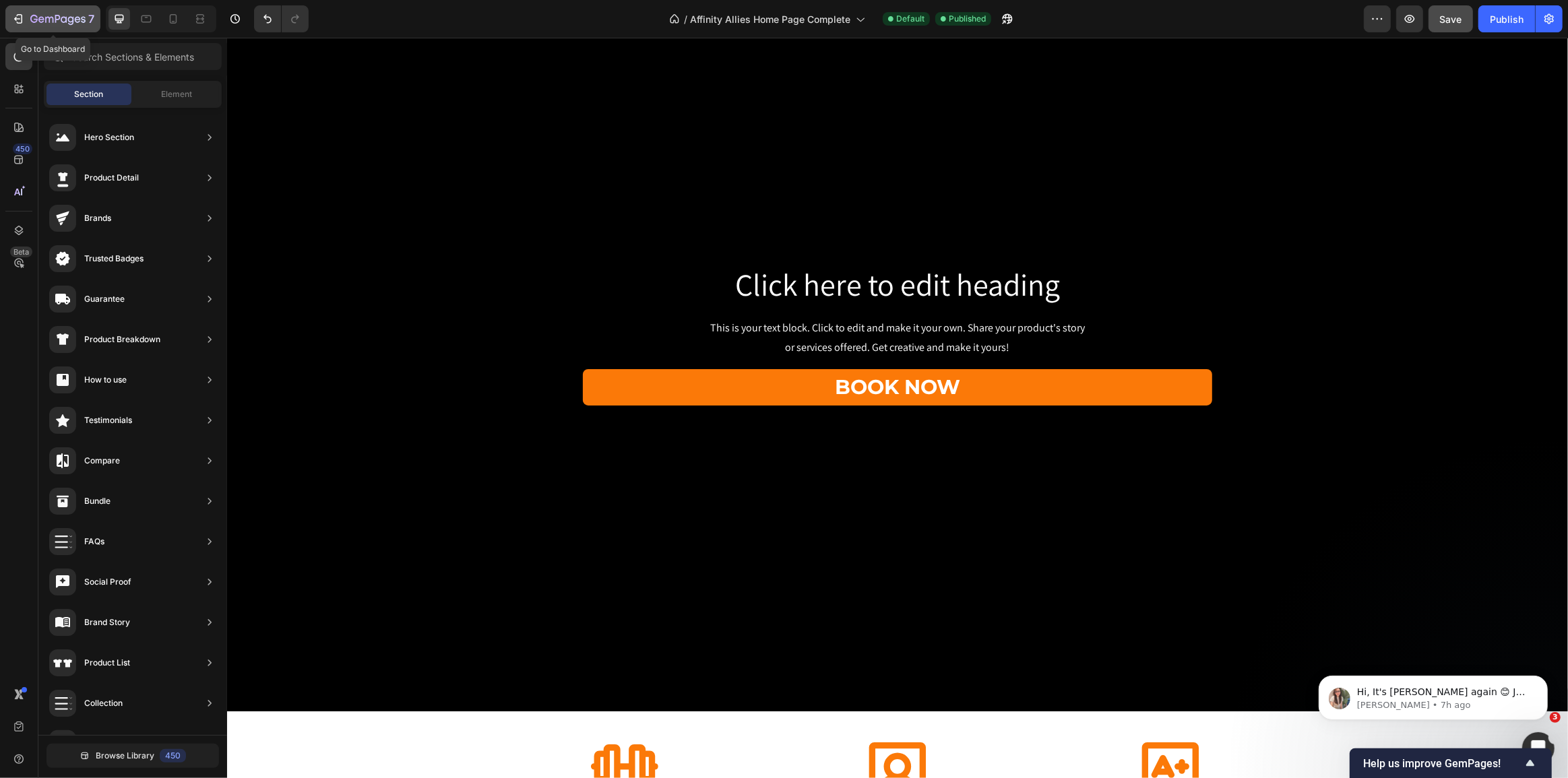
click at [54, 16] on icon "button" at bounding box center [58, 20] width 55 height 11
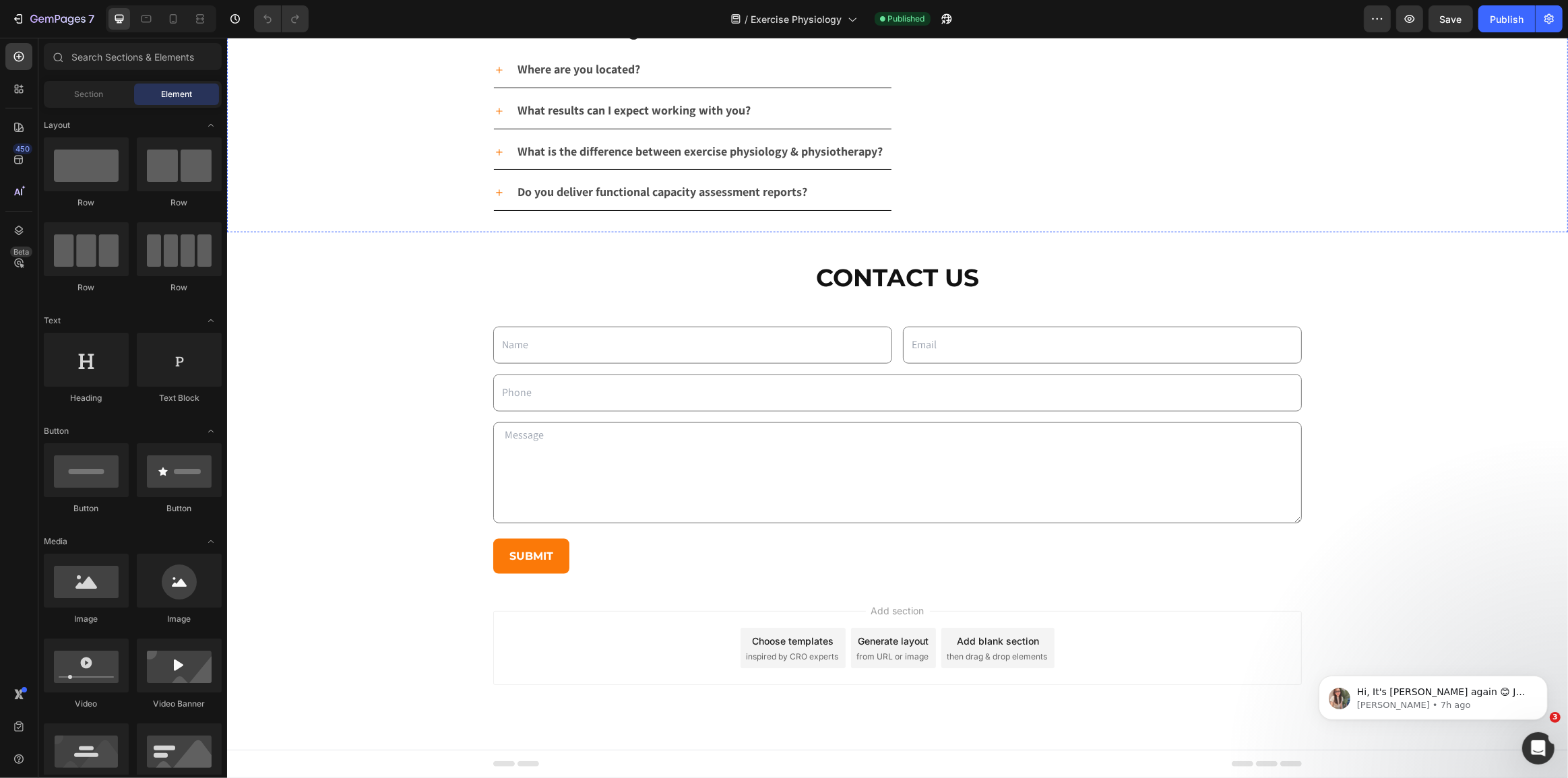
scroll to position [1869, 0]
click at [166, 19] on icon at bounding box center [173, 18] width 14 height 14
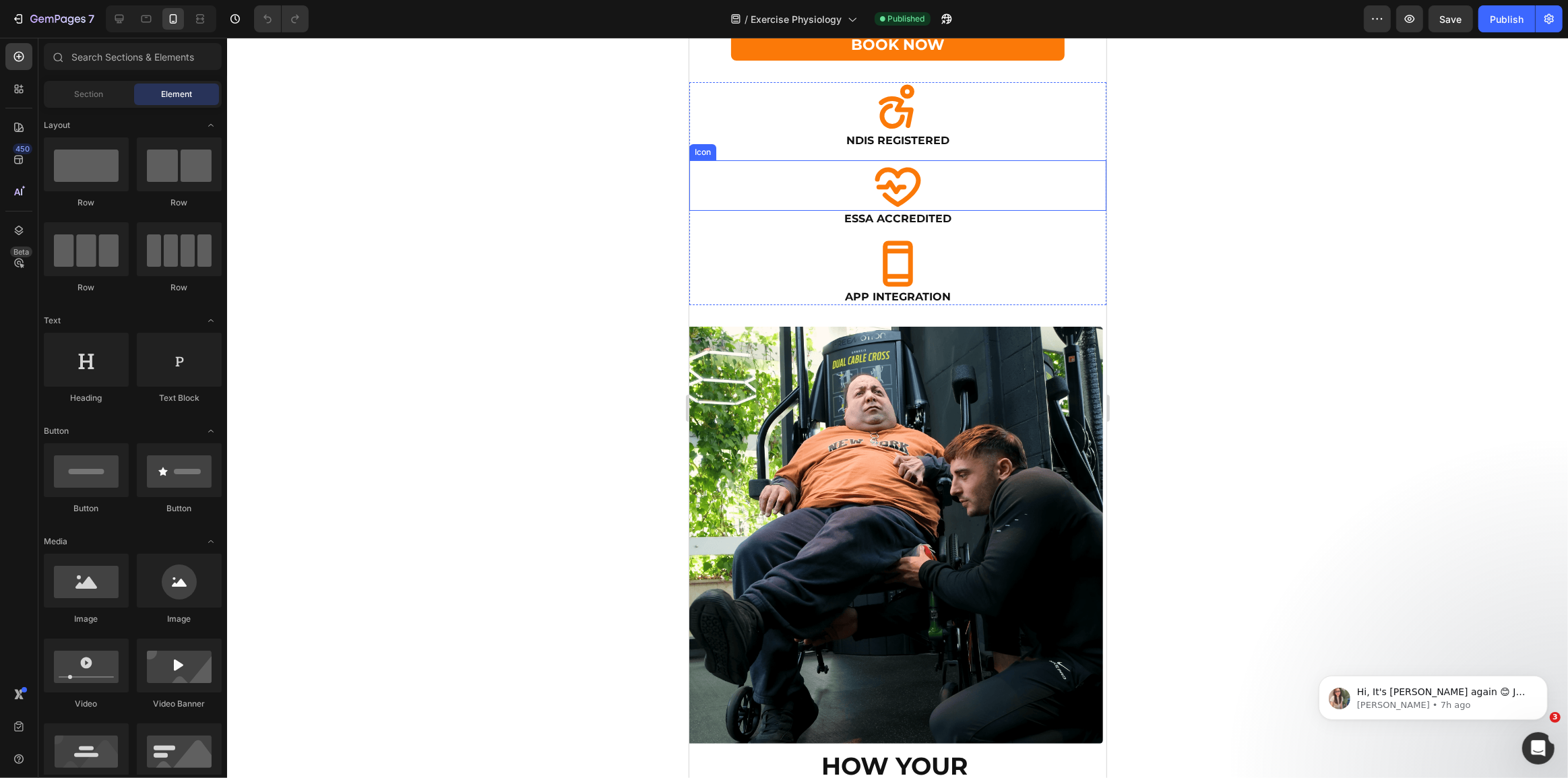
scroll to position [122, 0]
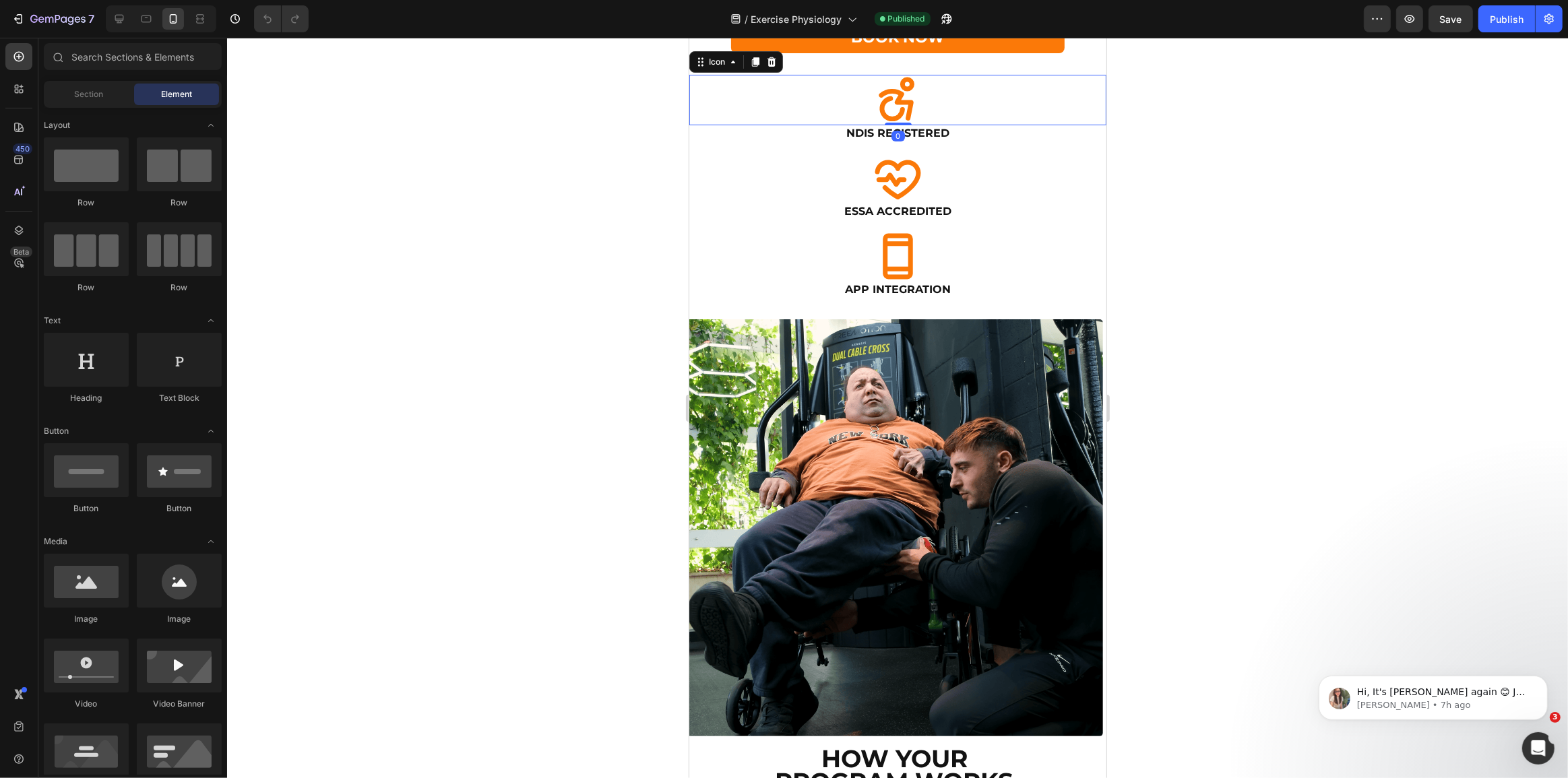
click at [818, 125] on div "Icon 0" at bounding box center [896, 100] width 417 height 51
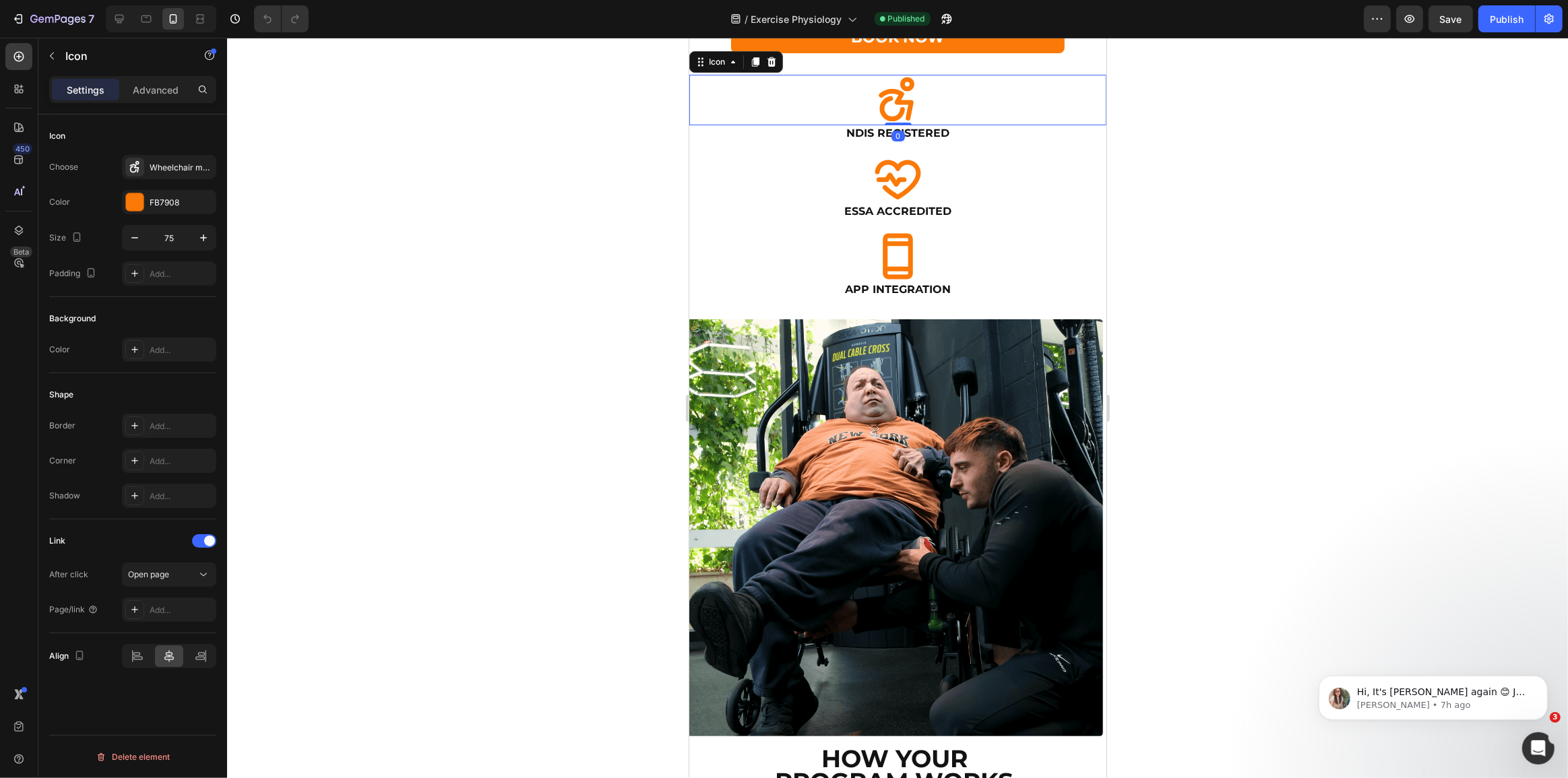
click at [469, 475] on div at bounding box center [897, 408] width 1341 height 740
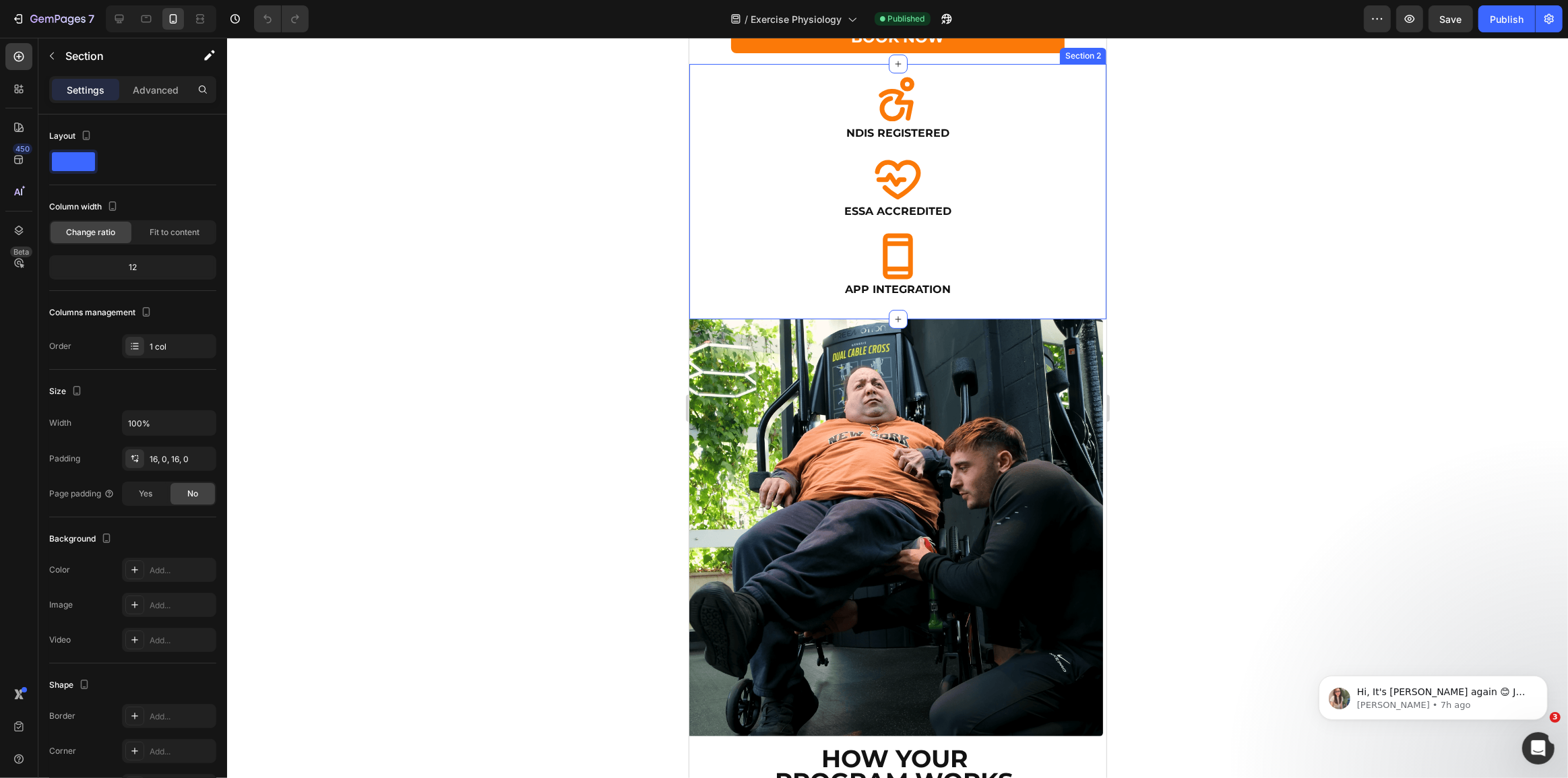
click at [858, 320] on div "Icon NDIS Registered Heading Icon ESSA Accredited Heading Icon App Integration …" at bounding box center [896, 192] width 417 height 255
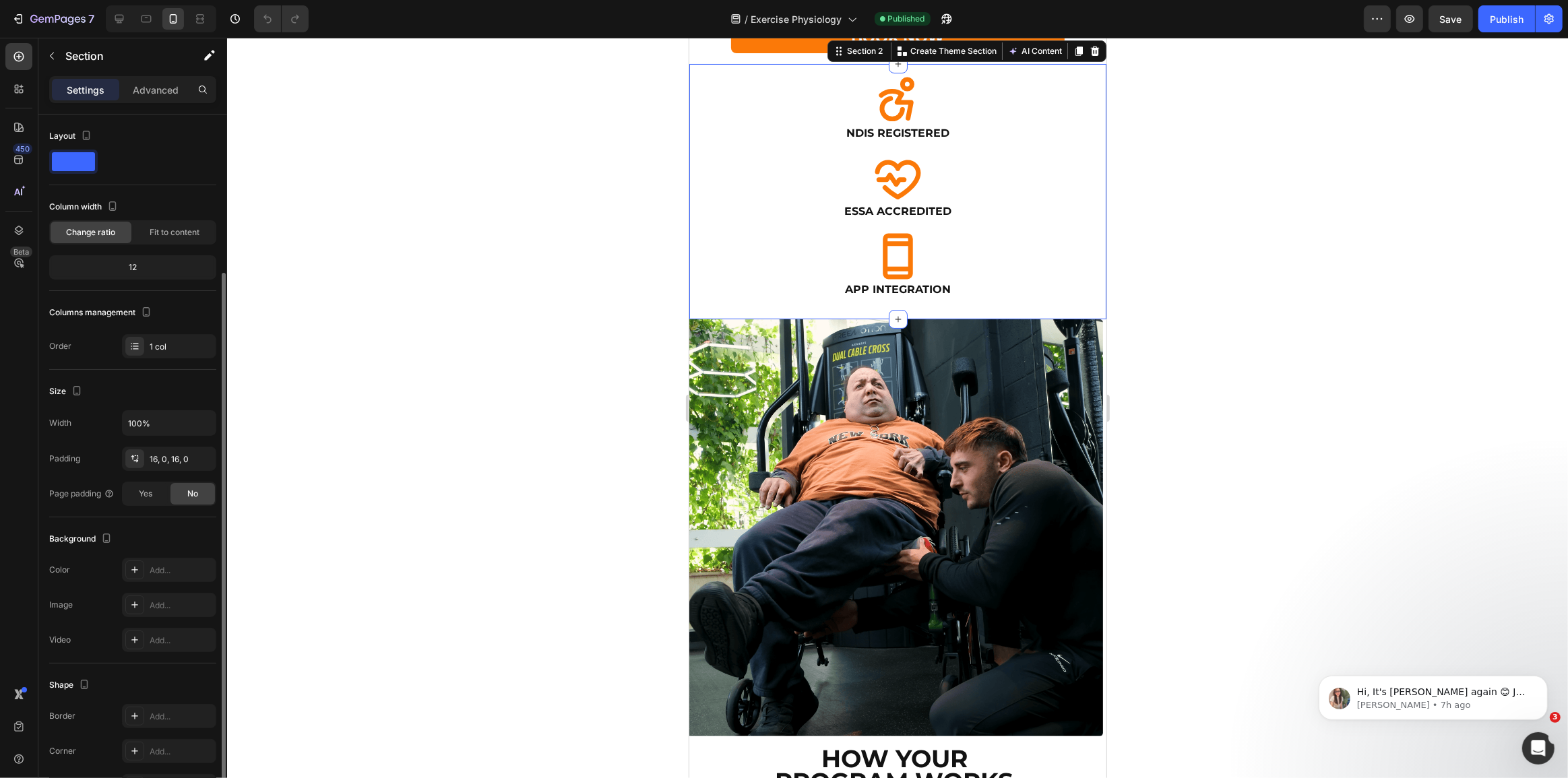
scroll to position [84, 0]
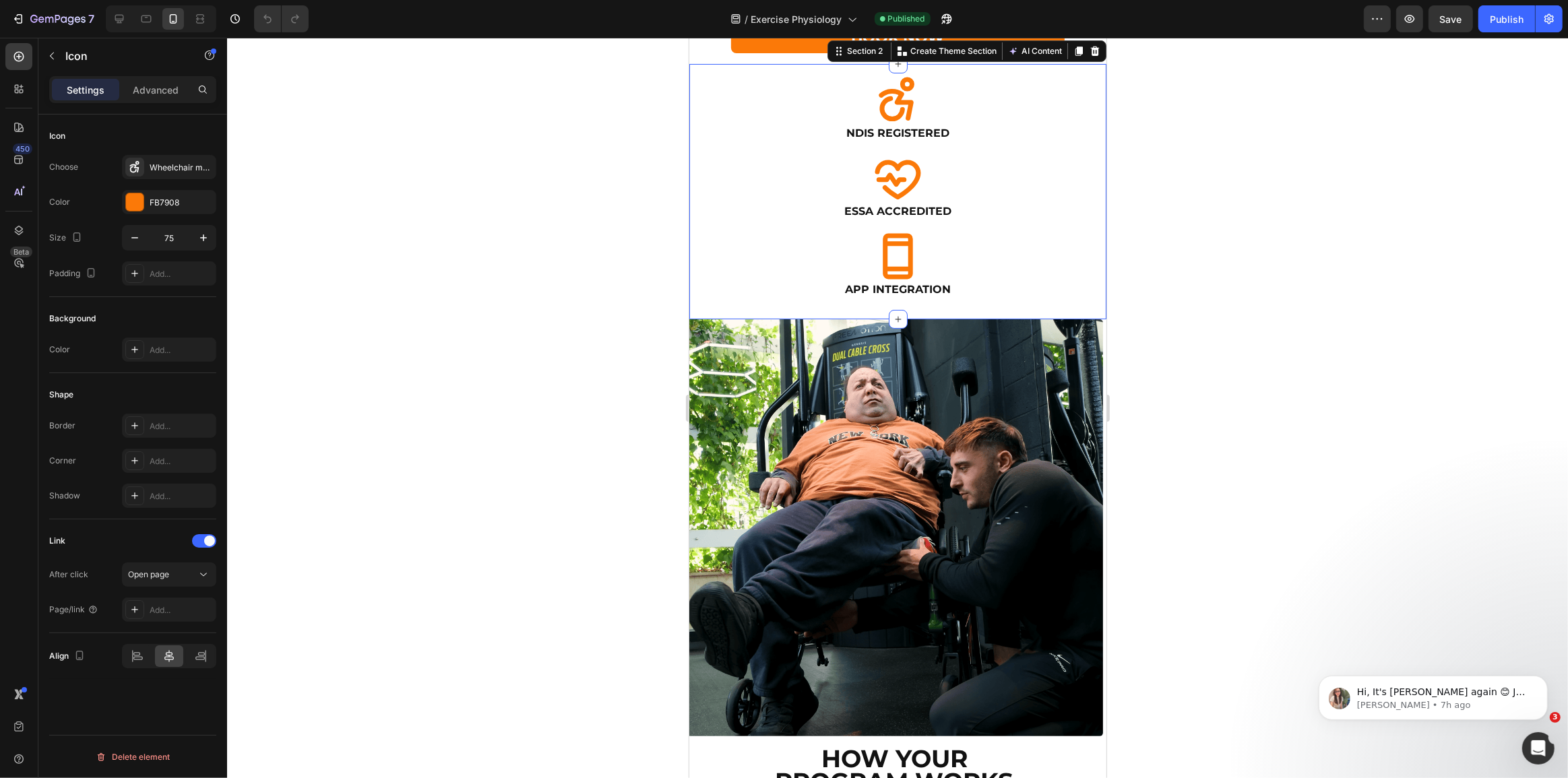
click at [1088, 125] on div "Icon" at bounding box center [896, 100] width 417 height 51
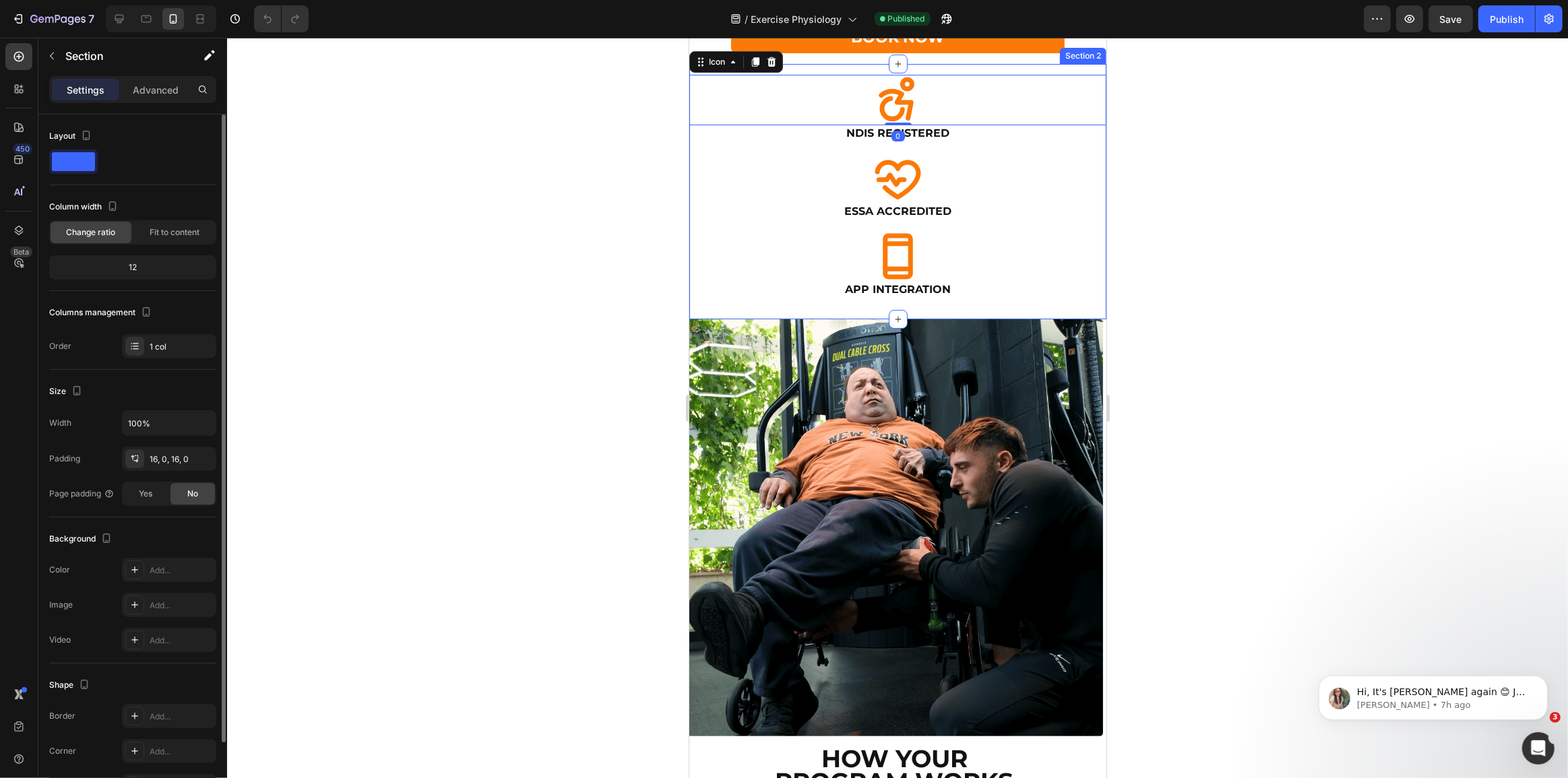
click at [1093, 320] on div "Icon 0 NDIS Registered Heading Icon ESSA Accredited Heading Icon App Integratio…" at bounding box center [896, 192] width 417 height 255
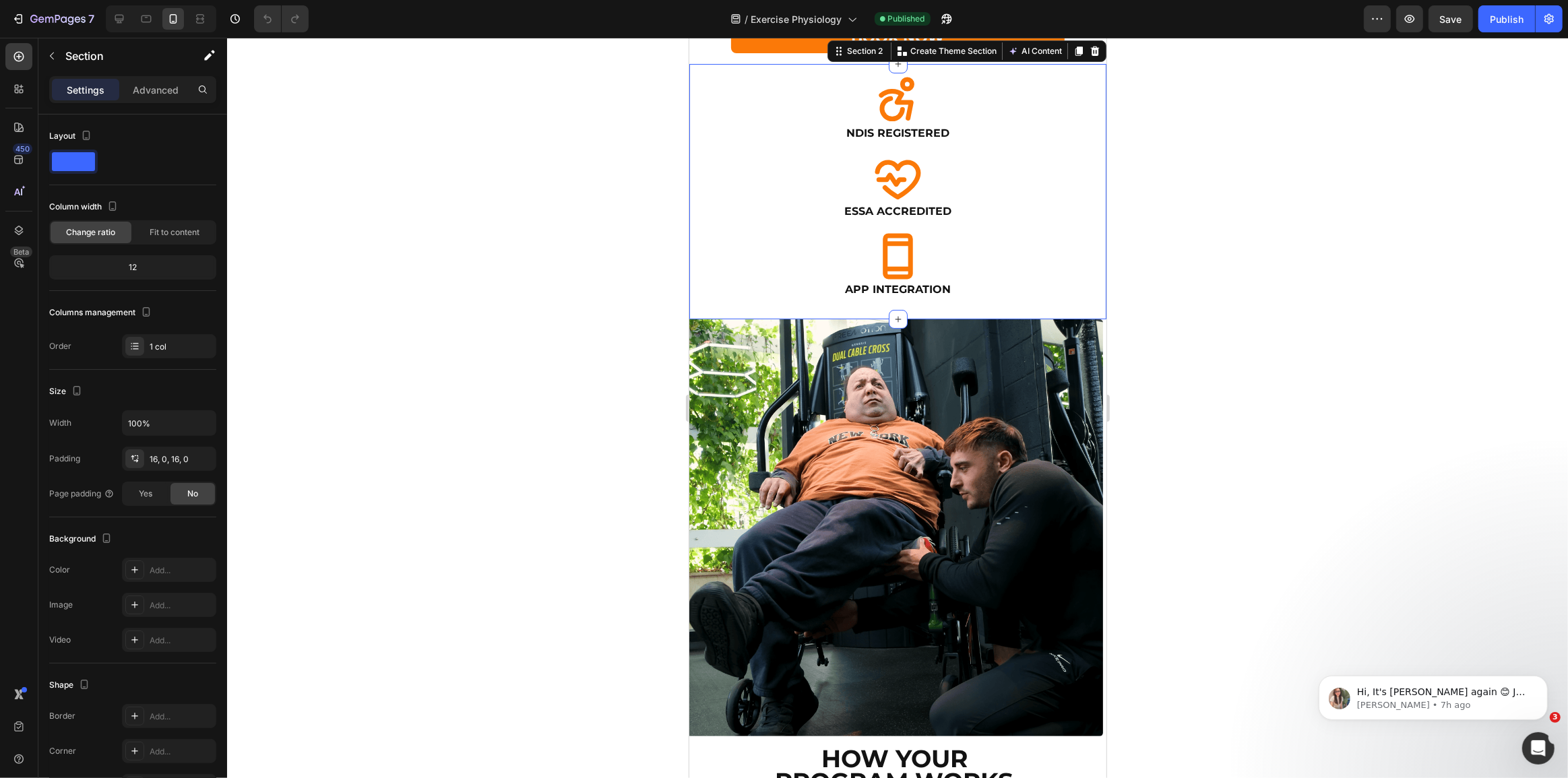
click at [708, 320] on div "Icon NDIS Registered Heading Icon ESSA Accredited Heading Icon App Integration …" at bounding box center [896, 192] width 417 height 255
click at [136, 90] on p "Advanced" at bounding box center [155, 90] width 46 height 14
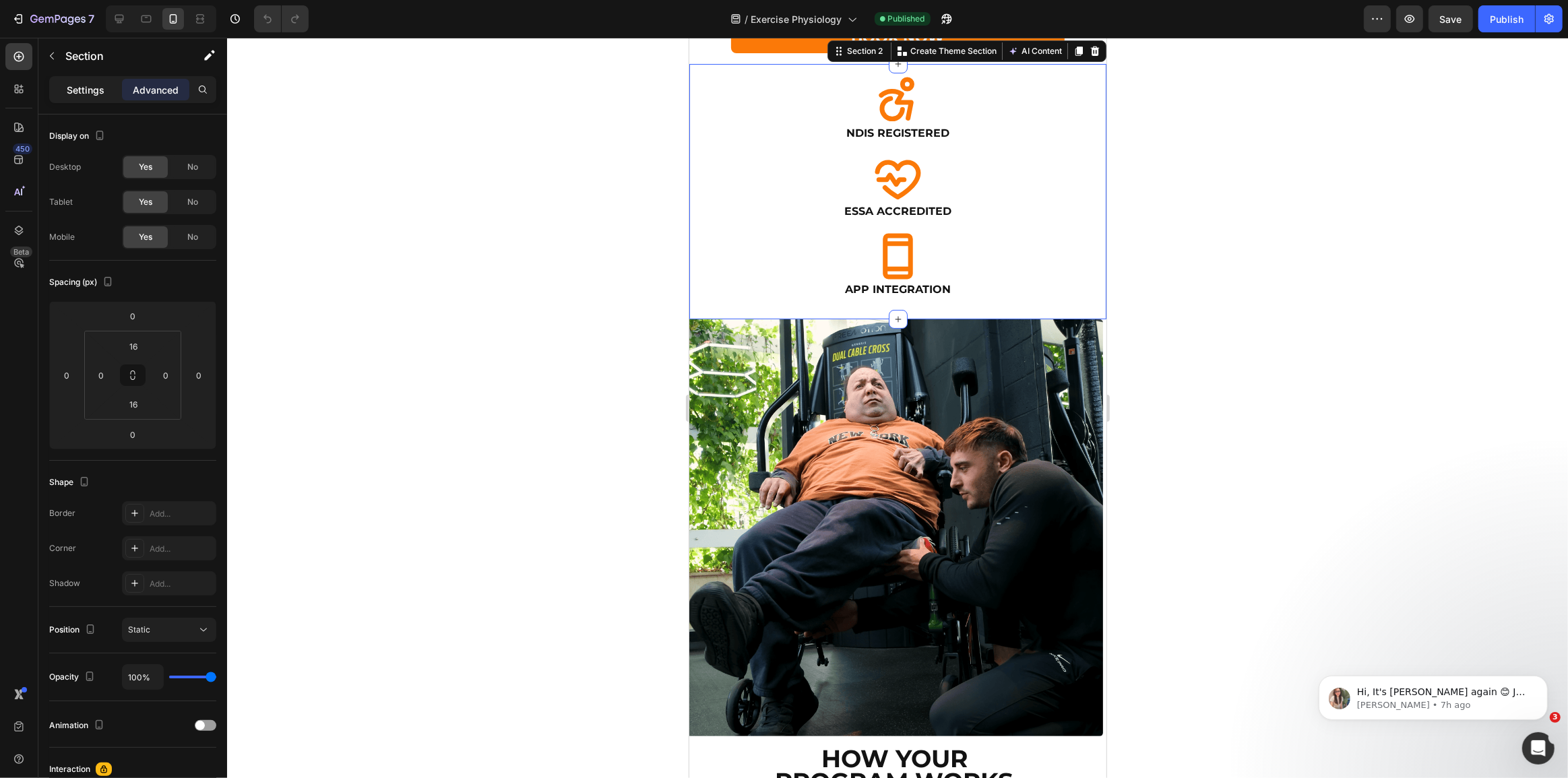
click at [102, 92] on p "Settings" at bounding box center [85, 90] width 38 height 14
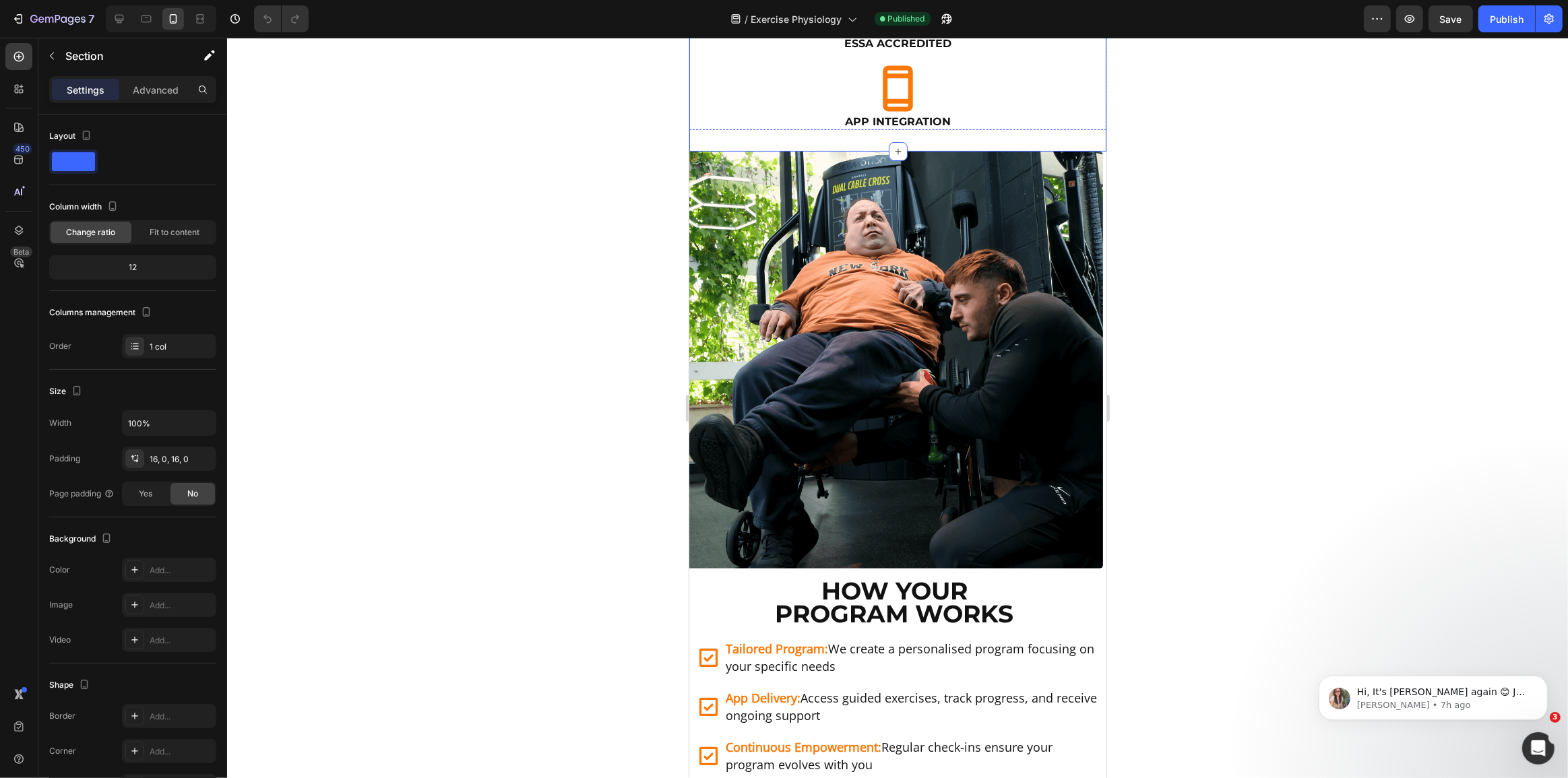
scroll to position [306, 0]
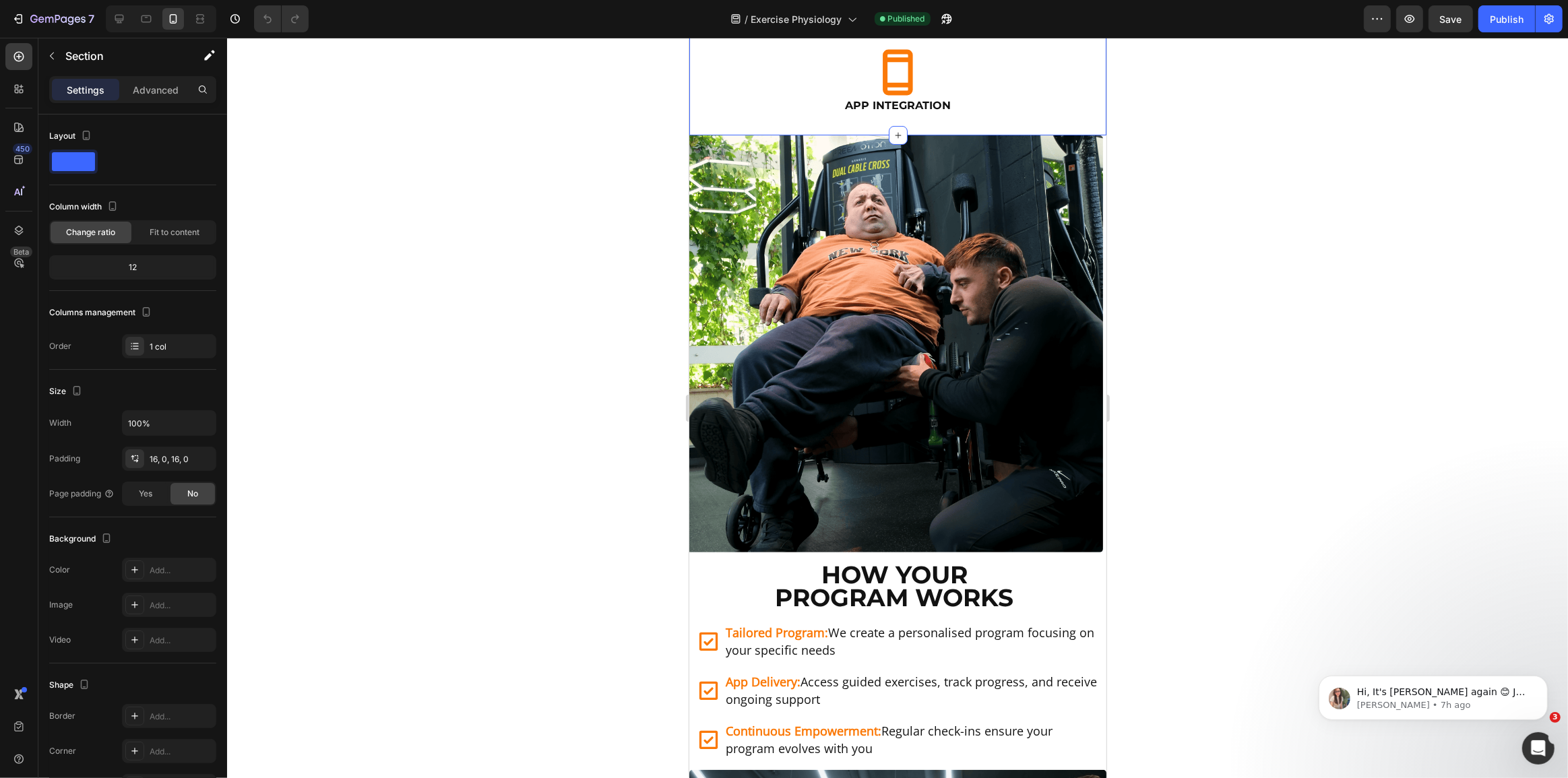
click at [820, 136] on div "Icon NDIS Registered Heading Icon ESSA Accredited Heading Icon App Integration …" at bounding box center [896, 8] width 417 height 255
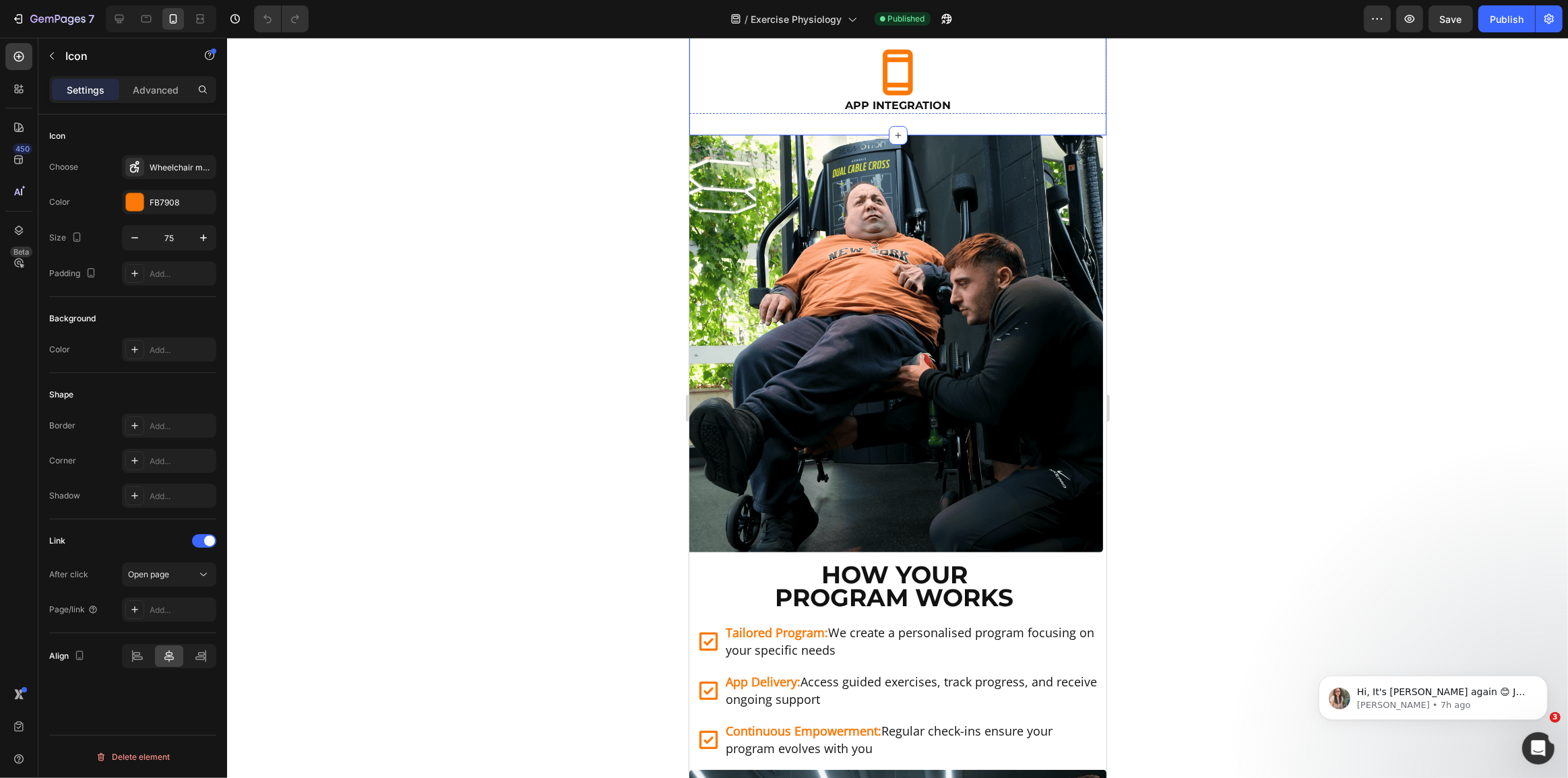
click at [494, 528] on div at bounding box center [897, 408] width 1341 height 740
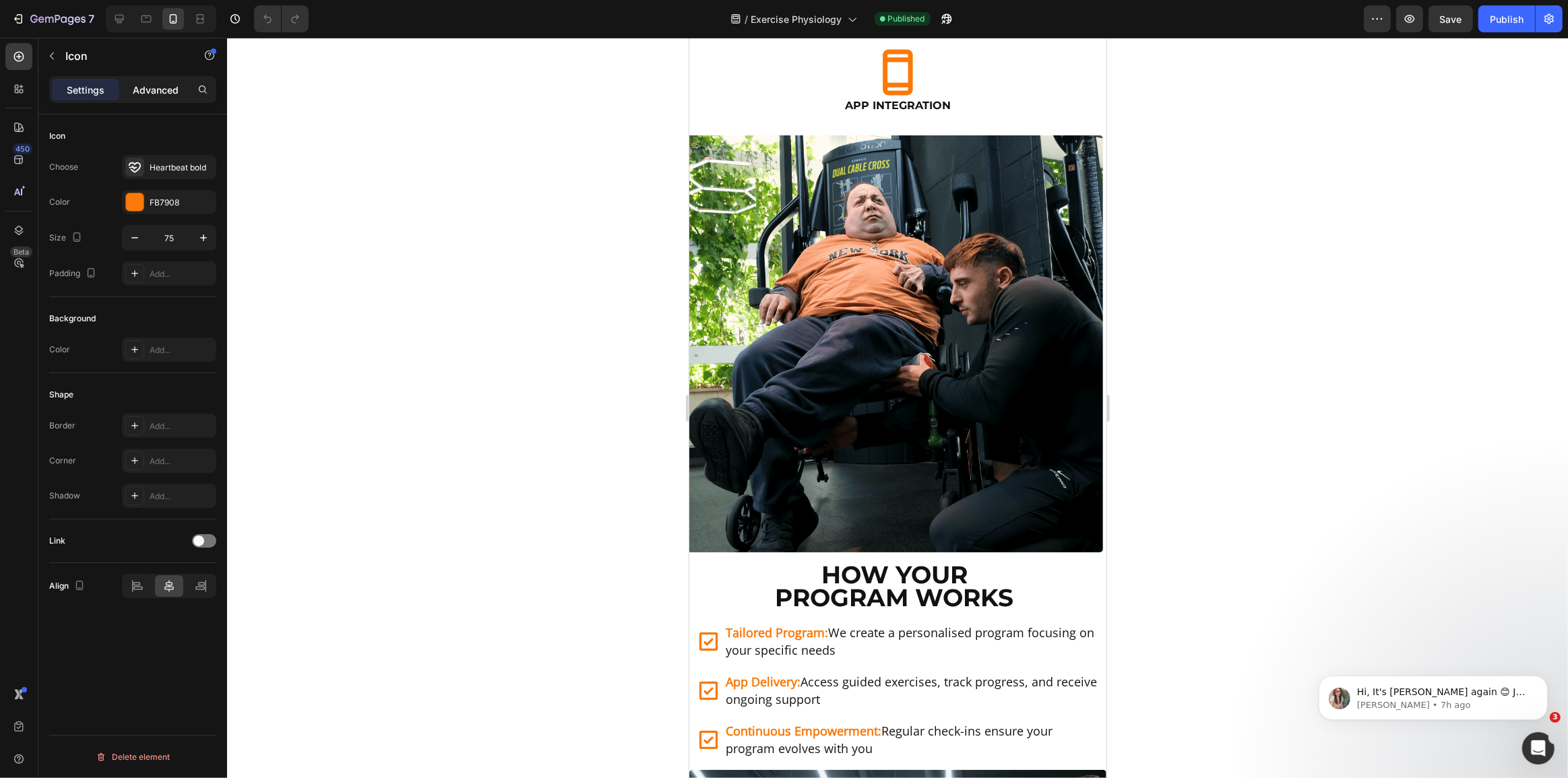
click at [182, 94] on div "Advanced" at bounding box center [156, 89] width 67 height 22
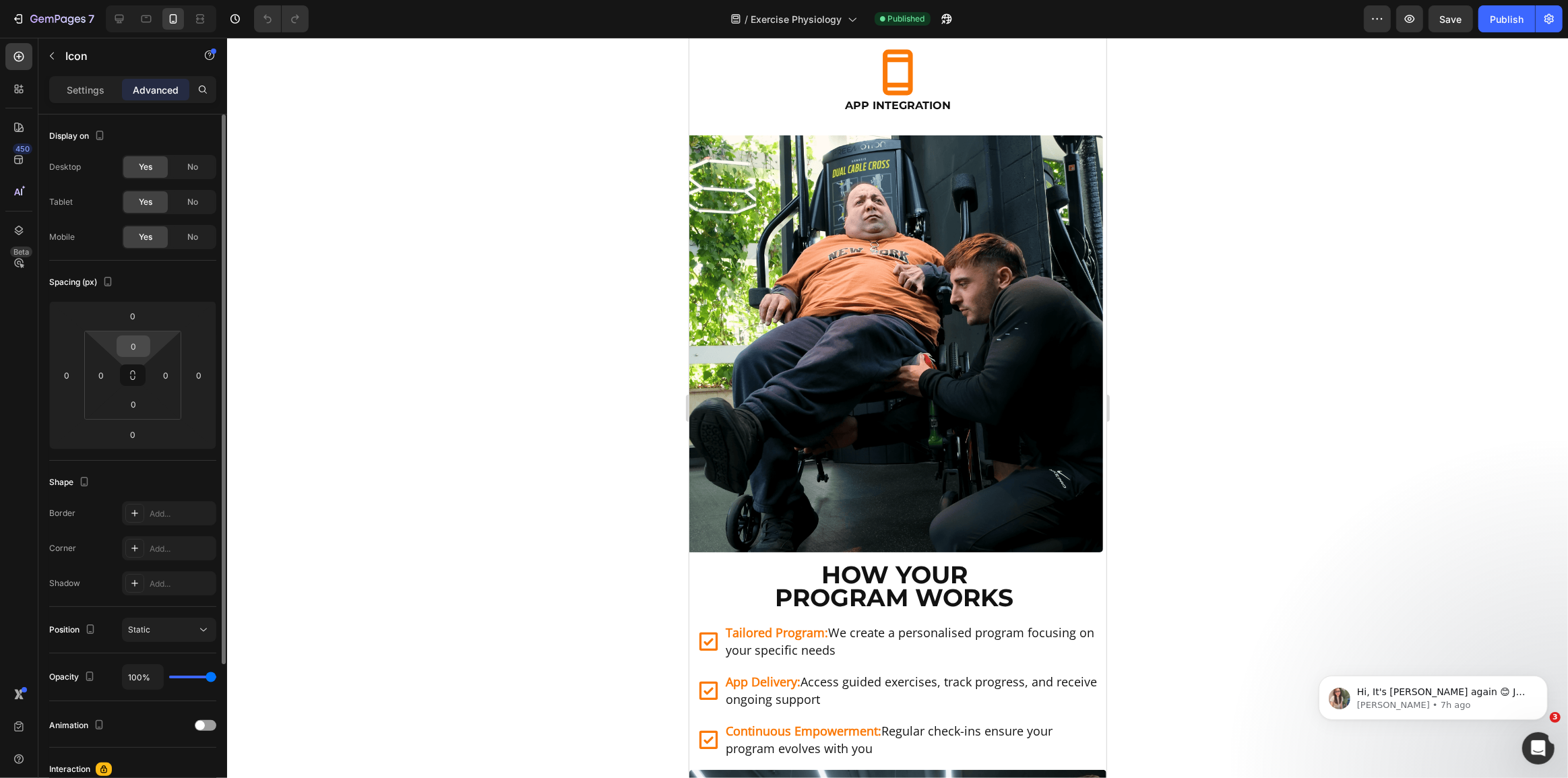
click at [141, 336] on input "0" at bounding box center [133, 346] width 27 height 20
click at [132, 318] on input "0" at bounding box center [133, 316] width 27 height 20
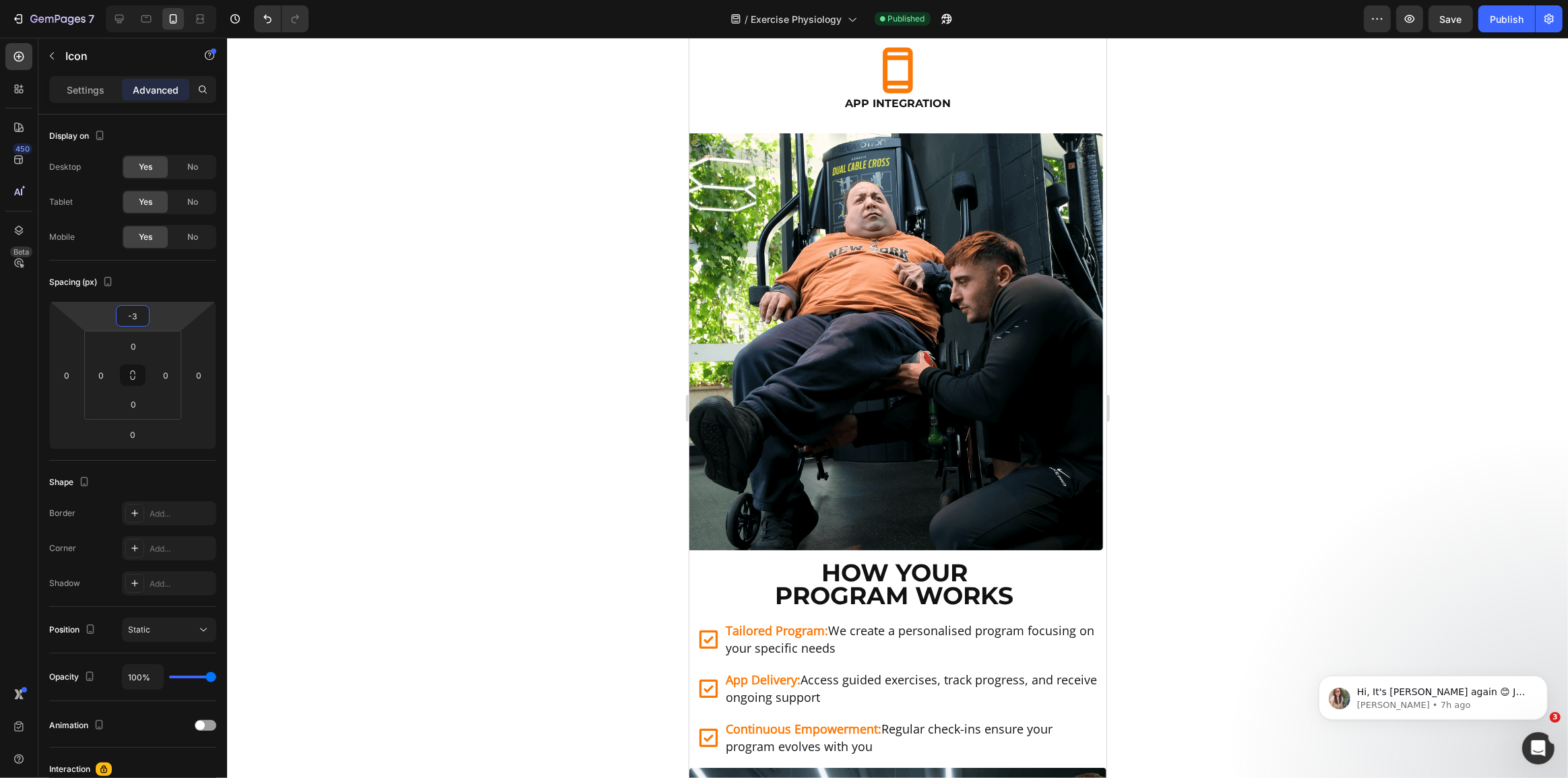
type input "-2"
click at [1515, 6] on button "Publish" at bounding box center [1506, 19] width 56 height 27
